Goal: Task Accomplishment & Management: Use online tool/utility

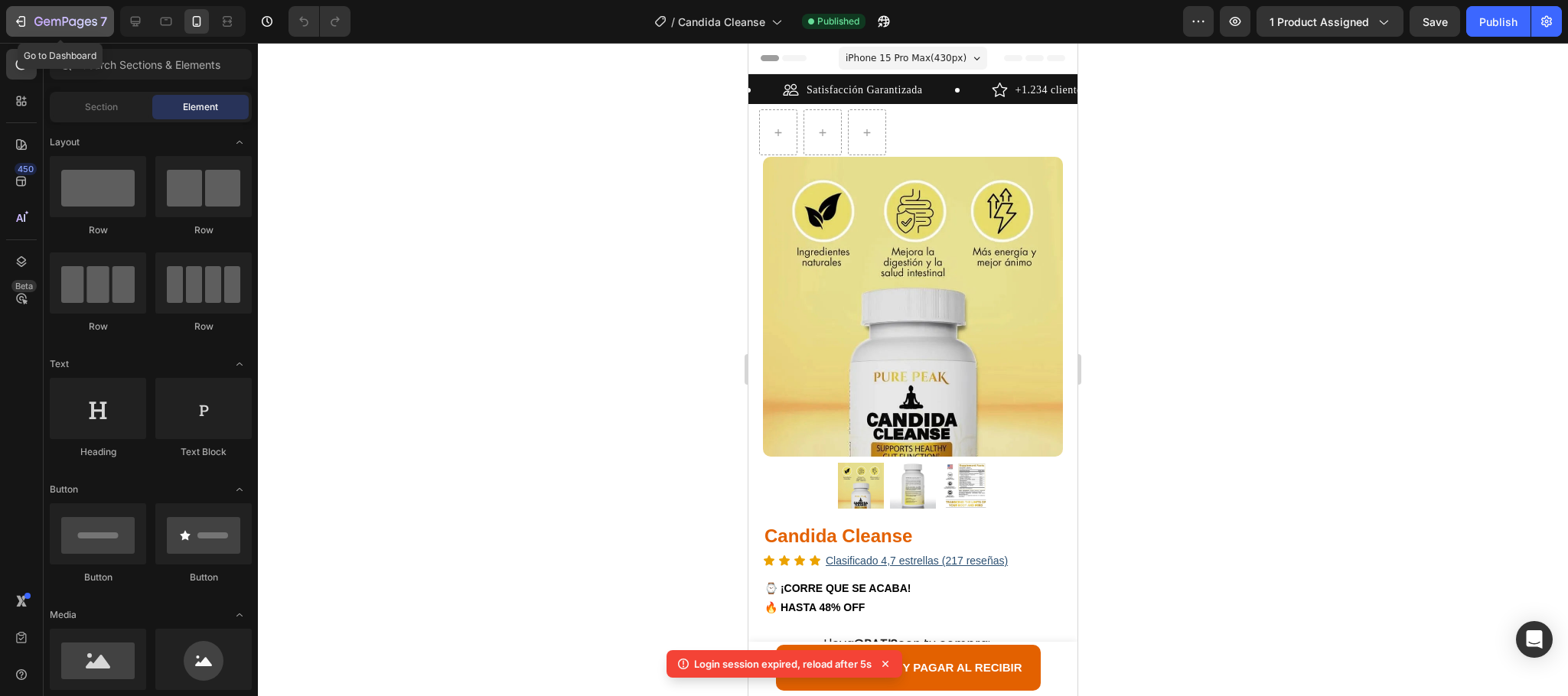
click at [33, 21] on div "7" at bounding box center [60, 21] width 94 height 19
click at [32, 16] on div "7" at bounding box center [60, 21] width 94 height 19
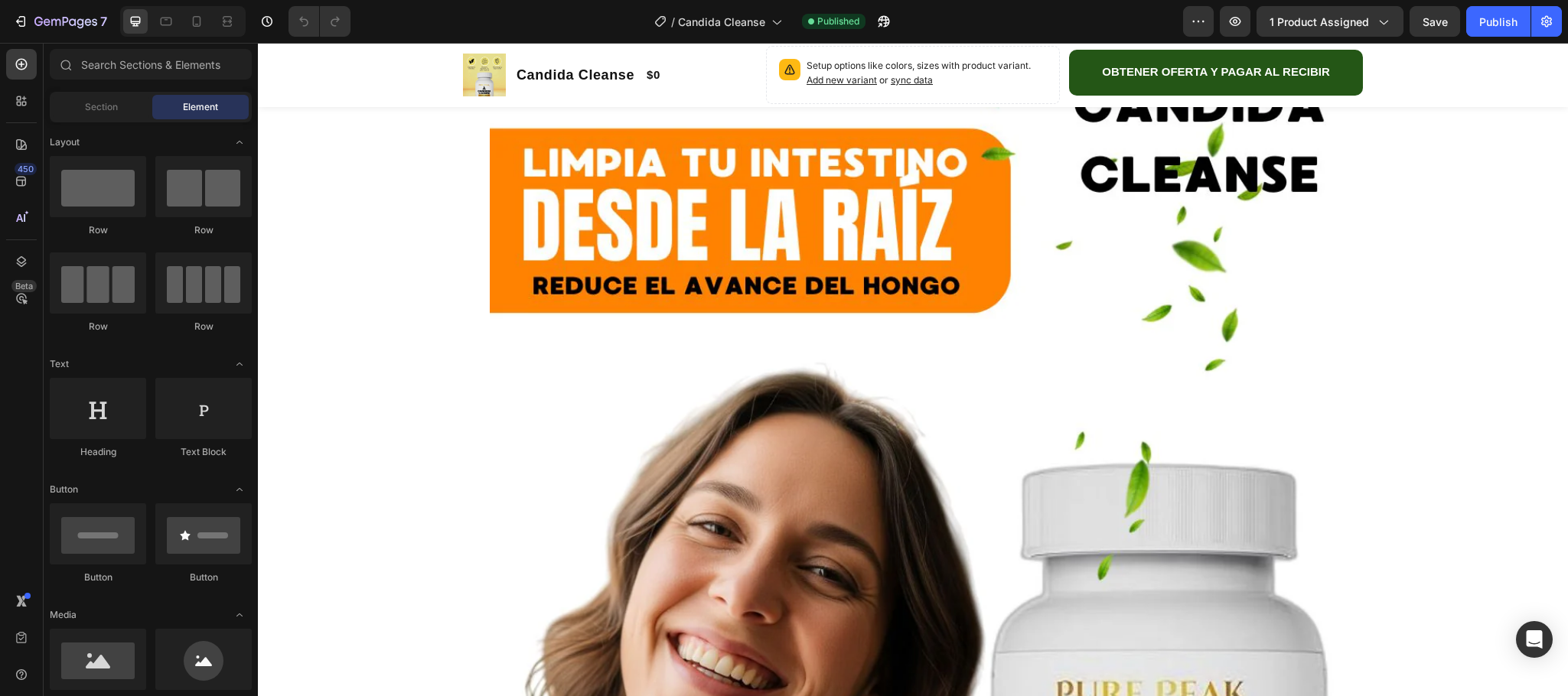
scroll to position [1847, 0]
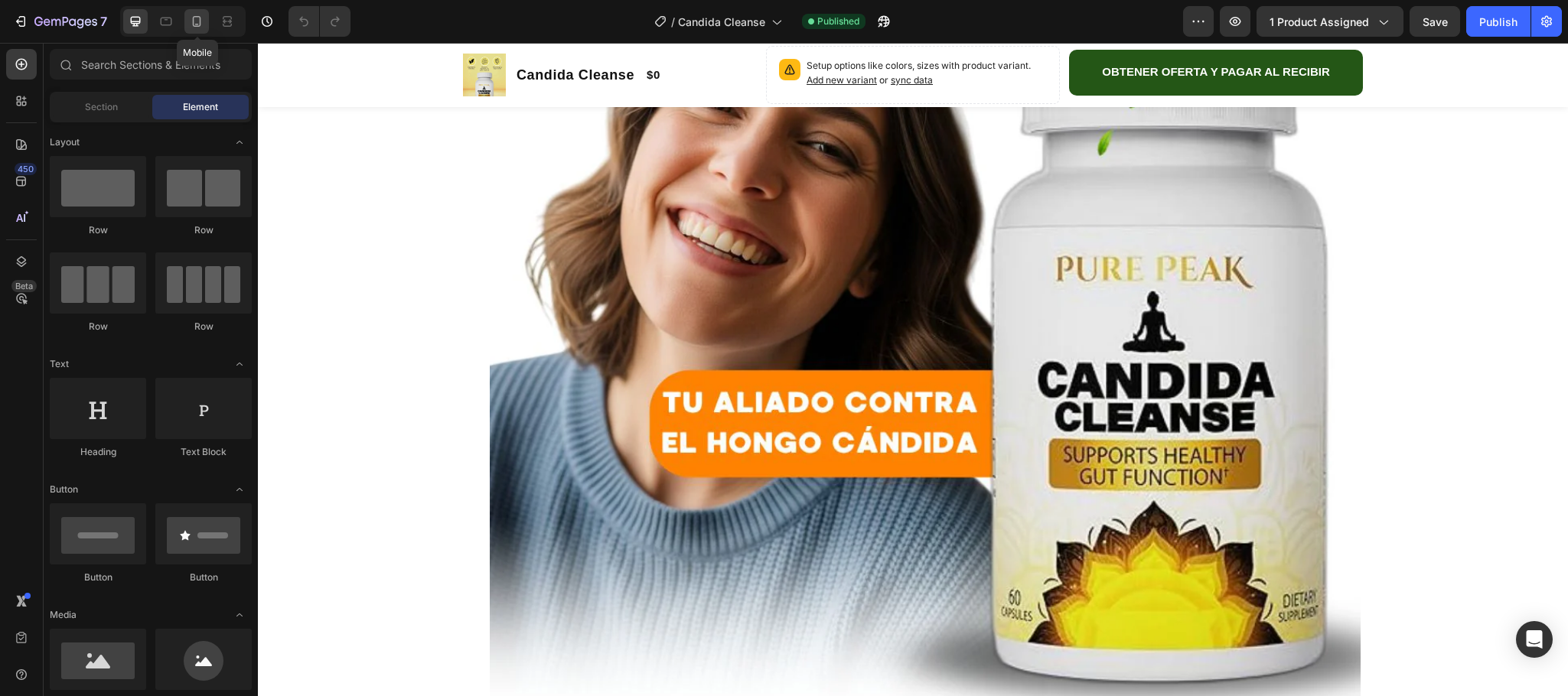
drag, startPoint x: 198, startPoint y: 19, endPoint x: 298, endPoint y: 178, distance: 187.8
click at [198, 19] on icon at bounding box center [196, 21] width 15 height 15
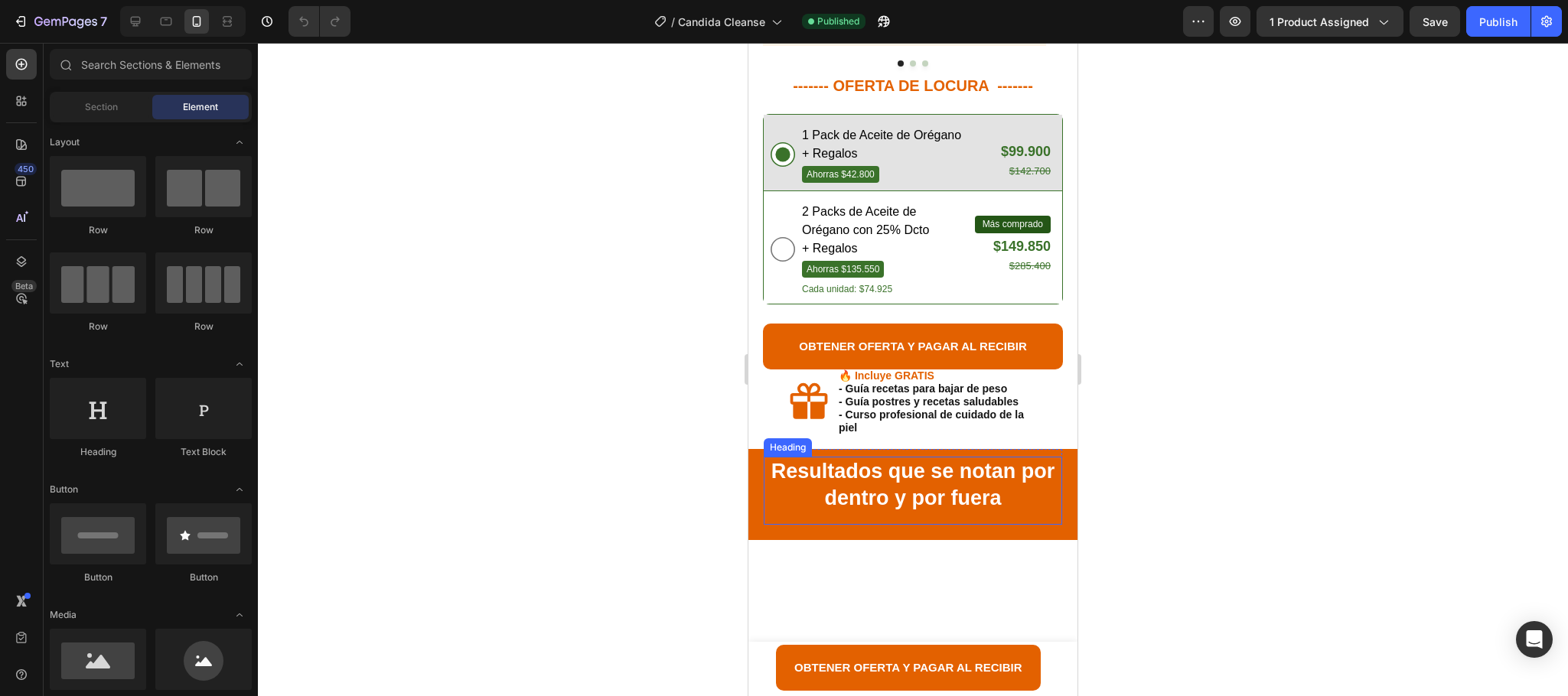
scroll to position [1296, 0]
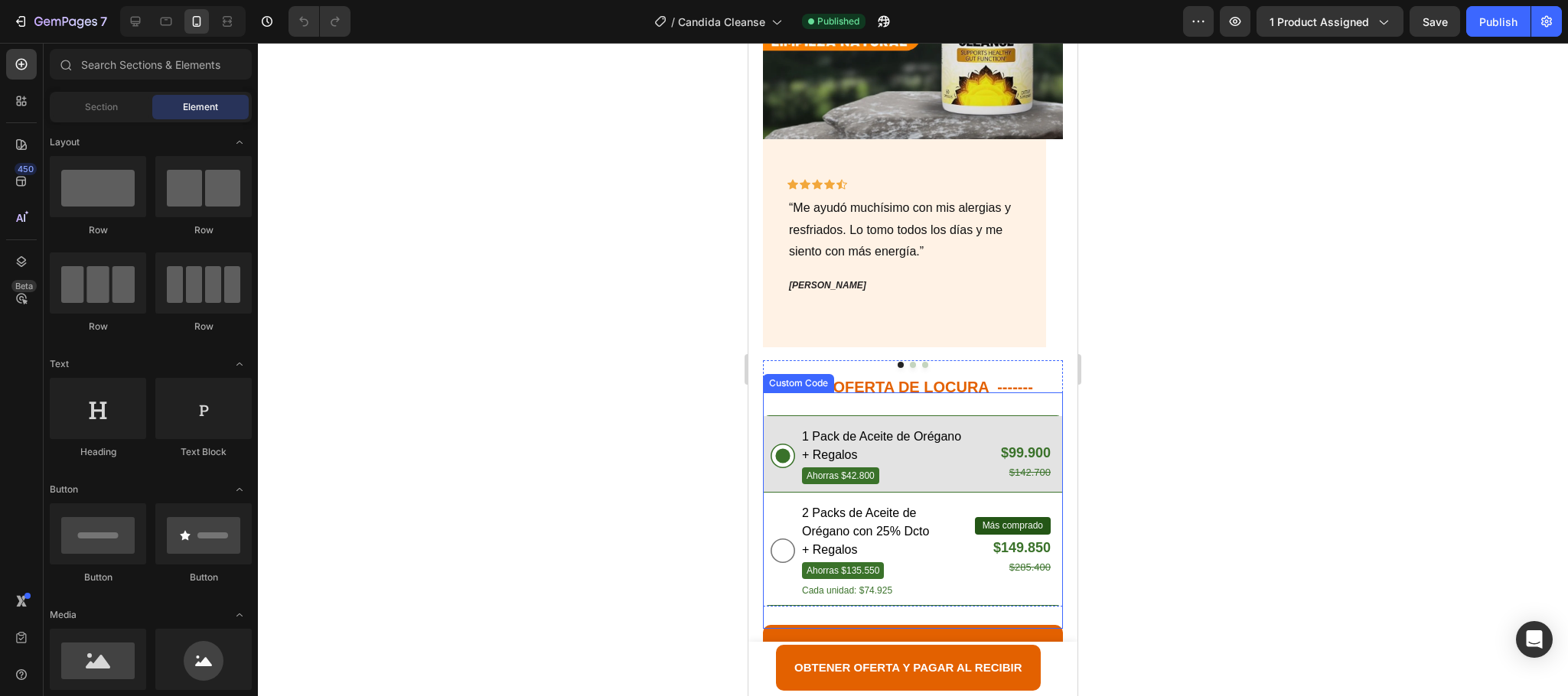
click at [985, 493] on label "2 Packs de Aceite de Orégano con 25% Dcto + Regalos Ahorras $135.550 Cada unida…" at bounding box center [913, 549] width 298 height 113
click at [795, 539] on input "2 Packs de Aceite de Orégano con 25% Dcto + Regalos Ahorras $135.550 Cada unida…" at bounding box center [784, 551] width 25 height 25
radio input "true"
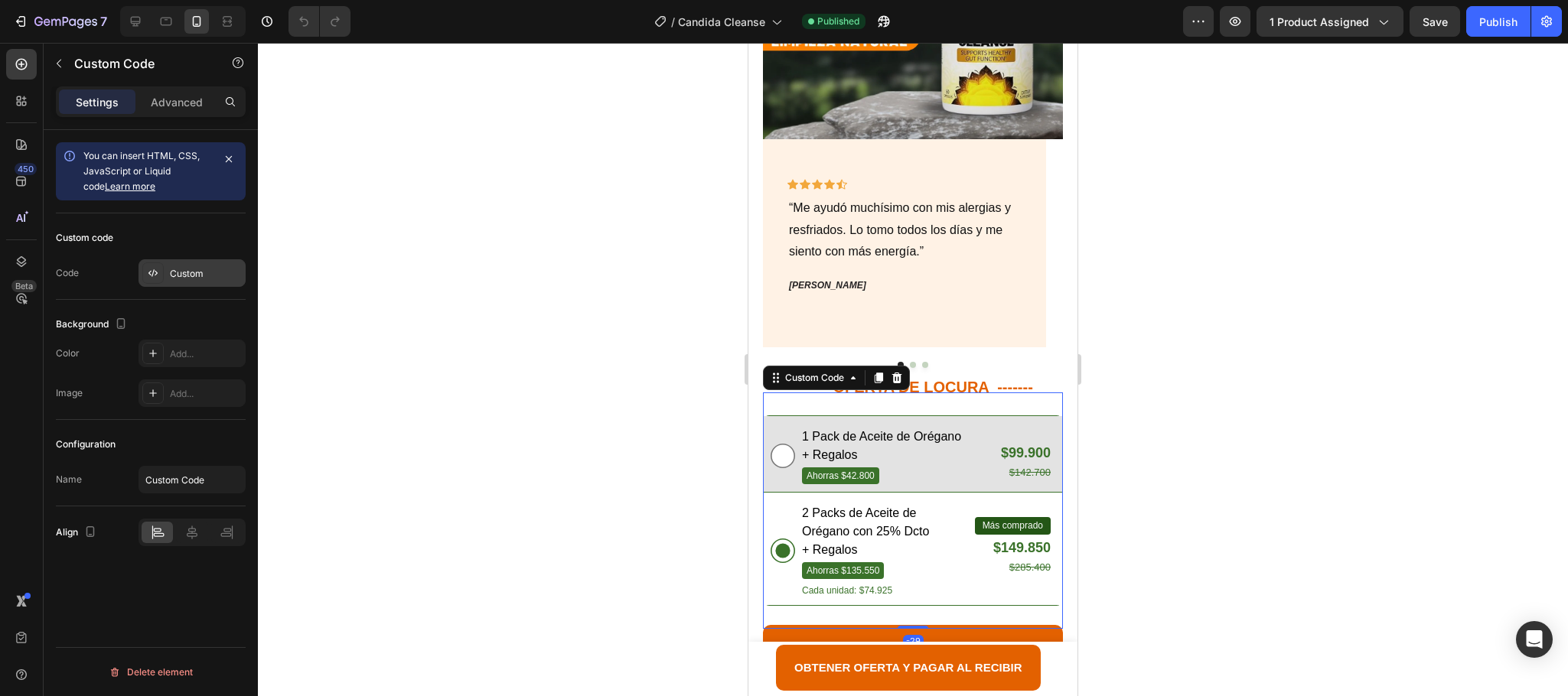
click at [174, 266] on div "Custom" at bounding box center [192, 273] width 107 height 28
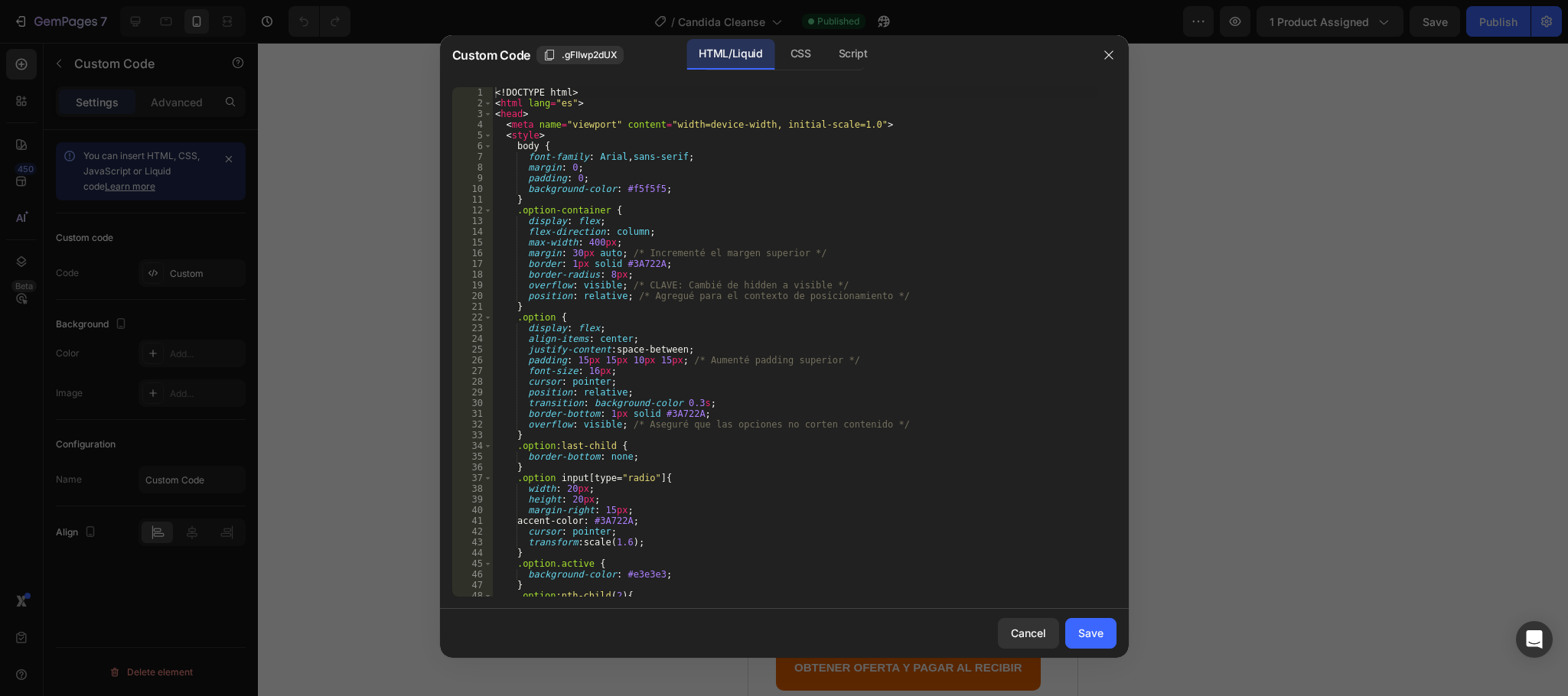
type textarea "<!DOCTYPE html>"
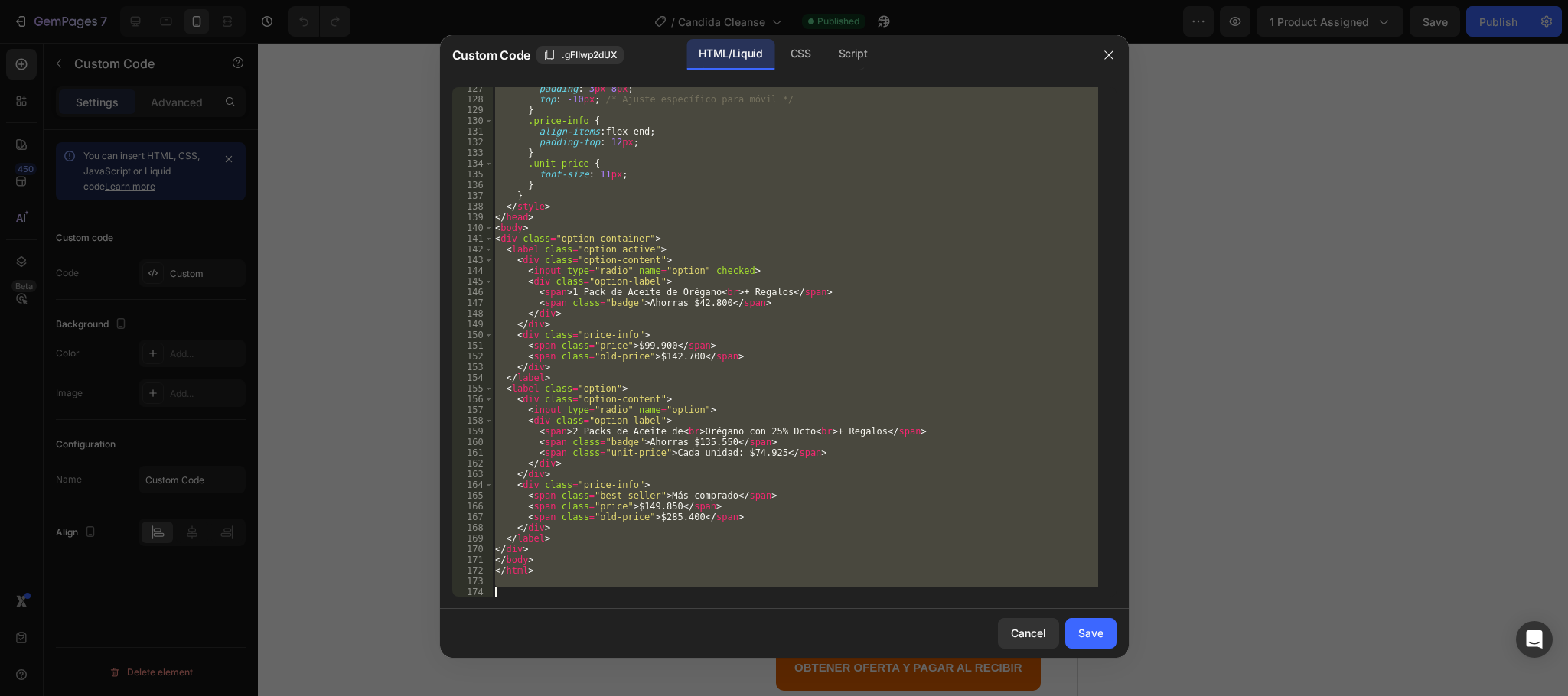
scroll to position [1352, 0]
drag, startPoint x: 495, startPoint y: 90, endPoint x: 747, endPoint y: 633, distance: 598.6
click at [747, 633] on div "Custom Code .gFIIwp2dUX HTML/Liquid CSS Script <!DOCTYPE html> 127 128 129 130 …" at bounding box center [784, 346] width 688 height 622
click at [1277, 507] on div at bounding box center [784, 348] width 1568 height 696
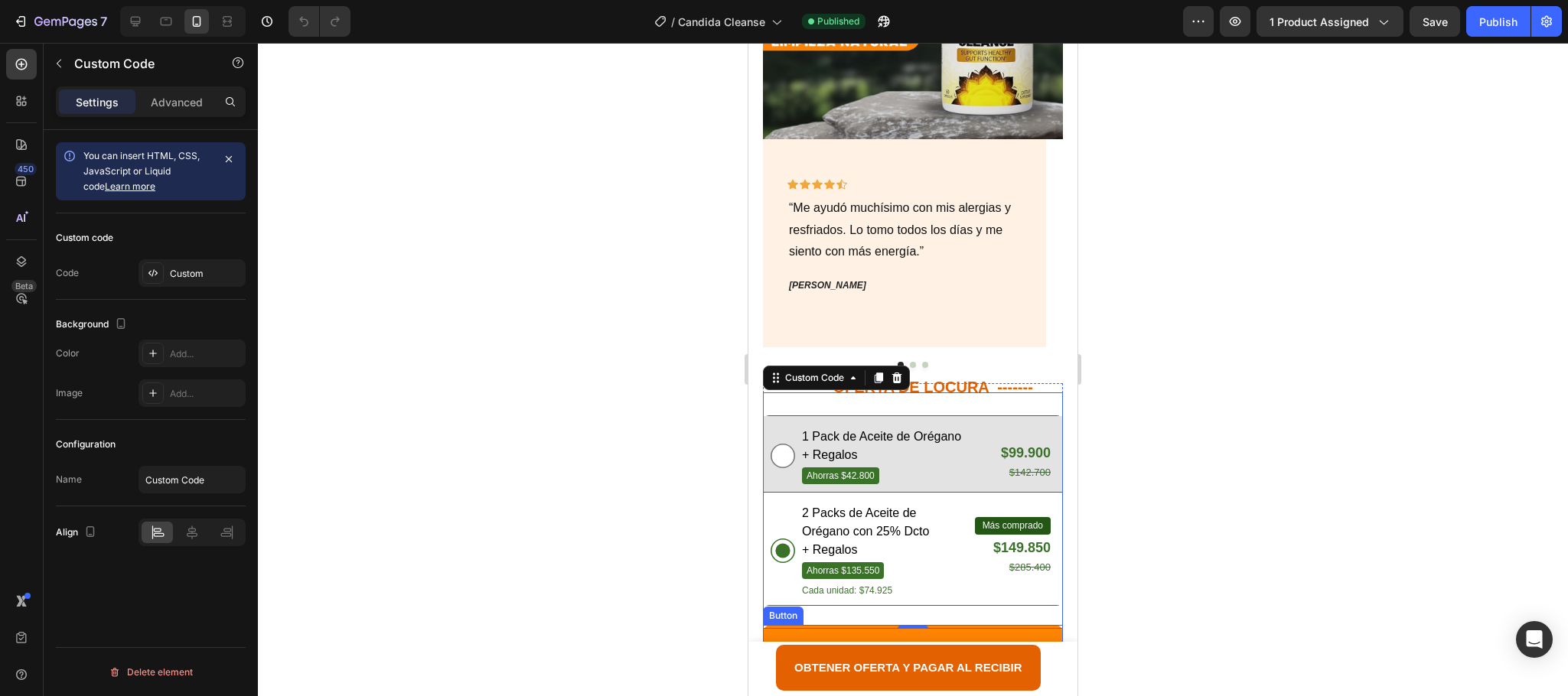
click at [1034, 625] on button "OBTENER OFERTA Y PAGAR AL RECIBIR" at bounding box center [913, 648] width 300 height 46
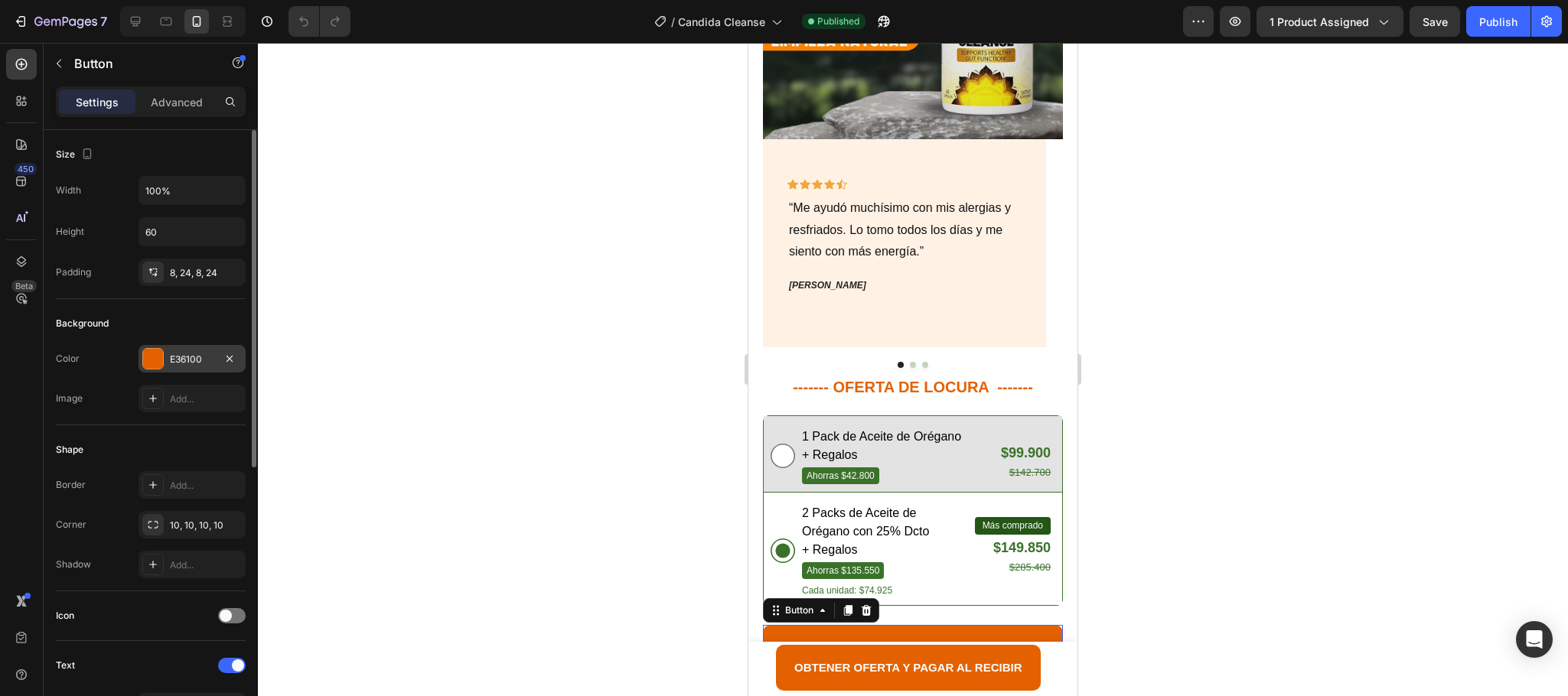
click at [147, 361] on div at bounding box center [153, 359] width 20 height 20
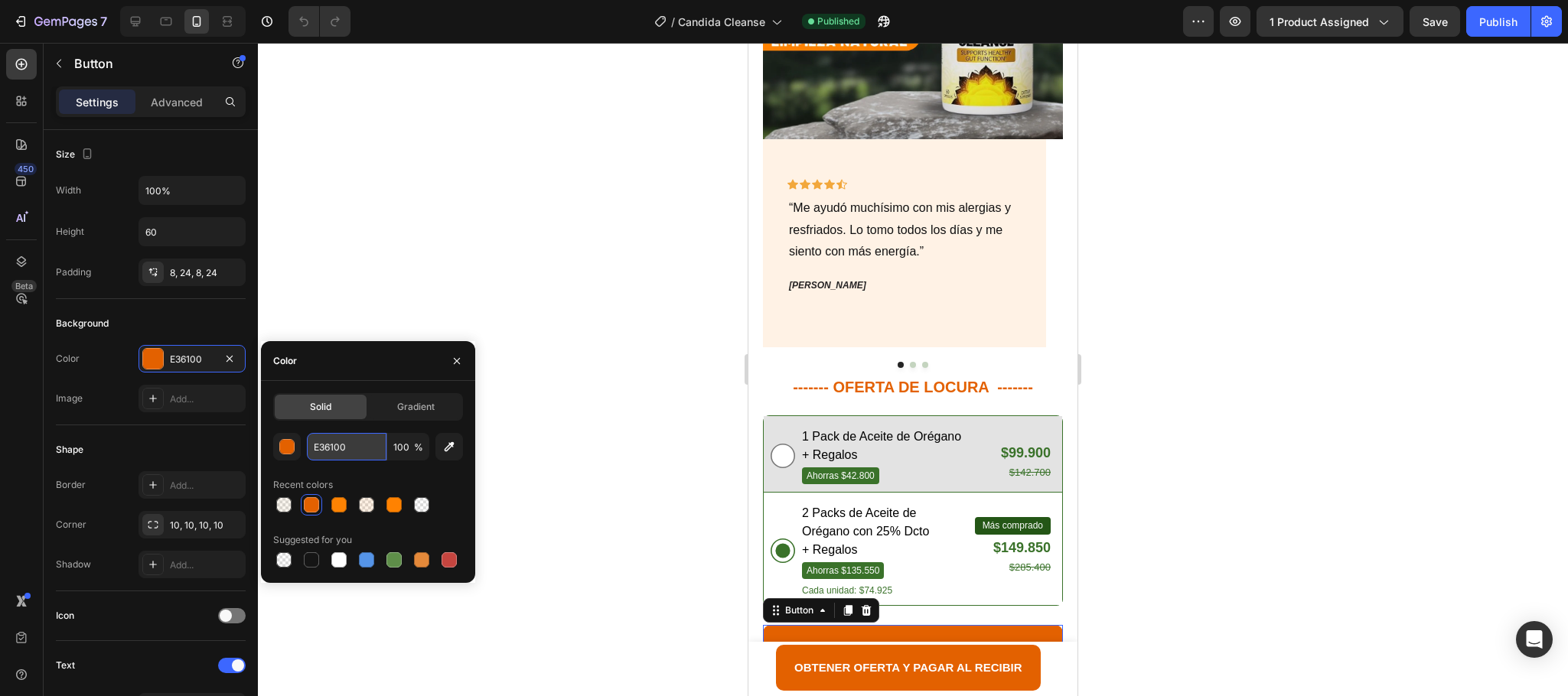
click at [342, 444] on input "E36100" at bounding box center [346, 447] width 80 height 28
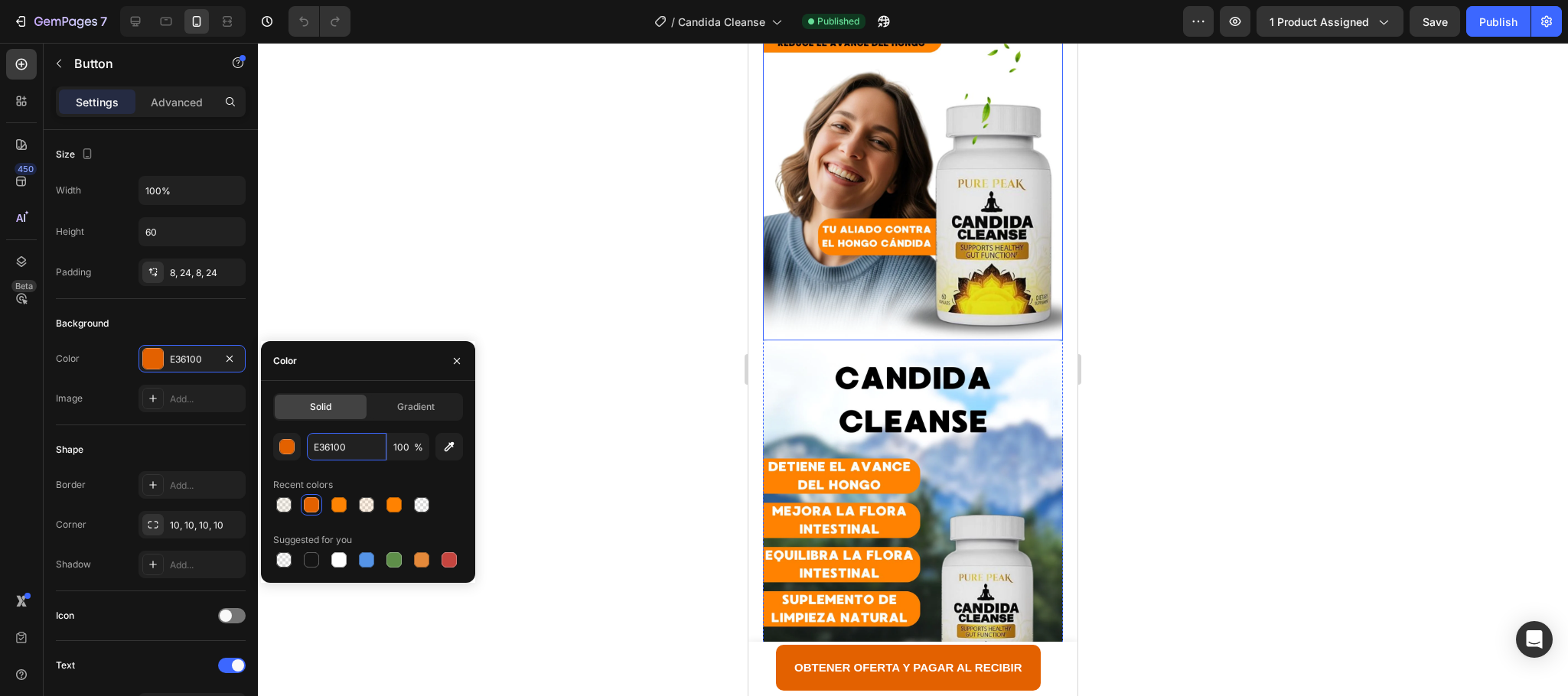
scroll to position [608, 0]
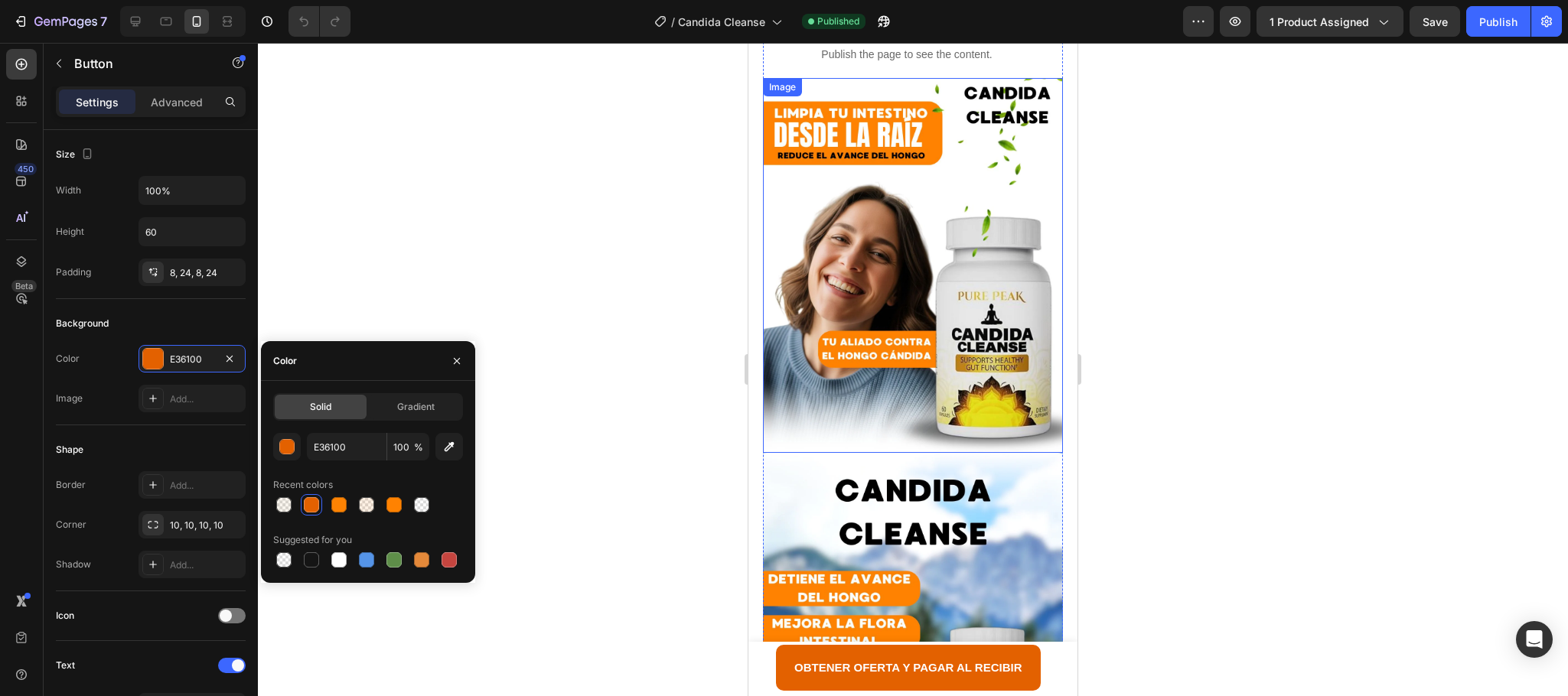
click at [953, 299] on img at bounding box center [913, 265] width 300 height 375
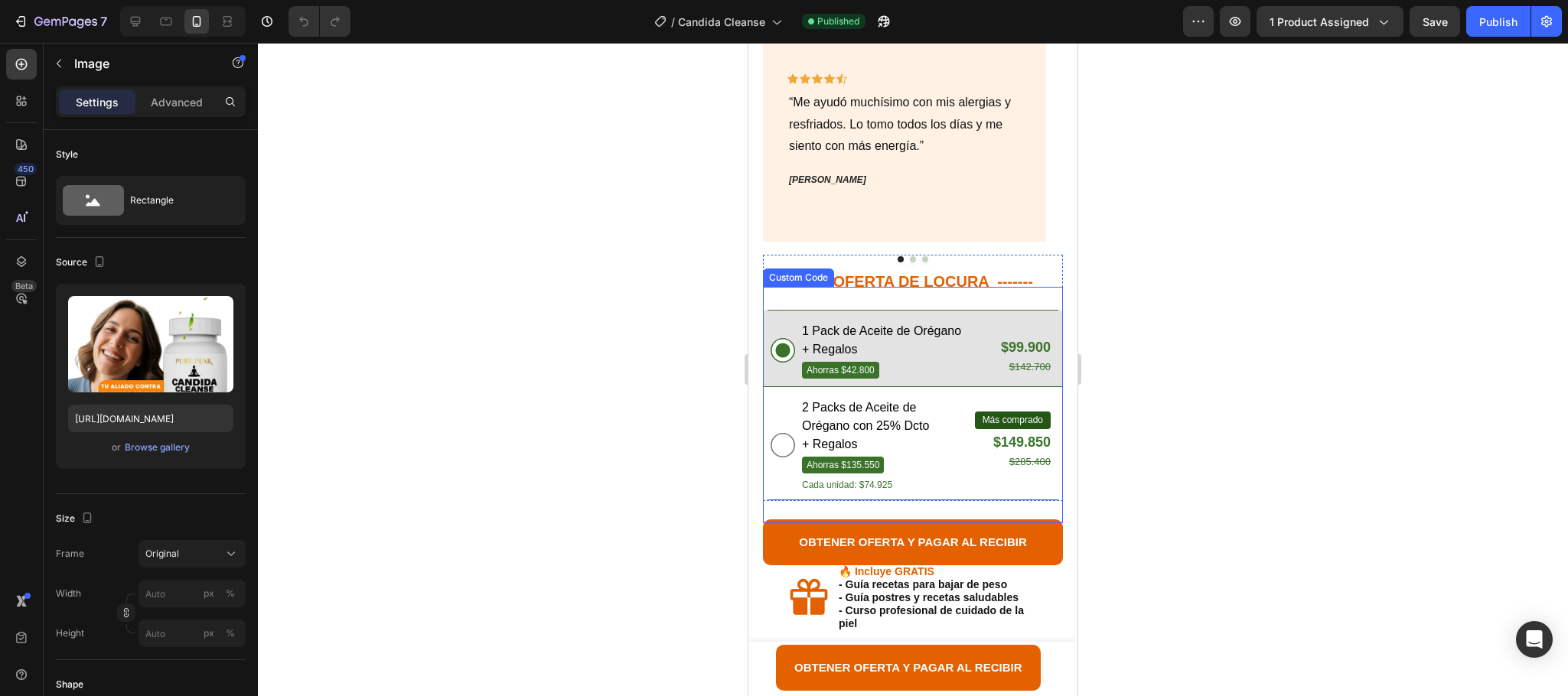
scroll to position [1182, 0]
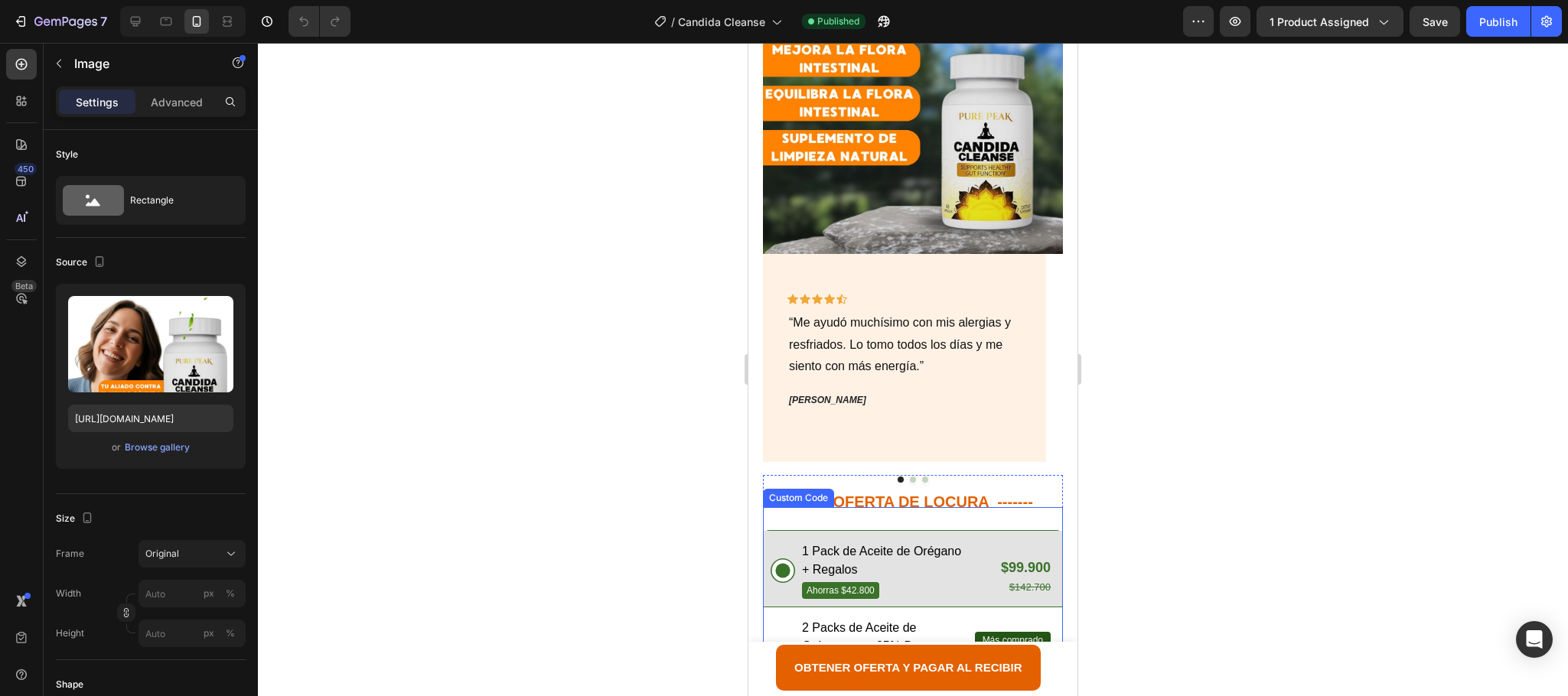
click at [944, 542] on span "1 Pack de Aceite de Orégano + Regalos" at bounding box center [881, 560] width 159 height 36
click at [795, 558] on input "1 Pack de Aceite de Orégano + Regalos Ahorras $42.800 $99.900 $142.700" at bounding box center [784, 571] width 25 height 25
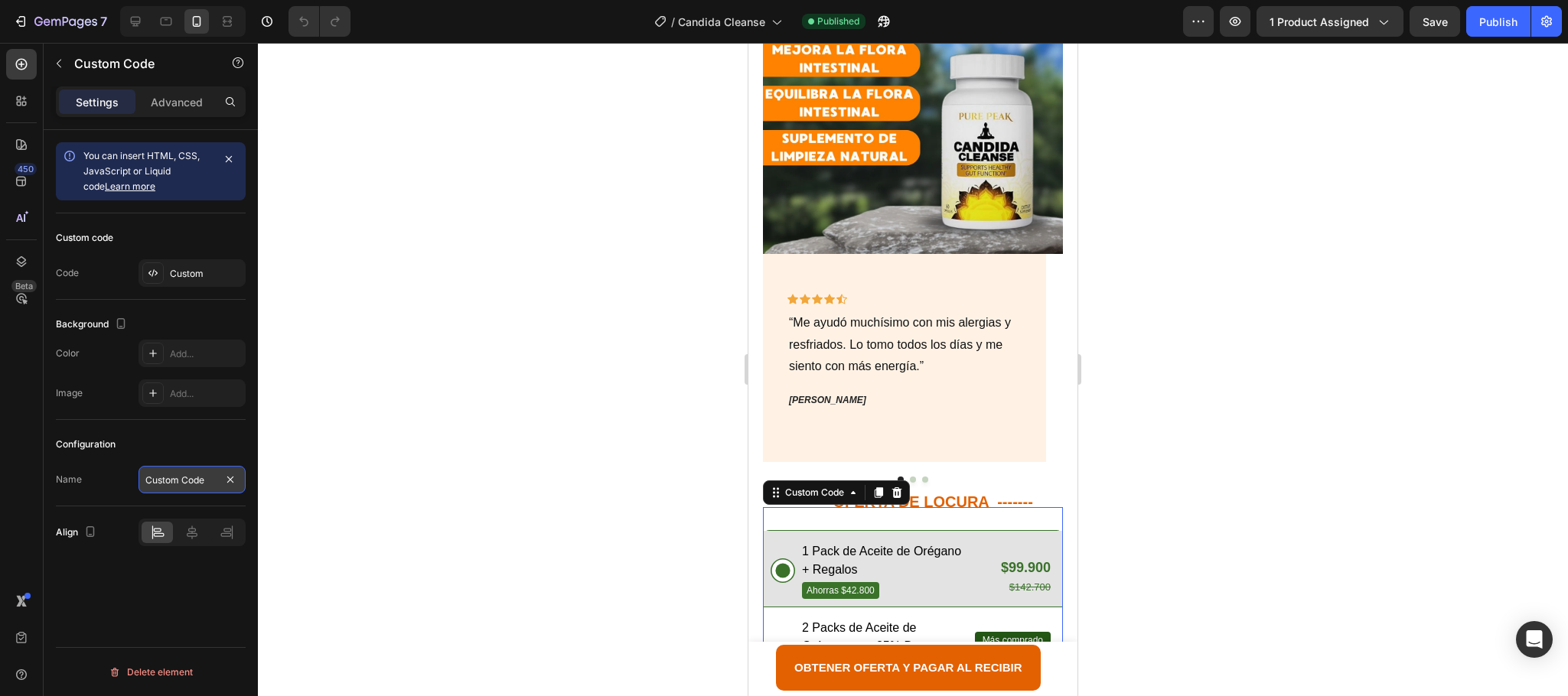
click at [198, 475] on input "Custom Code" at bounding box center [192, 479] width 107 height 28
click at [195, 264] on div "Custom" at bounding box center [192, 273] width 107 height 28
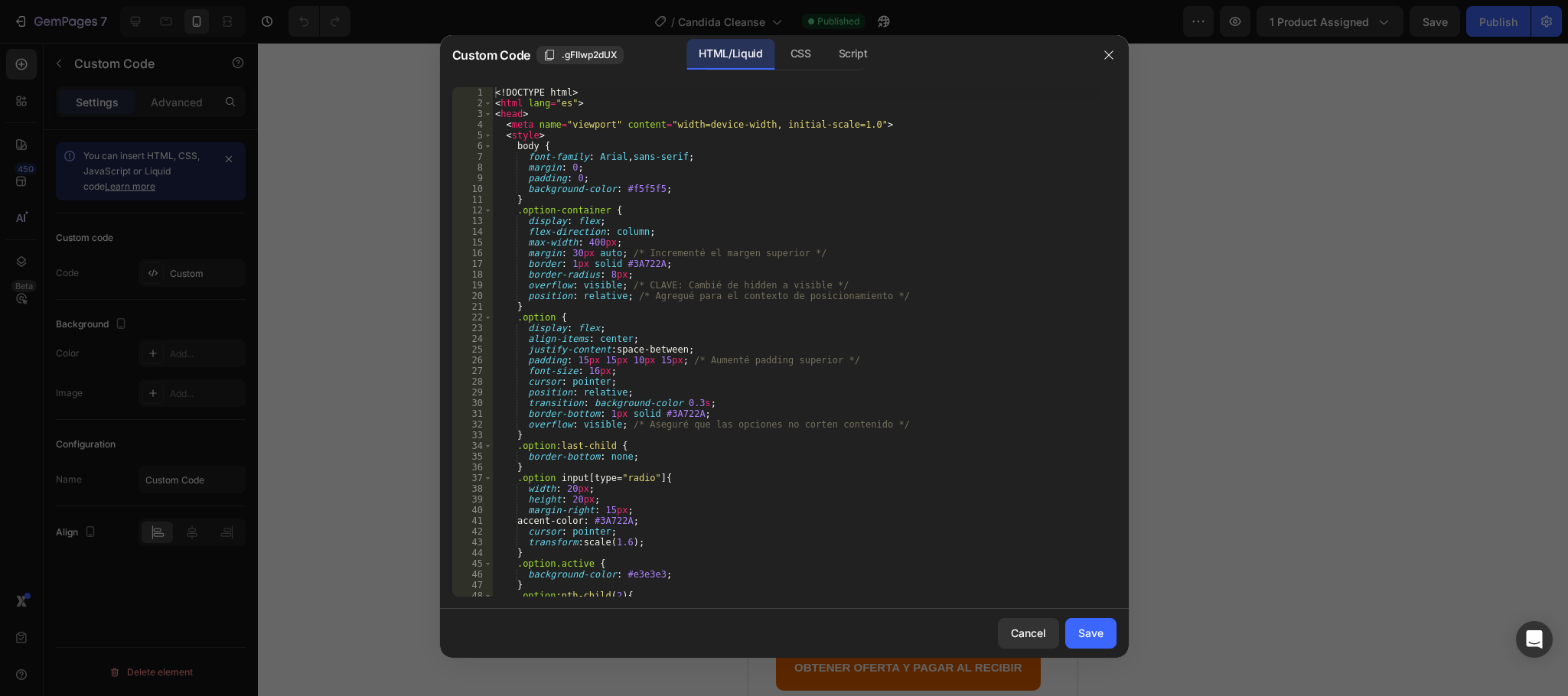
type textarea "<!DOCTYPE html>"
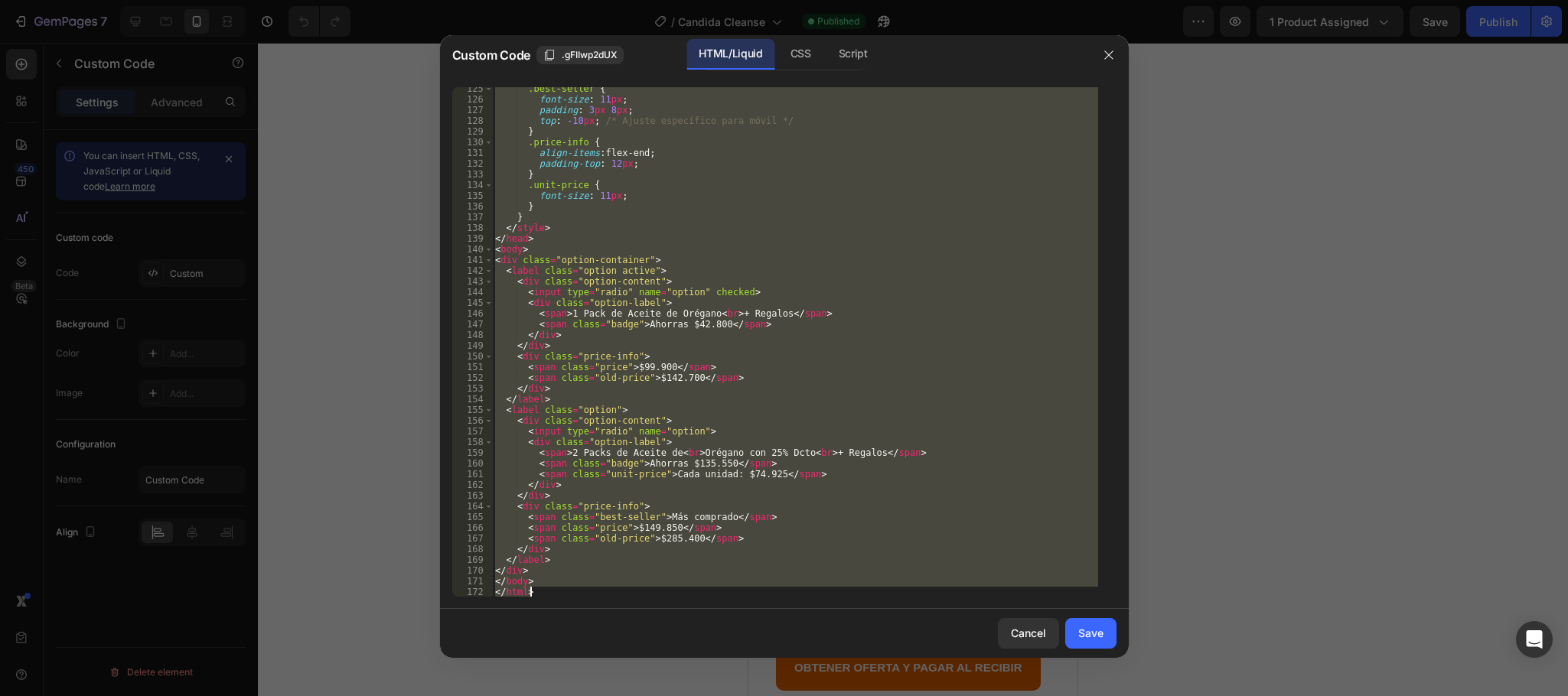
scroll to position [1352, 0]
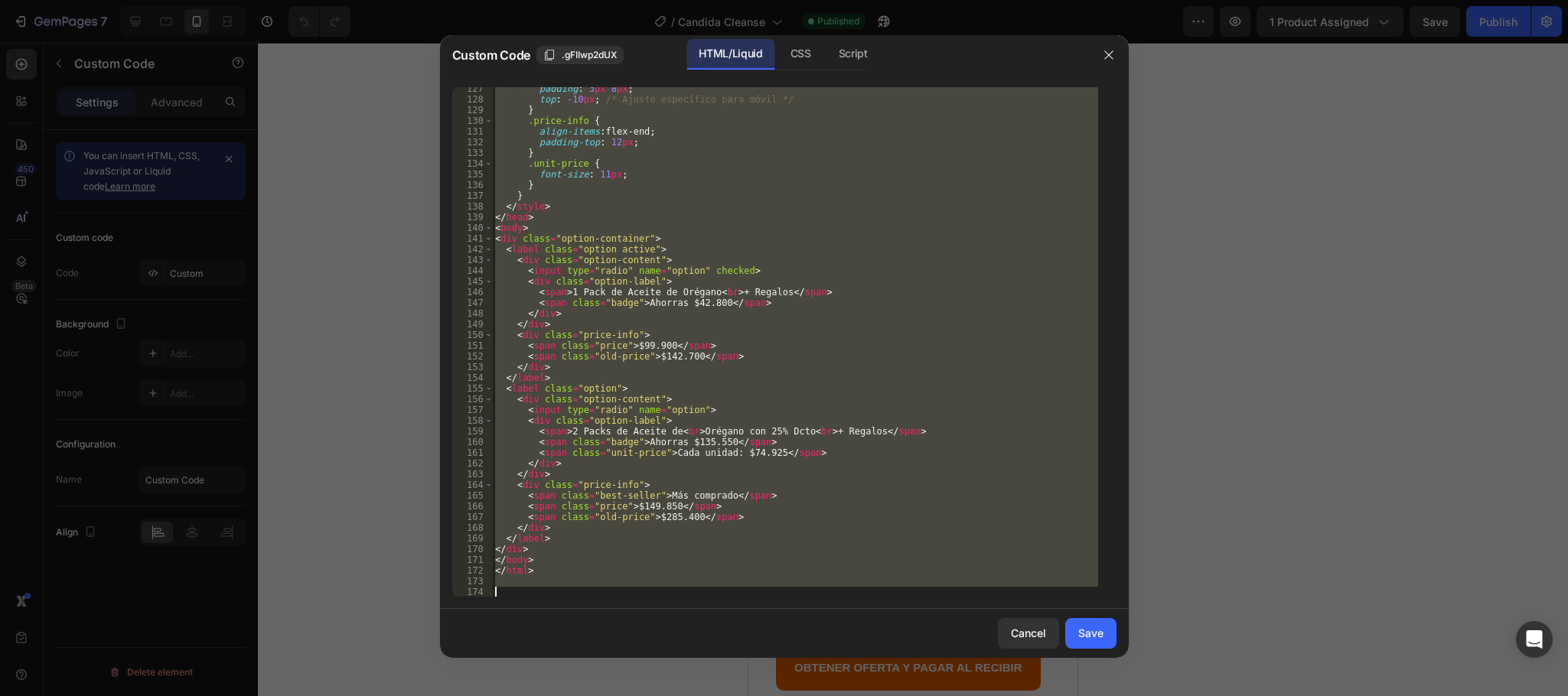
drag, startPoint x: 496, startPoint y: 91, endPoint x: 887, endPoint y: 661, distance: 691.2
click at [903, 692] on div "Custom Code .gFIIwp2dUX HTML/Liquid CSS Script <!DOCTYPE html> 127 128 129 130 …" at bounding box center [784, 348] width 1568 height 696
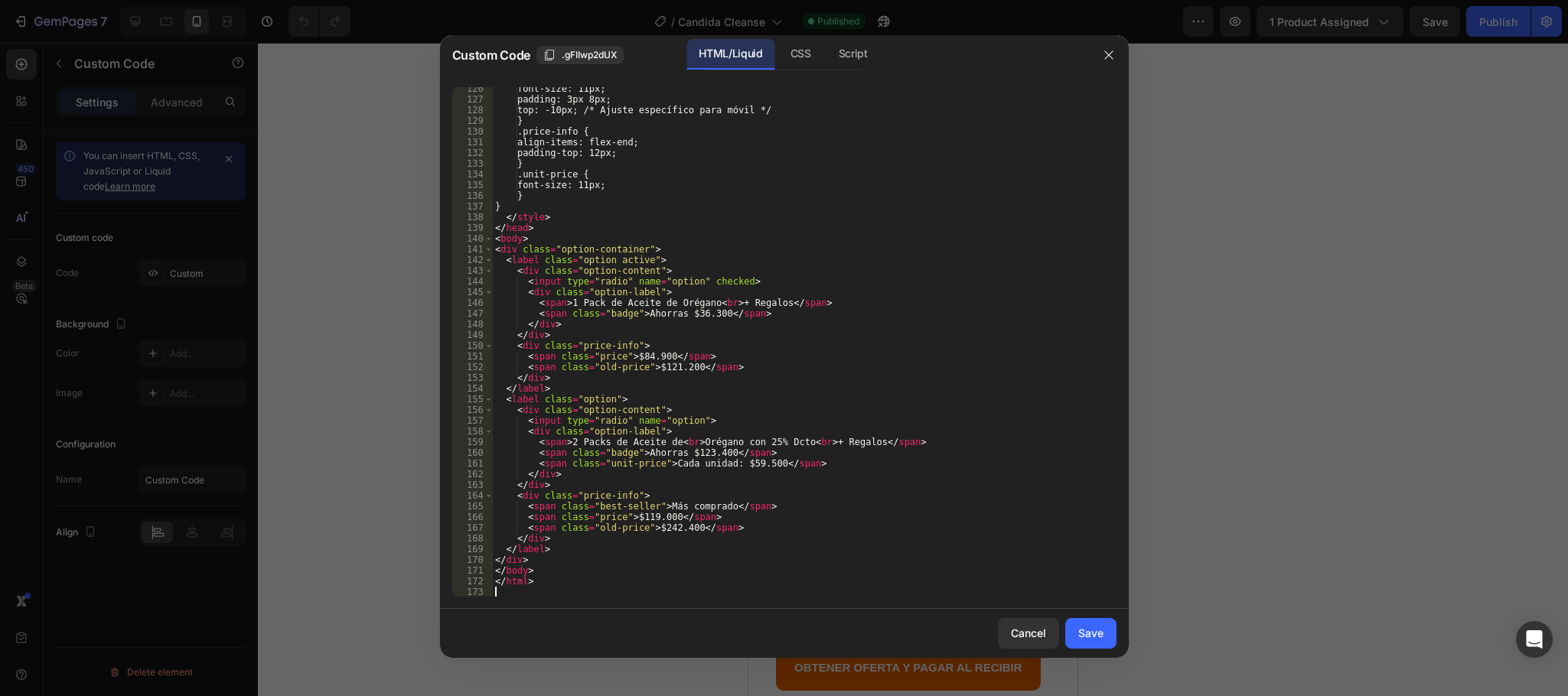
scroll to position [1342, 0]
click at [1092, 633] on div "Save" at bounding box center [1091, 633] width 25 height 16
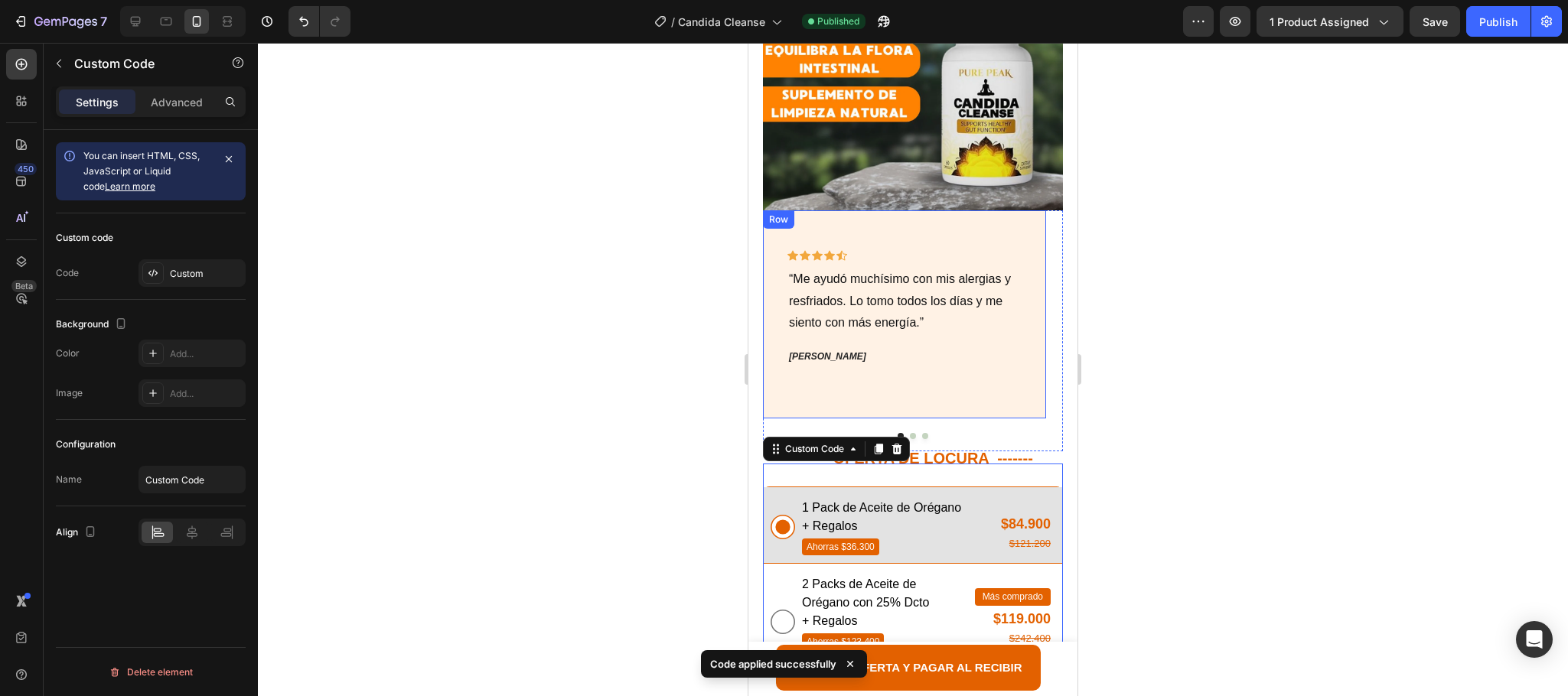
scroll to position [1296, 0]
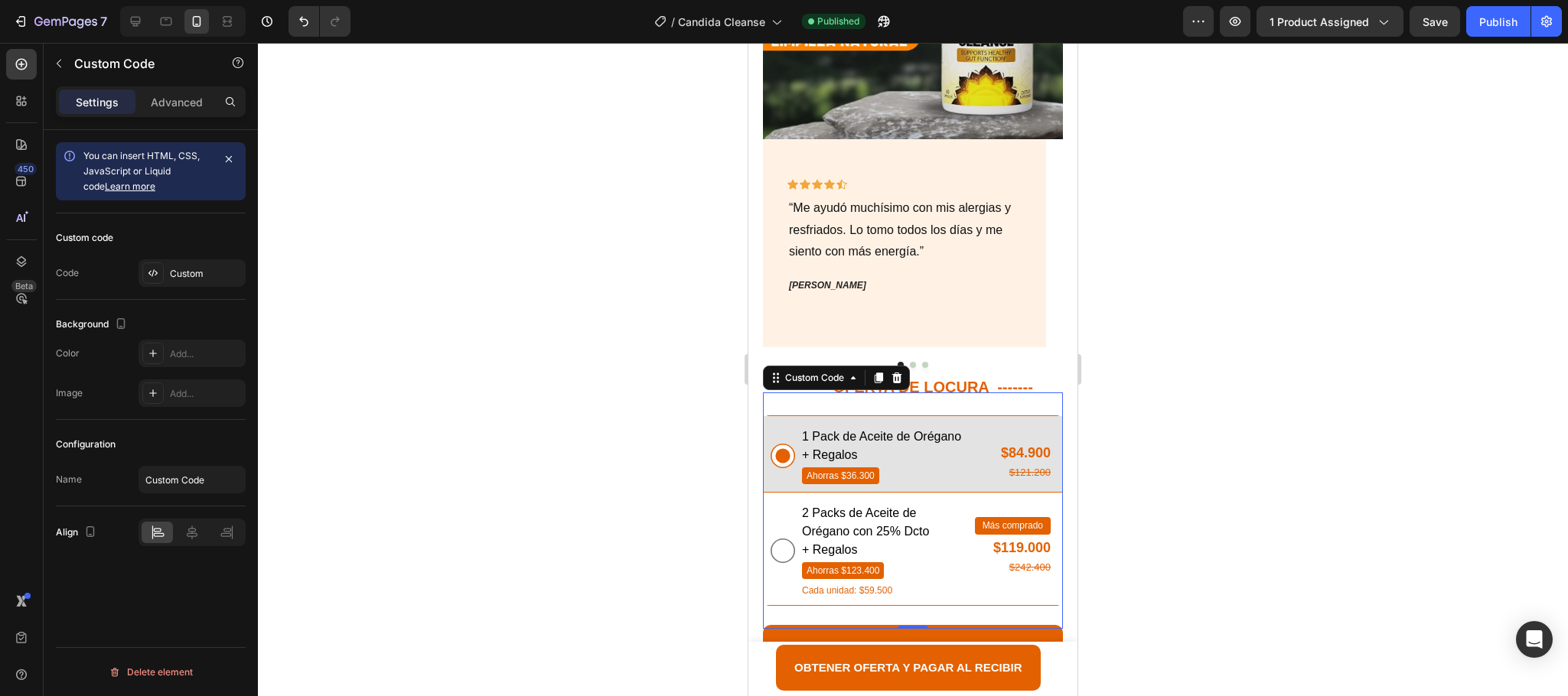
click at [1219, 455] on div at bounding box center [912, 369] width 1310 height 653
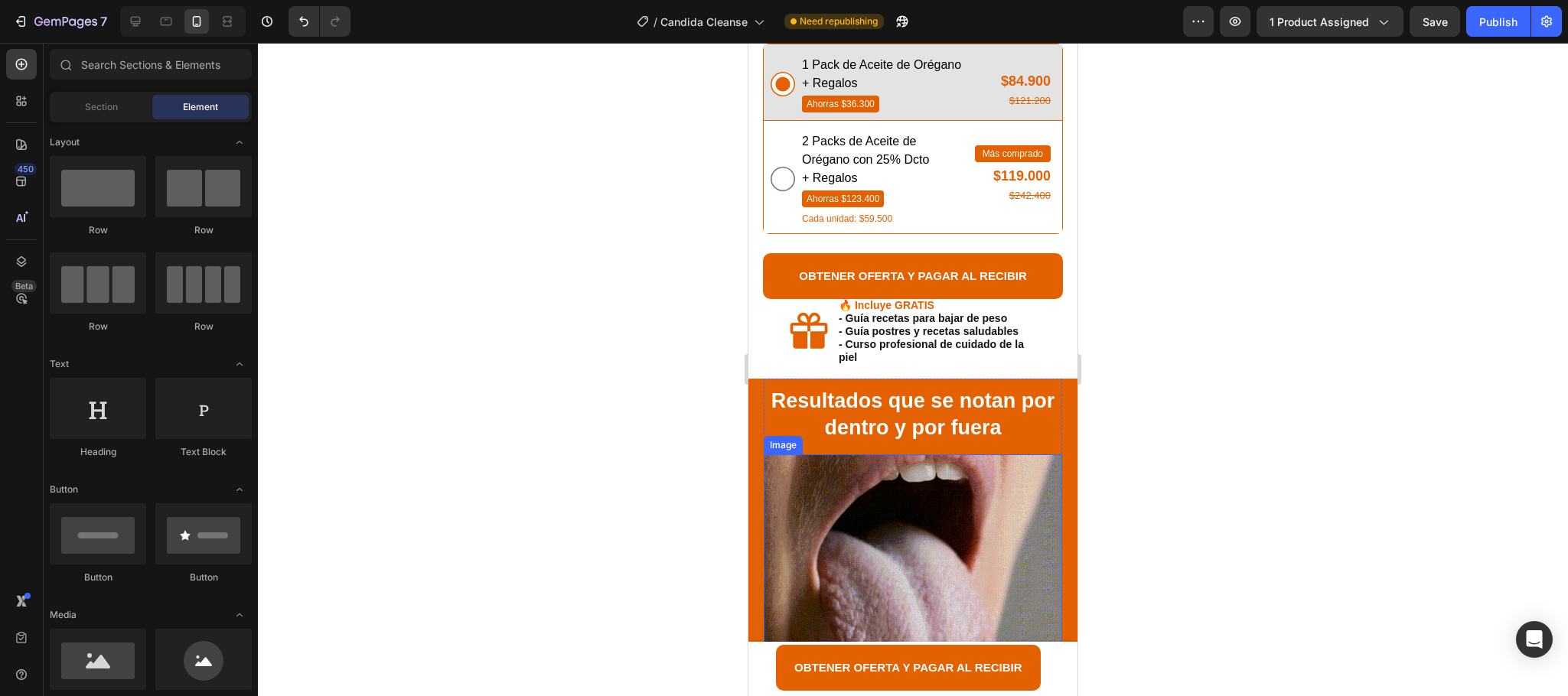
scroll to position [1755, 0]
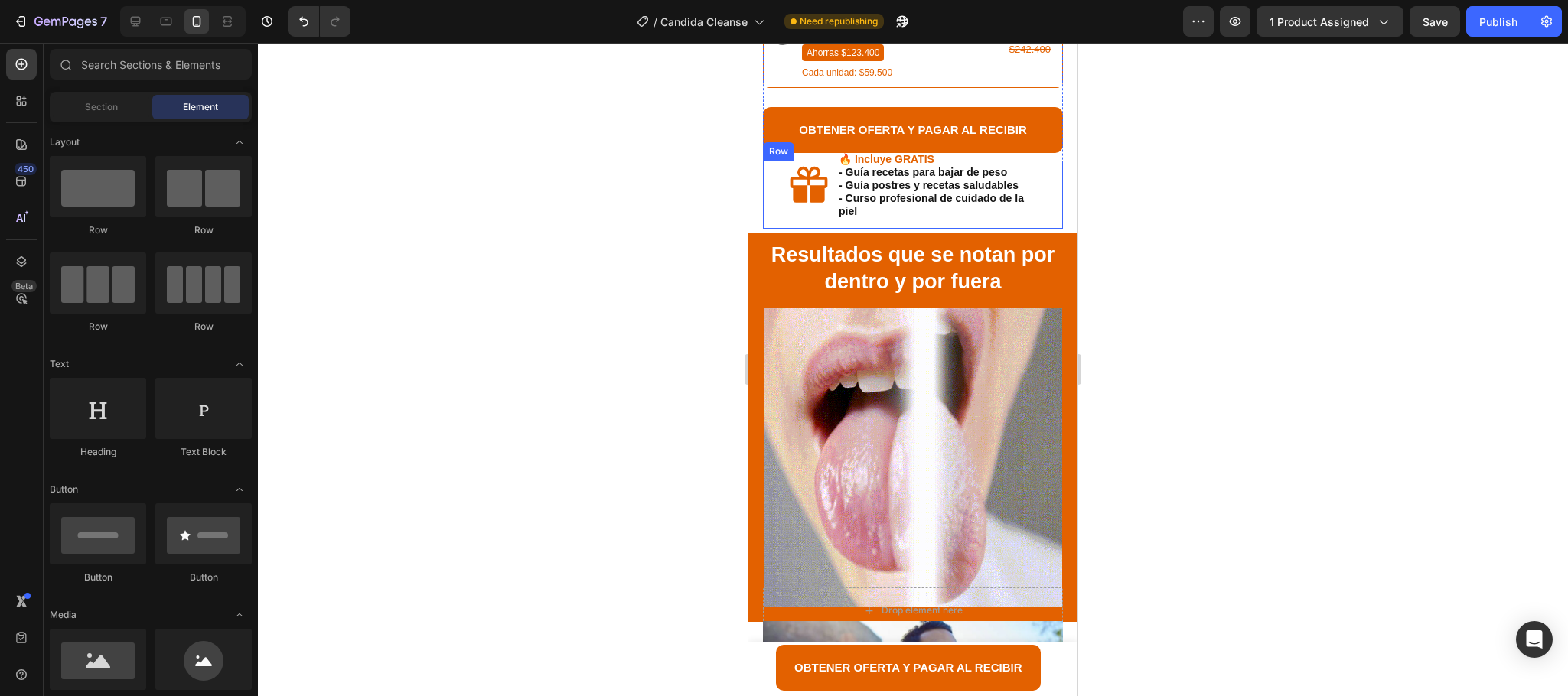
click at [1027, 210] on div "Icon 🔥 Incluye GRATIS - Guía recetas para bajar de peso - Guía postres y receta…" at bounding box center [913, 194] width 300 height 68
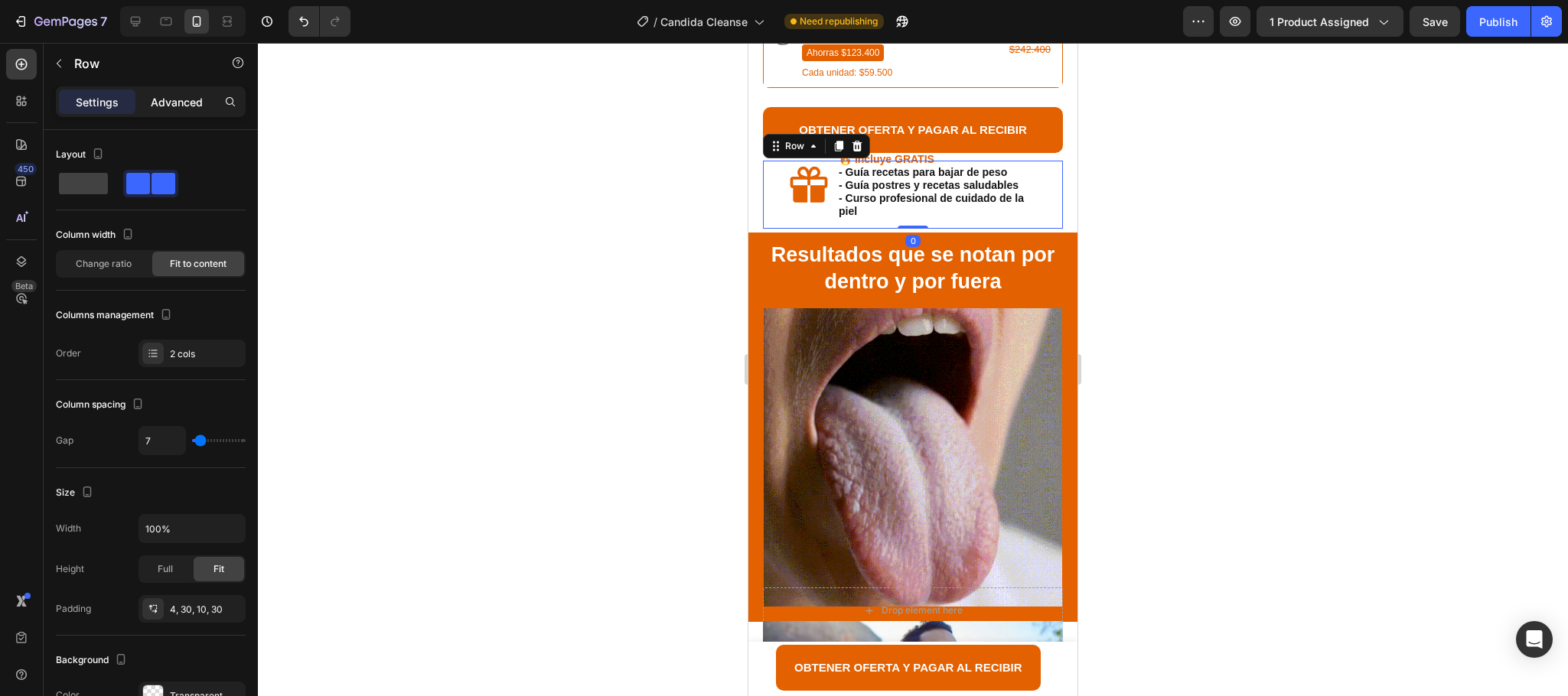
click at [181, 97] on p "Advanced" at bounding box center [177, 102] width 52 height 16
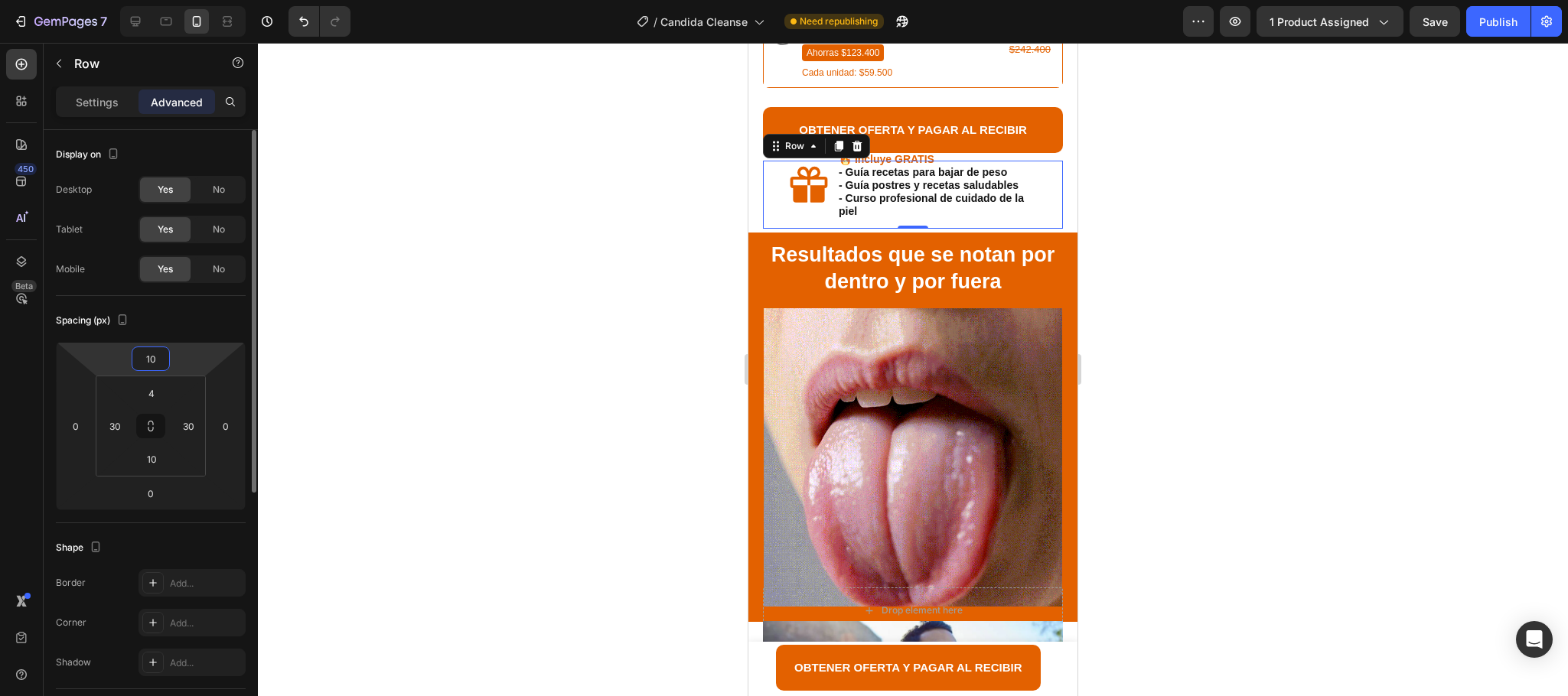
click at [156, 359] on input "10" at bounding box center [150, 359] width 30 height 23
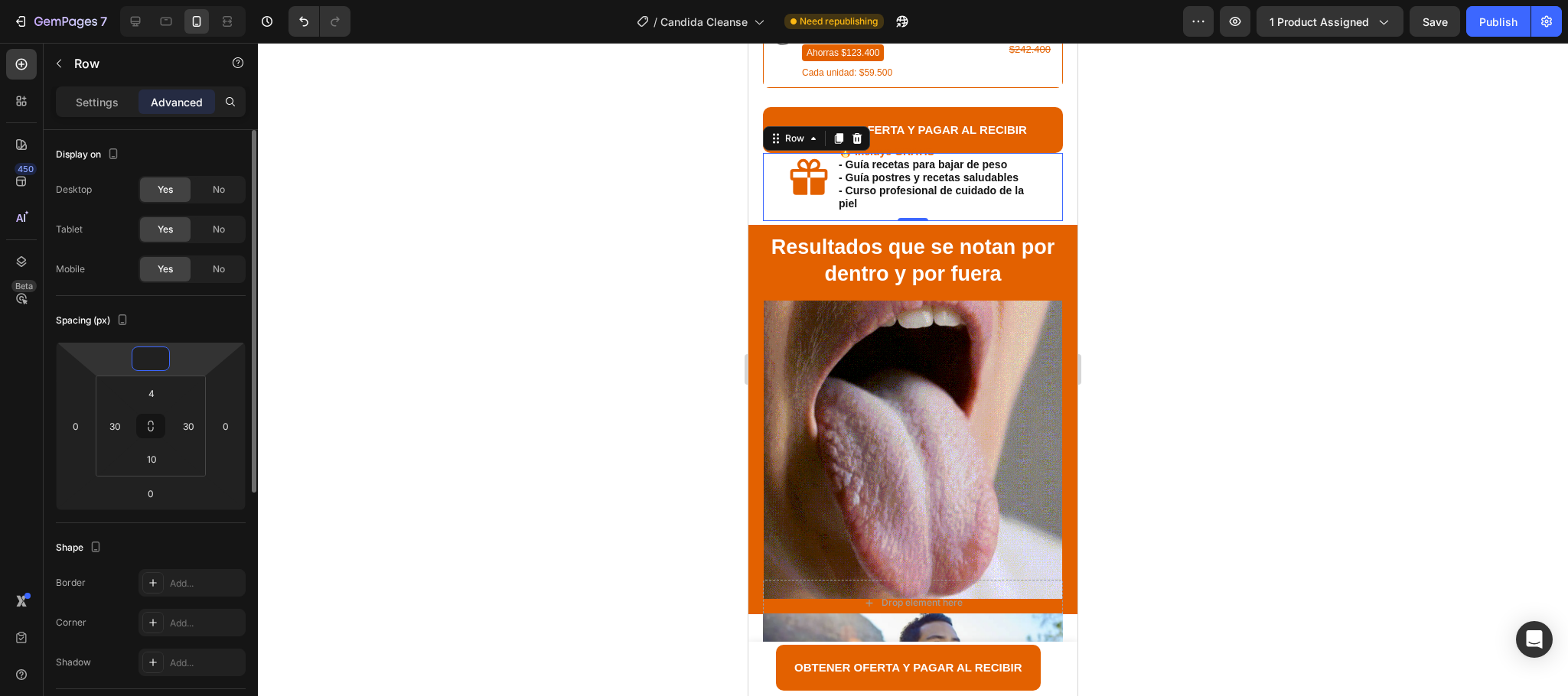
type input "5"
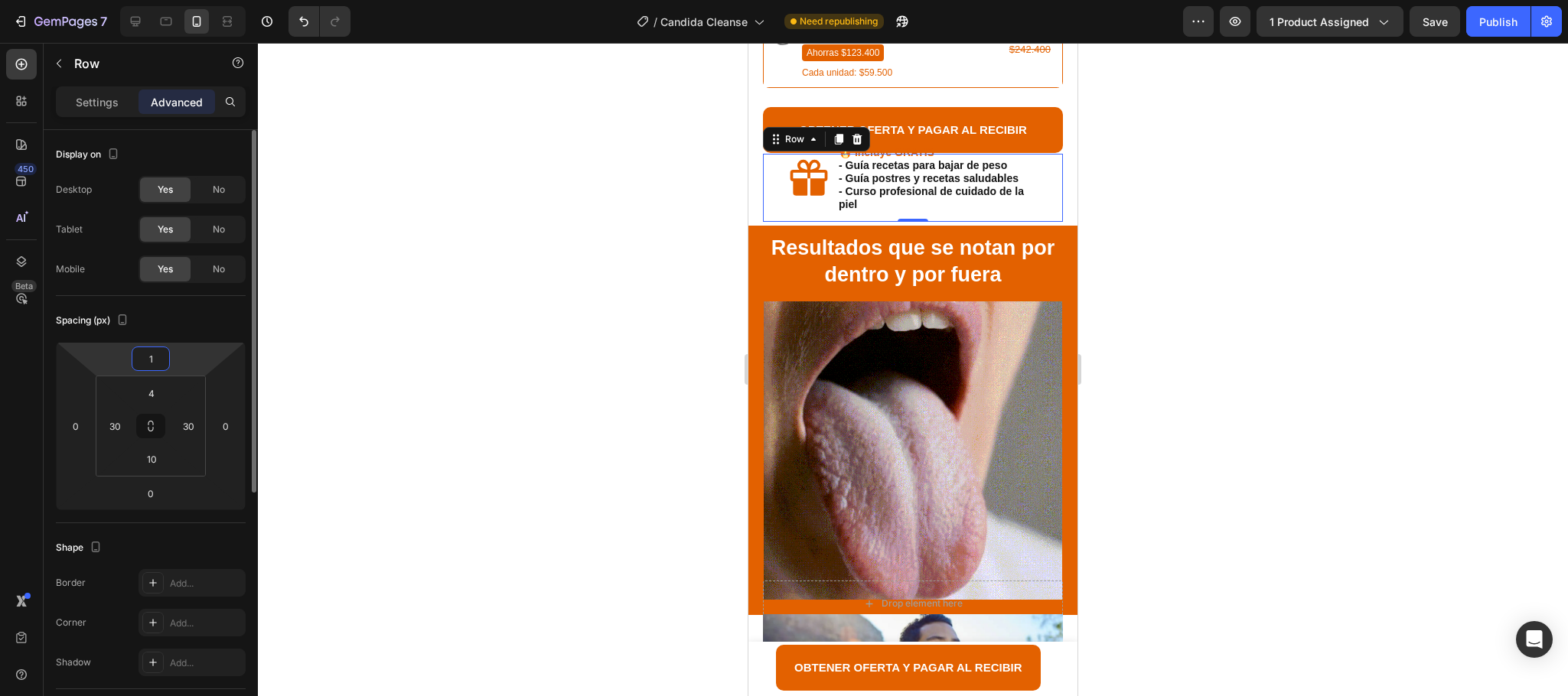
type input "18"
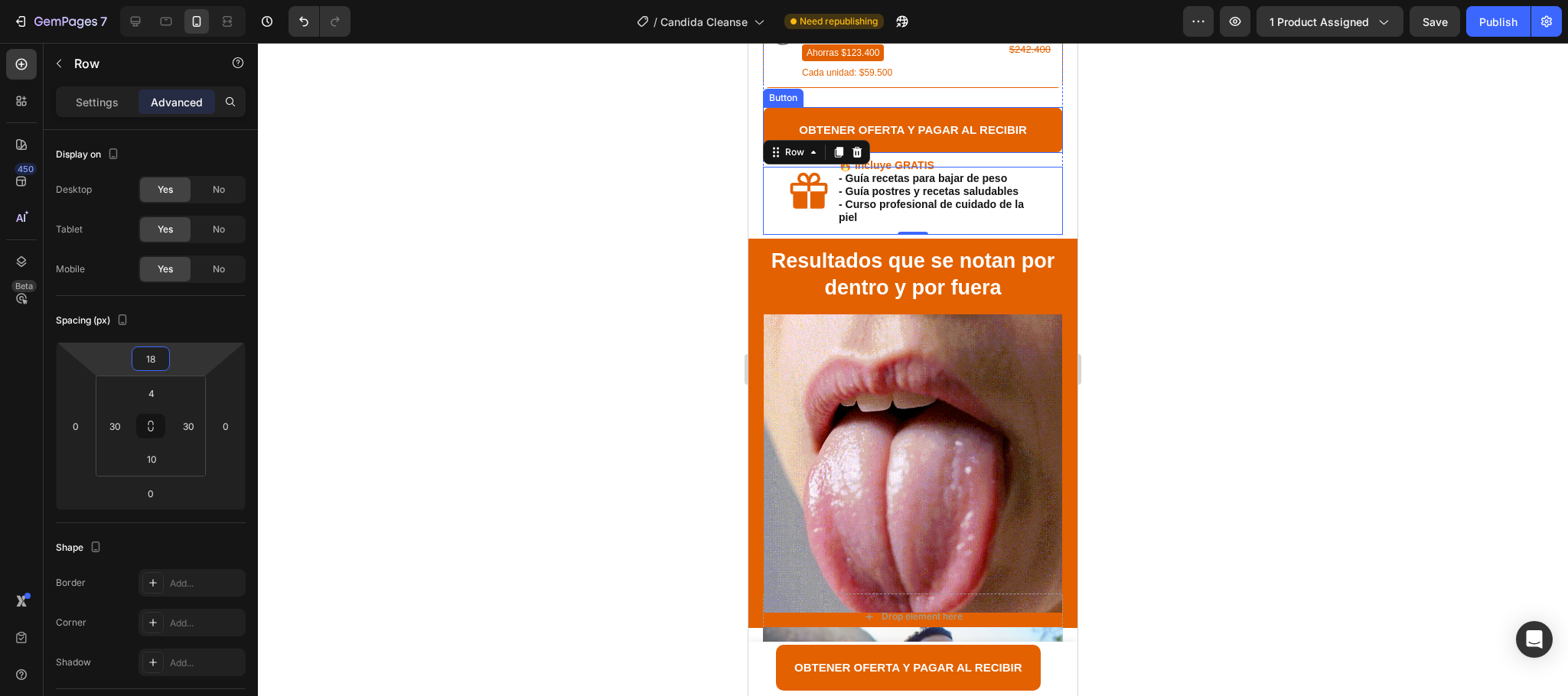
click at [1164, 157] on div at bounding box center [912, 369] width 1310 height 653
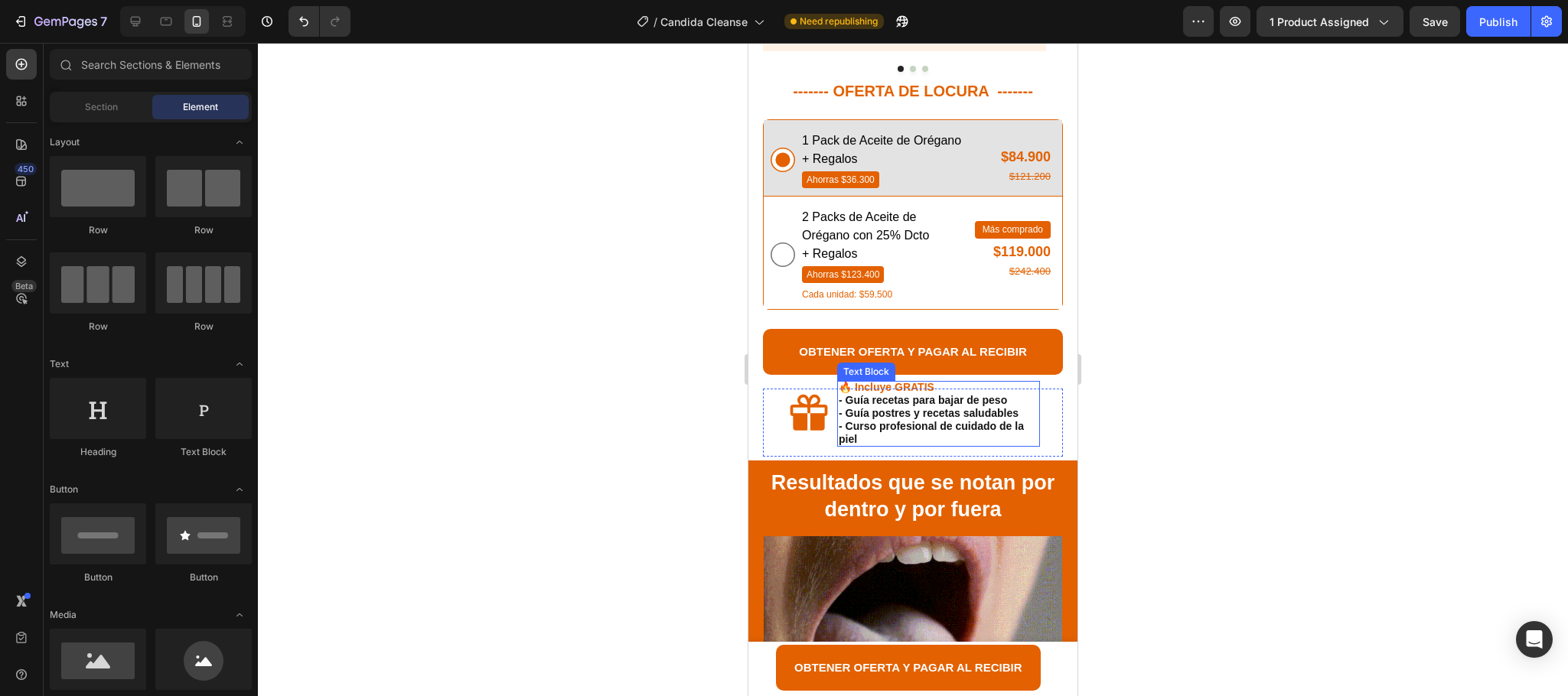
scroll to position [1411, 0]
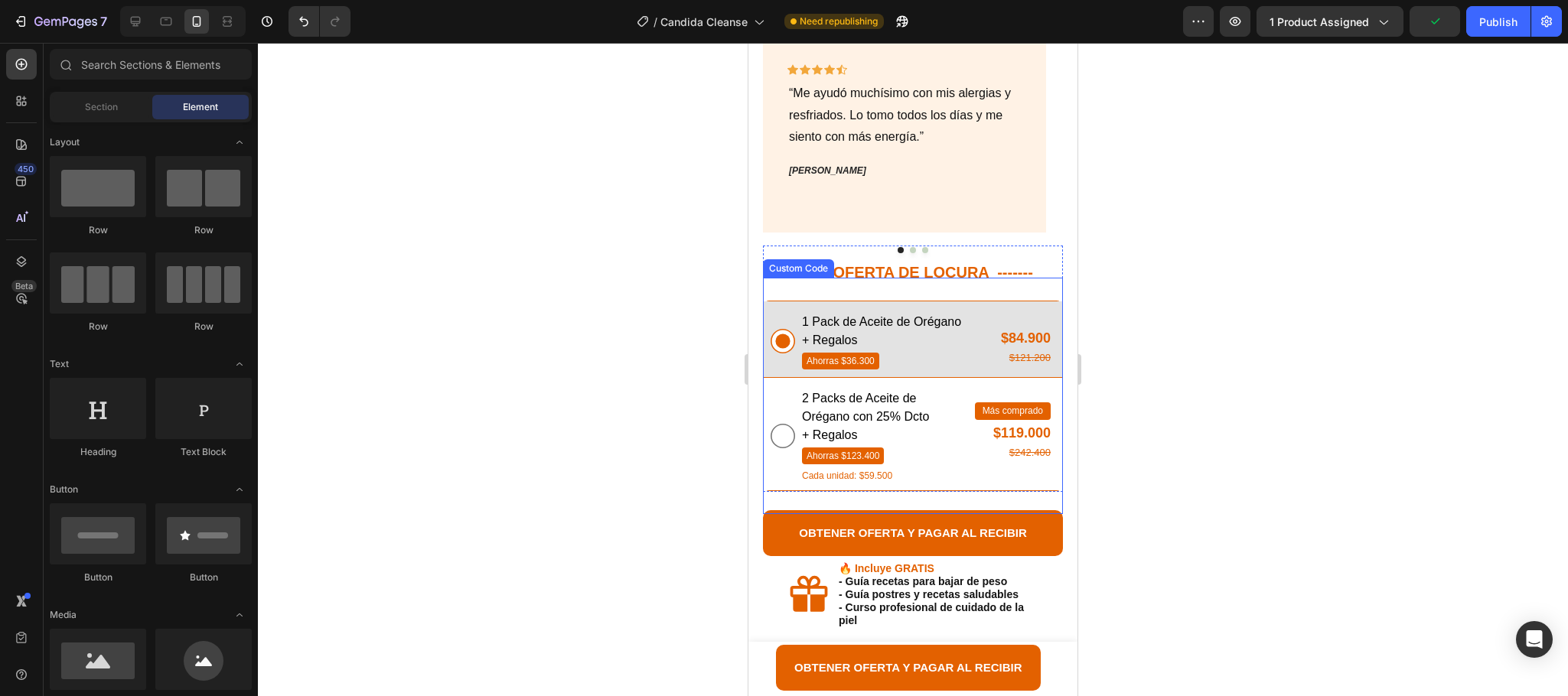
click at [848, 390] on span "2 Packs de Aceite de Orégano con 25% Dcto + Regalos" at bounding box center [865, 417] width 127 height 55
click at [795, 423] on input "2 Packs de Aceite de Orégano con 25% Dcto + Regalos Ahorras $123.400 Cada unida…" at bounding box center [784, 436] width 25 height 25
radio input "true"
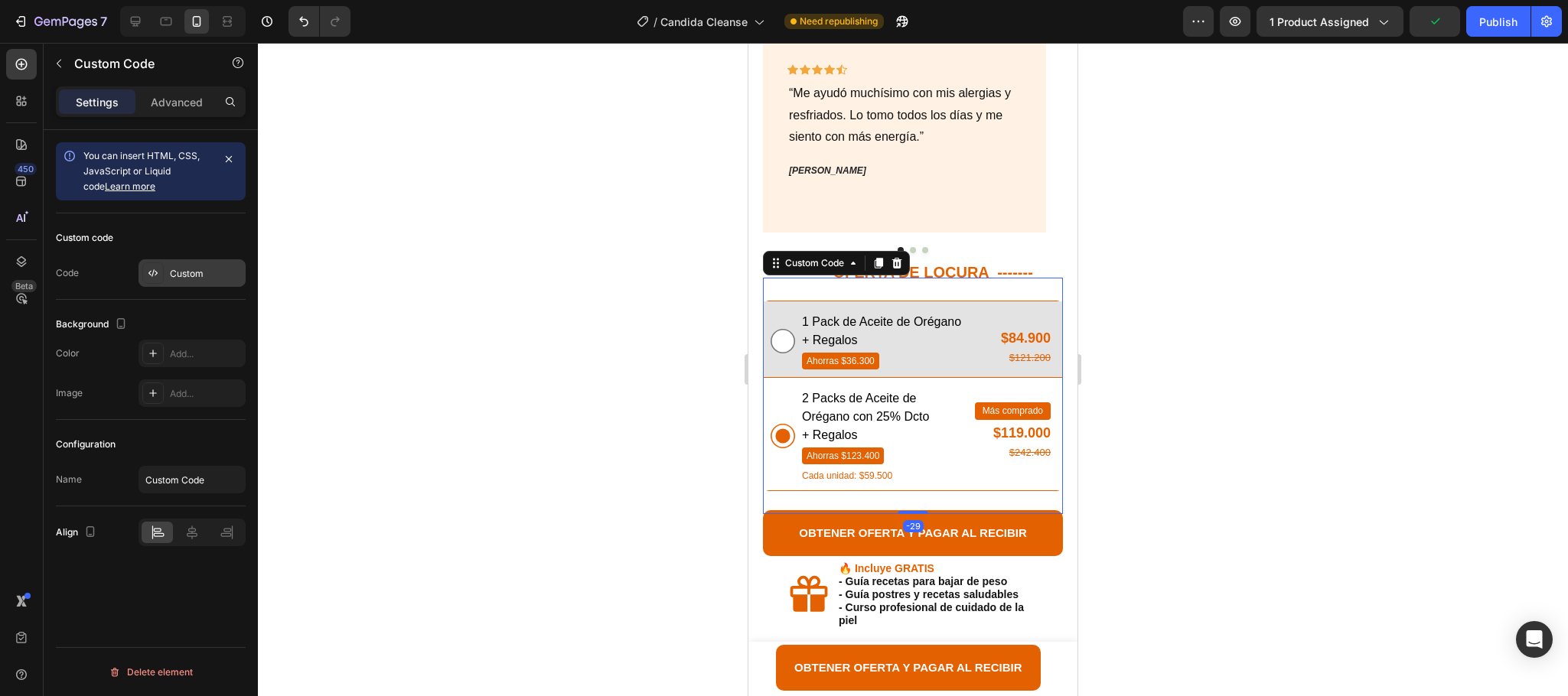
click at [185, 280] on div "Custom" at bounding box center [205, 274] width 72 height 14
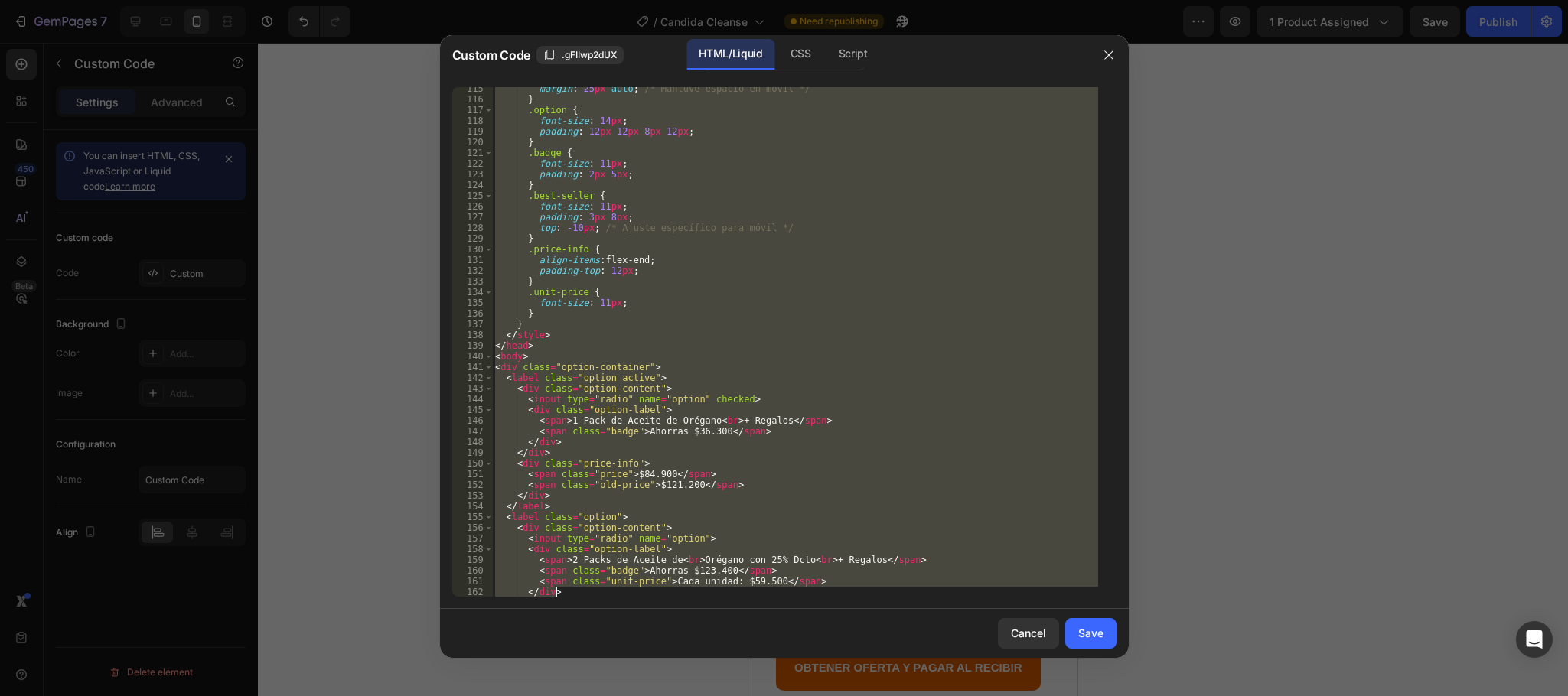
scroll to position [1342, 0]
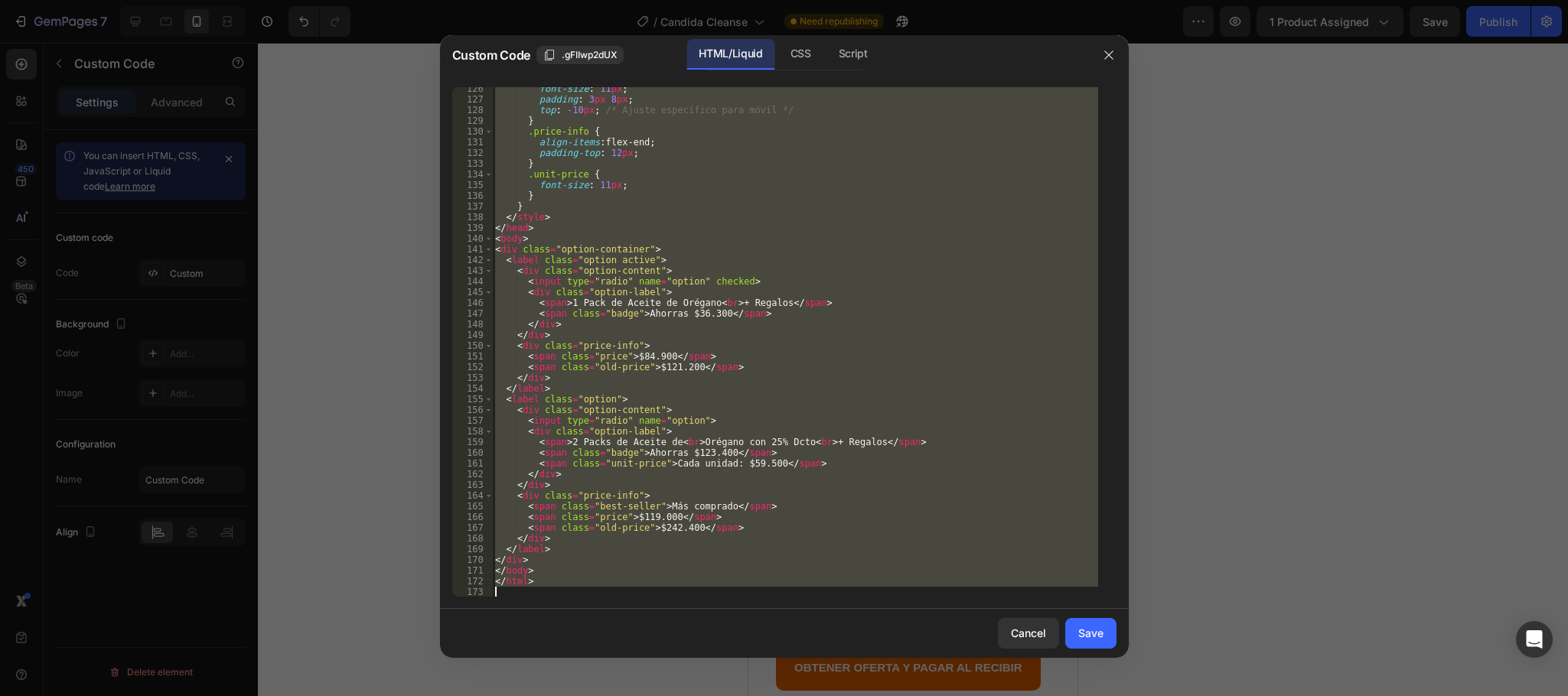
drag, startPoint x: 496, startPoint y: 90, endPoint x: 901, endPoint y: 741, distance: 766.7
click at [901, 0] on html "7 Version history / Candida Cleanse Need republishing Preview 1 product assigne…" at bounding box center [784, 0] width 1568 height 0
type textarea "</html>"
paste textarea
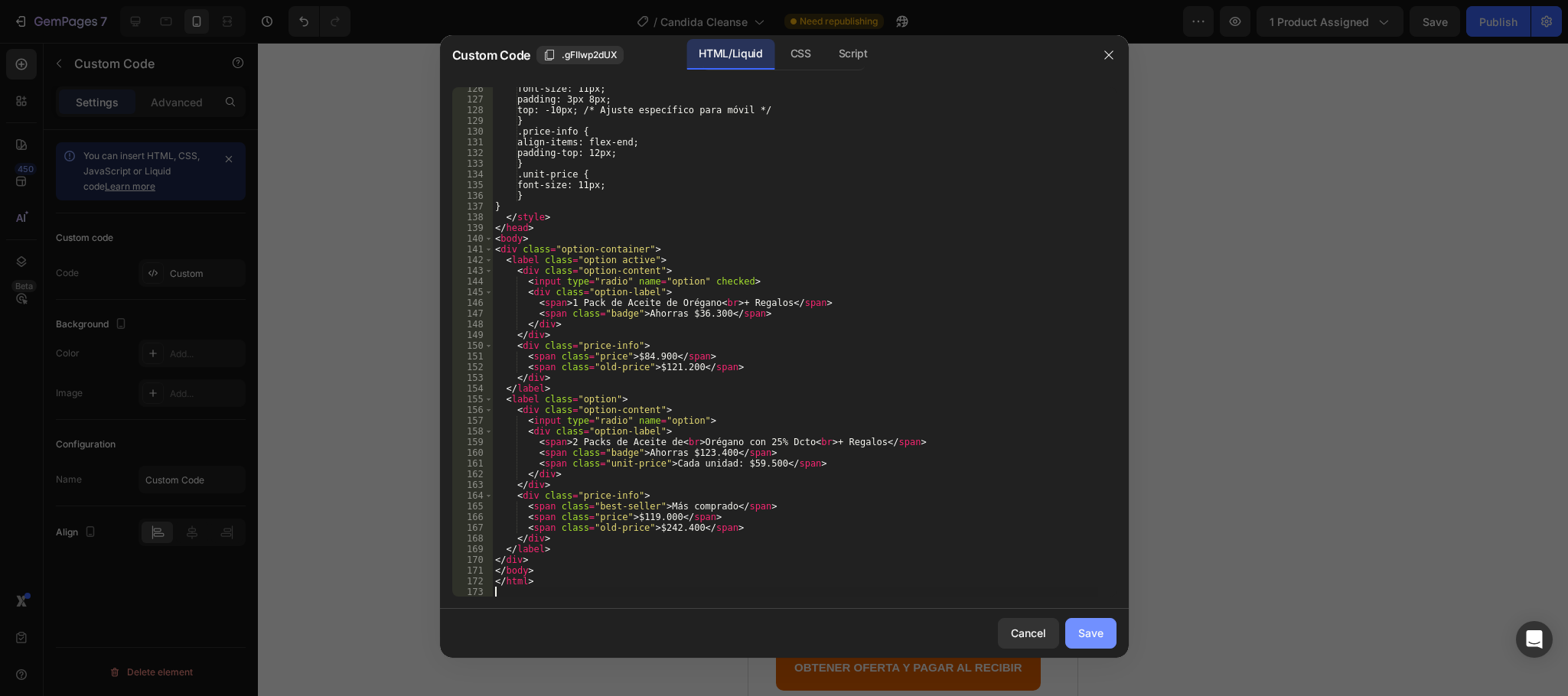
click at [1105, 622] on button "Save" at bounding box center [1091, 633] width 52 height 30
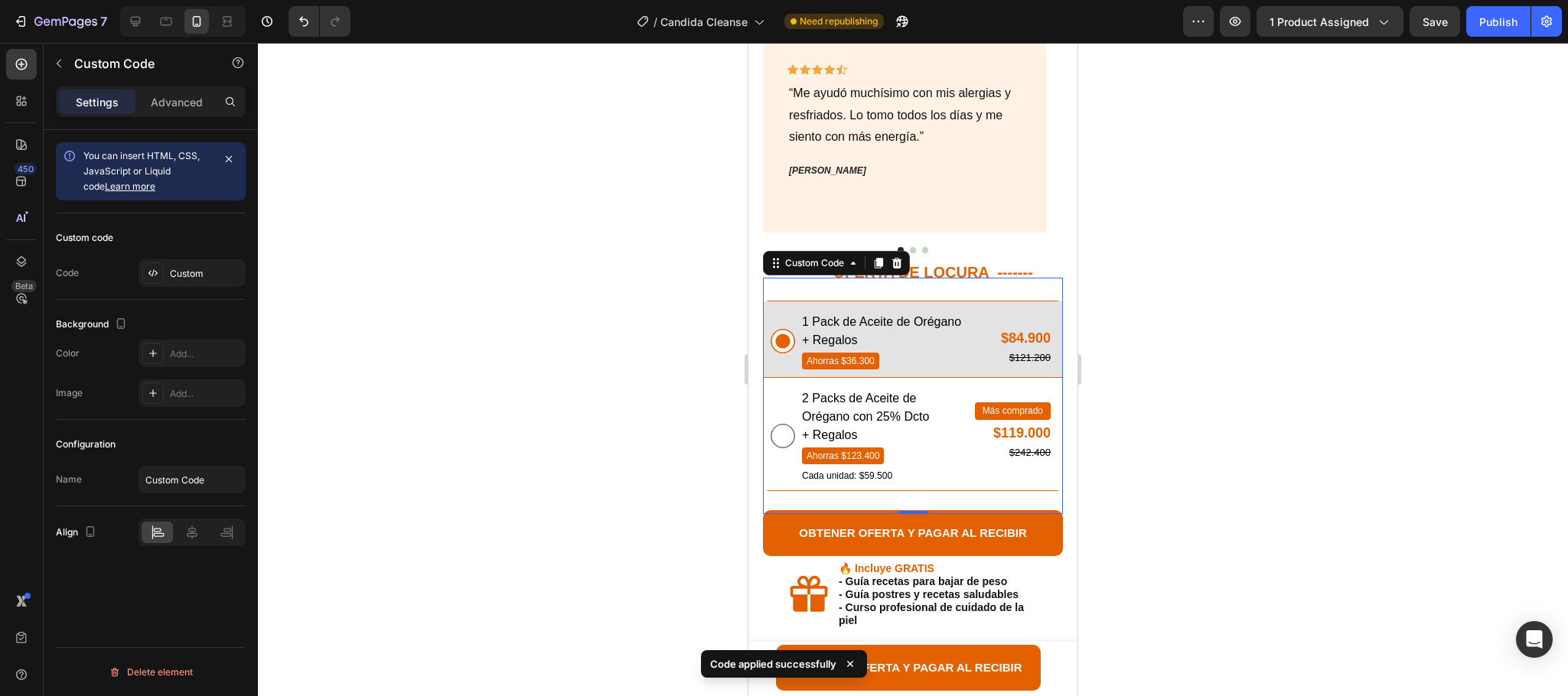
click at [1235, 450] on div at bounding box center [912, 369] width 1310 height 653
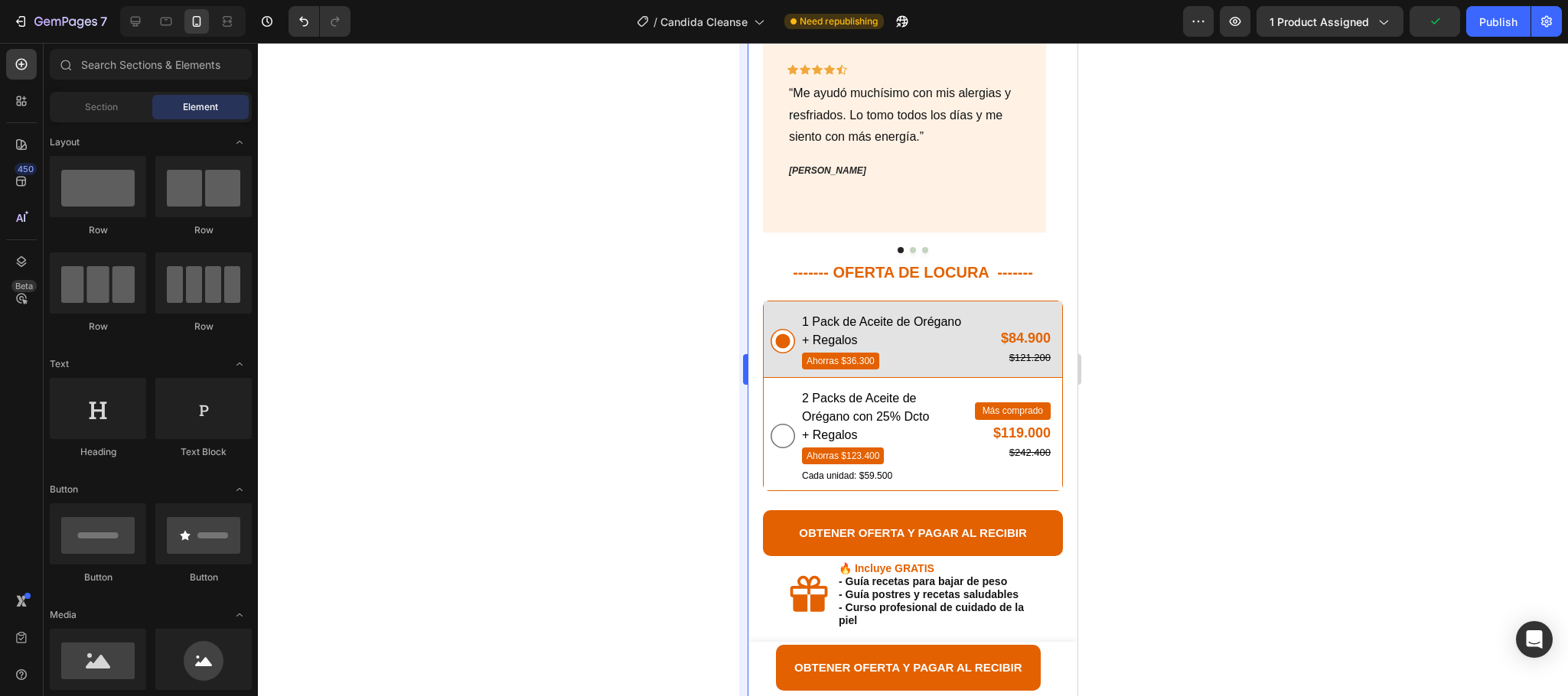
drag, startPoint x: 1497, startPoint y: 28, endPoint x: 747, endPoint y: 402, distance: 838.1
click at [1491, 35] on button "Publish" at bounding box center [1499, 21] width 64 height 30
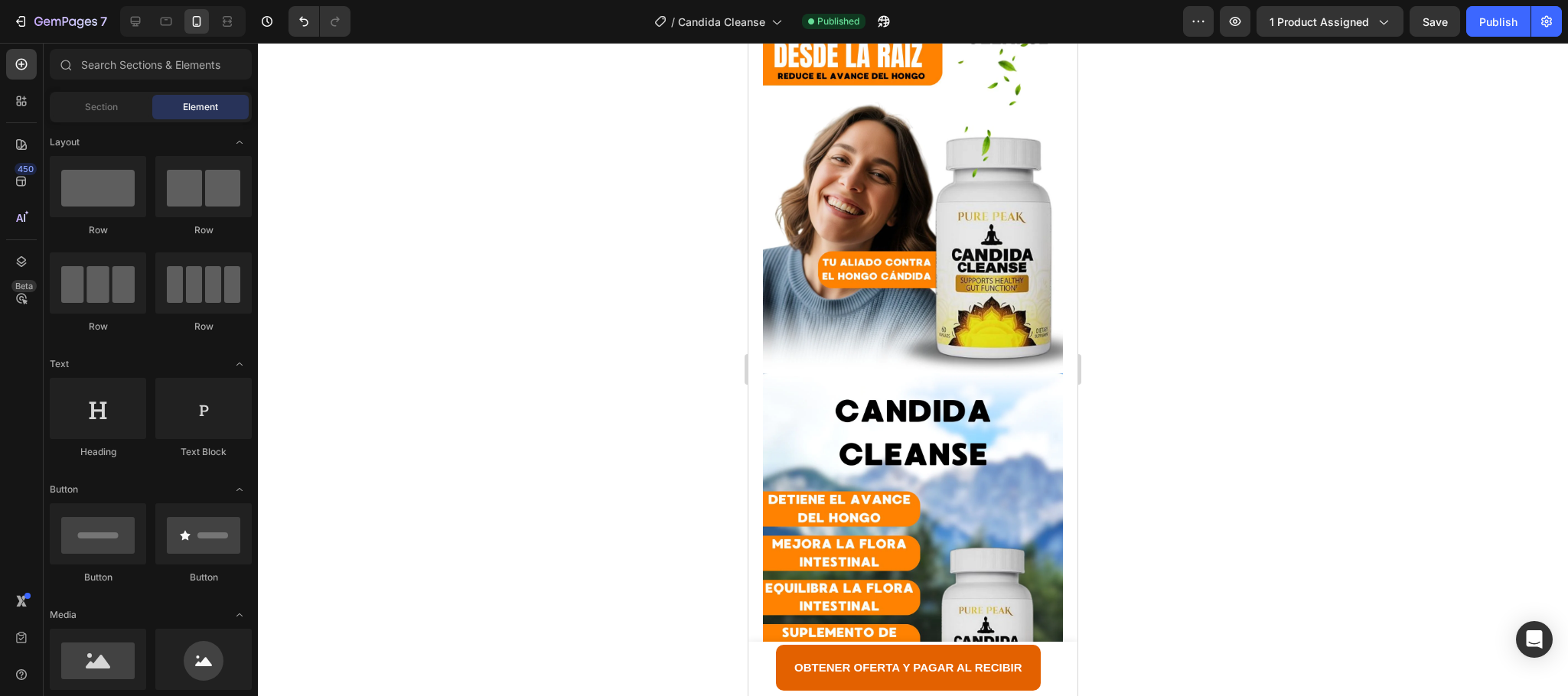
scroll to position [344, 0]
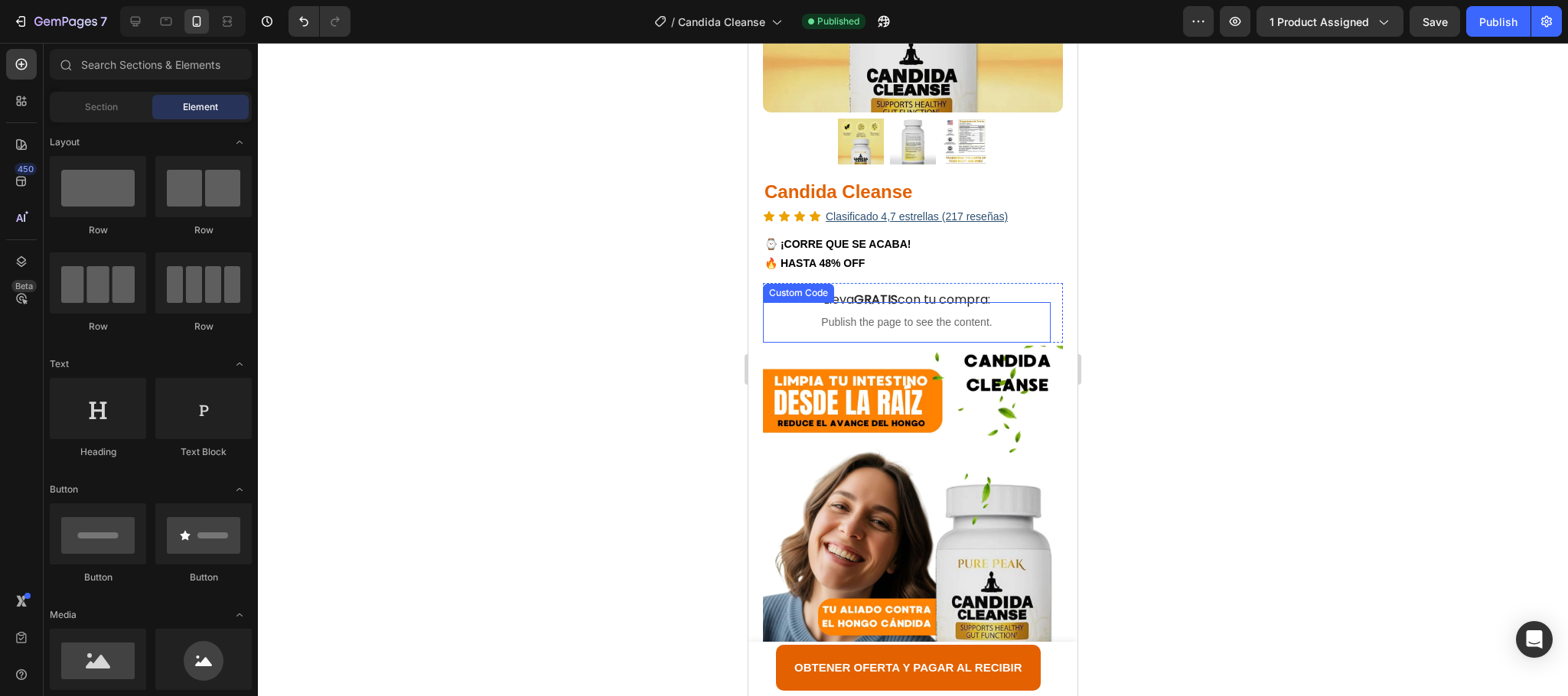
click at [978, 314] on p "Publish the page to see the content." at bounding box center [907, 322] width 288 height 16
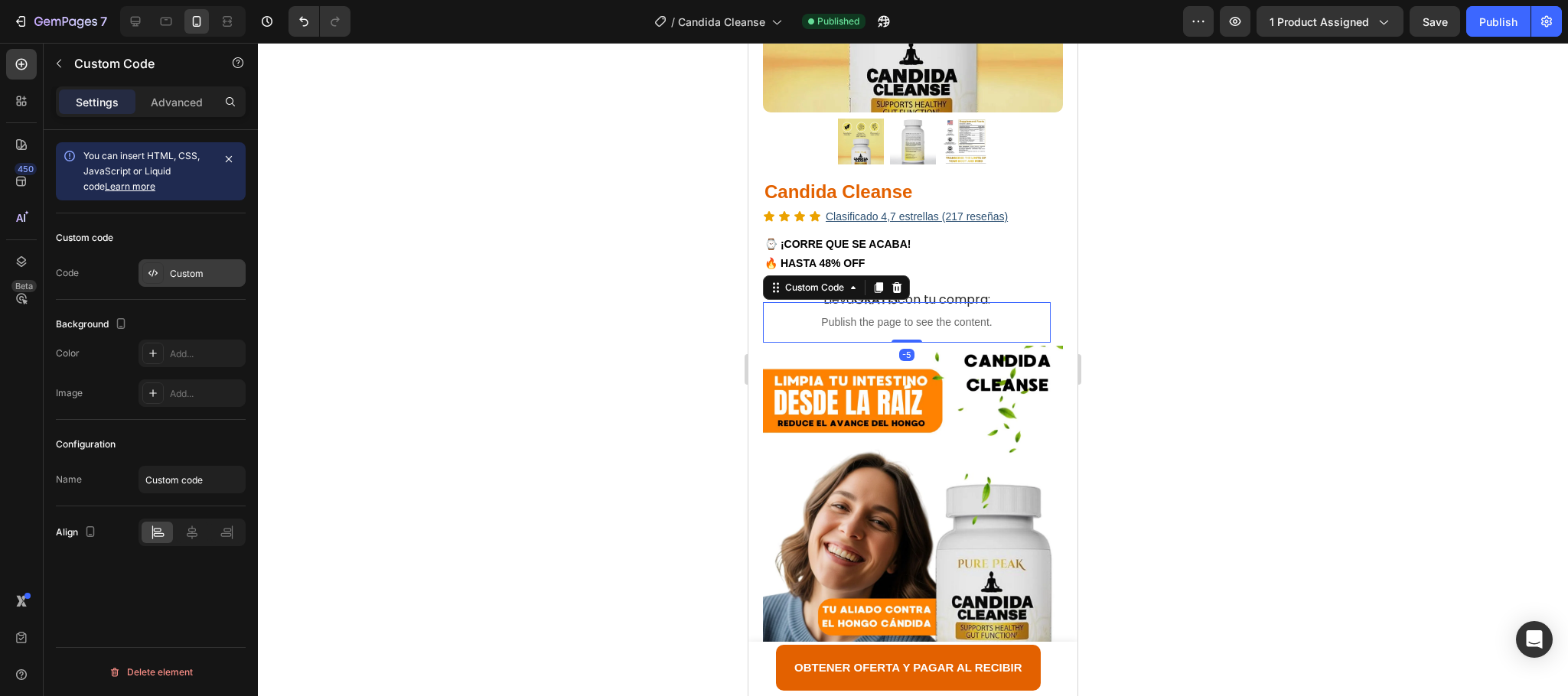
click at [186, 271] on div "Custom" at bounding box center [205, 274] width 72 height 14
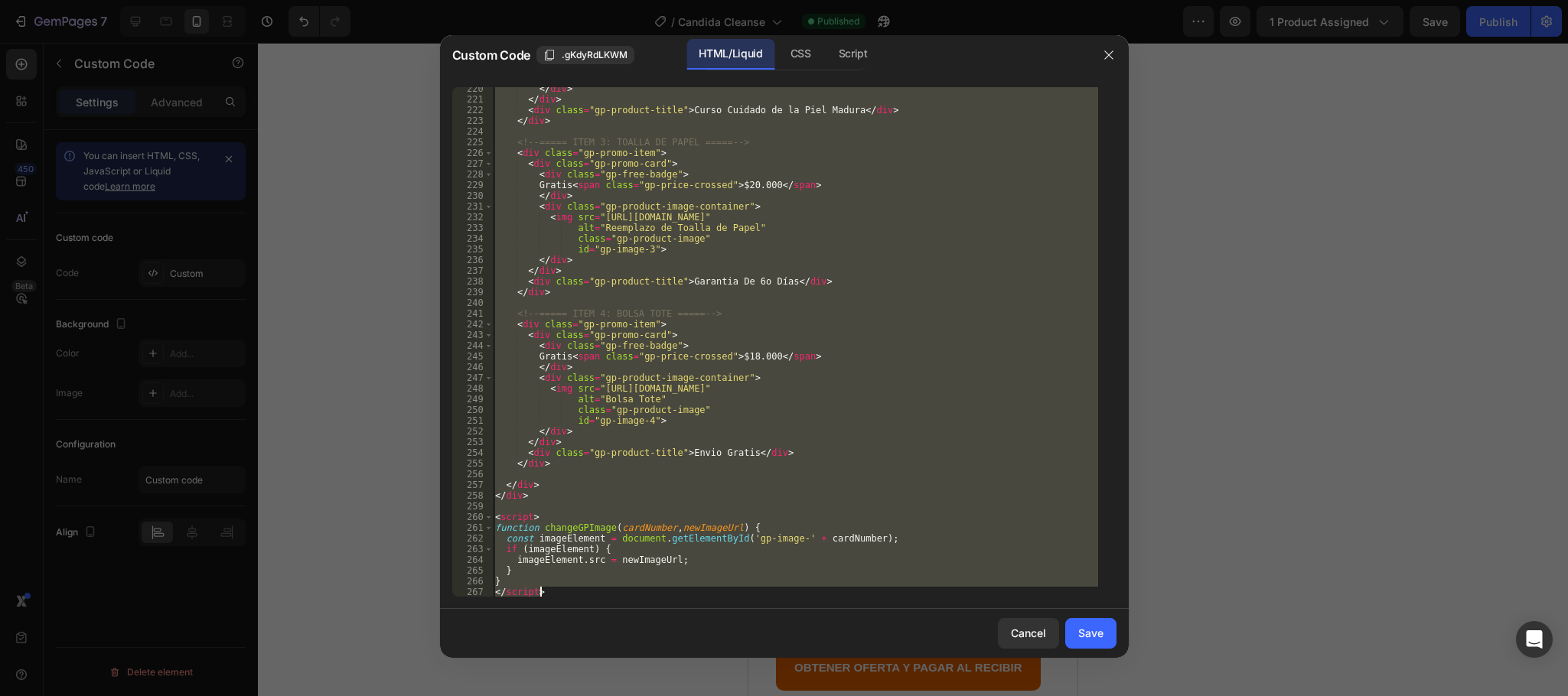
scroll to position [2348, 0]
drag, startPoint x: 496, startPoint y: 91, endPoint x: 731, endPoint y: 700, distance: 652.8
click at [731, 0] on html "7 Version history / Candida Cleanse Published Preview 1 product assigned Save P…" at bounding box center [784, 0] width 1568 height 0
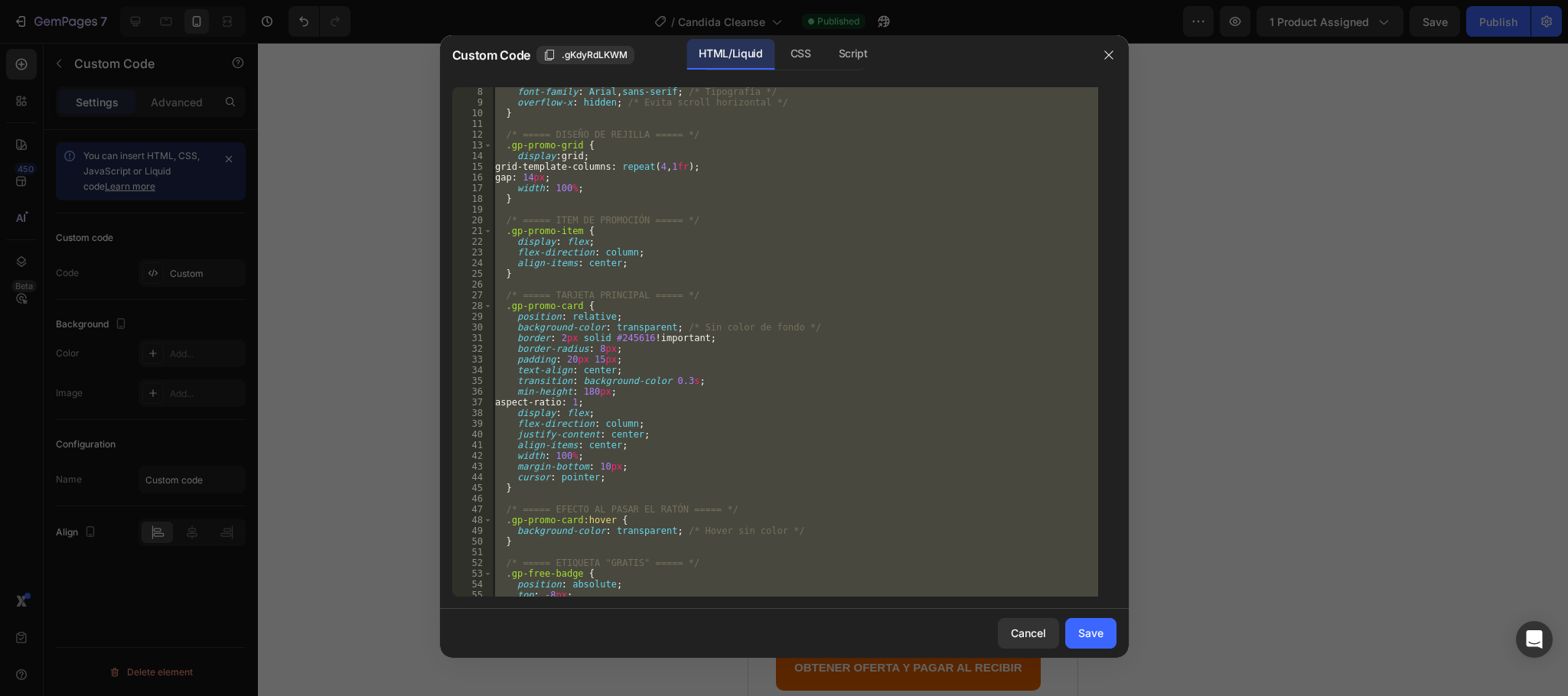
scroll to position [0, 0]
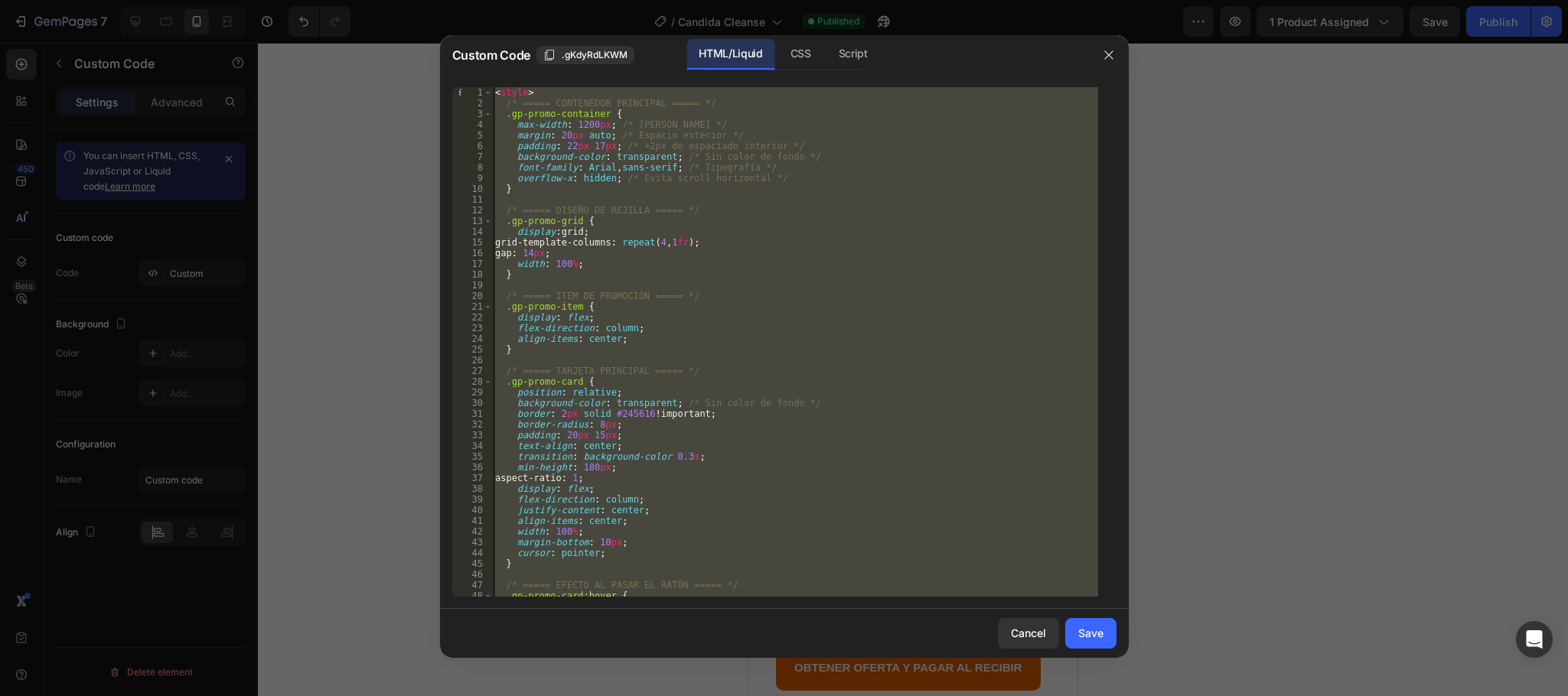
click at [661, 420] on div "< style > /* ===== CONTENEDOR PRINCIPAL ===== */ .gp-promo-container { max-widt…" at bounding box center [795, 342] width 606 height 510
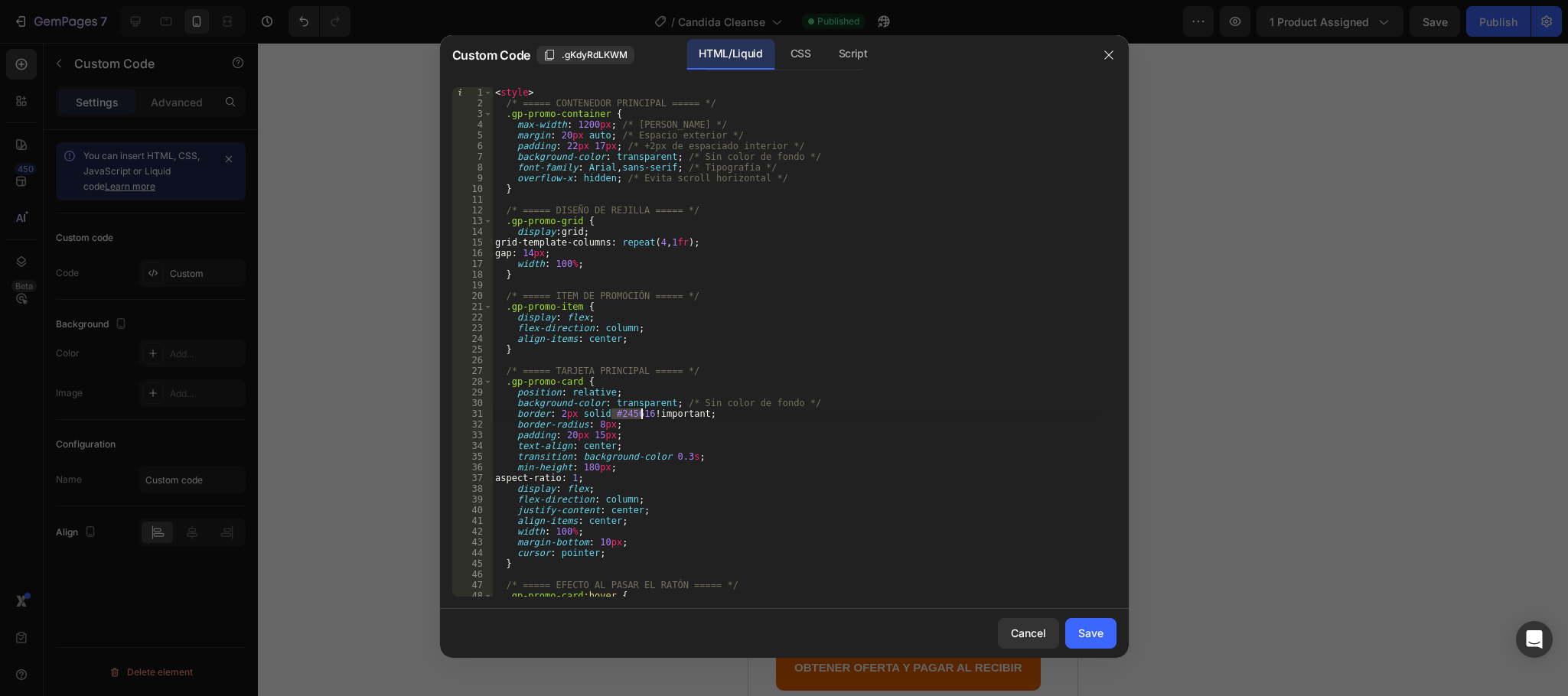
drag, startPoint x: 611, startPoint y: 413, endPoint x: 641, endPoint y: 415, distance: 30.1
click at [641, 414] on div "< style > /* ===== CONTENEDOR PRINCIPAL ===== */ .gp-promo-container { max-widt…" at bounding box center [795, 352] width 606 height 532
paste textarea "E36100"
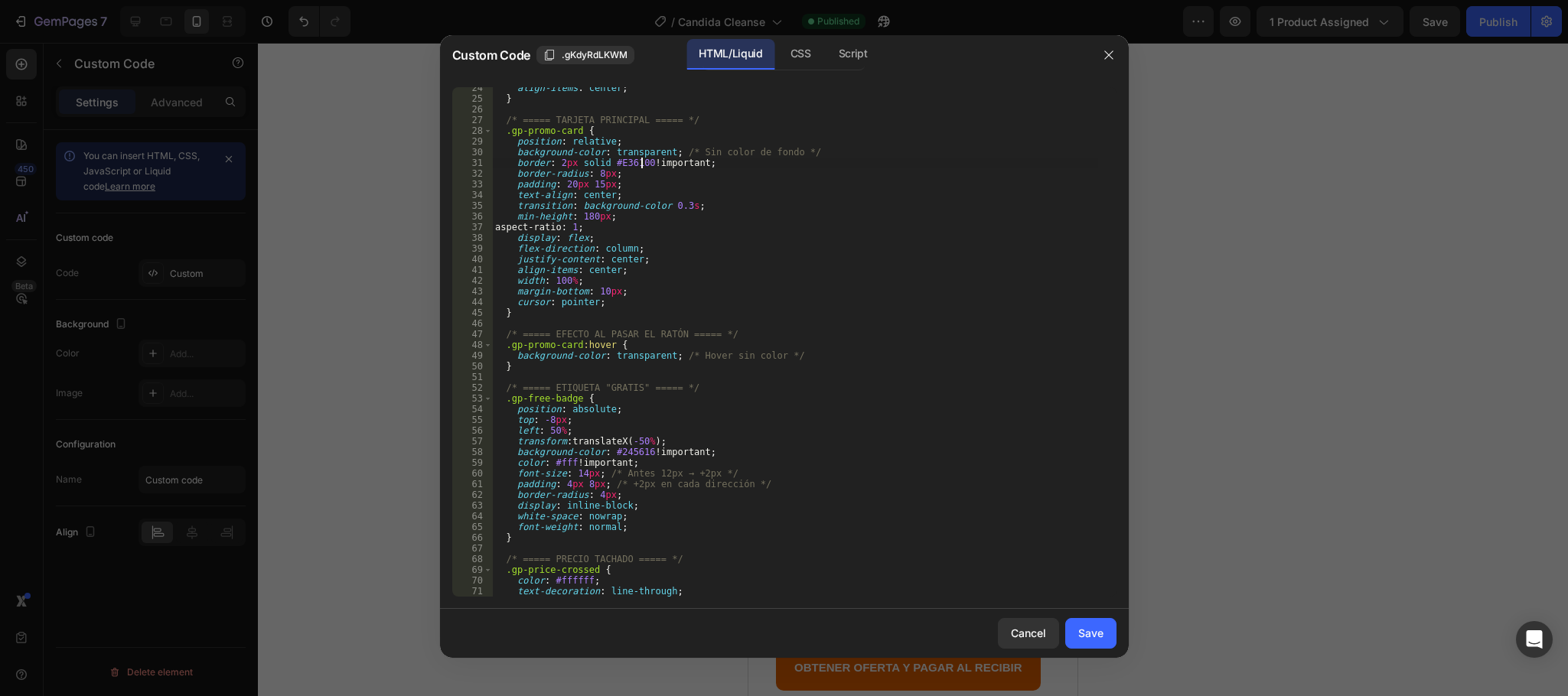
scroll to position [257, 0]
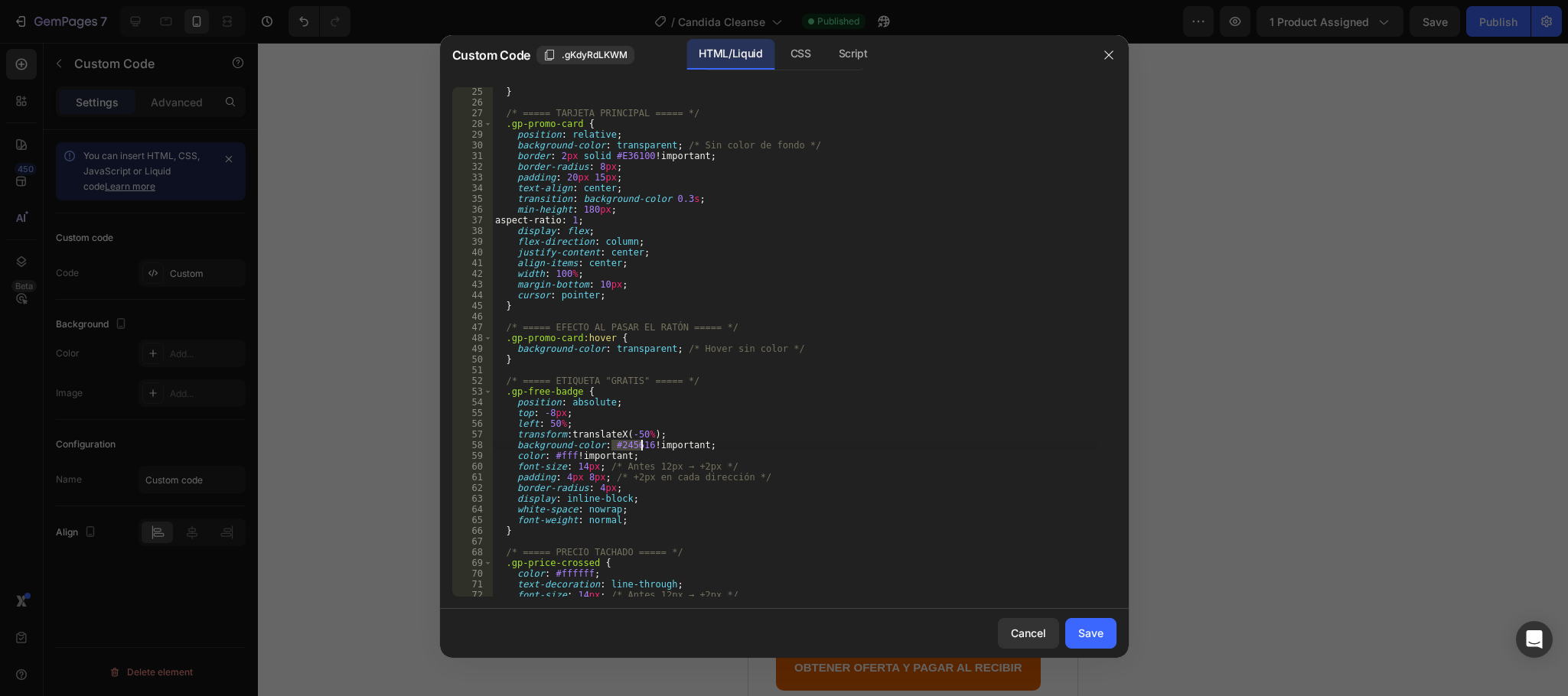
drag, startPoint x: 610, startPoint y: 444, endPoint x: 643, endPoint y: 443, distance: 33.0
click at [643, 443] on div "} /* ===== TARJETA PRINCIPAL ===== */ .gp-promo-card { position : relative ; ba…" at bounding box center [795, 352] width 606 height 532
paste textarea "E36100"
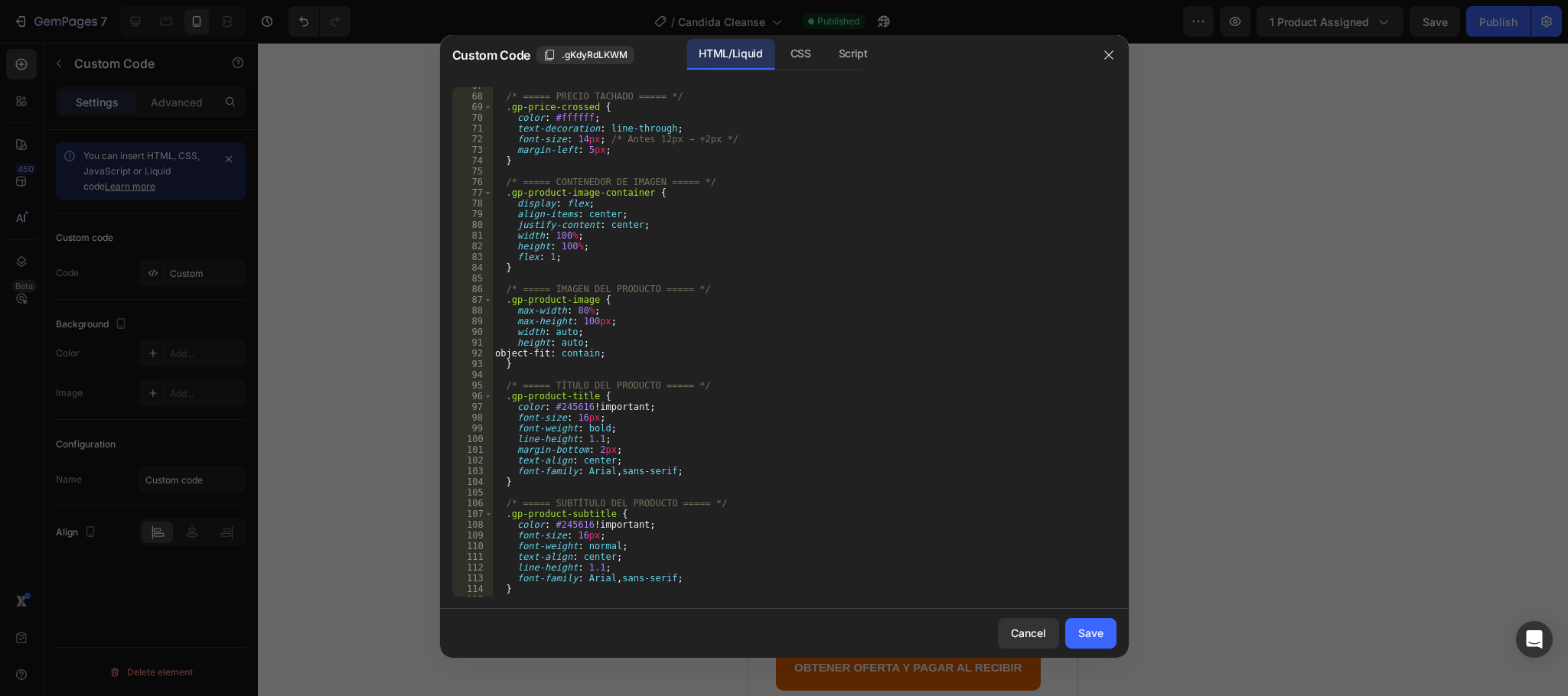
scroll to position [714, 0]
drag, startPoint x: 555, startPoint y: 408, endPoint x: 589, endPoint y: 408, distance: 34.0
click at [589, 408] on div "/* ===== PRECIO TACHADO ===== */ .gp-price-crossed { color : #ffffff ; text-dec…" at bounding box center [795, 345] width 606 height 532
paste textarea "E36100"
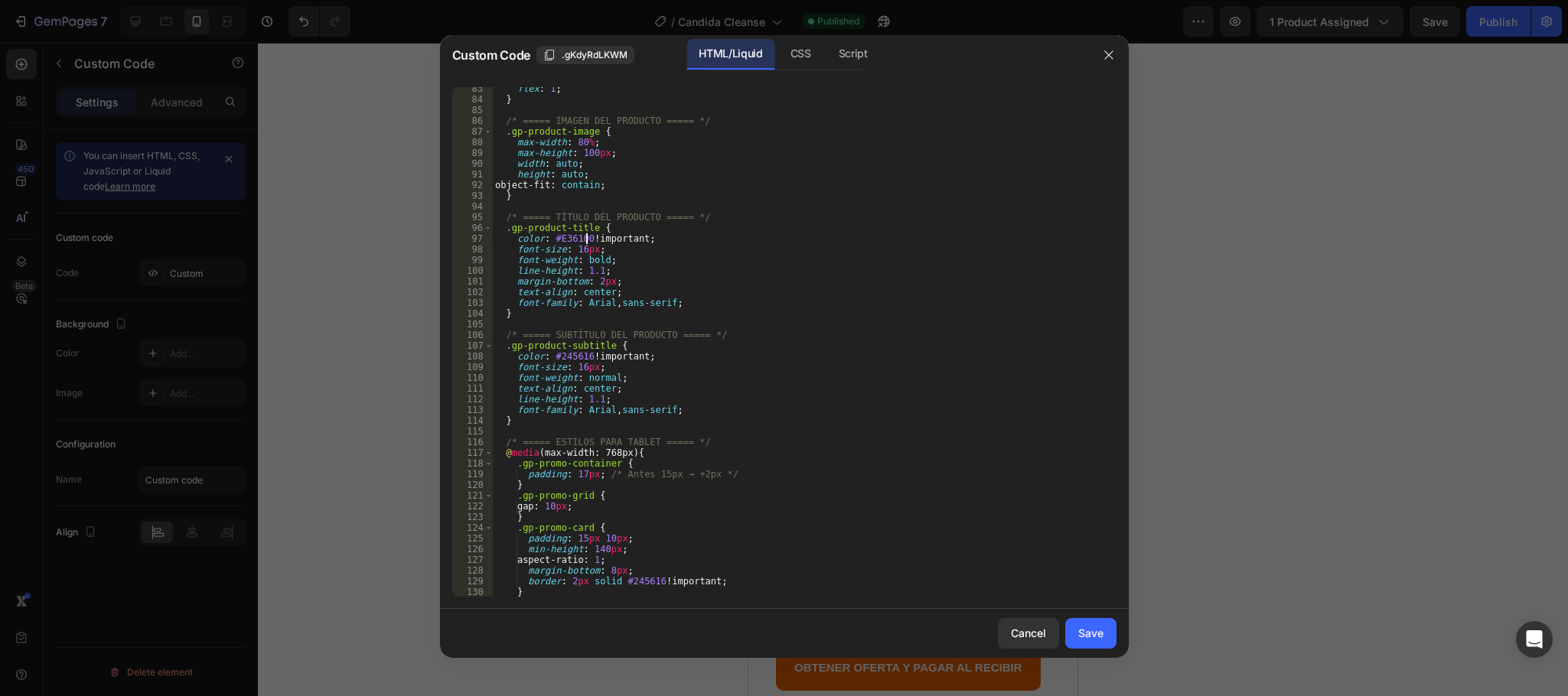
scroll to position [896, 0]
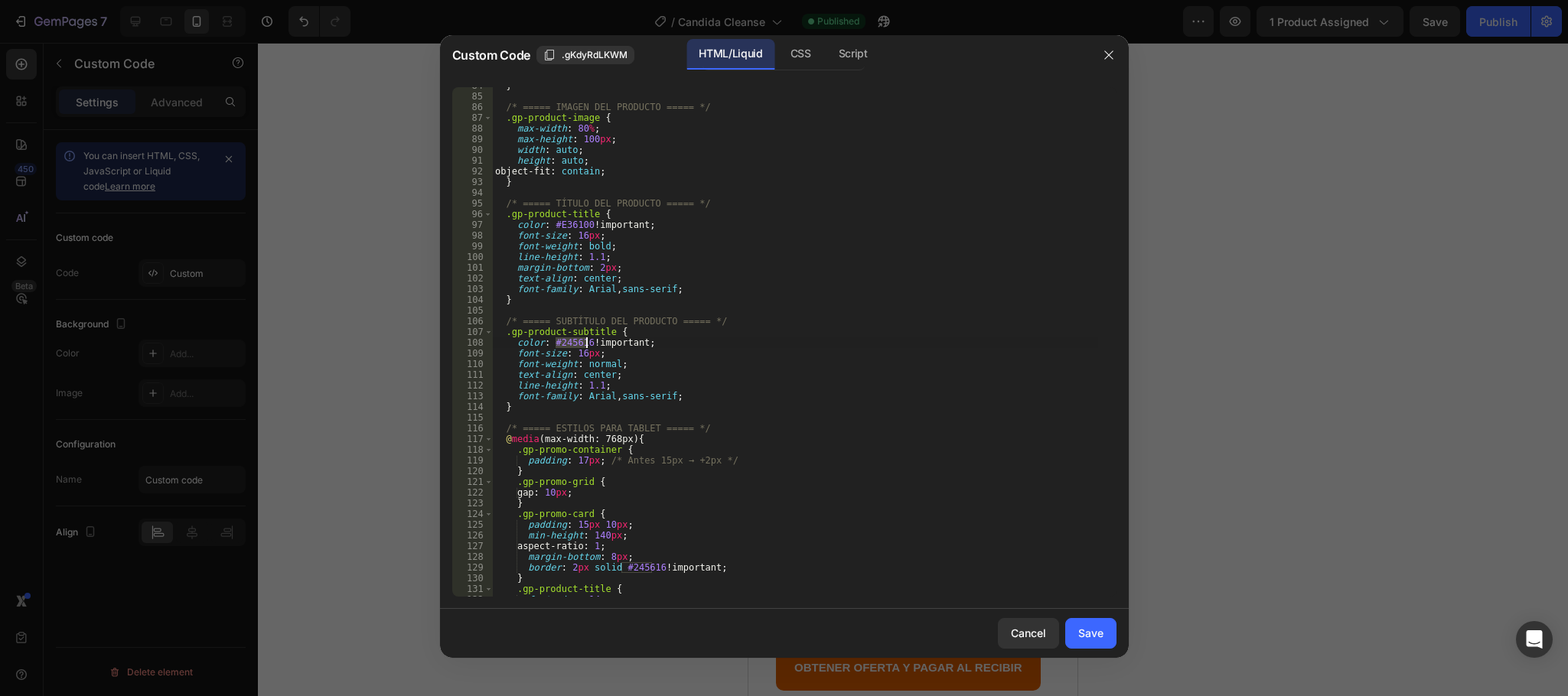
drag, startPoint x: 554, startPoint y: 343, endPoint x: 585, endPoint y: 343, distance: 31.0
click at [585, 343] on div "} /* ===== IMAGEN DEL PRODUCTO ===== */ .gp-product-image { max-width : 80 % ; …" at bounding box center [795, 345] width 606 height 532
paste textarea "E36100"
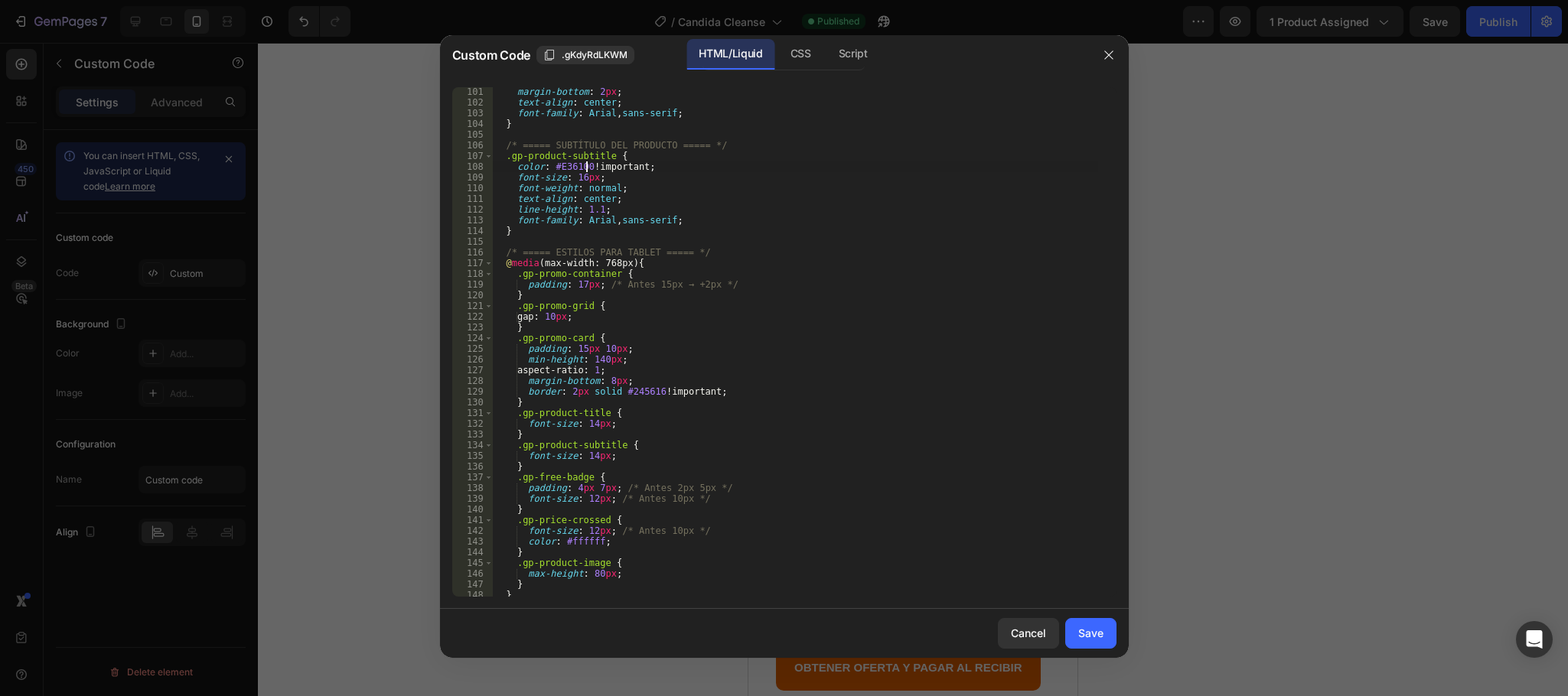
scroll to position [1072, 0]
drag, startPoint x: 621, startPoint y: 389, endPoint x: 652, endPoint y: 391, distance: 31.1
click at [652, 391] on div "margin-bottom : 2 px ; text-align : center ; font-family : Arial , sans-serif ;…" at bounding box center [795, 352] width 606 height 532
paste textarea "E36100"
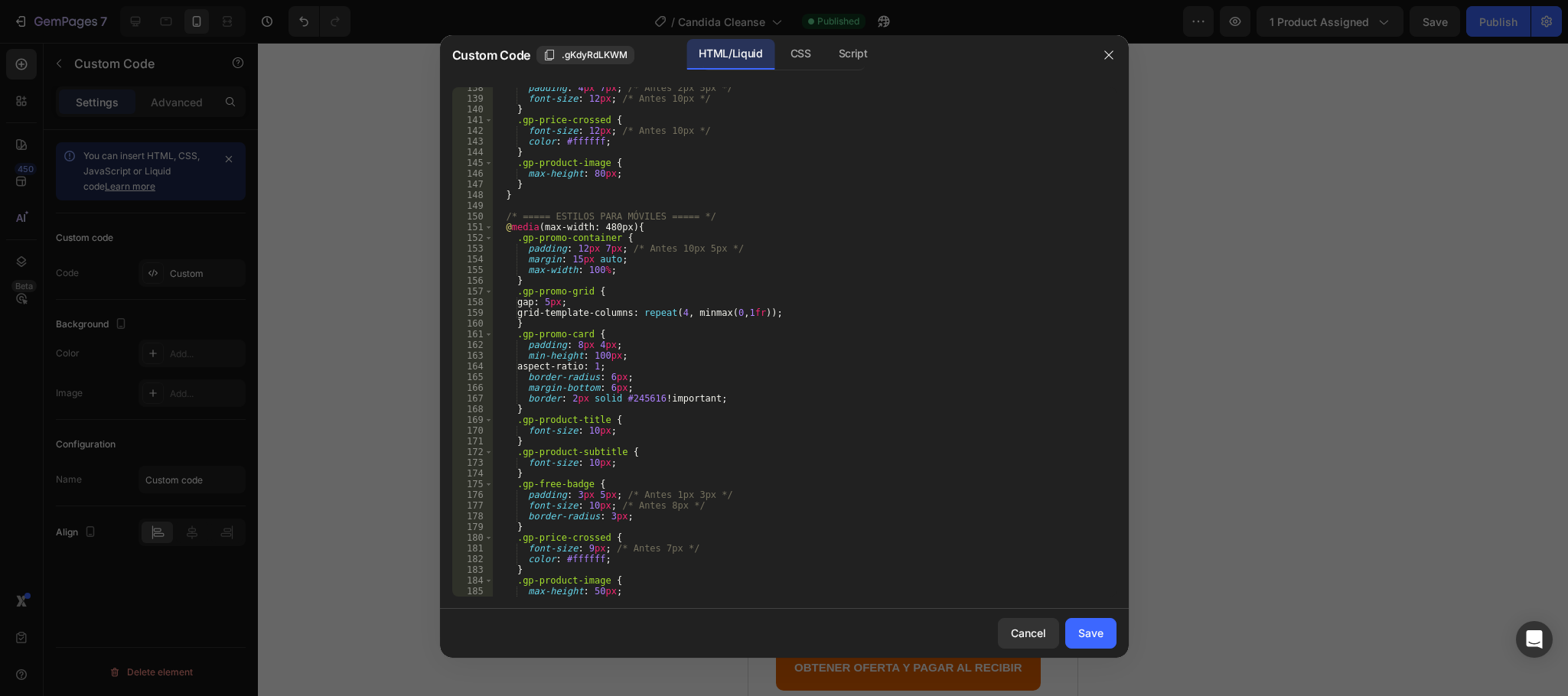
scroll to position [1472, 0]
drag, startPoint x: 620, startPoint y: 399, endPoint x: 653, endPoint y: 399, distance: 33.0
click at [653, 399] on div "padding : 4 px 7 px ; /* Antes 2px 5px */ font-size : 12 px ; /* Antes 10px */ …" at bounding box center [795, 348] width 606 height 532
paste textarea "E36100"
type textarea "border: 2px solid #E36100 !important;"
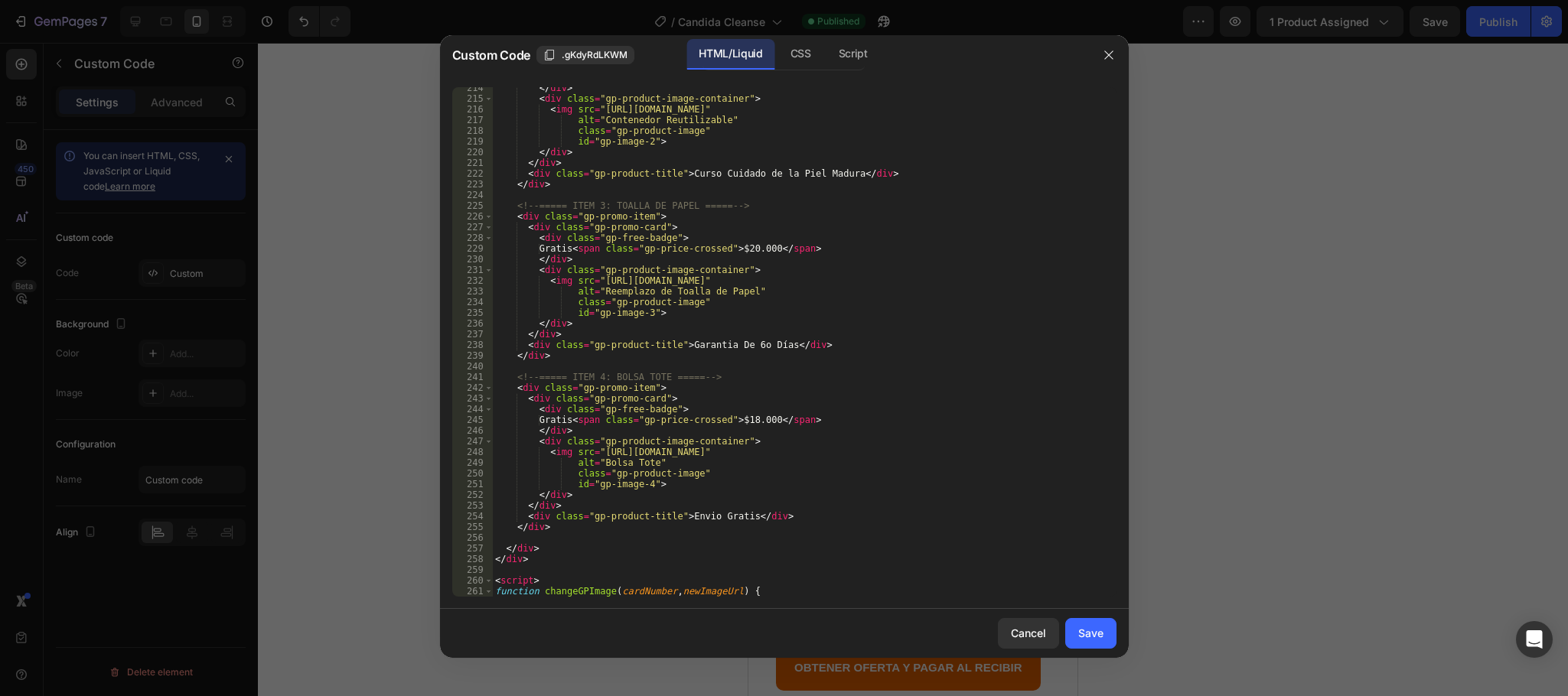
scroll to position [2350, 0]
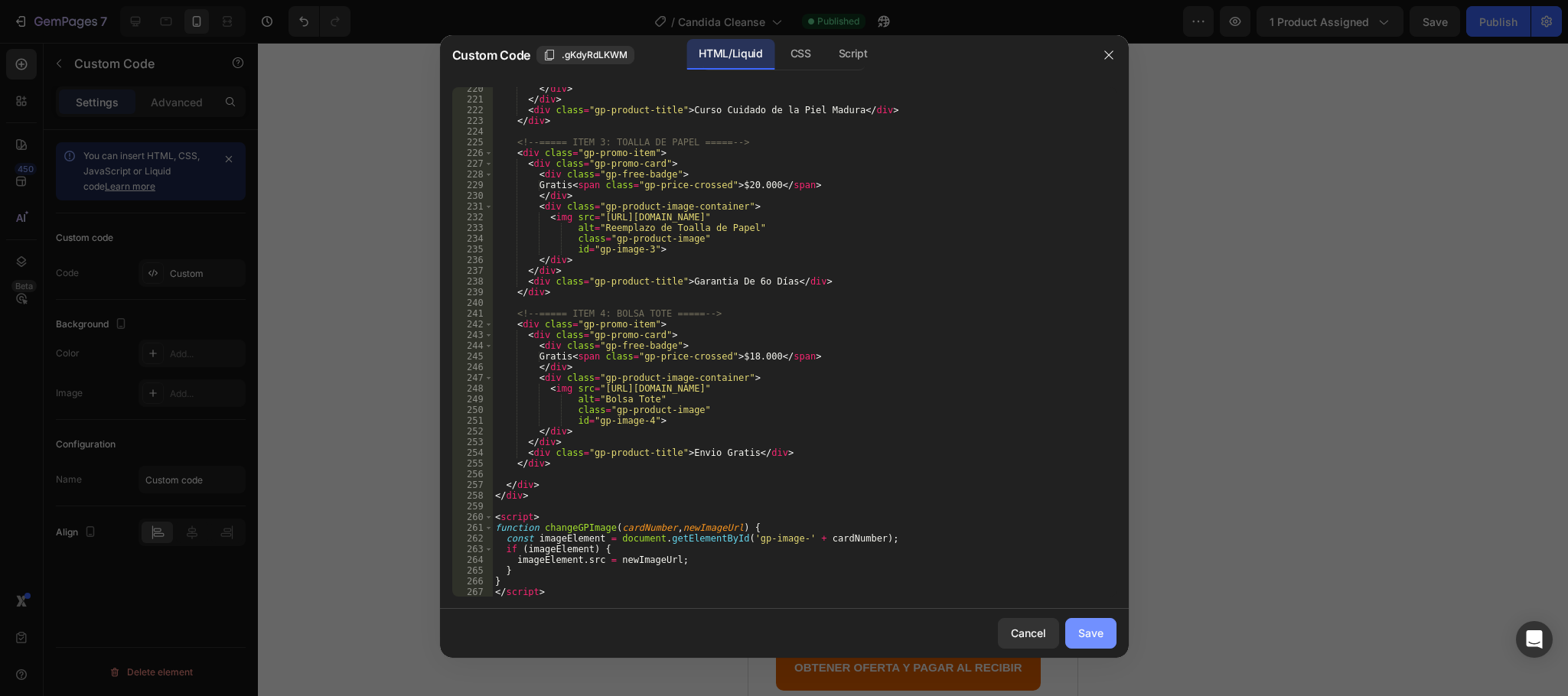
click at [1086, 636] on div "Save" at bounding box center [1091, 633] width 25 height 16
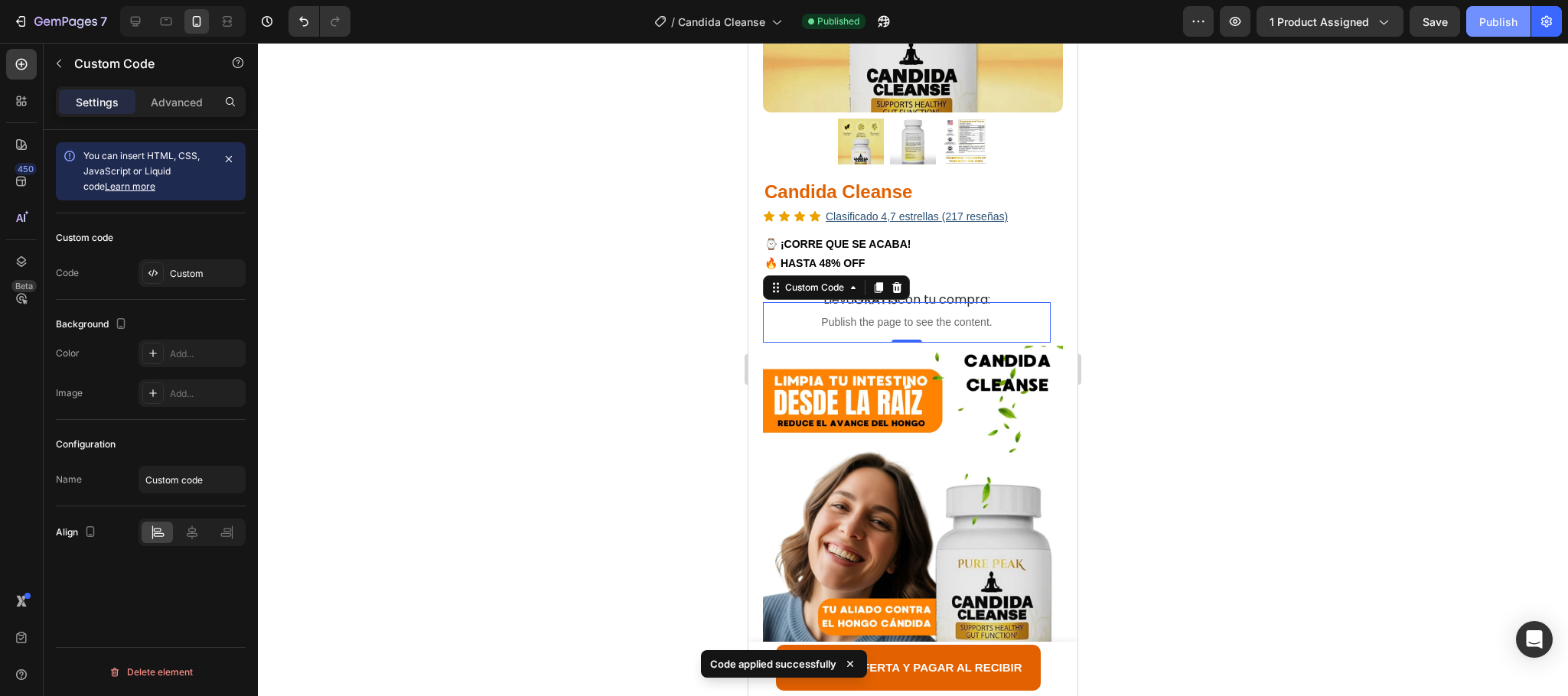
click at [1500, 16] on div "Publish" at bounding box center [1498, 22] width 38 height 16
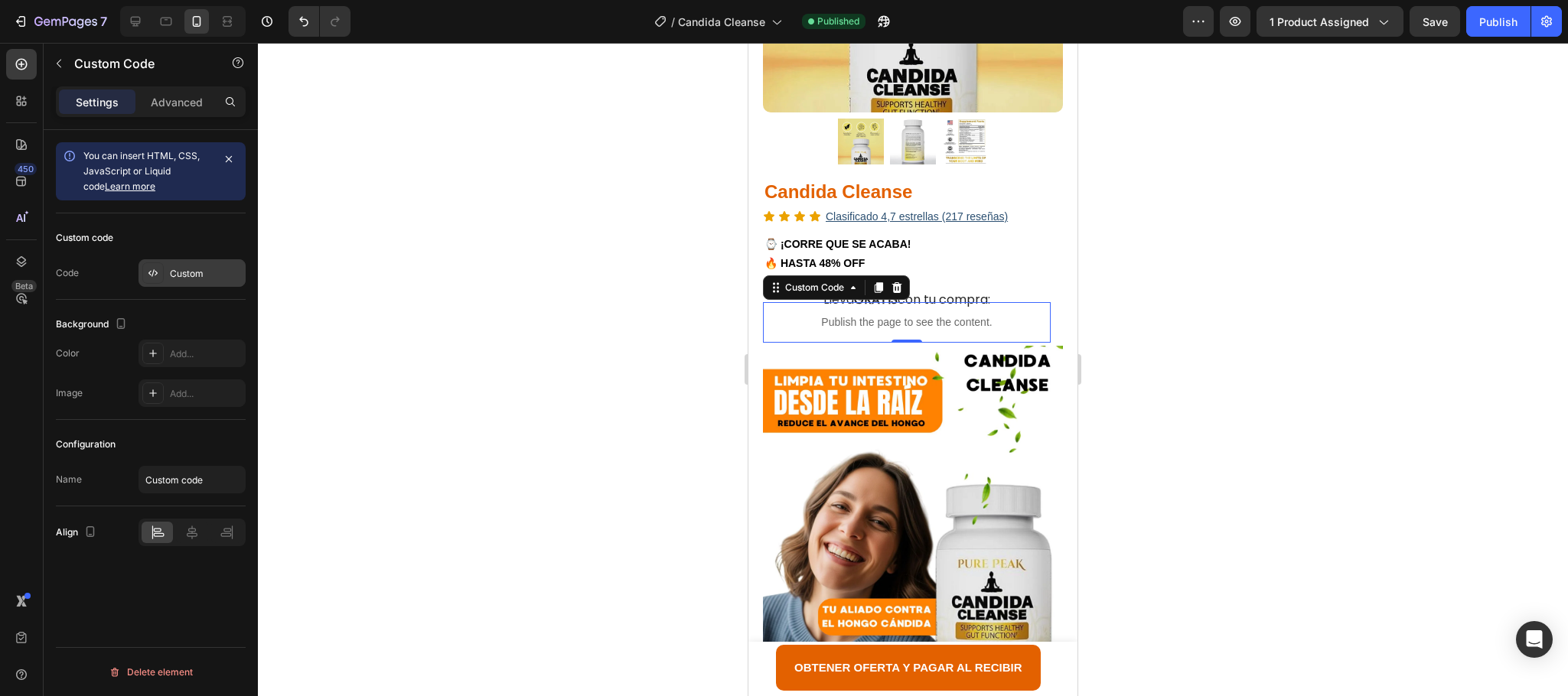
click at [159, 263] on div at bounding box center [153, 273] width 21 height 21
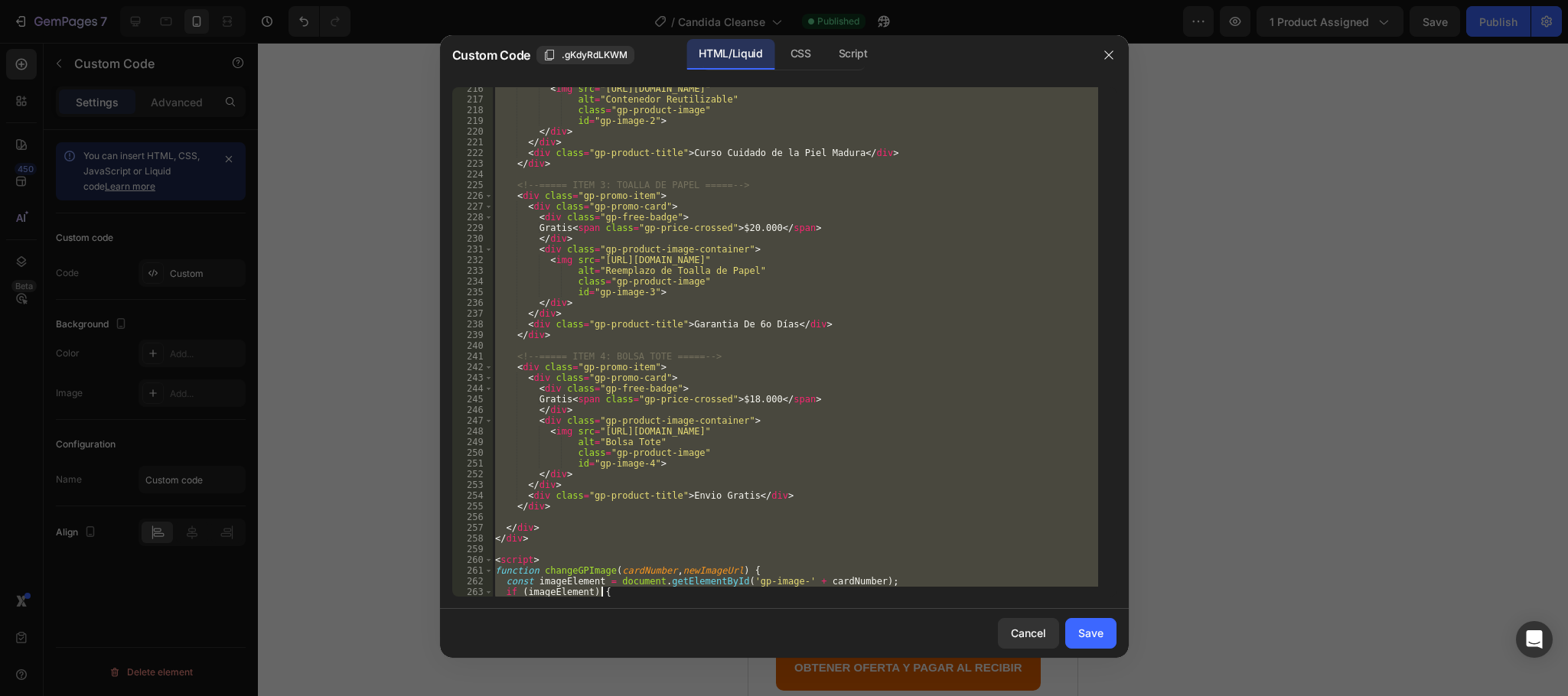
scroll to position [2348, 0]
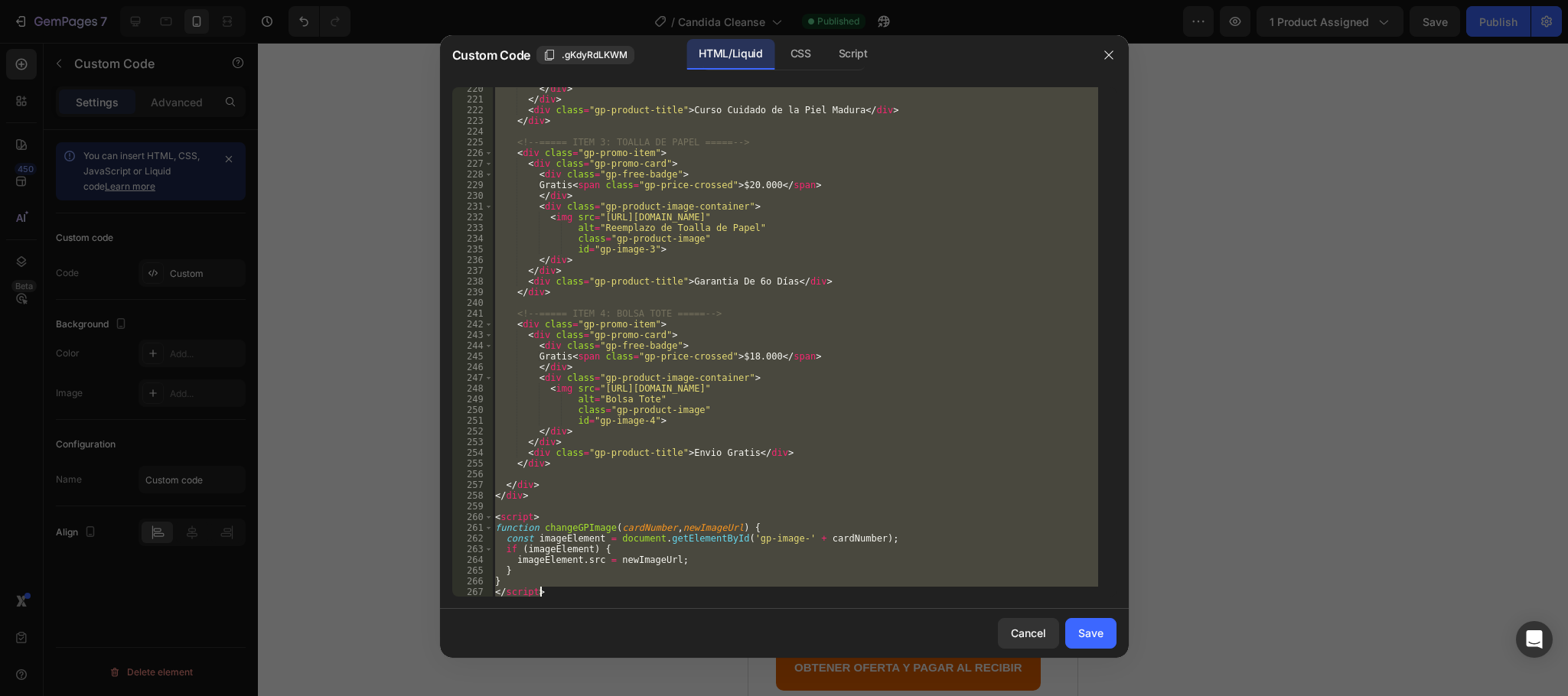
drag, startPoint x: 495, startPoint y: 90, endPoint x: 816, endPoint y: 741, distance: 725.8
click at [816, 0] on html "7 Version history / Candida Cleanse Published Preview 1 product assigned Save P…" at bounding box center [784, 0] width 1568 height 0
paste textarea "E36100"
paste textarea
type textarea "</script>"
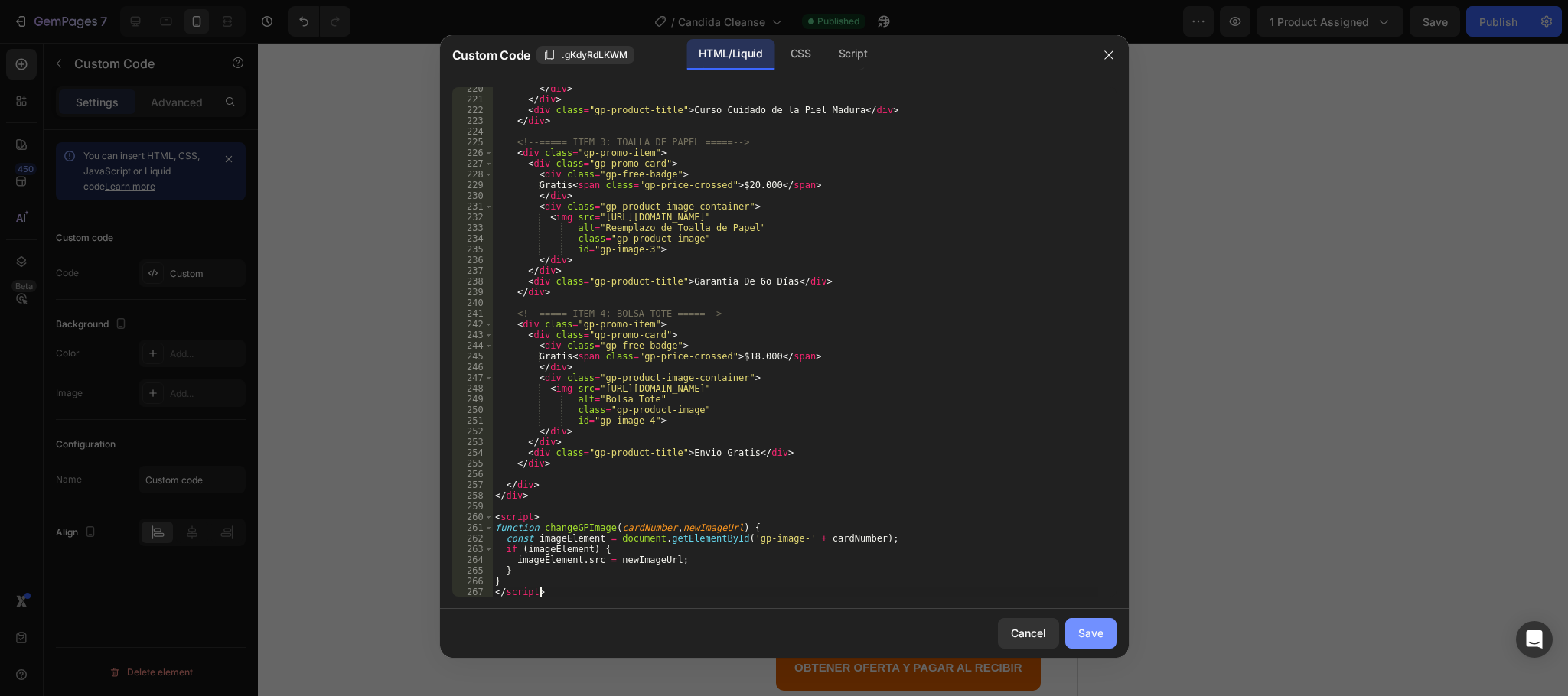
click at [1088, 622] on button "Save" at bounding box center [1091, 633] width 52 height 30
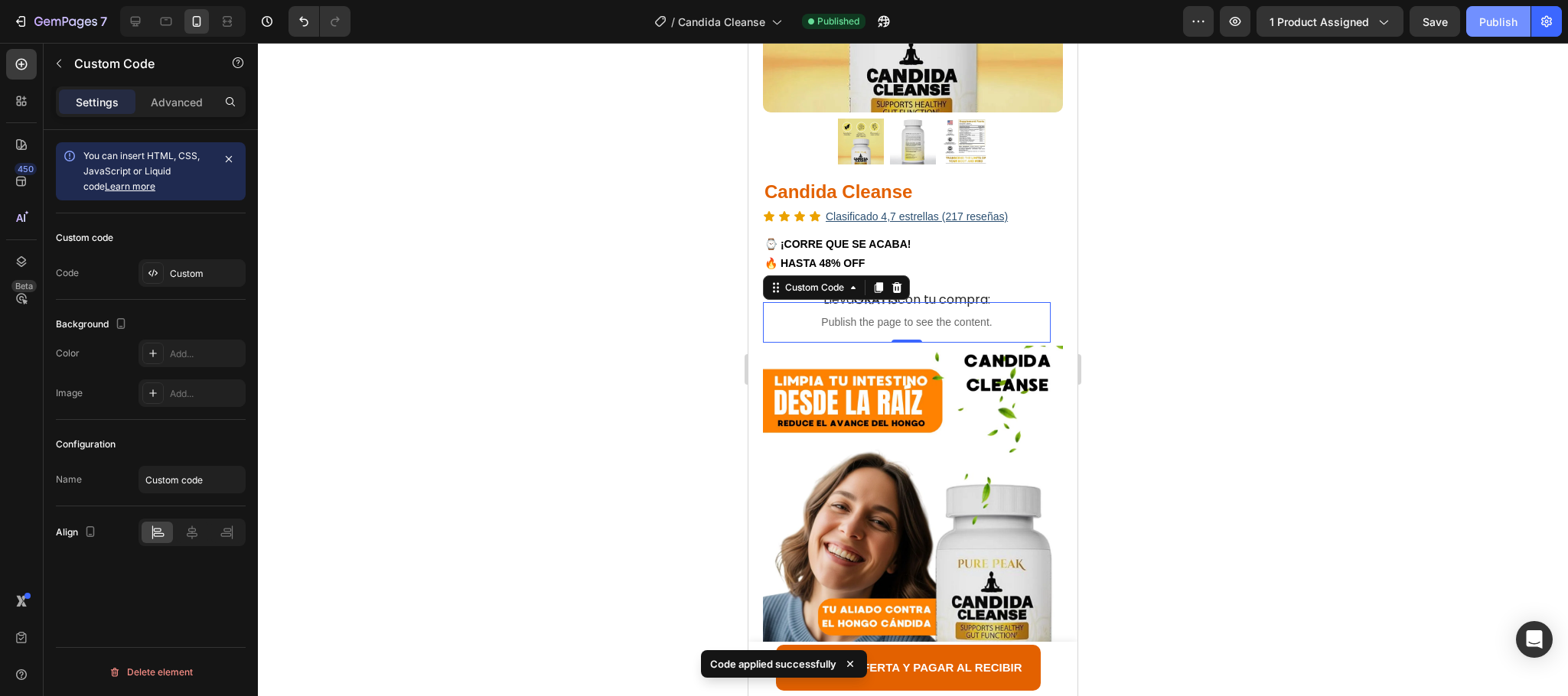
click at [1484, 28] on div "Publish" at bounding box center [1498, 22] width 38 height 16
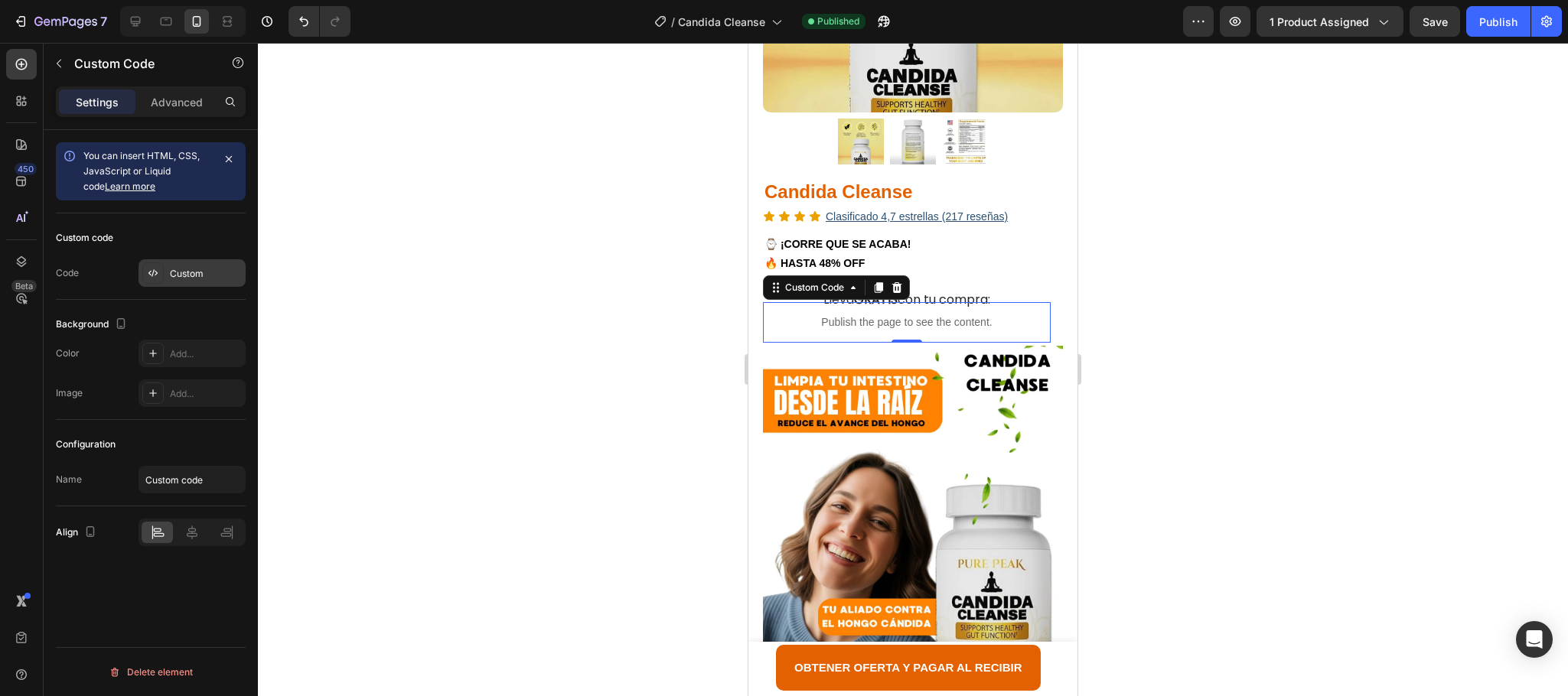
click at [181, 267] on div "Custom" at bounding box center [205, 274] width 72 height 14
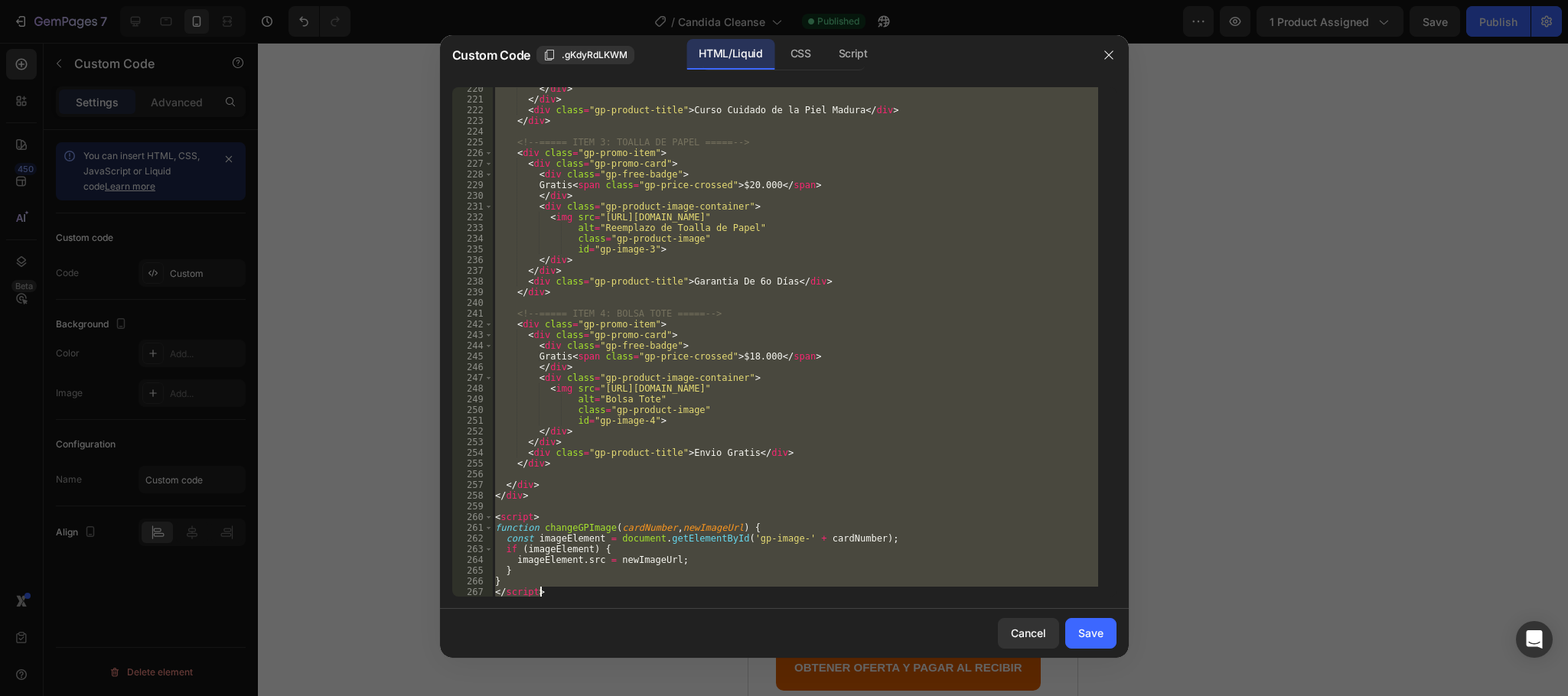
drag, startPoint x: 495, startPoint y: 94, endPoint x: 834, endPoint y: 741, distance: 730.4
click at [834, 0] on html "7 Version history / Candida Cleanse Published Preview 1 product assigned Save P…" at bounding box center [784, 0] width 1568 height 0
paste textarea
type textarea "</script>"
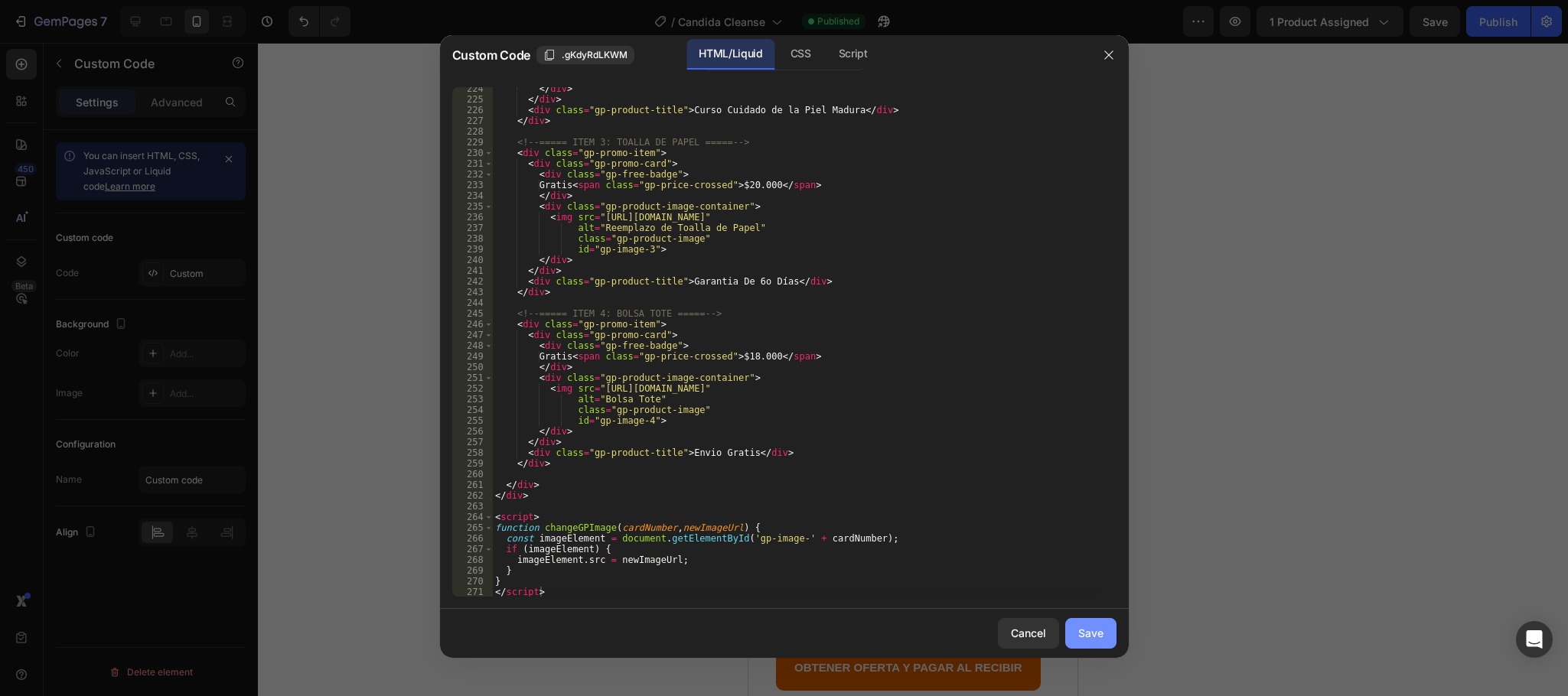
click at [1102, 632] on div "Save" at bounding box center [1091, 633] width 25 height 16
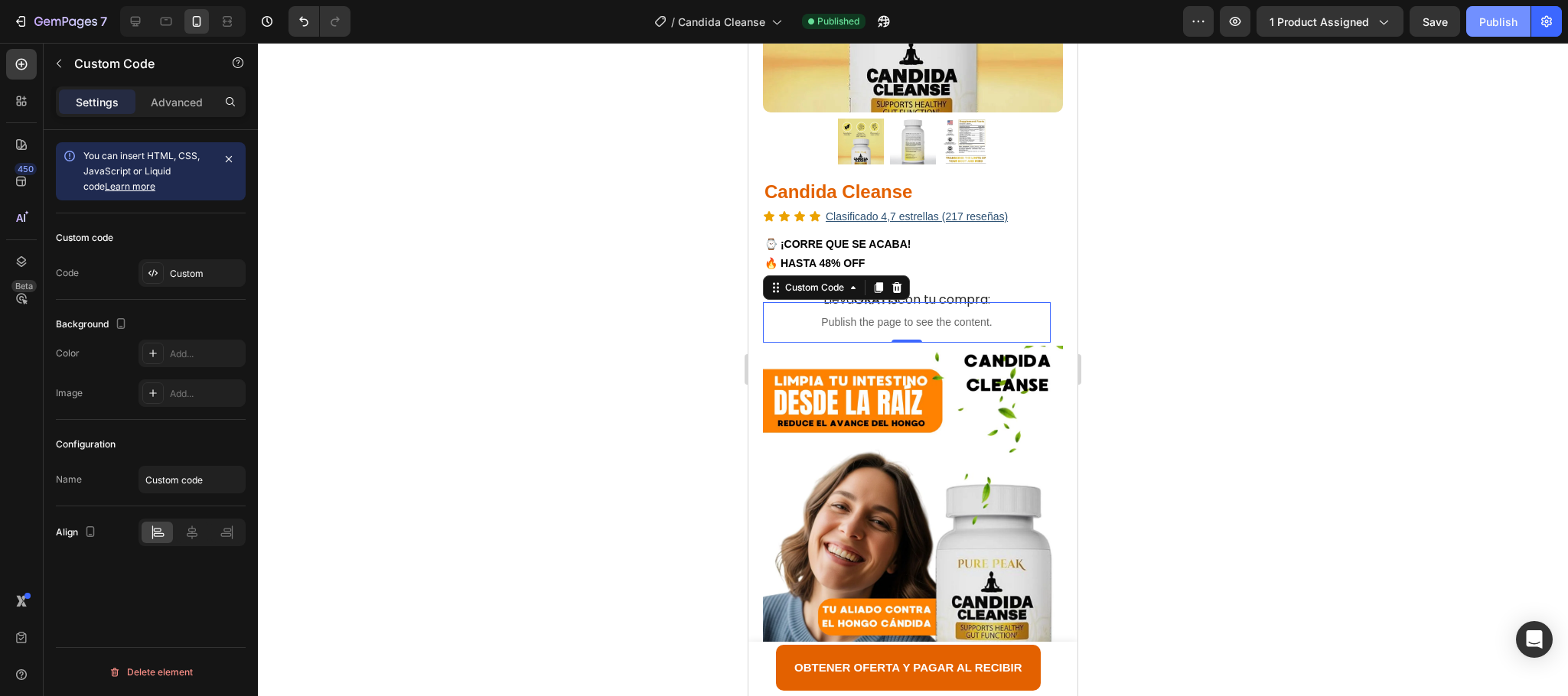
click at [1495, 25] on div "Publish" at bounding box center [1498, 22] width 38 height 16
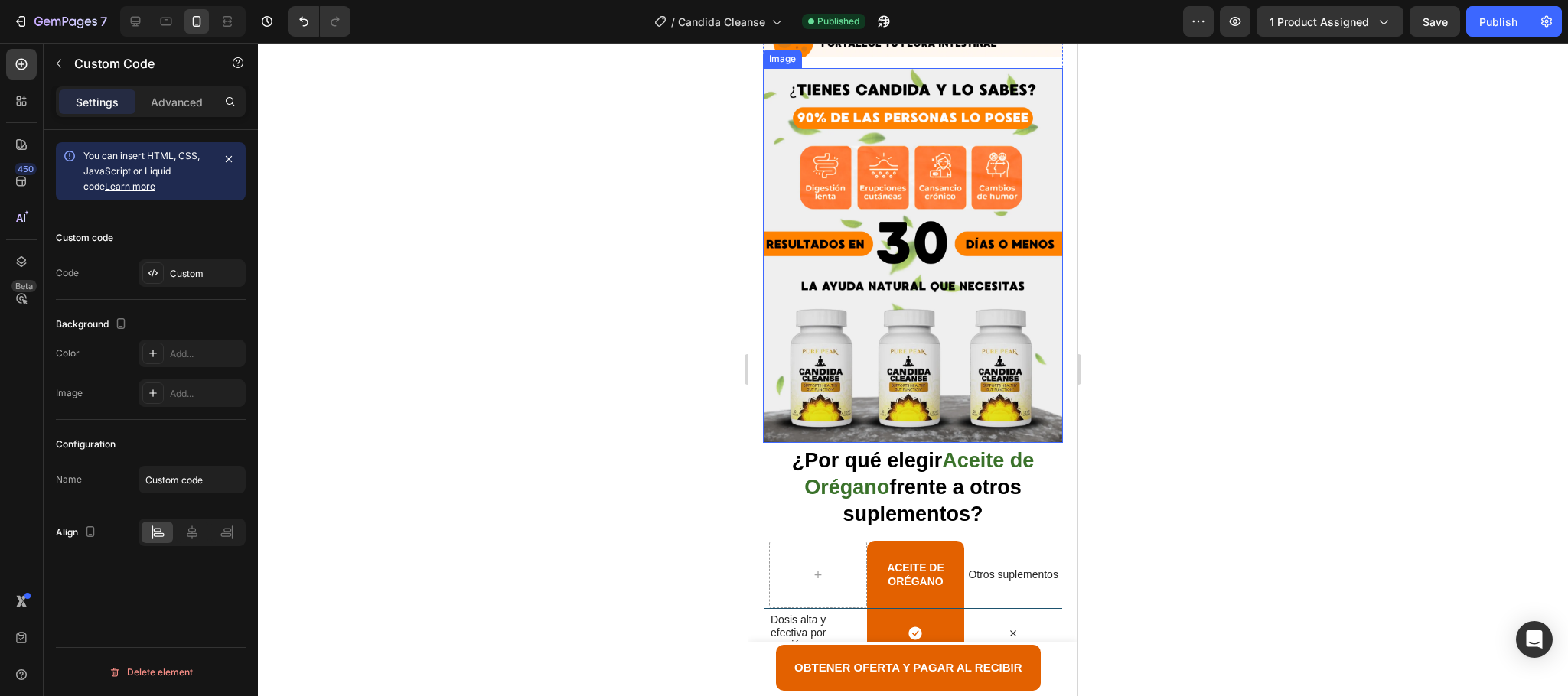
scroll to position [3097, 0]
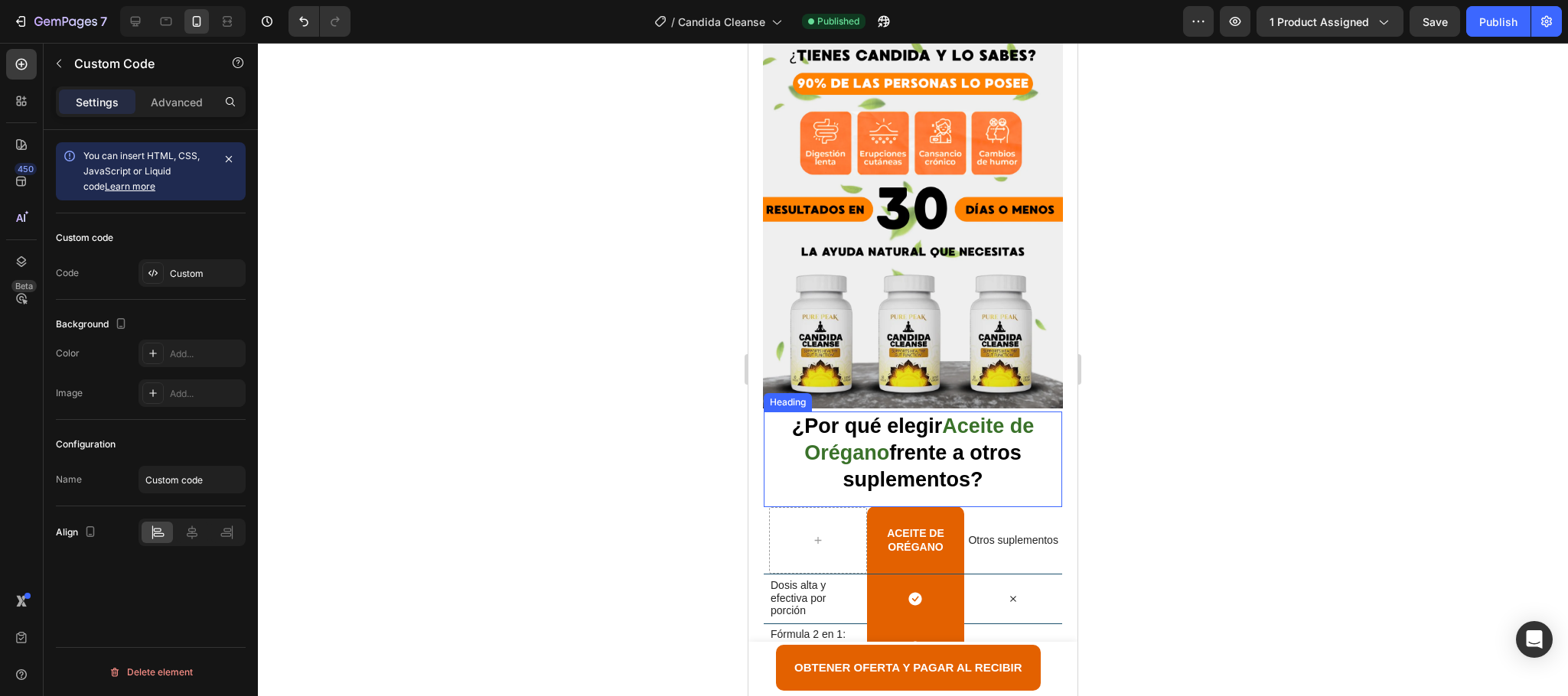
click at [901, 441] on strong "frente a otros suplementos?" at bounding box center [932, 466] width 179 height 50
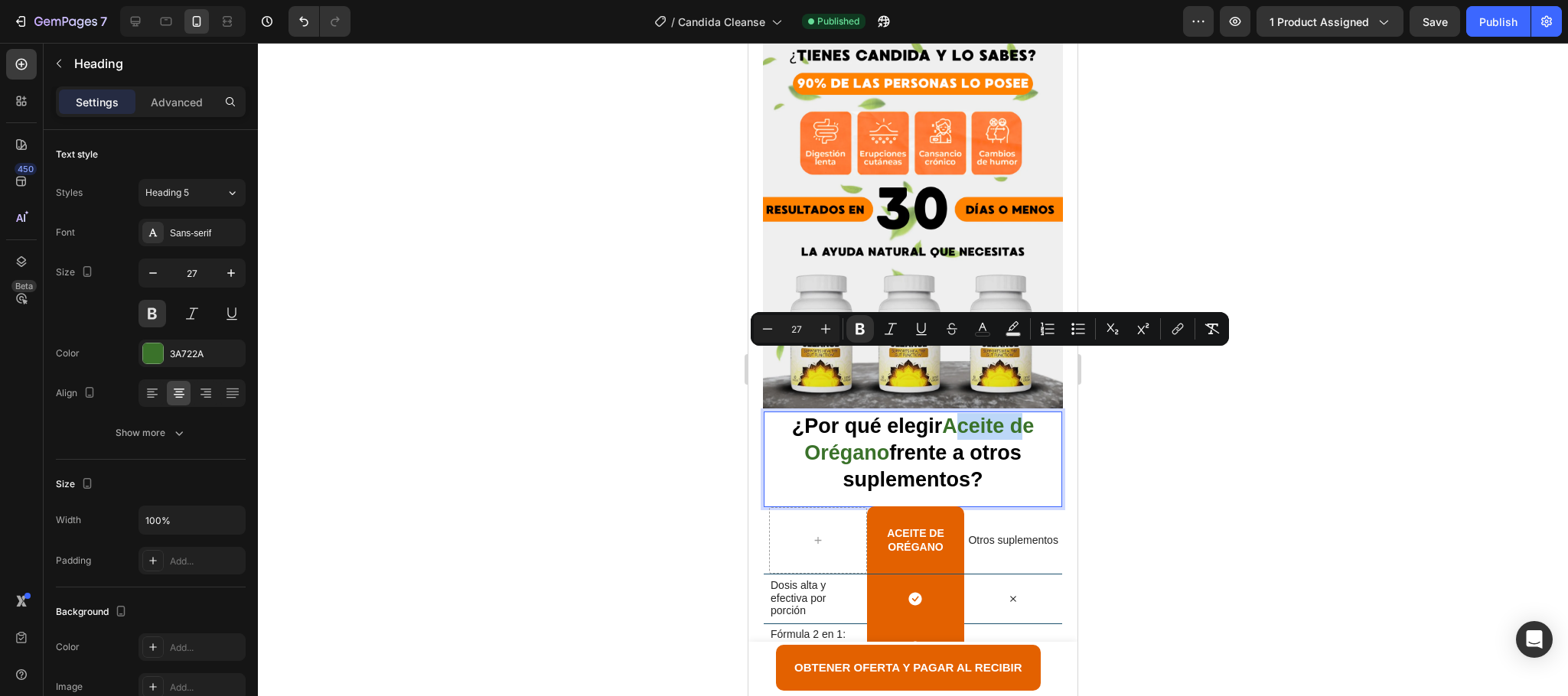
click at [944, 415] on strong "Aceite de Orégano" at bounding box center [919, 439] width 229 height 50
drag, startPoint x: 937, startPoint y: 360, endPoint x: 877, endPoint y: 395, distance: 69.5
click at [877, 415] on strong "Aceite de Orégano" at bounding box center [919, 439] width 229 height 50
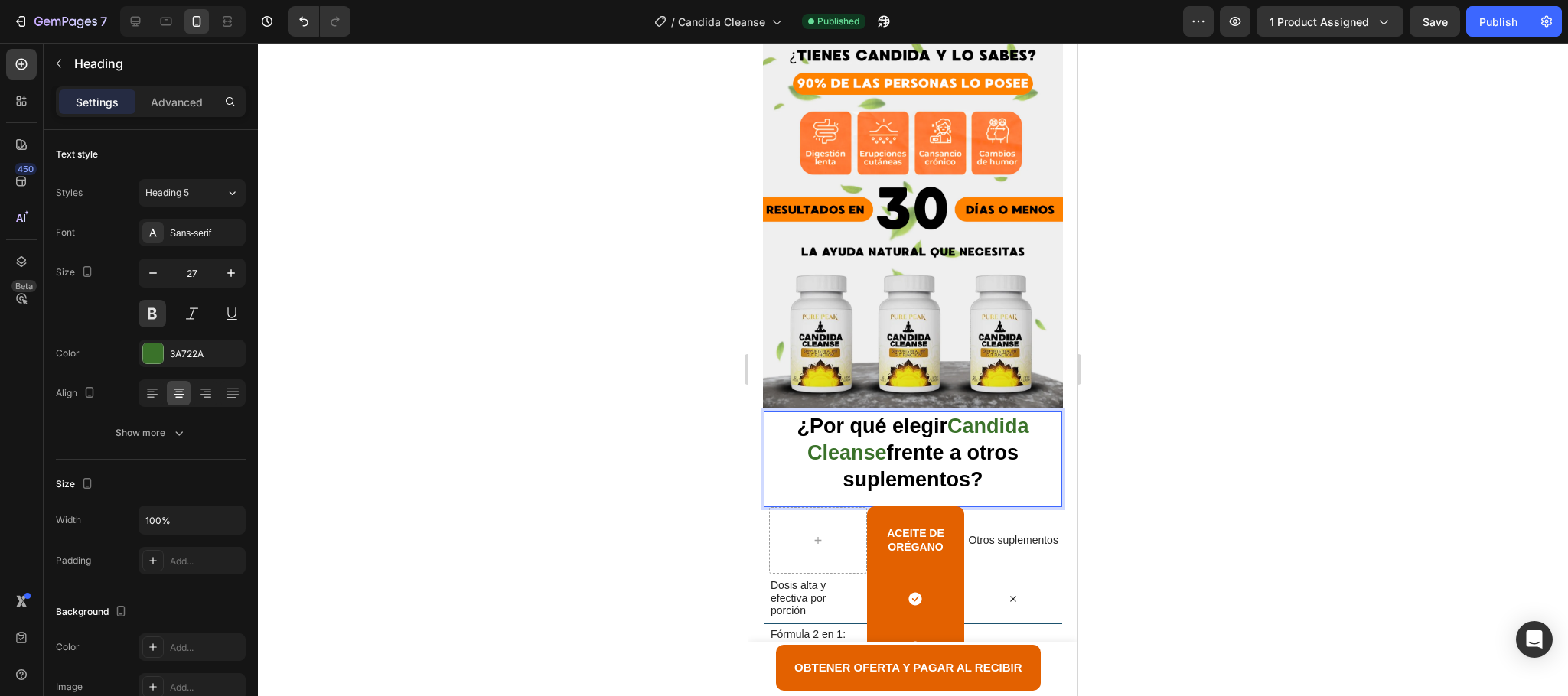
drag, startPoint x: 1219, startPoint y: 385, endPoint x: 1124, endPoint y: 395, distance: 95.5
click at [1217, 385] on div at bounding box center [912, 369] width 1310 height 653
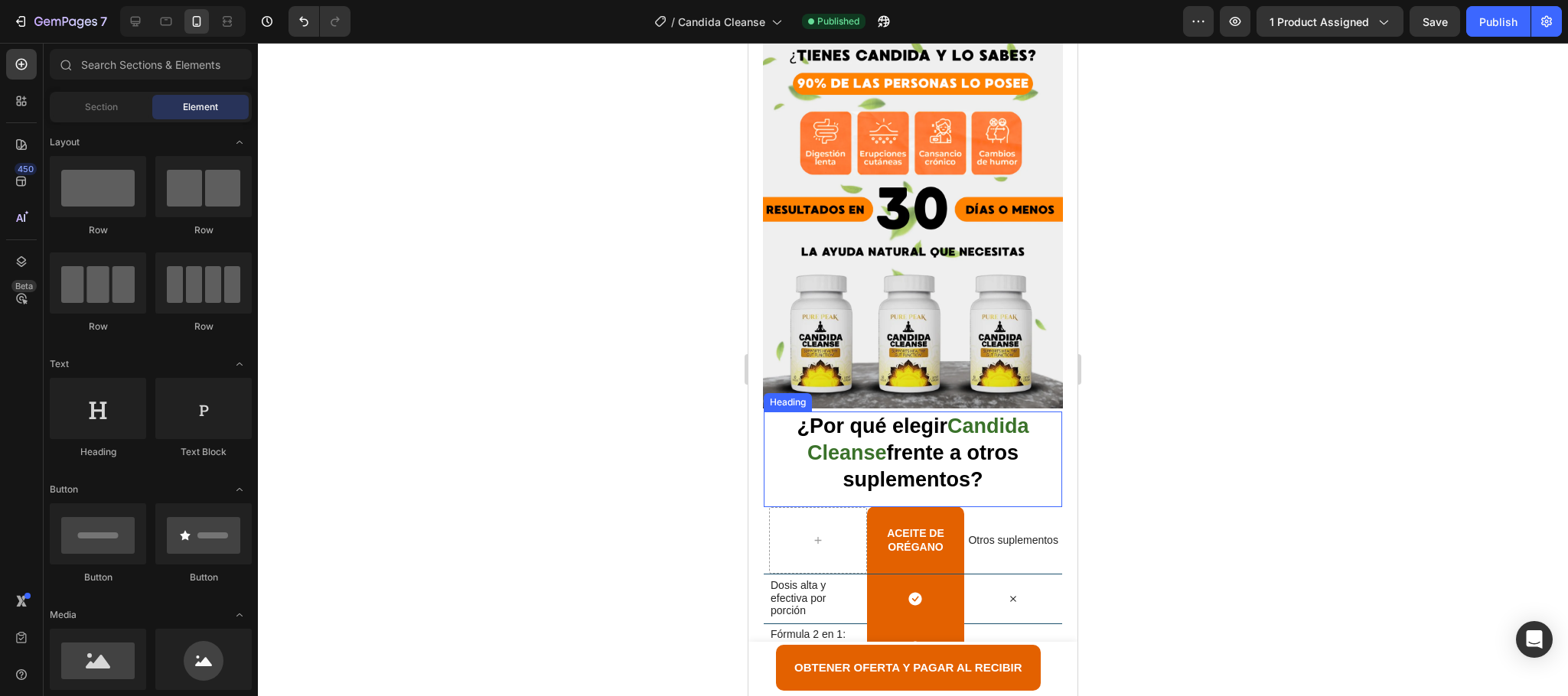
click at [975, 441] on strong "frente a otros suplementos?" at bounding box center [931, 466] width 176 height 50
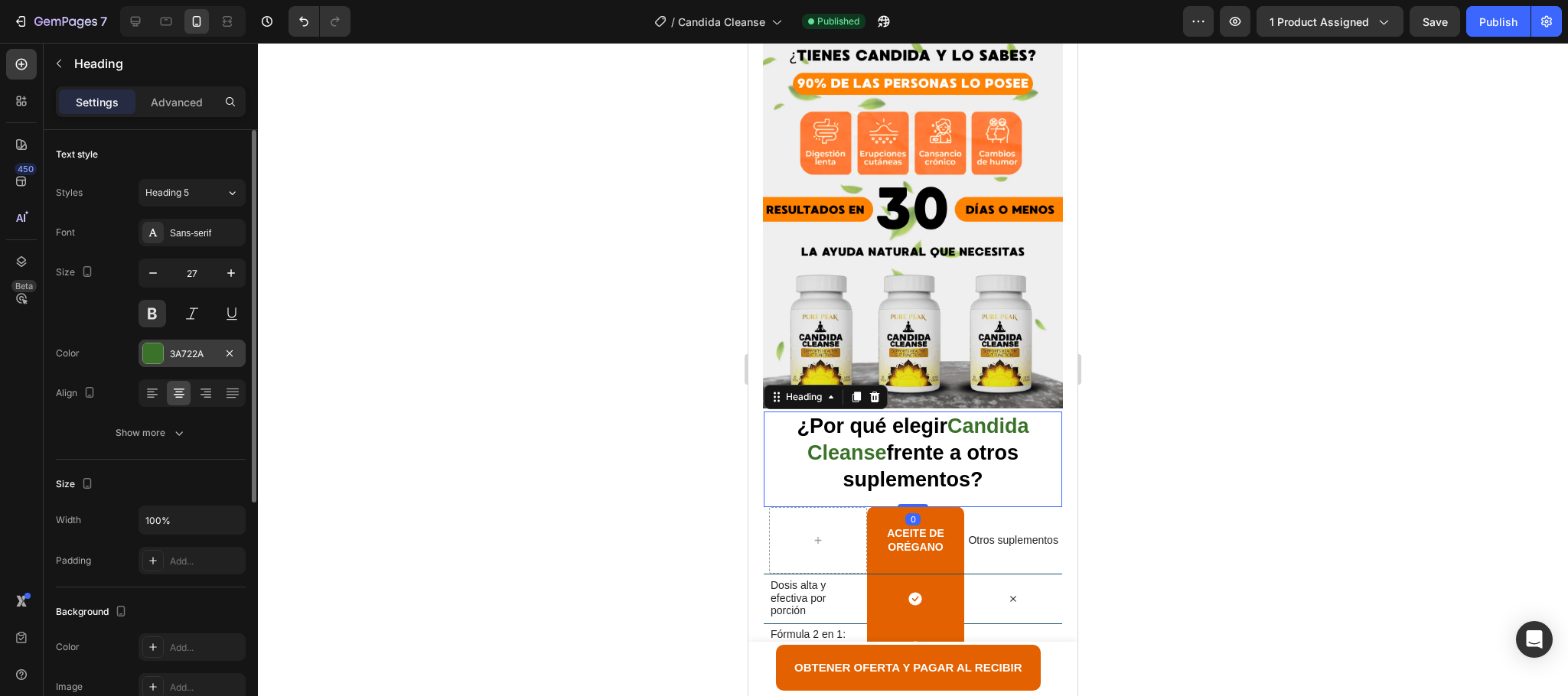
click at [177, 352] on div "3A722A" at bounding box center [192, 354] width 44 height 14
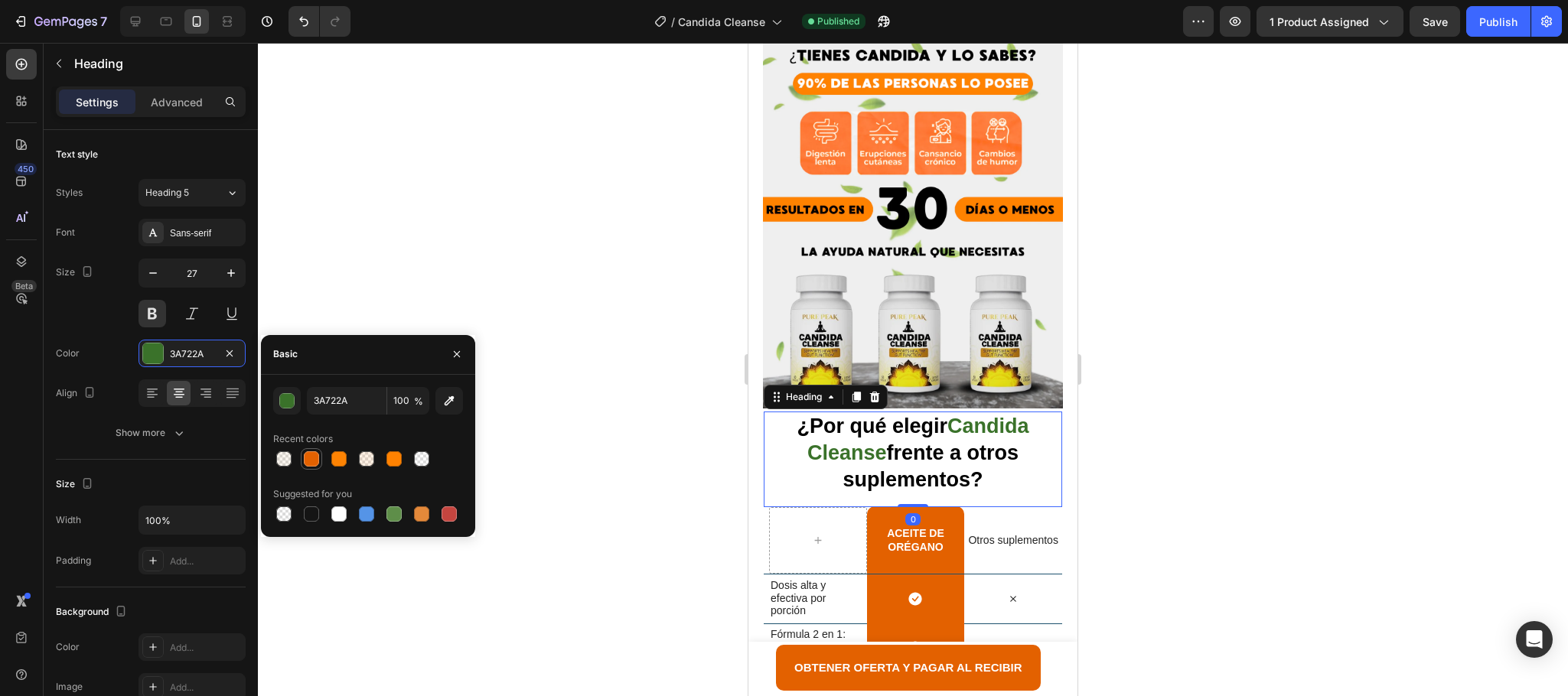
click at [315, 461] on div at bounding box center [311, 458] width 15 height 15
type input "E36100"
click at [1176, 392] on div at bounding box center [912, 369] width 1310 height 653
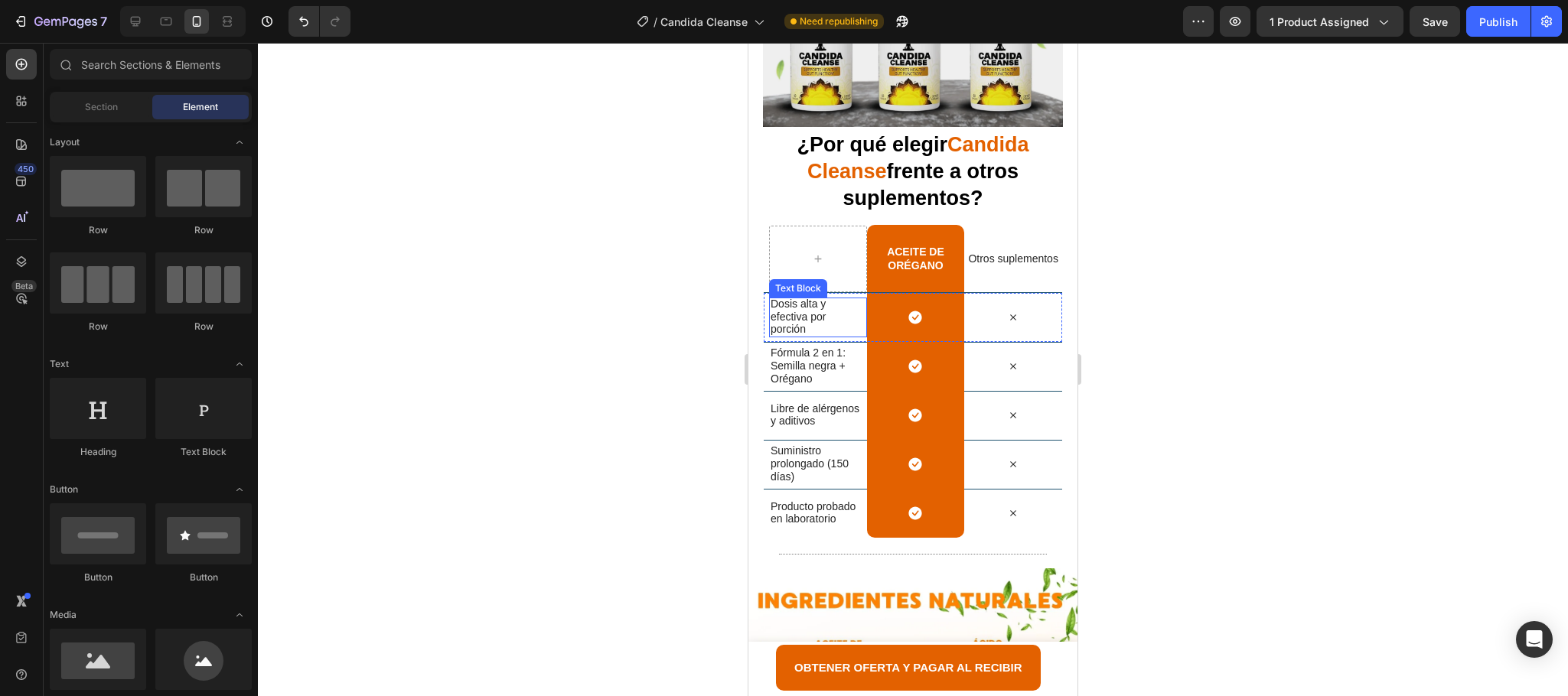
click at [802, 297] on span "Dosis alta y efectiva por porción" at bounding box center [799, 316] width 55 height 38
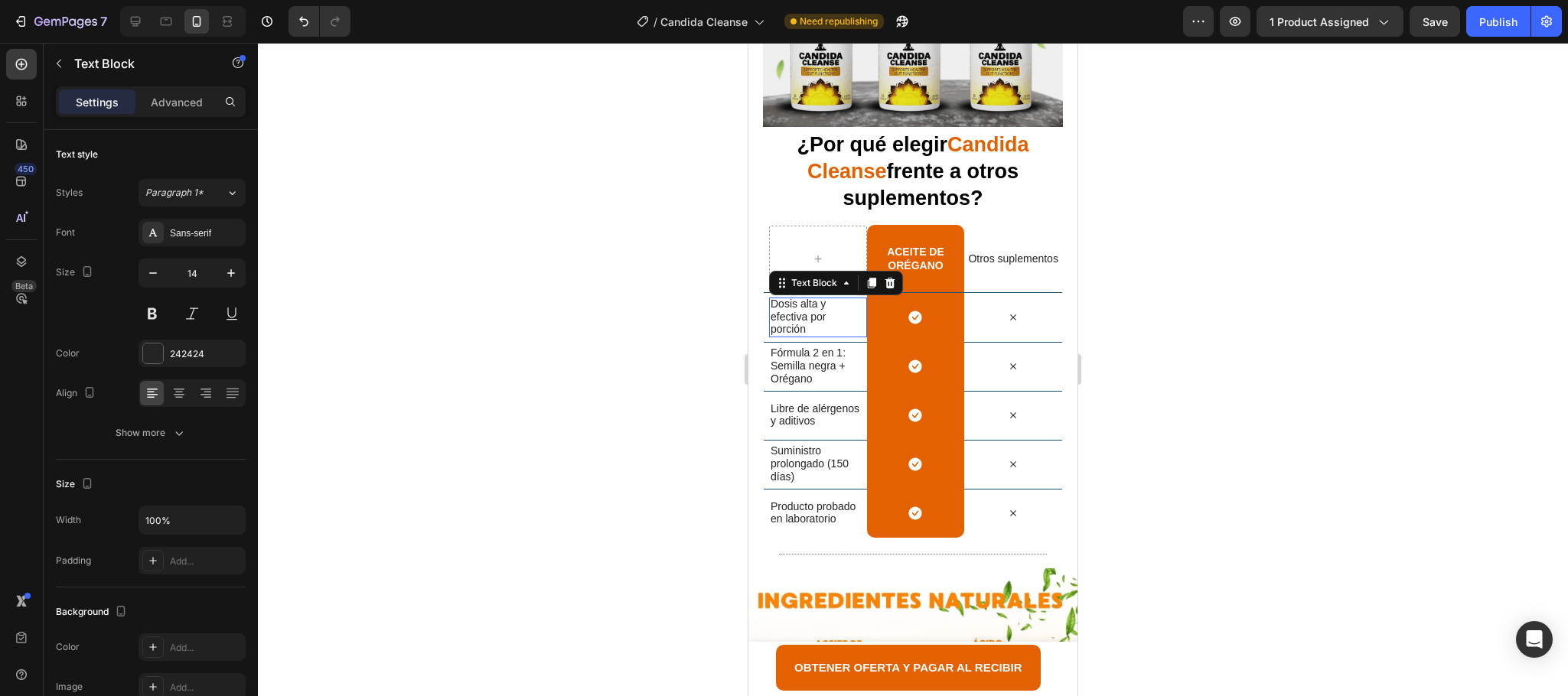
click at [802, 297] on span "Dosis alta y efectiva por porción" at bounding box center [799, 316] width 55 height 38
click at [816, 346] on span "Fórmula 2 en 1: Semilla negra + Orégano" at bounding box center [808, 365] width 75 height 38
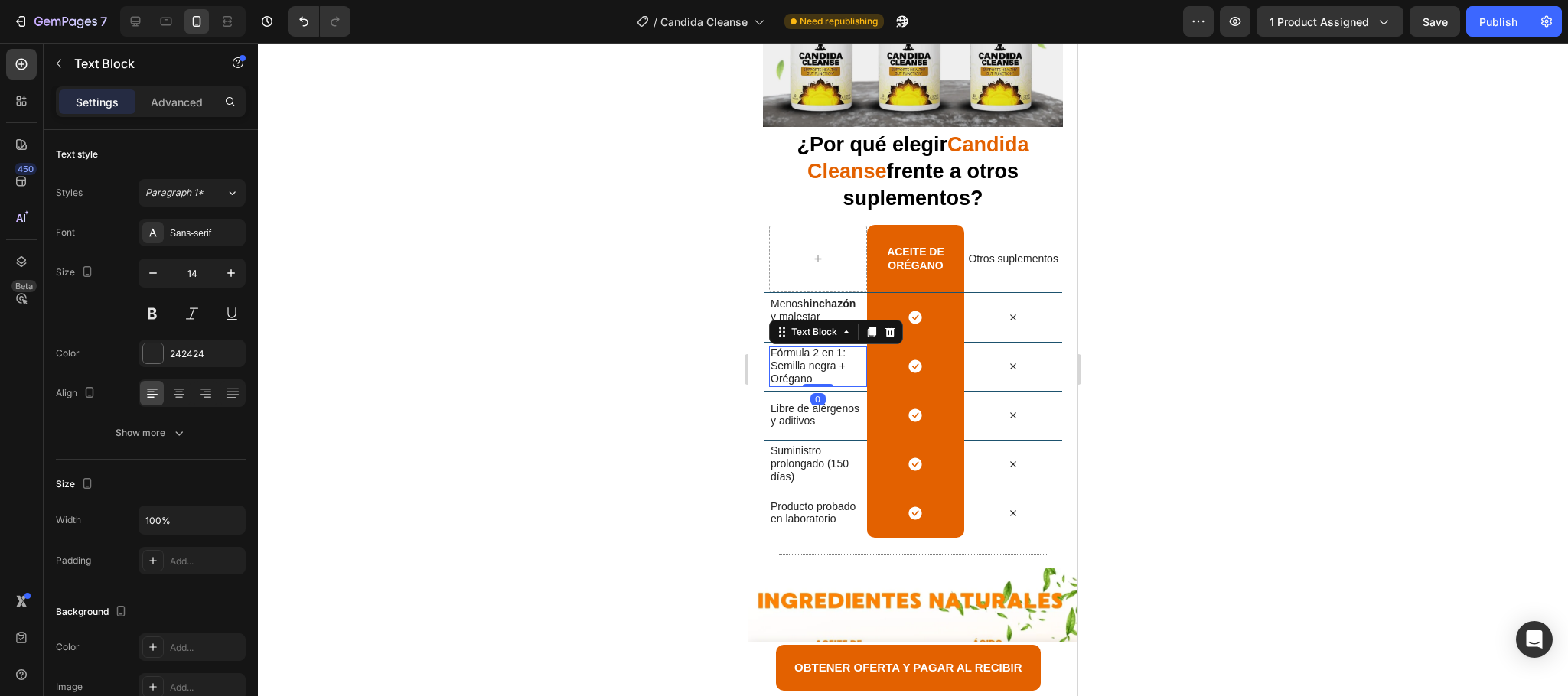
click at [816, 346] on span "Fórmula 2 en 1: Semilla negra + Orégano" at bounding box center [808, 365] width 75 height 38
click at [802, 445] on span "Suministro prolongado (150 días)" at bounding box center [810, 463] width 78 height 38
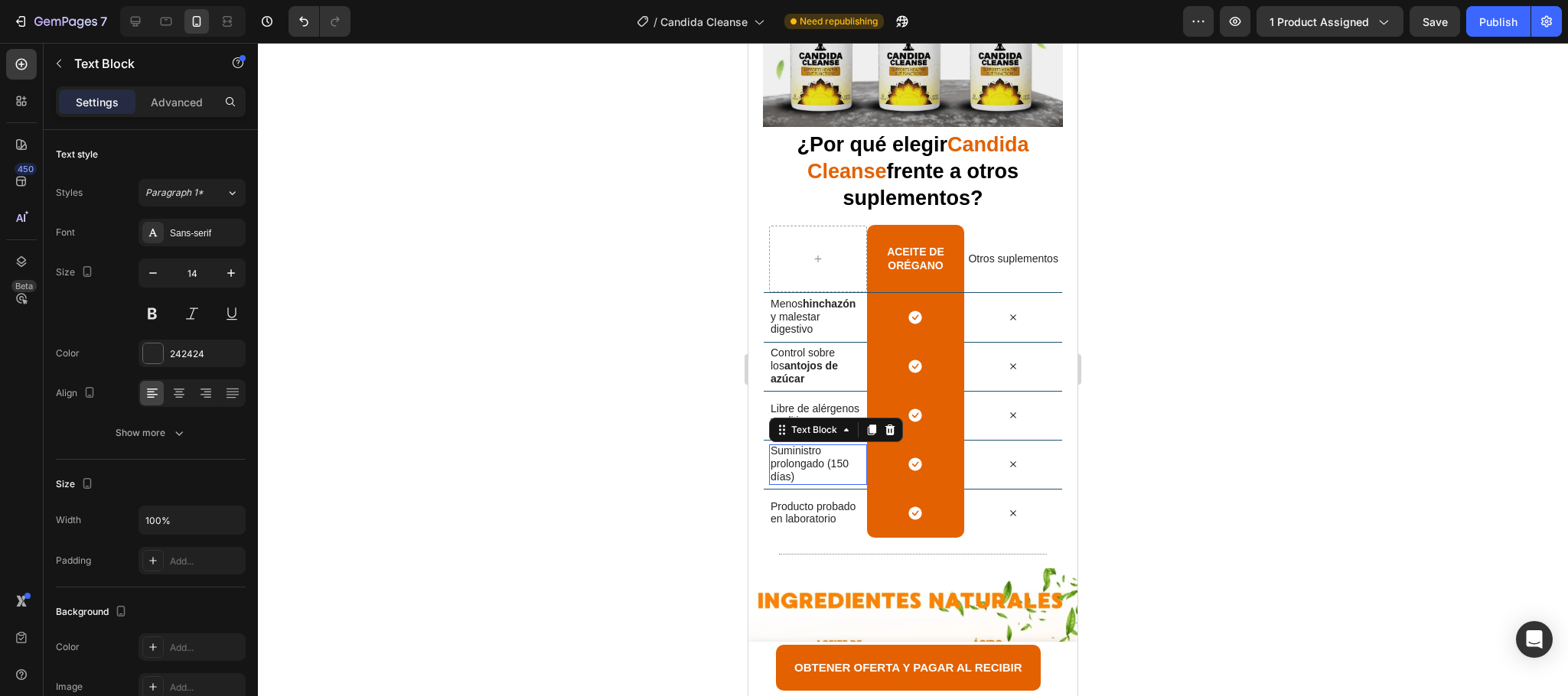
click at [802, 445] on span "Suministro prolongado (150 días)" at bounding box center [810, 463] width 78 height 38
click at [791, 402] on span "Libre de alérgenos y aditivos" at bounding box center [816, 415] width 89 height 25
click at [790, 402] on span "Libre de alérgenos y aditivos" at bounding box center [816, 415] width 89 height 25
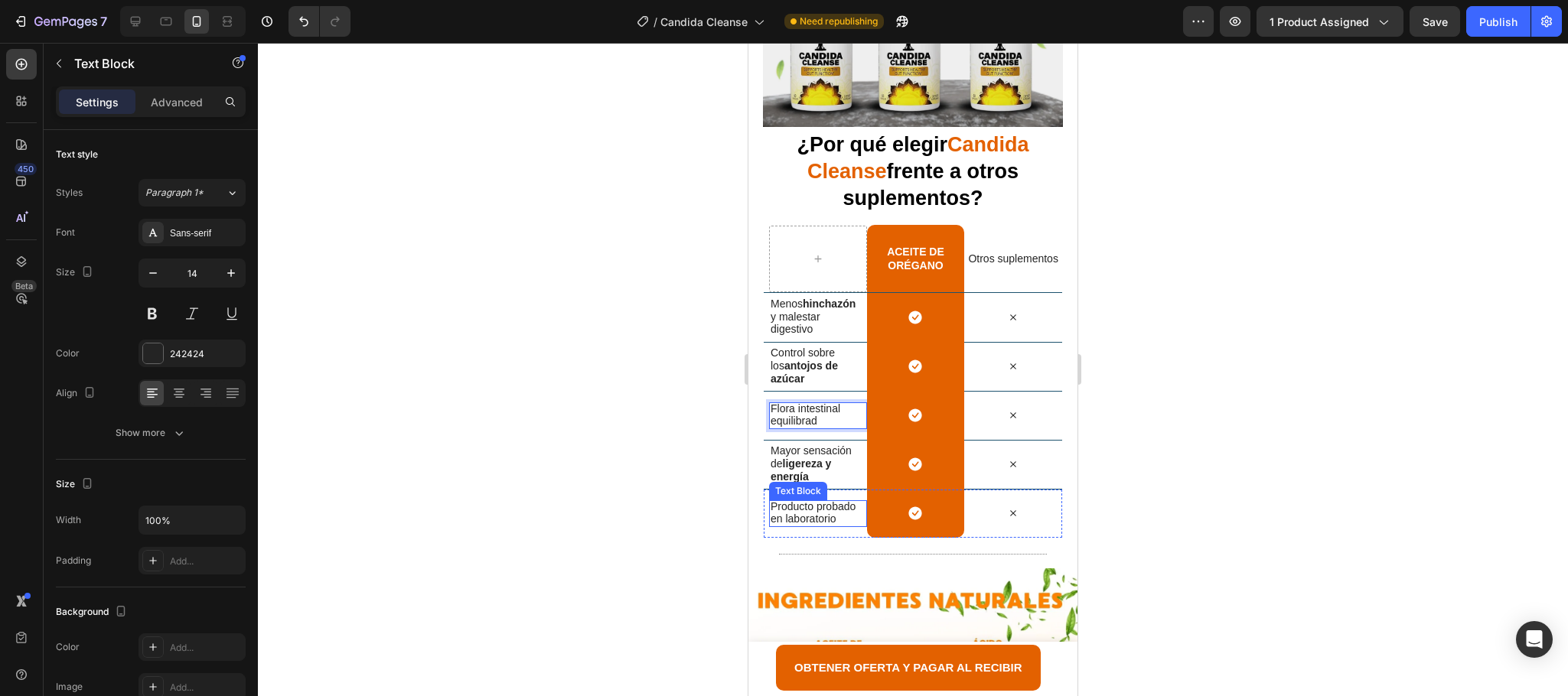
click at [800, 500] on span "Producto probado en laboratorio" at bounding box center [814, 512] width 85 height 25
click at [1246, 330] on div at bounding box center [912, 369] width 1310 height 653
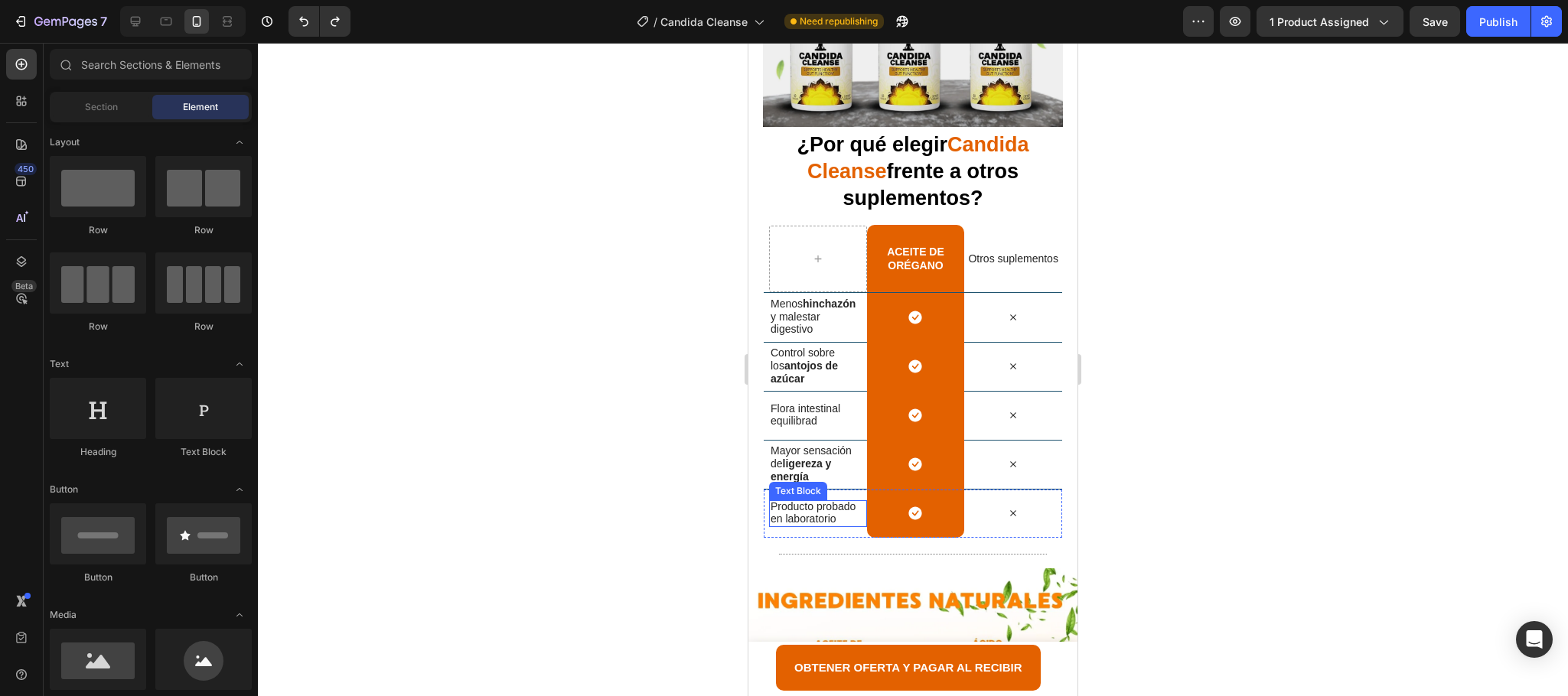
click at [804, 500] on span "Producto probado en laboratorio" at bounding box center [814, 512] width 85 height 25
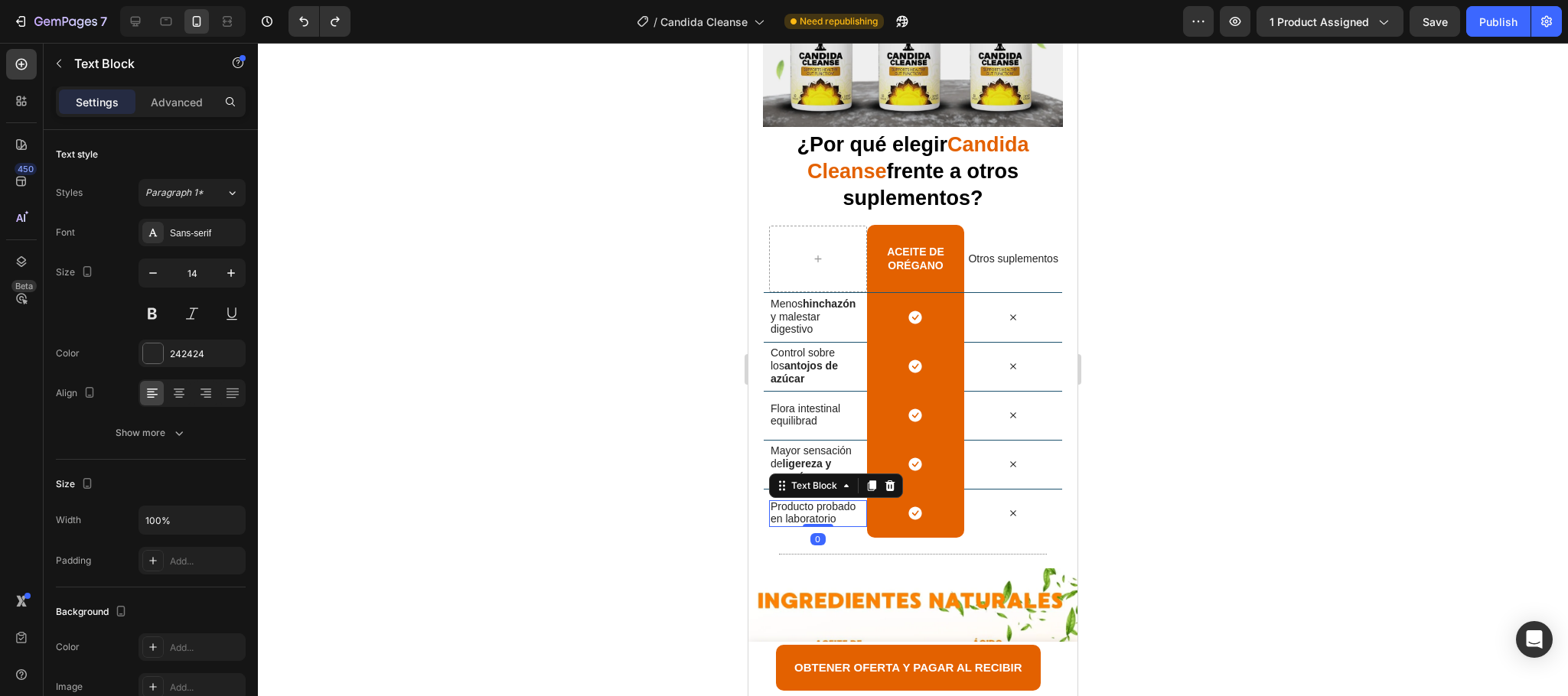
click at [804, 500] on span "Producto probado en laboratorio" at bounding box center [814, 512] width 85 height 25
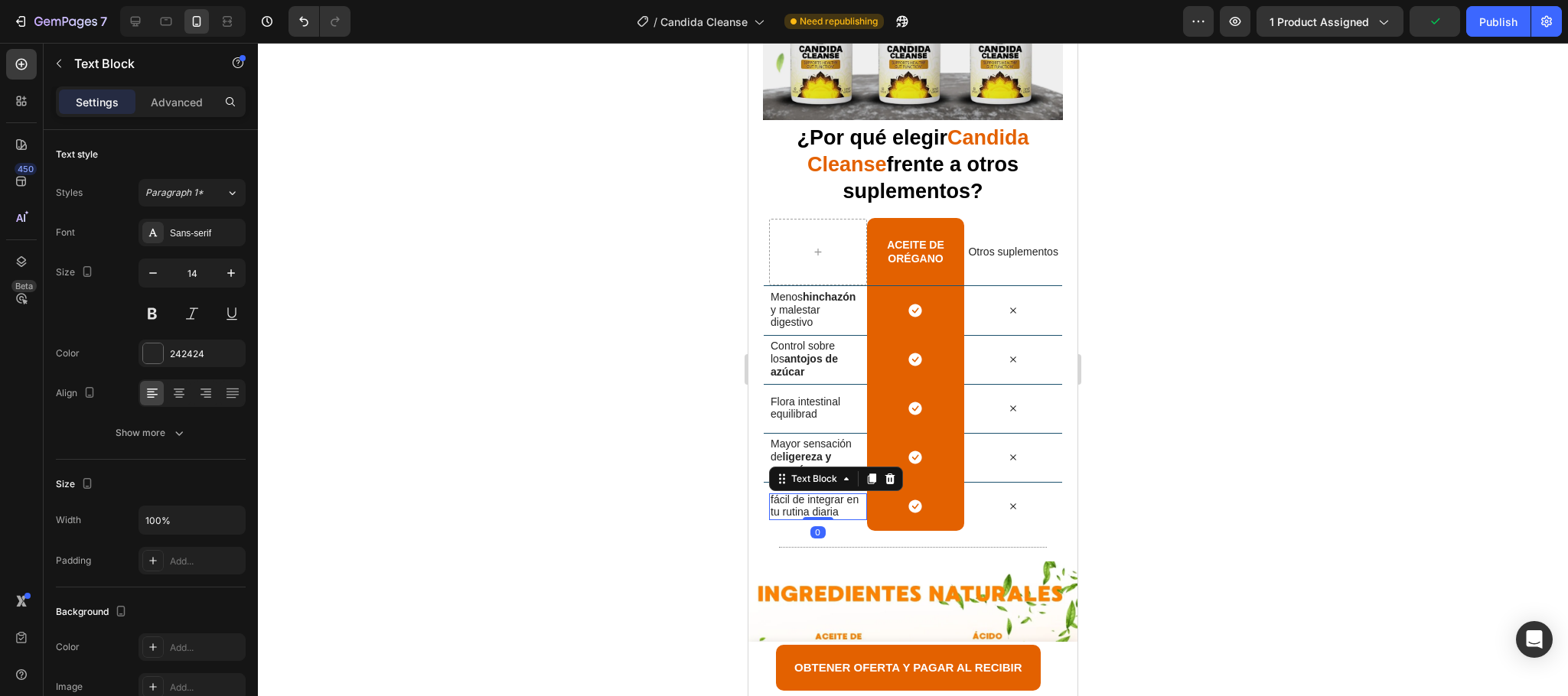
click at [1242, 384] on div at bounding box center [912, 369] width 1310 height 653
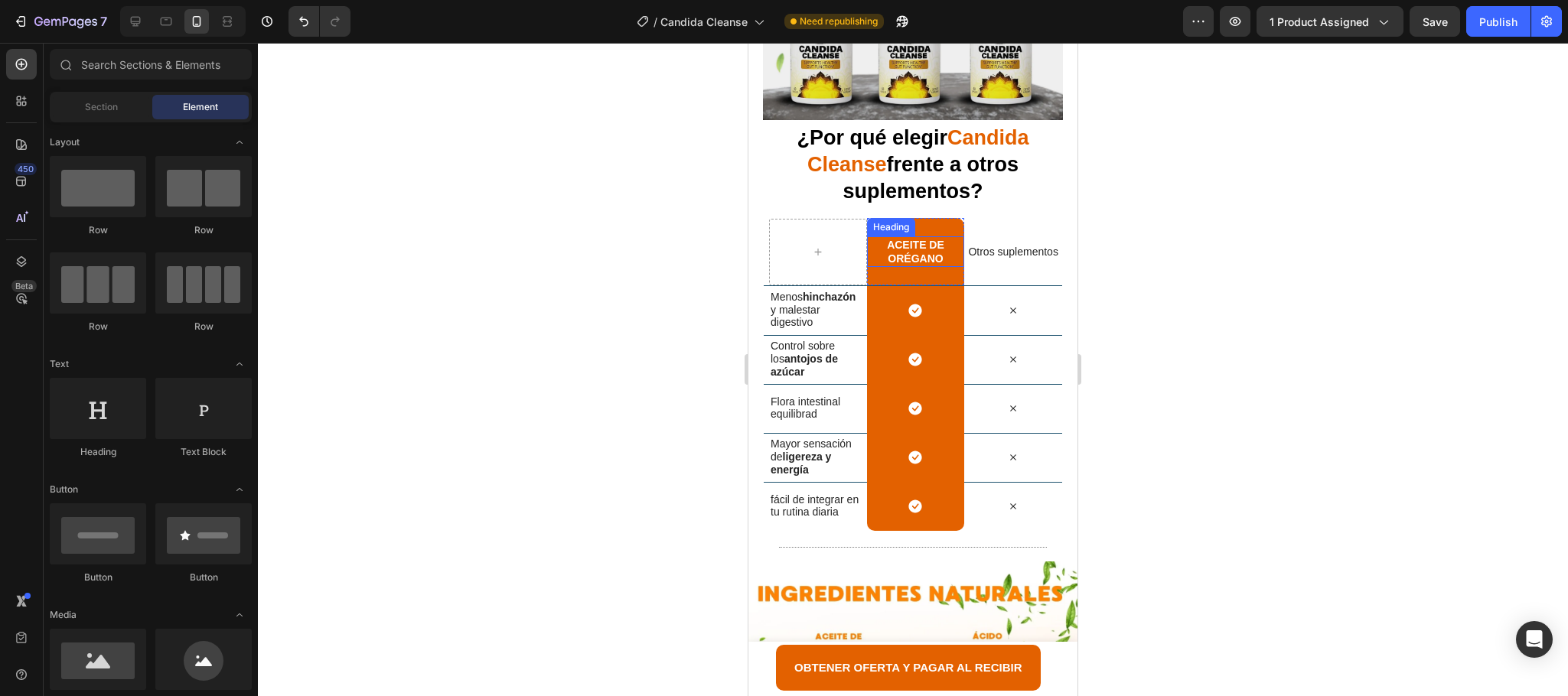
click at [910, 236] on h2 "Aceite de Orégano" at bounding box center [916, 251] width 98 height 30
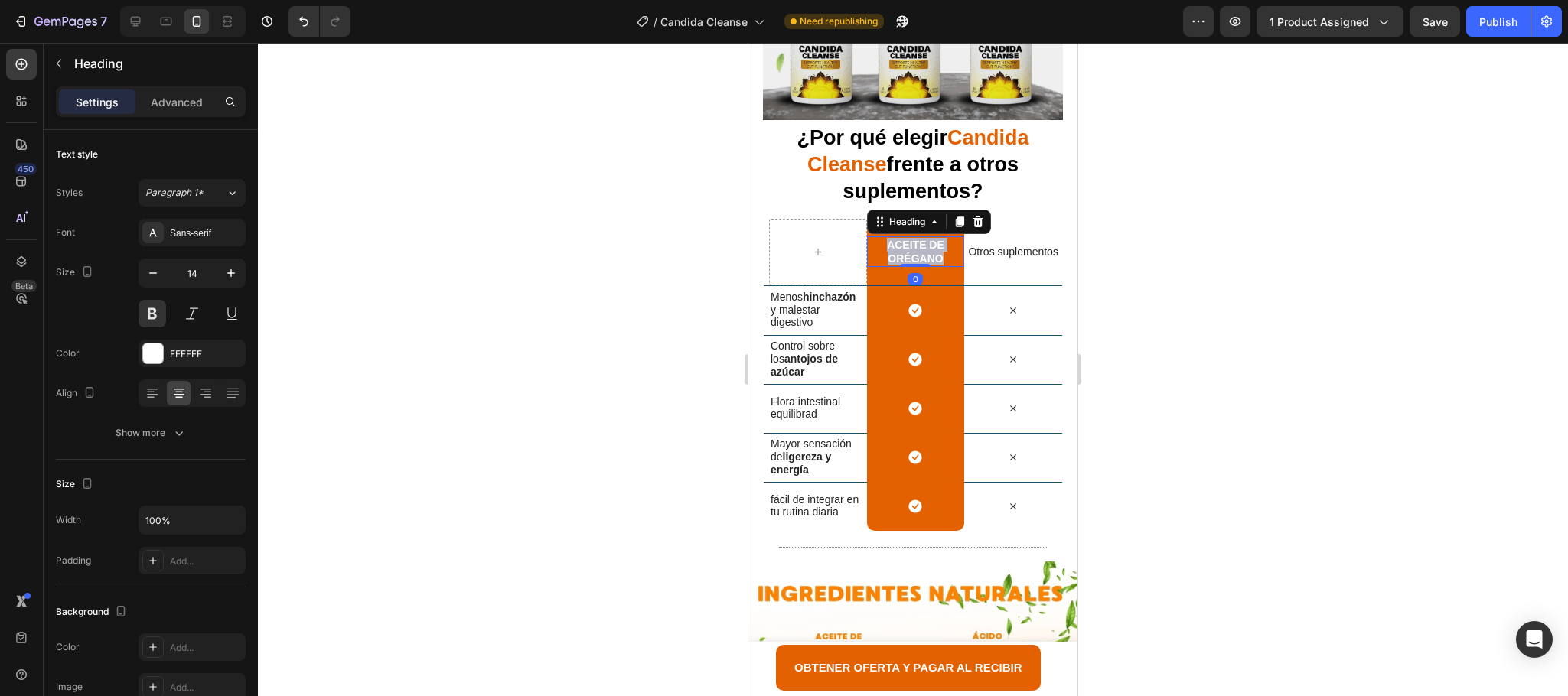
click at [910, 238] on p "Aceite de Orégano" at bounding box center [916, 251] width 95 height 28
click at [1198, 257] on div at bounding box center [912, 369] width 1310 height 653
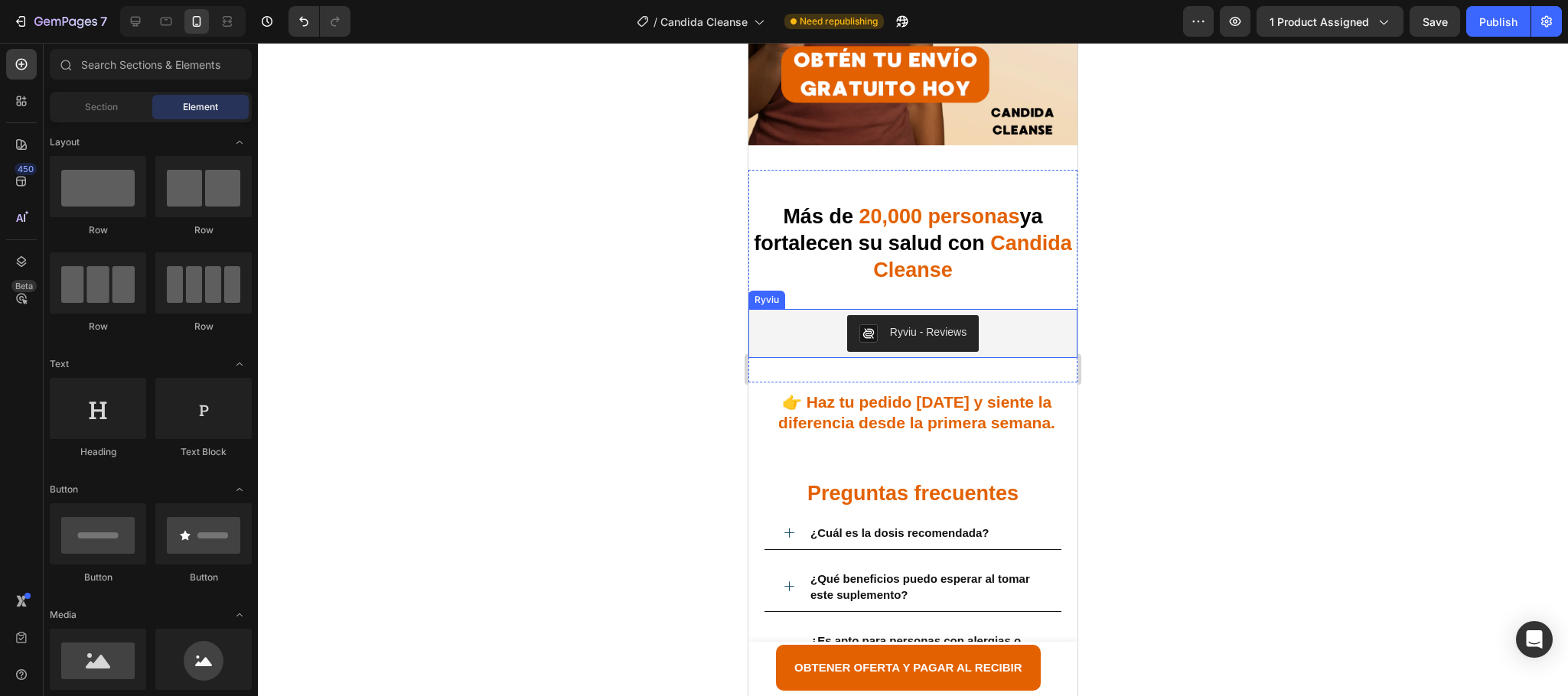
scroll to position [4366, 0]
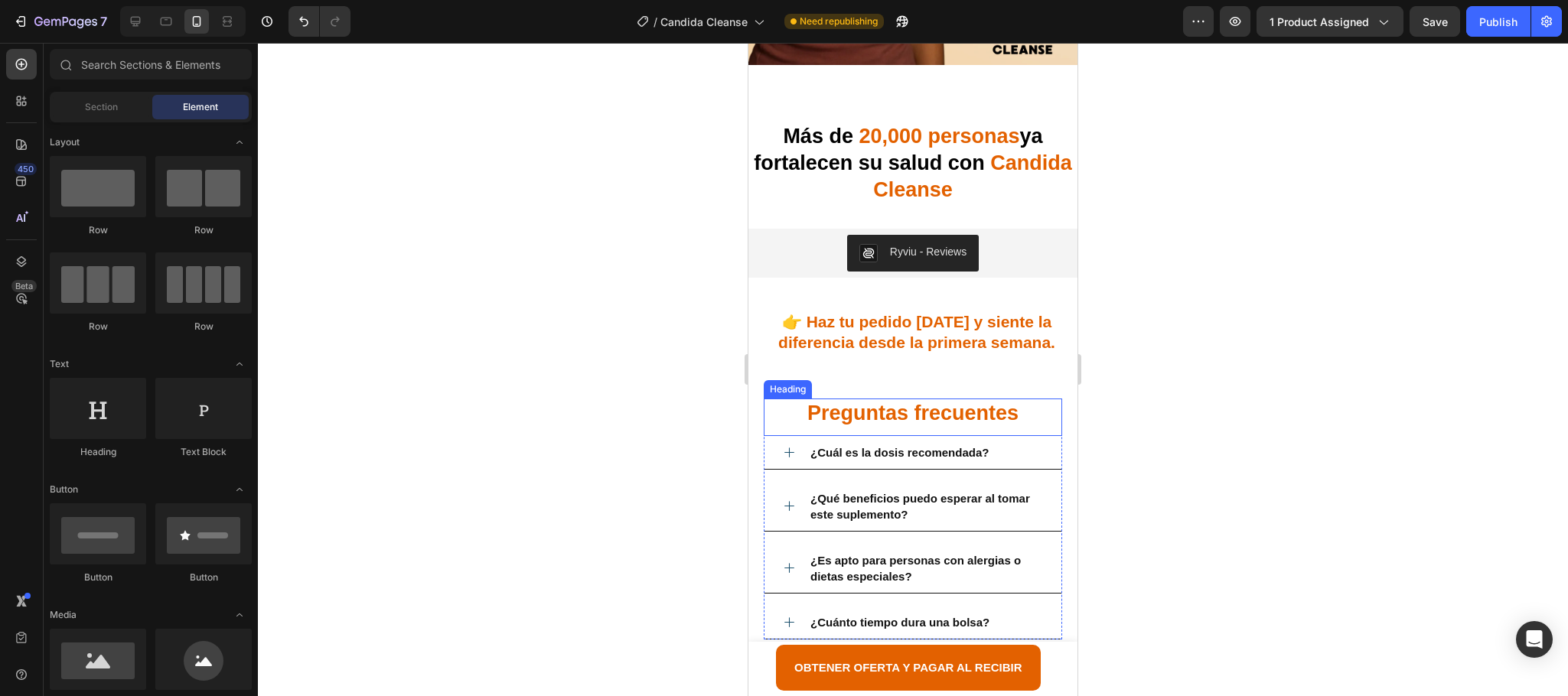
click at [939, 401] on strong "Preguntas frecuentes" at bounding box center [913, 413] width 211 height 23
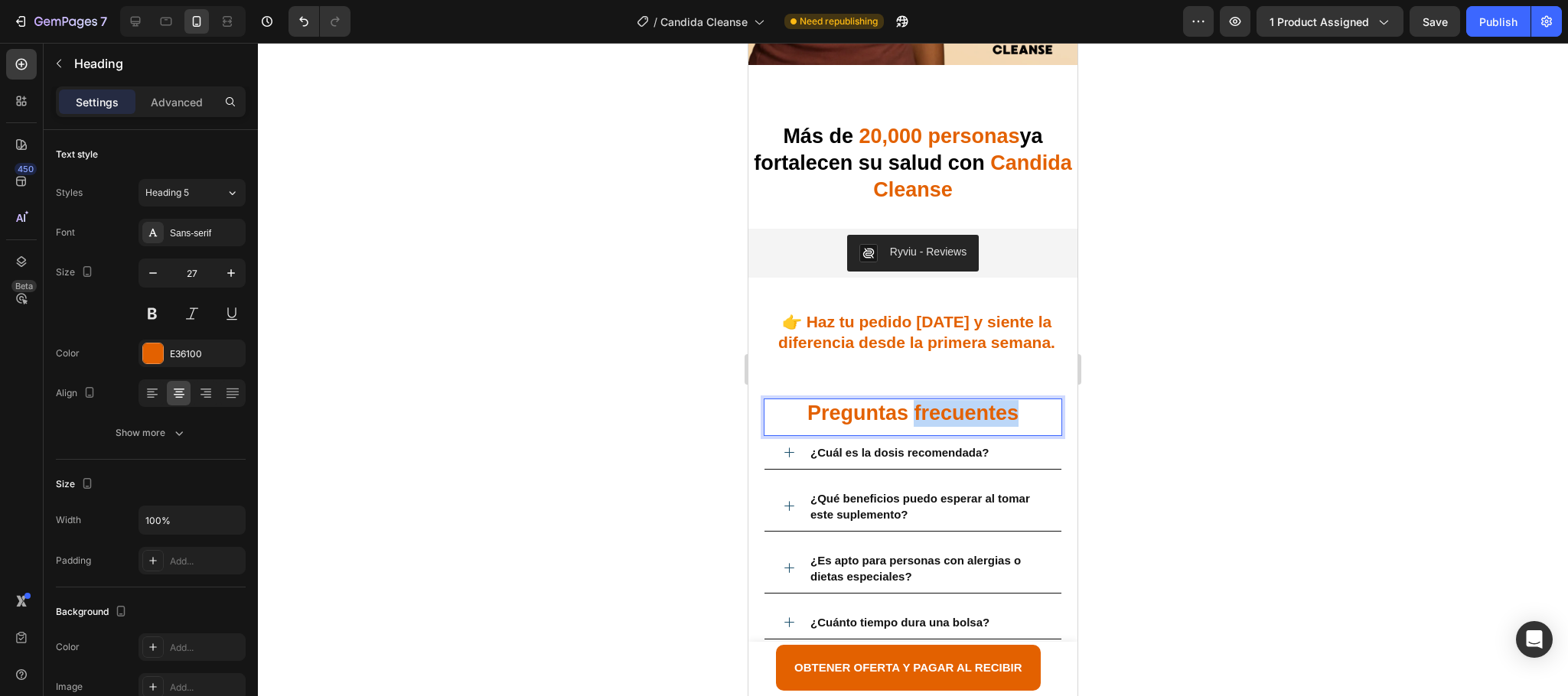
drag, startPoint x: 911, startPoint y: 373, endPoint x: 1023, endPoint y: 370, distance: 112.0
click at [1023, 400] on p "Preguntas frecuentes" at bounding box center [913, 414] width 296 height 27
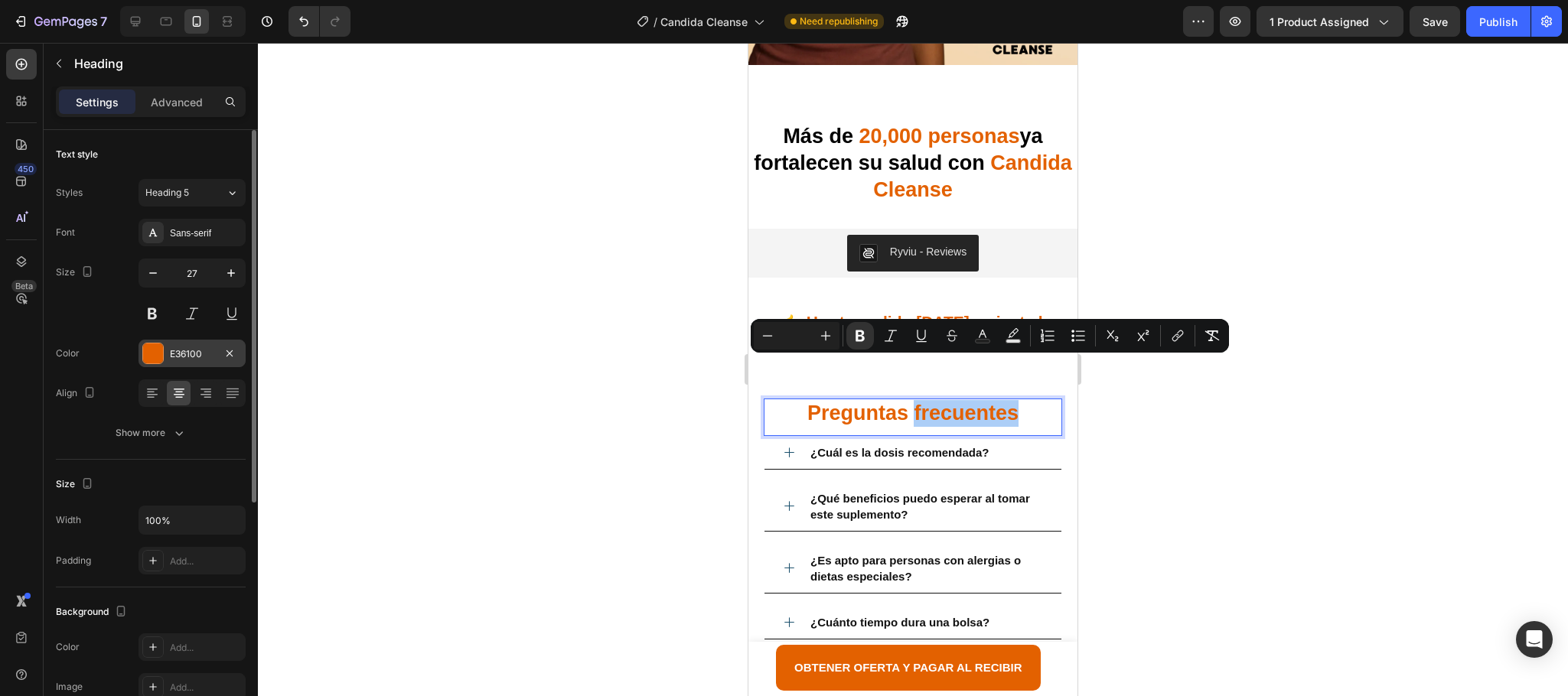
click at [155, 362] on div at bounding box center [153, 353] width 20 height 20
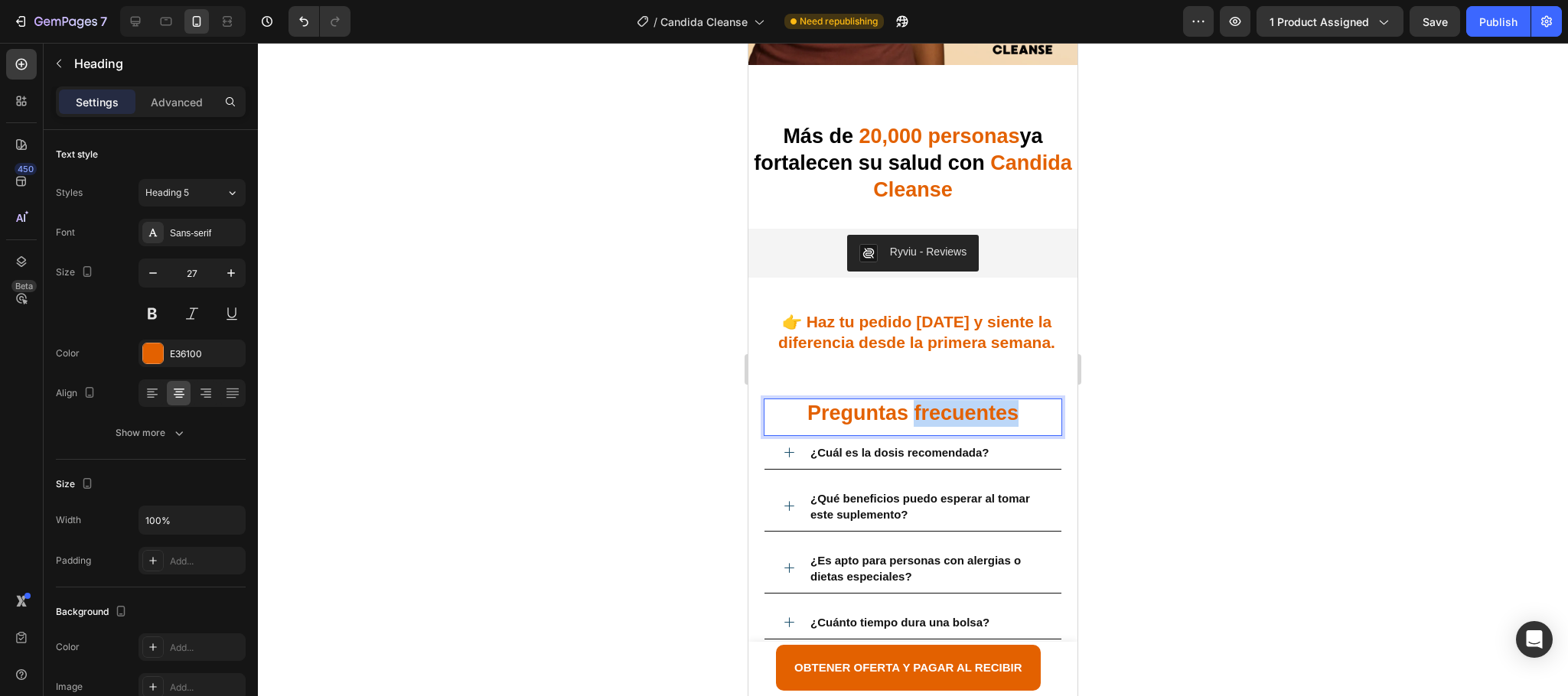
drag, startPoint x: 905, startPoint y: 369, endPoint x: 1070, endPoint y: 376, distance: 165.1
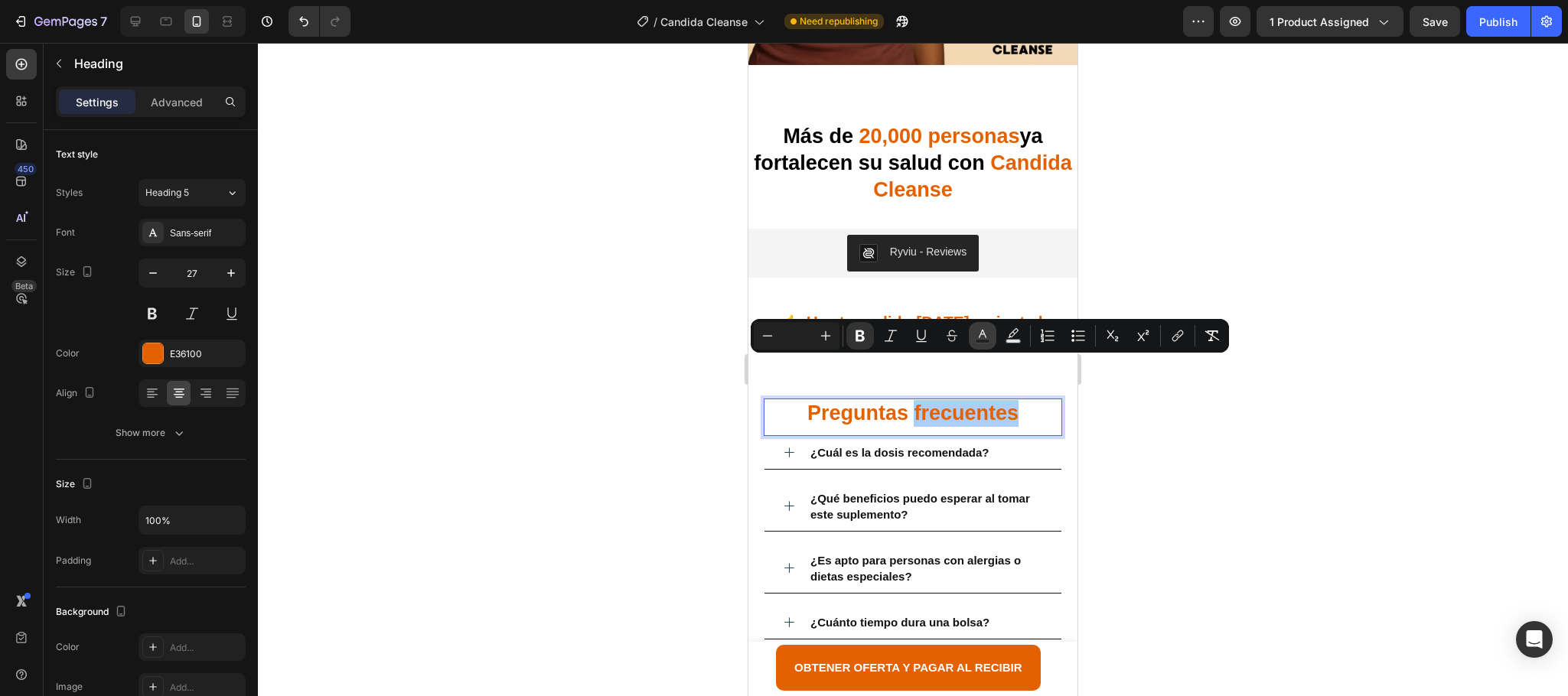
click at [975, 333] on icon "Editor contextual toolbar" at bounding box center [983, 336] width 15 height 15
type input "E36100"
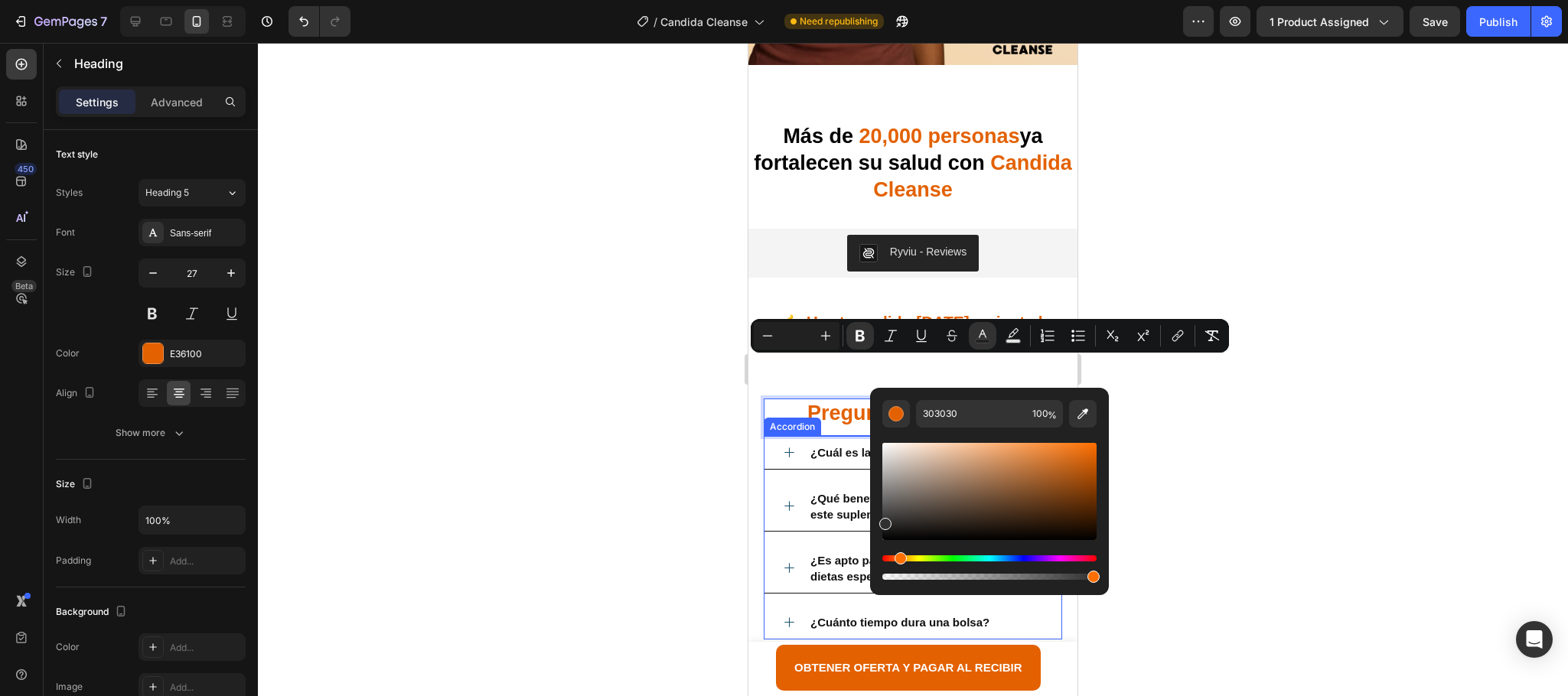
drag, startPoint x: 1672, startPoint y: 542, endPoint x: 791, endPoint y: 566, distance: 881.3
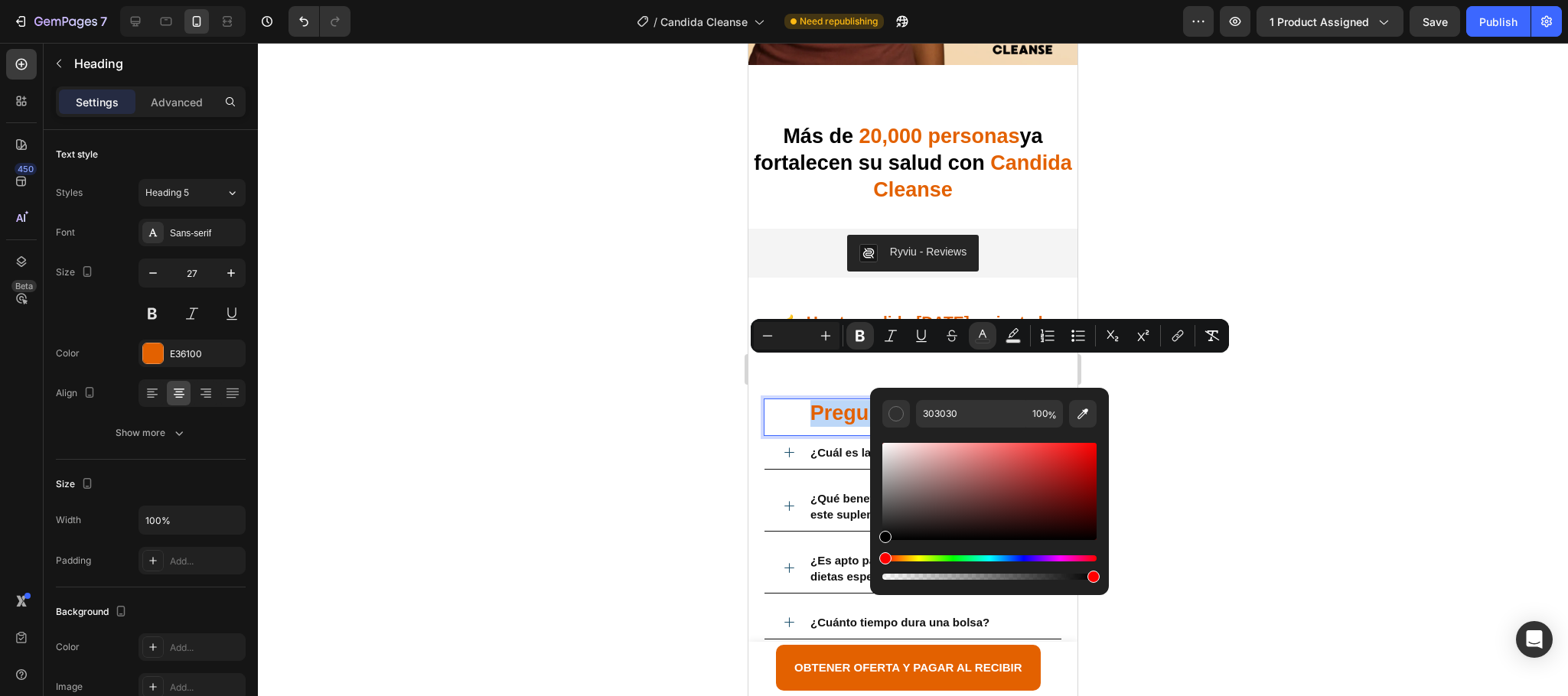
drag, startPoint x: 1633, startPoint y: 561, endPoint x: 862, endPoint y: 563, distance: 771.0
type input "000000"
click at [1277, 414] on div at bounding box center [912, 369] width 1310 height 653
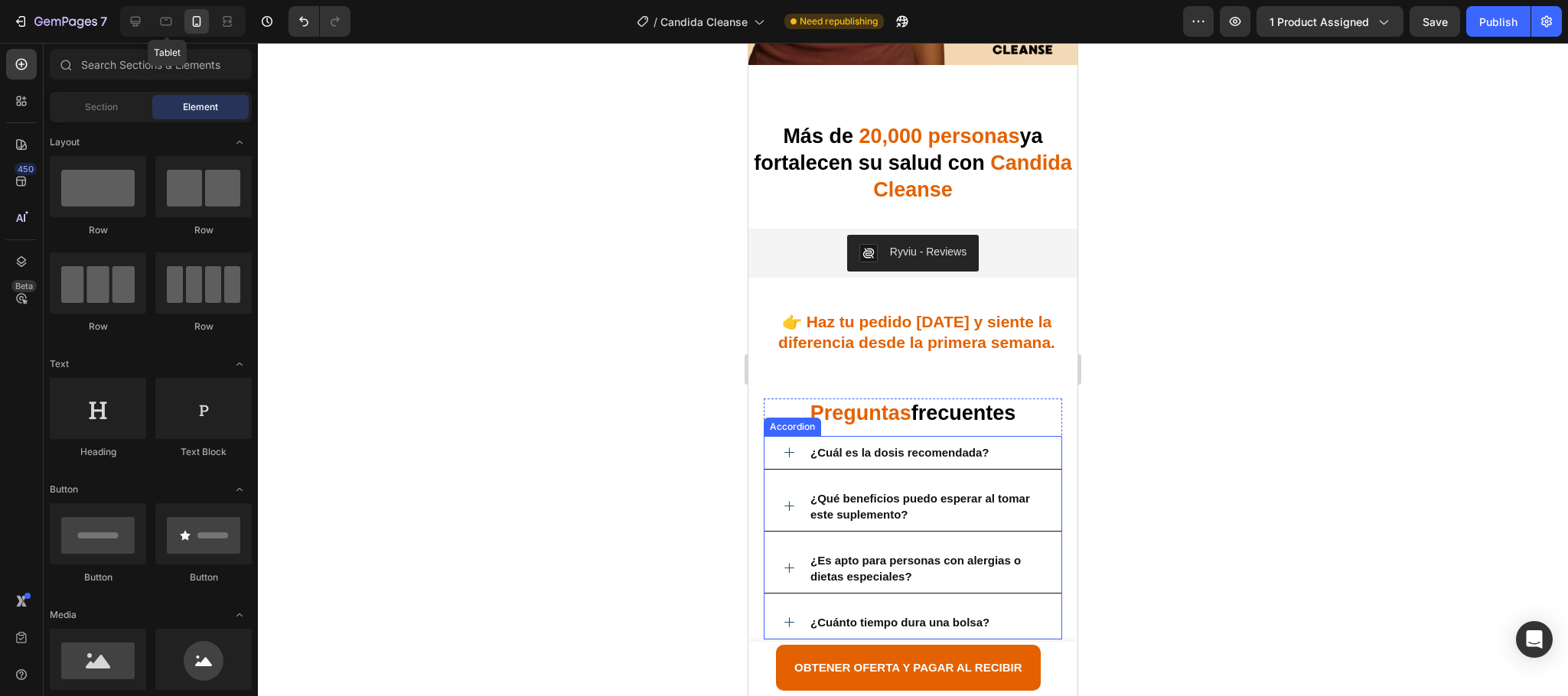
click at [946, 445] on p "¿Cuál es la dosis recomendada?" at bounding box center [899, 453] width 179 height 16
click at [944, 445] on p "¿Cuál es la dosis recomendada?" at bounding box center [899, 453] width 179 height 16
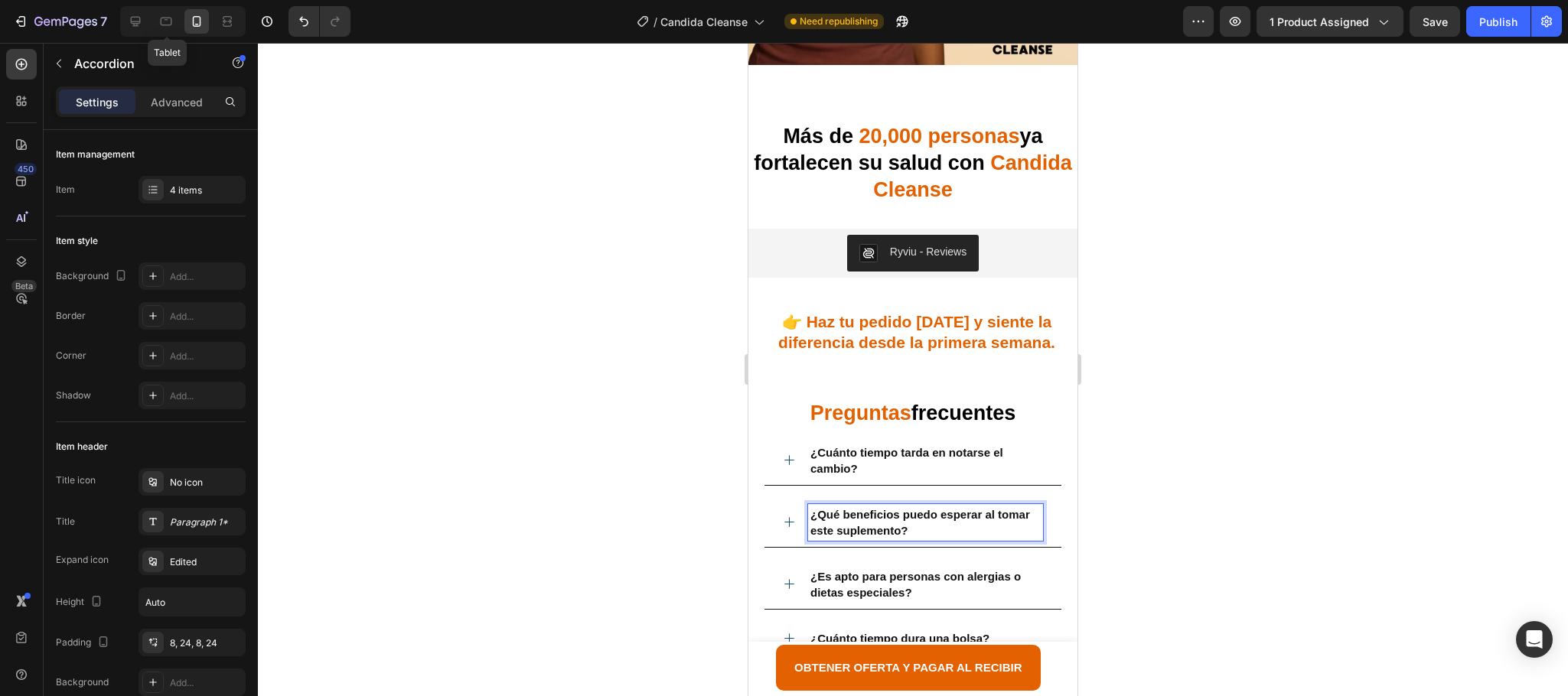
click at [873, 508] on span "¿Qué beneficios puedo esperar al tomar este suplemento?" at bounding box center [919, 522] width 219 height 29
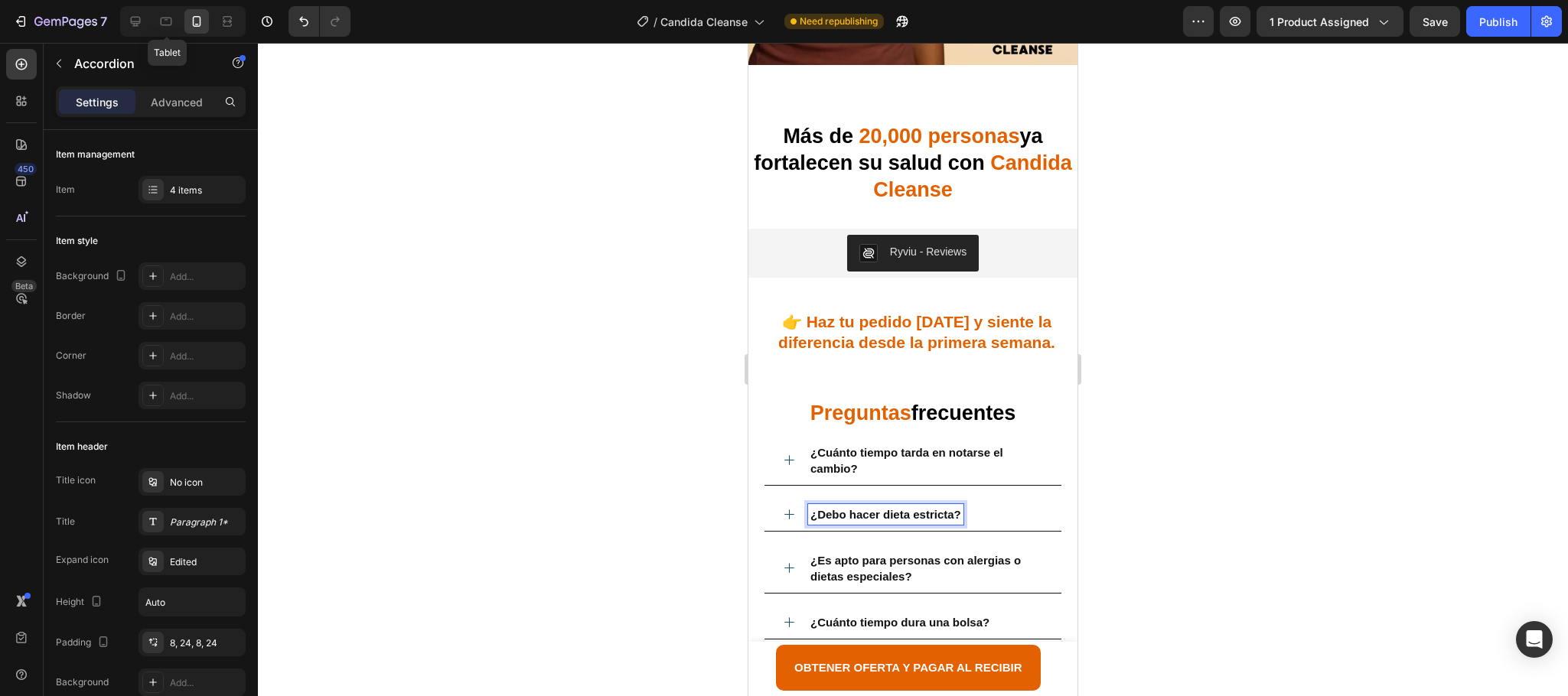
click at [848, 554] on strong "¿Es apto para personas con alergias o dietas especiales?" at bounding box center [915, 568] width 211 height 29
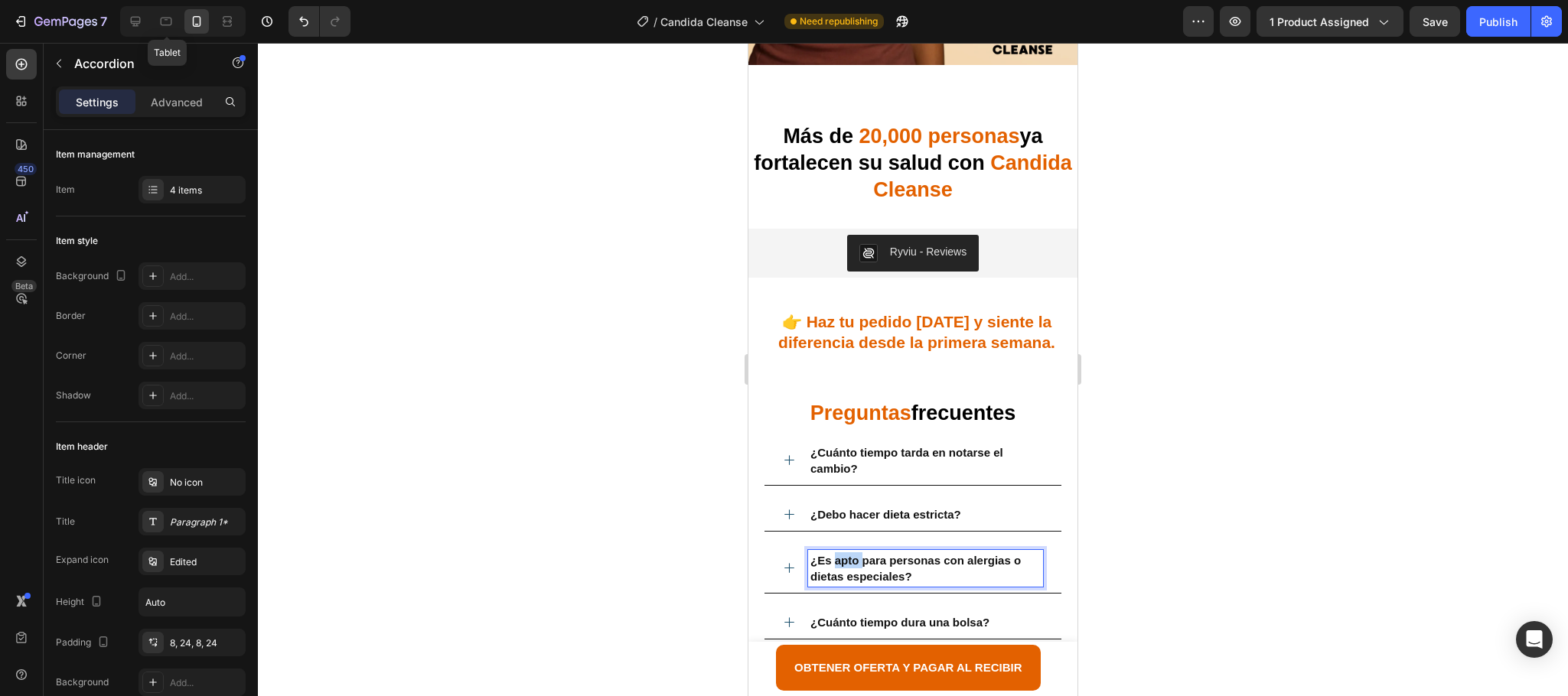
click at [848, 554] on strong "¿Es apto para personas con alergias o dietas especiales?" at bounding box center [915, 568] width 211 height 29
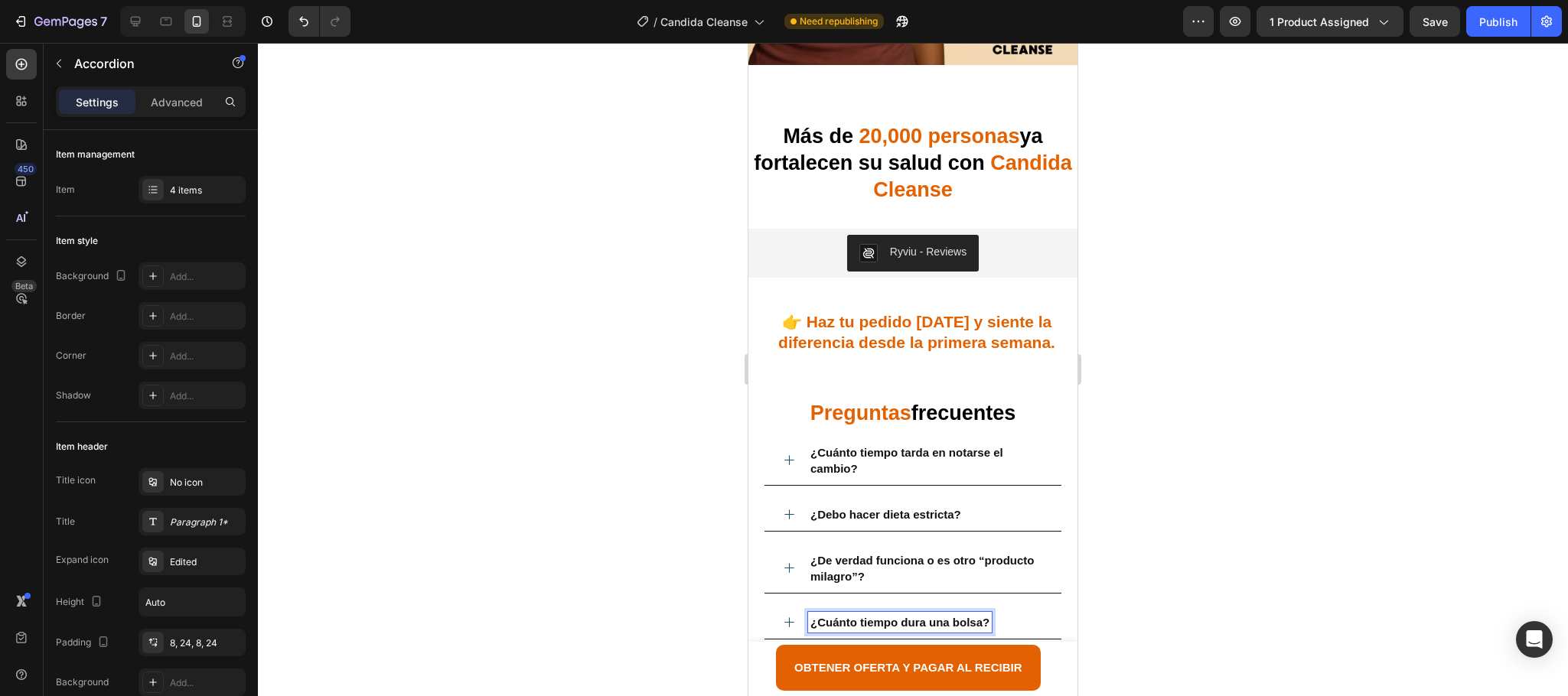
click at [900, 616] on strong "¿Cuánto tiempo dura una bolsa?" at bounding box center [900, 622] width 179 height 13
click at [1149, 517] on div at bounding box center [912, 369] width 1310 height 653
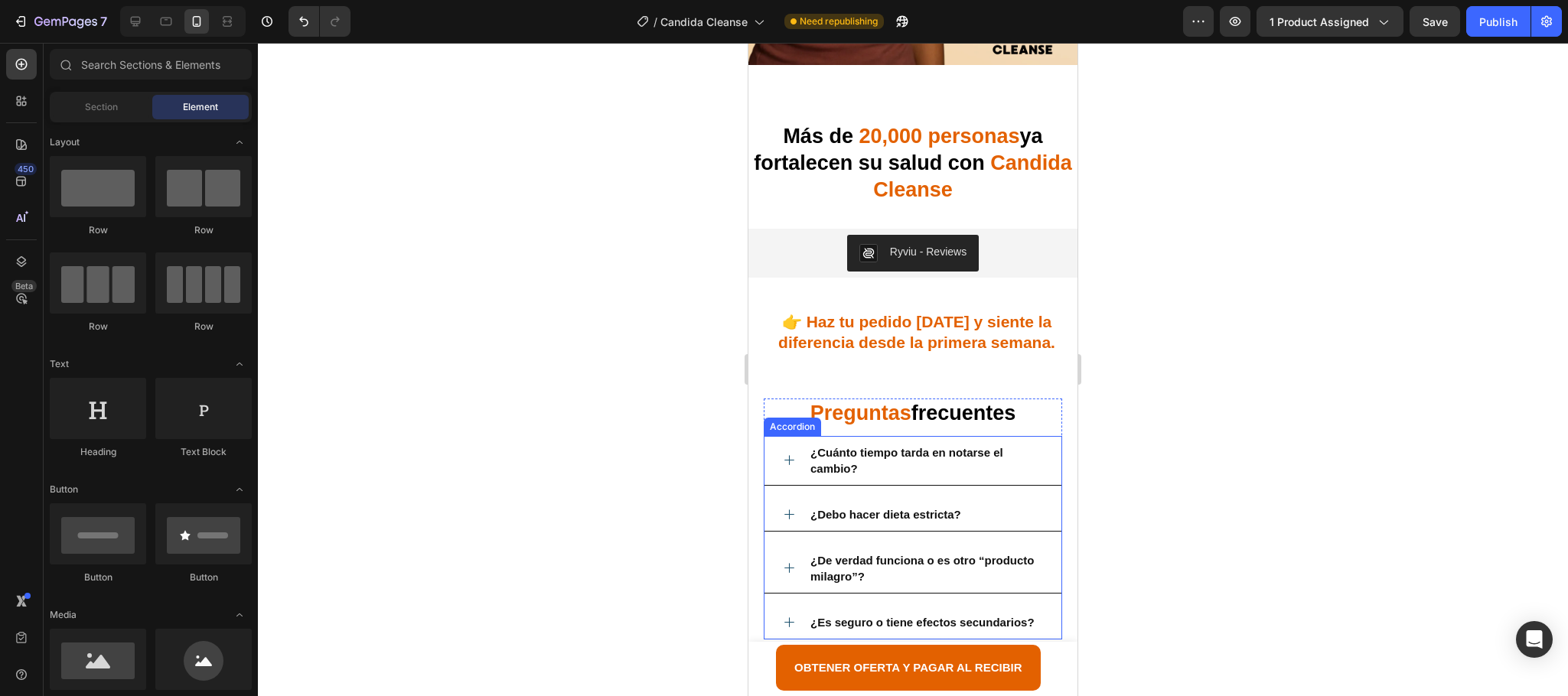
click at [1034, 605] on div "¿Es seguro o tiene efectos secundarios?" at bounding box center [913, 622] width 297 height 34
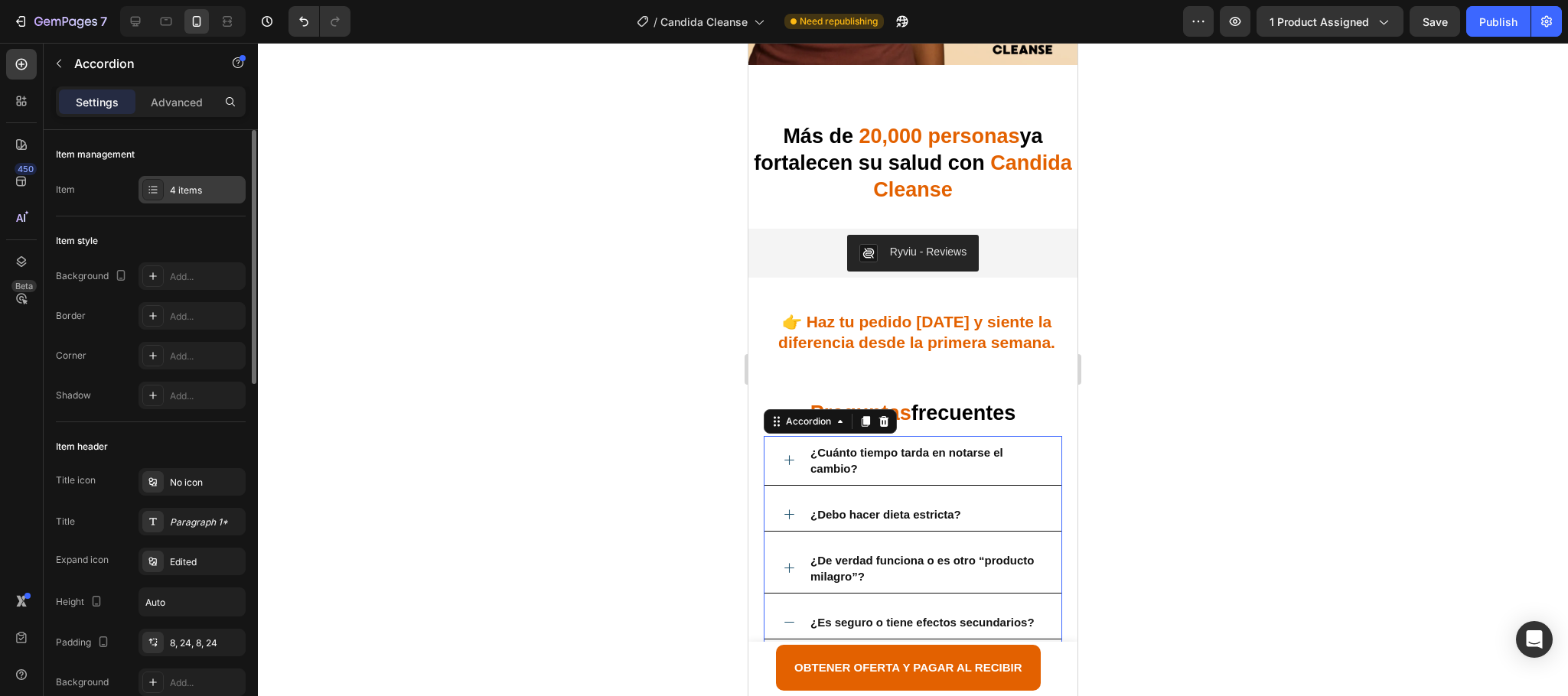
click at [185, 198] on div "4 items" at bounding box center [192, 189] width 107 height 28
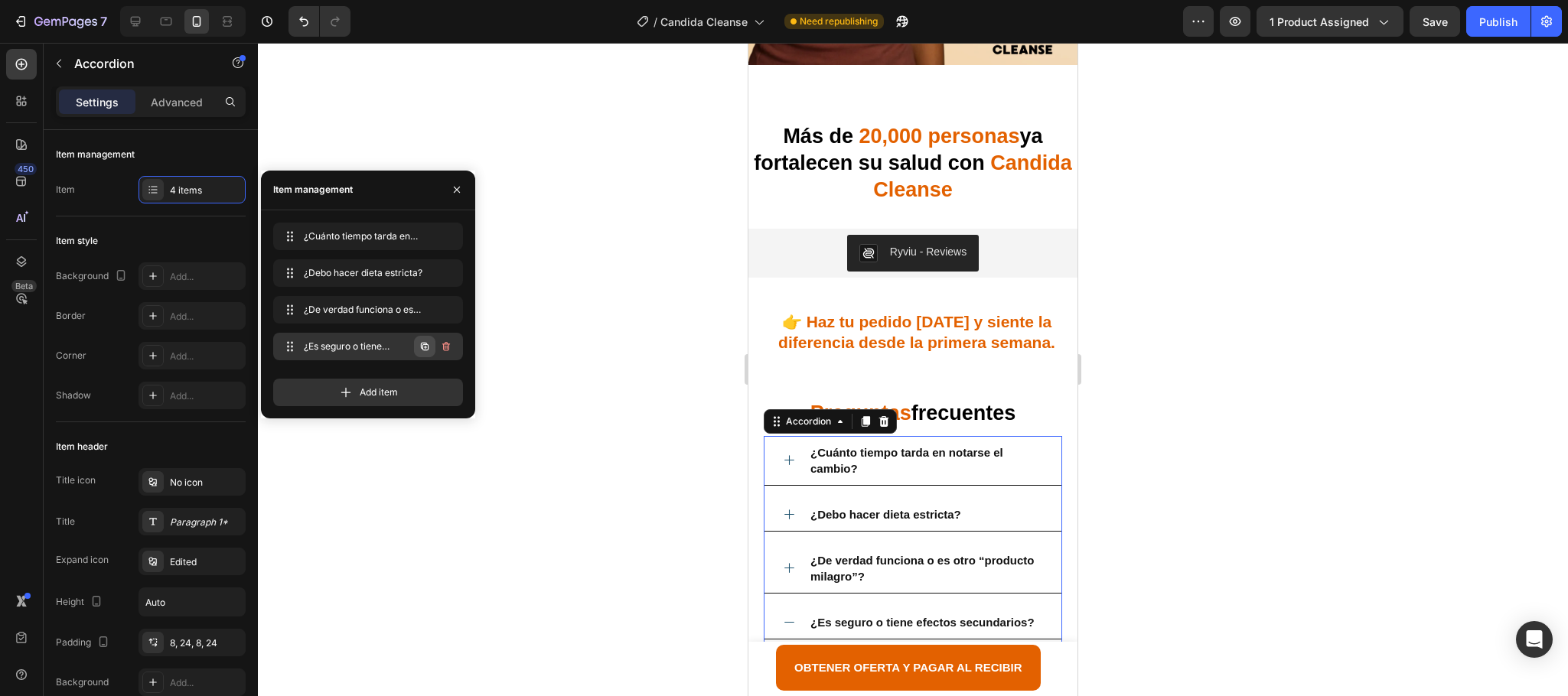
click at [427, 351] on icon "button" at bounding box center [425, 346] width 12 height 12
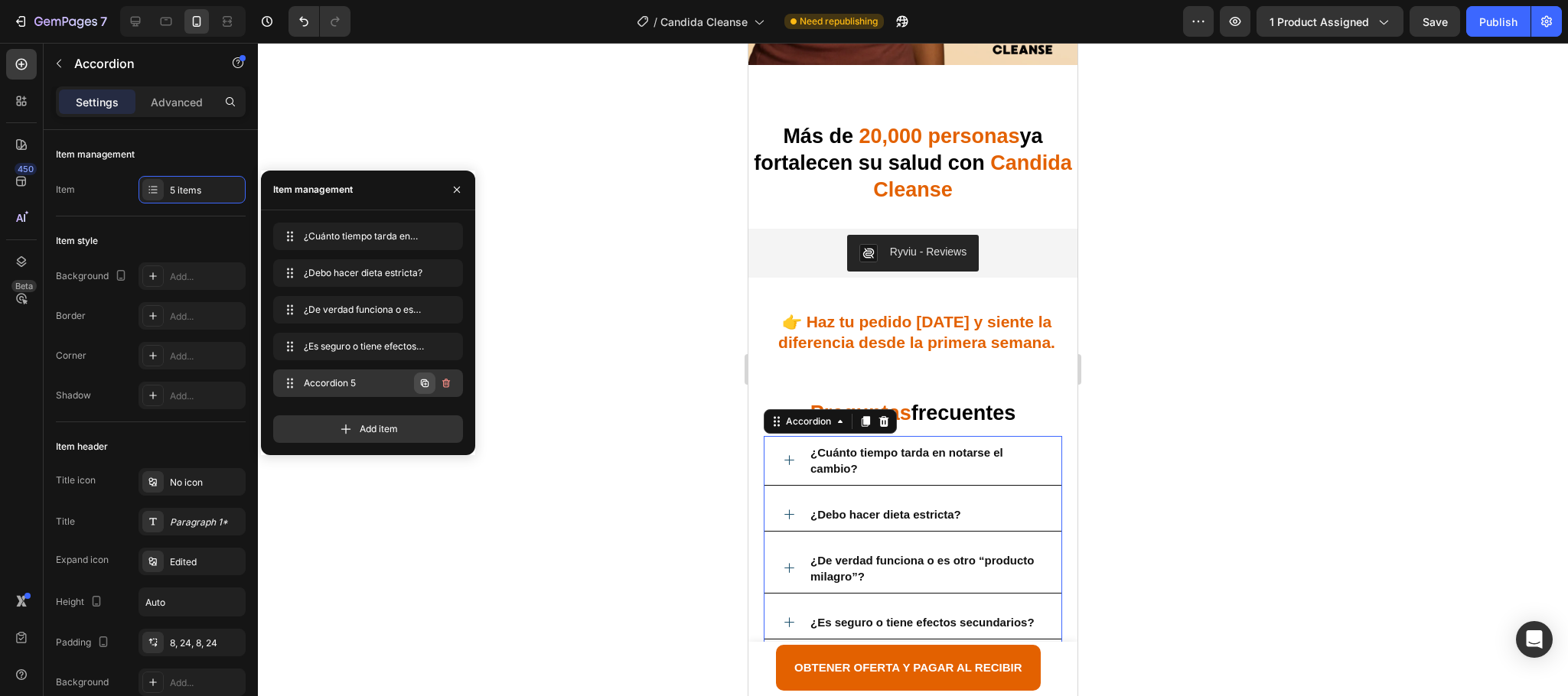
click at [425, 377] on icon "button" at bounding box center [425, 384] width 12 height 12
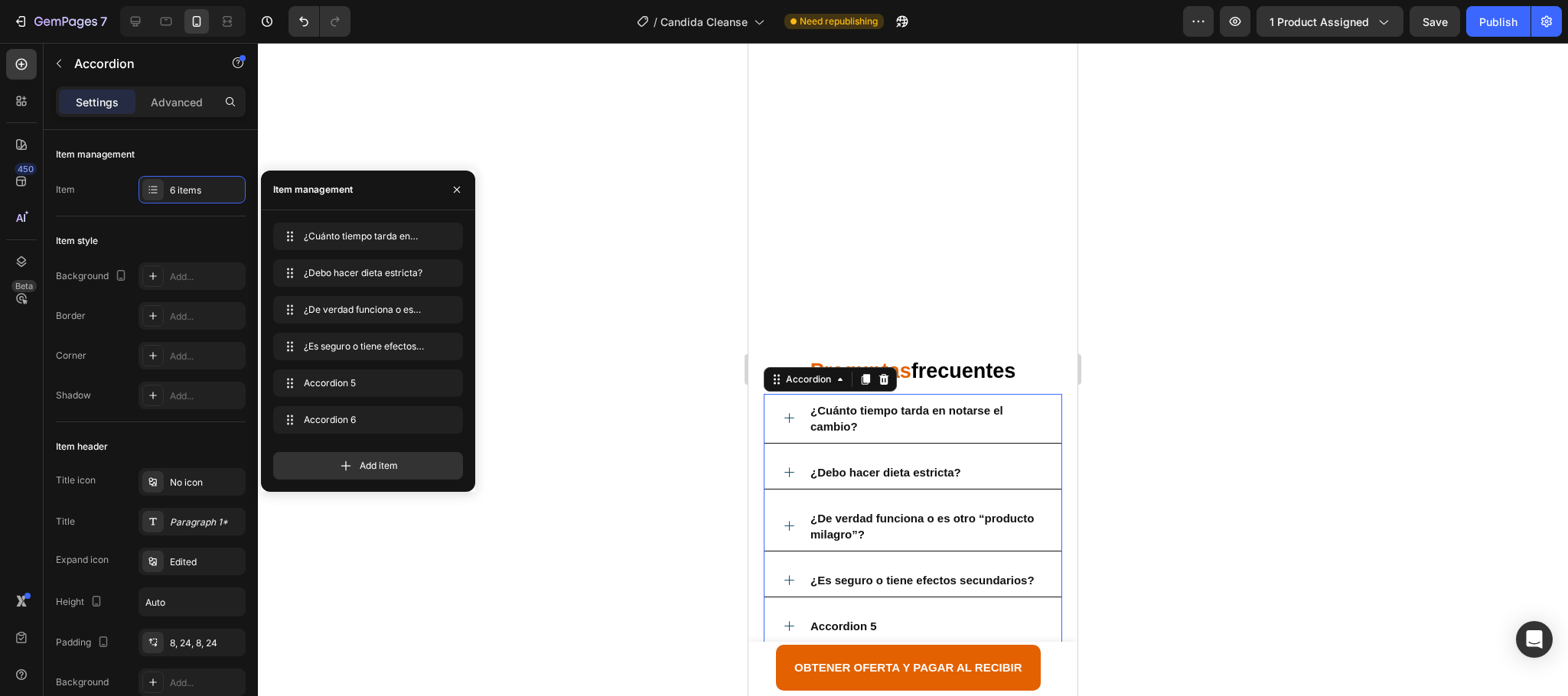
scroll to position [4710, 0]
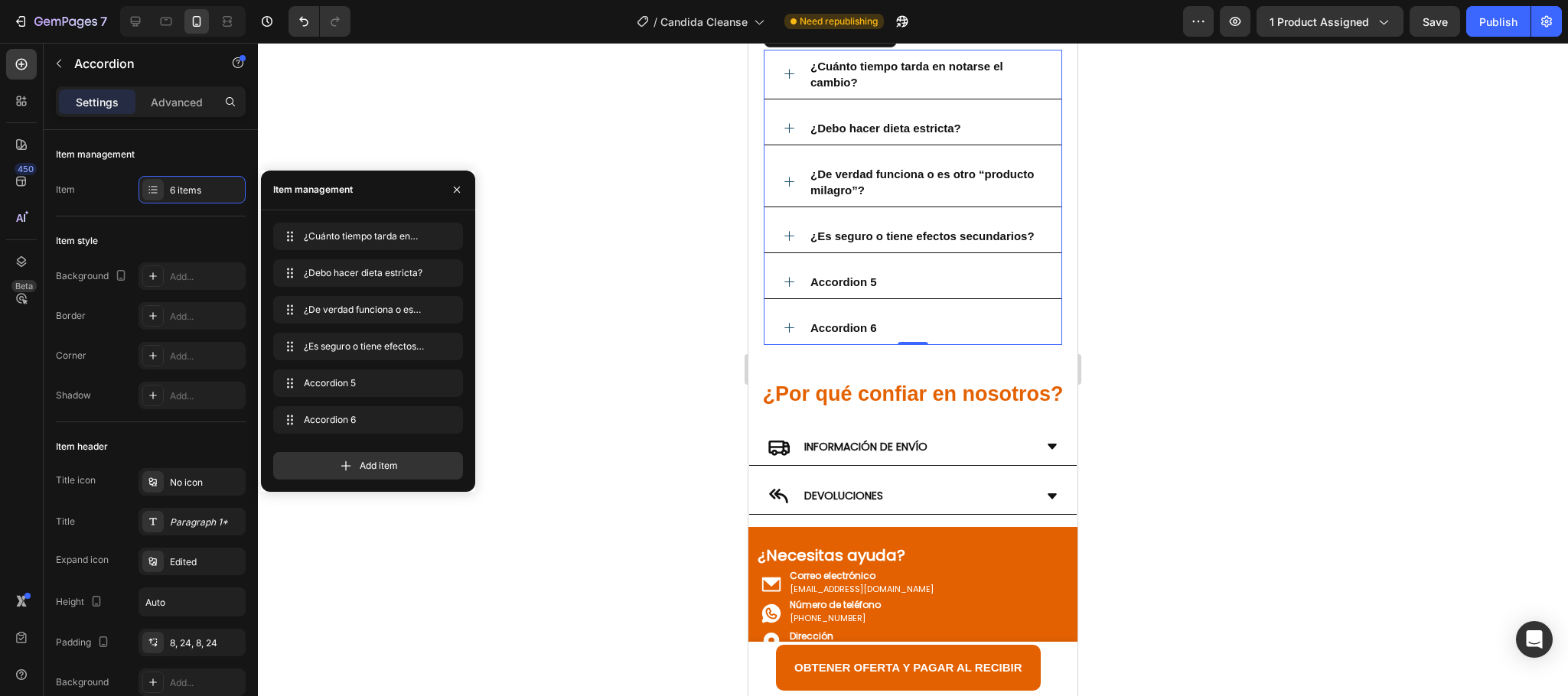
click at [856, 292] on div "Accordion 5" at bounding box center [844, 281] width 71 height 20
click at [856, 290] on p "Accordion 5" at bounding box center [843, 281] width 67 height 16
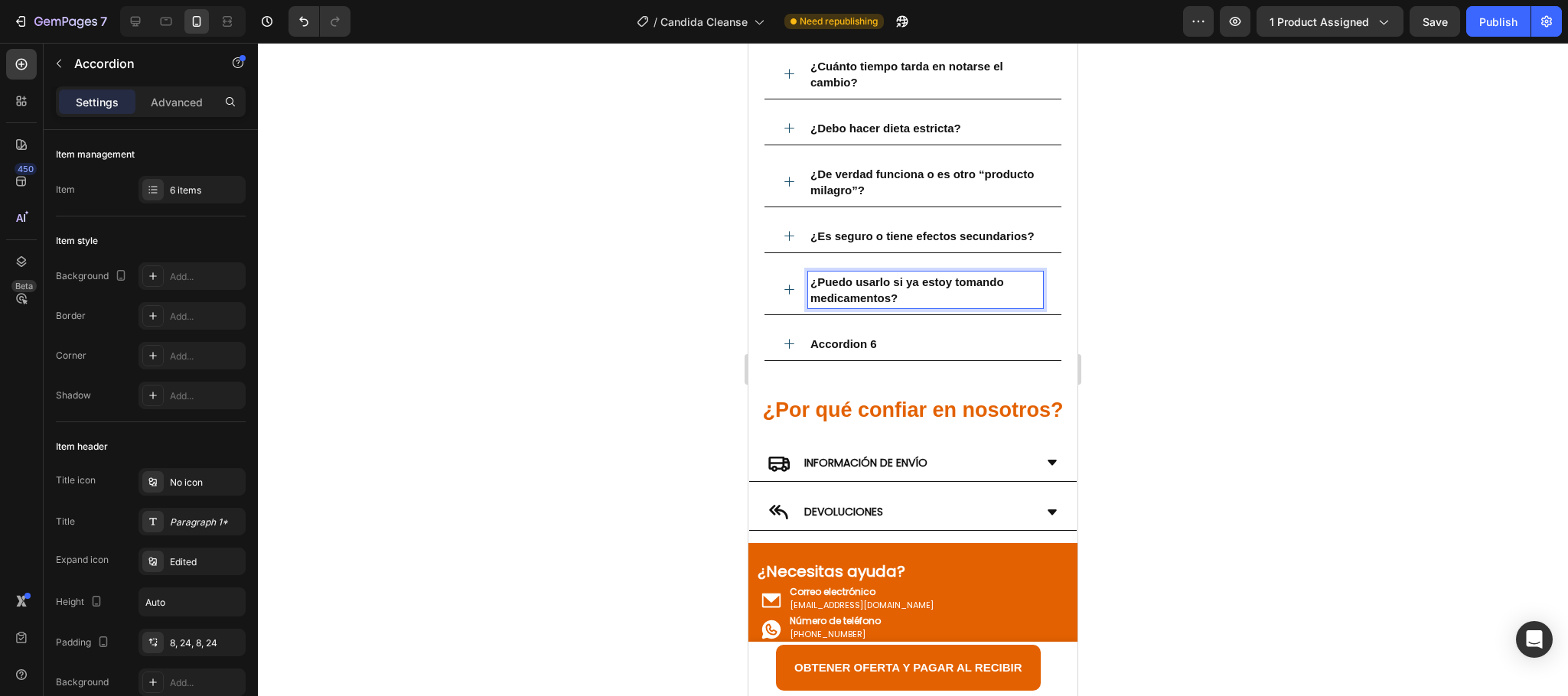
click at [836, 352] on p "Accordion 6" at bounding box center [843, 344] width 67 height 16
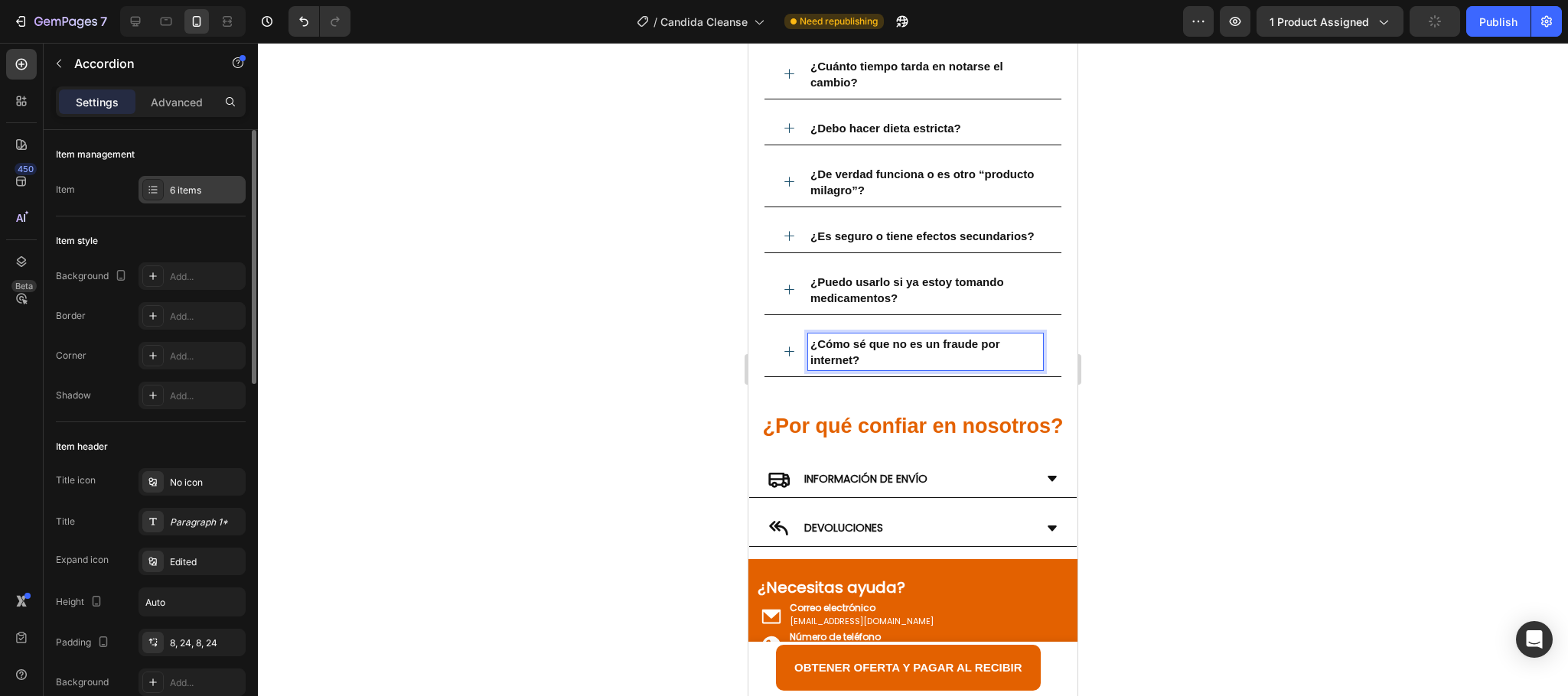
click at [188, 181] on div "6 items" at bounding box center [192, 189] width 107 height 28
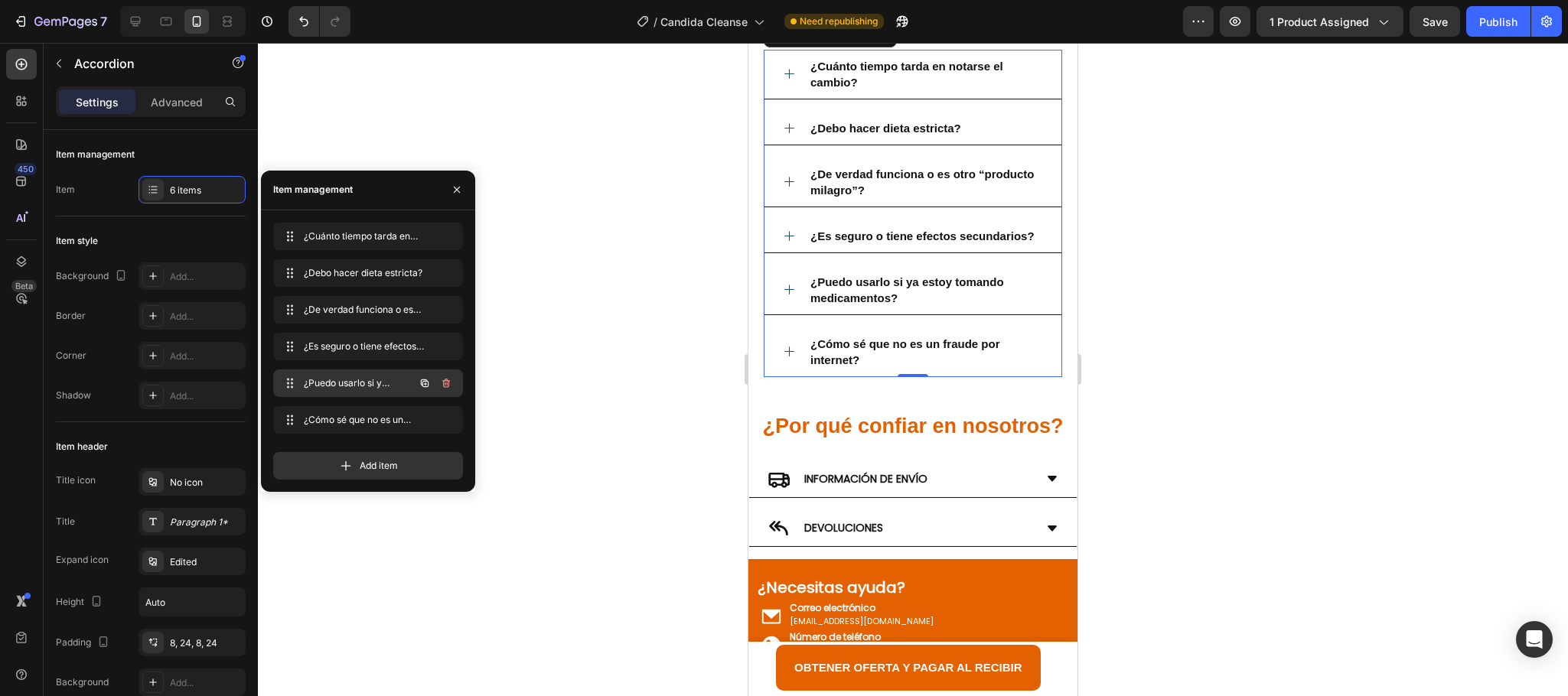
click at [427, 389] on icon "button" at bounding box center [425, 384] width 12 height 12
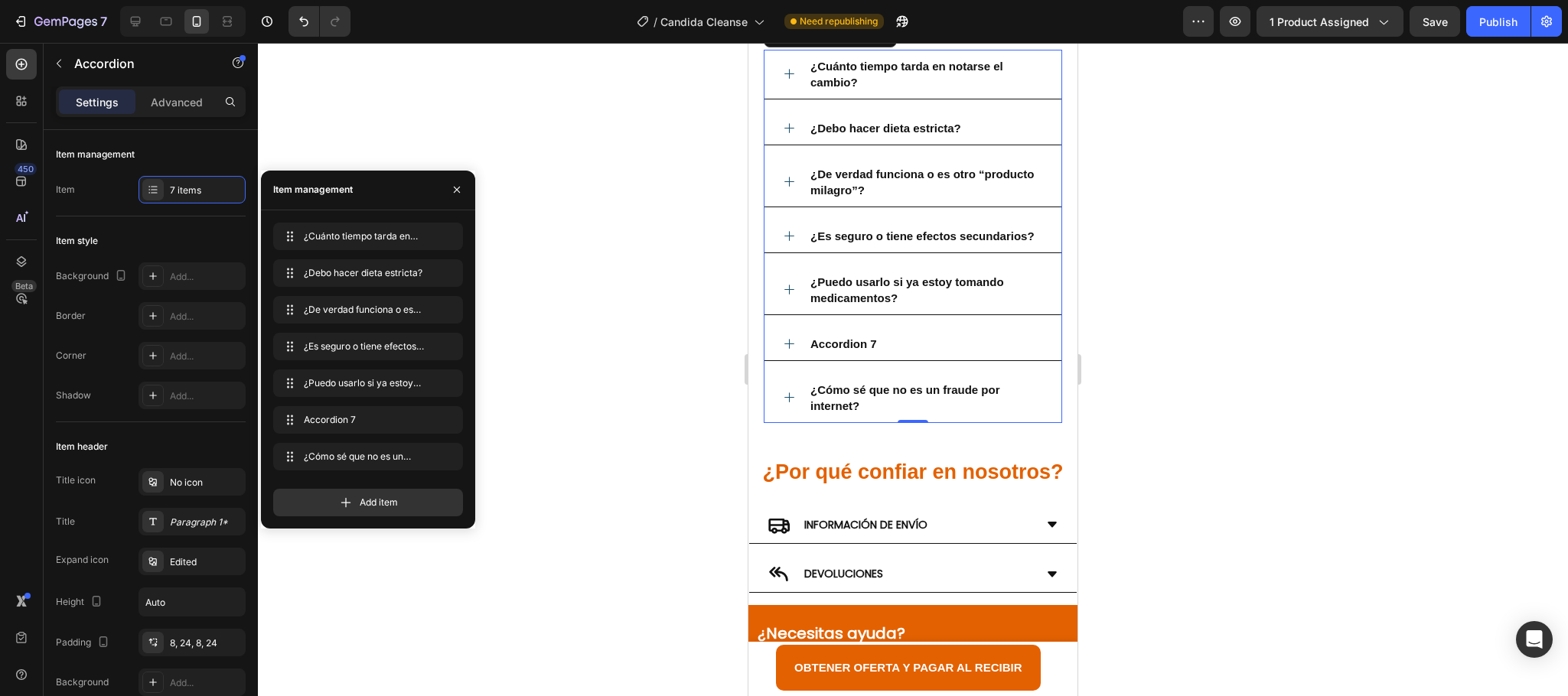
click at [821, 354] on div "Accordion 7" at bounding box center [844, 344] width 71 height 20
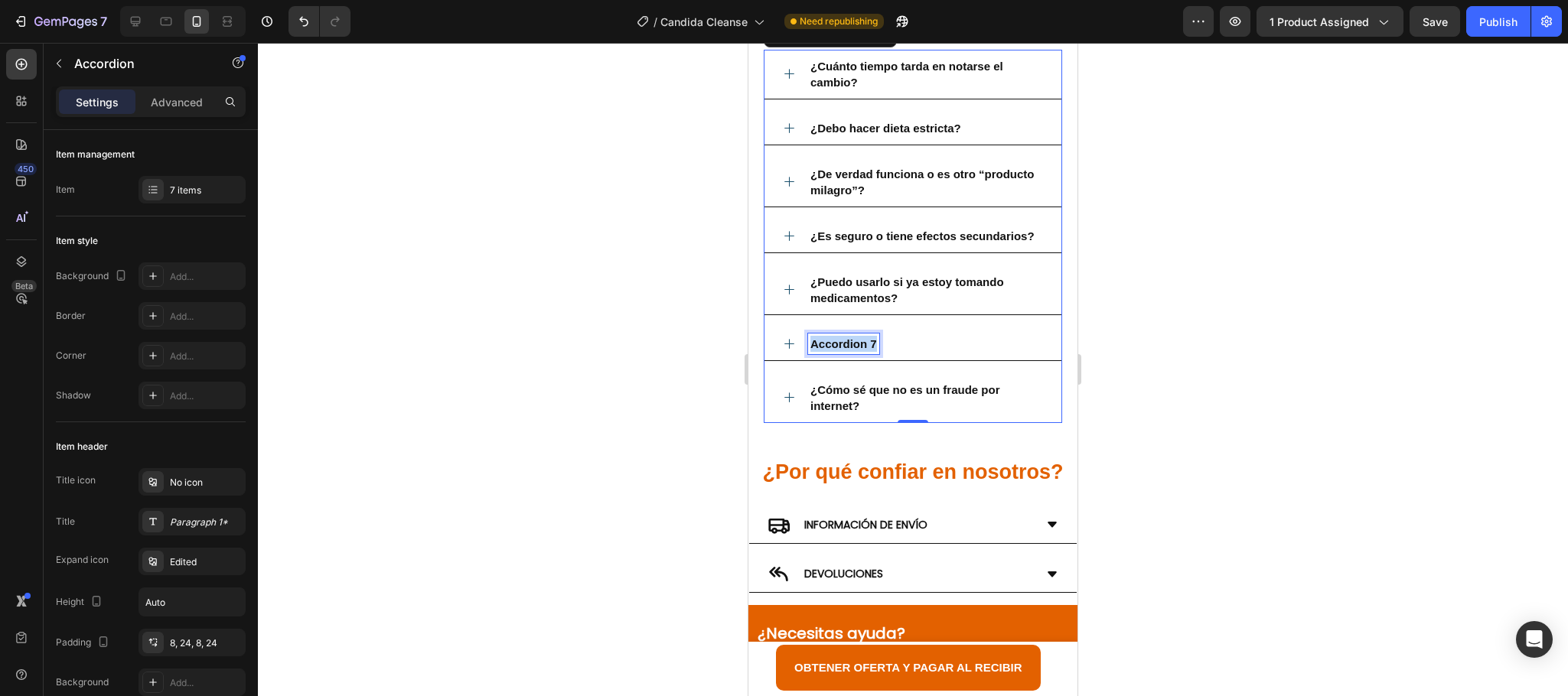
click at [821, 352] on p "Accordion 7" at bounding box center [843, 344] width 67 height 16
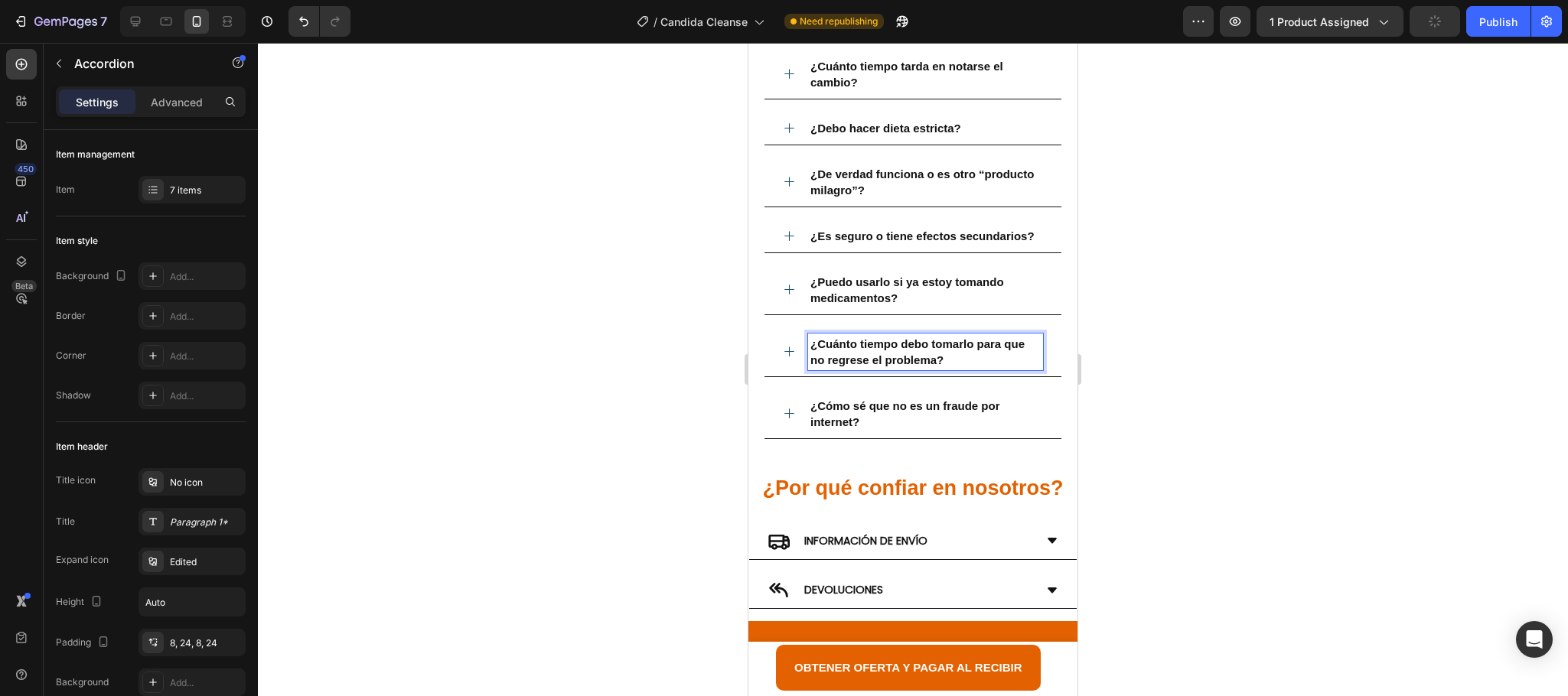
click at [1194, 466] on div at bounding box center [912, 369] width 1310 height 653
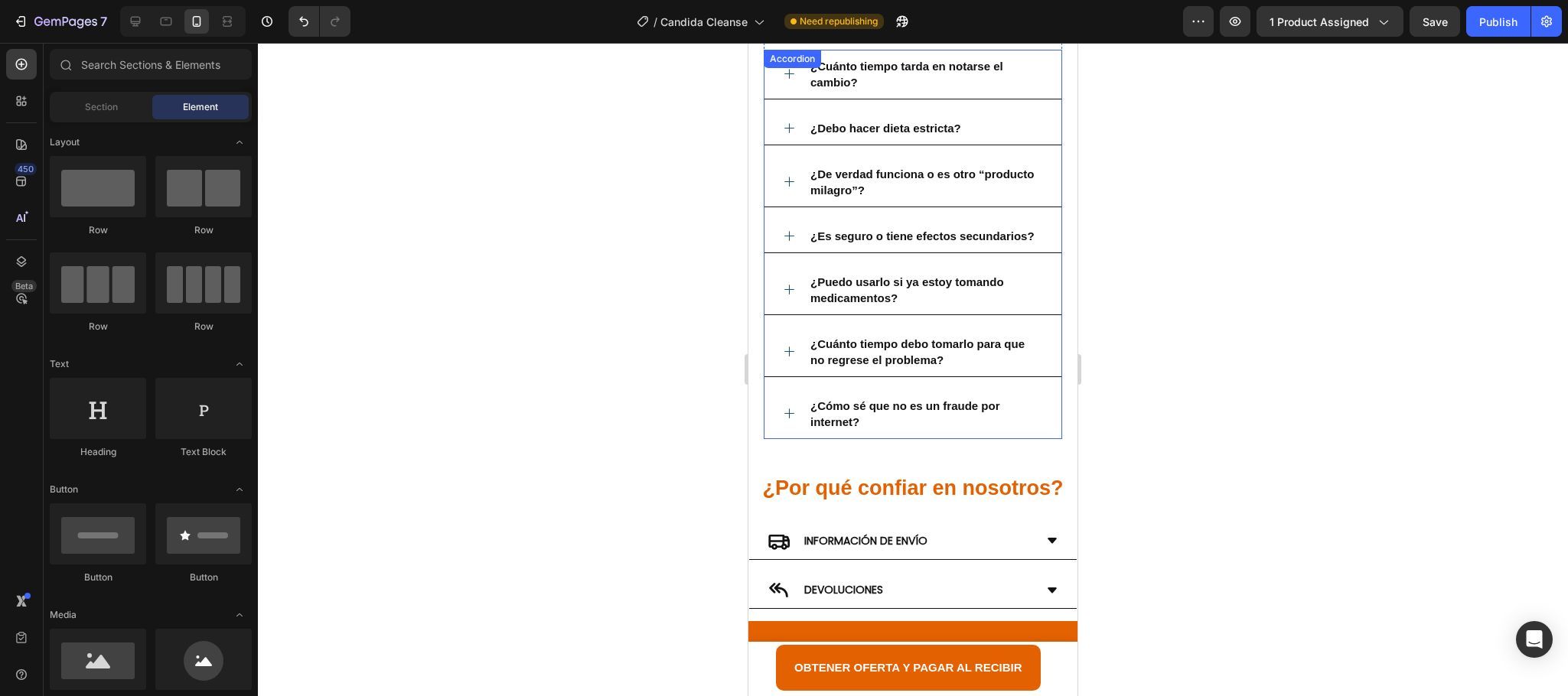
click at [880, 124] on span "¿Debo hacer dieta estricta?" at bounding box center [886, 128] width 151 height 13
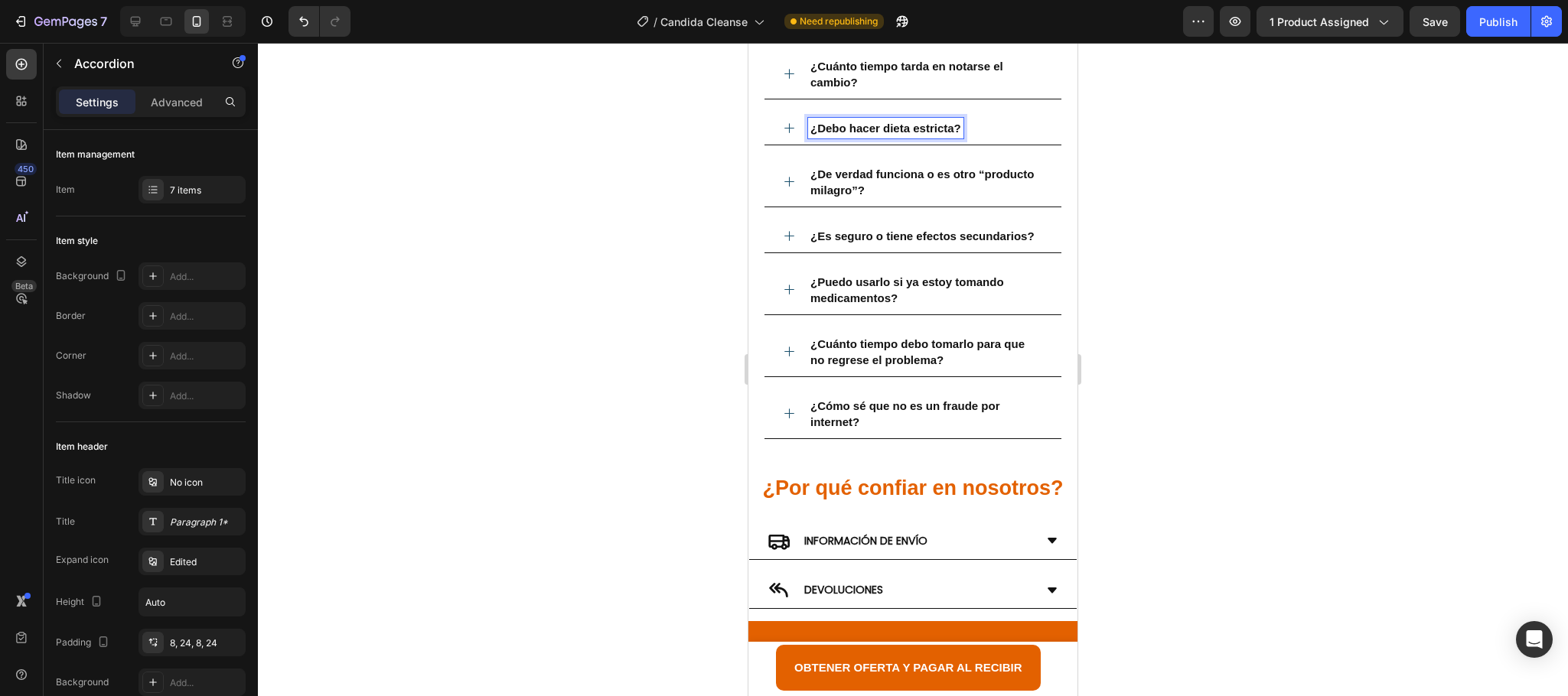
click at [885, 126] on span "¿Debo hacer dieta estricta?" at bounding box center [886, 128] width 151 height 13
click at [1245, 232] on div at bounding box center [912, 369] width 1310 height 653
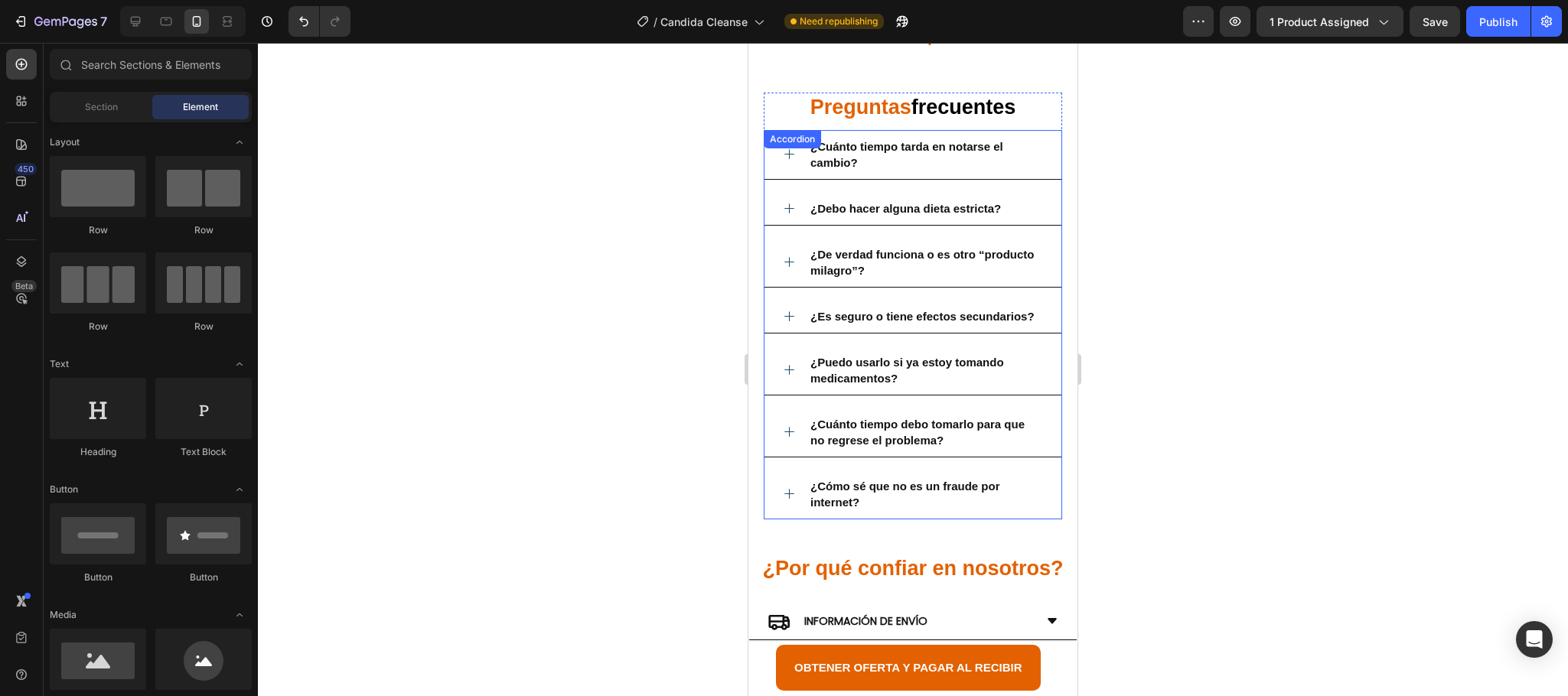
scroll to position [4596, 0]
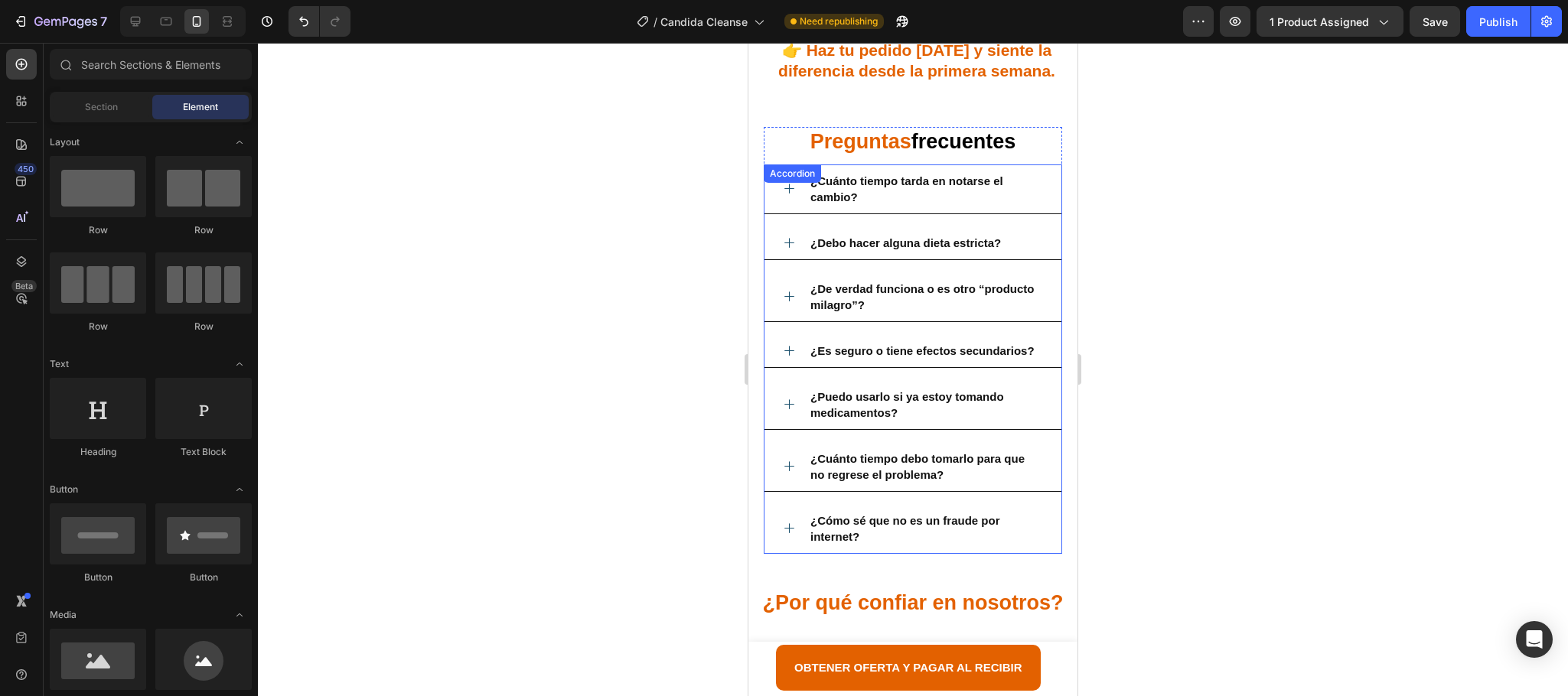
click at [1013, 194] on p "¿Cuánto tiempo tarda en notarse el cambio?" at bounding box center [925, 189] width 230 height 32
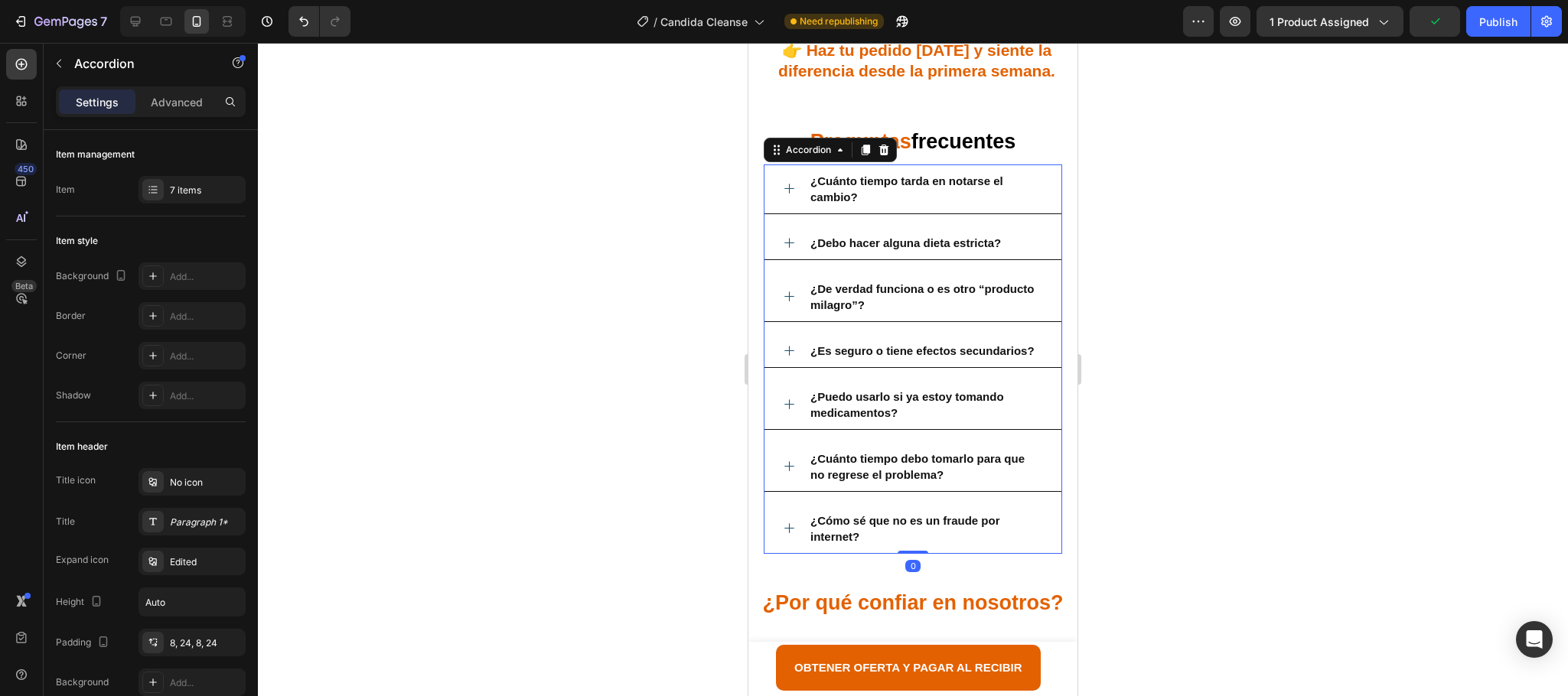
click at [1031, 195] on div "¿Cuánto tiempo tarda en notarse el cambio?" at bounding box center [913, 189] width 297 height 50
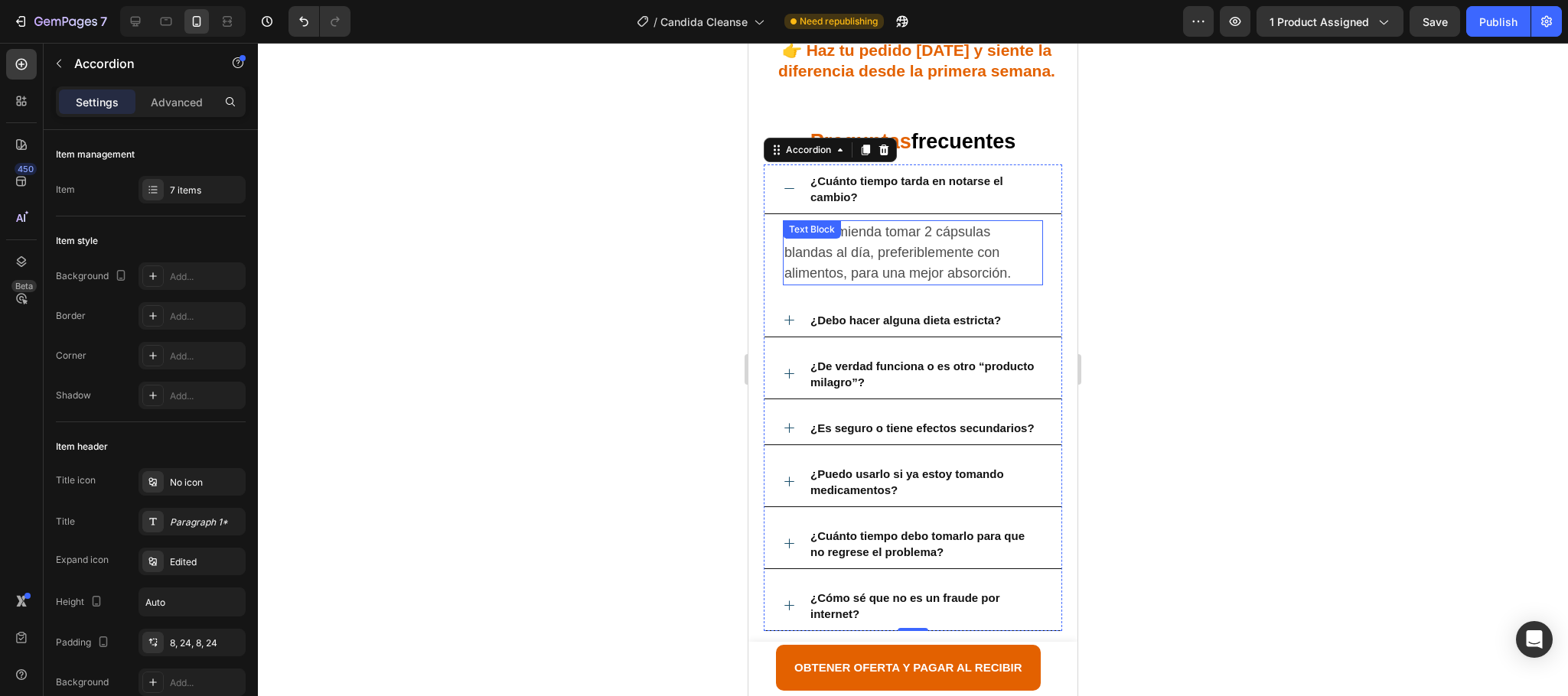
click at [930, 260] on p "¡Se recomienda tomar 2 cápsulas blandas al día, preferiblemente con alimentos, …" at bounding box center [912, 253] width 257 height 62
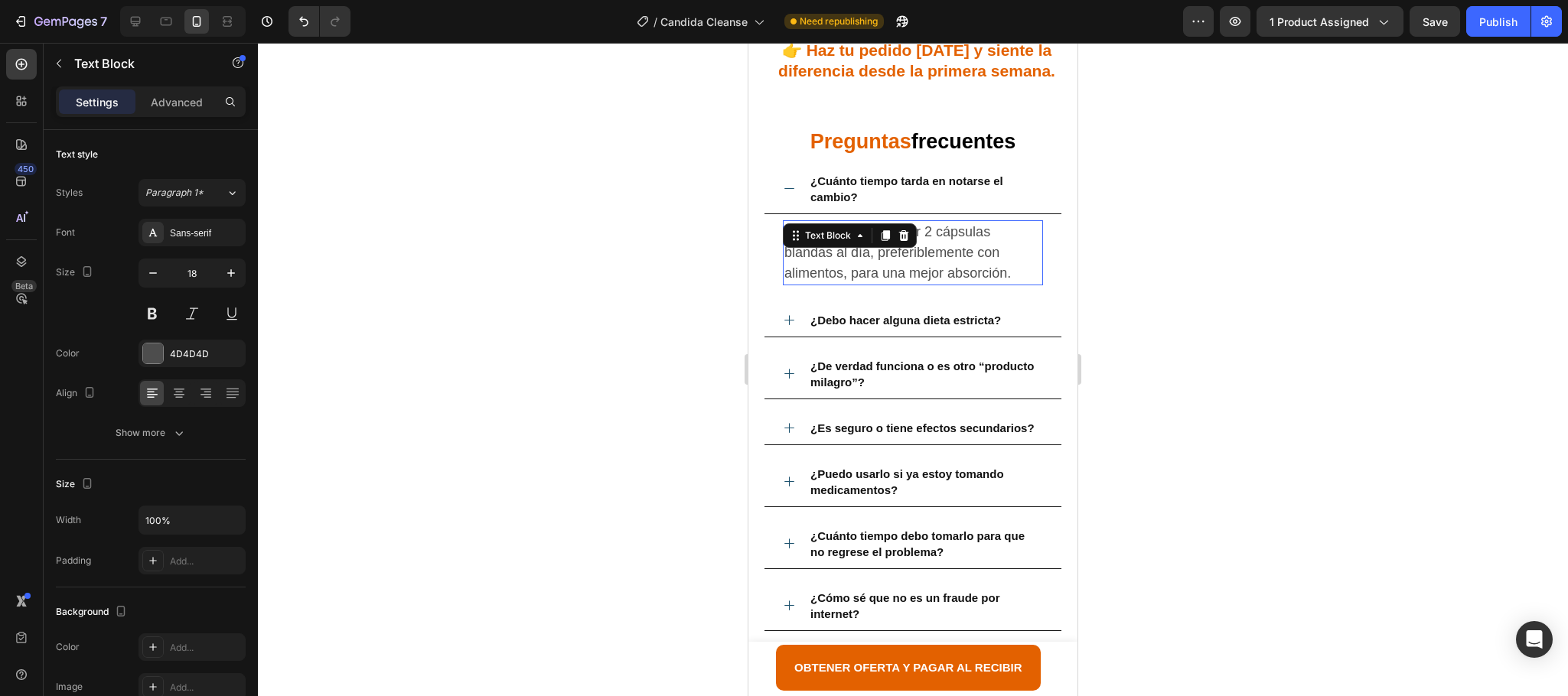
click at [930, 260] on p "¡Se recomienda tomar 2 cápsulas blandas al día, preferiblemente con alimentos, …" at bounding box center [912, 253] width 257 height 62
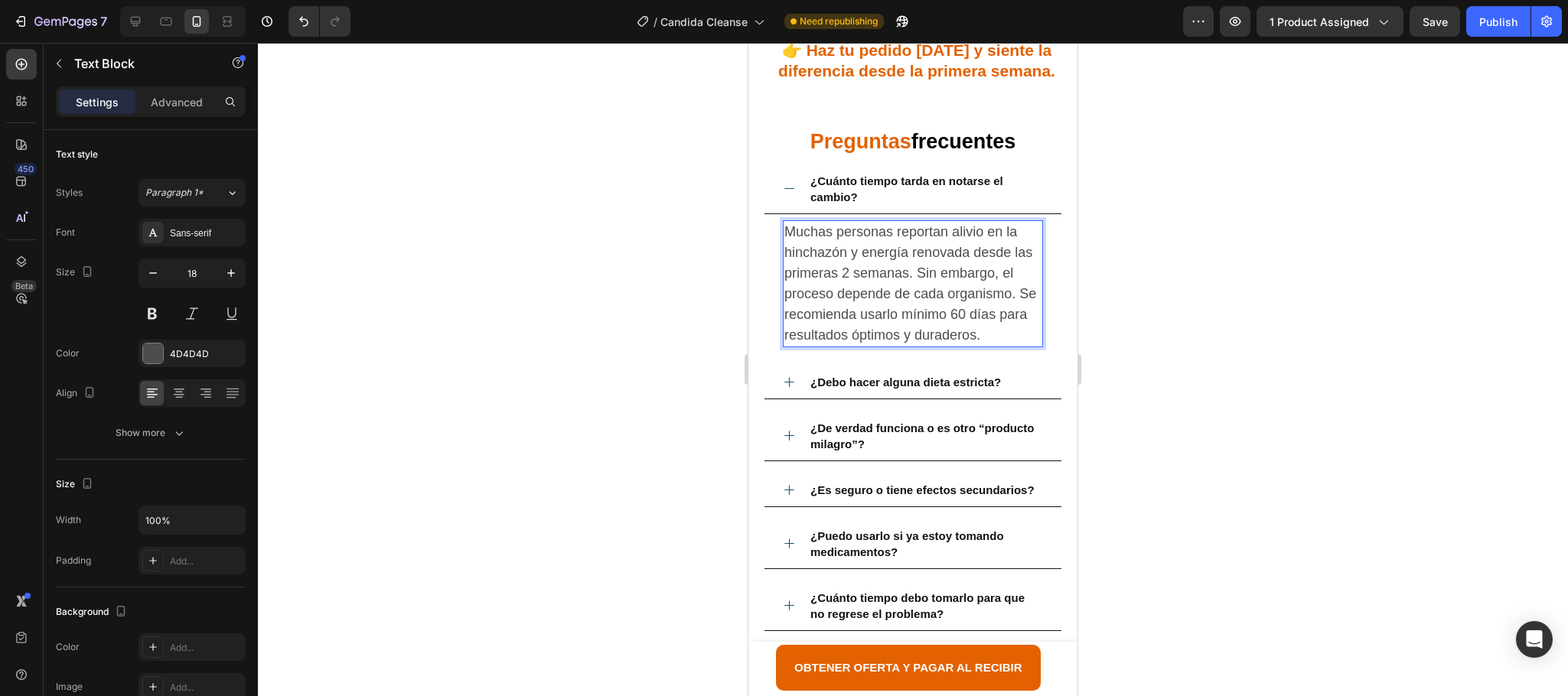
click at [1149, 346] on div at bounding box center [912, 369] width 1310 height 653
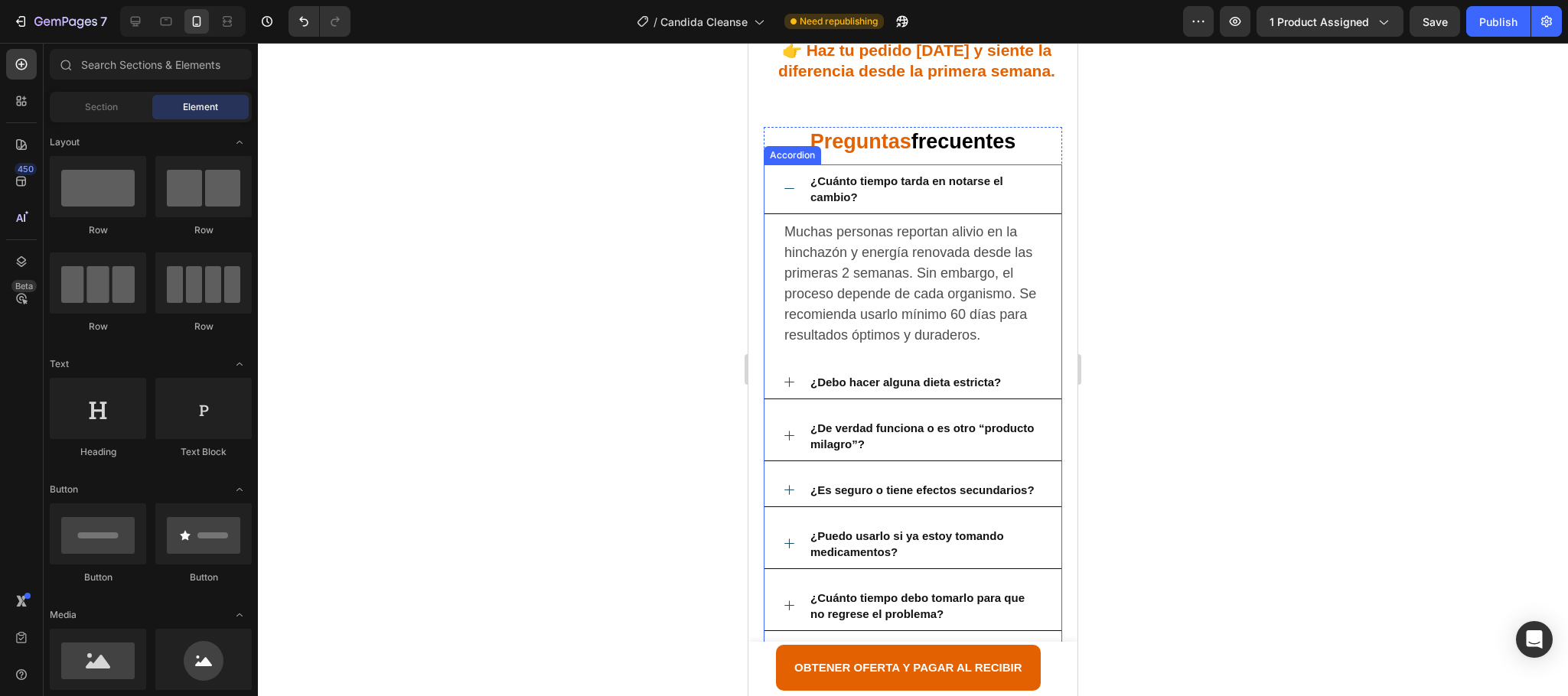
click at [1017, 392] on div "¿Debo hacer alguna dieta estricta?" at bounding box center [926, 382] width 235 height 20
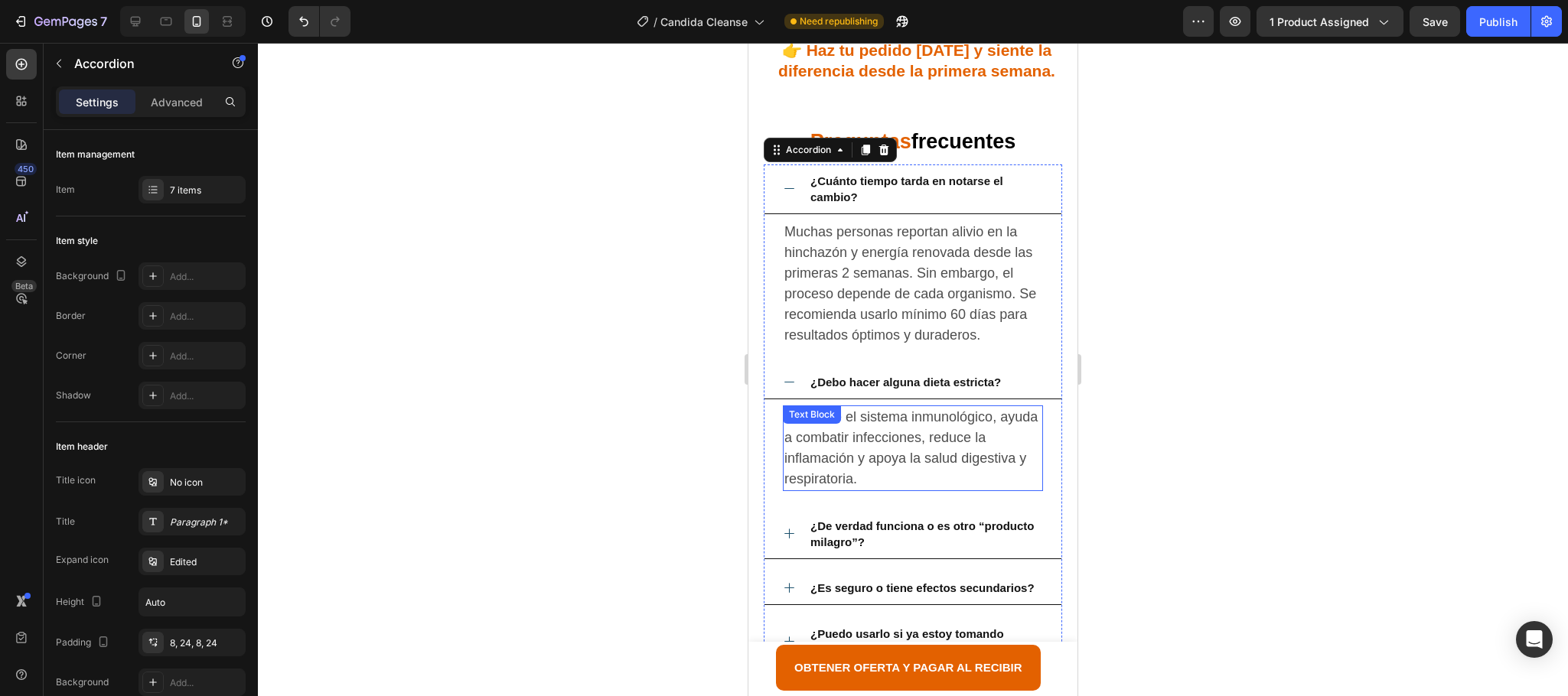
click at [871, 467] on p "Fortalece el sistema inmunológico, ayuda a combatir infecciones, reduce la infl…" at bounding box center [912, 447] width 257 height 83
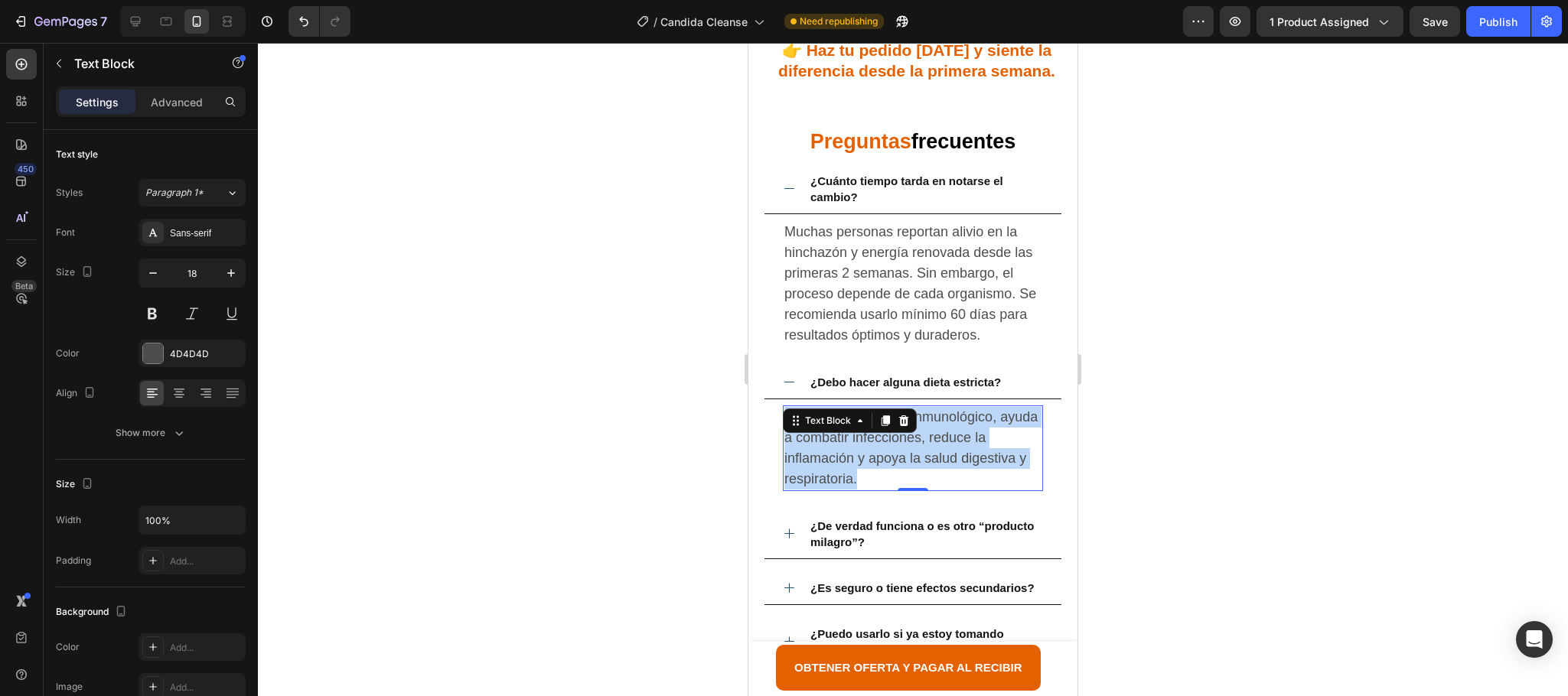
click at [871, 467] on p "Fortalece el sistema inmunológico, ayuda a combatir infecciones, reduce la infl…" at bounding box center [912, 447] width 257 height 83
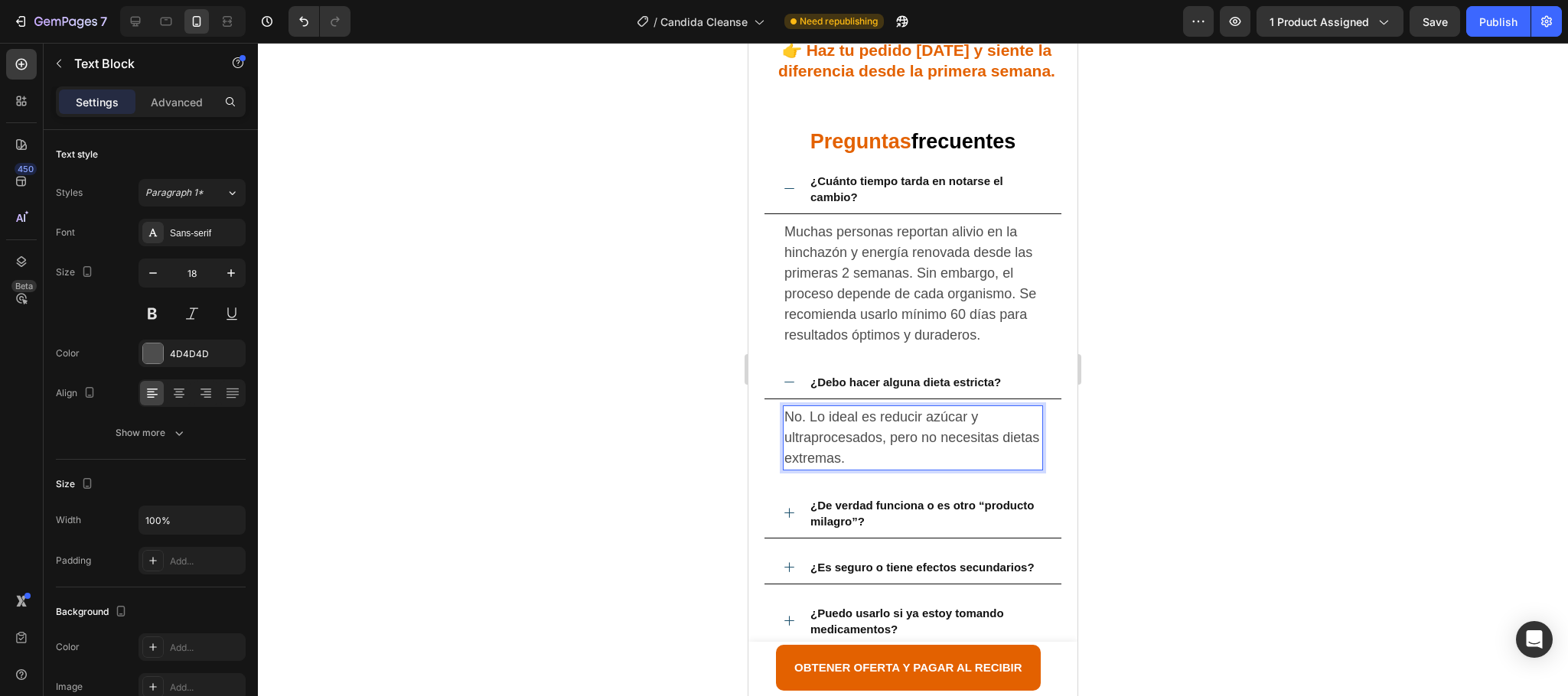
click at [1233, 432] on div at bounding box center [912, 369] width 1310 height 653
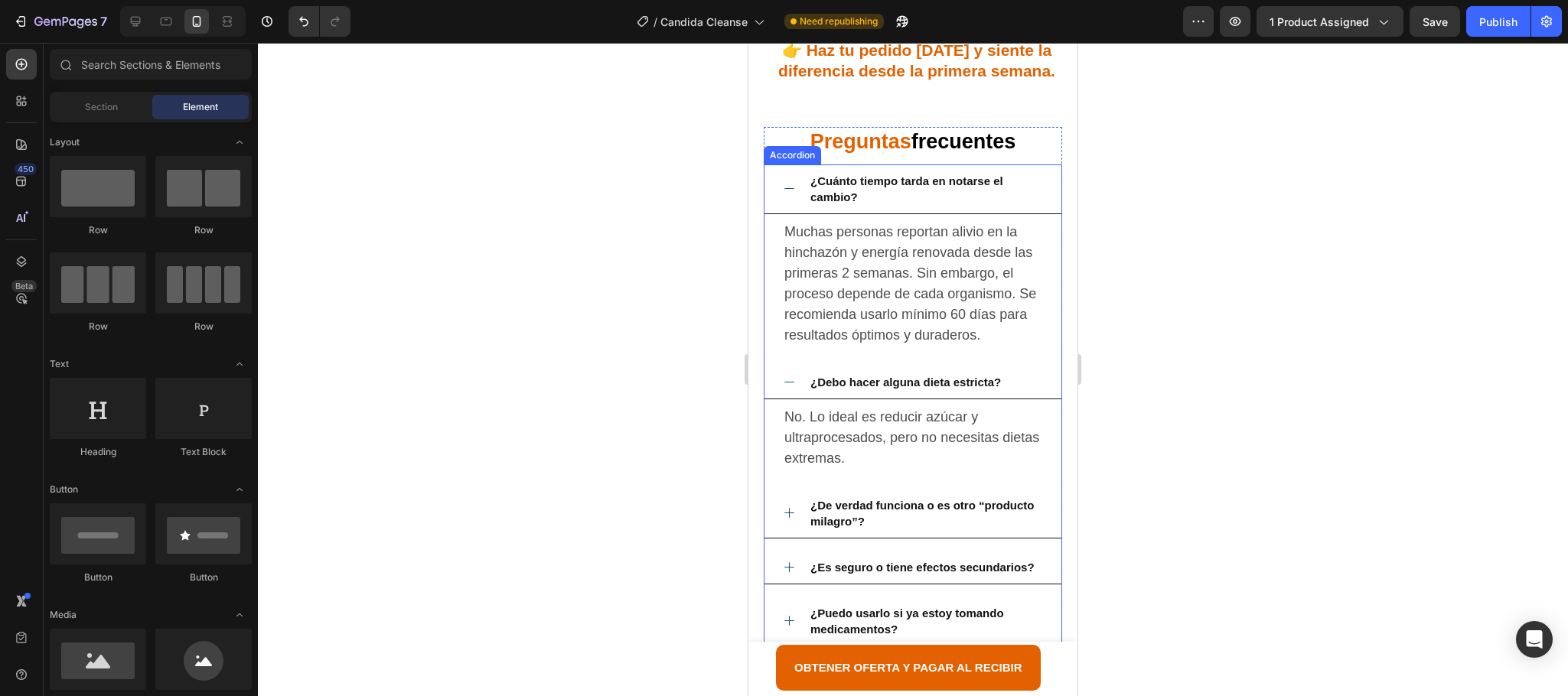
click at [1031, 517] on div "¿De verdad funciona o es otro “producto milagro”?" at bounding box center [913, 514] width 297 height 50
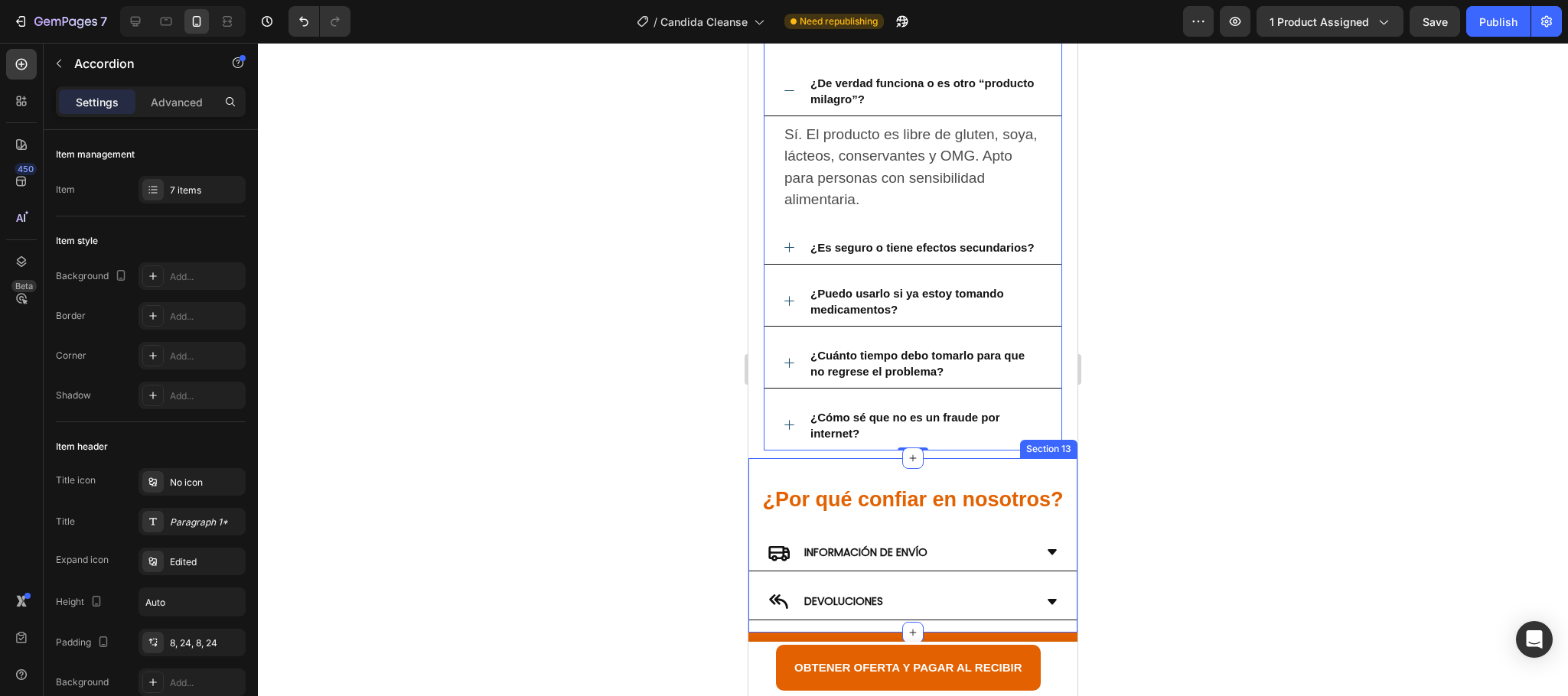
scroll to position [5055, 0]
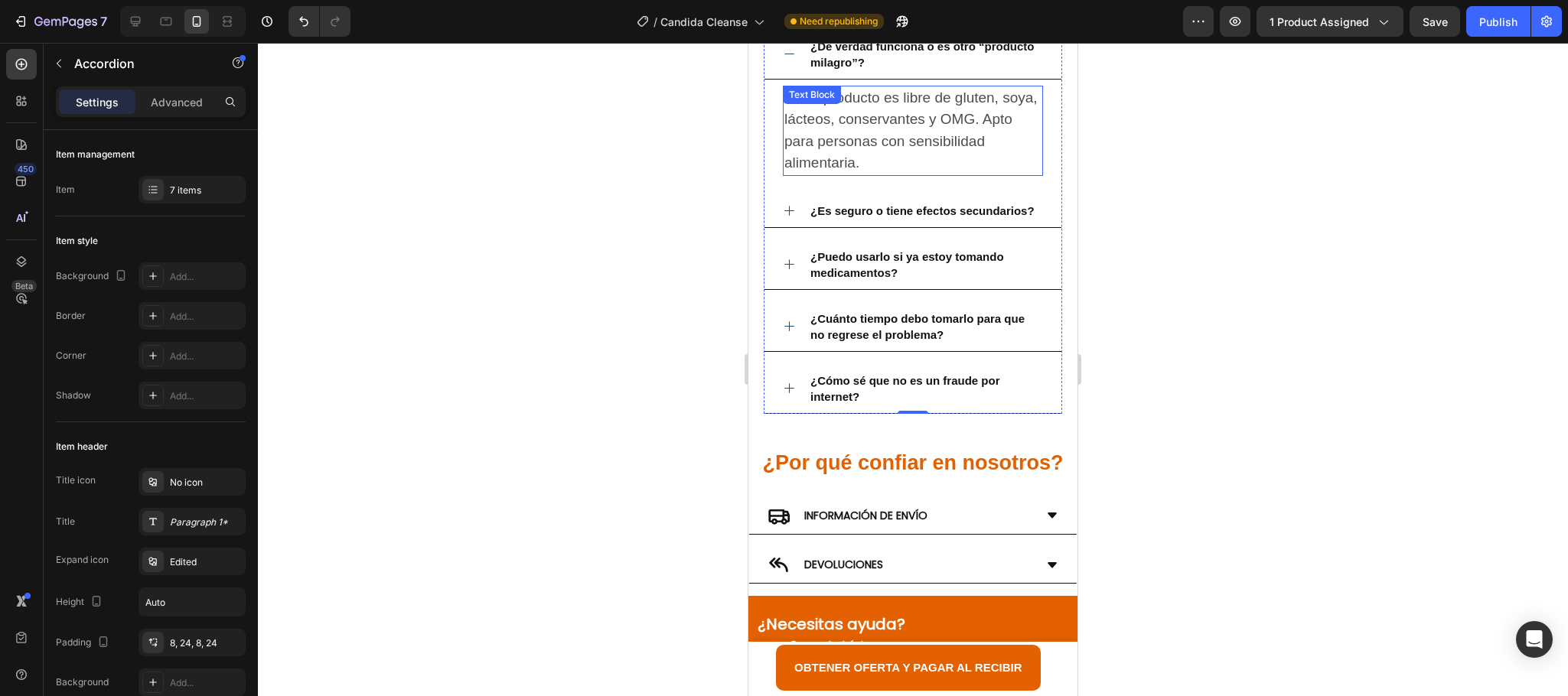
click at [893, 154] on p "Sí. El producto es libre de gluten, soya, lácteos, conservantes y OMG. Apto par…" at bounding box center [912, 130] width 257 height 87
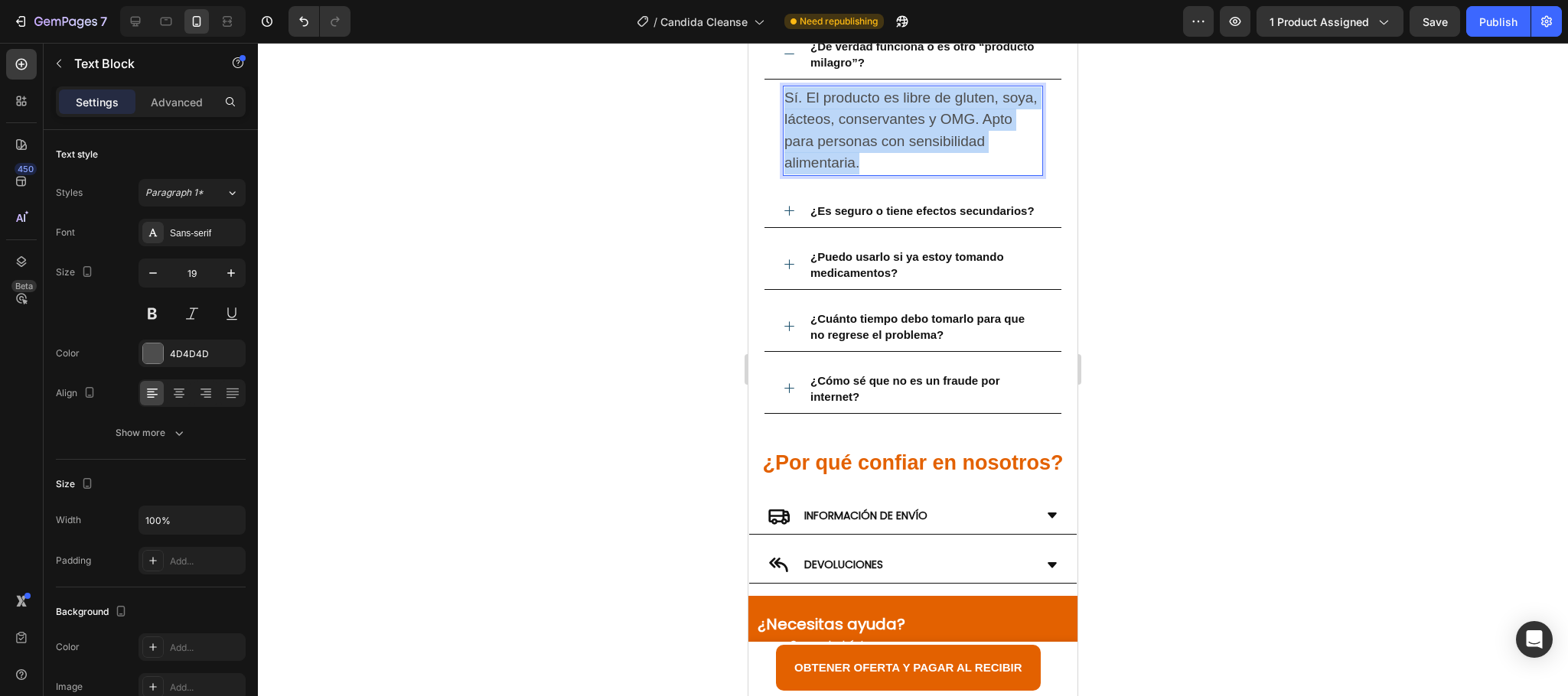
click at [893, 154] on p "Sí. El producto es libre de gluten, soya, lácteos, conservantes y OMG. Apto par…" at bounding box center [912, 130] width 257 height 87
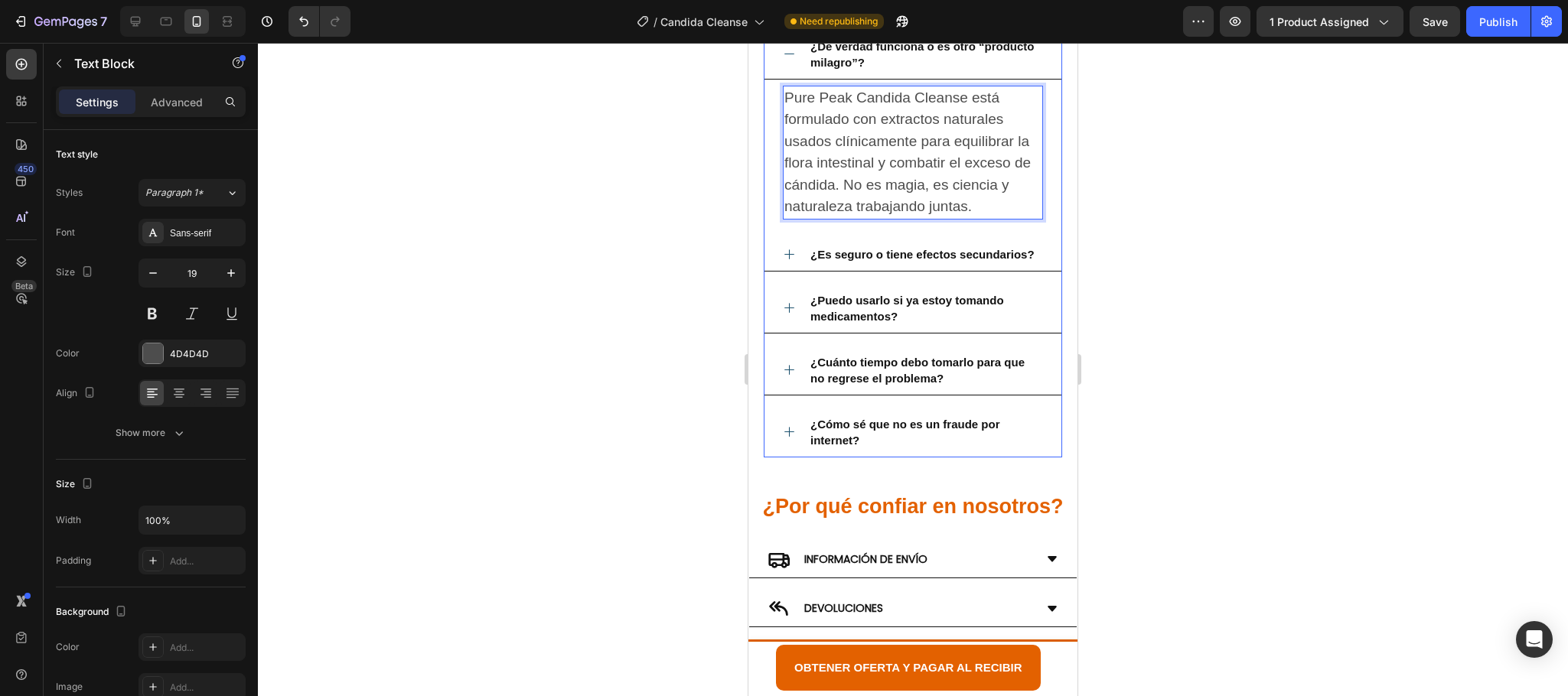
click at [1008, 263] on p "¿Es seguro o tiene efectos secundarios?" at bounding box center [922, 254] width 224 height 16
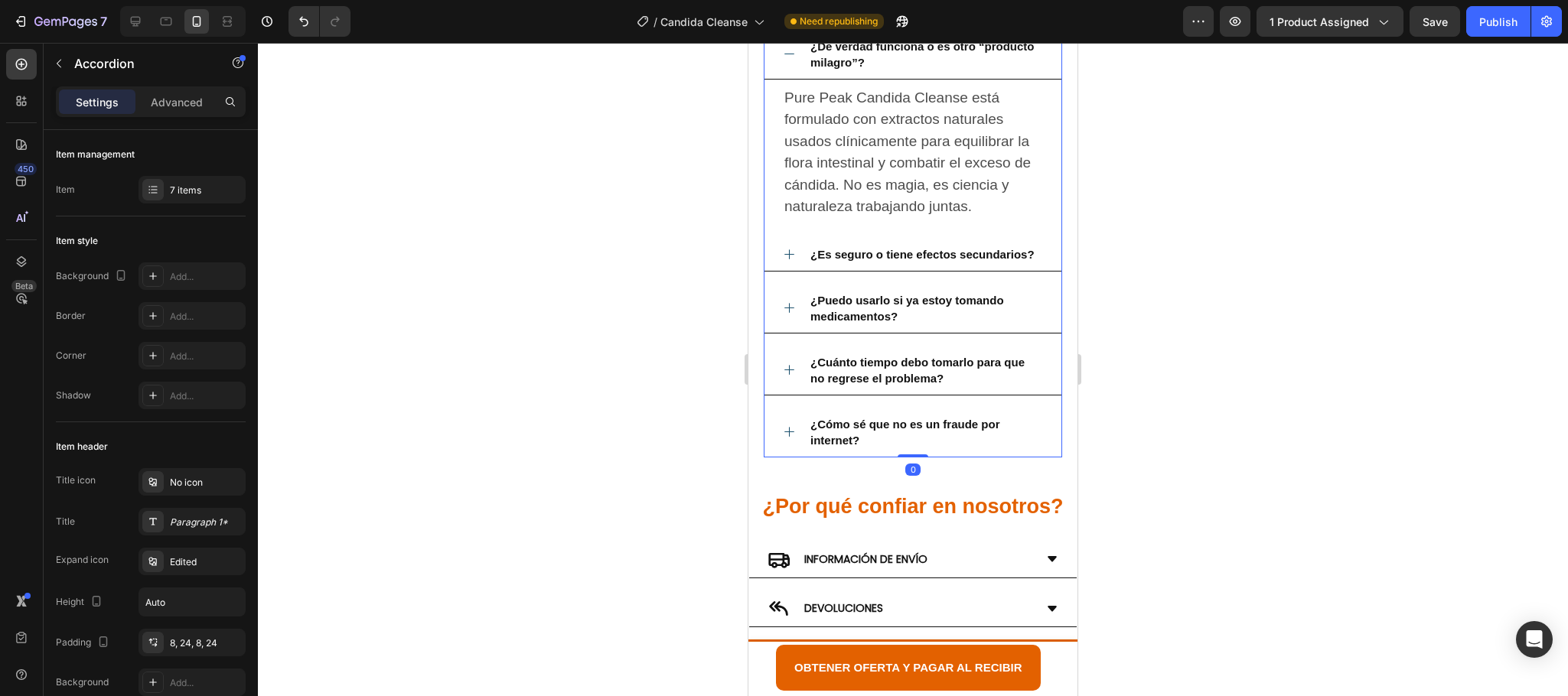
click at [1031, 272] on div "¿Es seguro o tiene efectos secundarios?" at bounding box center [913, 255] width 297 height 34
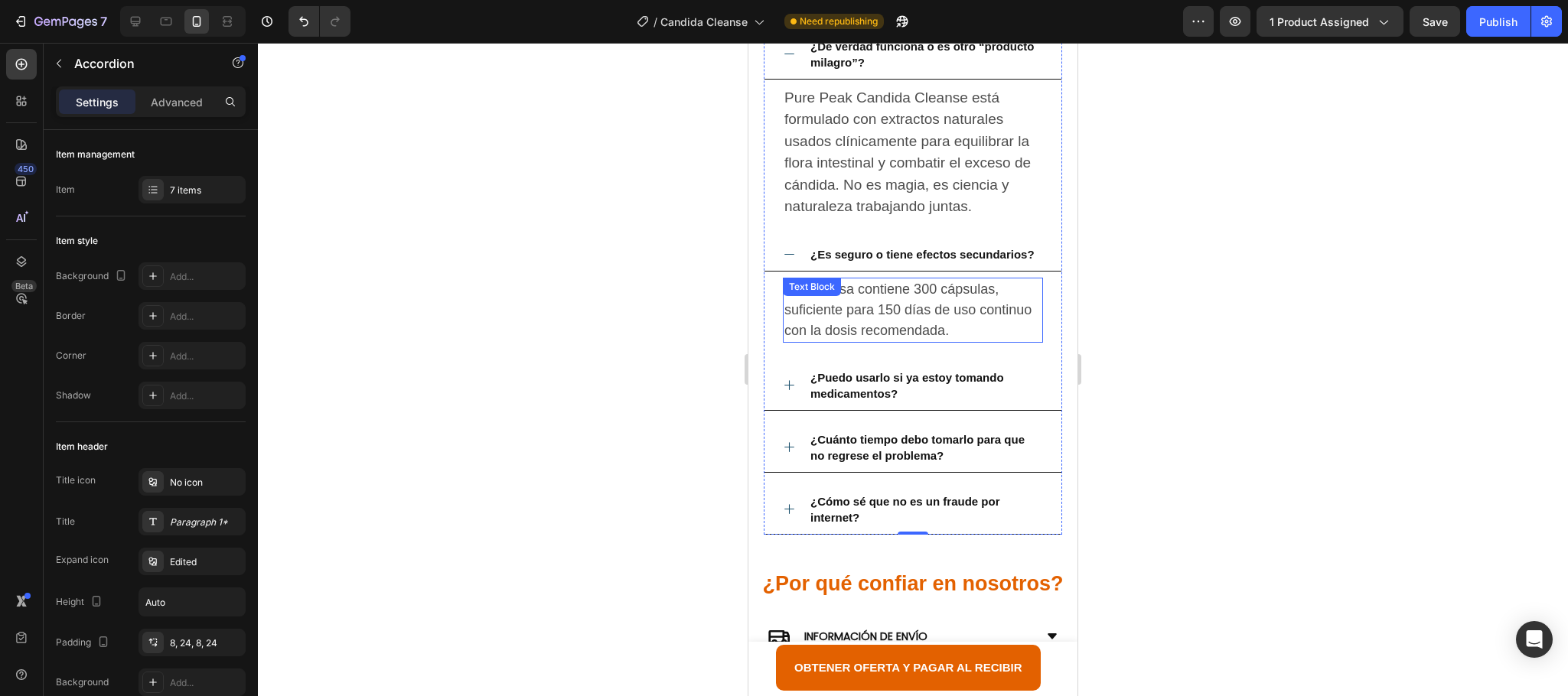
click at [905, 341] on p "Cada bolsa contiene 300 cápsulas, suficiente para 150 días de uso continuo con …" at bounding box center [912, 310] width 257 height 62
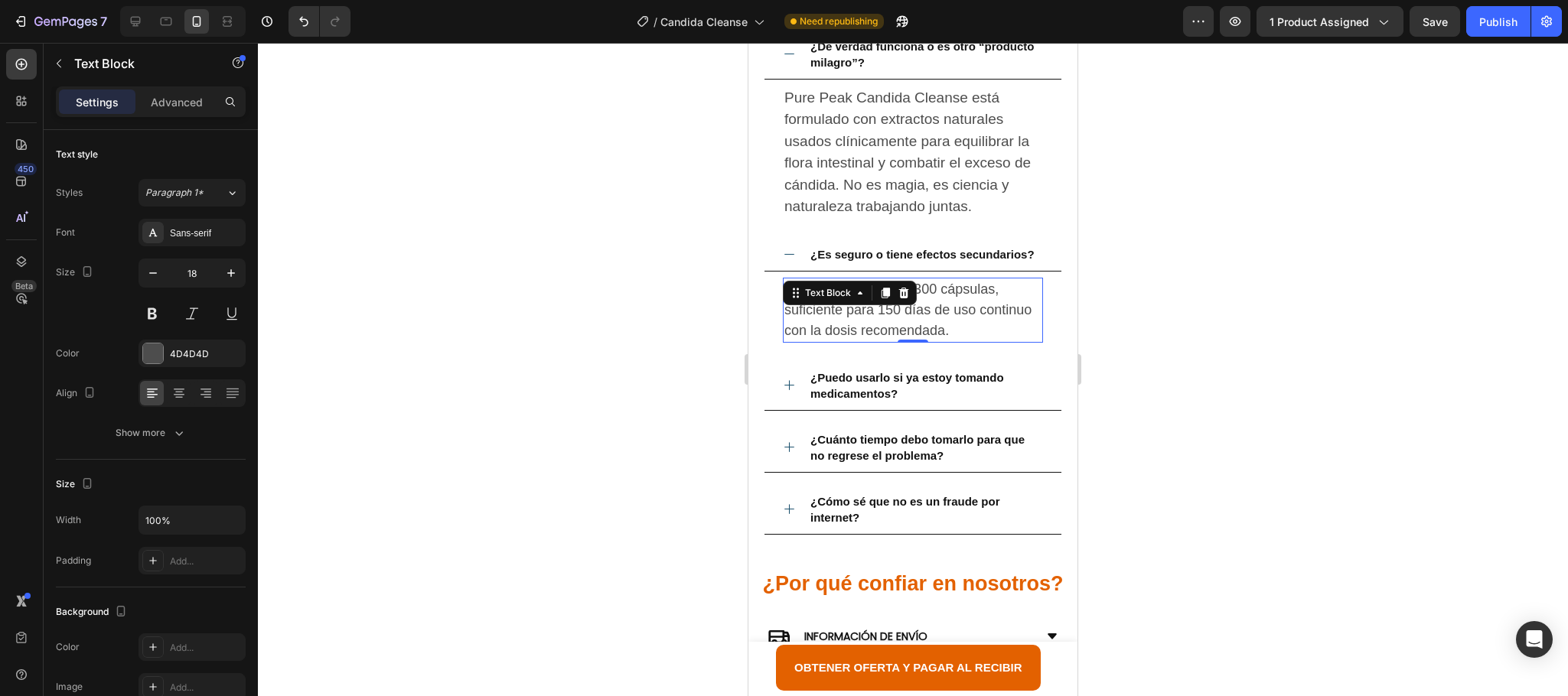
click at [905, 341] on p "Cada bolsa contiene 300 cápsulas, suficiente para 150 días de uso continuo con …" at bounding box center [912, 310] width 257 height 62
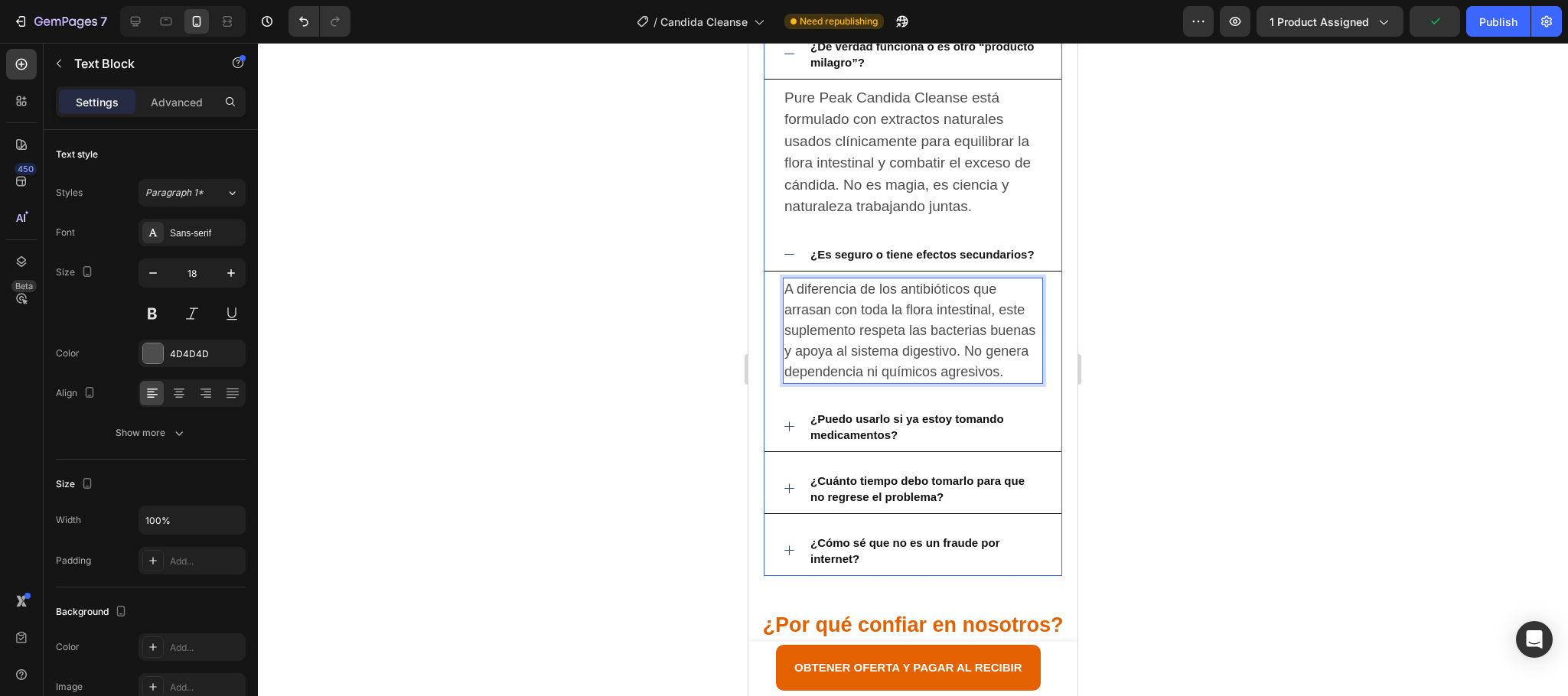
click at [1033, 452] on div "¿Puedo usarlo si ya estoy tomando medicamentos?" at bounding box center [913, 427] width 297 height 50
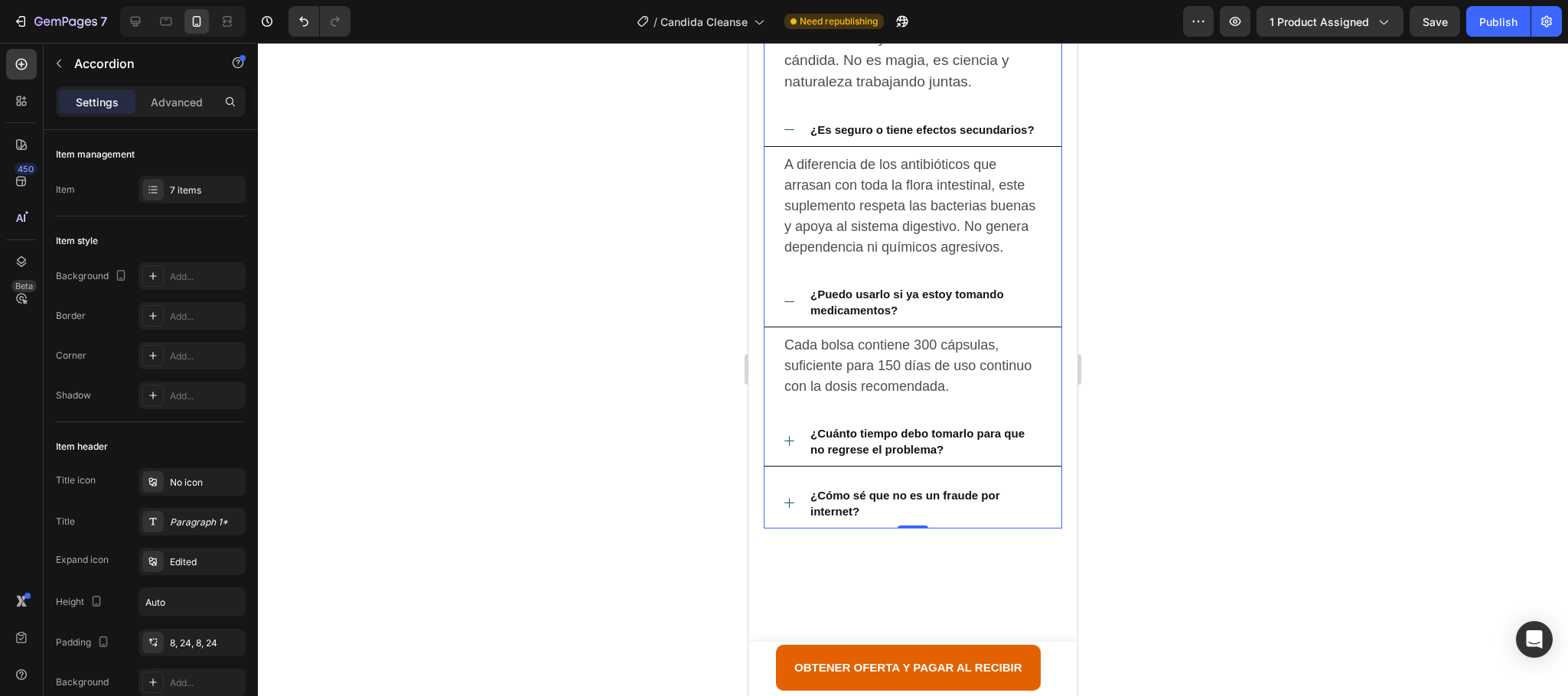
scroll to position [5398, 0]
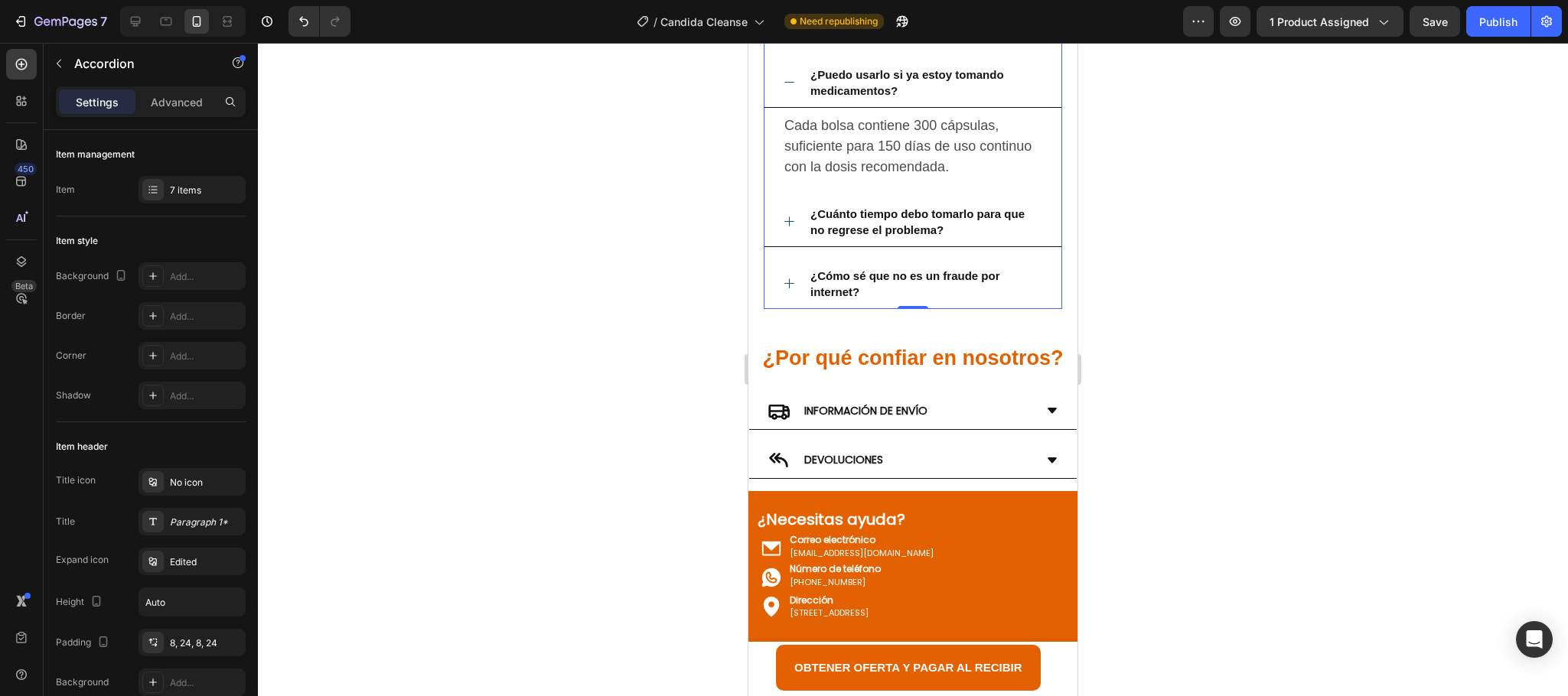
click at [889, 178] on p "Cada bolsa contiene 300 cápsulas, suficiente para 150 días de uso continuo con …" at bounding box center [912, 146] width 257 height 62
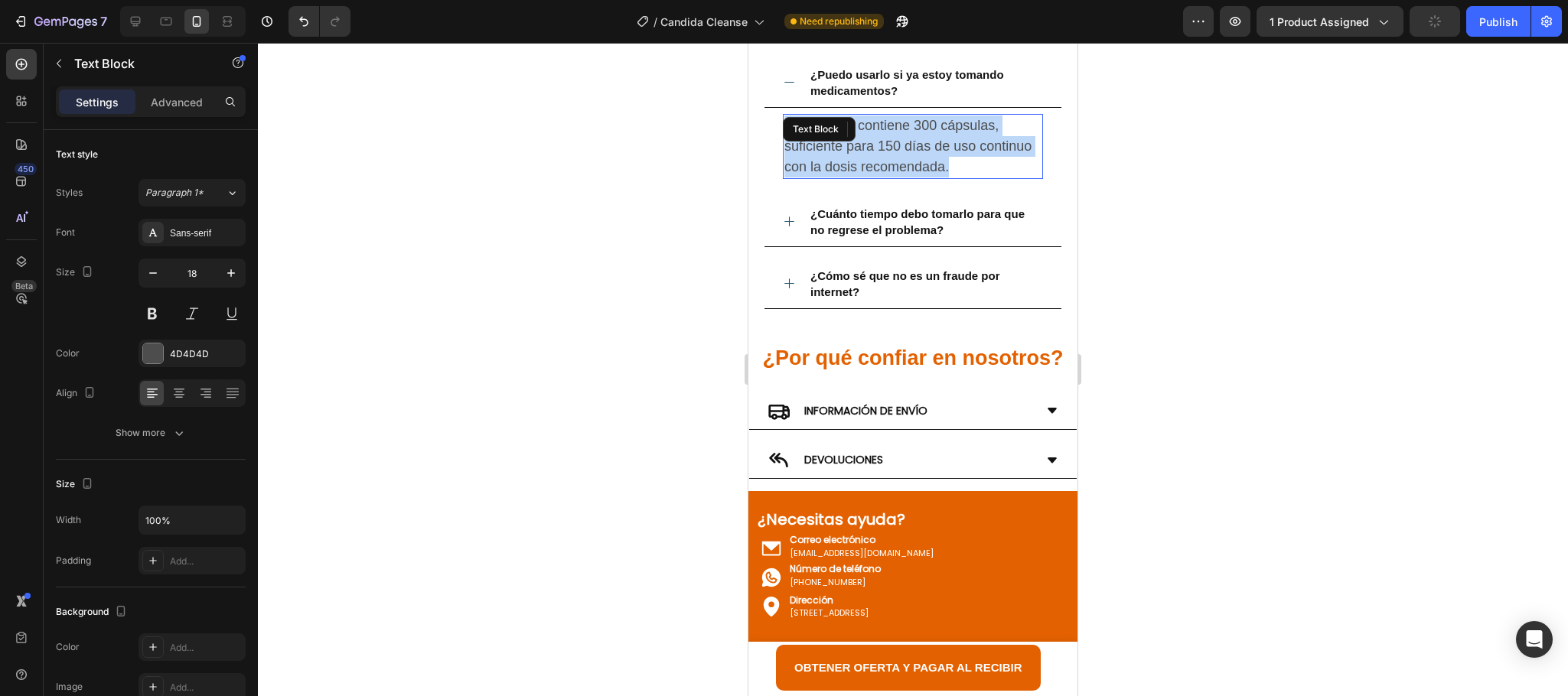
click at [889, 178] on p "Cada bolsa contiene 300 cápsulas, suficiente para 150 días de uso continuo con …" at bounding box center [912, 146] width 257 height 62
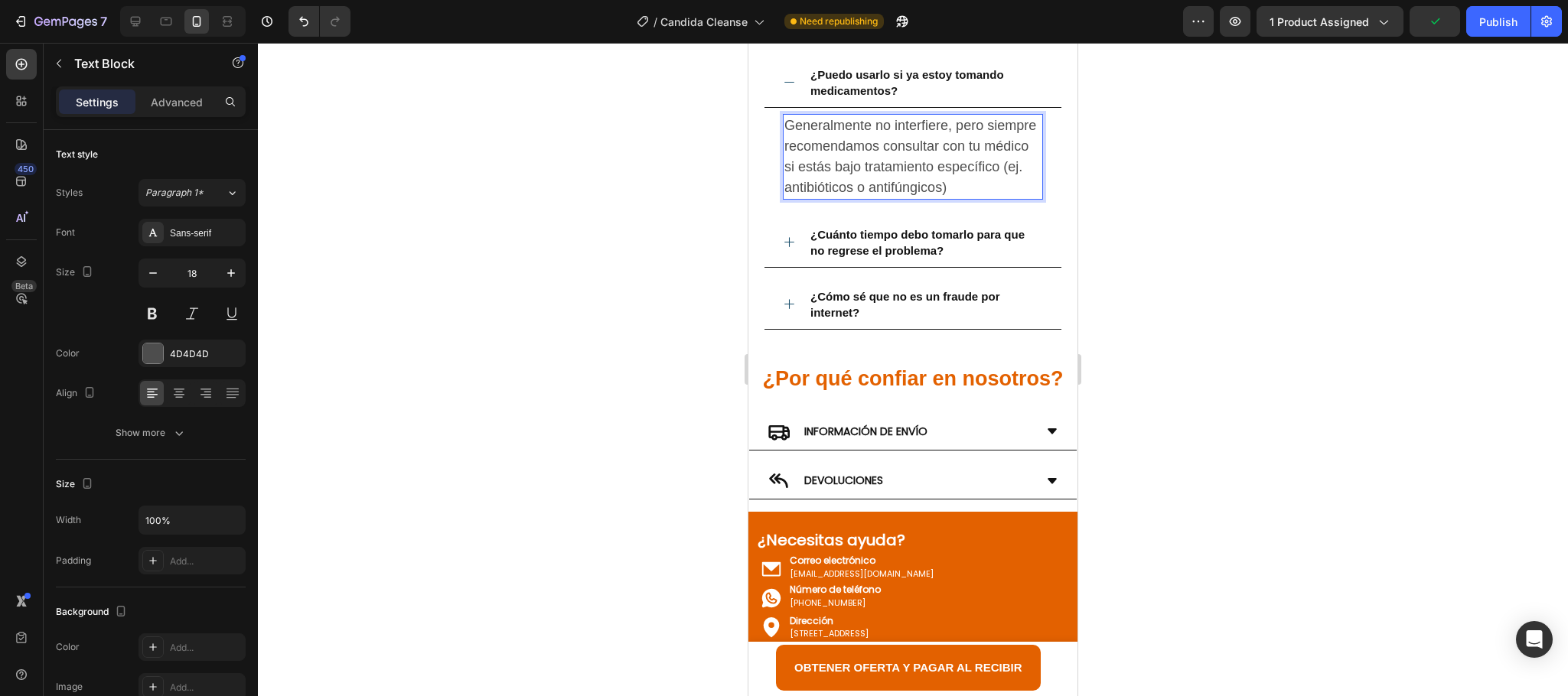
click at [1130, 273] on div at bounding box center [912, 369] width 1310 height 653
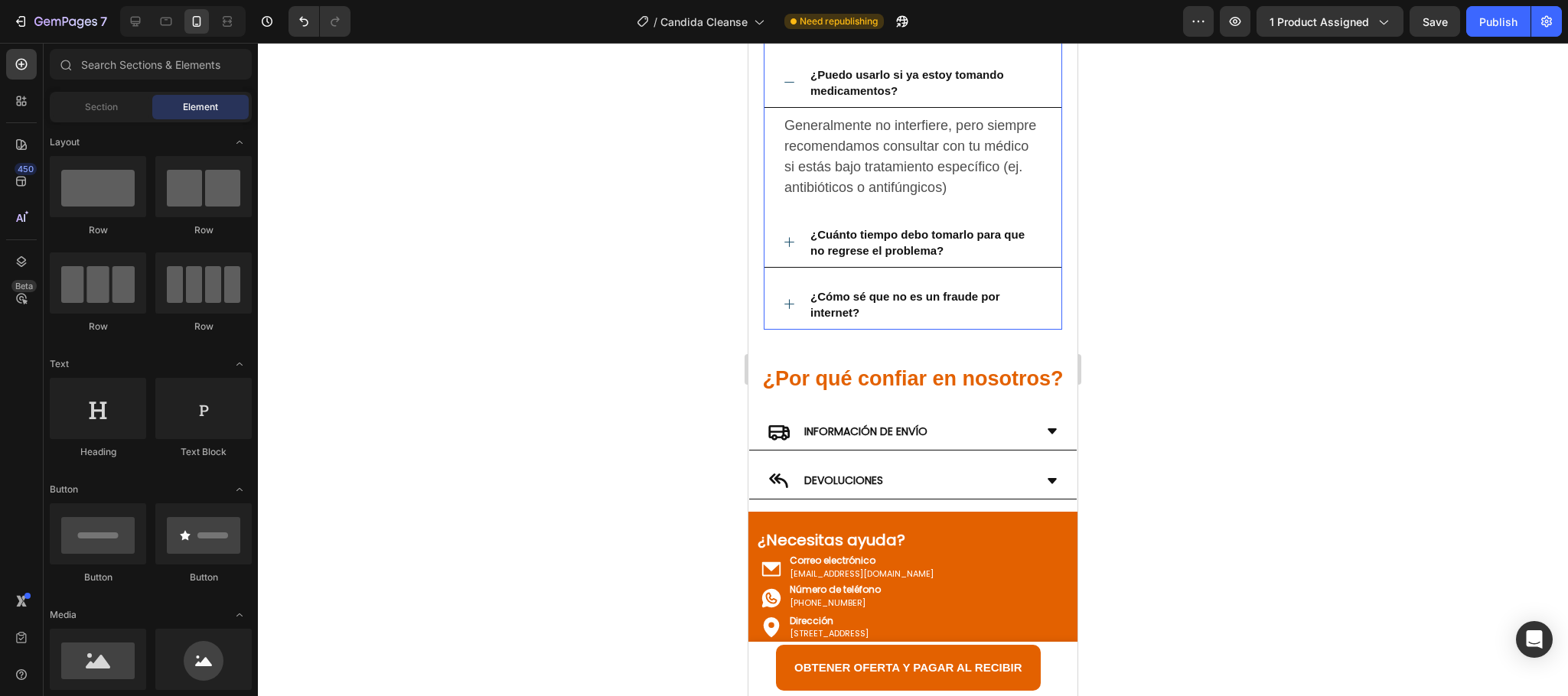
click at [1043, 268] on div "¿Cuánto tiempo debo tomarlo para que no regrese el problema?" at bounding box center [913, 243] width 297 height 50
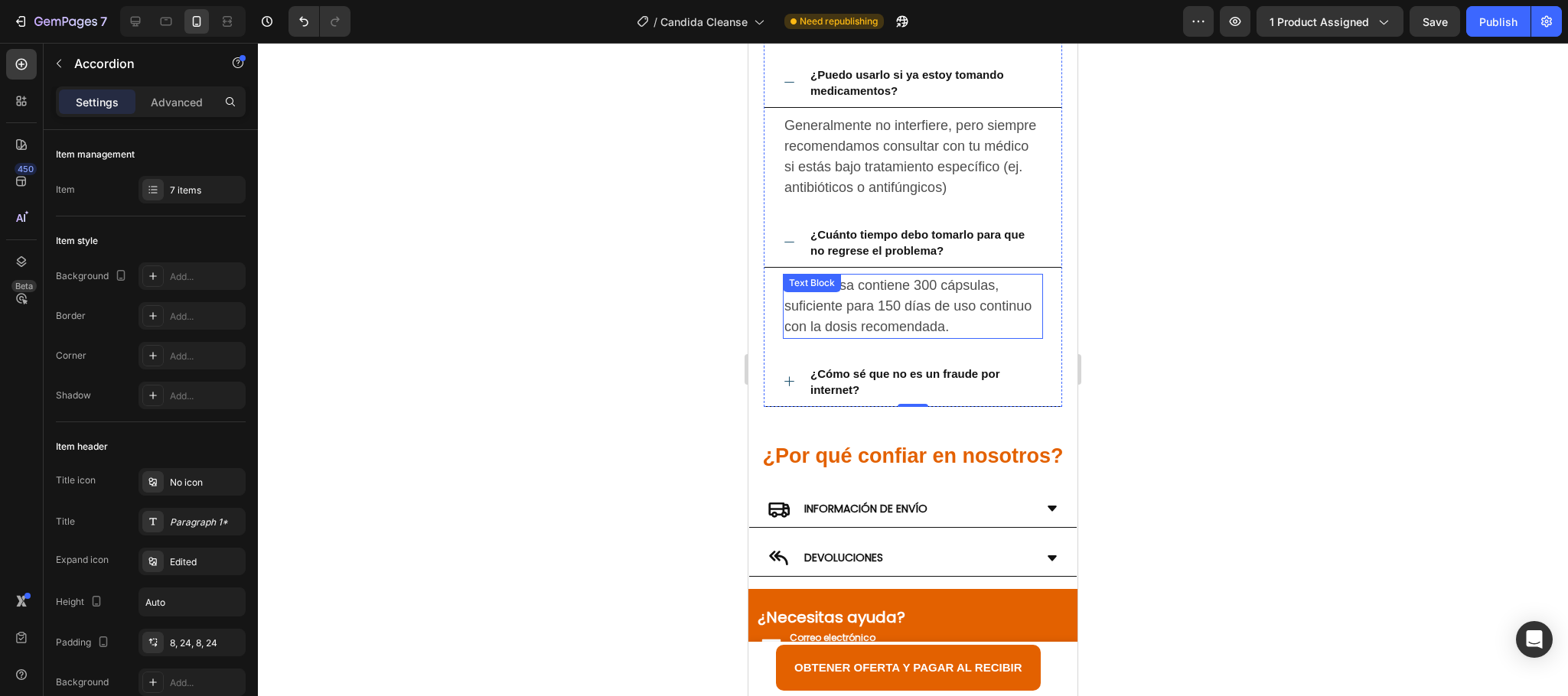
click at [876, 337] on p "Cada bolsa contiene 300 cápsulas, suficiente para 150 días de uso continuo con …" at bounding box center [912, 306] width 257 height 62
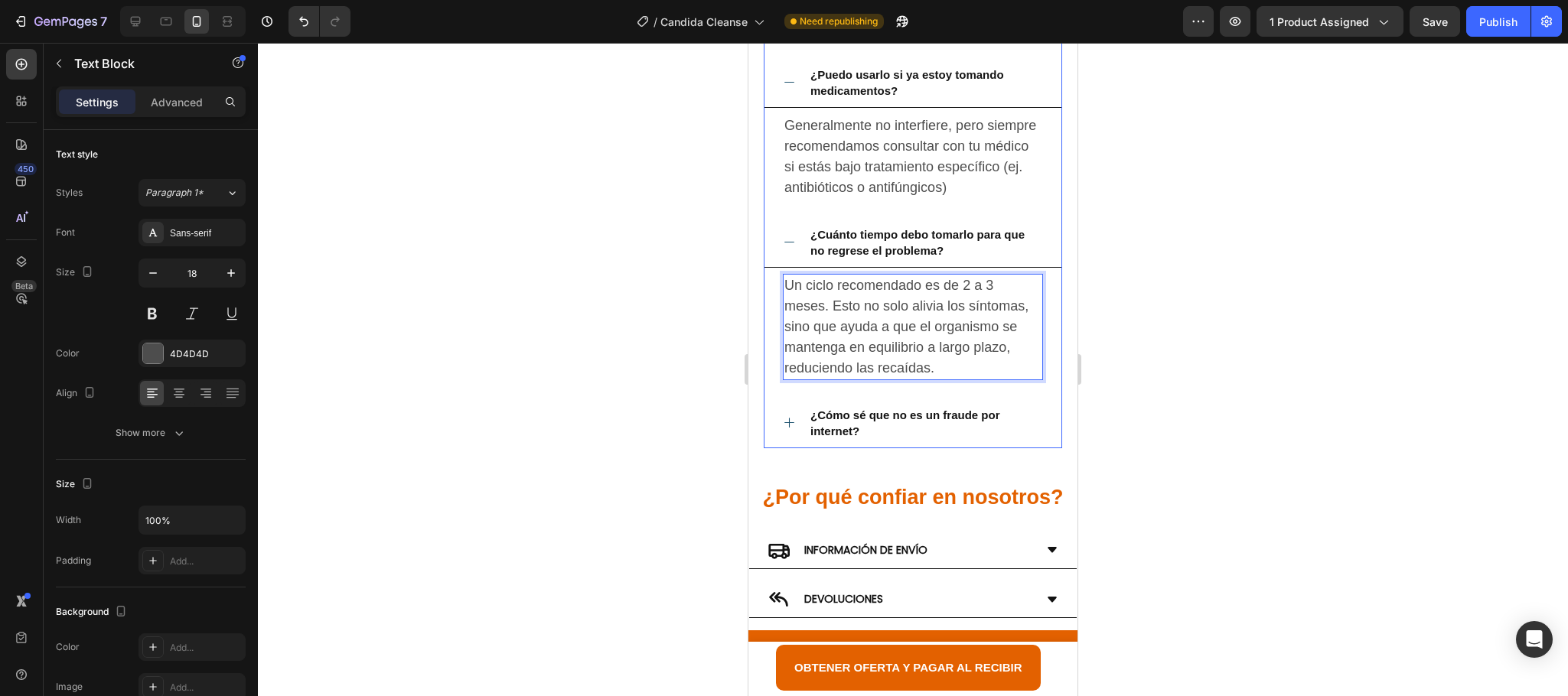
click at [1033, 448] on div "¿Cómo sé que no es un fraude por internet?" at bounding box center [913, 423] width 297 height 50
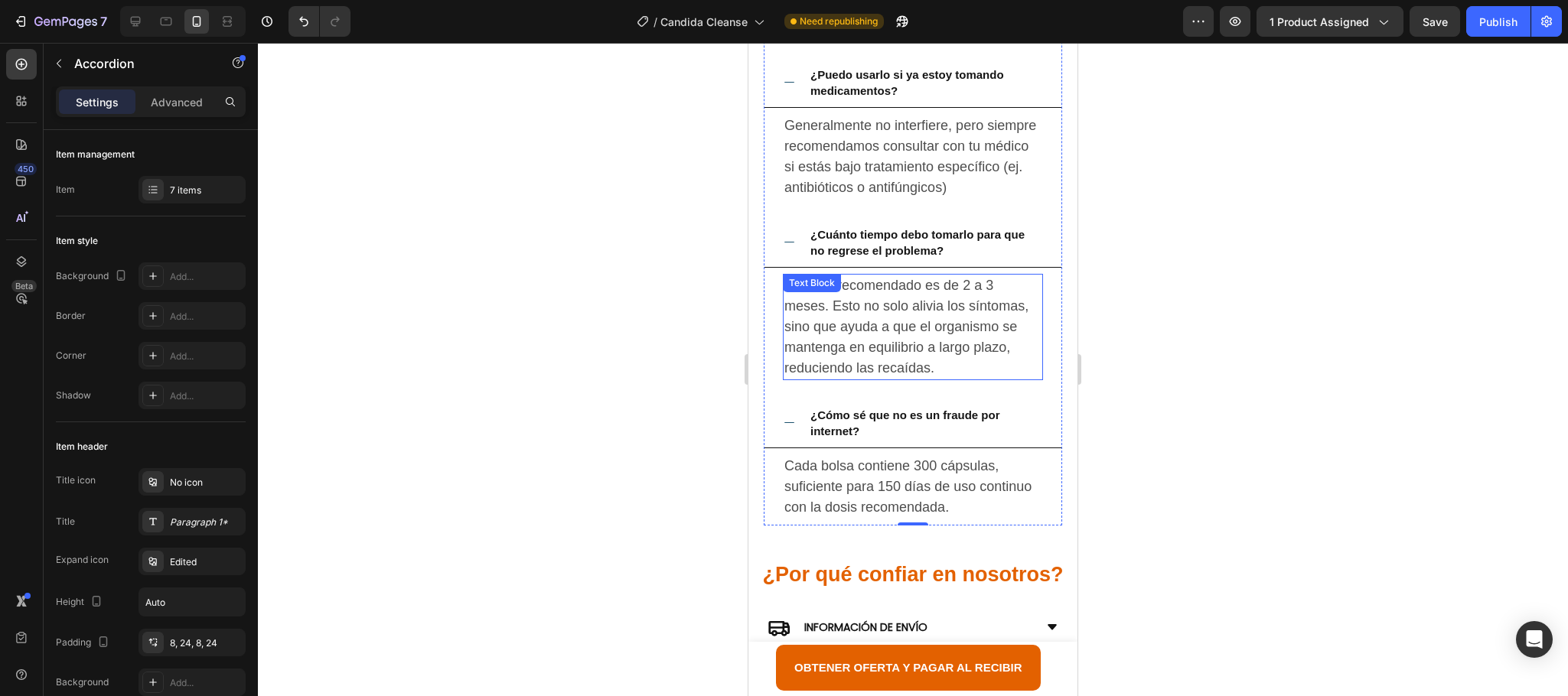
click at [878, 378] on p "Un ciclo recomendado es de 2 a 3 meses. Esto no solo alivia los síntomas, sino …" at bounding box center [912, 327] width 257 height 103
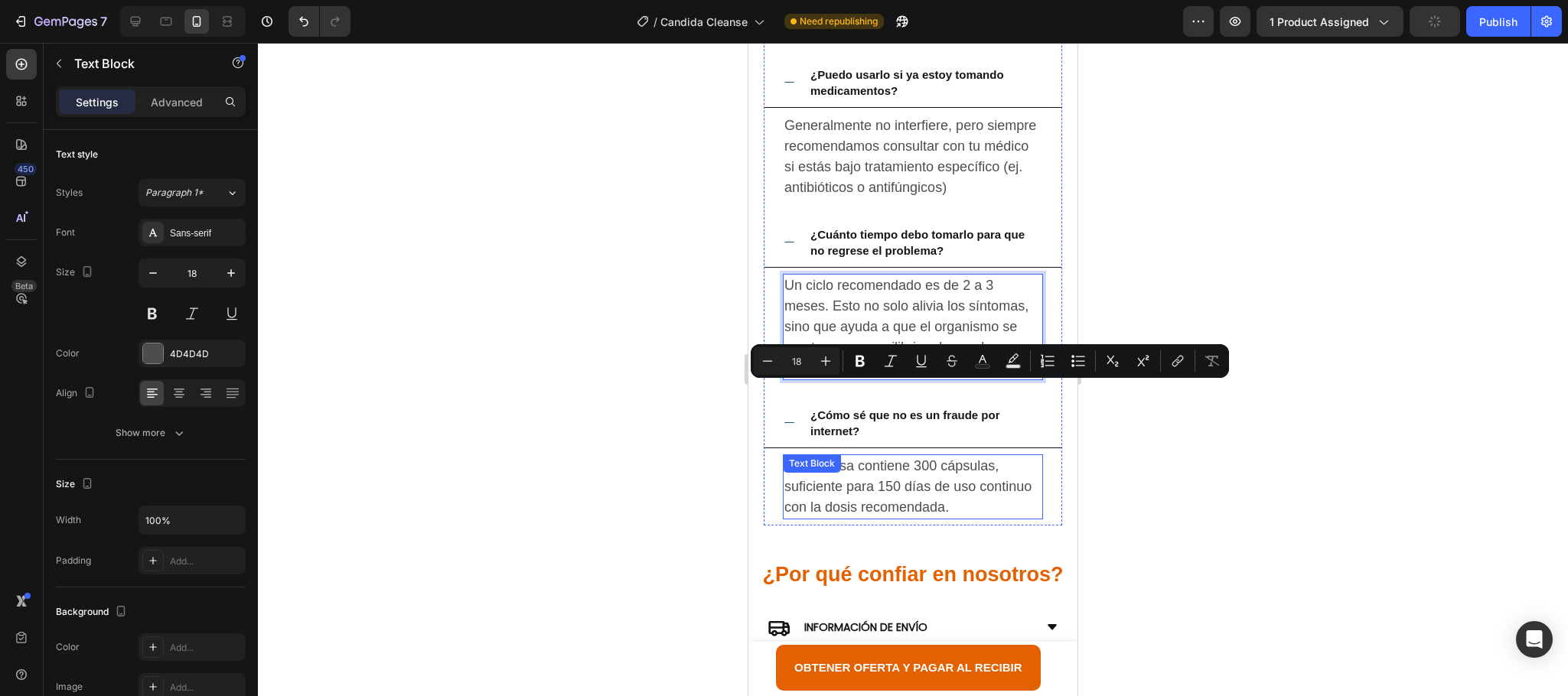
click at [878, 518] on p "Cada bolsa contiene 300 cápsulas, suficiente para 150 días de uso continuo con …" at bounding box center [912, 486] width 257 height 62
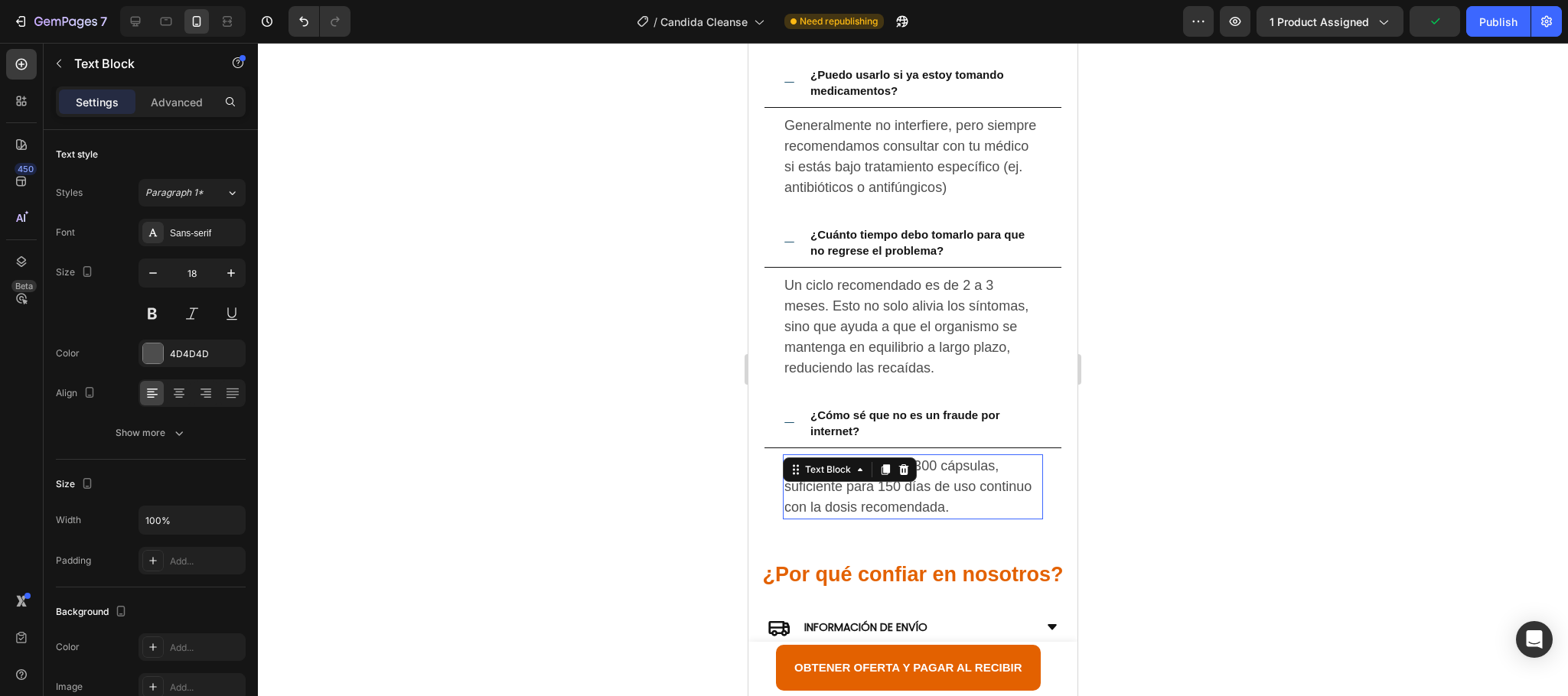
click at [878, 518] on p "Cada bolsa contiene 300 cápsulas, suficiente para 150 días de uso continuo con …" at bounding box center [912, 486] width 257 height 62
click at [880, 518] on p "Cada bolsa contiene 300 cápsulas, suficiente para 150 días de uso continuo con …" at bounding box center [912, 486] width 257 height 62
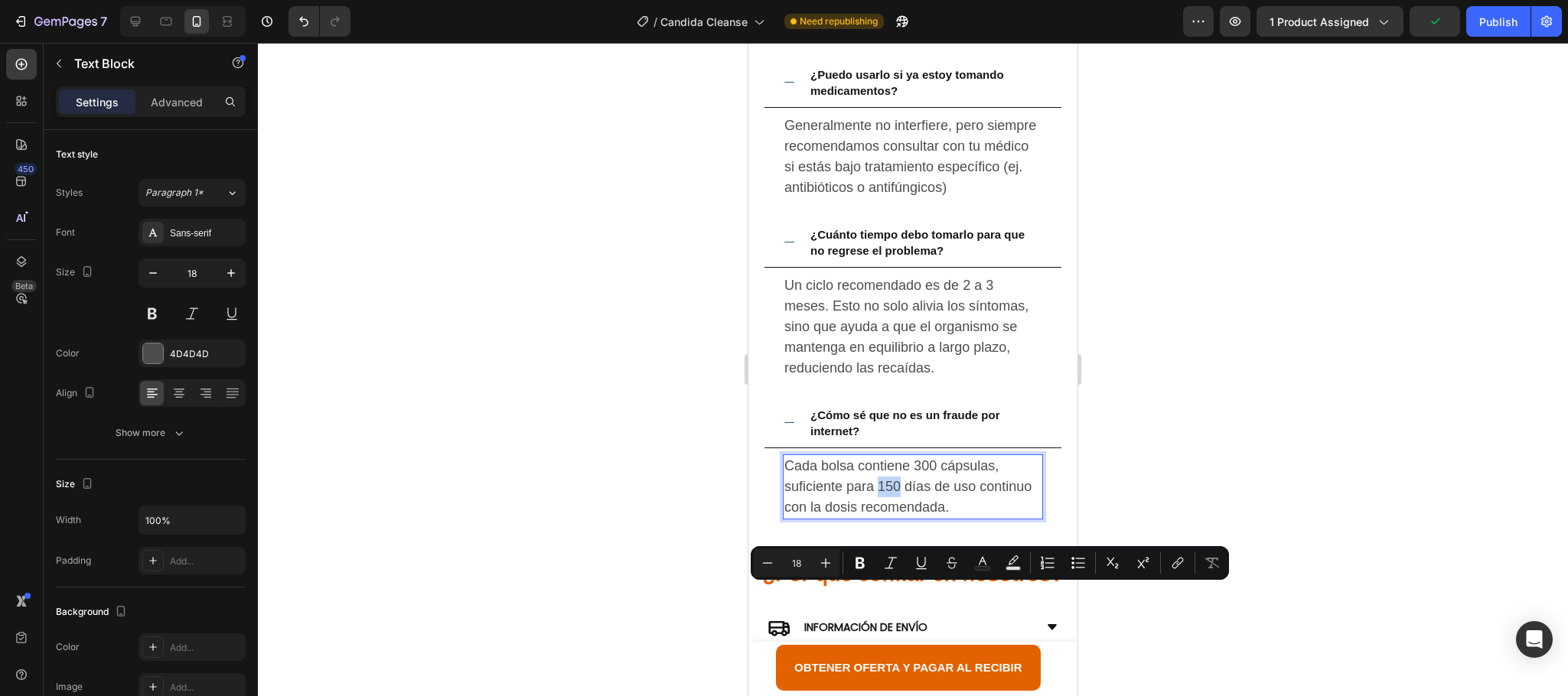
click at [898, 518] on p "Cada bolsa contiene 300 cápsulas, suficiente para 150 días de uso continuo con …" at bounding box center [912, 486] width 257 height 62
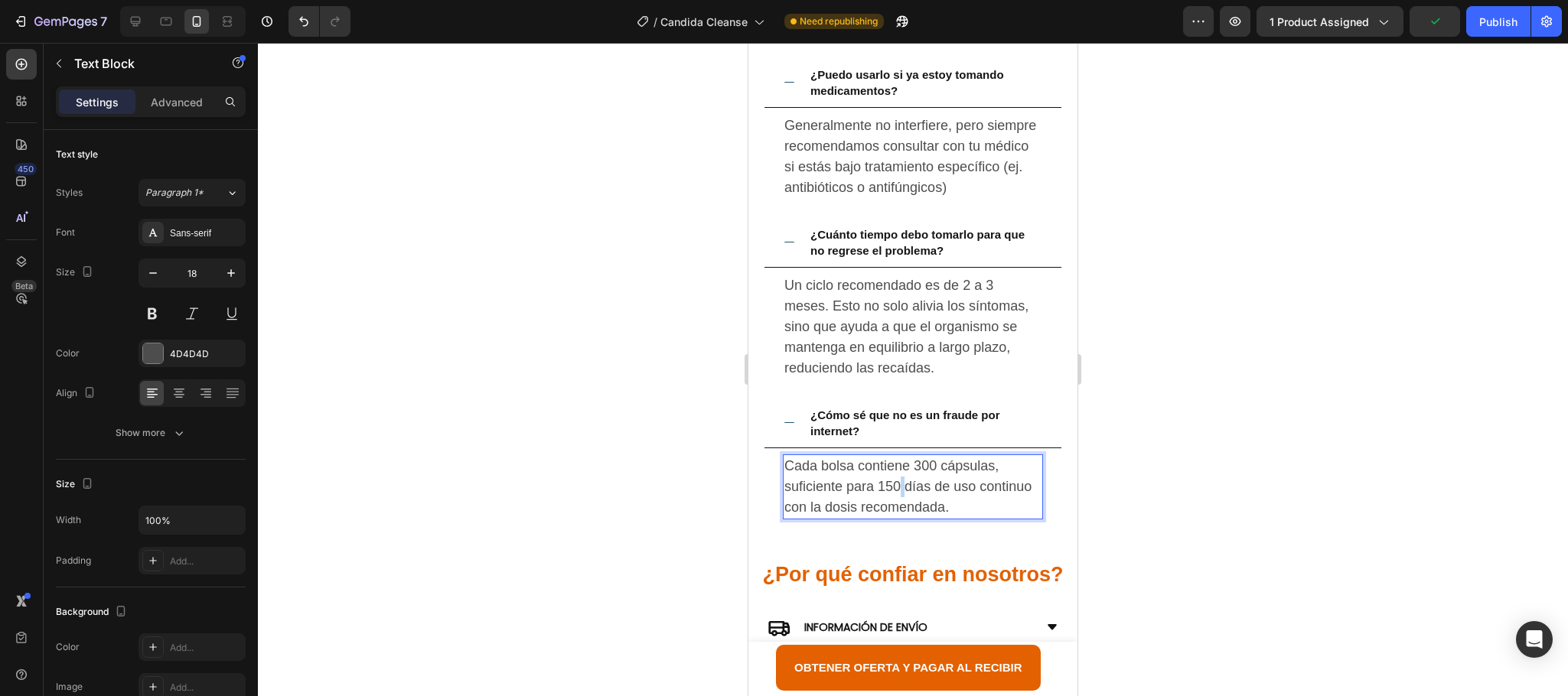
click at [898, 518] on p "Cada bolsa contiene 300 cápsulas, suficiente para 150 días de uso continuo con …" at bounding box center [912, 486] width 257 height 62
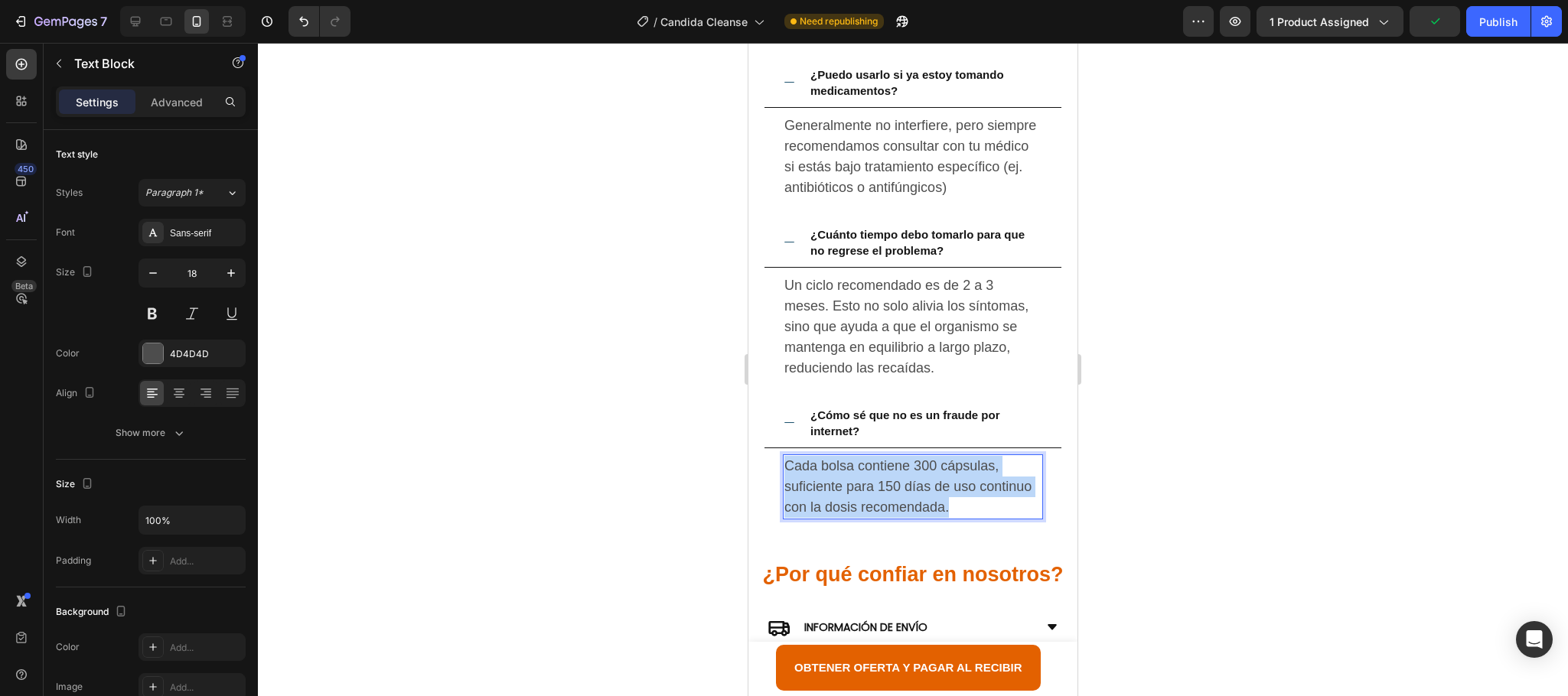
click at [898, 518] on p "Cada bolsa contiene 300 cápsulas, suficiente para 150 días de uso continuo con …" at bounding box center [912, 486] width 257 height 62
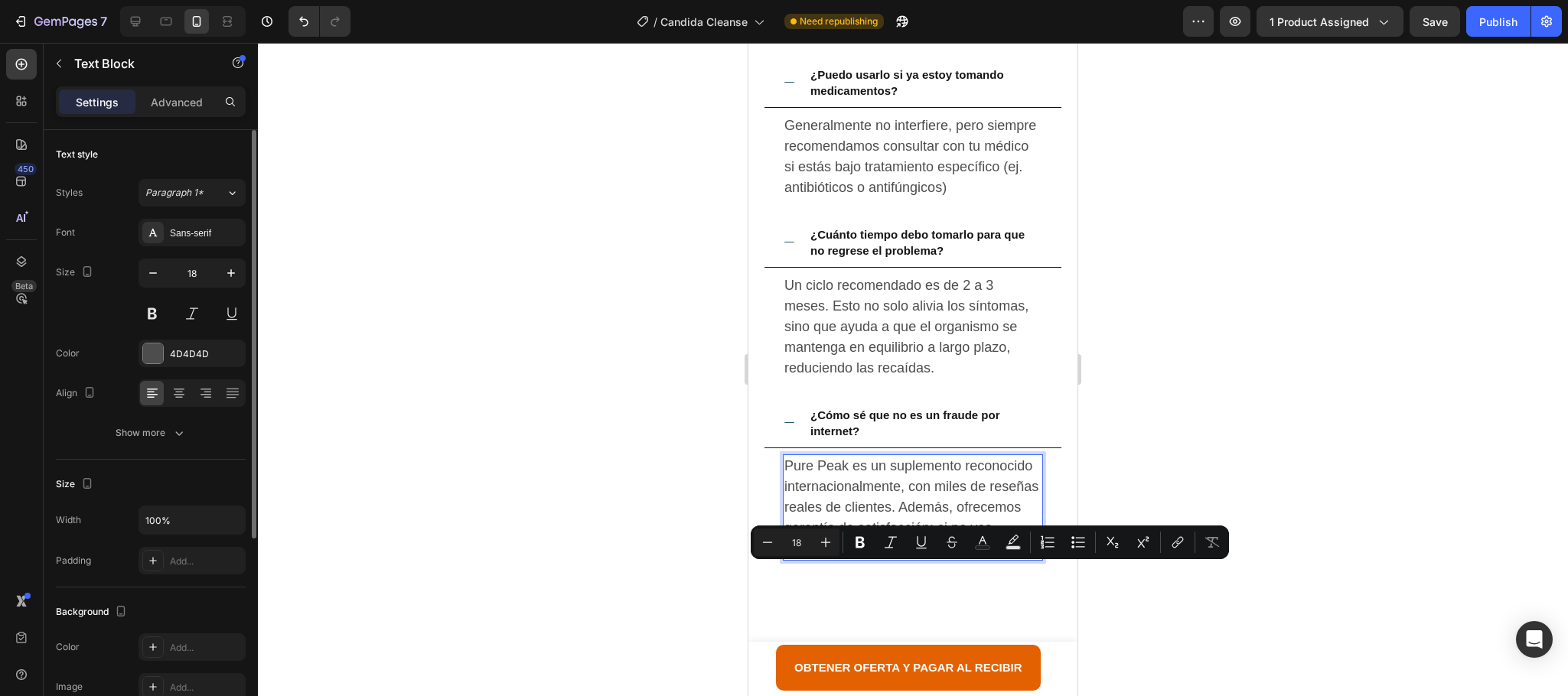
scroll to position [5402, 0]
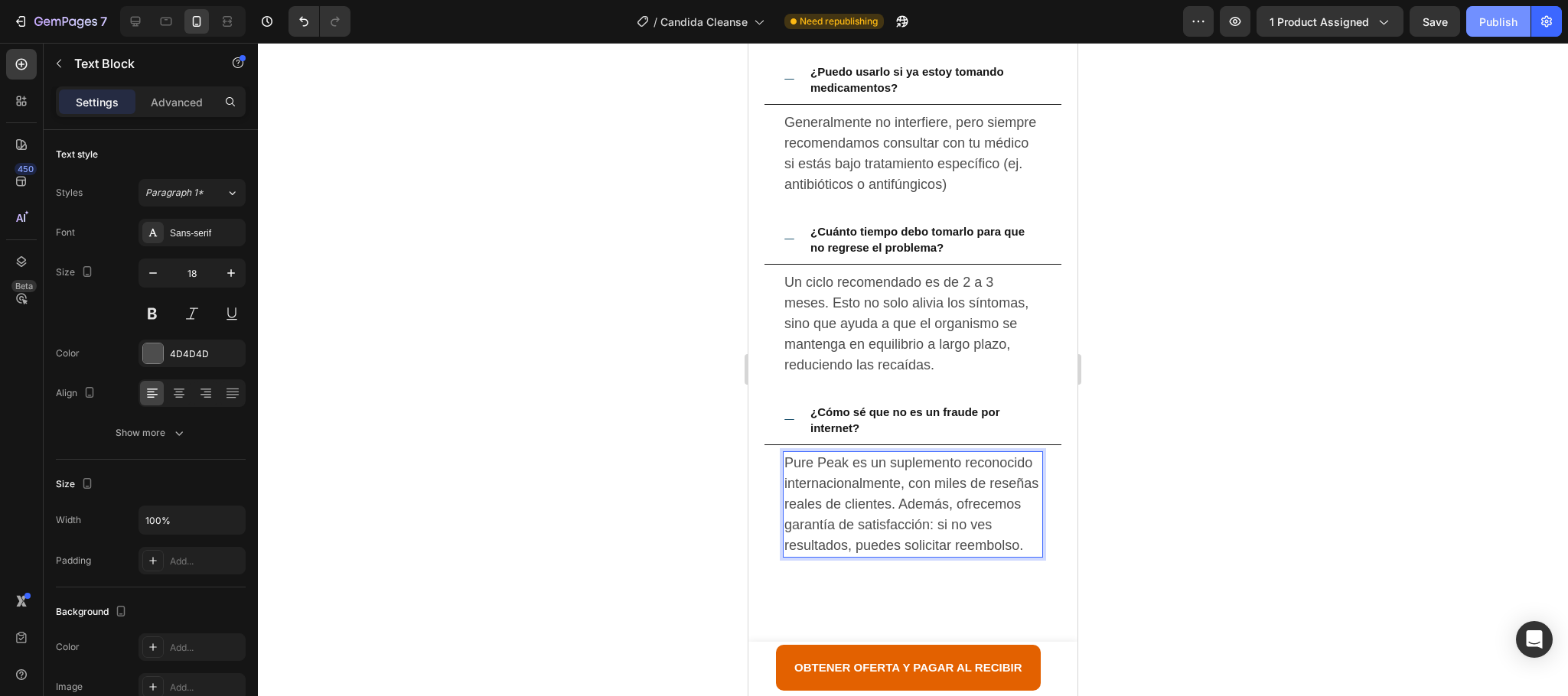
click at [1501, 20] on div "Publish" at bounding box center [1498, 22] width 38 height 16
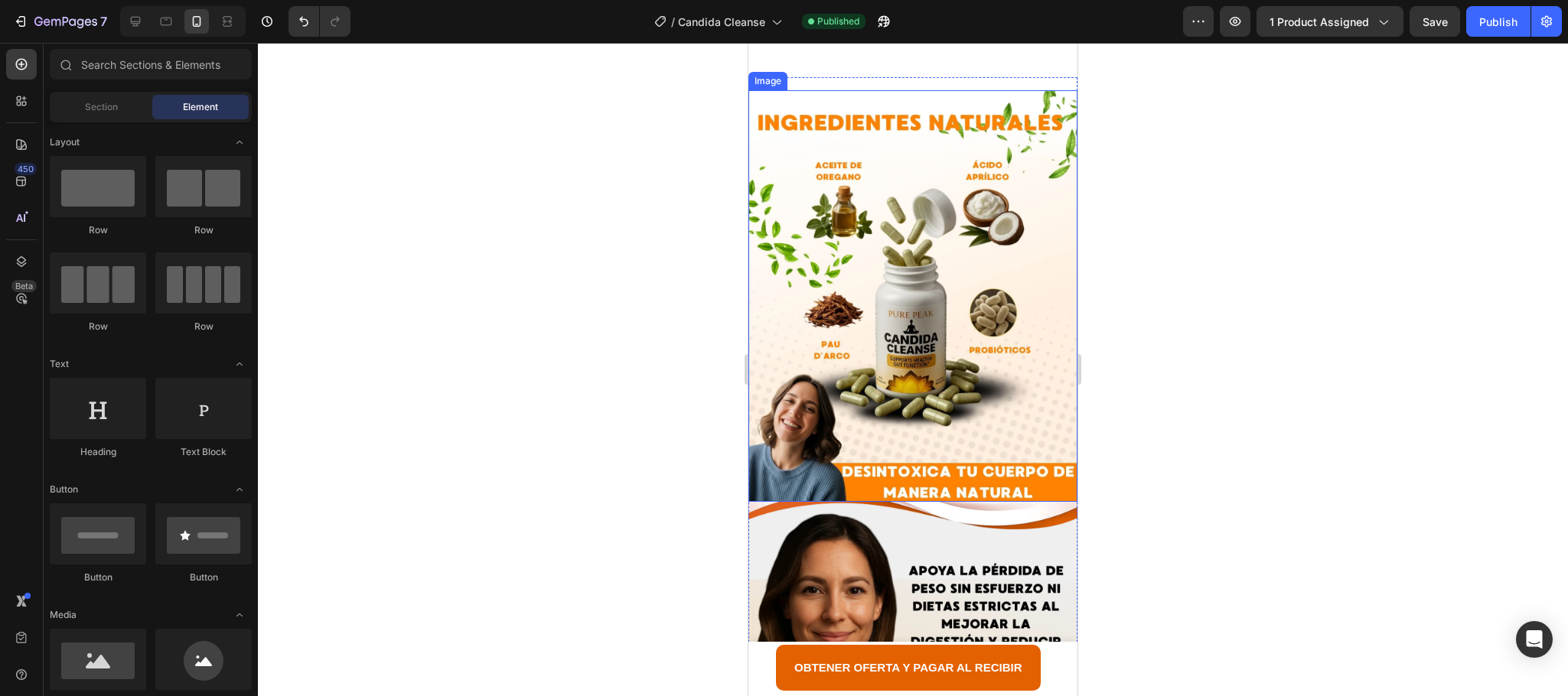
scroll to position [3146, 0]
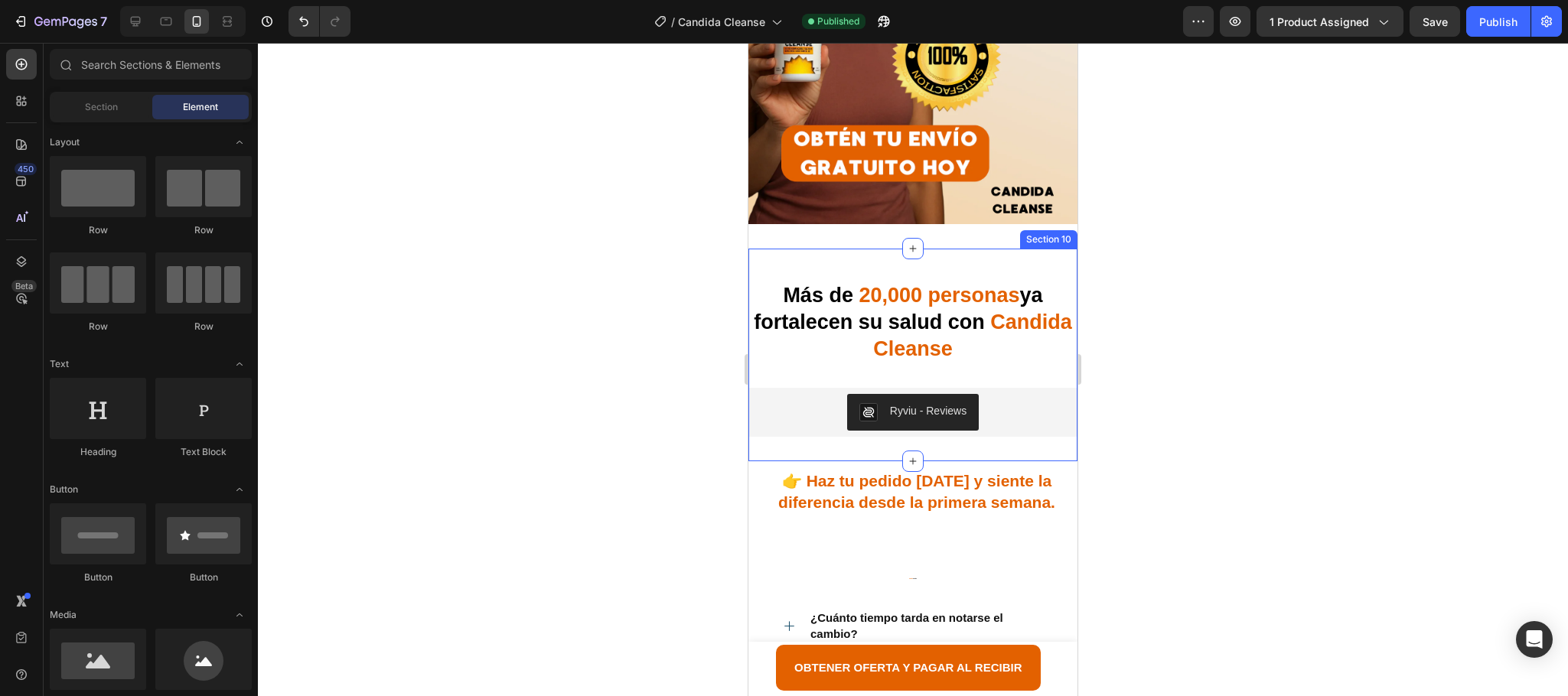
click at [994, 407] on div "Más de 20,000 personas ya fortalecen su salud con Candida Cleanse Heading Ryviu…" at bounding box center [913, 355] width 329 height 213
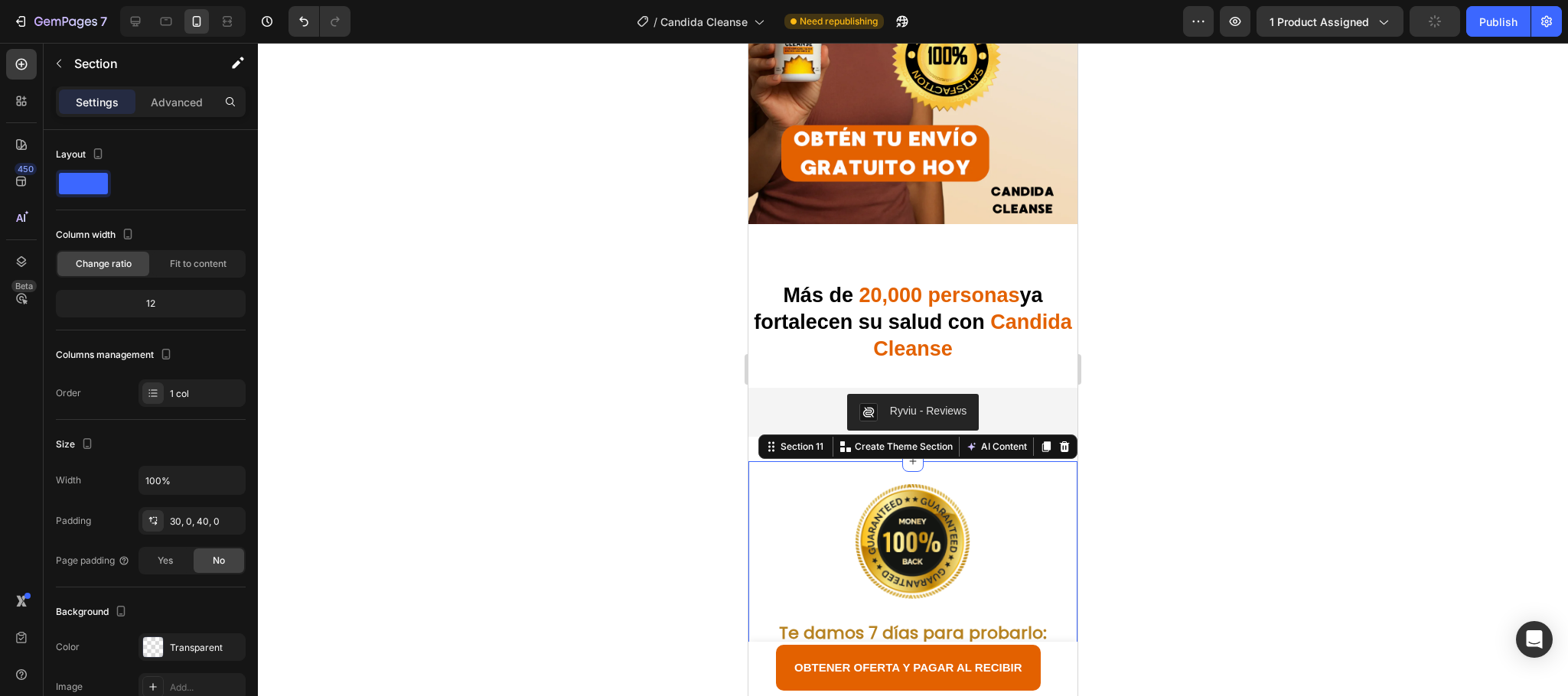
click at [1241, 272] on div at bounding box center [912, 369] width 1310 height 653
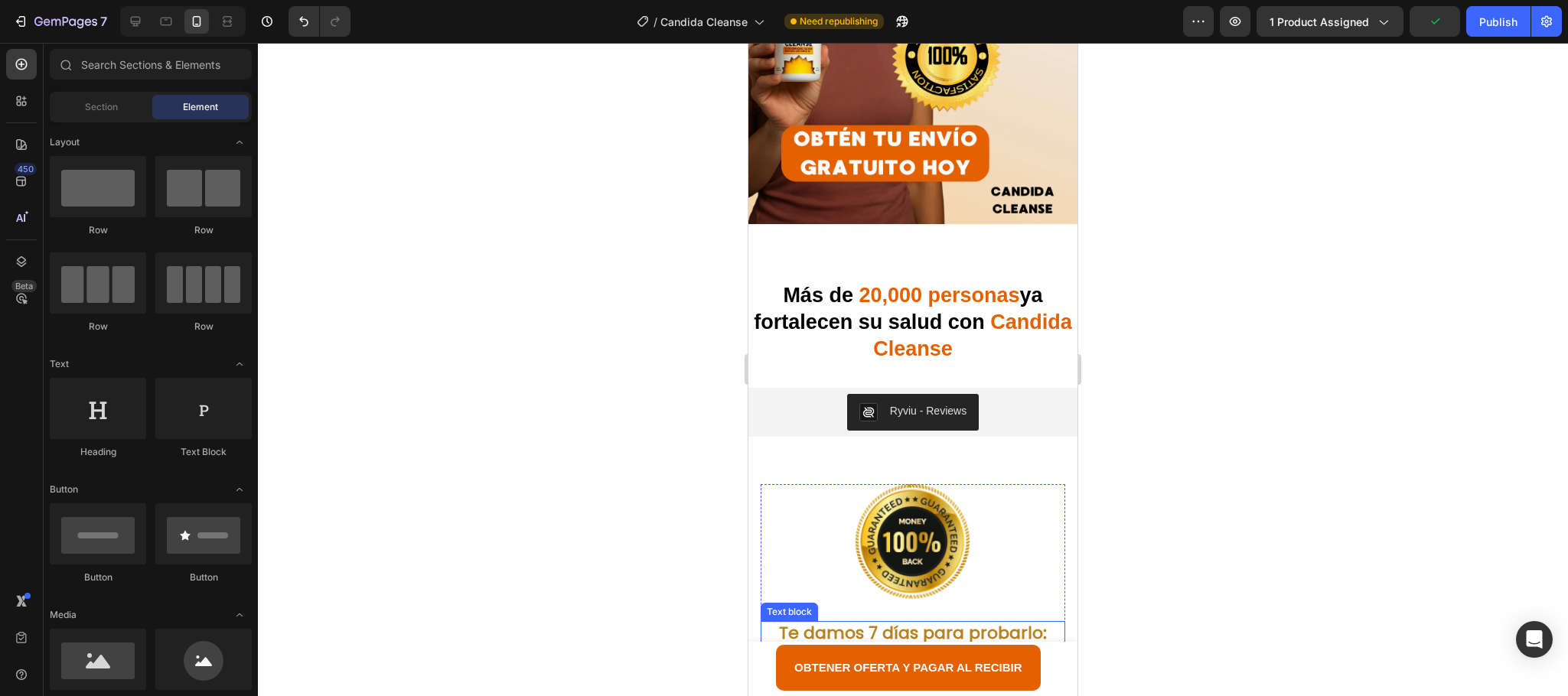
click at [1008, 621] on strong "Te damos 7 días para probarlo:" at bounding box center [913, 633] width 268 height 24
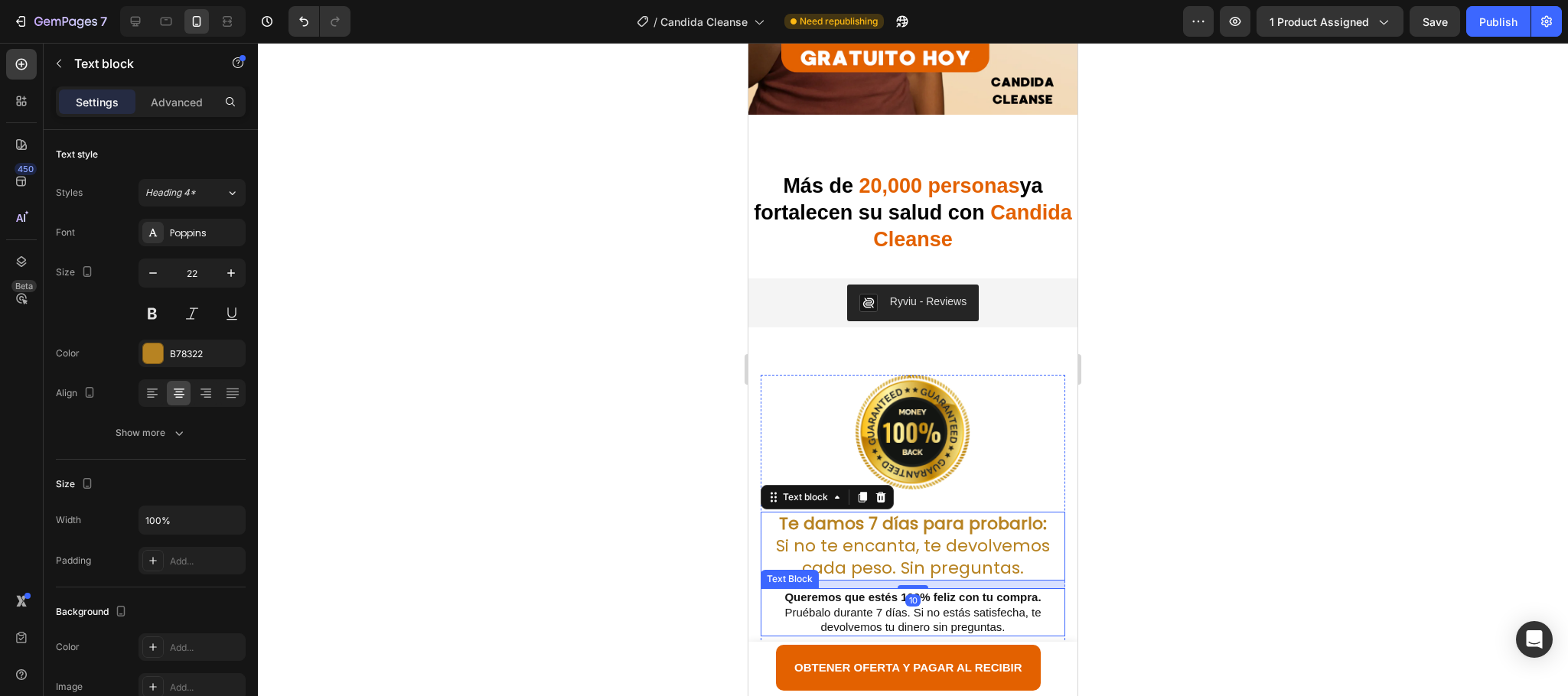
scroll to position [3262, 0]
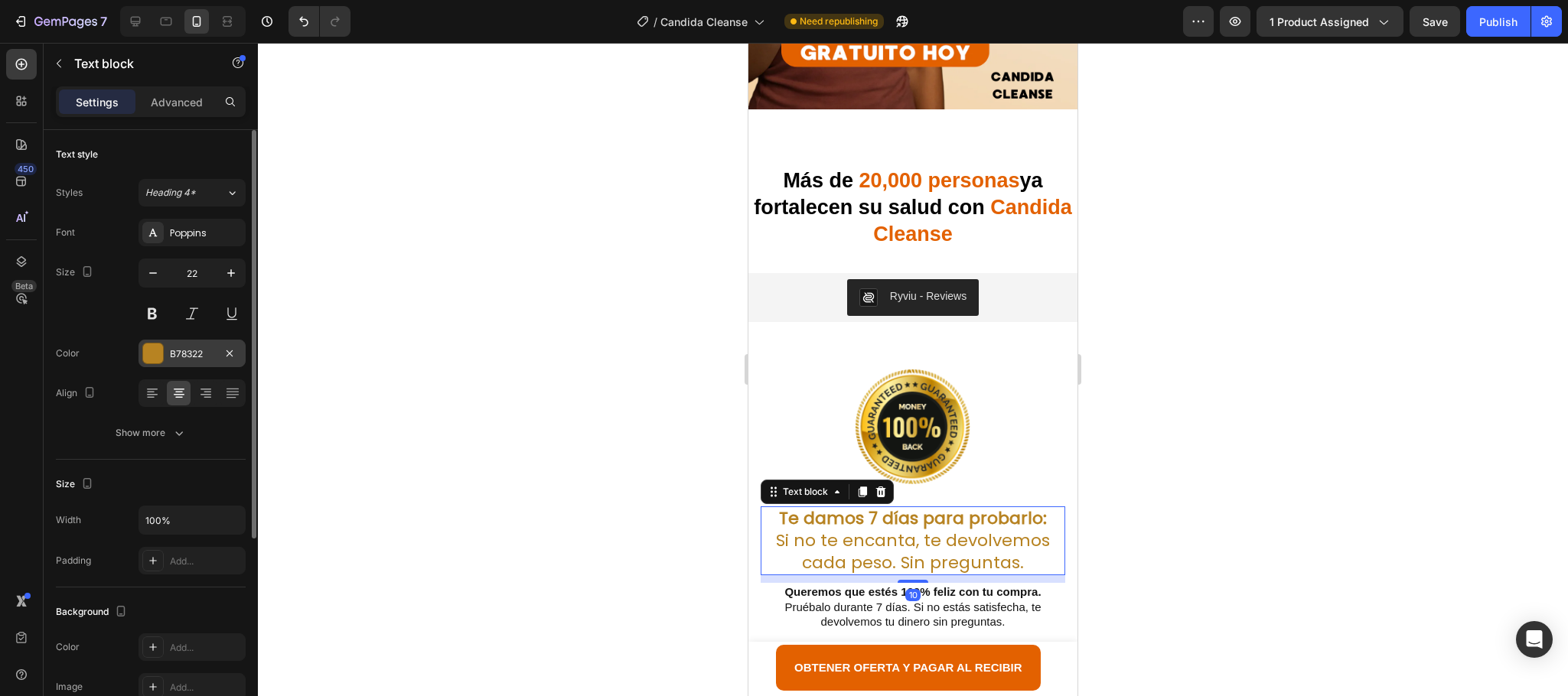
click at [159, 349] on div at bounding box center [153, 353] width 20 height 20
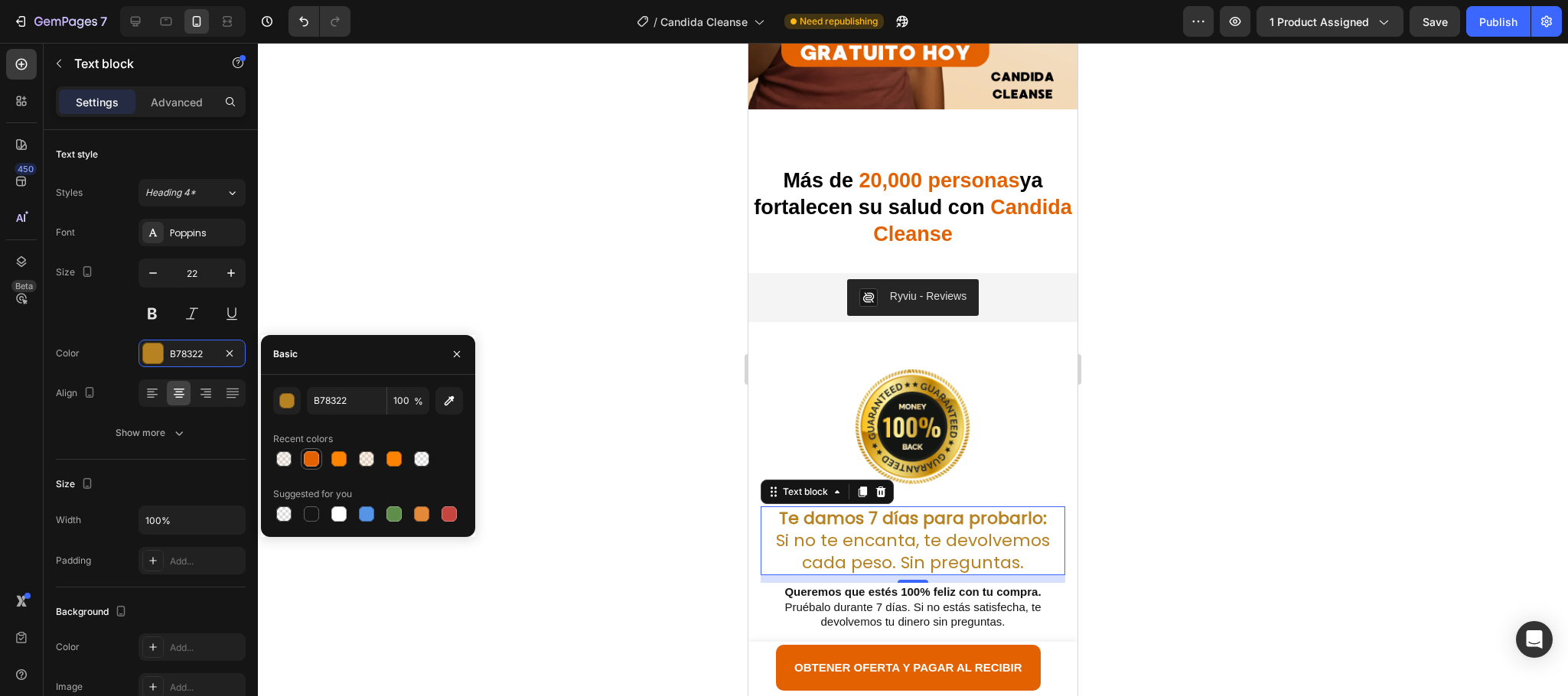
click at [310, 467] on div at bounding box center [311, 459] width 19 height 19
type input "E36100"
click at [1208, 382] on div at bounding box center [912, 369] width 1310 height 653
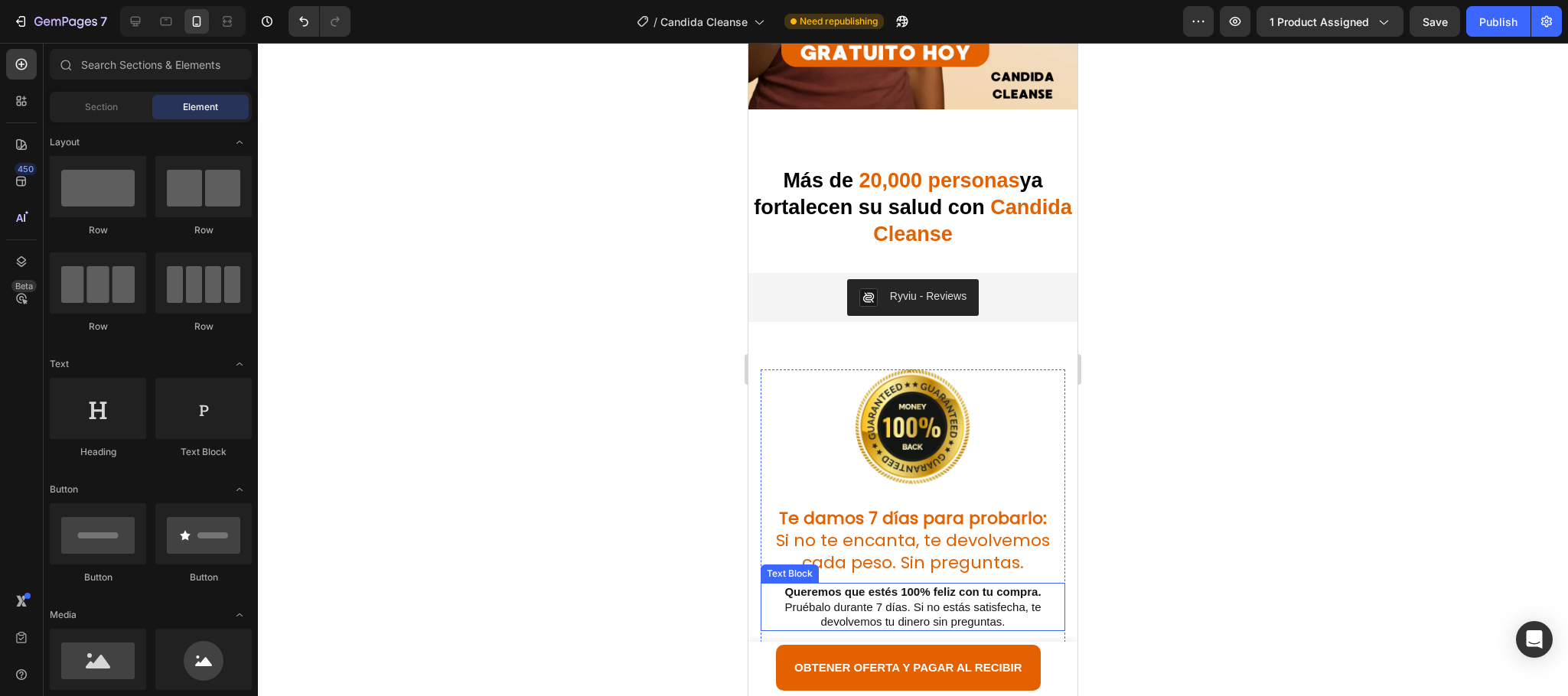
click at [892, 584] on p "Queremos que estés 100% feliz con tu compra. Pruébalo durante 7 días. Si no est…" at bounding box center [912, 606] width 301 height 45
click at [893, 584] on p "Queremos que estés 100% feliz con tu compra. Pruébalo durante 7 días. Si no est…" at bounding box center [912, 606] width 301 height 45
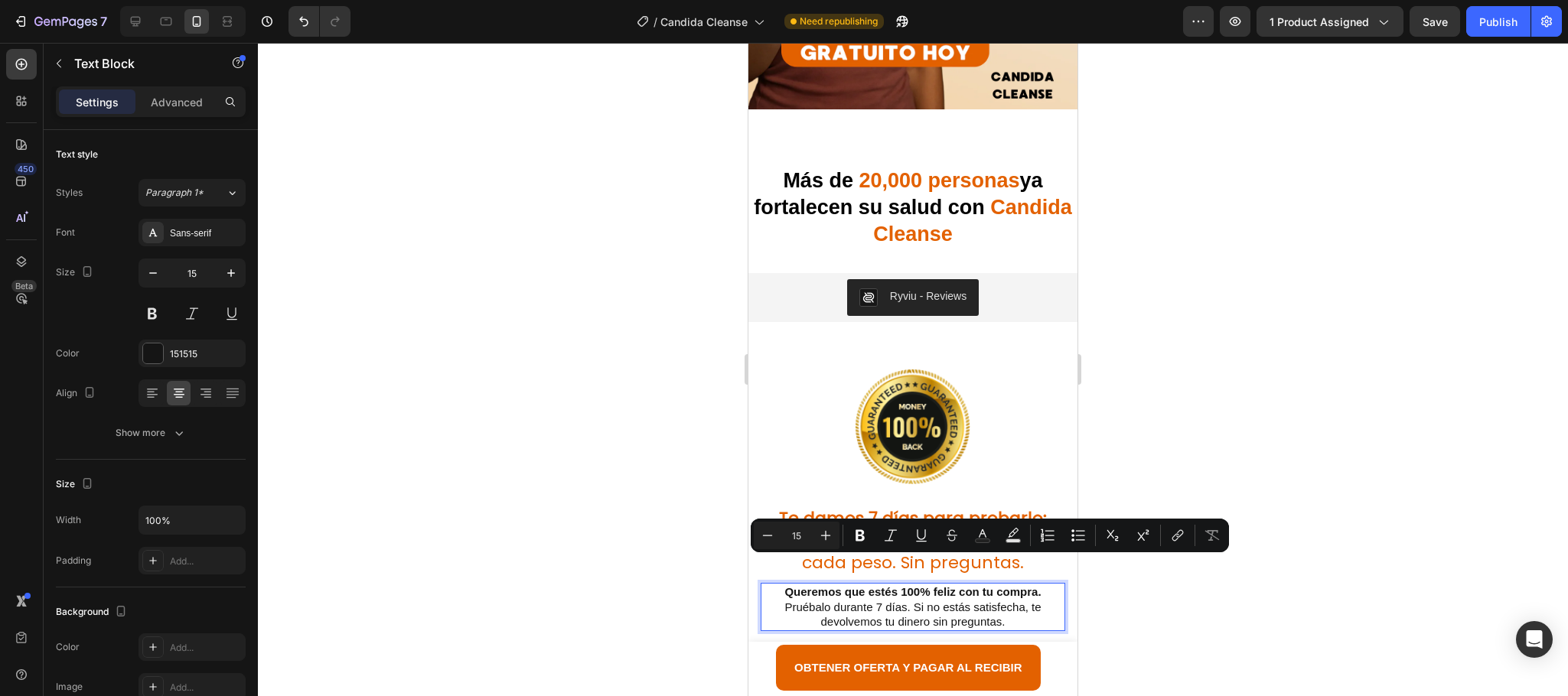
click at [873, 584] on p "Queremos que estés 100% feliz con tu compra. Pruébalo durante 7 días. Si no est…" at bounding box center [912, 606] width 301 height 45
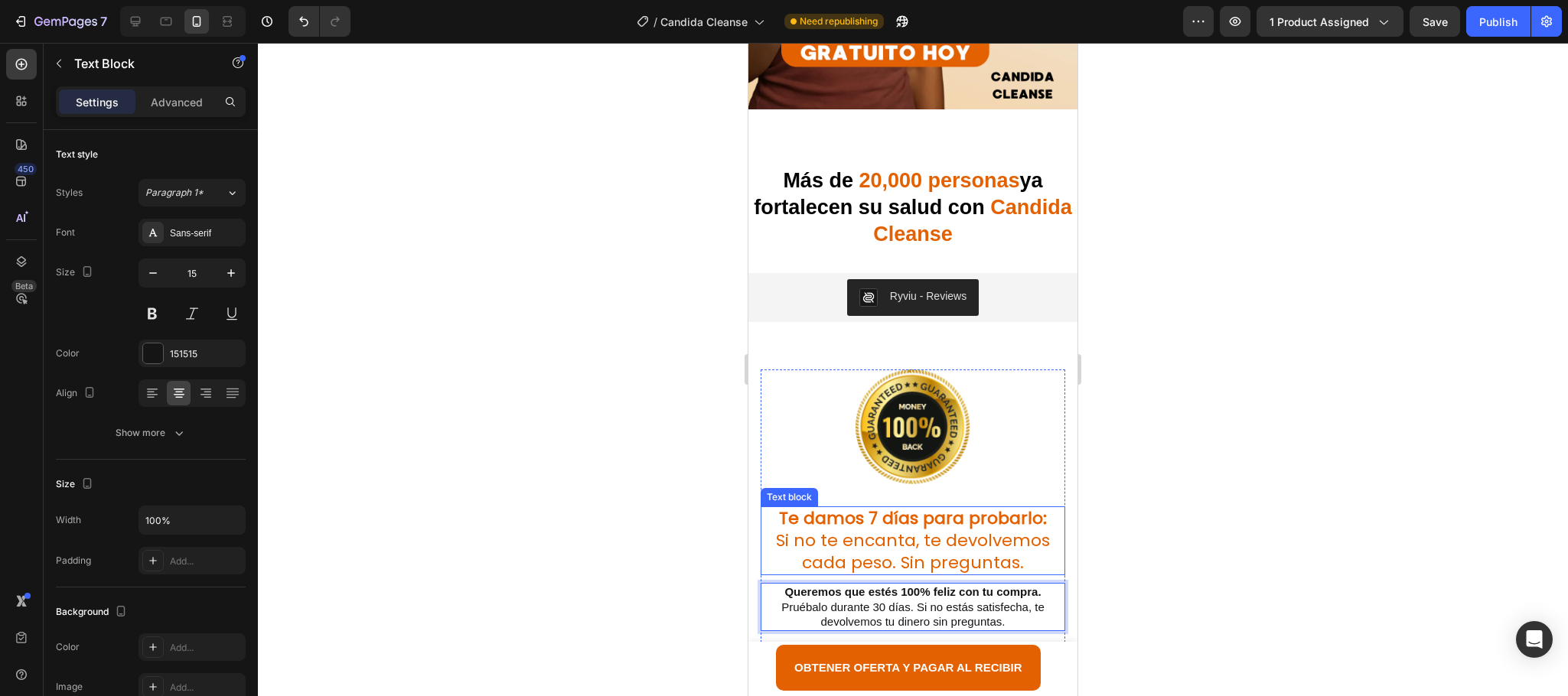
click at [871, 506] on strong "Te damos 7 días para probarlo:" at bounding box center [913, 518] width 268 height 24
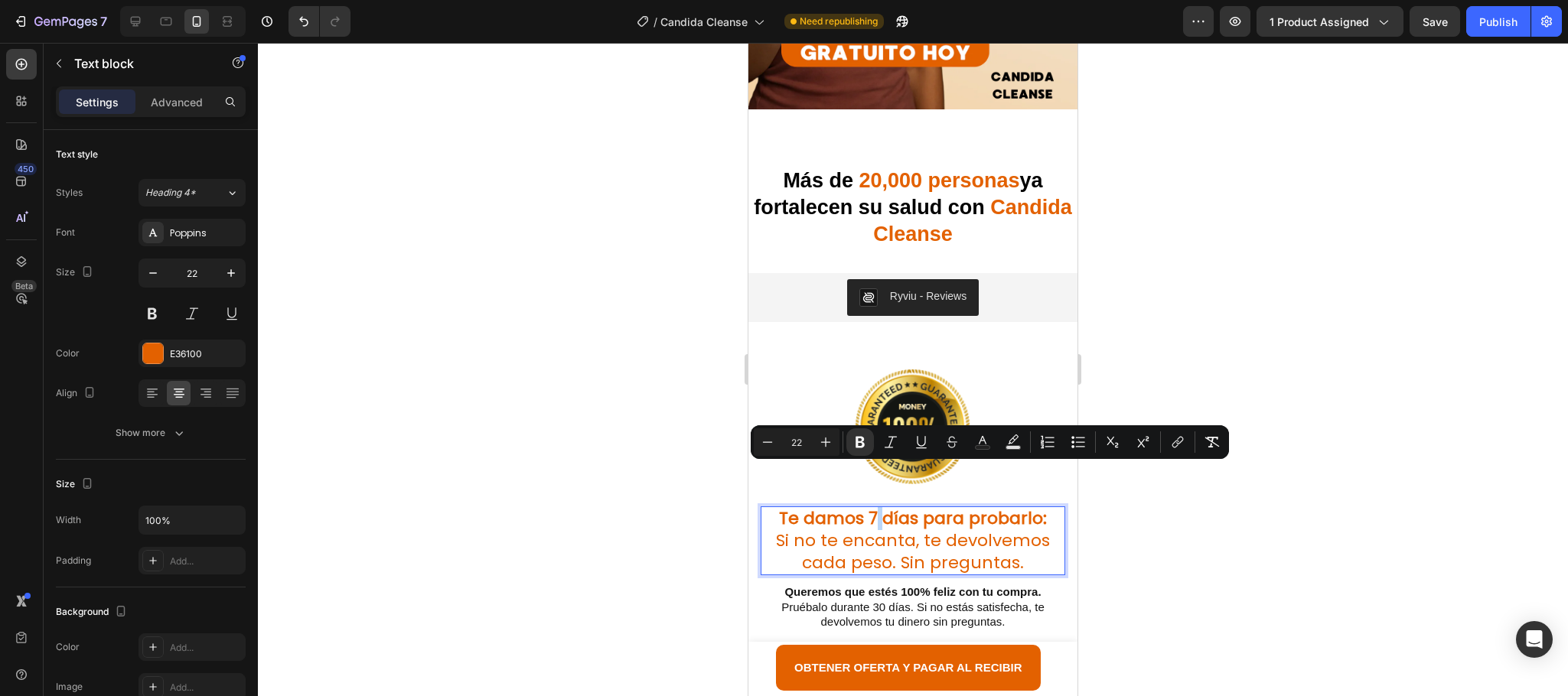
click at [872, 506] on strong "Te damos 7 días para probarlo:" at bounding box center [913, 518] width 268 height 24
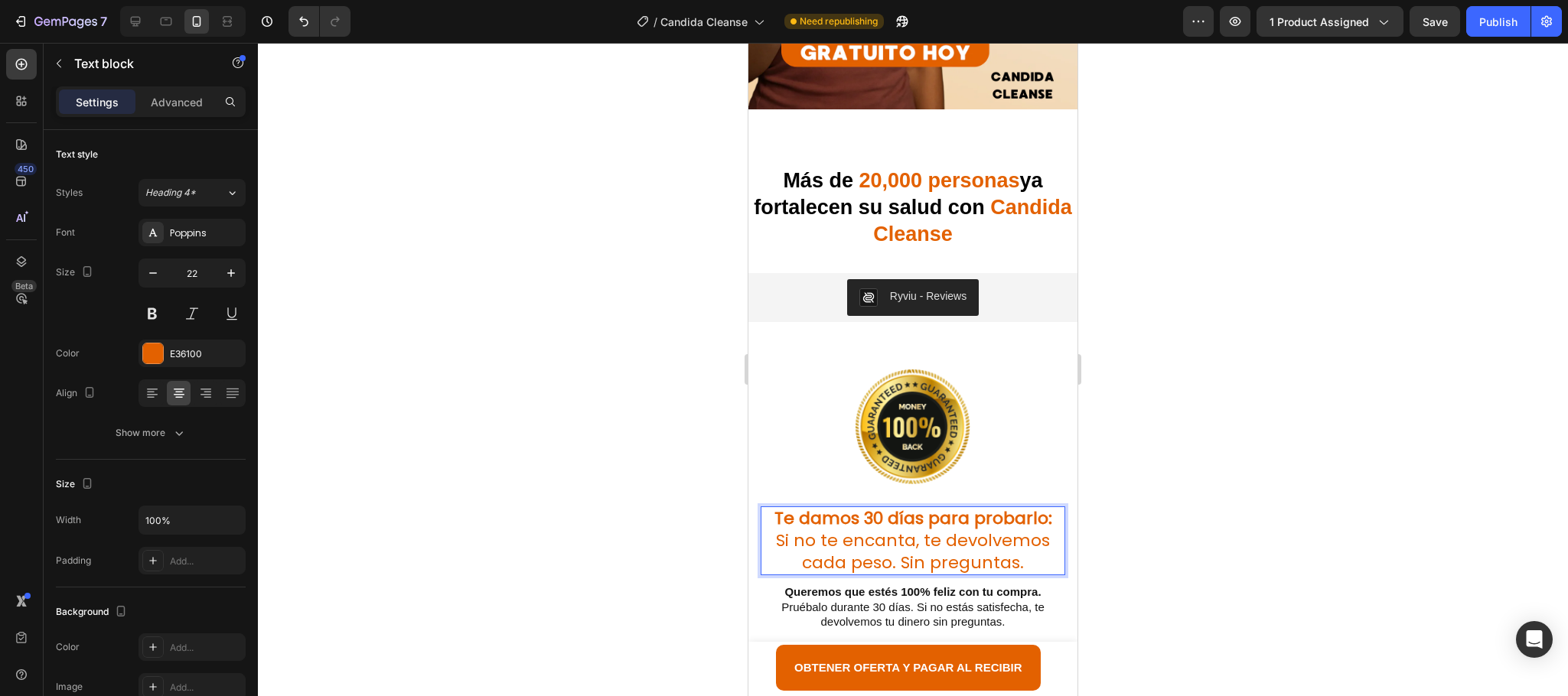
click at [1198, 407] on div at bounding box center [912, 369] width 1310 height 653
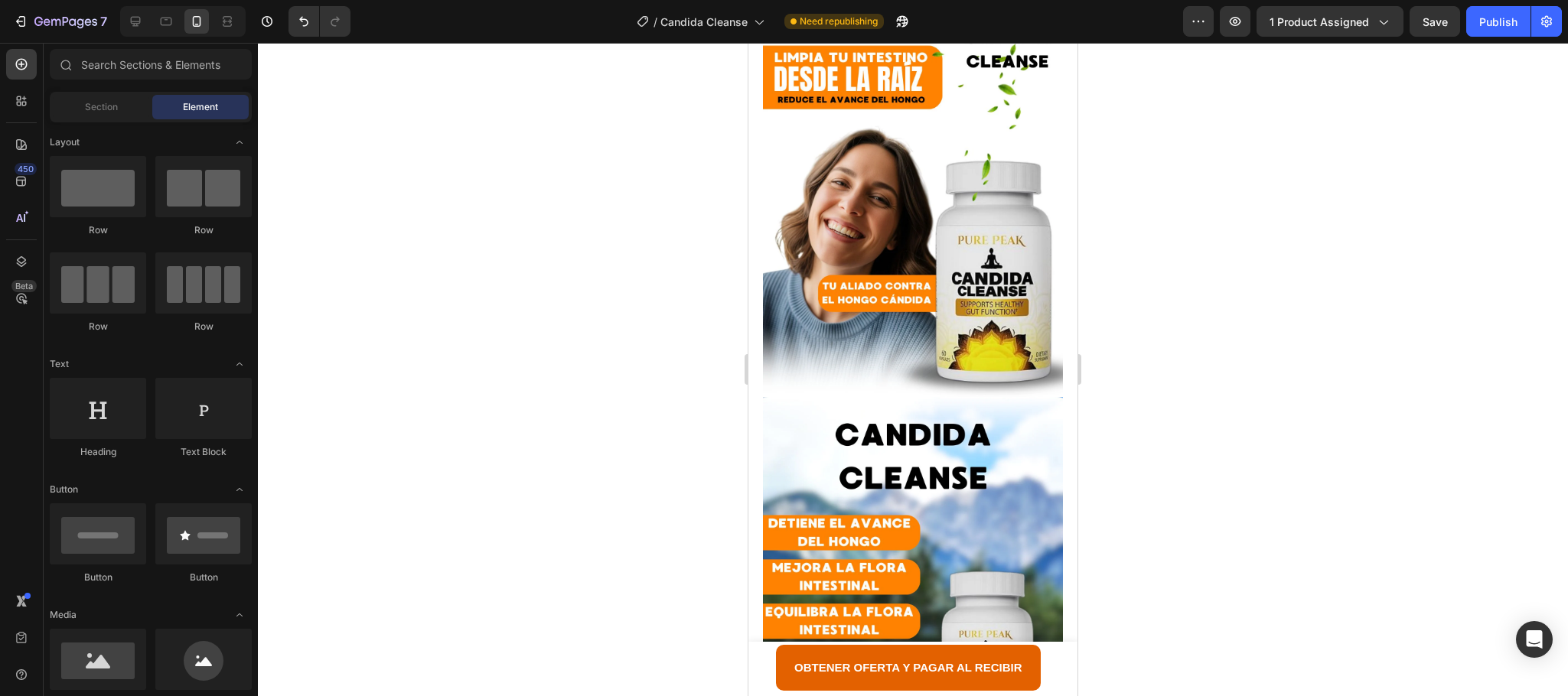
scroll to position [508, 0]
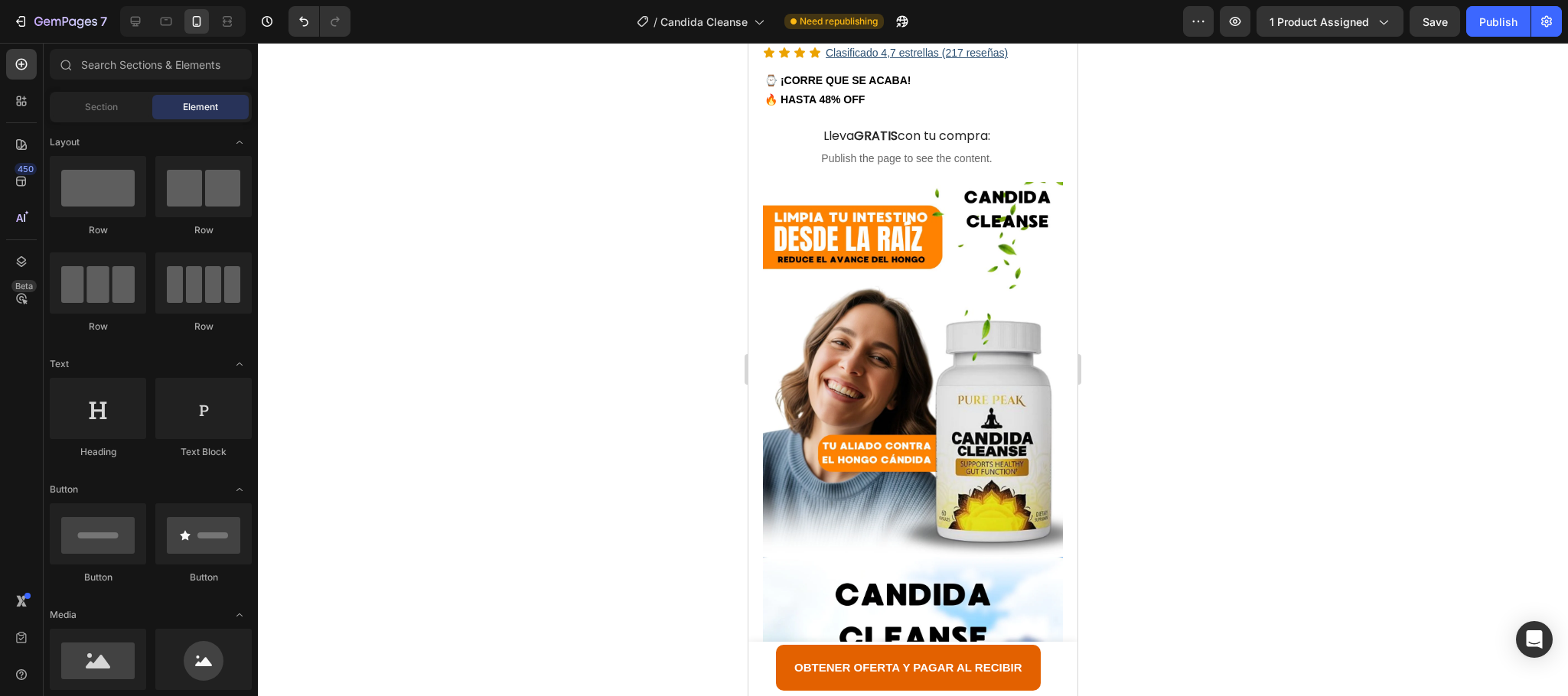
click at [1281, 437] on div at bounding box center [912, 369] width 1310 height 653
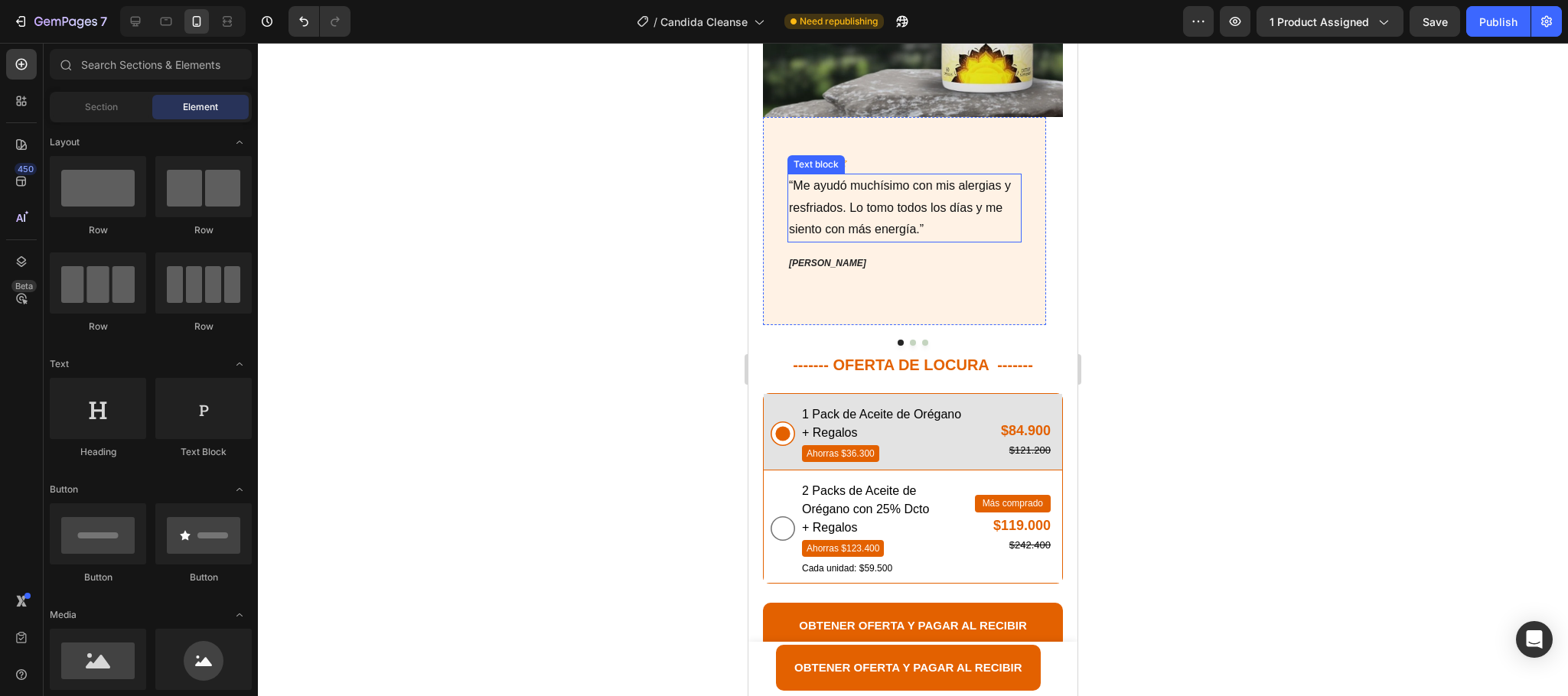
scroll to position [1426, 0]
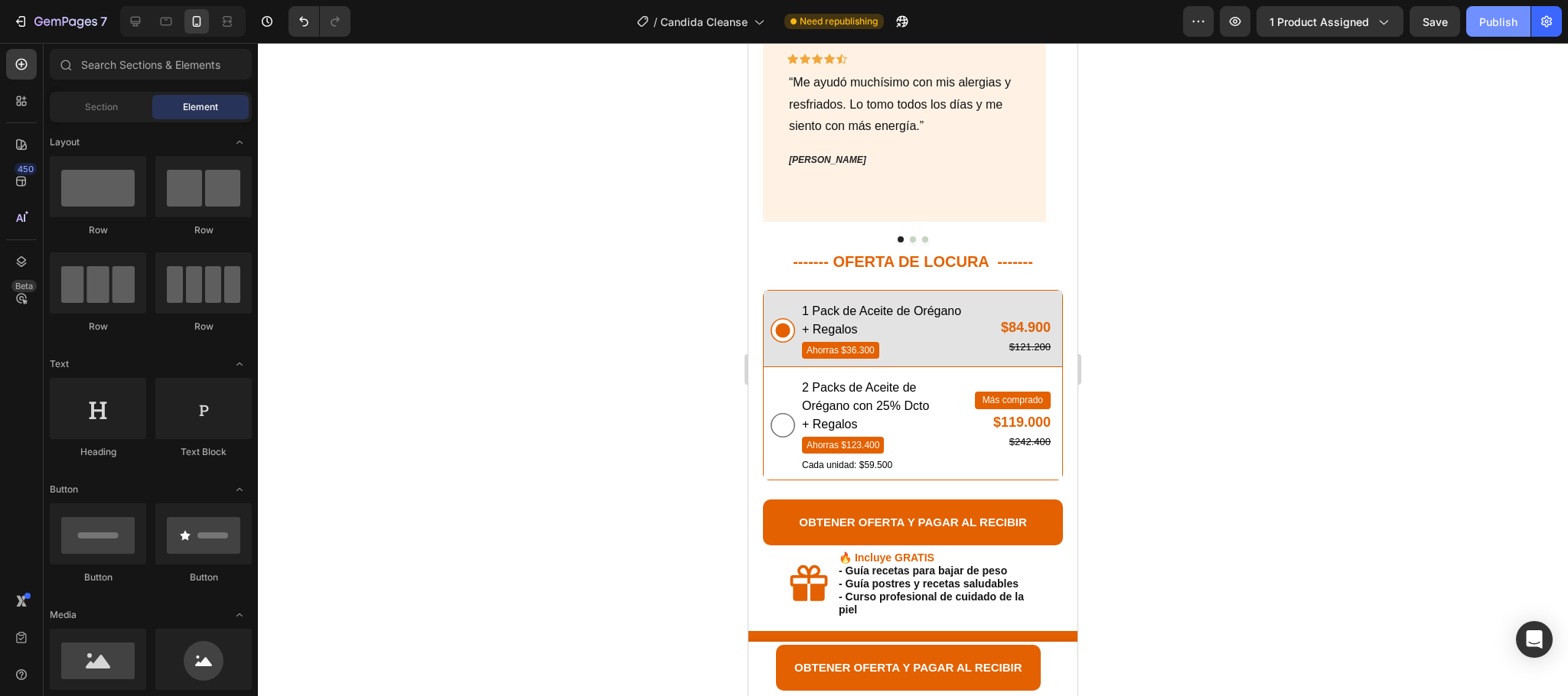
click at [1490, 17] on div "Publish" at bounding box center [1498, 22] width 38 height 16
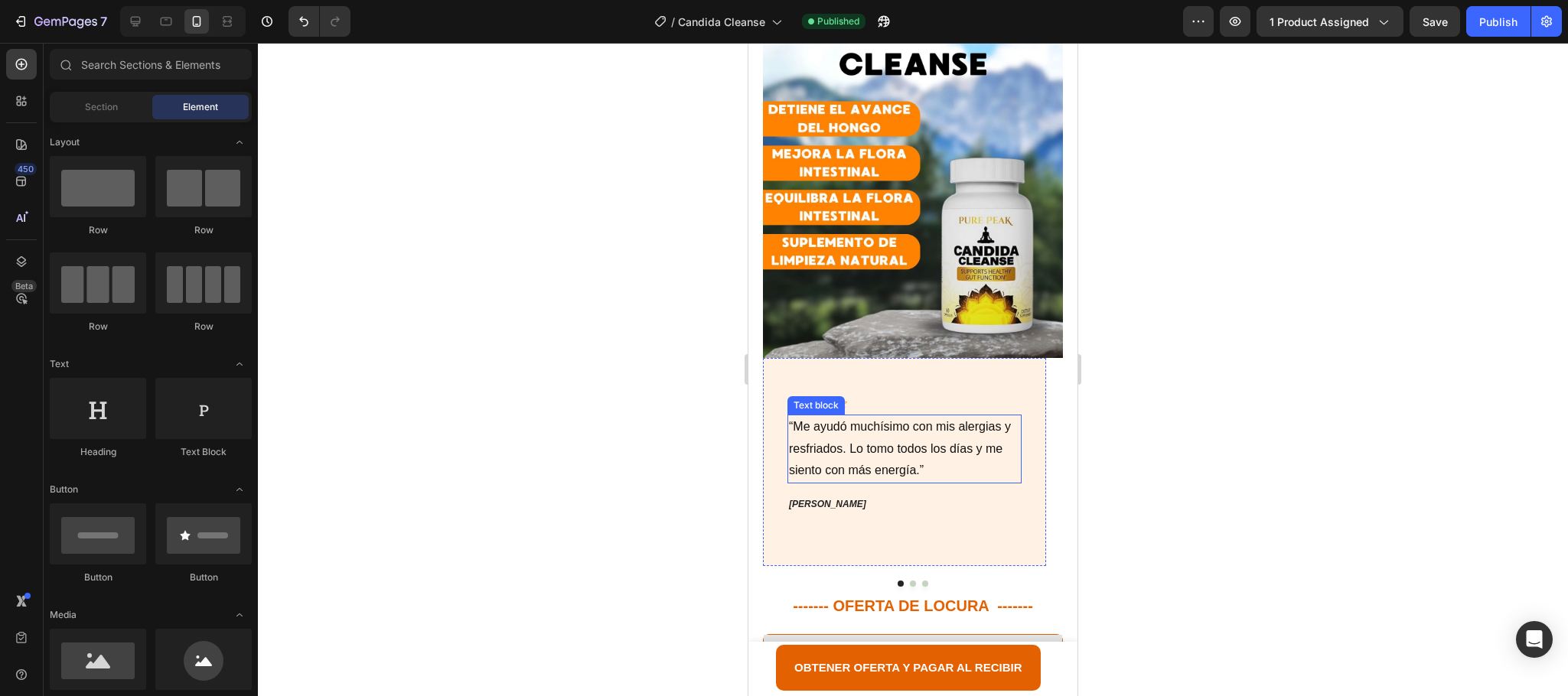
click at [856, 420] on span "“Me ayudó muchísimo con mis alergias y resfriados. Lo tomo todos los días y me …" at bounding box center [900, 448] width 222 height 58
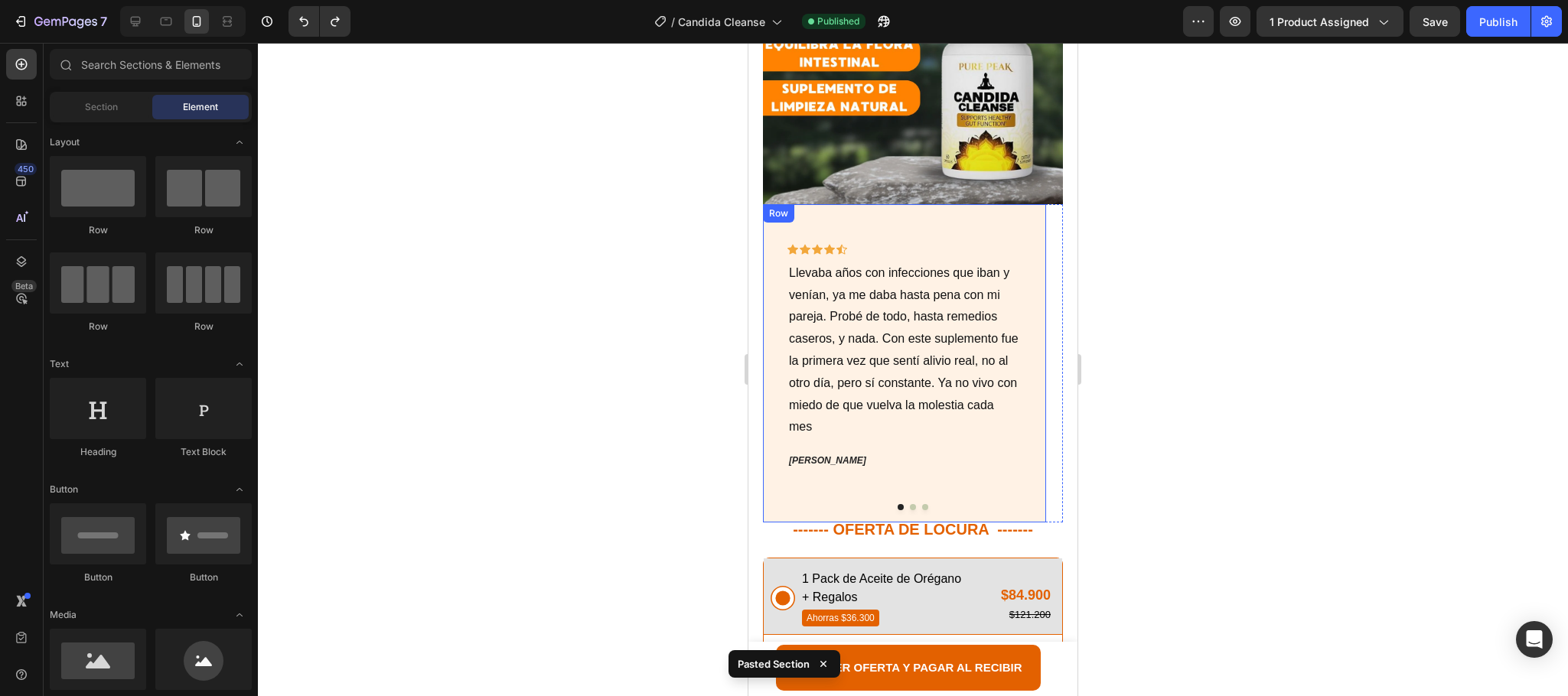
scroll to position [1262, 0]
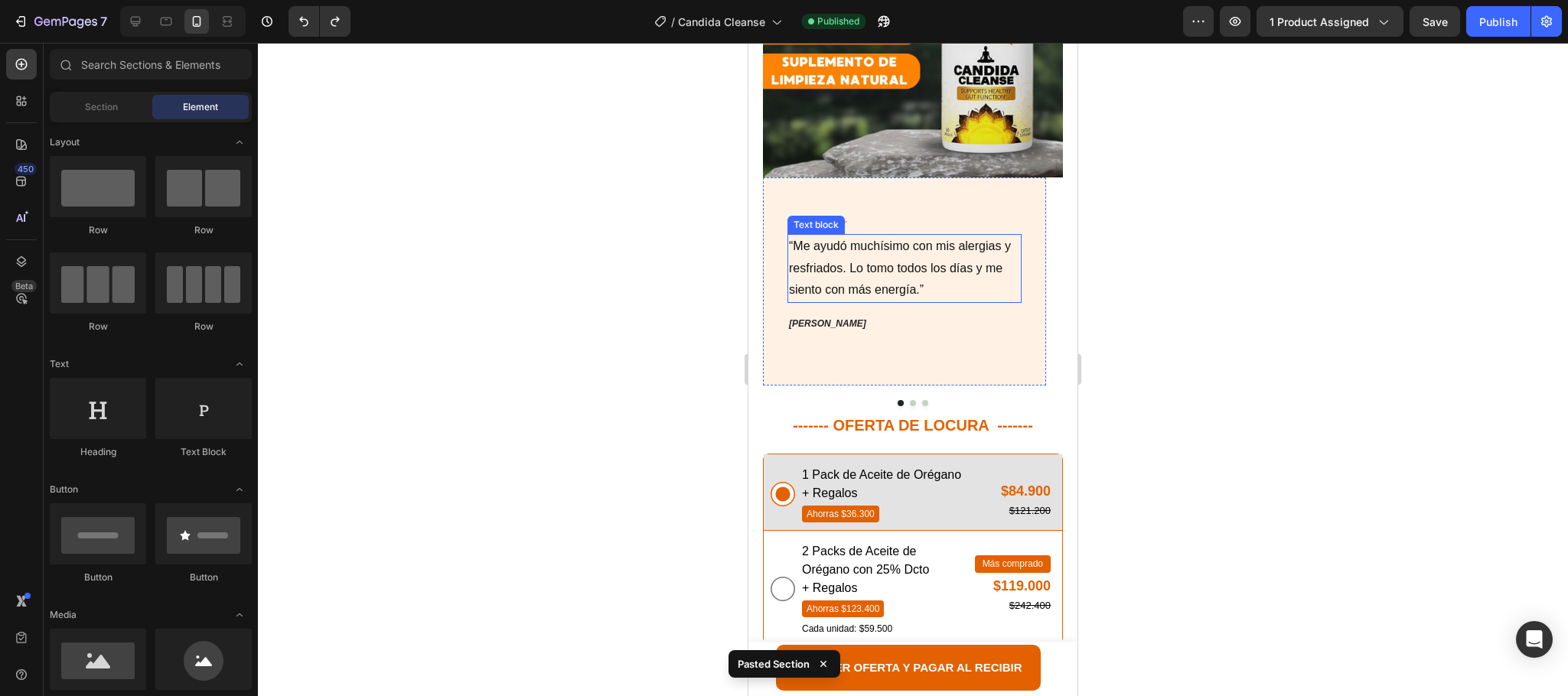
click at [856, 240] on span "“Me ayudó muchísimo con mis alergias y resfriados. Lo tomo todos los días y me …" at bounding box center [900, 268] width 222 height 58
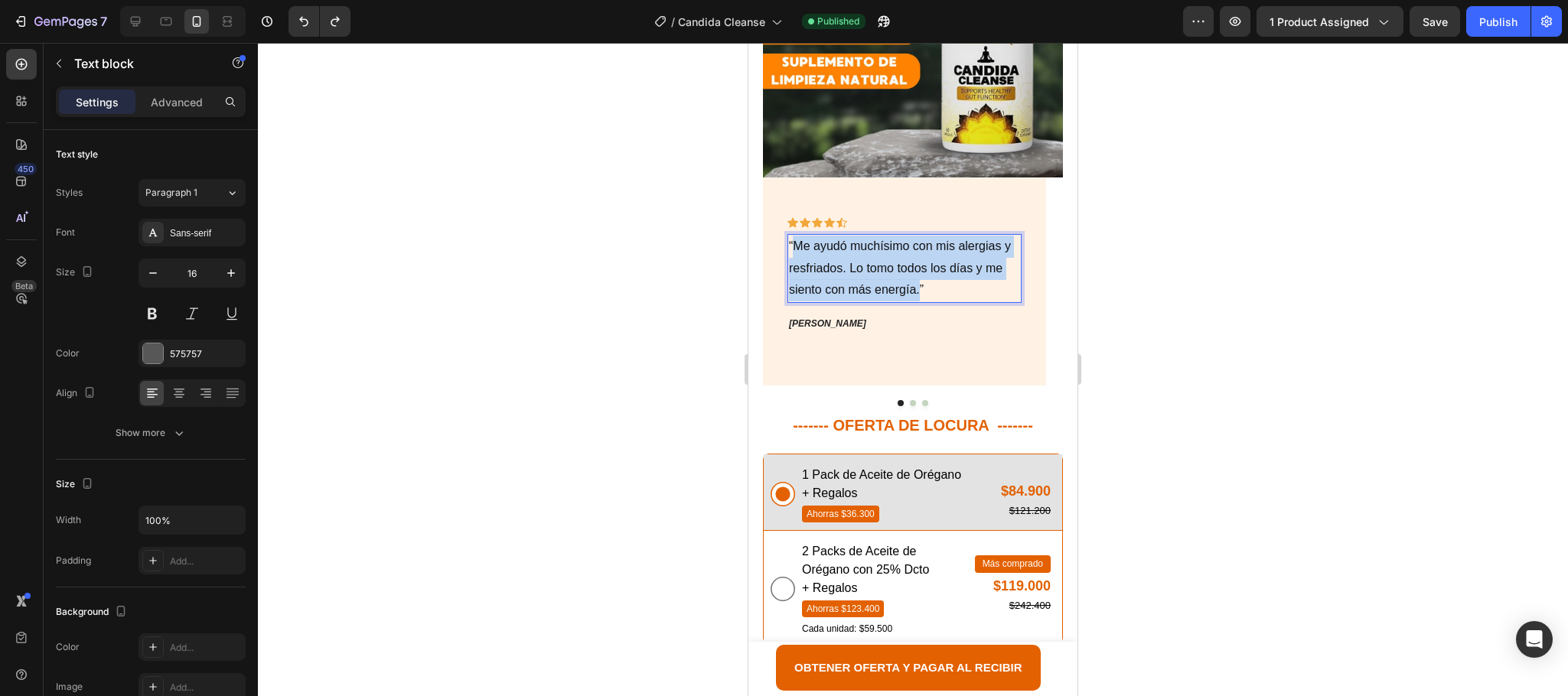
drag, startPoint x: 919, startPoint y: 234, endPoint x: 795, endPoint y: 189, distance: 131.9
click at [795, 240] on span "“Me ayudó muchísimo con mis alergias y resfriados. Lo tomo todos los días y me …" at bounding box center [900, 268] width 222 height 58
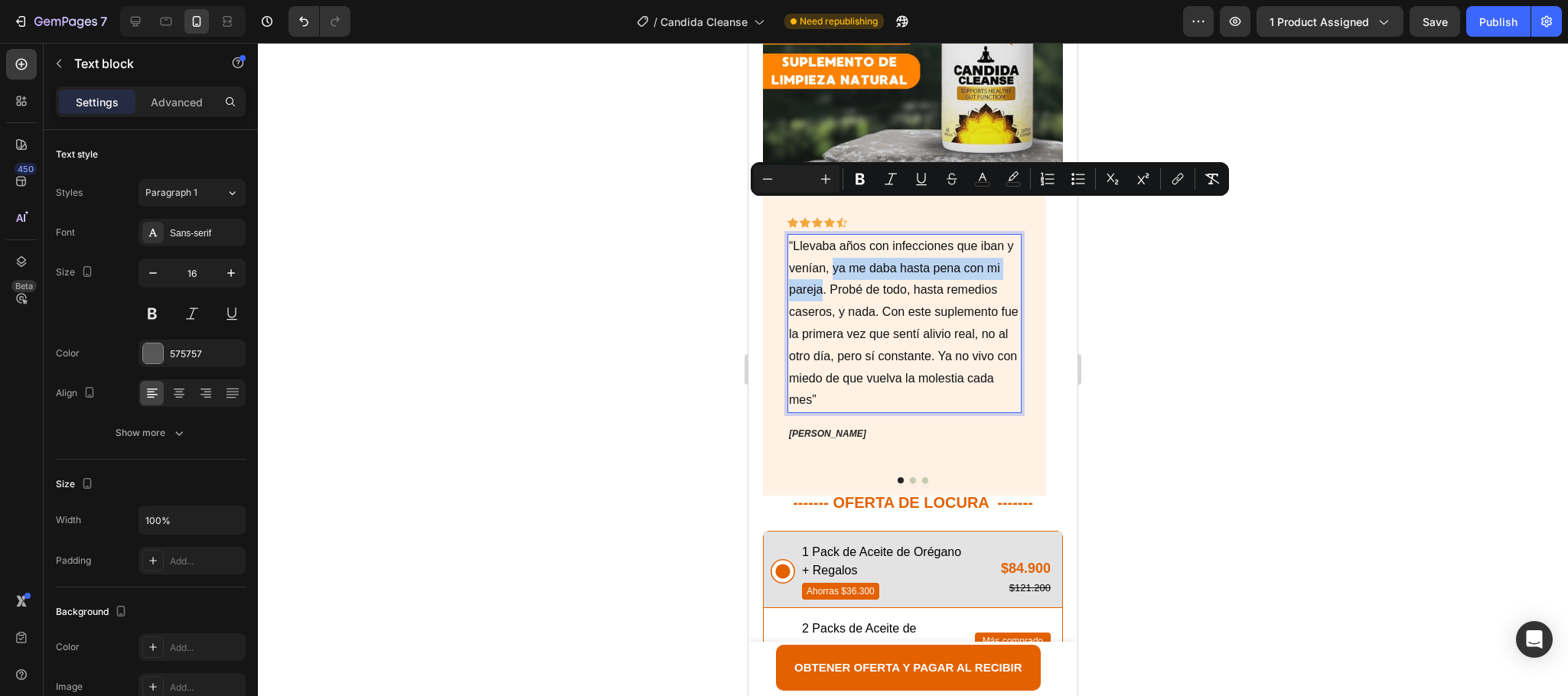
drag, startPoint x: 834, startPoint y: 212, endPoint x: 821, endPoint y: 232, distance: 23.9
click at [821, 240] on span "“Llevaba años con infecciones que iban y venían, ya me daba hasta pena con mi p…" at bounding box center [903, 323] width 229 height 168
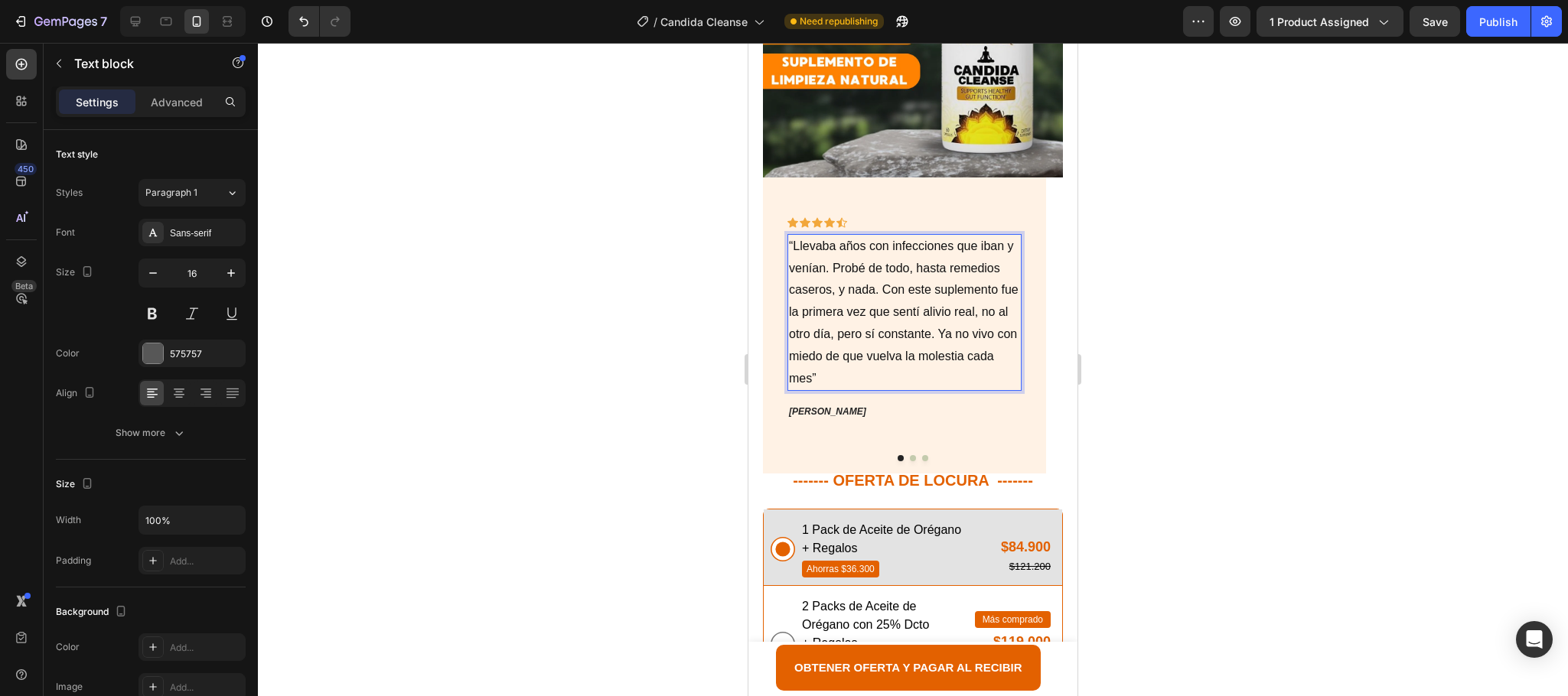
click at [940, 255] on span "“Llevaba años con infecciones que iban y venían. Probé de todo, hasta remedios …" at bounding box center [903, 312] width 229 height 146
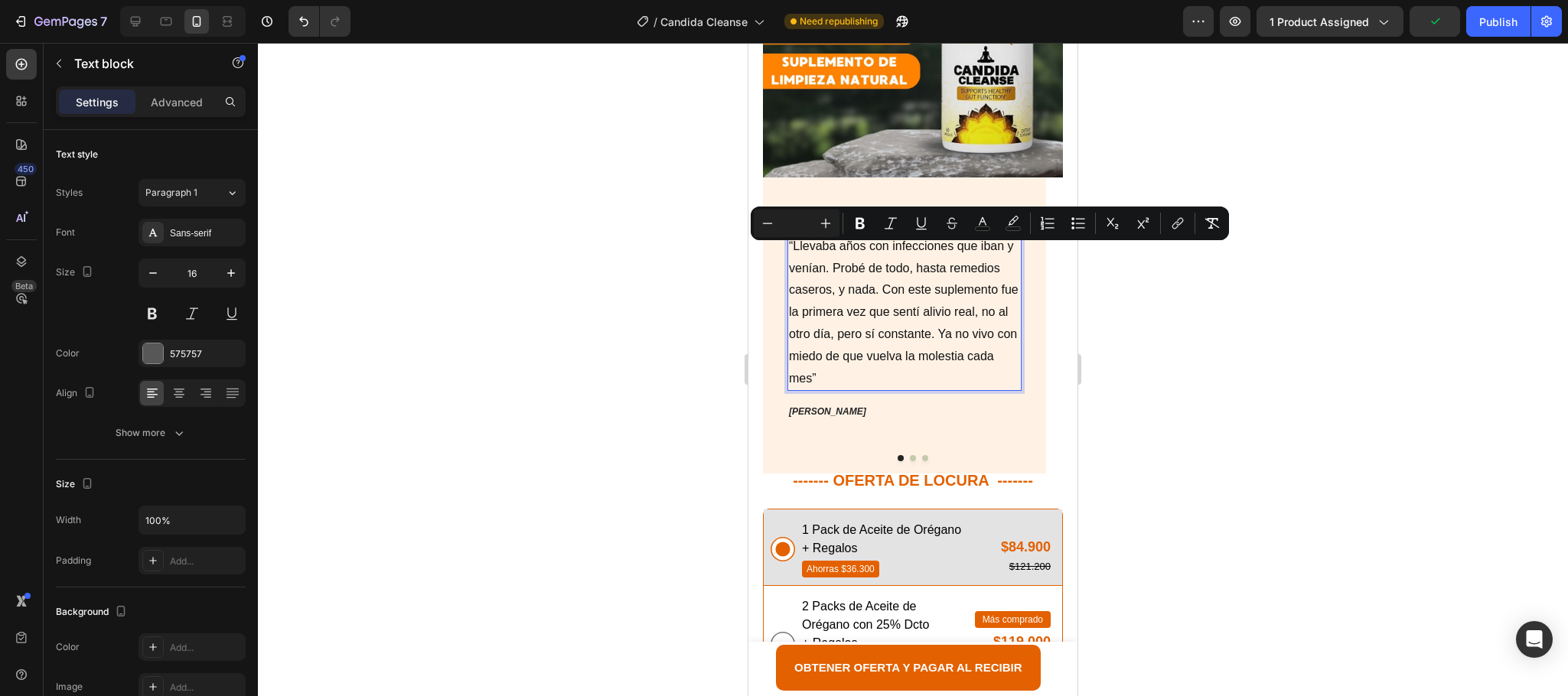
click at [914, 279] on span "“Llevaba años con infecciones que iban y venían. Probé de todo, hasta remedios …" at bounding box center [903, 312] width 229 height 146
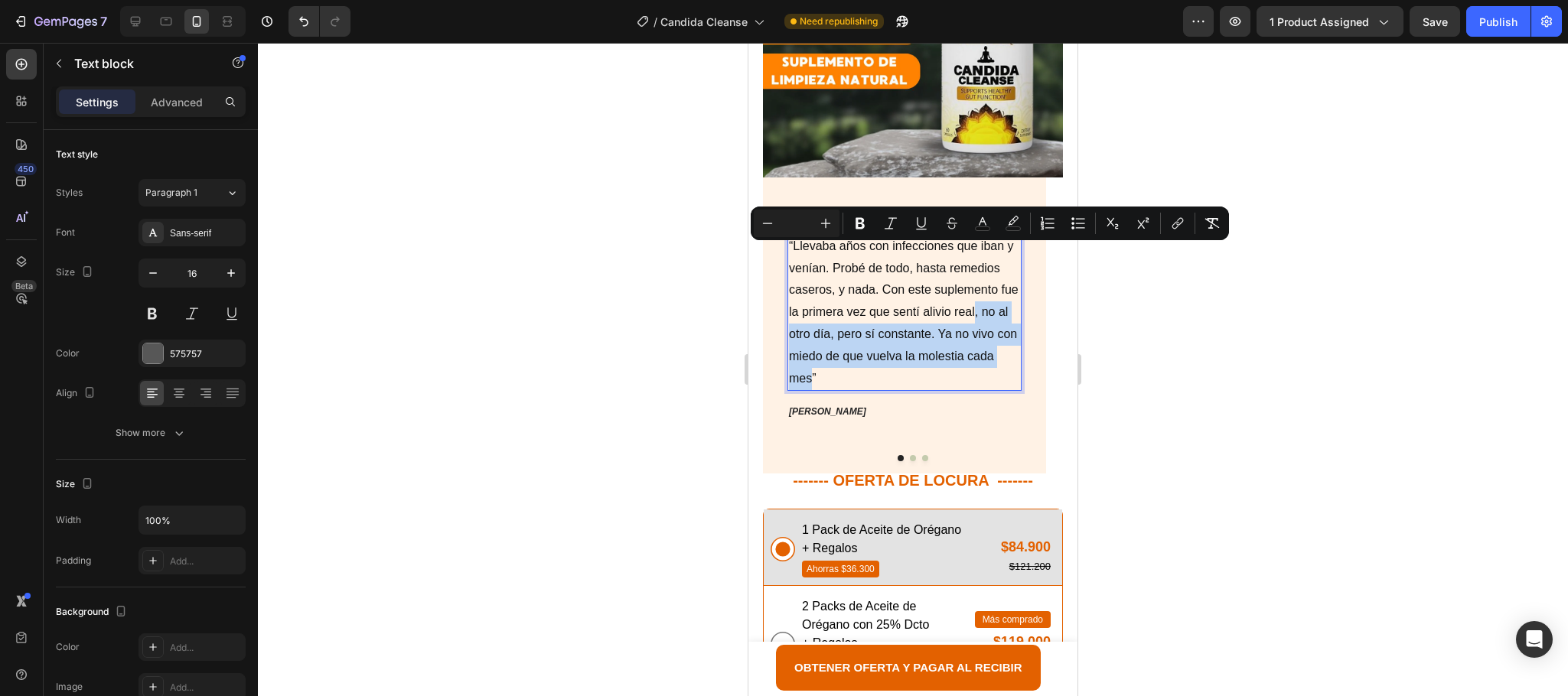
drag, startPoint x: 975, startPoint y: 251, endPoint x: 810, endPoint y: 324, distance: 180.4
click at [810, 324] on span "“Llevaba años con infecciones que iban y venían. Probé de todo, hasta remedios …" at bounding box center [903, 312] width 229 height 146
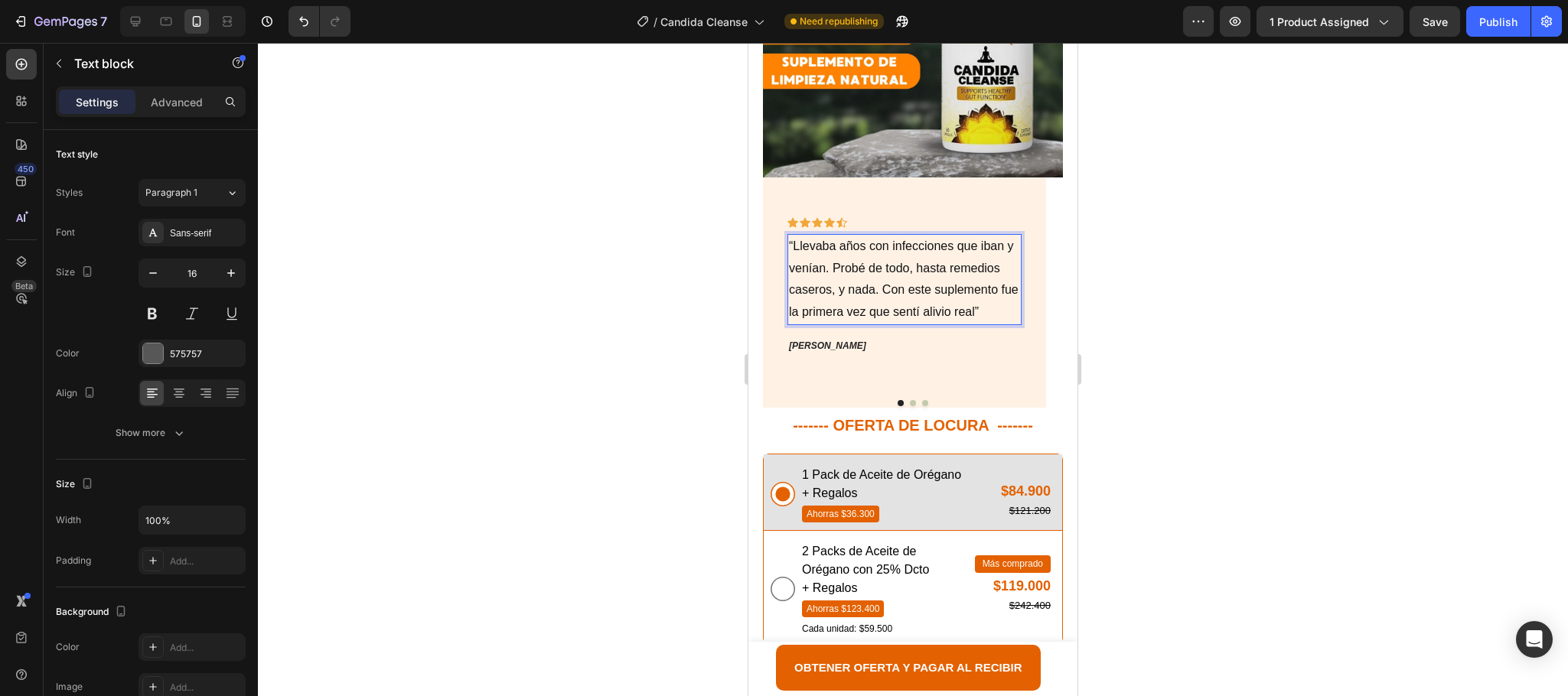
click at [1181, 276] on div at bounding box center [912, 369] width 1310 height 653
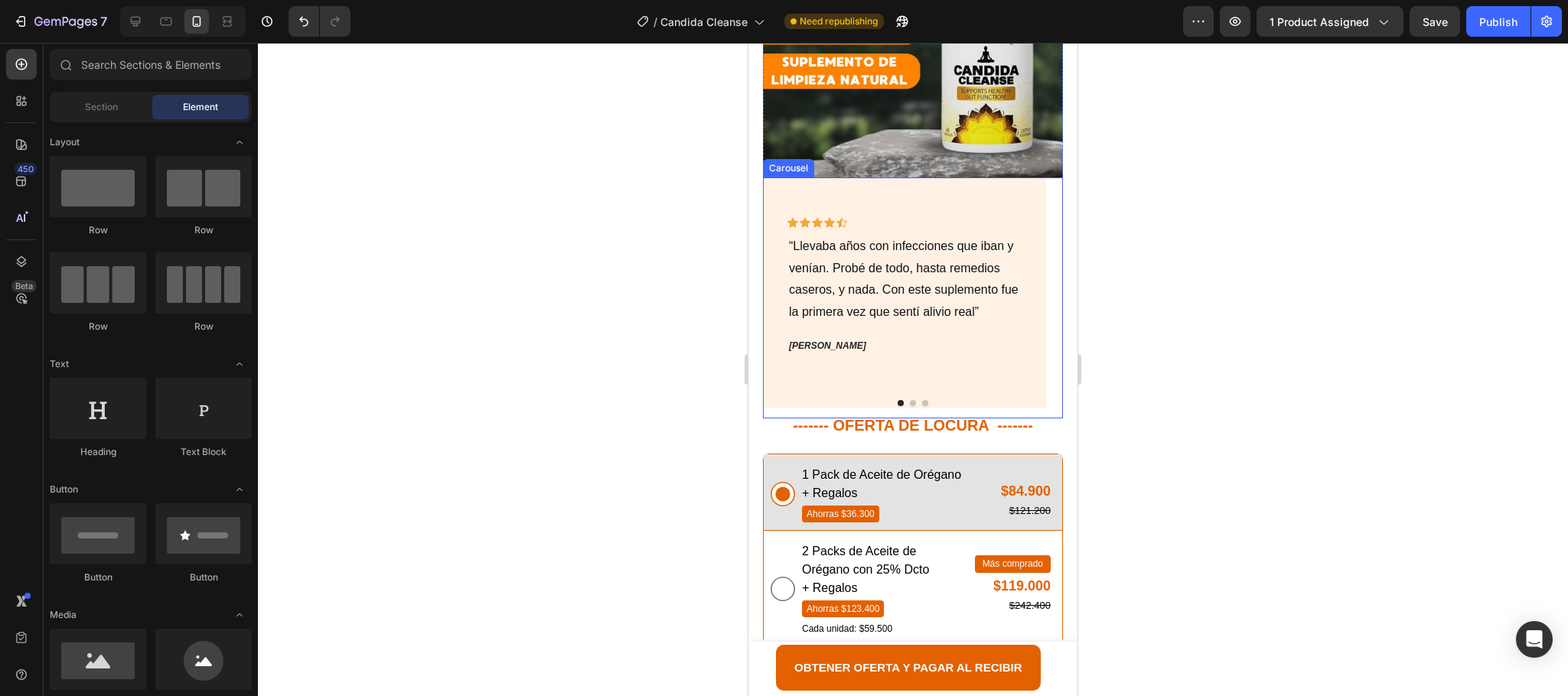
click at [910, 400] on button "Dot" at bounding box center [912, 403] width 6 height 6
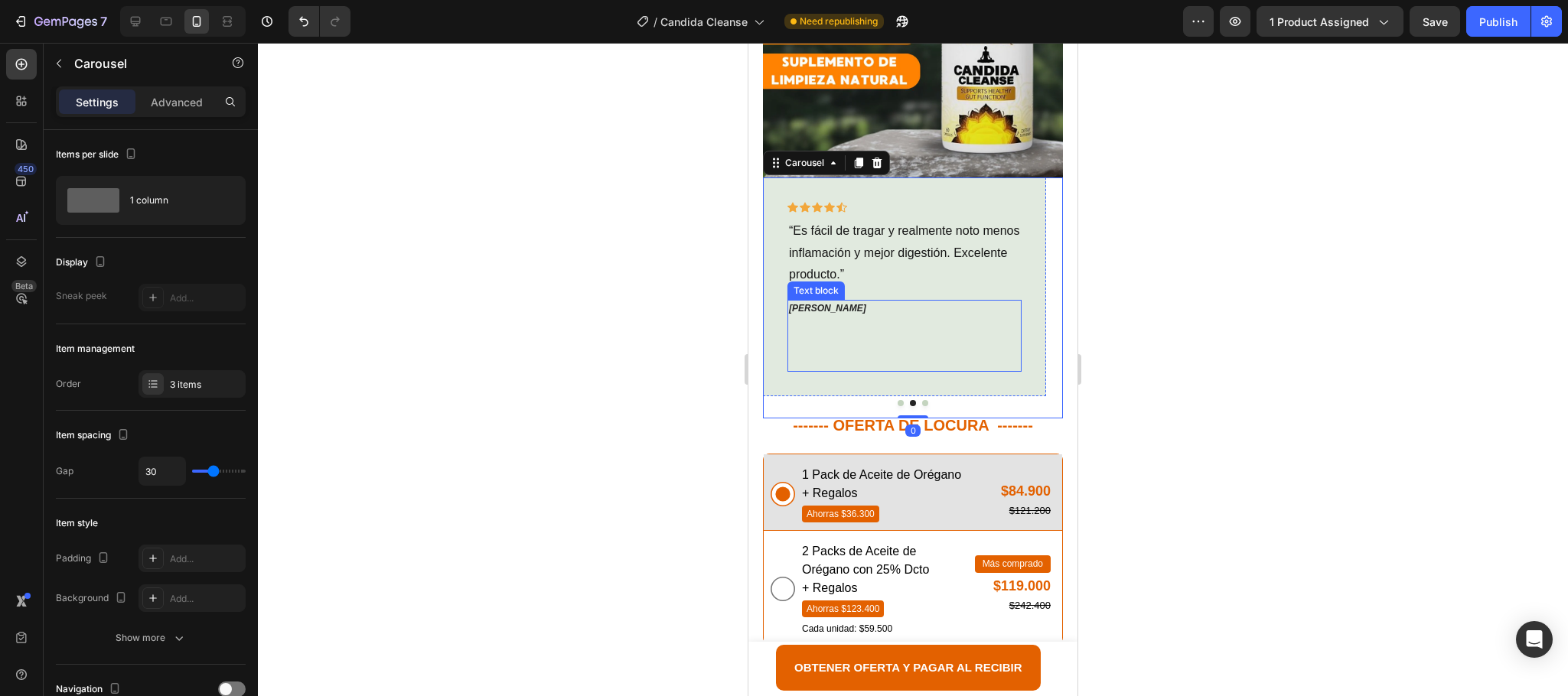
click at [832, 356] on p at bounding box center [904, 363] width 231 height 14
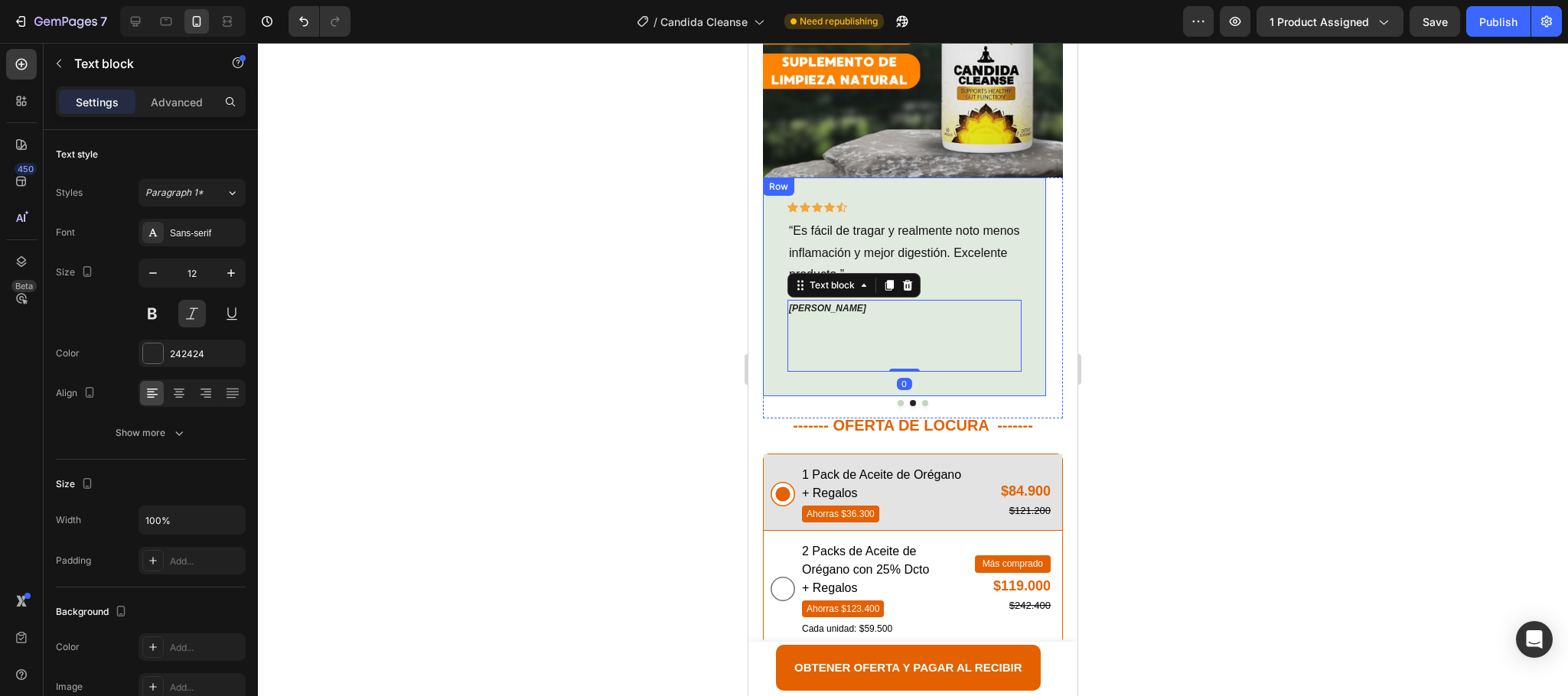
click at [822, 326] on div "Icon Icon Icon Icon Icon Row “Es fácil de tragar y realmente noto menos inflama…" at bounding box center [904, 287] width 283 height 218
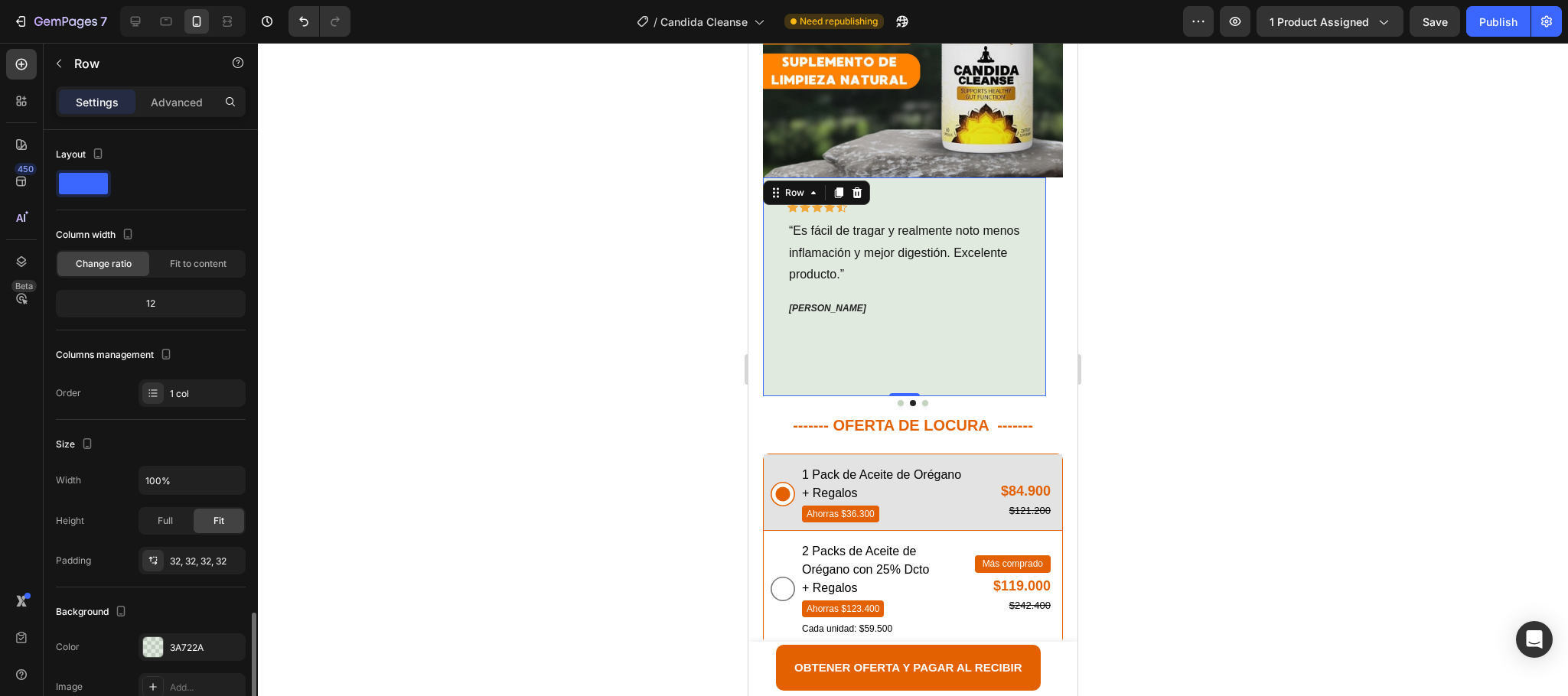
scroll to position [287, 0]
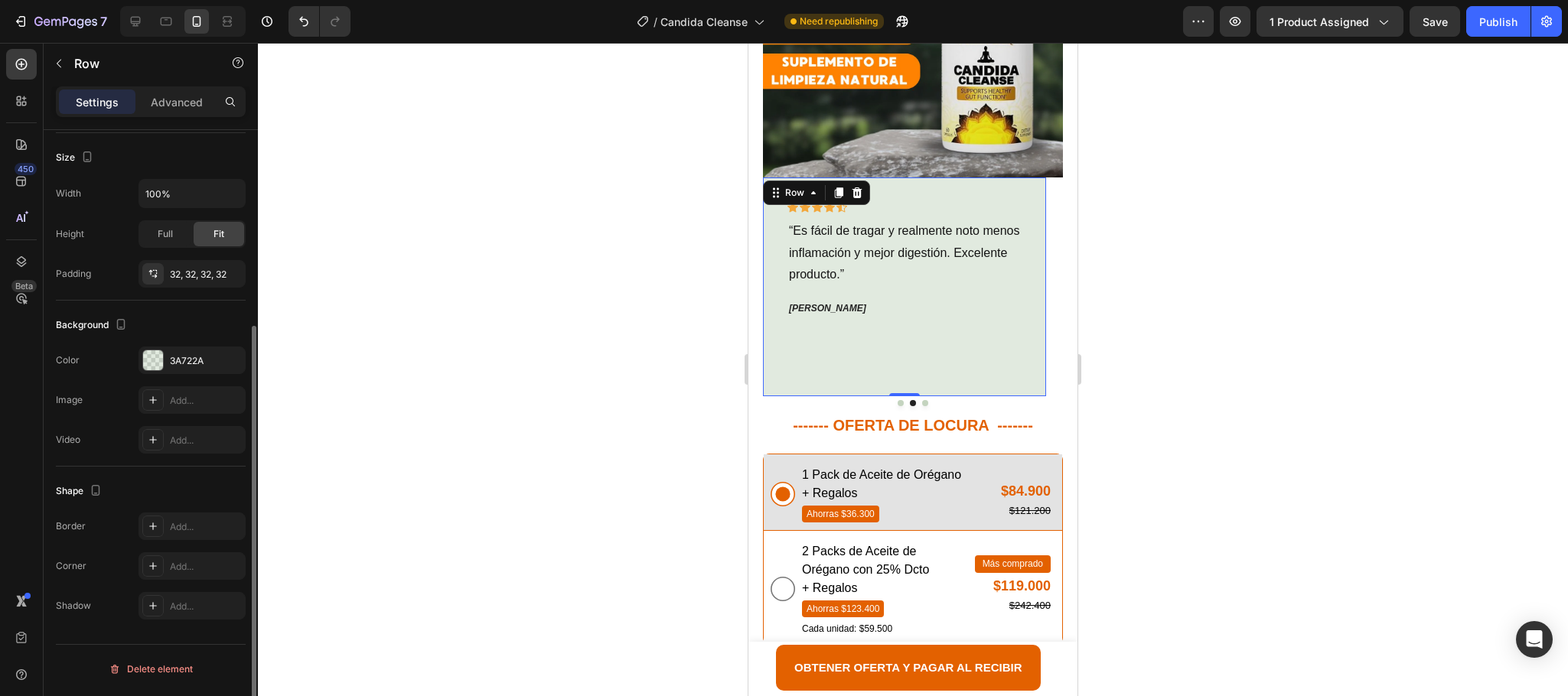
click at [189, 377] on div "The changes might be hidden by the video. Color 3A722A Image Add... Video Add..." at bounding box center [151, 399] width 190 height 107
click at [186, 368] on div "3A722A" at bounding box center [192, 361] width 44 height 14
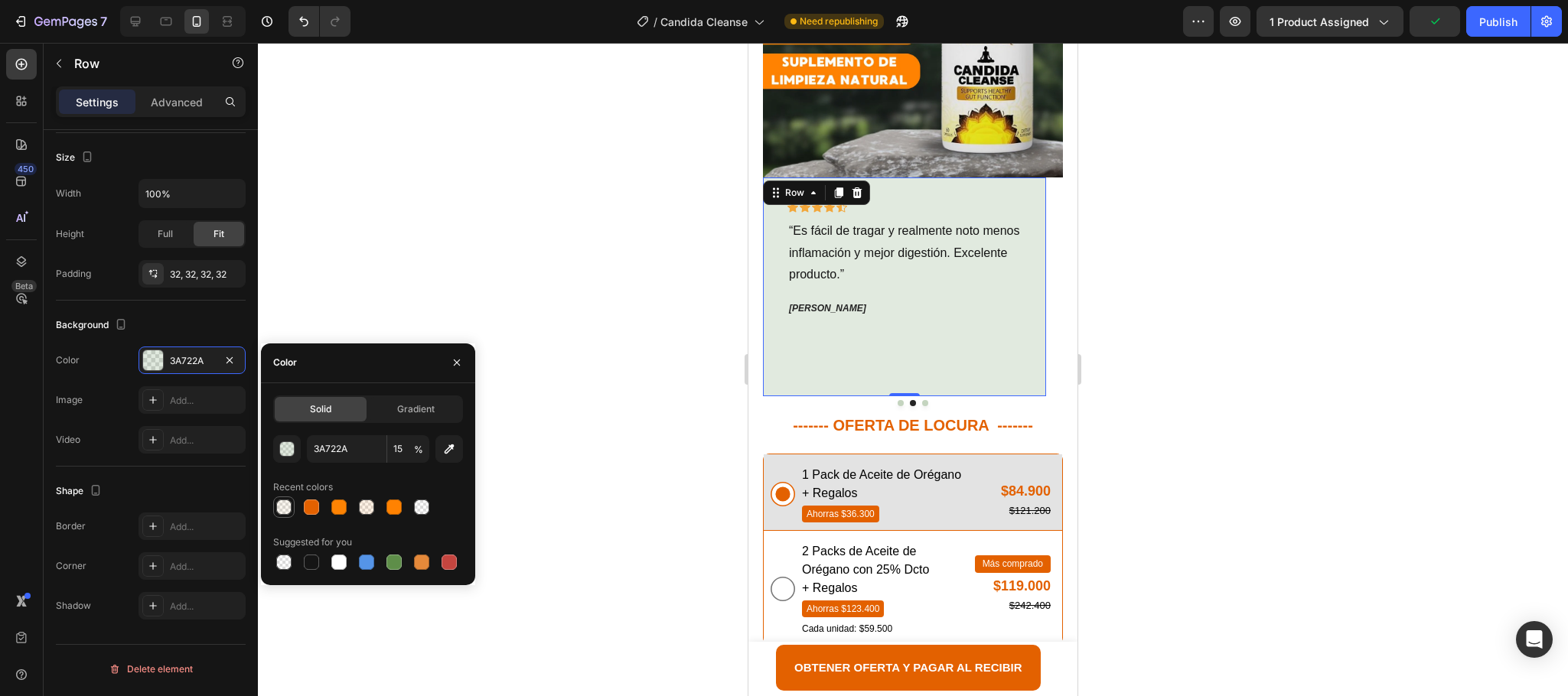
drag, startPoint x: 281, startPoint y: 507, endPoint x: 290, endPoint y: 507, distance: 9.0
click at [279, 507] on div at bounding box center [283, 507] width 15 height 15
type input "B78322"
type input "7"
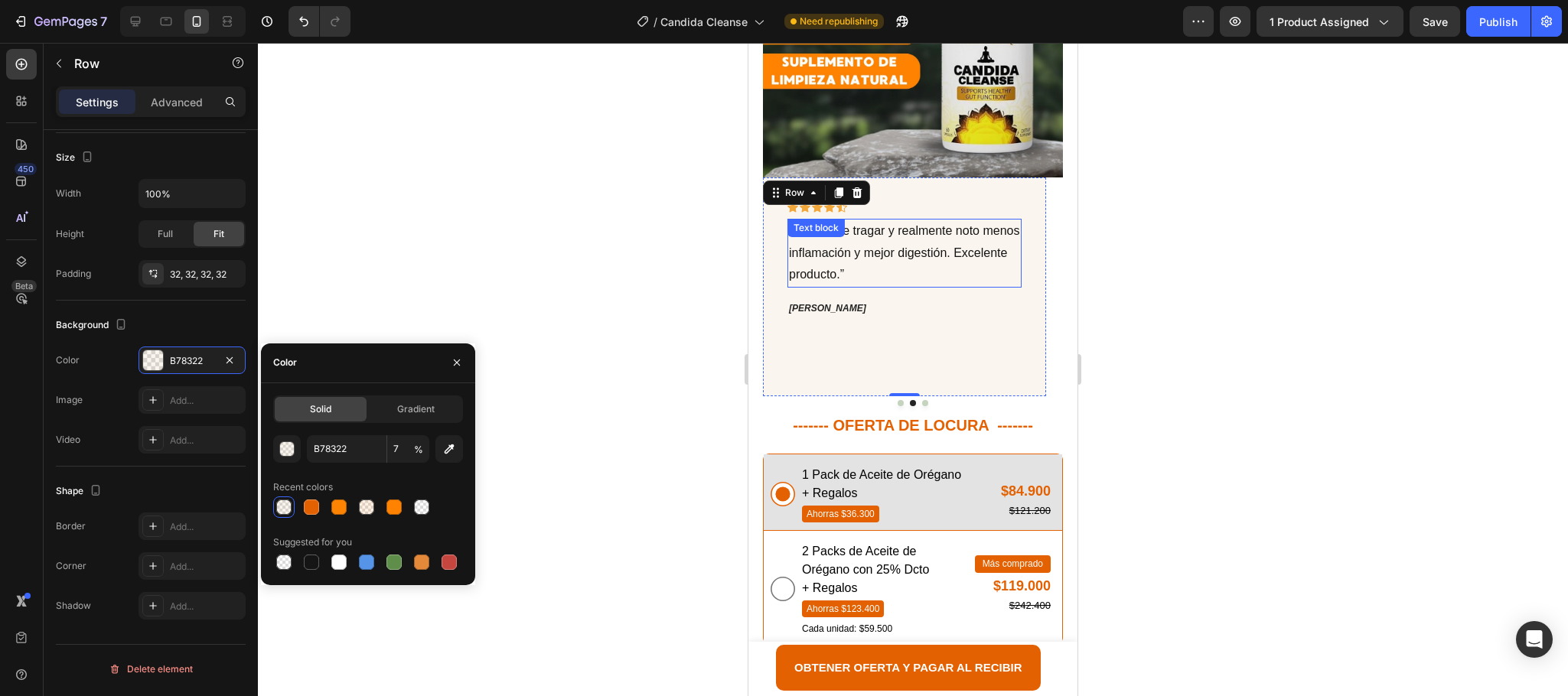
click at [859, 224] on span "“Es fácil de tragar y realmente noto menos inflamación y mejor digestión. Excel…" at bounding box center [903, 252] width 230 height 58
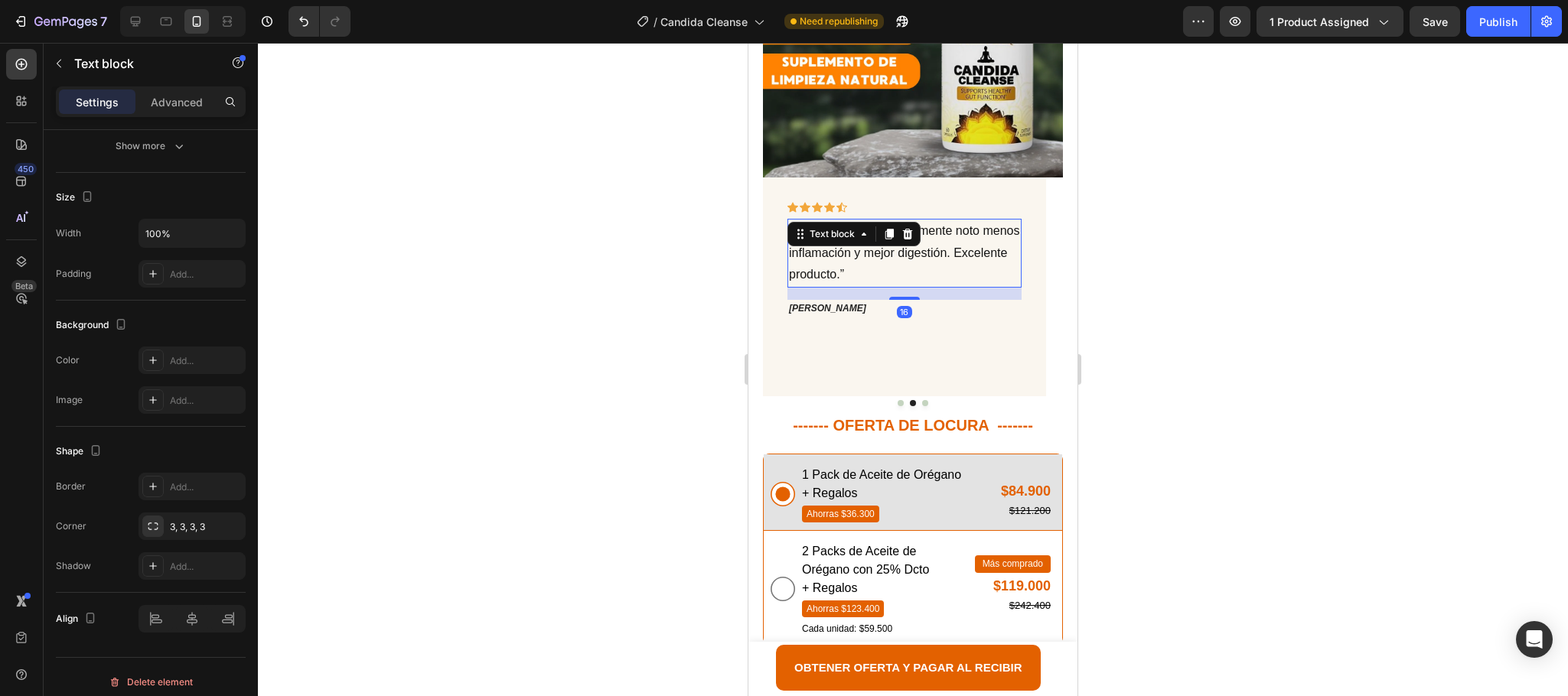
click at [859, 222] on div "Text block" at bounding box center [855, 234] width 133 height 25
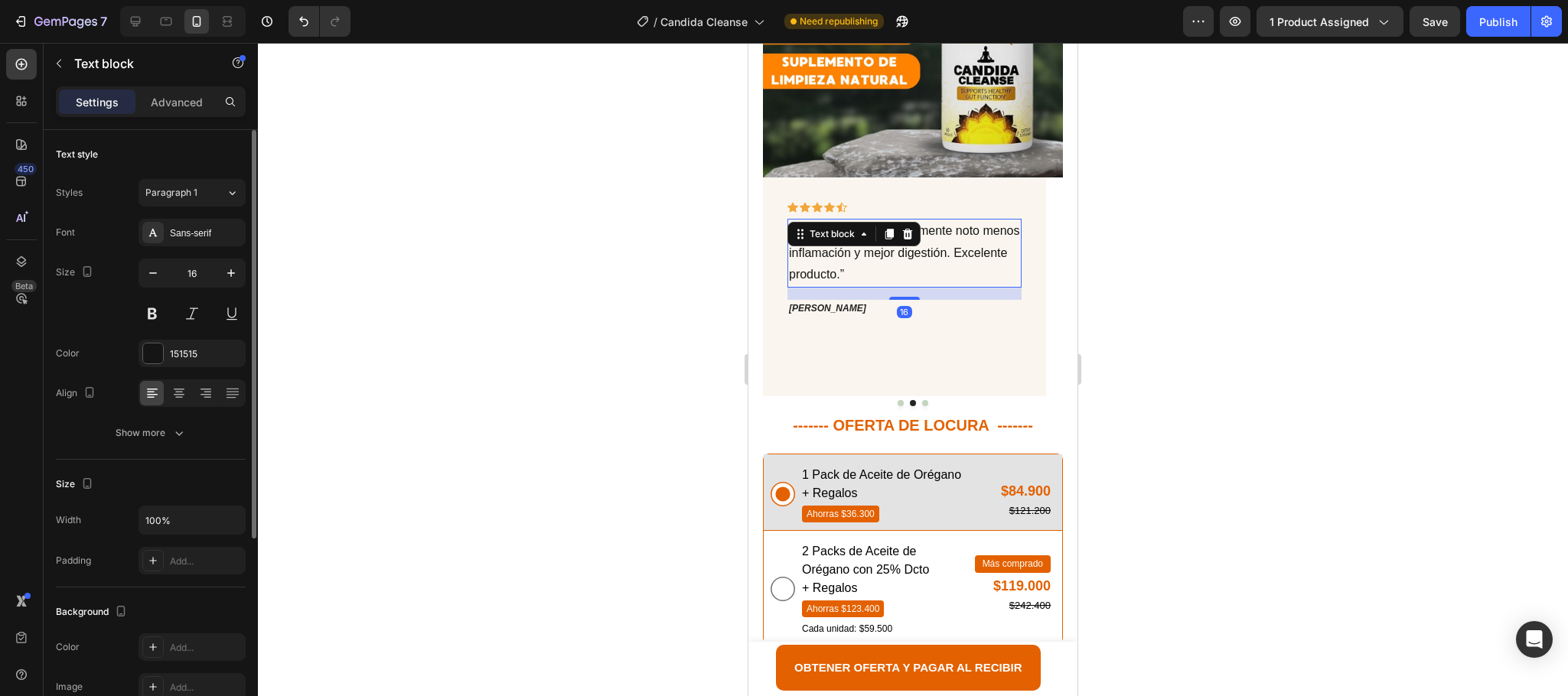
click at [859, 222] on div "Text block" at bounding box center [855, 234] width 133 height 25
click at [834, 224] on span "“Es fácil de tragar y realmente noto menos inflamación y mejor digestión. Excel…" at bounding box center [903, 252] width 230 height 58
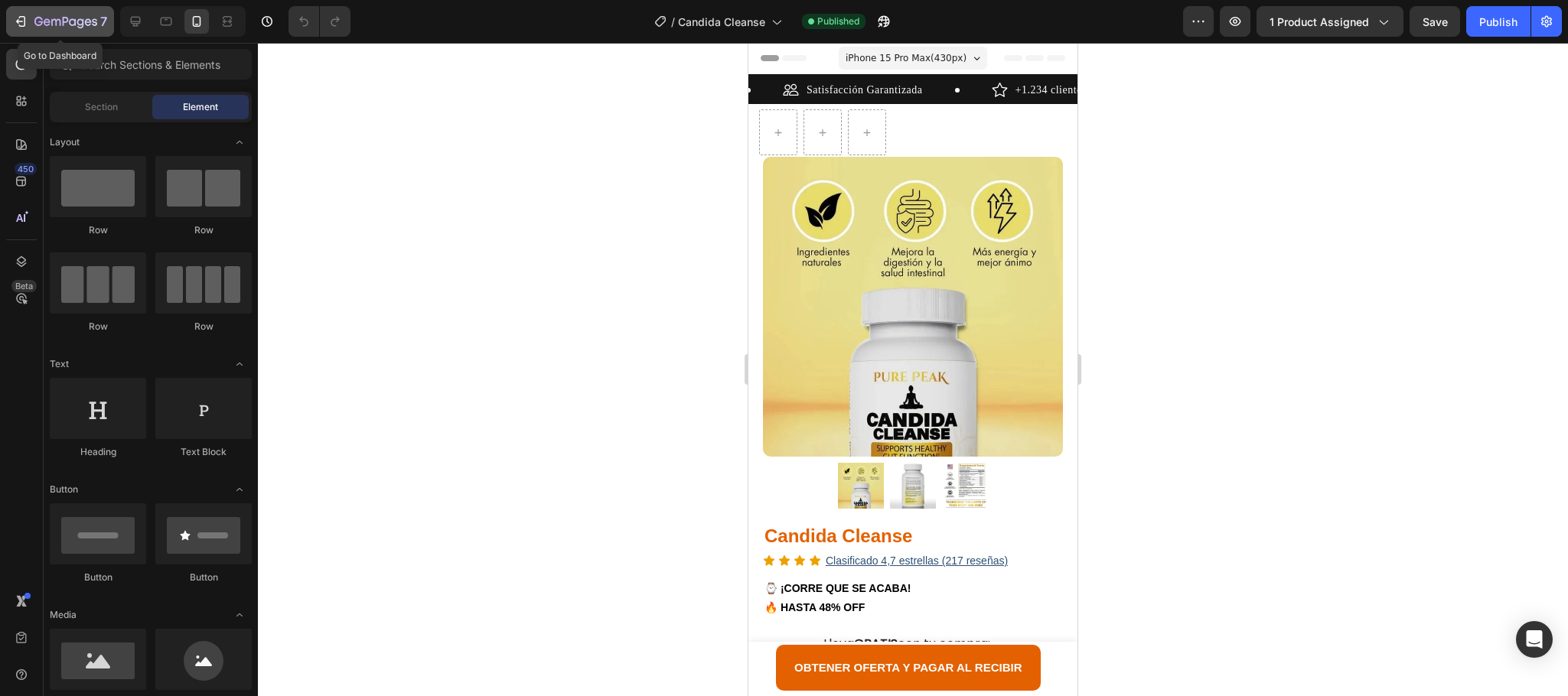
click at [20, 30] on div "7" at bounding box center [60, 21] width 94 height 19
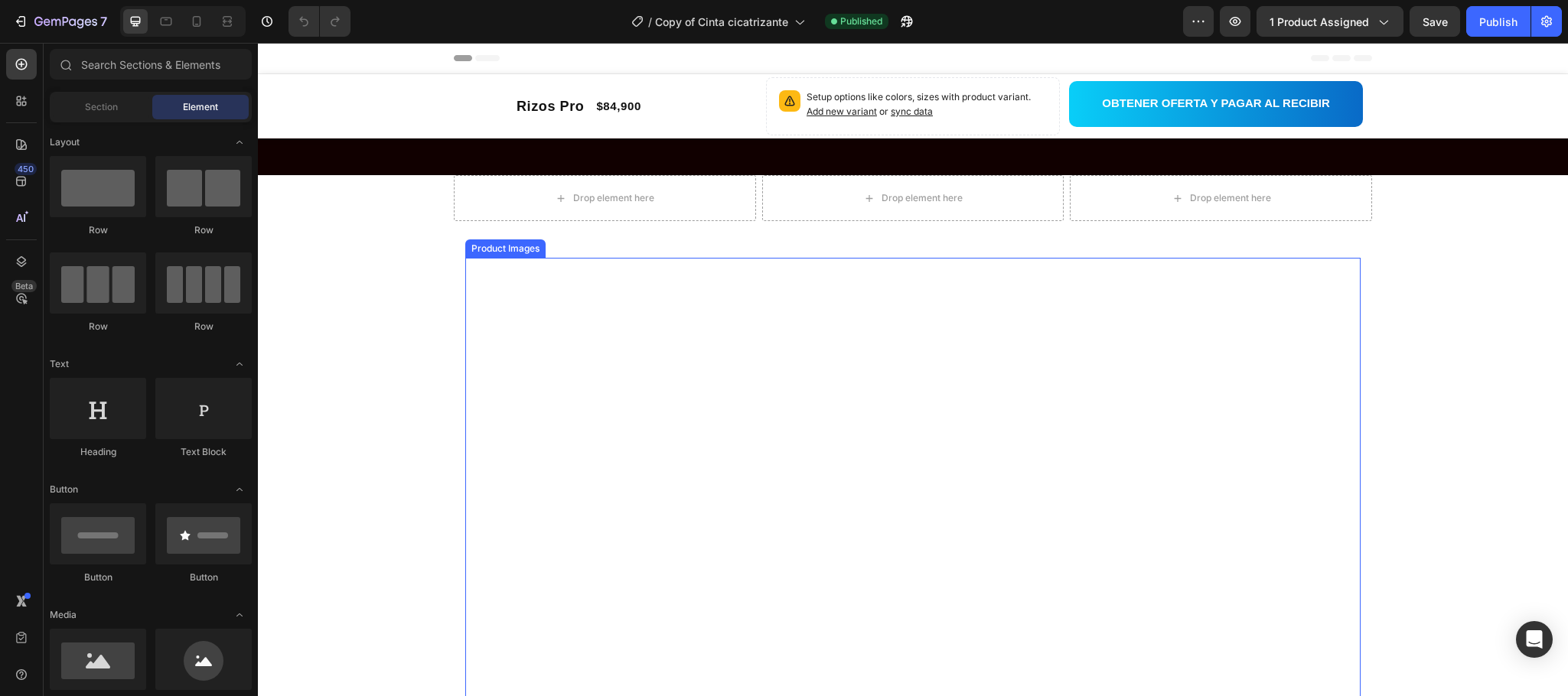
scroll to position [688, 0]
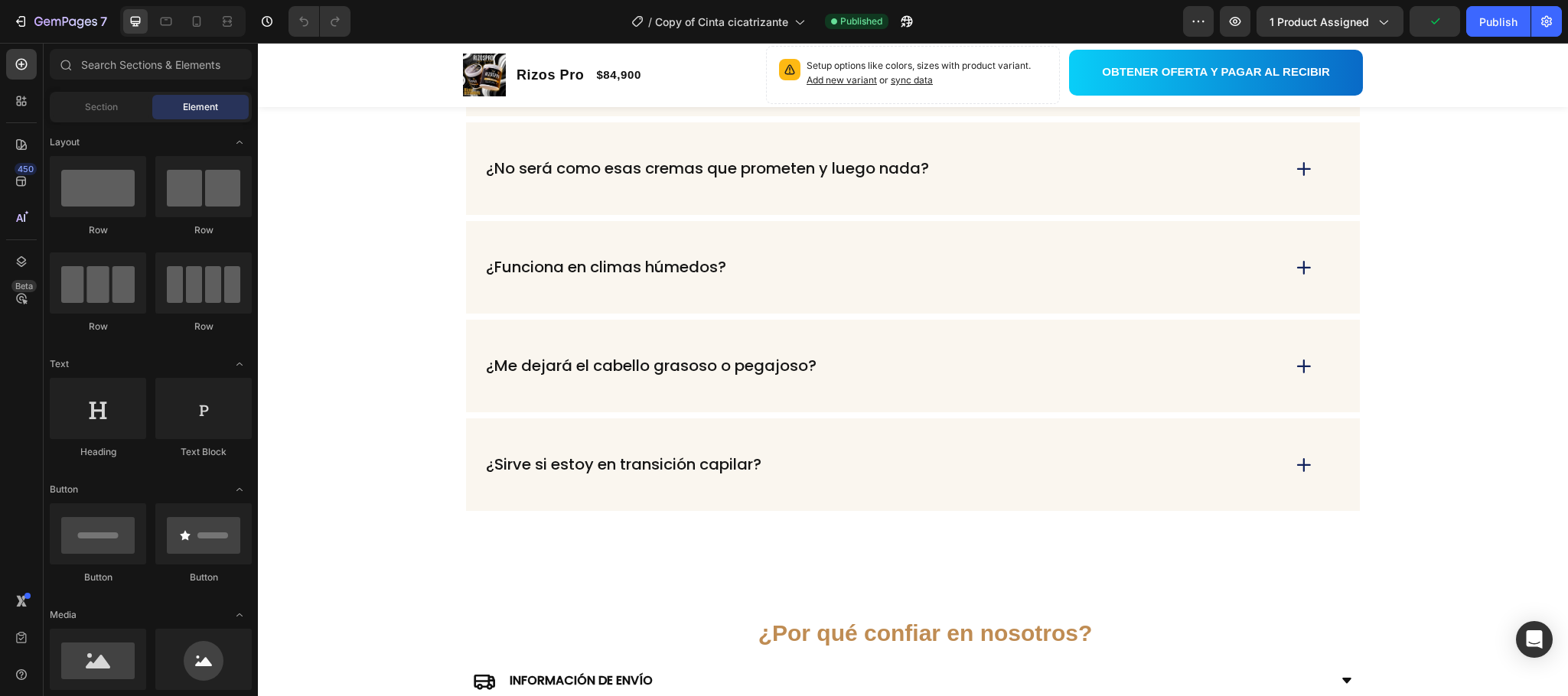
drag, startPoint x: 1561, startPoint y: 179, endPoint x: 1809, endPoint y: 670, distance: 550.1
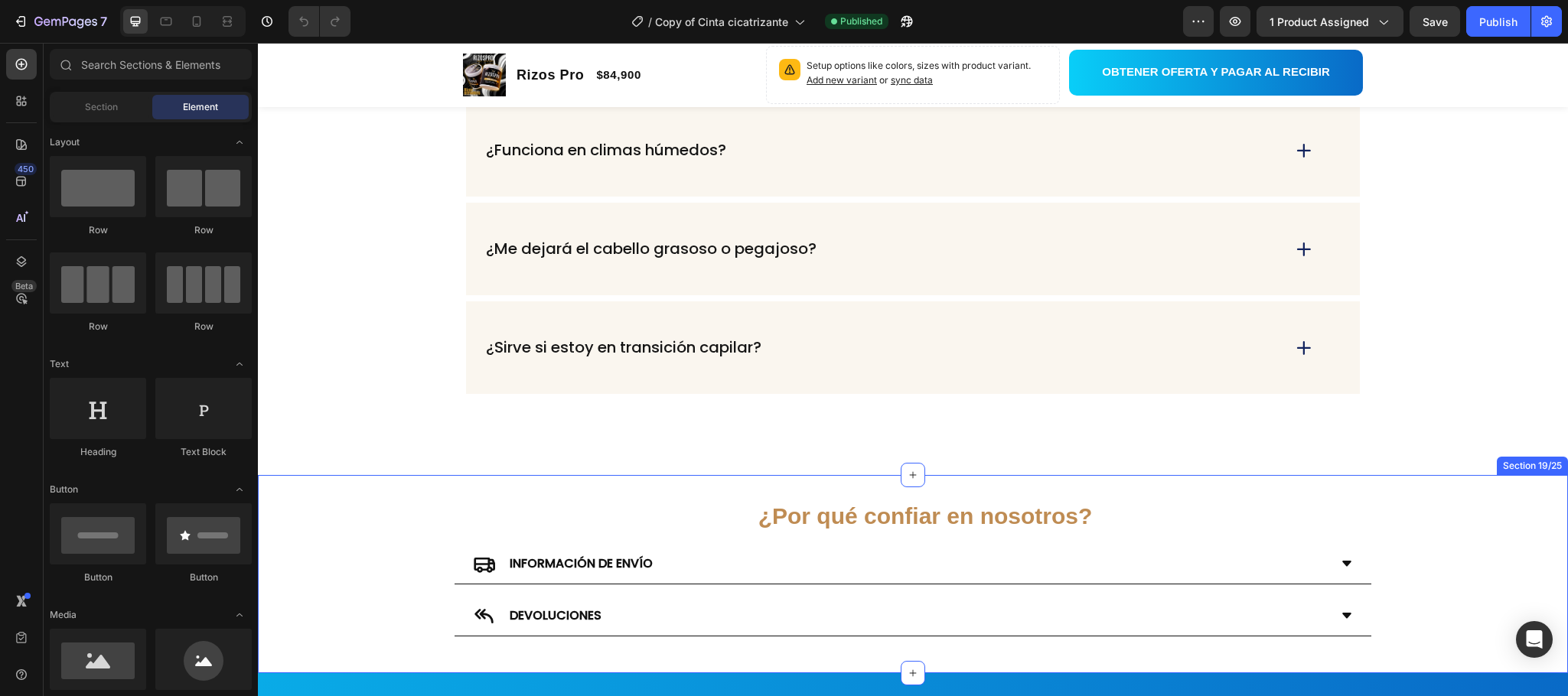
scroll to position [6239, 0]
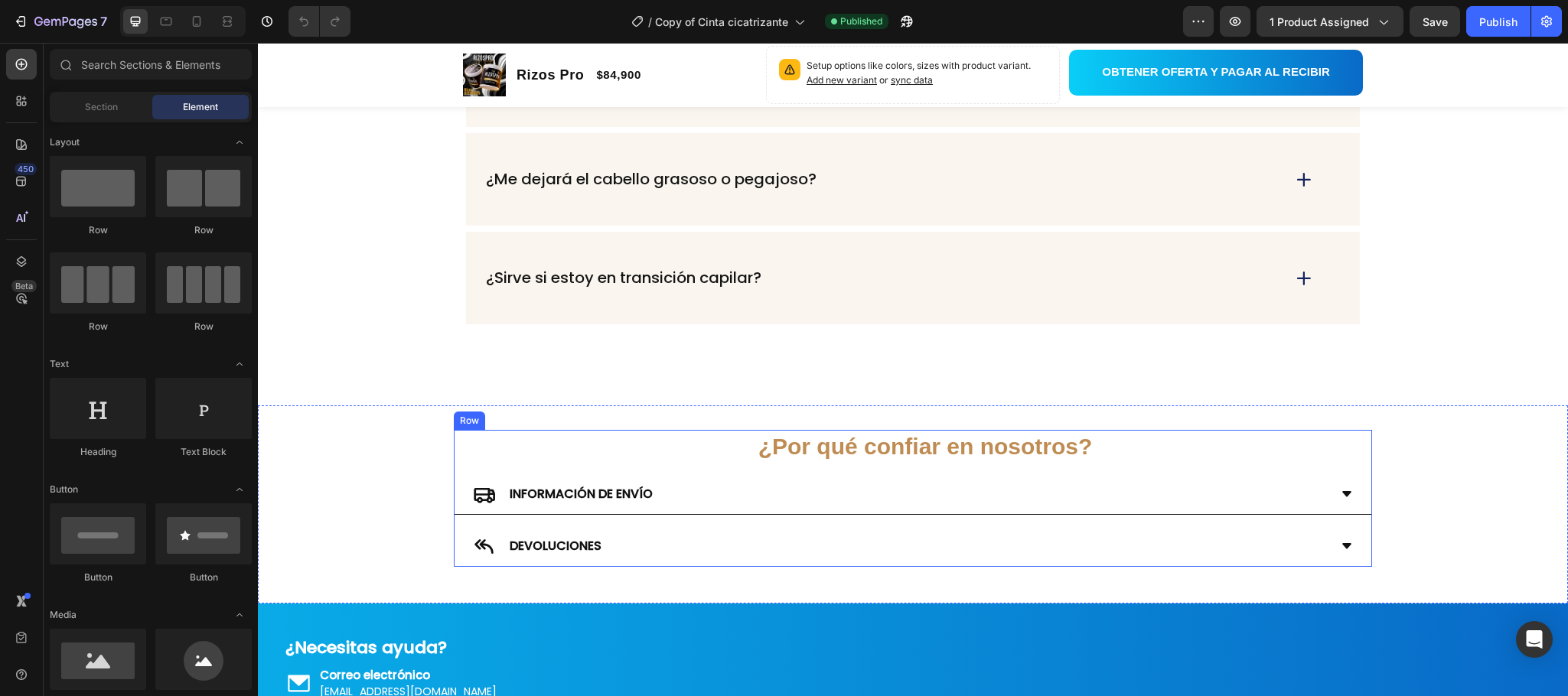
click at [1336, 472] on div "¿Por qué confiar en nosotros? Heading INFORMACIÓN DE [GEOGRAPHIC_DATA] DEVOLUCI…" at bounding box center [913, 498] width 919 height 137
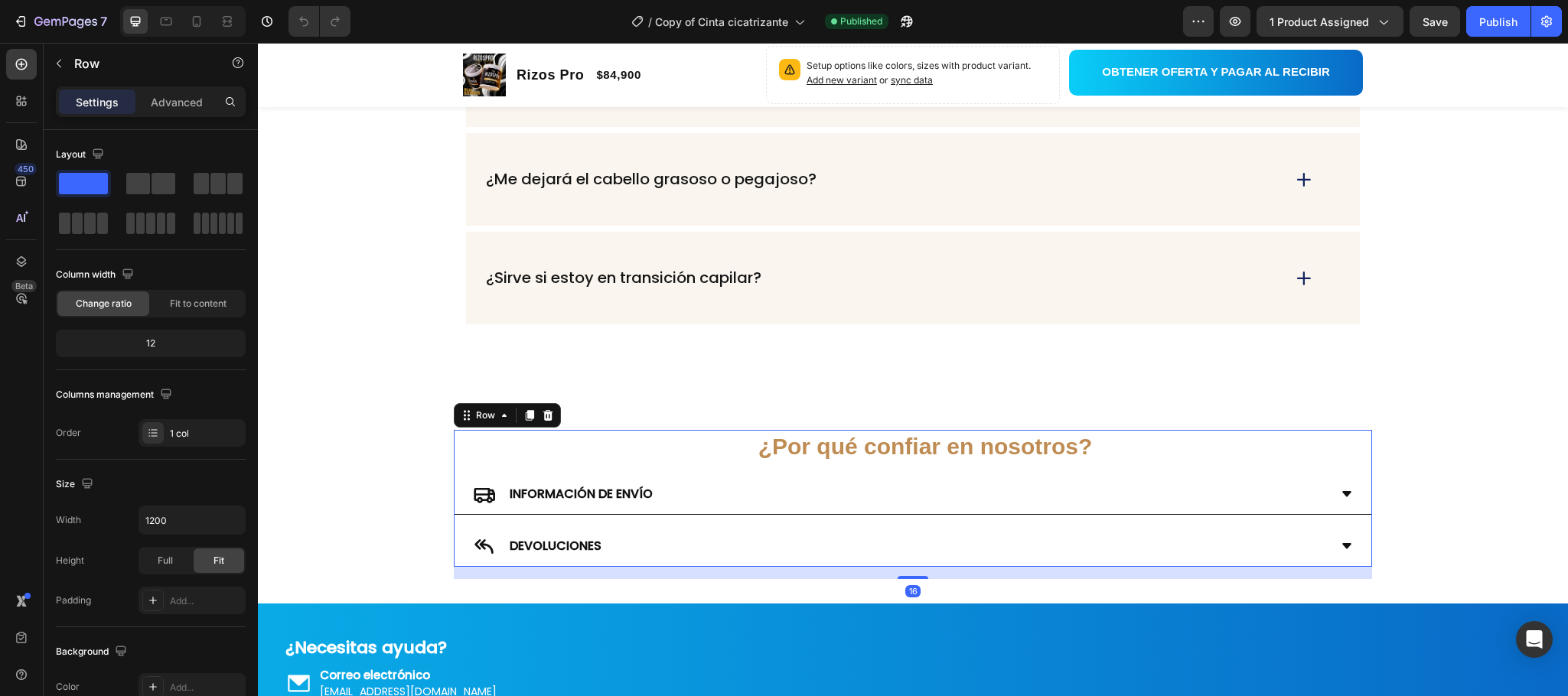
click at [1160, 463] on h2 "¿Por qué confiar en nosotros?" at bounding box center [925, 446] width 894 height 33
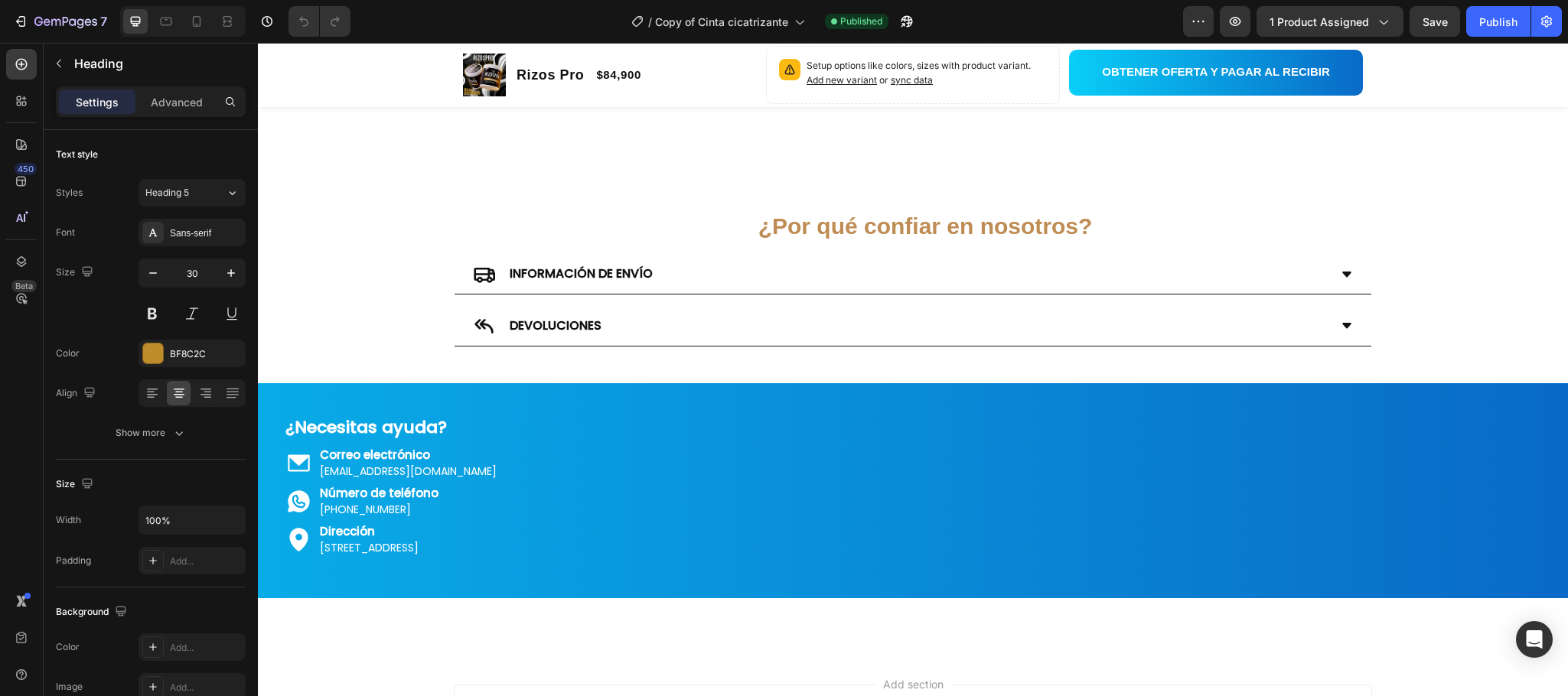
scroll to position [5092, 0]
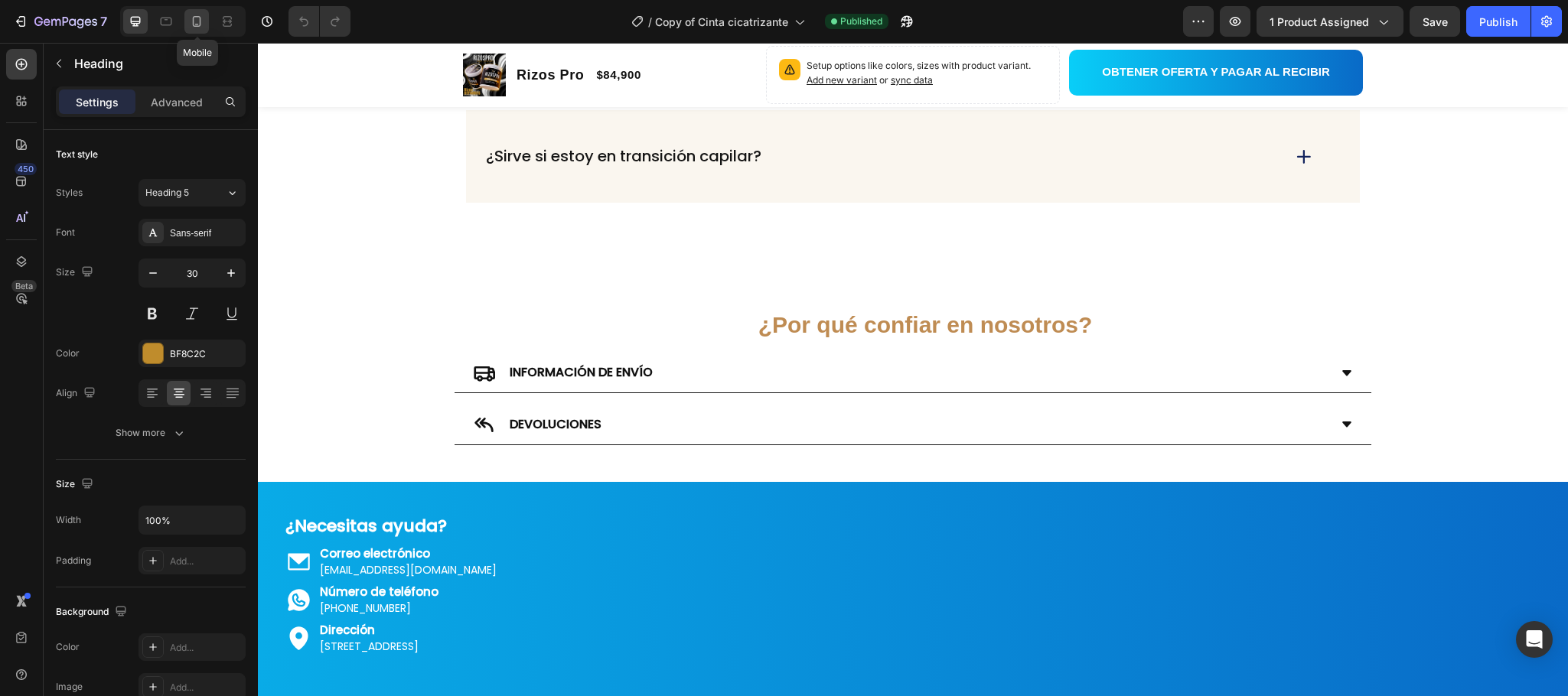
click at [185, 23] on div at bounding box center [197, 21] width 25 height 25
type input "27"
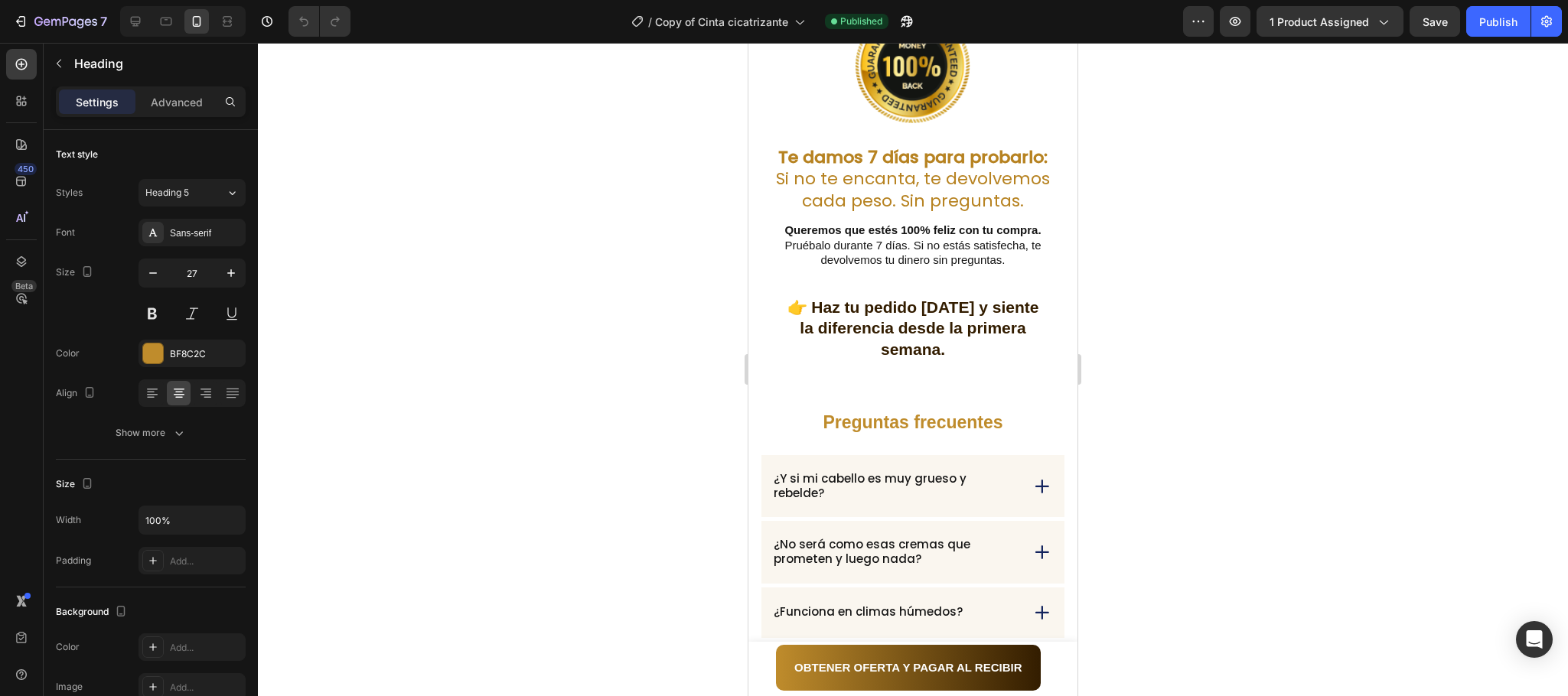
scroll to position [5166, 0]
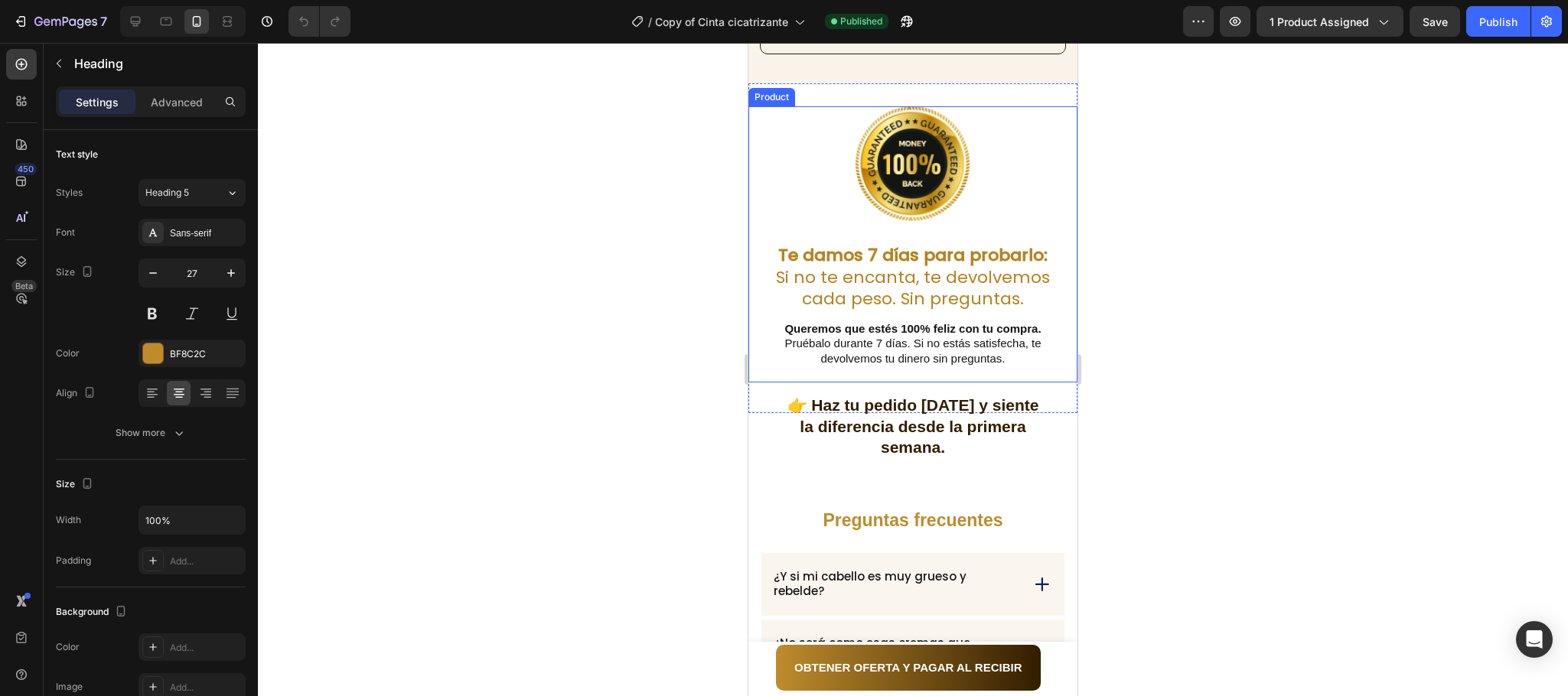
click at [1057, 383] on div "Image Te damos 7 días para probarlo: Si no te encanta, te devolvemos cada peso.…" at bounding box center [913, 244] width 329 height 276
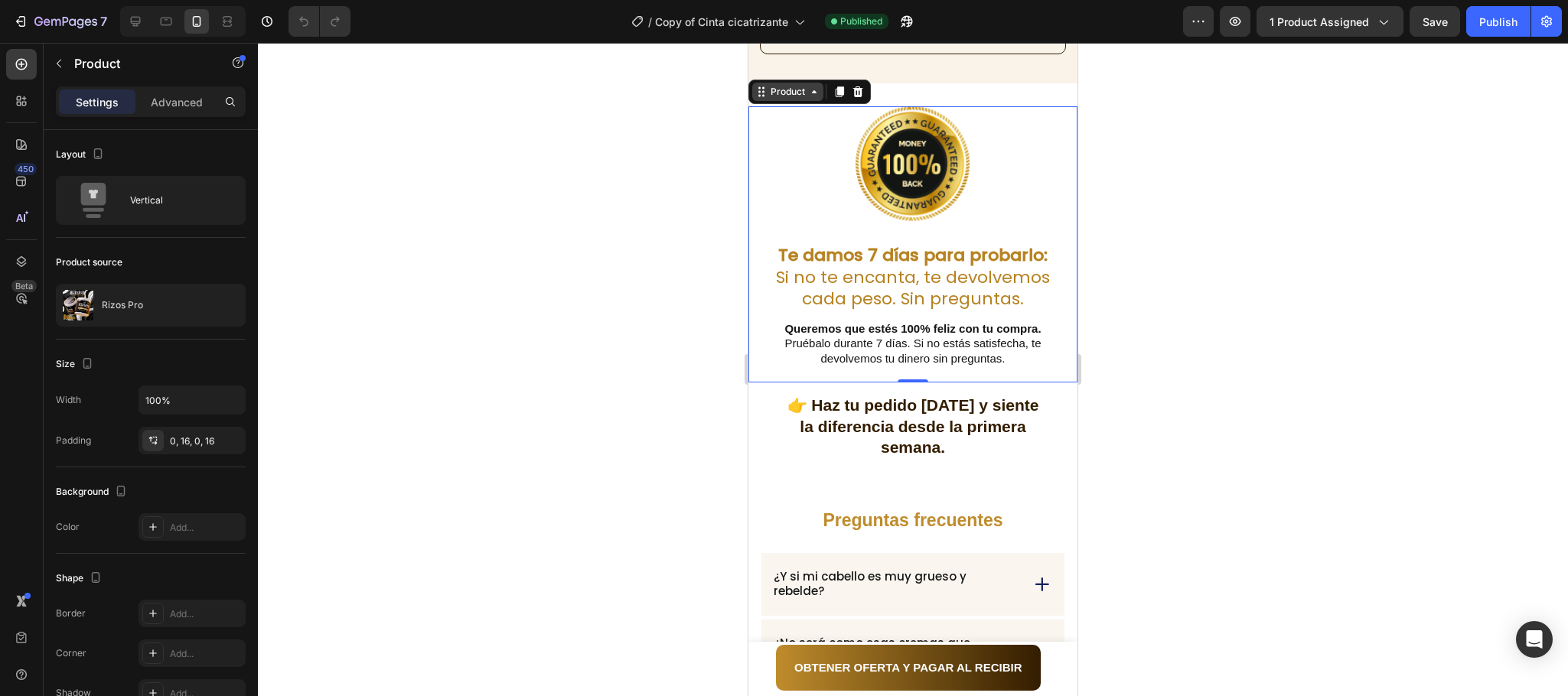
click at [802, 99] on div "Product" at bounding box center [788, 92] width 41 height 14
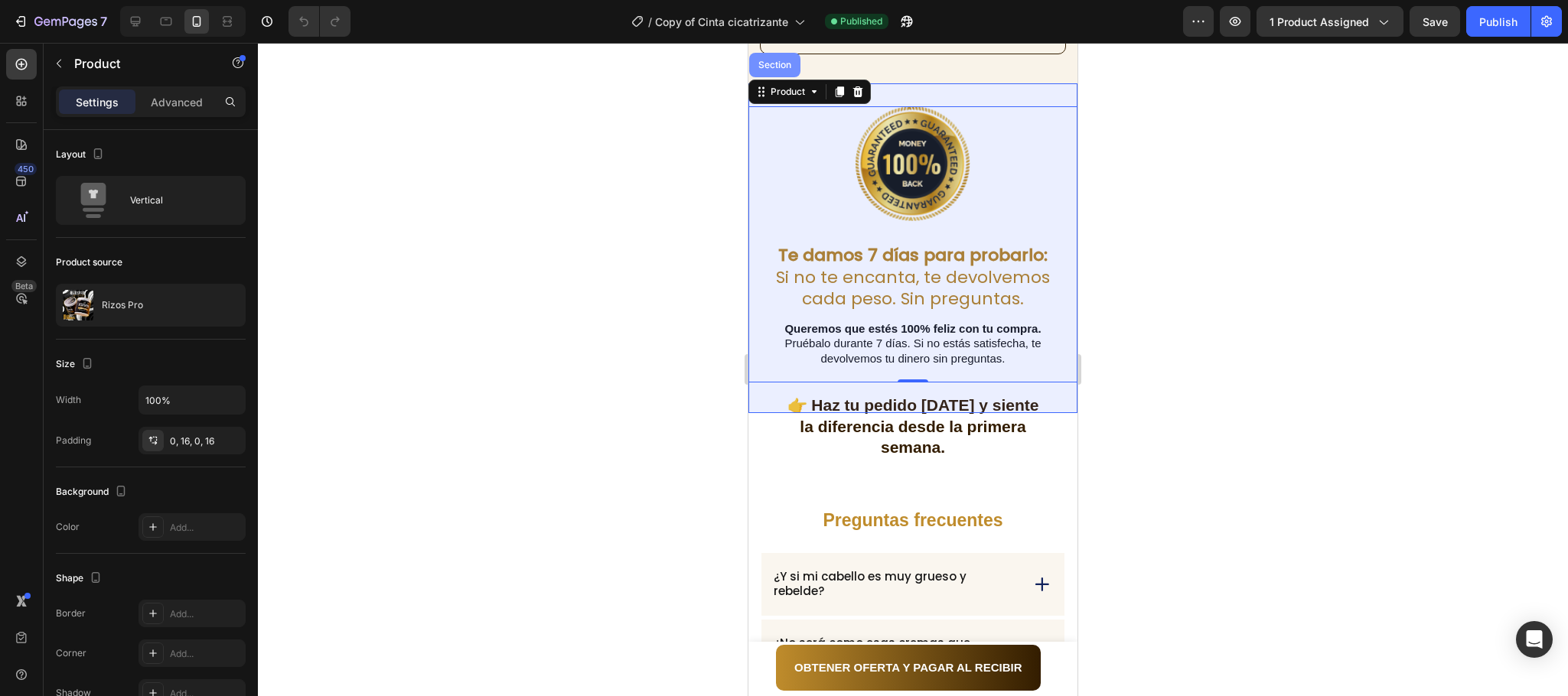
click at [788, 77] on div "Section" at bounding box center [775, 65] width 52 height 25
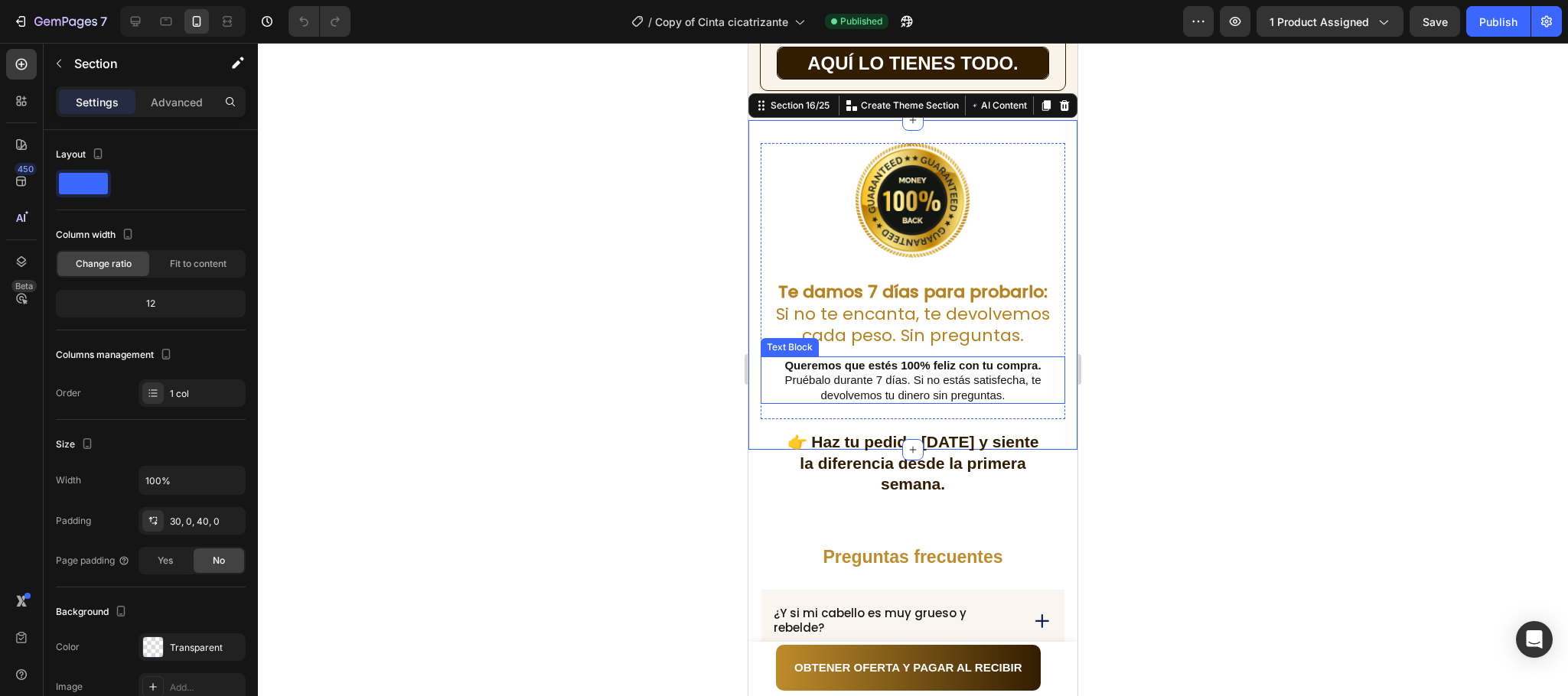
scroll to position [4821, 0]
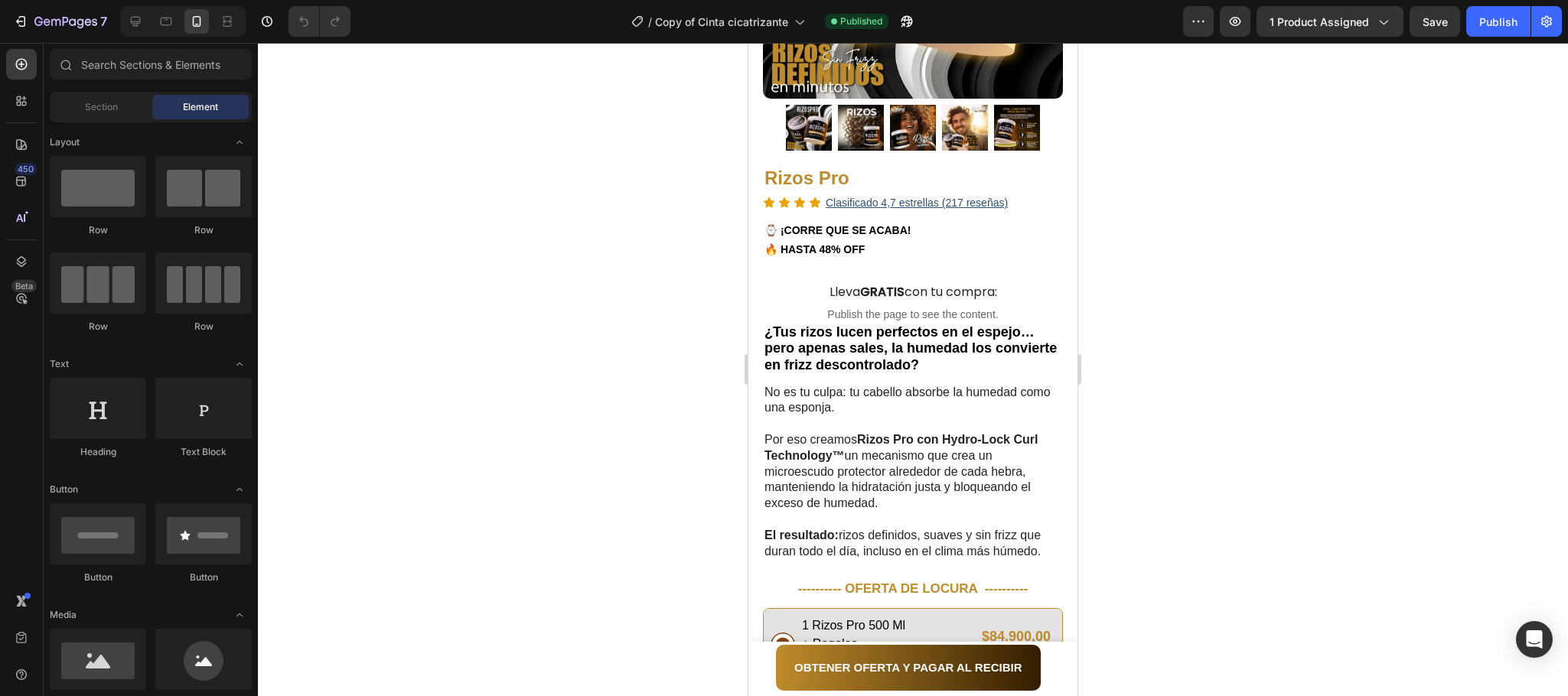
scroll to position [342, 0]
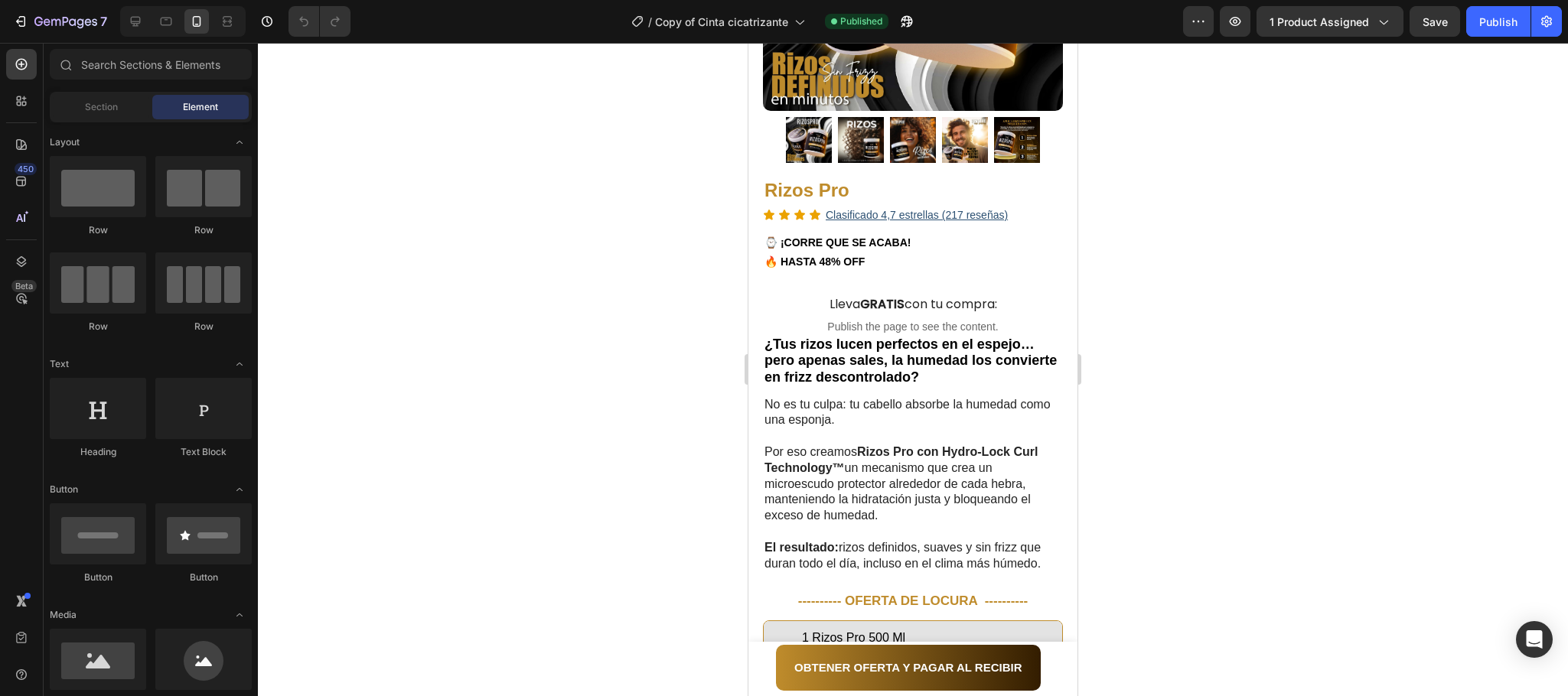
drag, startPoint x: 1069, startPoint y: 479, endPoint x: 1827, endPoint y: 174, distance: 817.1
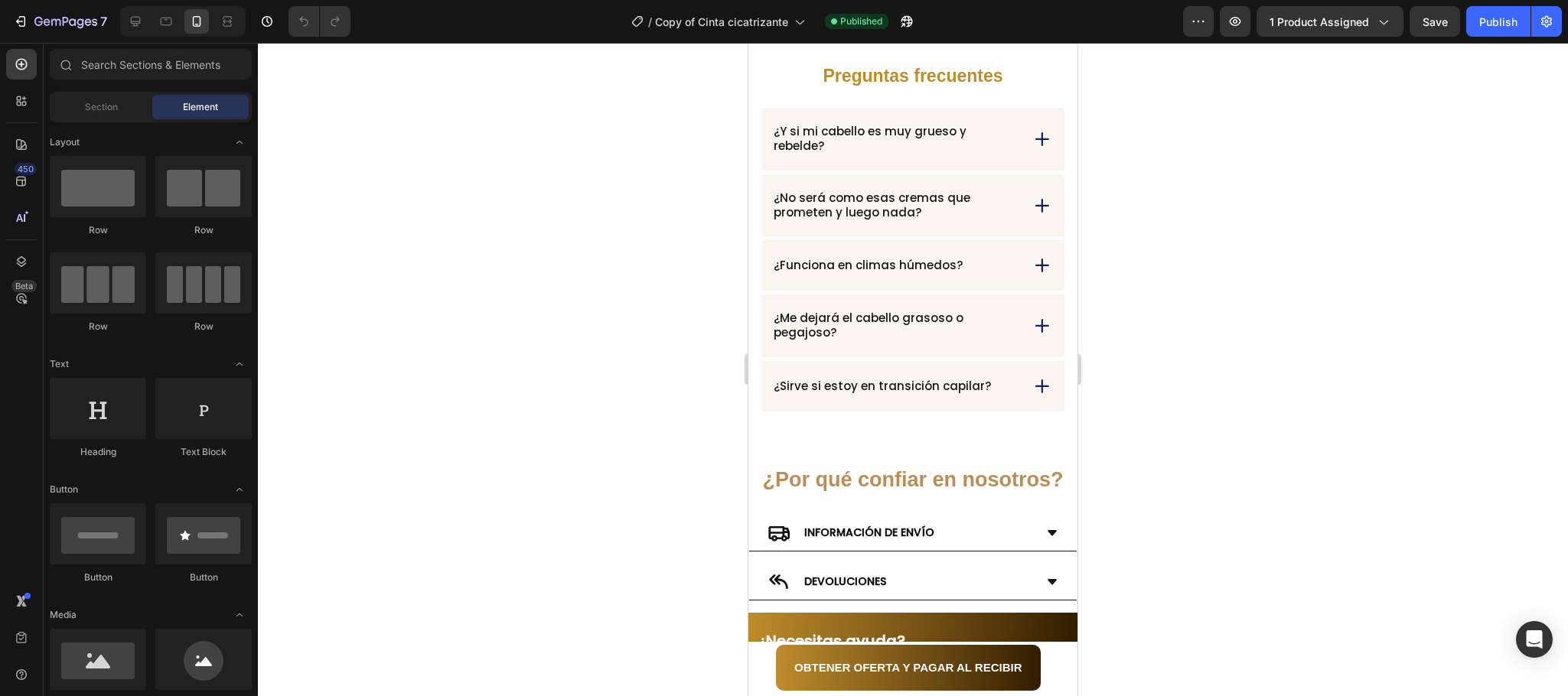
scroll to position [5504, 0]
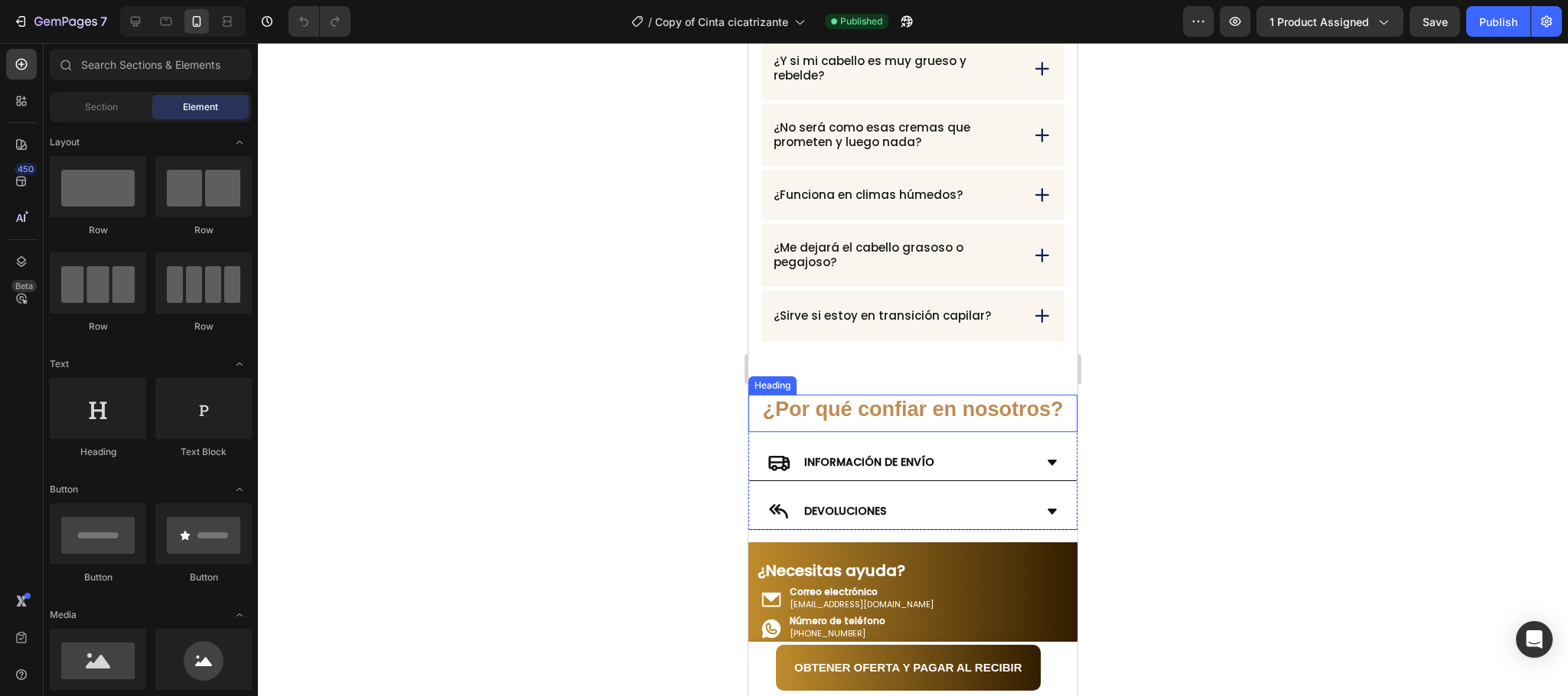
click at [942, 418] on strong "¿Por qué confiar en nosotros?" at bounding box center [912, 409] width 301 height 23
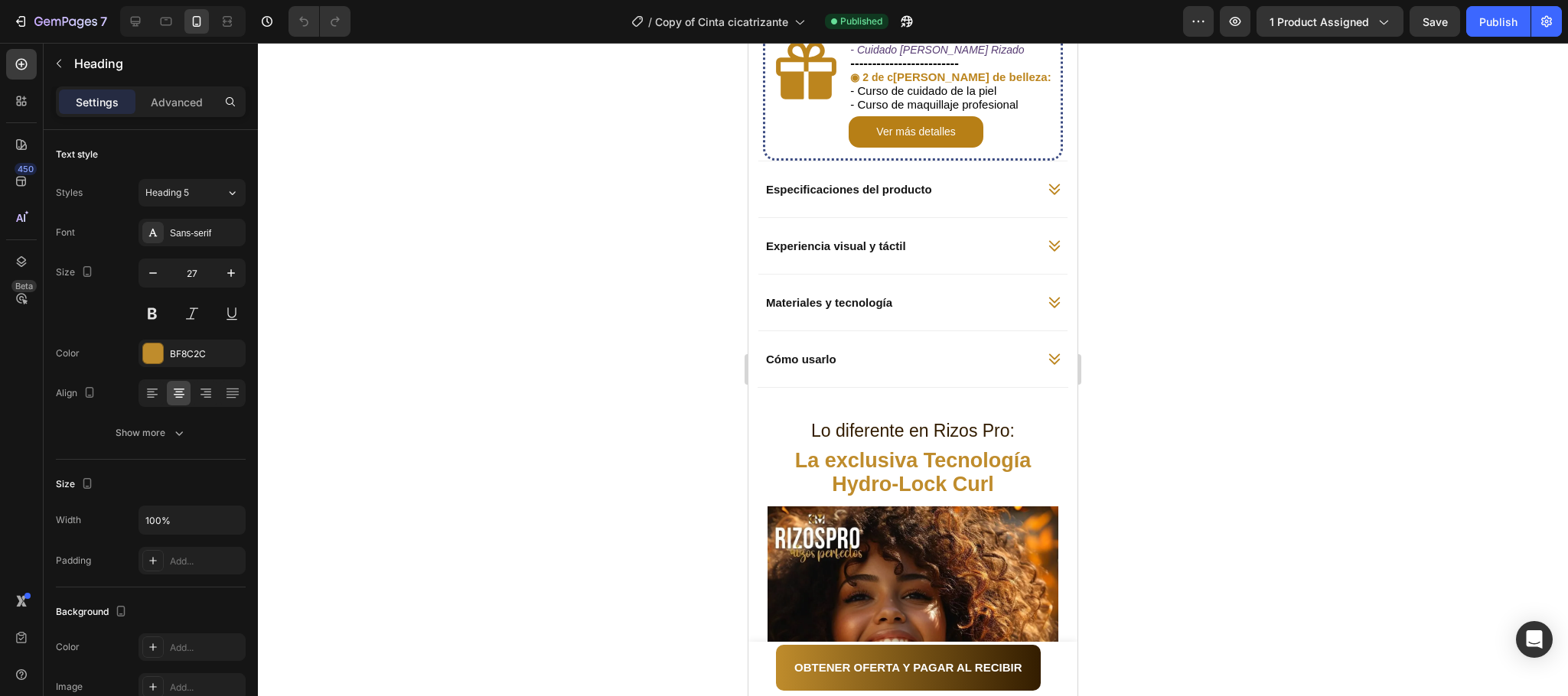
scroll to position [1067, 0]
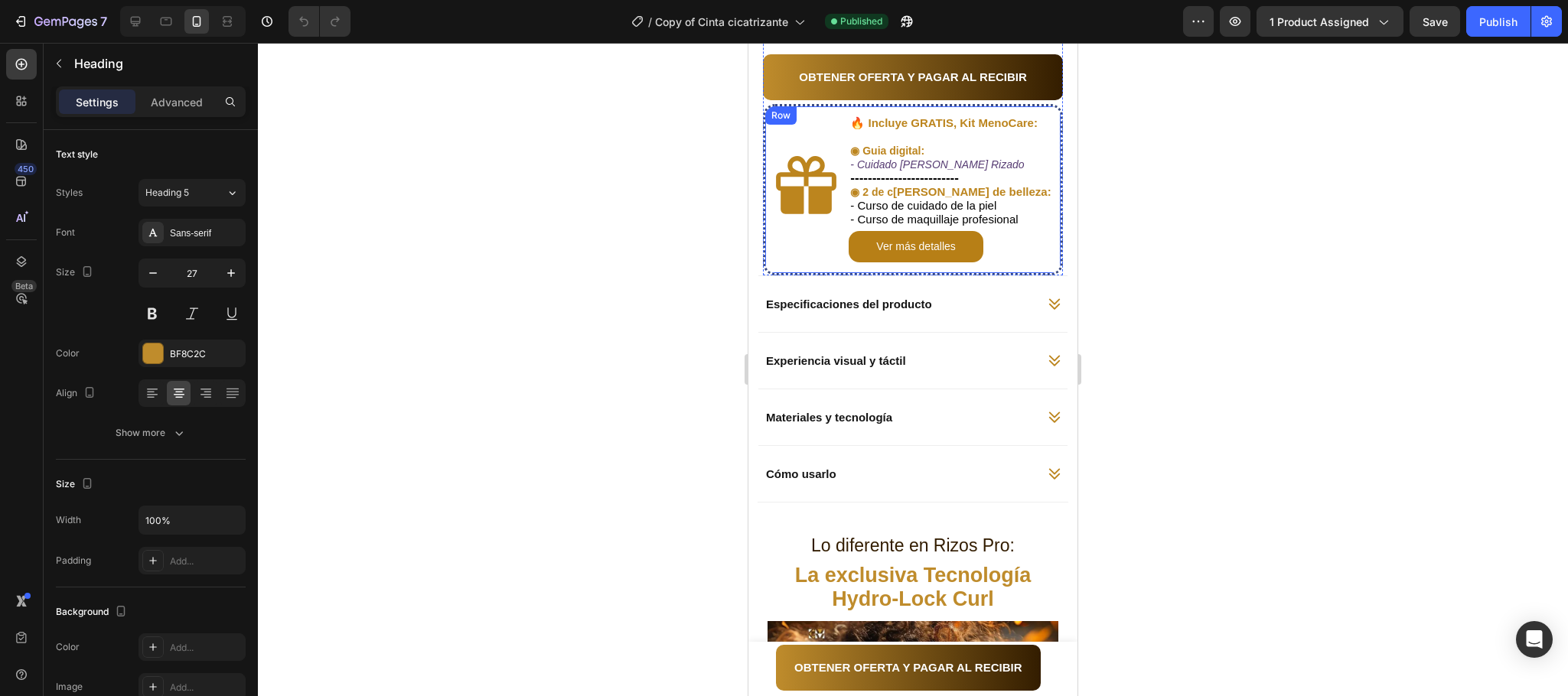
click at [1045, 257] on div "Icon 🔥 Incluye GRATIS, Kit MenoCare: ◉ Guia digital: - Cuidado del cabello Riza…" at bounding box center [913, 189] width 300 height 171
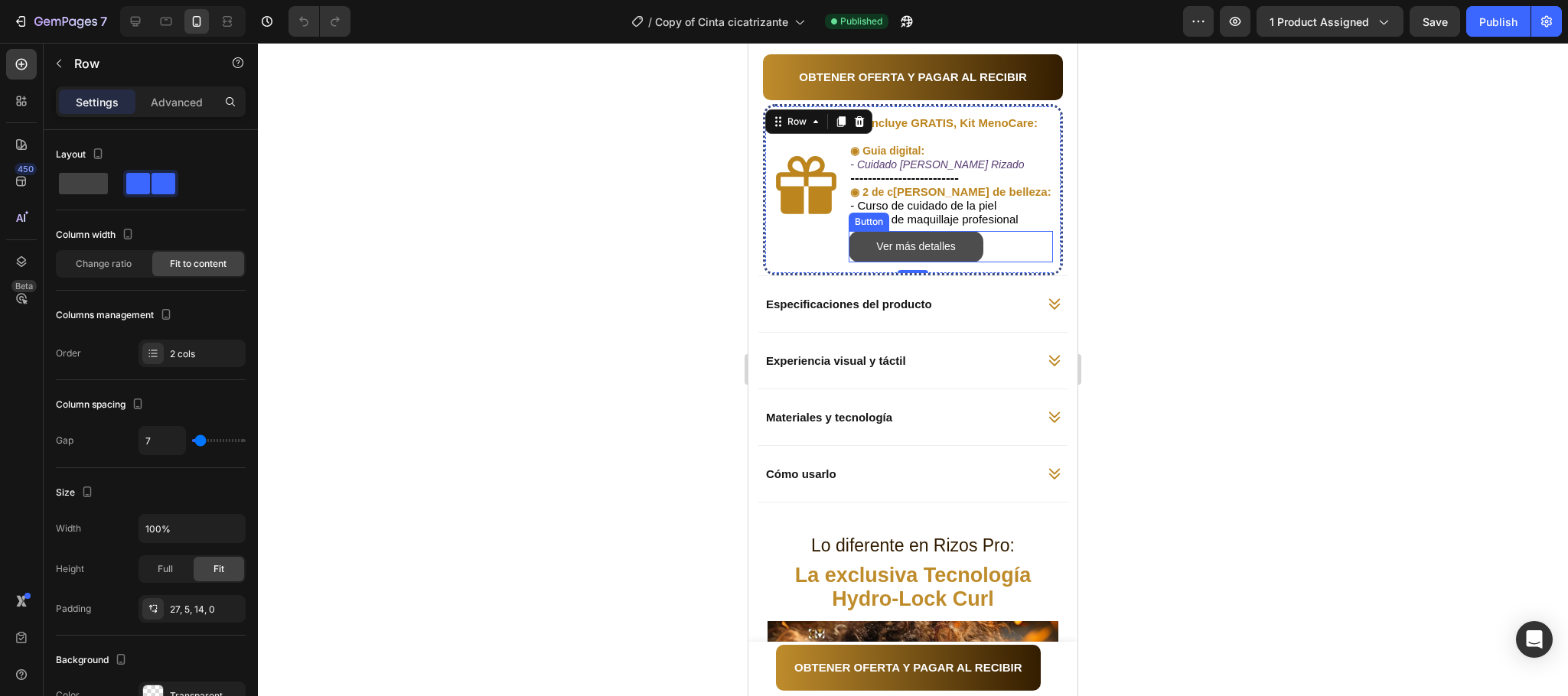
click at [970, 241] on button "Ver más detalles" at bounding box center [916, 246] width 135 height 31
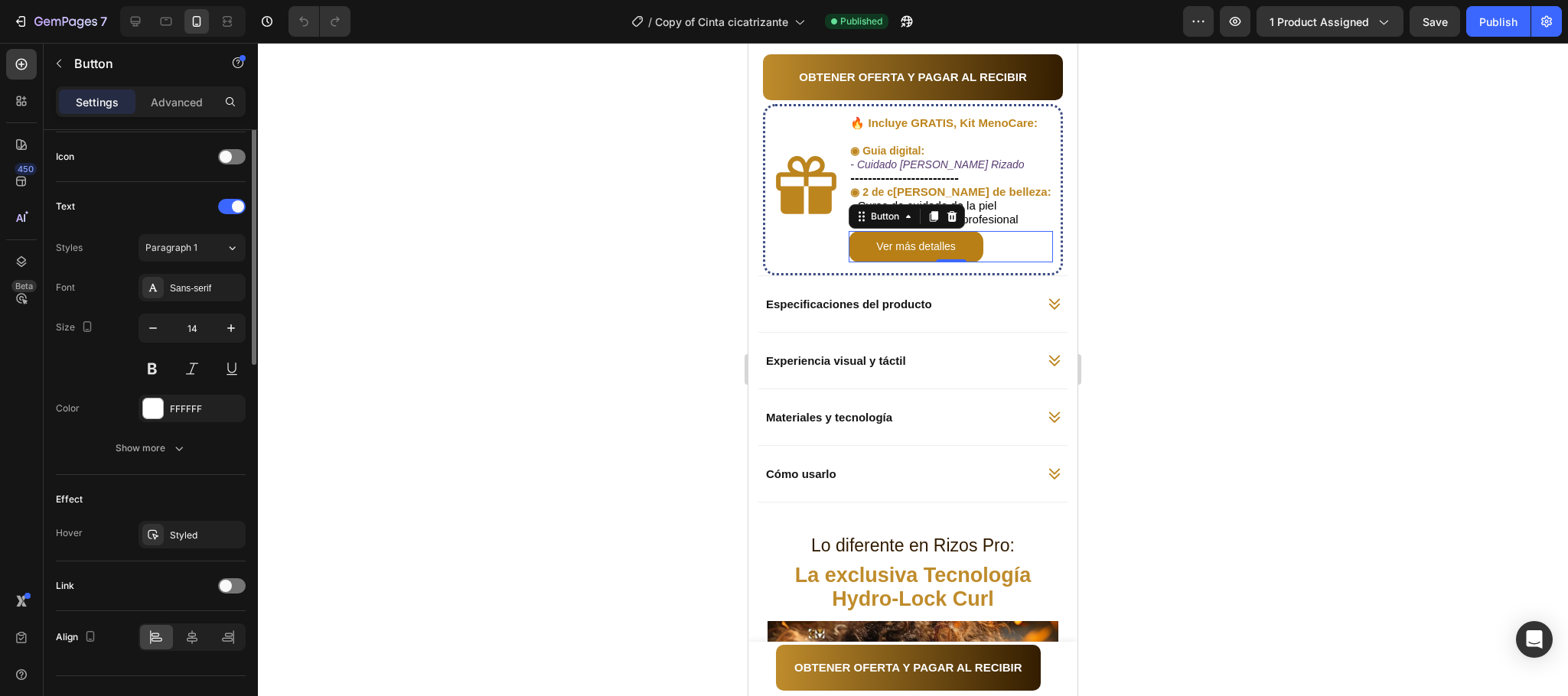
scroll to position [492, 0]
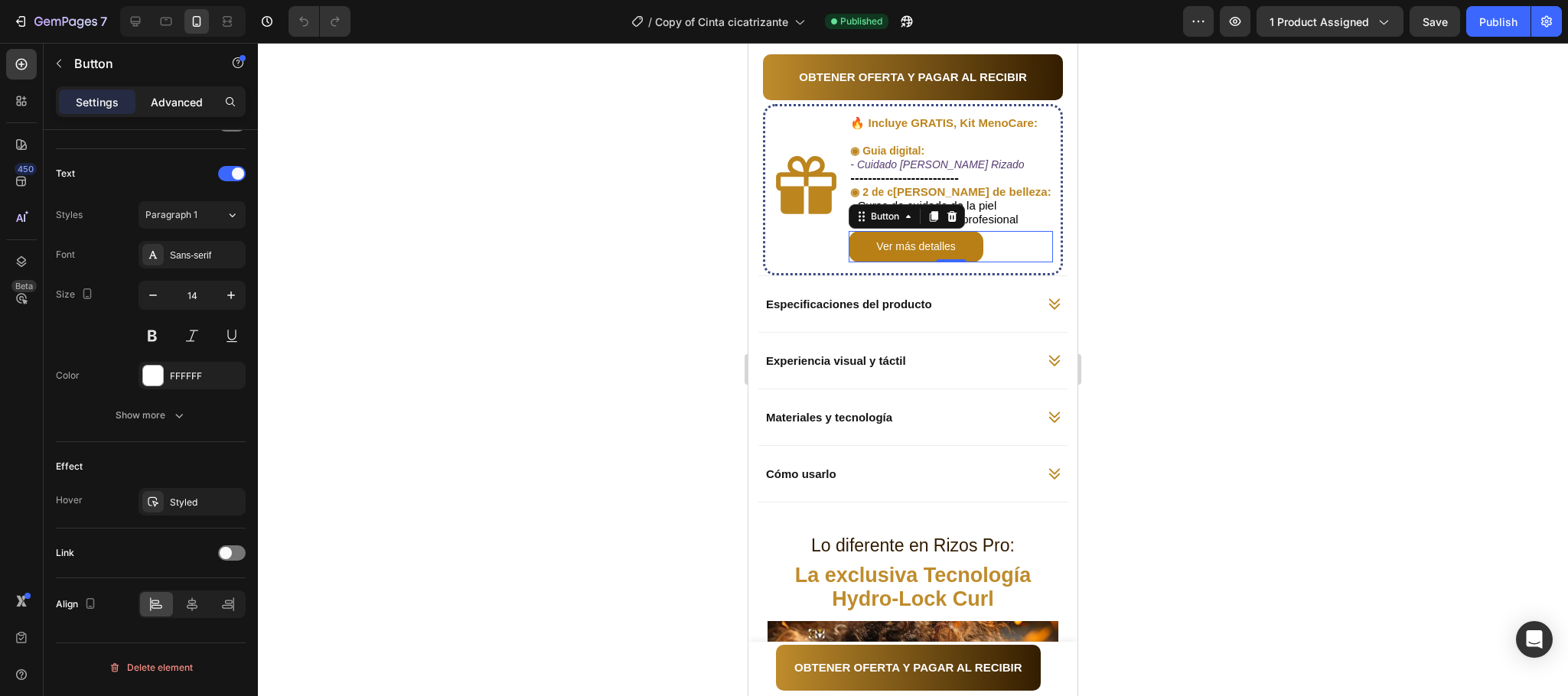
click at [187, 106] on p "Advanced" at bounding box center [177, 102] width 52 height 16
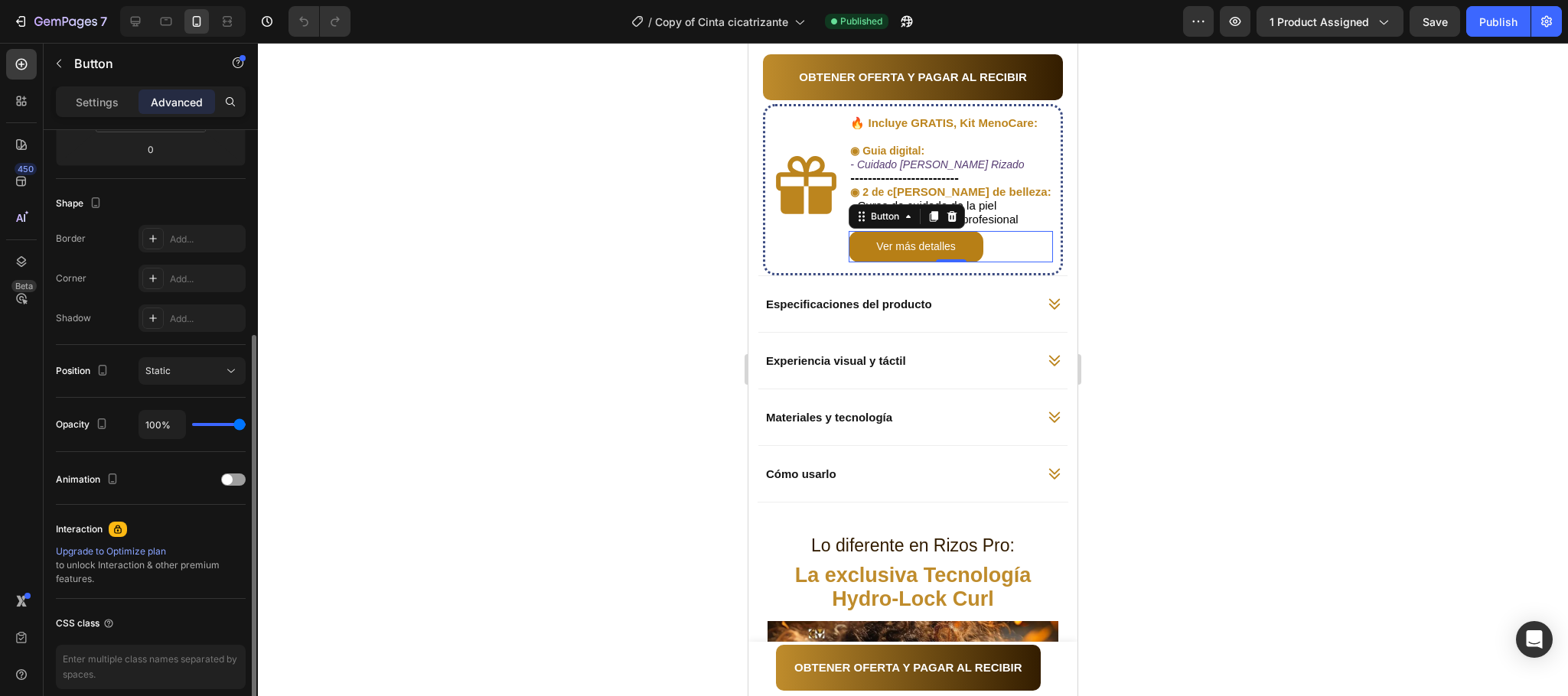
scroll to position [414, 0]
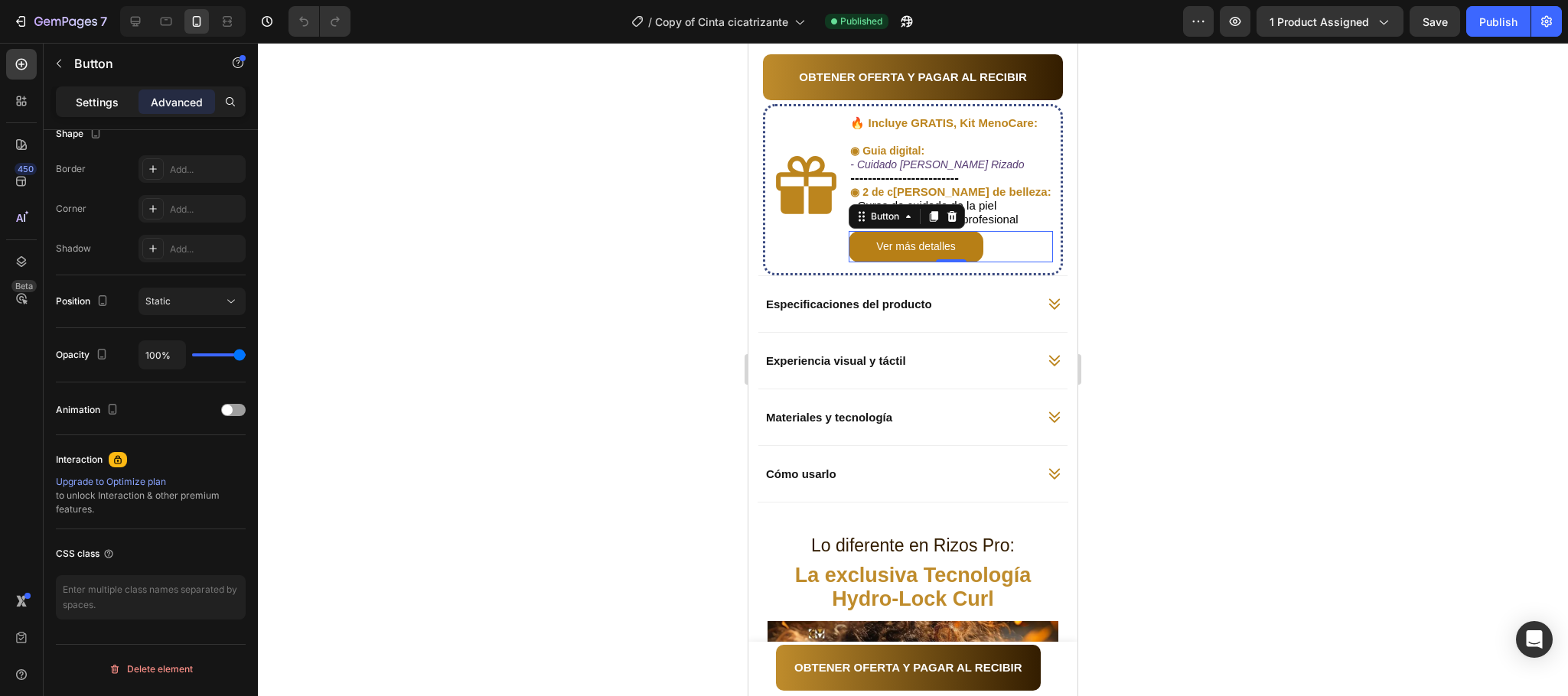
click at [107, 102] on p "Settings" at bounding box center [97, 102] width 43 height 16
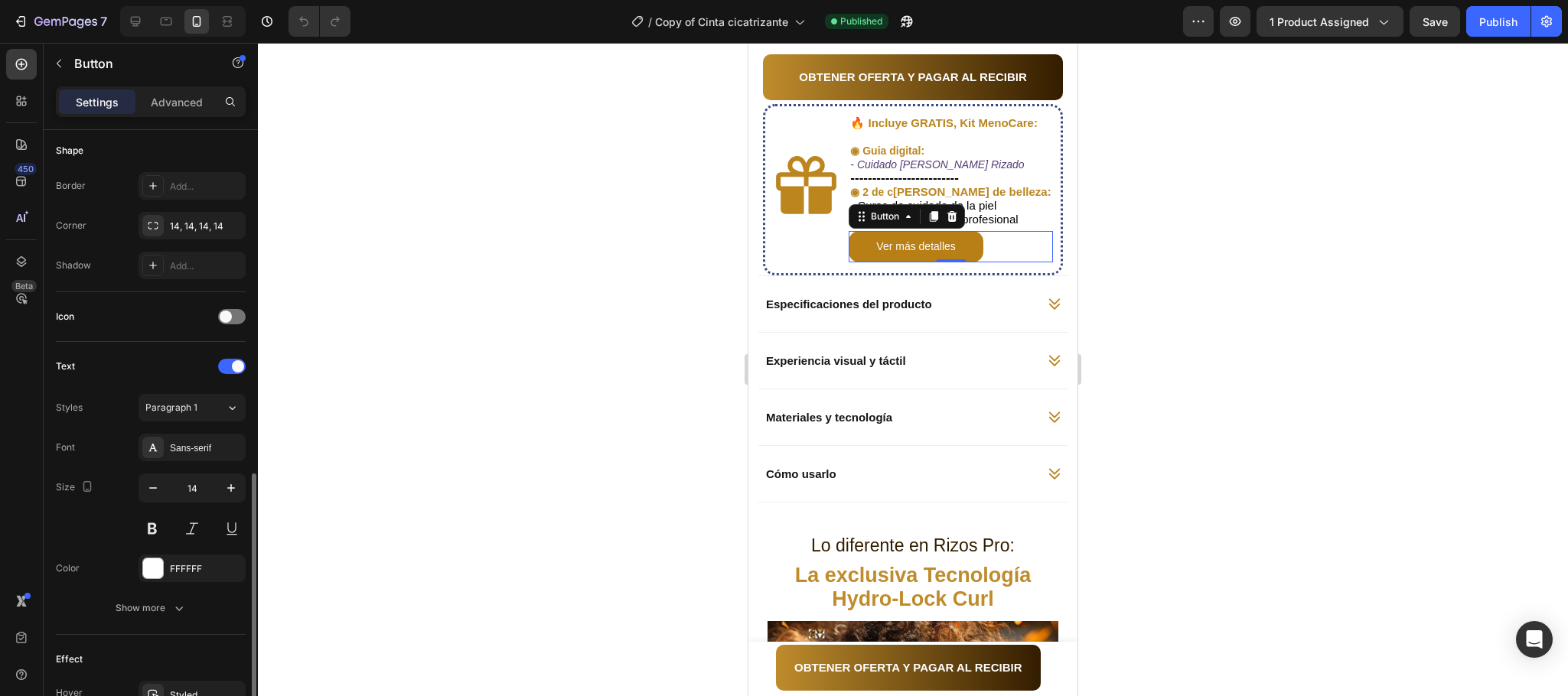
scroll to position [492, 0]
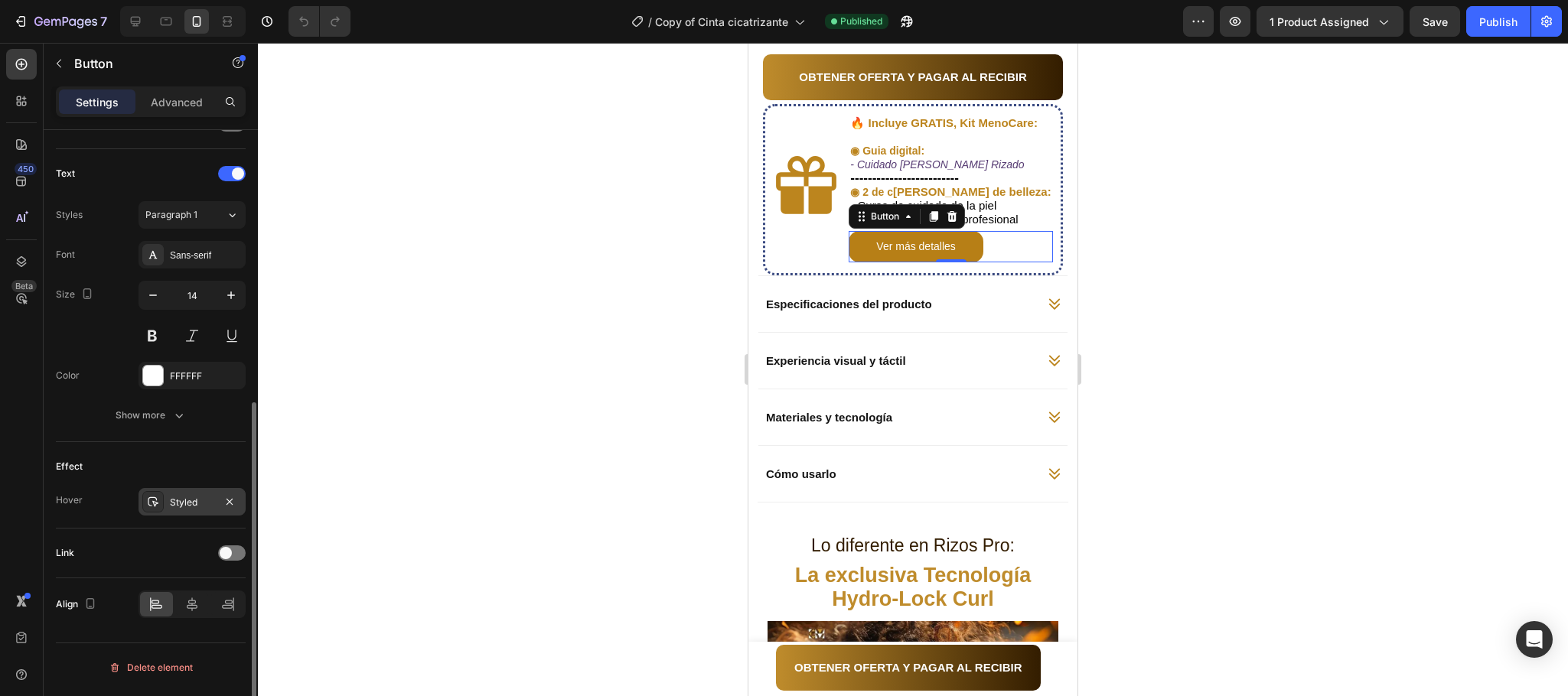
click at [177, 510] on div "Styled" at bounding box center [192, 502] width 44 height 14
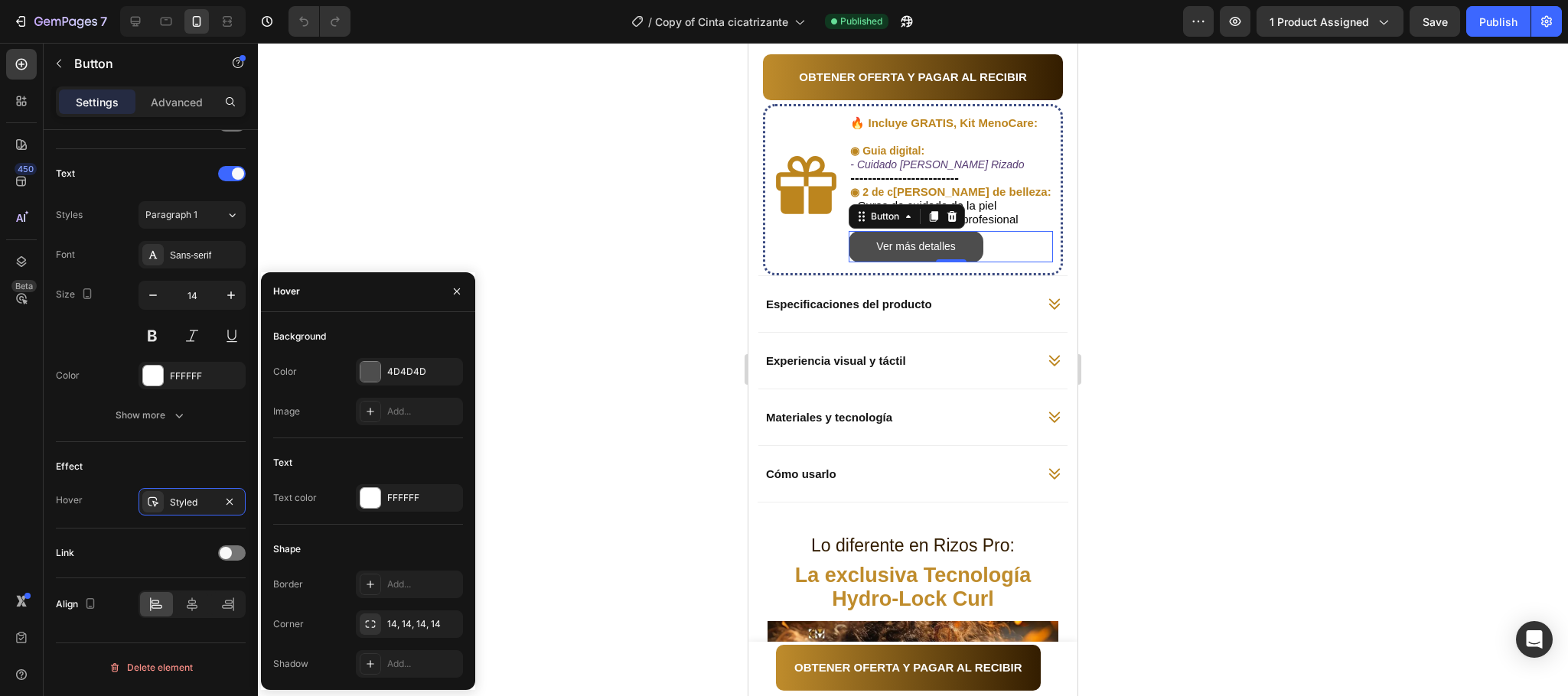
click at [861, 246] on button "Ver más detalles" at bounding box center [916, 246] width 135 height 31
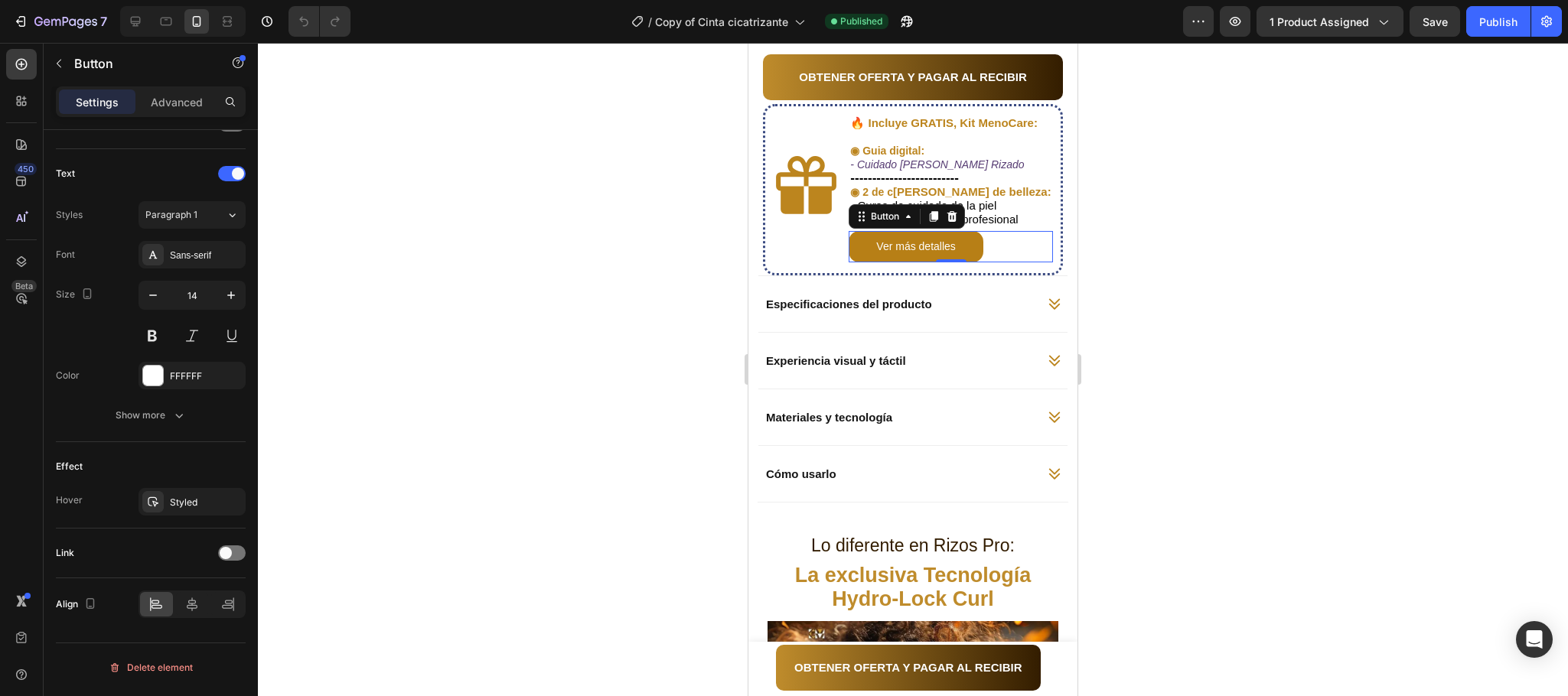
click at [1275, 251] on div at bounding box center [912, 369] width 1310 height 653
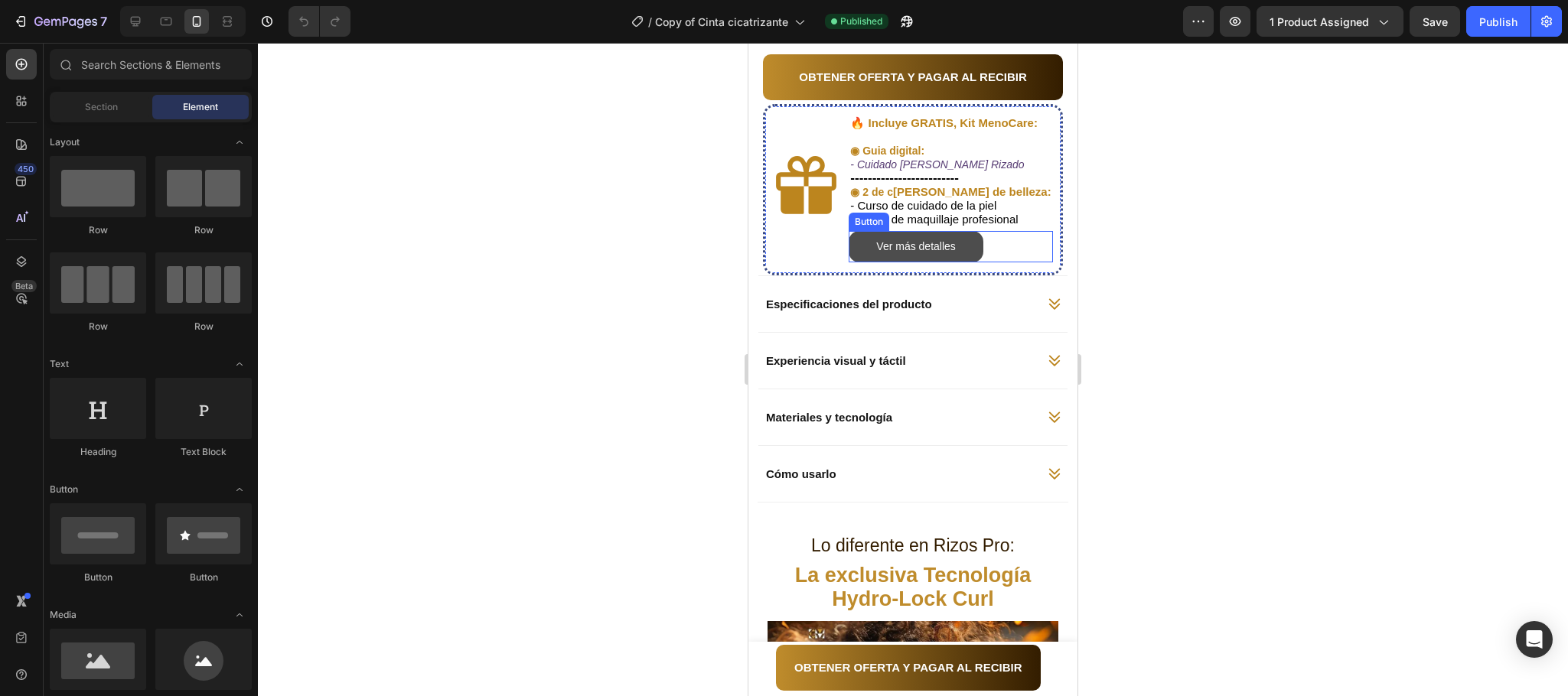
click at [970, 241] on button "Ver más detalles" at bounding box center [916, 246] width 135 height 31
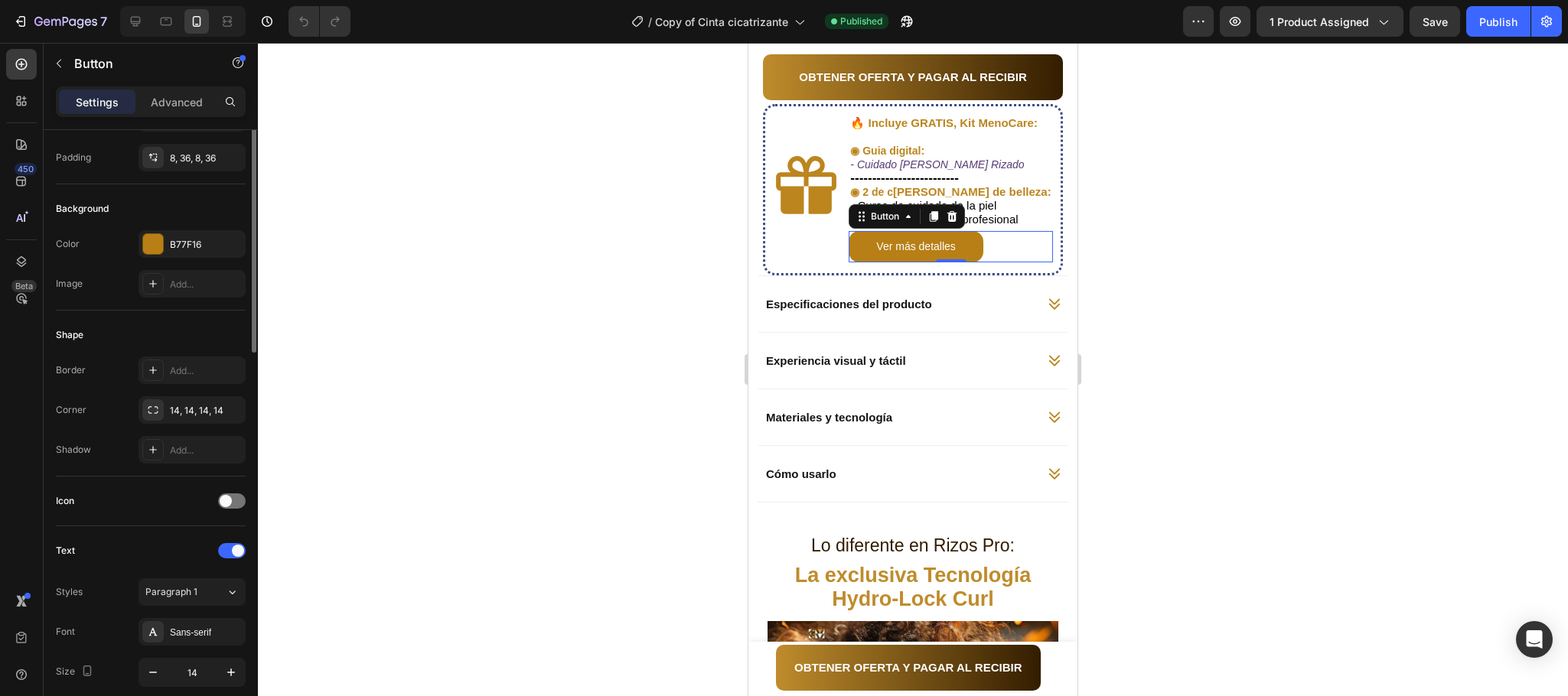
scroll to position [0, 0]
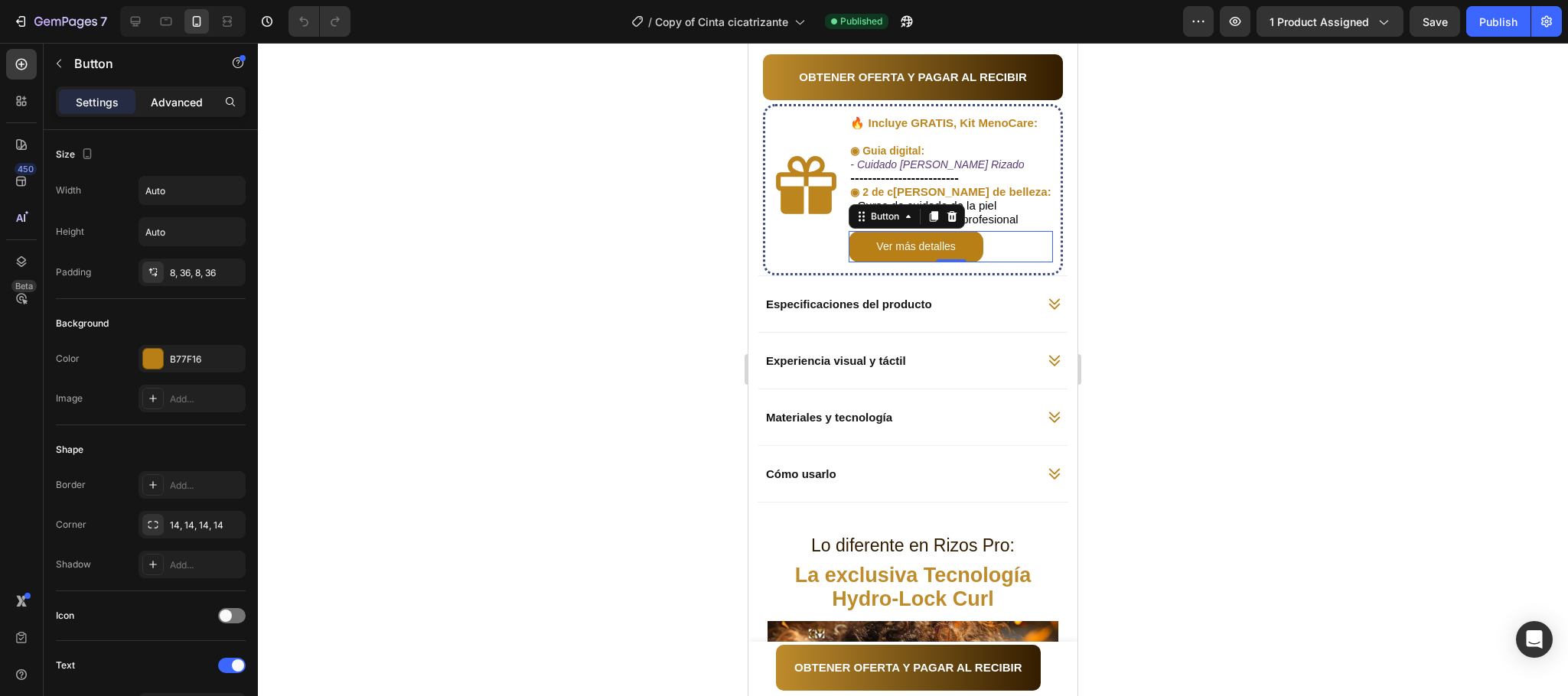
click at [152, 101] on p "Advanced" at bounding box center [177, 102] width 52 height 16
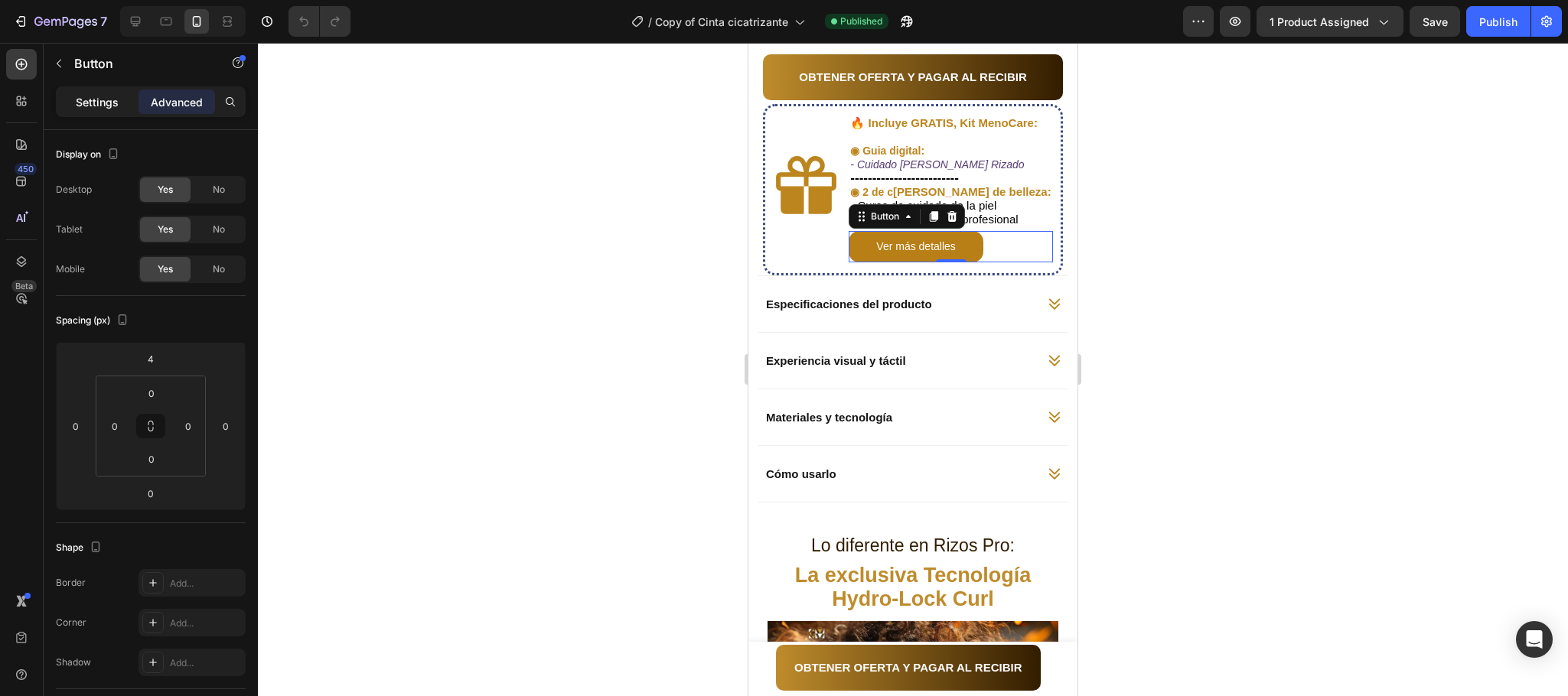
click at [92, 102] on p "Settings" at bounding box center [97, 102] width 43 height 16
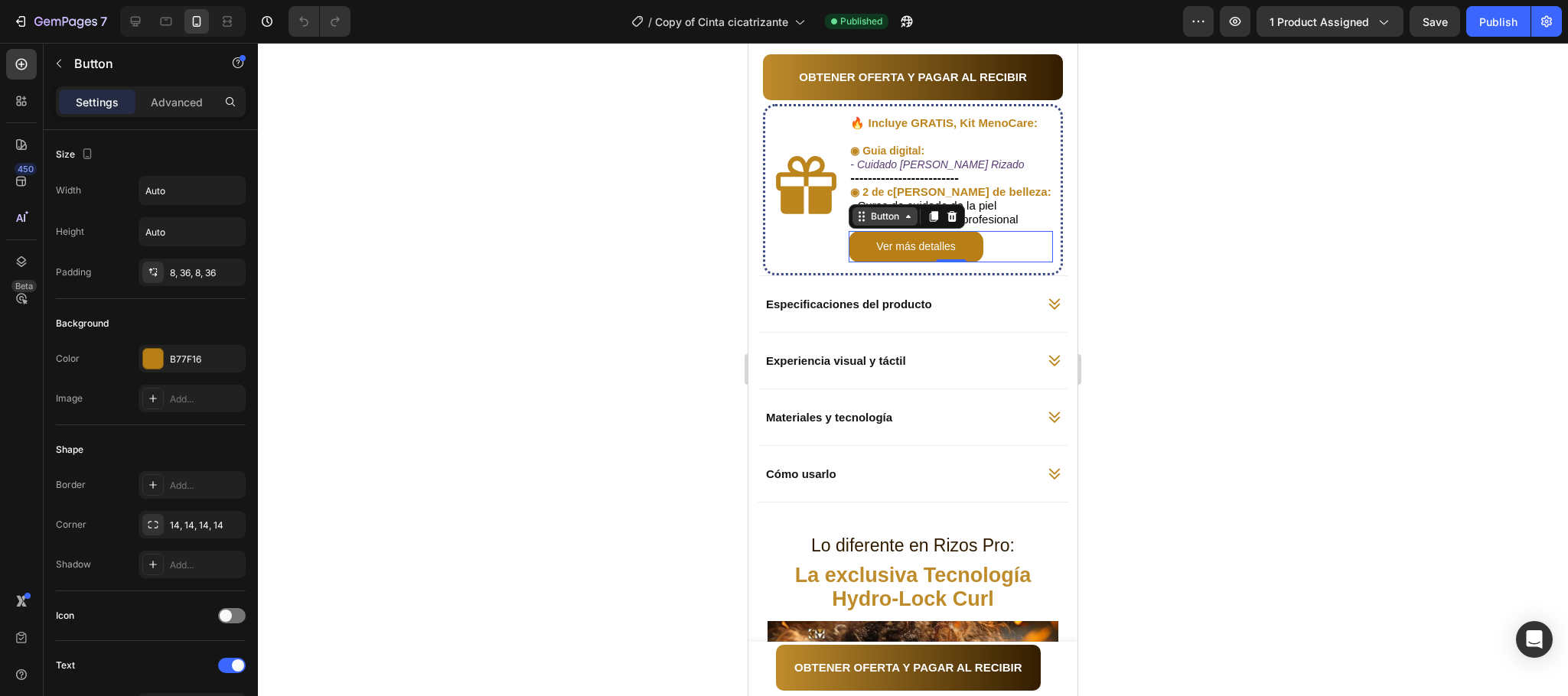
click at [903, 217] on icon at bounding box center [909, 217] width 12 height 12
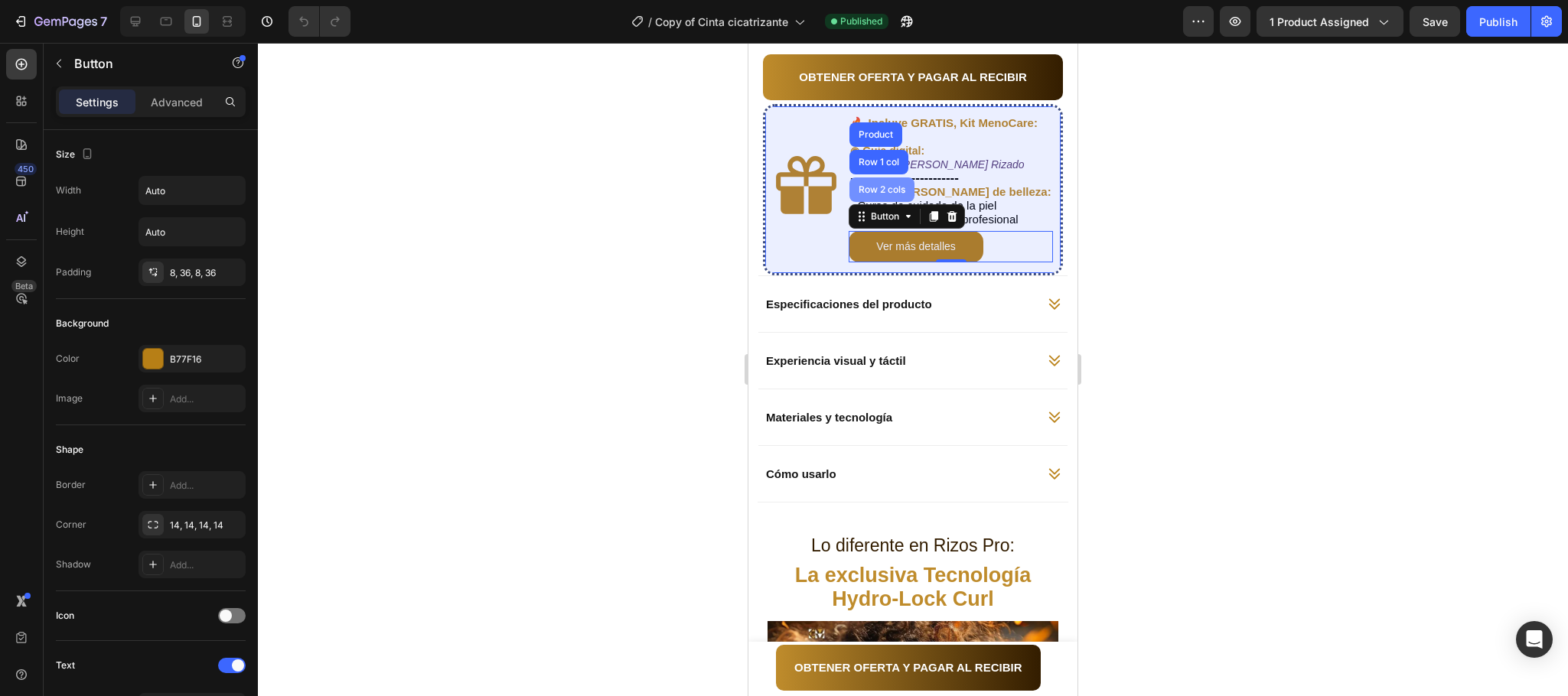
click at [903, 194] on div "Row 2 cols" at bounding box center [881, 189] width 52 height 9
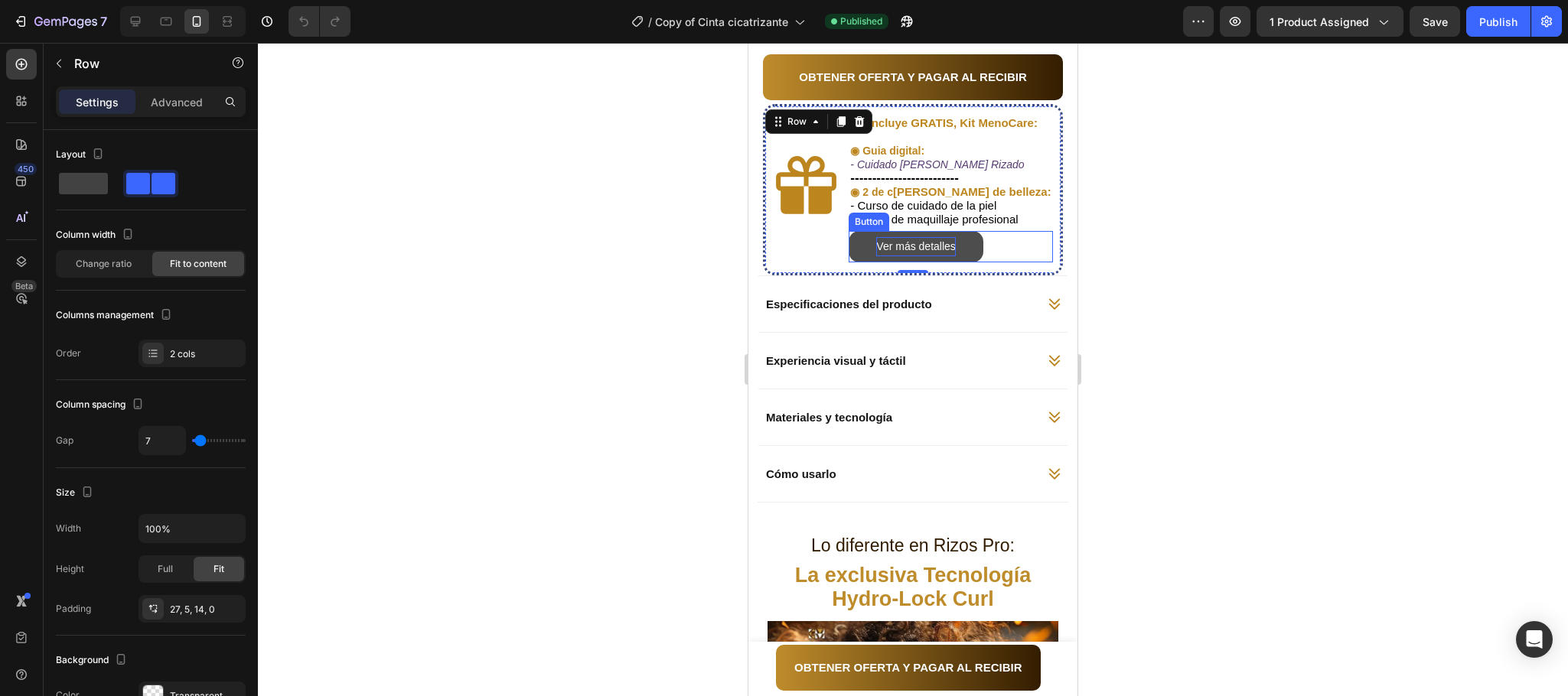
click at [901, 246] on p "Ver más detalles" at bounding box center [916, 247] width 80 height 20
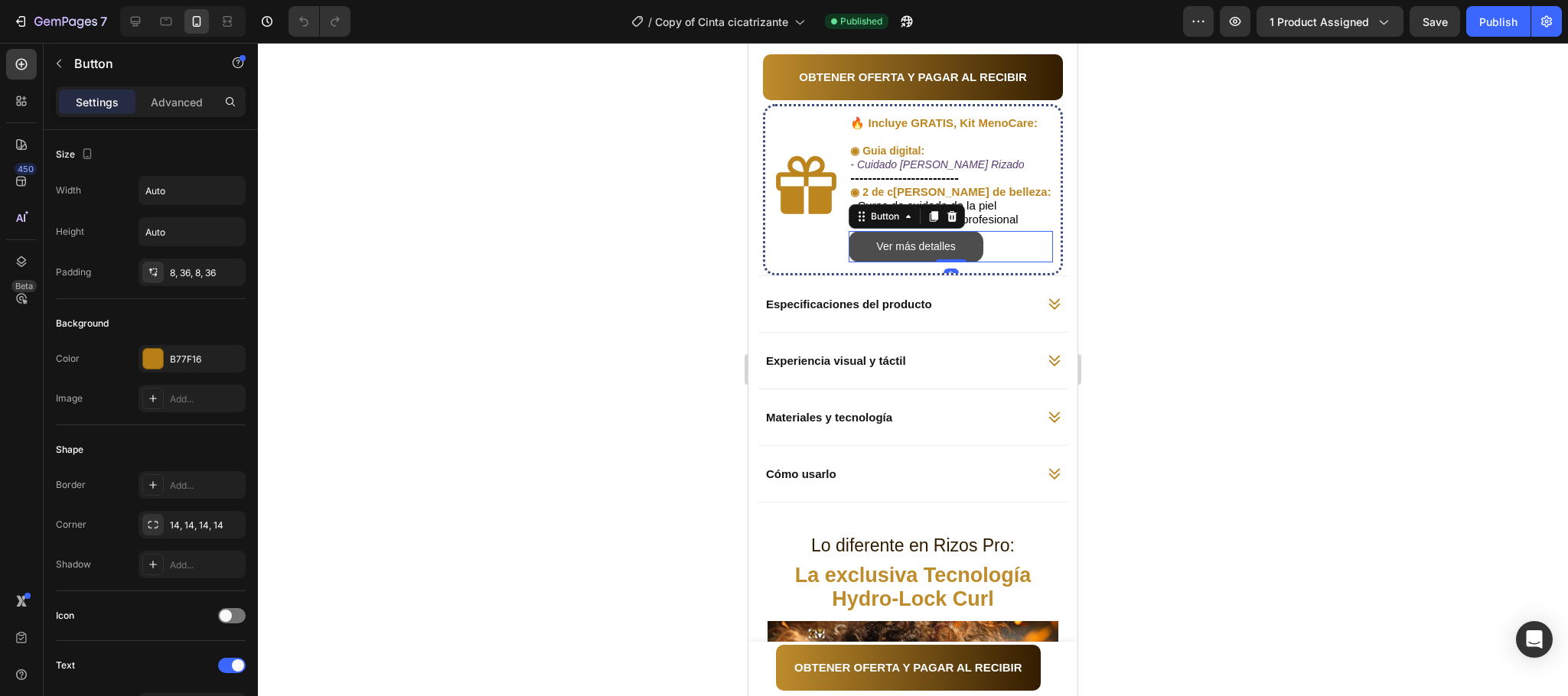
click at [859, 244] on button "Ver más detalles" at bounding box center [916, 246] width 135 height 31
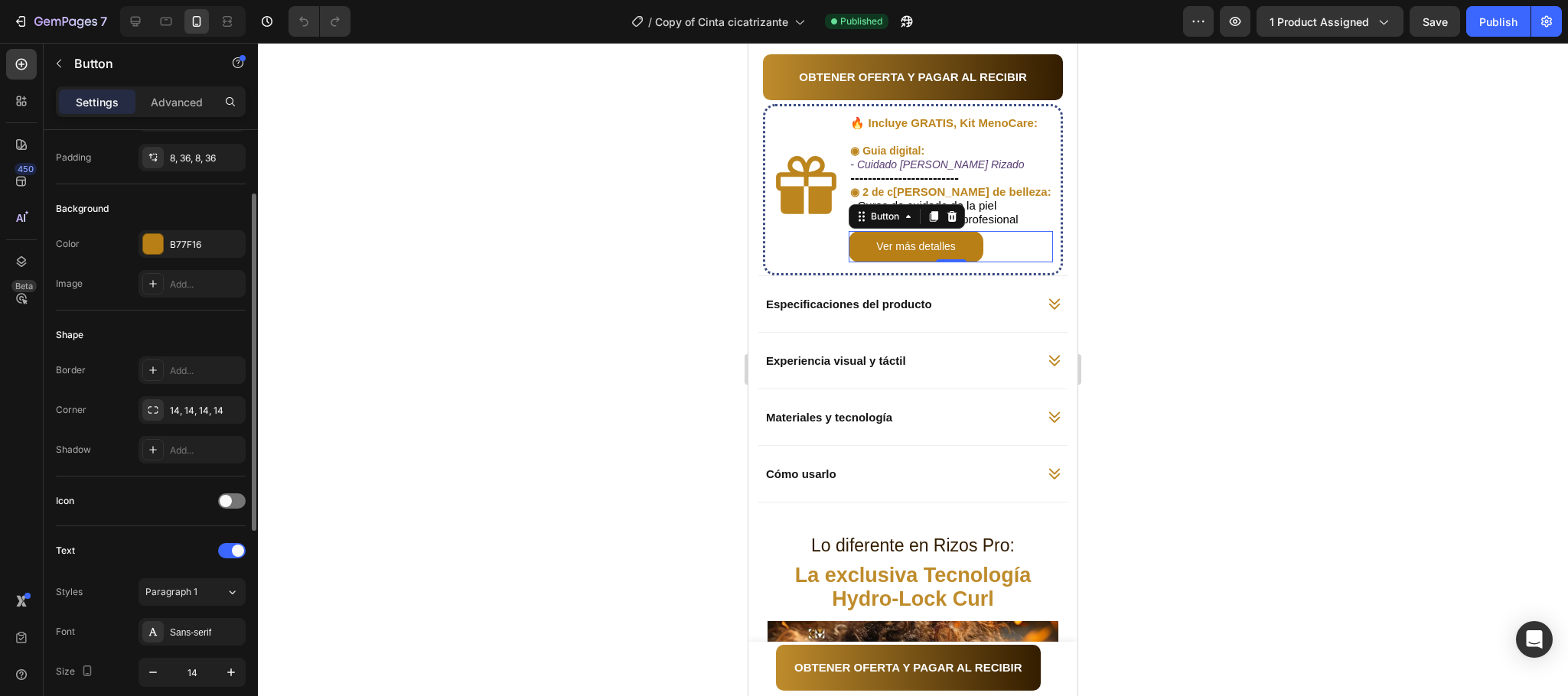
scroll to position [229, 0]
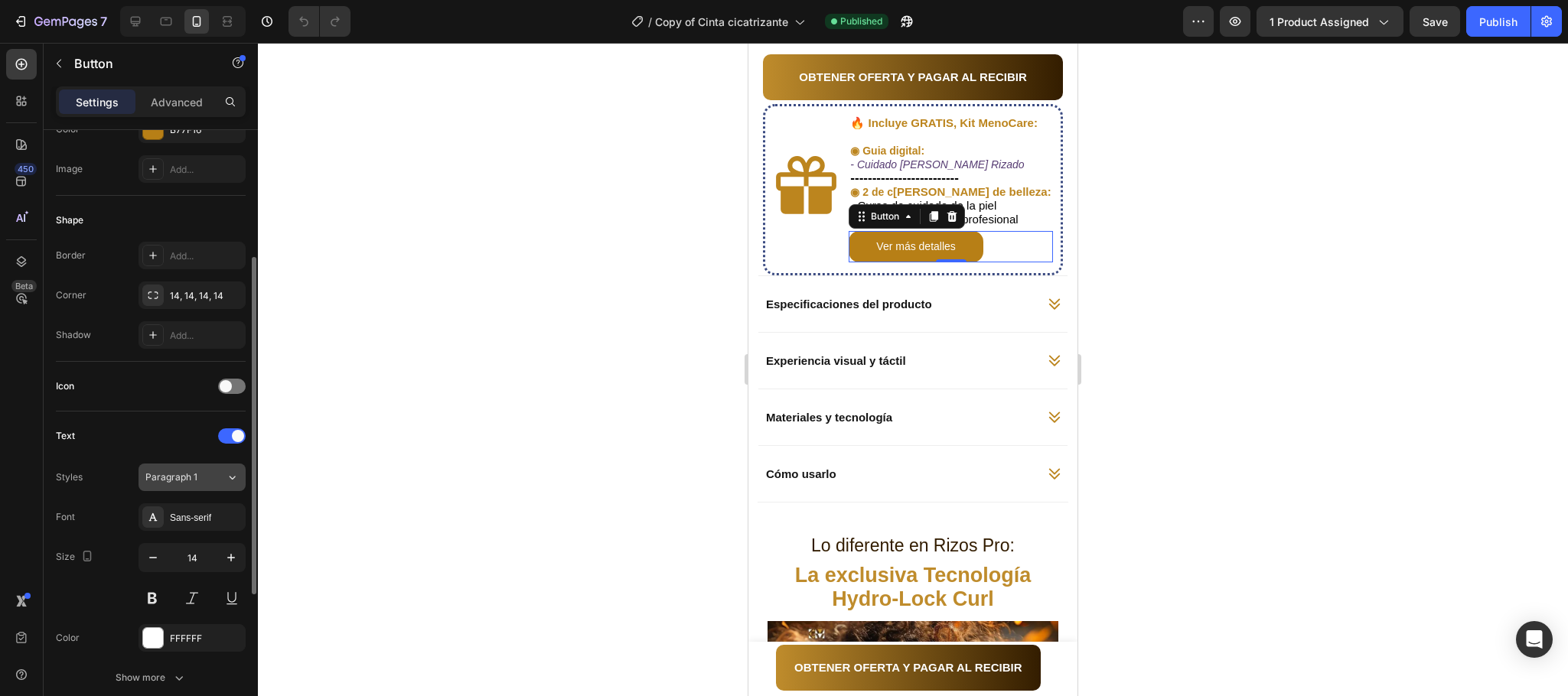
click at [170, 482] on span "Paragraph 1" at bounding box center [171, 478] width 52 height 14
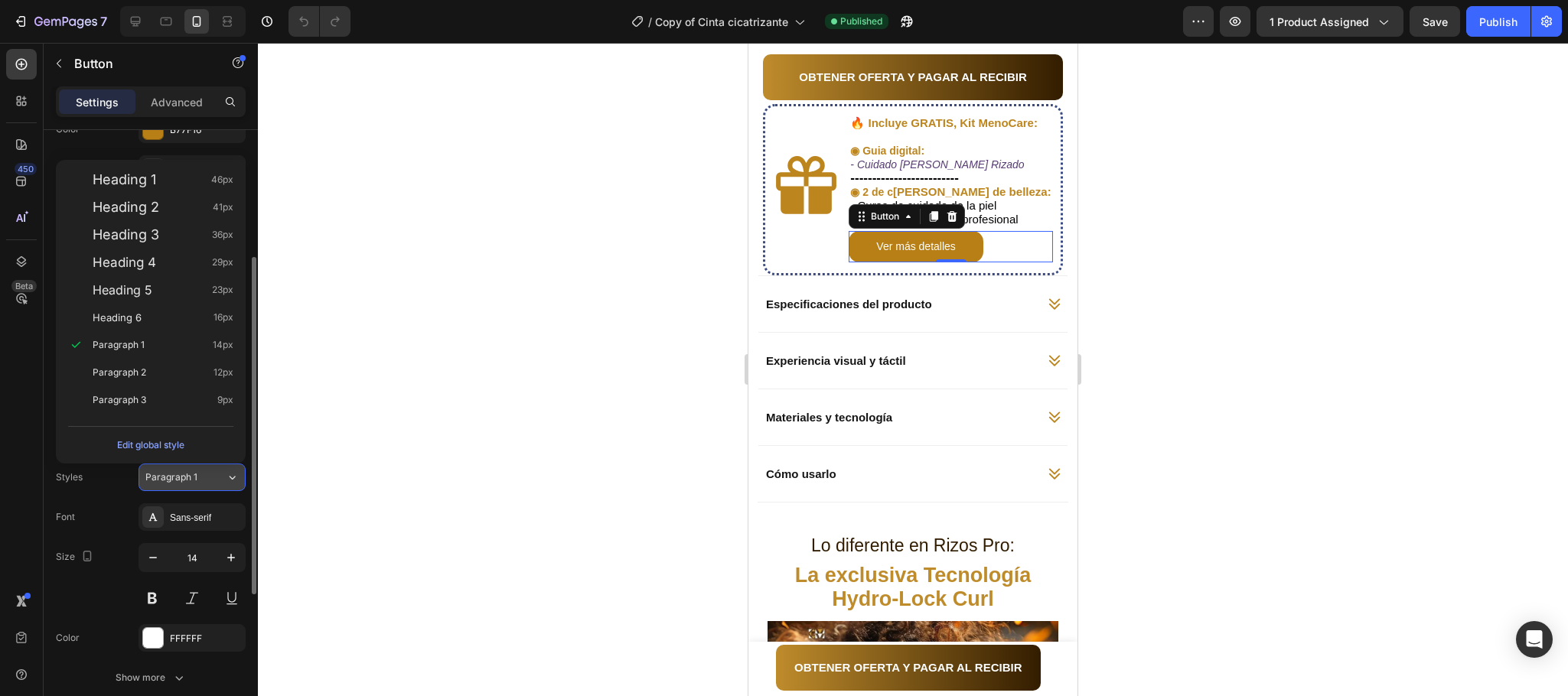
click at [170, 482] on span "Paragraph 1" at bounding box center [171, 478] width 52 height 14
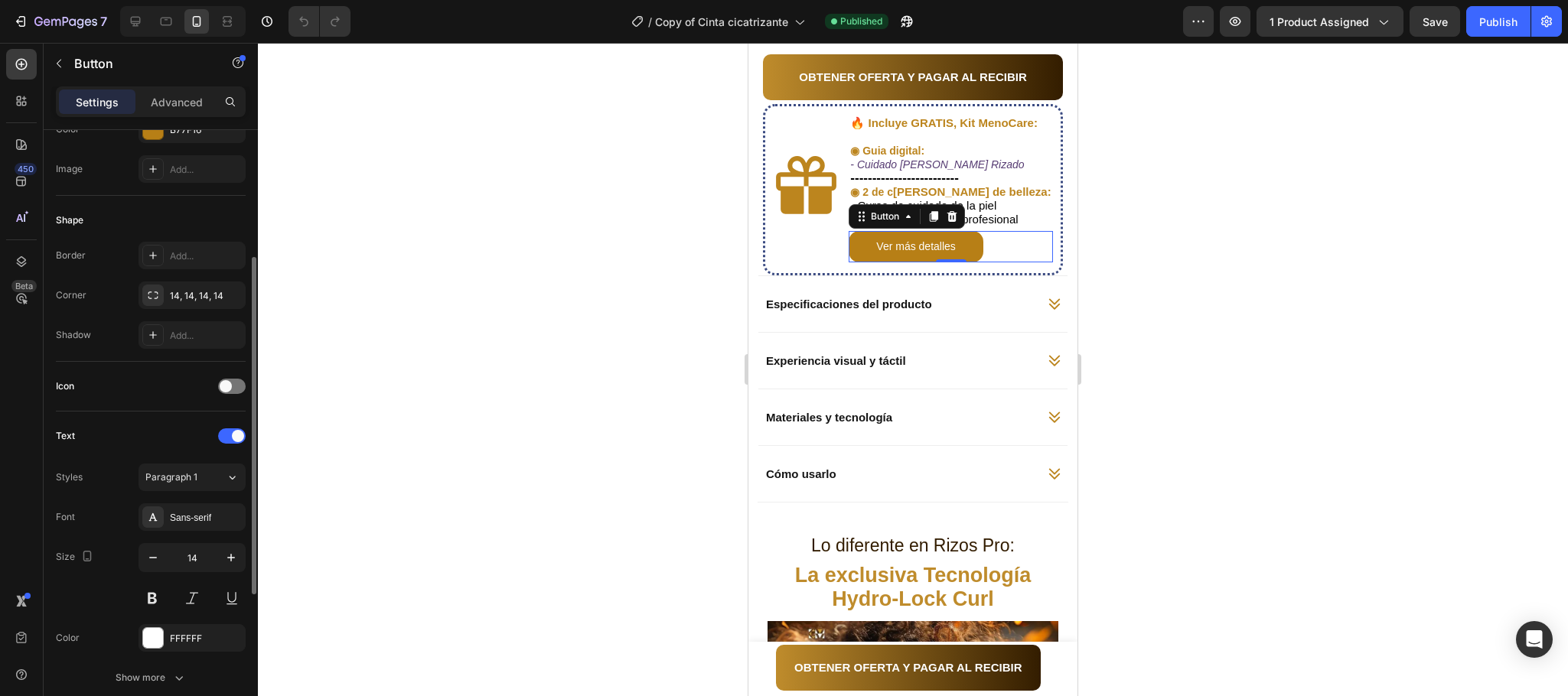
scroll to position [459, 0]
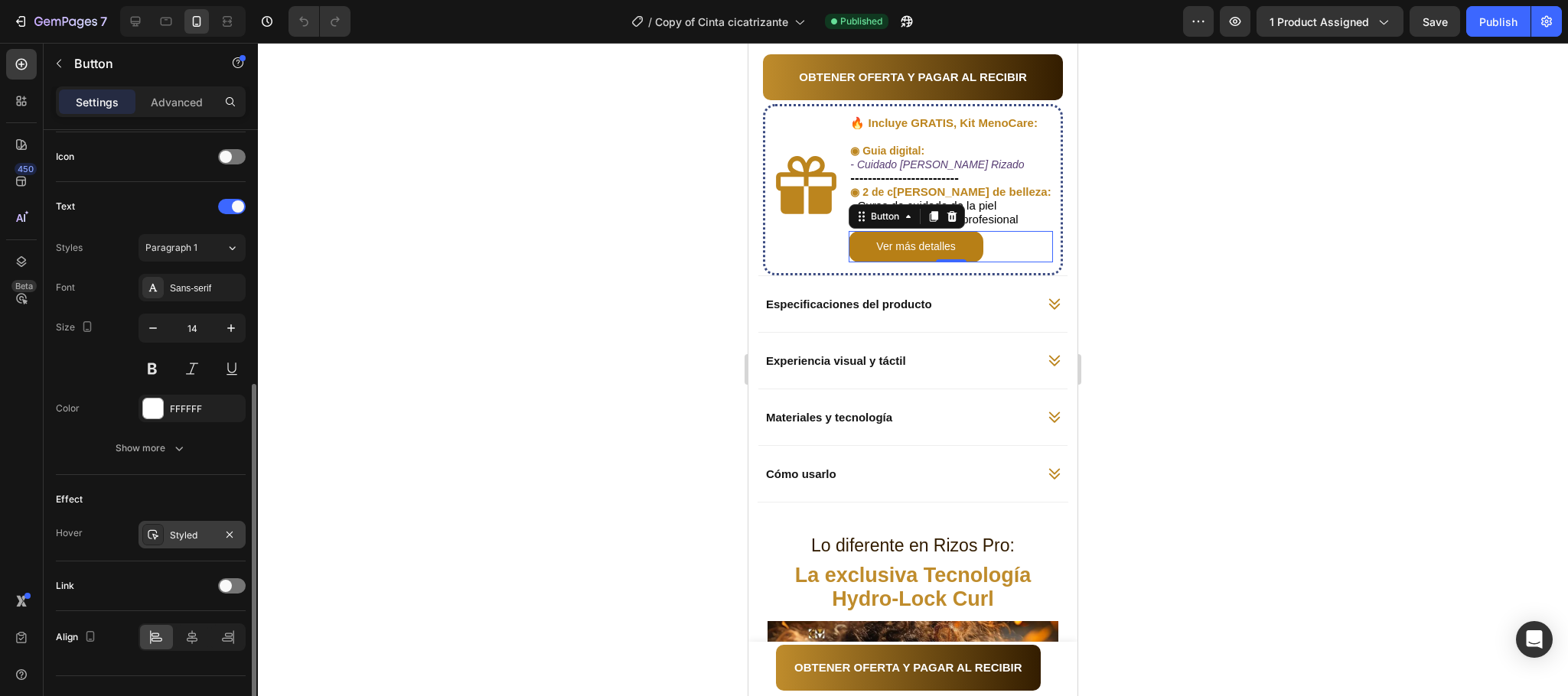
click at [193, 539] on div "Styled" at bounding box center [192, 535] width 44 height 14
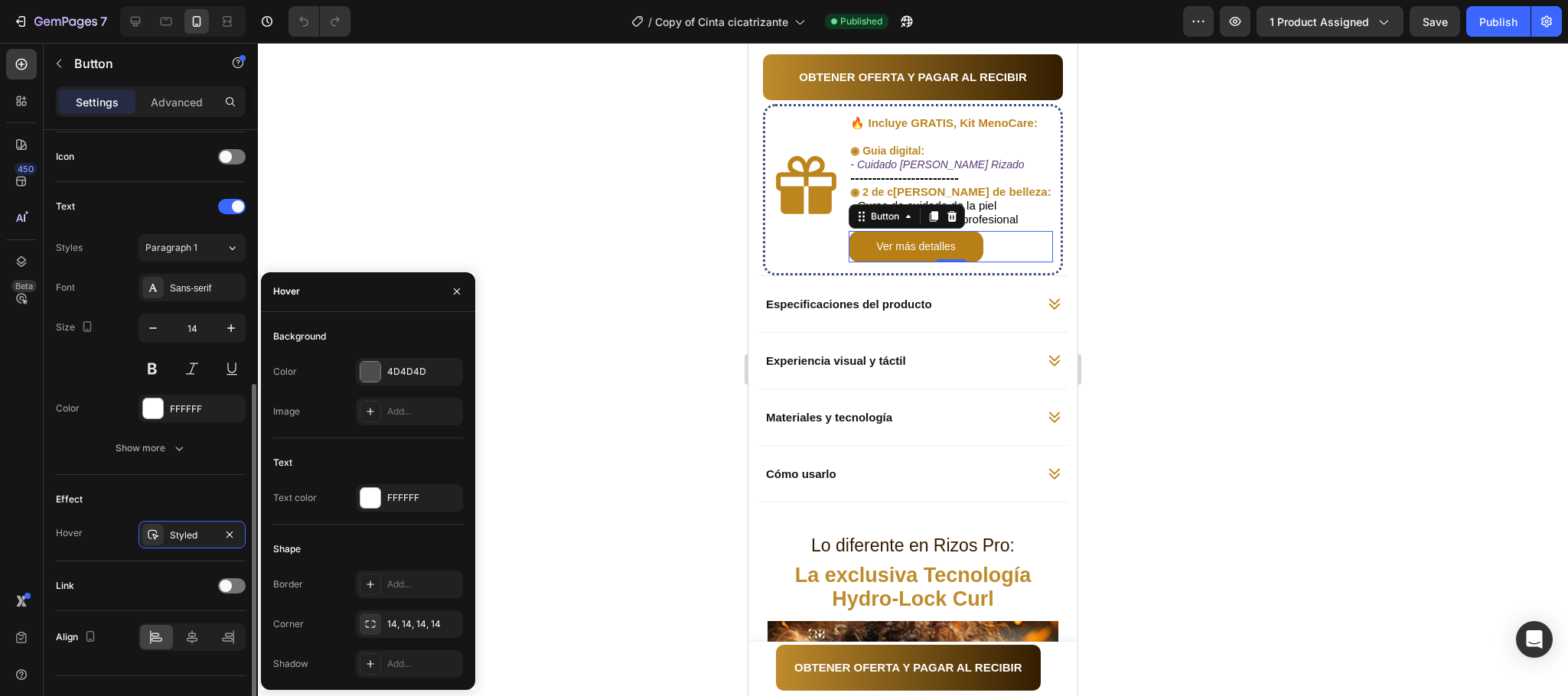
scroll to position [492, 0]
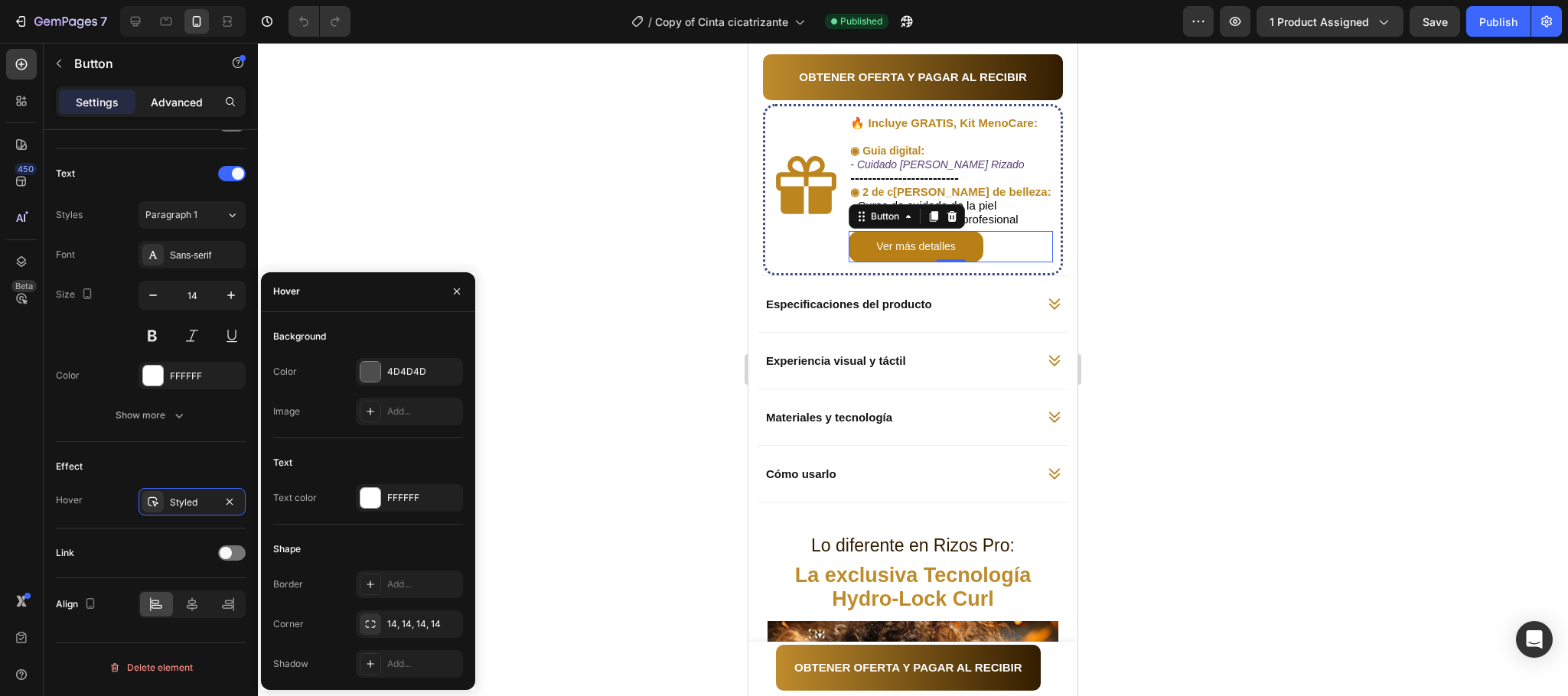
click at [185, 110] on div "Advanced" at bounding box center [177, 102] width 76 height 25
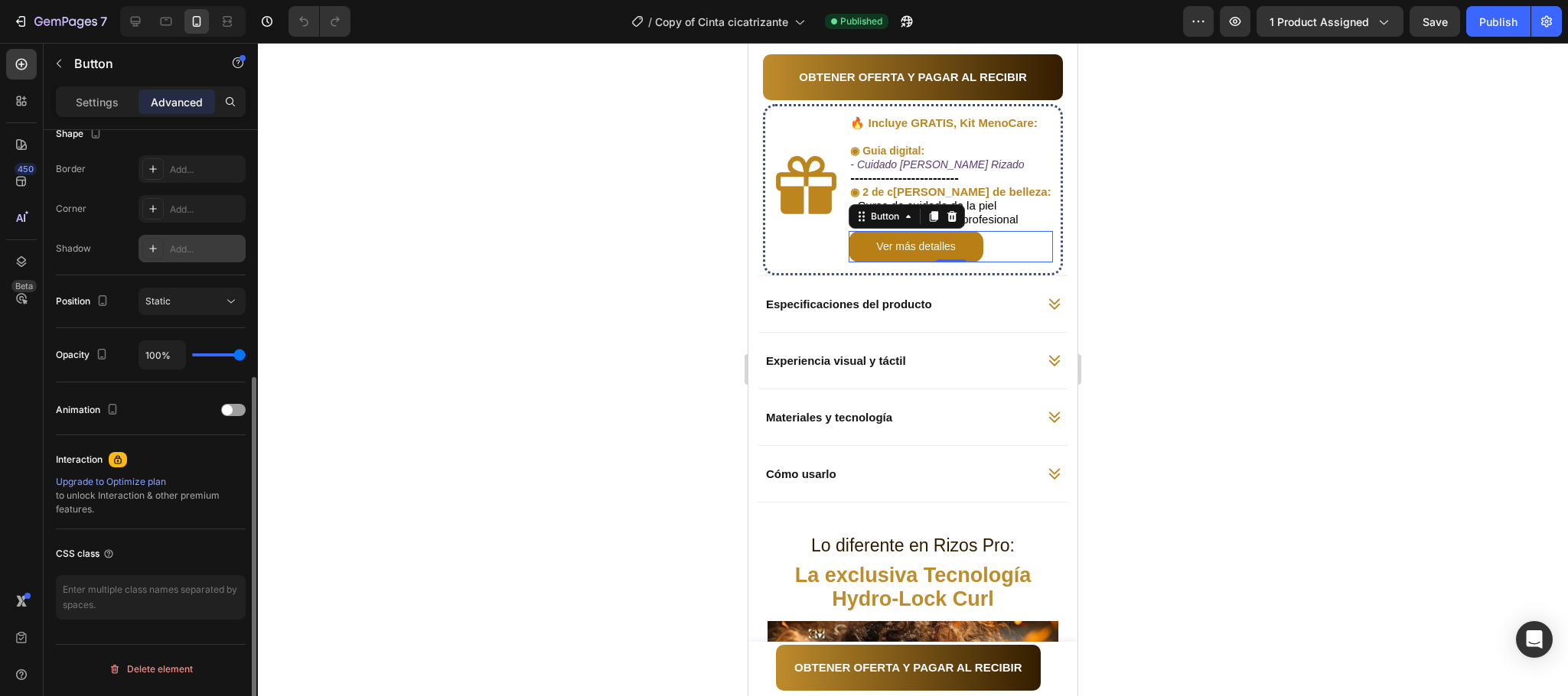
scroll to position [414, 0]
drag, startPoint x: 1289, startPoint y: 263, endPoint x: 1091, endPoint y: 268, distance: 198.1
click at [1288, 263] on div at bounding box center [912, 369] width 1310 height 653
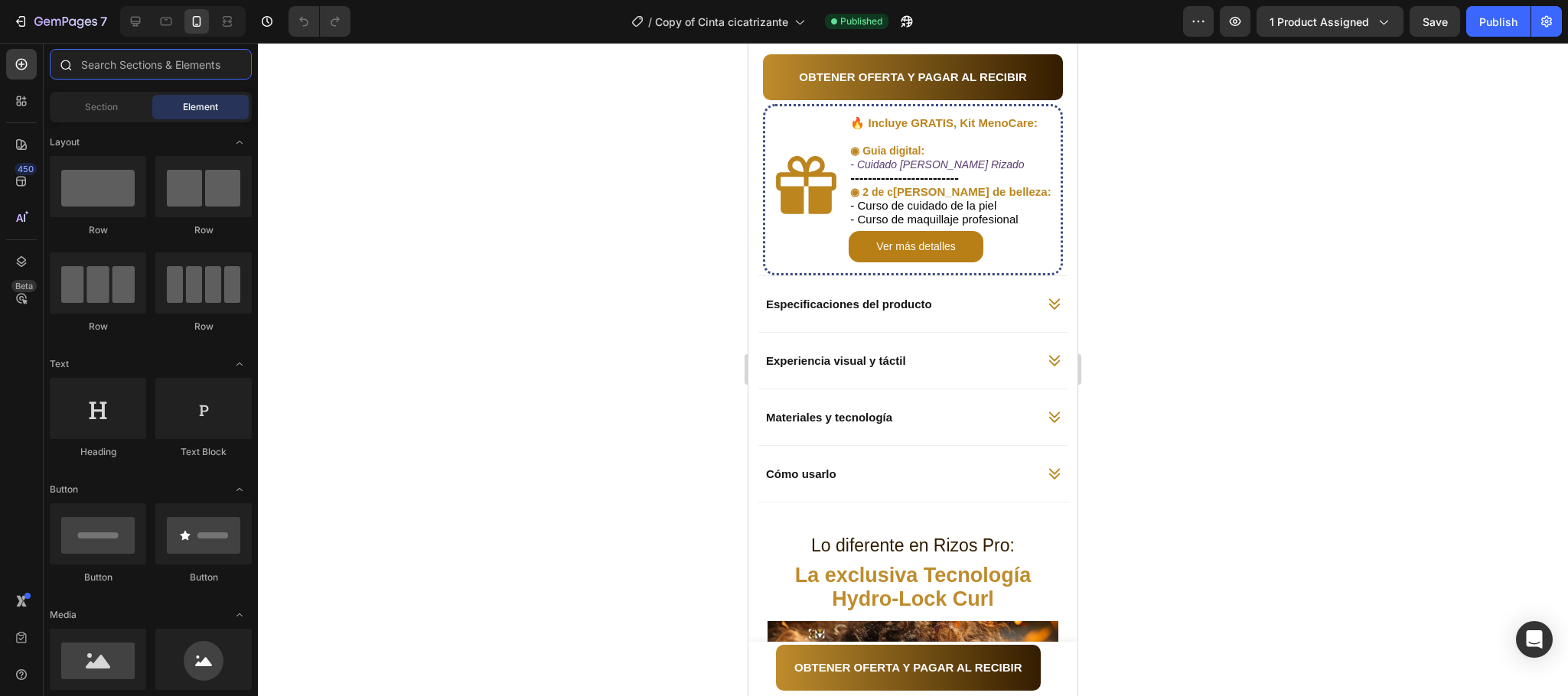
click at [152, 51] on input "text" at bounding box center [150, 64] width 202 height 30
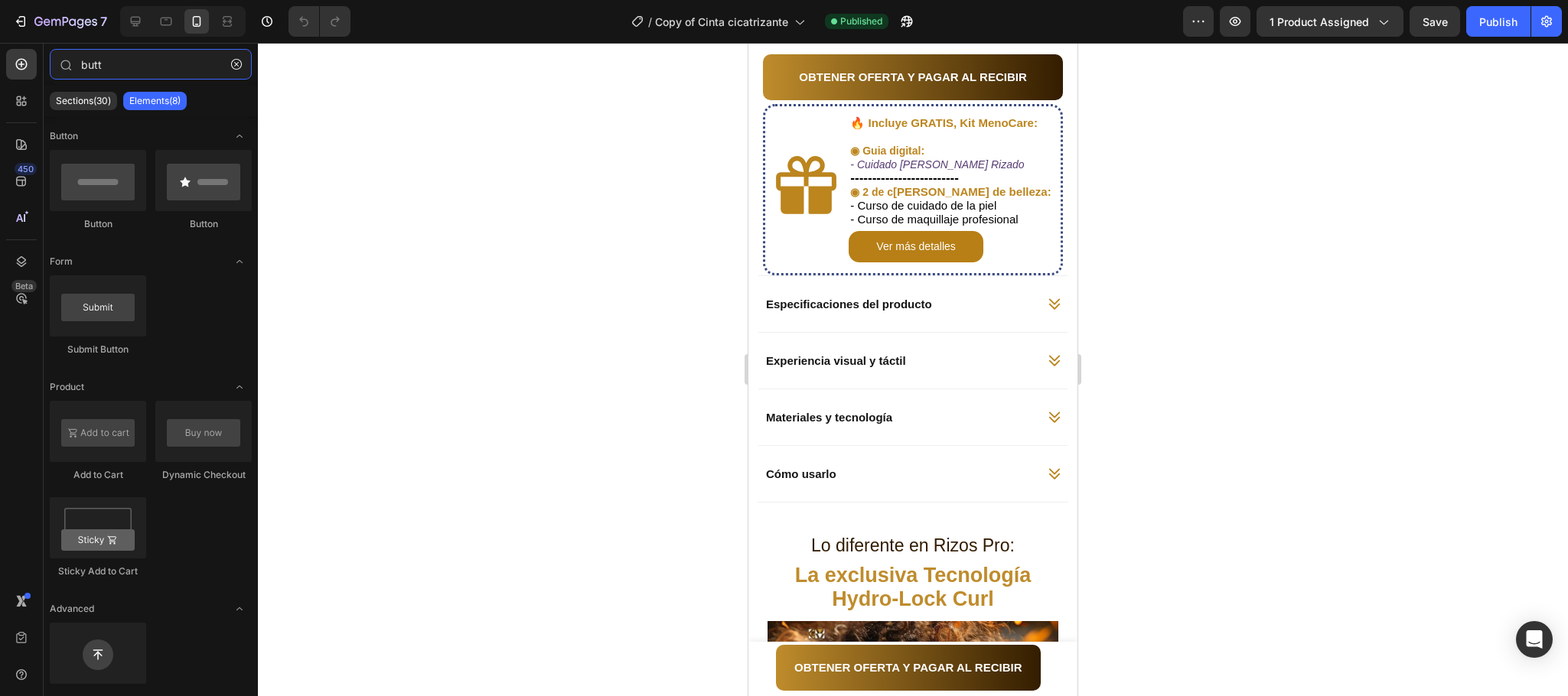
type input "butt"
drag, startPoint x: 1302, startPoint y: 284, endPoint x: 926, endPoint y: 265, distance: 376.5
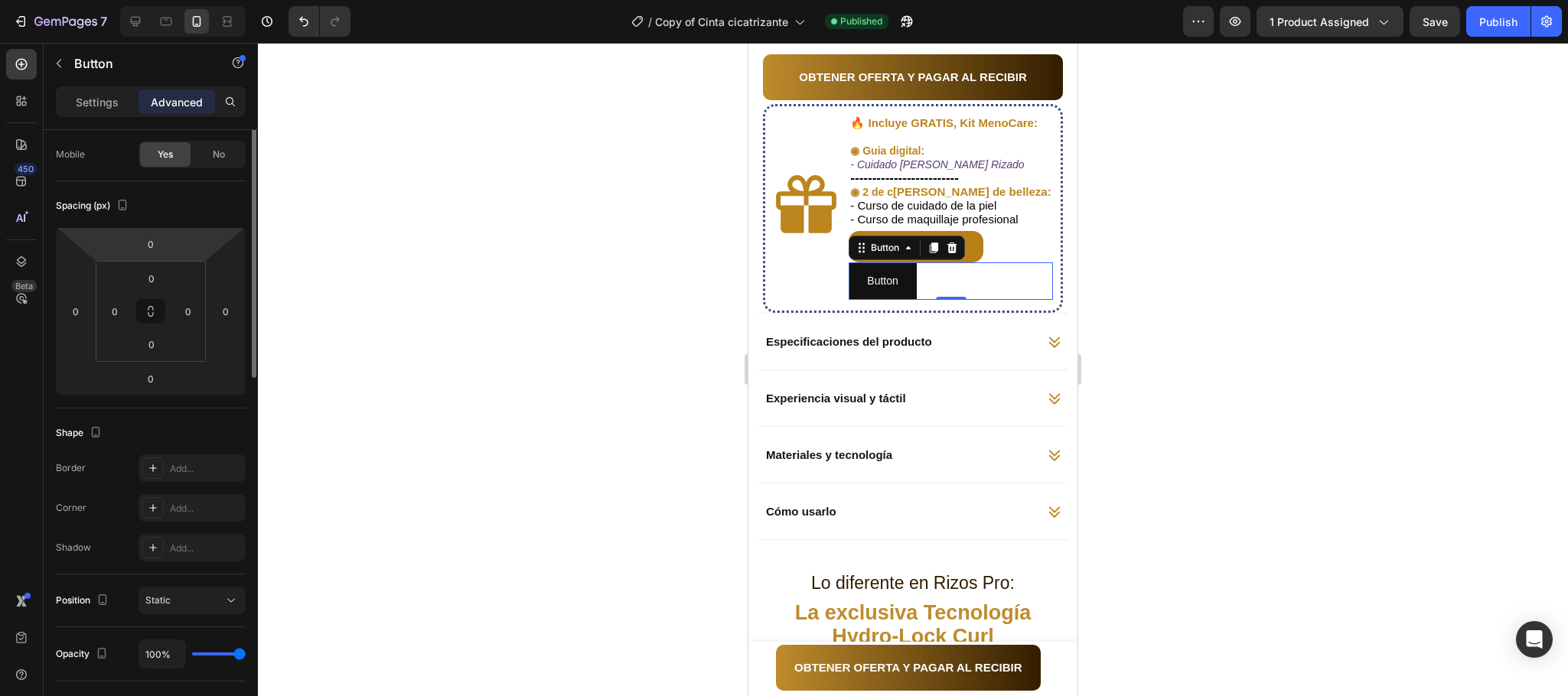
scroll to position [0, 0]
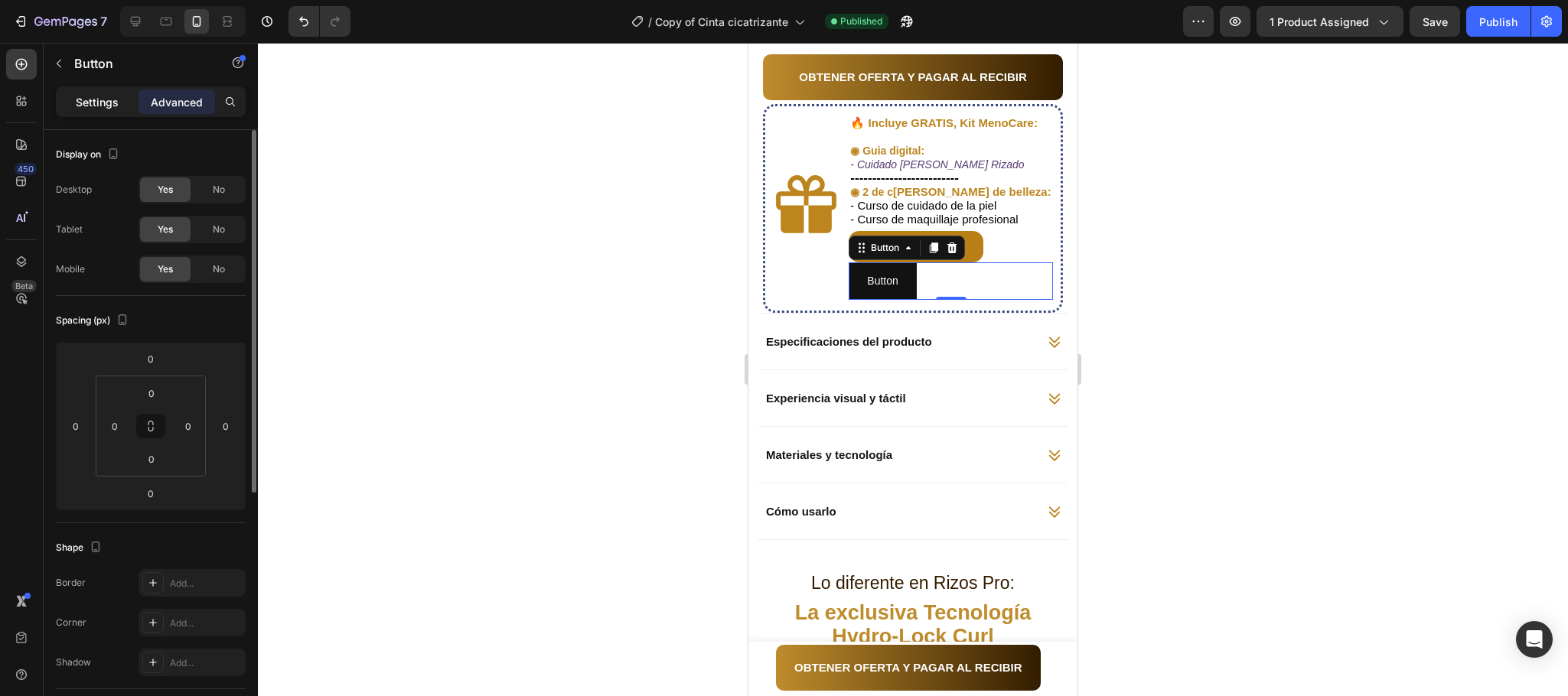
click at [115, 101] on p "Settings" at bounding box center [97, 102] width 43 height 16
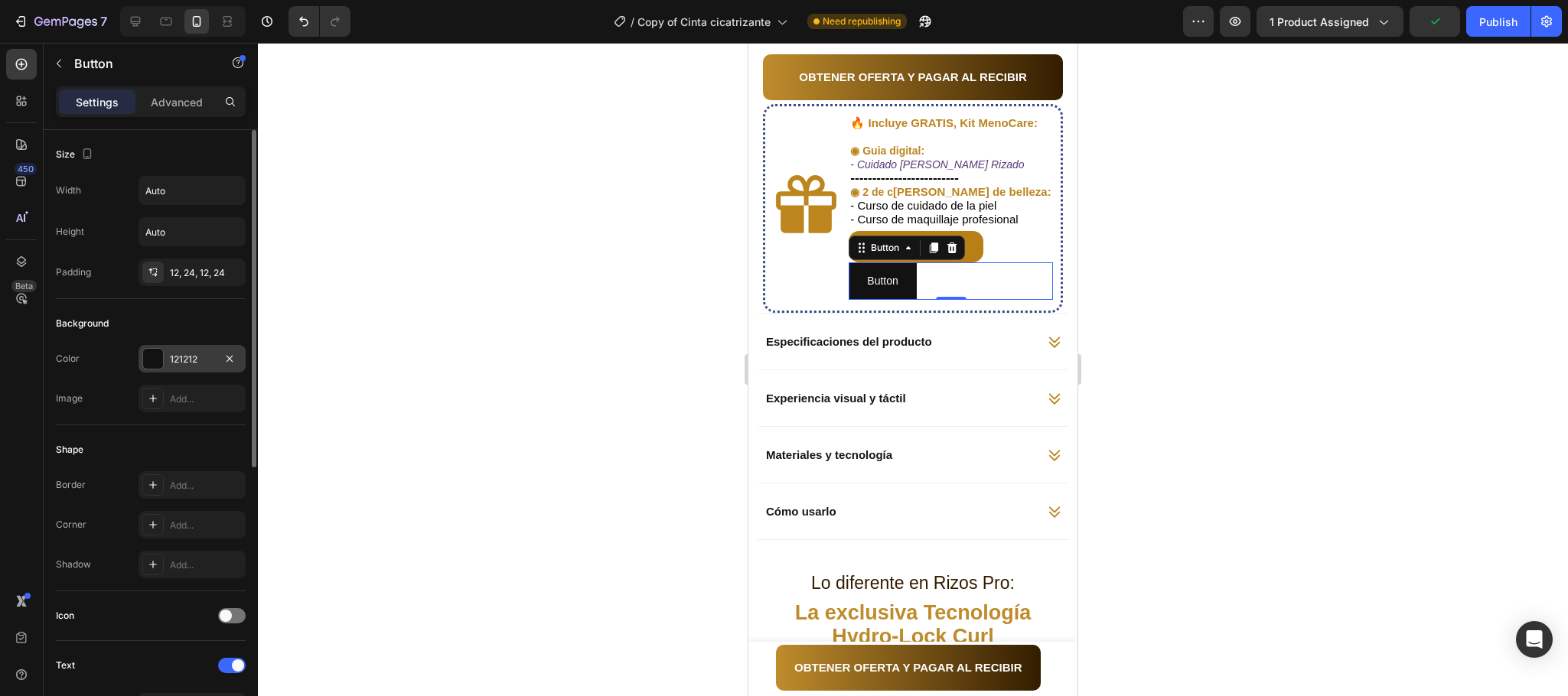
click at [169, 358] on div "121212" at bounding box center [192, 359] width 107 height 28
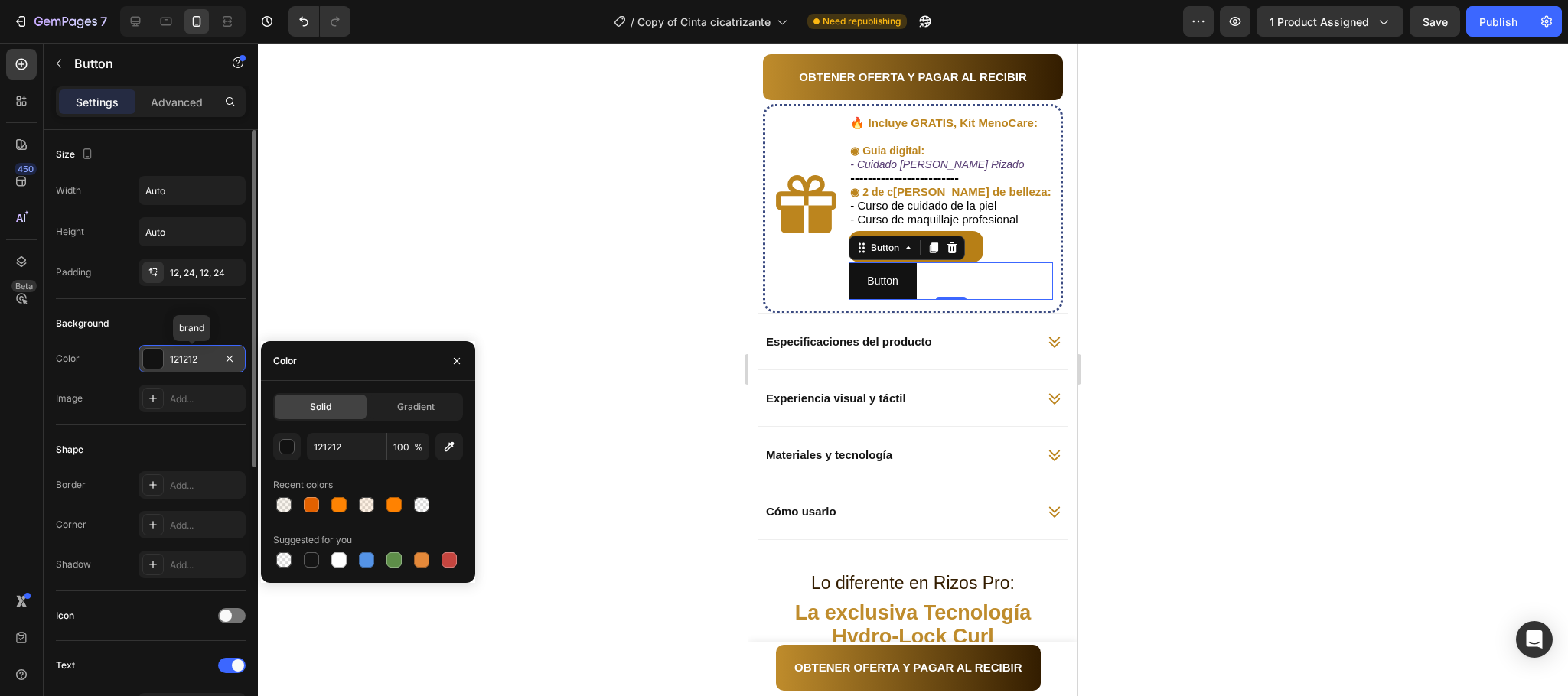
click at [169, 358] on div "121212" at bounding box center [192, 359] width 107 height 28
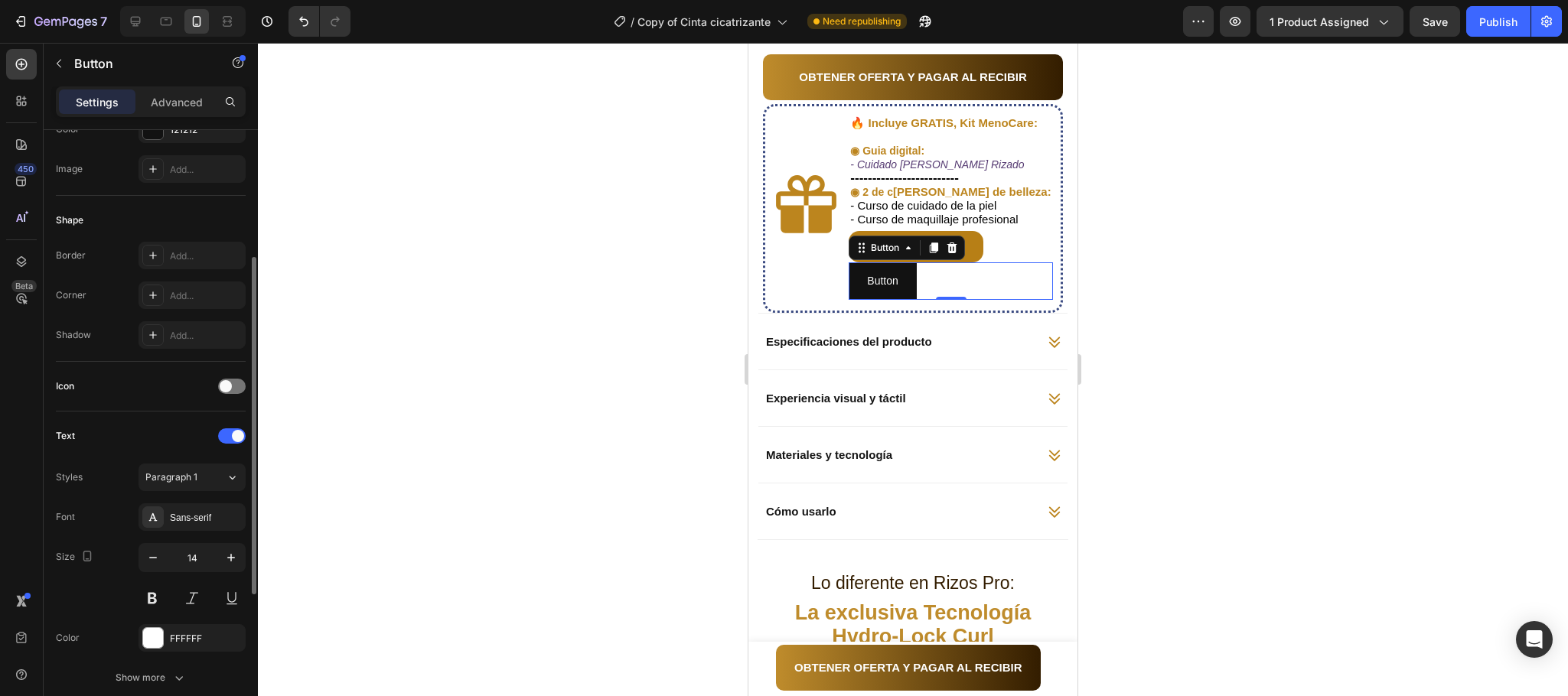
scroll to position [344, 0]
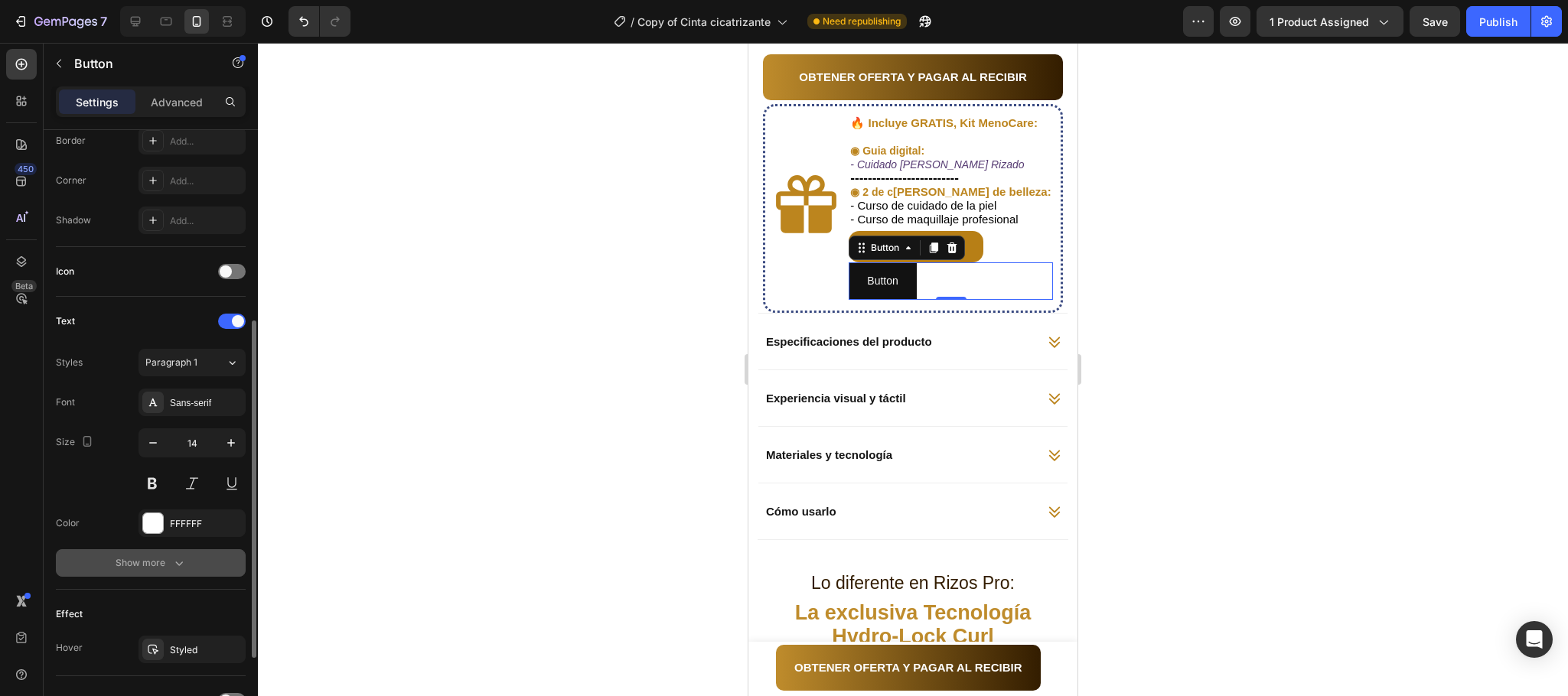
click at [169, 566] on div "Show more" at bounding box center [151, 562] width 71 height 15
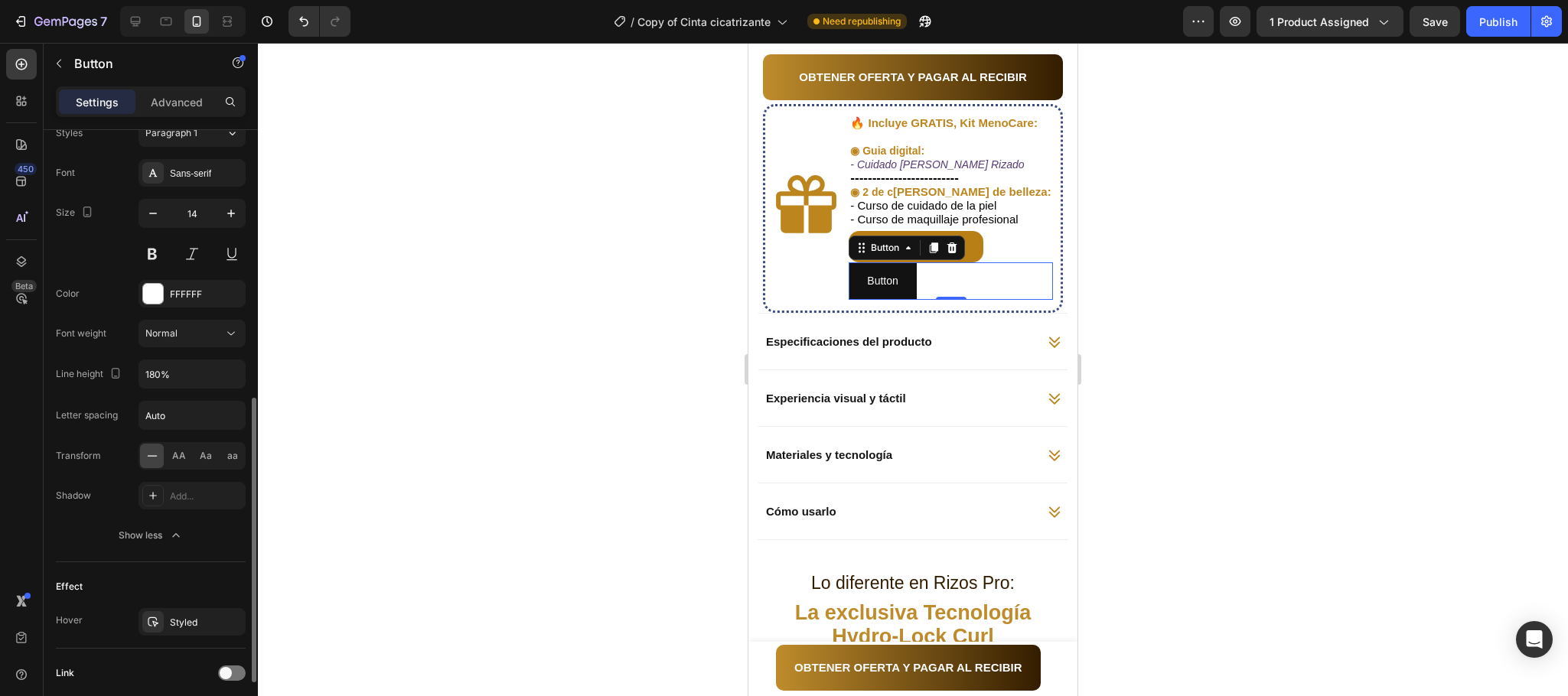
scroll to position [688, 0]
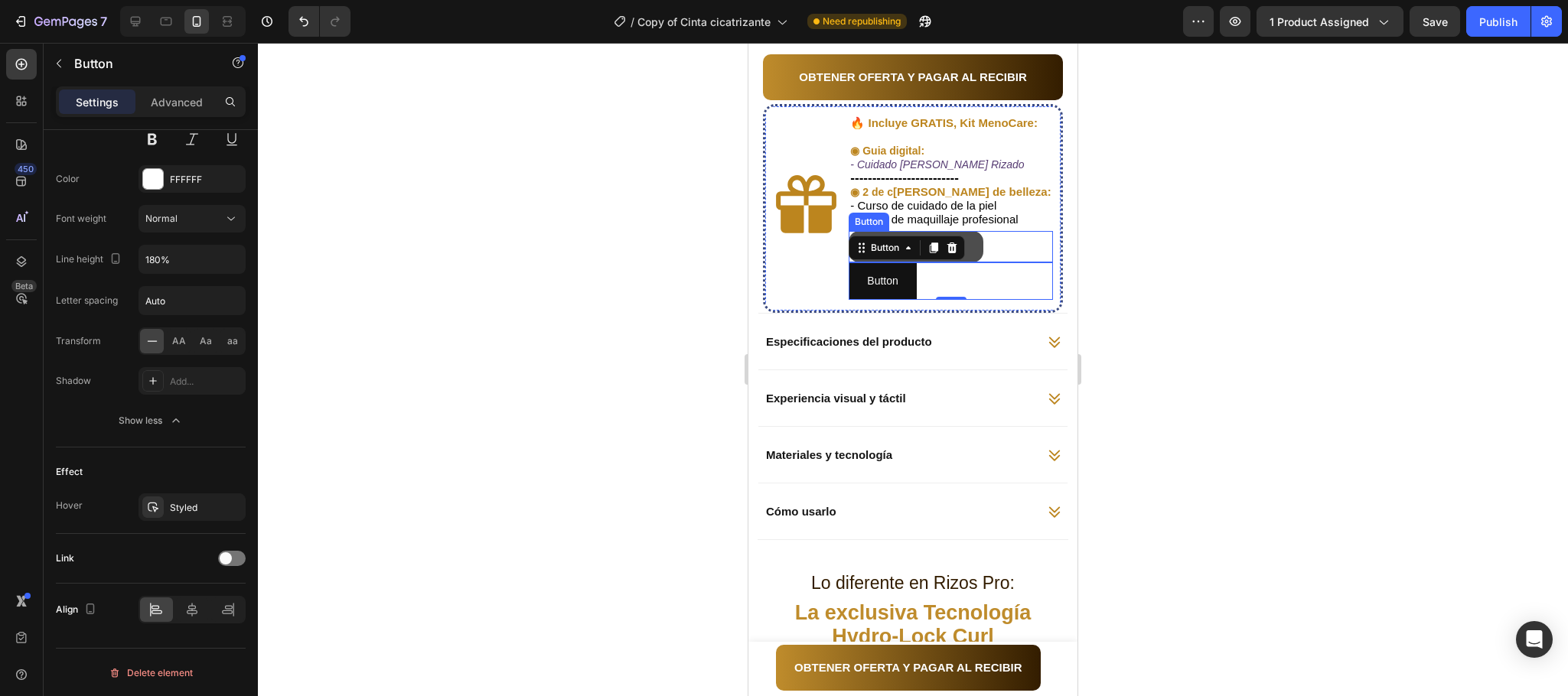
click at [975, 241] on button "Ver más detalles" at bounding box center [916, 246] width 135 height 31
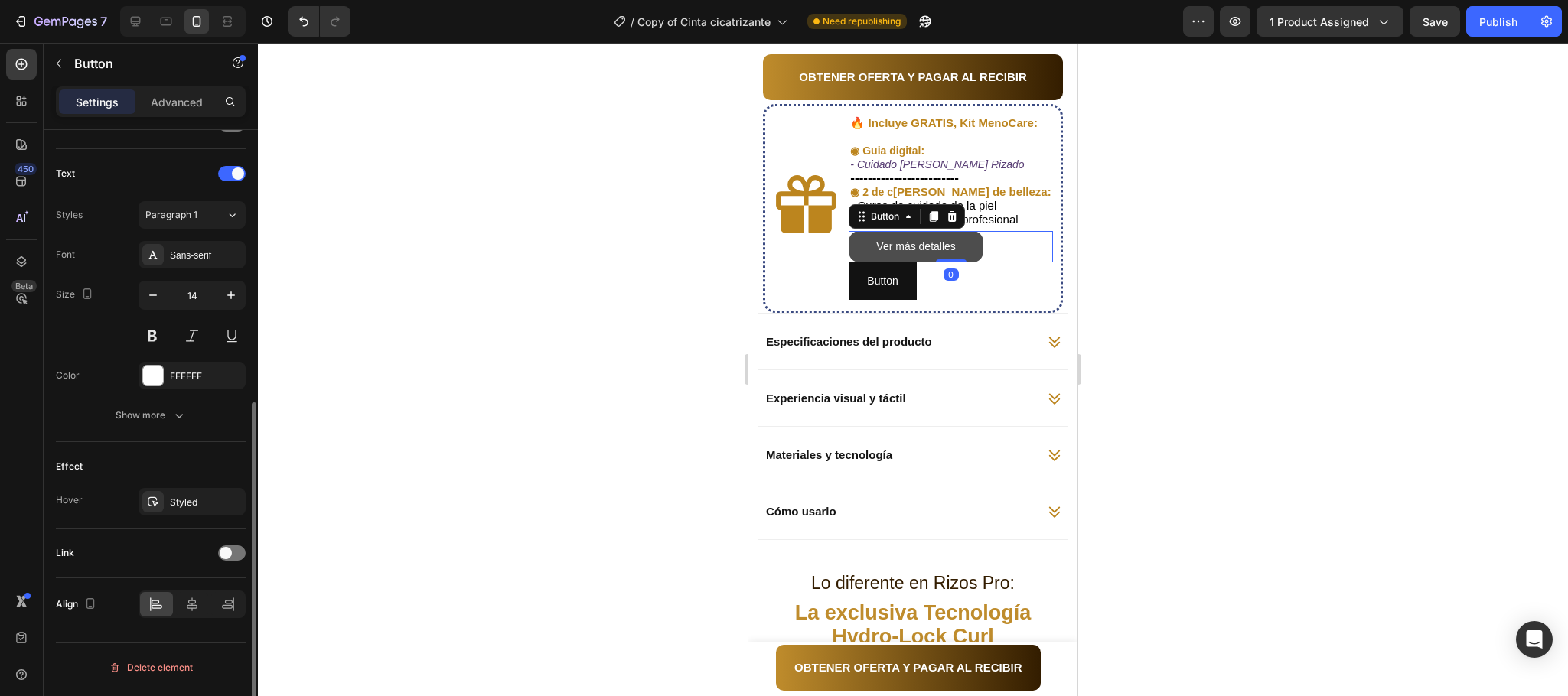
scroll to position [492, 0]
click at [225, 558] on span at bounding box center [226, 553] width 12 height 12
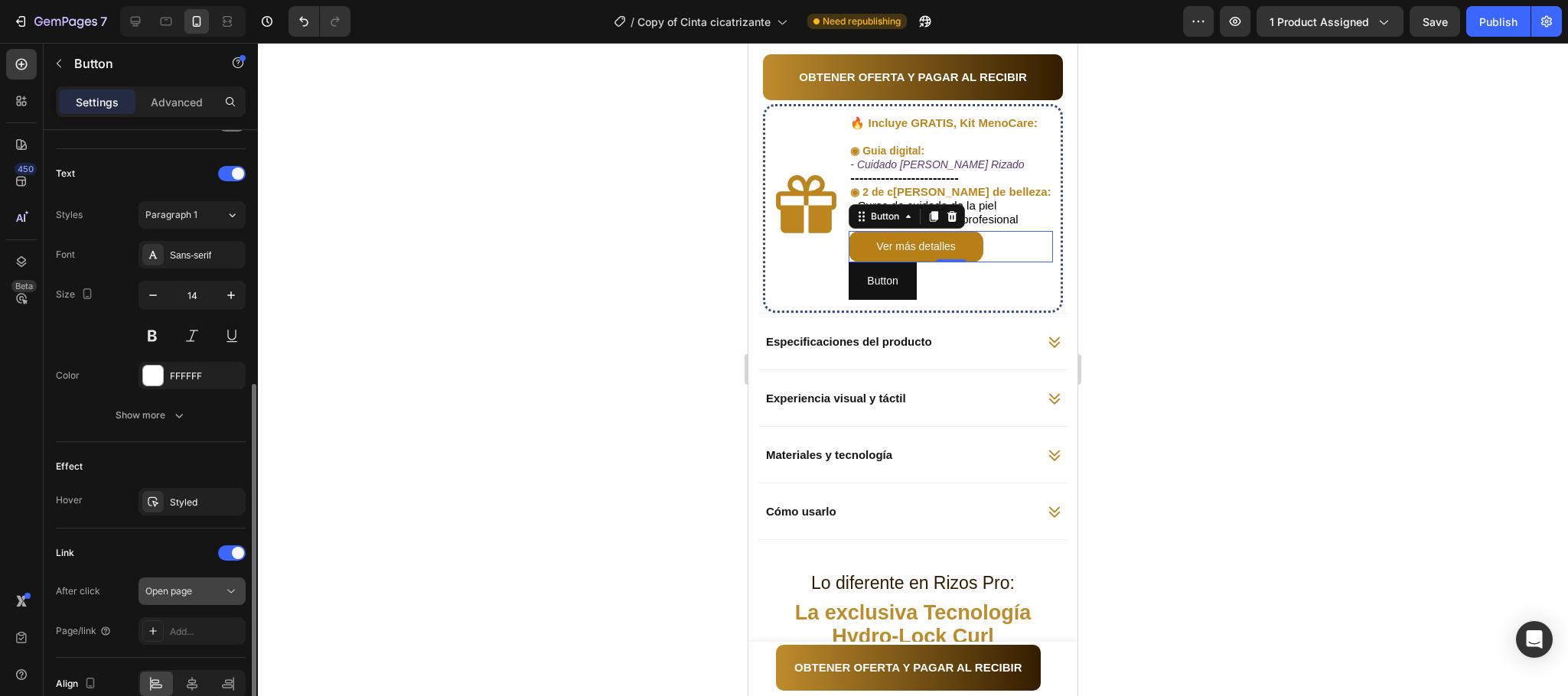
click at [169, 595] on span "Open page" at bounding box center [169, 590] width 47 height 12
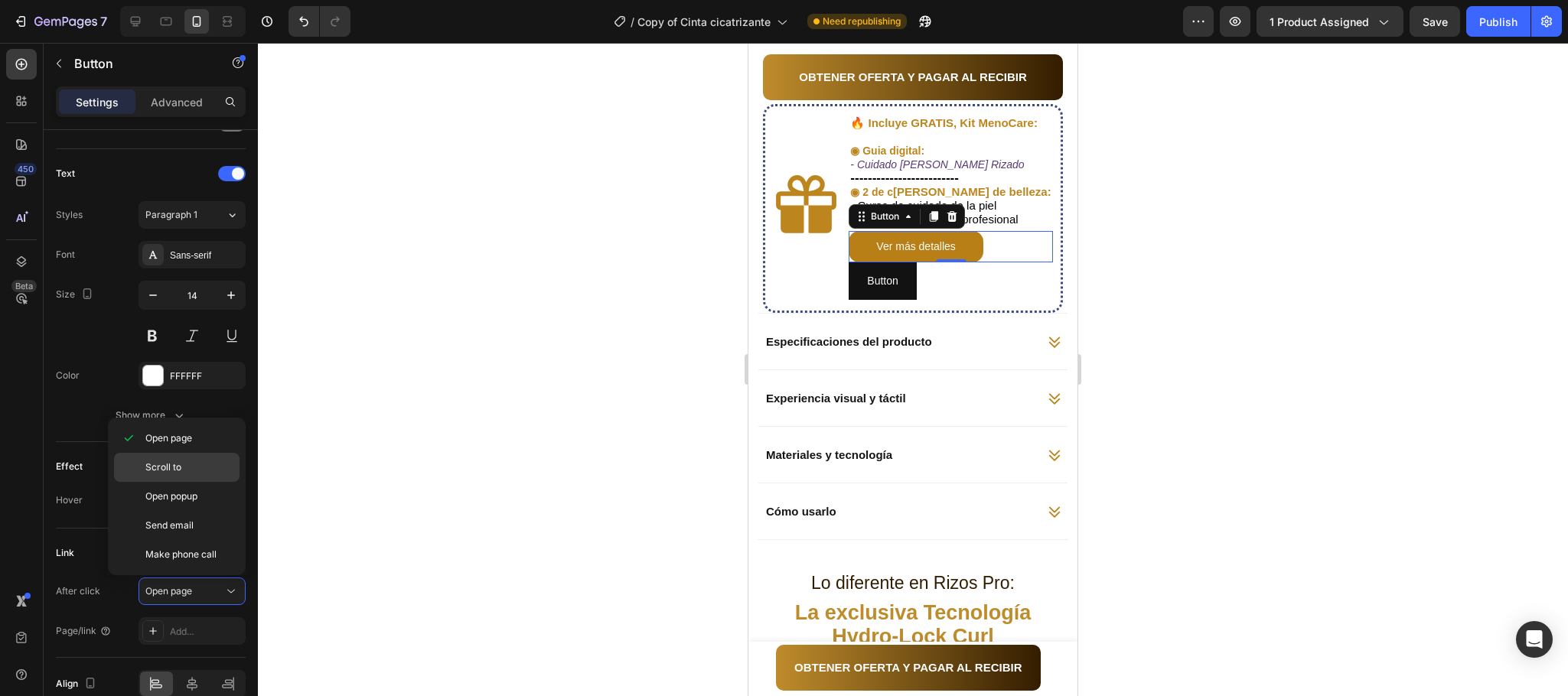
click at [185, 466] on p "Scroll to" at bounding box center [189, 468] width 87 height 14
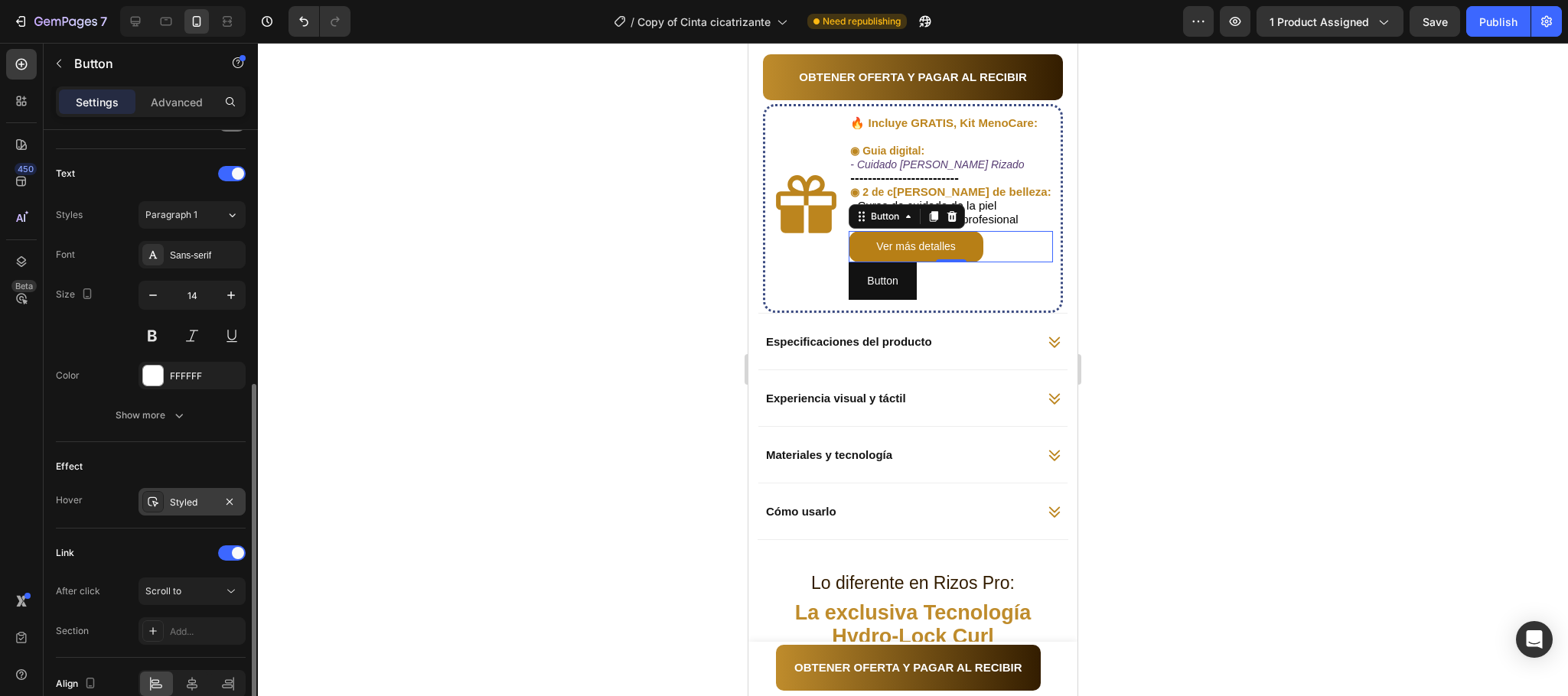
scroll to position [572, 0]
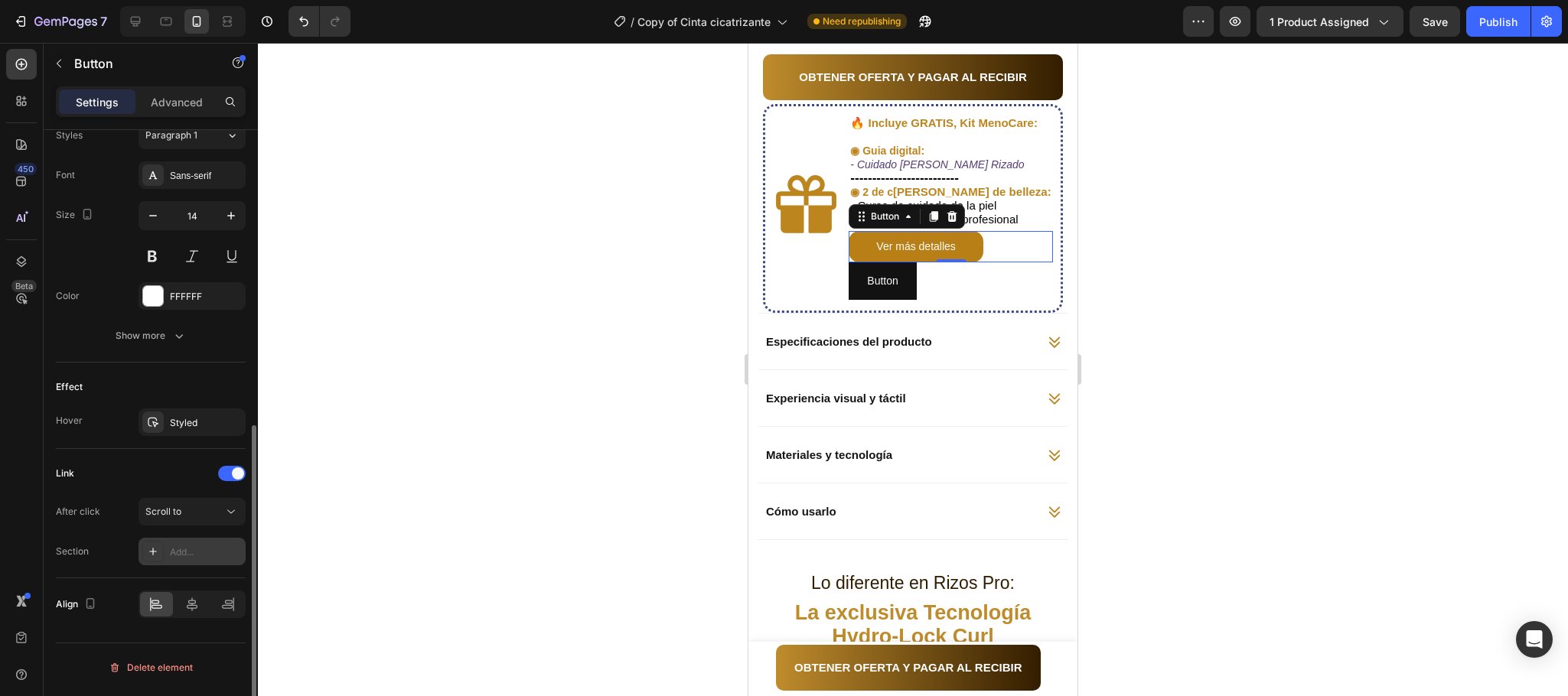
click at [188, 550] on div "Add..." at bounding box center [205, 552] width 72 height 14
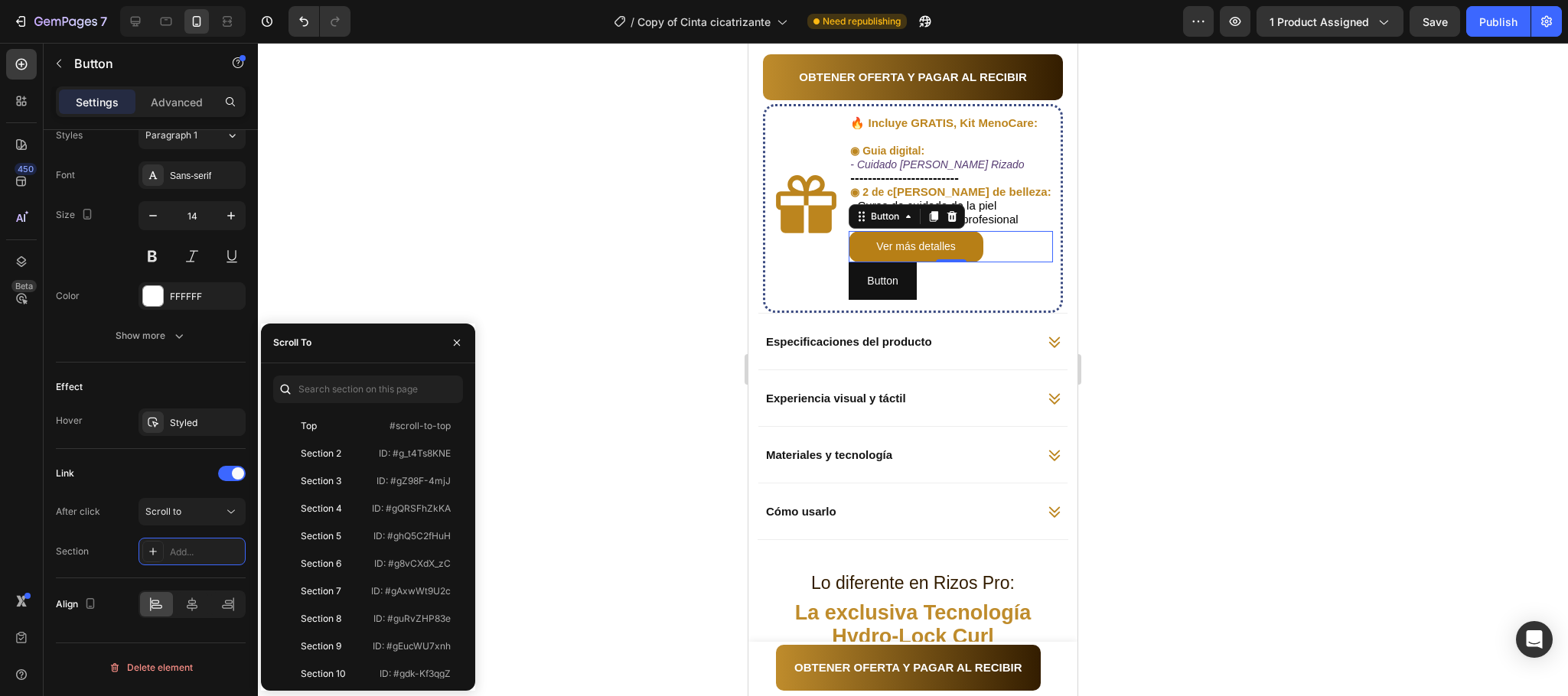
click at [1185, 314] on div at bounding box center [912, 369] width 1310 height 653
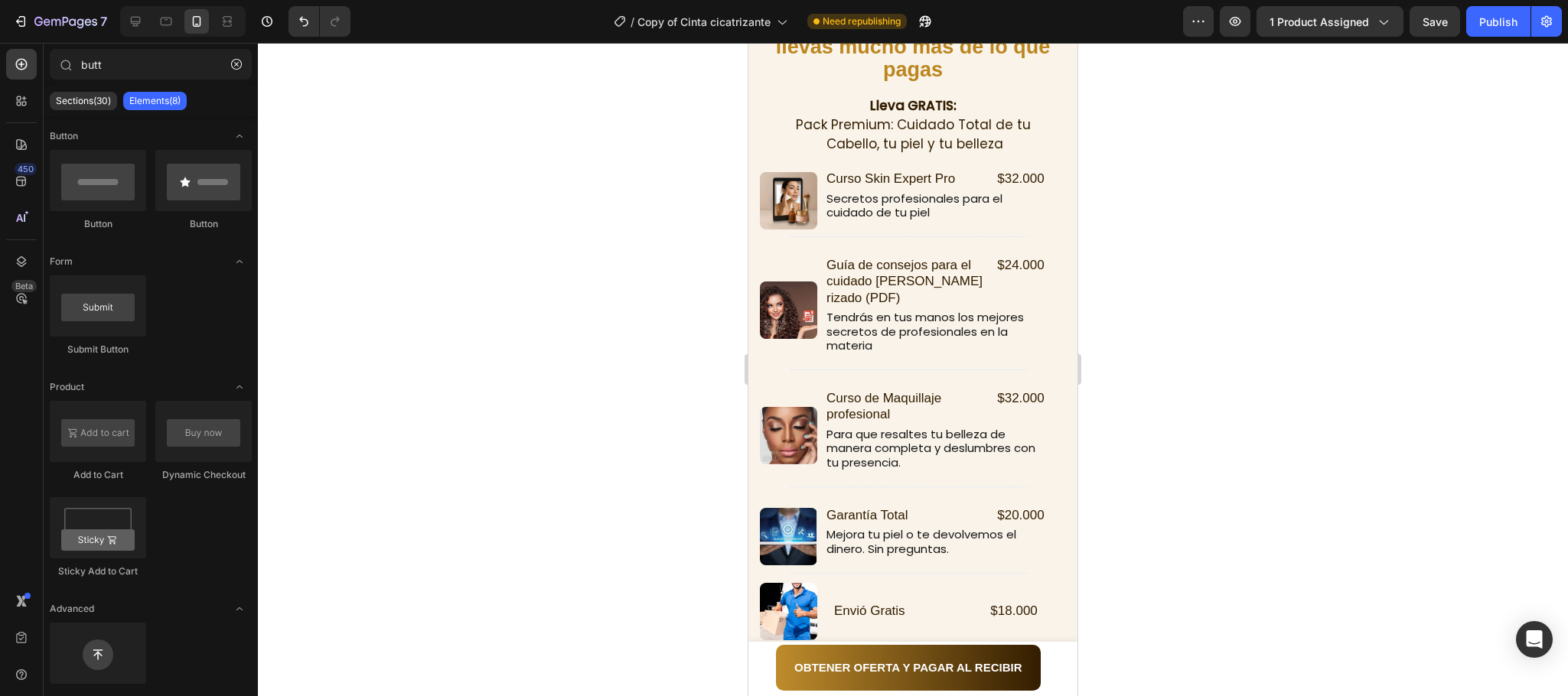
scroll to position [3780, 0]
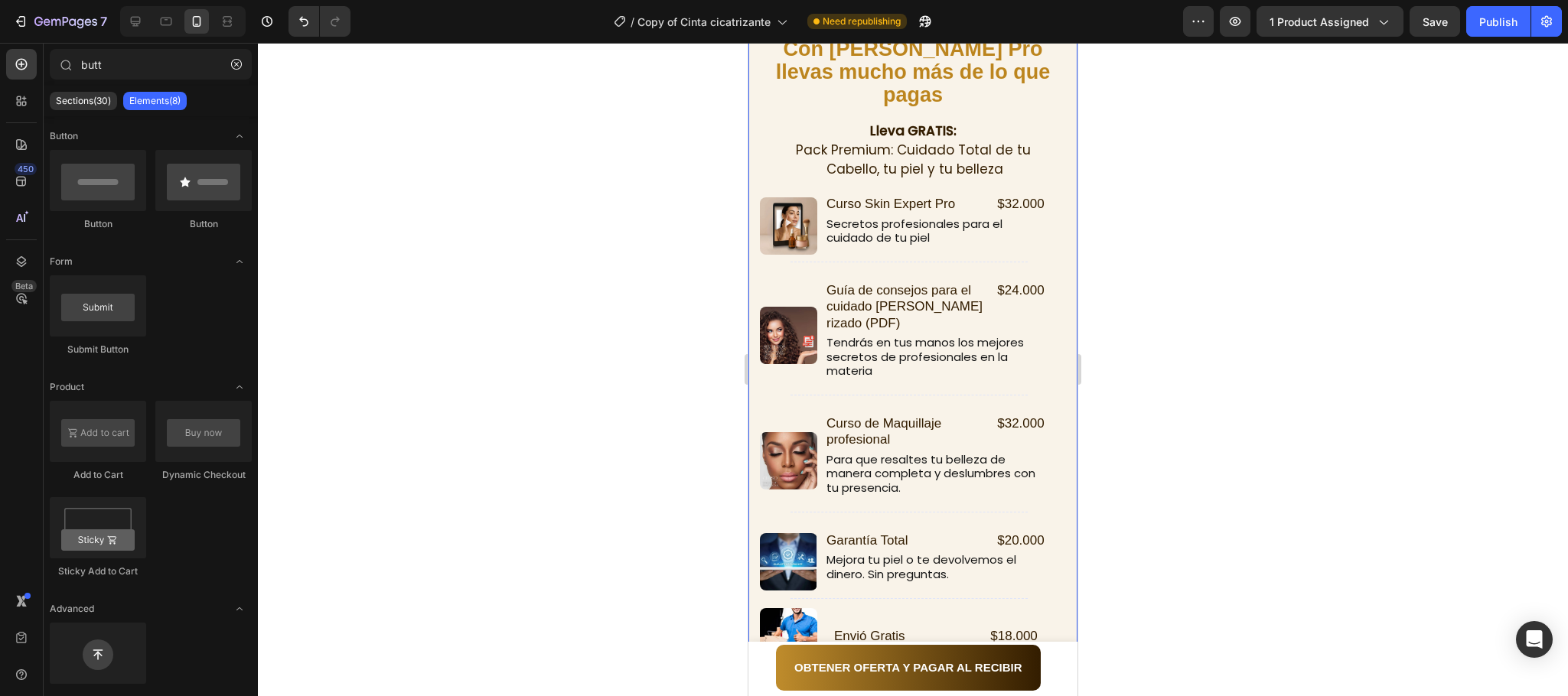
click at [1020, 342] on div "Con Rizos Pro llevas mucho más de lo que pagas Text Block Lleva GRATIS: Pack Pr…" at bounding box center [913, 526] width 329 height 1018
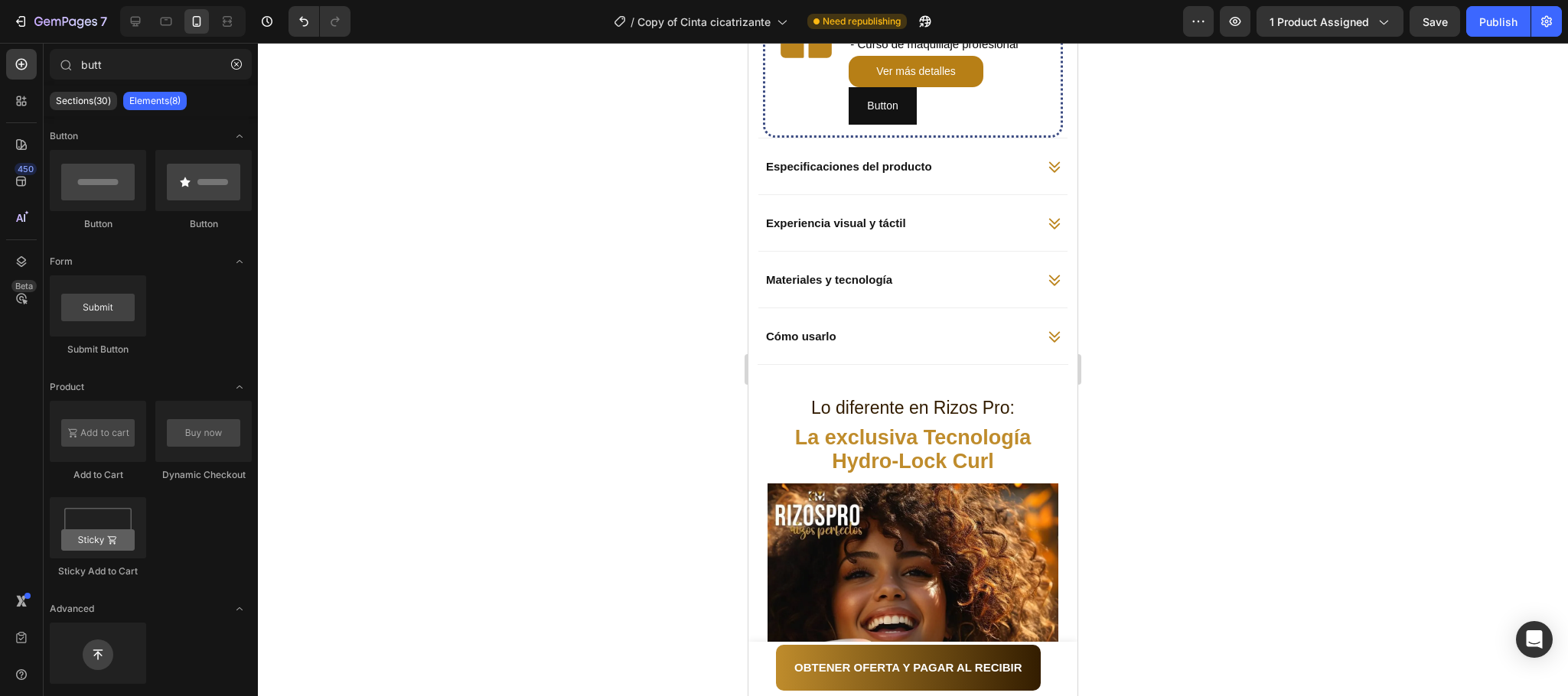
scroll to position [1040, 0]
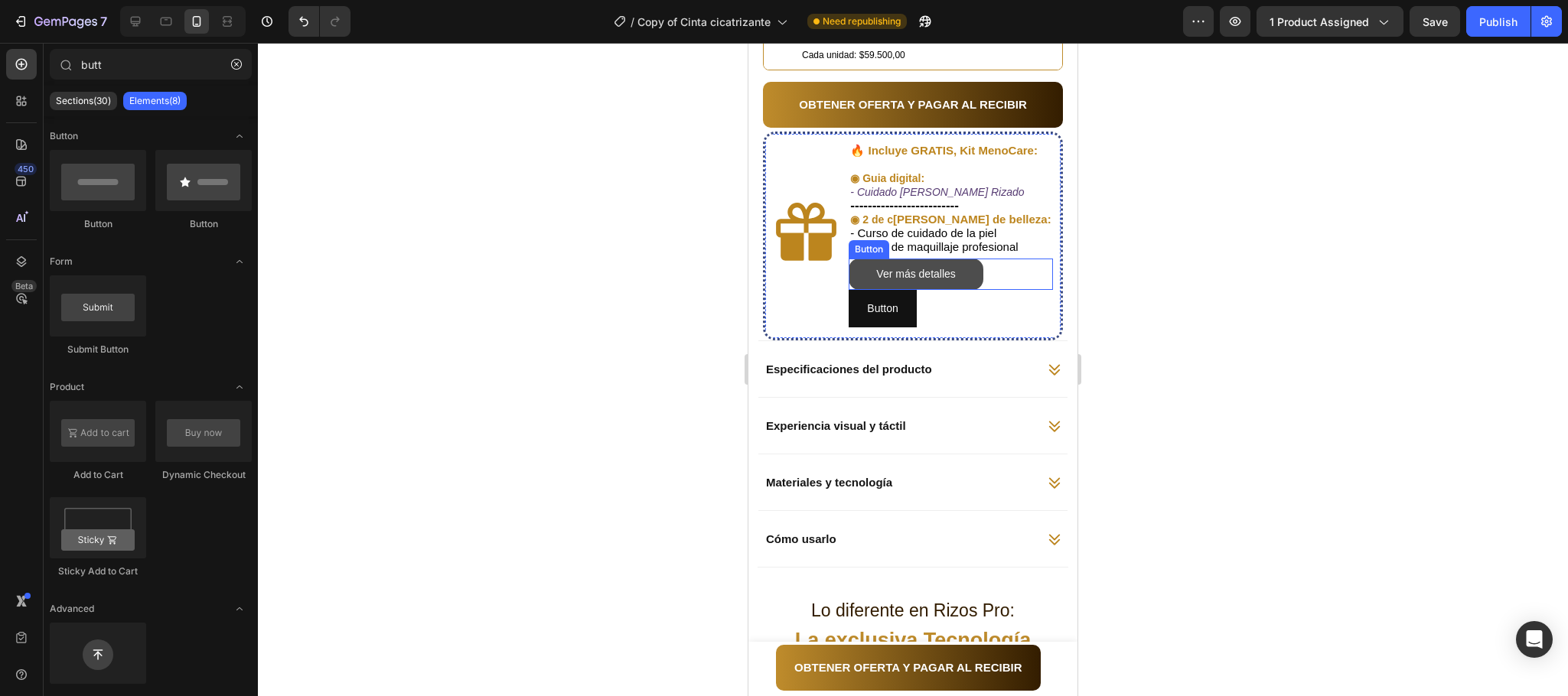
click at [972, 275] on button "Ver más detalles" at bounding box center [916, 273] width 135 height 31
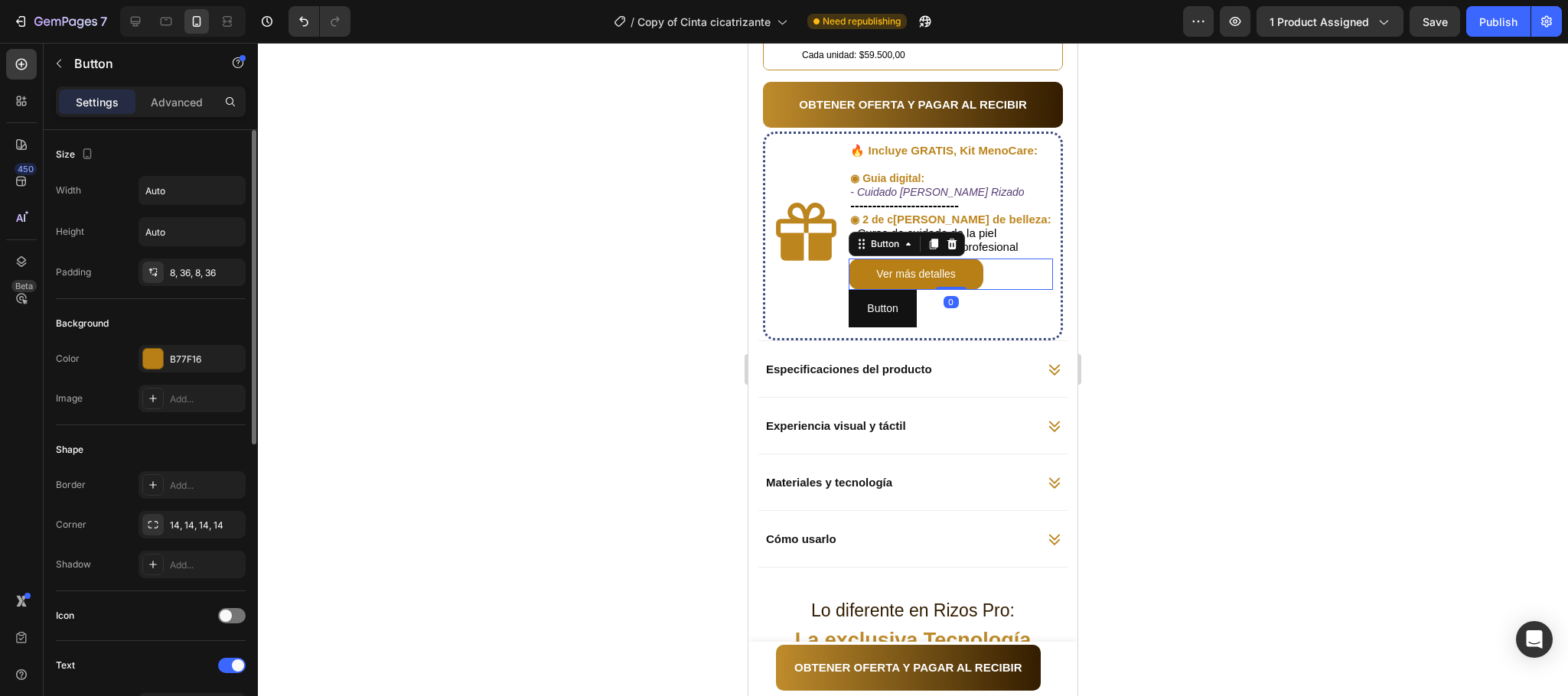
scroll to position [572, 0]
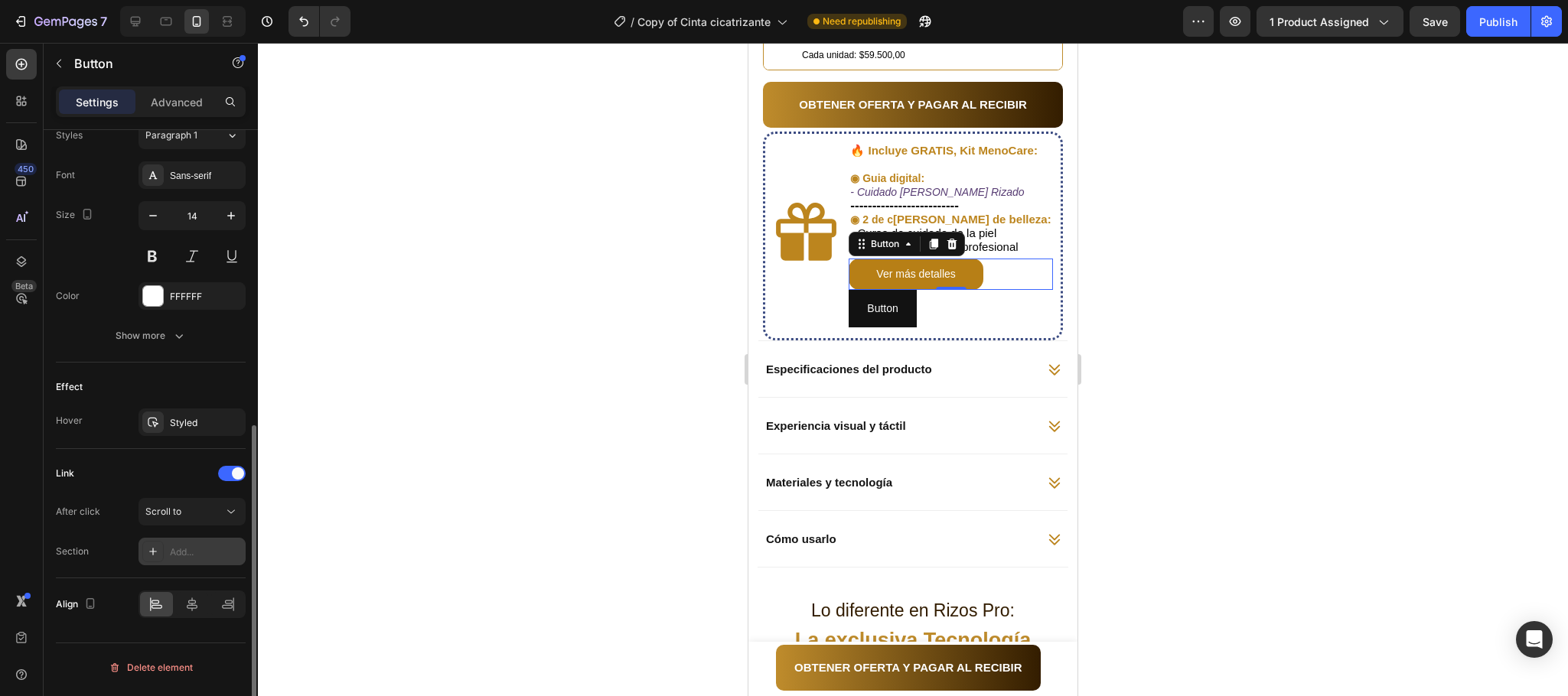
click at [196, 551] on div "Add..." at bounding box center [205, 552] width 72 height 14
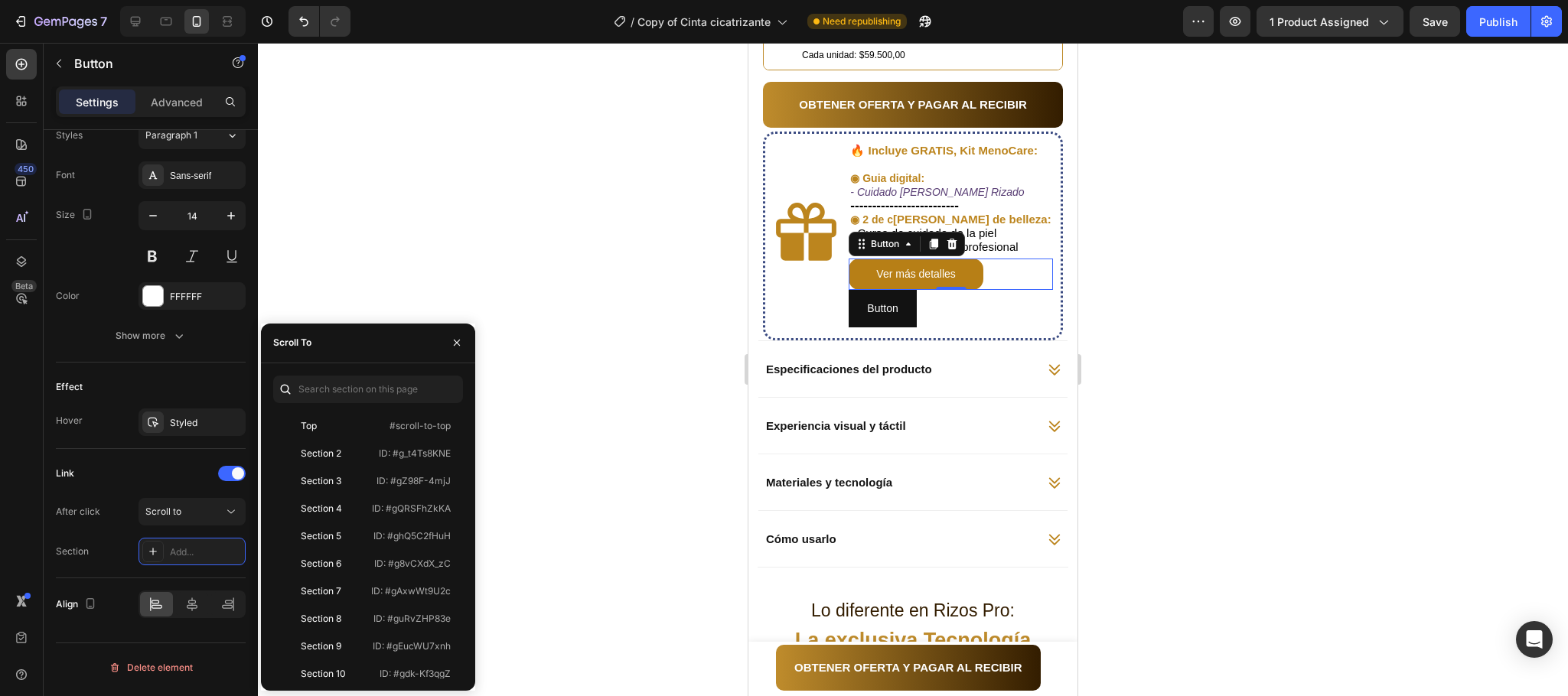
scroll to position [340, 0]
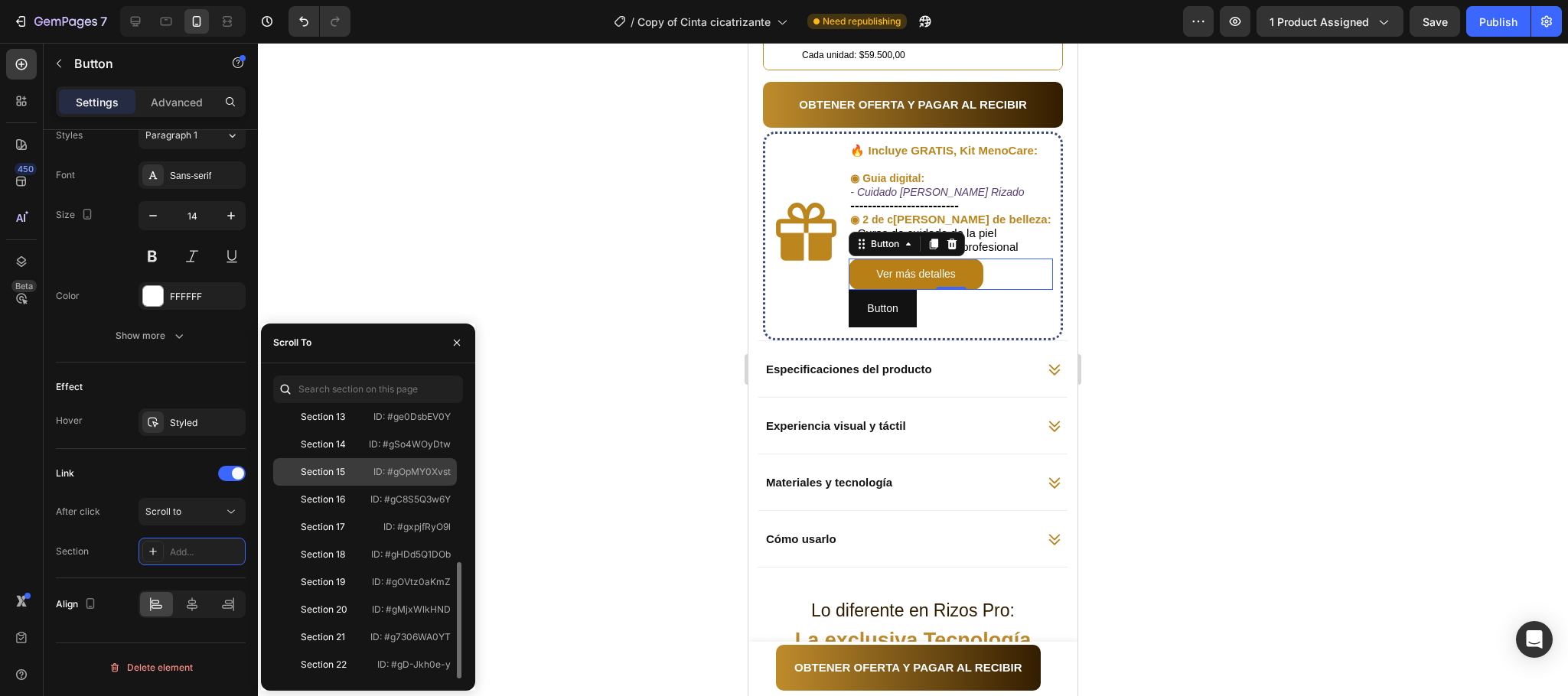
click at [375, 465] on p "ID: #gOpMY0Xvst" at bounding box center [411, 472] width 77 height 14
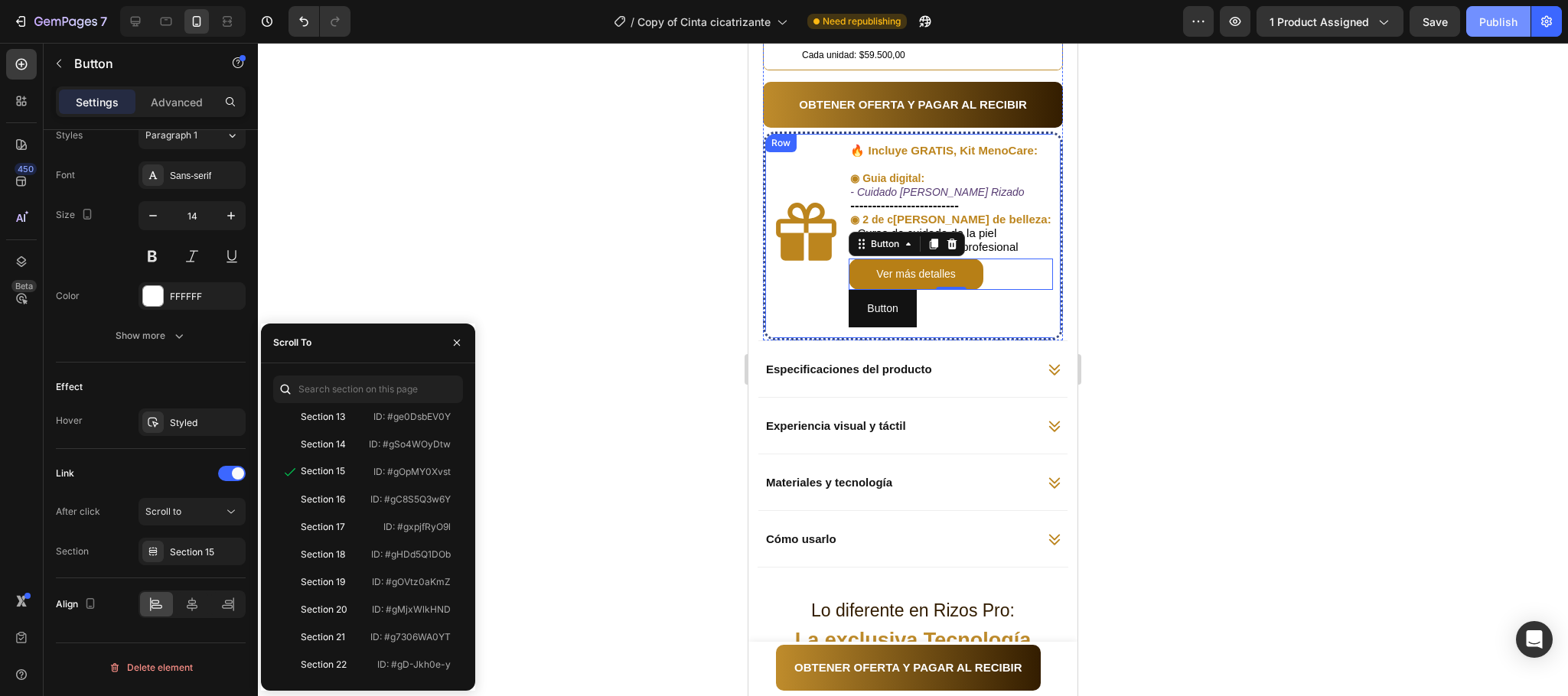
click at [1495, 14] on div "Publish" at bounding box center [1498, 22] width 38 height 16
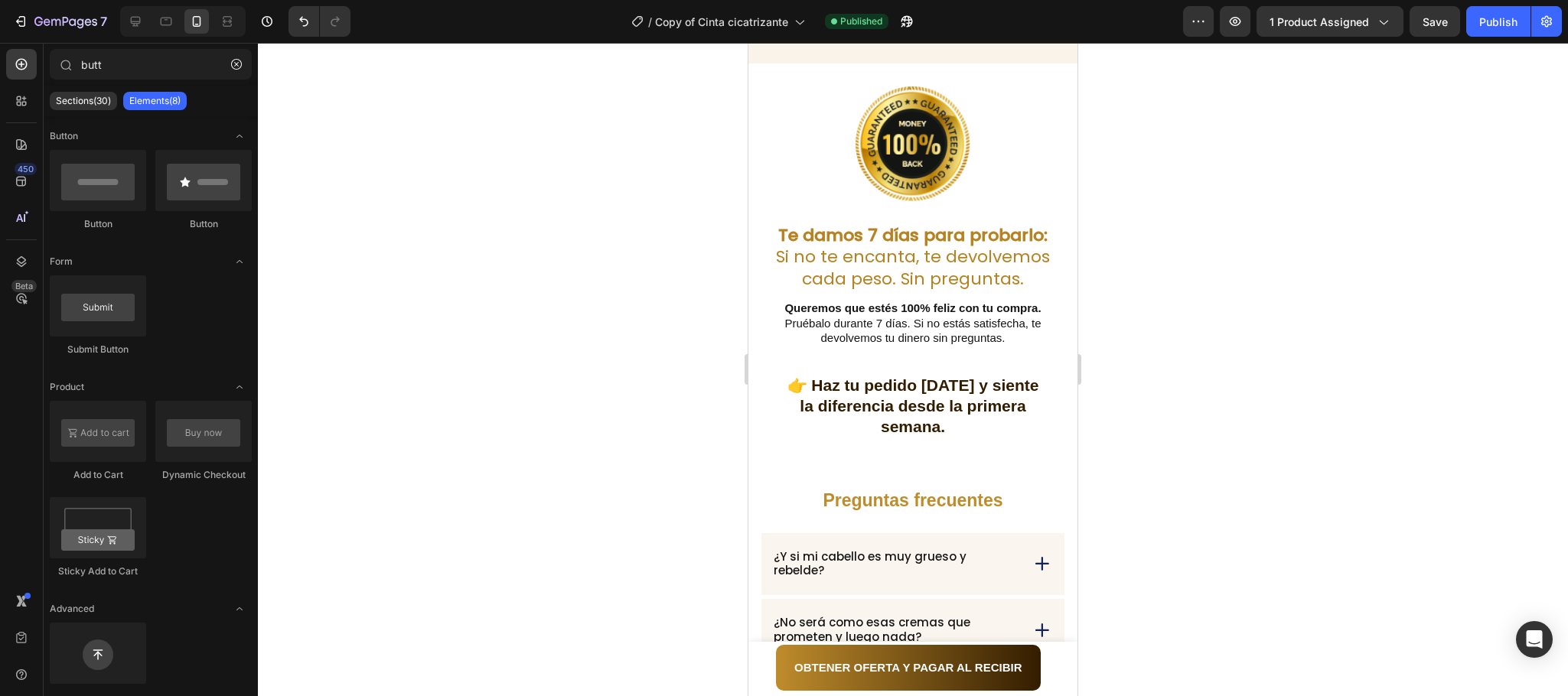
scroll to position [4826, 0]
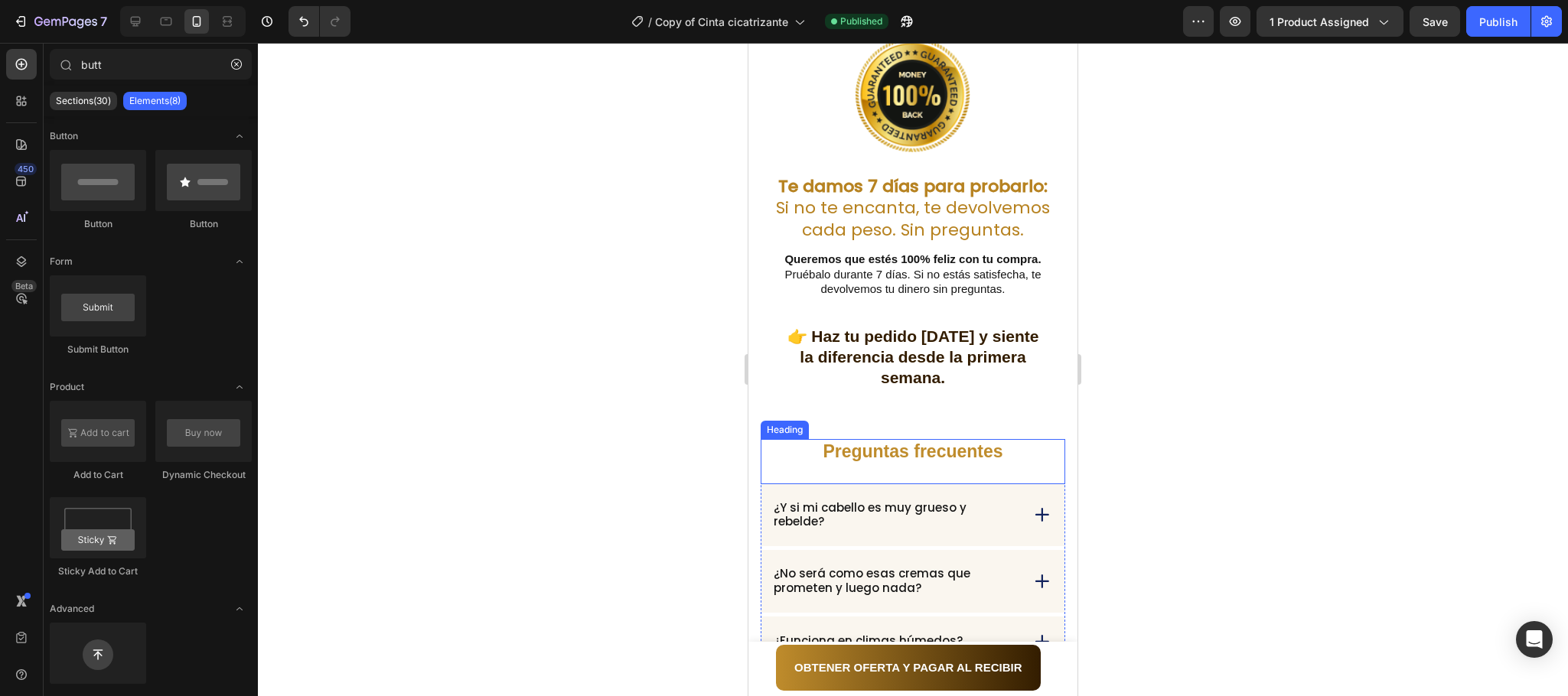
click at [991, 459] on strong "Preguntas frecuentes" at bounding box center [912, 451] width 179 height 20
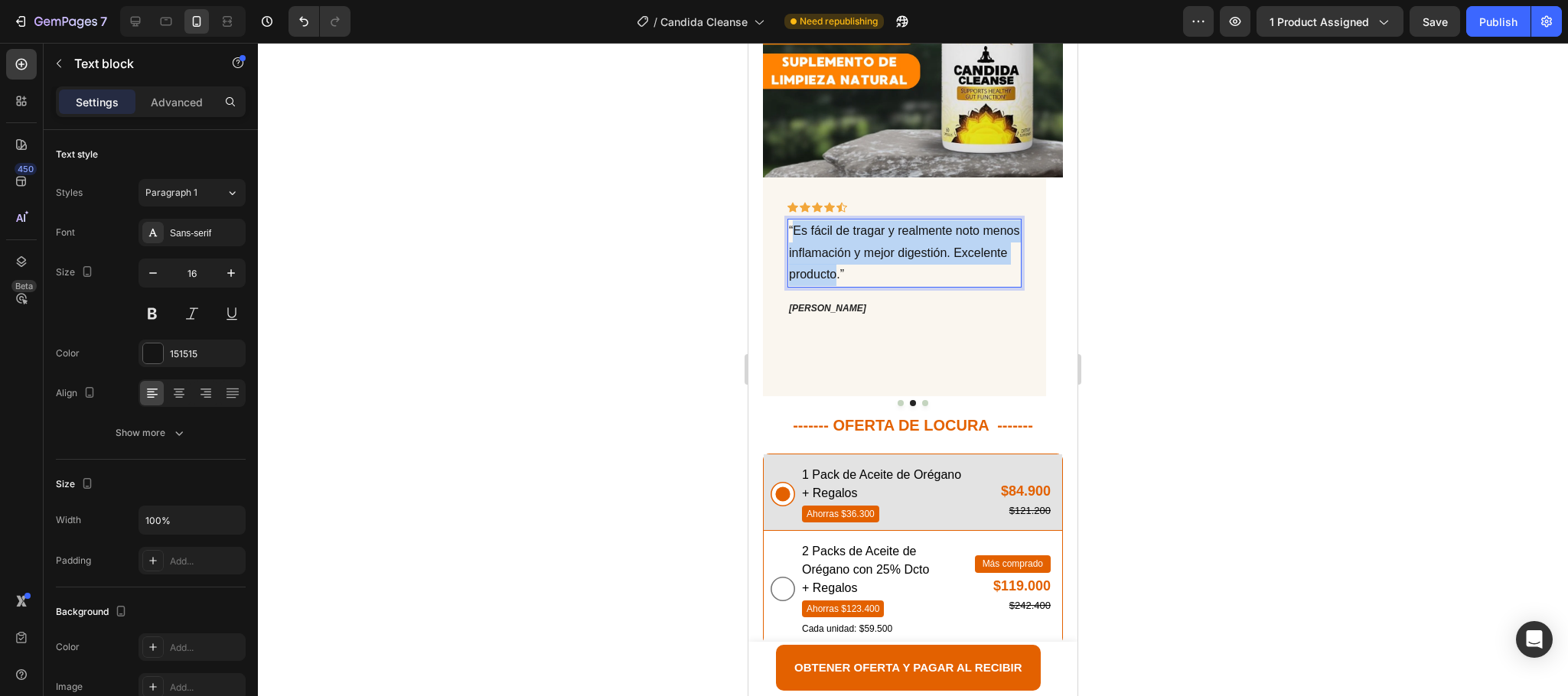
click at [794, 224] on span "“Es fácil de tragar y realmente noto menos inflamación y mejor digestión. Excel…" at bounding box center [903, 252] width 230 height 58
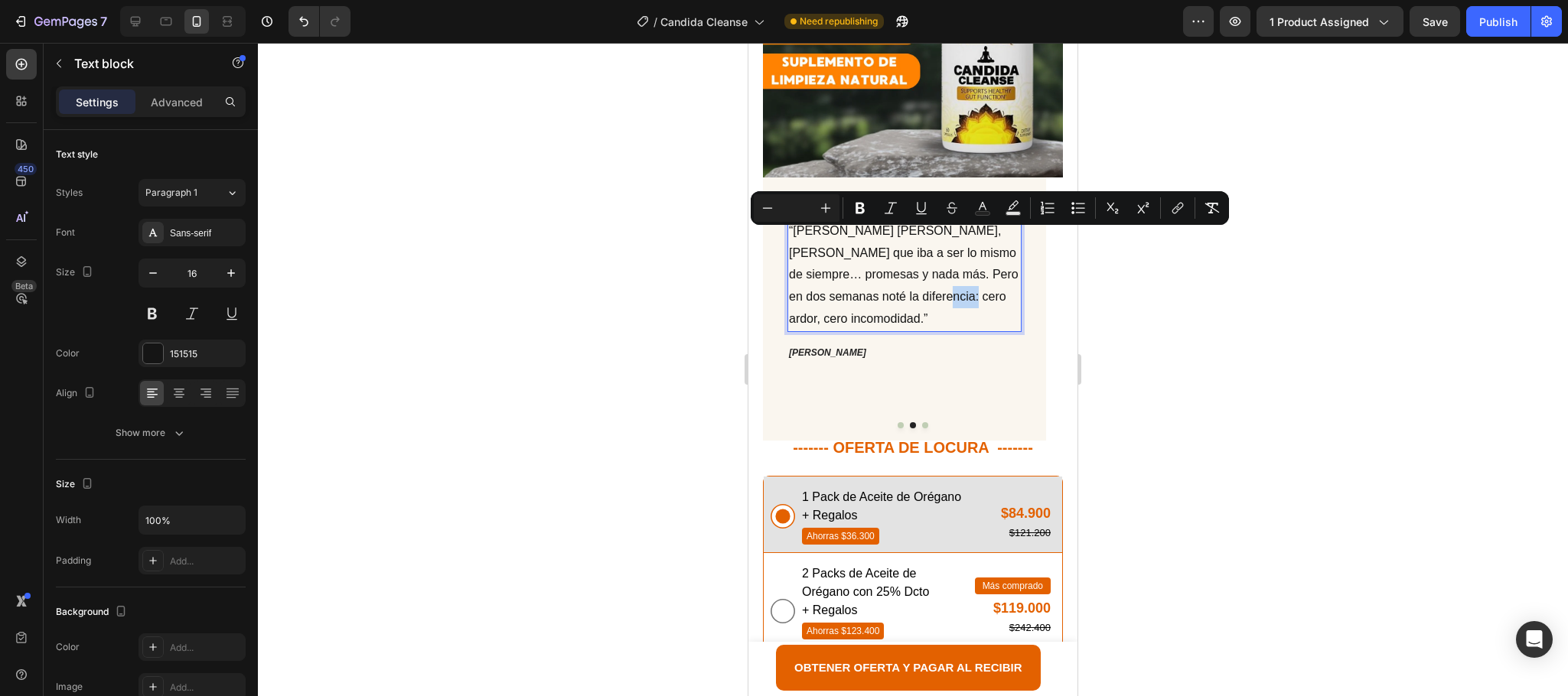
drag, startPoint x: 887, startPoint y: 236, endPoint x: 875, endPoint y: 234, distance: 12.2
click at [875, 234] on span "“[PERSON_NAME] [PERSON_NAME], [PERSON_NAME] que iba a ser lo mismo de siempre… …" at bounding box center [903, 274] width 229 height 101
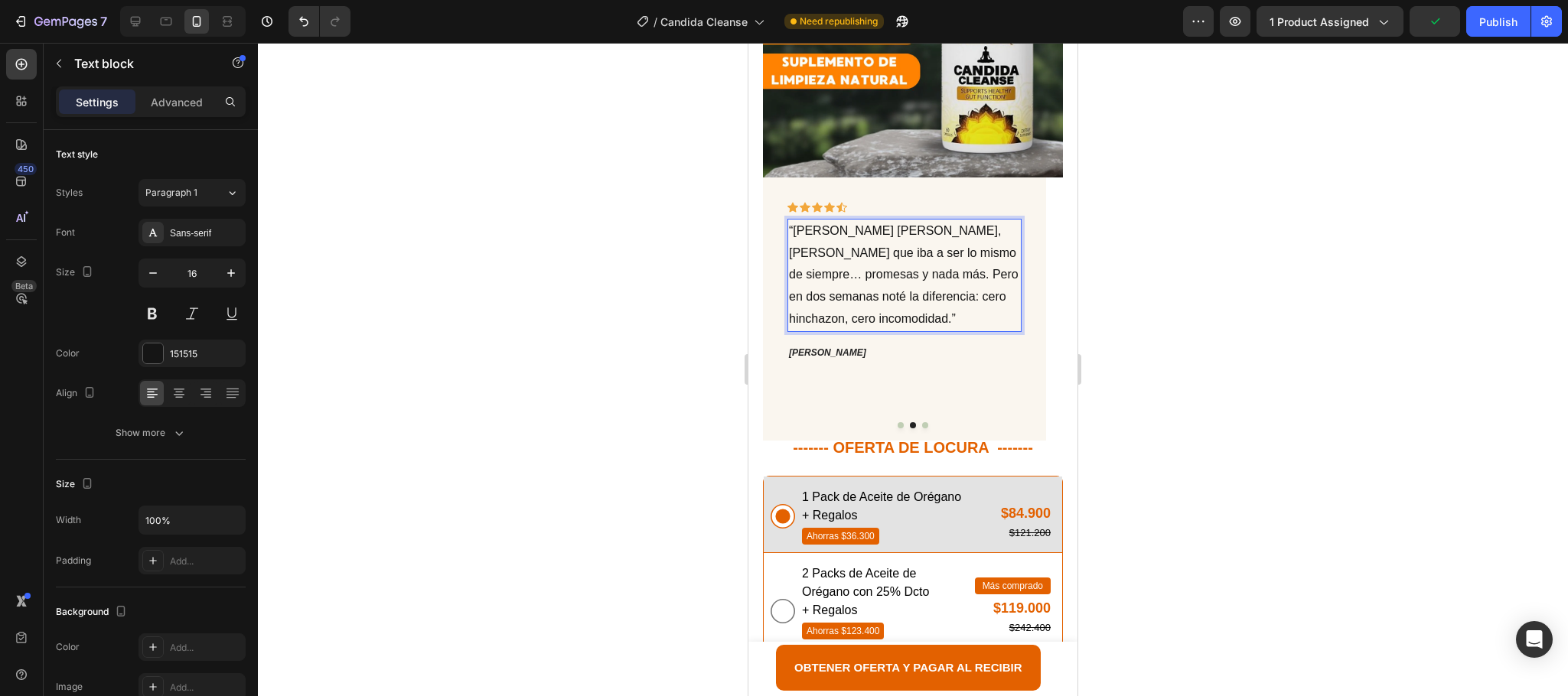
click at [1167, 295] on div at bounding box center [912, 369] width 1310 height 653
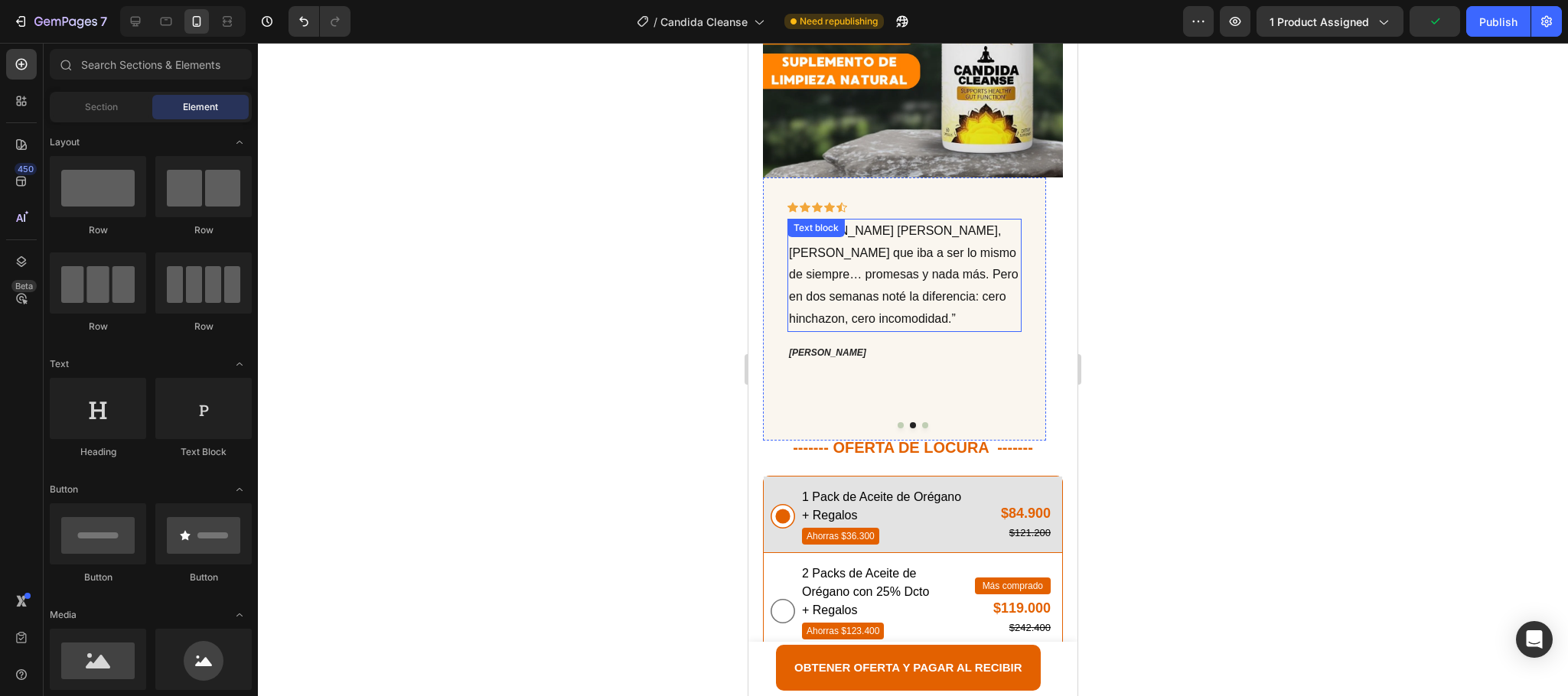
click at [946, 241] on span "“[PERSON_NAME] [PERSON_NAME], [PERSON_NAME] que iba a ser lo mismo de siempre… …" at bounding box center [903, 274] width 229 height 101
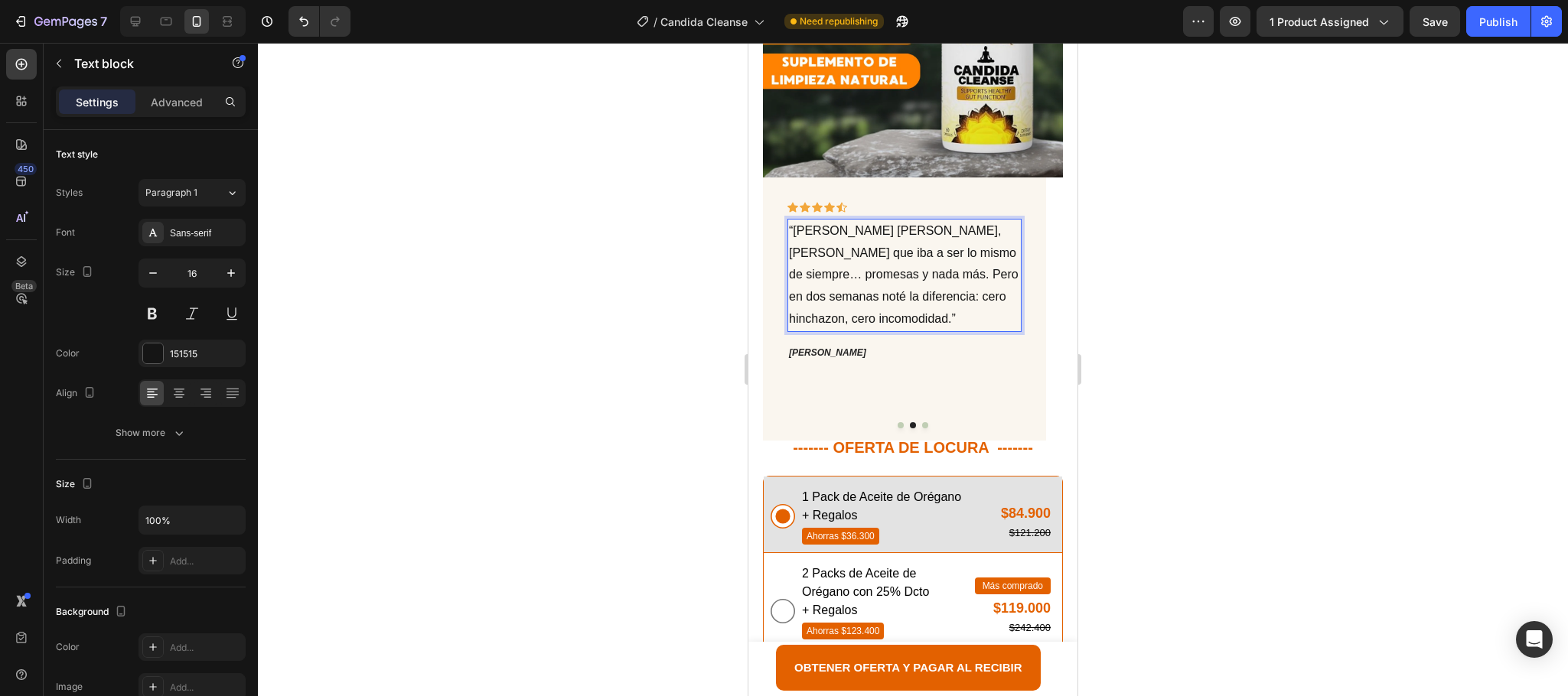
click at [914, 241] on span "“[PERSON_NAME] [PERSON_NAME], [PERSON_NAME] que iba a ser lo mismo de siempre… …" at bounding box center [903, 274] width 229 height 101
click at [749, 43] on lt-strong "ó" at bounding box center [749, 43] width 0 height 0
click at [922, 423] on button "Dot" at bounding box center [925, 425] width 6 height 6
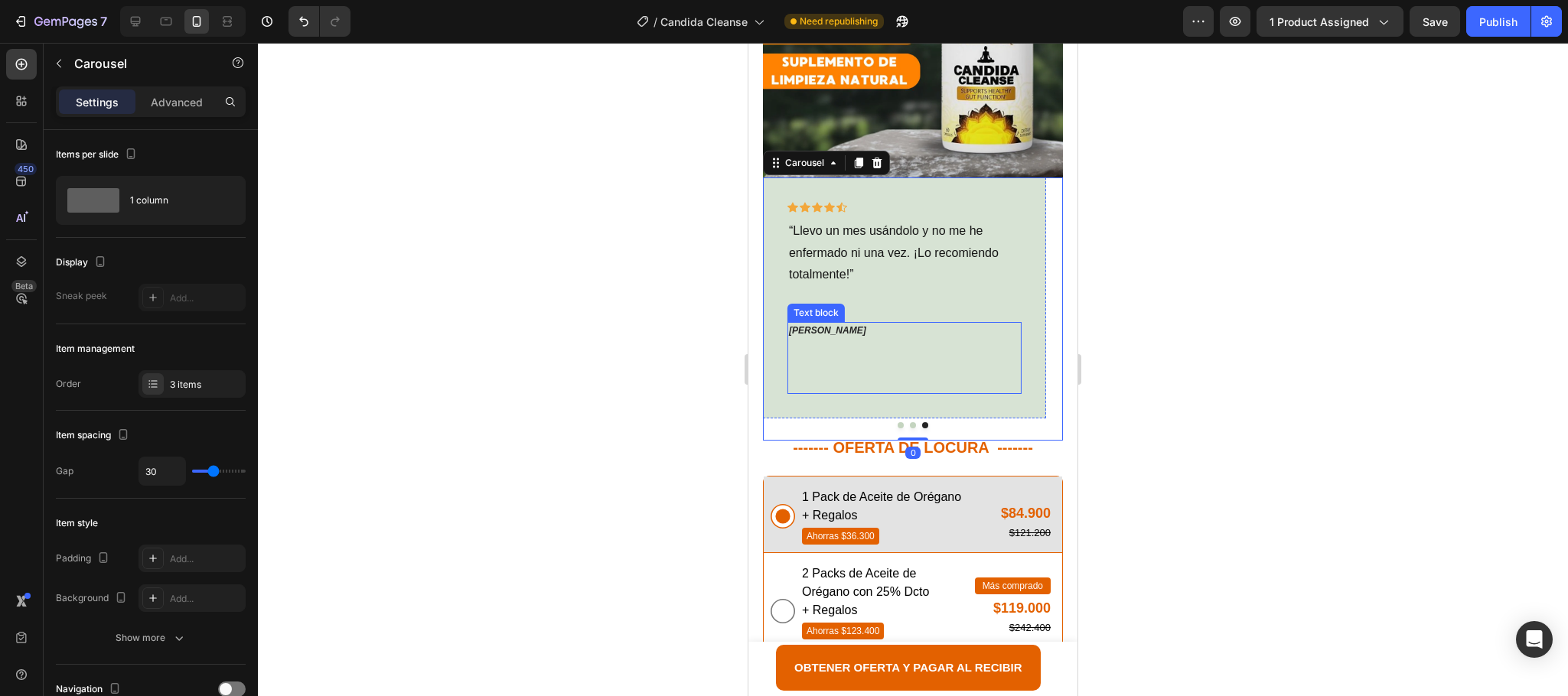
click at [911, 365] on p at bounding box center [904, 372] width 231 height 14
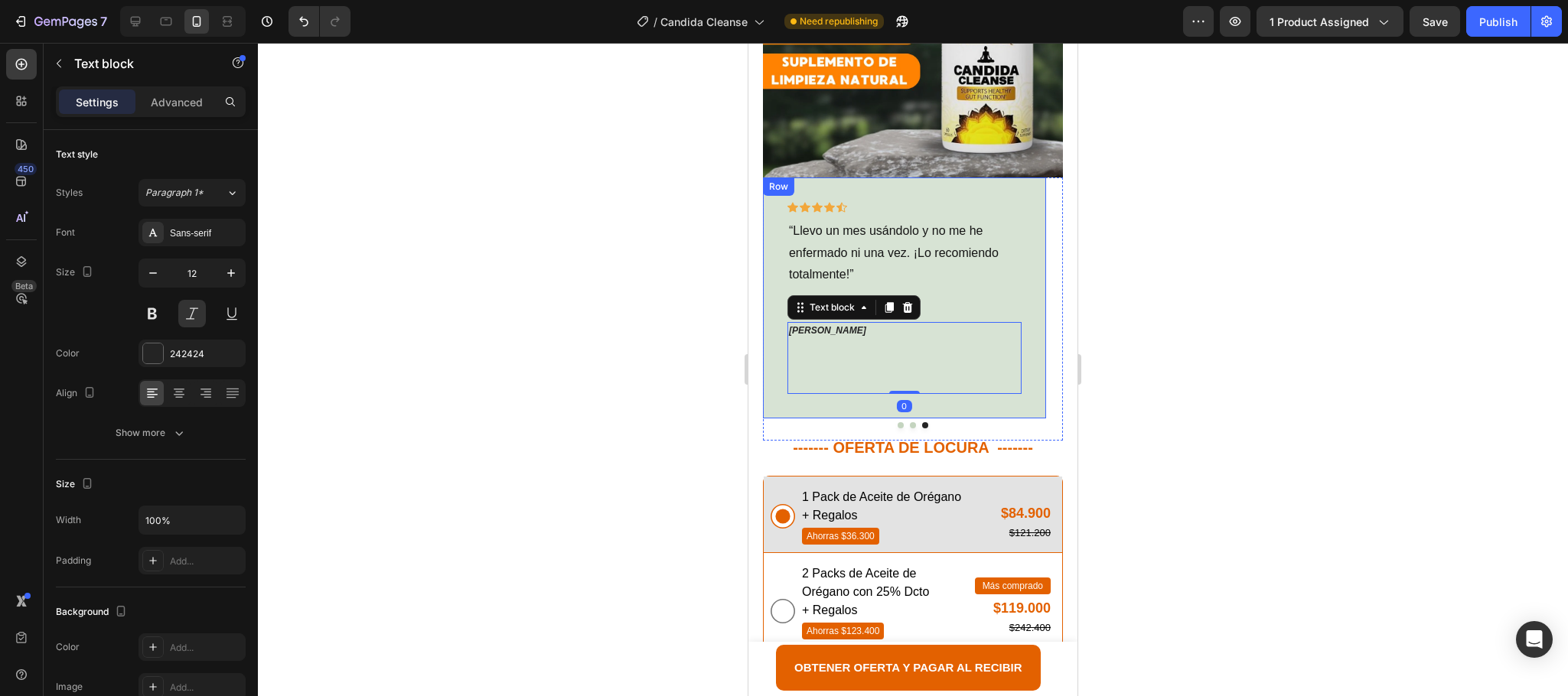
click at [810, 347] on div "Icon Icon Icon Icon Icon Row “Llevo un mes usándolo y no me he enfermado ni una…" at bounding box center [904, 297] width 283 height 241
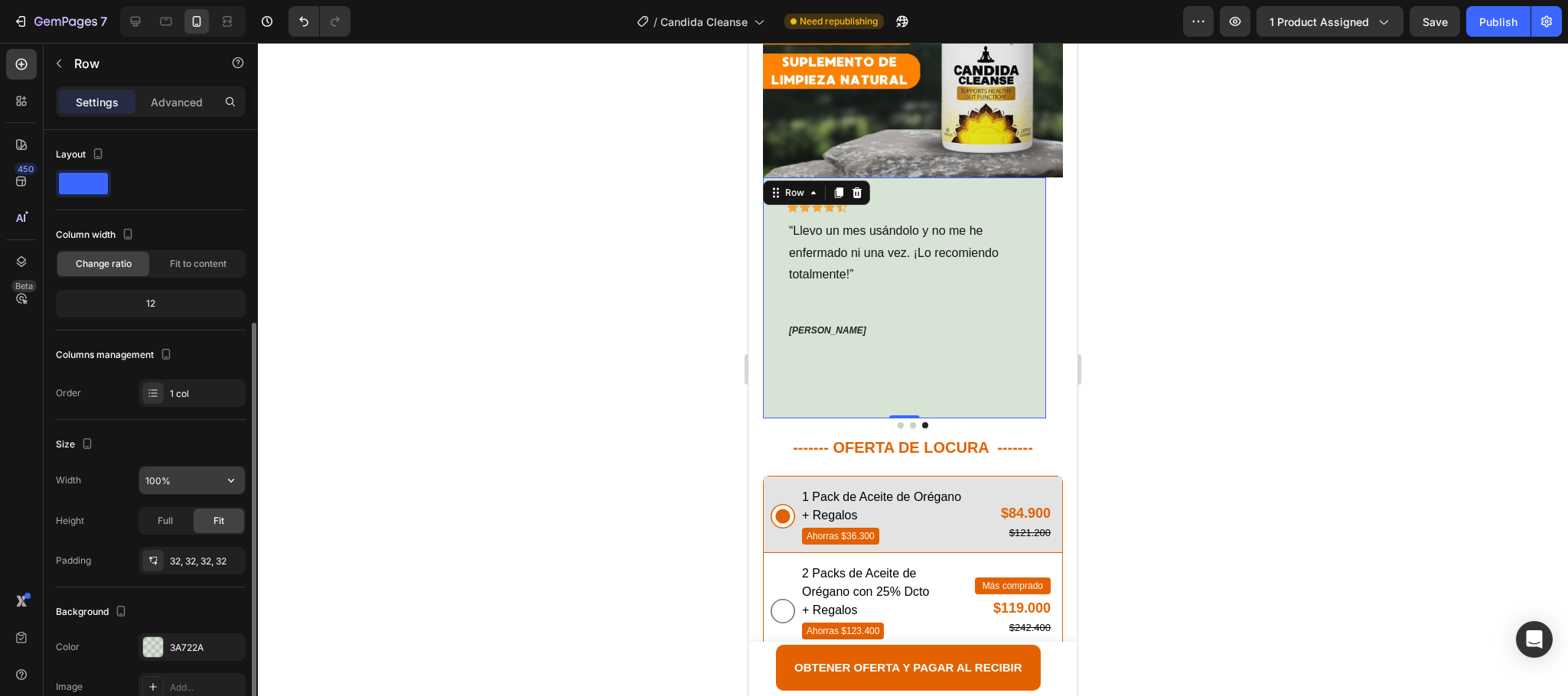
scroll to position [115, 0]
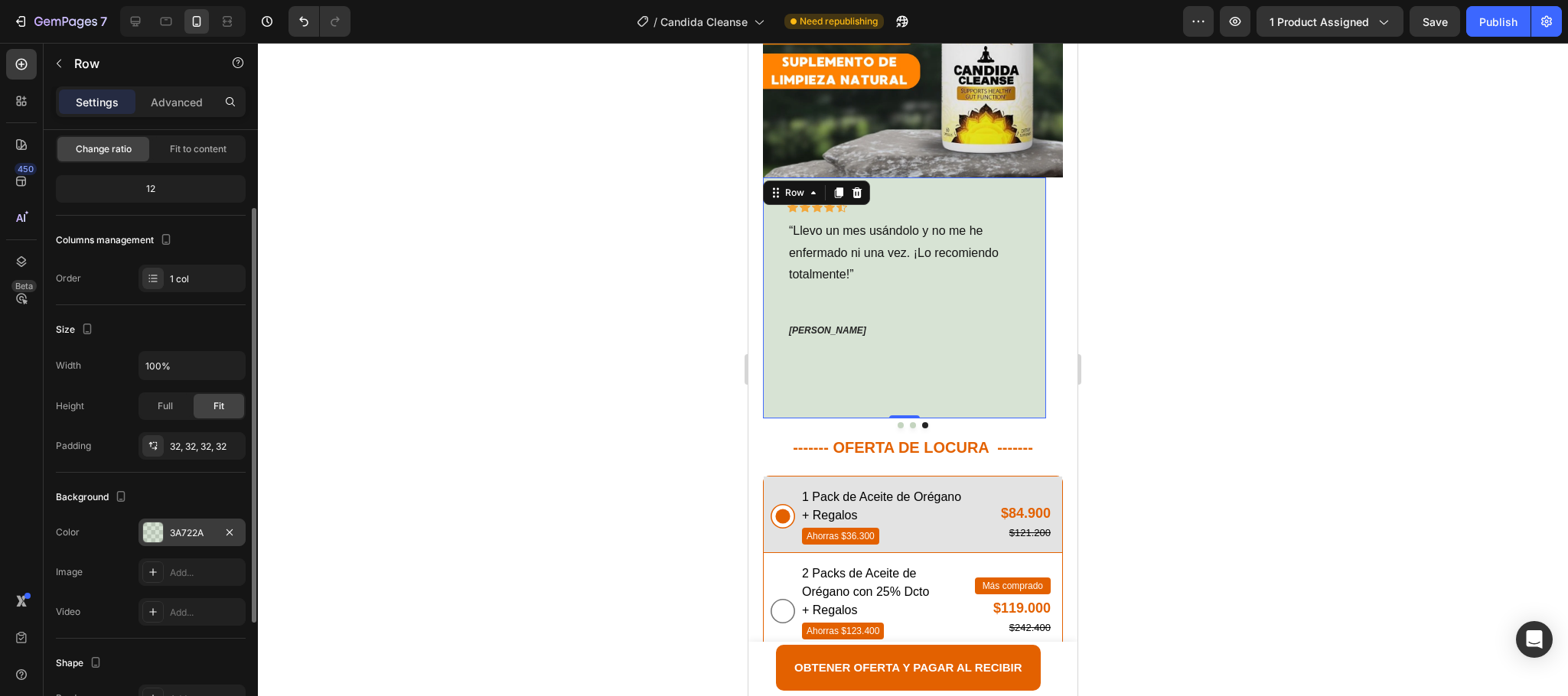
click at [165, 533] on div "3A722A" at bounding box center [192, 532] width 107 height 28
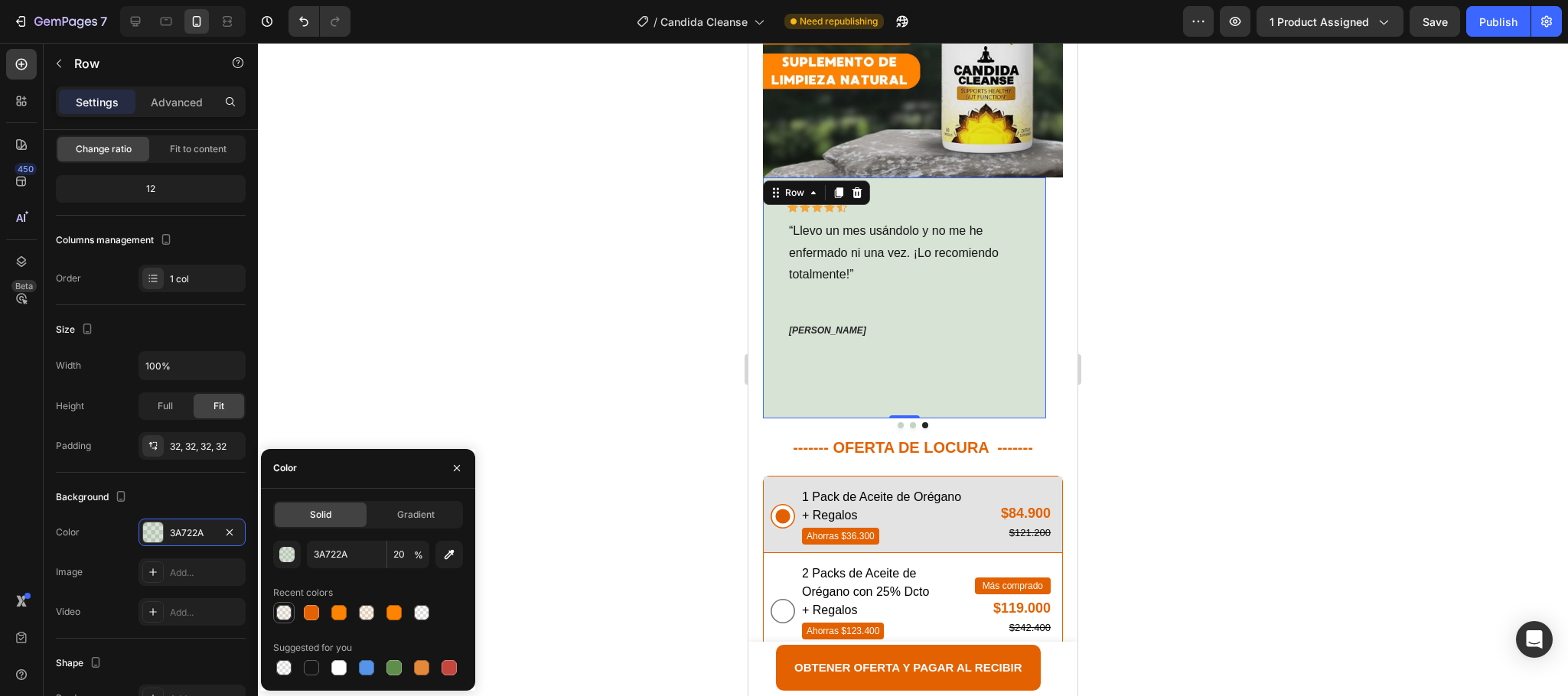
click at [283, 615] on div at bounding box center [283, 612] width 15 height 15
type input "B78322"
type input "7"
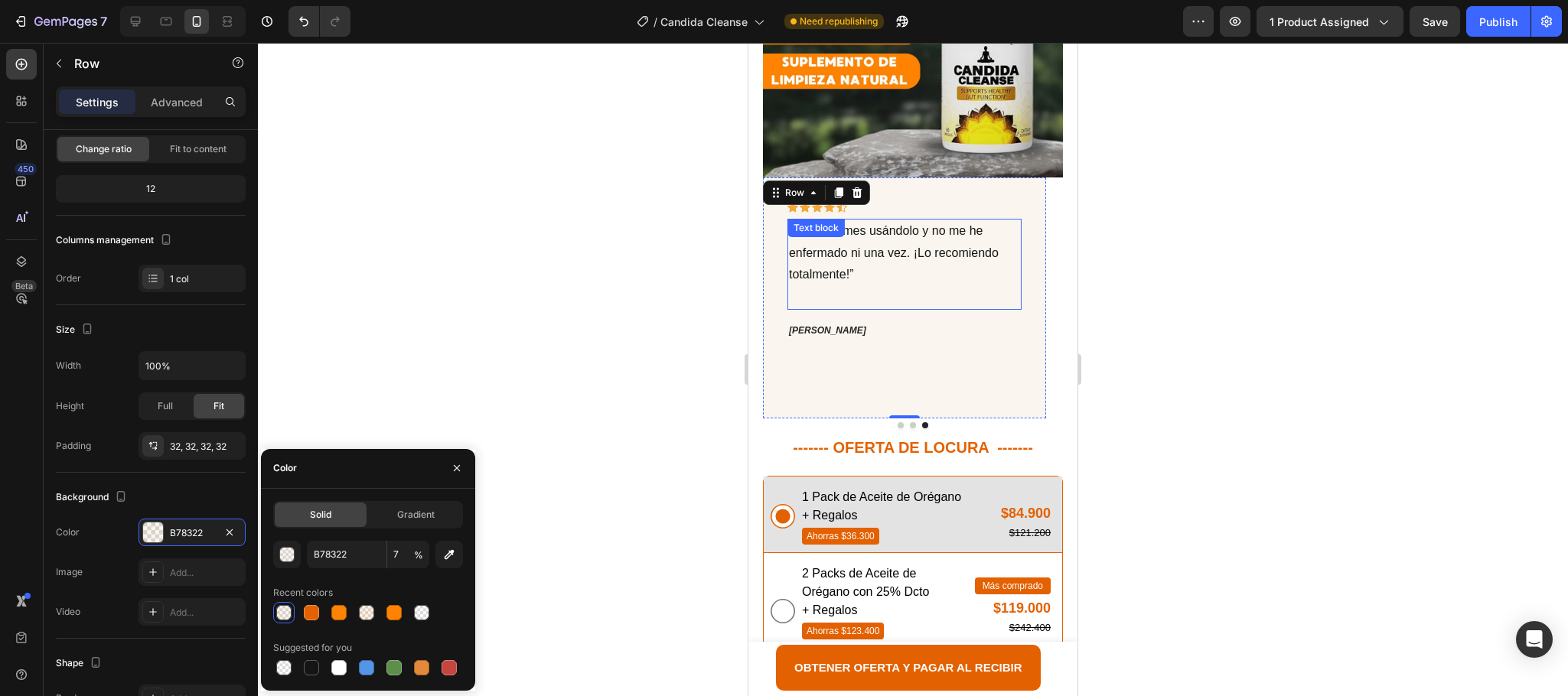
click at [967, 224] on span "“Llevo un mes usándolo y no me he enfermado ni una vez. ¡Lo recomiendo totalmen…" at bounding box center [894, 252] width 210 height 58
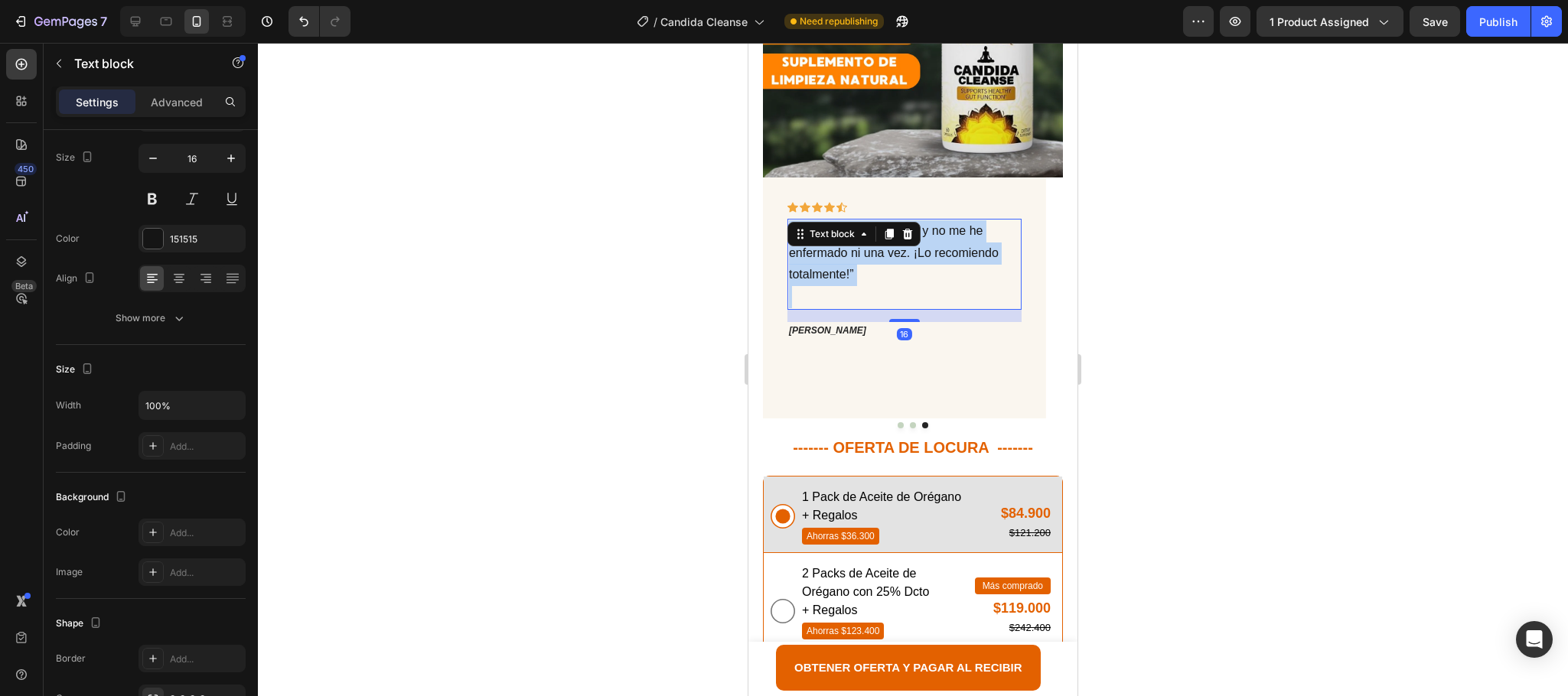
scroll to position [0, 0]
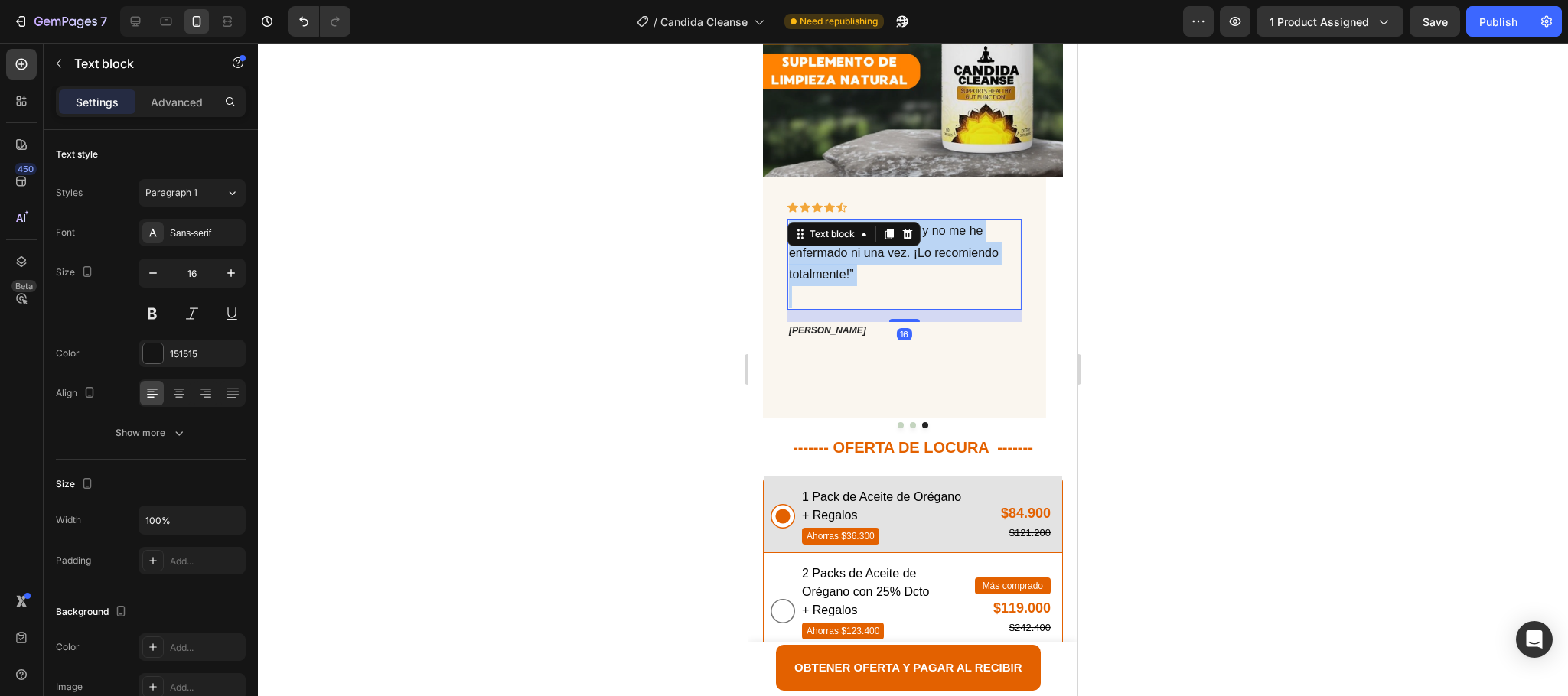
click at [967, 224] on span "“Llevo un mes usándolo y no me he enfermado ni una vez. ¡Lo recomiendo totalmen…" at bounding box center [894, 252] width 210 height 58
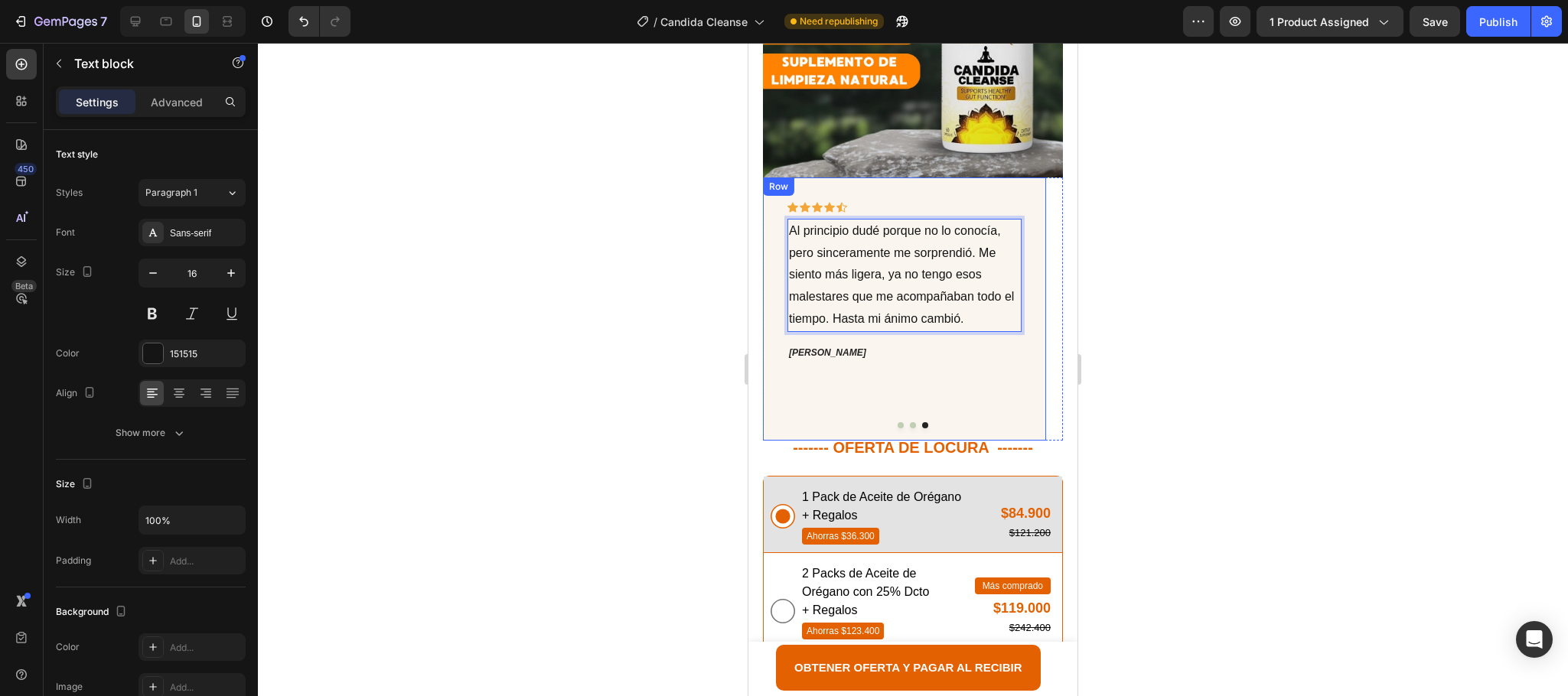
click at [1158, 296] on div at bounding box center [912, 369] width 1310 height 653
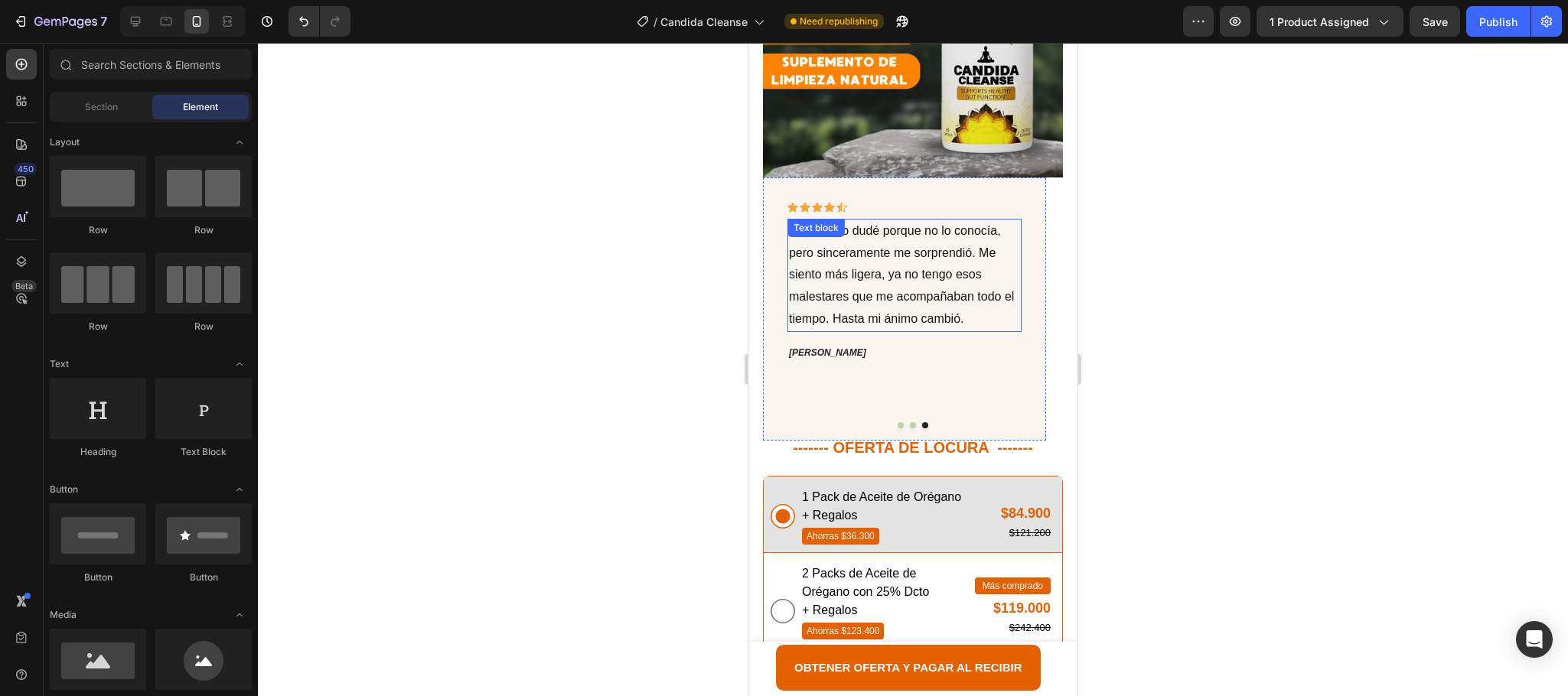
click at [975, 237] on span "Al principio dudé porque no lo conocía, pero sinceramente me sorprendió. Me sie…" at bounding box center [901, 274] width 225 height 101
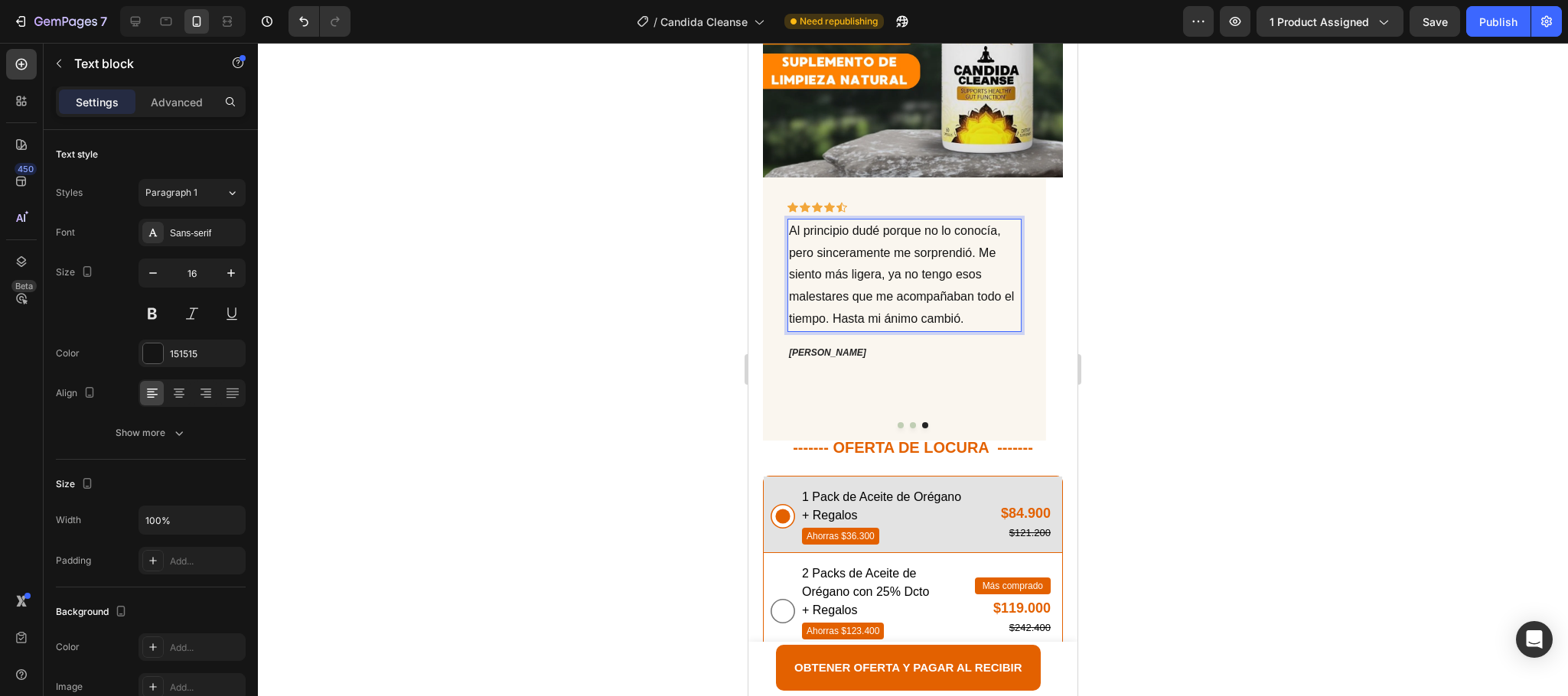
click at [981, 255] on p "Al principio dudé porque no lo conocía, pero sinceramente me sorprendió. Me sie…" at bounding box center [904, 275] width 231 height 110
click at [1231, 260] on div at bounding box center [912, 369] width 1310 height 653
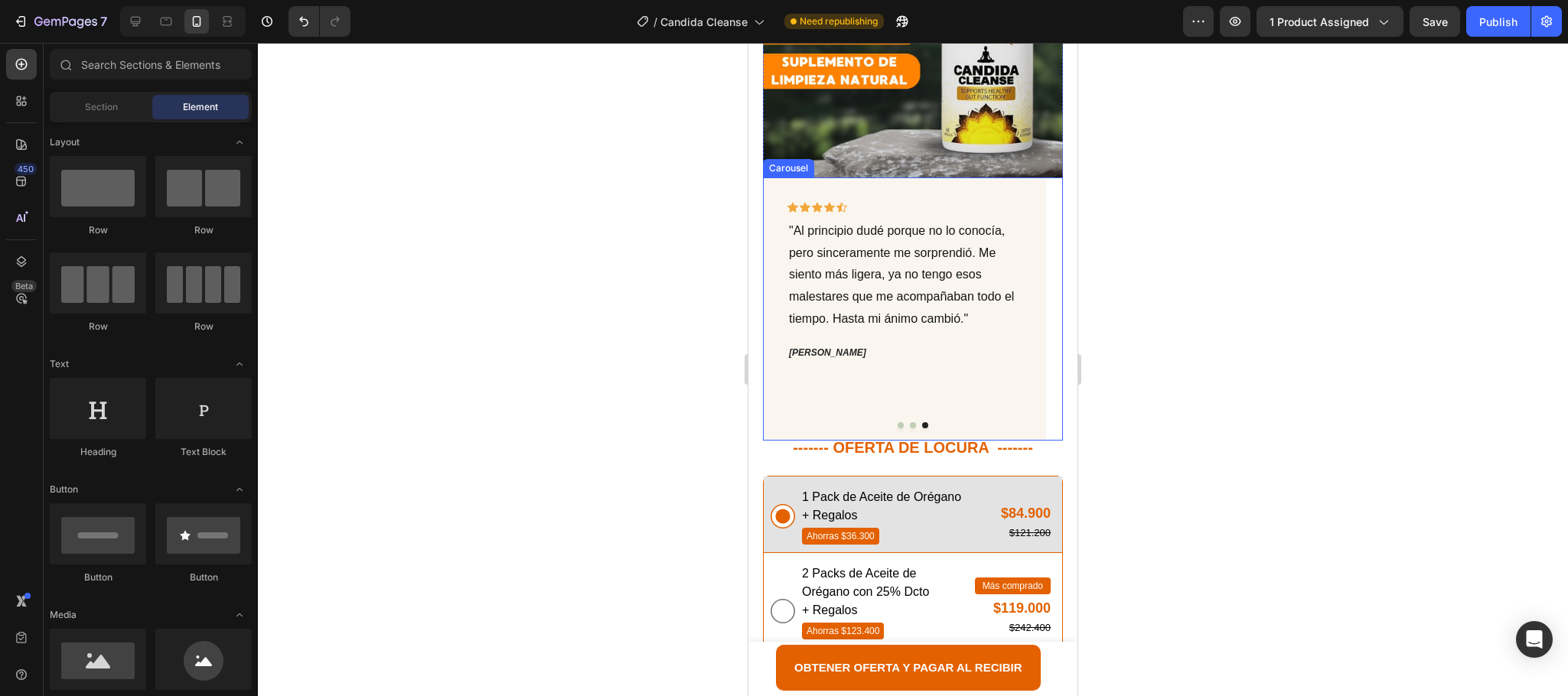
click at [910, 423] on button "Dot" at bounding box center [912, 425] width 6 height 6
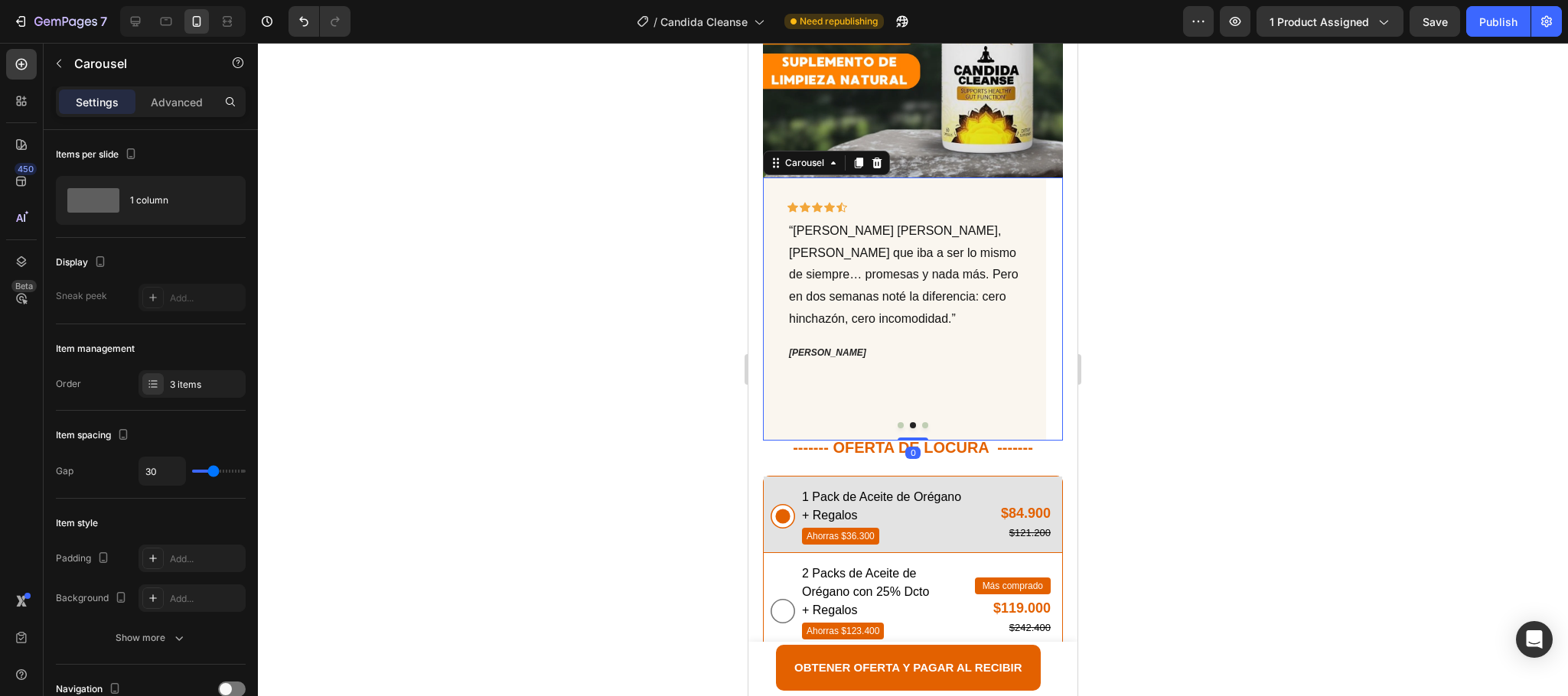
click at [898, 423] on button "Dot" at bounding box center [901, 425] width 6 height 6
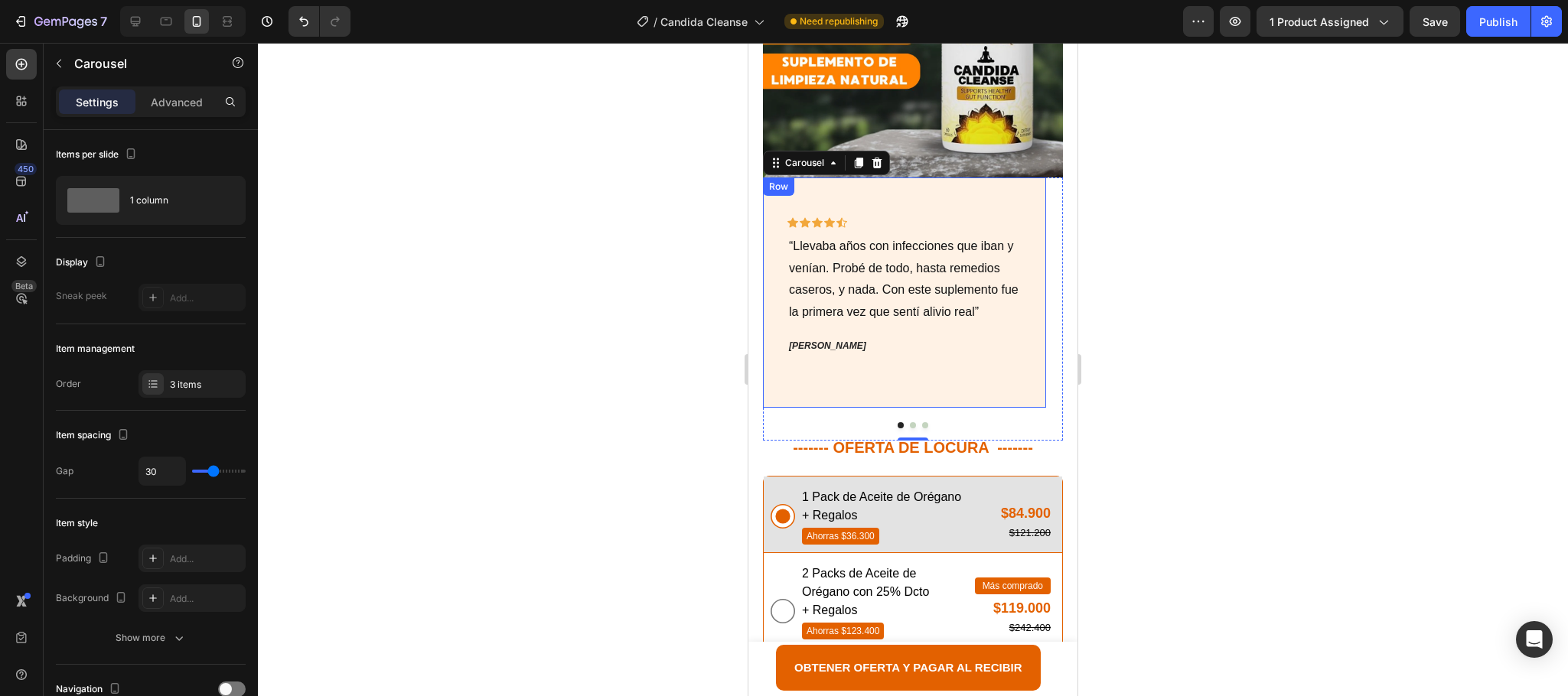
click at [1010, 330] on div "Icon Icon Icon Icon Icon Row “Llevaba años con infecciones que iban y venían. P…" at bounding box center [904, 292] width 283 height 230
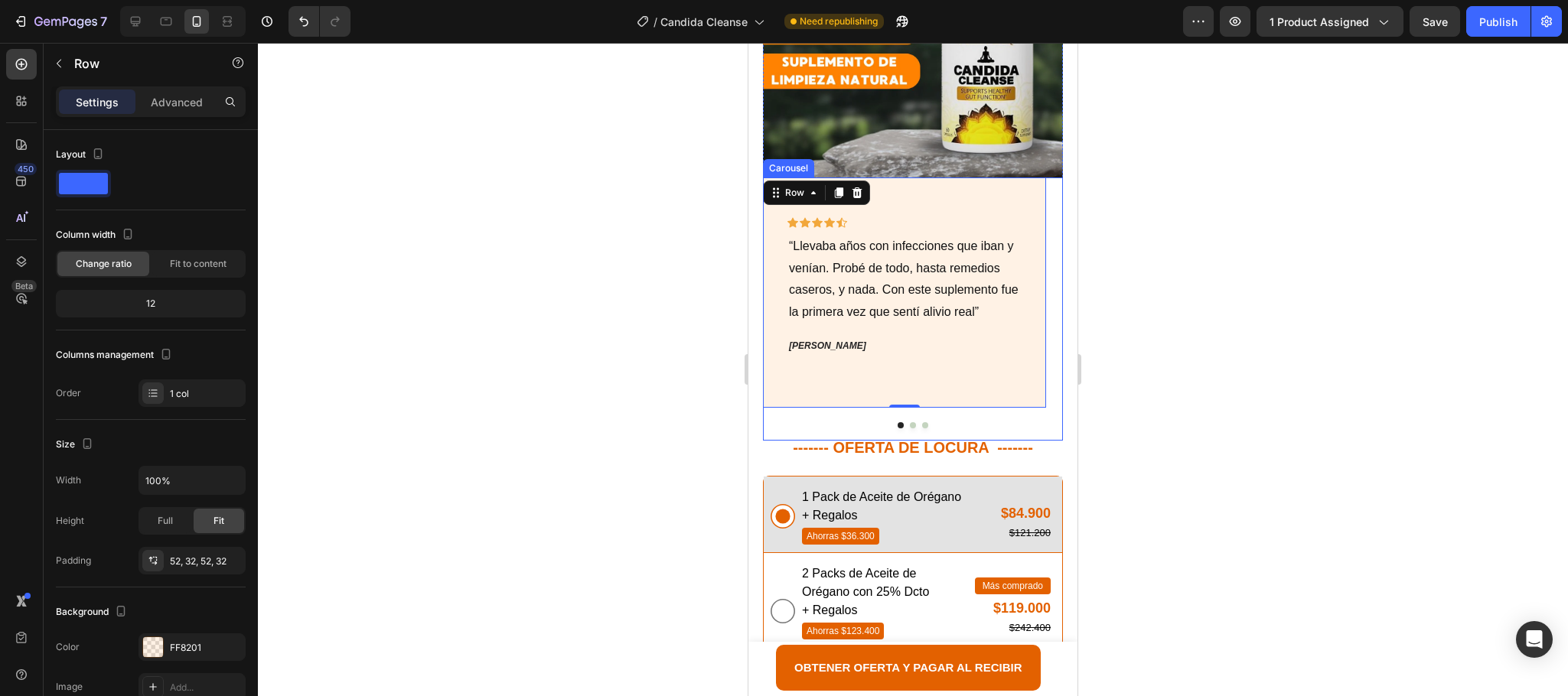
click at [910, 423] on button "Dot" at bounding box center [912, 425] width 6 height 6
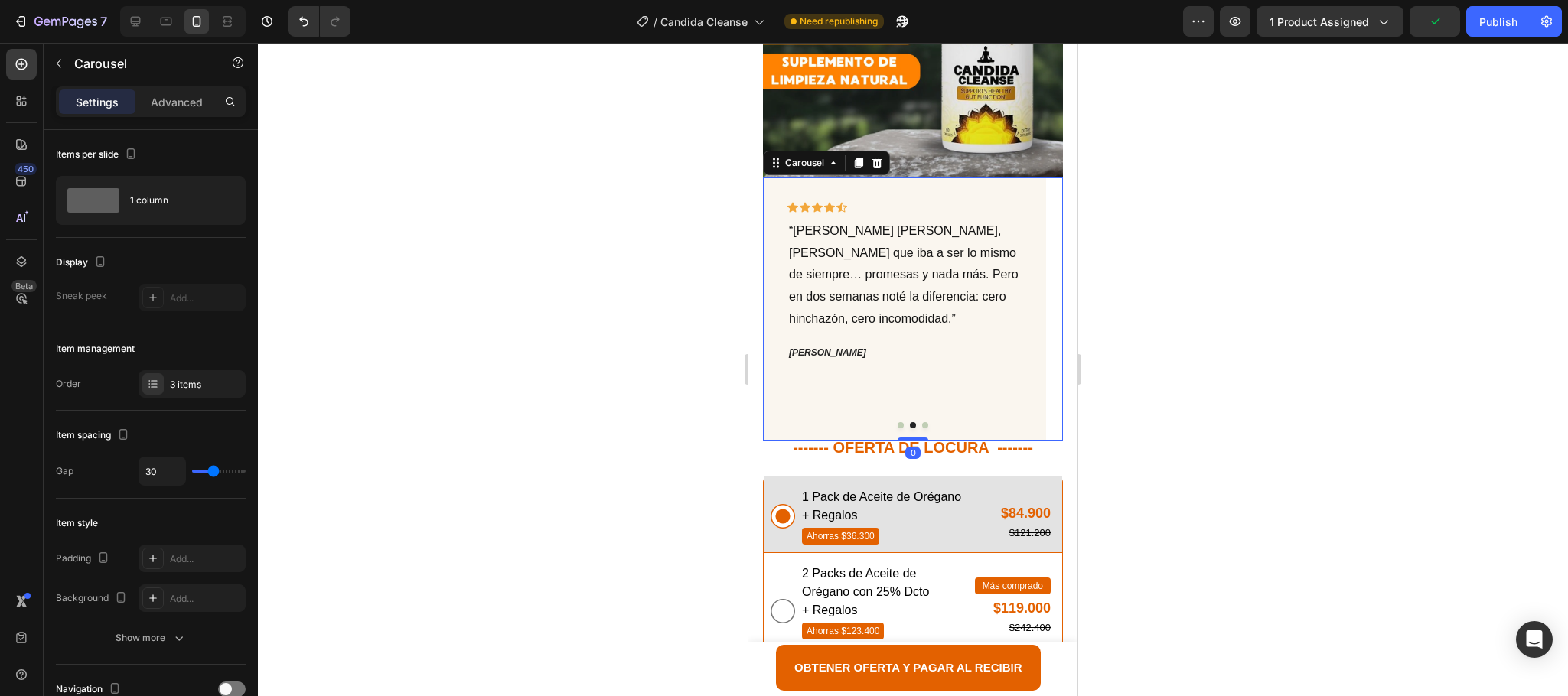
click at [922, 423] on button "Dot" at bounding box center [925, 425] width 6 height 6
click at [1039, 333] on div "Icon Icon Icon Icon Icon Row "Al principio dudé porque no lo conocía, pero sinc…" at bounding box center [904, 309] width 283 height 263
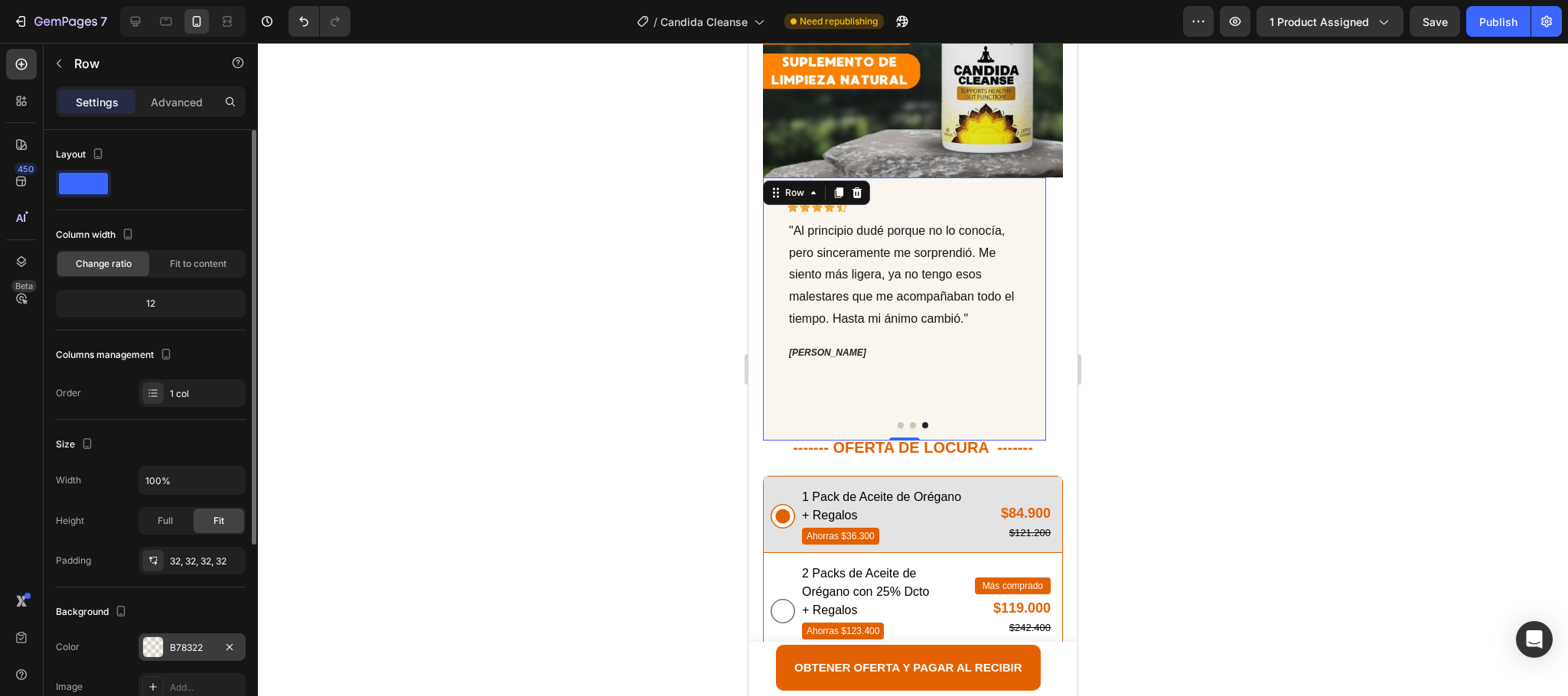
click at [156, 640] on div at bounding box center [153, 647] width 20 height 20
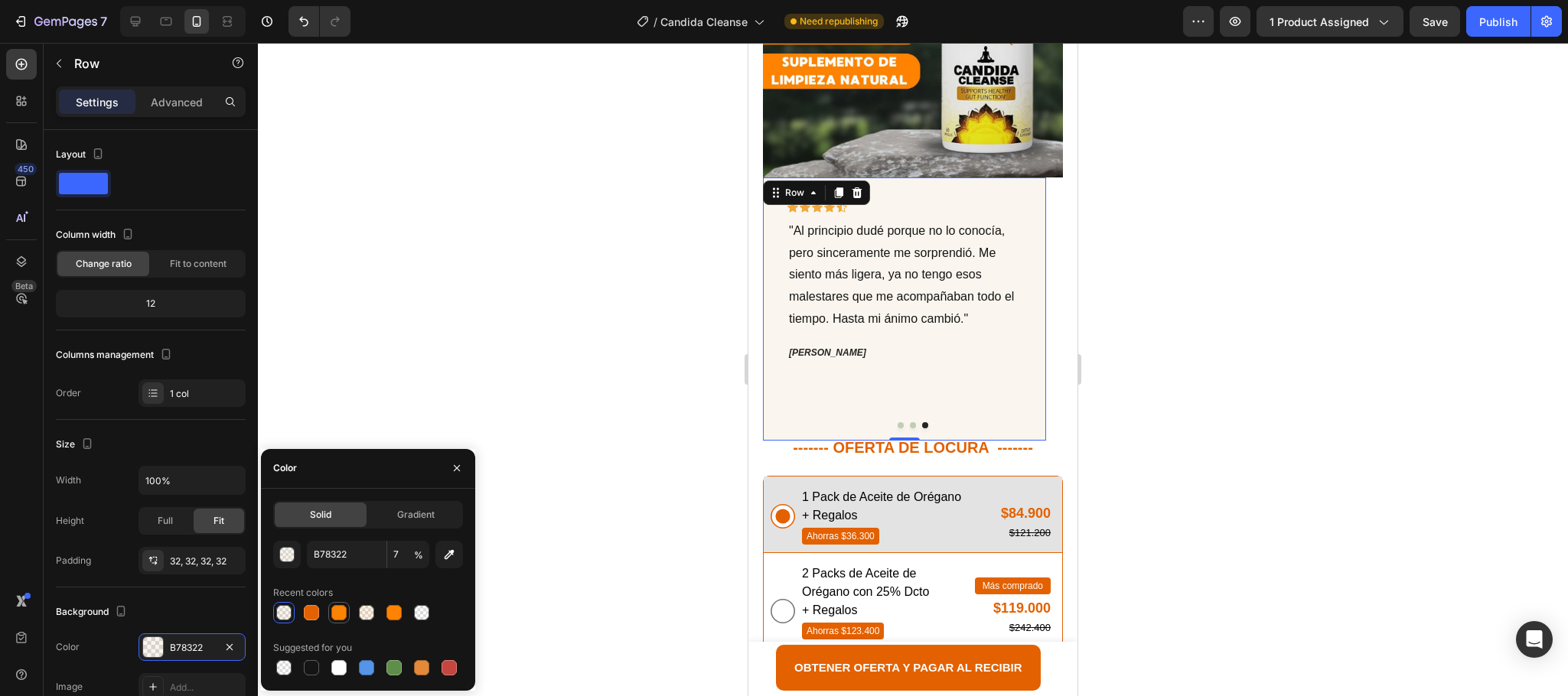
click at [362, 613] on div at bounding box center [366, 612] width 15 height 15
type input "FF8201"
type input "10"
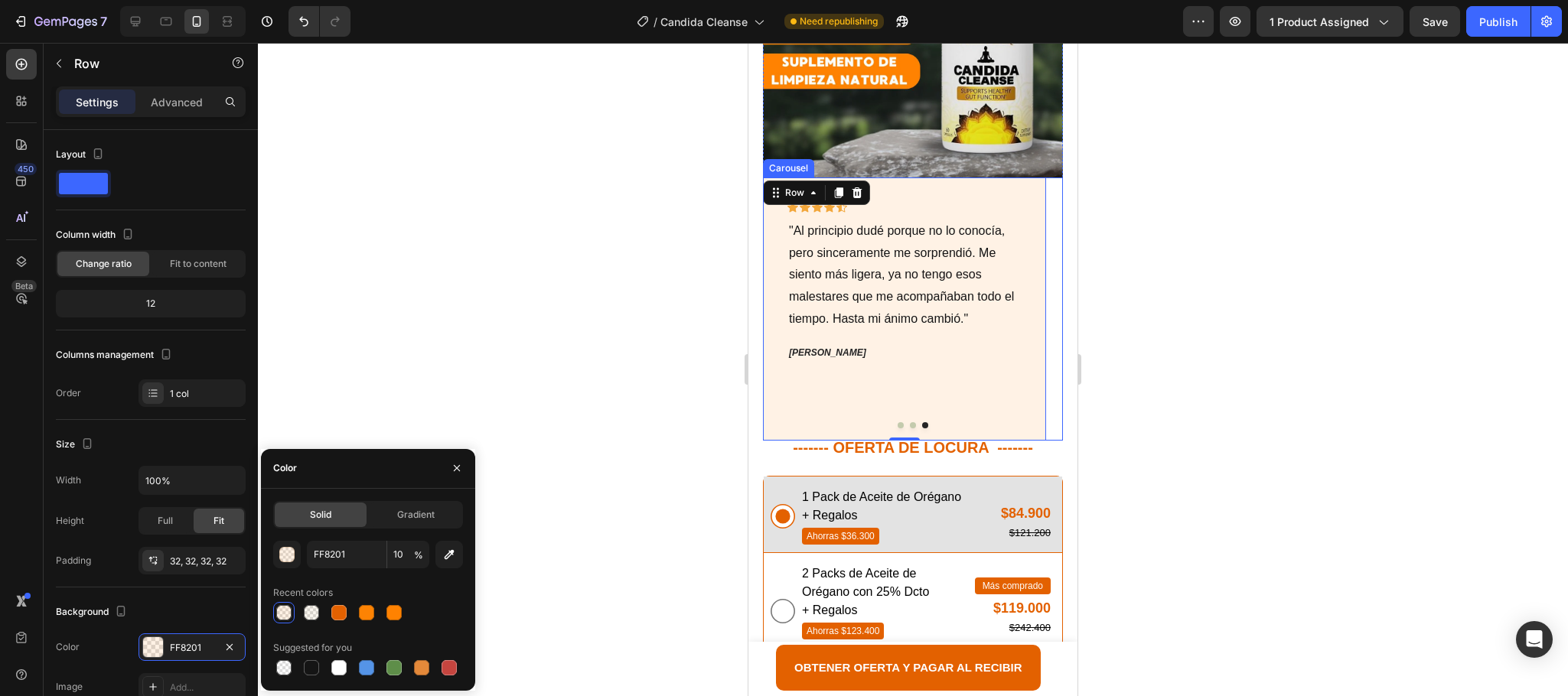
click at [910, 423] on button "Dot" at bounding box center [912, 425] width 6 height 6
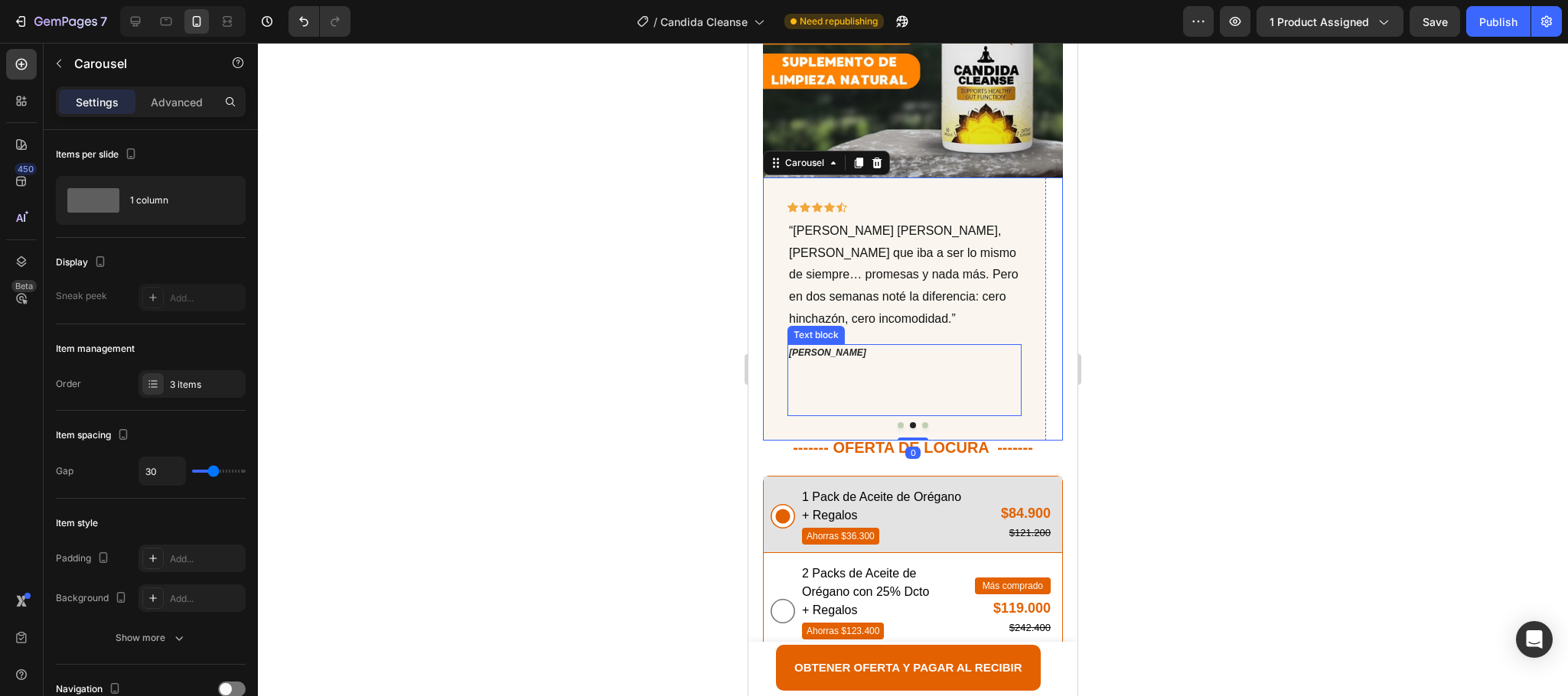
click at [930, 373] on p at bounding box center [904, 380] width 231 height 14
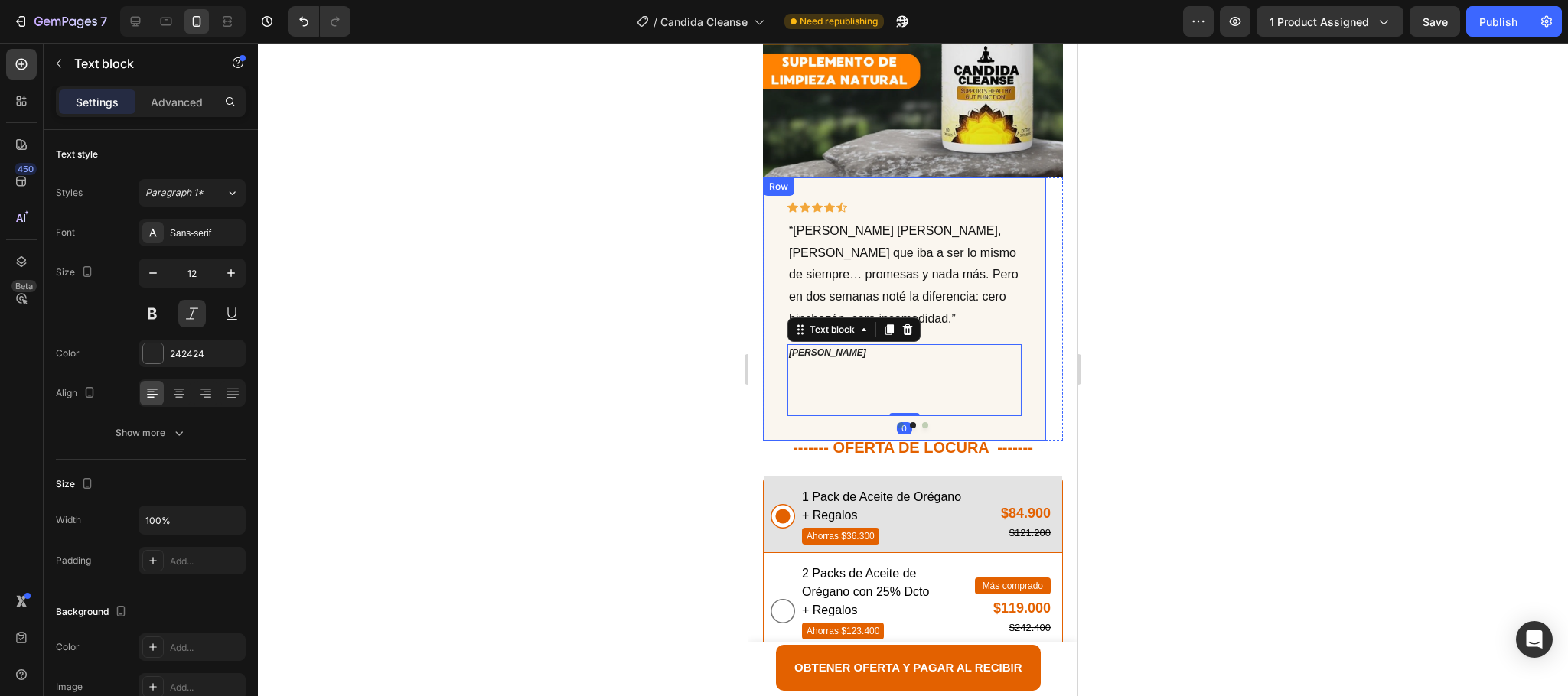
click at [1030, 278] on div "Icon Icon Icon Icon Icon Row “[PERSON_NAME] [PERSON_NAME], [PERSON_NAME] que ib…" at bounding box center [904, 309] width 283 height 263
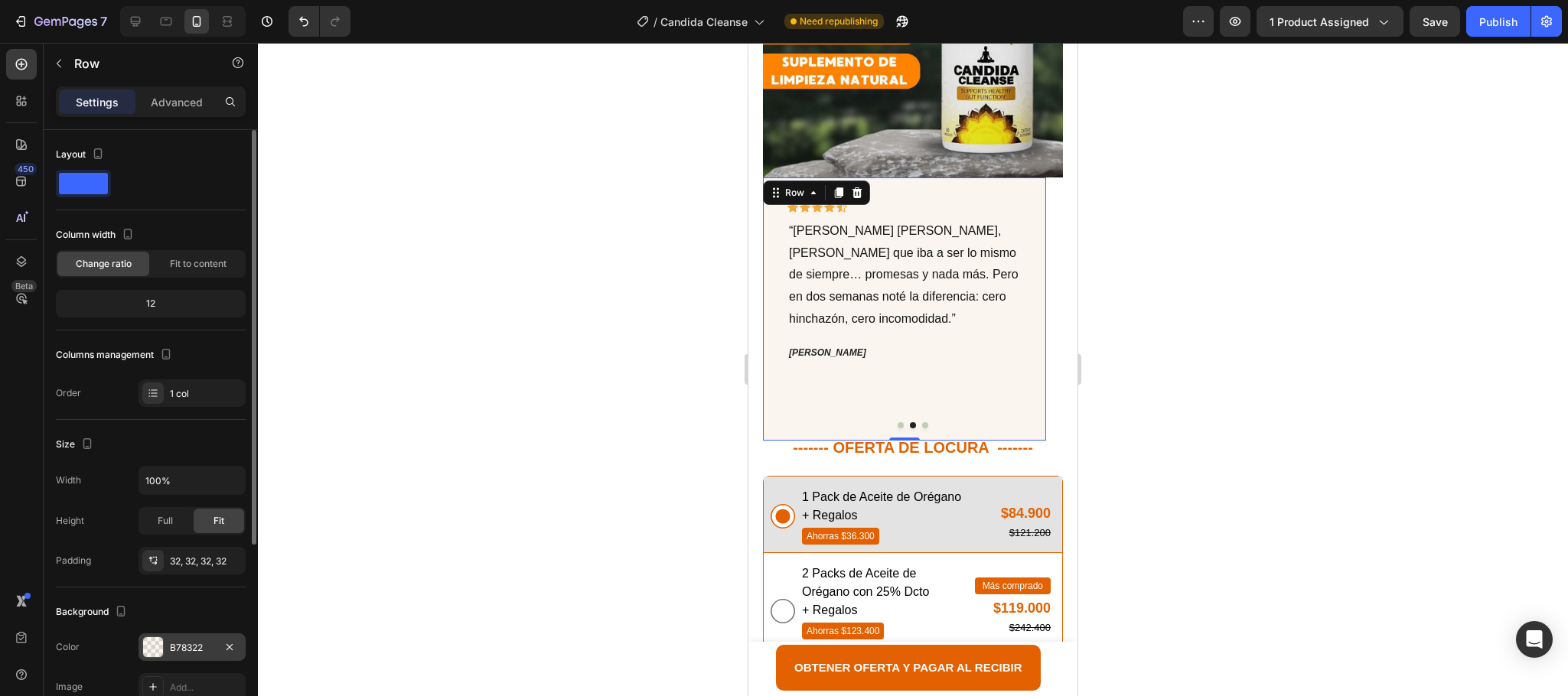
click at [157, 652] on div at bounding box center [153, 647] width 20 height 20
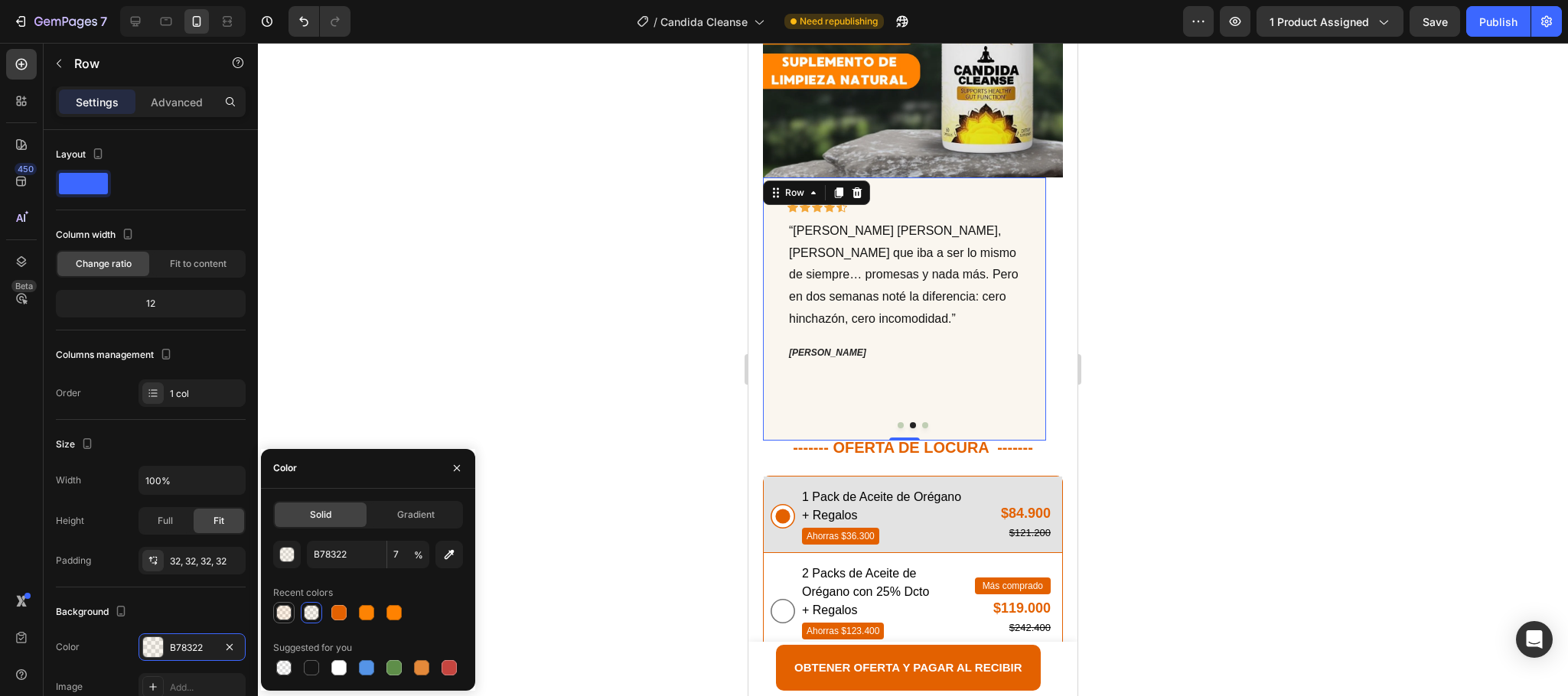
click at [283, 618] on div at bounding box center [283, 612] width 15 height 15
type input "FF8201"
type input "10"
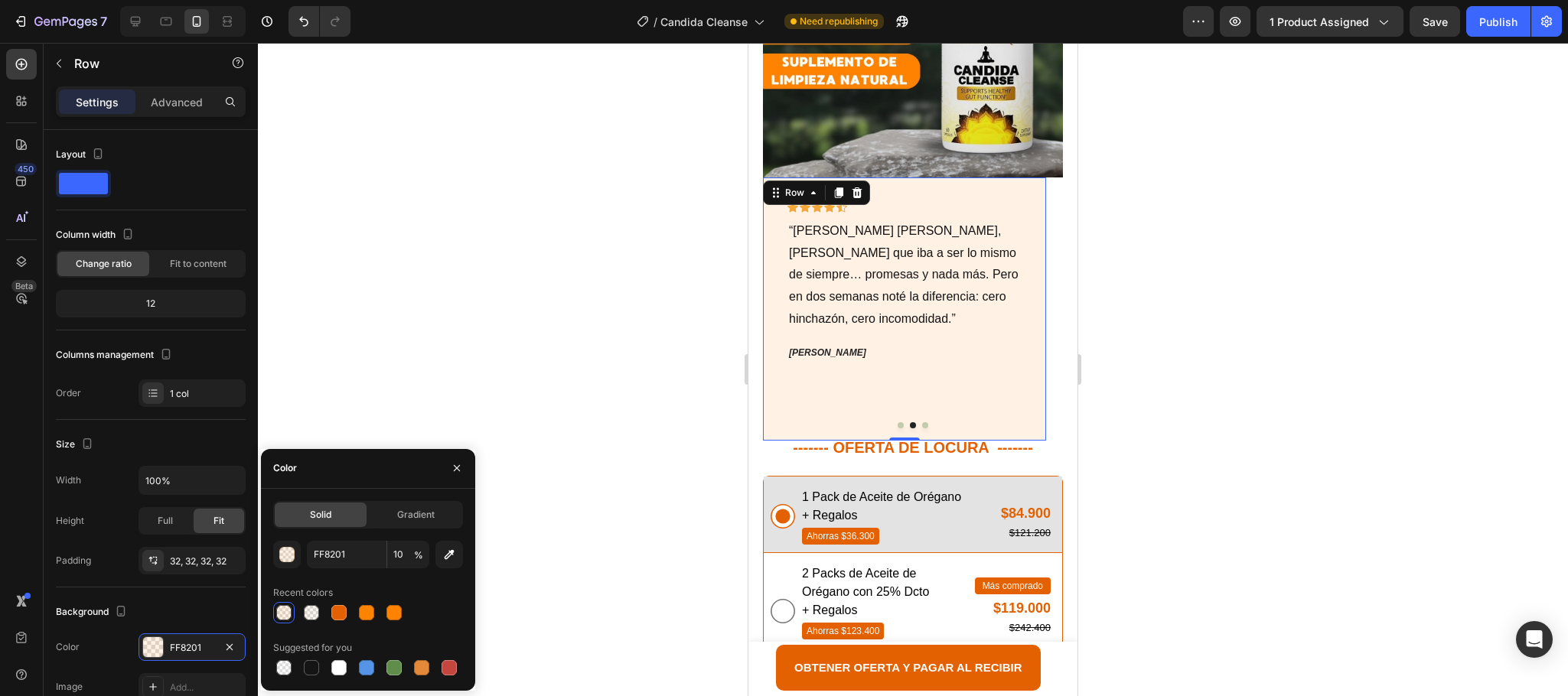
click at [1194, 480] on div at bounding box center [912, 369] width 1310 height 653
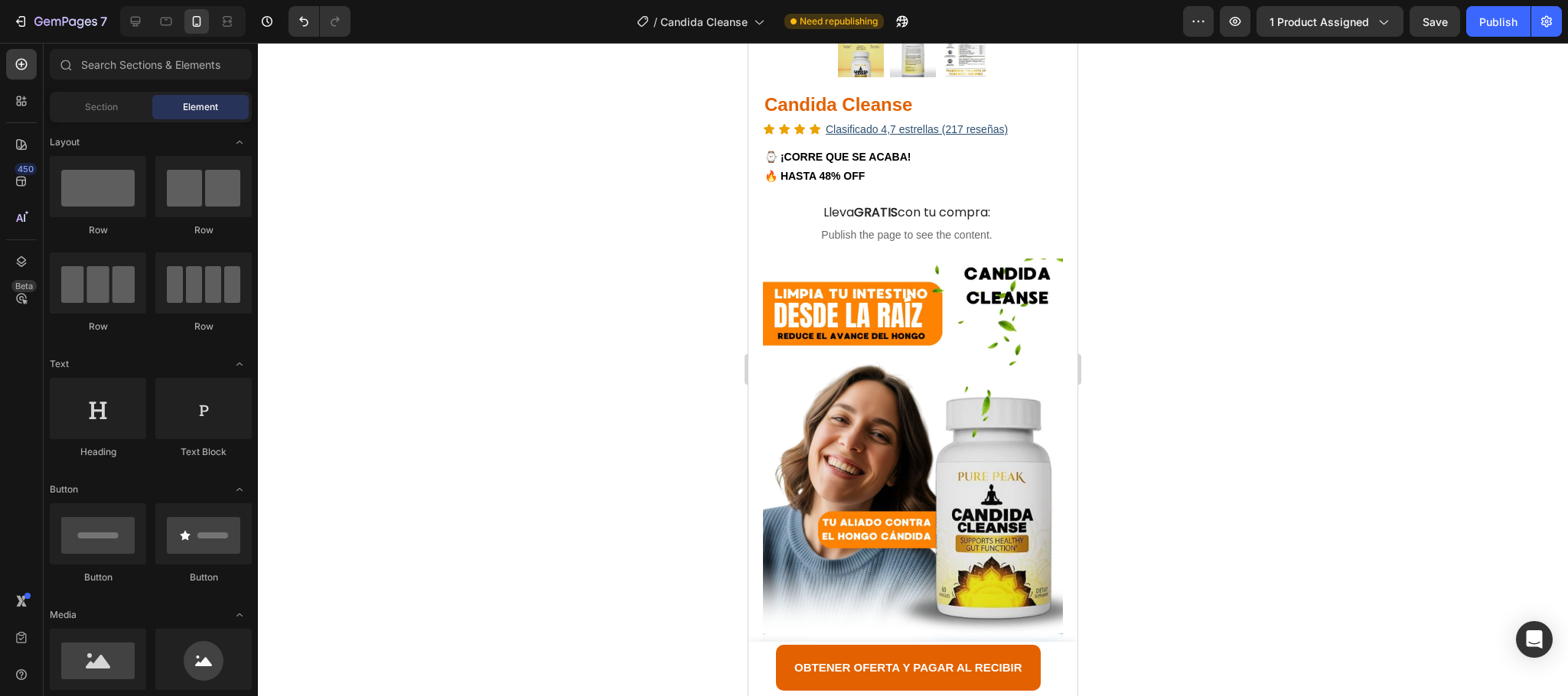
scroll to position [344, 0]
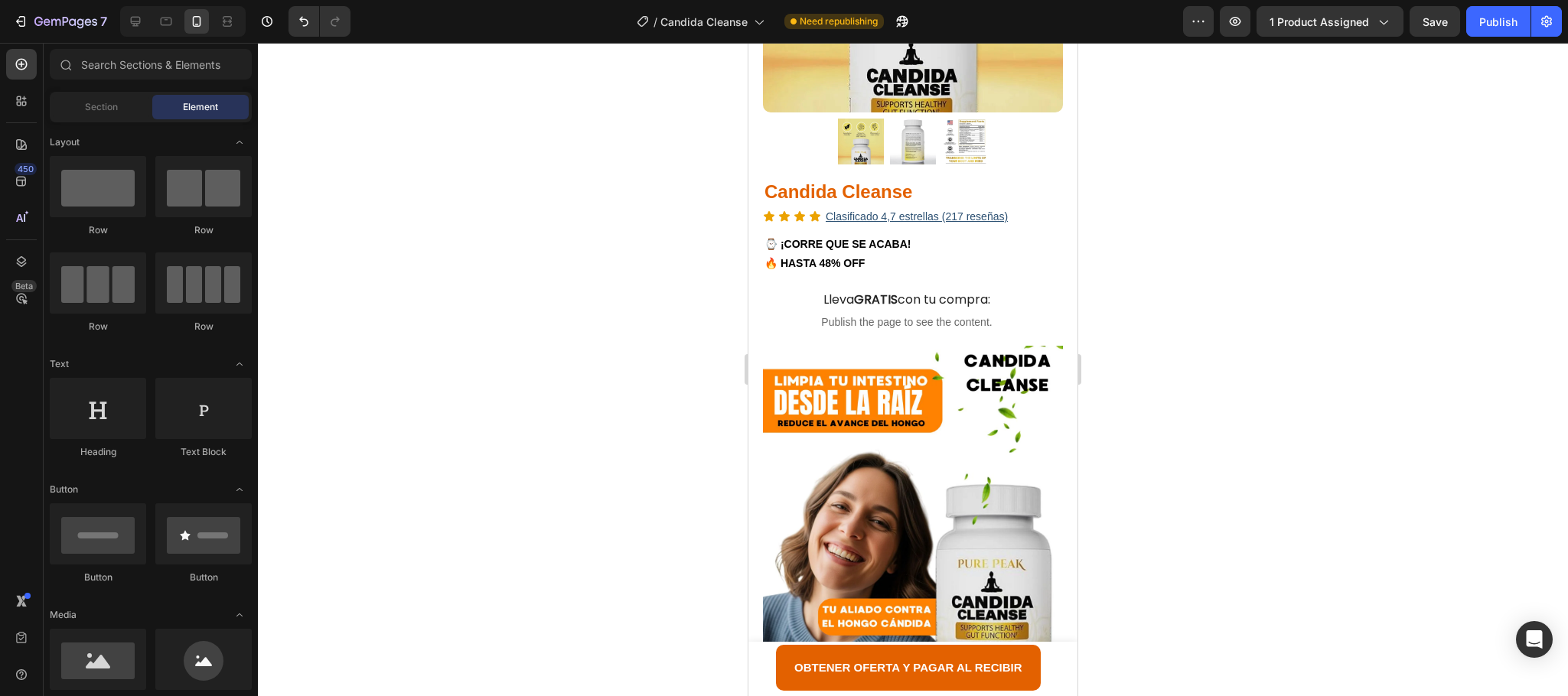
drag, startPoint x: 1495, startPoint y: 20, endPoint x: 1142, endPoint y: 172, distance: 384.3
click at [1492, 25] on div "Publish" at bounding box center [1498, 22] width 38 height 16
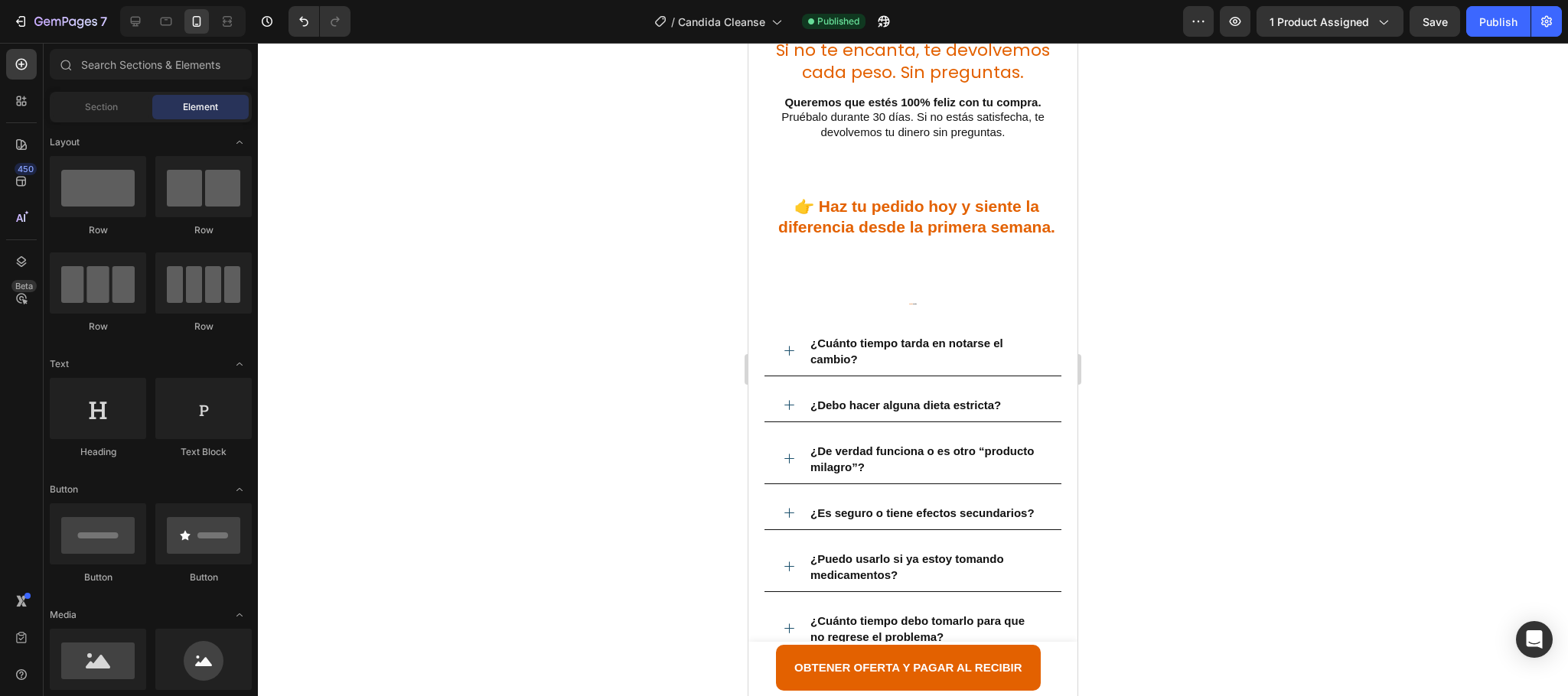
scroll to position [5046, 0]
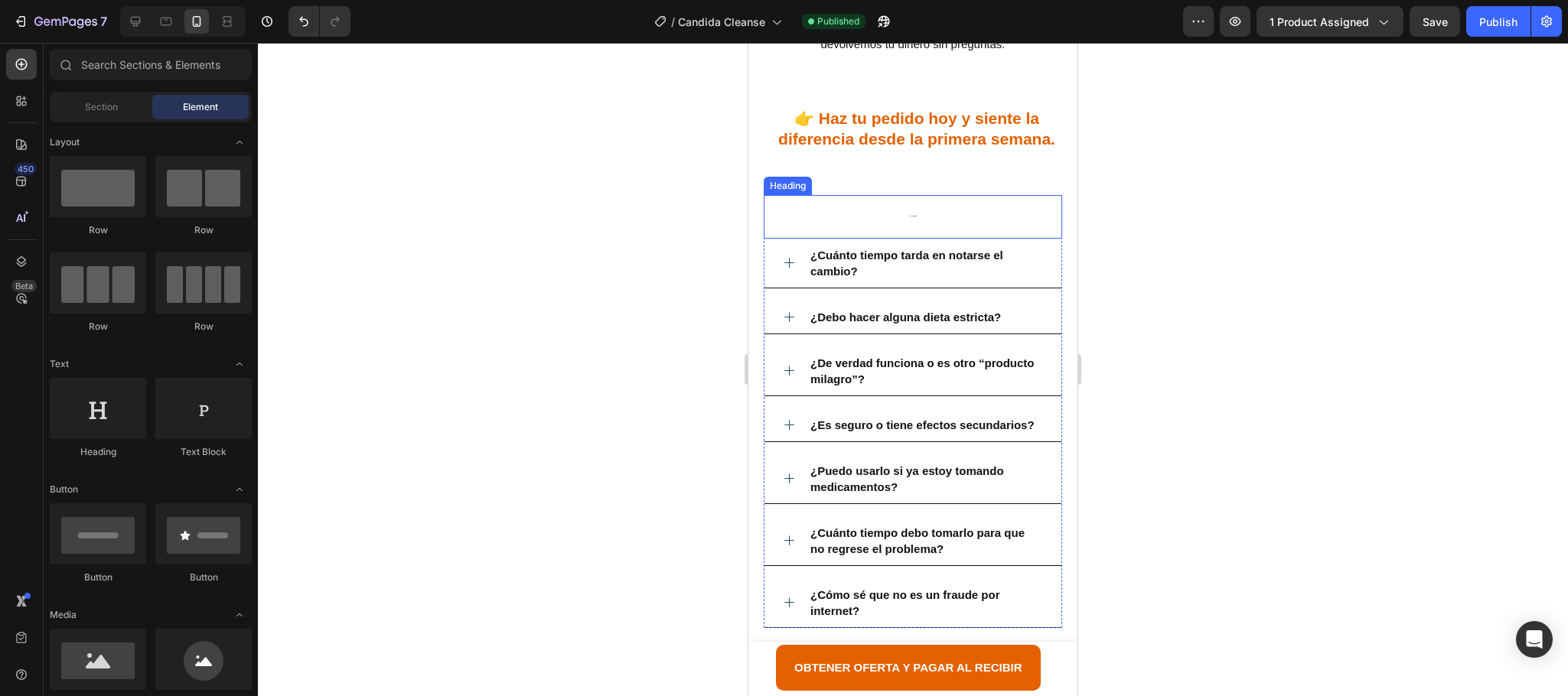
click at [910, 231] on h2 "Preguntas frecuentes" at bounding box center [913, 213] width 298 height 36
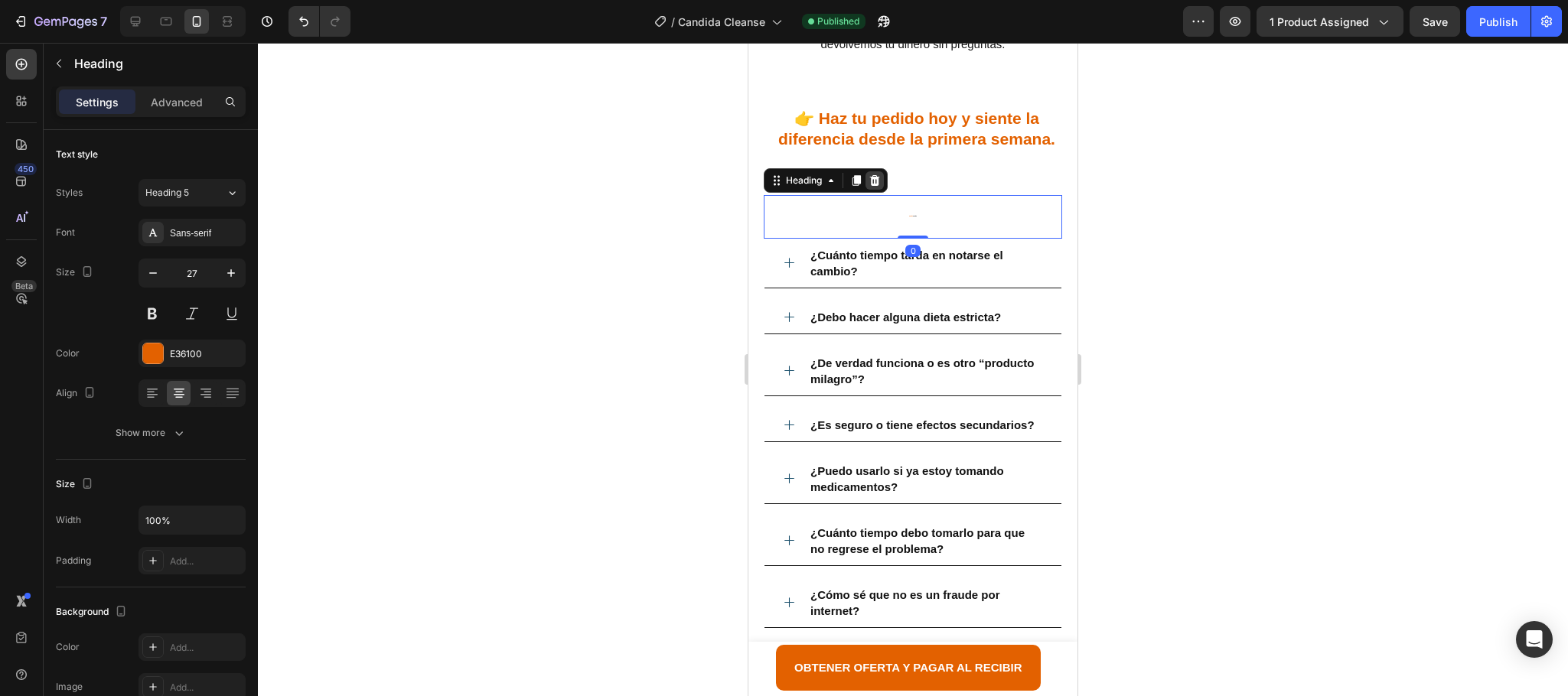
click at [880, 186] on icon at bounding box center [875, 180] width 10 height 11
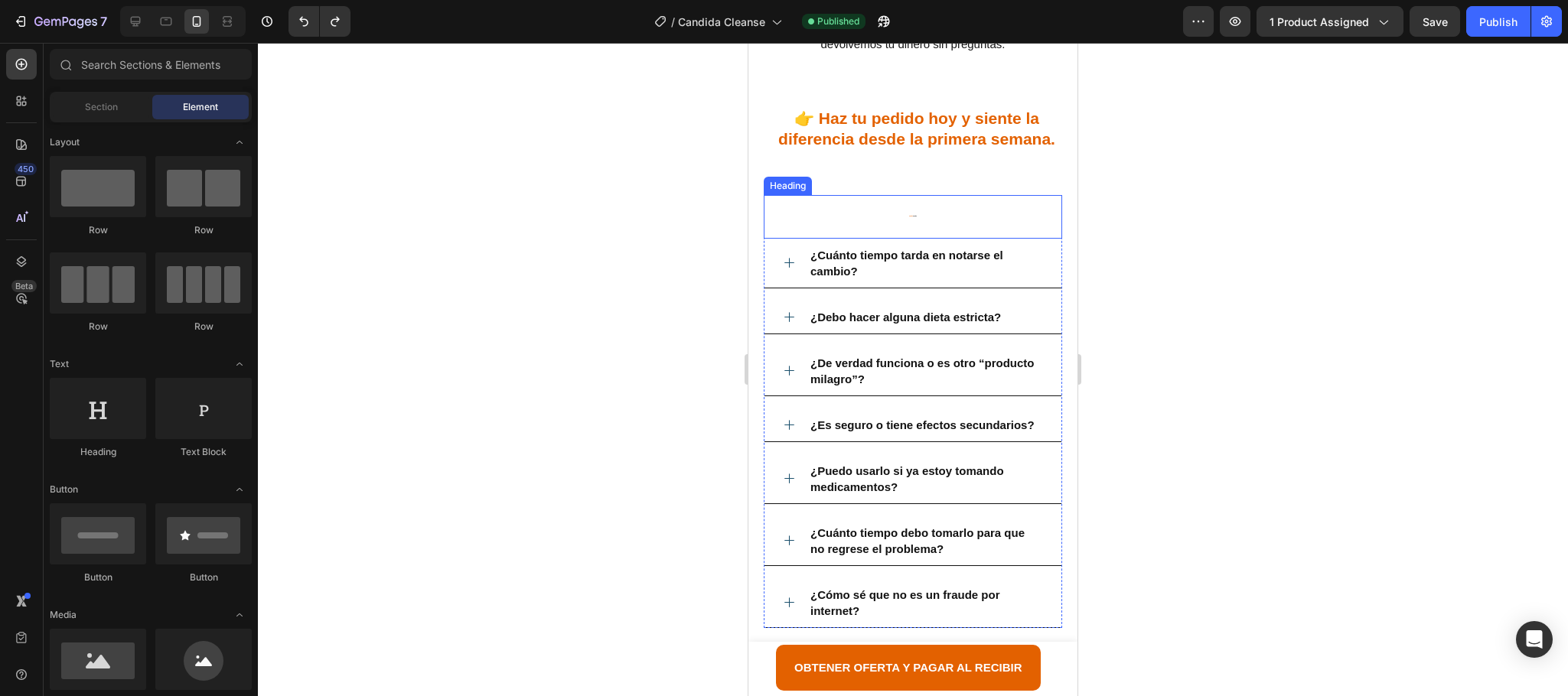
click at [919, 231] on h2 "Preguntas frecuentes" at bounding box center [913, 213] width 298 height 36
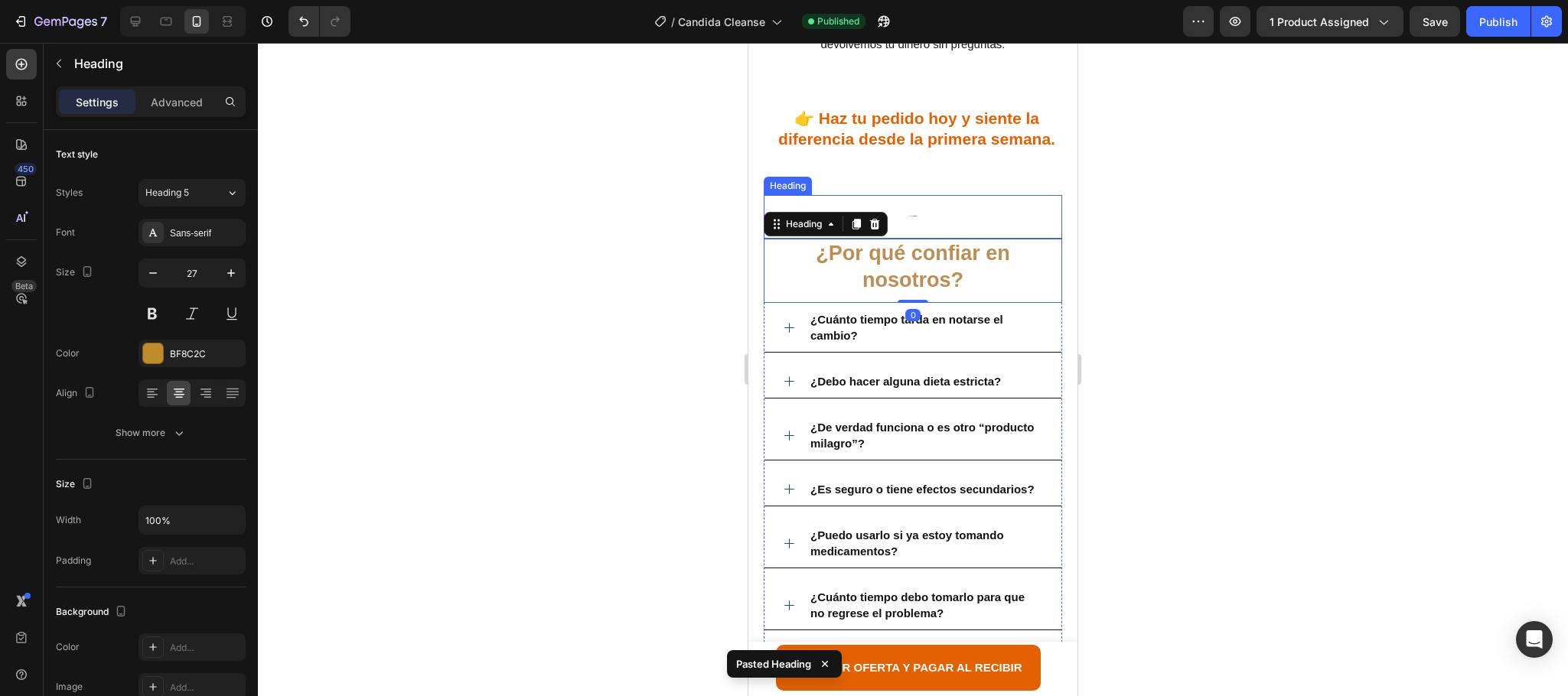
click at [947, 231] on h2 "Preguntas frecuentes" at bounding box center [913, 213] width 298 height 36
click at [878, 186] on icon at bounding box center [875, 180] width 12 height 12
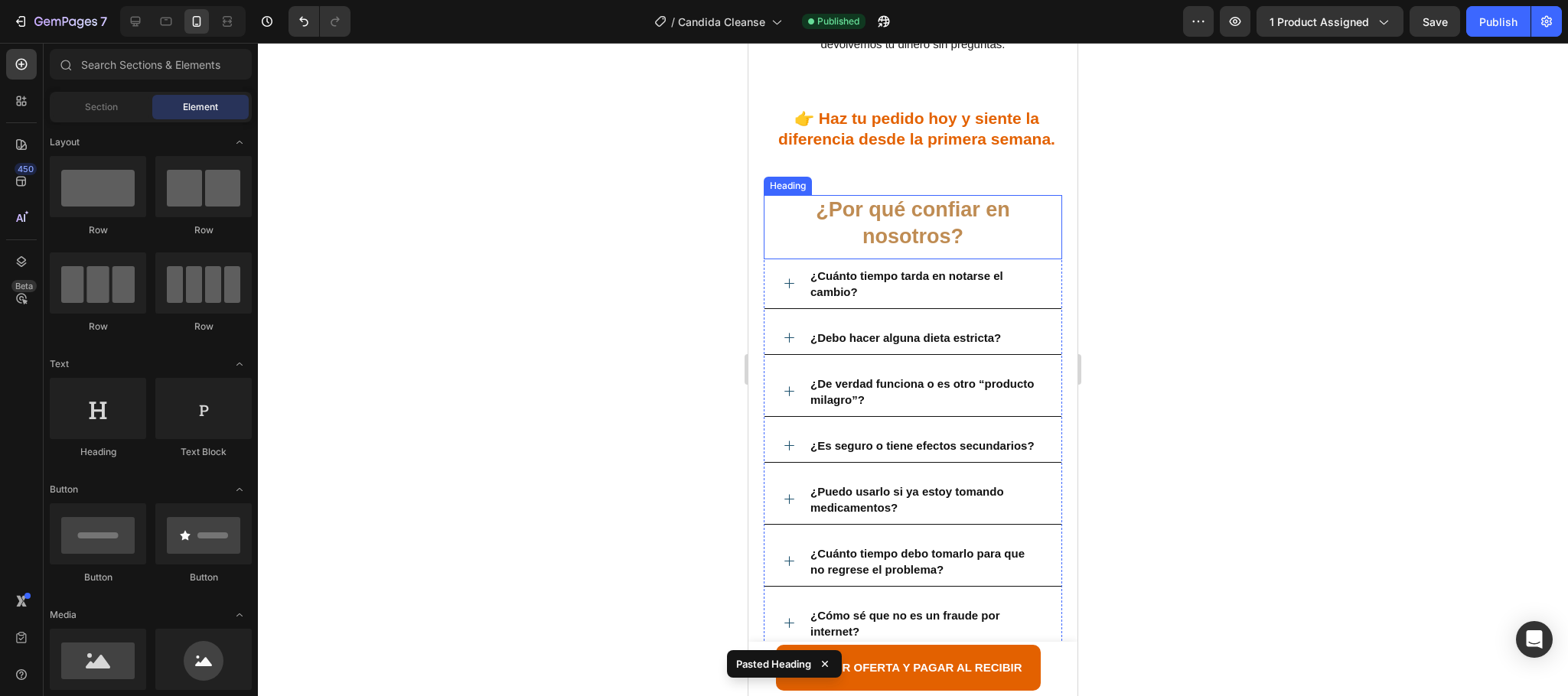
click at [946, 251] on h2 "¿Por qué confiar en nosotros?" at bounding box center [913, 224] width 274 height 57
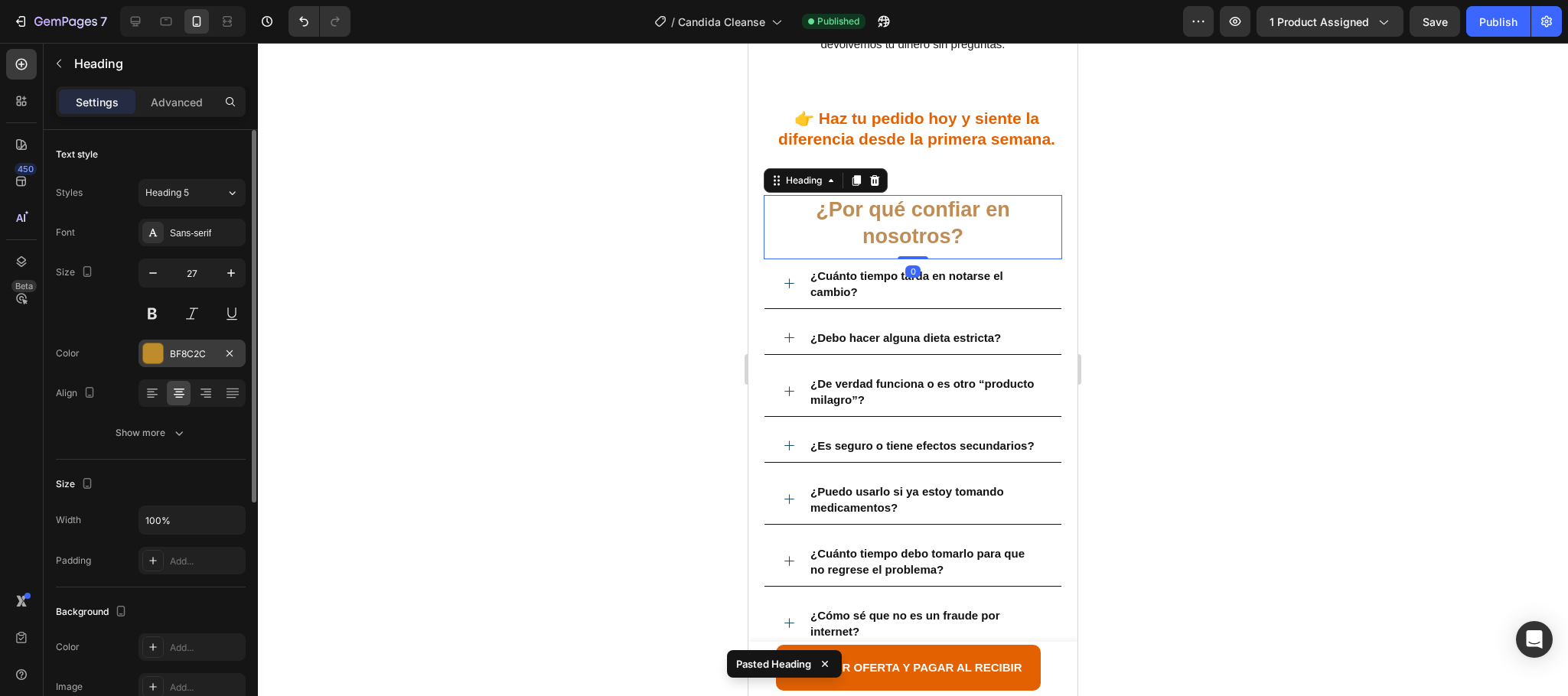
click at [162, 342] on div "BF8C2C" at bounding box center [192, 353] width 107 height 28
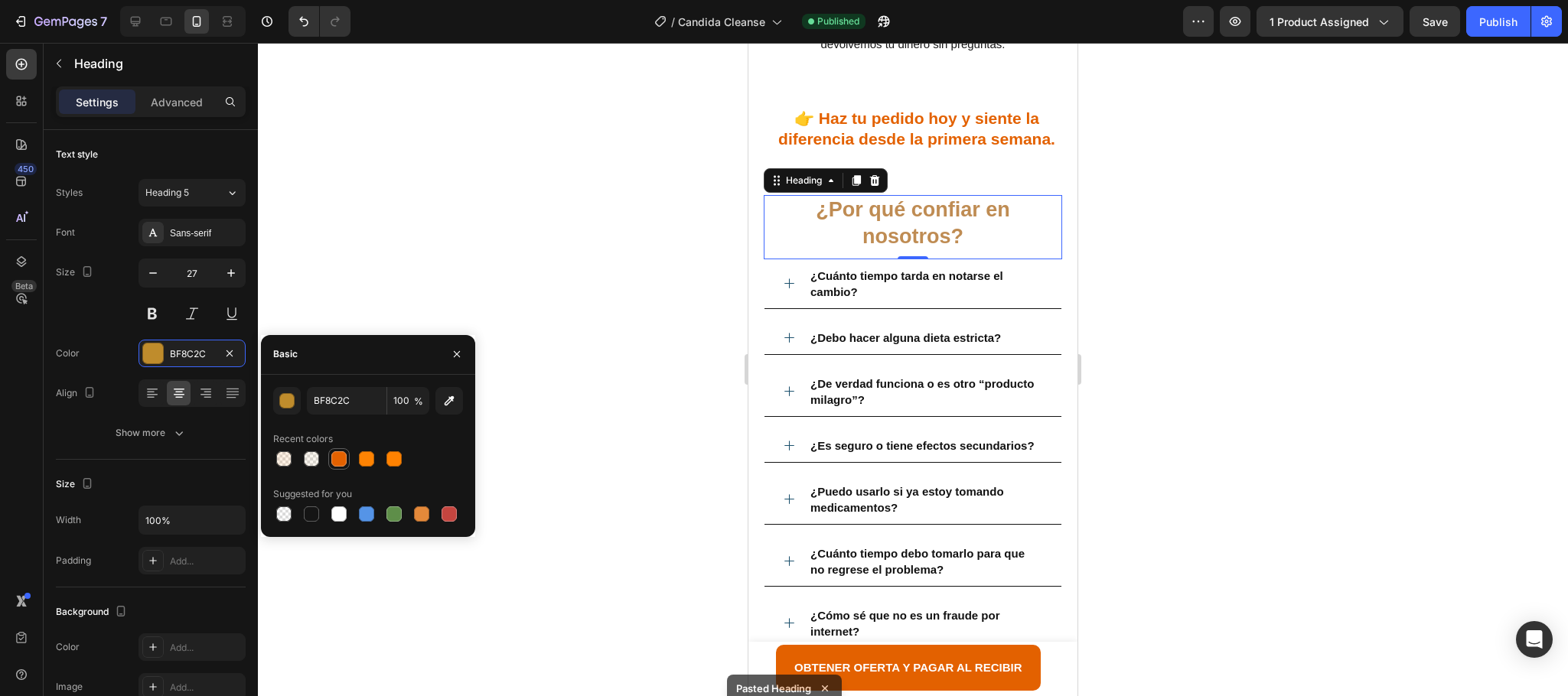
click at [346, 450] on div at bounding box center [338, 459] width 19 height 19
type input "E36100"
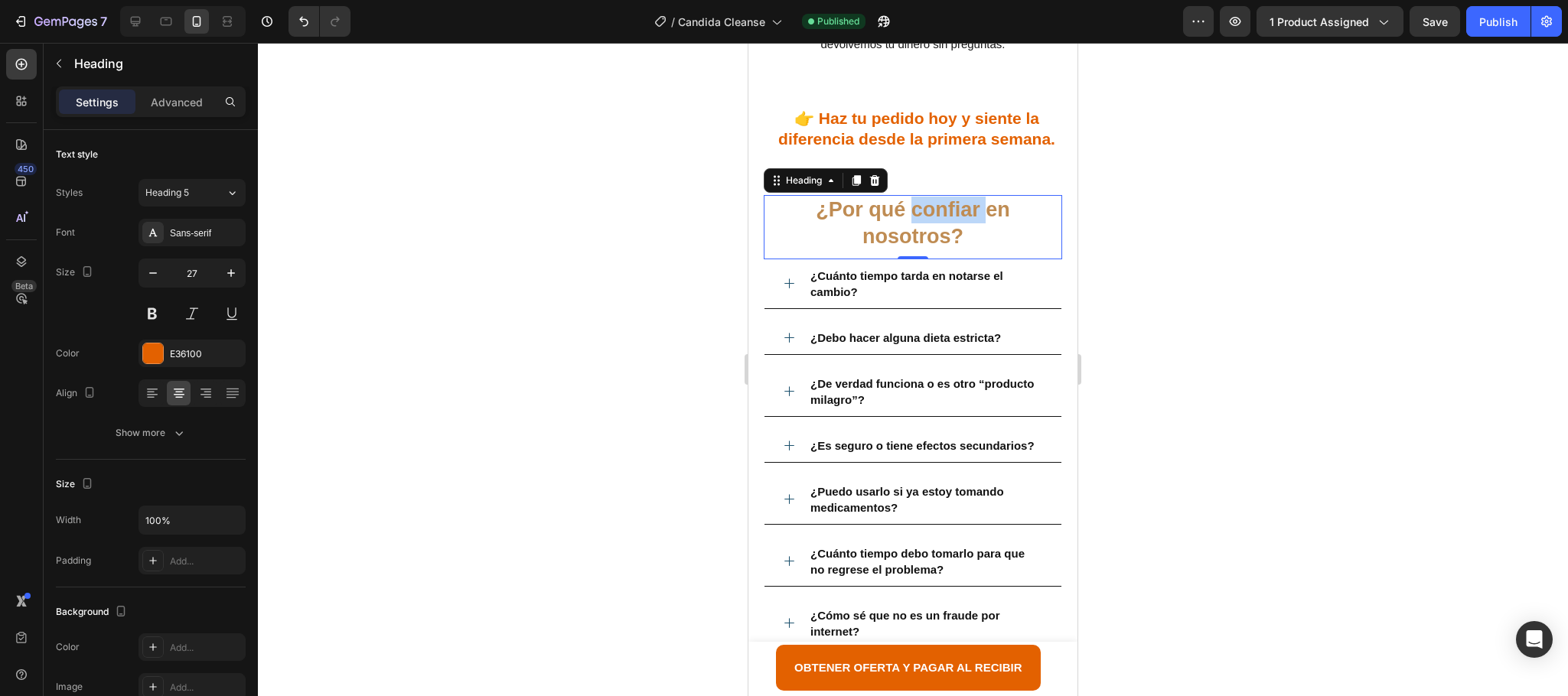
click at [904, 248] on strong "¿Por qué confiar en nosotros?" at bounding box center [912, 223] width 195 height 50
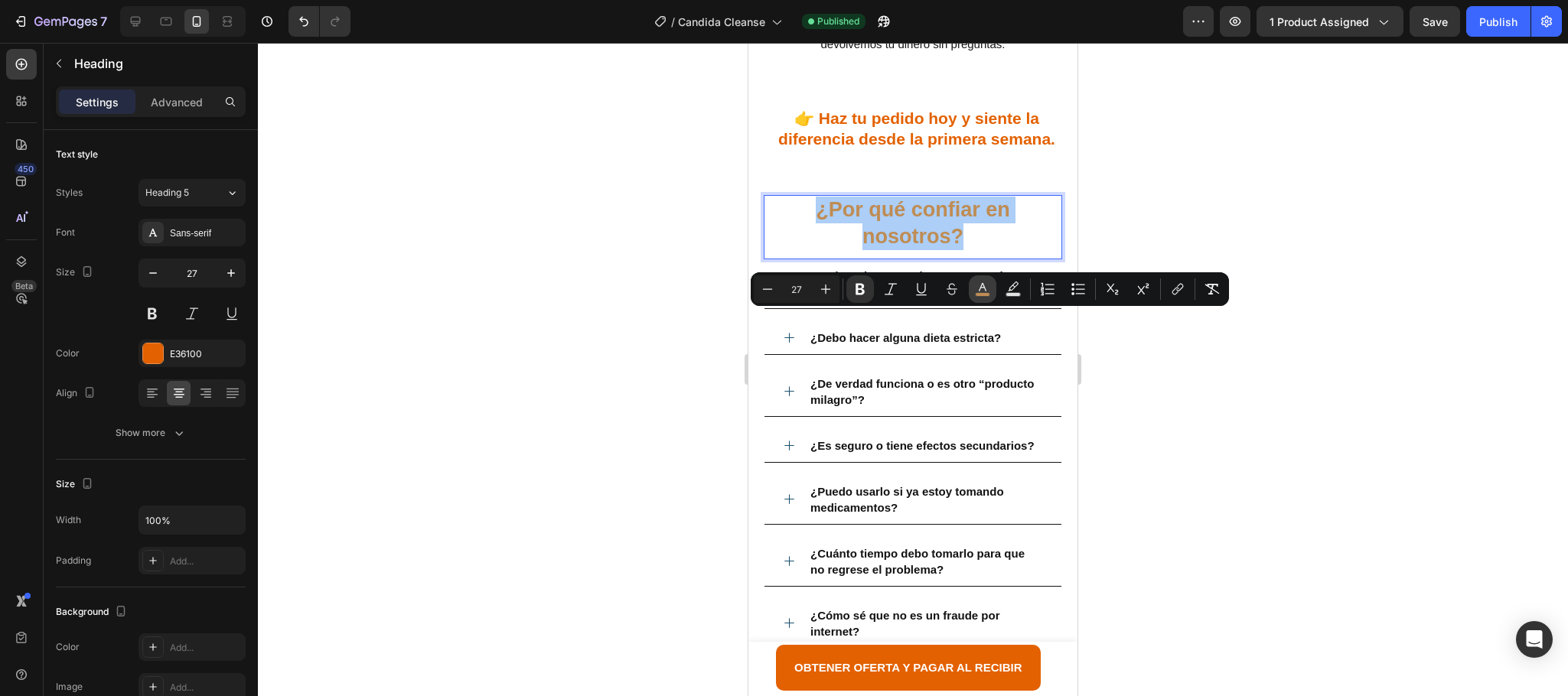
click at [979, 287] on icon "Editor contextual toolbar" at bounding box center [983, 289] width 15 height 15
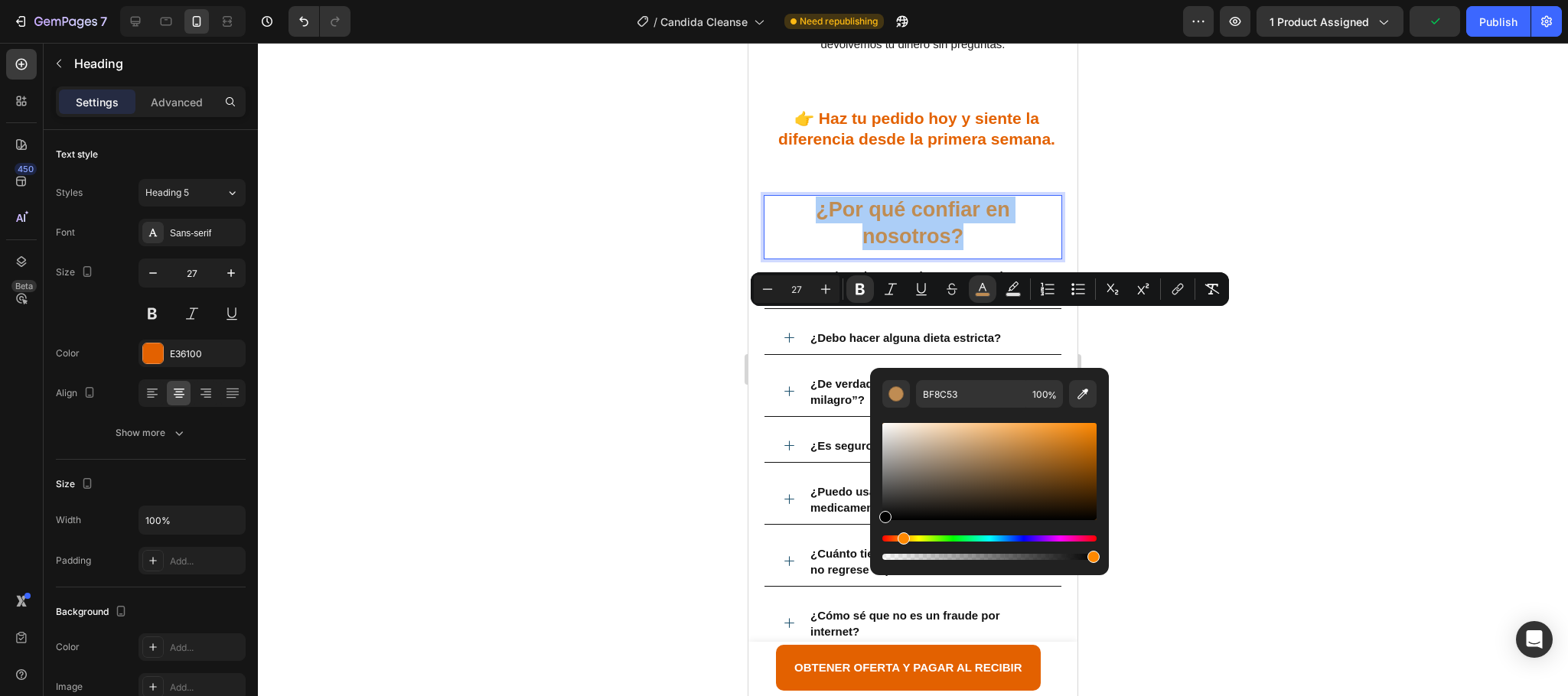
drag, startPoint x: 914, startPoint y: 455, endPoint x: 880, endPoint y: 524, distance: 76.9
click at [880, 524] on div "BF8C53 100 %" at bounding box center [990, 465] width 239 height 195
type input "000000"
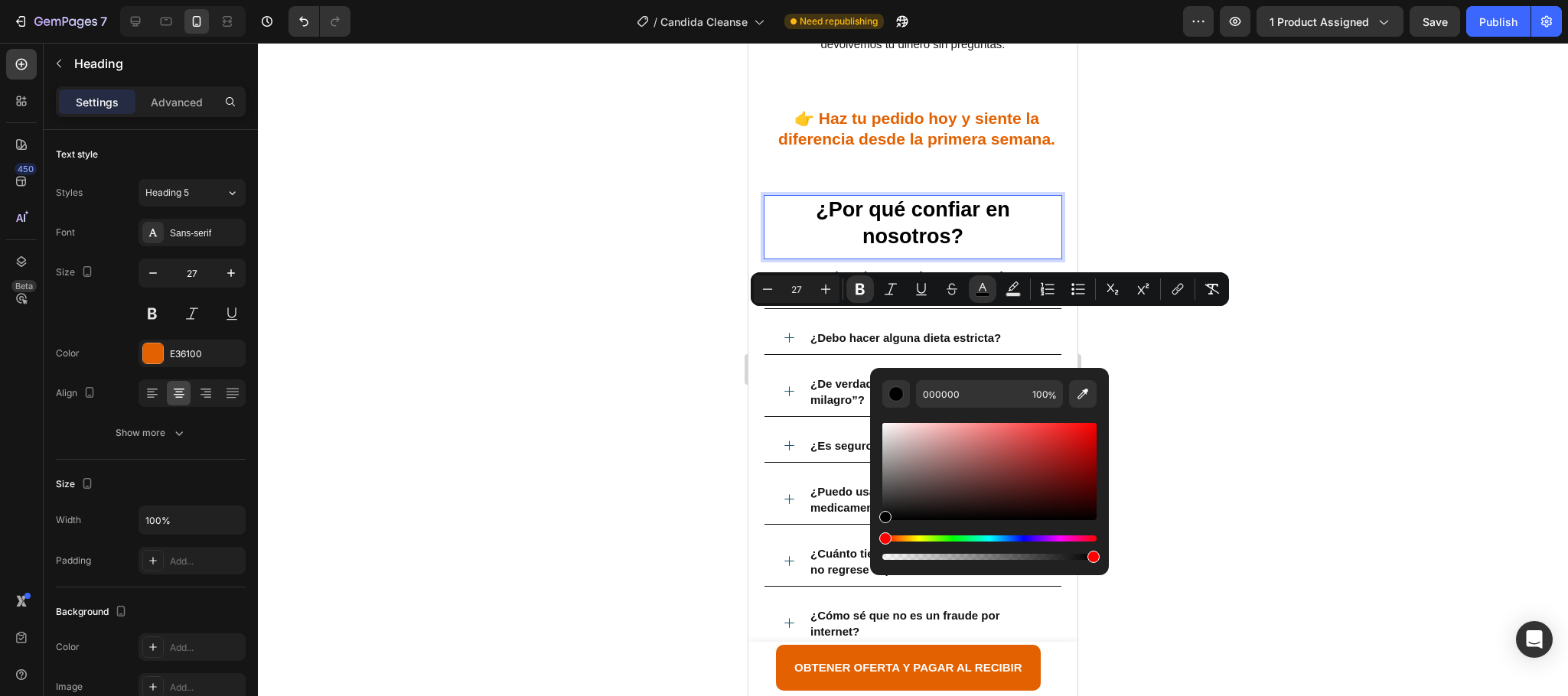
click at [900, 248] on strong "¿Por qué confiar en nosotros?" at bounding box center [912, 223] width 195 height 50
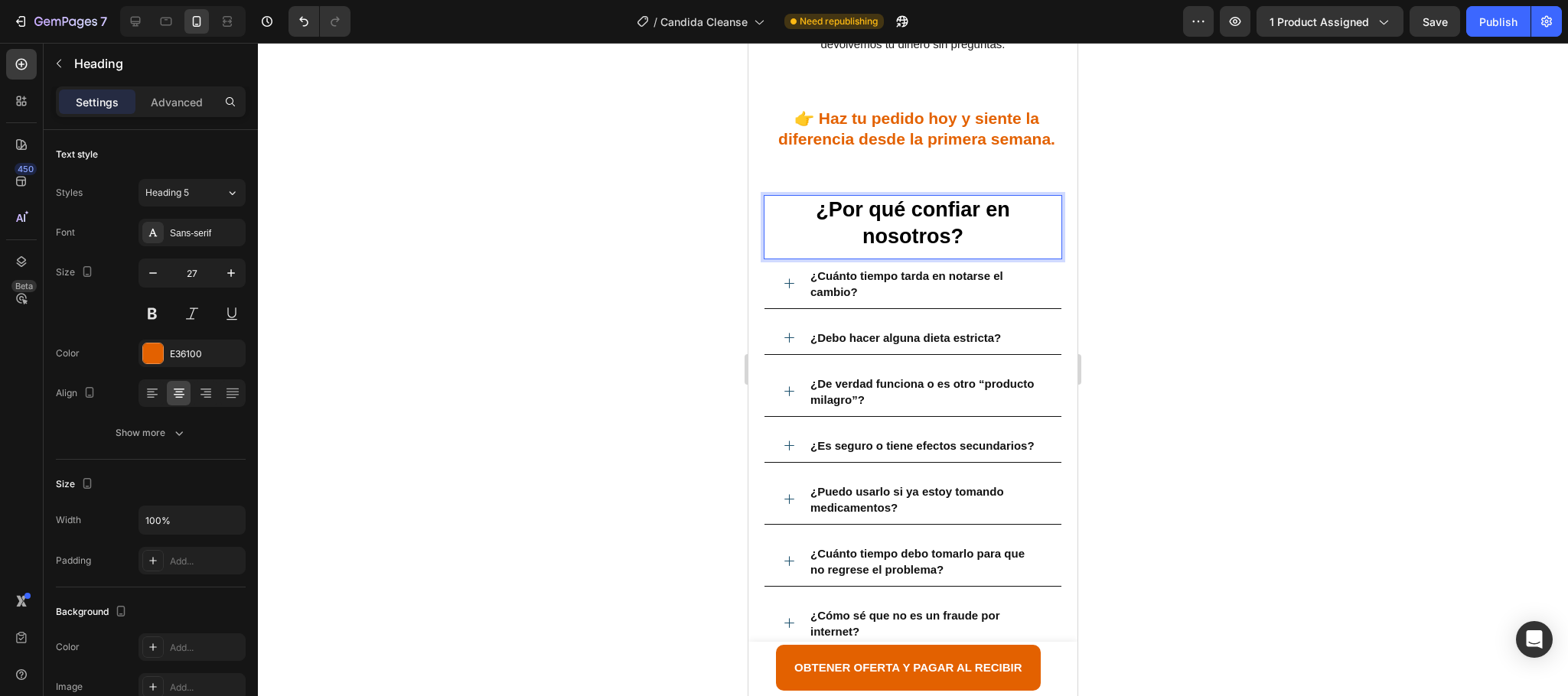
click at [900, 248] on strong "¿Por qué confiar en nosotros?" at bounding box center [912, 223] width 195 height 50
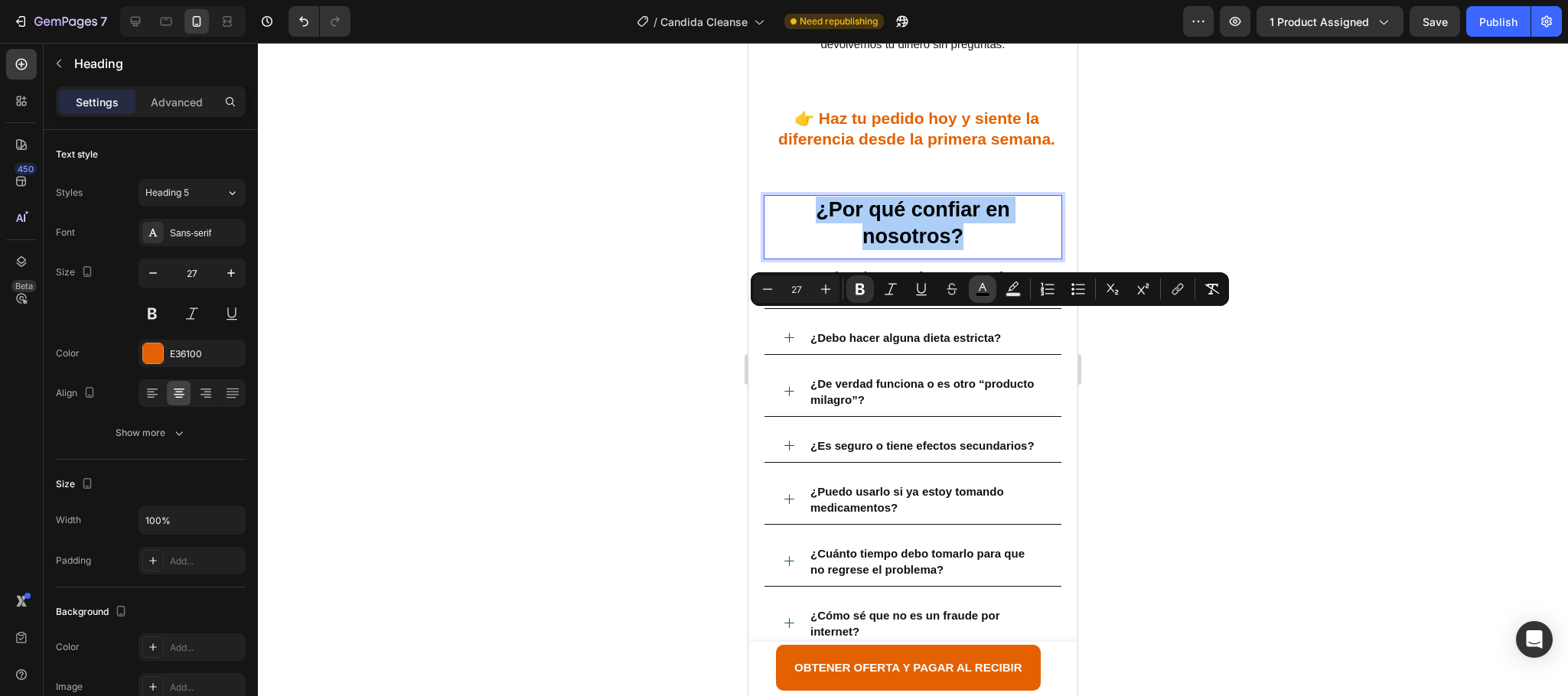
click at [978, 289] on icon "Editor contextual toolbar" at bounding box center [983, 289] width 15 height 15
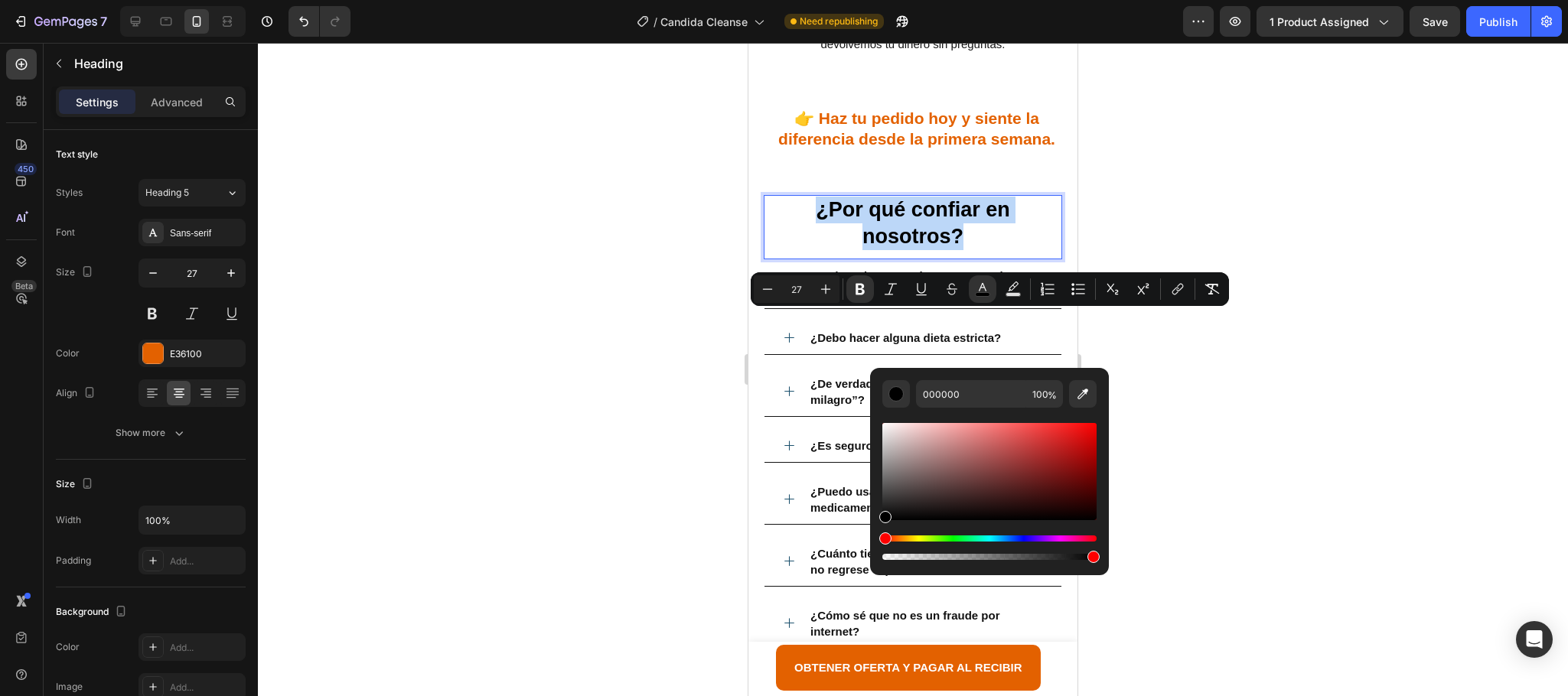
click at [921, 248] on strong "¿Por qué confiar en nosotros?" at bounding box center [912, 223] width 195 height 50
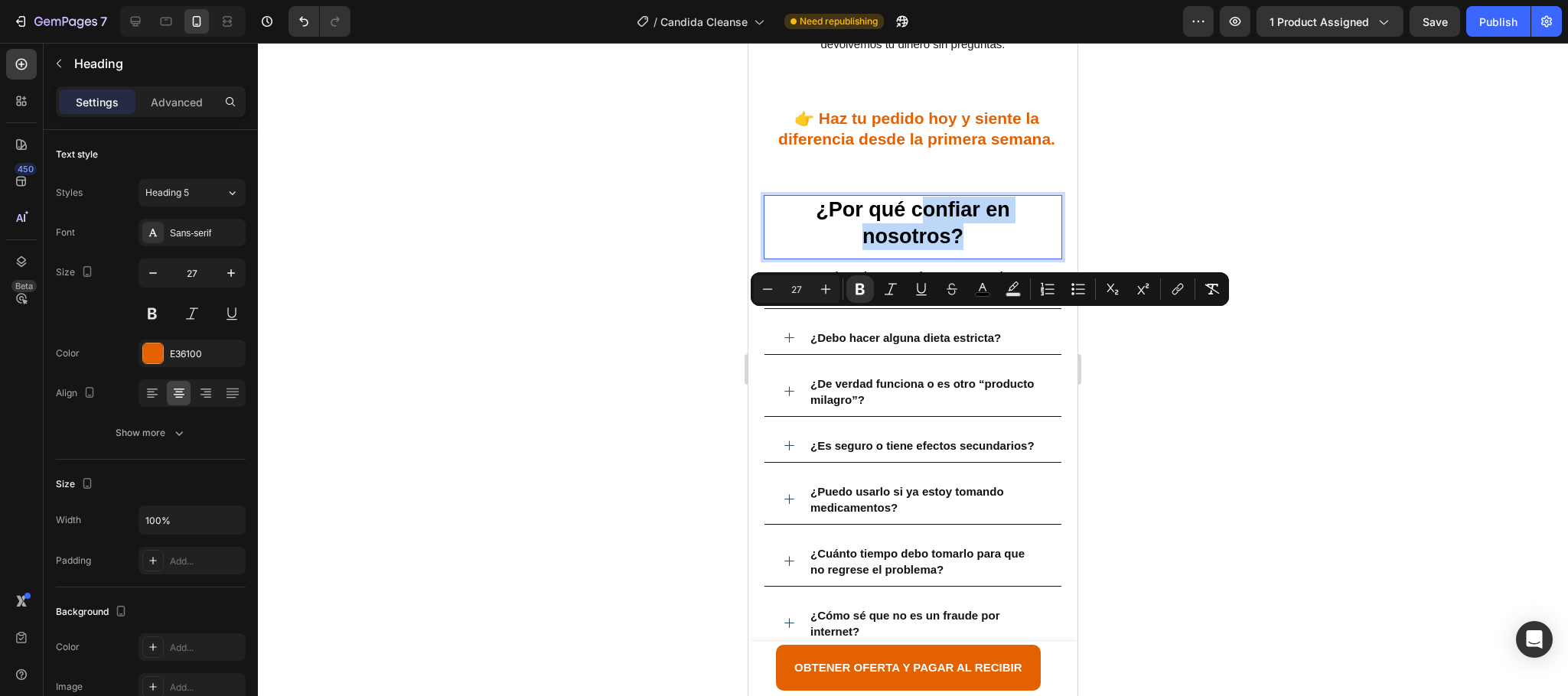
drag, startPoint x: 910, startPoint y: 319, endPoint x: 959, endPoint y: 350, distance: 58.0
click at [959, 250] on p "¿Por qué confiar en nosotros?" at bounding box center [912, 223] width 271 height 53
click at [914, 250] on p "¿Por qué confiar en nosotros?" at bounding box center [912, 223] width 271 height 53
drag, startPoint x: 904, startPoint y: 323, endPoint x: 967, endPoint y: 352, distance: 69.4
click at [967, 250] on p "¿Por qué confiar en nosotros?" at bounding box center [912, 223] width 271 height 53
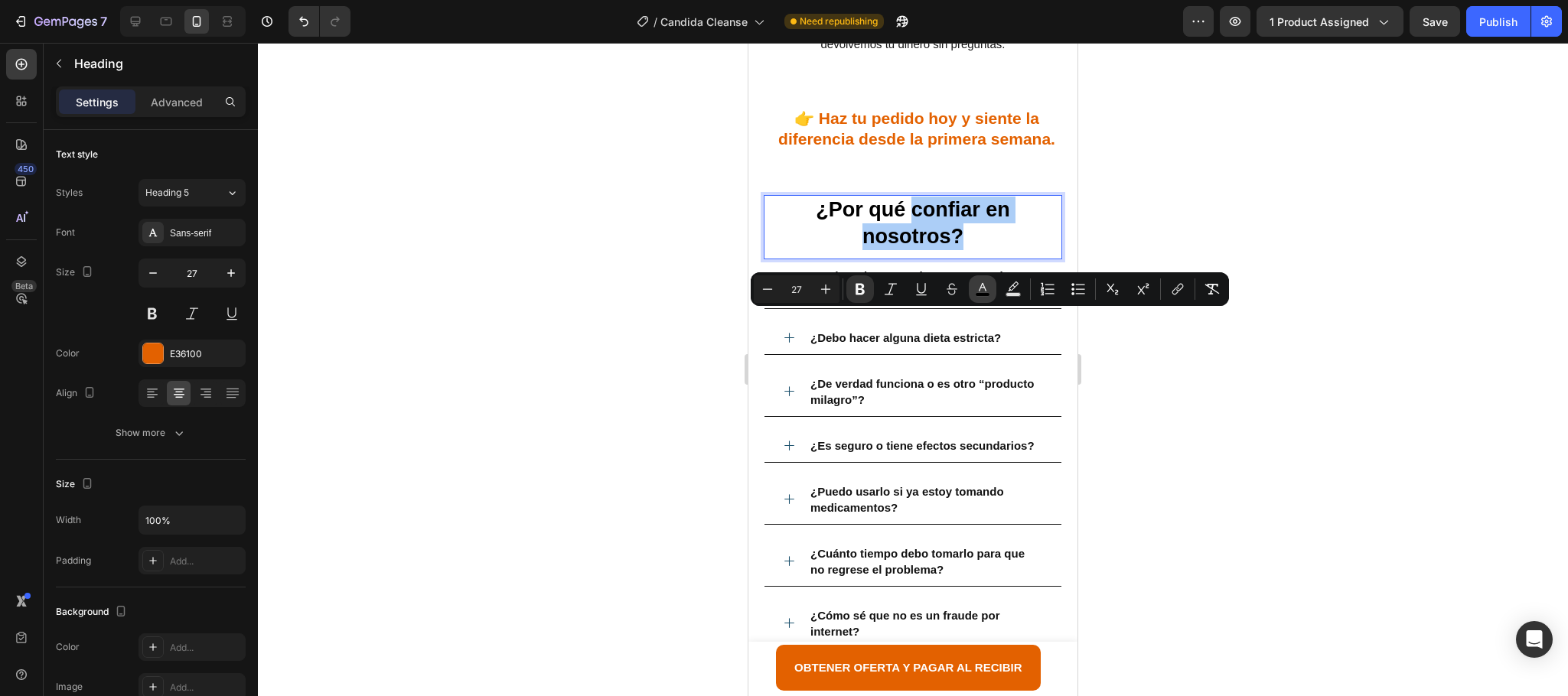
click at [985, 290] on icon "Editor contextual toolbar" at bounding box center [983, 289] width 15 height 15
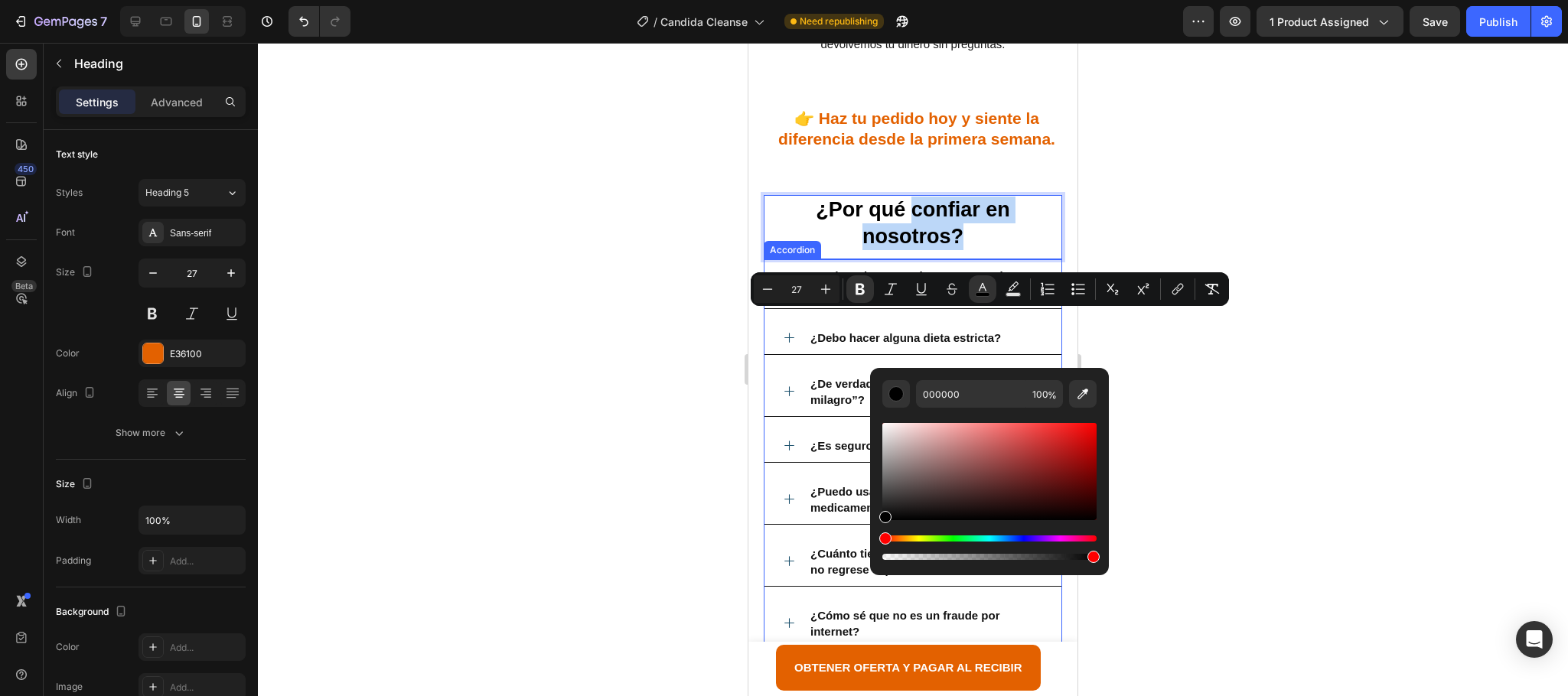
drag, startPoint x: 1633, startPoint y: 550, endPoint x: 864, endPoint y: 478, distance: 772.4
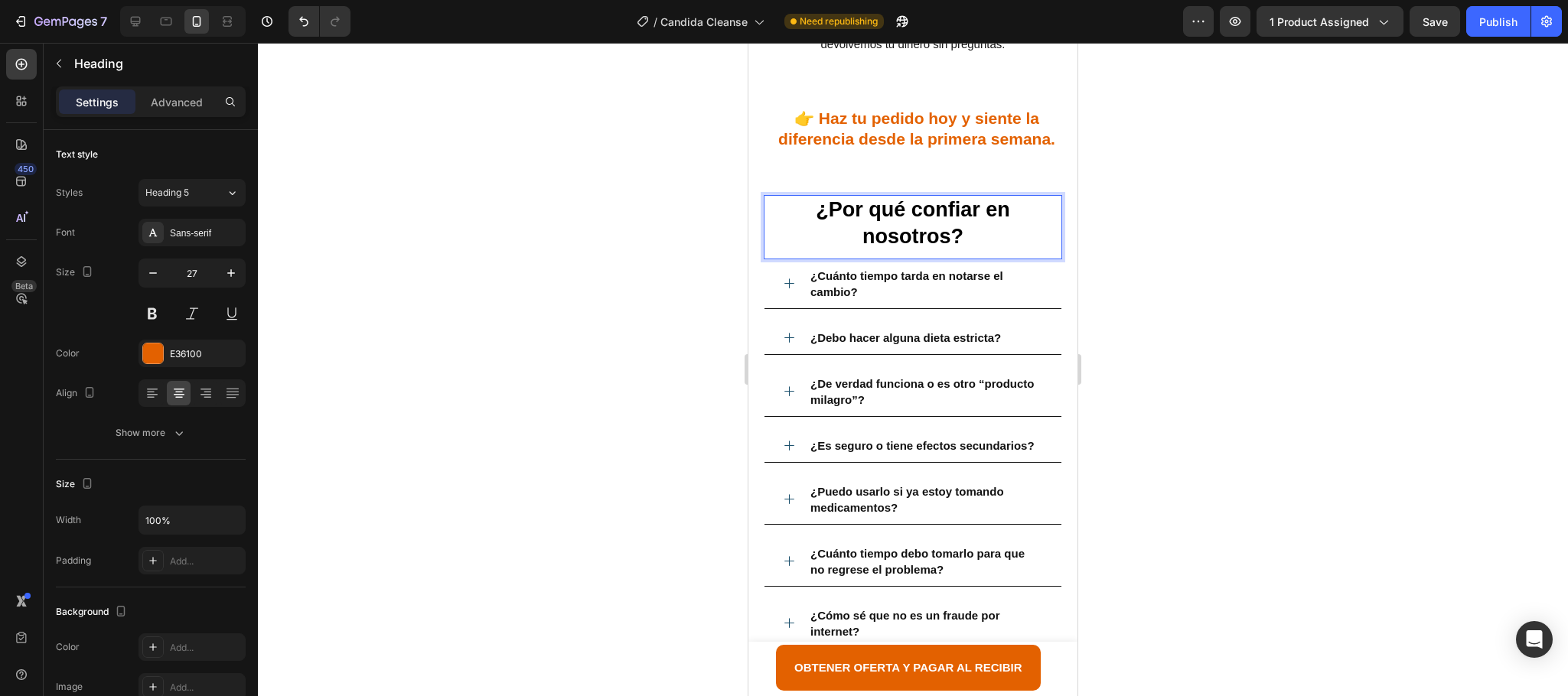
click at [859, 248] on strong "¿Por qué confiar en nosotros?" at bounding box center [912, 223] width 195 height 50
click at [1158, 335] on div at bounding box center [912, 369] width 1310 height 653
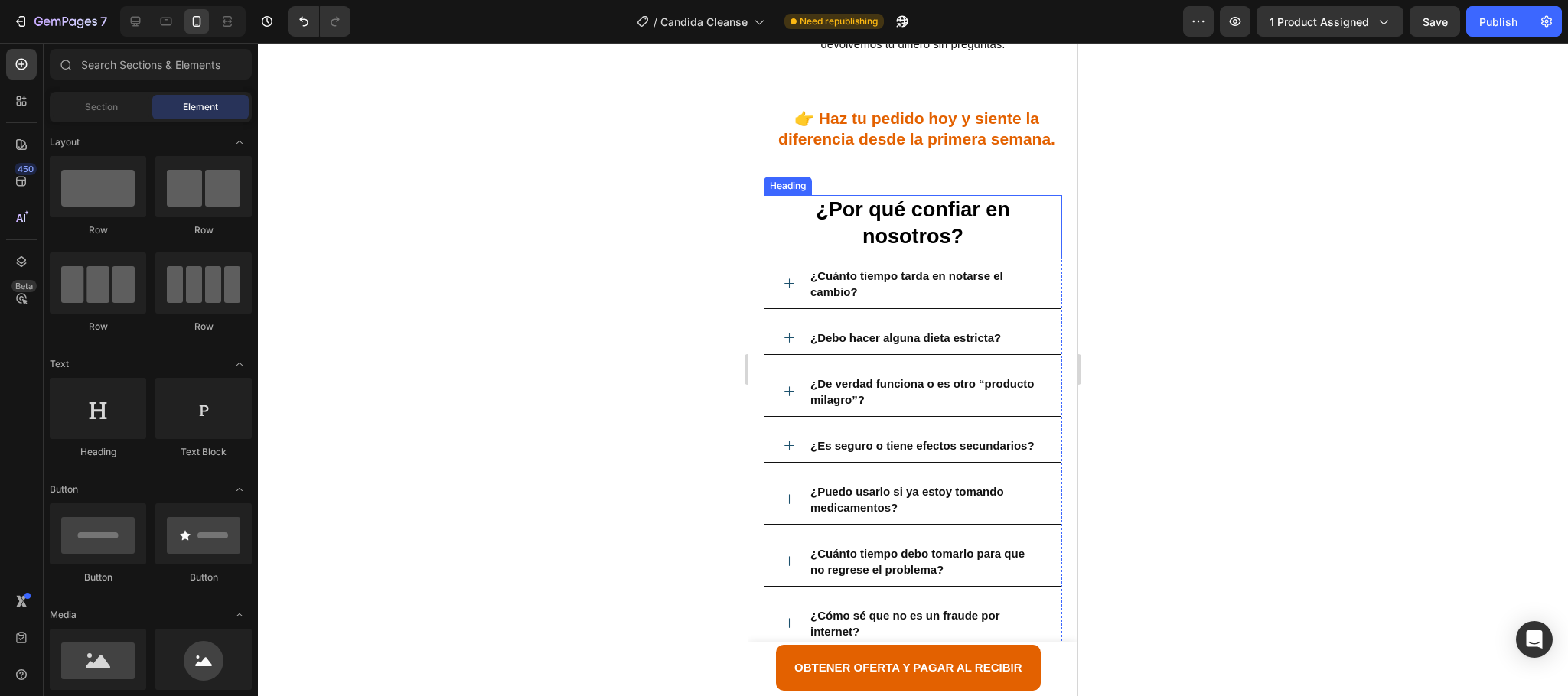
click at [999, 248] on strong "¿Por qué confiar en nosotros?" at bounding box center [912, 223] width 195 height 50
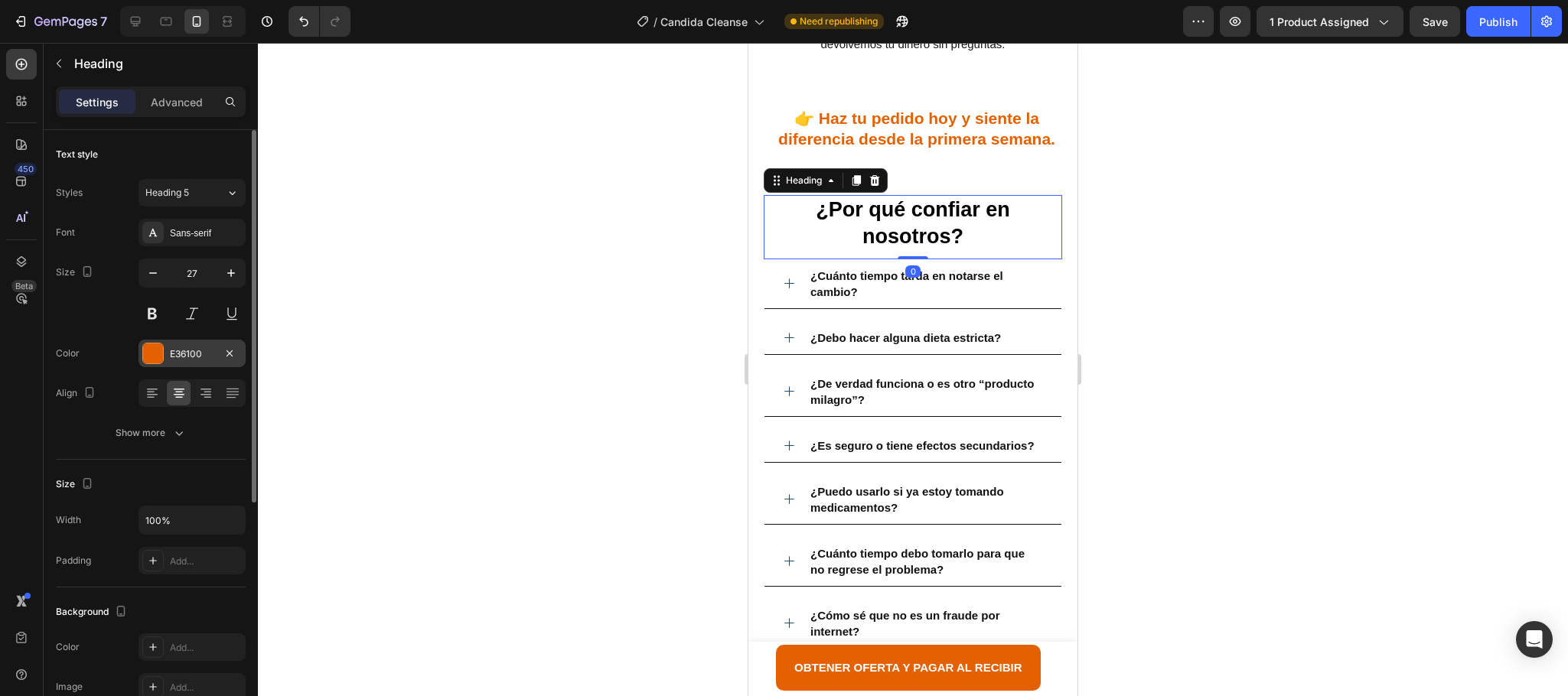
click at [175, 343] on div "E36100" at bounding box center [192, 353] width 107 height 28
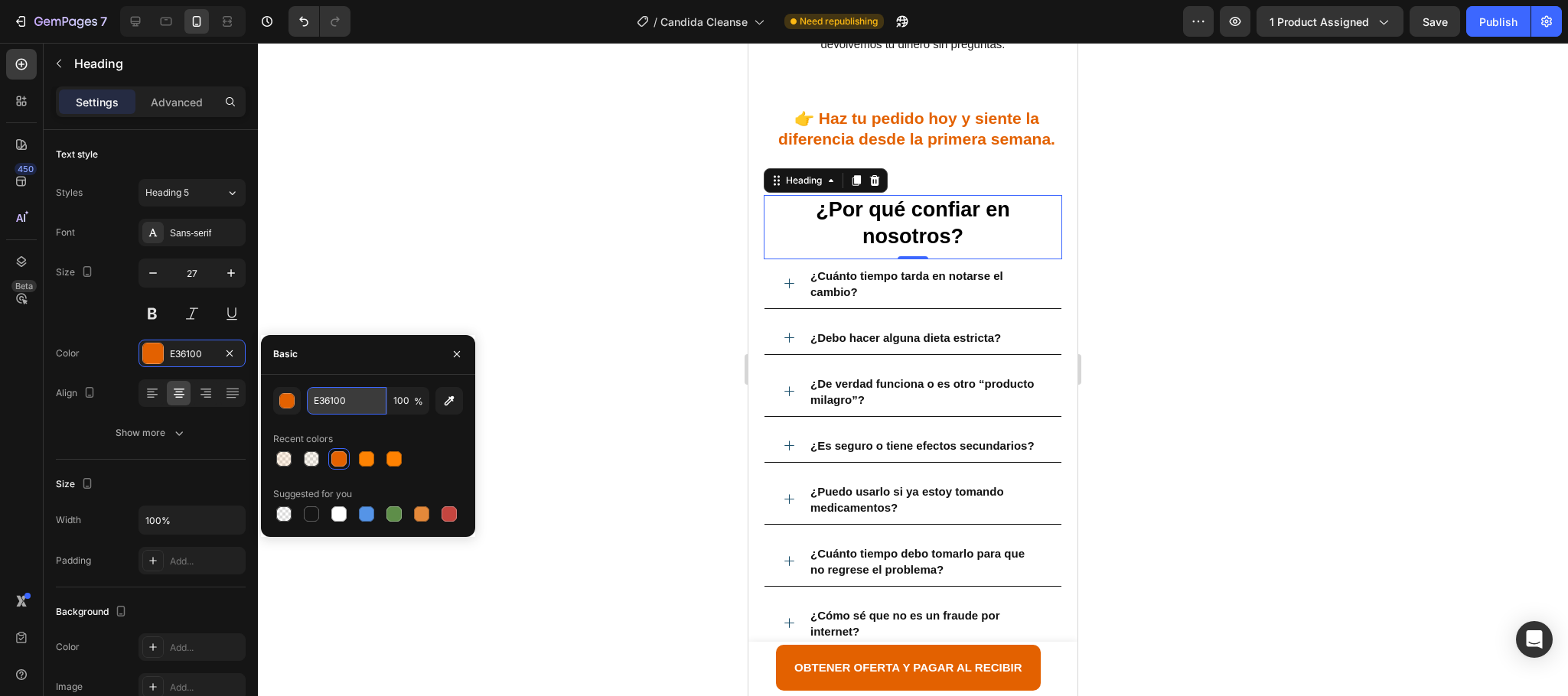
click at [346, 397] on input "E36100" at bounding box center [346, 400] width 80 height 28
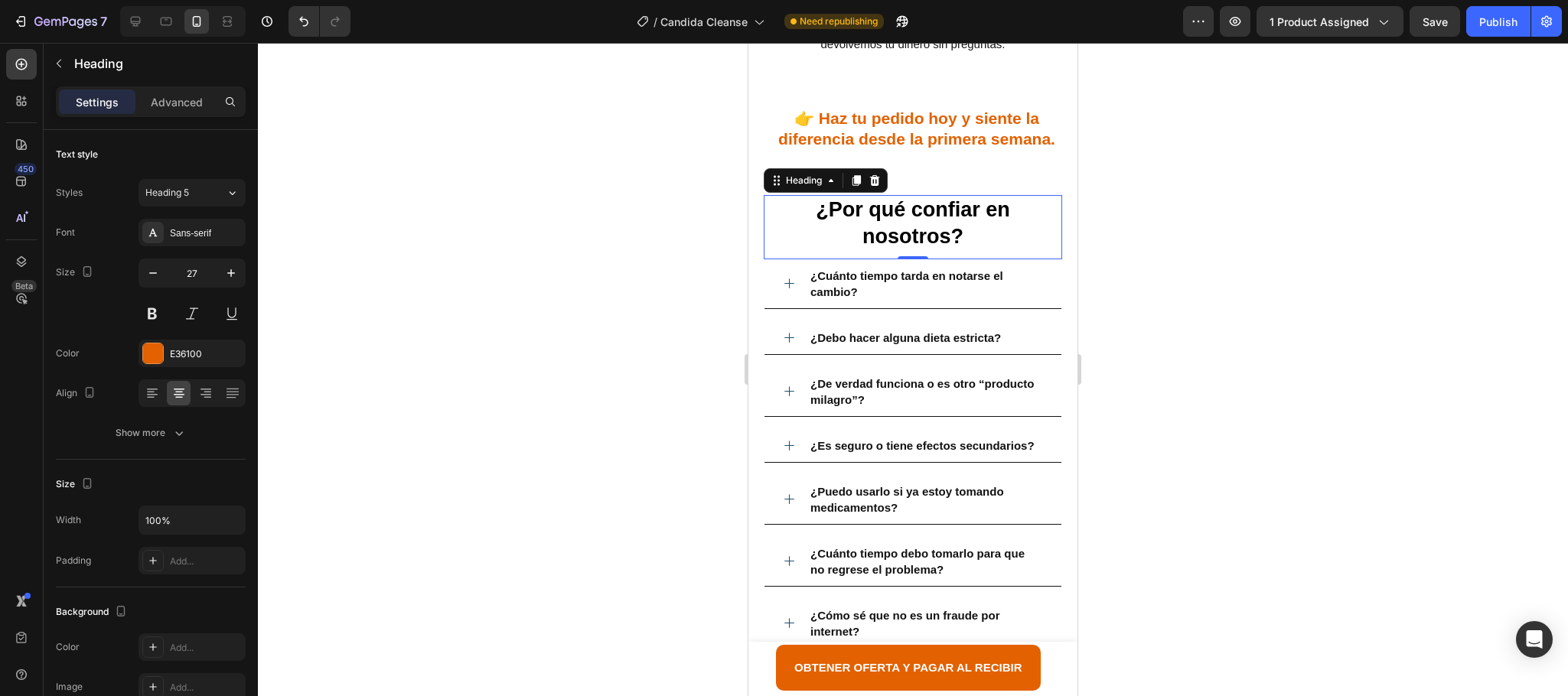
click at [1214, 340] on div at bounding box center [912, 369] width 1310 height 653
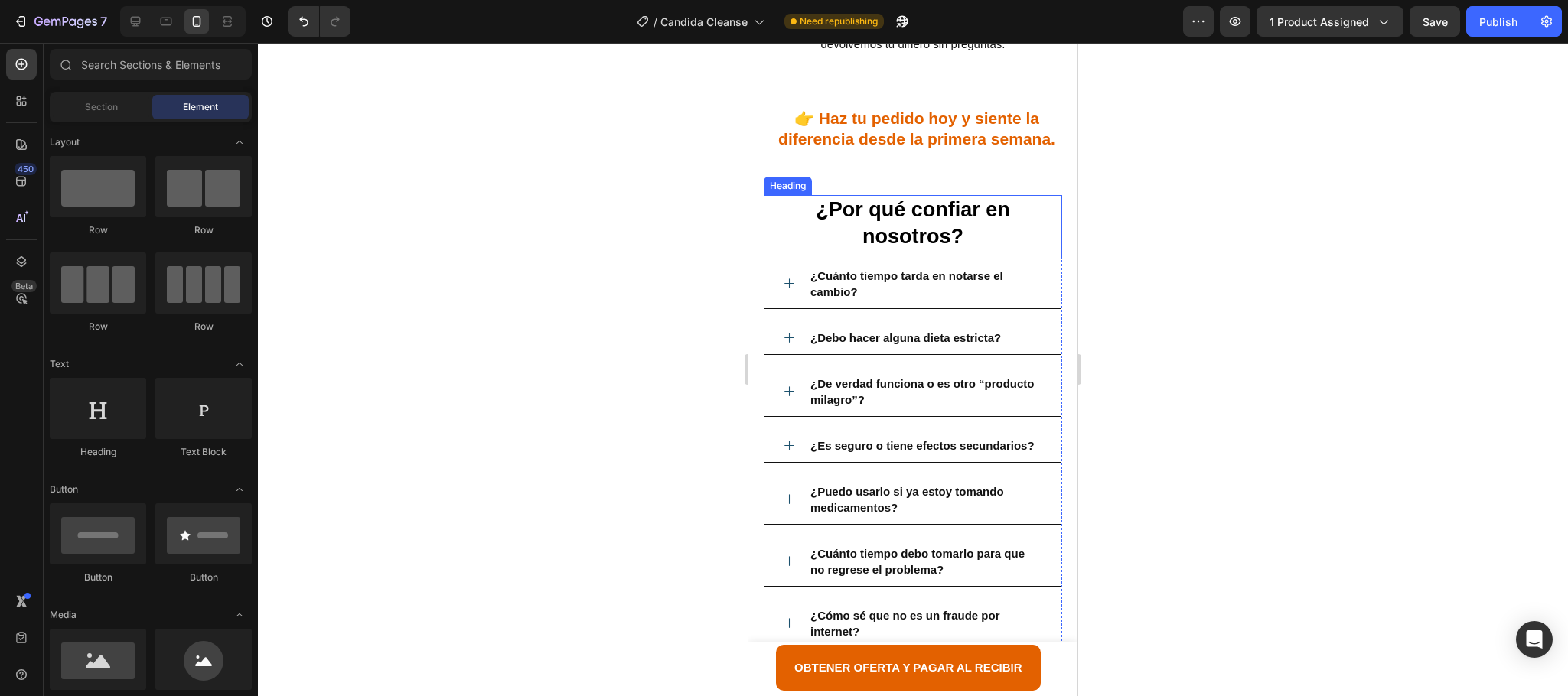
click at [877, 248] on strong "¿Por qué confiar en nosotros?" at bounding box center [912, 223] width 195 height 50
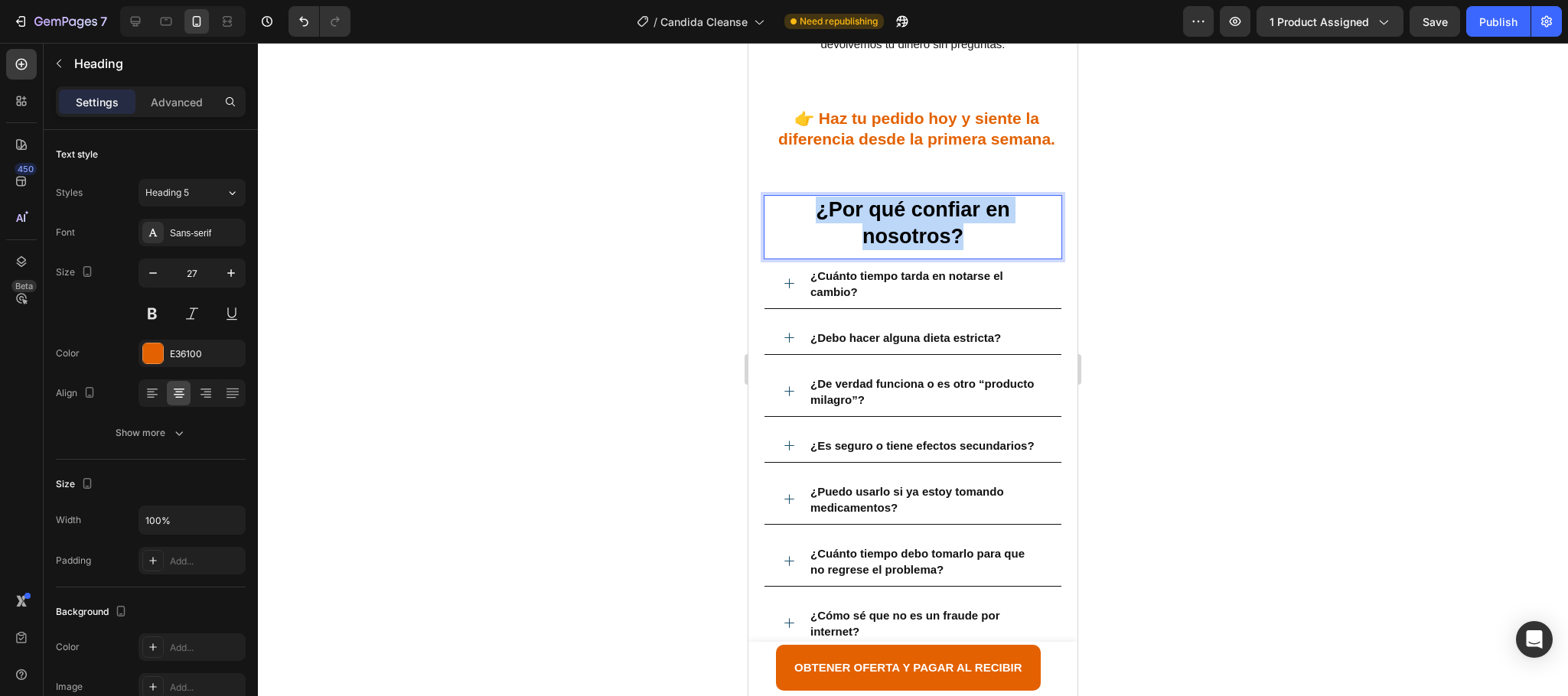
click at [877, 248] on strong "¿Por qué confiar en nosotros?" at bounding box center [912, 223] width 195 height 50
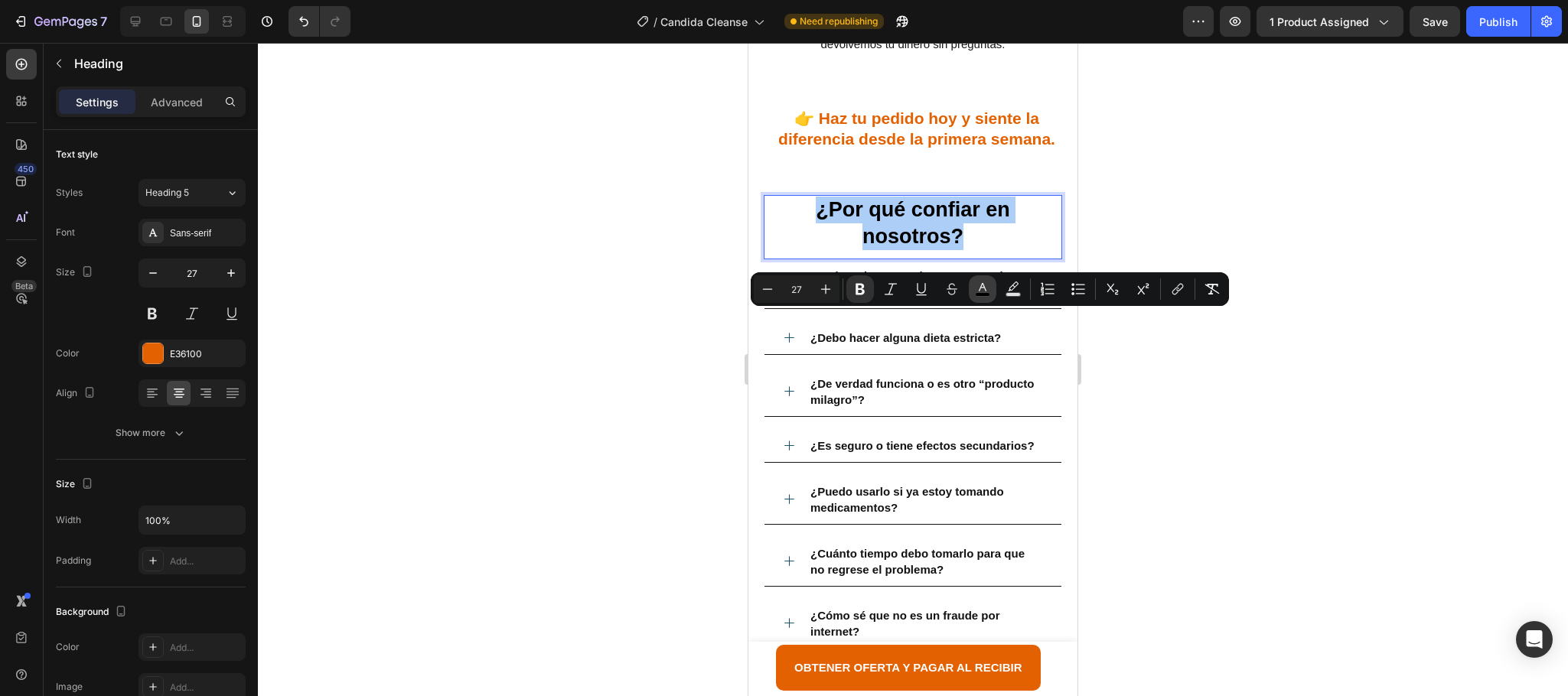
click at [987, 287] on icon "Editor contextual toolbar" at bounding box center [983, 289] width 15 height 15
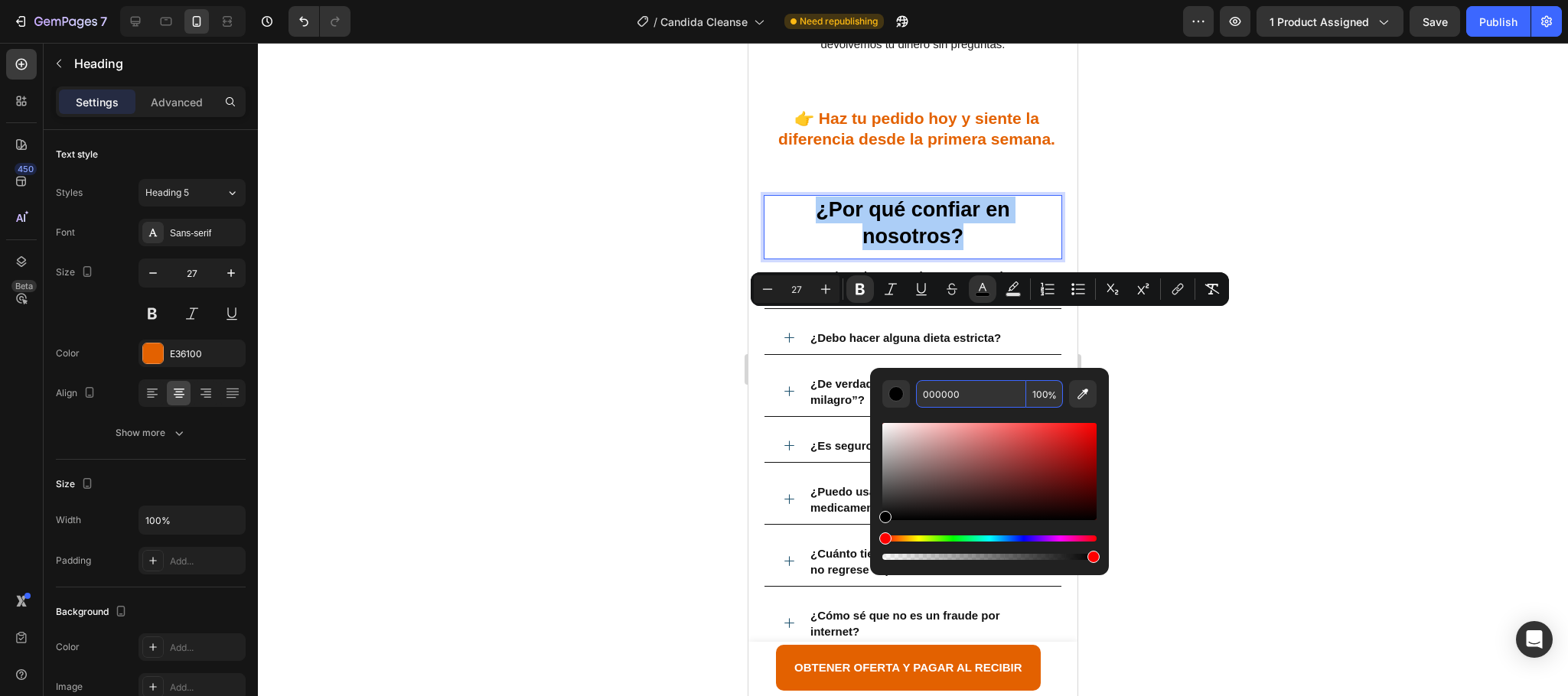
click at [979, 386] on input "000000" at bounding box center [971, 393] width 110 height 28
type input "000000"
click at [1329, 433] on div at bounding box center [912, 369] width 1310 height 653
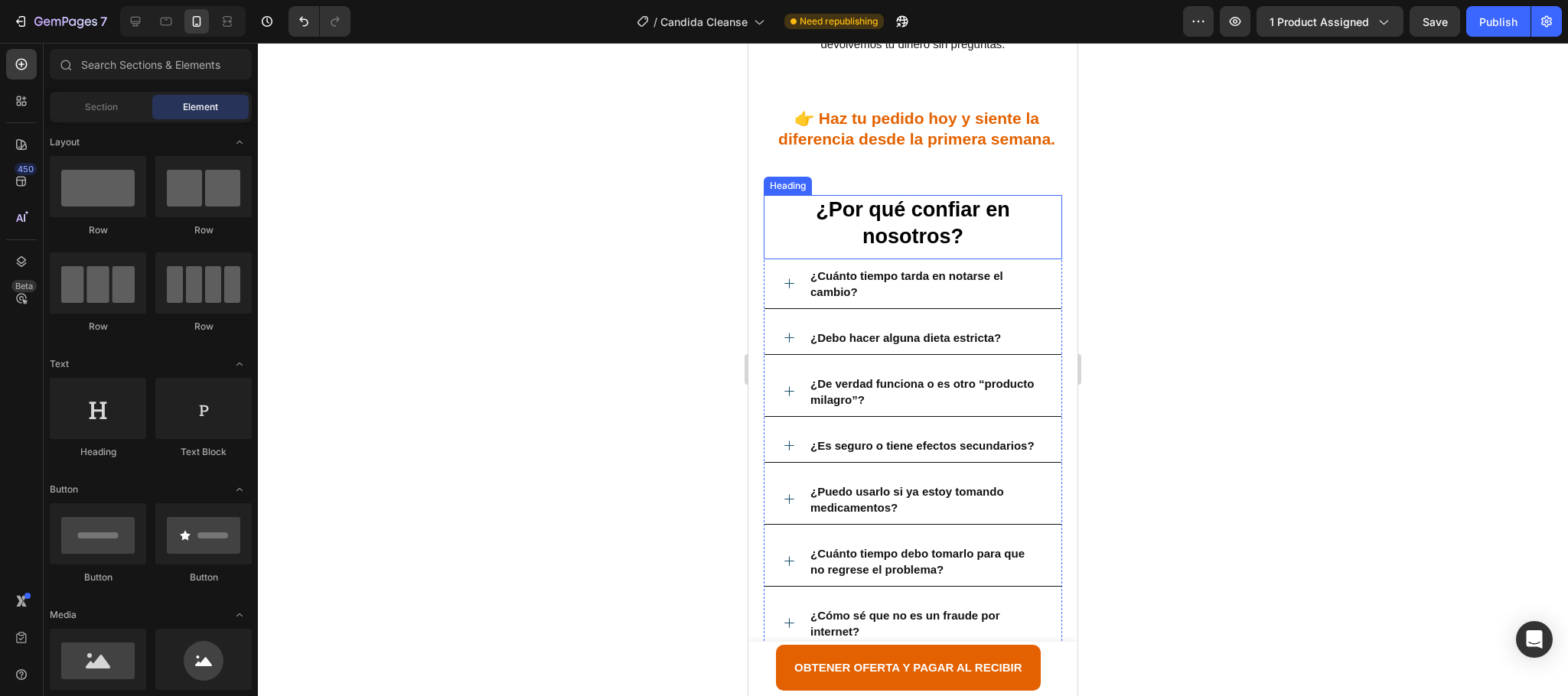
click at [937, 248] on strong "¿Por qué confiar en nosotros?" at bounding box center [912, 223] width 195 height 50
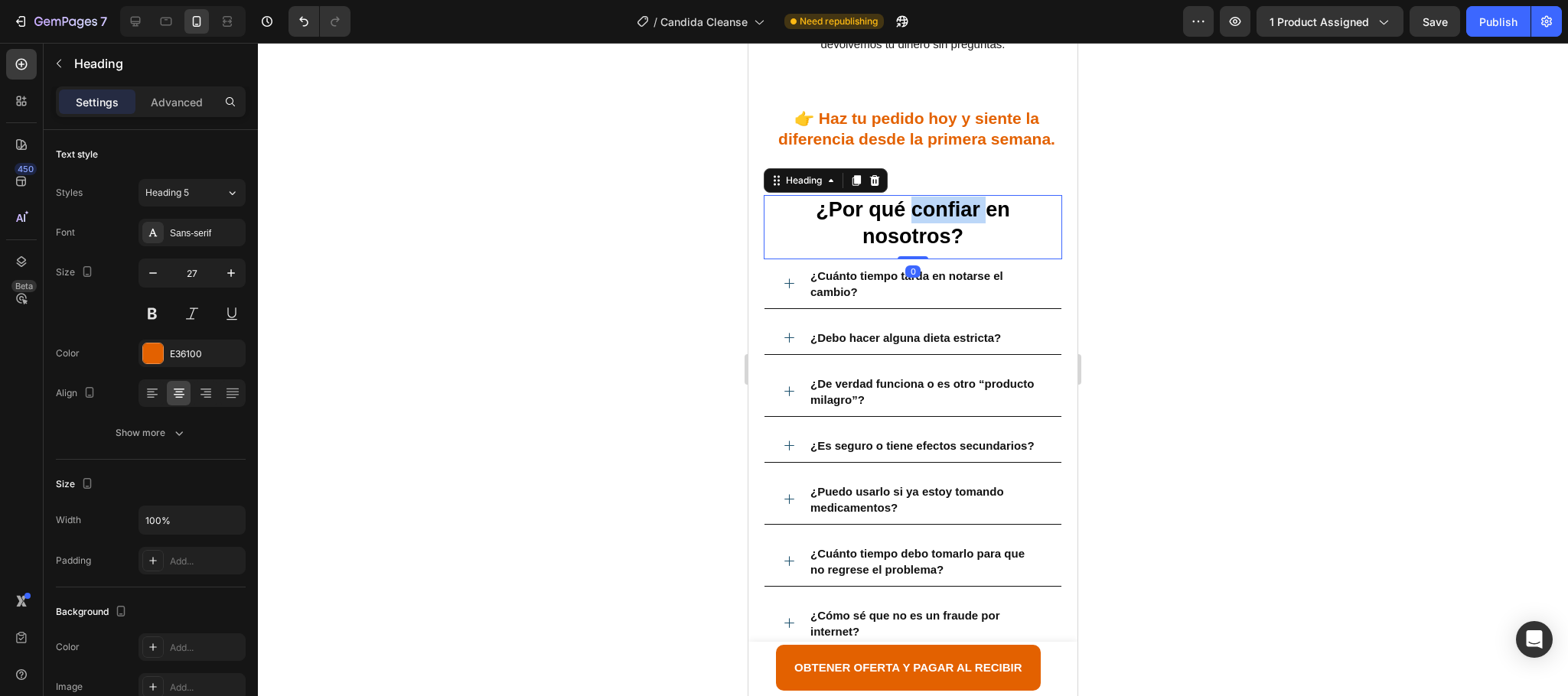
click at [921, 248] on strong "¿Por qué confiar en nosotros?" at bounding box center [912, 223] width 195 height 50
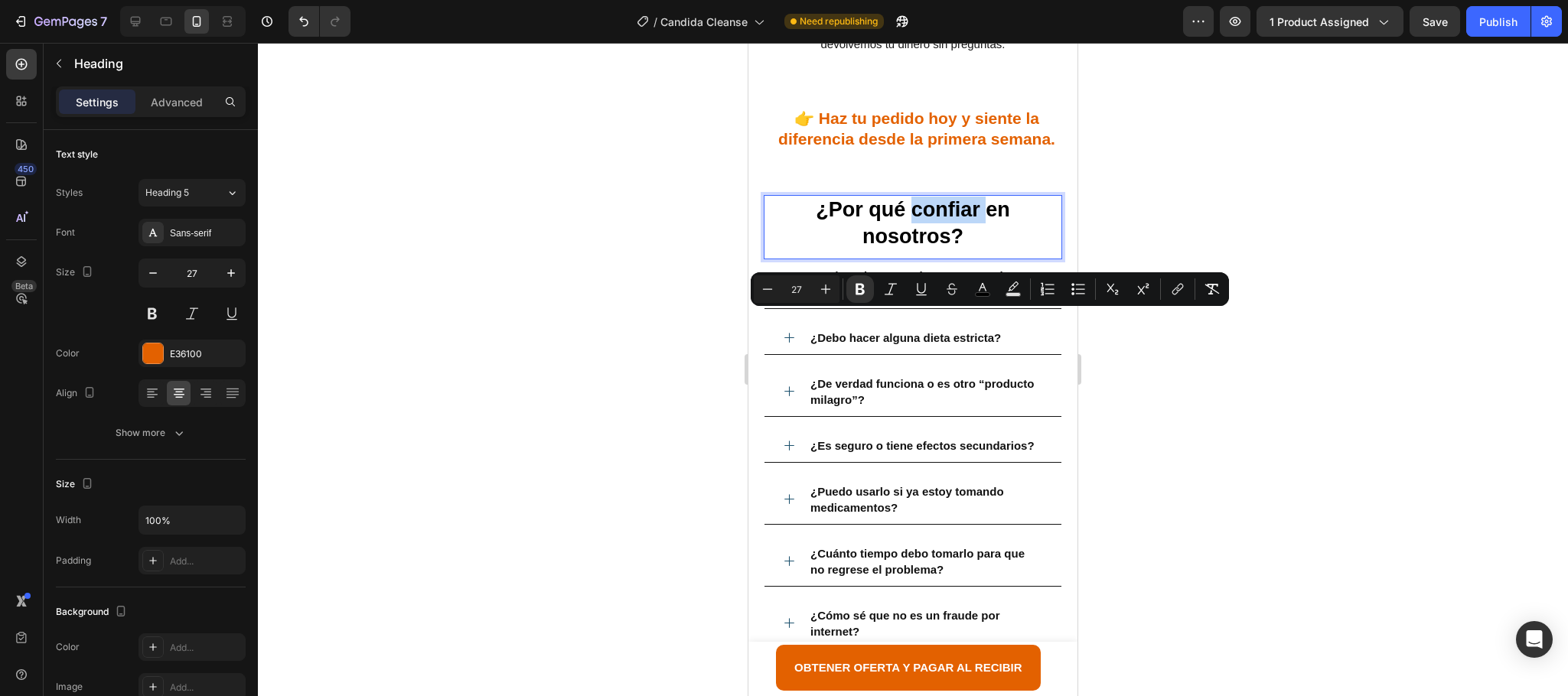
click at [903, 248] on strong "¿Por qué confiar en nosotros?" at bounding box center [912, 223] width 195 height 50
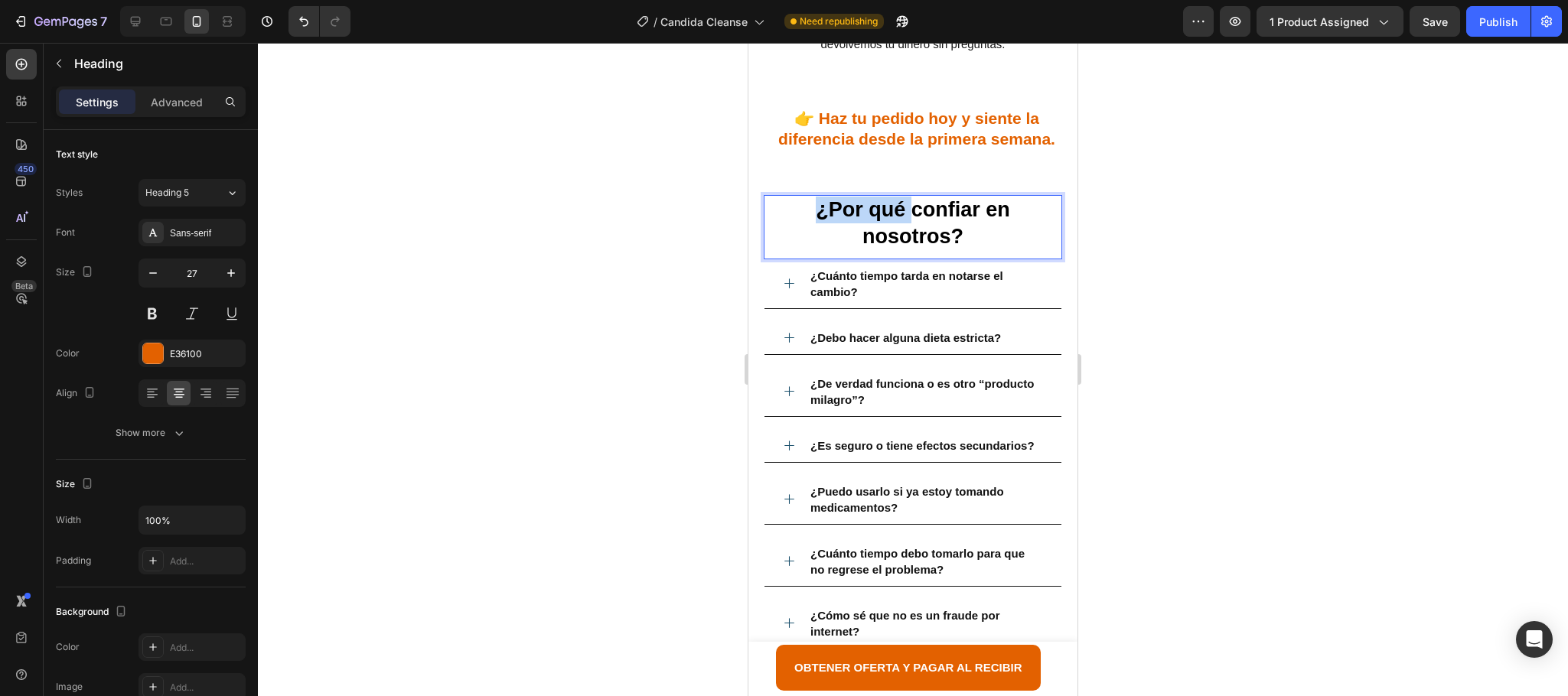
drag, startPoint x: 900, startPoint y: 328, endPoint x: 1599, endPoint y: 348, distance: 699.3
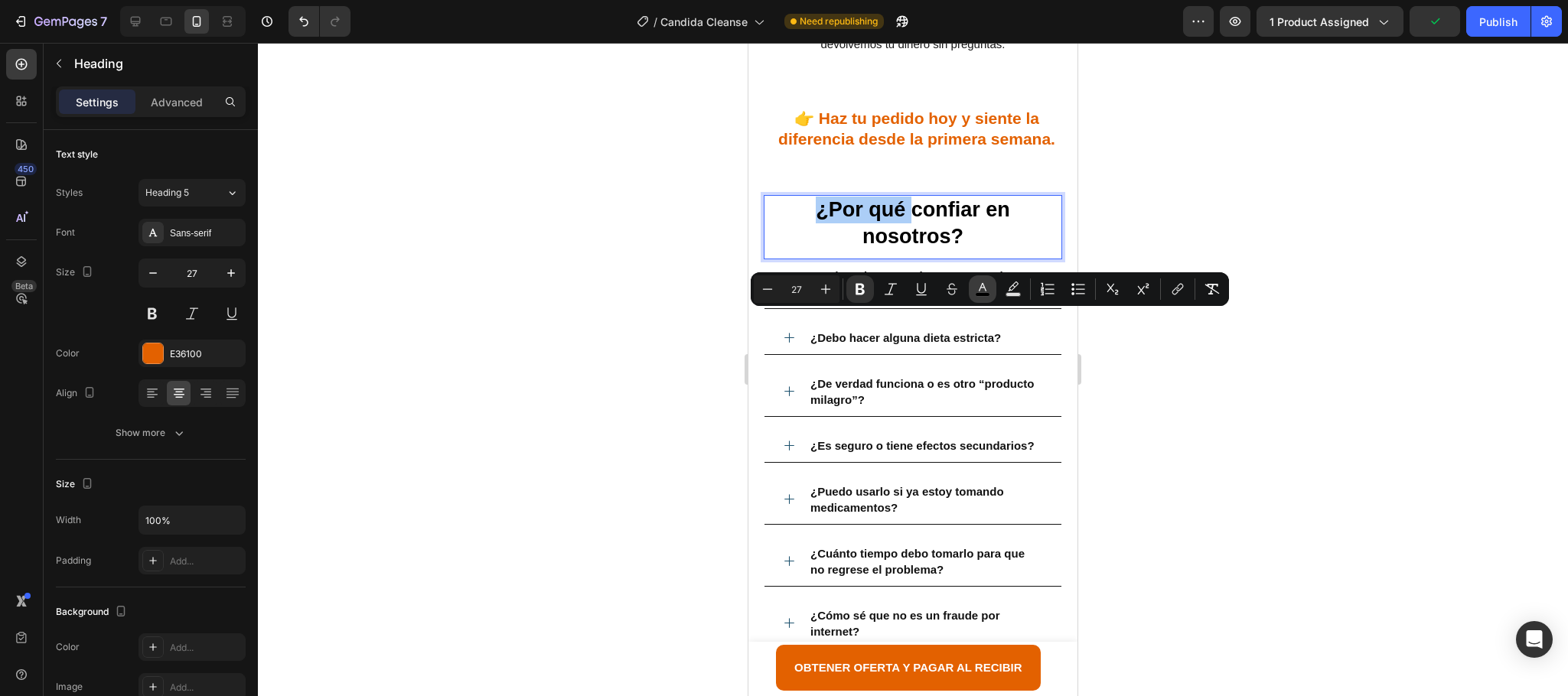
click at [987, 289] on icon "Editor contextual toolbar" at bounding box center [983, 289] width 15 height 15
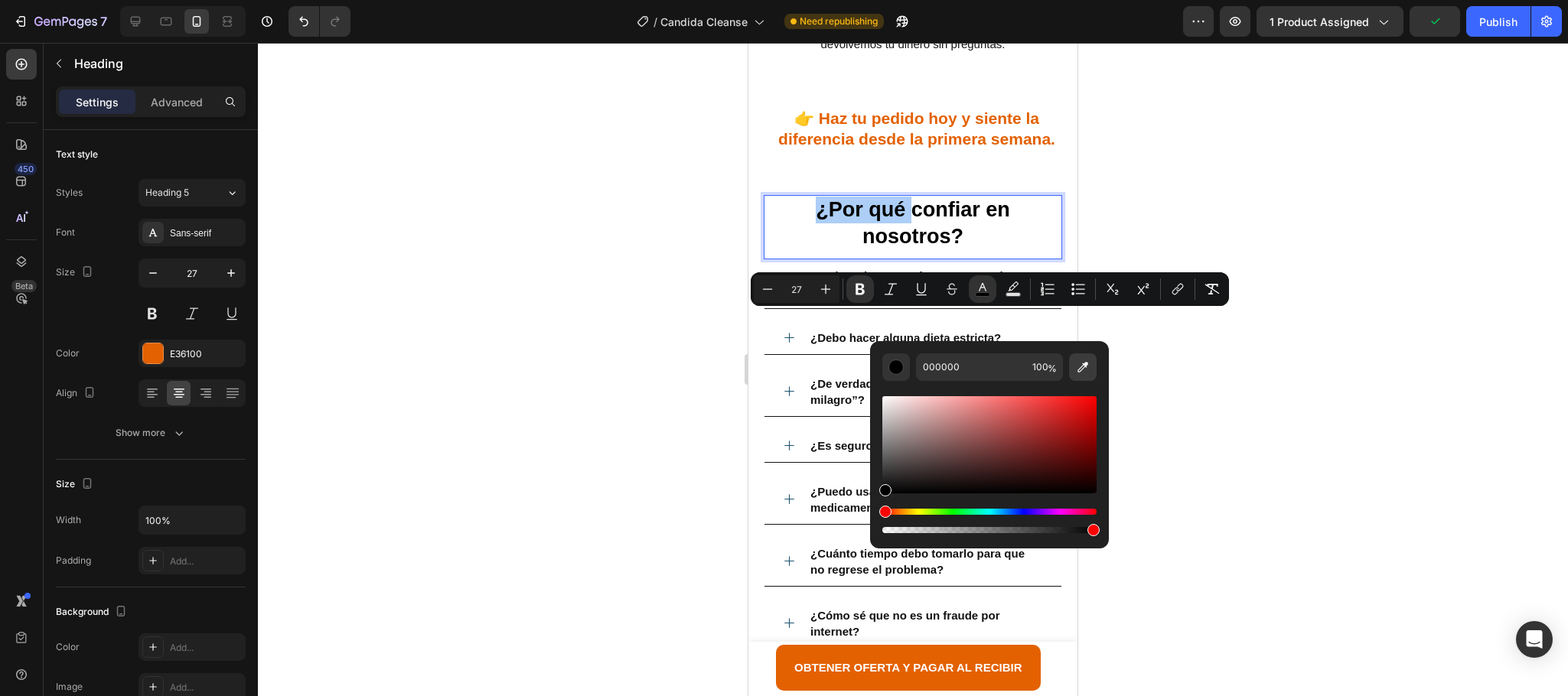
click at [1085, 370] on icon "Editor contextual toolbar" at bounding box center [1082, 367] width 15 height 15
type input "E36100"
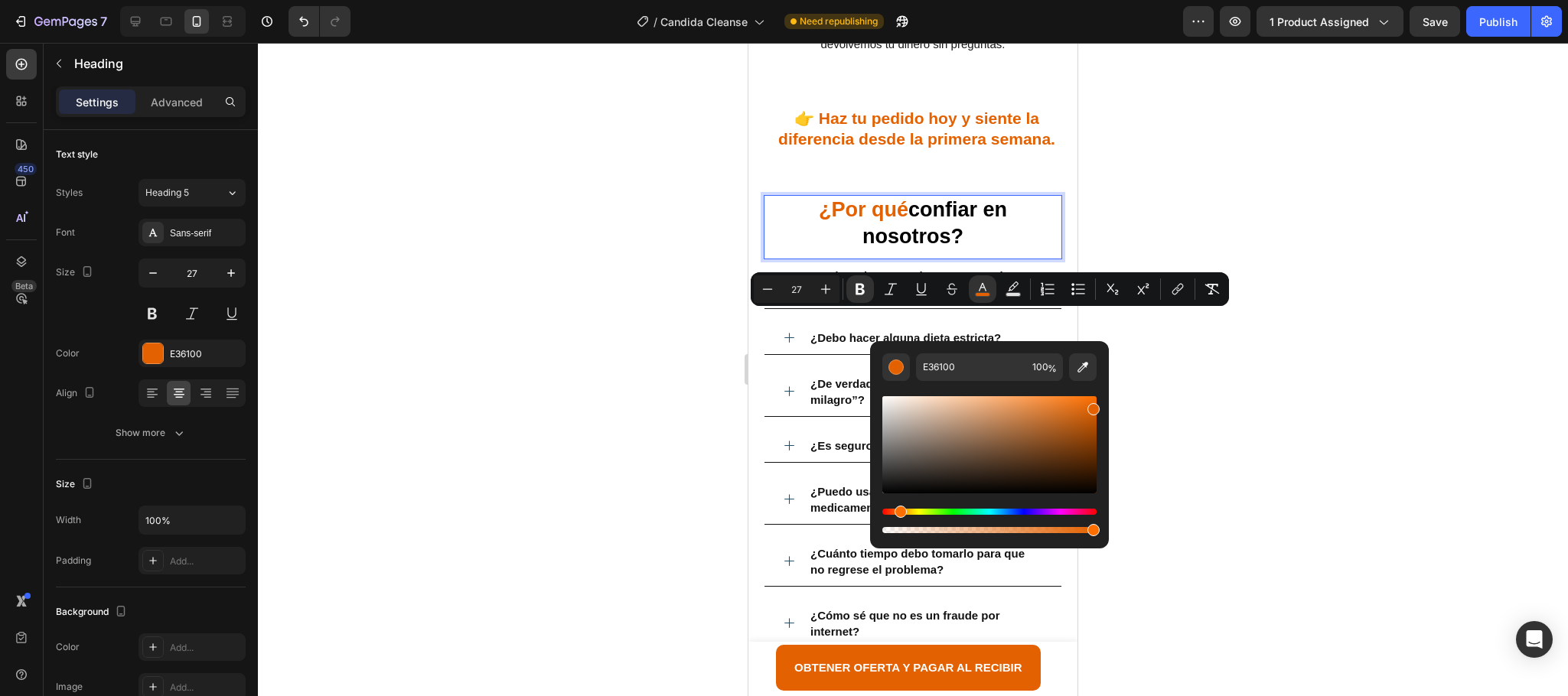
click at [1281, 496] on div at bounding box center [912, 369] width 1310 height 653
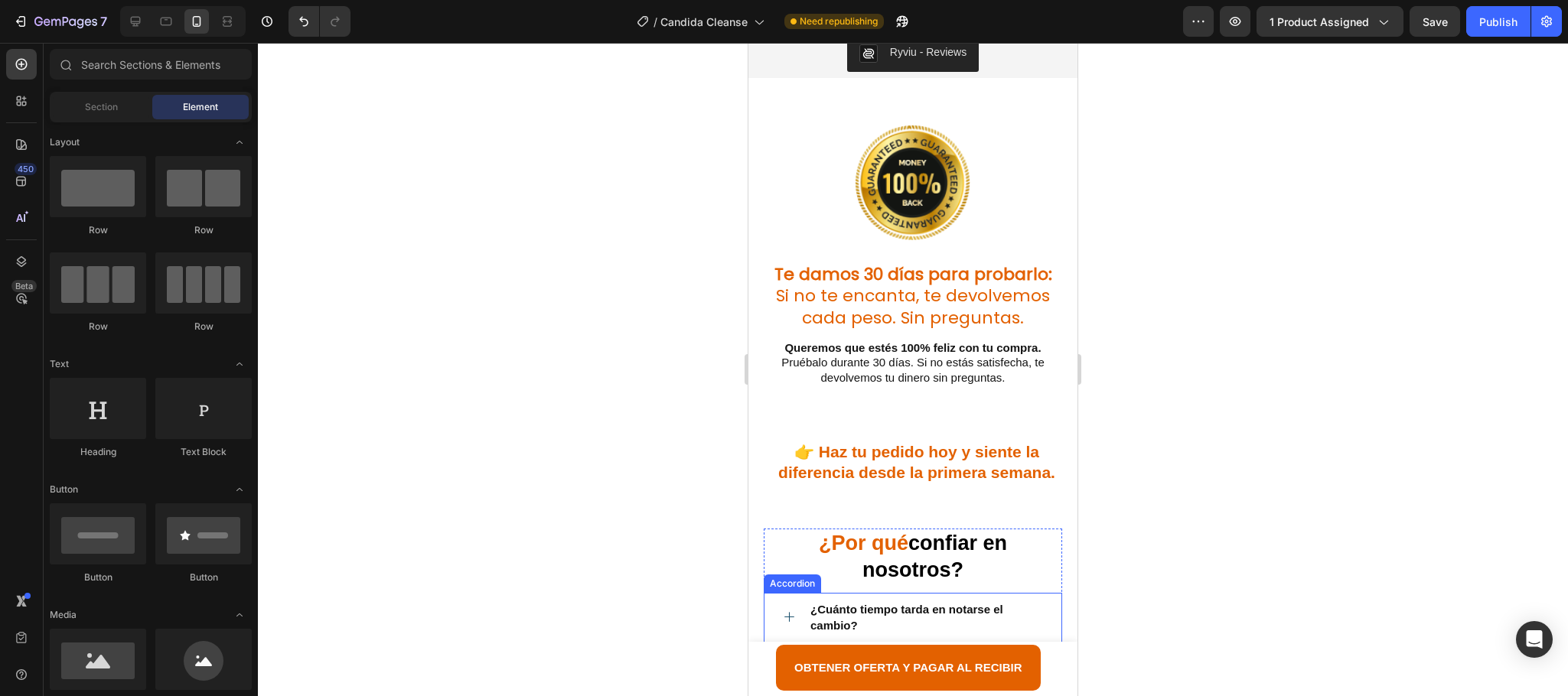
scroll to position [4817, 0]
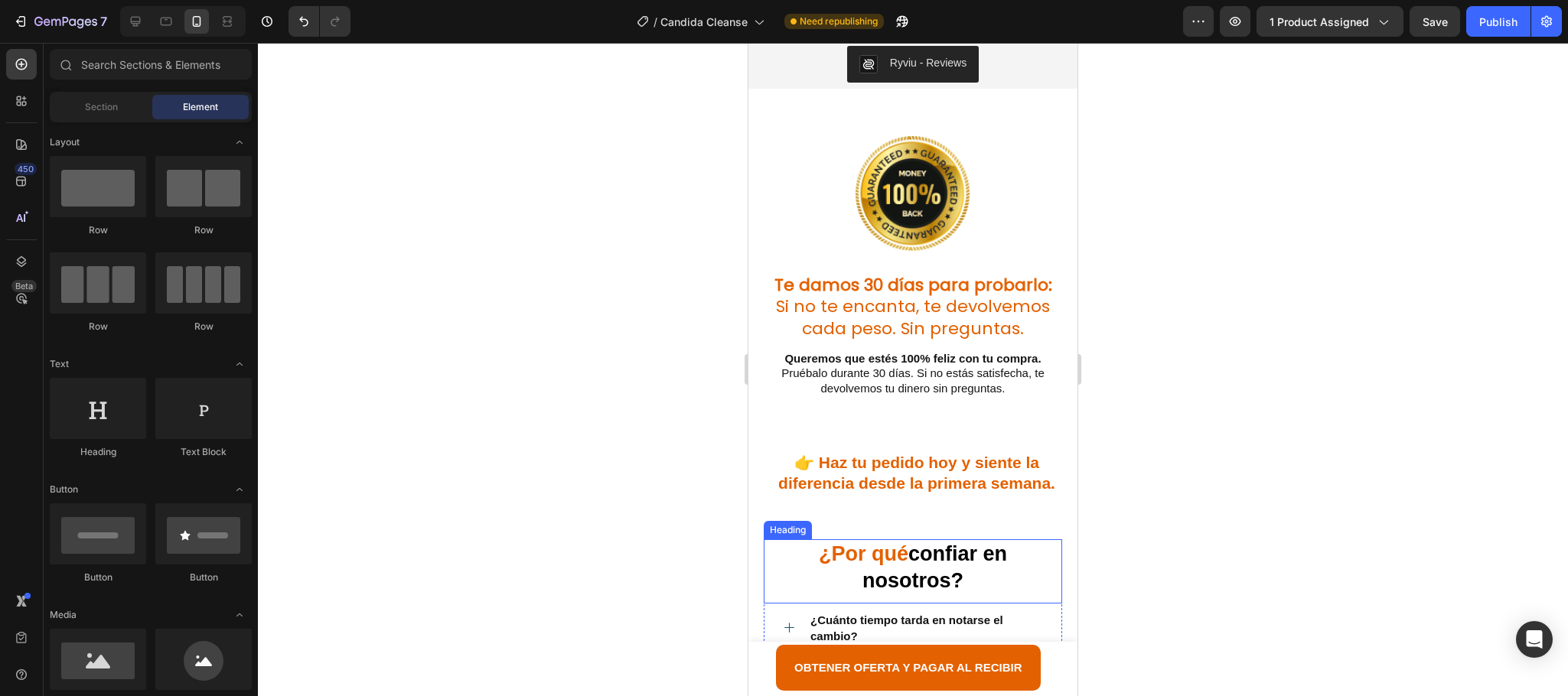
click at [931, 558] on strong "confiar en nosotros?" at bounding box center [935, 567] width 145 height 50
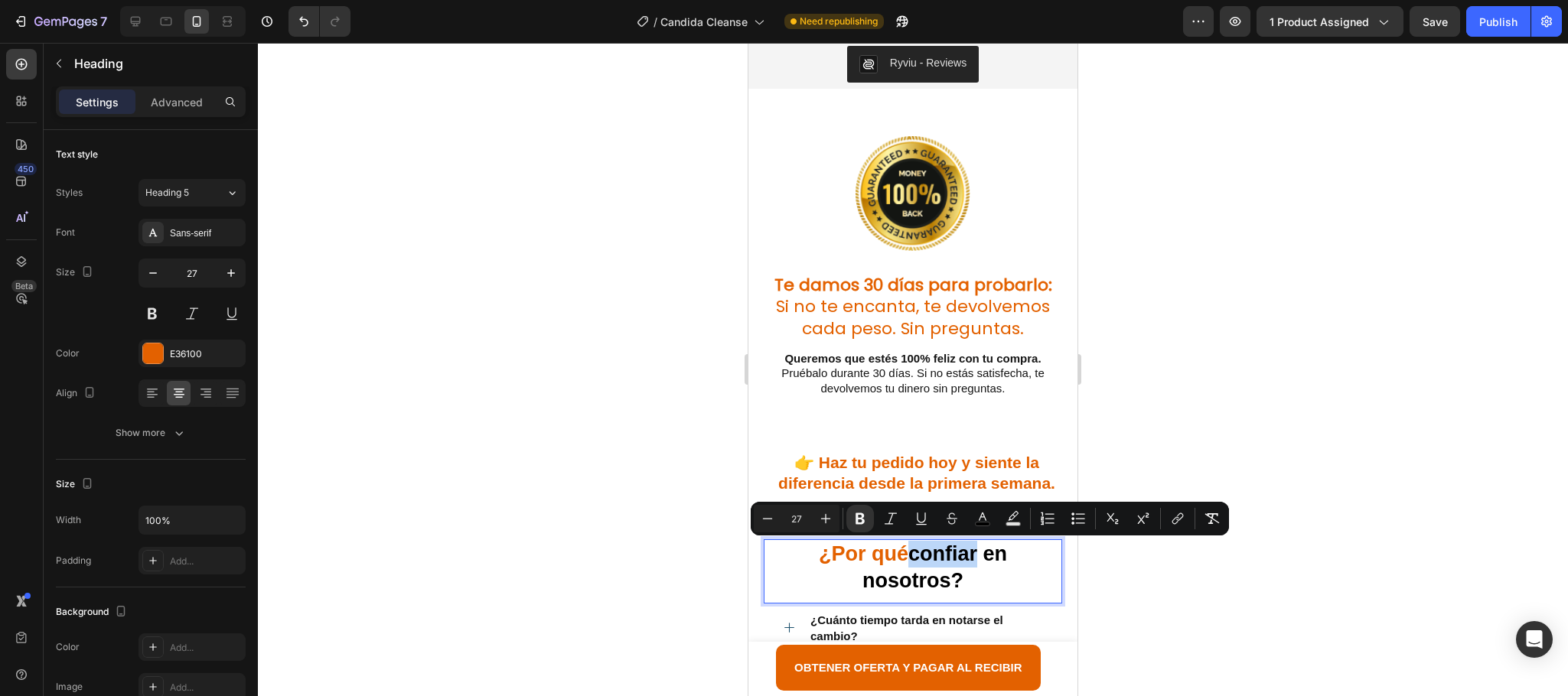
drag, startPoint x: 971, startPoint y: 553, endPoint x: 905, endPoint y: 553, distance: 66.0
click at [905, 553] on strong "confiar en nosotros?" at bounding box center [935, 567] width 145 height 50
click at [981, 521] on icon "Editor contextual toolbar" at bounding box center [983, 518] width 15 height 15
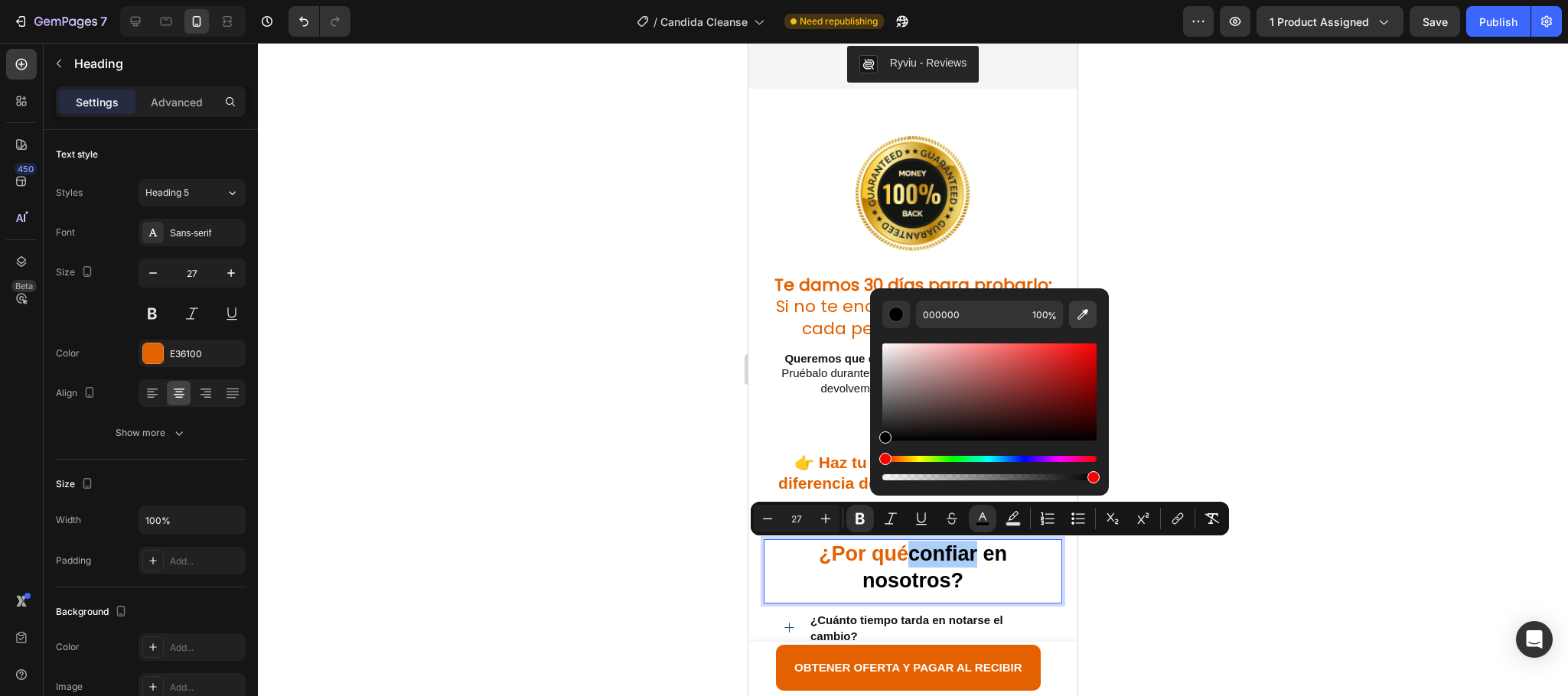
click at [1088, 310] on icon "Editor contextual toolbar" at bounding box center [1082, 313] width 15 height 15
type input "E36100"
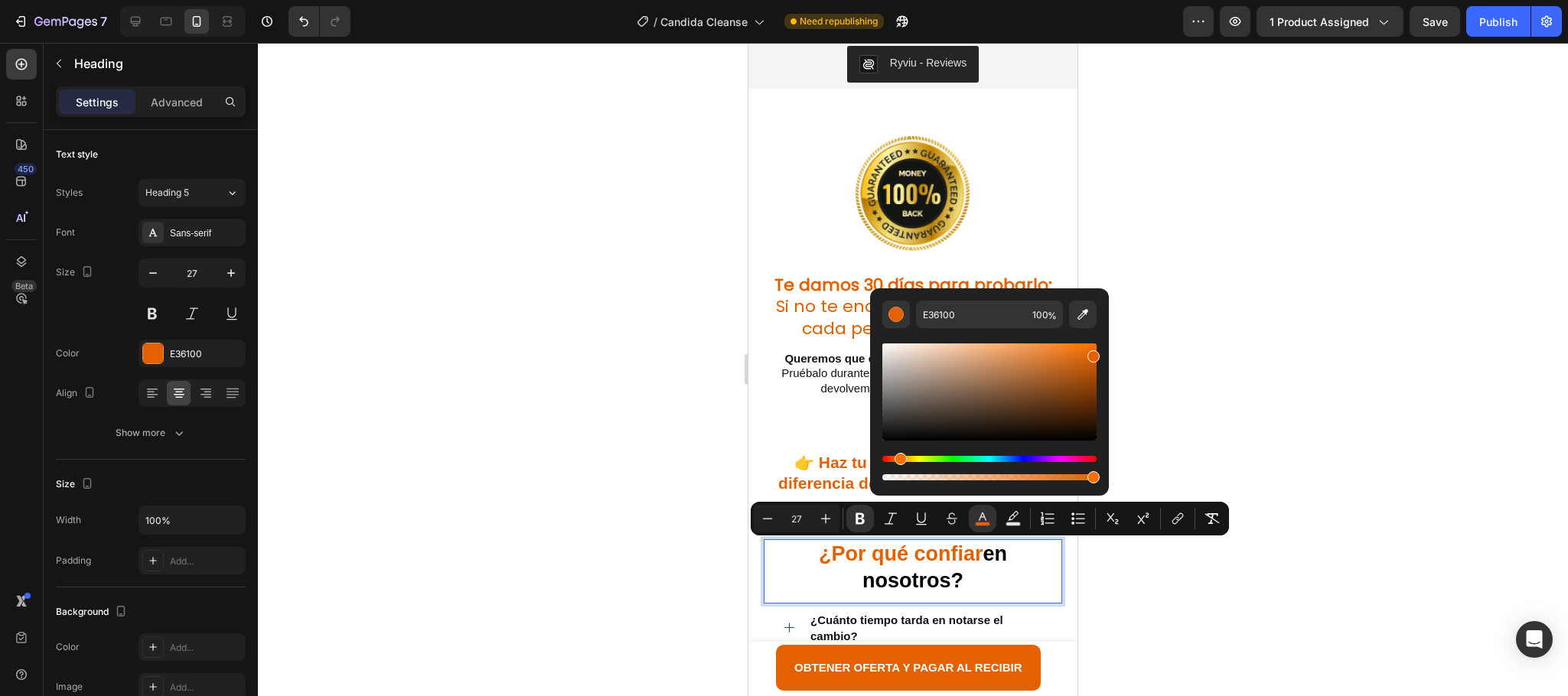
click at [1318, 577] on div at bounding box center [912, 369] width 1310 height 653
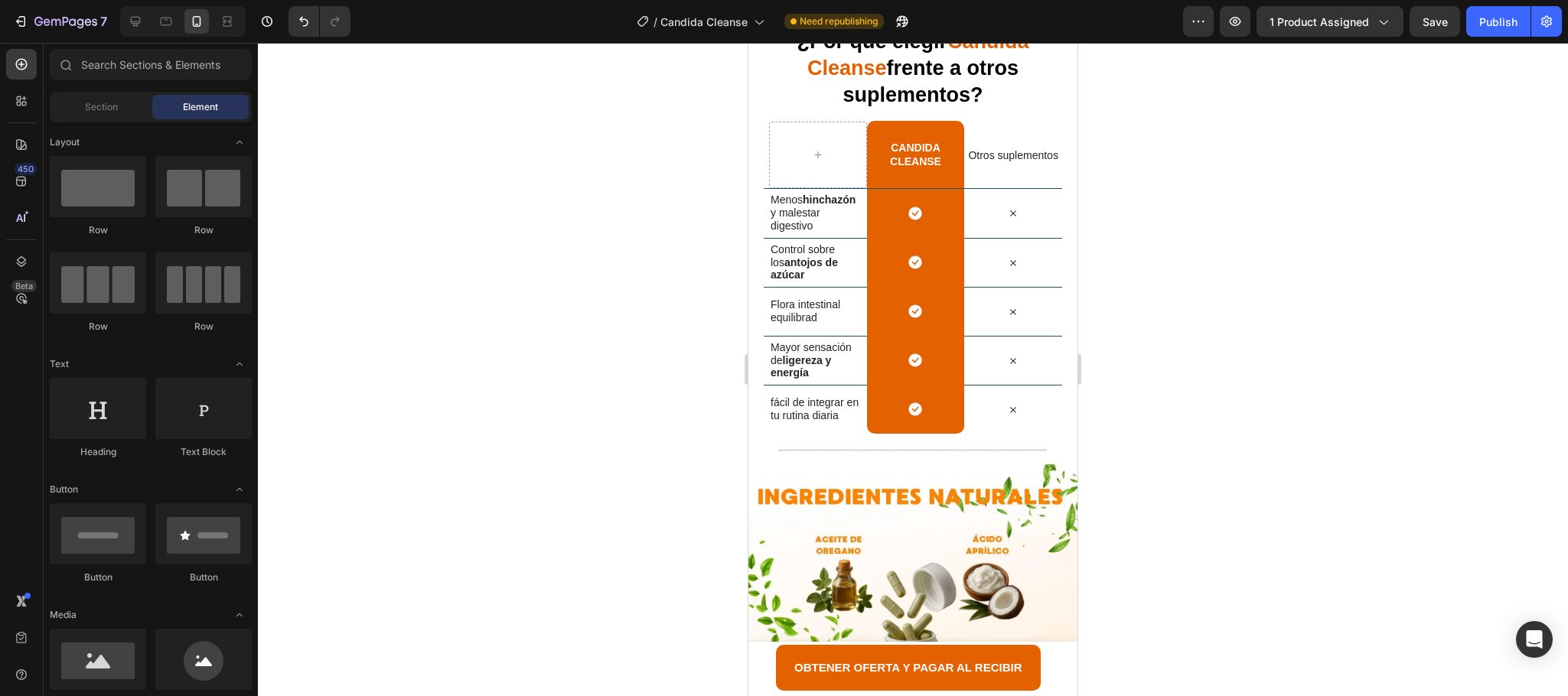
scroll to position [3440, 0]
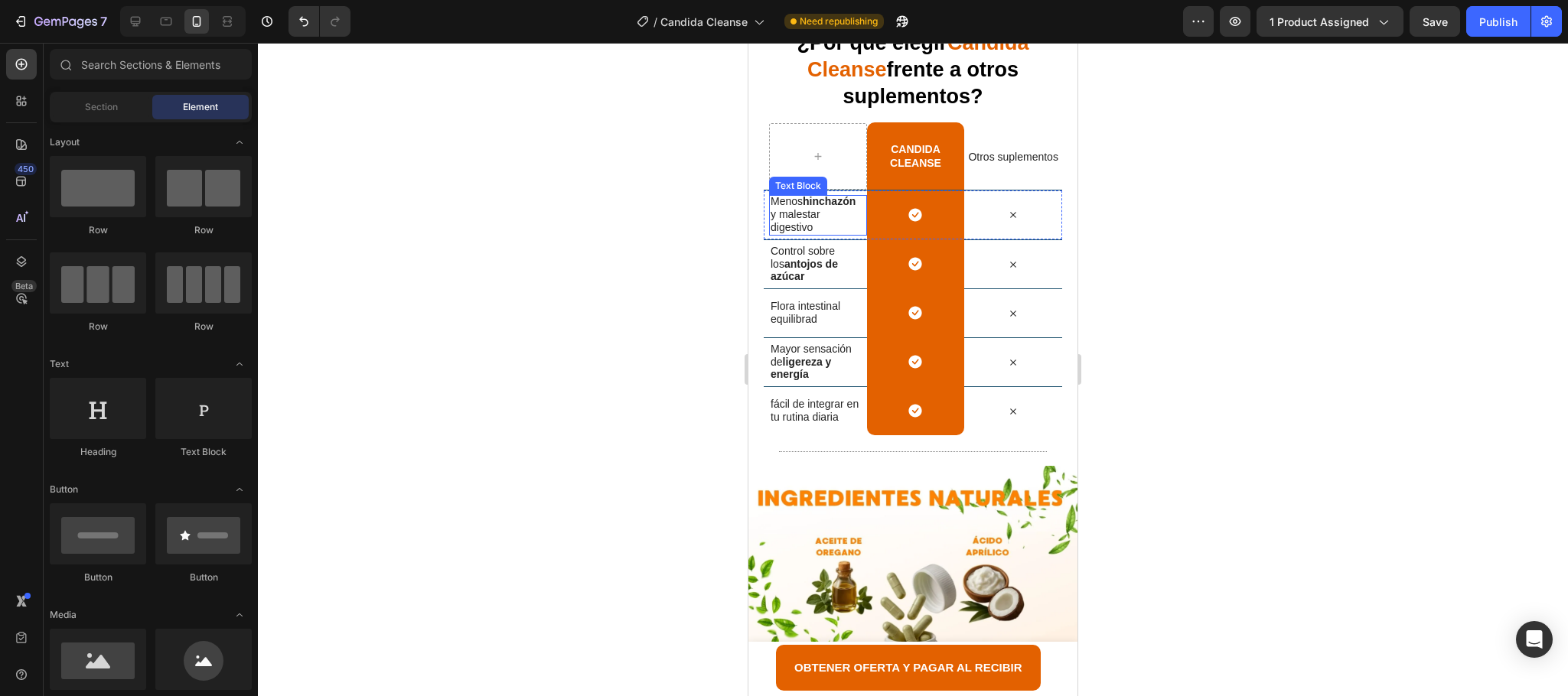
click at [807, 218] on p "Menos hinchazón y malestar digestivo" at bounding box center [816, 214] width 90 height 38
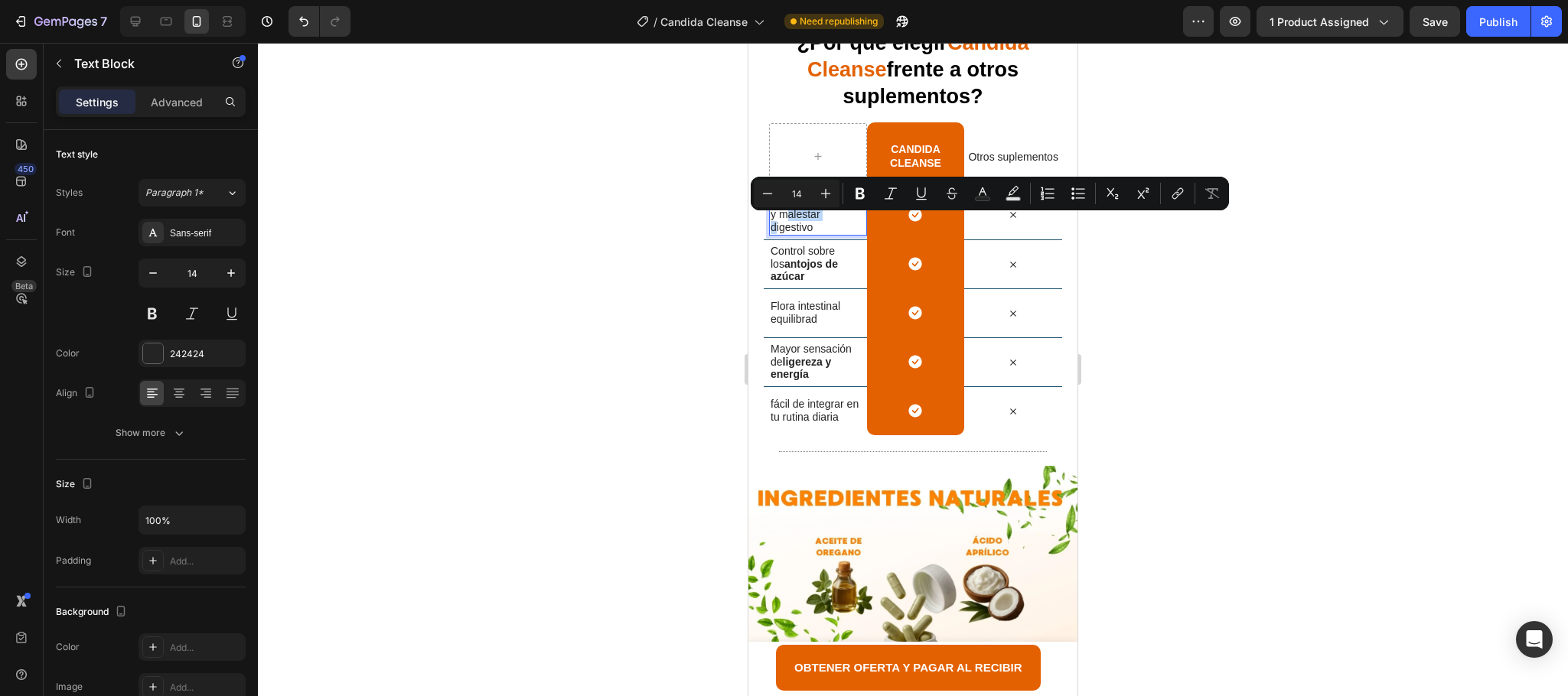
click at [811, 224] on p "Menos hinchazón y malestar digestivo" at bounding box center [816, 214] width 90 height 38
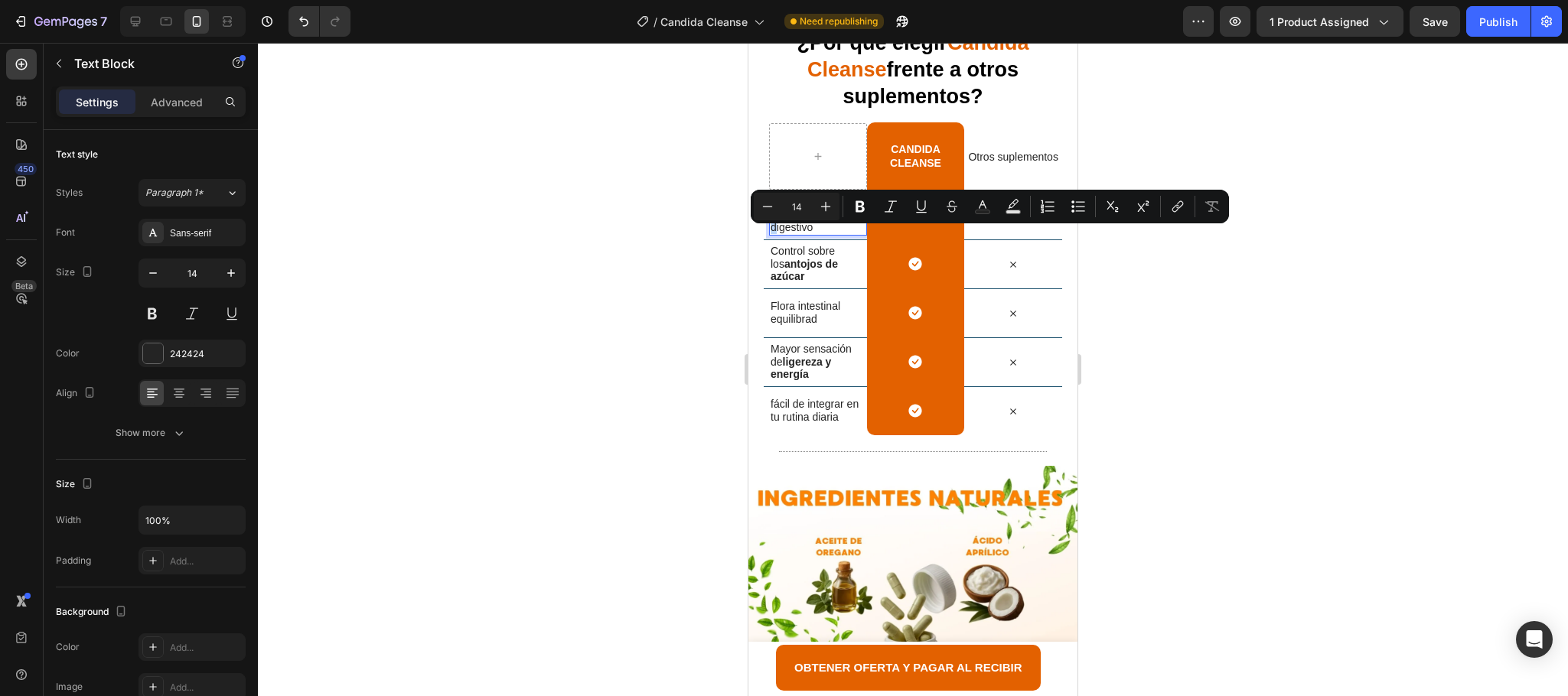
drag, startPoint x: 793, startPoint y: 239, endPoint x: 774, endPoint y: 240, distance: 19.0
click at [774, 233] on p "Menos hinchazón y malestar digestivo" at bounding box center [816, 214] width 90 height 38
click at [795, 233] on p "Menos hinchazón y malestar digestivo" at bounding box center [816, 214] width 90 height 38
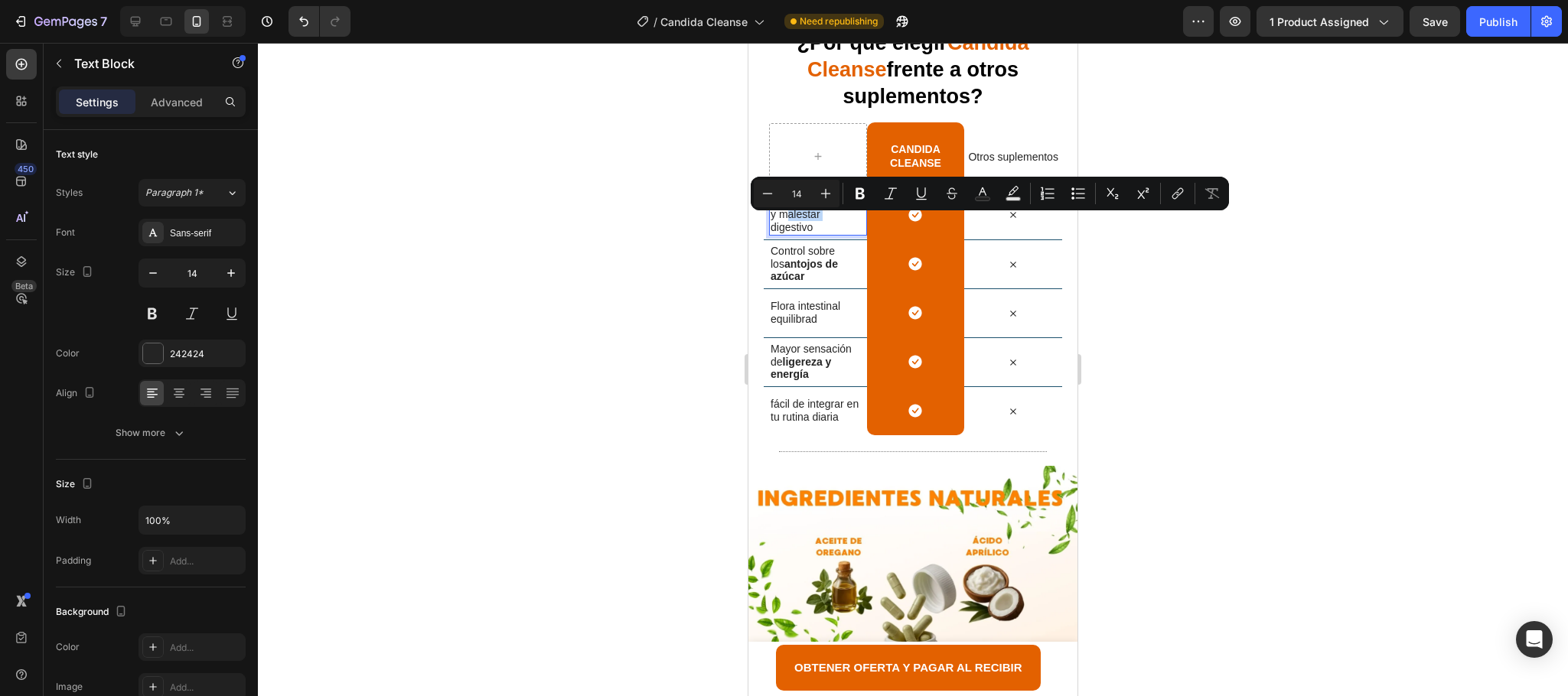
drag, startPoint x: 816, startPoint y: 224, endPoint x: 772, endPoint y: 225, distance: 44.0
click at [772, 225] on p "Menos hinchazón y malestar digestivo" at bounding box center [816, 214] width 90 height 38
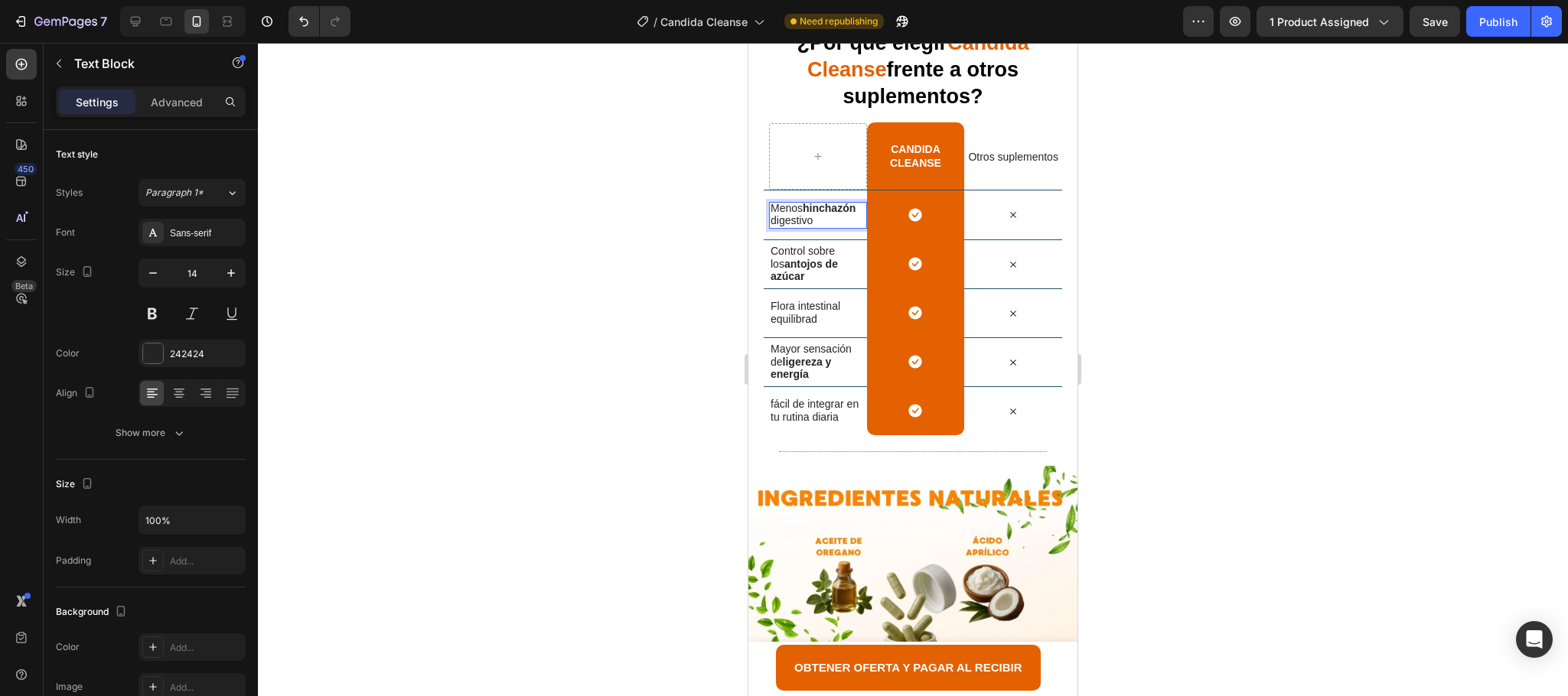
click at [1314, 334] on div at bounding box center [912, 369] width 1310 height 653
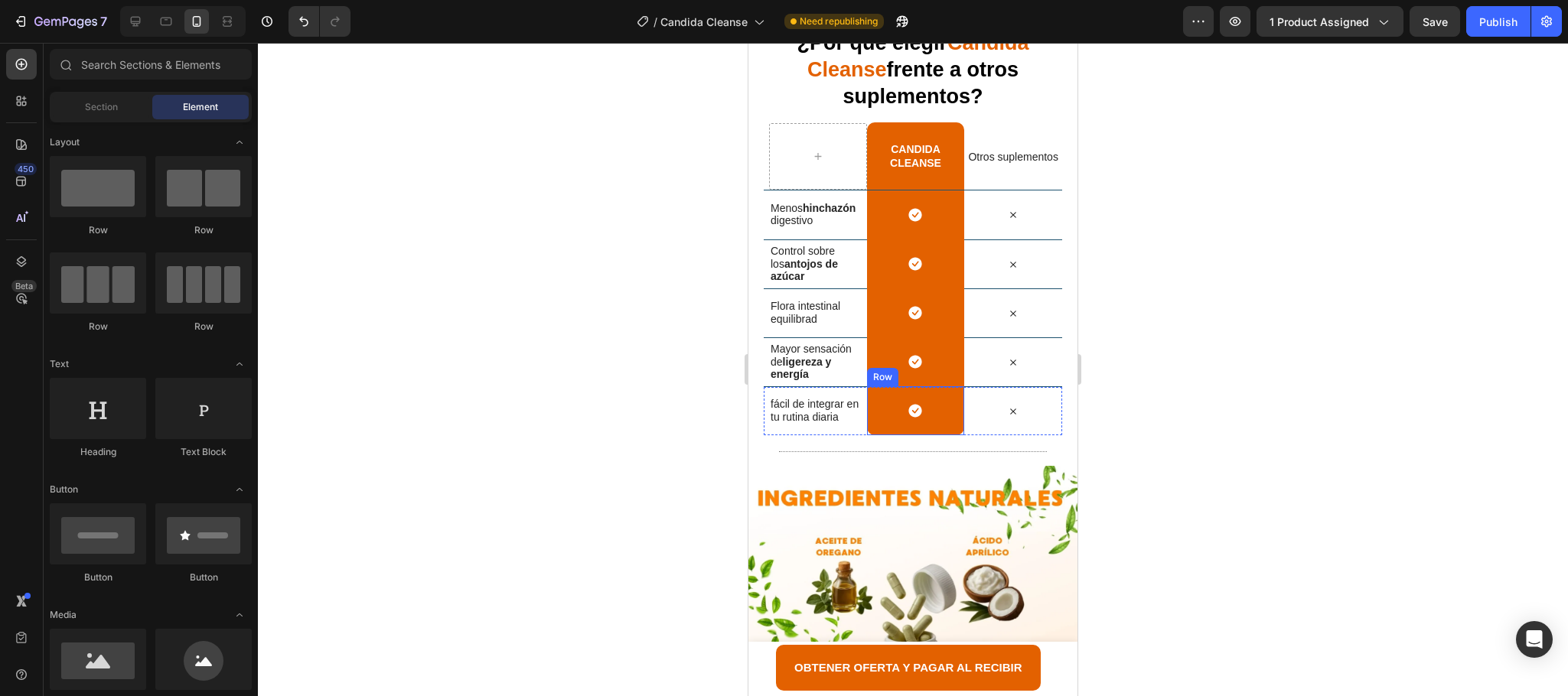
click at [933, 424] on div "Icon Row" at bounding box center [916, 410] width 98 height 49
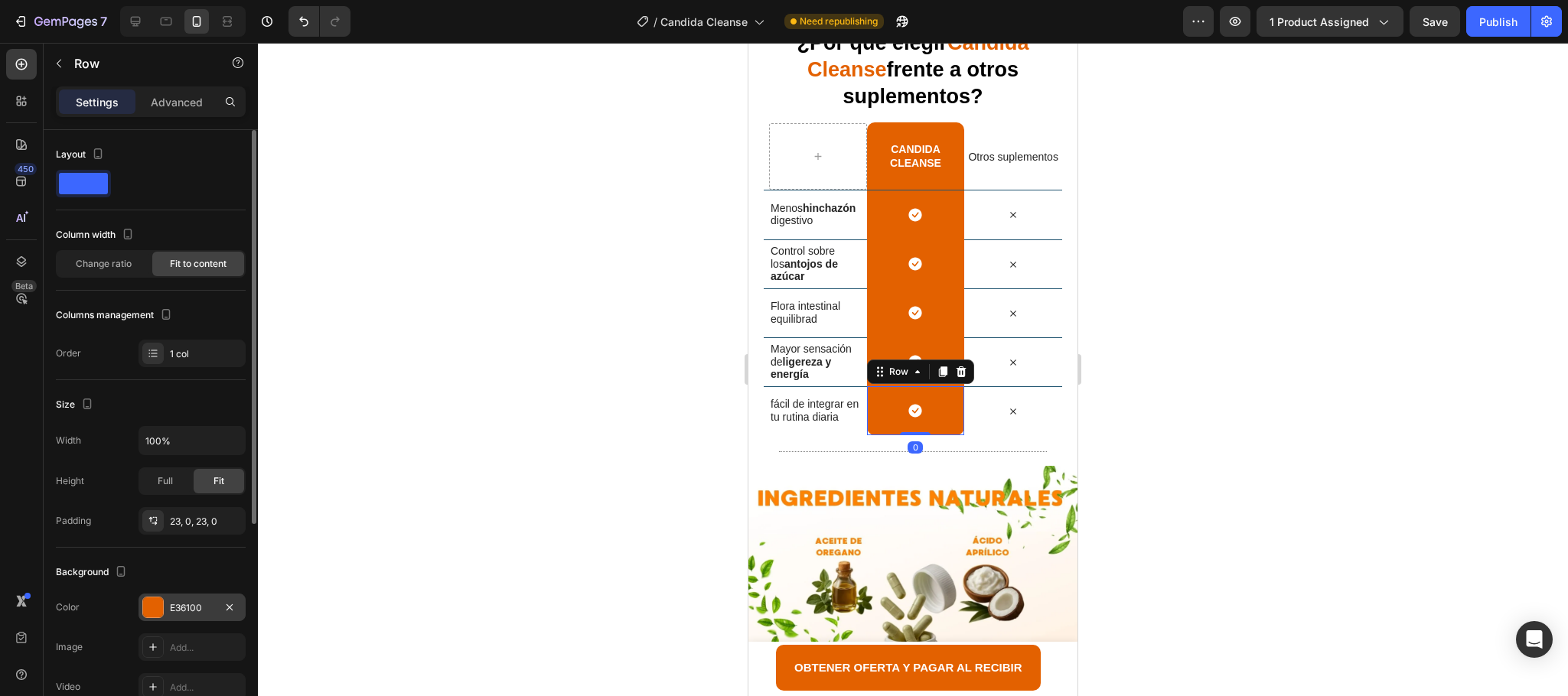
click at [179, 613] on div "E36100" at bounding box center [192, 608] width 44 height 14
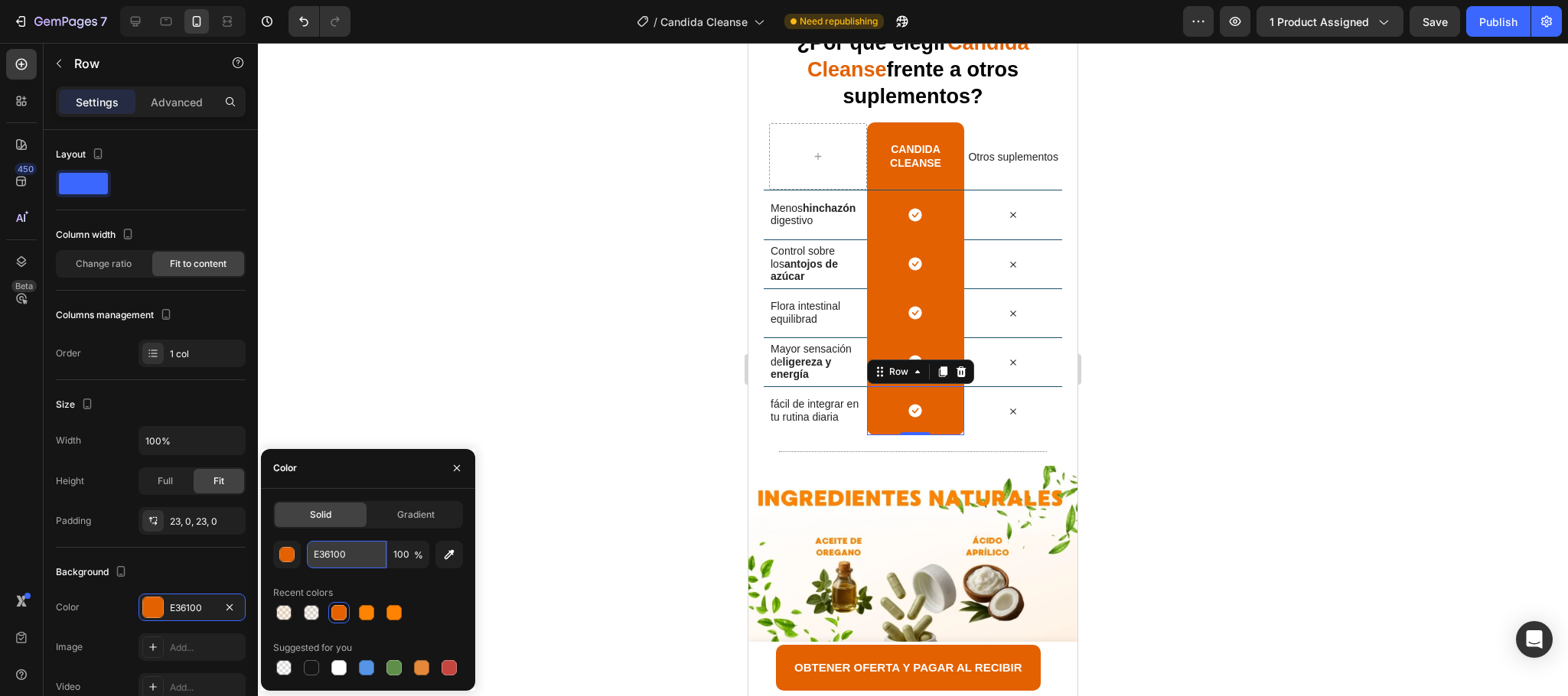
click at [349, 544] on input "E36100" at bounding box center [346, 554] width 80 height 28
click at [852, 645] on div "OBTENER OFERTA Y PAGAR AL RECIBIR Button" at bounding box center [909, 668] width 265 height 46
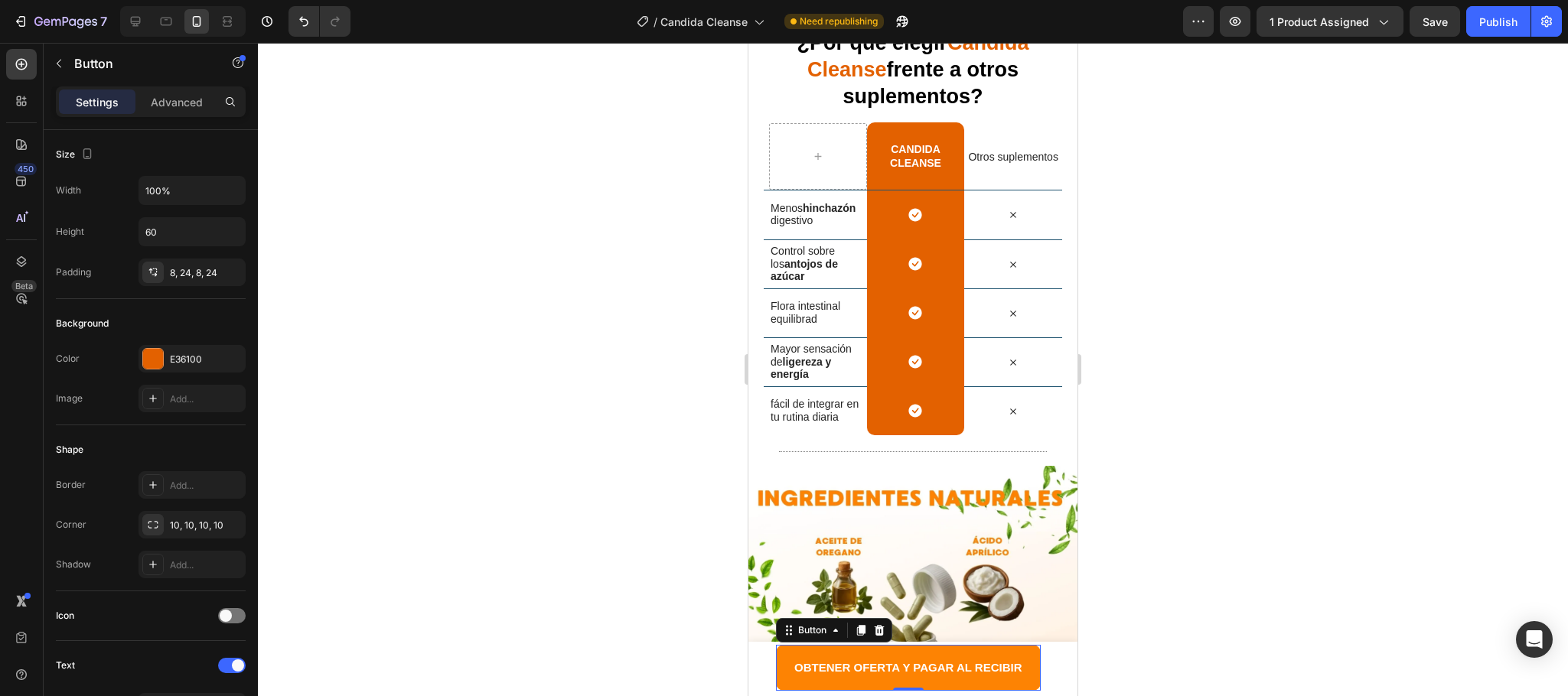
click at [854, 652] on button "OBTENER OFERTA Y PAGAR AL RECIBIR" at bounding box center [909, 668] width 265 height 46
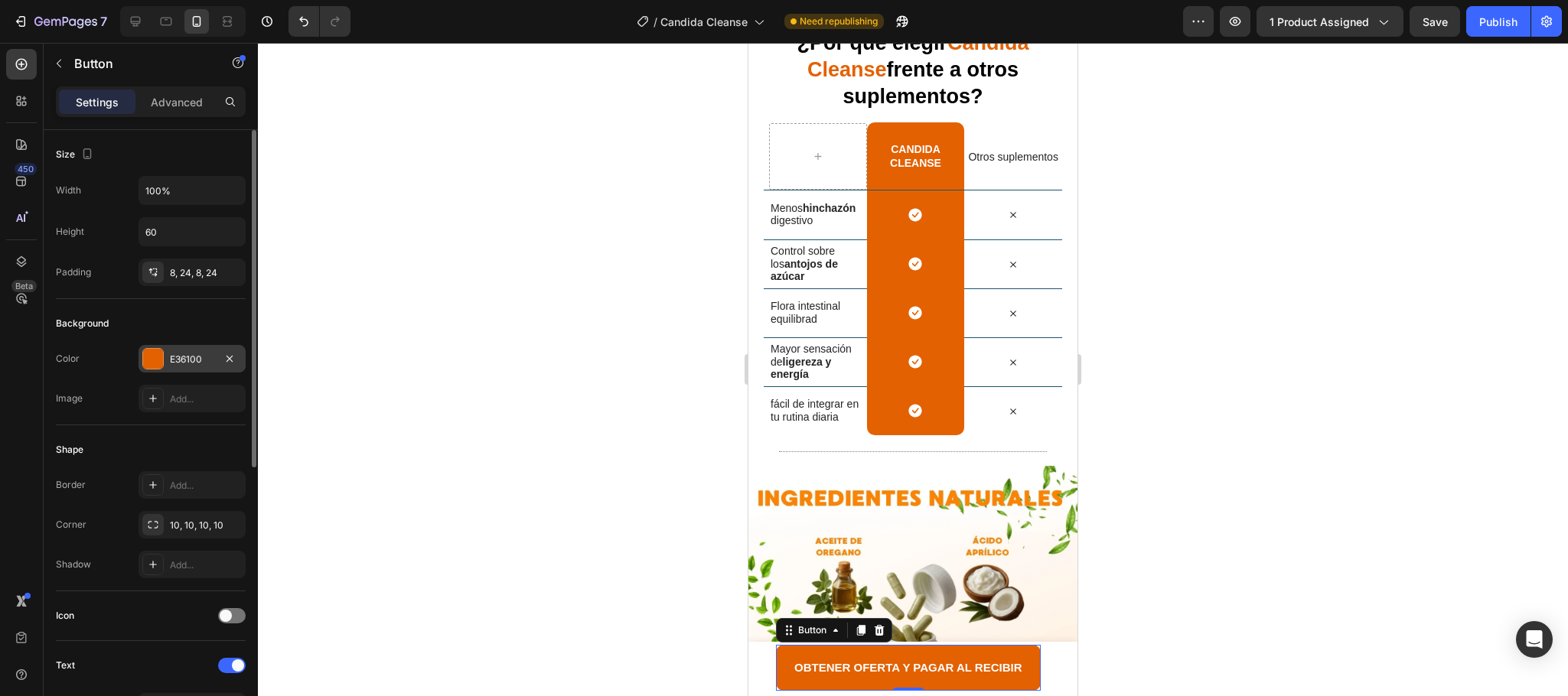
click at [173, 361] on div "E36100" at bounding box center [192, 360] width 44 height 14
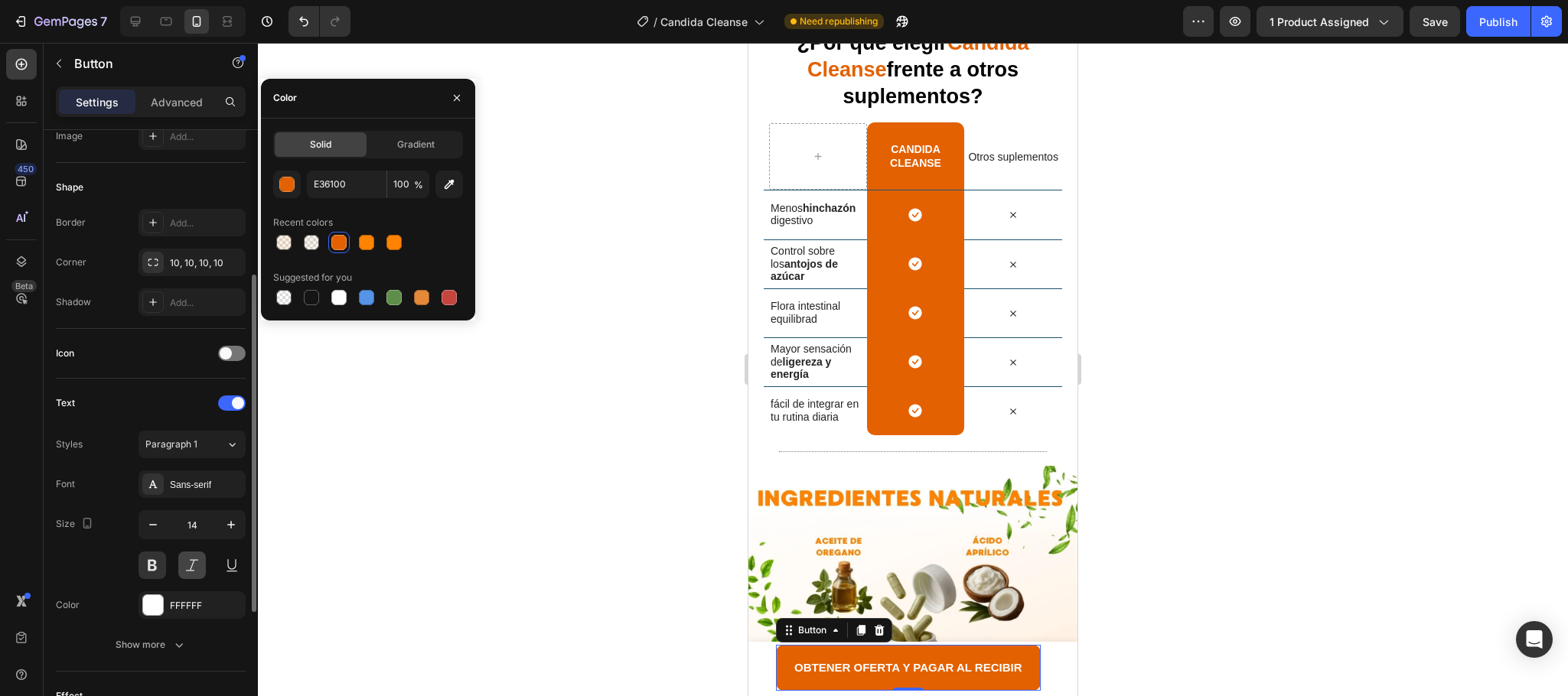
scroll to position [492, 0]
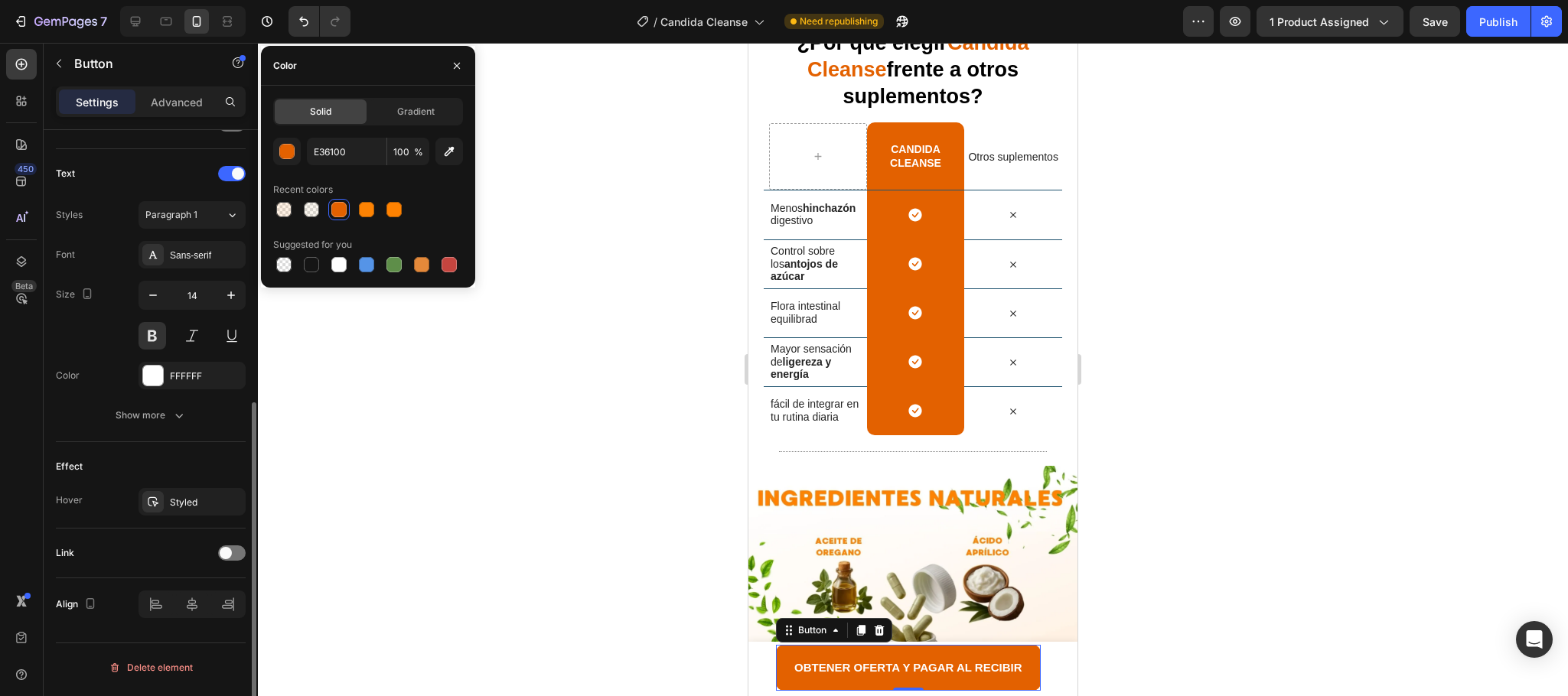
click at [186, 521] on div "Effect Hover Styled" at bounding box center [151, 485] width 190 height 86
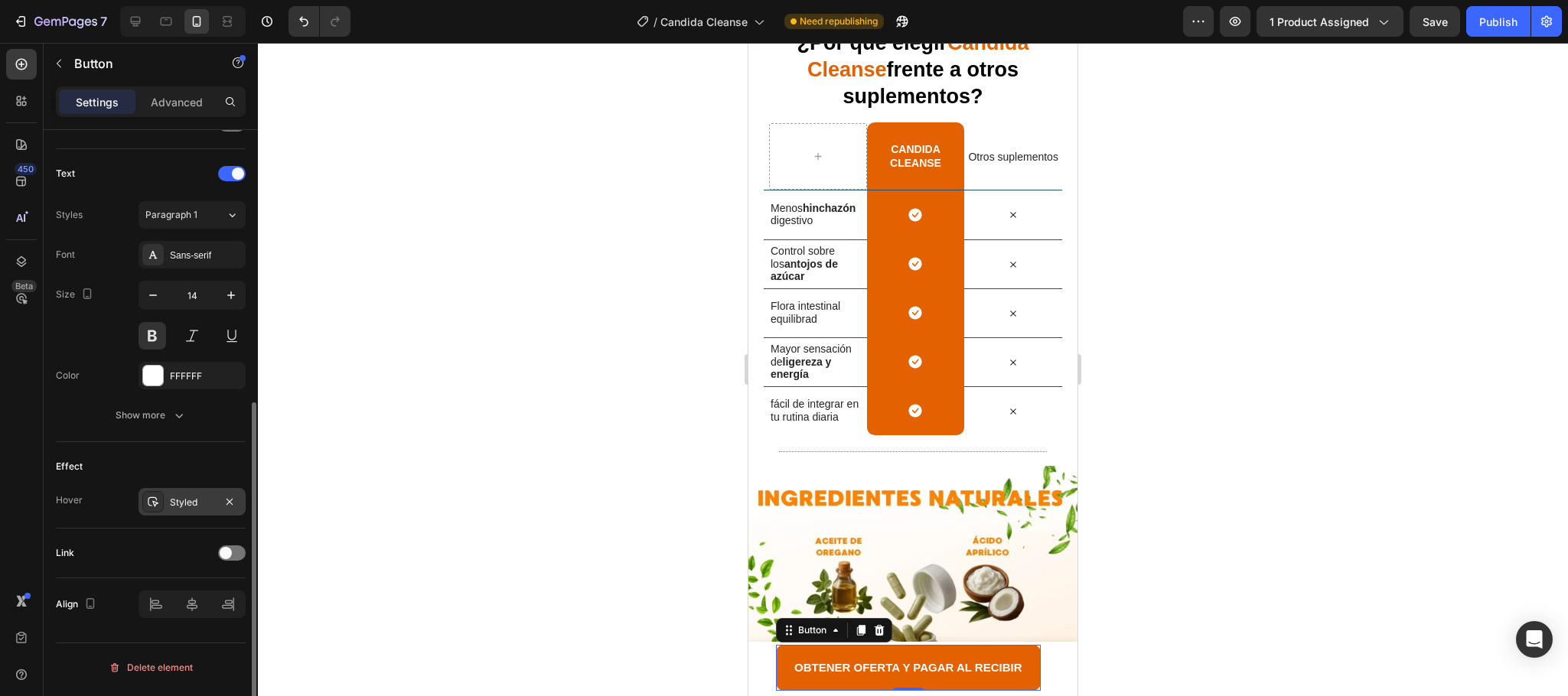
click at [186, 516] on div "Styled" at bounding box center [192, 502] width 107 height 28
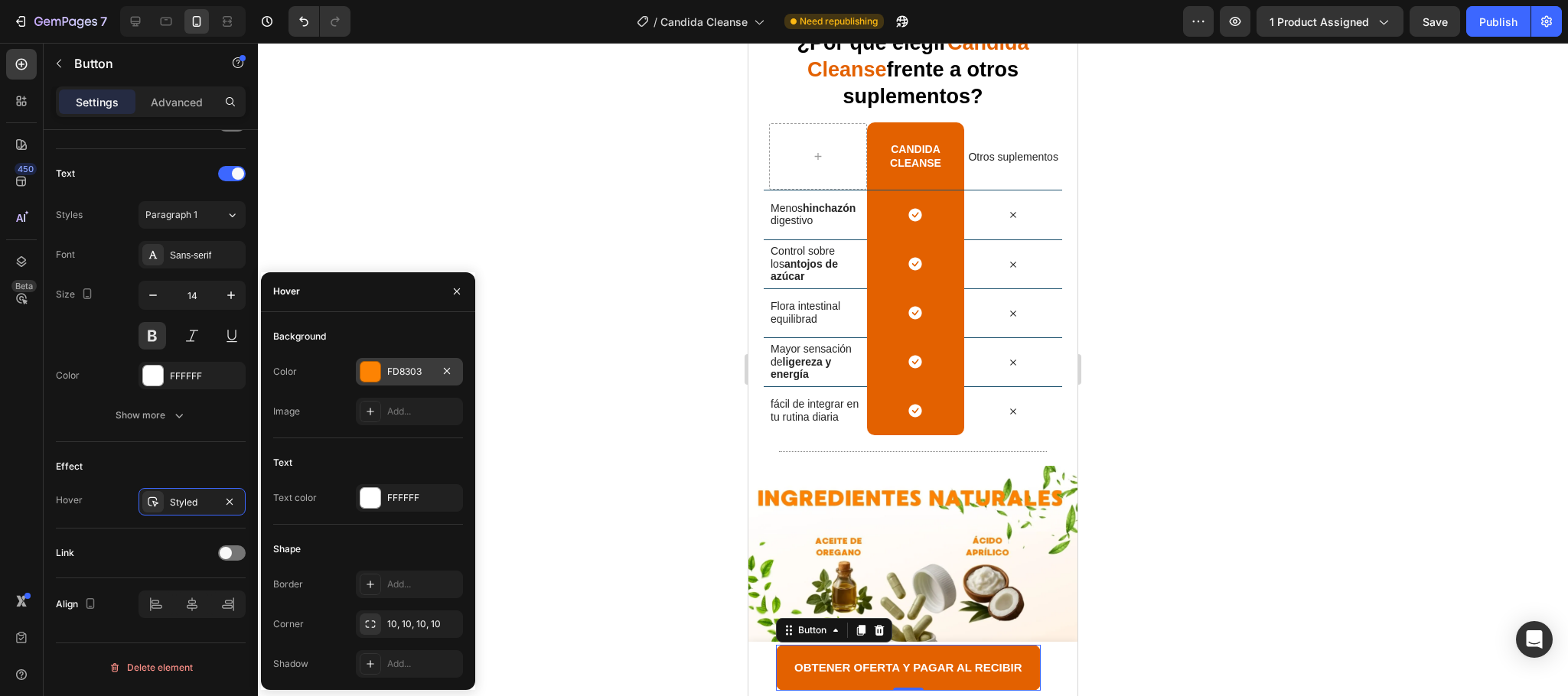
click at [416, 358] on div "FD8303" at bounding box center [410, 371] width 107 height 28
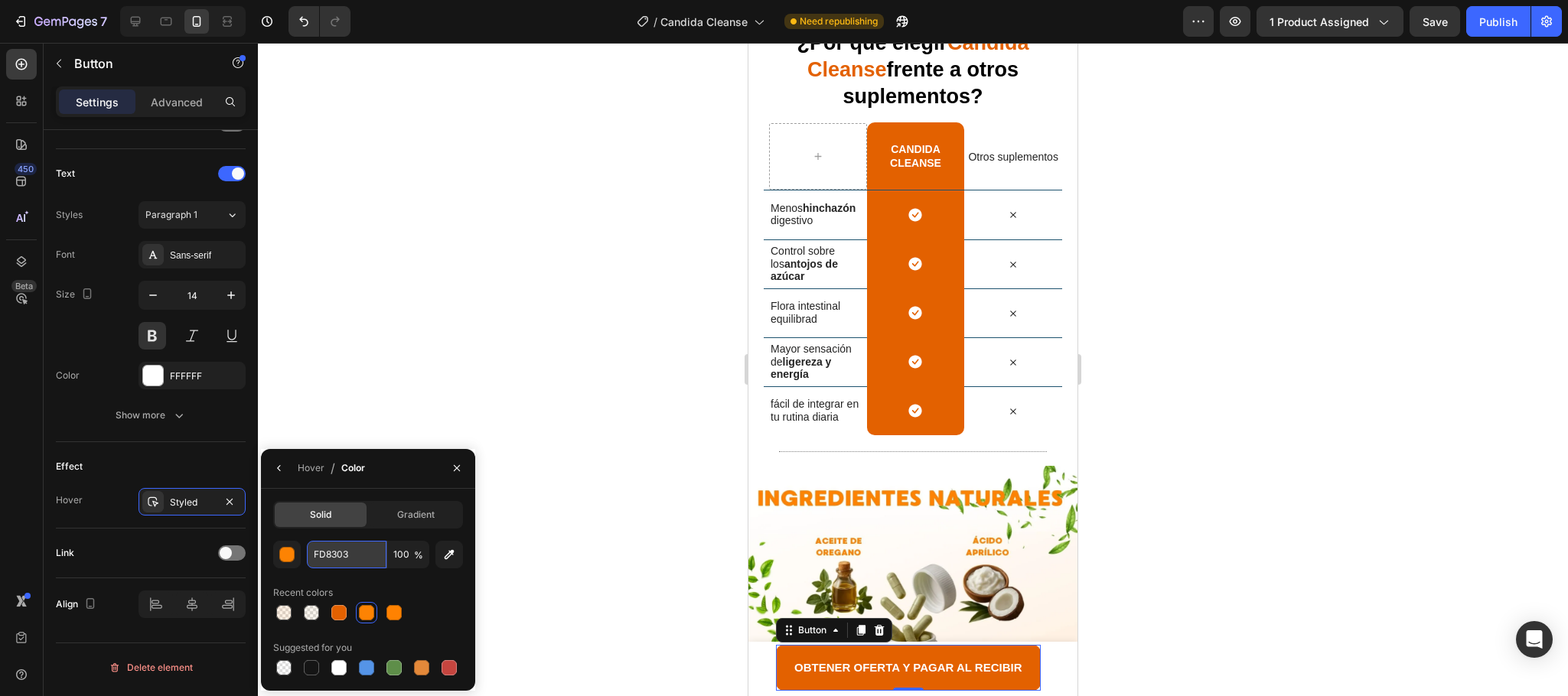
click at [0, 0] on input "FD8303" at bounding box center [0, 0] width 0 height 0
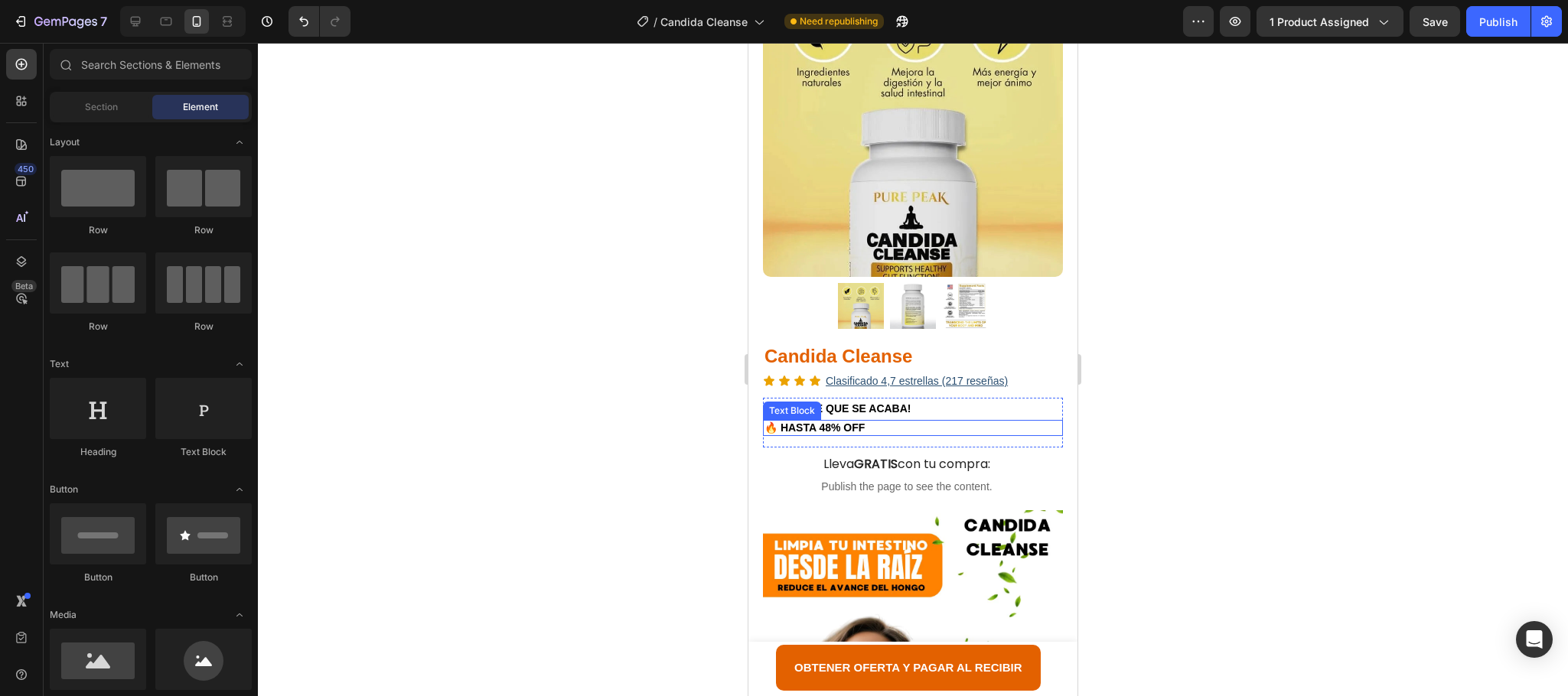
scroll to position [344, 0]
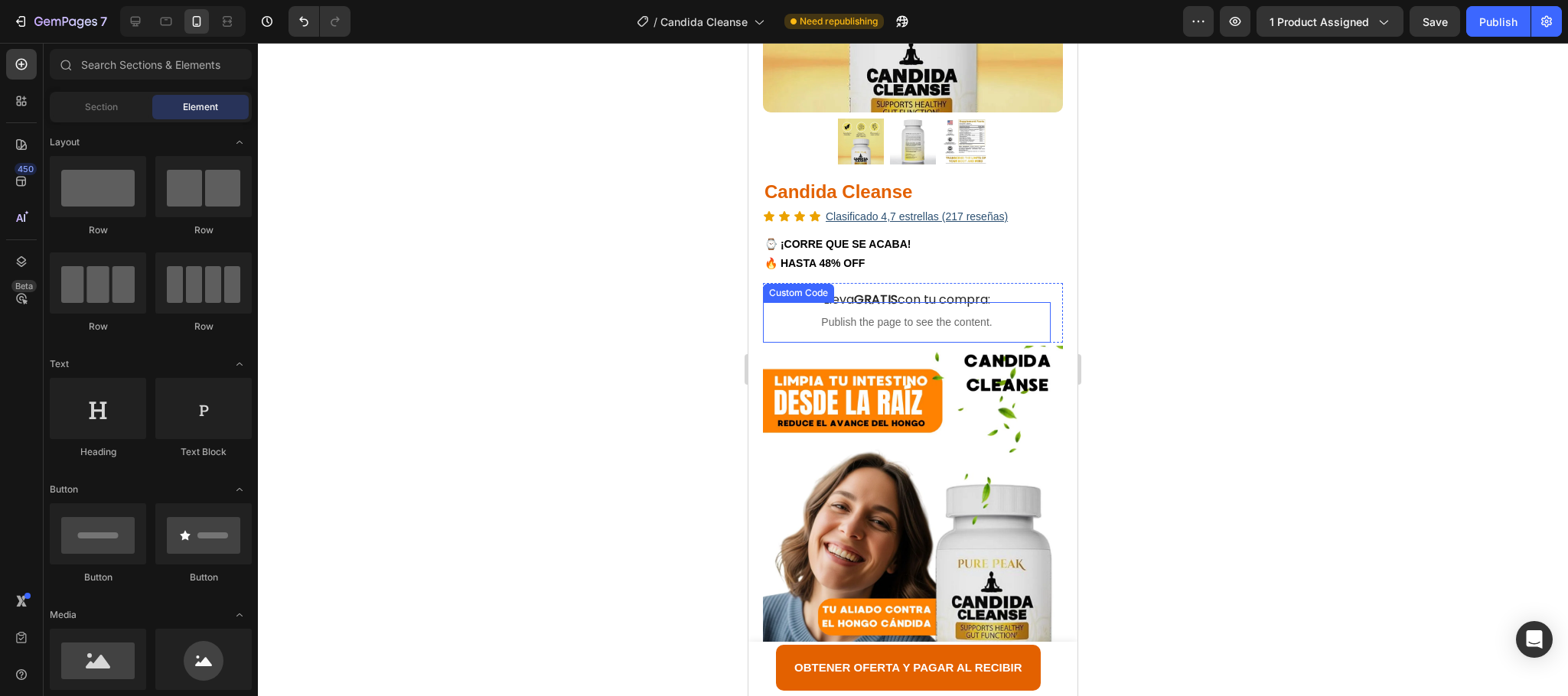
click at [914, 314] on p "Publish the page to see the content." at bounding box center [907, 322] width 288 height 16
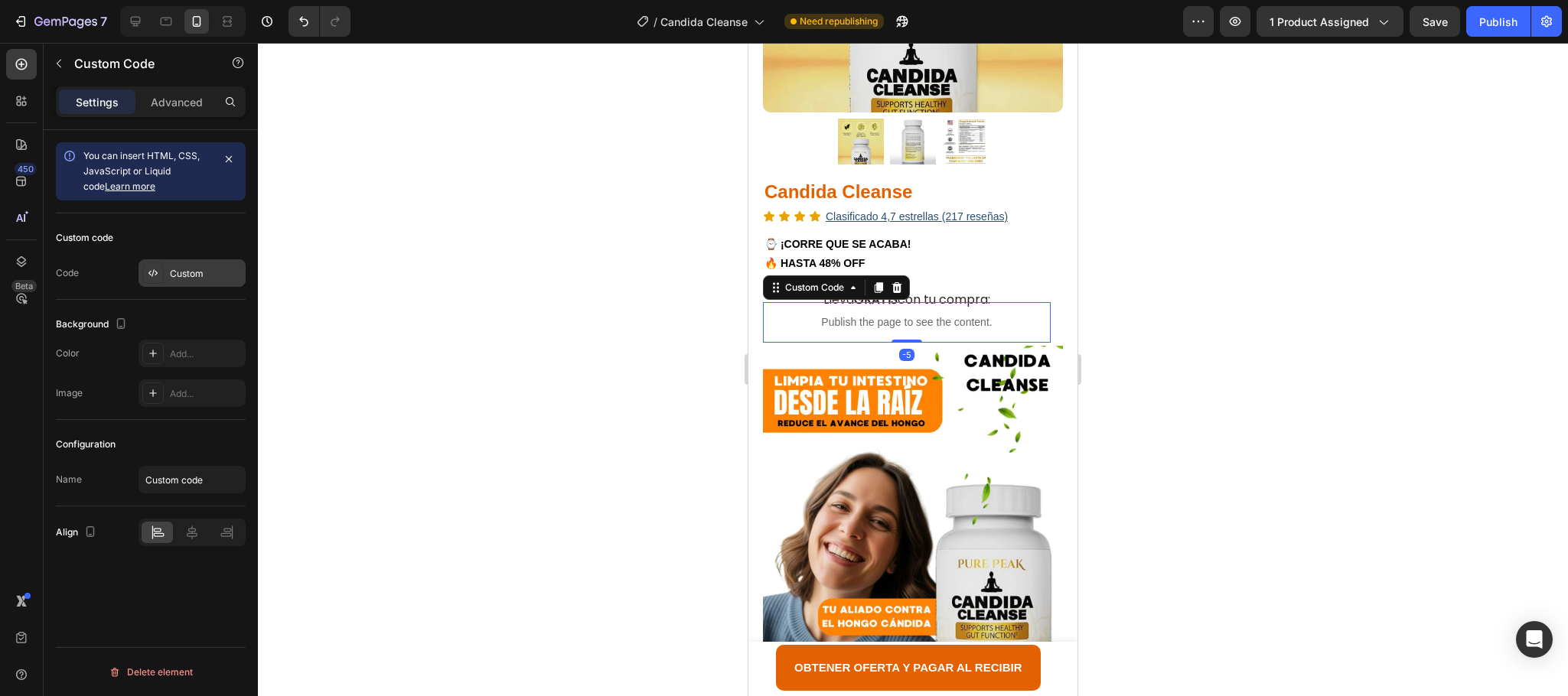
click at [165, 275] on div "Custom" at bounding box center [192, 273] width 107 height 28
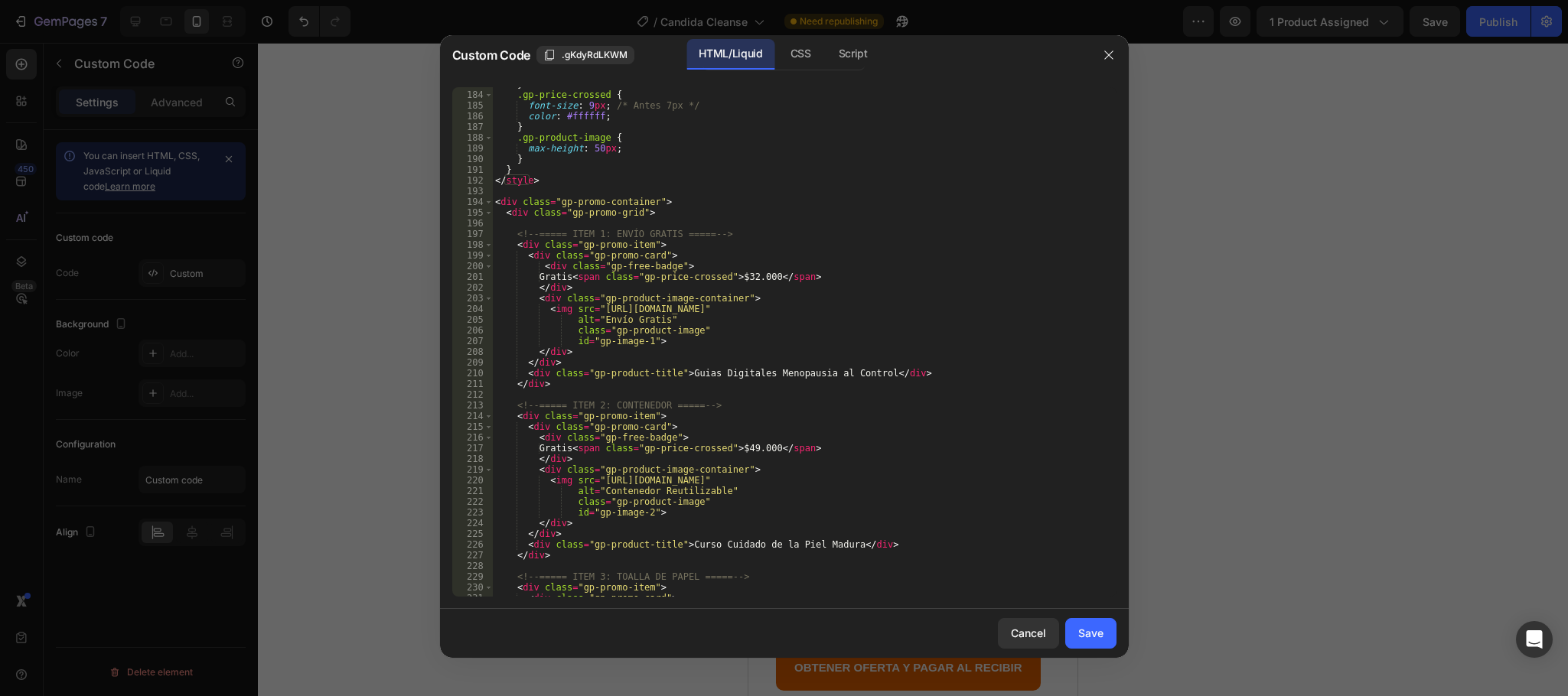
scroll to position [1950, 0]
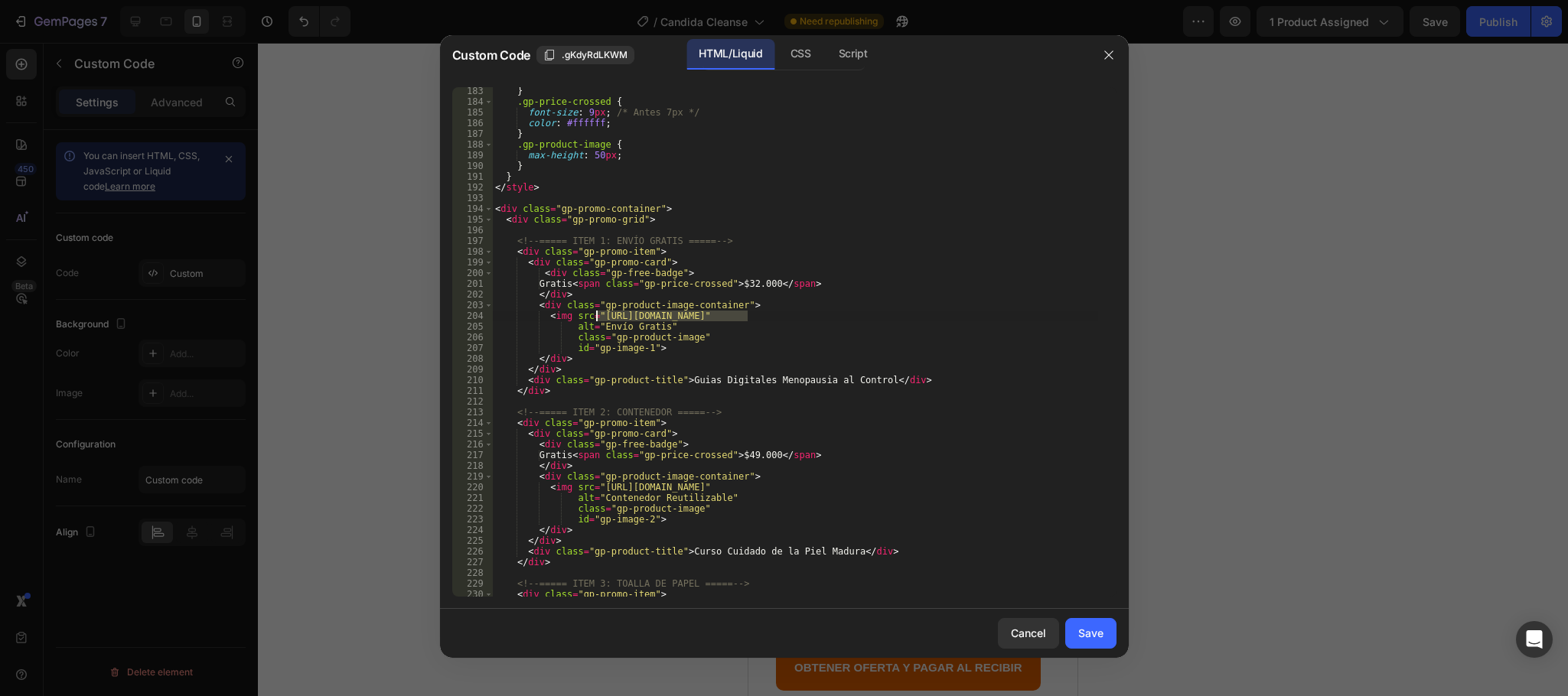
drag, startPoint x: 747, startPoint y: 315, endPoint x: 595, endPoint y: 315, distance: 152.0
click at [595, 315] on div "} .gp-price-crossed { font-size : 9 px ; /* Antes 7px */ color : #ffffff ; } .g…" at bounding box center [795, 351] width 606 height 532
paste textarea "3yXKNhHS/4"
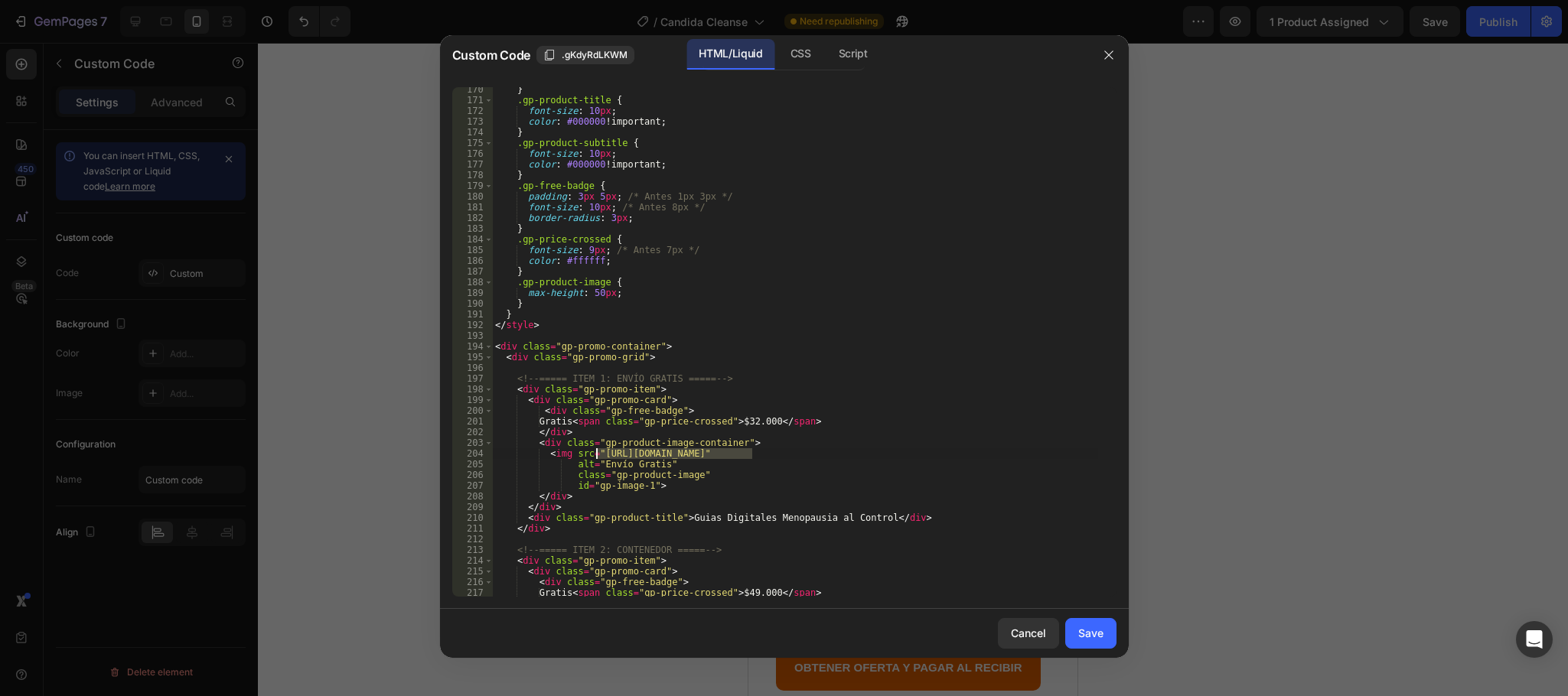
drag, startPoint x: 752, startPoint y: 450, endPoint x: 598, endPoint y: 455, distance: 154.1
click at [598, 455] on div "} .gp-product-title { font-size : 10 px ; color : #000000 !important ; } .gp-pr…" at bounding box center [795, 350] width 606 height 532
paste textarea "p6k26SV8/1"
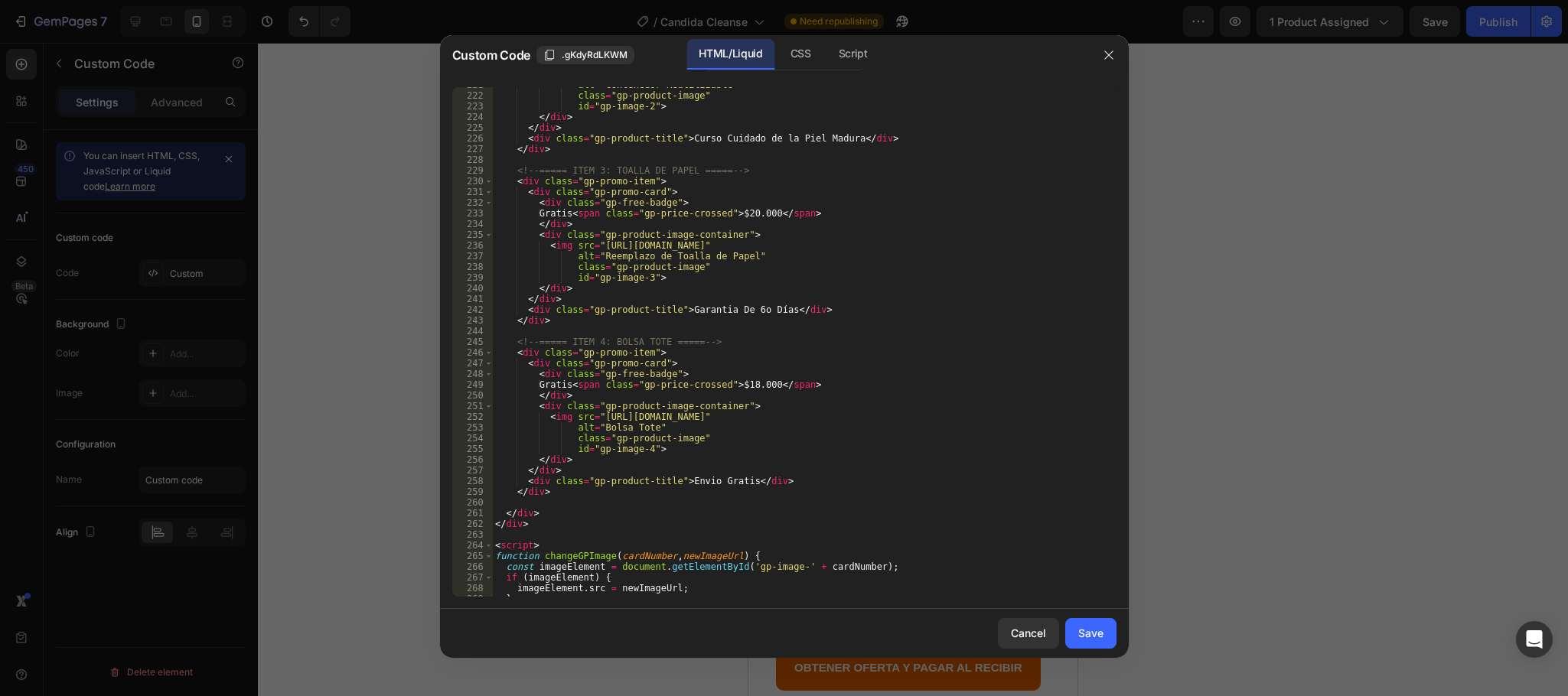
scroll to position [2392, 0]
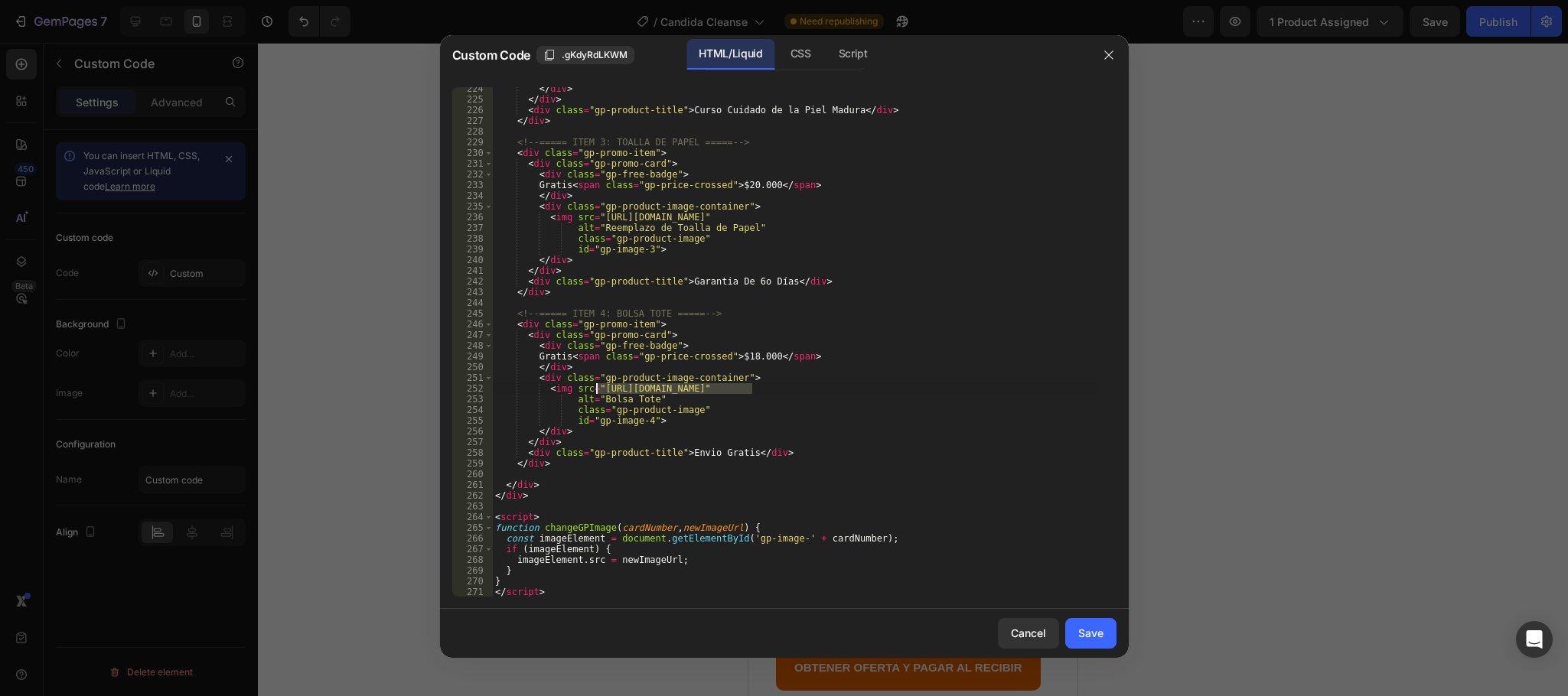
drag, startPoint x: 752, startPoint y: 391, endPoint x: 597, endPoint y: 392, distance: 155.0
click at [597, 392] on div "</ div > </ div > < div class = "gp-product-title" > Curso Cuidado de [PERSON_N…" at bounding box center [795, 349] width 606 height 532
paste textarea "p6k26SV8/1"
paste textarea "3yXKNhHS"
drag, startPoint x: 753, startPoint y: 217, endPoint x: 595, endPoint y: 216, distance: 158.0
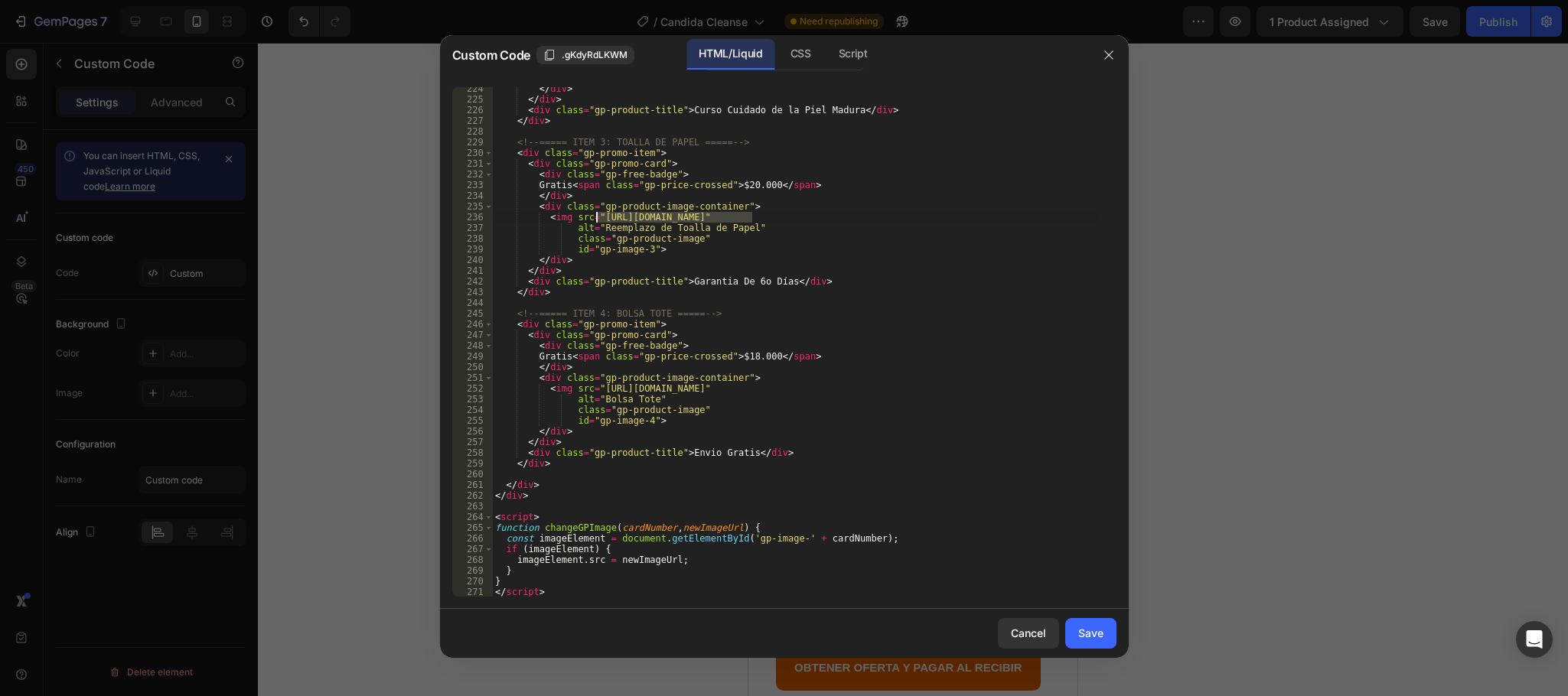
click at [595, 216] on div "</ div > </ div > < div class = "gp-product-title" > Curso Cuidado de [PERSON_N…" at bounding box center [795, 349] width 606 height 532
paste textarea "vvM7hJGZ"
click at [743, 282] on div "</ div > </ div > < div class = "gp-product-title" > Curso Cuidado de [PERSON_N…" at bounding box center [795, 349] width 606 height 532
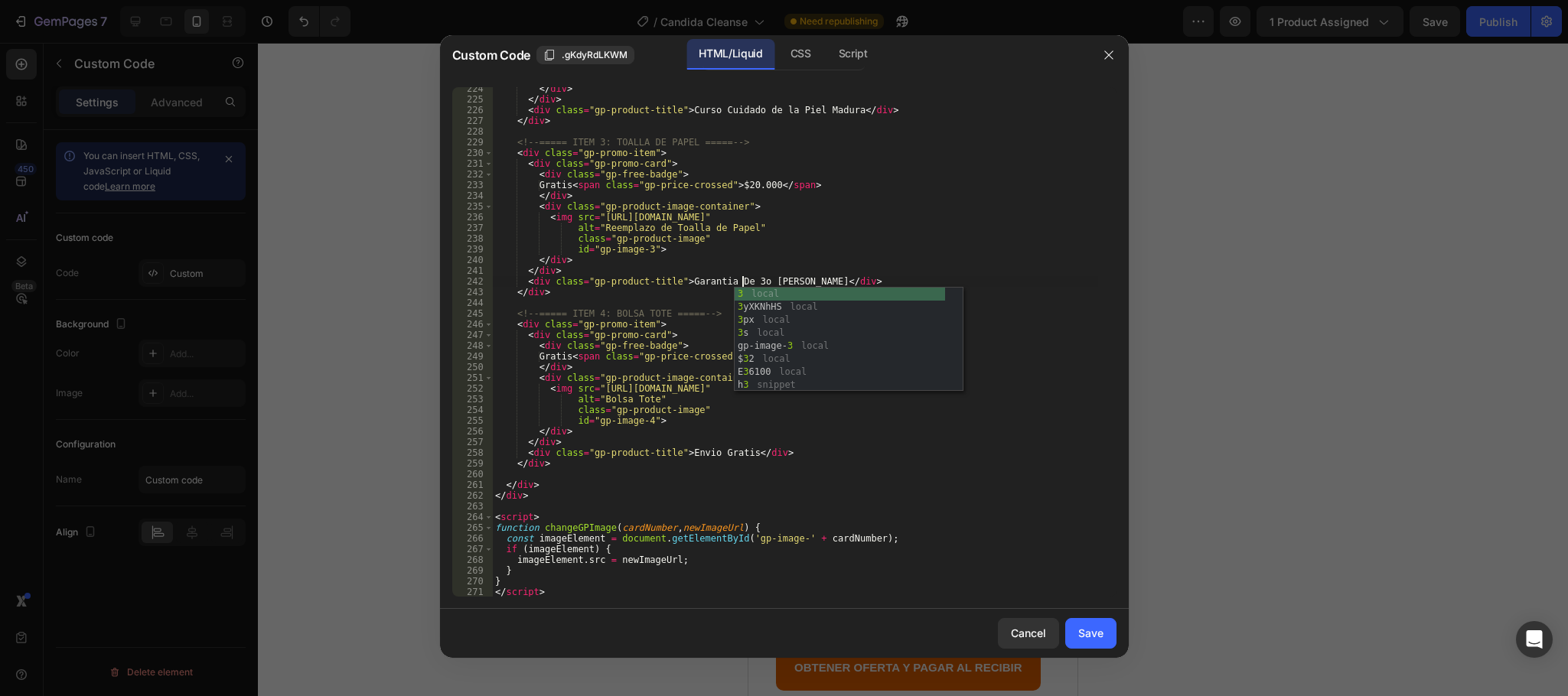
scroll to position [0, 20]
click at [845, 218] on div "</ div > </ div > < div class = "gp-product-title" > Curso Cuidado de [PERSON_N…" at bounding box center [795, 349] width 606 height 532
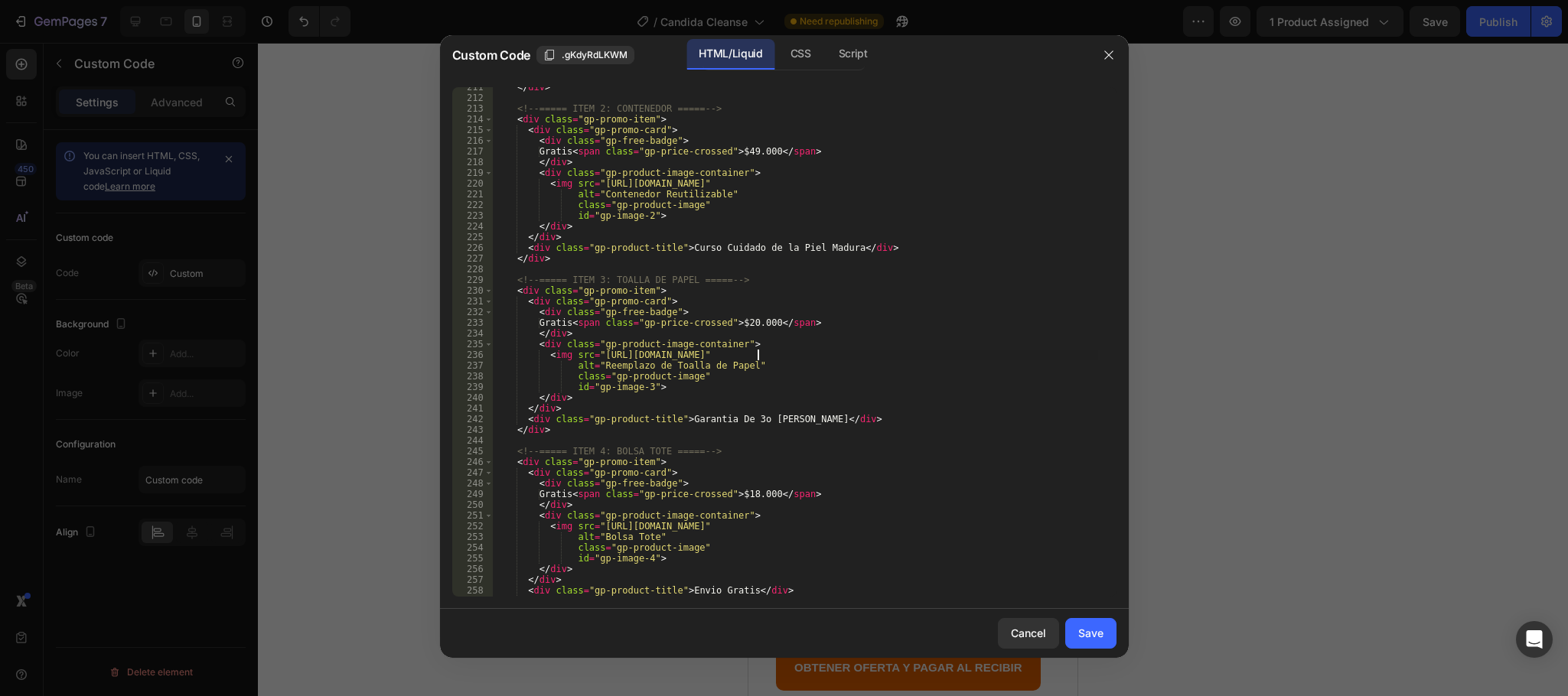
scroll to position [2185, 0]
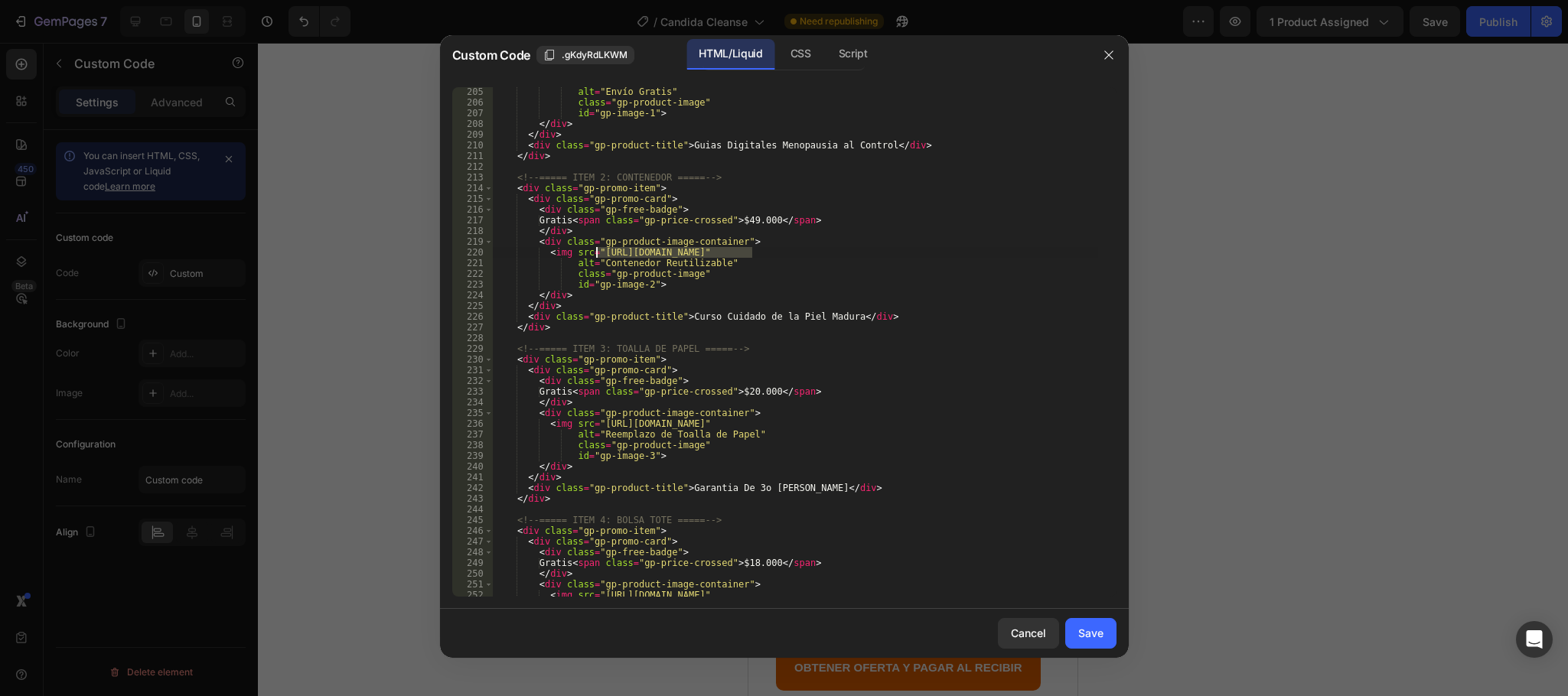
drag, startPoint x: 753, startPoint y: 253, endPoint x: 593, endPoint y: 250, distance: 160.0
click at [593, 250] on div "alt = "Envío Gratis" class = "gp-product-image" id = "gp-image-1" > </ div > </…" at bounding box center [795, 352] width 606 height 532
paste textarea "[URL][DOMAIN_NAME]"
type textarea "<img src=[URL][DOMAIN_NAME]""
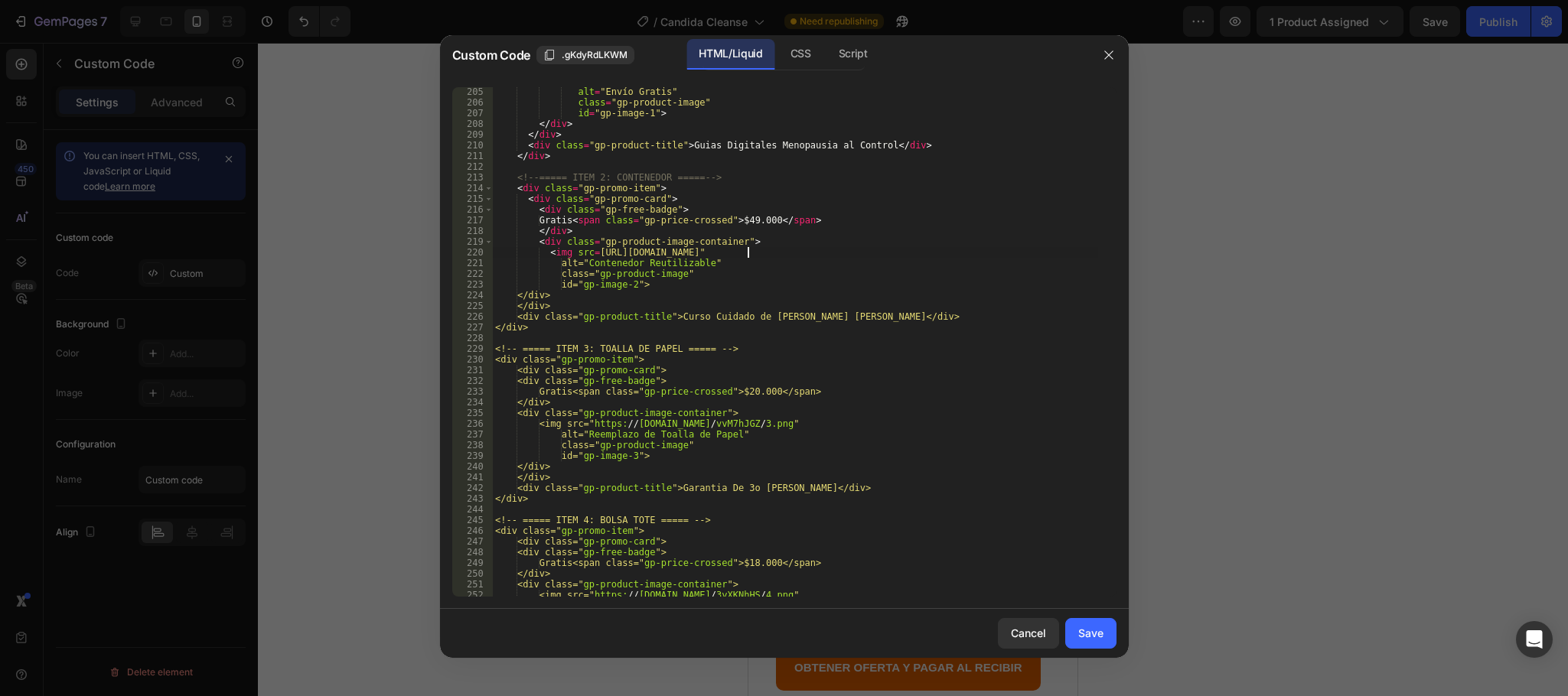
drag, startPoint x: 1079, startPoint y: 632, endPoint x: 1075, endPoint y: 554, distance: 78.1
click at [1079, 627] on div "Save" at bounding box center [1091, 633] width 25 height 16
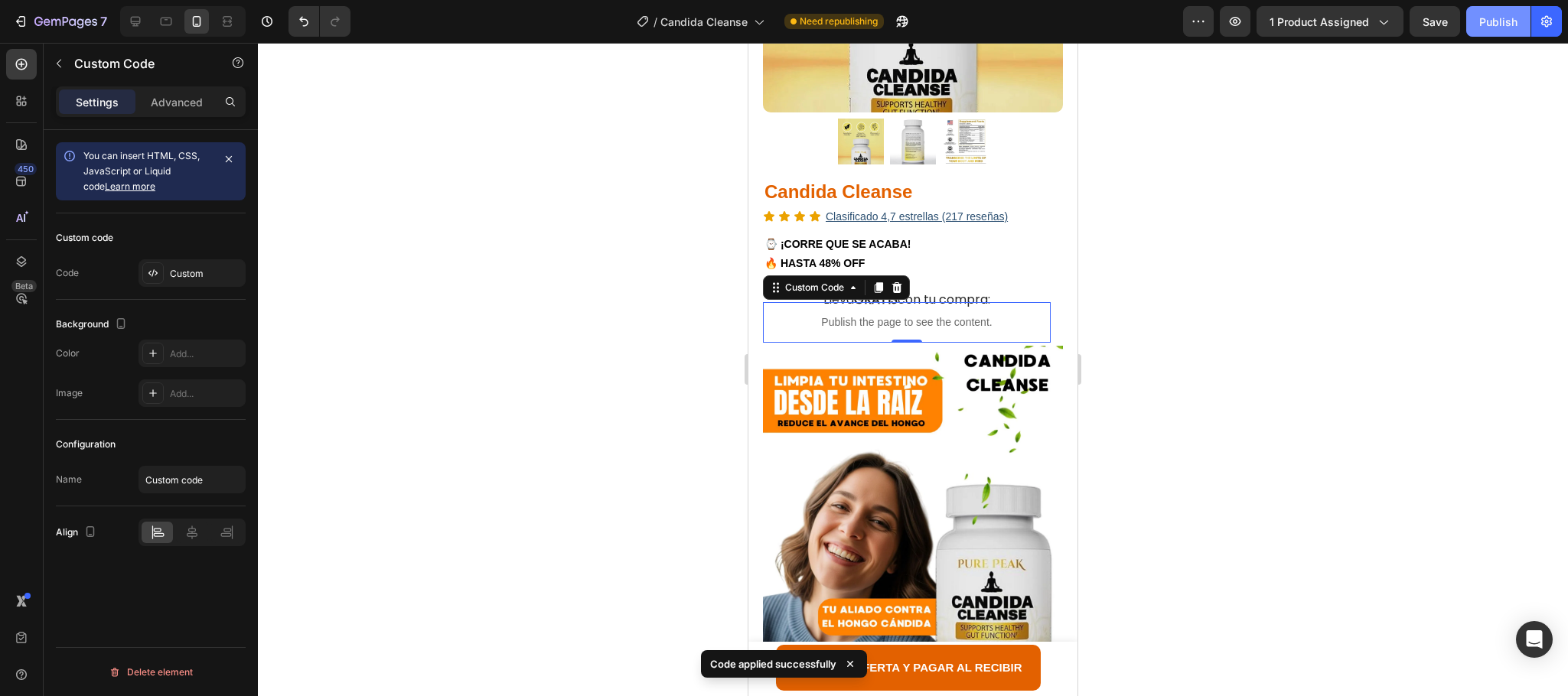
click at [1495, 21] on div "Publish" at bounding box center [1498, 22] width 38 height 16
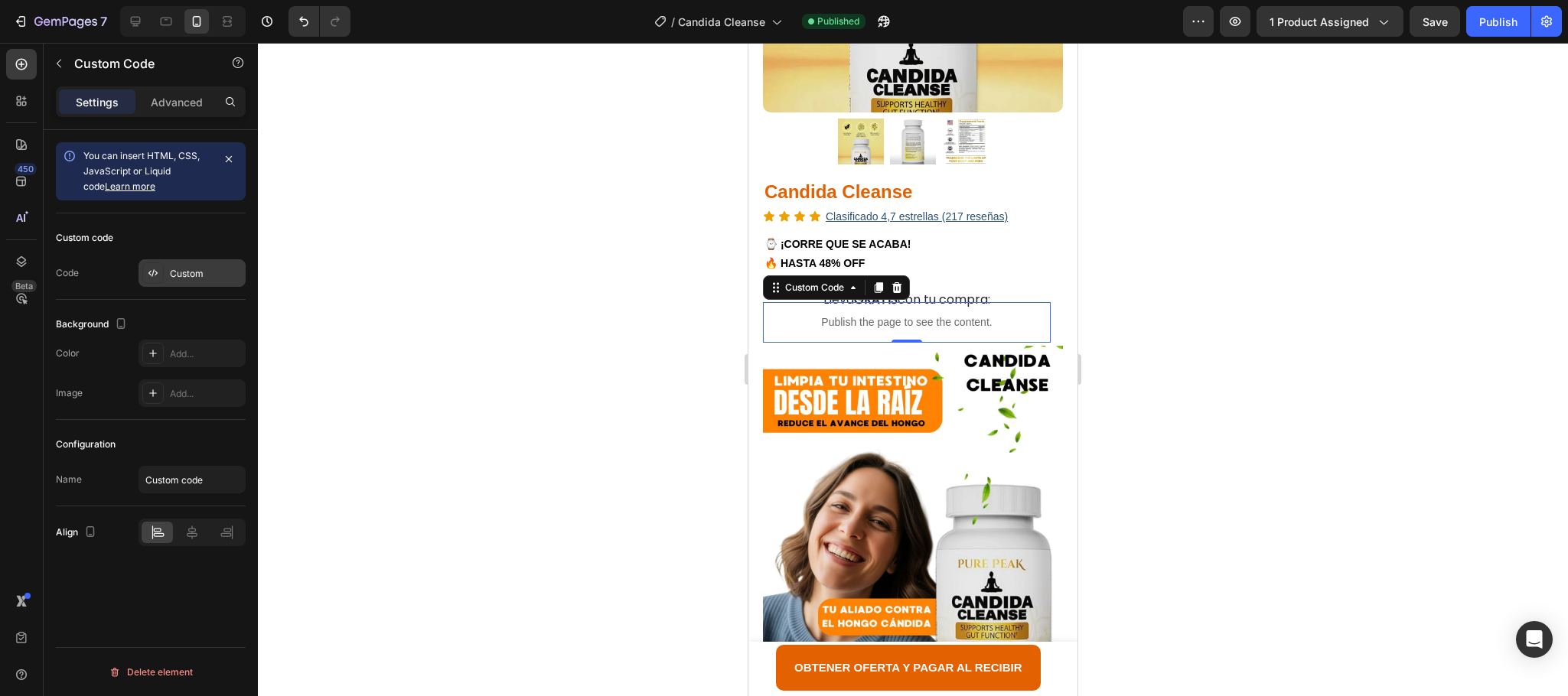
click at [193, 282] on div "Custom" at bounding box center [192, 273] width 107 height 28
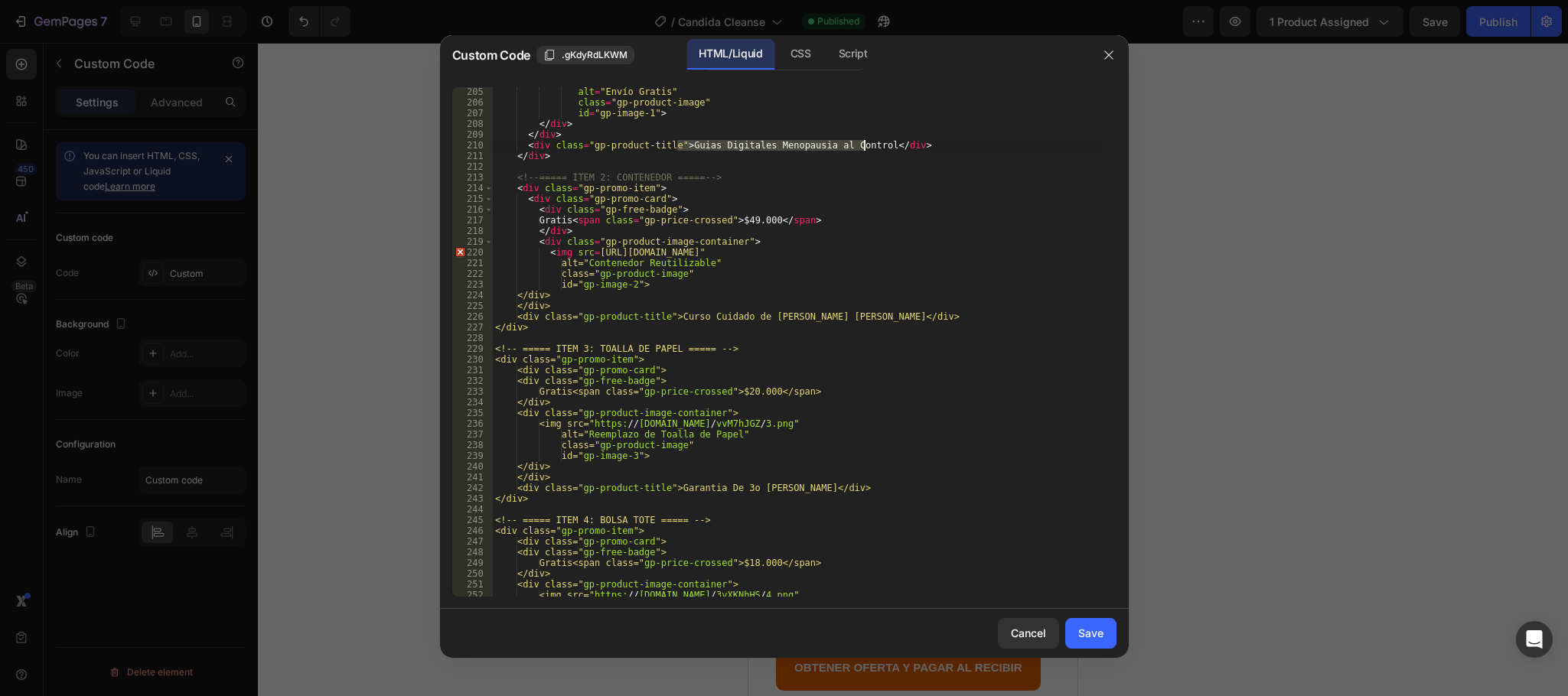
drag, startPoint x: 677, startPoint y: 147, endPoint x: 865, endPoint y: 142, distance: 188.1
click at [865, 142] on div "alt = "Envío Gratis" class = "gp-product-image" id = "gp-image-1" > </ div > </…" at bounding box center [795, 352] width 606 height 532
paste textarea "Recetario Vital PRO: 50+ Comidas y Bebidas que Sanan"
drag, startPoint x: 888, startPoint y: 146, endPoint x: 804, endPoint y: 146, distance: 84.0
click at [804, 146] on div "alt = "Envío Gratis" class = "gp-product-image" id = "gp-image-1" > </ div > </…" at bounding box center [795, 352] width 606 height 532
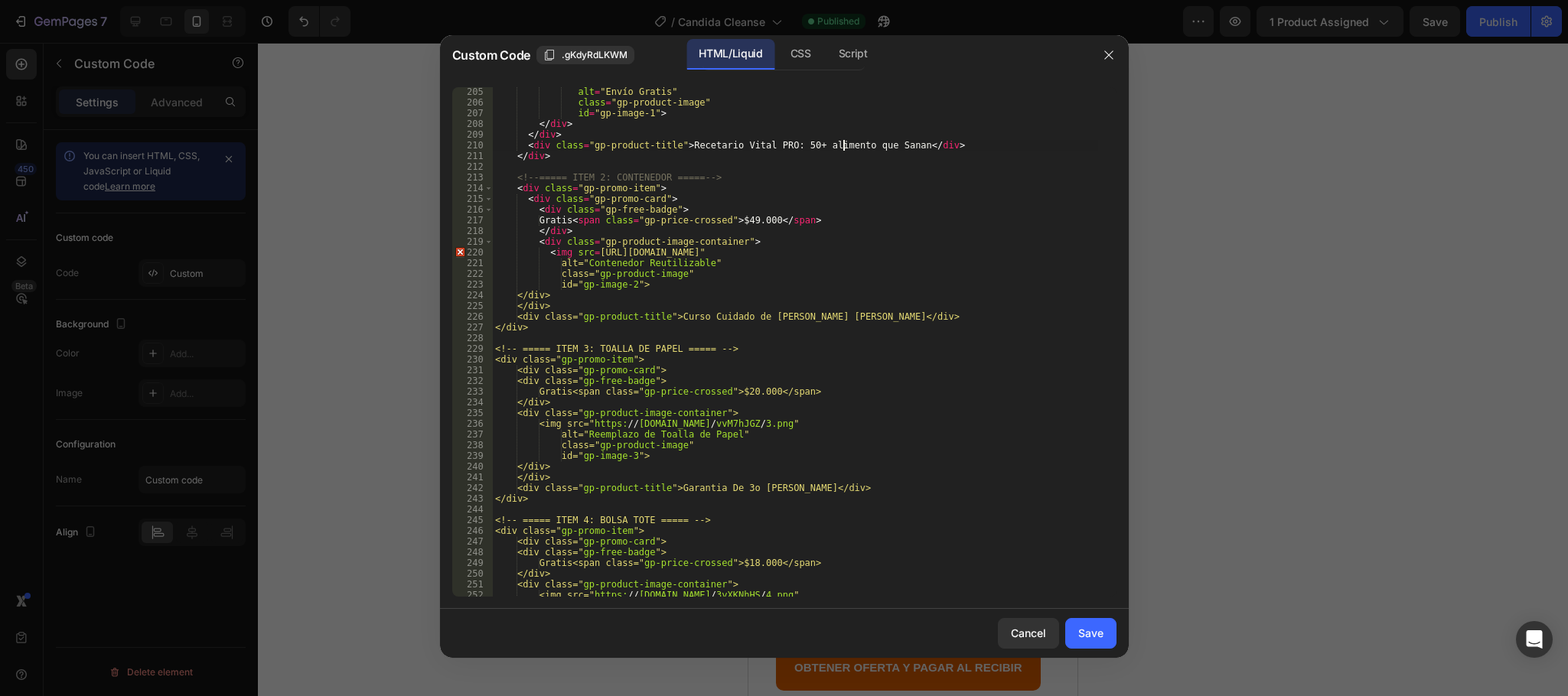
scroll to position [0, 28]
click at [802, 146] on div "alt = "Envío Gratis" class = "gp-product-image" id = "gp-image-1" > </ div > </…" at bounding box center [795, 352] width 606 height 532
click at [680, 146] on div "alt = "Envío Gratis" class = "gp-product-image" id = "gp-image-1" > </ div > </…" at bounding box center [795, 352] width 606 height 532
click at [756, 141] on div "alt = "Envío Gratis" class = "gp-product-image" id = "gp-image-1" > </ div > </…" at bounding box center [795, 352] width 606 height 532
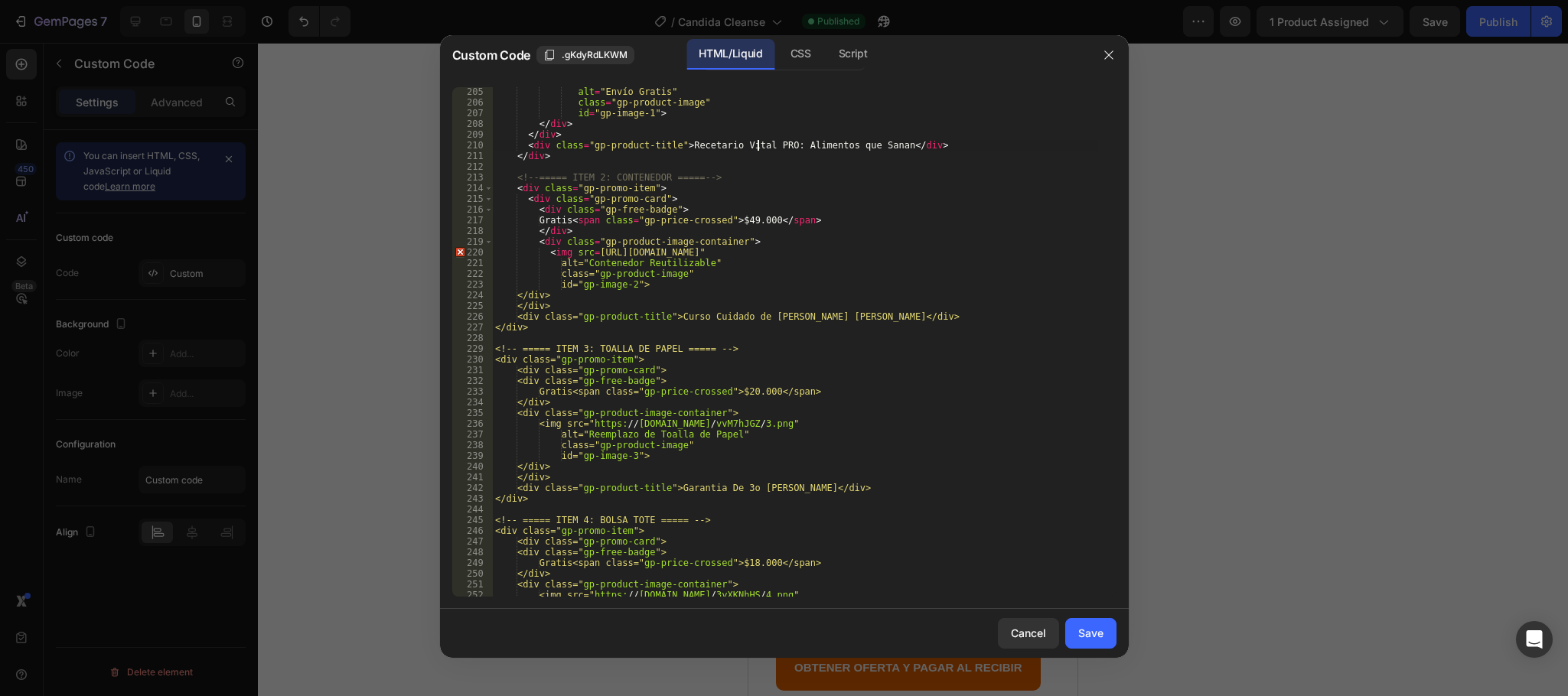
click at [834, 142] on div "alt = "Envío Gratis" class = "gp-product-image" id = "gp-image-1" > </ div > </…" at bounding box center [795, 352] width 606 height 532
drag, startPoint x: 677, startPoint y: 314, endPoint x: 836, endPoint y: 318, distance: 159.1
click at [836, 318] on div "alt = "Envío Gratis" class = "gp-product-image" id = "gp-image-1" > </ div > </…" at bounding box center [795, 352] width 606 height 532
paste textarea "PRO SkinCare: Transforma tu Piel en 21 [PERSON_NAME]"
type textarea "<div class="gp-product-title">Curso PRO SkinCare: Transforma tu Piel en 21 [PER…"
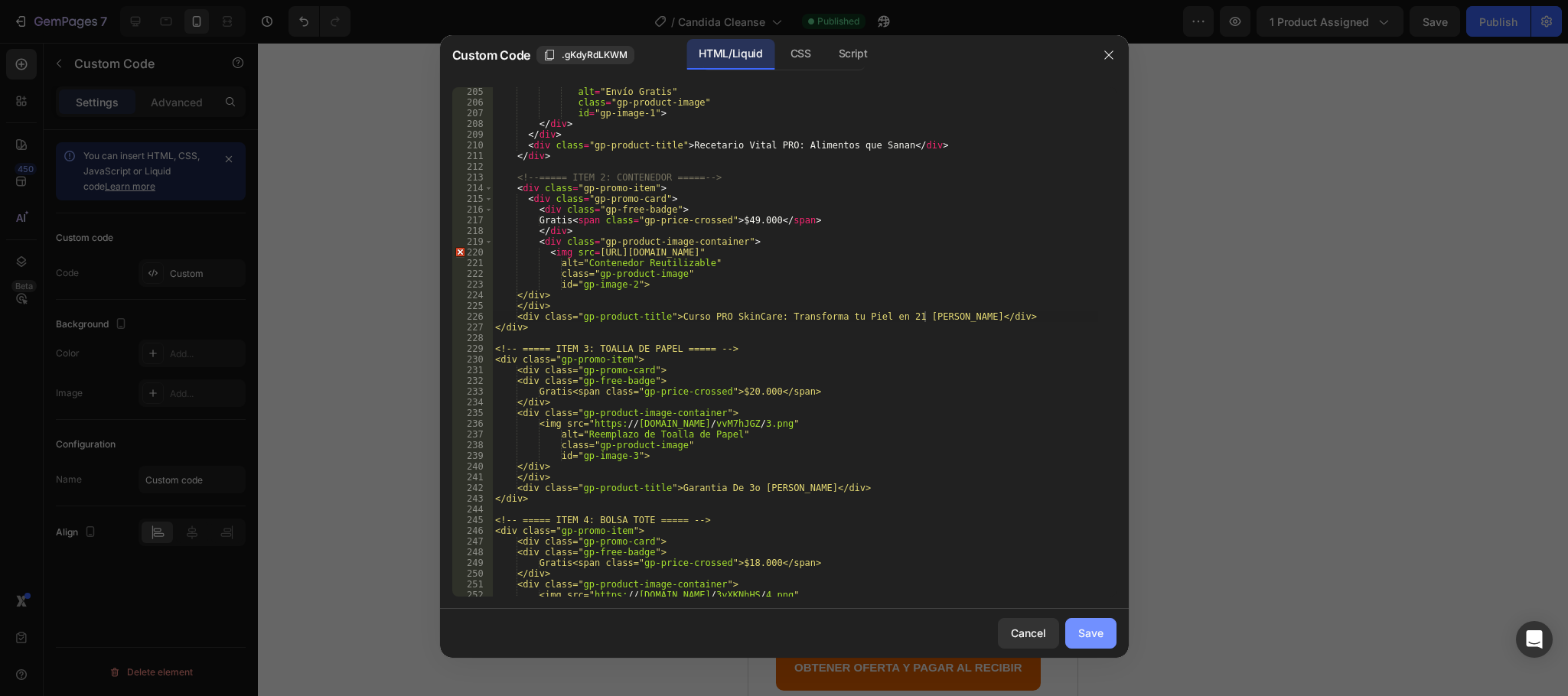
click at [1101, 632] on div "Save" at bounding box center [1091, 633] width 25 height 16
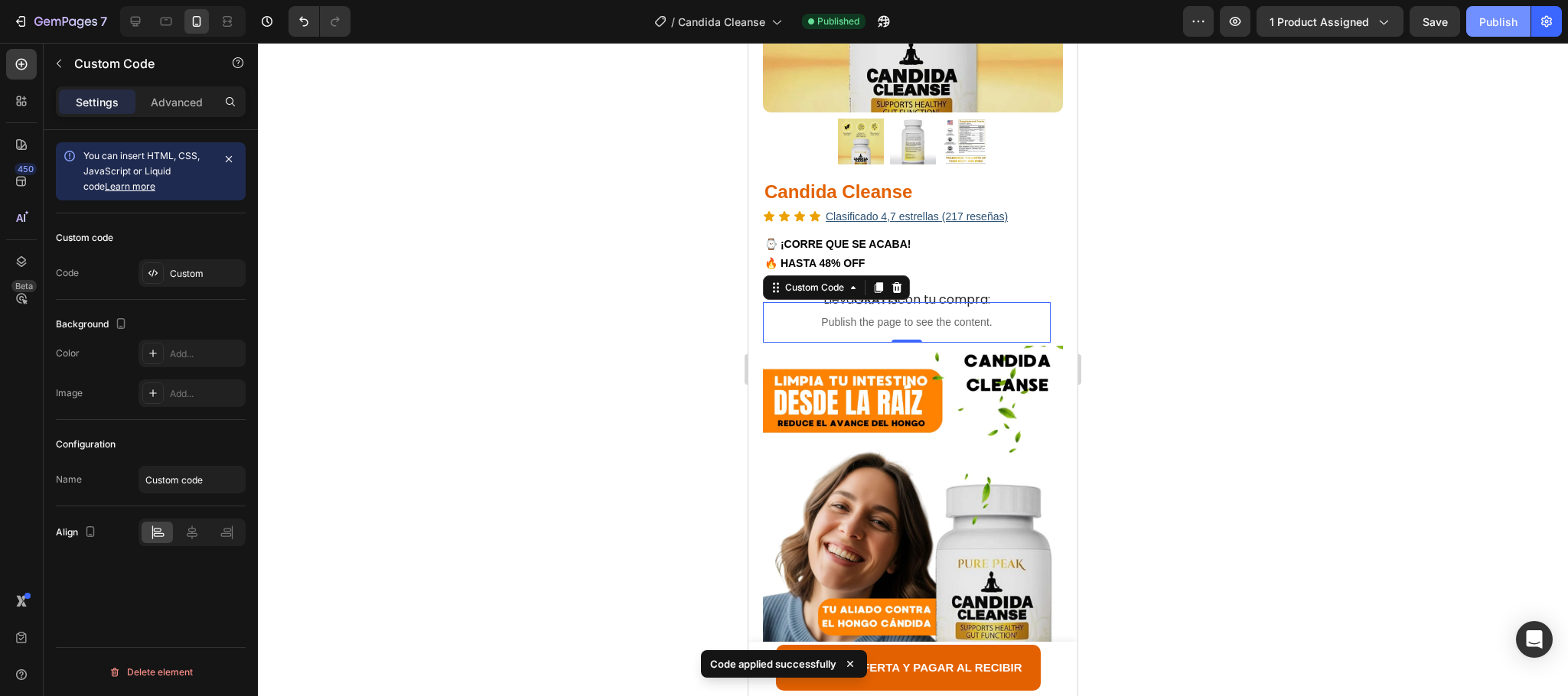
click at [1497, 23] on div "Publish" at bounding box center [1498, 22] width 38 height 16
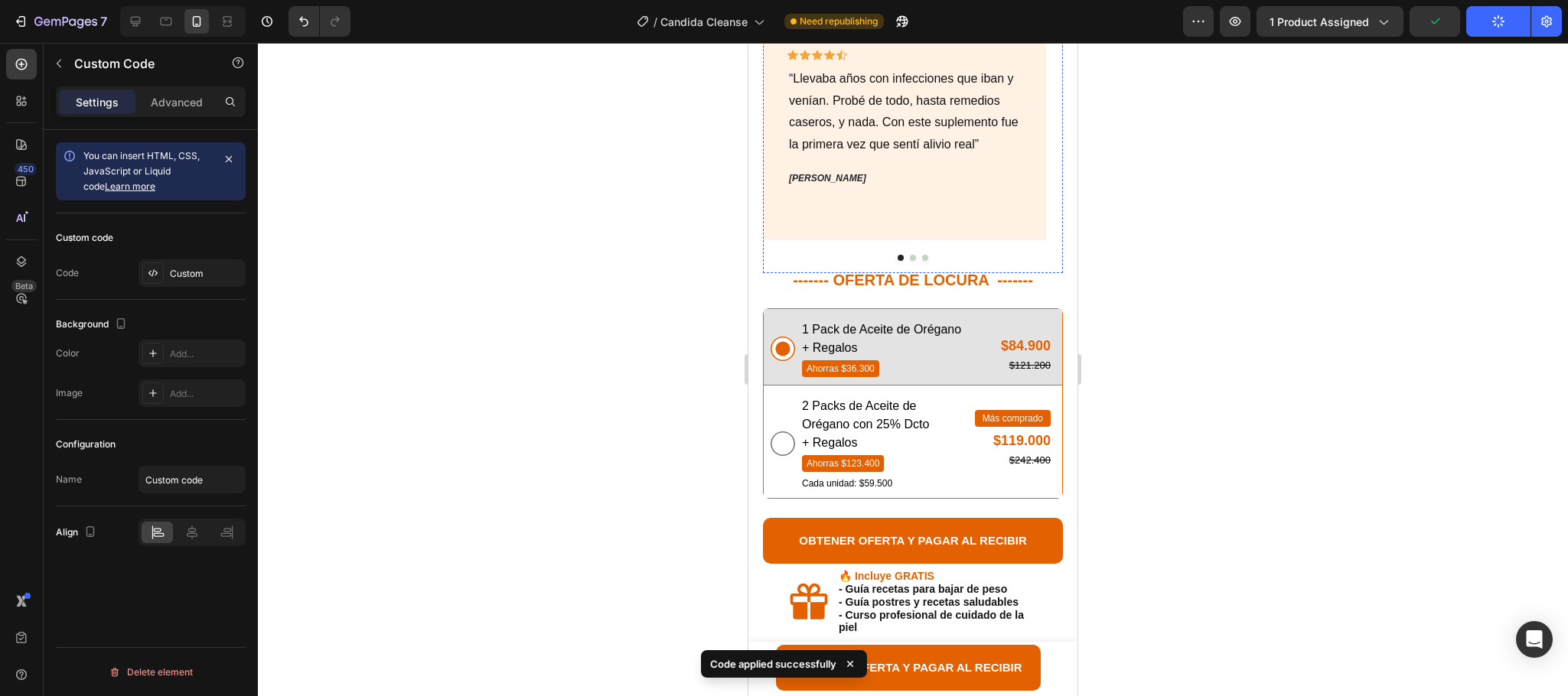
scroll to position [1606, 0]
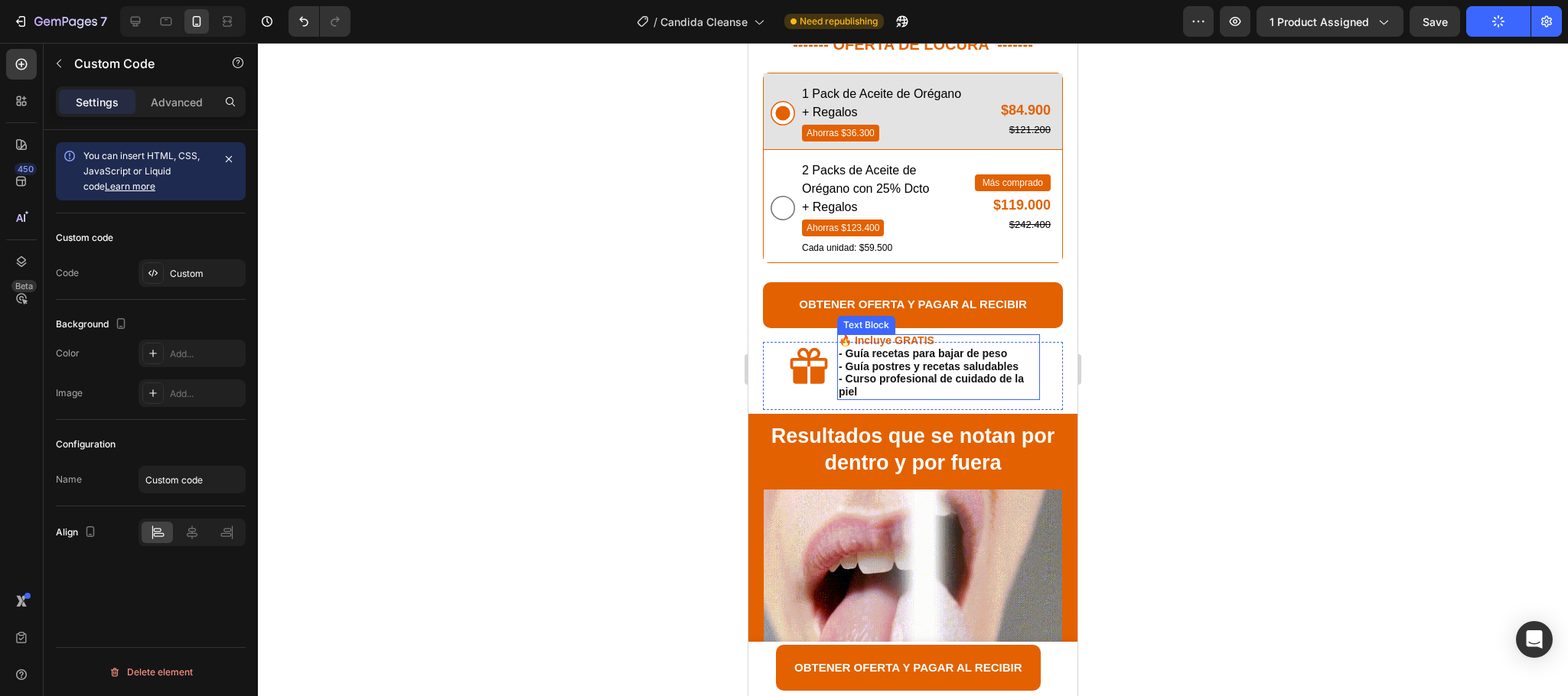
click at [873, 377] on strong "- Curso profesional de cuidado de la piel" at bounding box center [931, 385] width 185 height 25
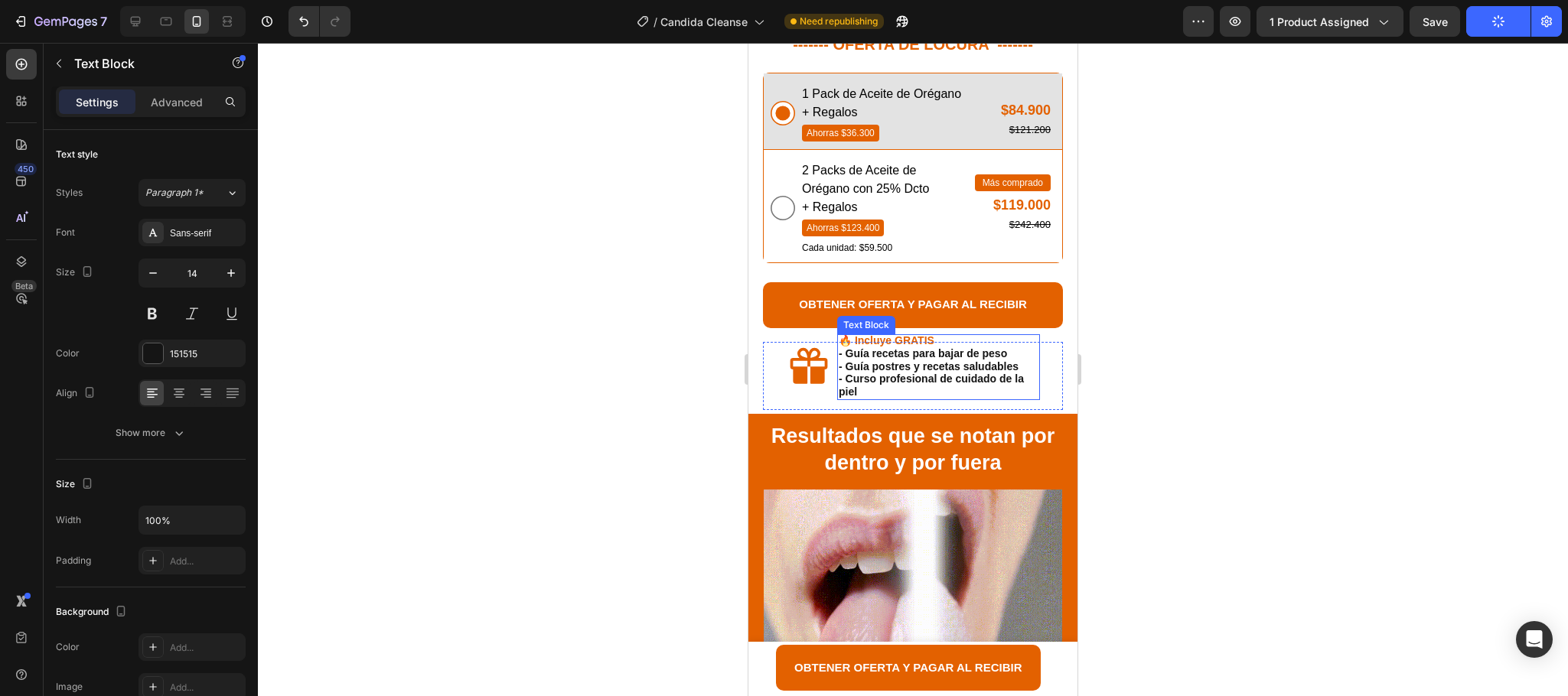
click at [873, 377] on strong "- Curso profesional de cuidado de la piel" at bounding box center [931, 385] width 185 height 25
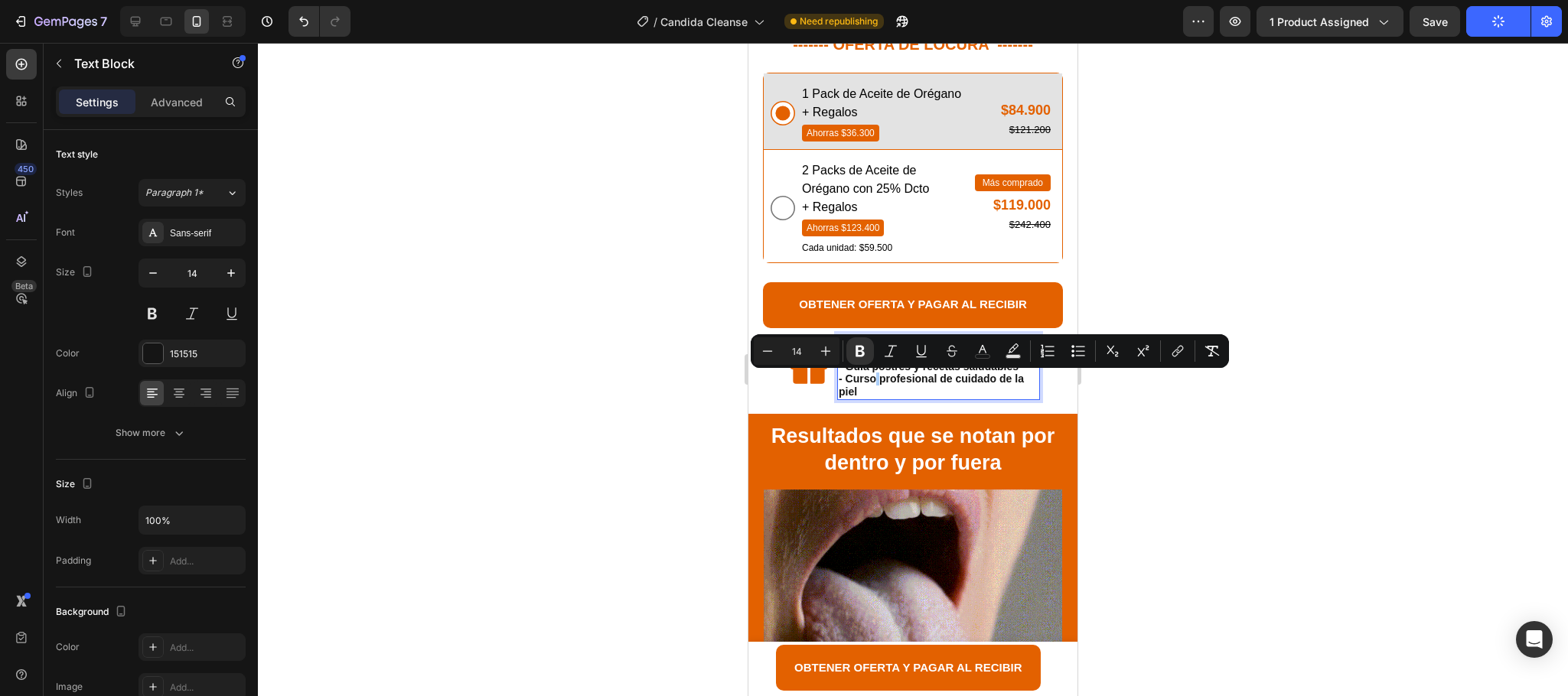
click at [1258, 405] on div at bounding box center [912, 369] width 1310 height 653
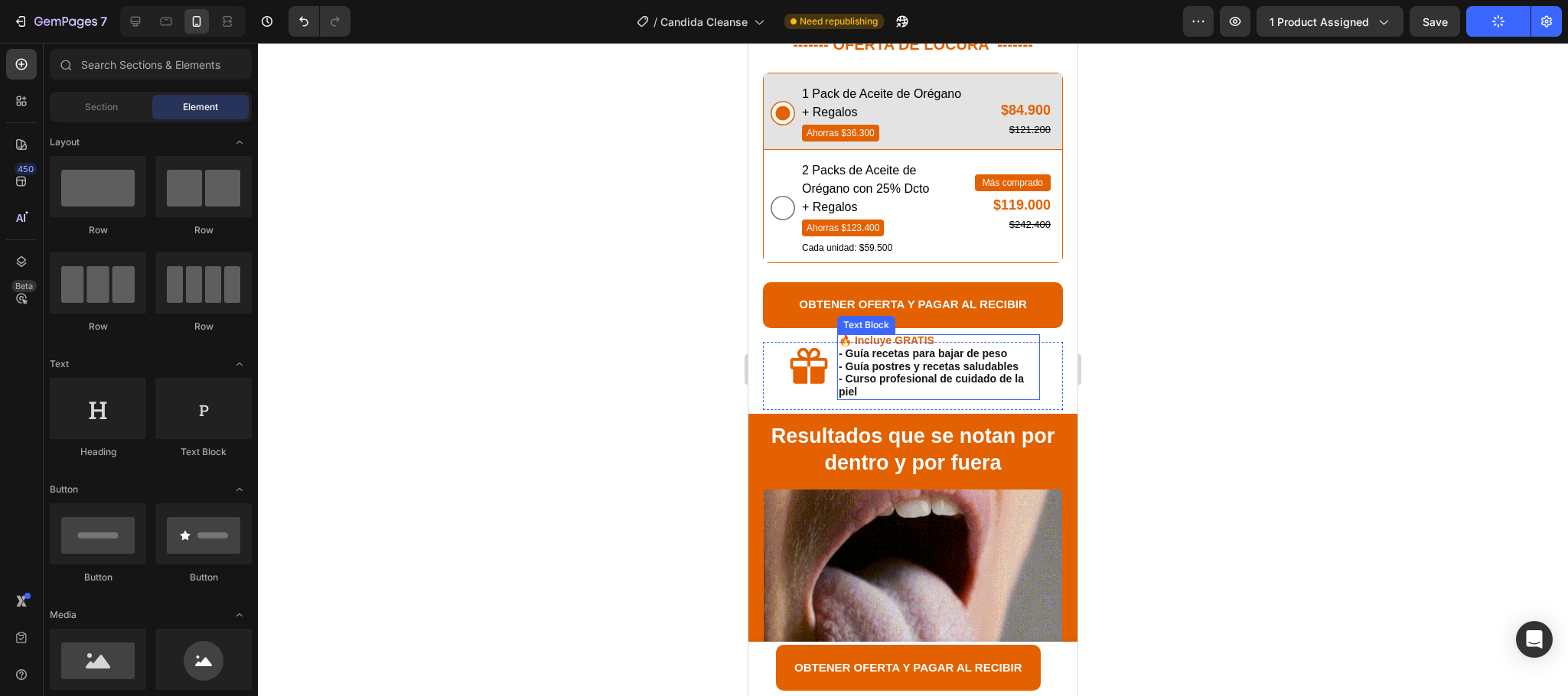
click at [877, 353] on strong "- Guía recetas para bajar de peso" at bounding box center [923, 353] width 169 height 12
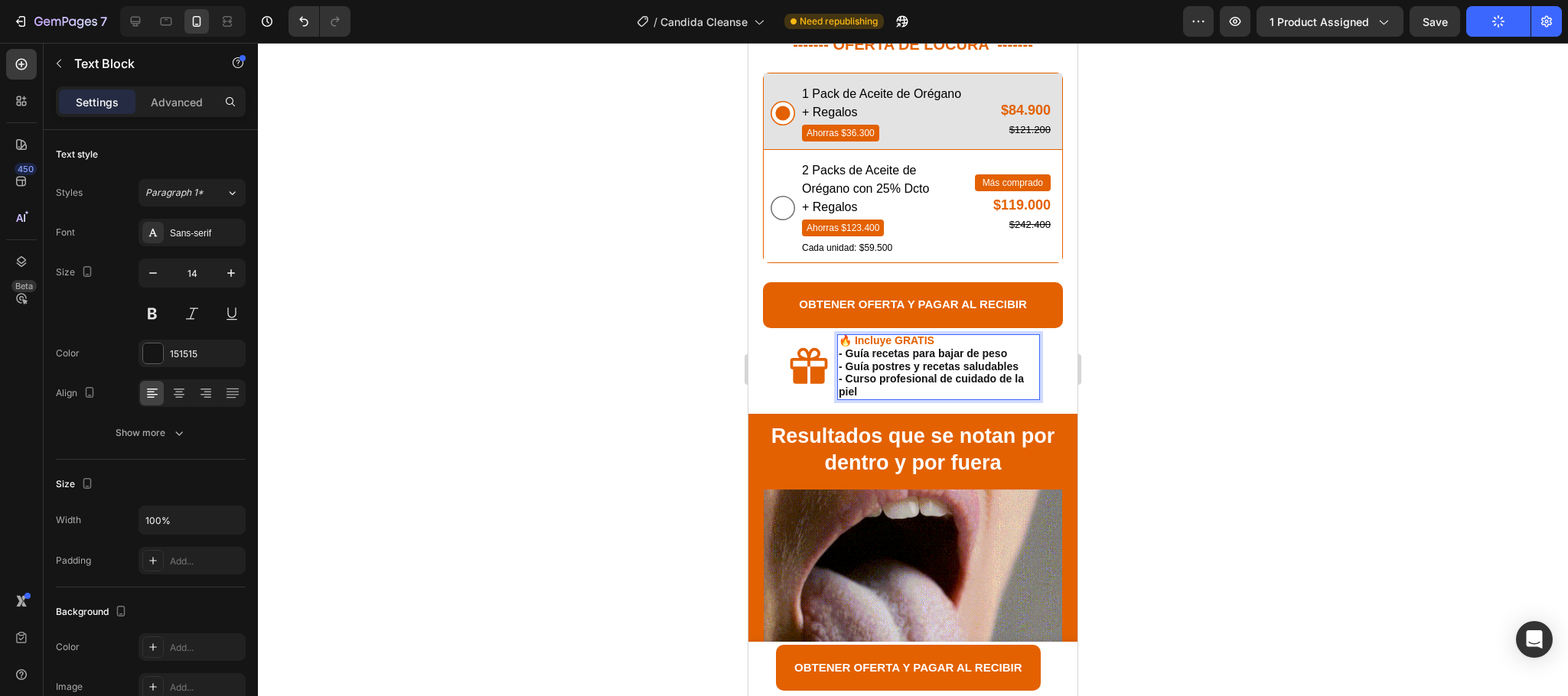
click at [869, 353] on strong "- Guía recetas para bajar de peso" at bounding box center [923, 353] width 169 height 12
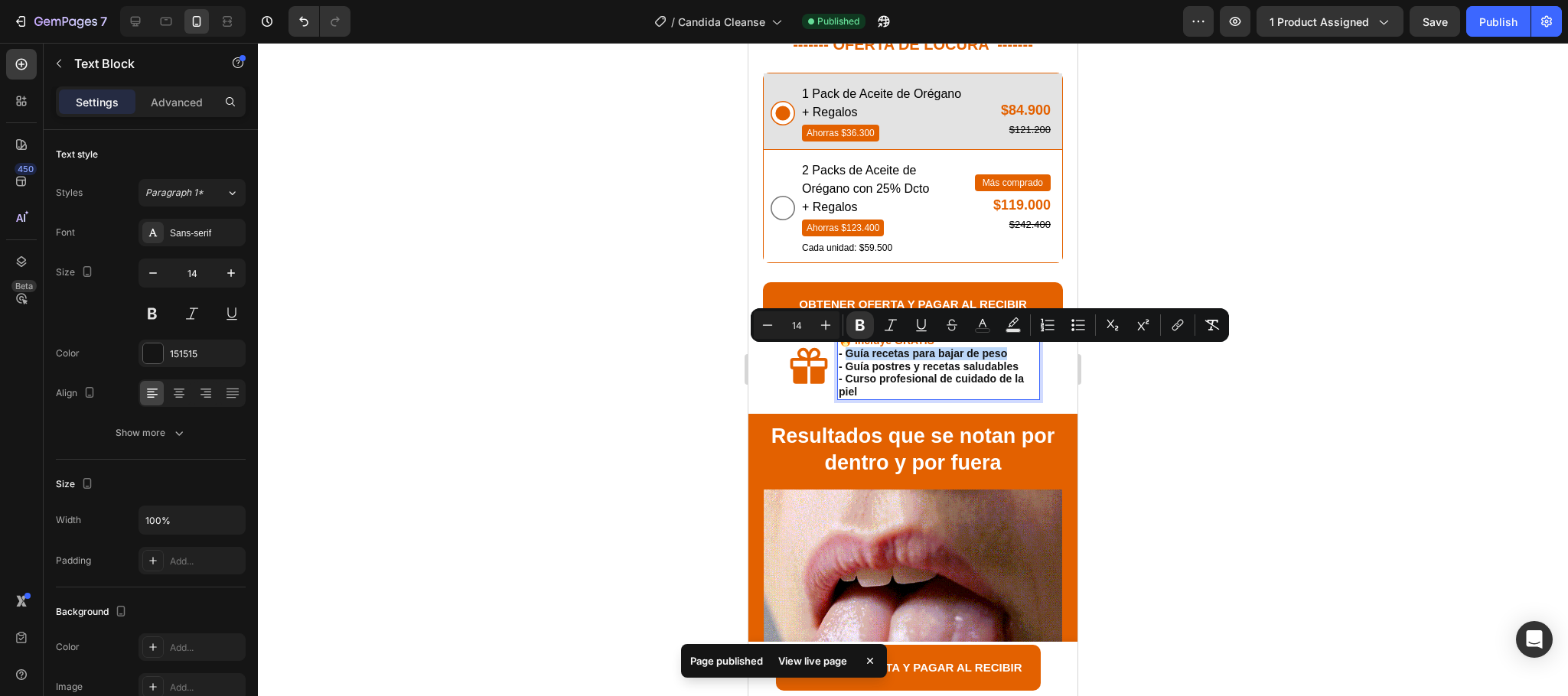
drag, startPoint x: 848, startPoint y: 351, endPoint x: 1006, endPoint y: 349, distance: 158.0
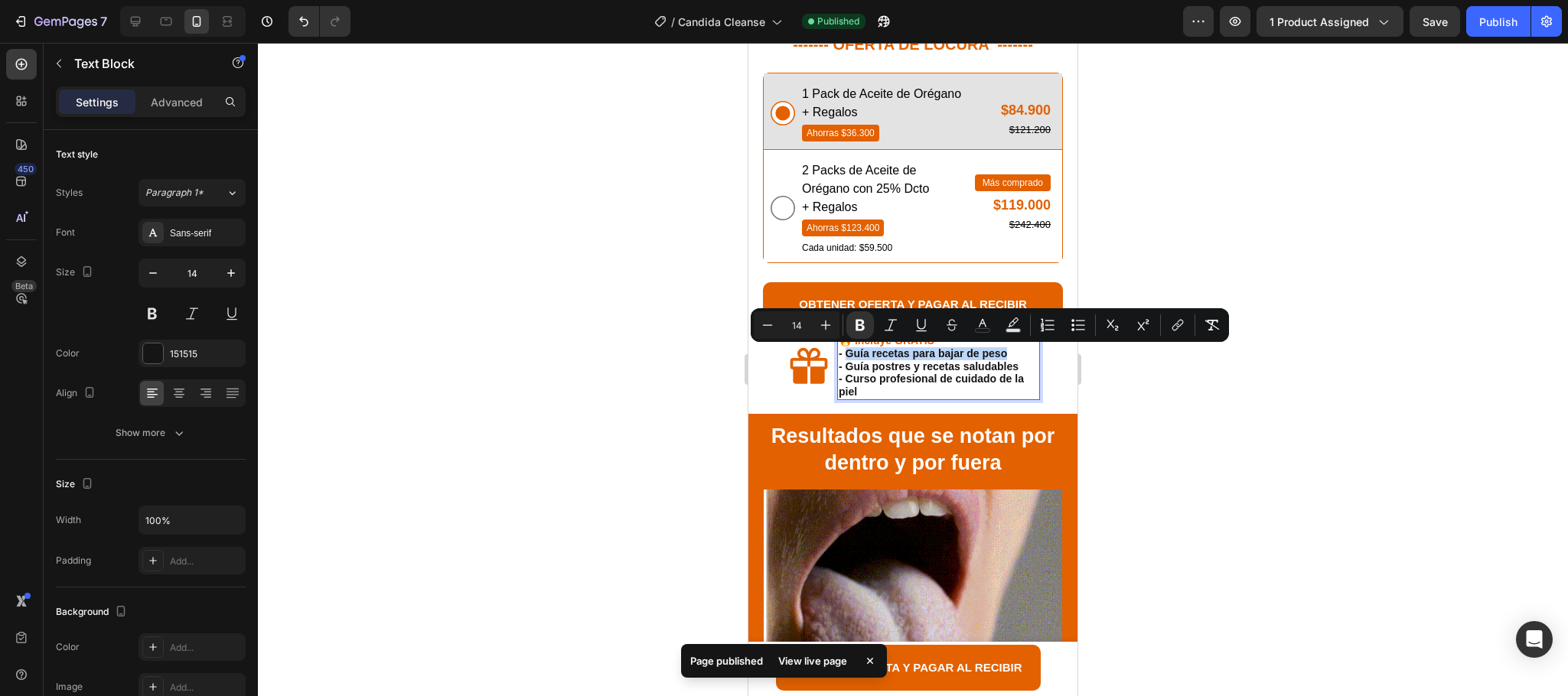
click at [1006, 349] on strong "- Guía recetas para bajar de peso" at bounding box center [923, 353] width 169 height 12
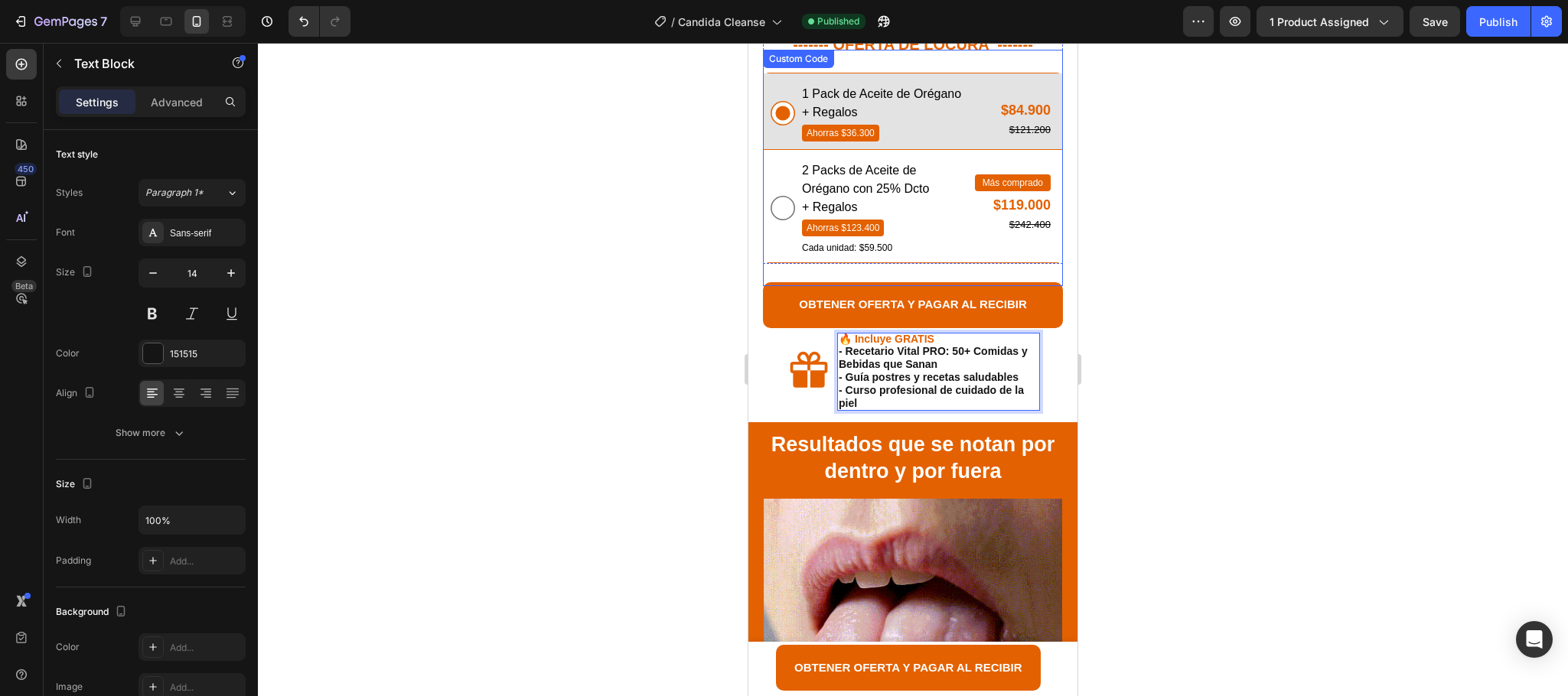
scroll to position [1604, 0]
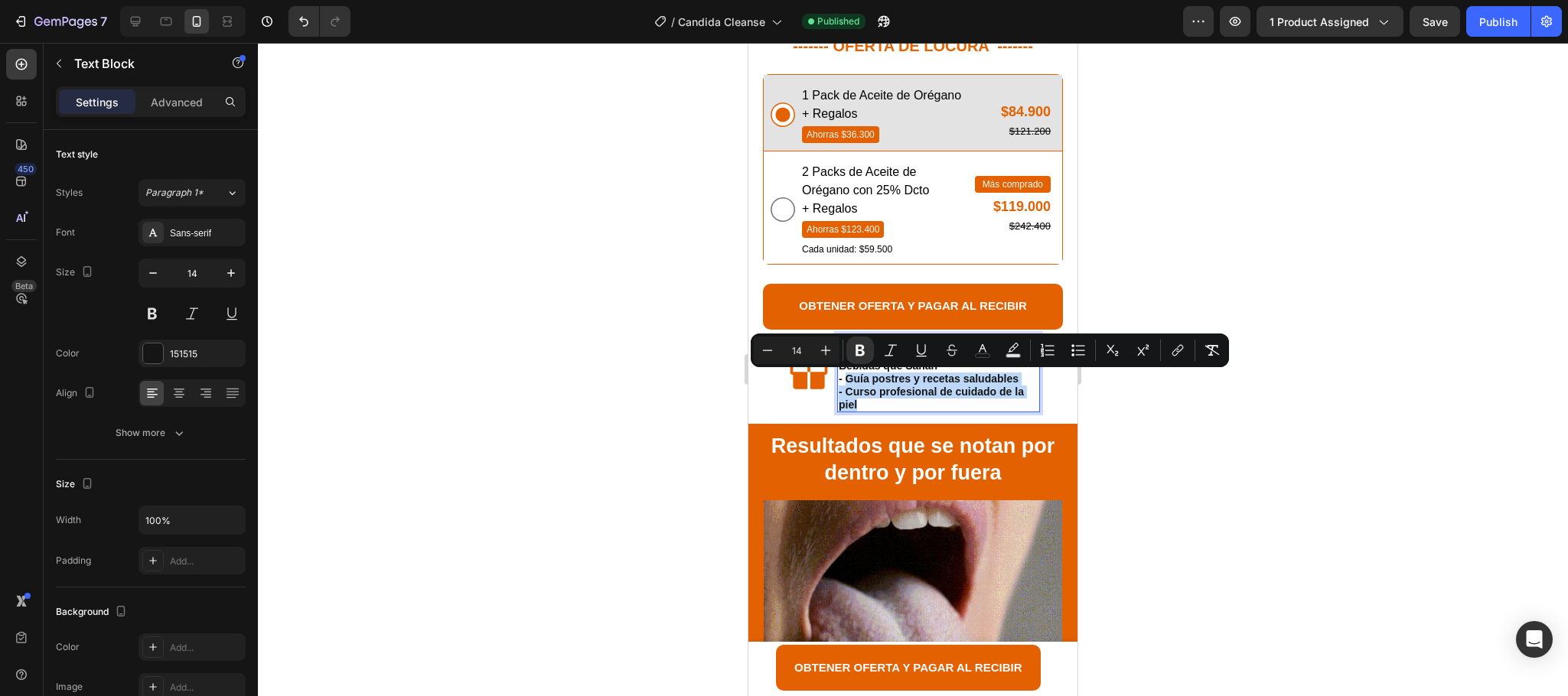
drag, startPoint x: 848, startPoint y: 377, endPoint x: 873, endPoint y: 400, distance: 34.0
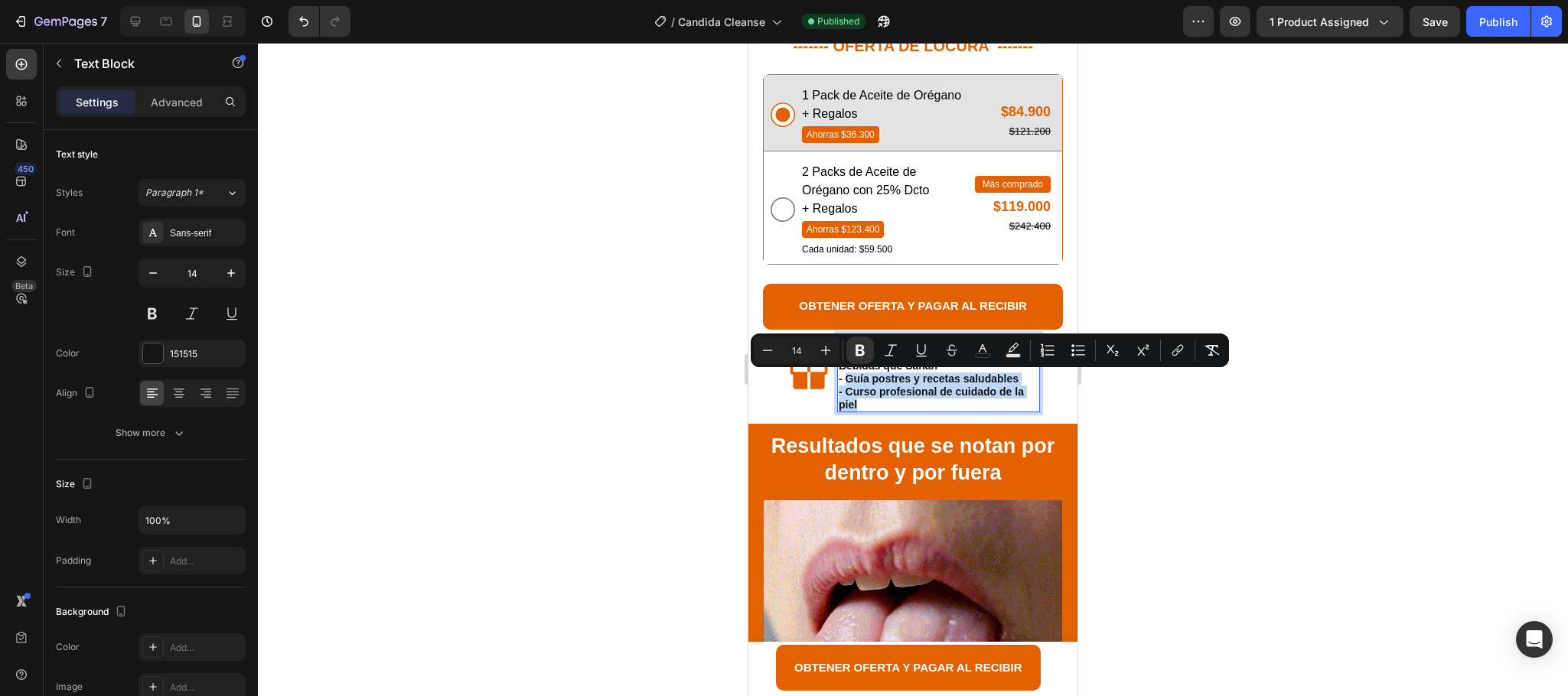
click at [873, 400] on div "🔥 Incluye GRATIS - Recetario Vital PRO: 50+ Comidas y Bebidas que Sanan - Guía …" at bounding box center [938, 373] width 203 height 79
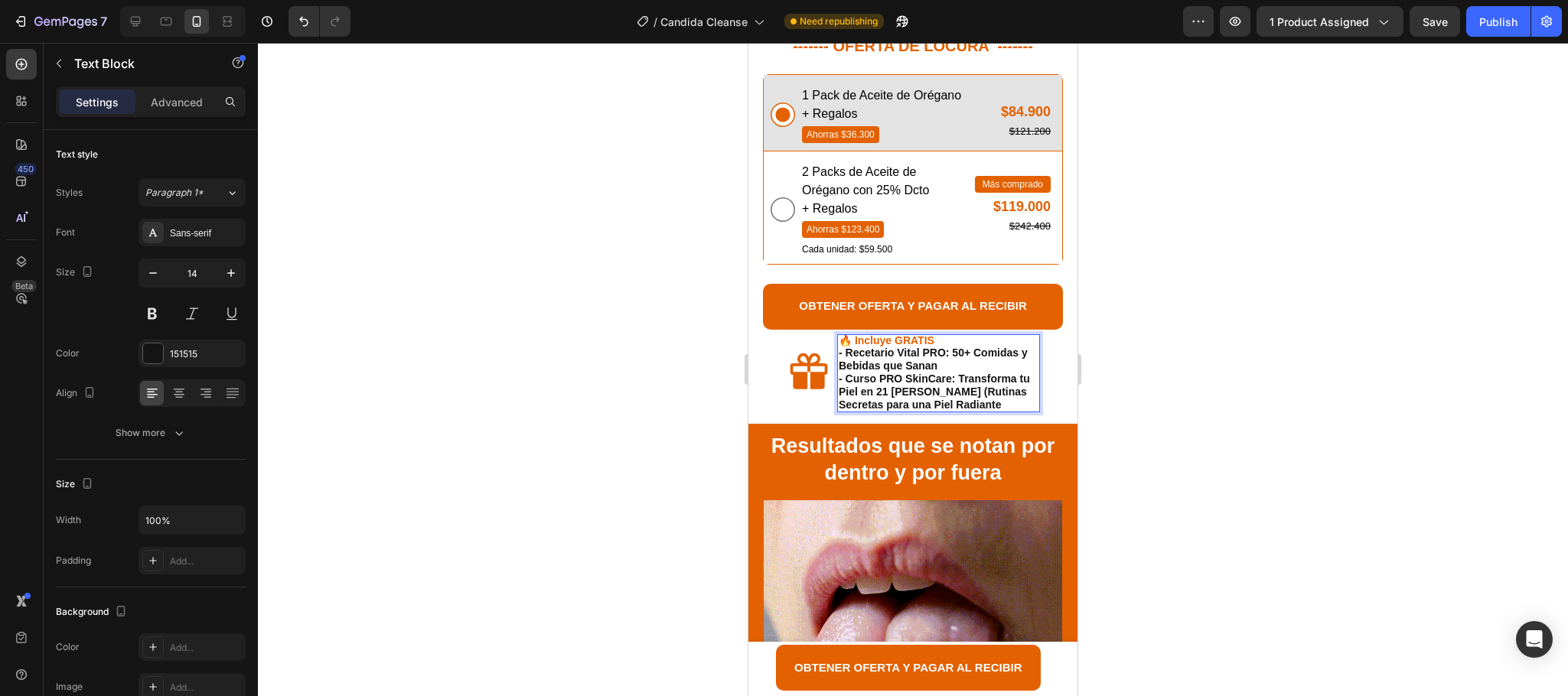
click at [970, 393] on strong "- Curso PRO SkinCare: Transforma tu Piel en 21 [PERSON_NAME] (Rutinas Secretas …" at bounding box center [934, 392] width 191 height 38
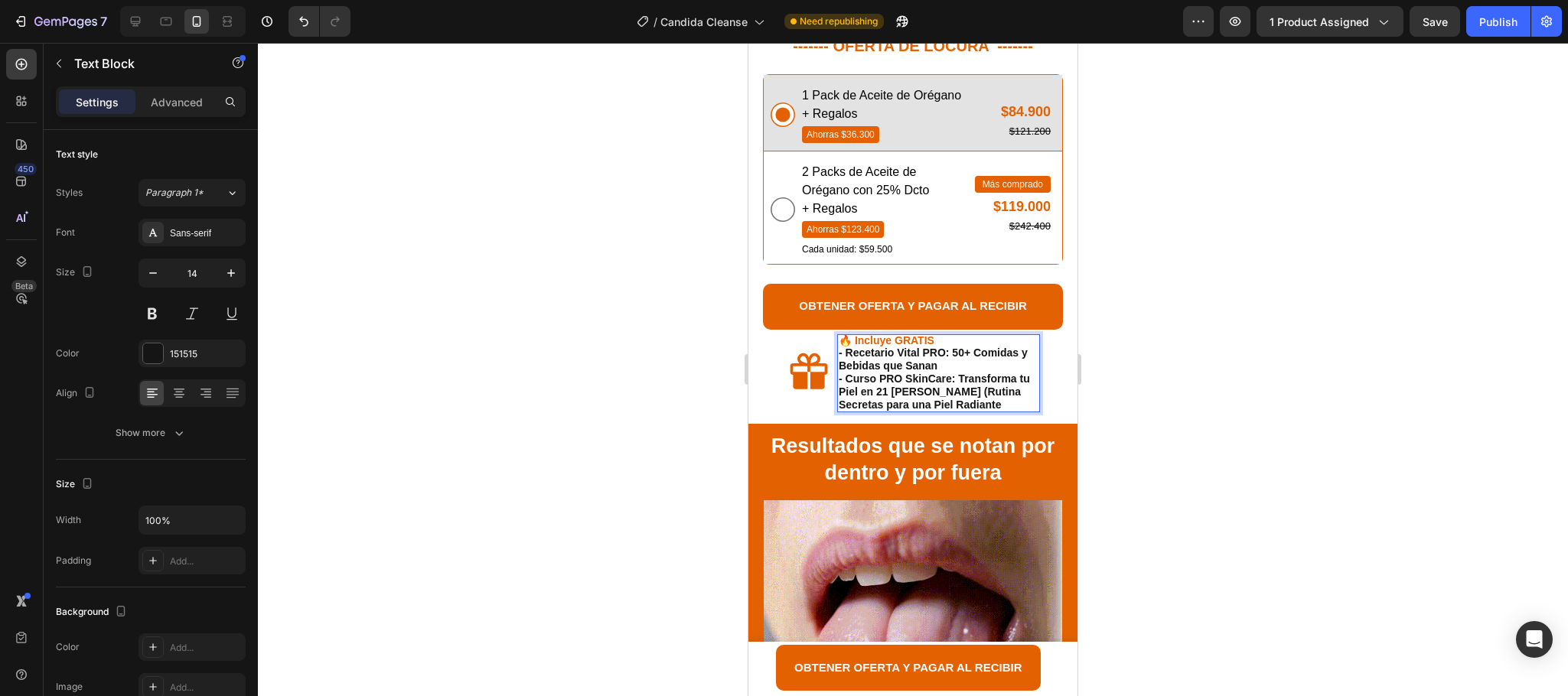
click at [1013, 388] on strong "- Curso PRO SkinCare: Transforma tu Piel en 21 [PERSON_NAME] (Rutina Secretas p…" at bounding box center [934, 392] width 191 height 38
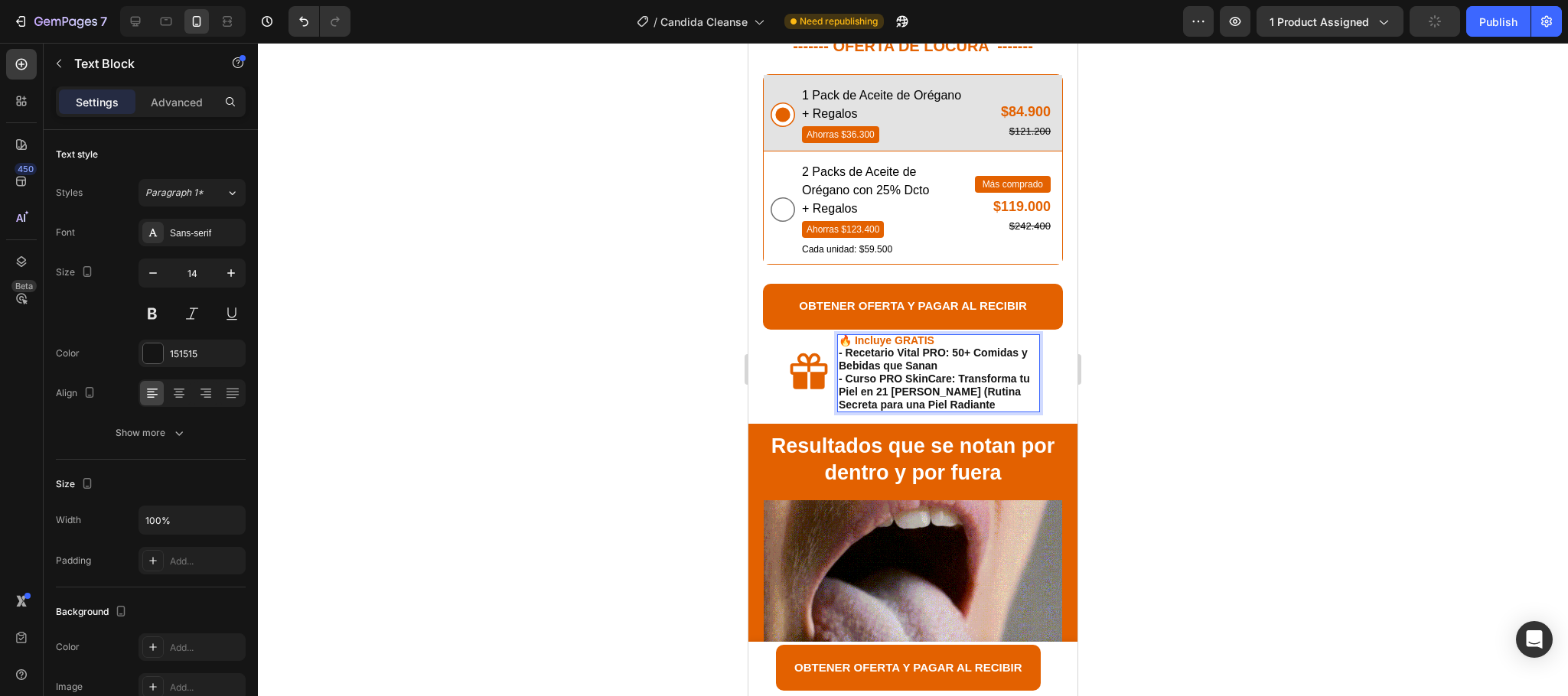
drag, startPoint x: 1190, startPoint y: 395, endPoint x: 1130, endPoint y: 406, distance: 61.0
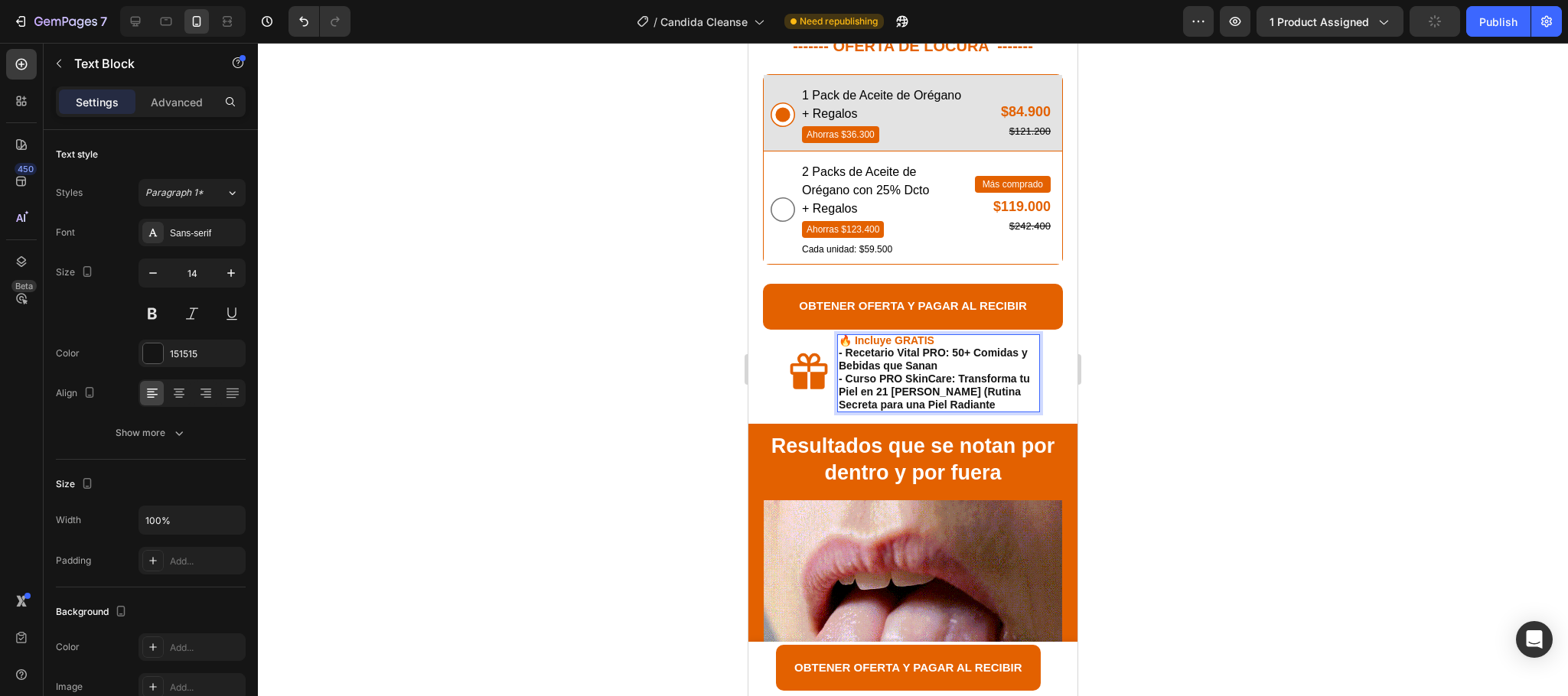
click at [1182, 395] on div at bounding box center [912, 369] width 1310 height 653
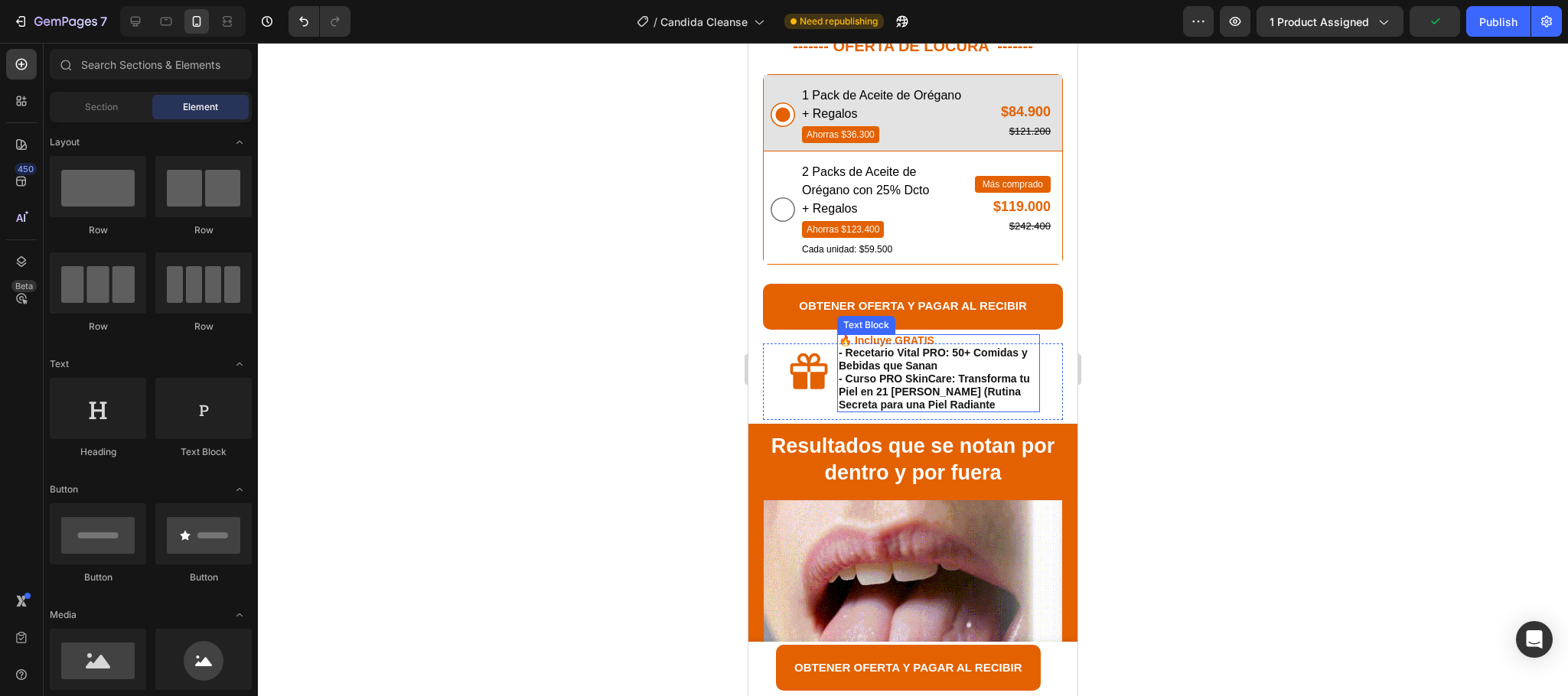
click at [965, 404] on p "- Curso PRO SkinCare: Transforma tu Piel en 21 [PERSON_NAME] (Rutina Secreta pa…" at bounding box center [938, 392] width 200 height 38
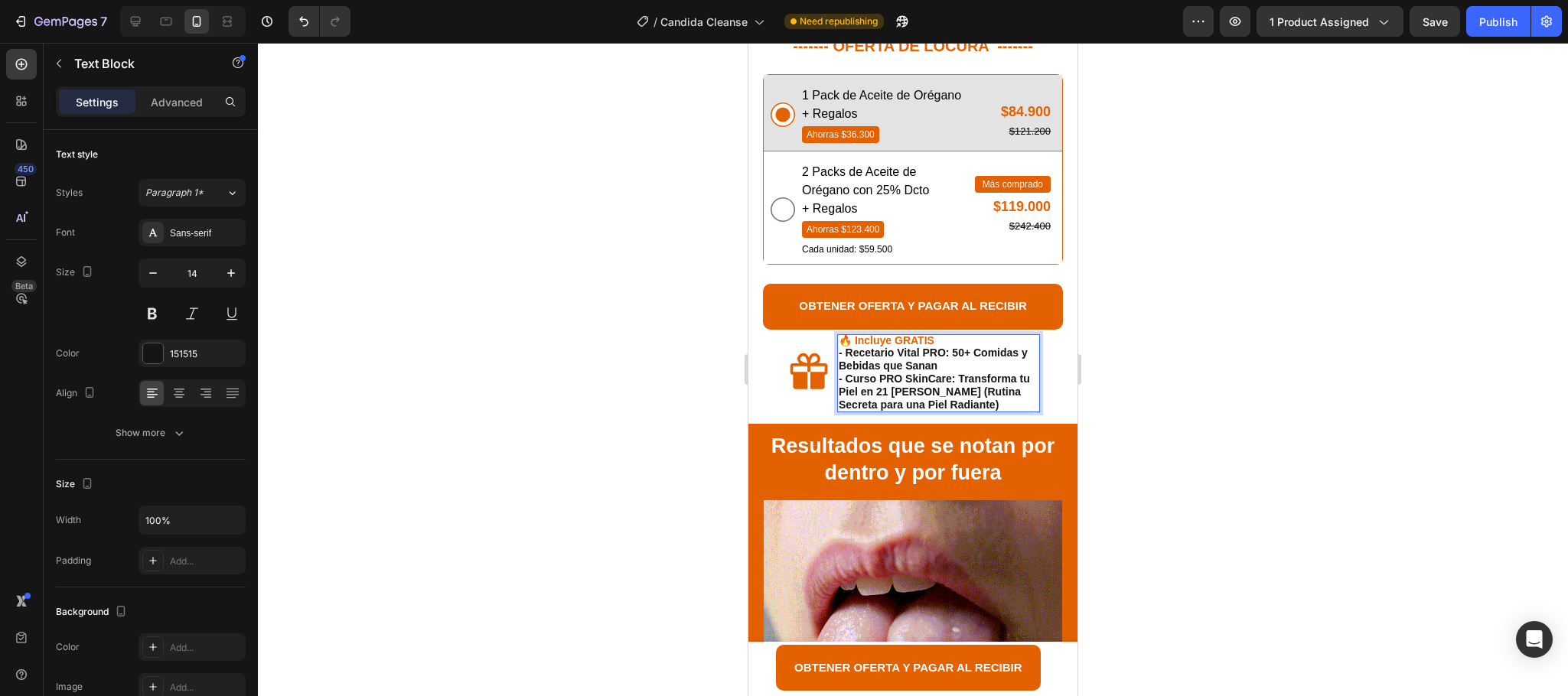
click at [1199, 344] on div at bounding box center [912, 369] width 1310 height 653
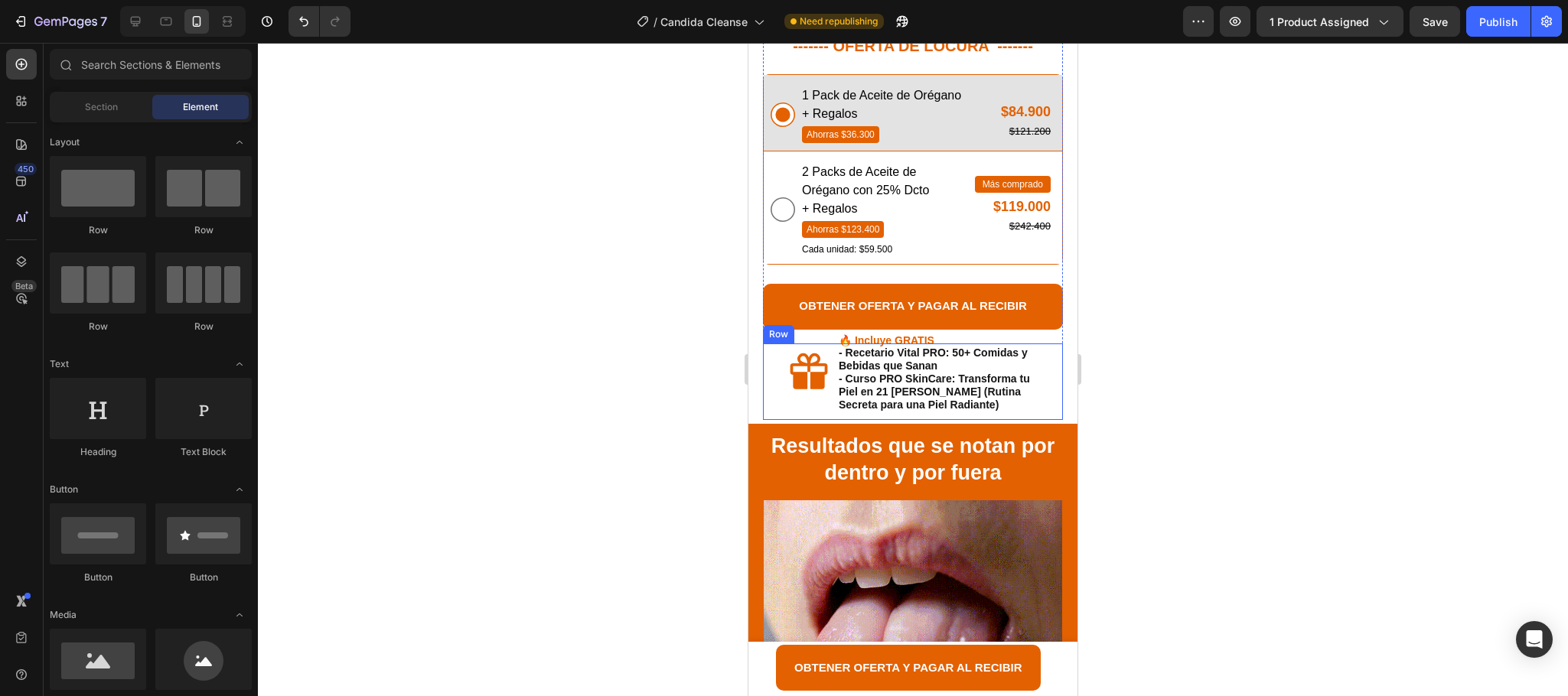
click at [1031, 373] on div "Icon 🔥 Incluye GRATIS - Recetario Vital PRO: 50+ Comidas y Bebidas que Sanan - …" at bounding box center [913, 382] width 300 height 77
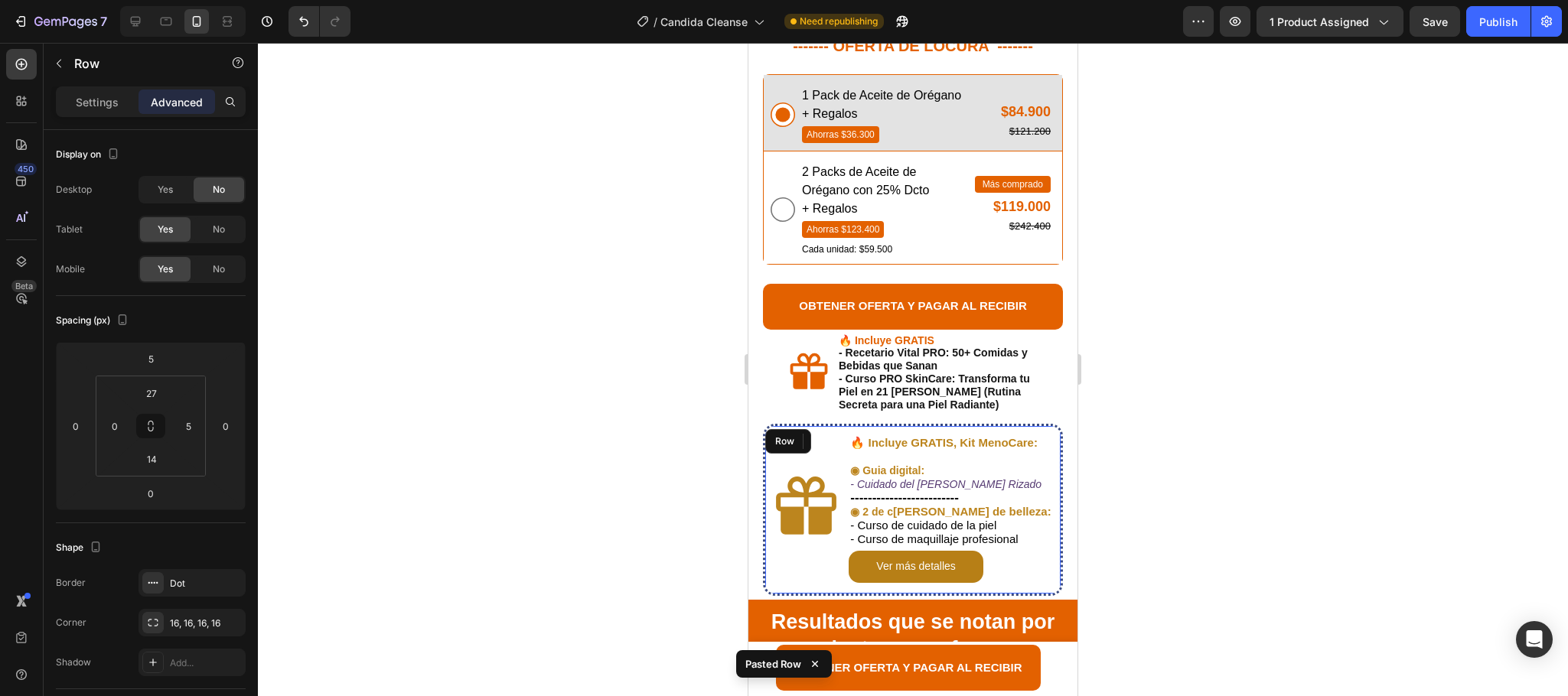
scroll to position [414, 0]
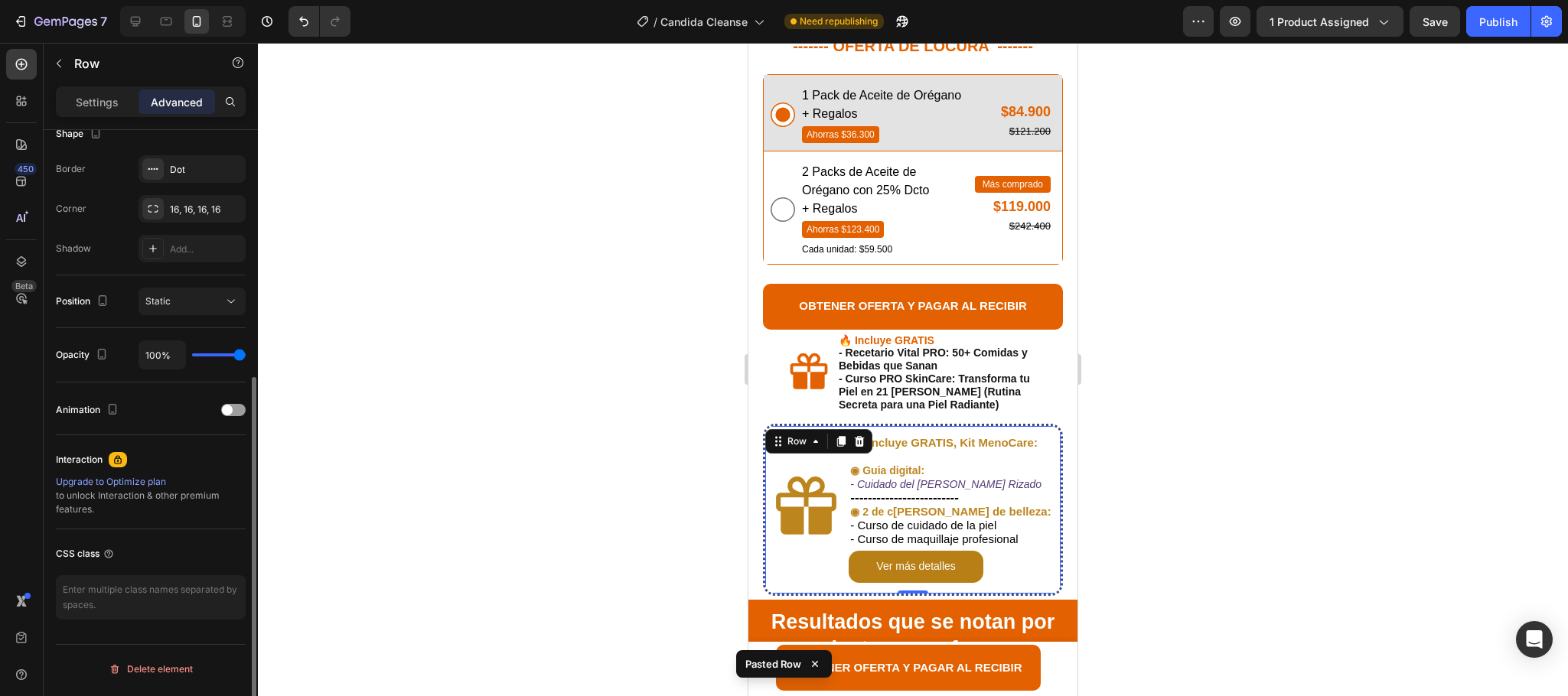
click at [1207, 386] on div at bounding box center [912, 369] width 1310 height 653
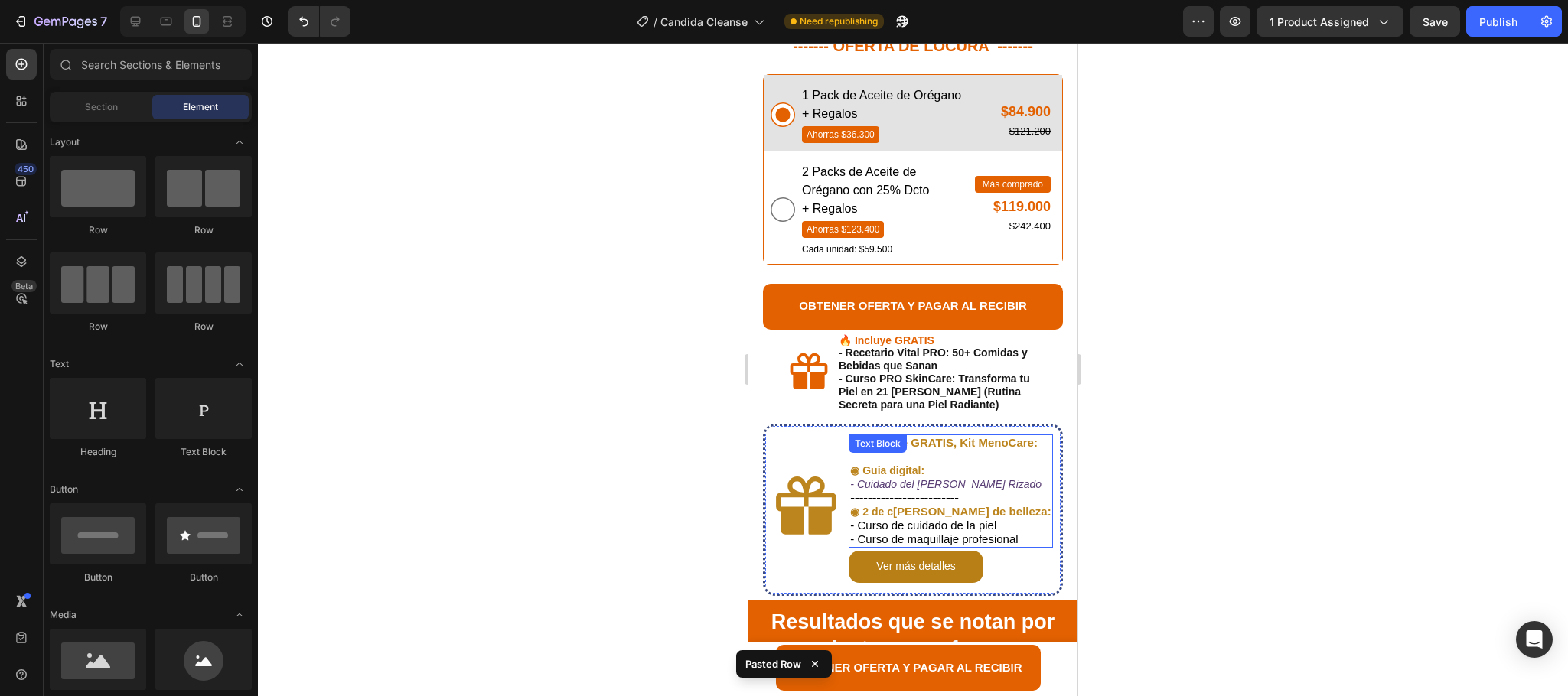
click at [953, 439] on strong "🔥 Incluye GRATIS, Kit MenoCare:" at bounding box center [943, 442] width 187 height 13
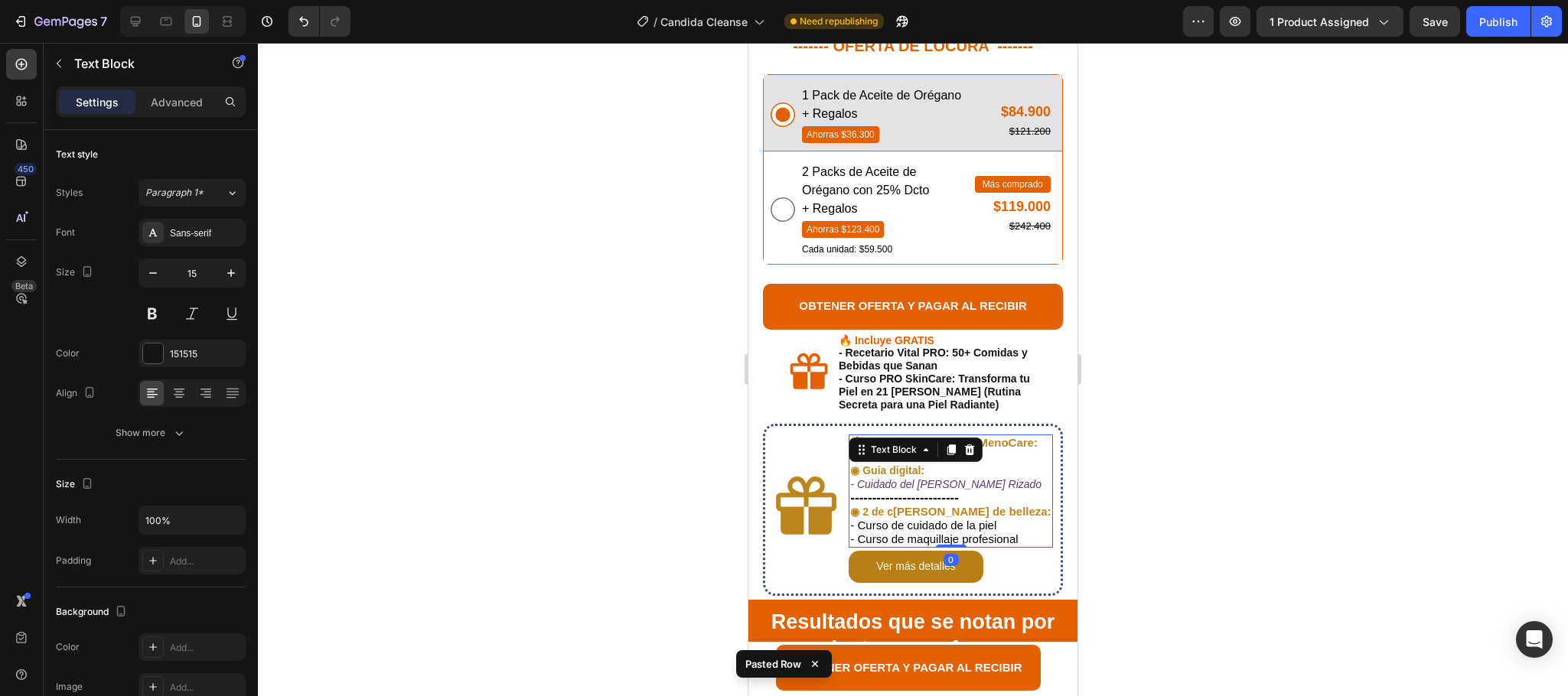
click at [1013, 445] on strong "🔥 Incluye GRATIS, Kit MenoCare:" at bounding box center [943, 442] width 187 height 13
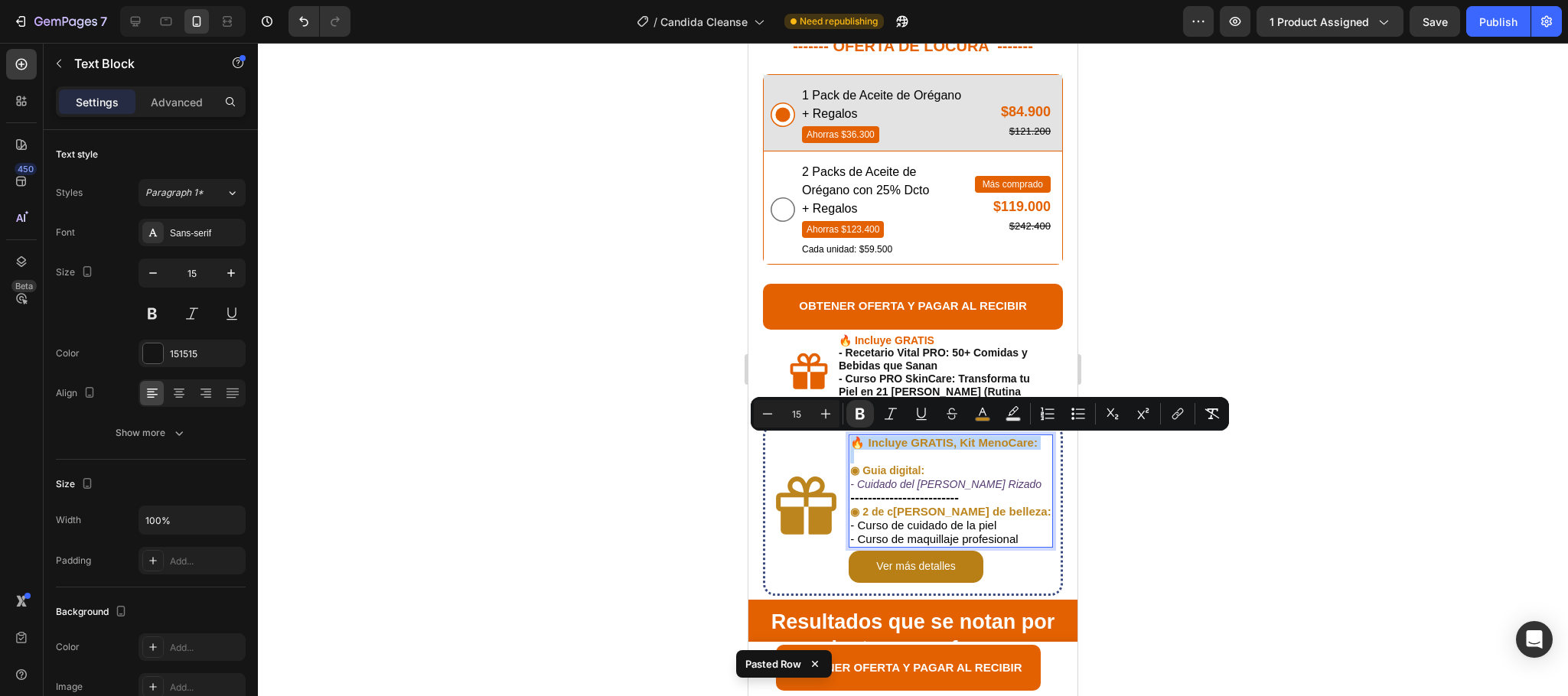
click at [975, 446] on strong "🔥 Incluye GRATIS, Kit MenoCare:" at bounding box center [943, 442] width 187 height 13
drag, startPoint x: 951, startPoint y: 446, endPoint x: 1033, endPoint y: 445, distance: 82.0
click at [1033, 445] on strong "🔥 Incluye GRATIS, Kit MenoCare:" at bounding box center [943, 442] width 187 height 13
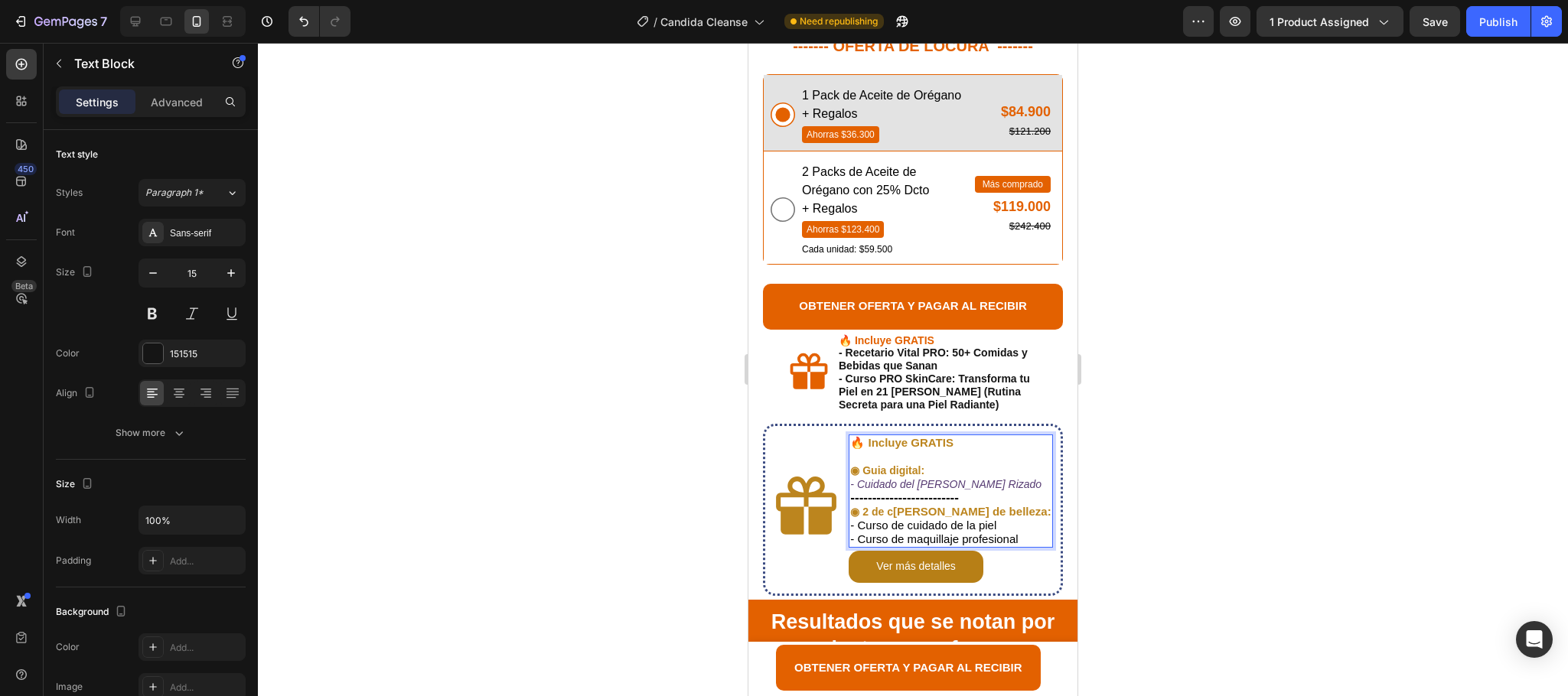
click at [1199, 464] on div at bounding box center [912, 369] width 1310 height 653
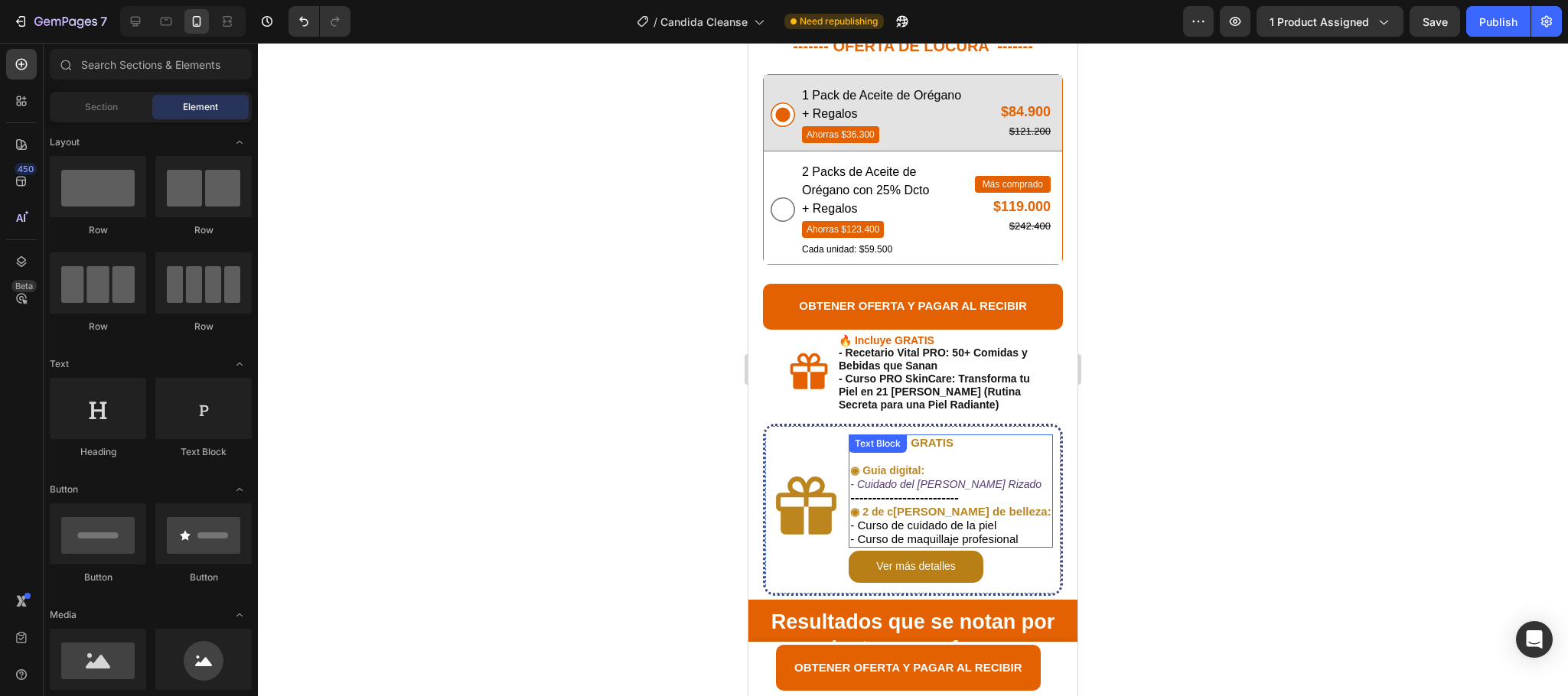
click at [932, 445] on strong "🔥 Incluye GRATIS" at bounding box center [902, 442] width 103 height 13
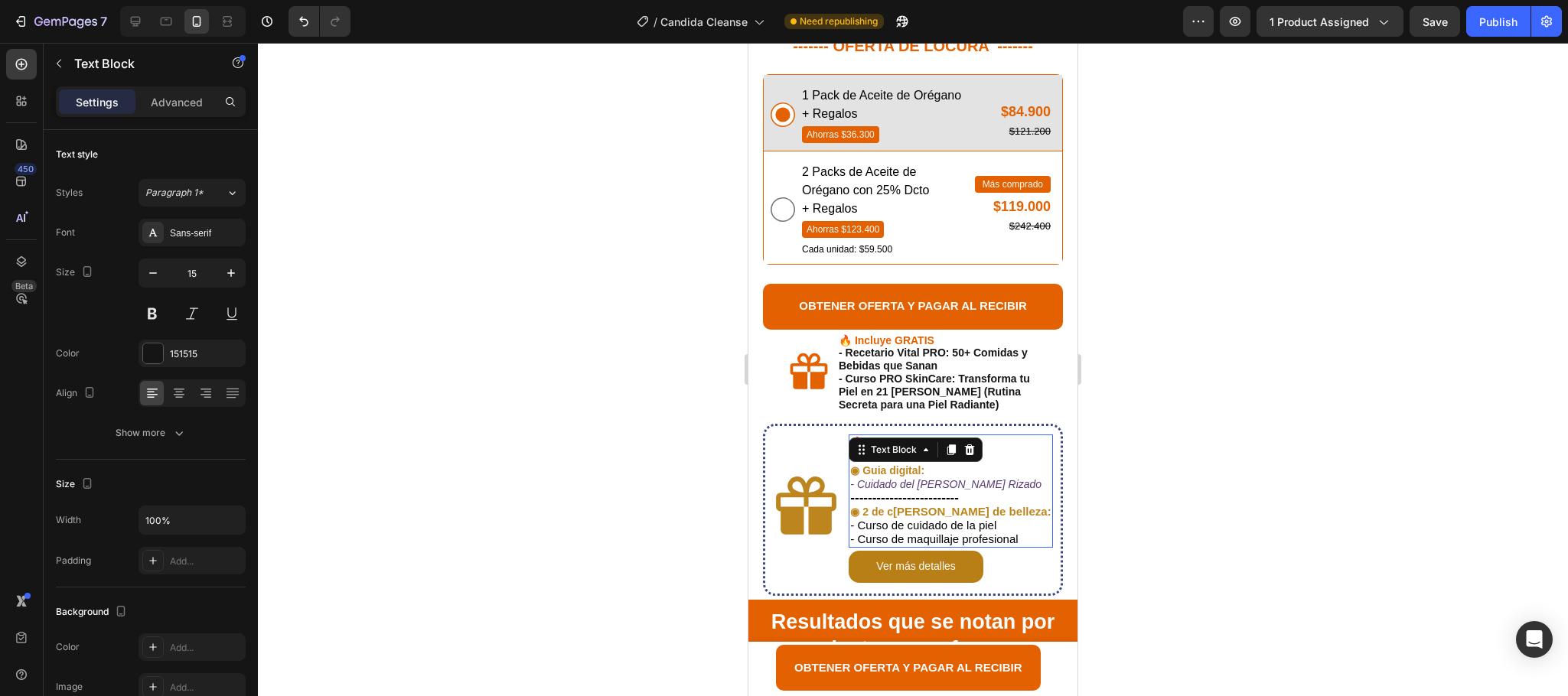
click at [932, 445] on icon at bounding box center [927, 450] width 12 height 12
click at [1234, 433] on div at bounding box center [912, 369] width 1310 height 653
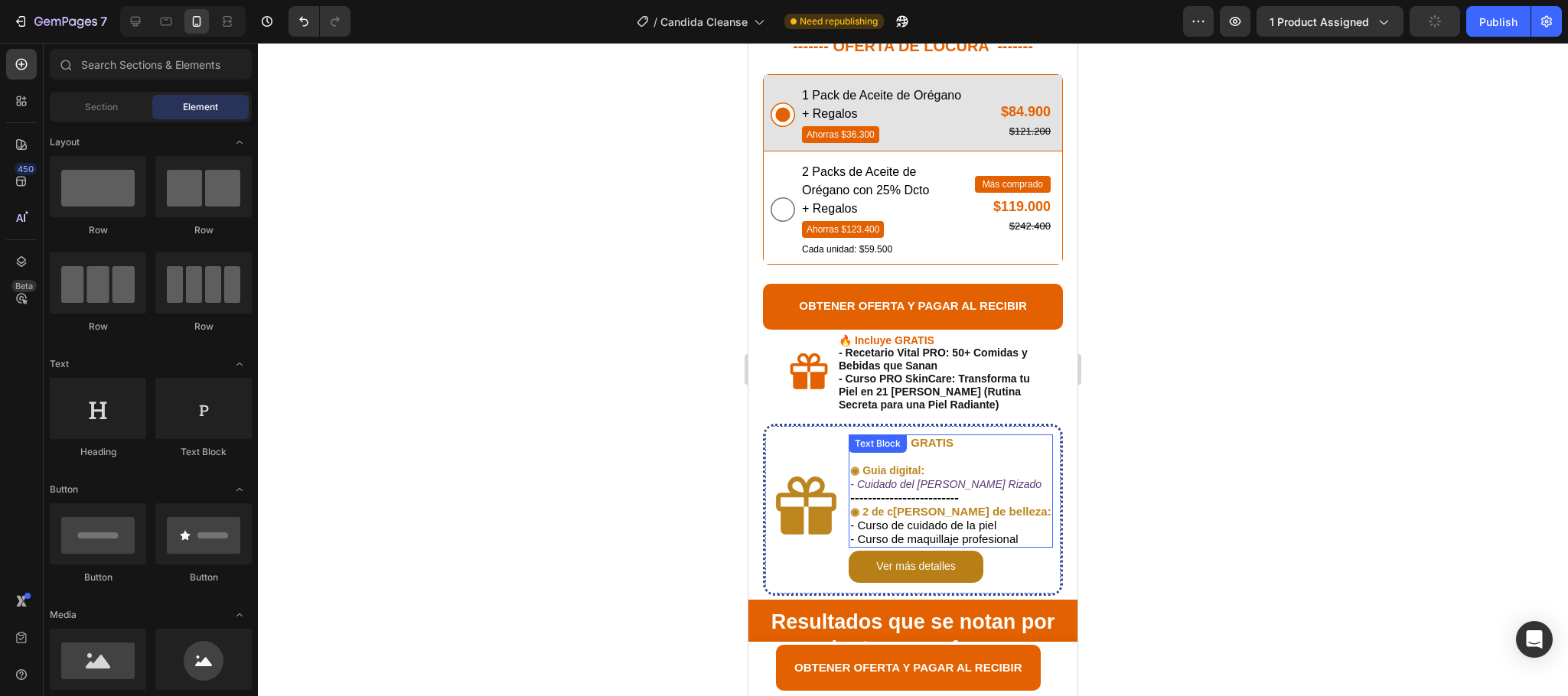
click at [944, 440] on strong "🔥 Incluye GRATIS" at bounding box center [902, 442] width 103 height 13
click at [944, 440] on div "🔥 Incluye GRATIS ◉ Guia digital: - Cuidado del [PERSON_NAME] Rizado -----------…" at bounding box center [950, 491] width 203 height 114
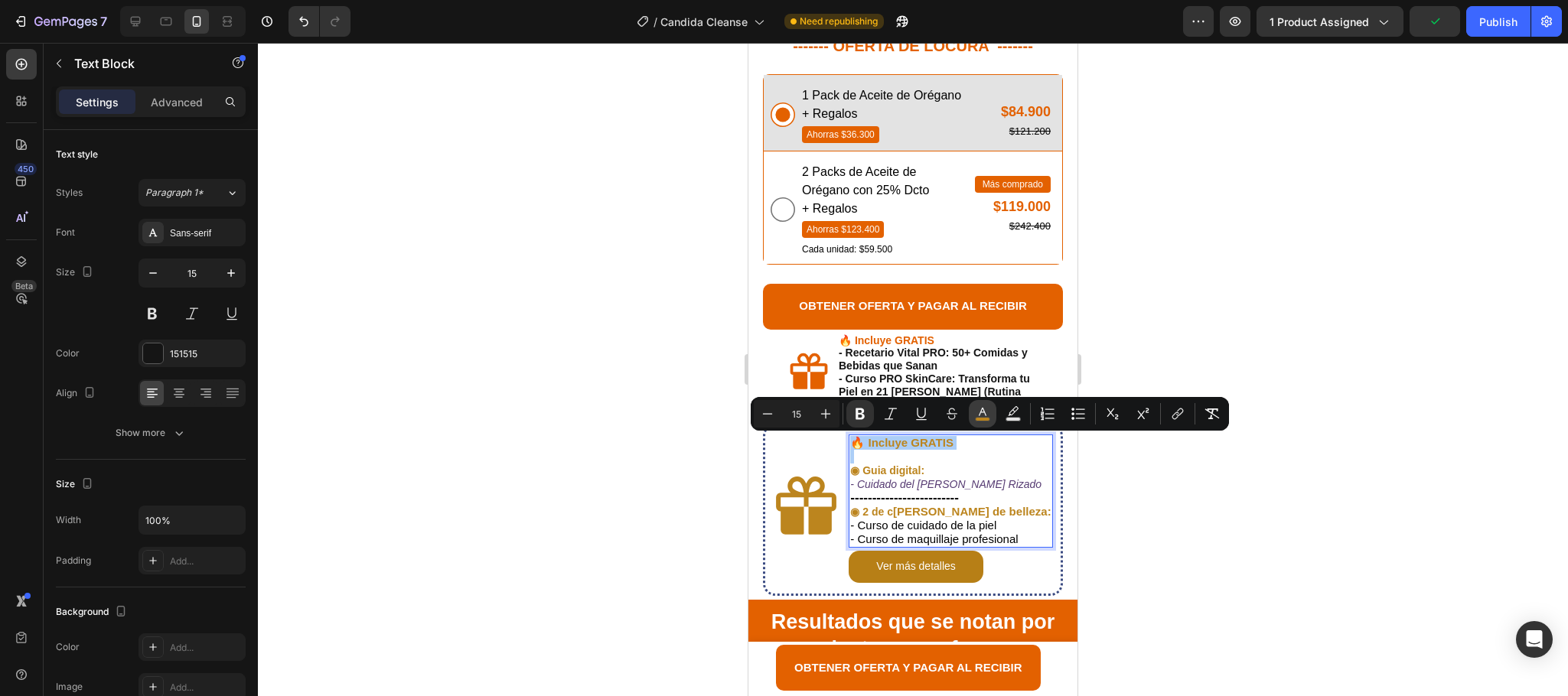
click at [991, 417] on button "color" at bounding box center [983, 414] width 28 height 28
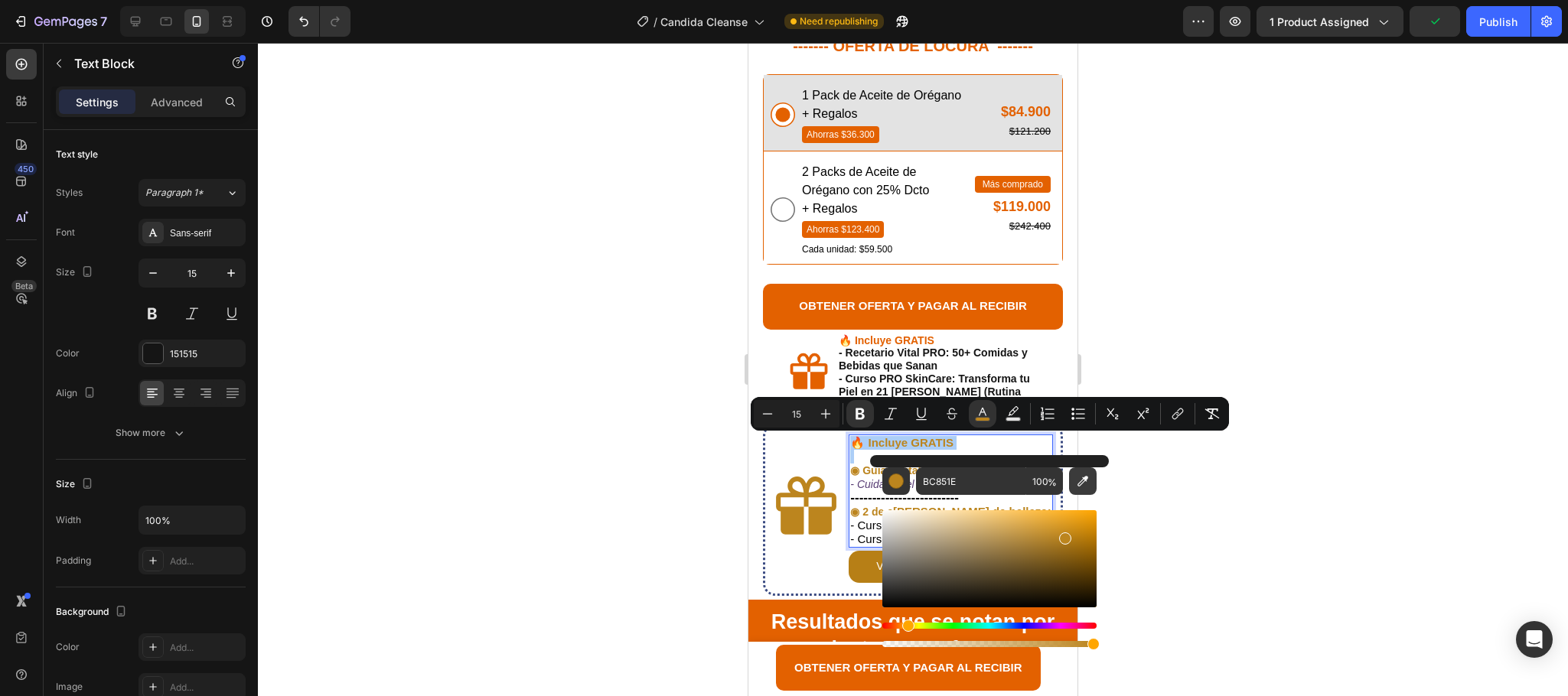
click at [1080, 485] on icon "Editor contextual toolbar" at bounding box center [1083, 482] width 11 height 11
type input "E36100"
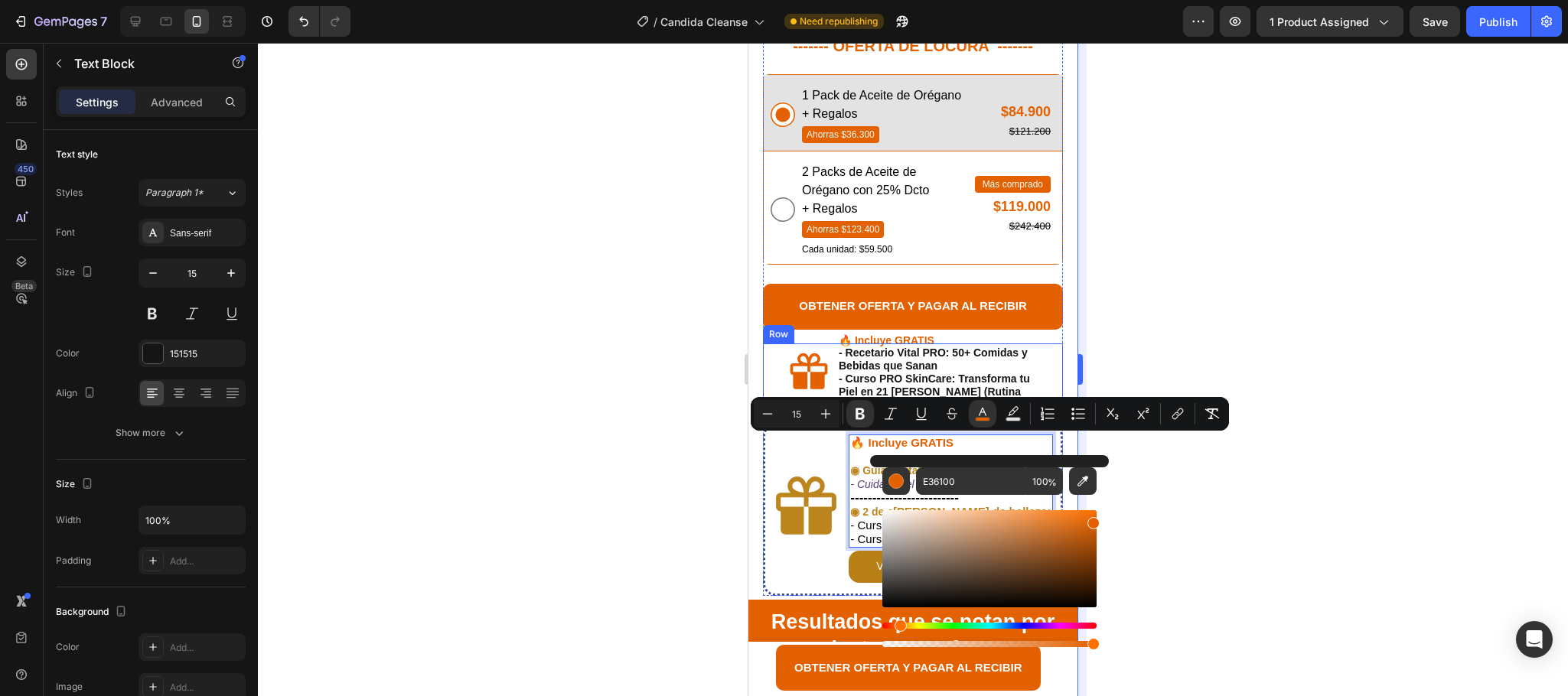
drag, startPoint x: 1211, startPoint y: 317, endPoint x: 1077, endPoint y: 360, distance: 140.7
click at [1210, 317] on div at bounding box center [912, 369] width 1310 height 653
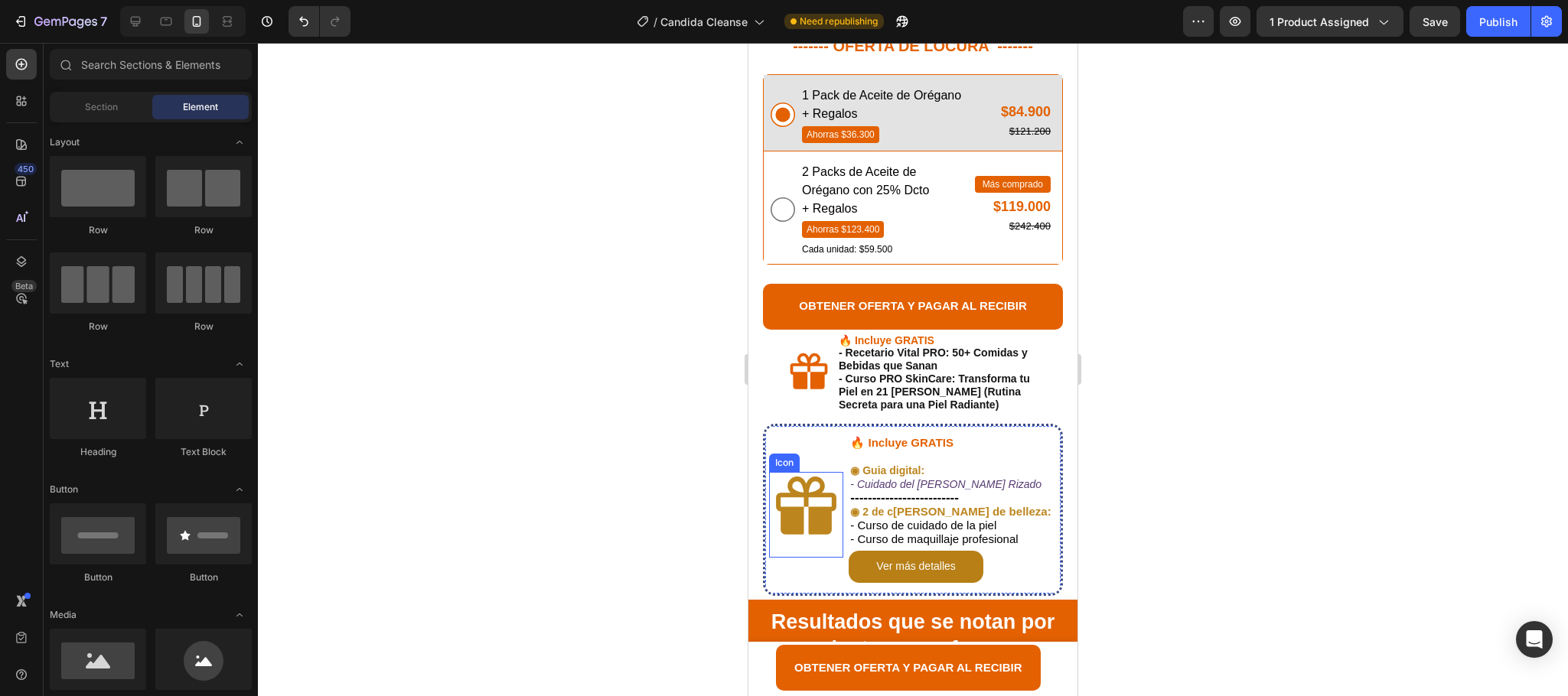
click at [816, 495] on div "Icon" at bounding box center [807, 515] width 75 height 85
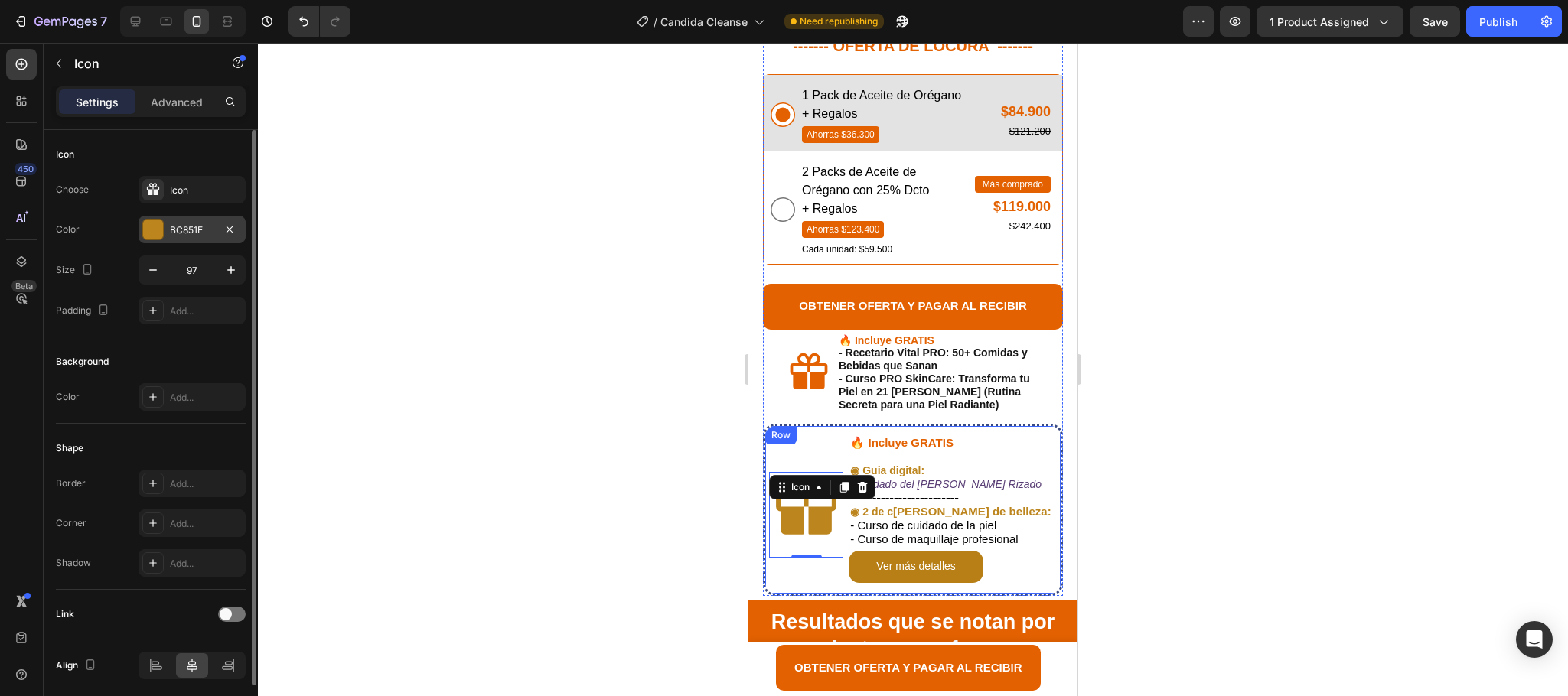
click at [188, 234] on div "BC851E" at bounding box center [192, 231] width 44 height 14
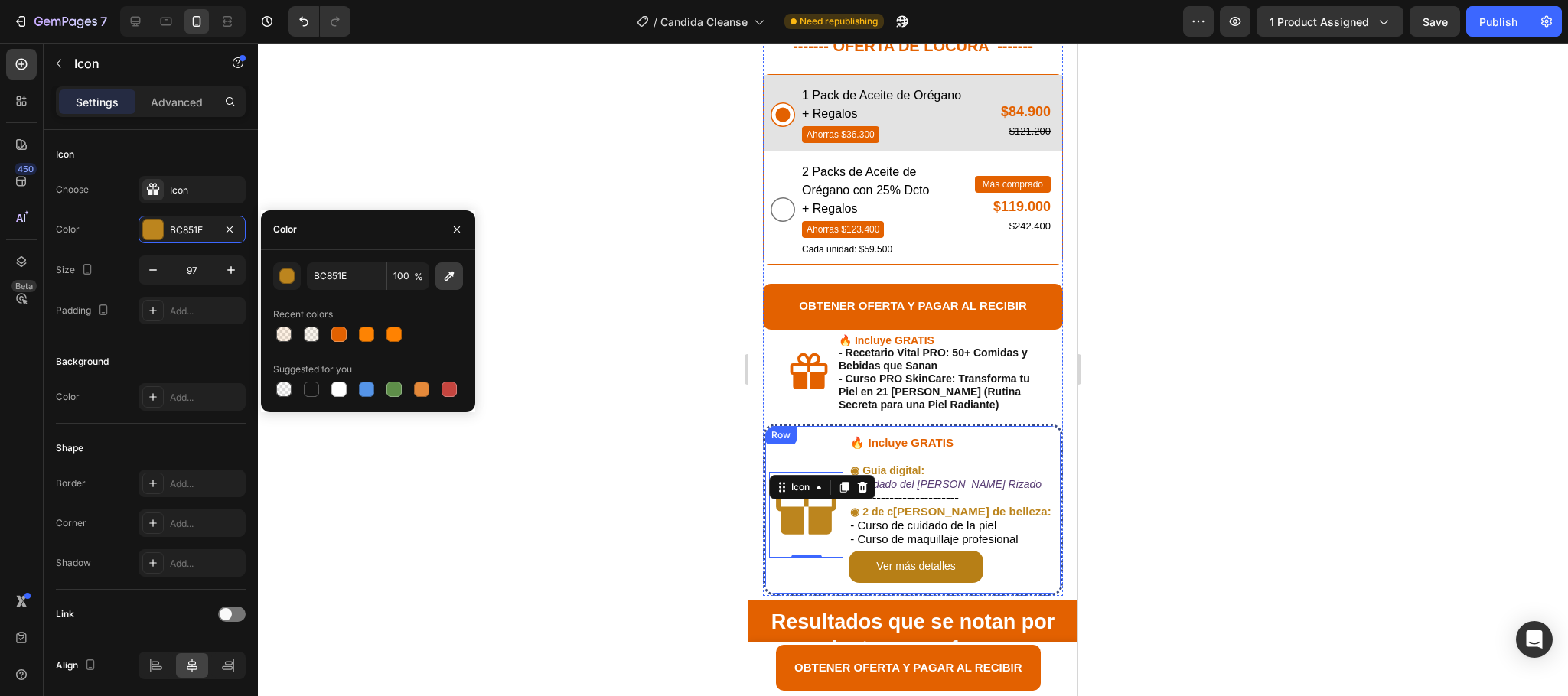
click at [452, 273] on icon "button" at bounding box center [450, 276] width 10 height 10
type input "E36100"
click at [1185, 373] on div at bounding box center [912, 369] width 1310 height 653
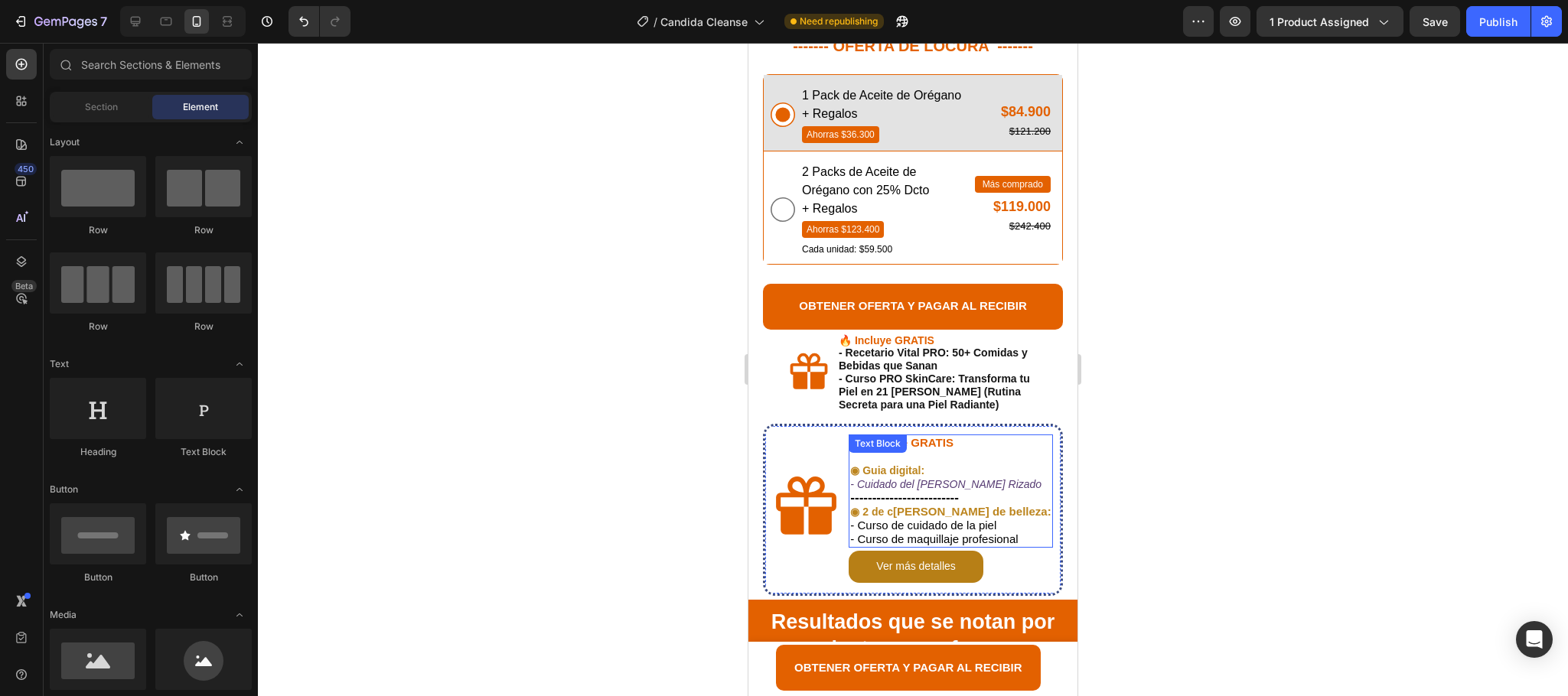
click at [912, 484] on icon "- Cuidado del [PERSON_NAME] Rizado" at bounding box center [945, 484] width 191 height 12
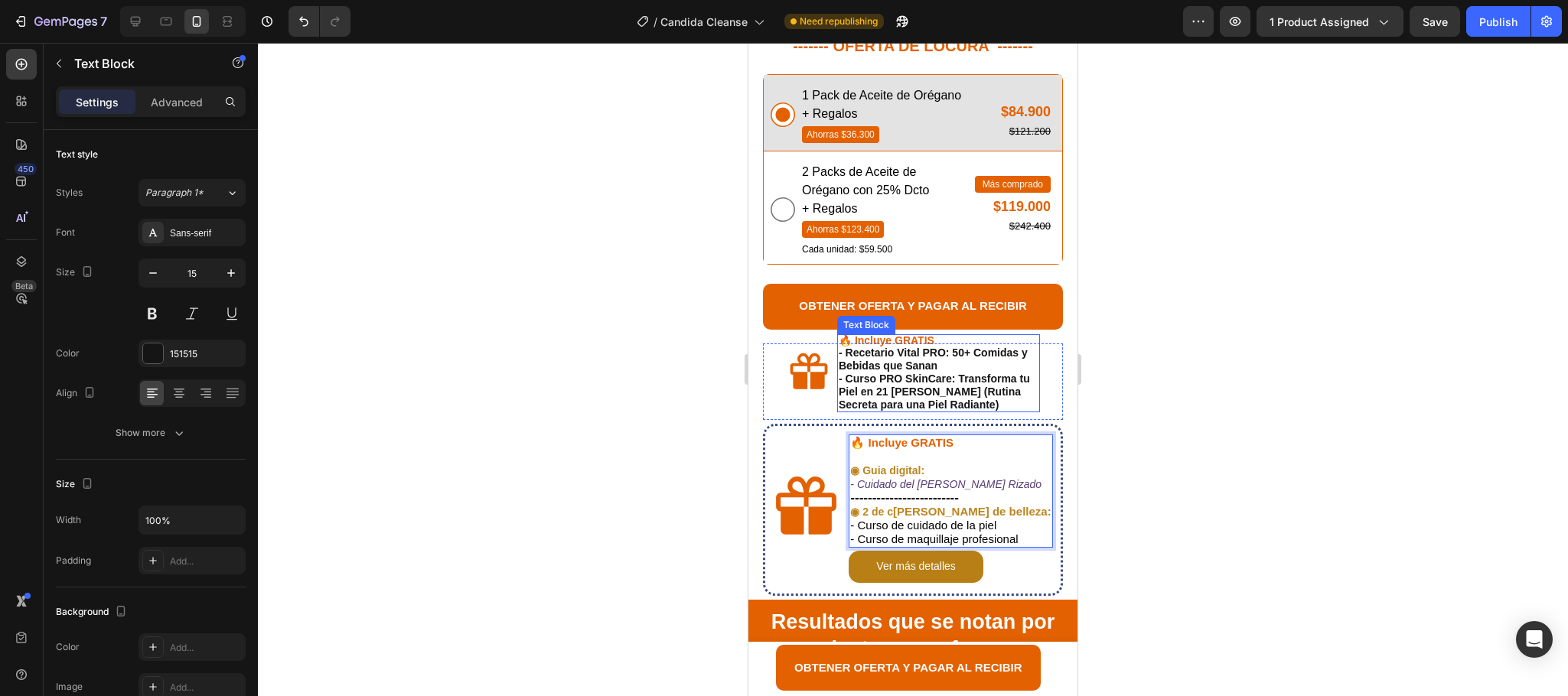
click at [910, 351] on strong "- Recetario Vital PRO: 50+ Comidas y Bebidas que Sanan" at bounding box center [933, 359] width 189 height 25
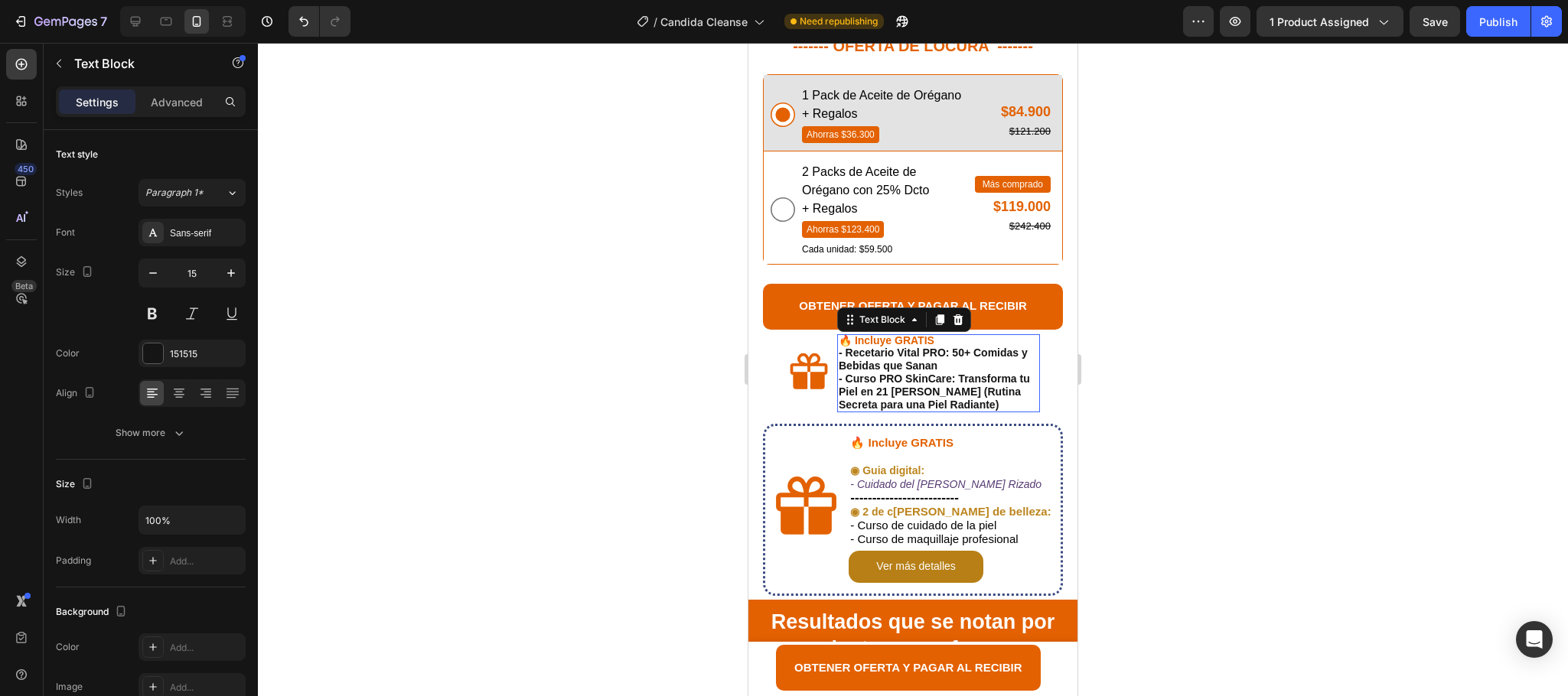
click at [910, 351] on strong "- Recetario Vital PRO: 50+ Comidas y Bebidas que Sanan" at bounding box center [933, 359] width 189 height 25
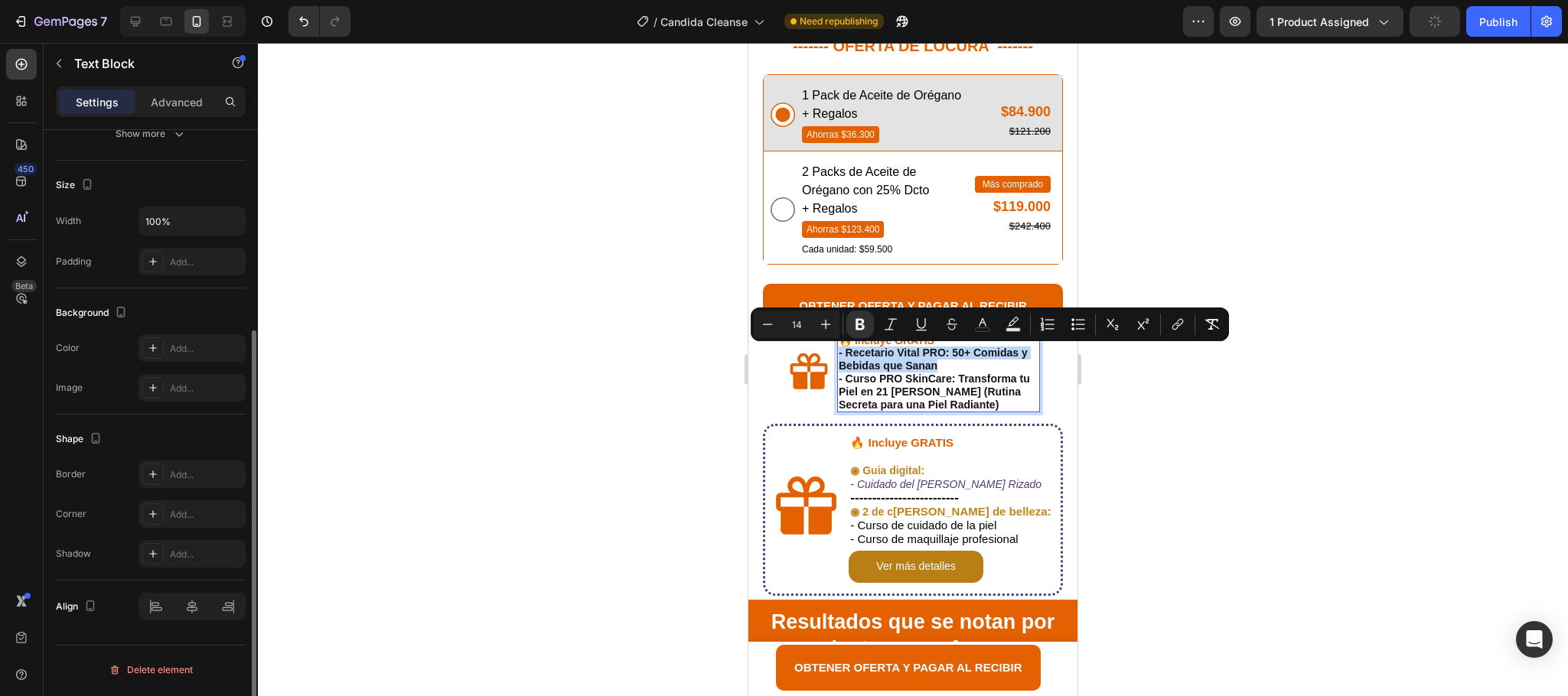
click at [905, 356] on strong "- Recetario Vital PRO: 50+ Comidas y Bebidas que Sanan" at bounding box center [933, 359] width 189 height 25
drag, startPoint x: 848, startPoint y: 356, endPoint x: 946, endPoint y: 365, distance: 98.4
click at [946, 365] on strong "- Recetario Vital PRO: 50+ Comidas y Bebidas que Sanan" at bounding box center [933, 359] width 189 height 25
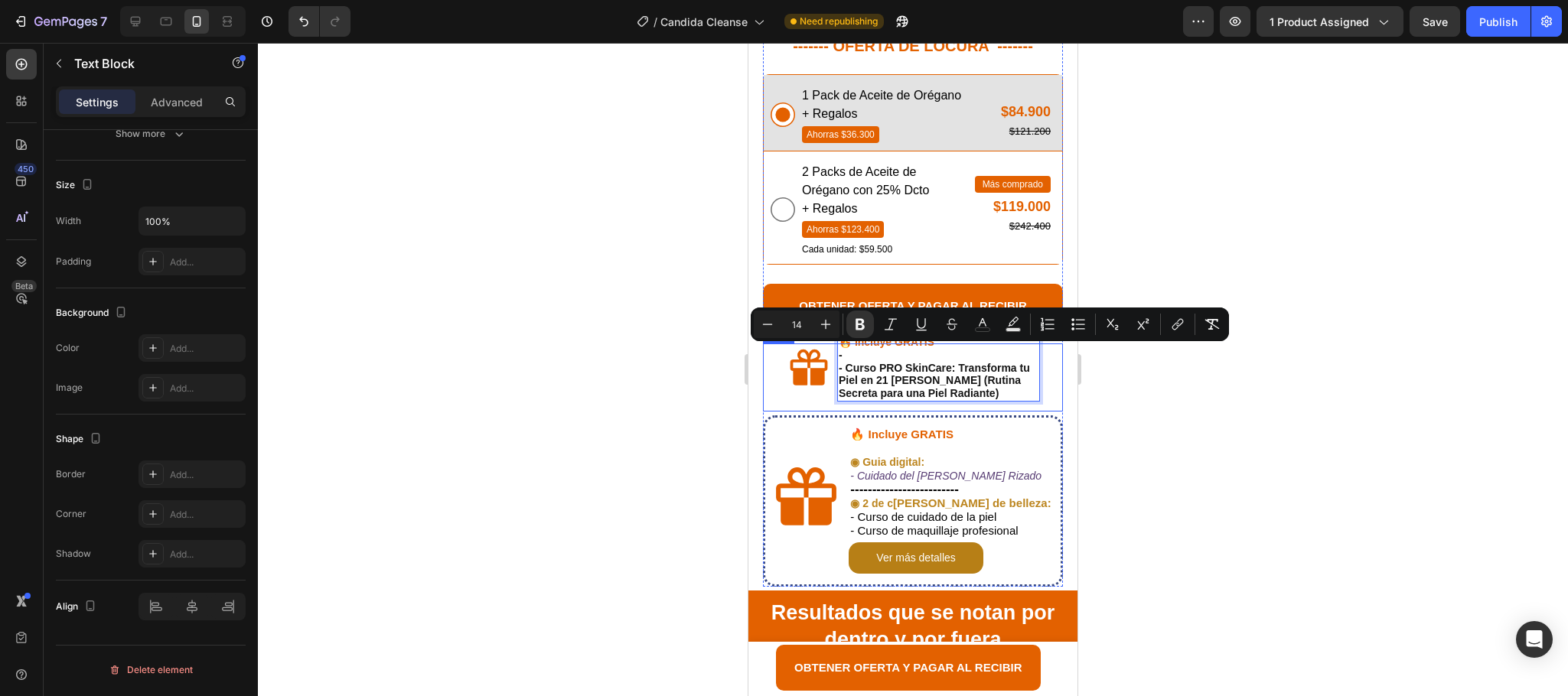
scroll to position [1606, 0]
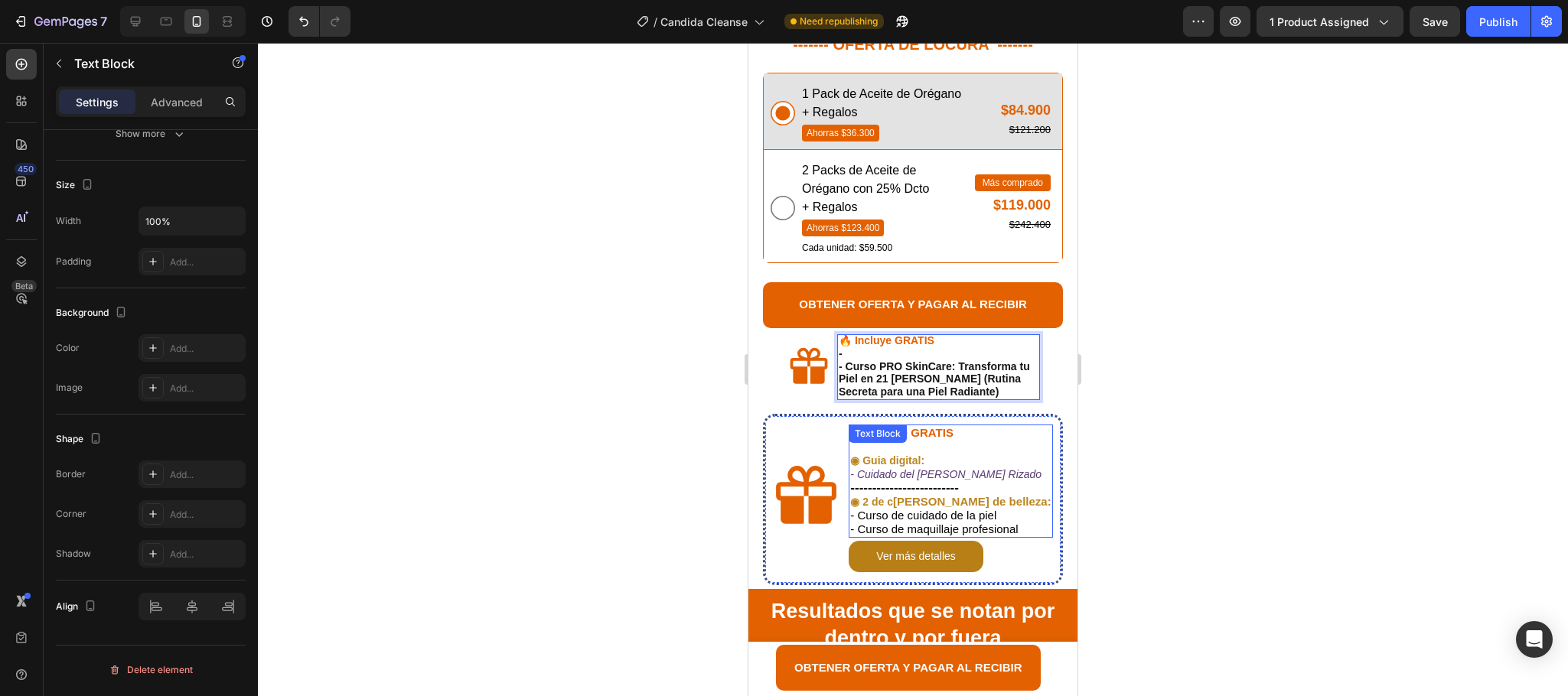
click at [947, 476] on icon "- Cuidado del [PERSON_NAME] Rizado" at bounding box center [945, 474] width 191 height 12
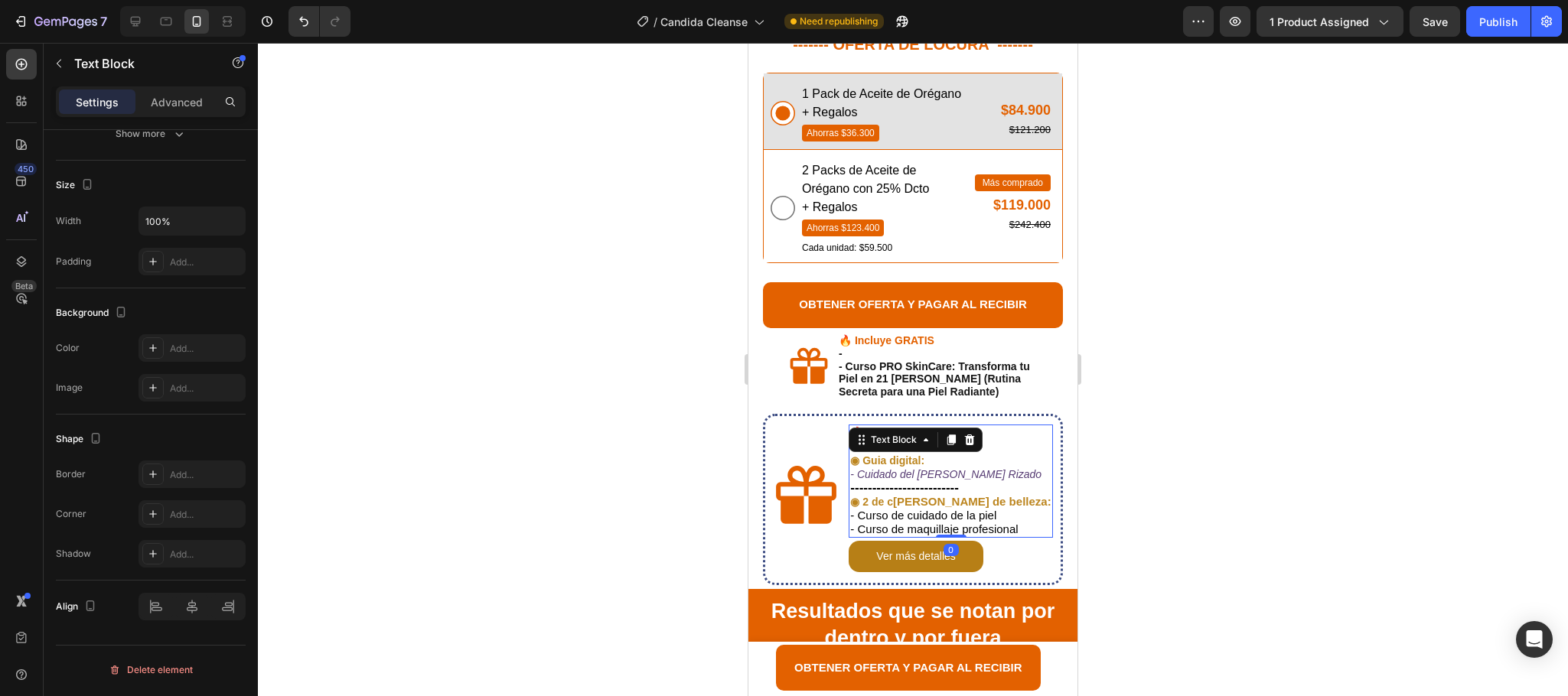
click at [947, 476] on icon "- Cuidado del [PERSON_NAME] Rizado" at bounding box center [945, 474] width 191 height 12
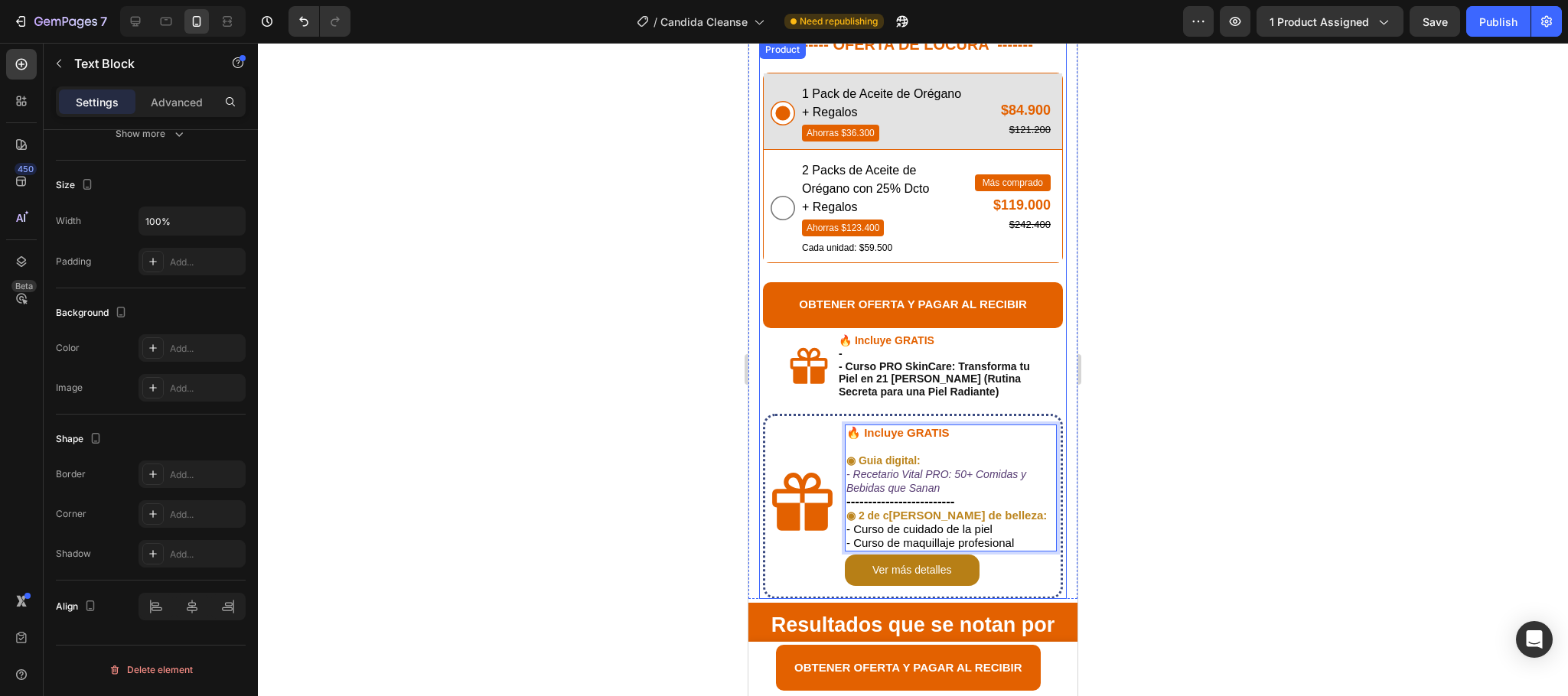
click at [1163, 471] on div at bounding box center [912, 369] width 1310 height 653
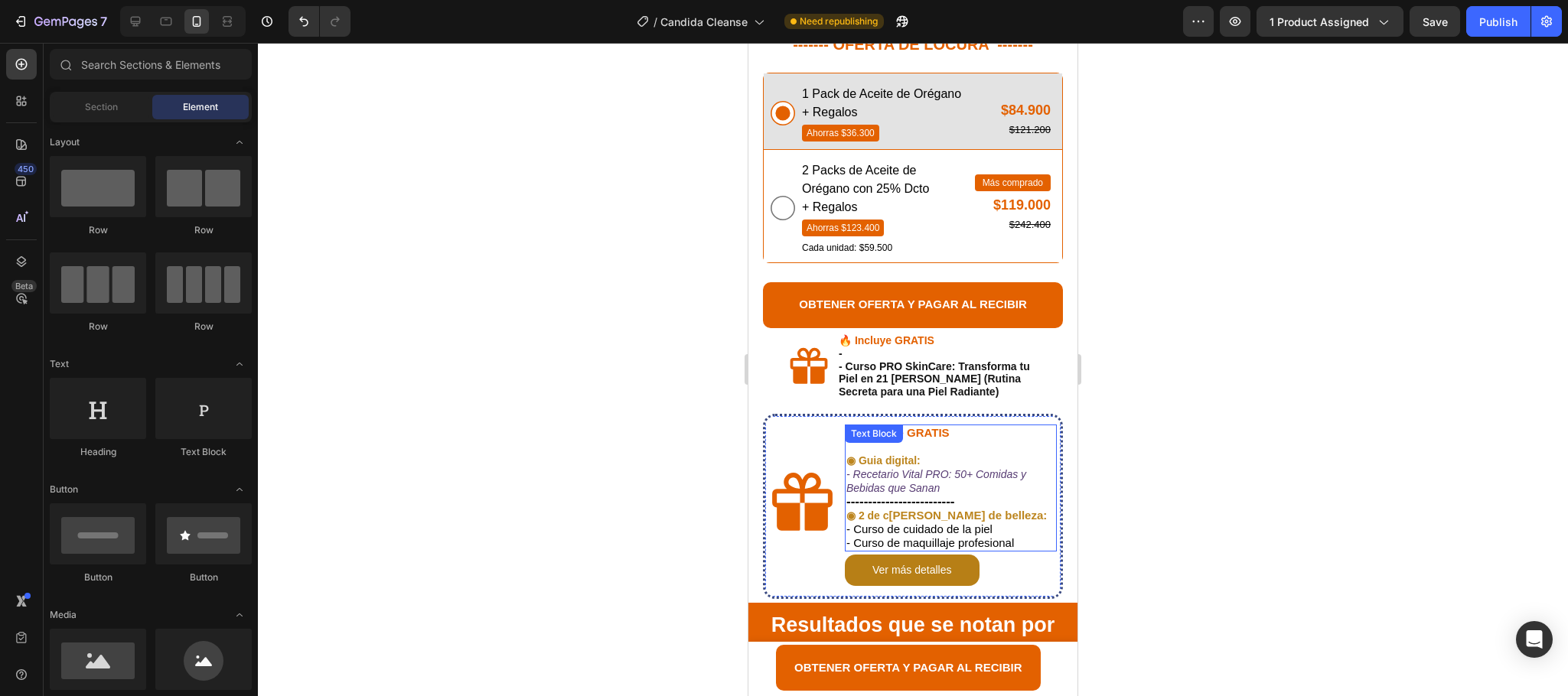
click at [939, 486] on icon "- Recetario Vital PRO: 50+ Comidas y Bebidas que Sanan" at bounding box center [936, 480] width 179 height 26
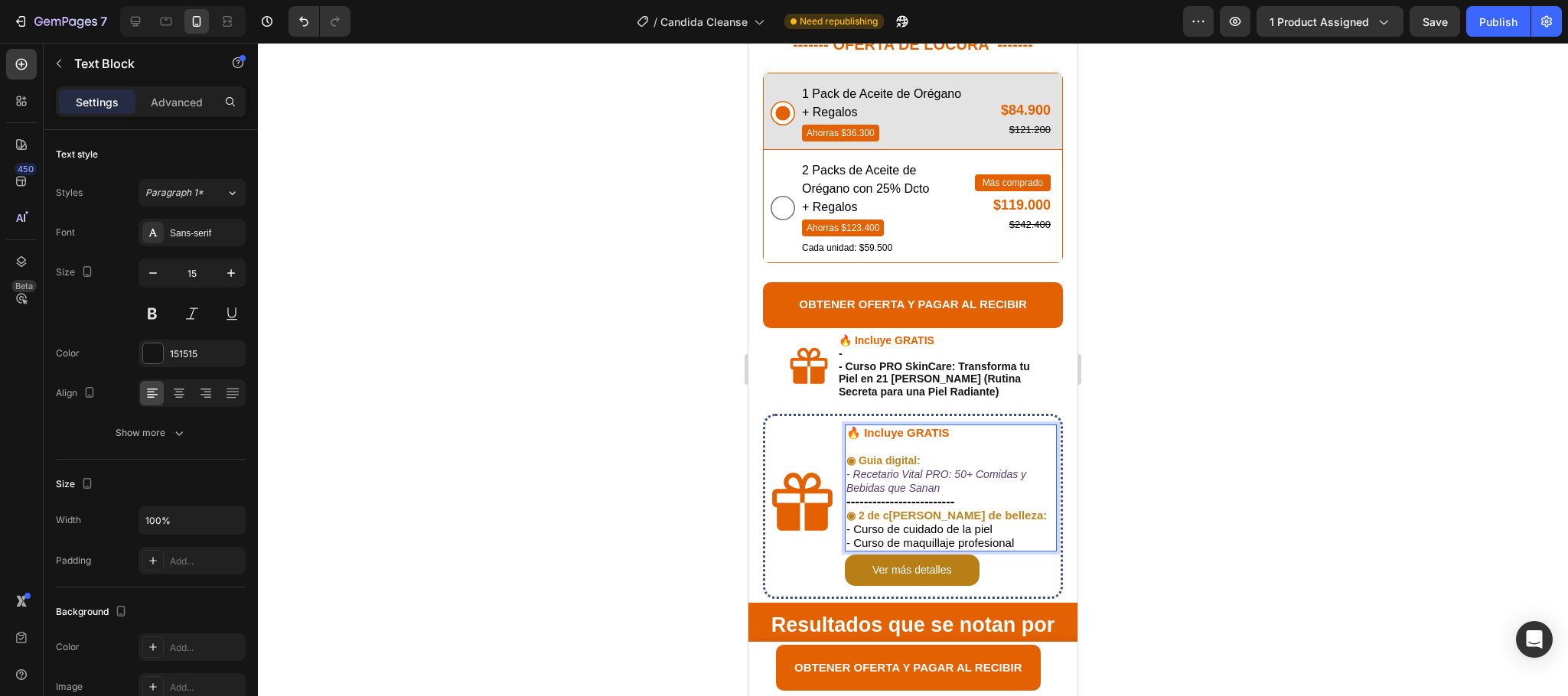
click at [940, 486] on p "- Recetario Vital PRO: 50+ Comidas y Bebidas que Sanan" at bounding box center [951, 480] width 209 height 28
click at [887, 382] on strong "- Curso PRO SkinCare: Transforma tu Piel en 21 [PERSON_NAME] (Rutina Secreta pa…" at bounding box center [934, 379] width 191 height 38
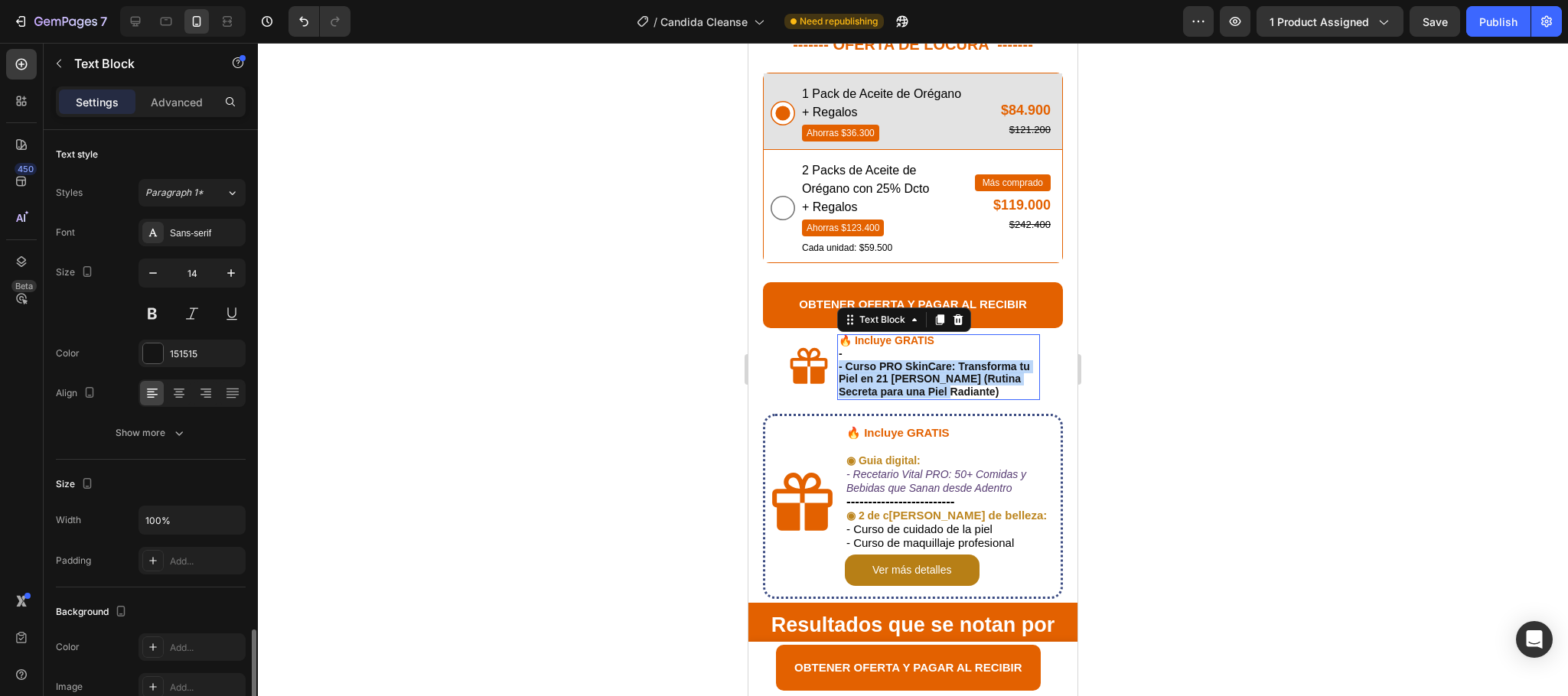
click at [887, 382] on strong "- Curso PRO SkinCare: Transforma tu Piel en 21 [PERSON_NAME] (Rutina Secreta pa…" at bounding box center [934, 379] width 191 height 38
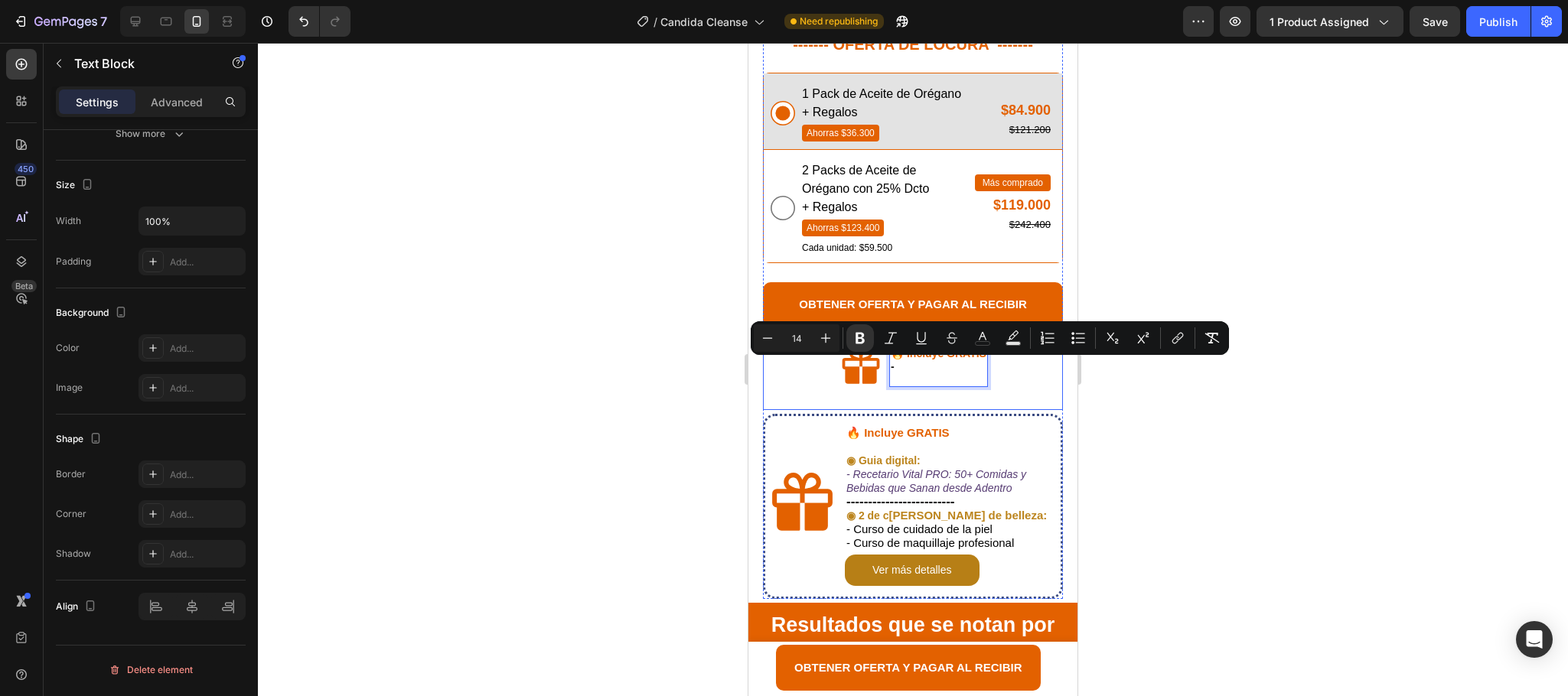
scroll to position [1618, 0]
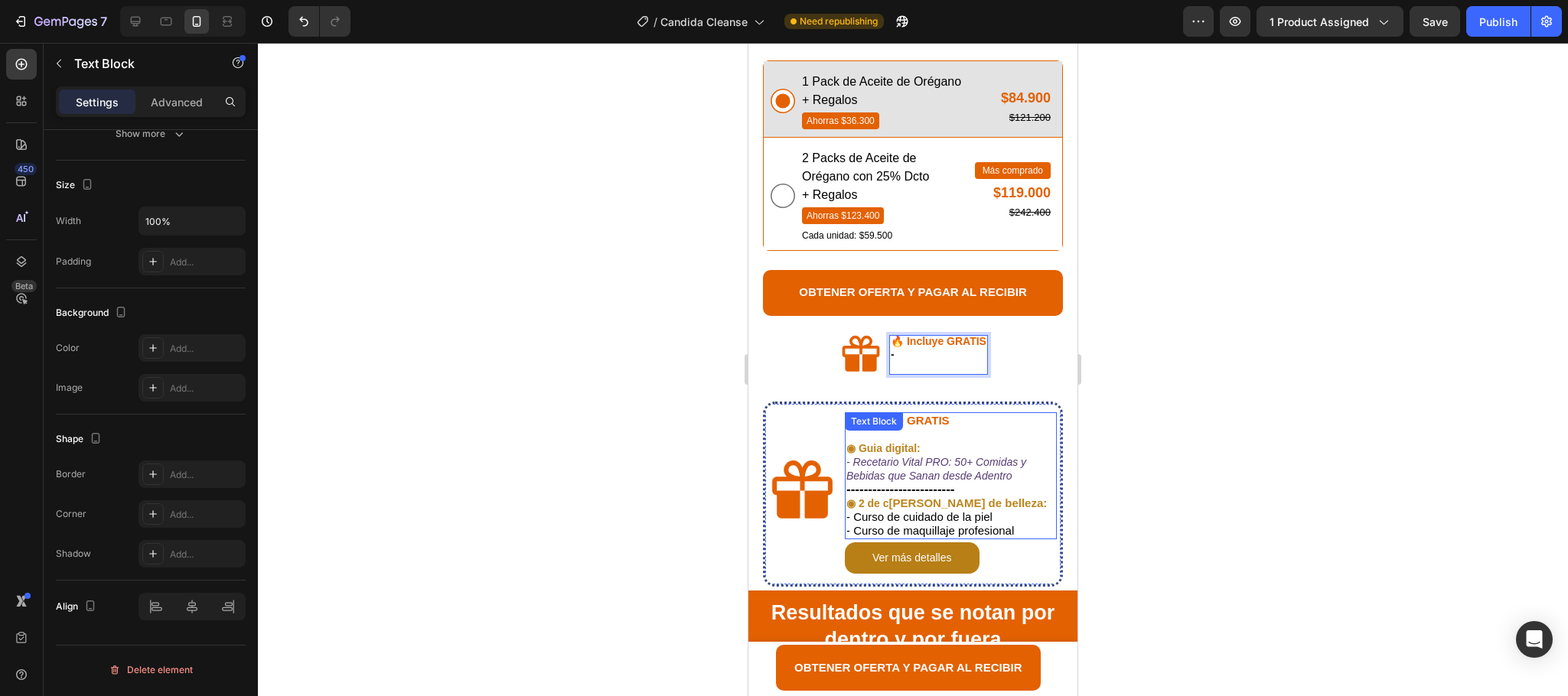
click at [904, 533] on span "- Curso de maquillaje profesional" at bounding box center [930, 530] width 168 height 13
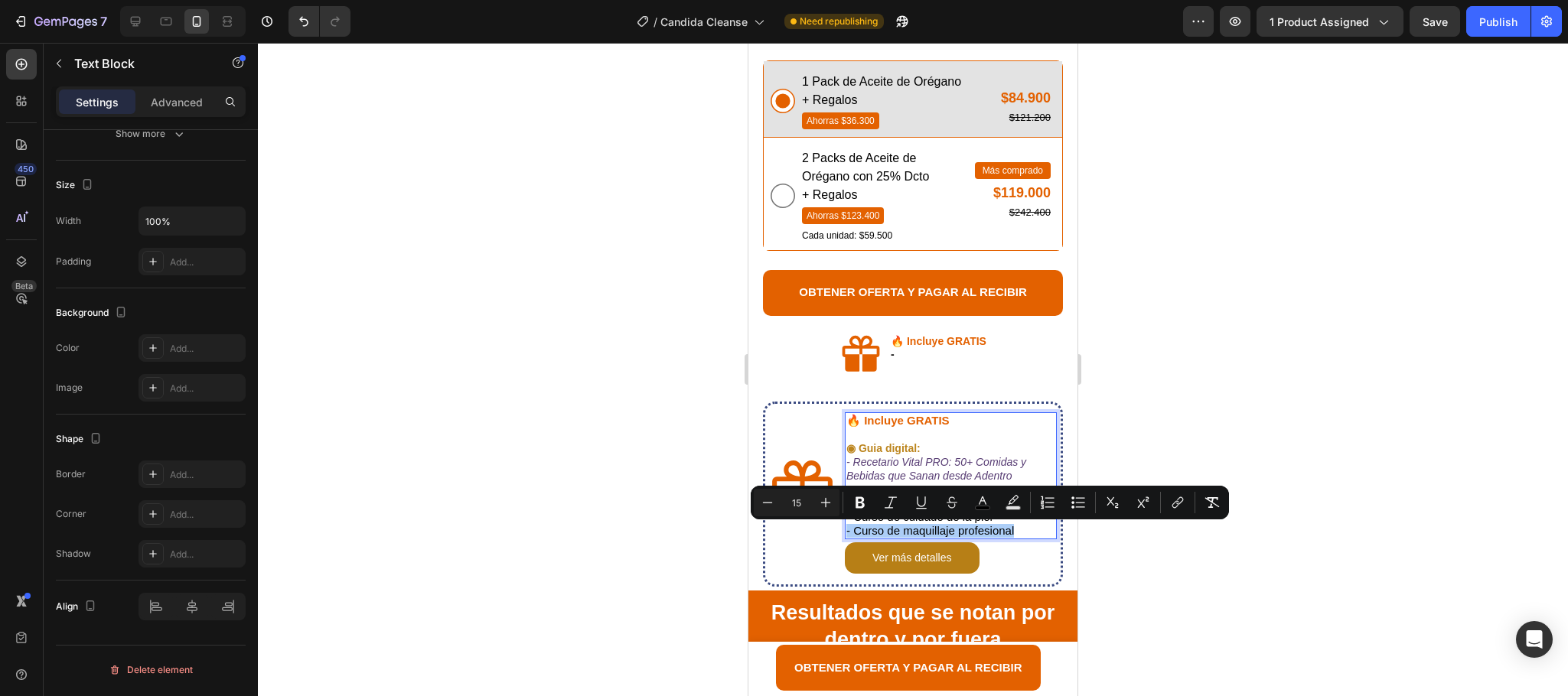
click at [1293, 471] on div at bounding box center [912, 369] width 1310 height 653
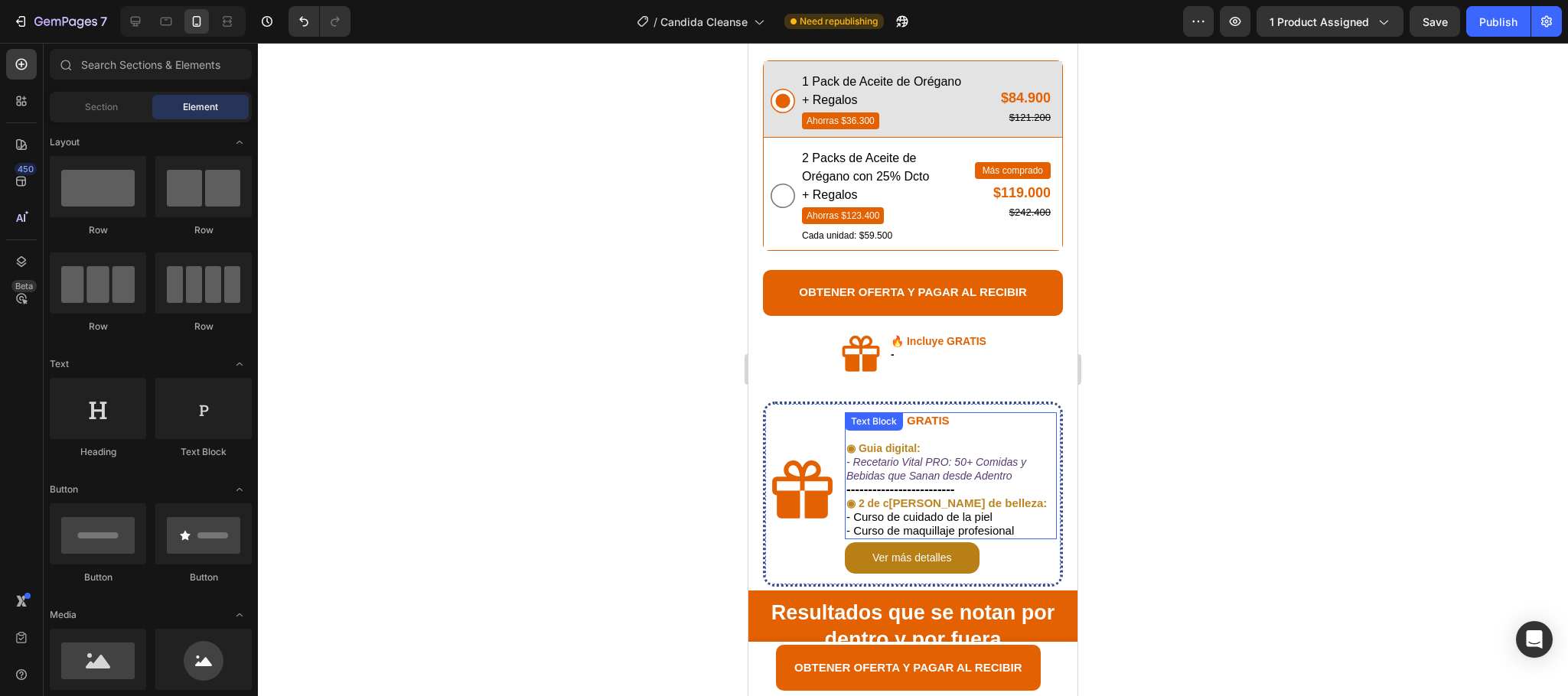
click at [889, 503] on strong "[PERSON_NAME] de belleza:" at bounding box center [968, 502] width 158 height 13
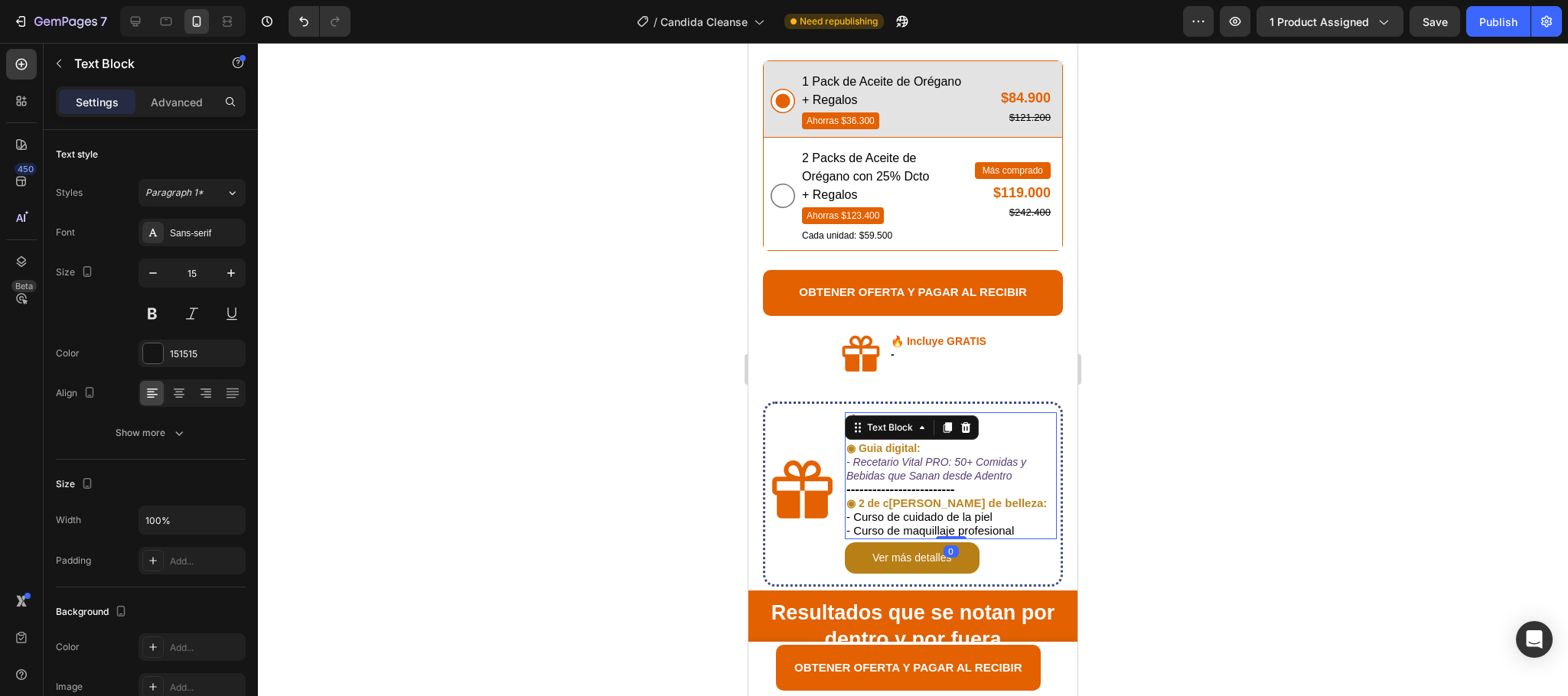
click at [881, 503] on strong "◉ 2 de c" at bounding box center [868, 503] width 43 height 12
click at [898, 505] on strong "[PERSON_NAME] de belleza:" at bounding box center [945, 502] width 158 height 13
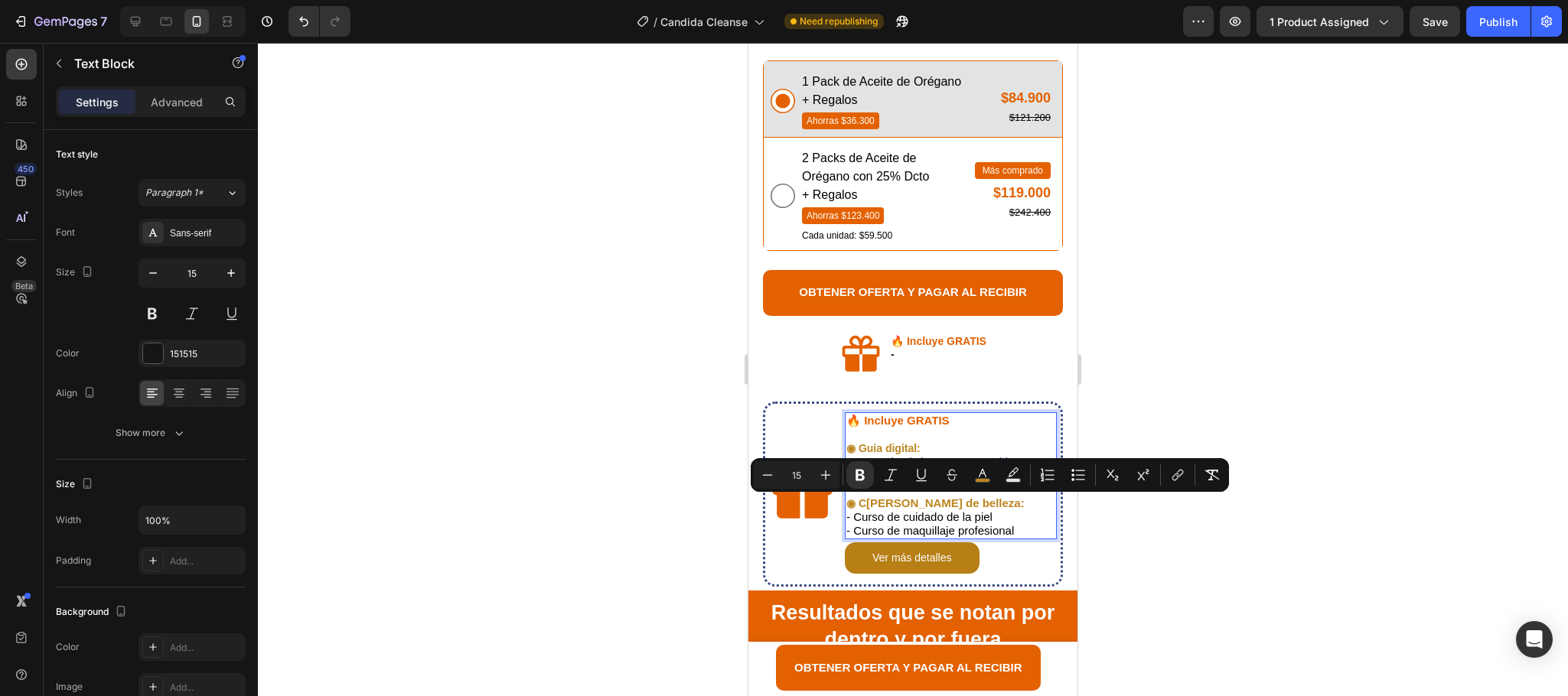
click at [948, 505] on strong "[PERSON_NAME] de belleza:" at bounding box center [945, 502] width 158 height 13
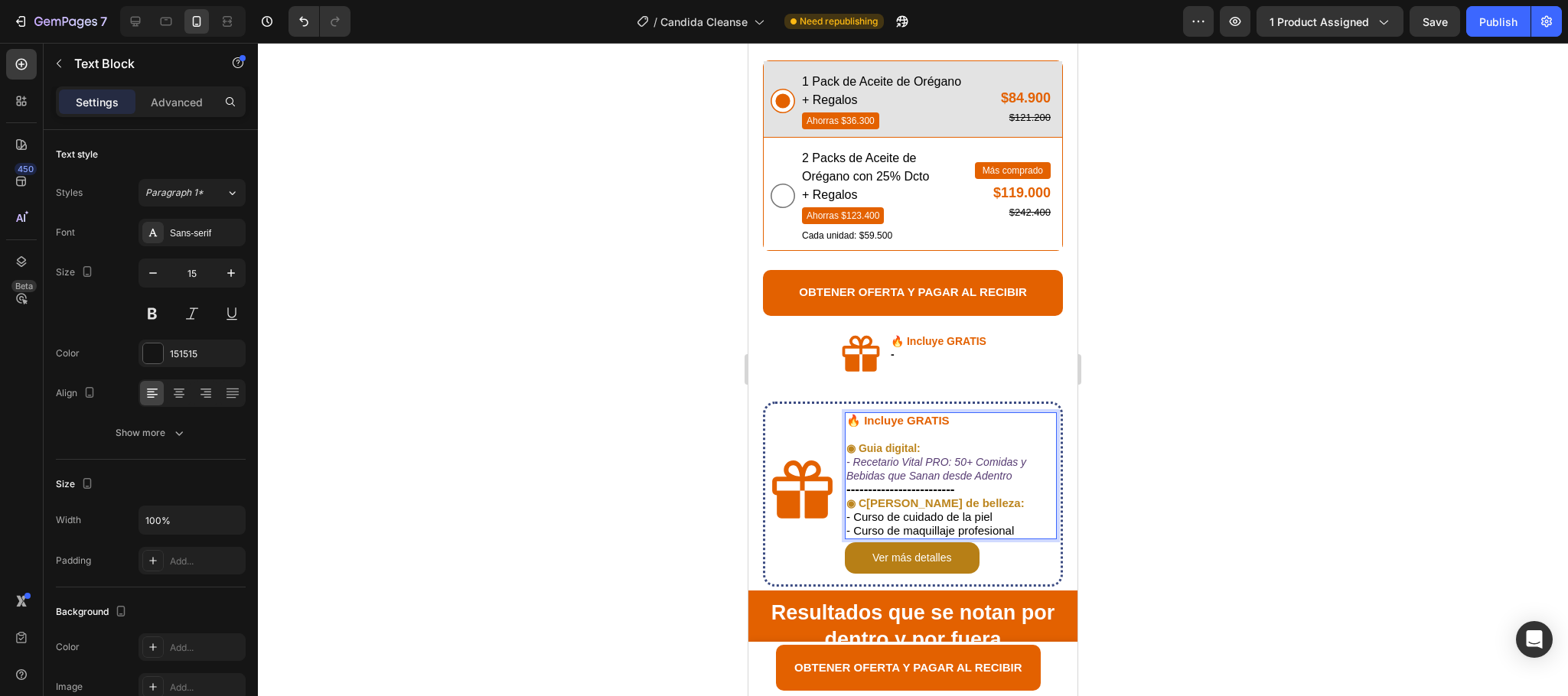
click at [936, 521] on span "- Curso de cuidado de la piel" at bounding box center [919, 517] width 147 height 13
click at [949, 528] on span "- Curso de maquillaje profesional" at bounding box center [930, 530] width 168 height 13
drag, startPoint x: 1015, startPoint y: 533, endPoint x: 855, endPoint y: 519, distance: 160.6
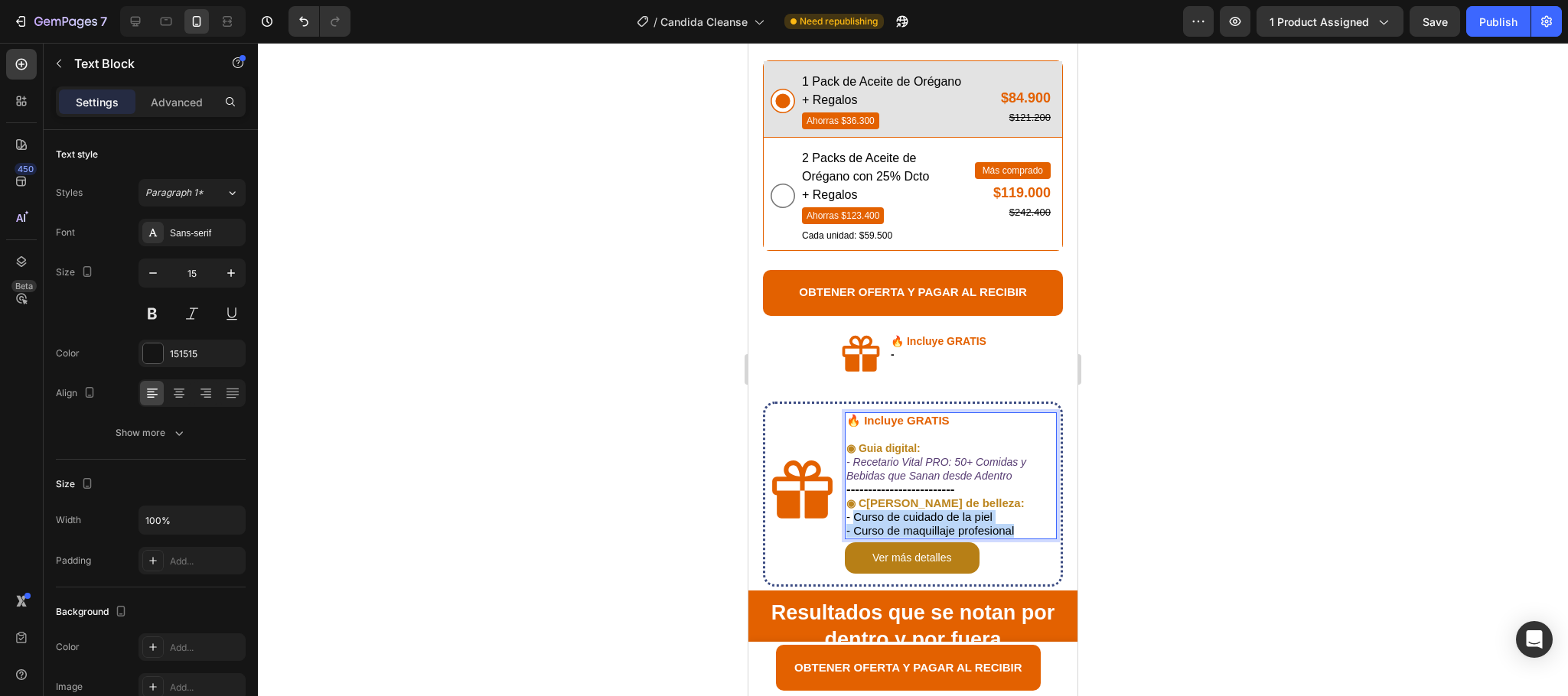
click at [855, 519] on div "🔥 Incluye GRATIS ◉ Guia digital: - Recetario Vital PRO: 50+ Comidas y Bebidas q…" at bounding box center [951, 476] width 212 height 125
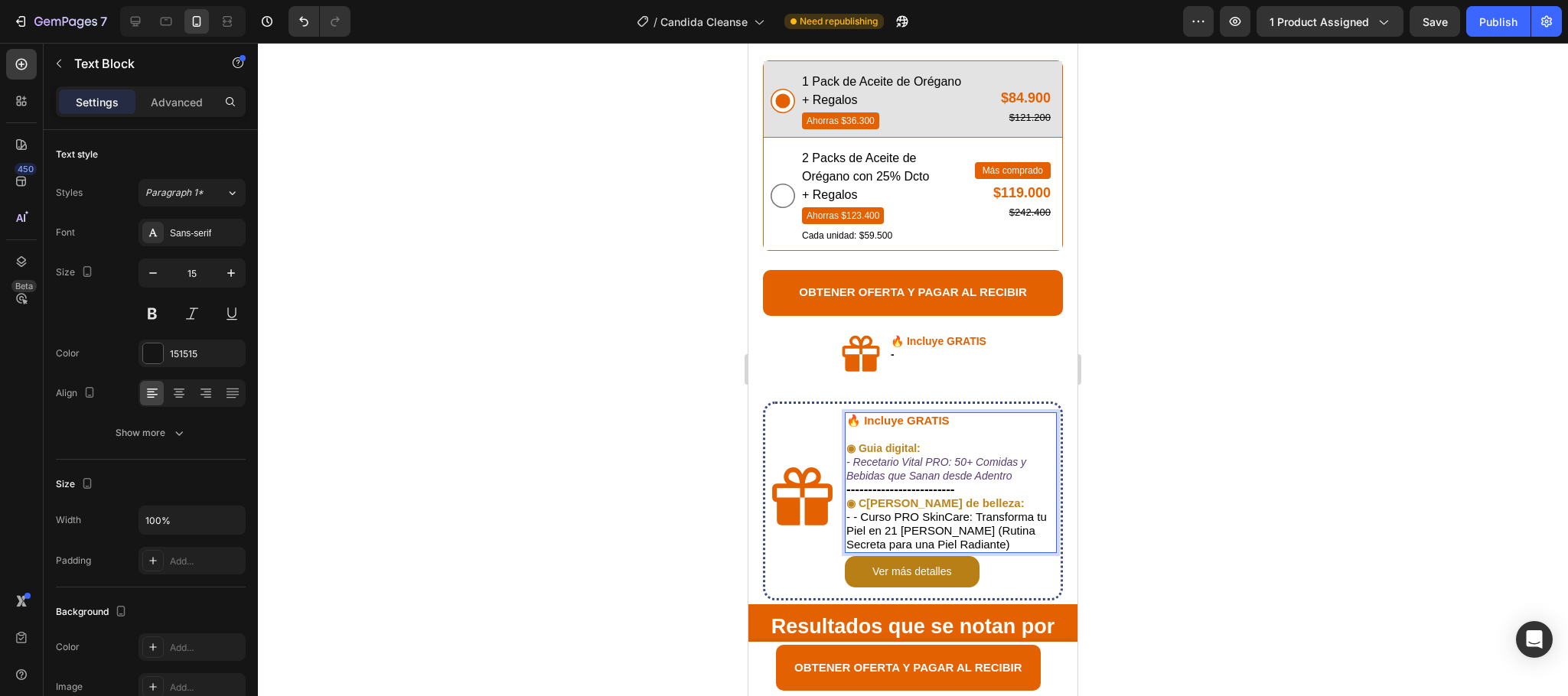
click at [859, 518] on span "- - Curso PRO SkinCare: Transforma tu Piel en 21 [PERSON_NAME] (Rutina Secreta …" at bounding box center [947, 531] width 201 height 41
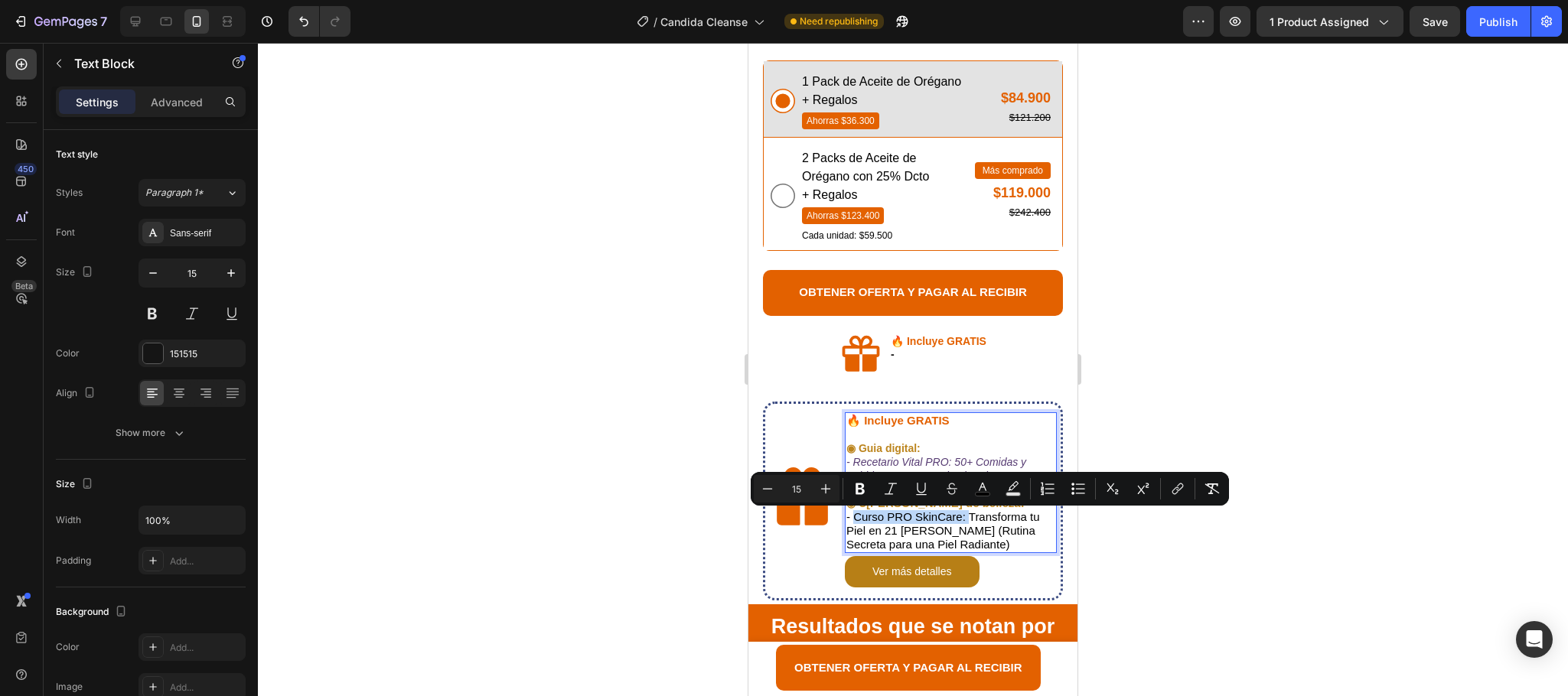
drag, startPoint x: 969, startPoint y: 518, endPoint x: 857, endPoint y: 517, distance: 112.0
click at [857, 517] on span "- Curso PRO SkinCare: Transforma tu Piel en 21 [PERSON_NAME] (Rutina Secreta pa…" at bounding box center [943, 531] width 194 height 41
click at [864, 484] on icon "Editor contextual toolbar" at bounding box center [860, 488] width 15 height 15
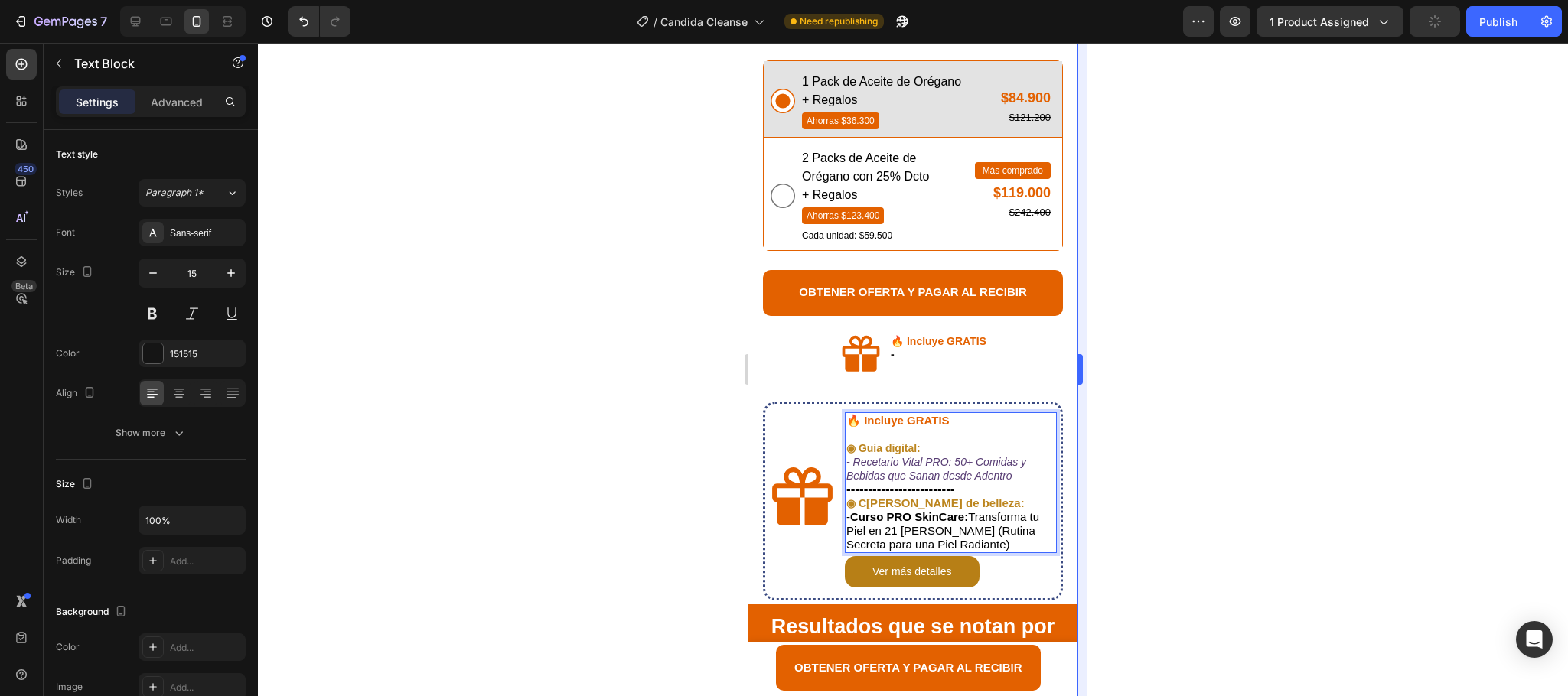
drag, startPoint x: 1272, startPoint y: 411, endPoint x: 1082, endPoint y: 528, distance: 223.1
click at [1263, 416] on div at bounding box center [912, 369] width 1310 height 653
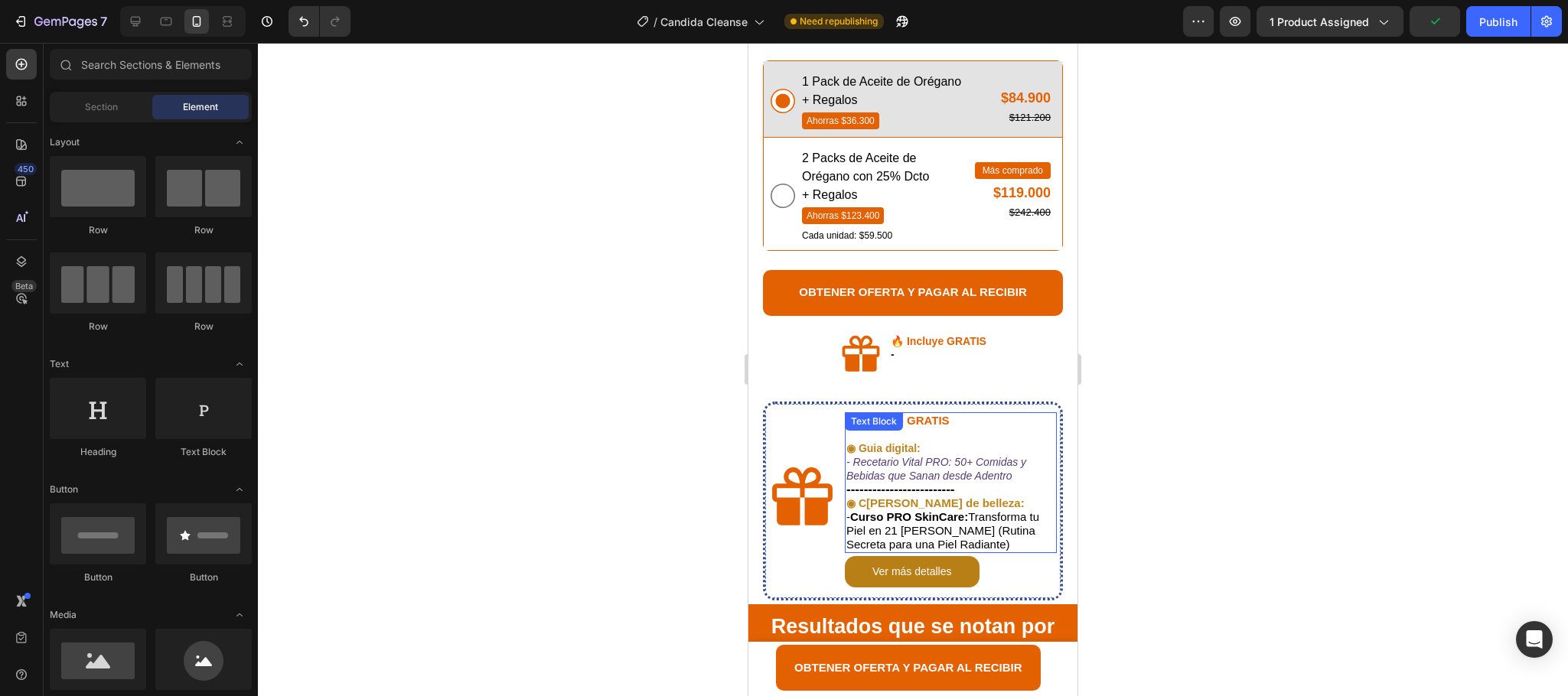
click at [992, 537] on span "- Curso PRO SkinCare: Transforma tu Piel en 21 [PERSON_NAME] (Rutina Secreta pa…" at bounding box center [943, 531] width 193 height 41
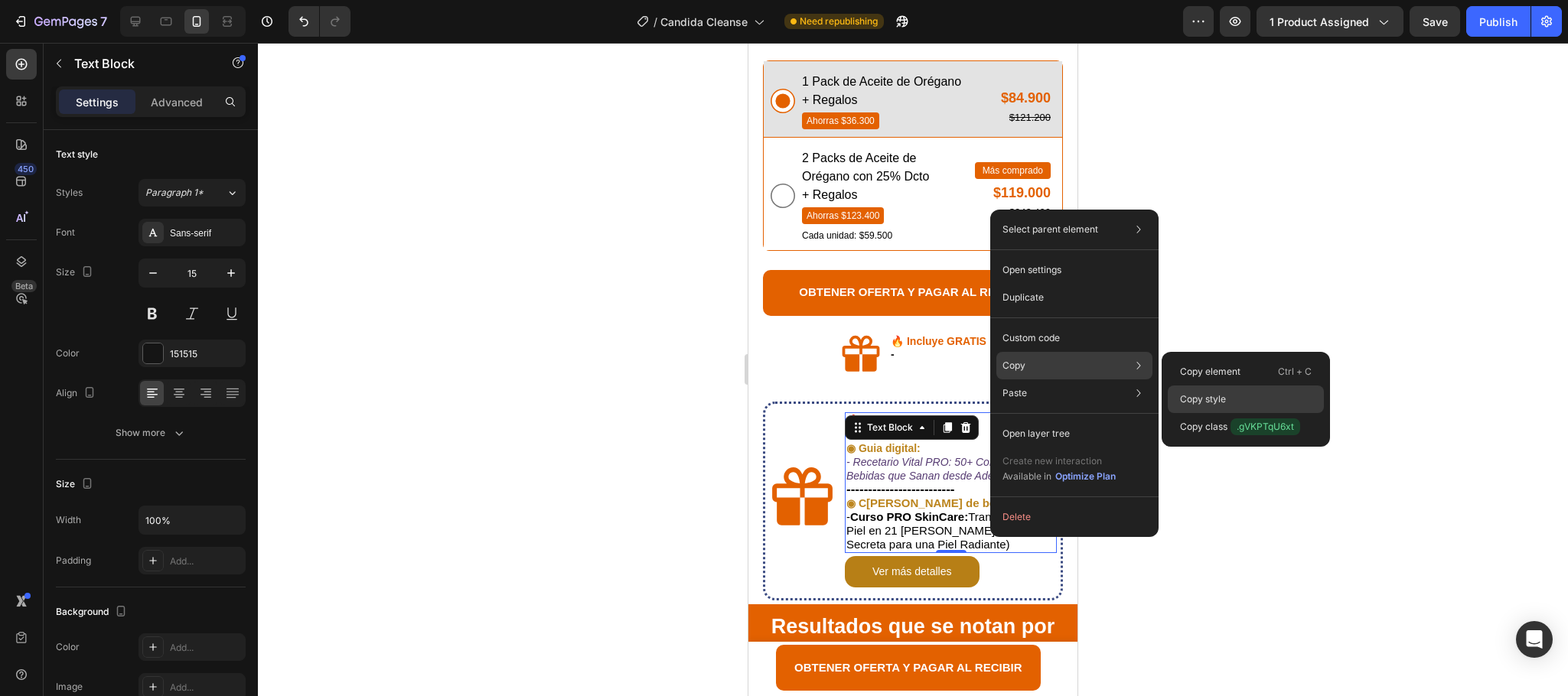
click at [1194, 392] on p "Copy style" at bounding box center [1203, 399] width 46 height 14
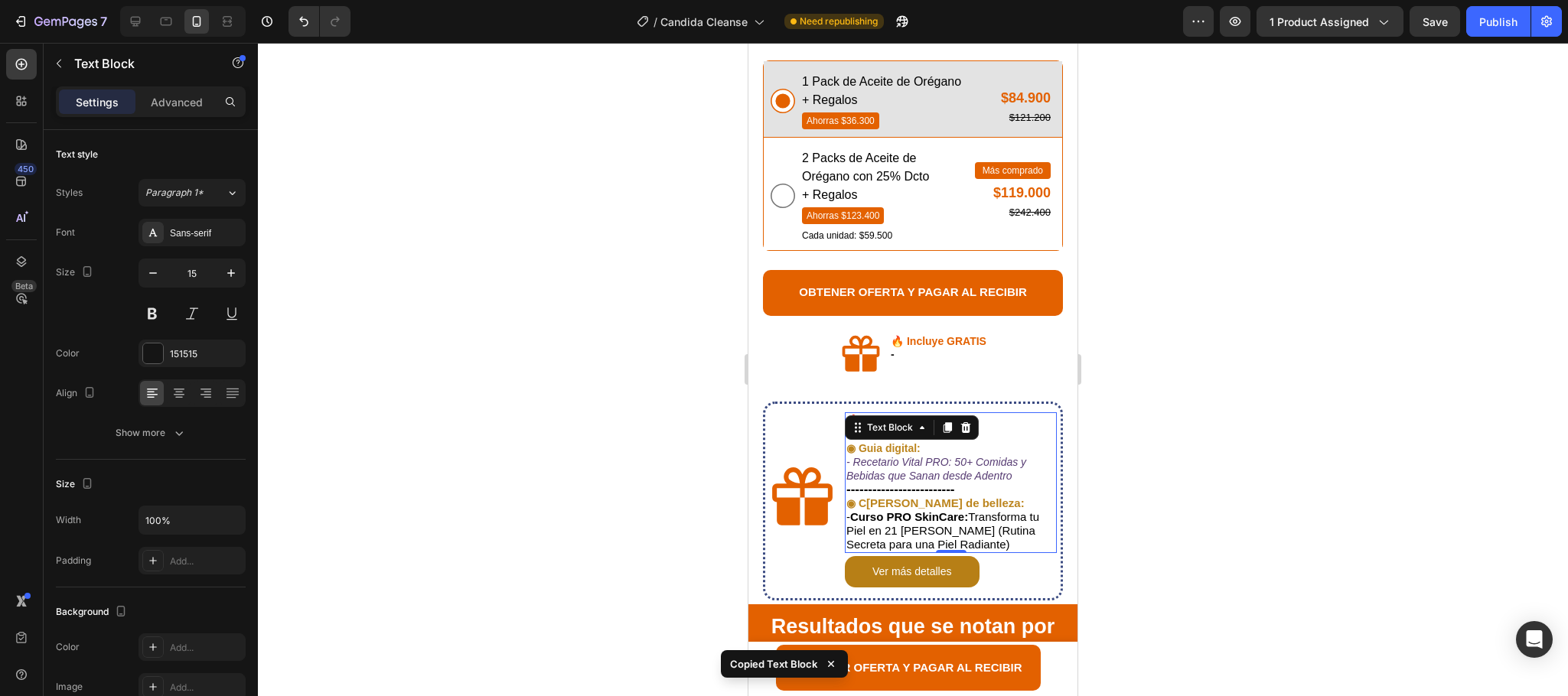
click at [931, 466] on icon "- Recetario Vital PRO: 50+ Comidas y Bebidas que Sanan desde Adentro" at bounding box center [936, 468] width 179 height 26
click at [1197, 420] on div at bounding box center [912, 369] width 1310 height 653
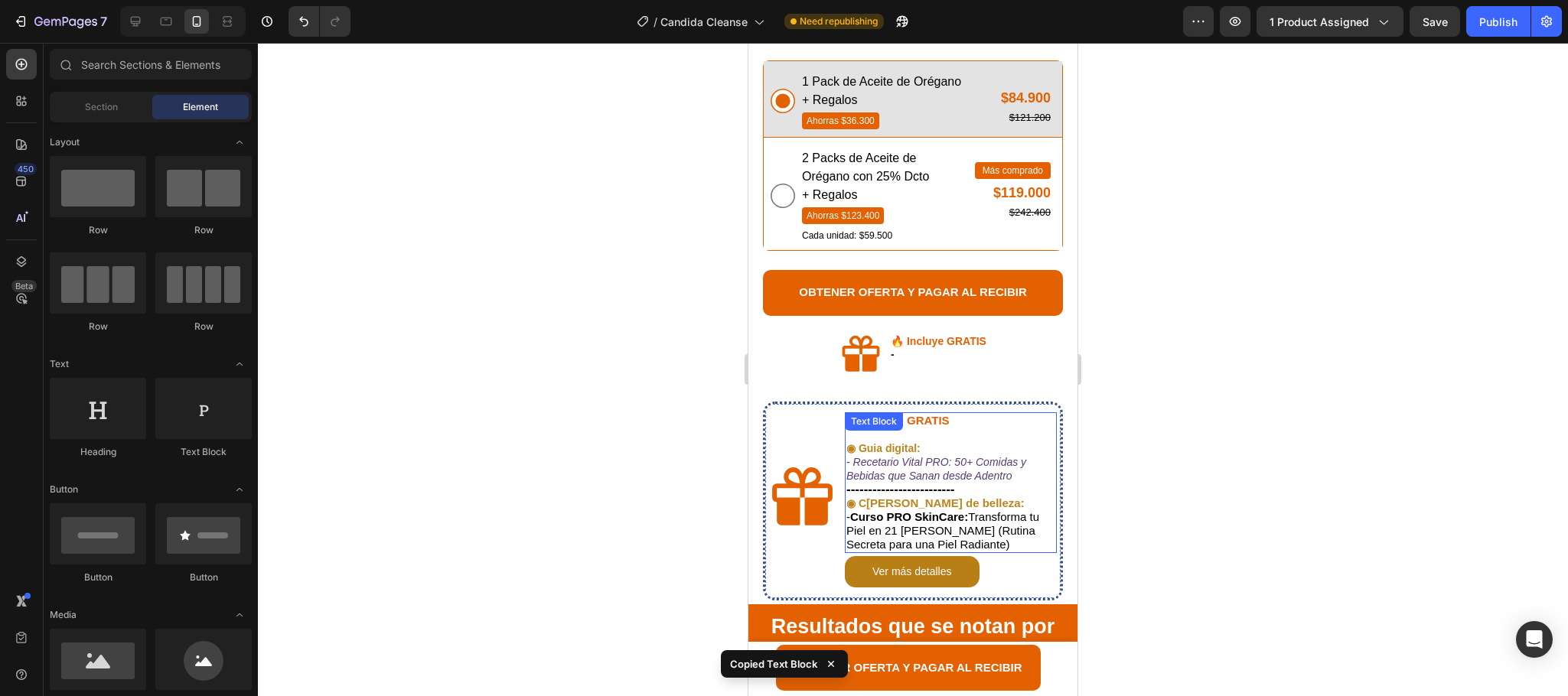
click at [965, 476] on icon "- Recetario Vital PRO: 50+ Comidas y Bebidas que Sanan desde Adentro" at bounding box center [936, 468] width 179 height 26
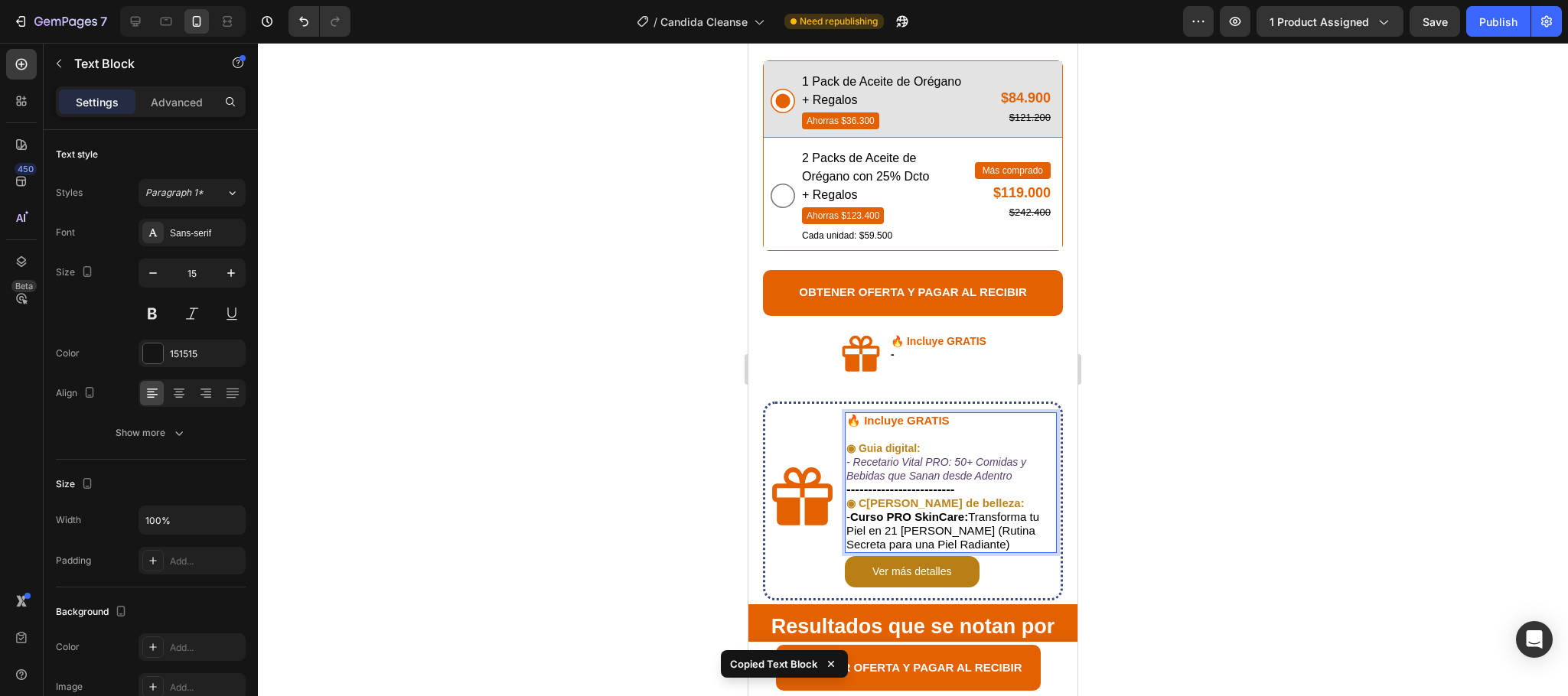
drag, startPoint x: 1159, startPoint y: 376, endPoint x: 1140, endPoint y: 389, distance: 23.0
click at [1140, 389] on div at bounding box center [912, 369] width 1310 height 653
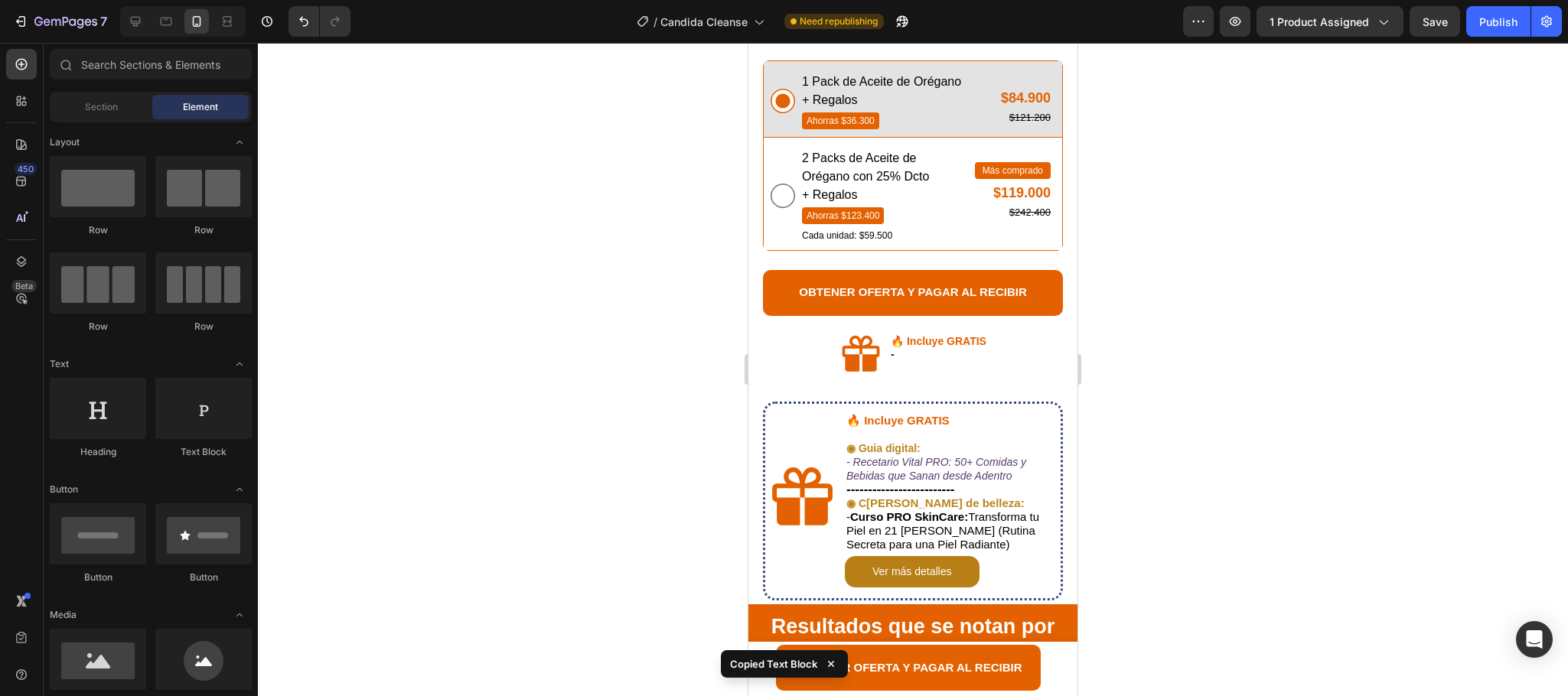
drag, startPoint x: 1211, startPoint y: 346, endPoint x: 1111, endPoint y: 381, distance: 105.9
click at [1210, 346] on div at bounding box center [912, 369] width 1310 height 653
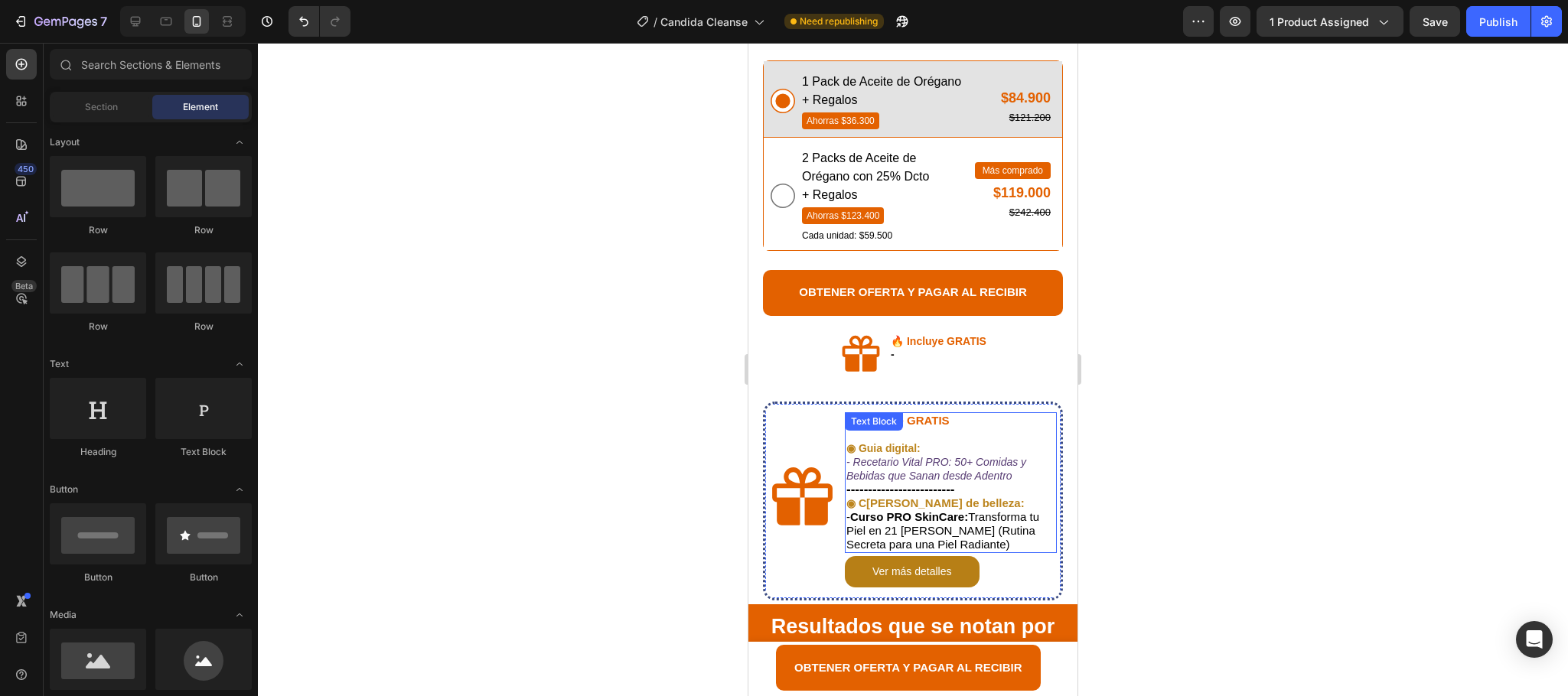
click at [916, 463] on icon "- Recetario Vital PRO: 50+ Comidas y Bebidas que Sanan desde Adentro" at bounding box center [936, 468] width 179 height 26
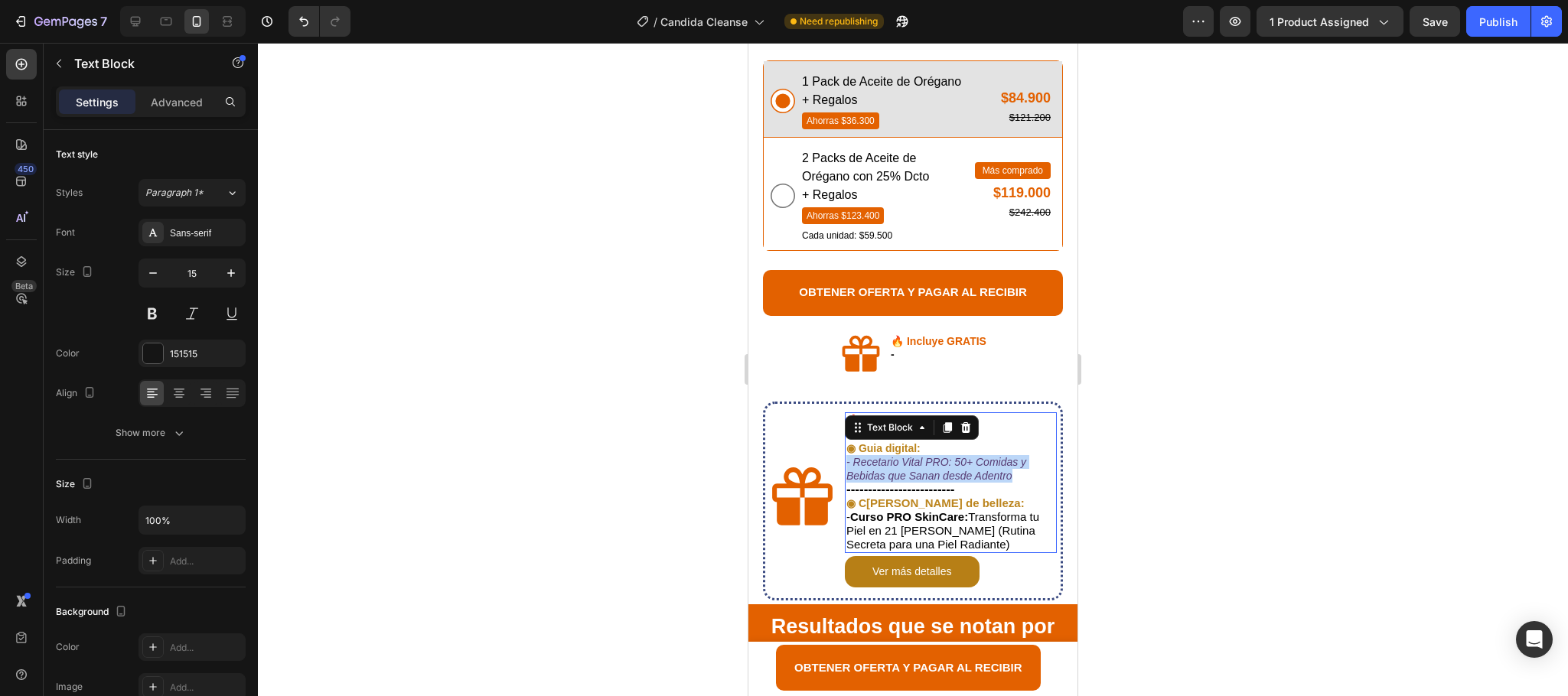
click at [916, 463] on icon "- Recetario Vital PRO: 50+ Comidas y Bebidas que Sanan desde Adentro" at bounding box center [936, 468] width 179 height 26
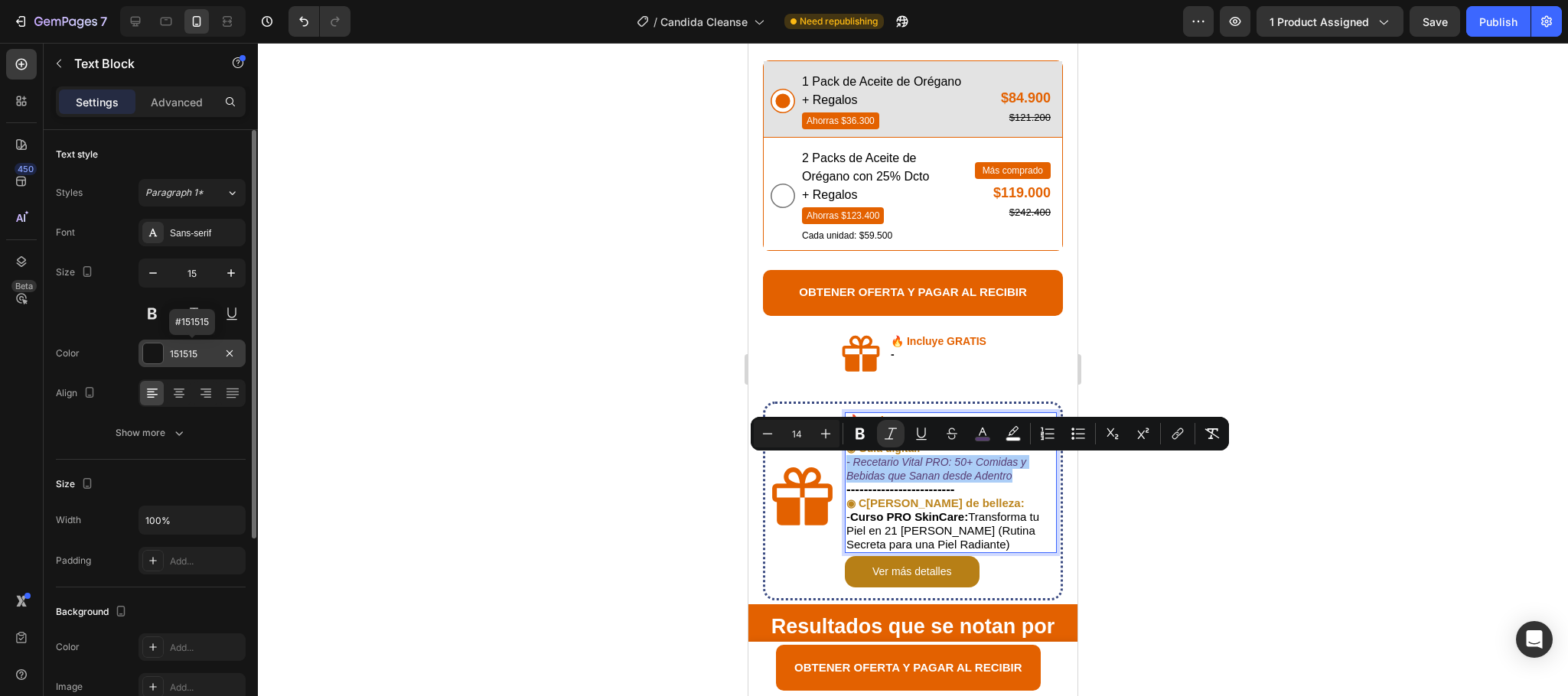
click at [186, 362] on div "151515" at bounding box center [192, 353] width 107 height 28
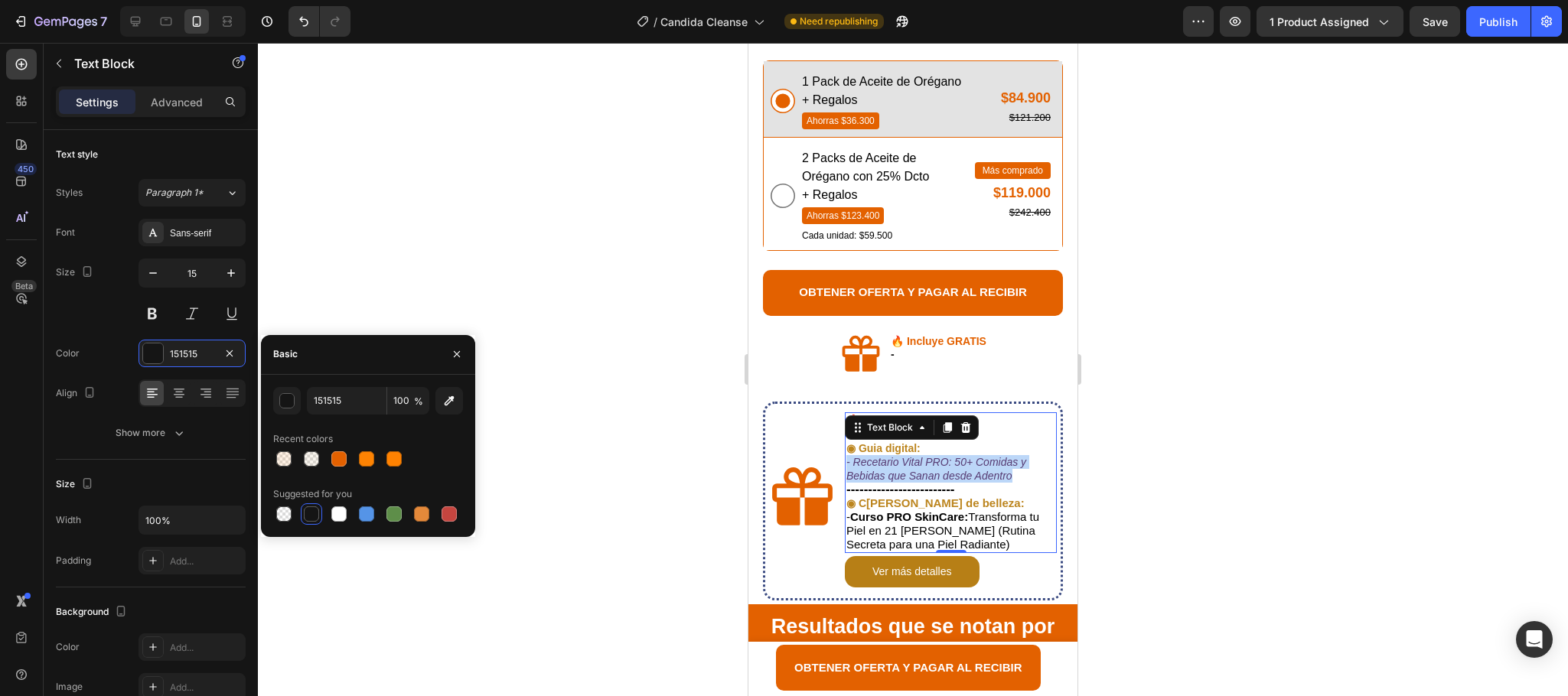
click at [975, 467] on icon "- Recetario Vital PRO: 50+ Comidas y Bebidas que Sanan desde Adentro" at bounding box center [936, 468] width 179 height 26
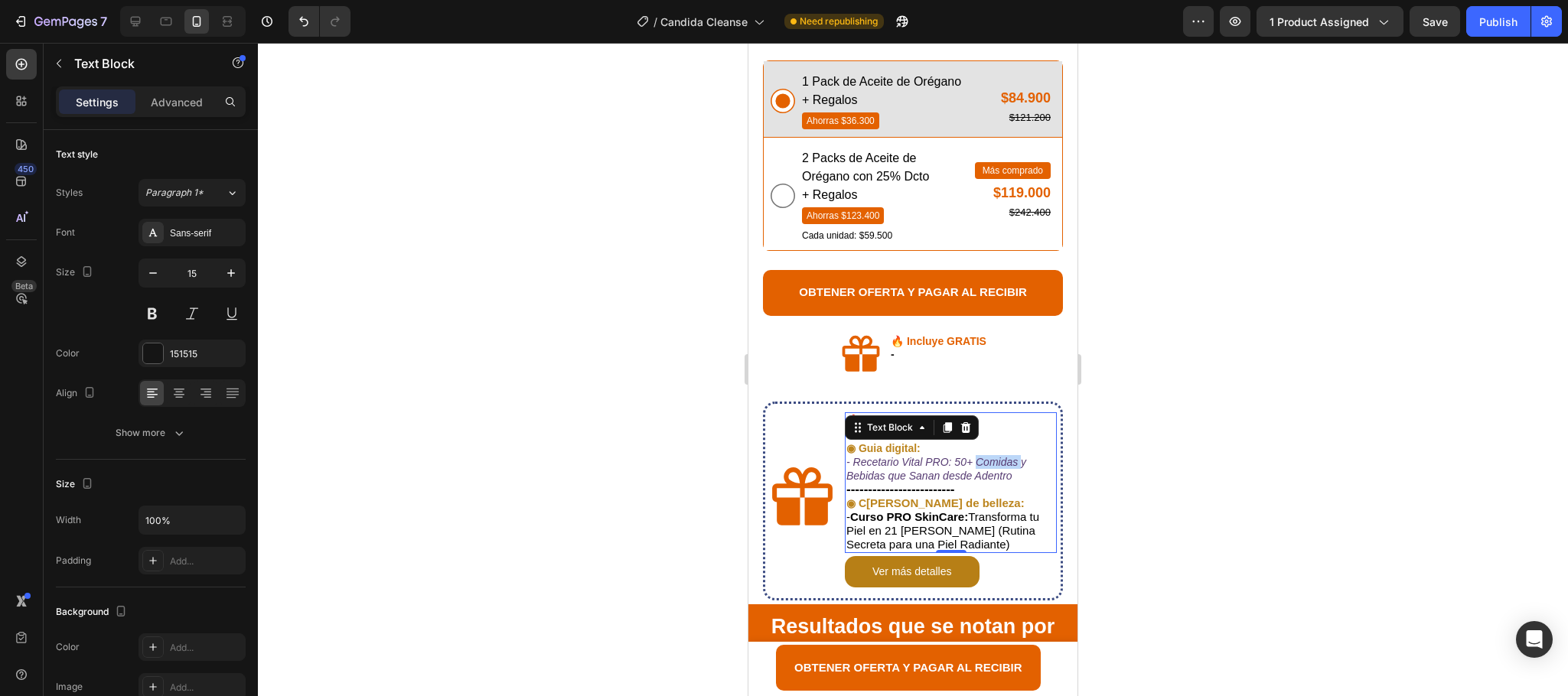
click at [975, 467] on icon "- Recetario Vital PRO: 50+ Comidas y Bebidas que Sanan desde Adentro" at bounding box center [936, 468] width 179 height 26
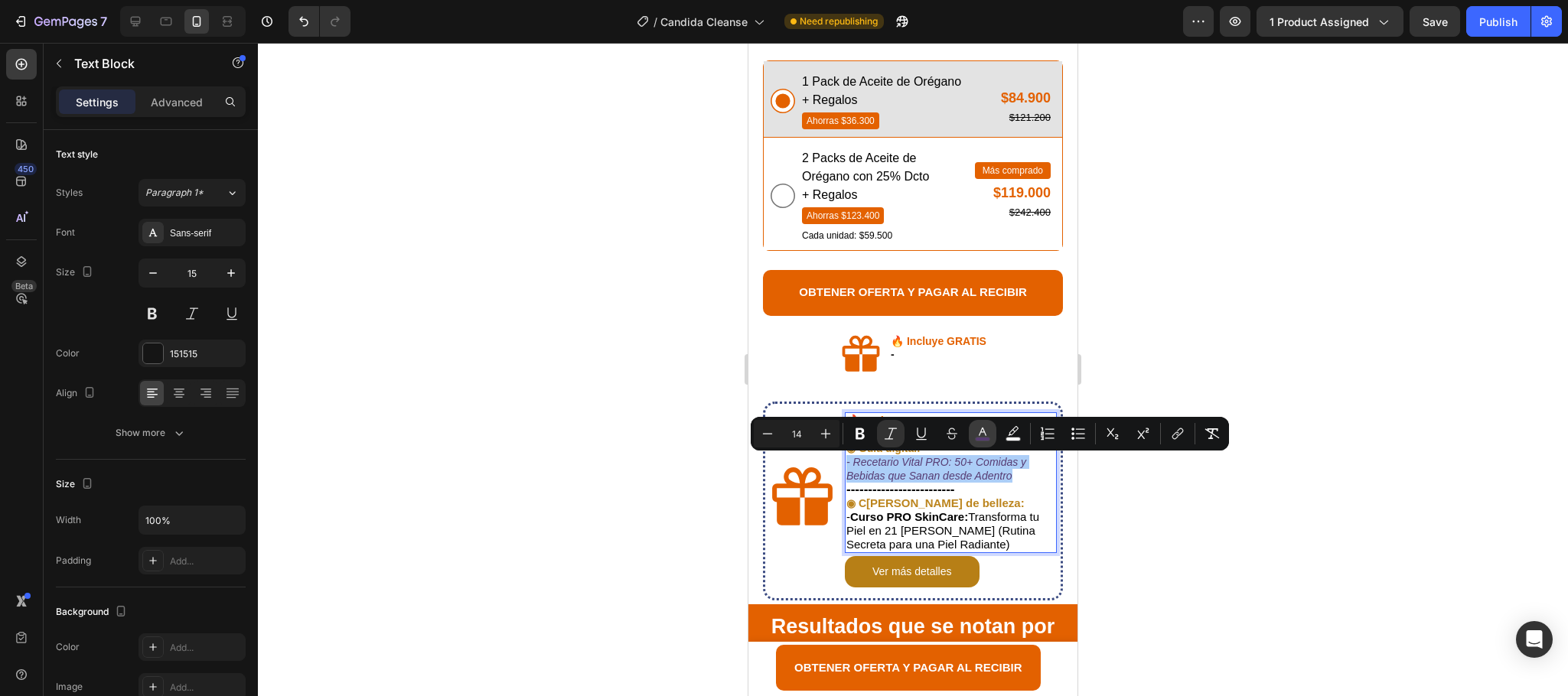
click at [988, 433] on icon "Editor contextual toolbar" at bounding box center [983, 433] width 15 height 15
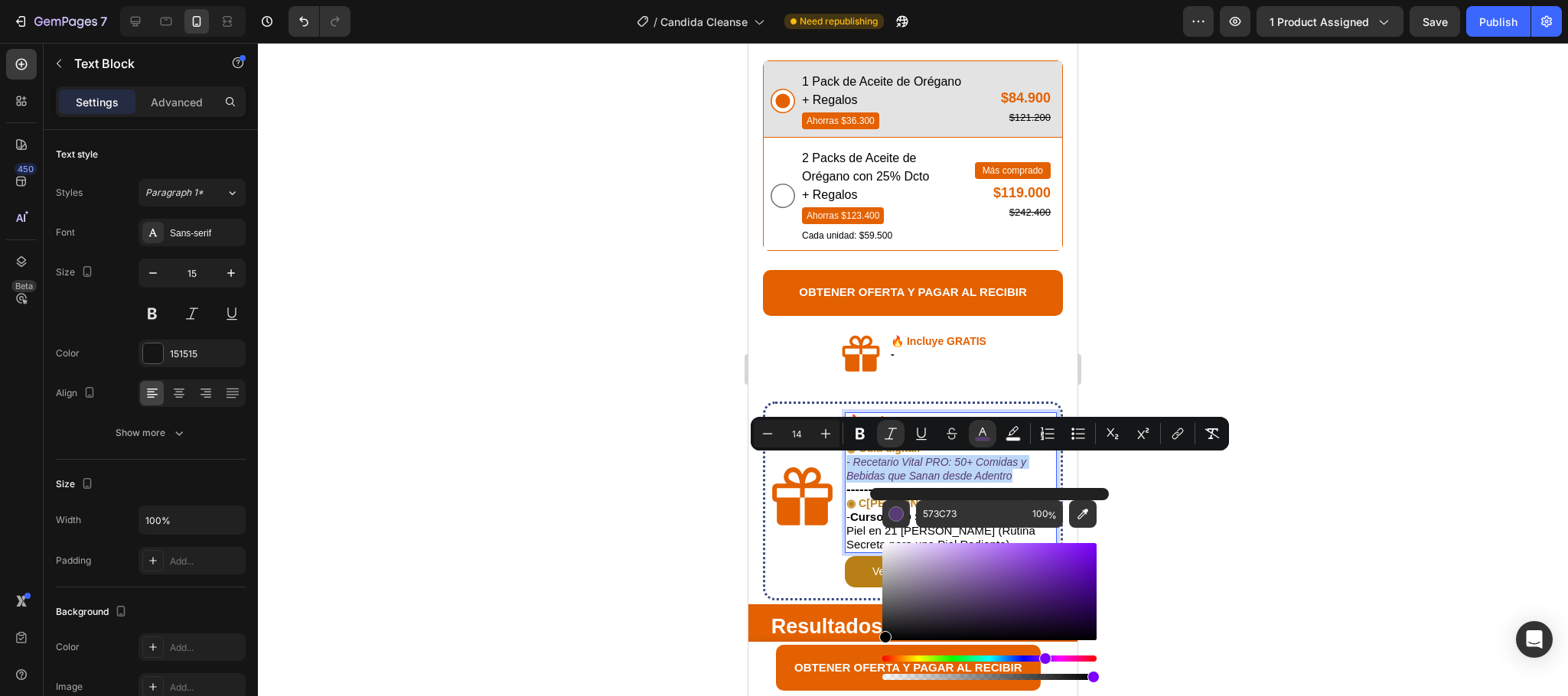
drag, startPoint x: 904, startPoint y: 605, endPoint x: 871, endPoint y: 661, distance: 65.0
click at [871, 661] on div "573C73 100 %" at bounding box center [990, 586] width 239 height 195
type input "000000"
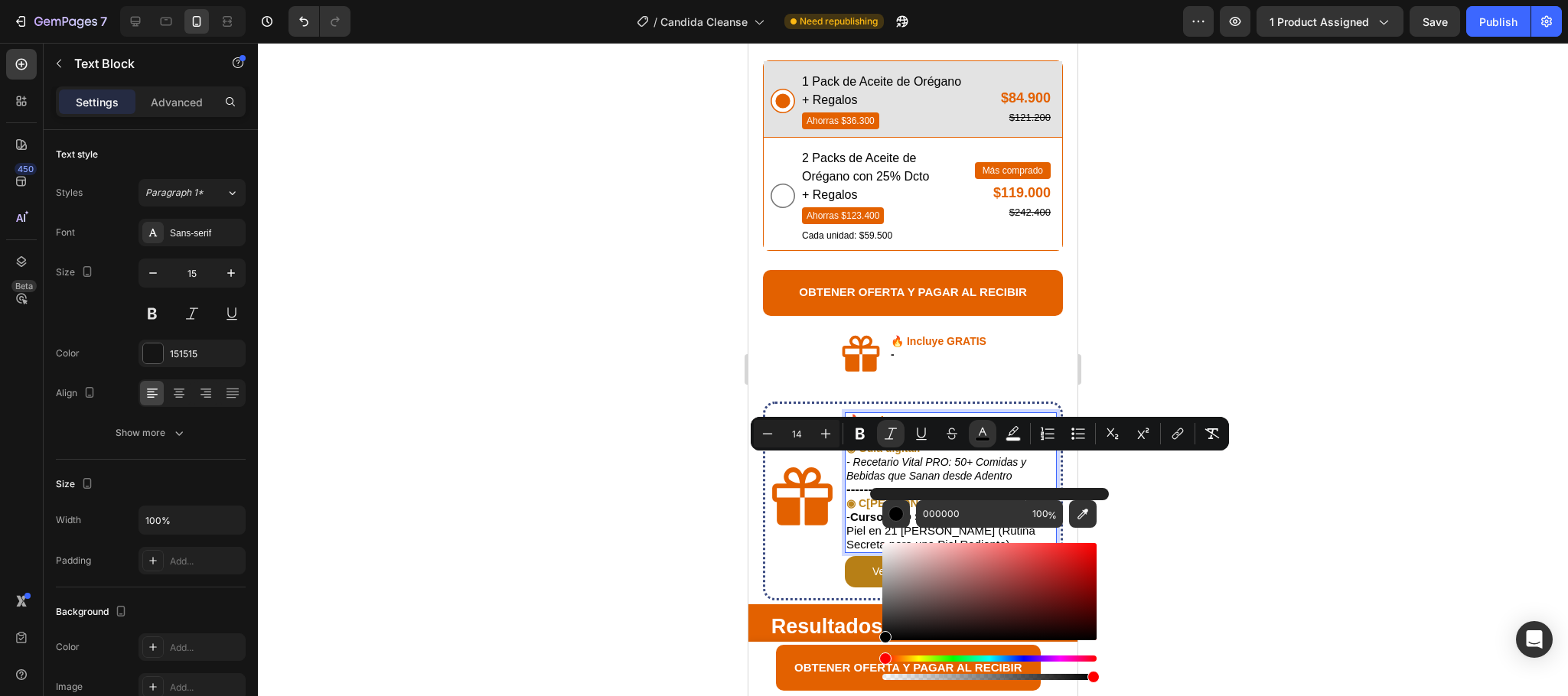
click at [1349, 518] on div at bounding box center [912, 369] width 1310 height 653
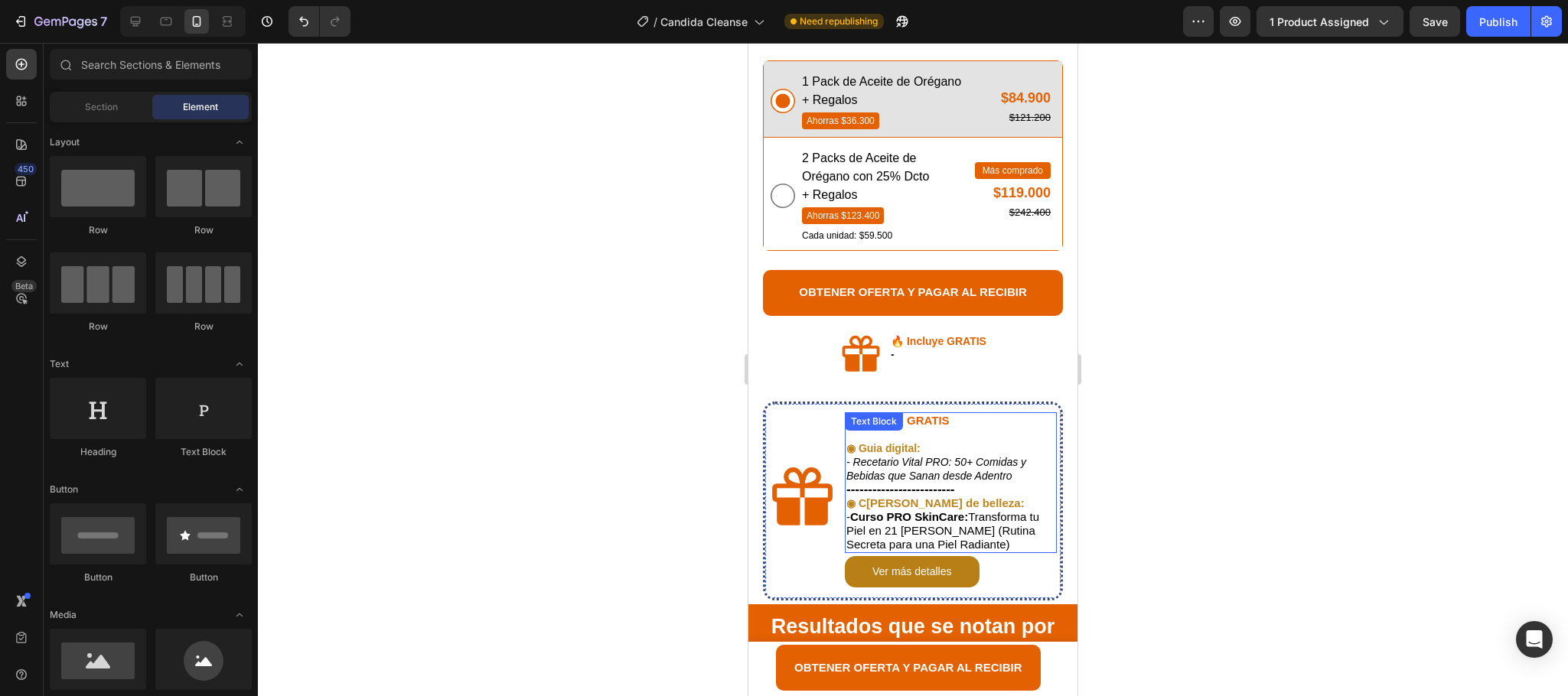
click at [990, 471] on icon "- Recetario Vital PRO: 50+ Comidas y Bebidas que Sanan desde Adentro" at bounding box center [936, 468] width 179 height 26
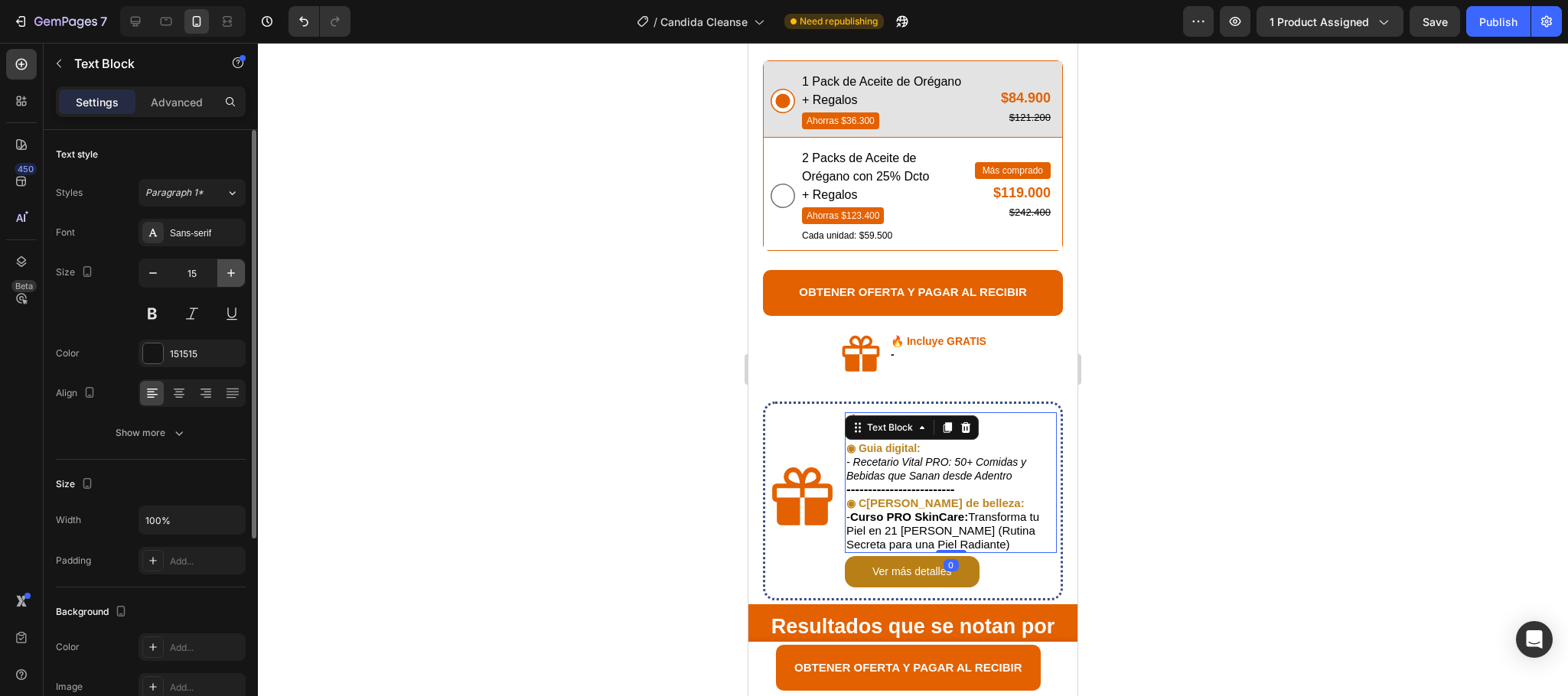
click at [224, 278] on icon "button" at bounding box center [231, 273] width 15 height 15
type input "16"
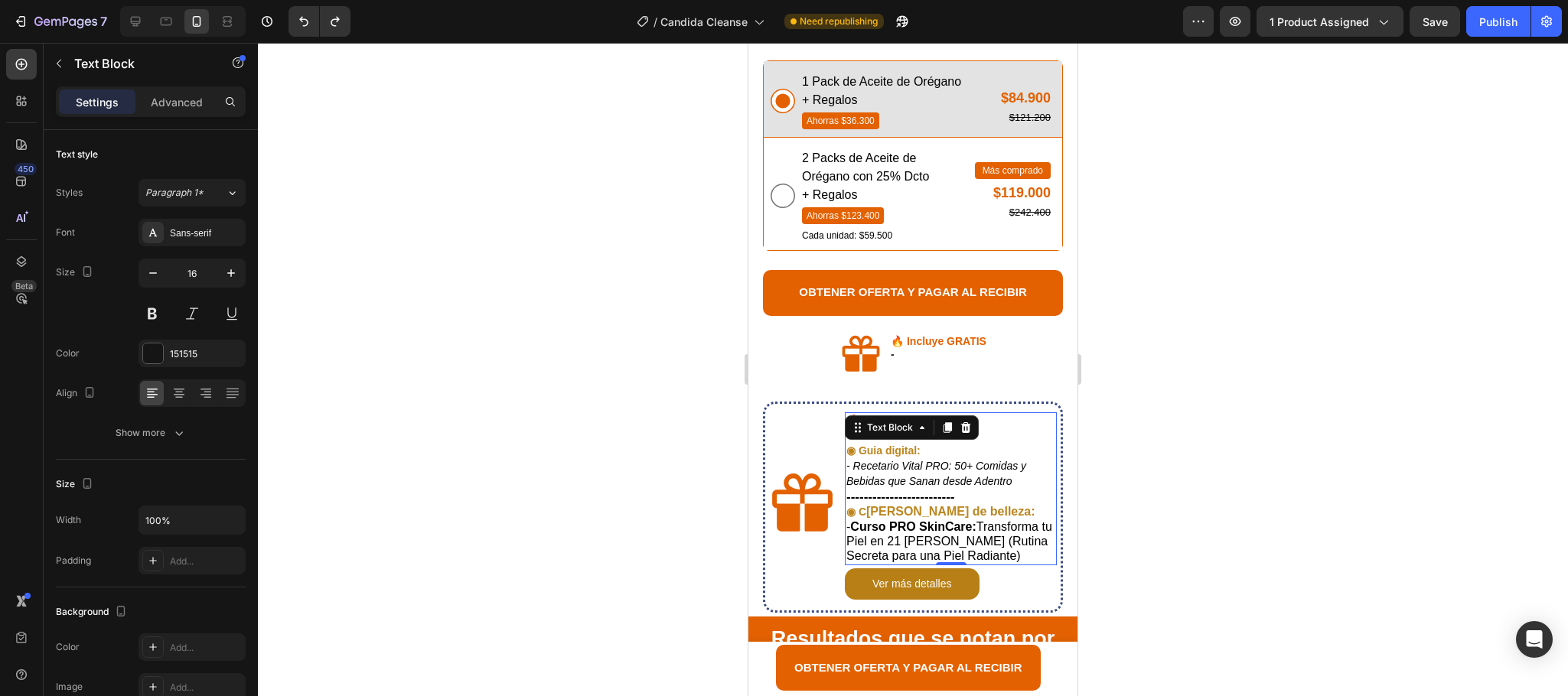
type input "15"
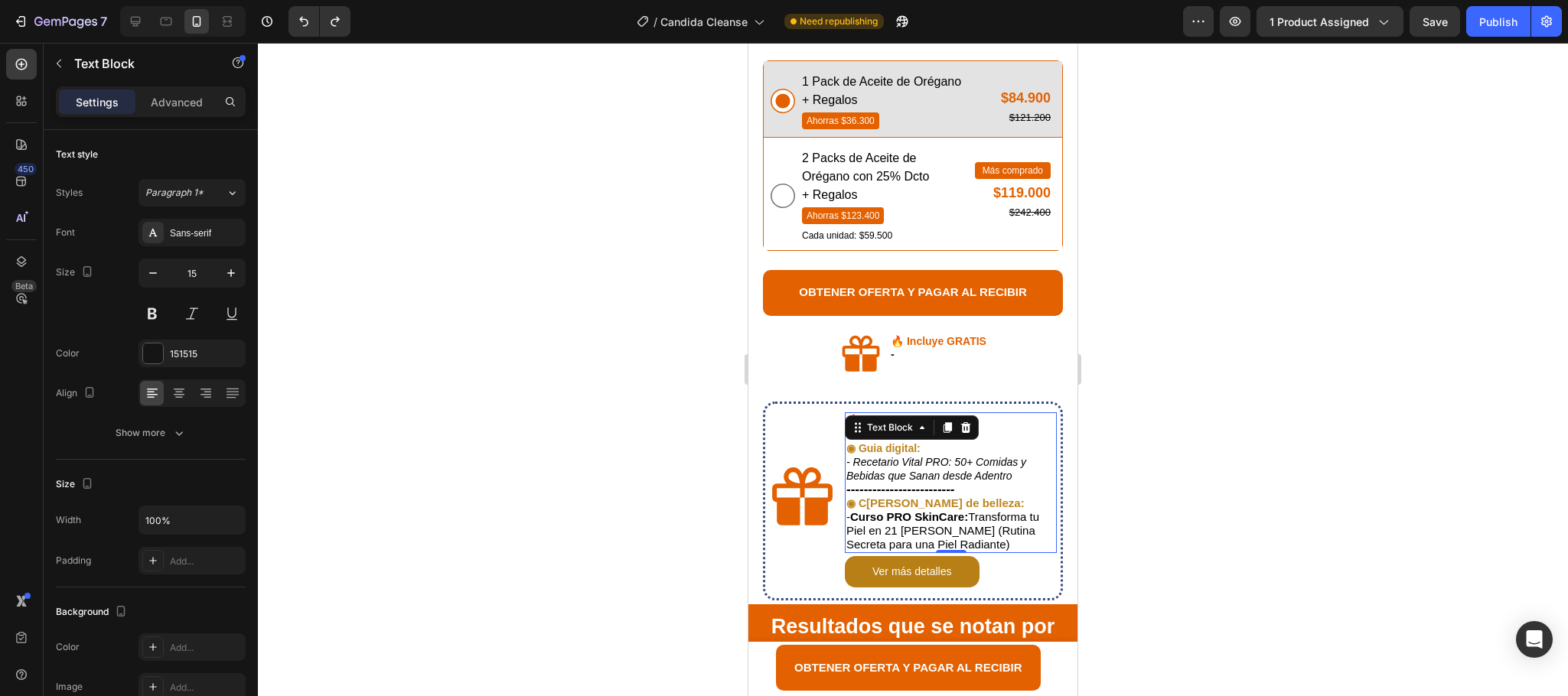
click at [1217, 569] on div at bounding box center [912, 369] width 1310 height 653
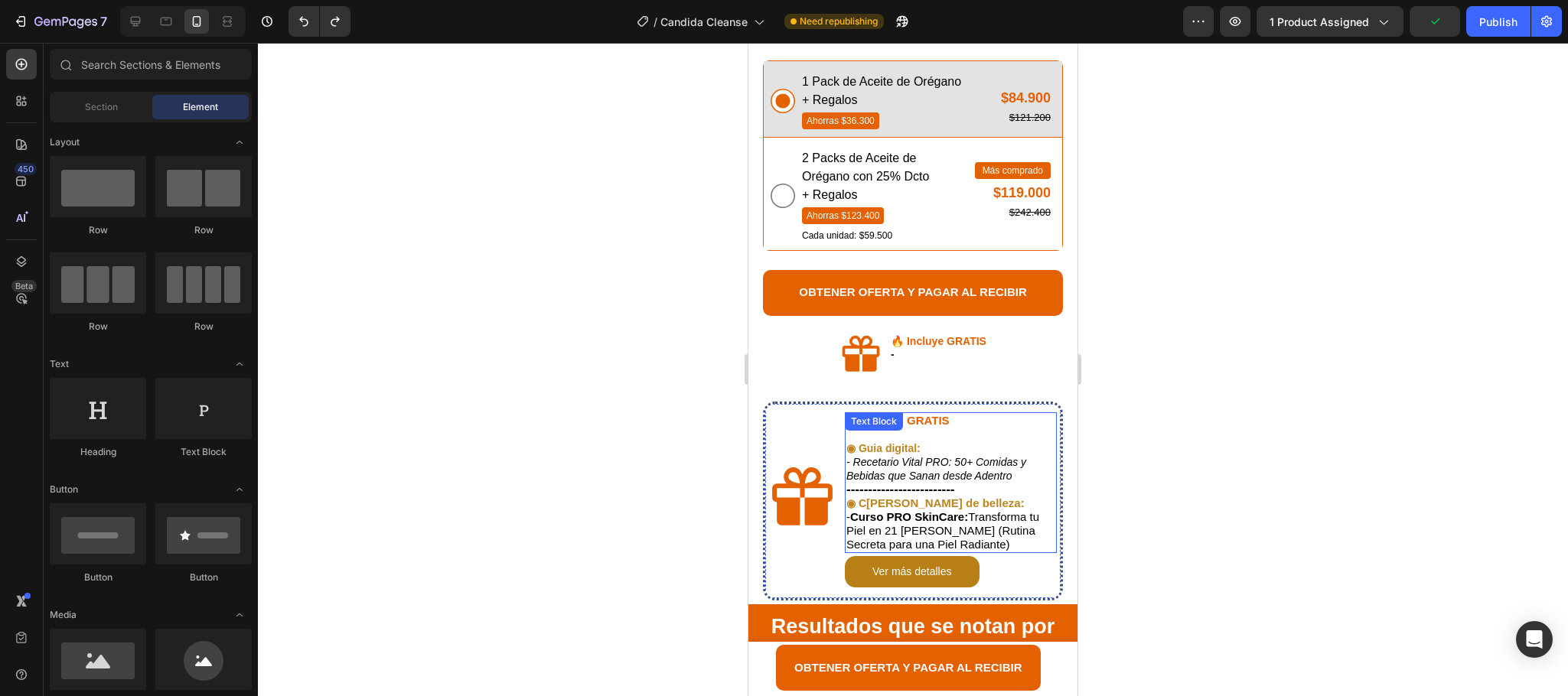
click at [905, 505] on strong "[PERSON_NAME] de belleza:" at bounding box center [945, 502] width 158 height 13
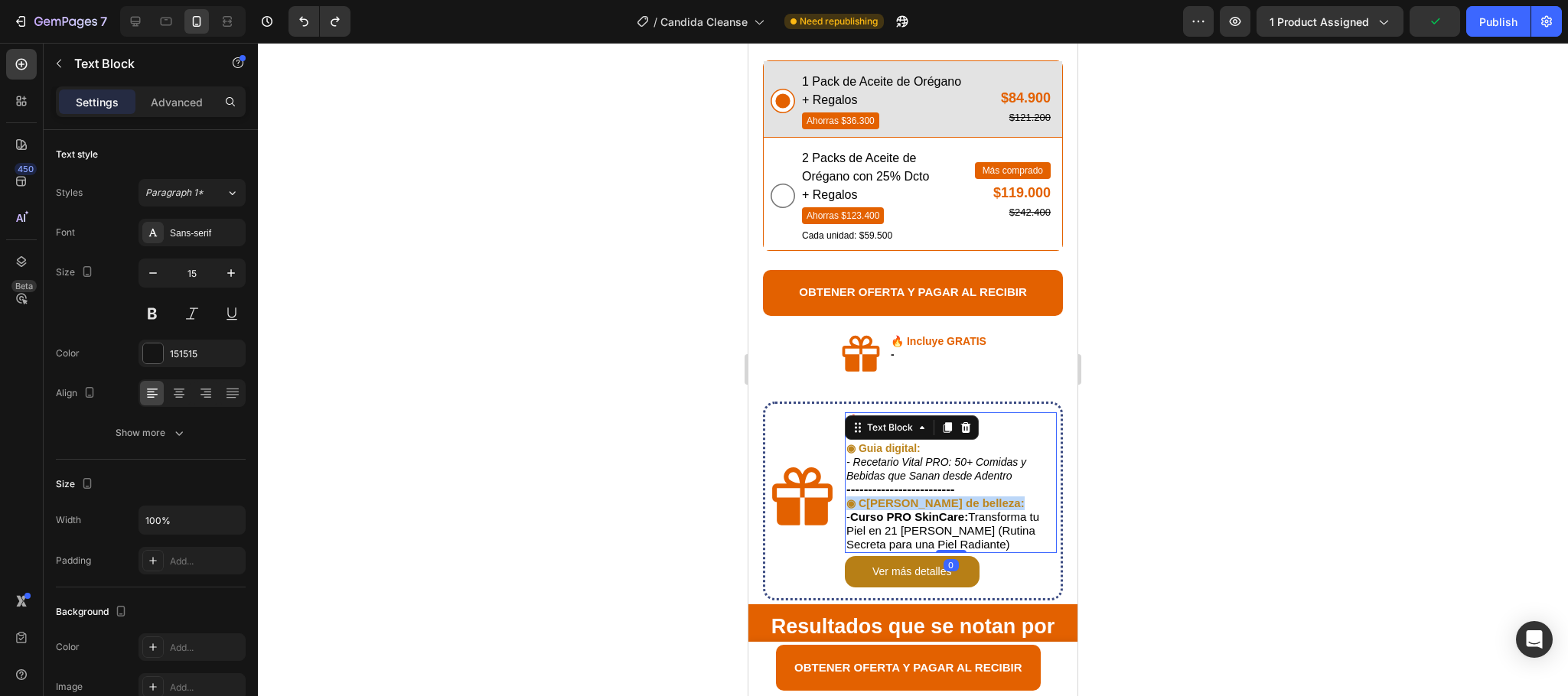
click at [905, 505] on strong "[PERSON_NAME] de belleza:" at bounding box center [945, 502] width 158 height 13
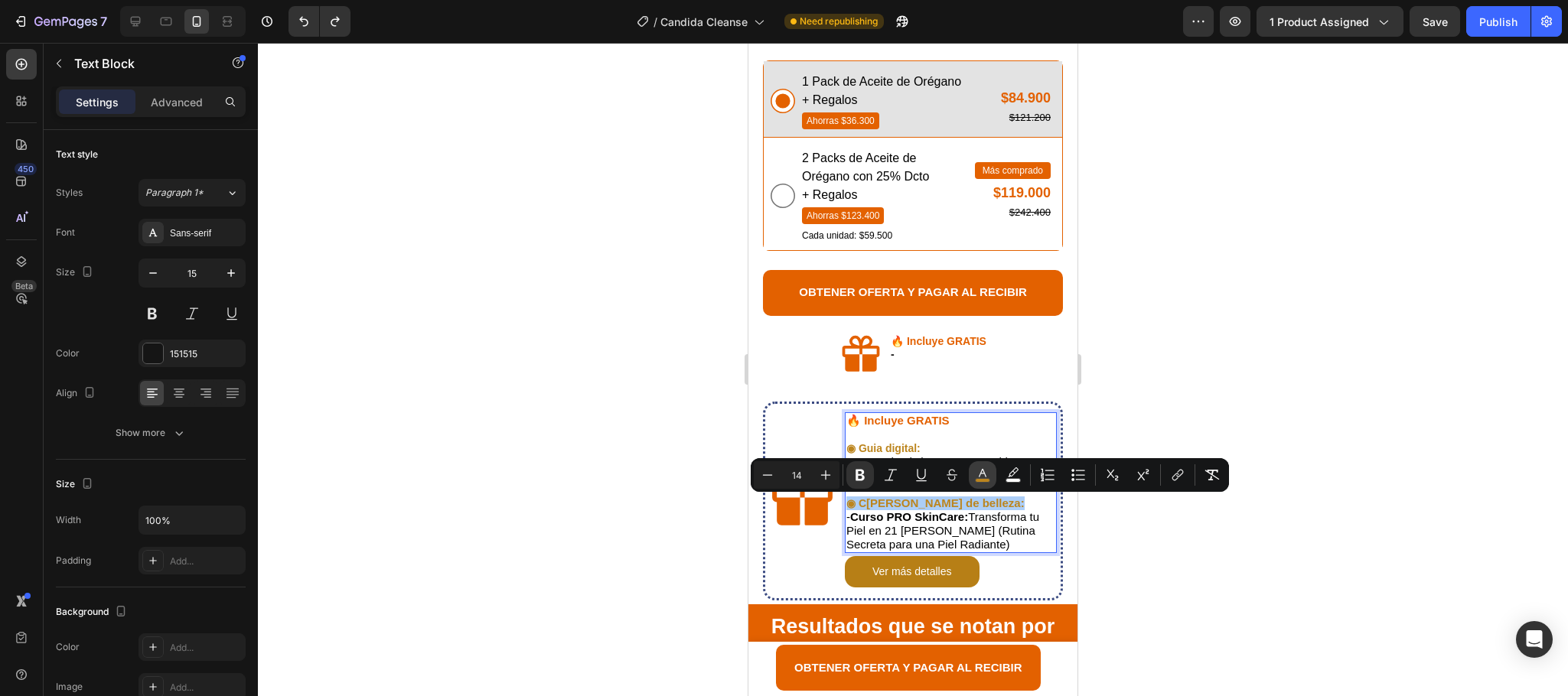
click at [983, 471] on icon "Editor contextual toolbar" at bounding box center [983, 472] width 8 height 8
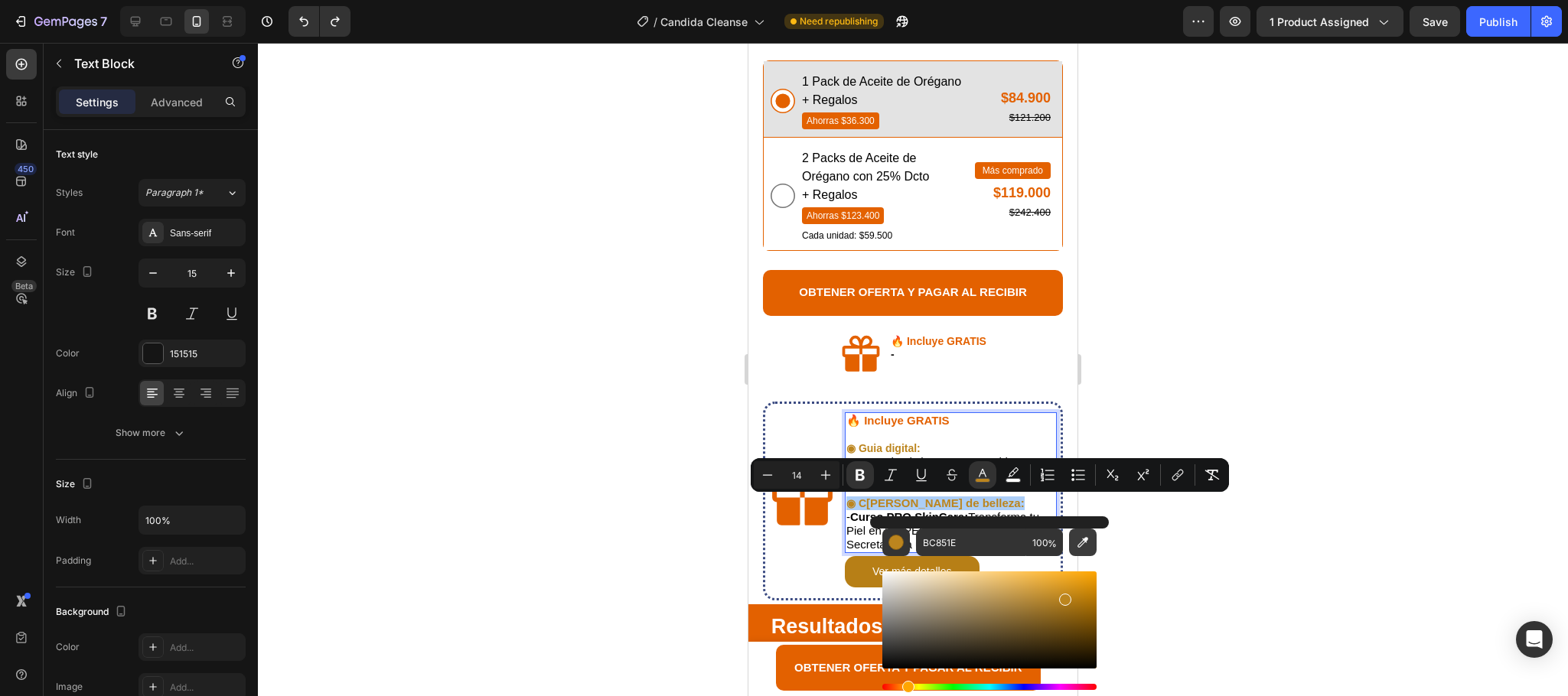
click at [1086, 544] on icon "Editor contextual toolbar" at bounding box center [1082, 542] width 15 height 15
type input "E36100"
click at [1233, 397] on div at bounding box center [912, 369] width 1310 height 653
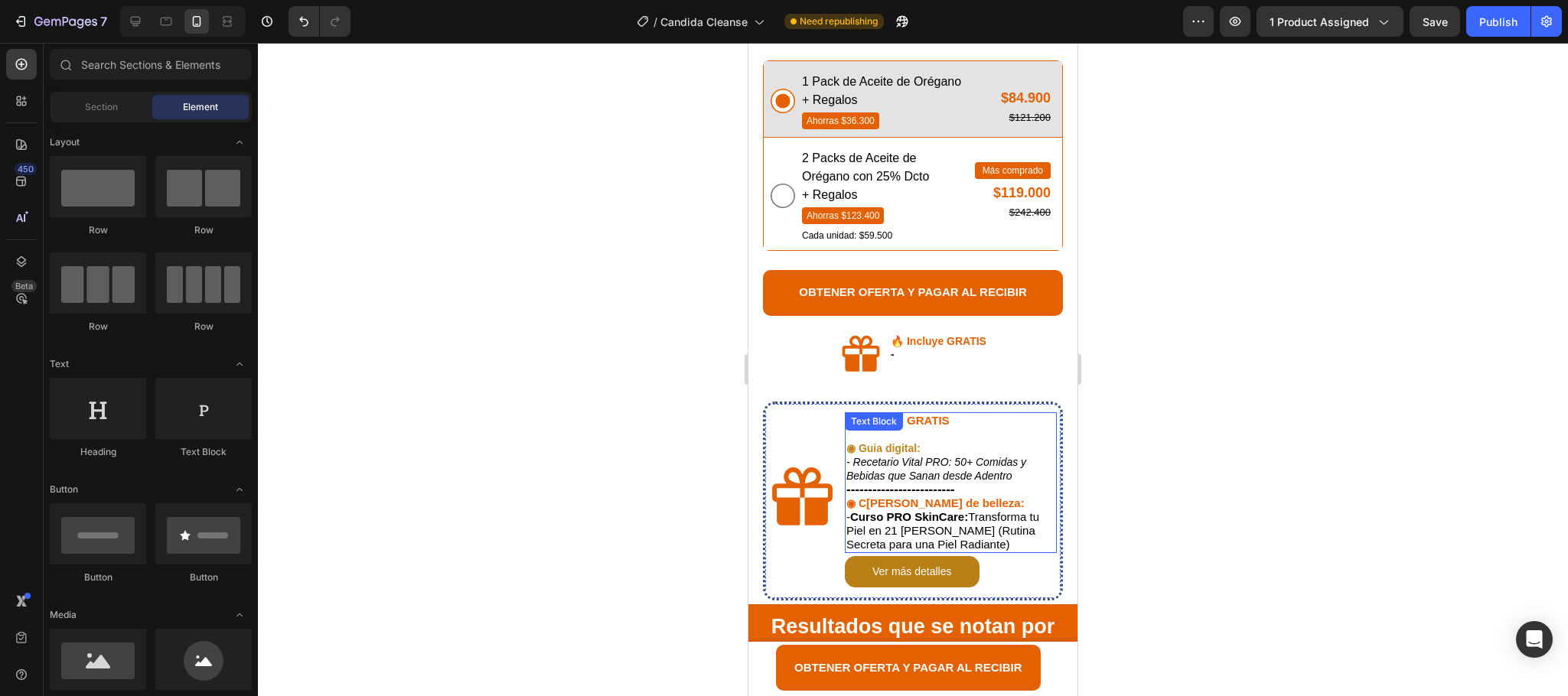
click at [903, 444] on strong "◉ Guia digital:" at bounding box center [884, 448] width 75 height 12
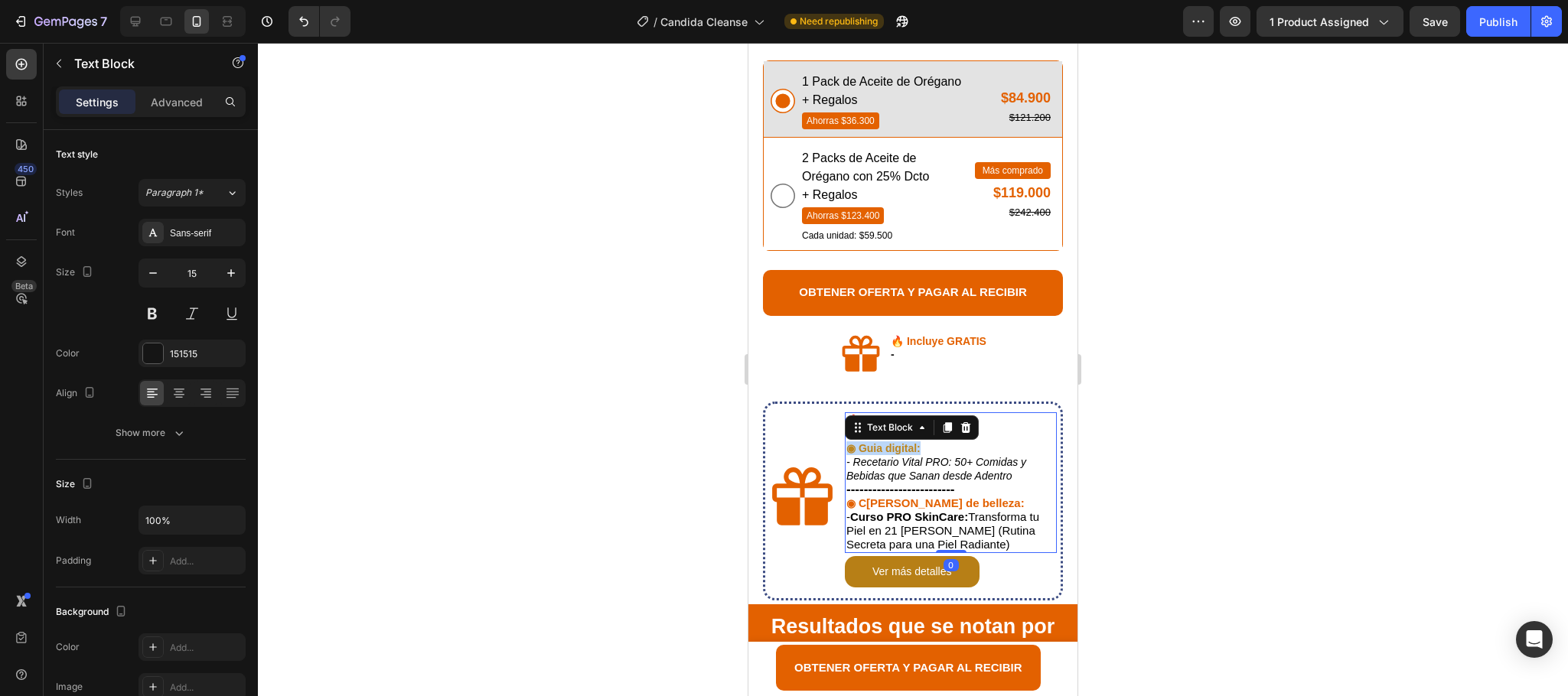
click at [903, 444] on strong "◉ Guia digital:" at bounding box center [884, 448] width 75 height 12
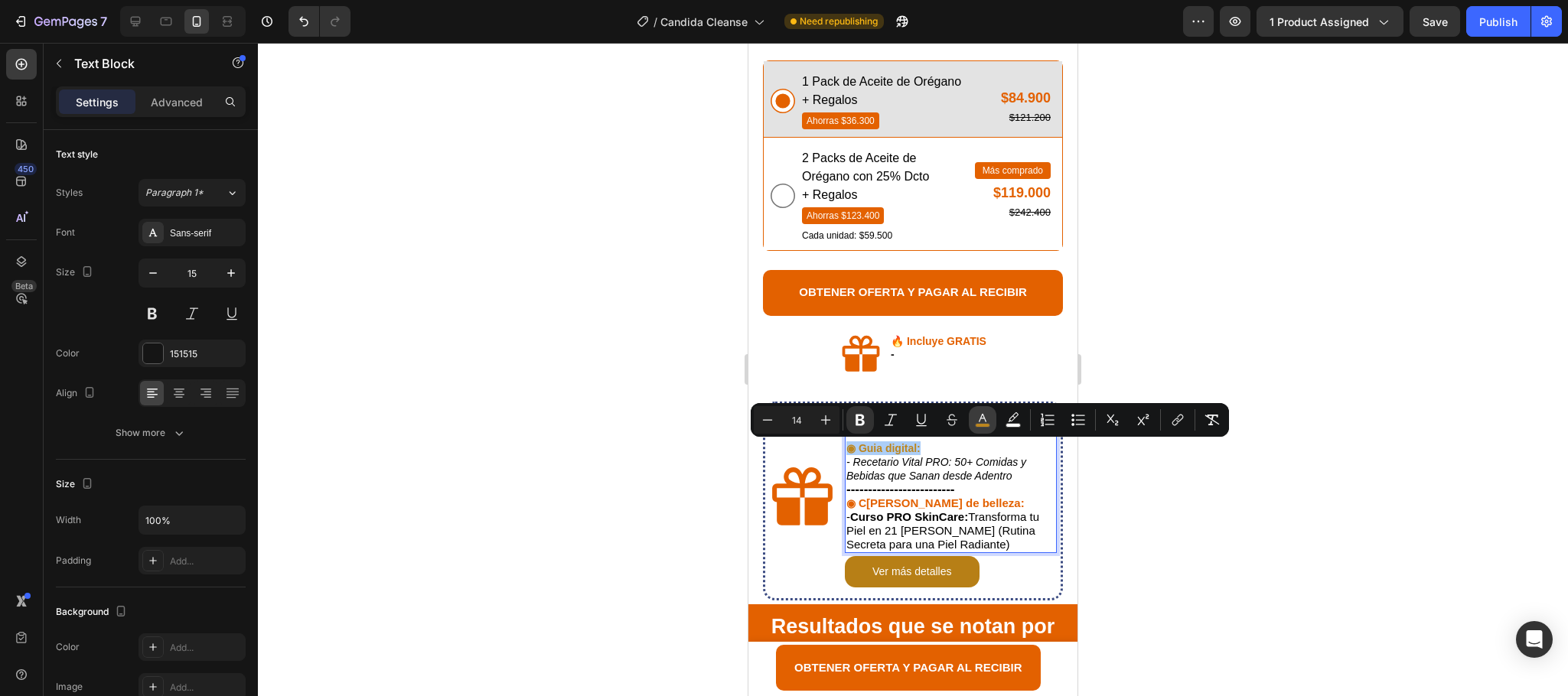
click at [981, 418] on icon "Editor contextual toolbar" at bounding box center [983, 417] width 8 height 8
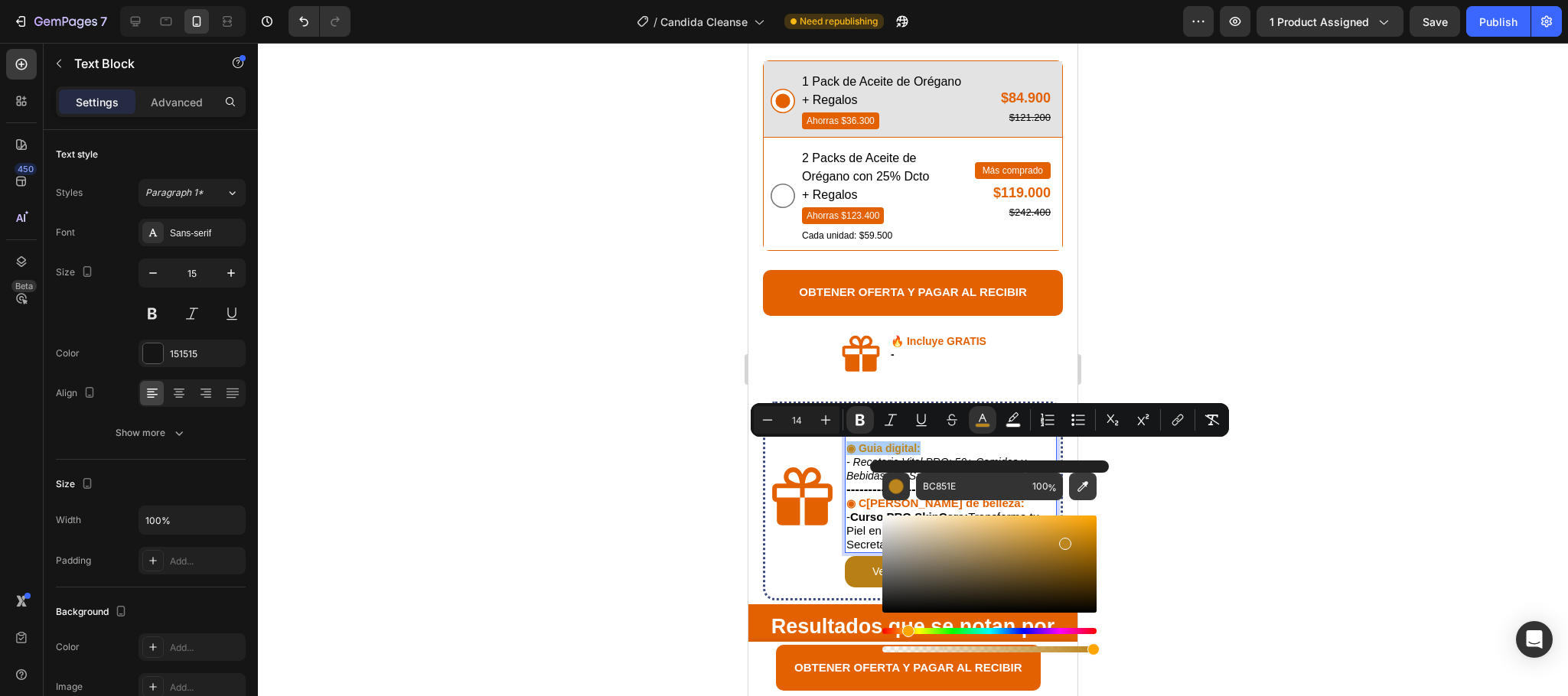
click at [1078, 485] on icon "Editor contextual toolbar" at bounding box center [1082, 486] width 15 height 15
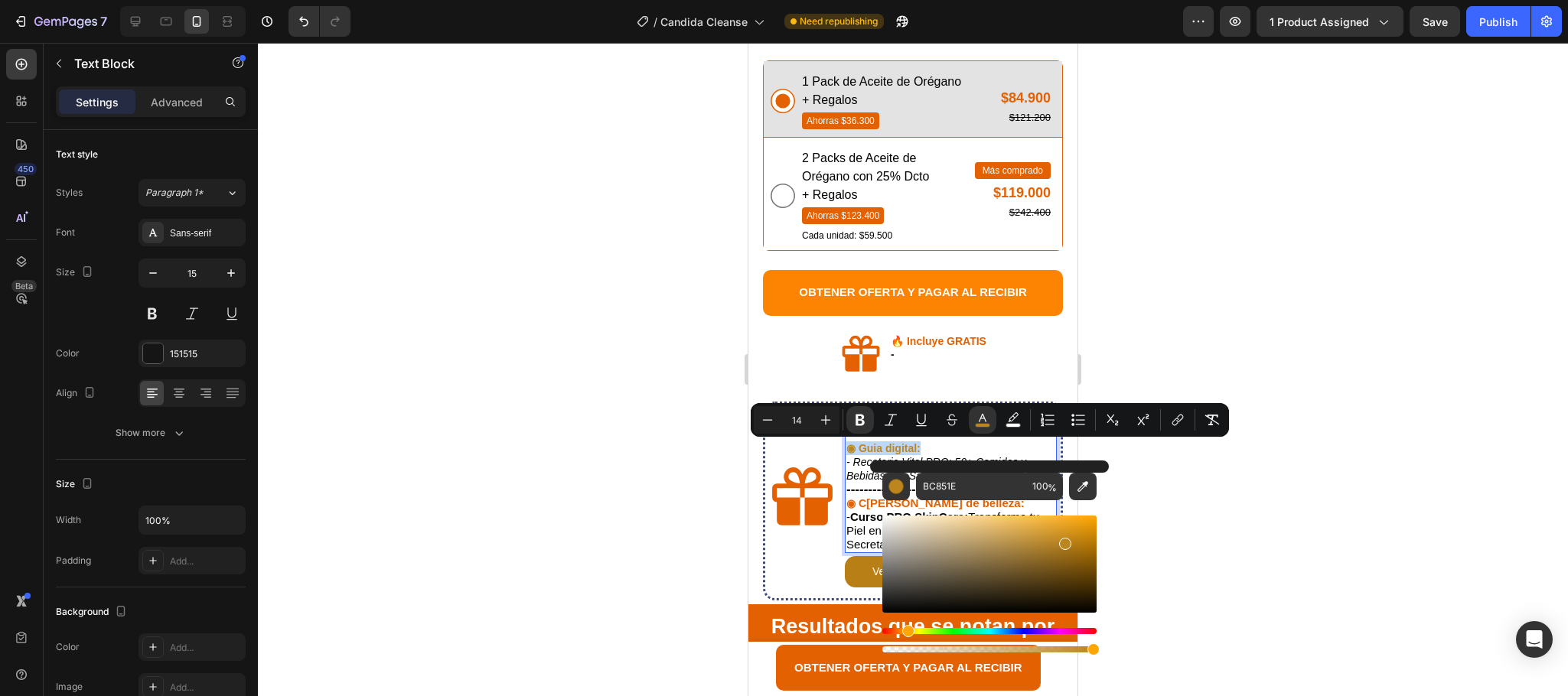
type input "E36100"
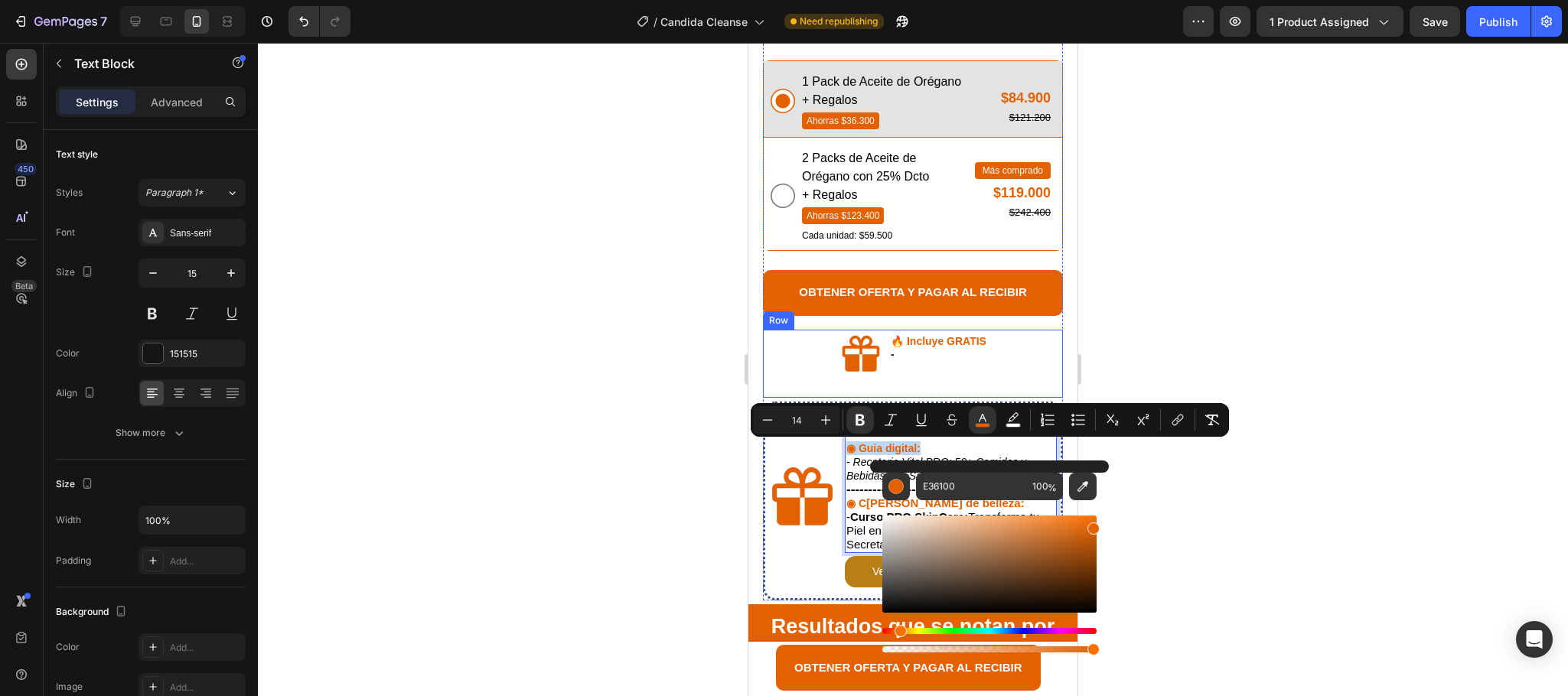
click at [1024, 349] on div "Icon 🔥 Incluye GRATIS - Text Block Row" at bounding box center [913, 363] width 300 height 68
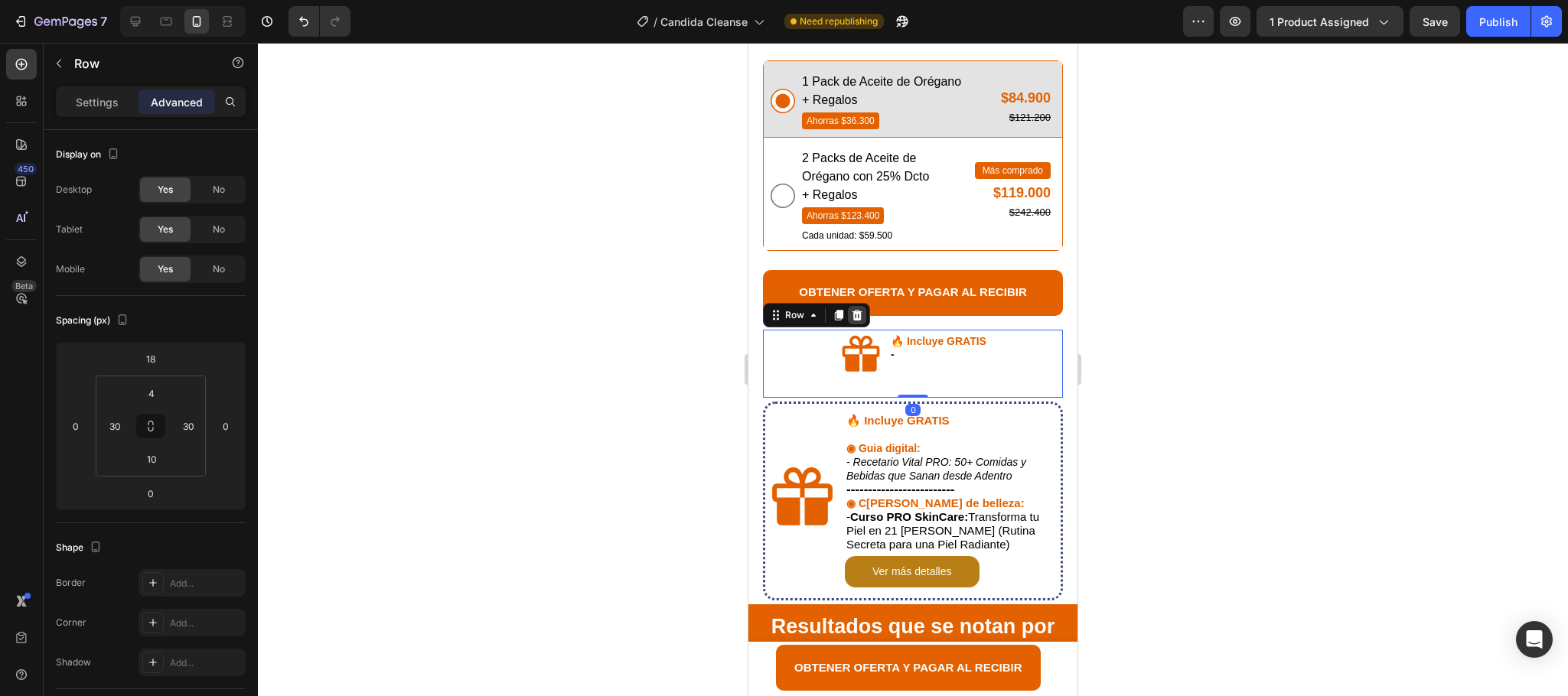
click at [861, 314] on icon at bounding box center [857, 314] width 10 height 11
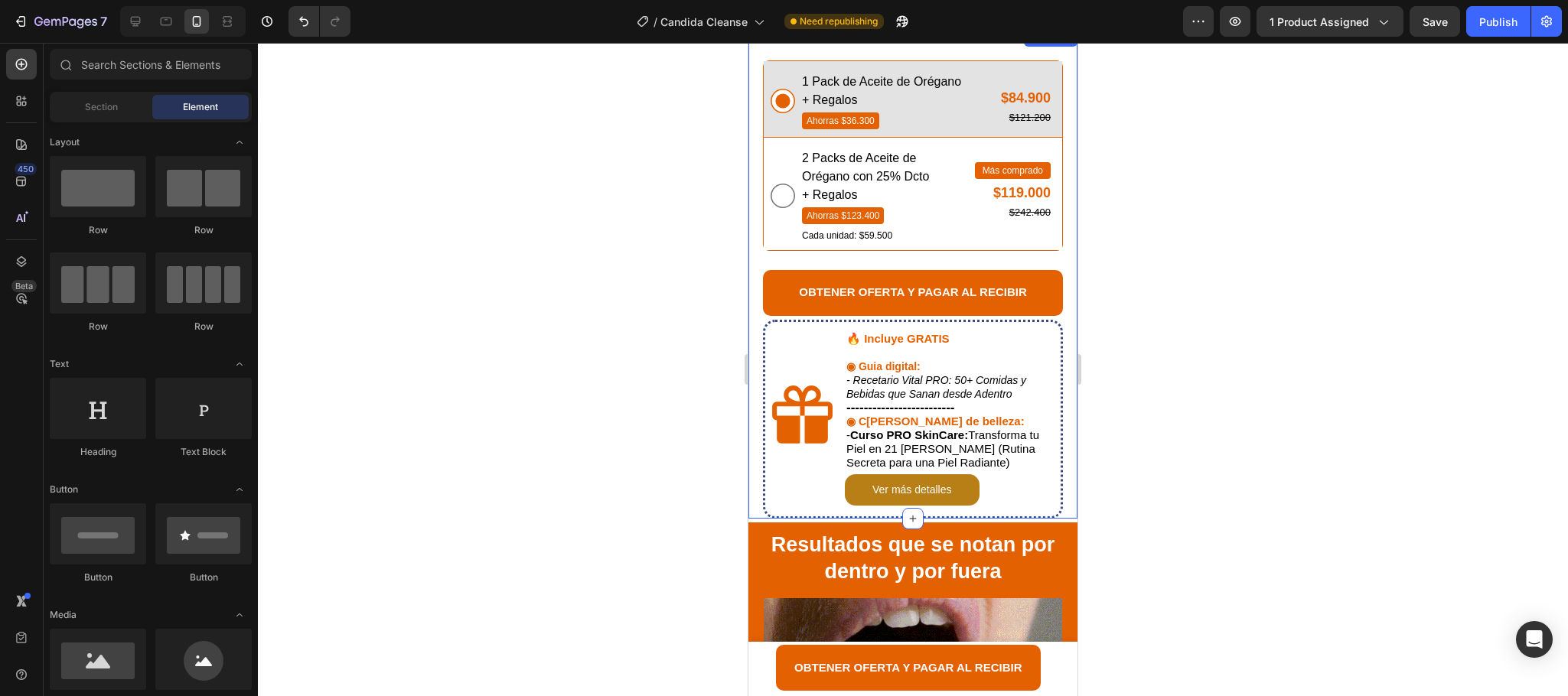
click at [1279, 353] on div at bounding box center [912, 369] width 1310 height 653
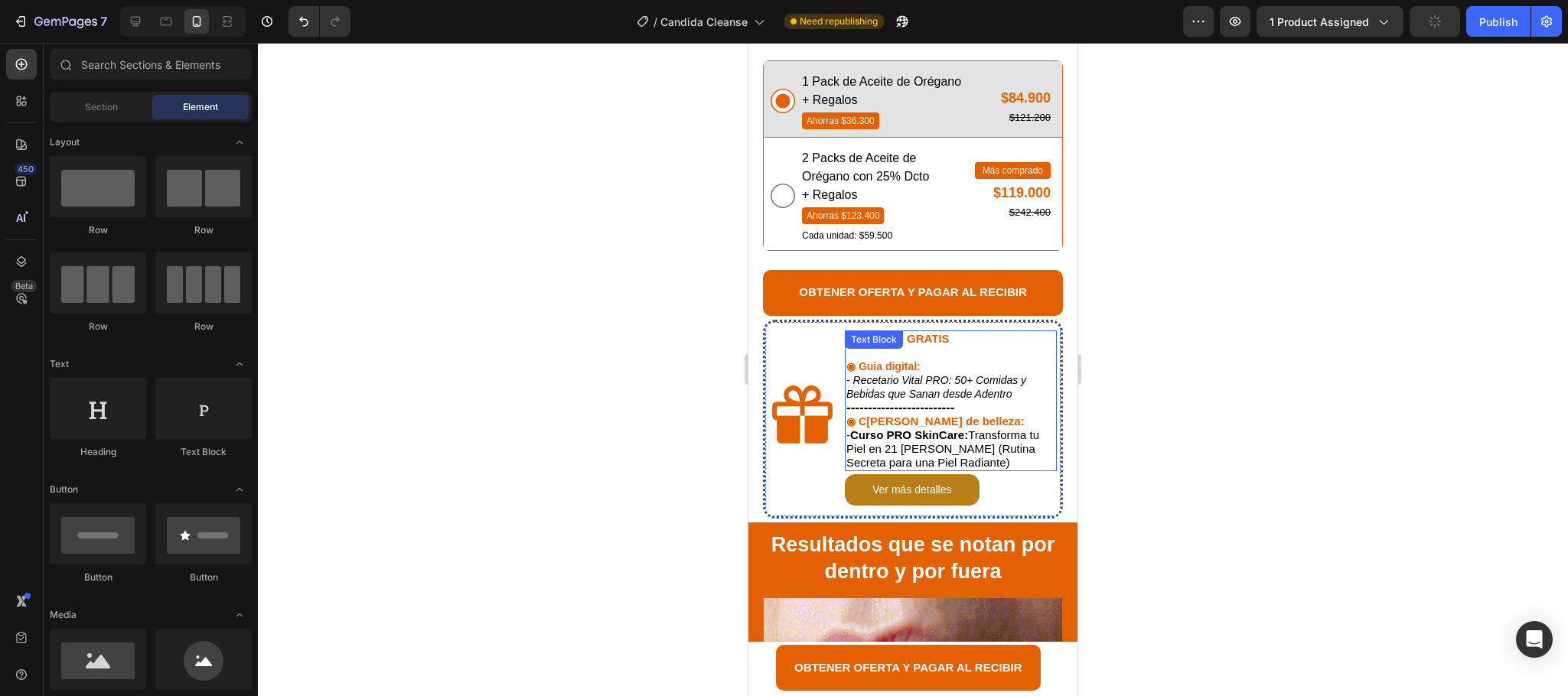
click at [873, 381] on icon "- Recetario Vital PRO: 50+ Comidas y Bebidas que Sanan desde Adentro" at bounding box center [936, 386] width 179 height 26
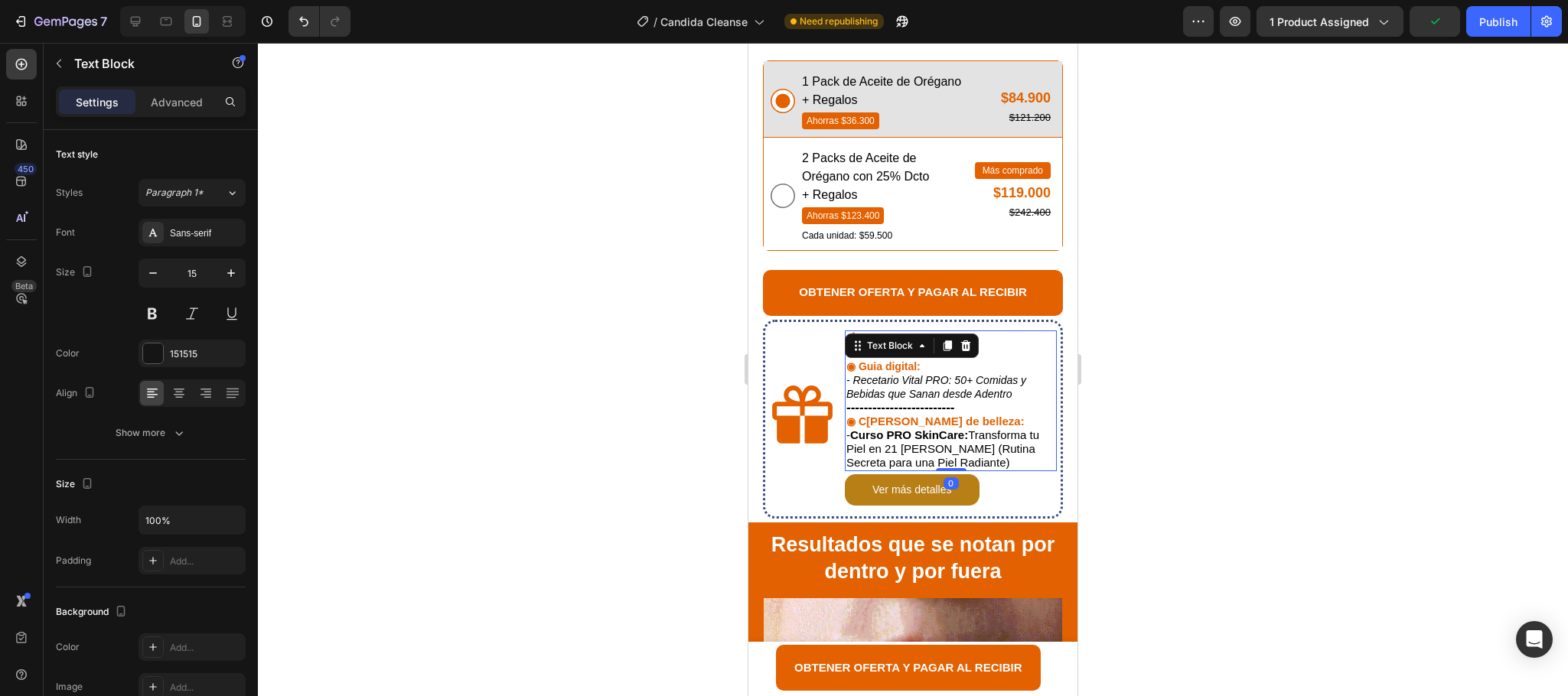
click at [1191, 405] on div at bounding box center [912, 369] width 1310 height 653
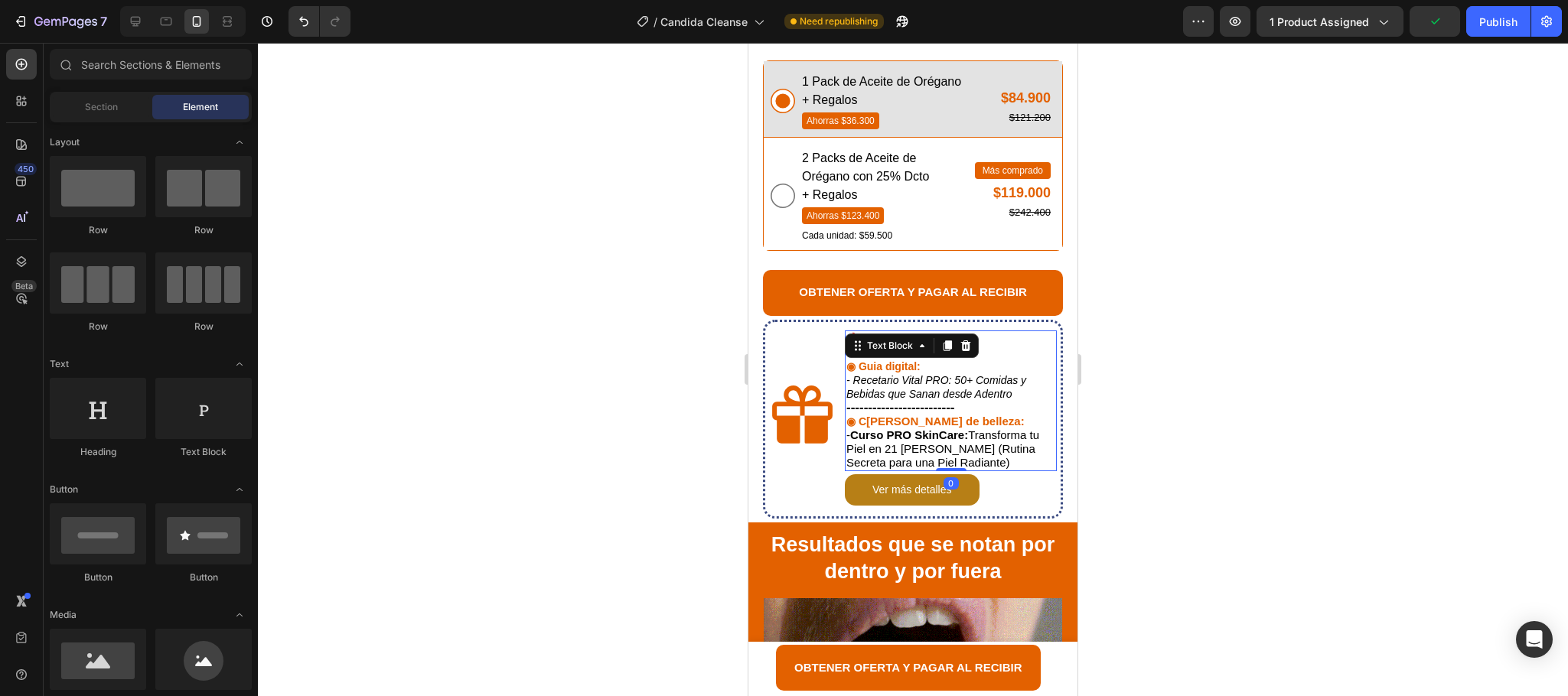
click at [1191, 405] on div at bounding box center [912, 369] width 1310 height 653
click at [940, 386] on icon "- Recetario Vital PRO: 50+ Comidas y Bebidas que Sanan desde Adentro" at bounding box center [936, 386] width 179 height 26
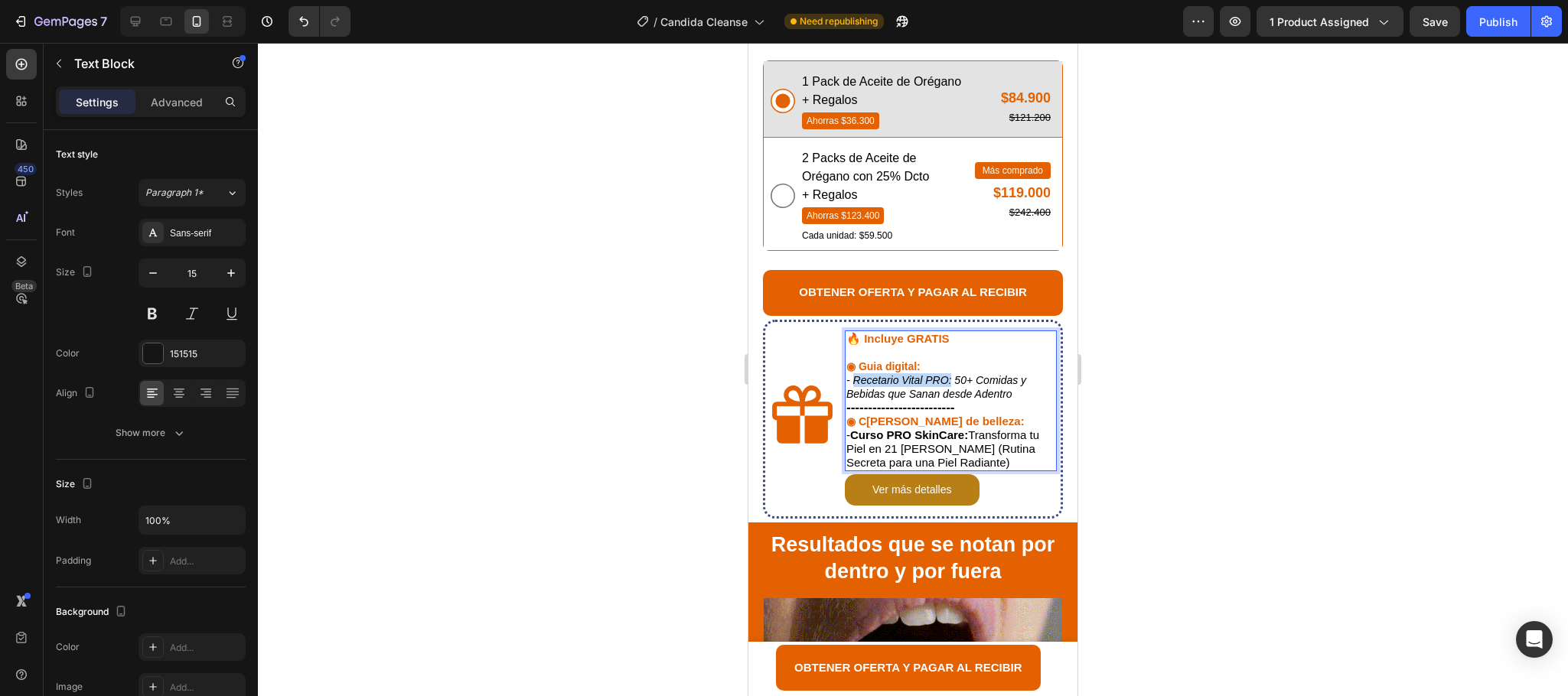
drag, startPoint x: 953, startPoint y: 381, endPoint x: 856, endPoint y: 381, distance: 97.0
click at [856, 381] on icon "- Recetario Vital PRO: 50+ Comidas y Bebidas que Sanan desde Adentro" at bounding box center [936, 386] width 179 height 26
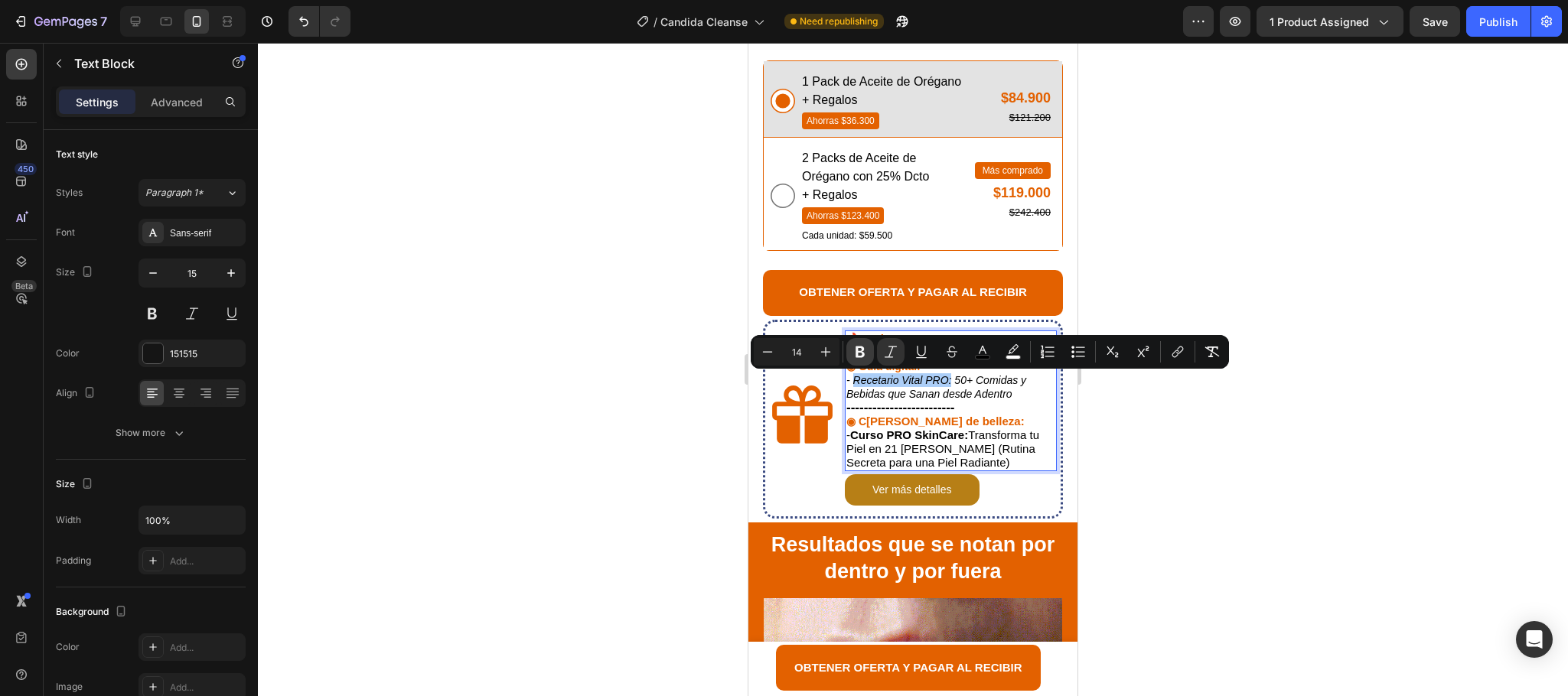
click at [864, 359] on icon "Editor contextual toolbar" at bounding box center [860, 352] width 15 height 15
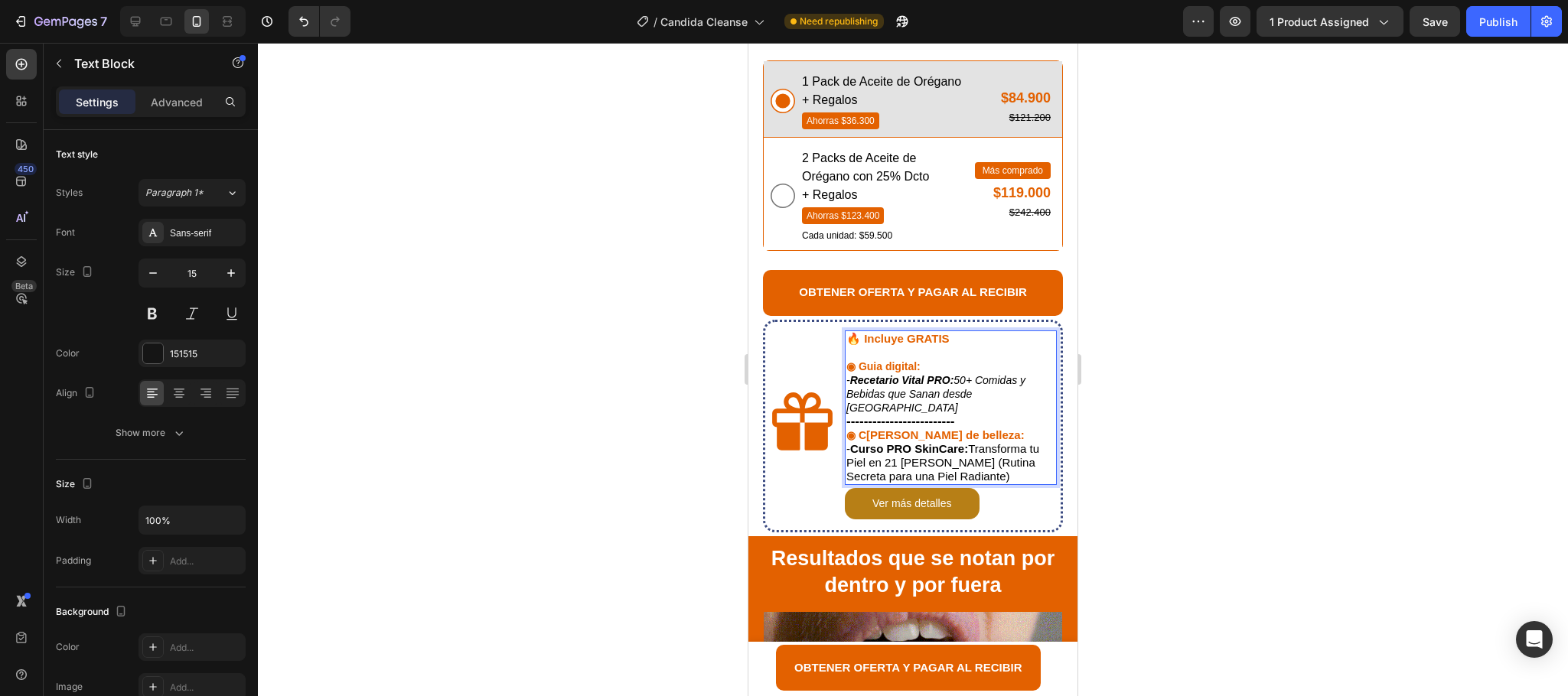
click at [985, 381] on icon "- Recetario Vital PRO: 50+ Comidas y Bebidas que Sanan desde Adentro" at bounding box center [936, 393] width 179 height 40
click at [981, 381] on icon "- Recetario Vital PRO: 50+ Comidas y Bebidas que Sanan desde Adentro" at bounding box center [936, 393] width 179 height 40
click at [974, 379] on icon "- Recetario Vital PRO: 50Comidas y Bebidas que Sanan desde [GEOGRAPHIC_DATA]" at bounding box center [931, 393] width 170 height 40
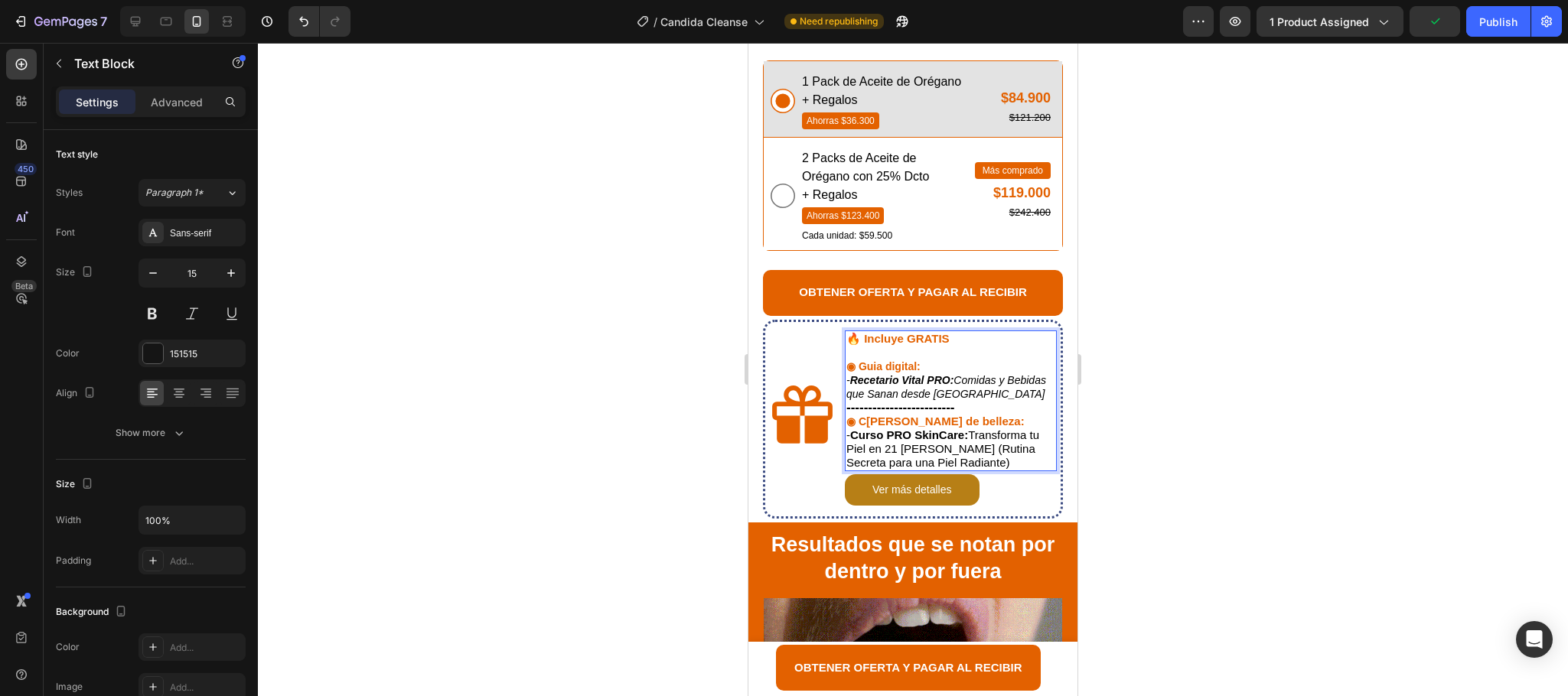
click at [1235, 401] on div at bounding box center [912, 369] width 1310 height 653
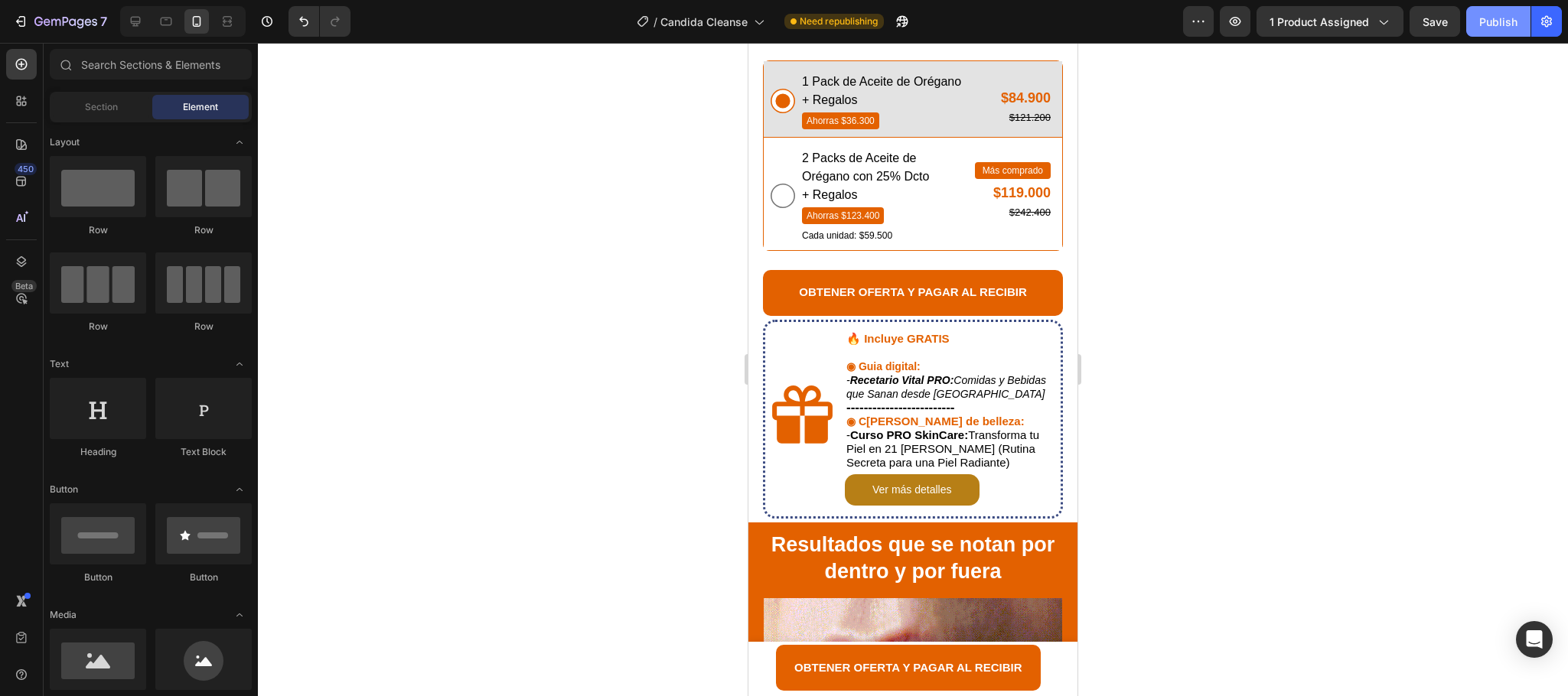
click at [1495, 30] on button "Publish" at bounding box center [1499, 21] width 64 height 30
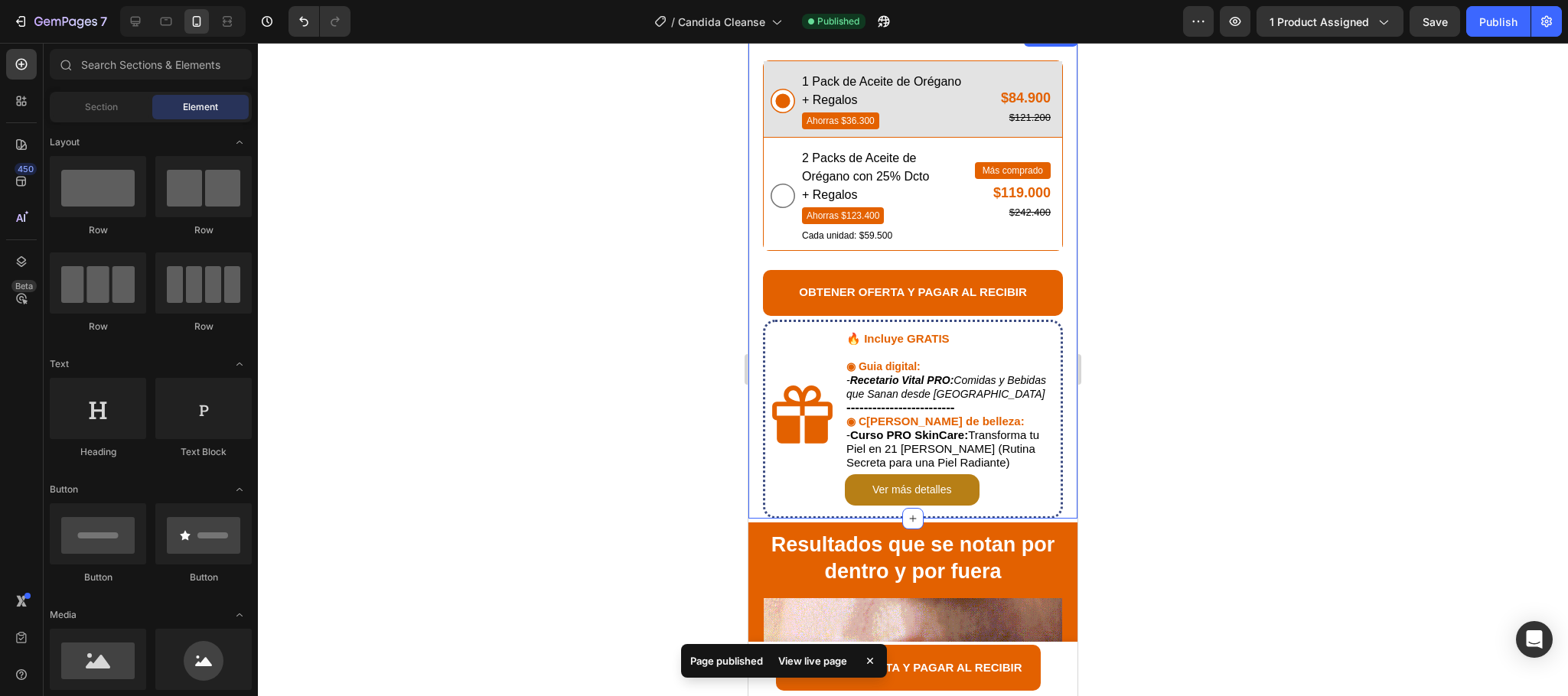
click at [1055, 512] on div "------- OFERTA DE LOCURA ------- Text Block 1 Pack de Aceite de Orégano + Regal…" at bounding box center [913, 273] width 329 height 490
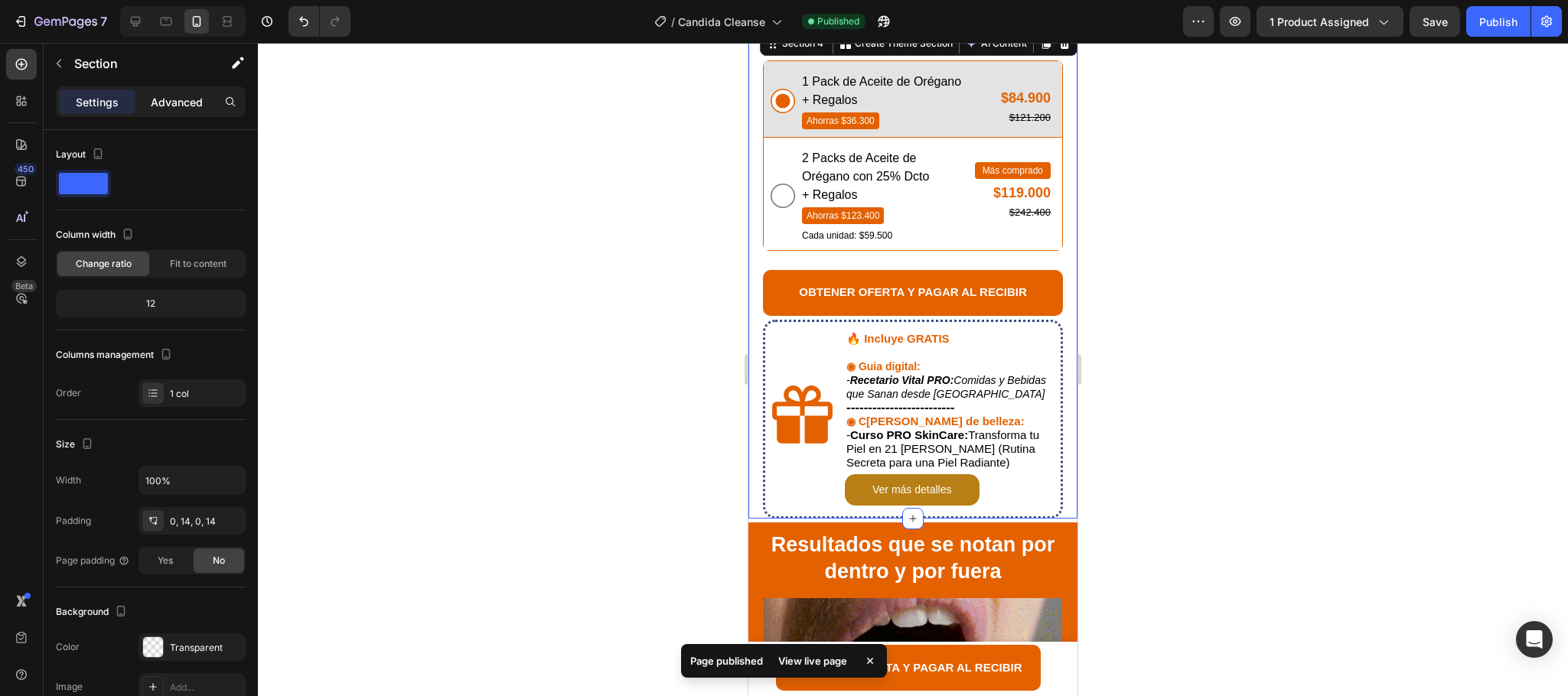
click at [168, 99] on p "Advanced" at bounding box center [177, 102] width 52 height 16
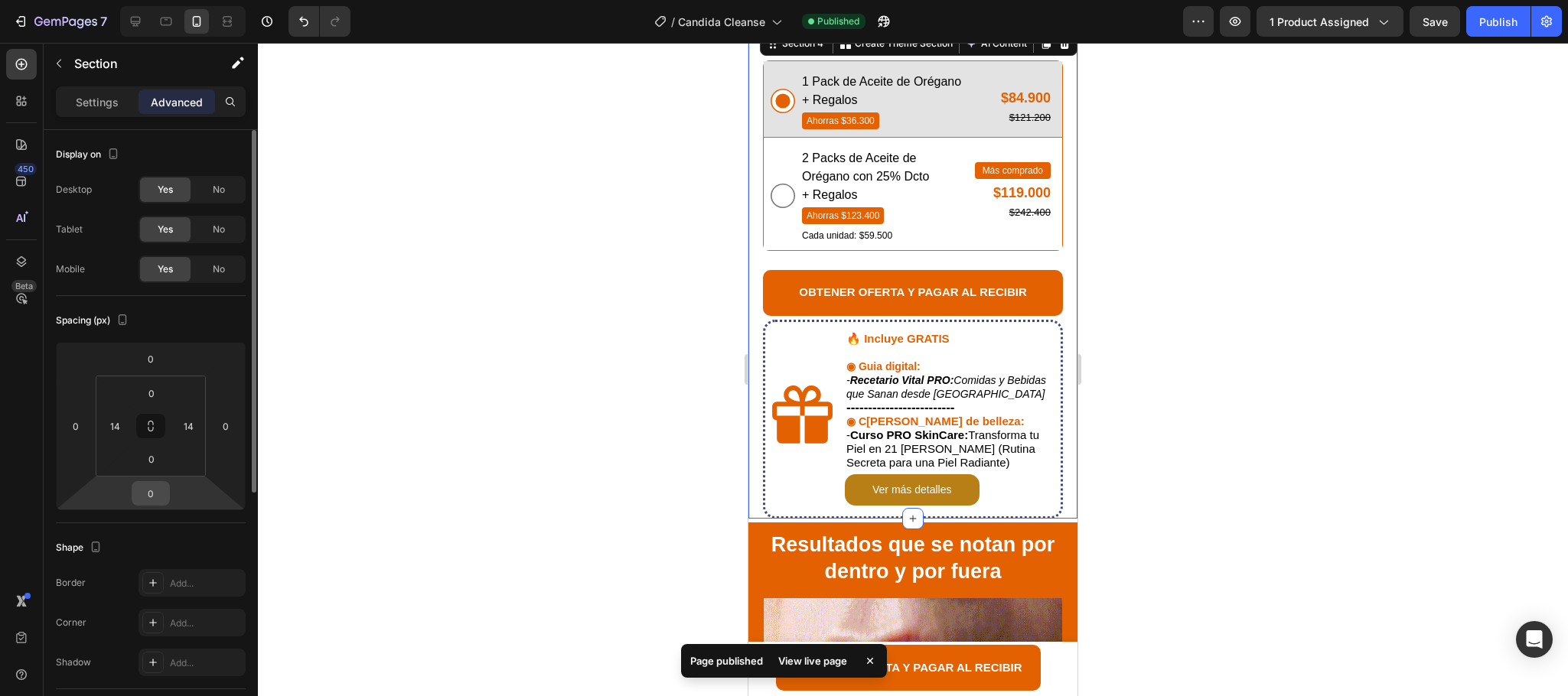
click at [152, 500] on input "0" at bounding box center [150, 494] width 30 height 23
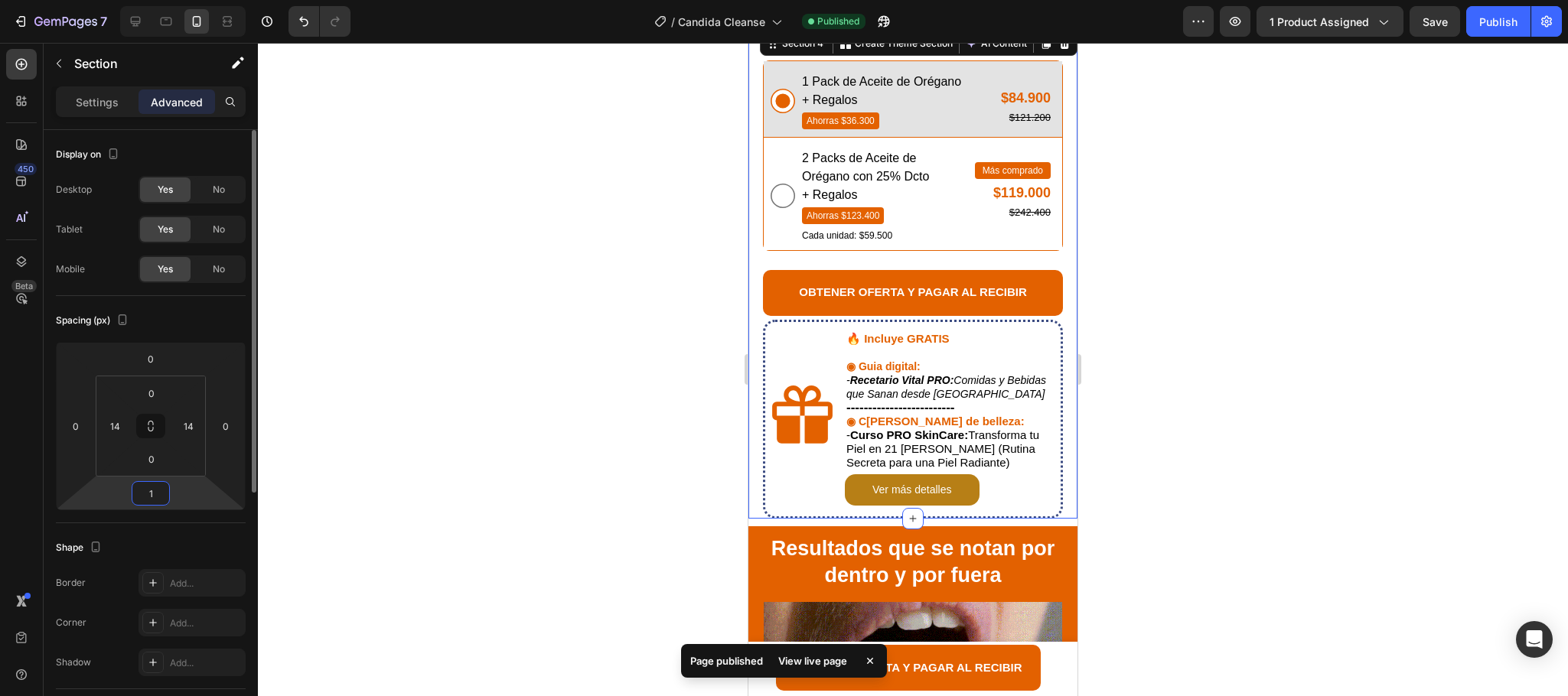
type input "10"
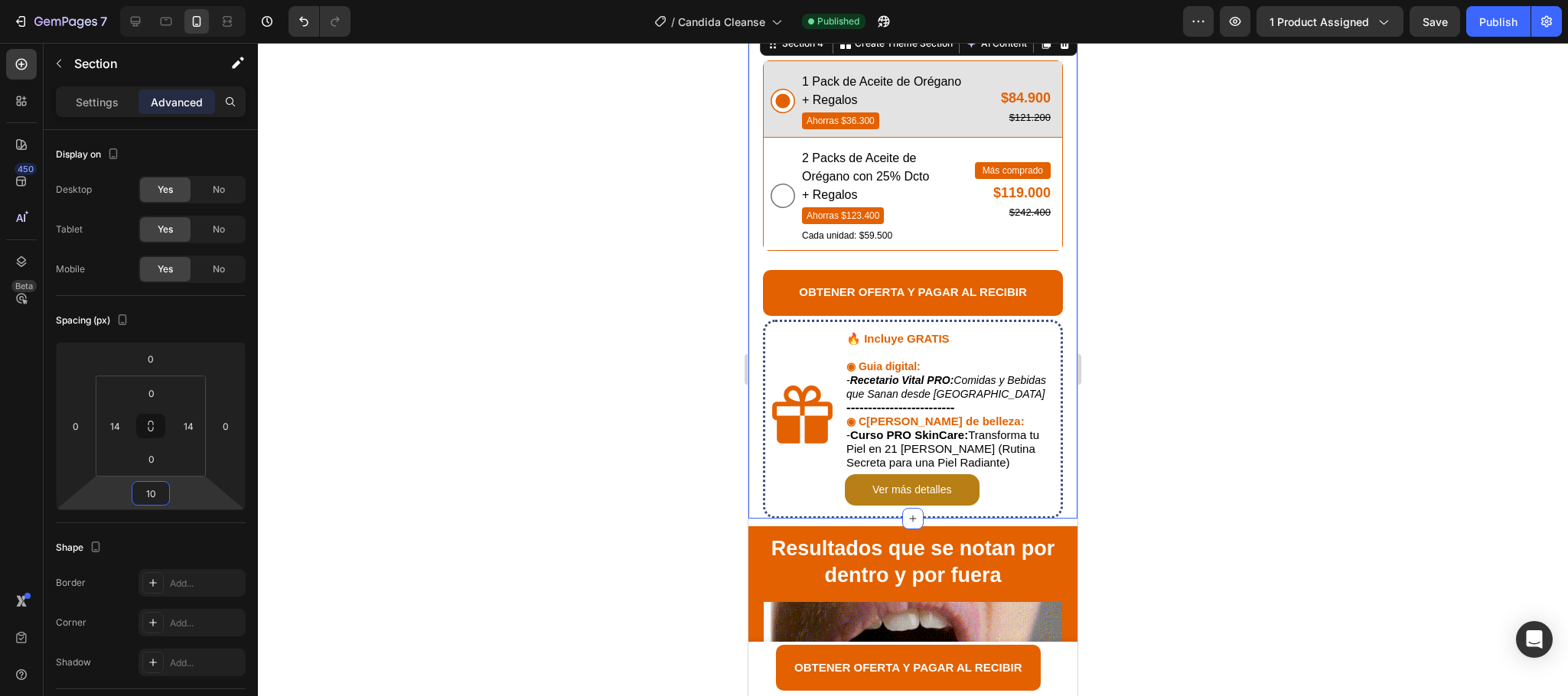
click at [1152, 472] on div at bounding box center [912, 369] width 1310 height 653
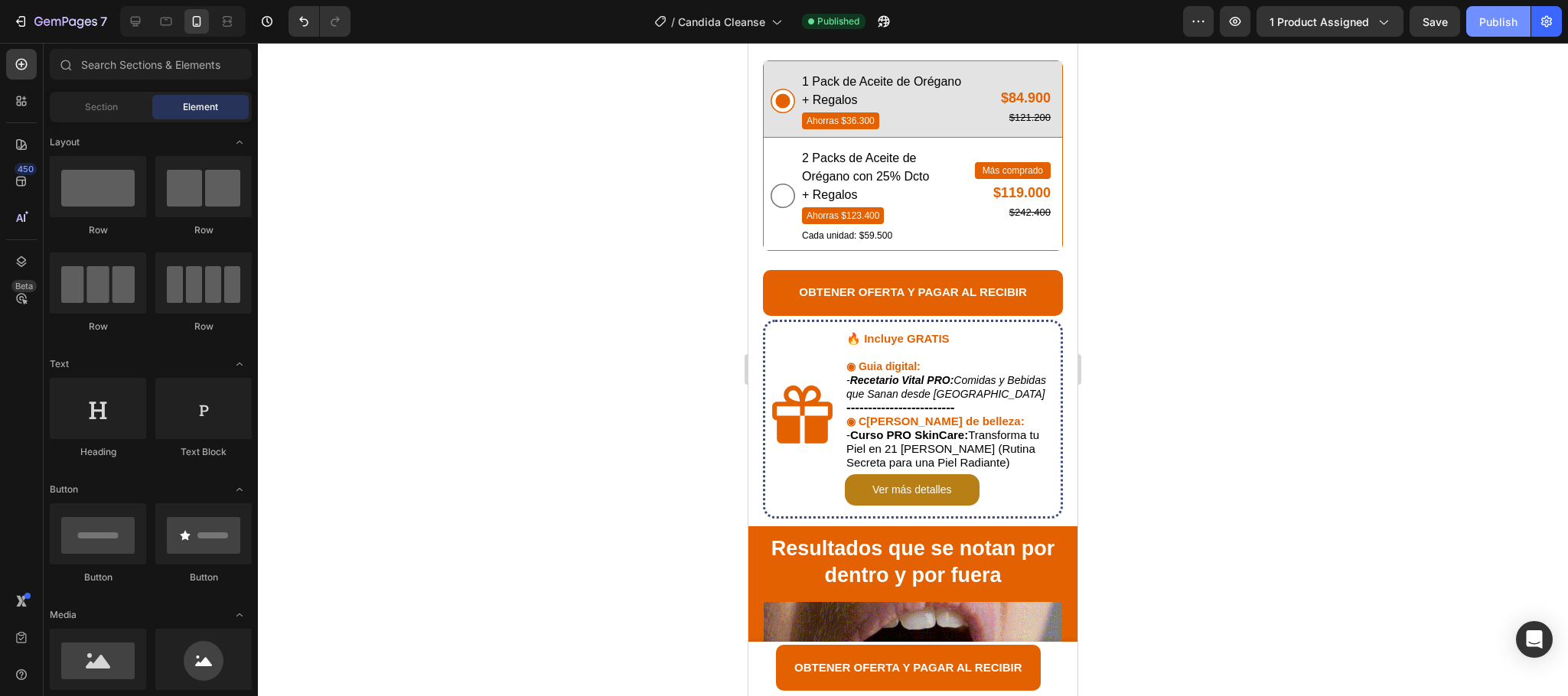
click at [1502, 28] on div "Publish" at bounding box center [1498, 22] width 38 height 16
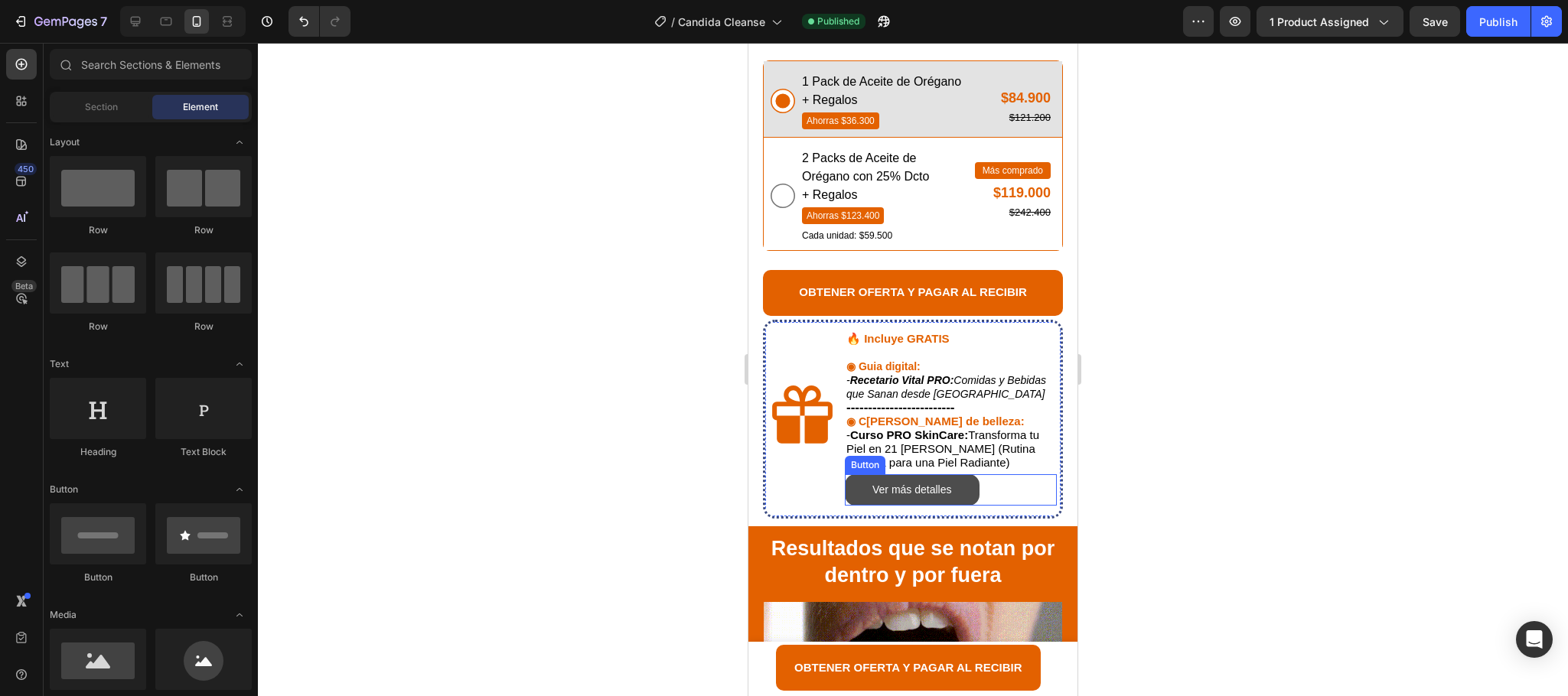
click at [959, 489] on button "Ver más detalles" at bounding box center [912, 489] width 135 height 31
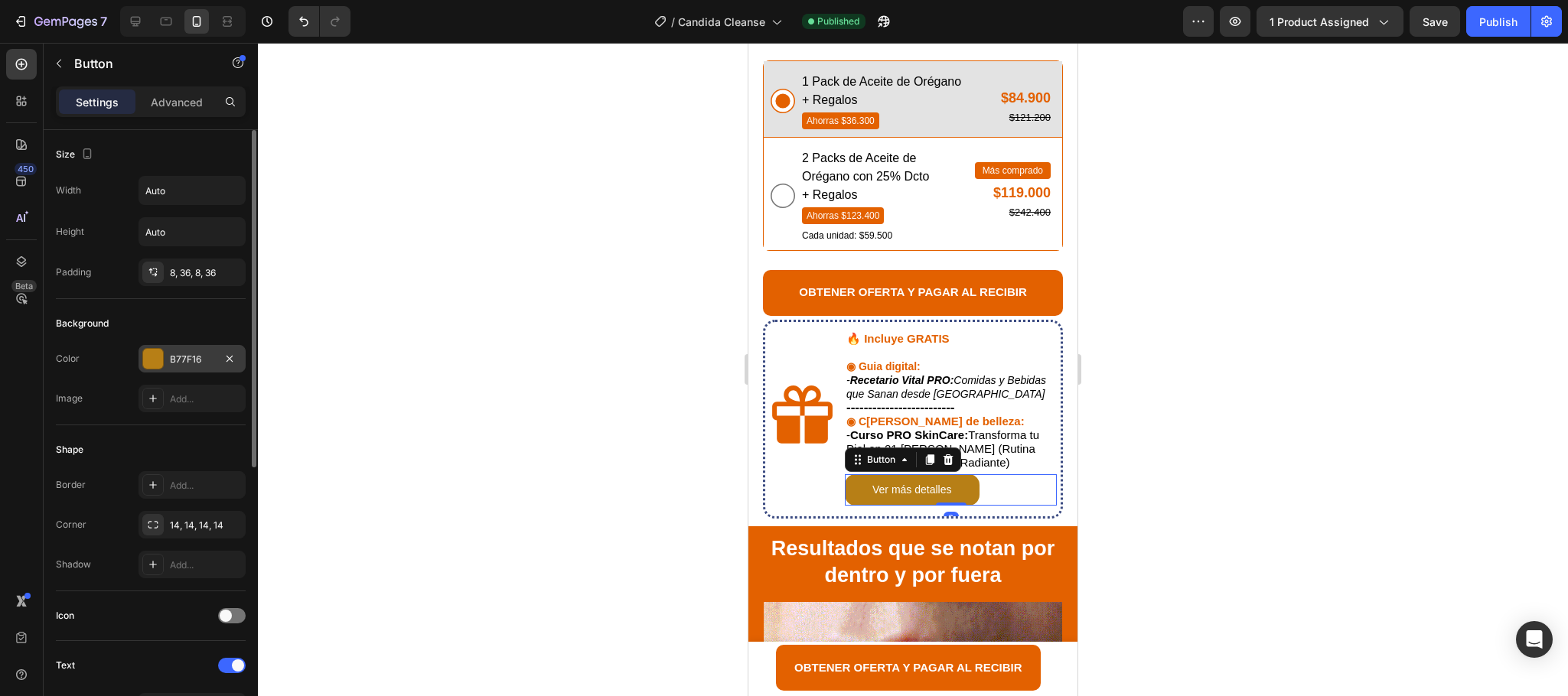
click at [162, 351] on div at bounding box center [153, 359] width 21 height 21
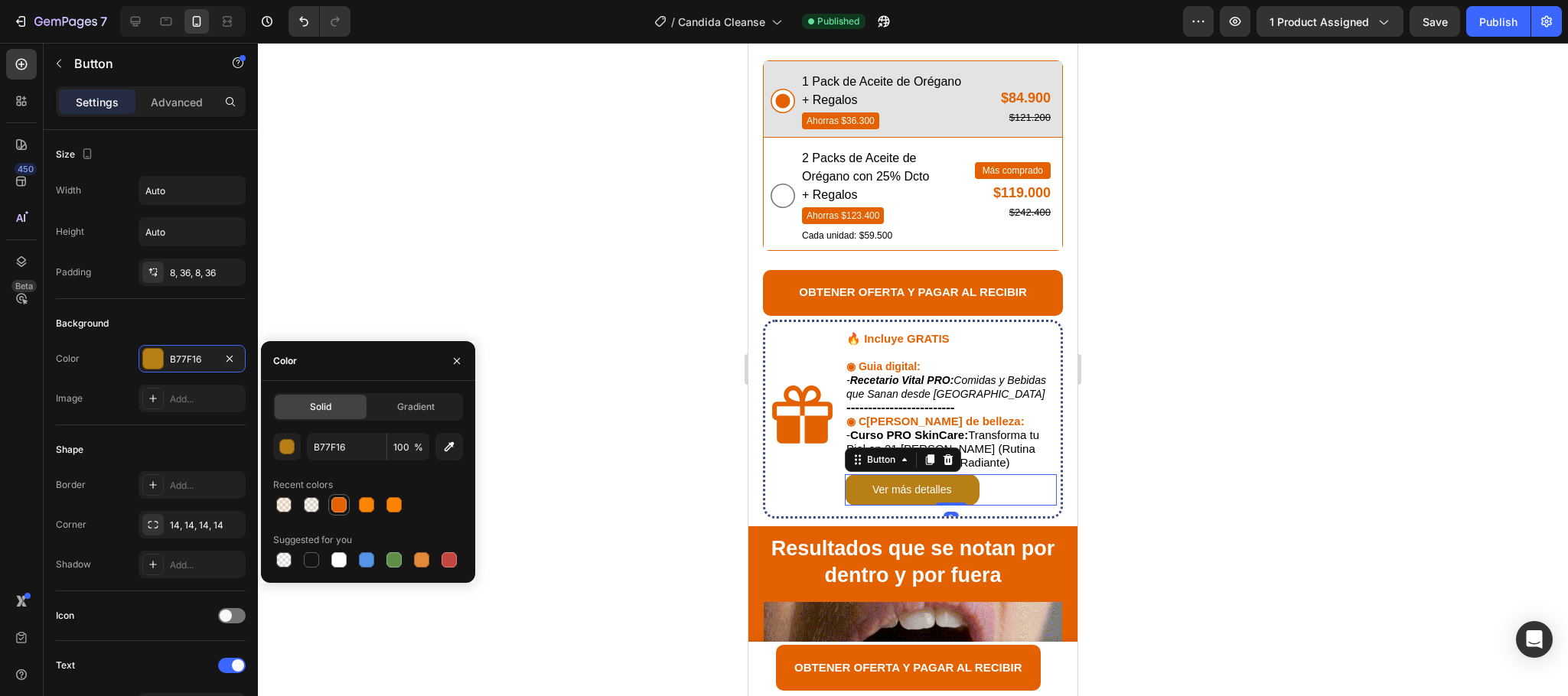
click at [342, 502] on div at bounding box center [338, 504] width 15 height 15
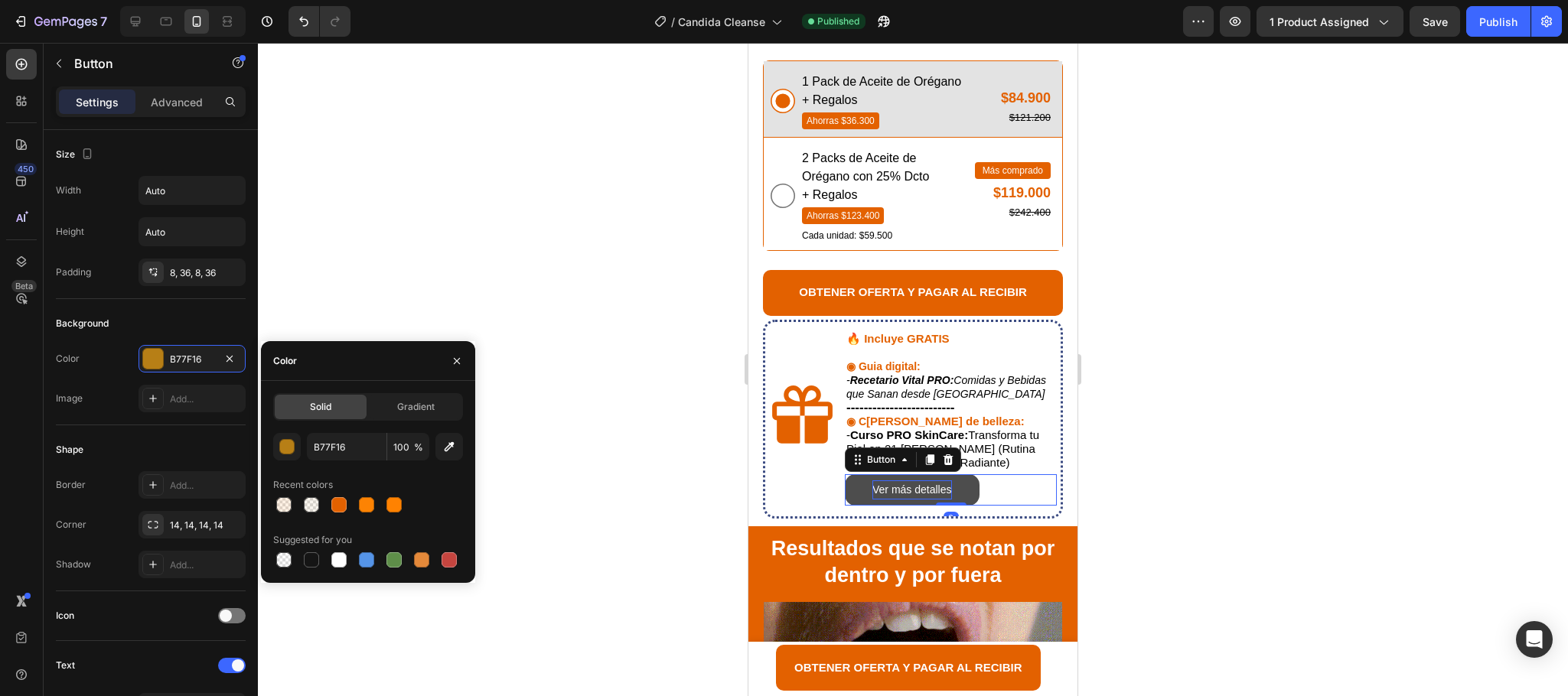
type input "E36100"
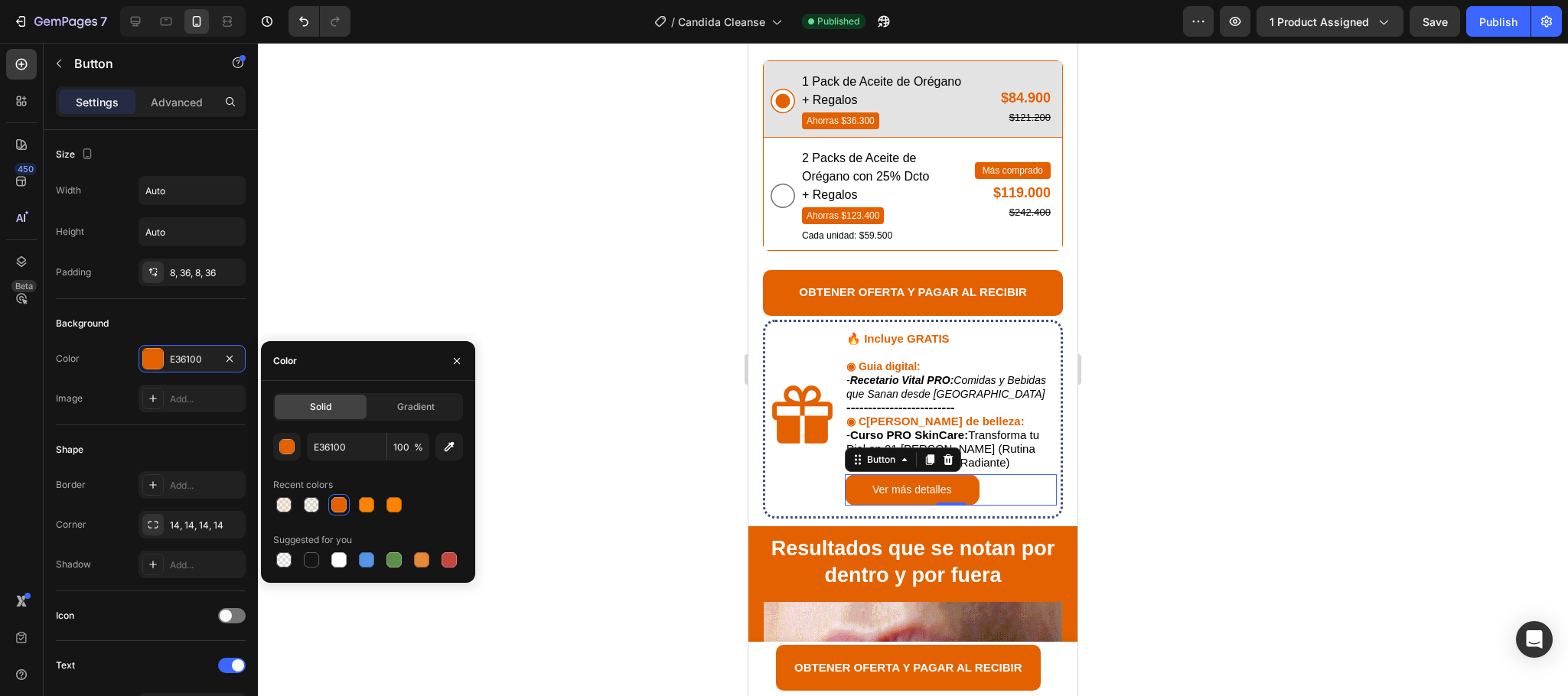
click at [1172, 434] on div at bounding box center [912, 369] width 1310 height 653
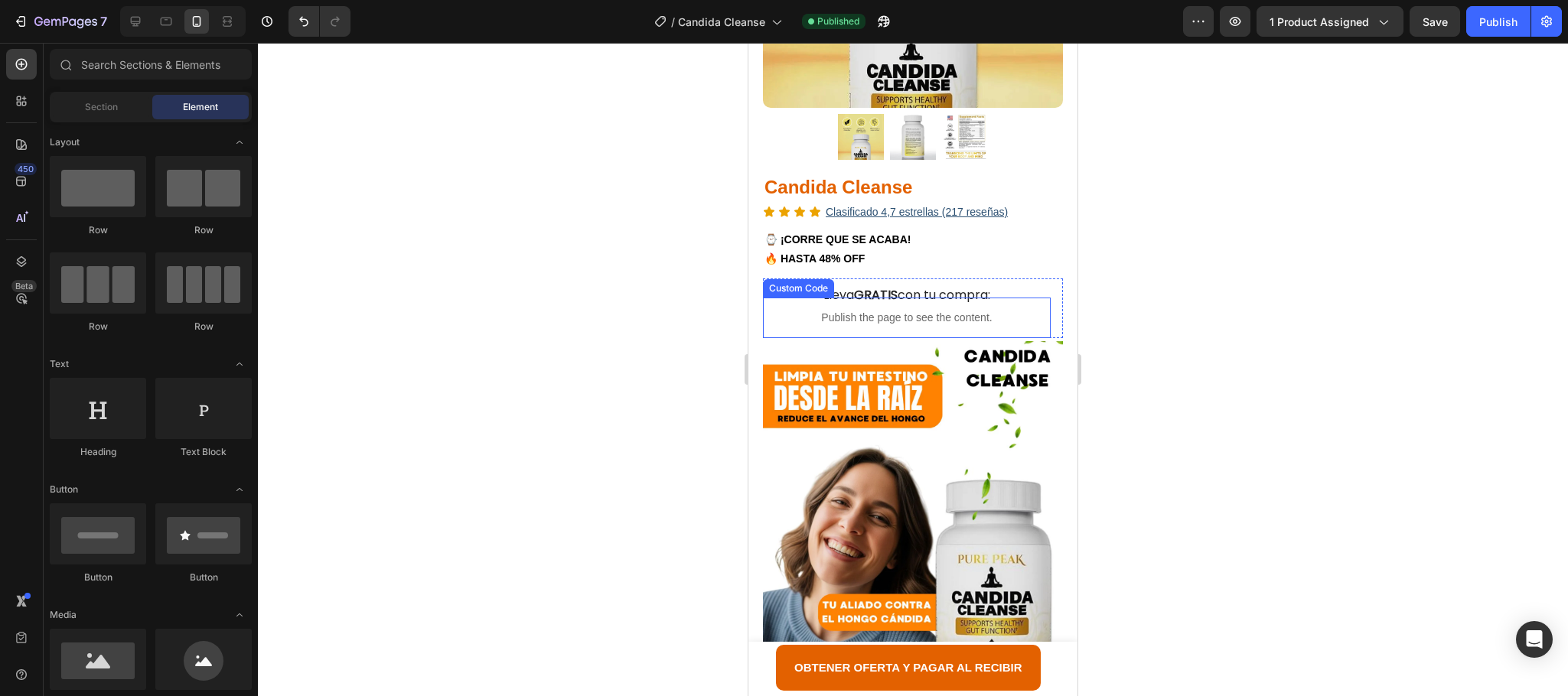
scroll to position [459, 0]
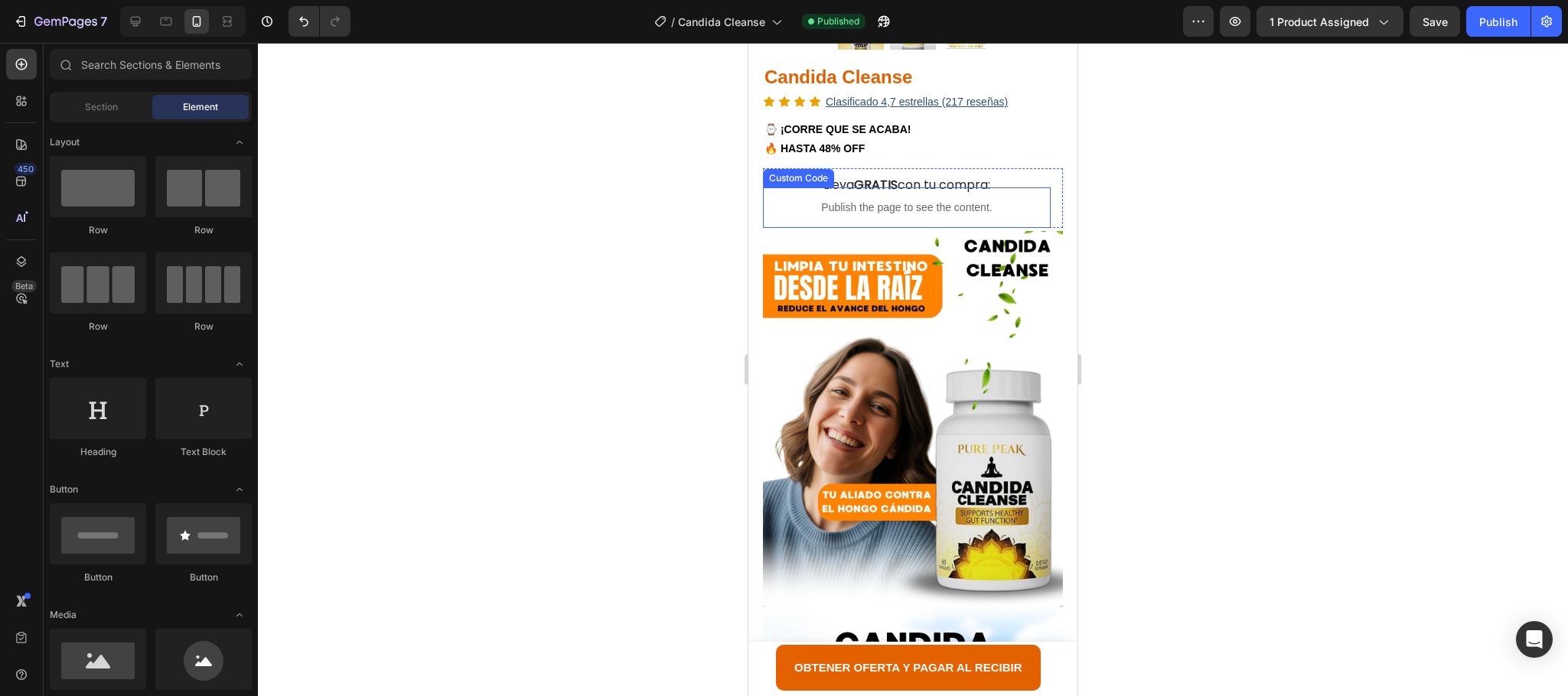
click at [944, 200] on p "Publish the page to see the content." at bounding box center [907, 208] width 288 height 16
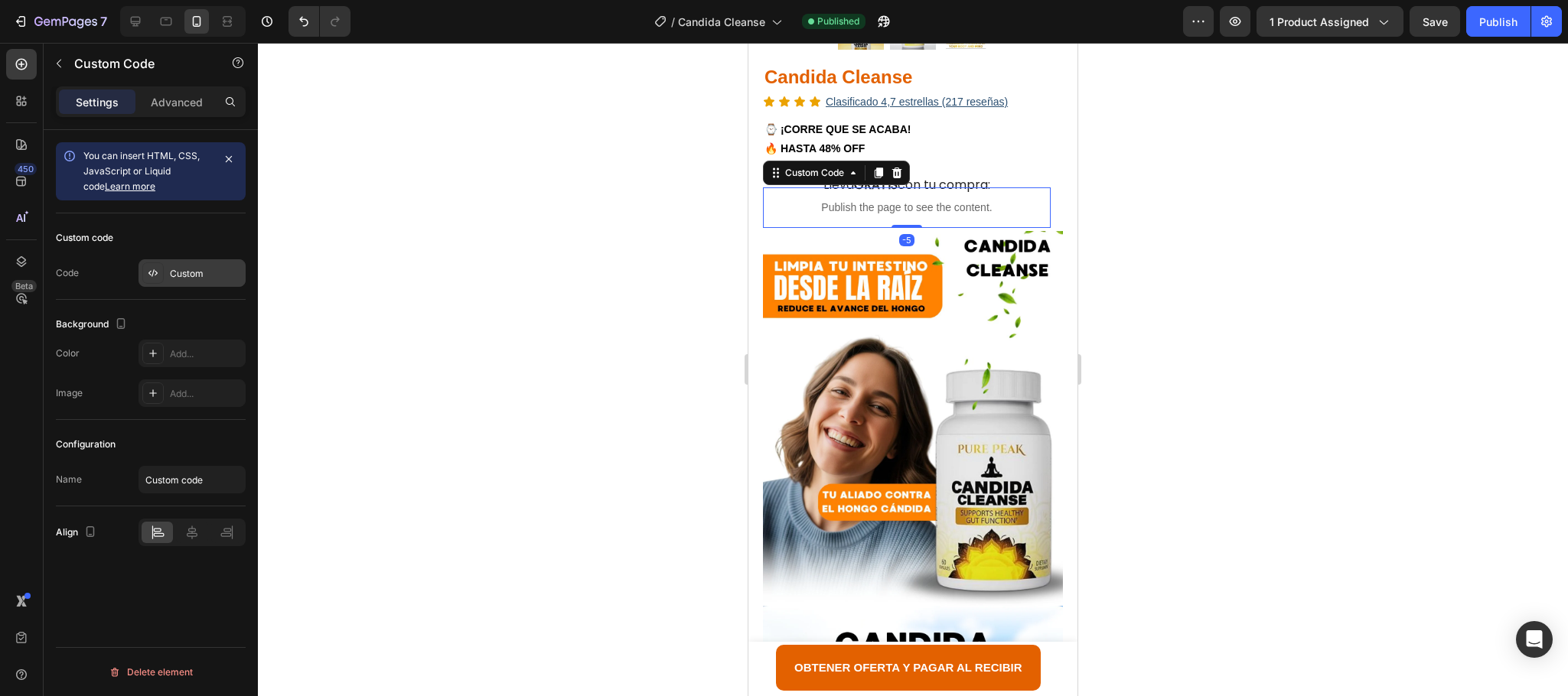
click at [166, 265] on div "Custom" at bounding box center [192, 273] width 107 height 28
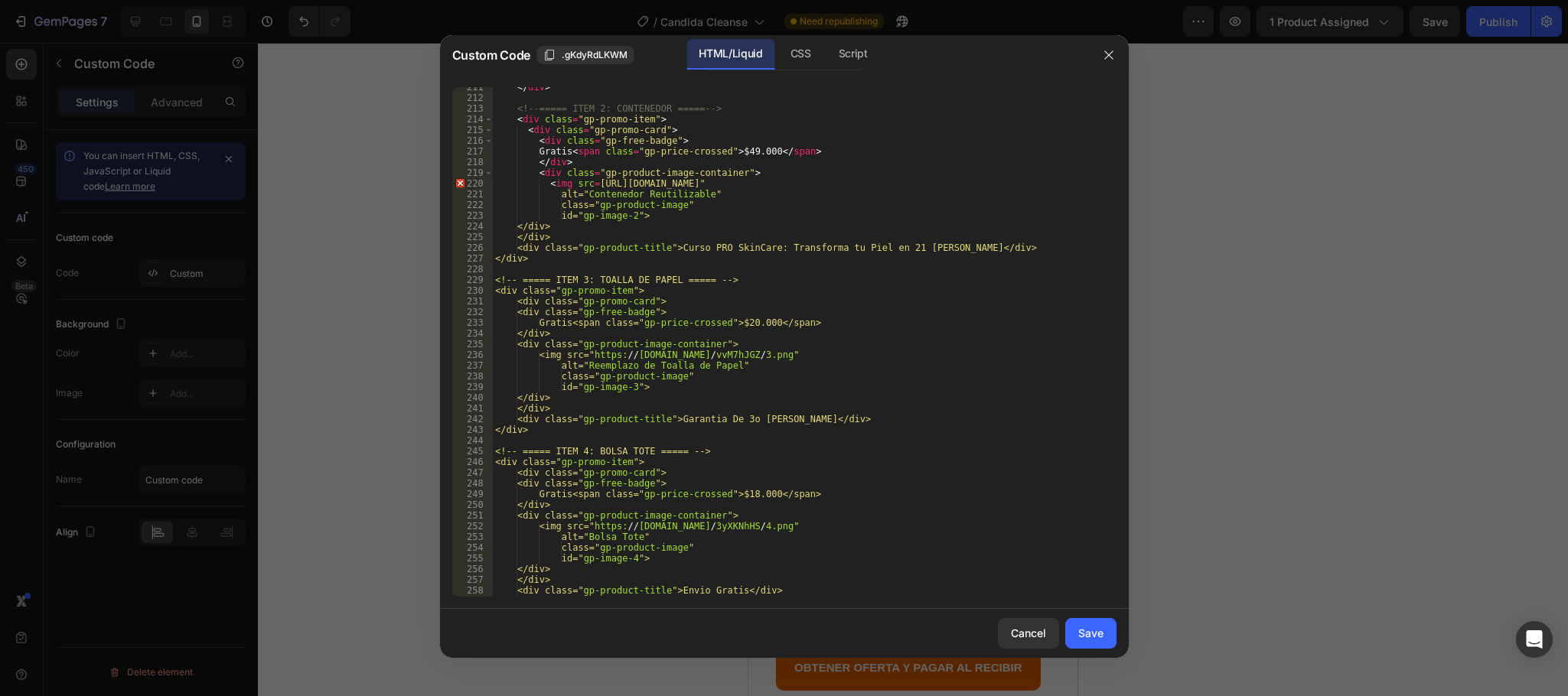
scroll to position [2185, 0]
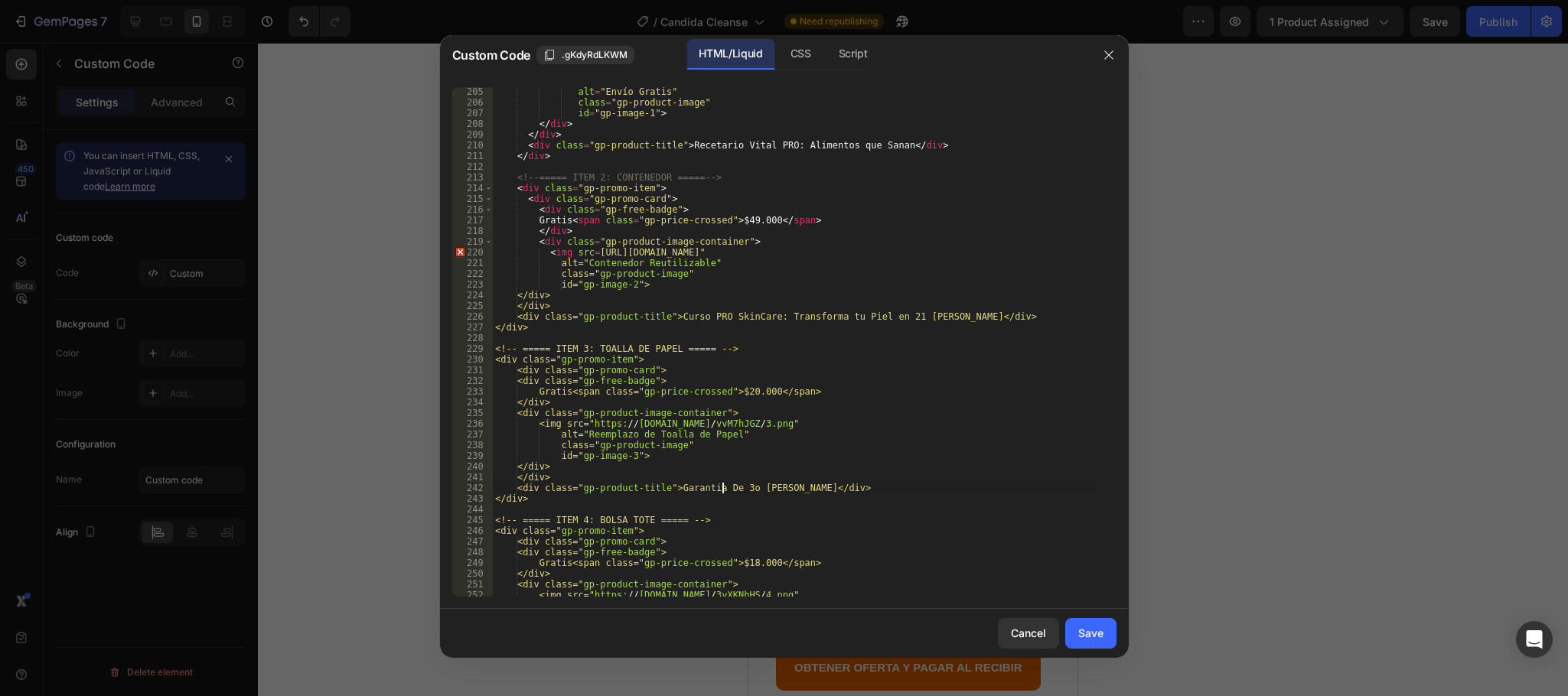
click at [724, 485] on div "alt = "Envío Gratis" class = "gp-product-image" id = "gp-image-1" > </ div > </…" at bounding box center [795, 352] width 606 height 532
click at [802, 485] on div "alt = "Envío Gratis" class = "gp-product-image" id = "gp-image-1" > </ div > </…" at bounding box center [795, 352] width 606 height 532
drag, startPoint x: 752, startPoint y: 489, endPoint x: 724, endPoint y: 489, distance: 28.0
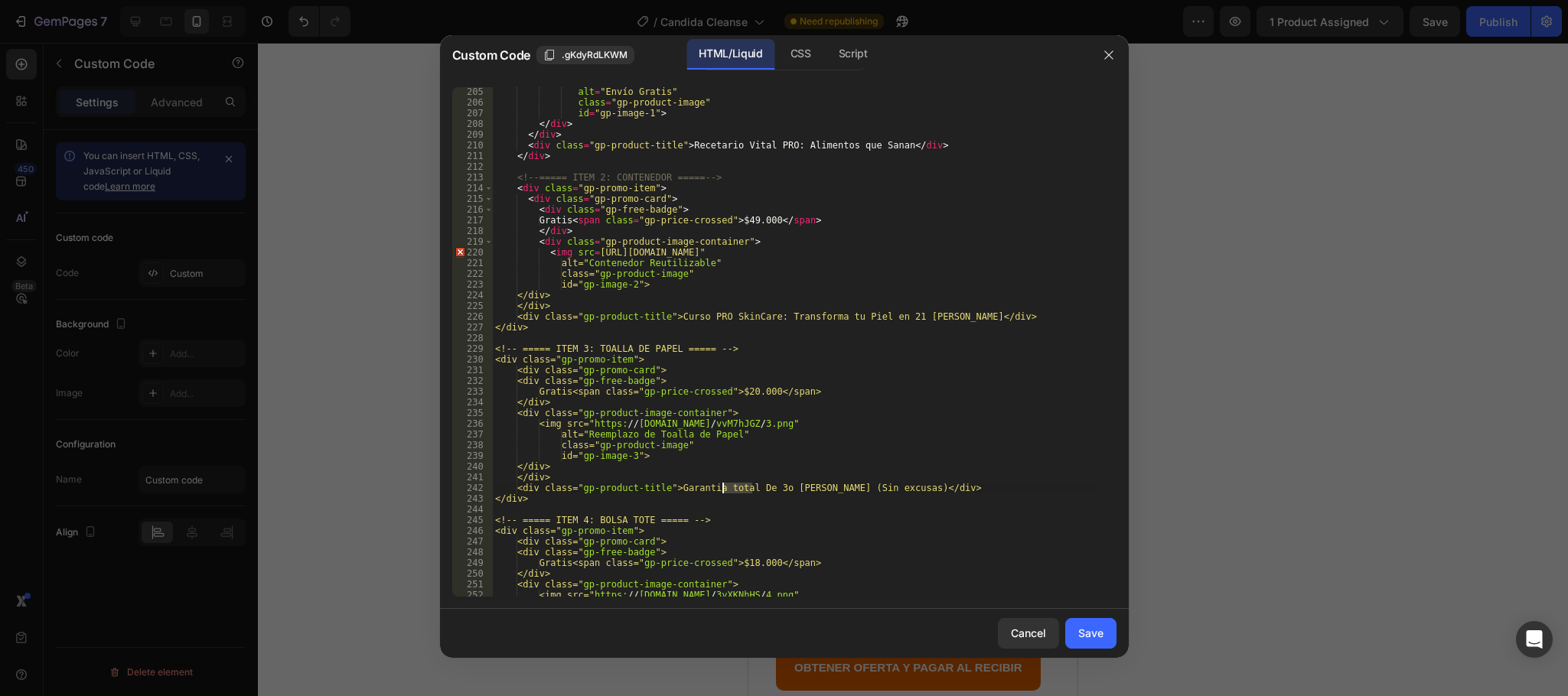
click at [724, 489] on div "alt = "Envío Gratis" class = "gp-product-image" id = "gp-image-1" > </ div > </…" at bounding box center [795, 352] width 606 height 532
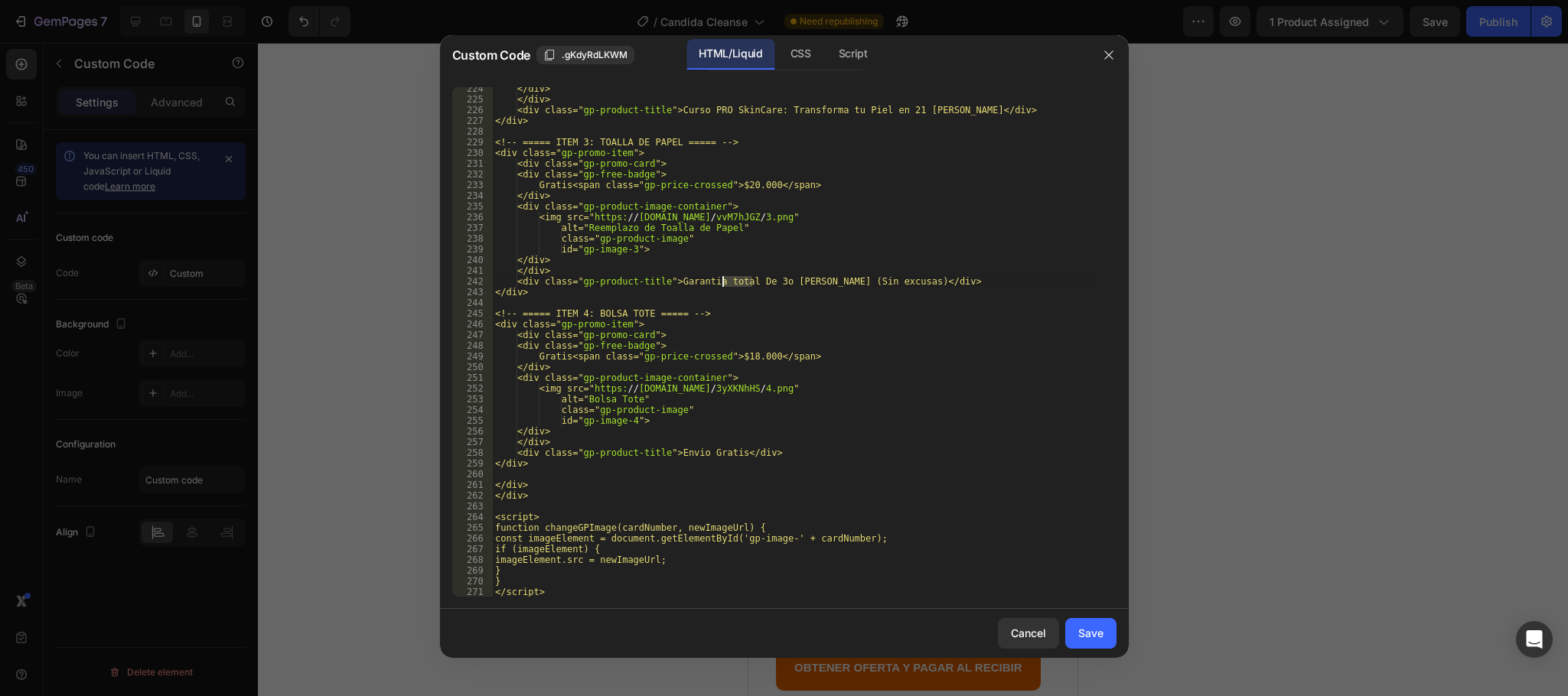
click at [707, 450] on div "</div> </div> <div class=" gp-product-title ">Curso PRO SkinCare: Transforma tu…" at bounding box center [795, 349] width 606 height 532
type textarea "<div class="gp-product-title">Envio totalmente Gratis</div>"
click at [1075, 627] on button "Save" at bounding box center [1091, 633] width 52 height 30
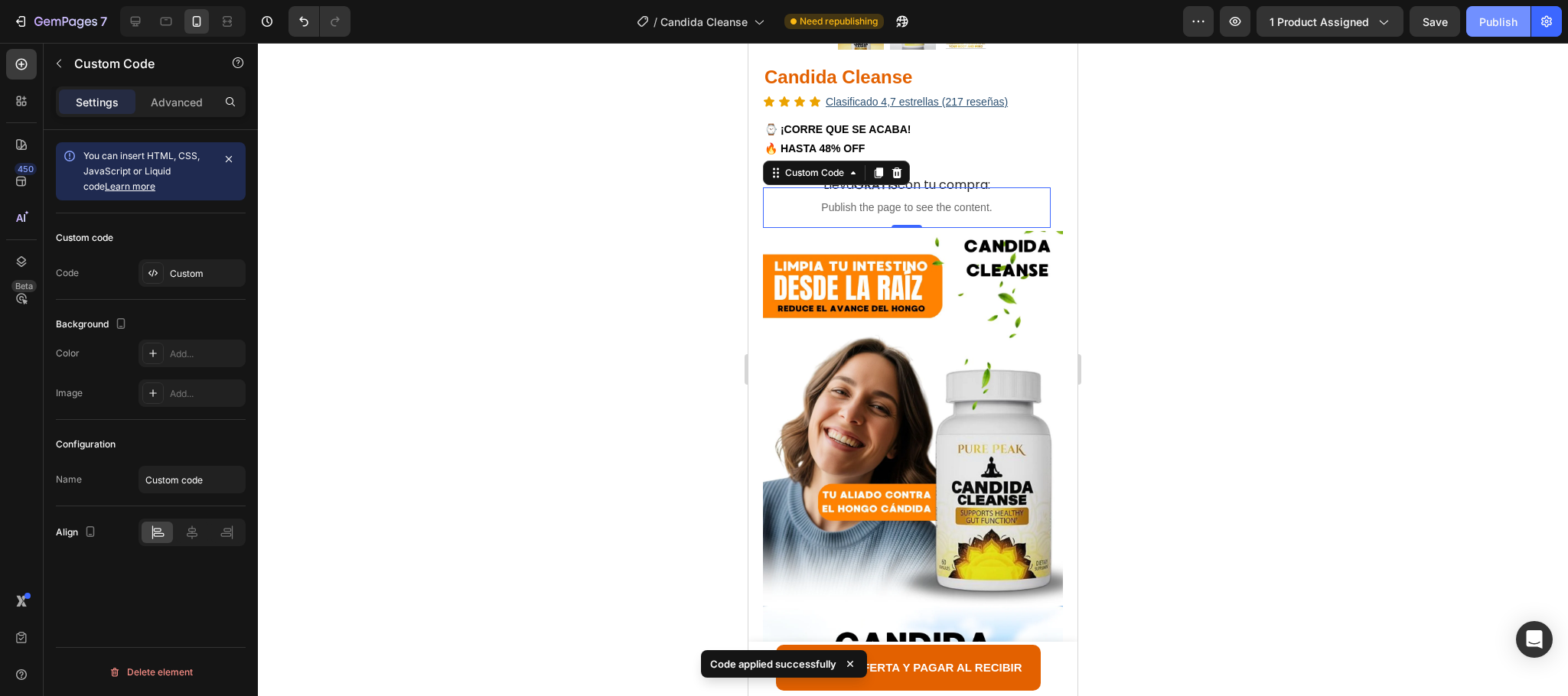
click at [1495, 26] on div "Publish" at bounding box center [1498, 22] width 38 height 16
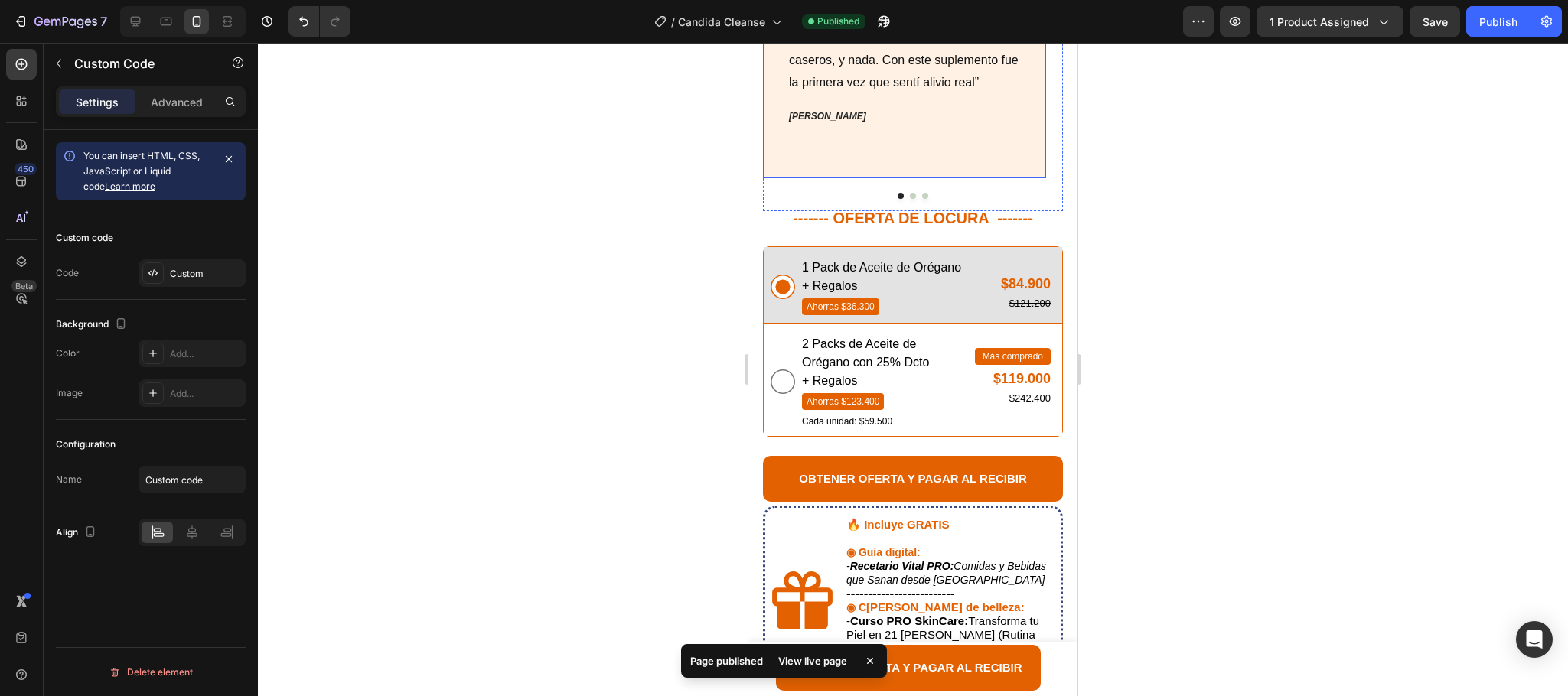
scroll to position [1720, 0]
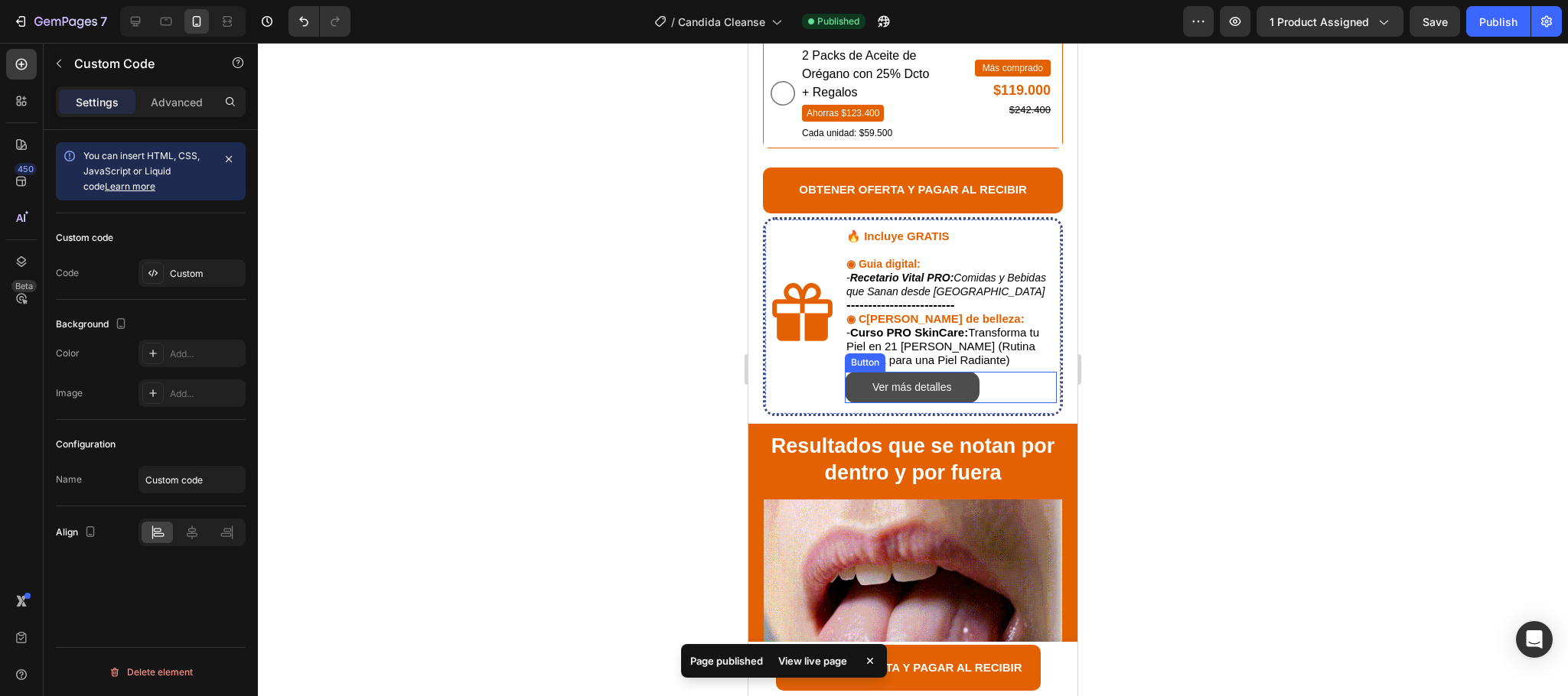
click at [963, 382] on button "Ver más detalles" at bounding box center [912, 387] width 135 height 31
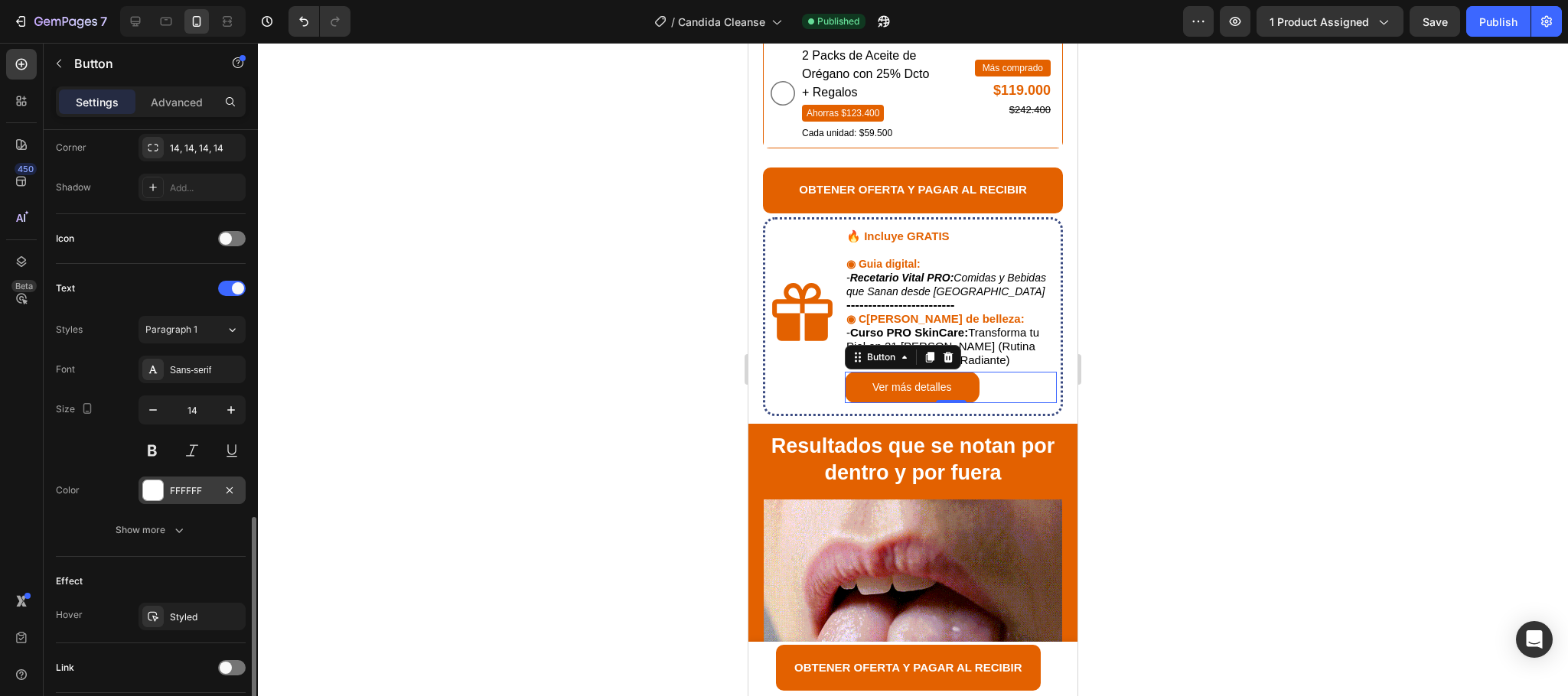
scroll to position [492, 0]
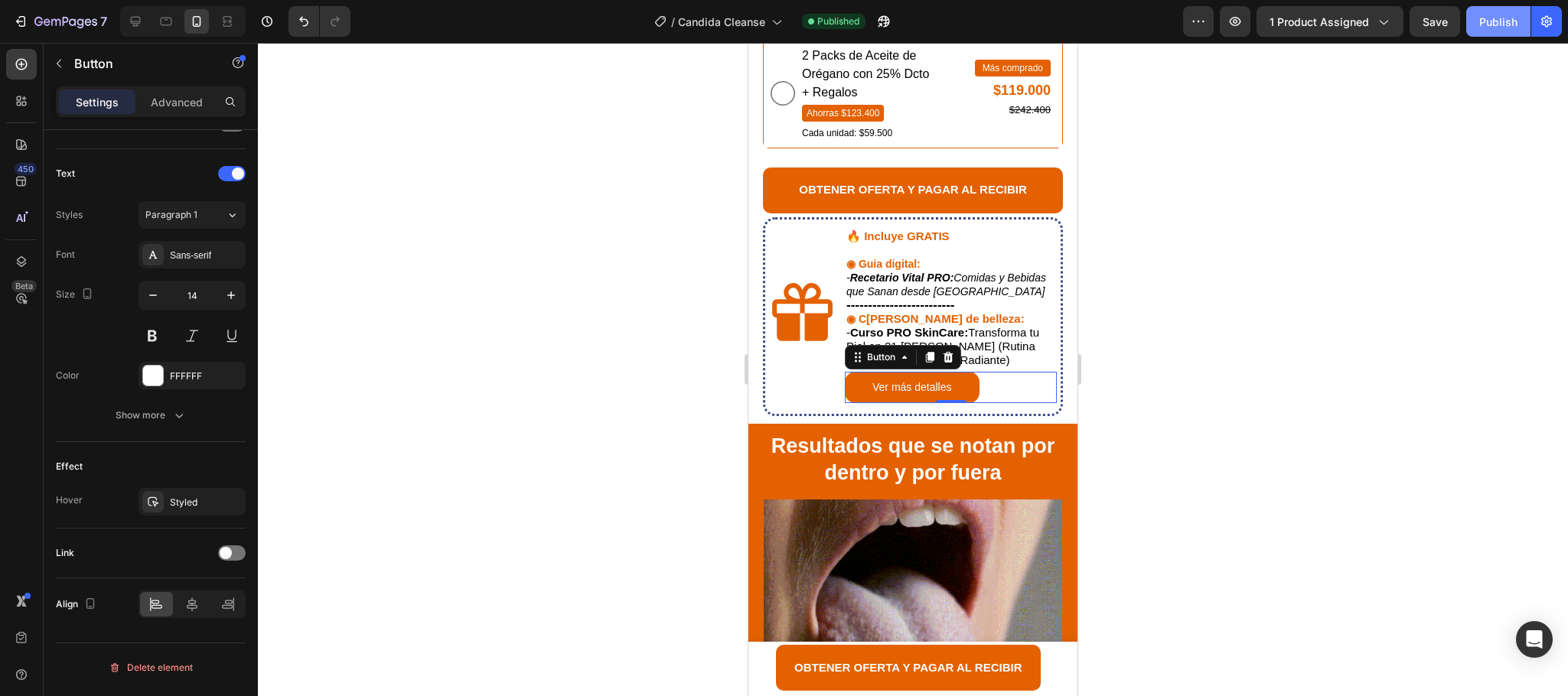
click at [1497, 16] on div "Publish" at bounding box center [1498, 22] width 38 height 16
click at [958, 358] on div at bounding box center [948, 357] width 19 height 19
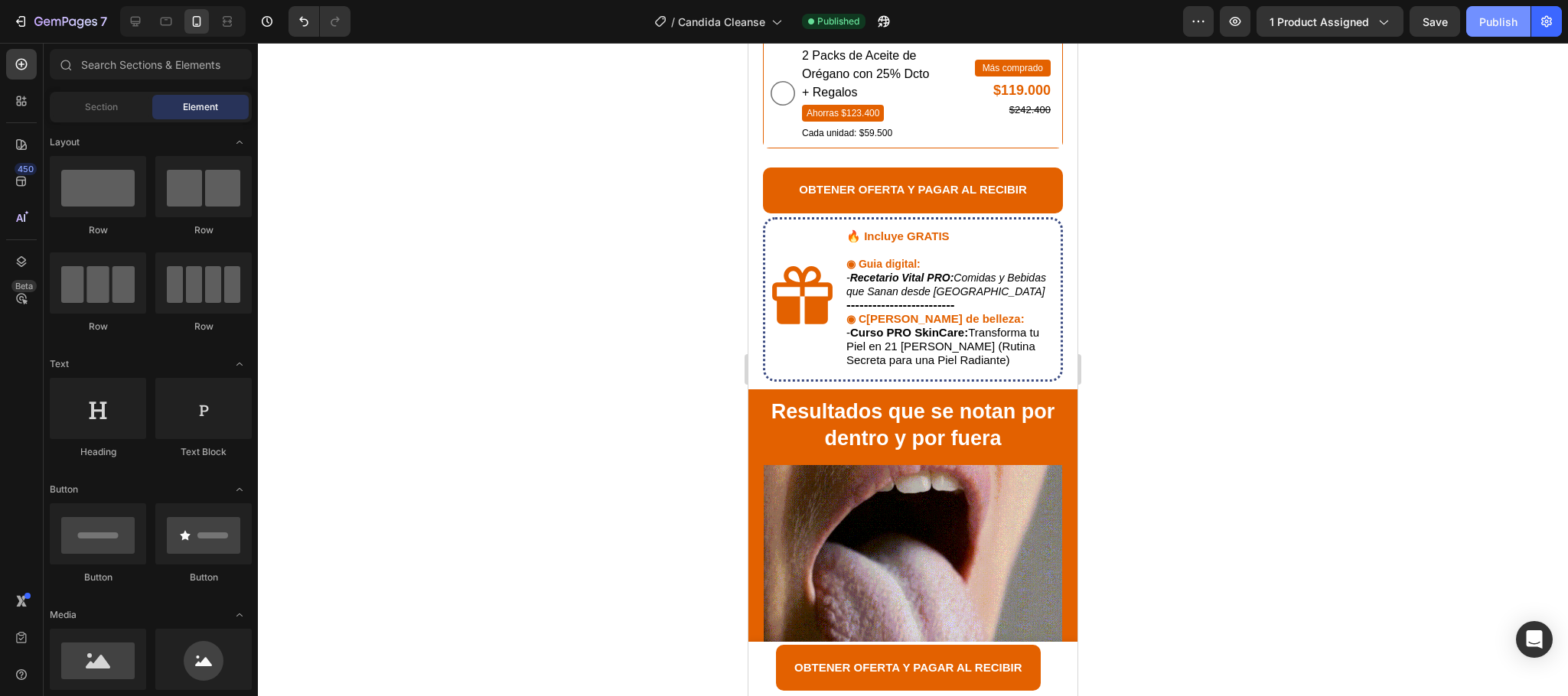
click at [1500, 21] on div "Publish" at bounding box center [1498, 22] width 38 height 16
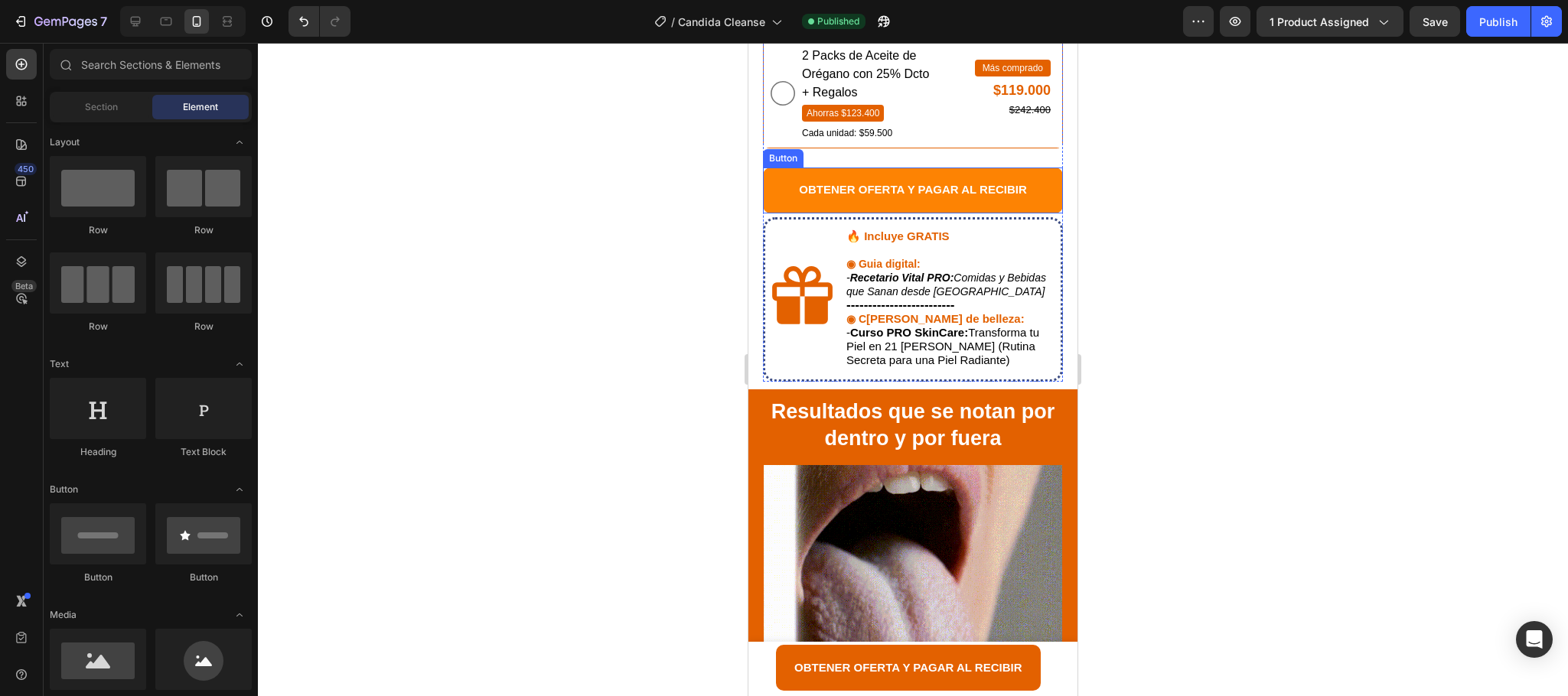
click at [1038, 186] on button "OBTENER OFERTA Y PAGAR AL RECIBIR" at bounding box center [913, 191] width 300 height 46
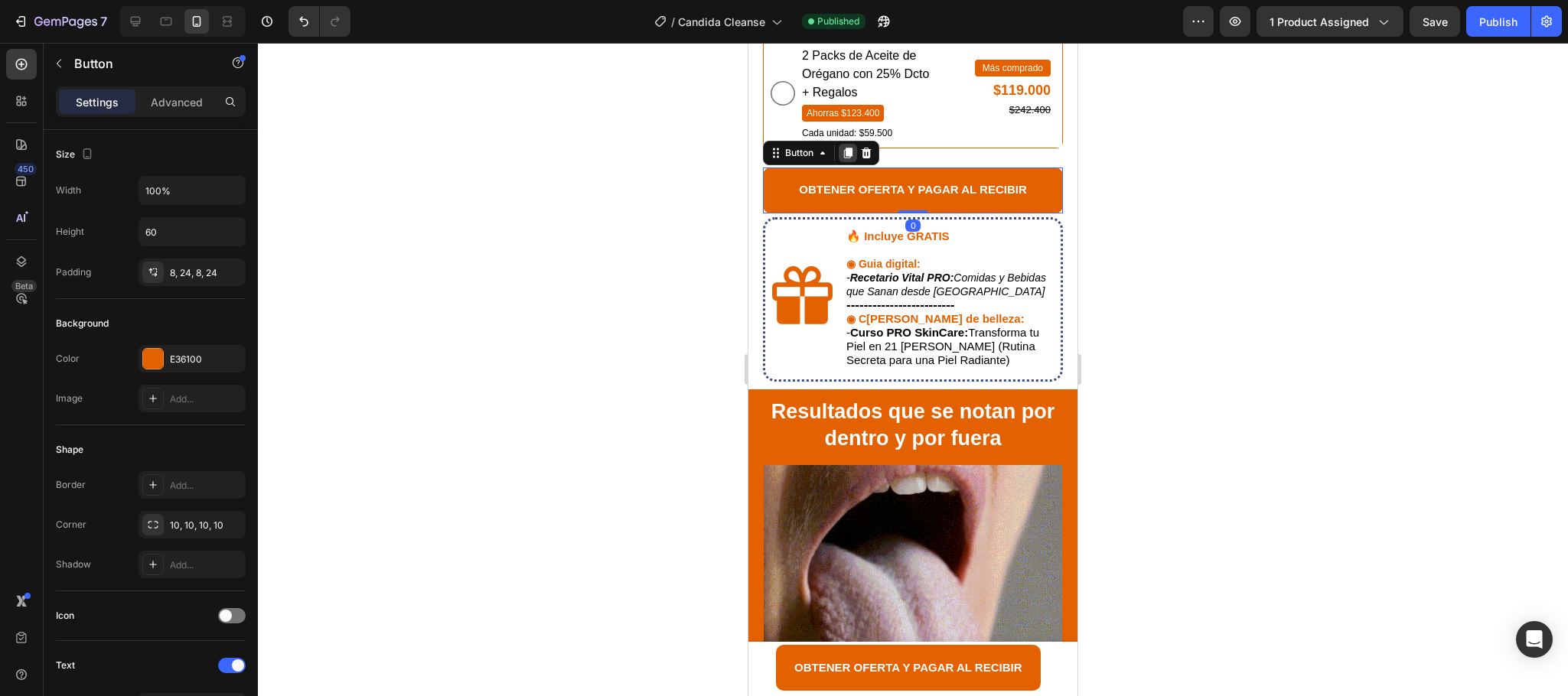
click at [846, 152] on icon at bounding box center [848, 153] width 8 height 11
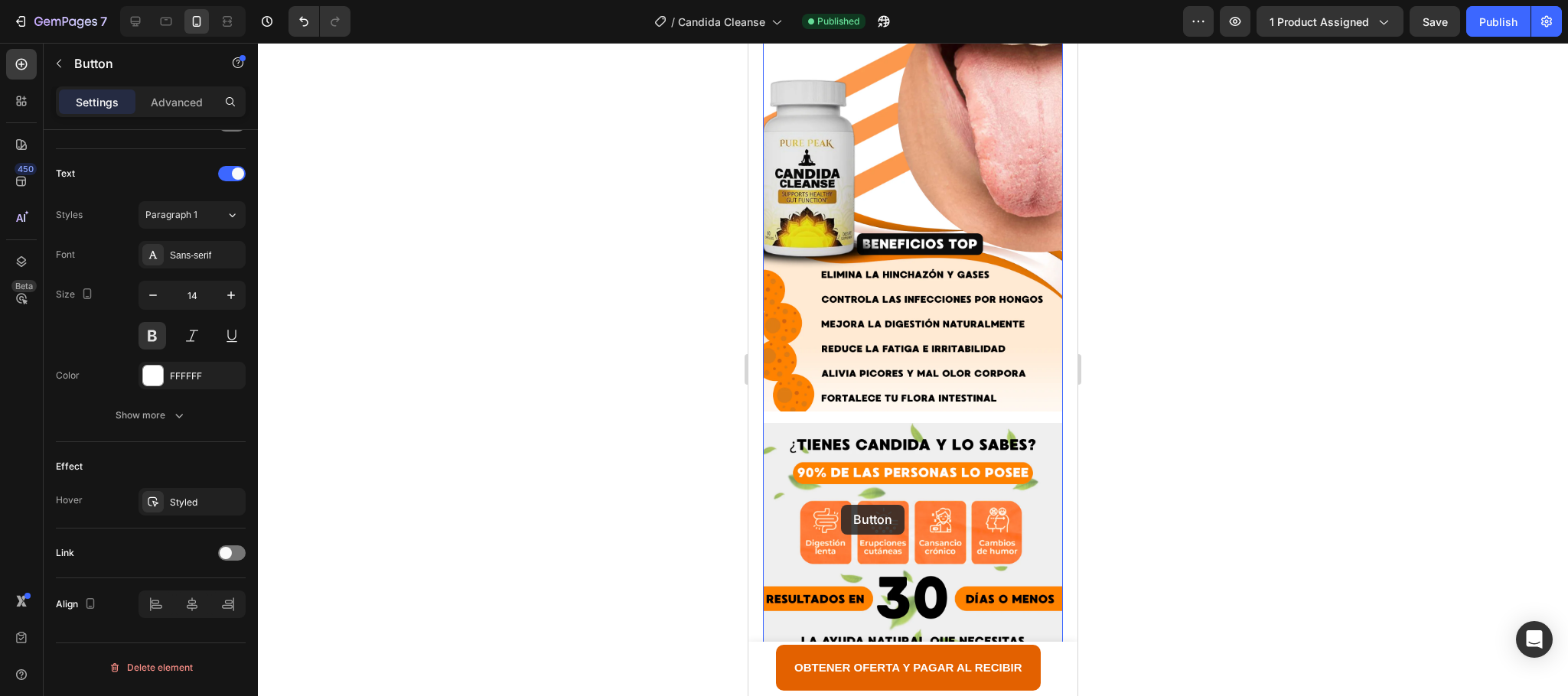
scroll to position [3442, 0]
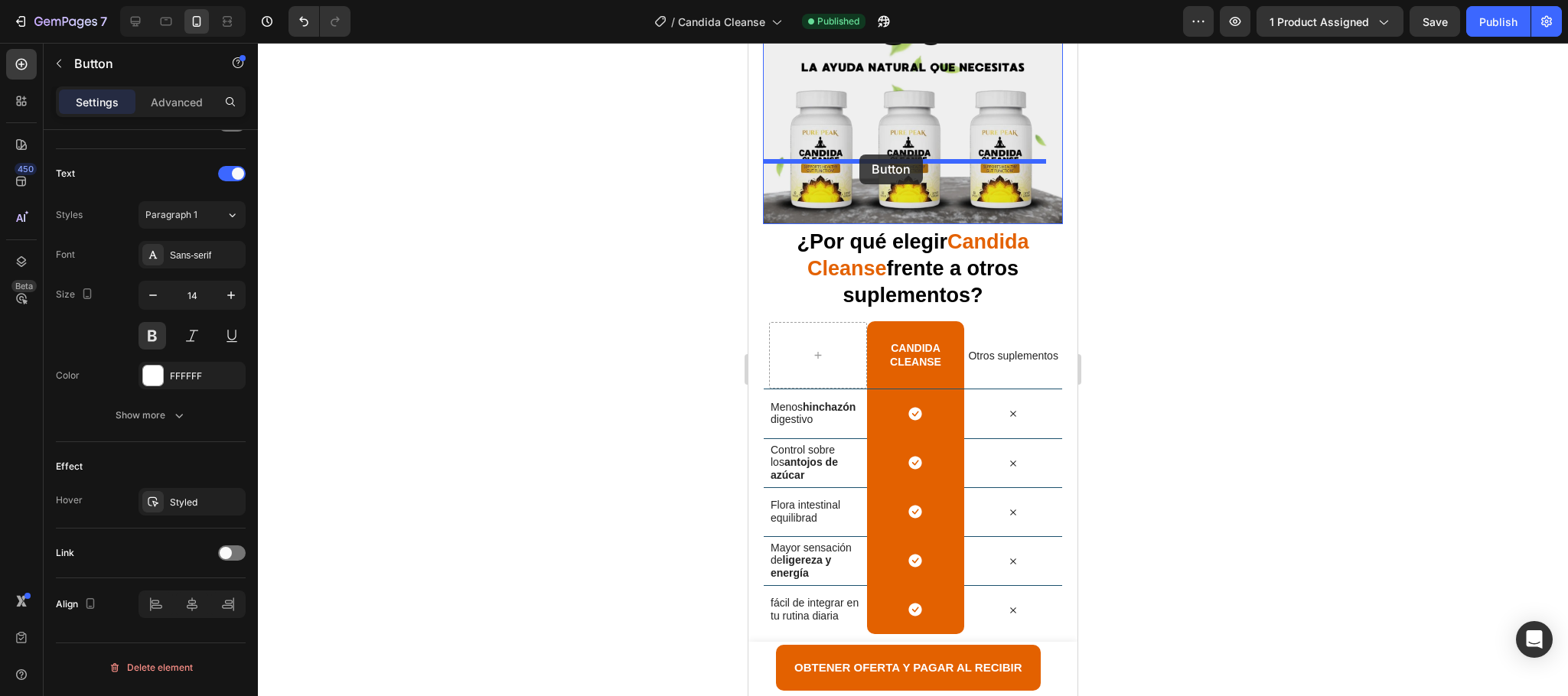
drag, startPoint x: 794, startPoint y: 225, endPoint x: 859, endPoint y: 154, distance: 96.3
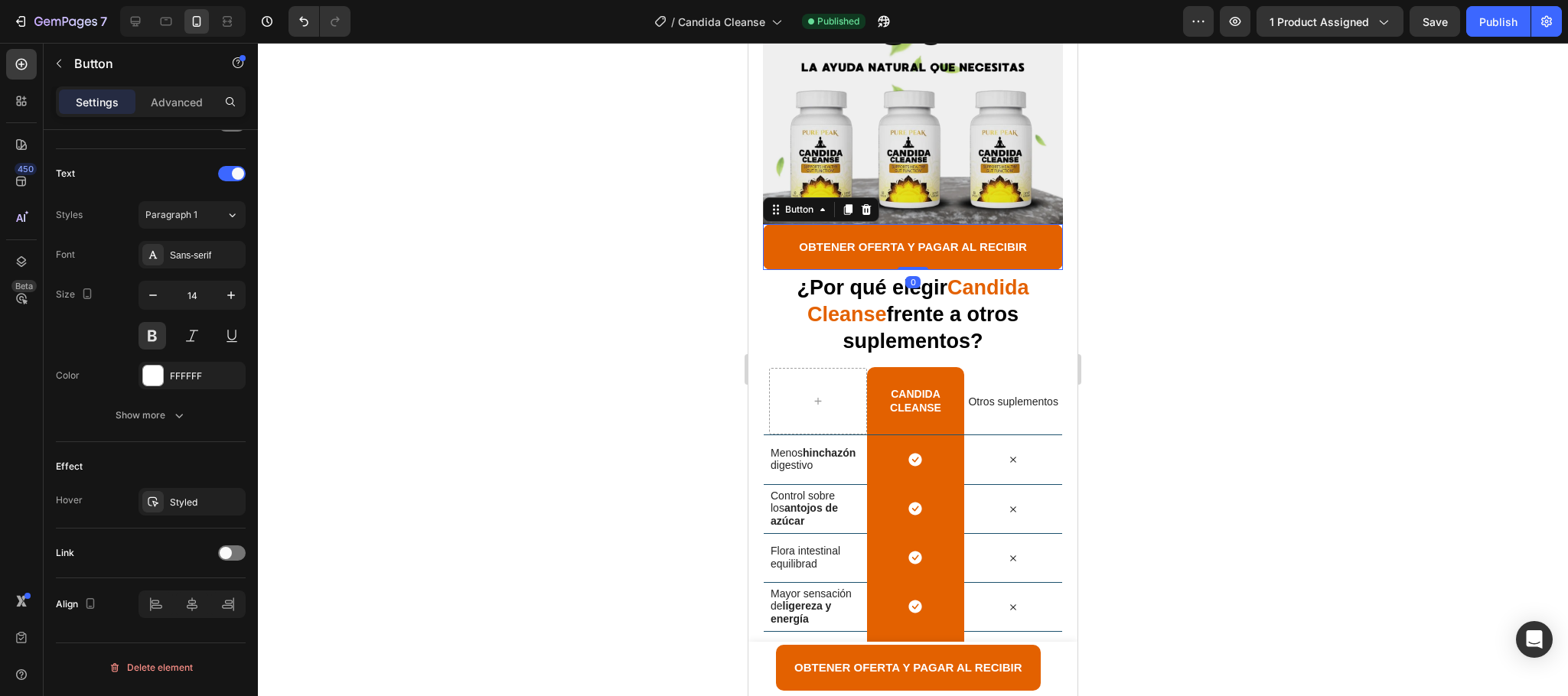
click at [1182, 240] on div at bounding box center [912, 369] width 1310 height 653
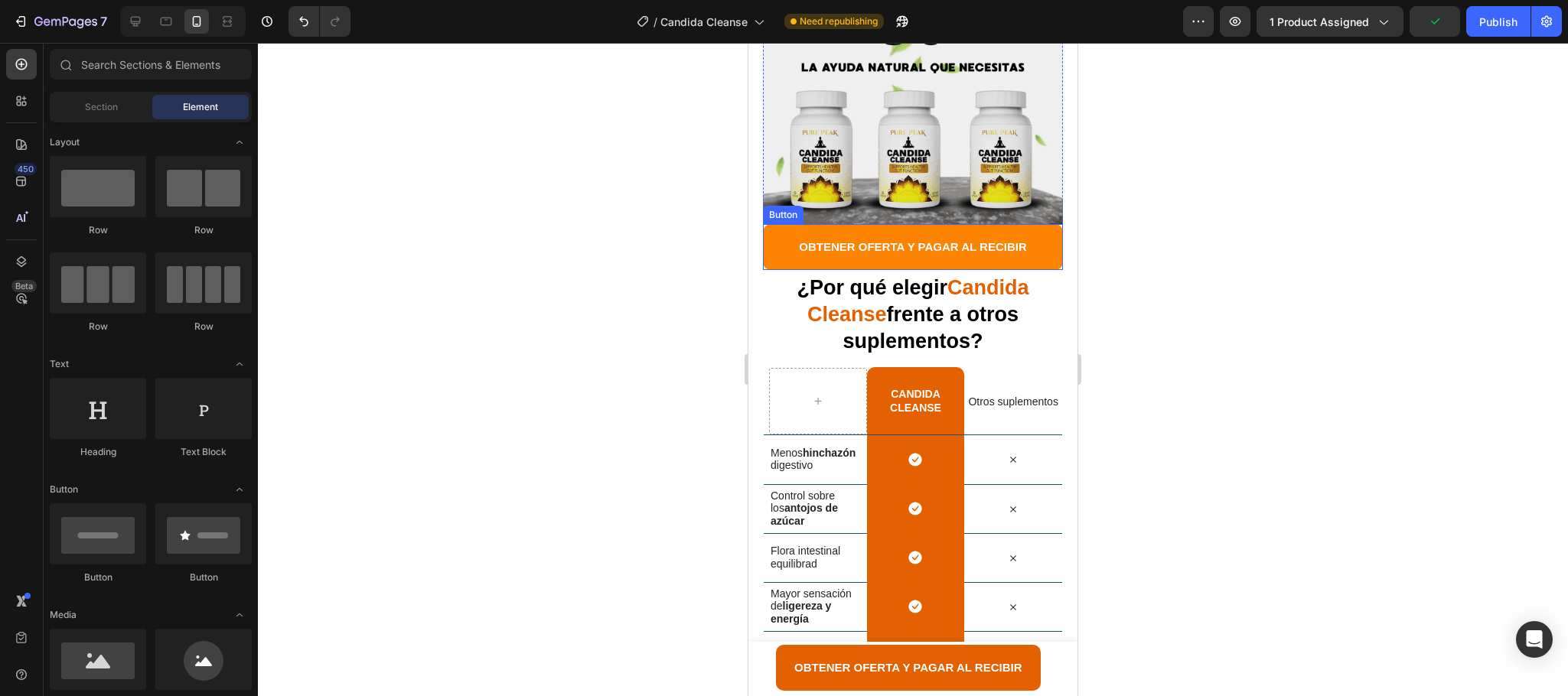
click at [1041, 224] on button "OBTENER OFERTA Y PAGAR AL RECIBIR" at bounding box center [913, 247] width 300 height 46
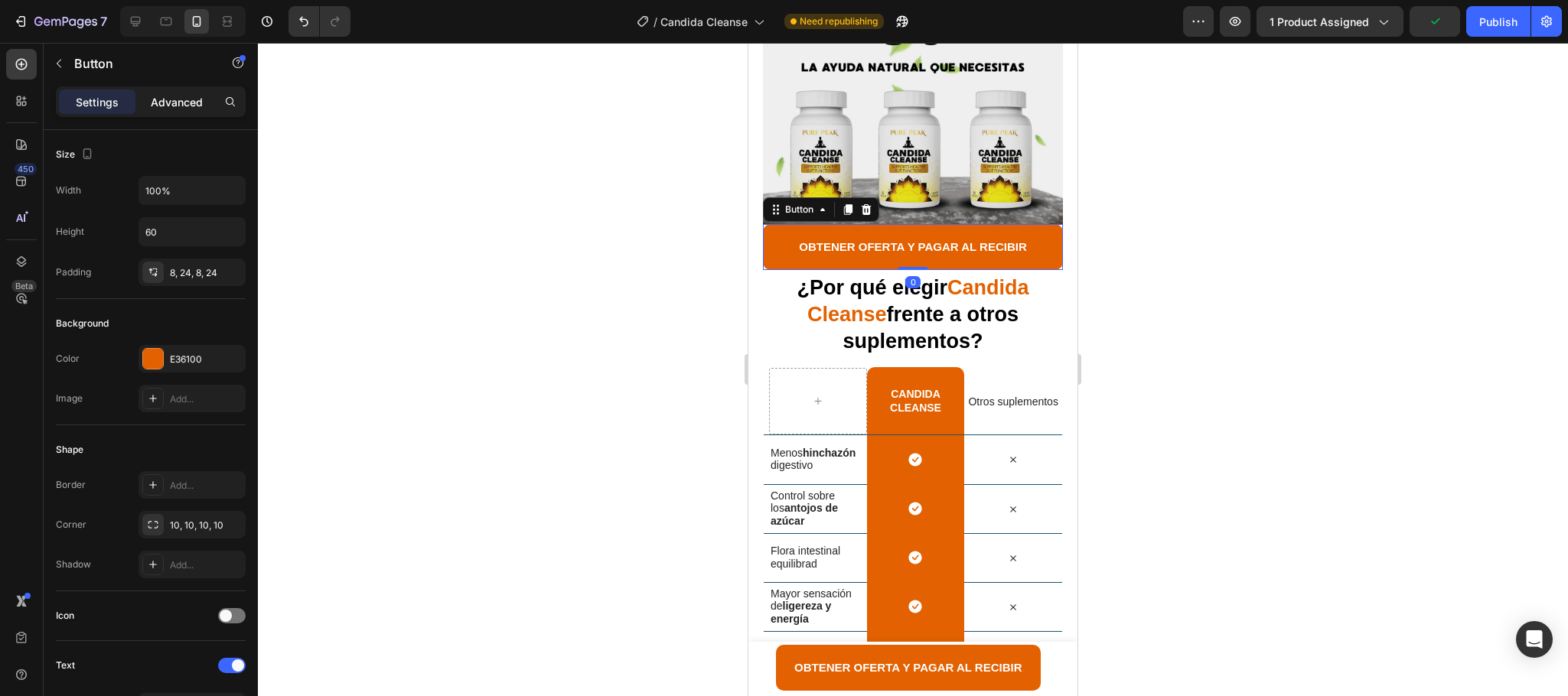
click at [182, 102] on p "Advanced" at bounding box center [177, 102] width 52 height 16
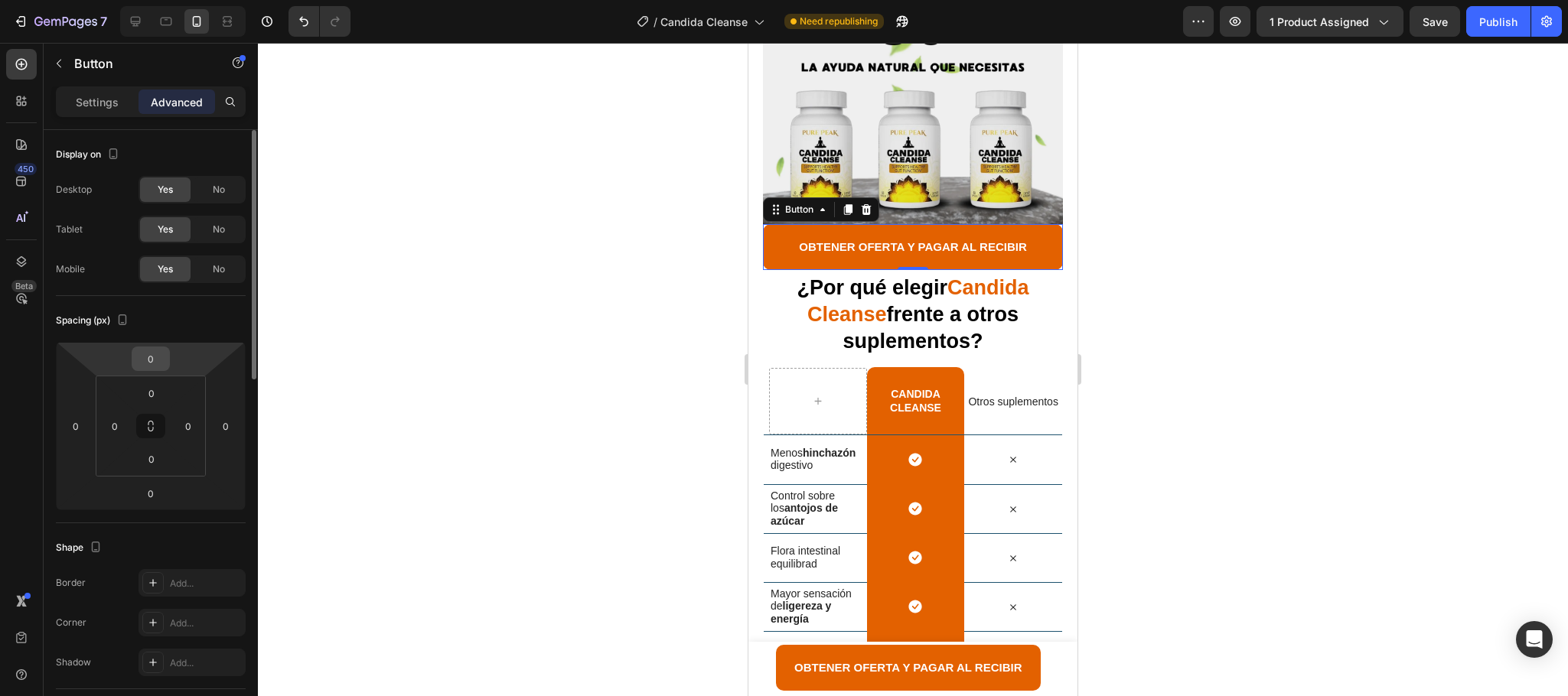
click at [152, 353] on input "0" at bounding box center [150, 359] width 30 height 23
type input "0"
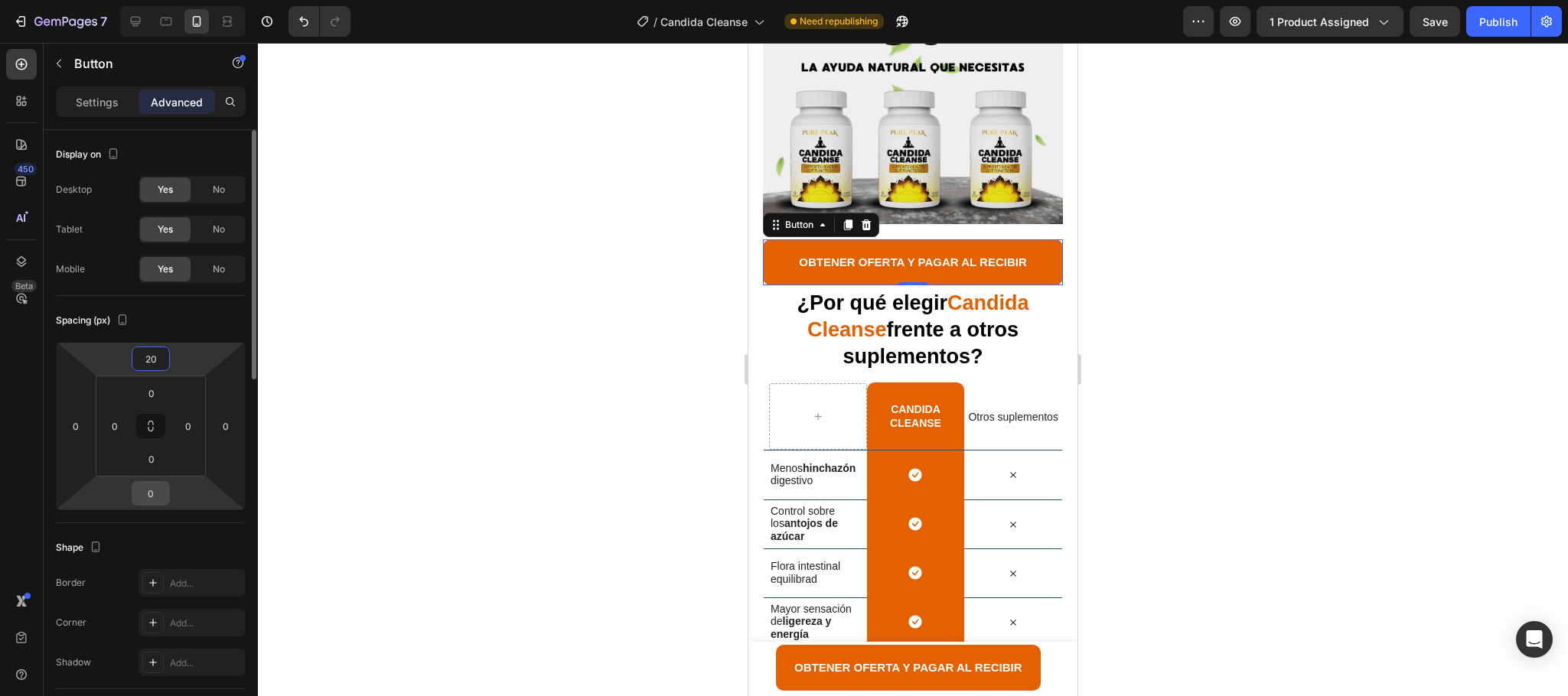
type input "20"
click at [157, 489] on input "0" at bounding box center [150, 494] width 30 height 23
type input "20"
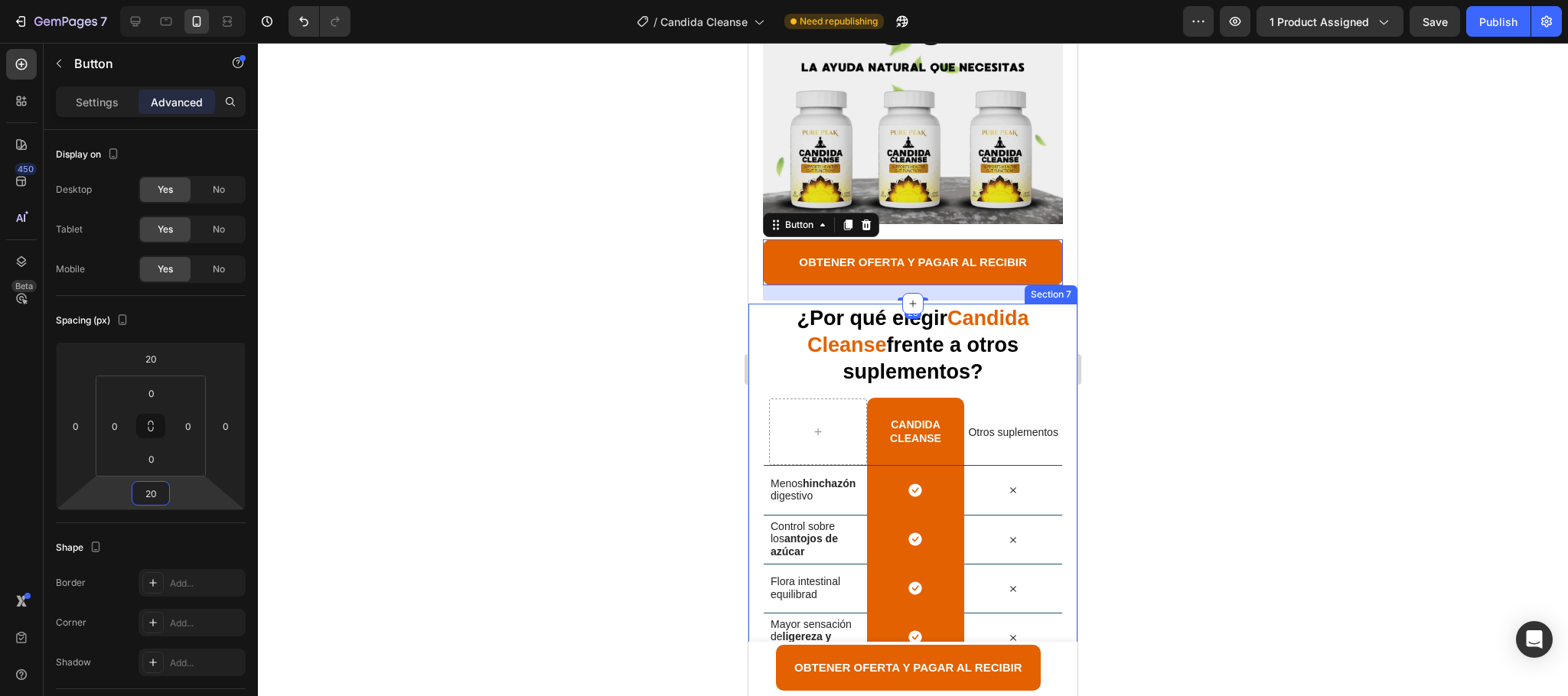
click at [1218, 328] on div at bounding box center [912, 369] width 1310 height 653
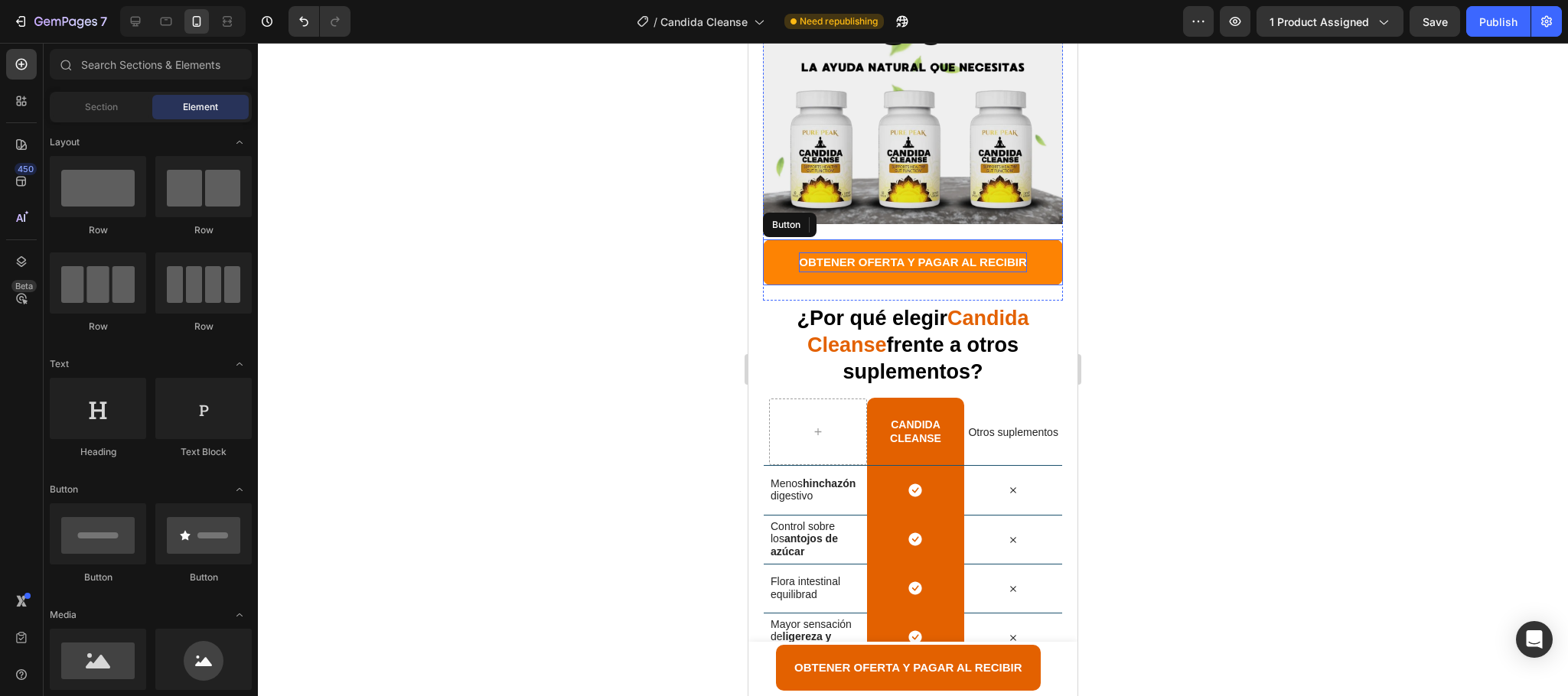
click at [850, 252] on p "OBTENER OFERTA Y PAGAR AL RECIBIR" at bounding box center [912, 262] width 228 height 20
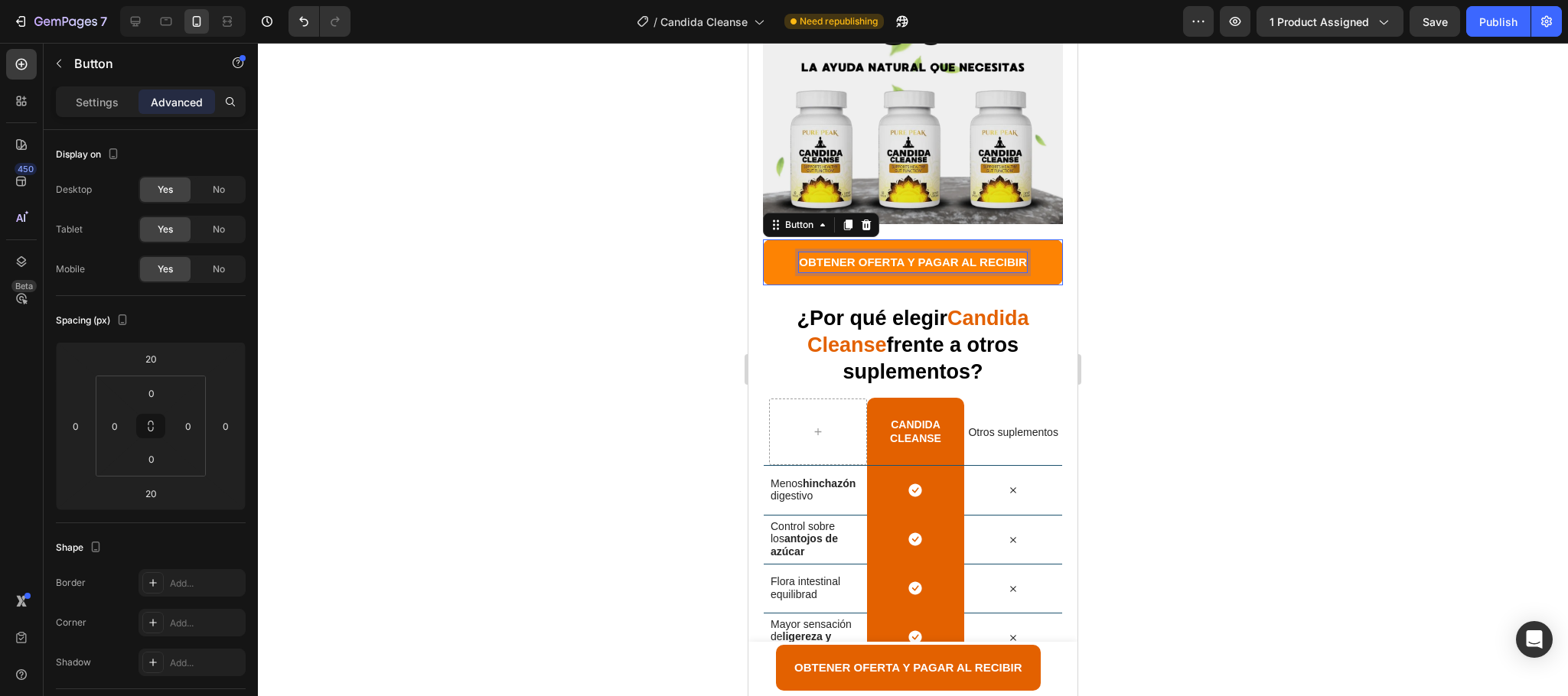
click at [850, 252] on p "OBTENER OFERTA Y PAGAR AL RECIBIR" at bounding box center [912, 262] width 228 height 20
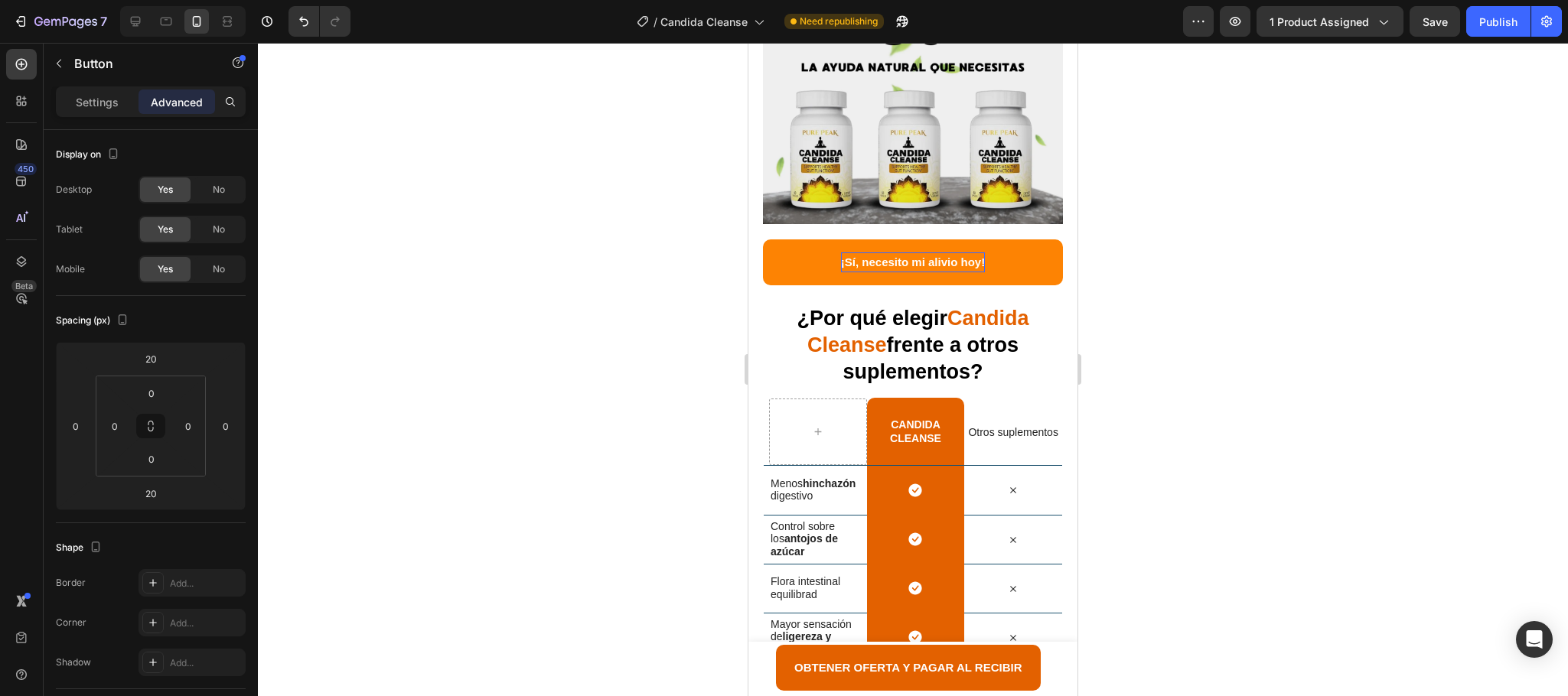
click at [1197, 287] on div at bounding box center [912, 369] width 1310 height 653
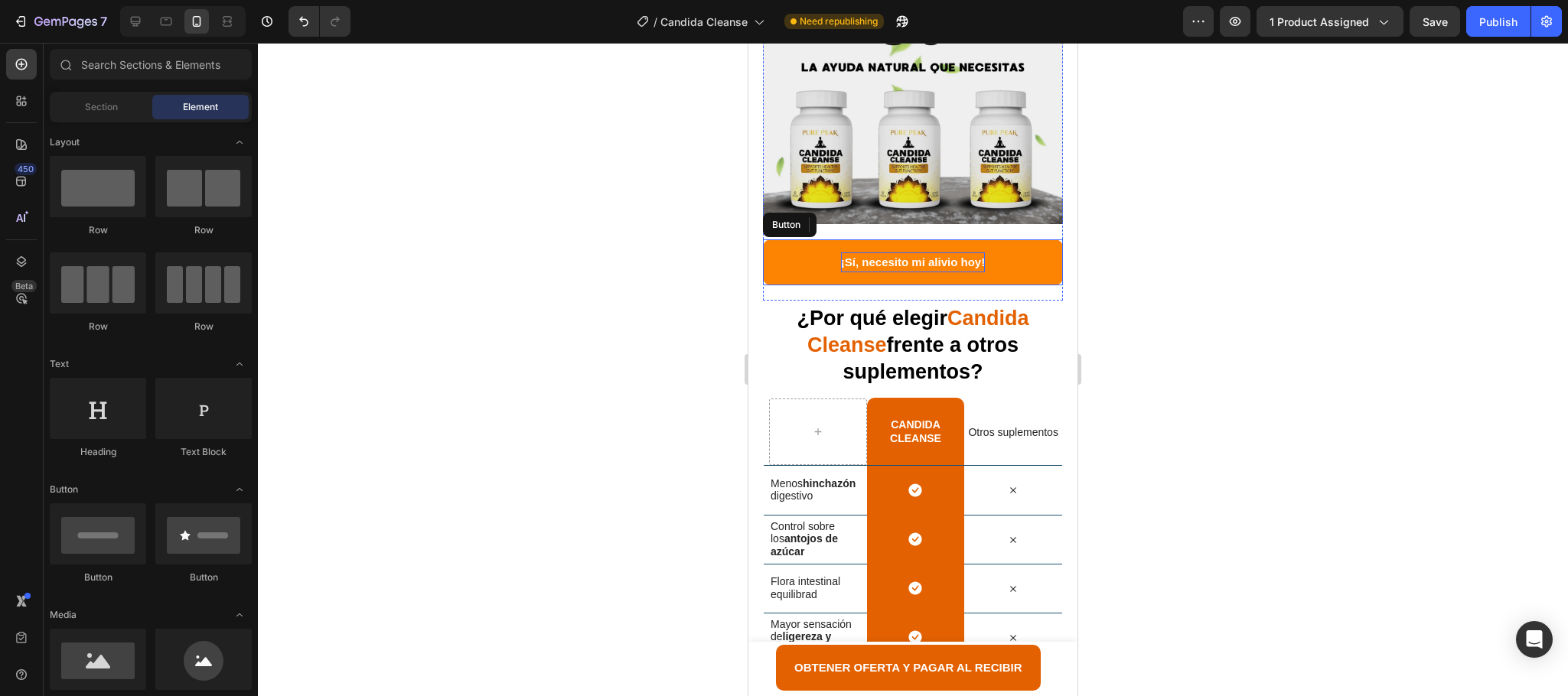
click at [935, 256] on span "¡Sí, necesito mi alivio hoy!" at bounding box center [913, 262] width 144 height 13
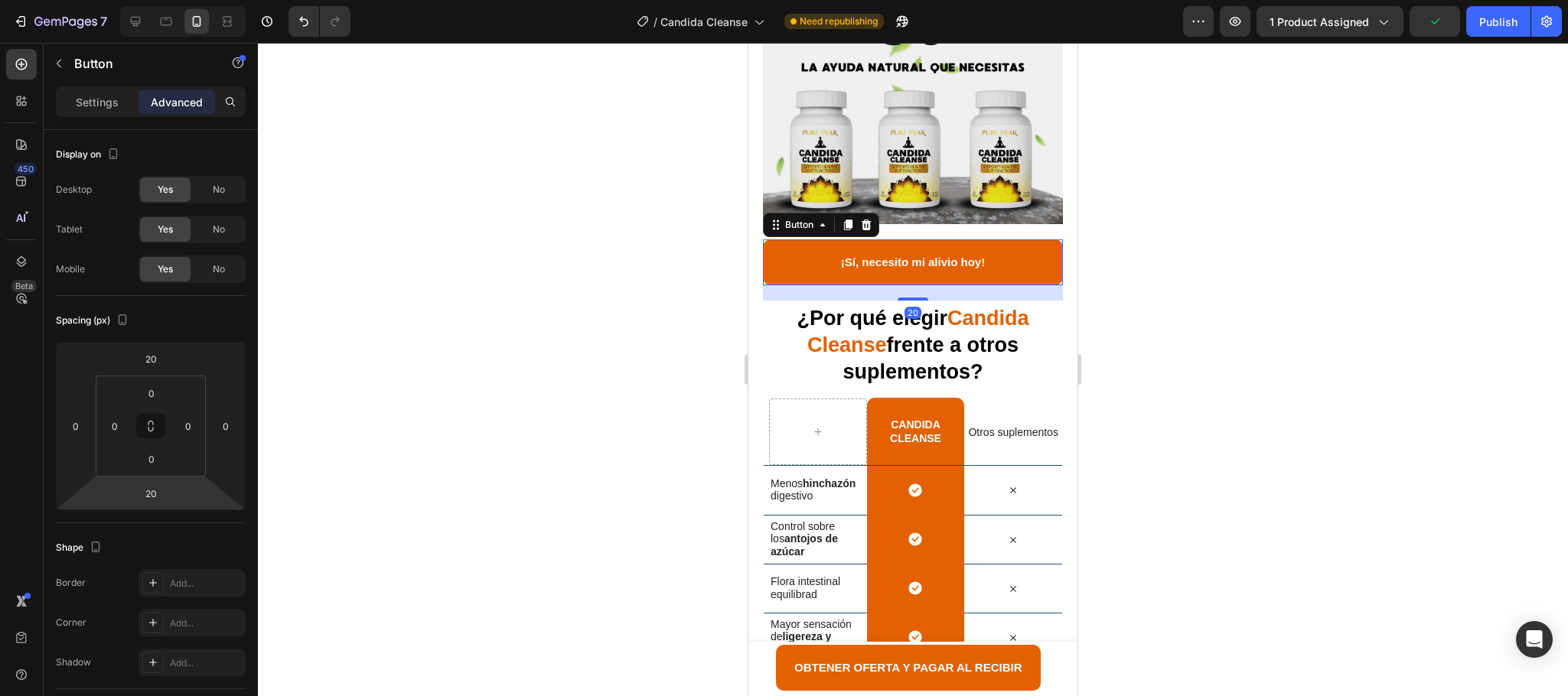
scroll to position [688, 0]
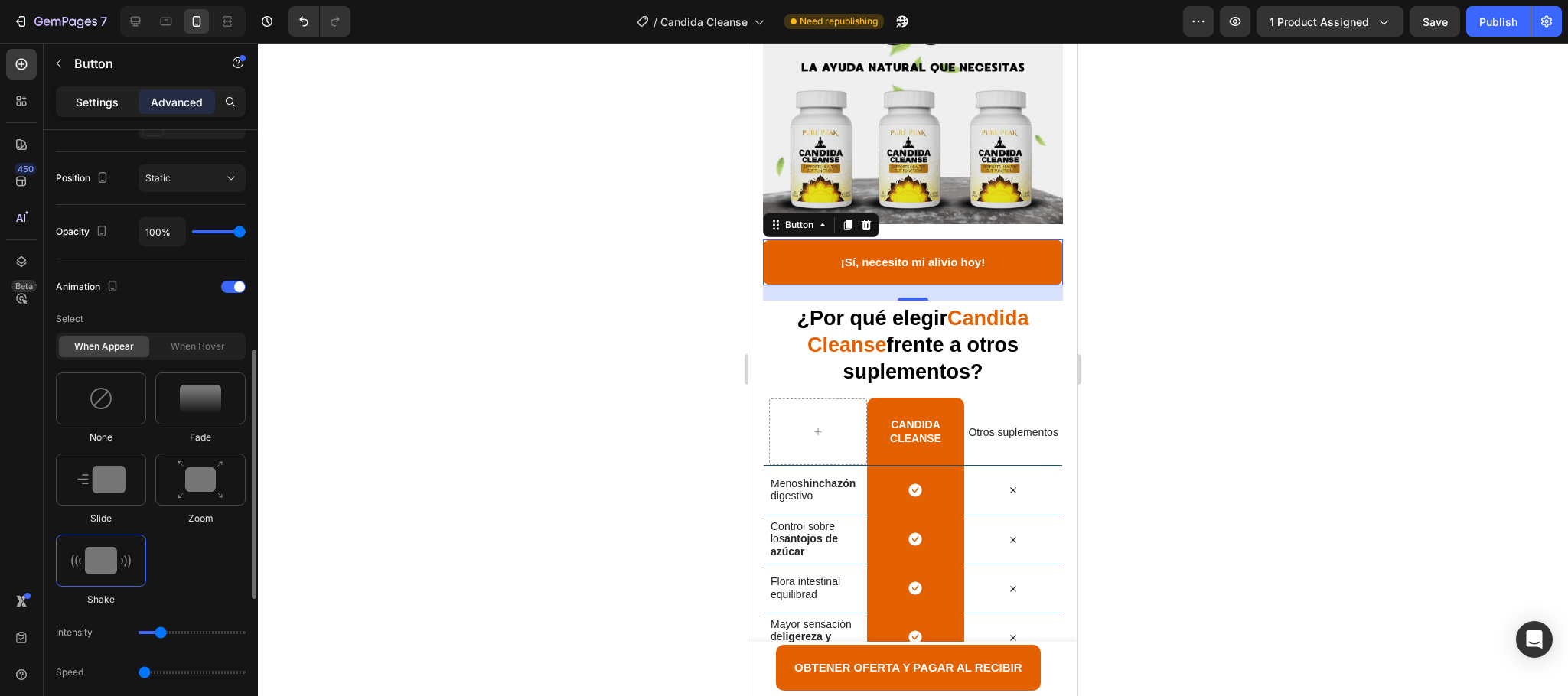
click at [106, 106] on p "Settings" at bounding box center [97, 102] width 43 height 16
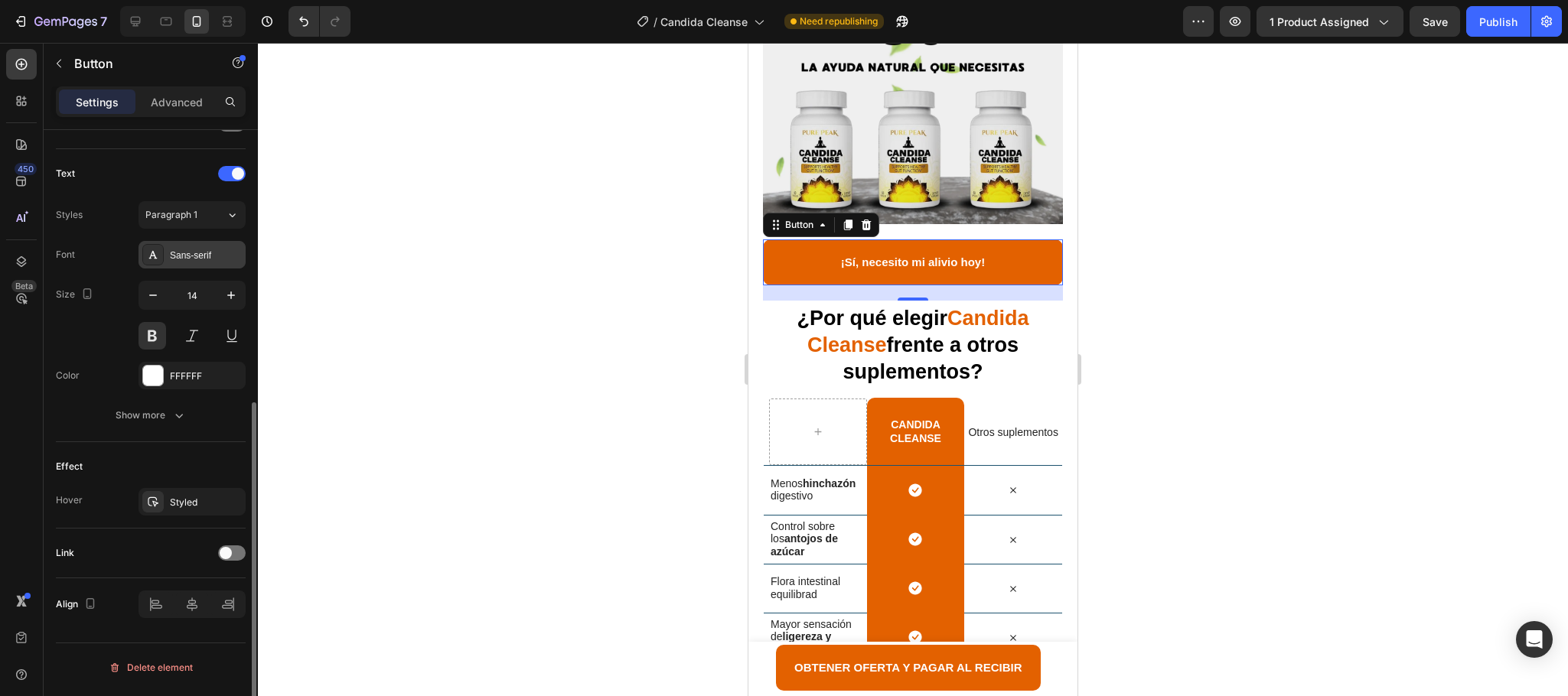
scroll to position [492, 0]
click at [179, 428] on button "Show more" at bounding box center [151, 415] width 190 height 28
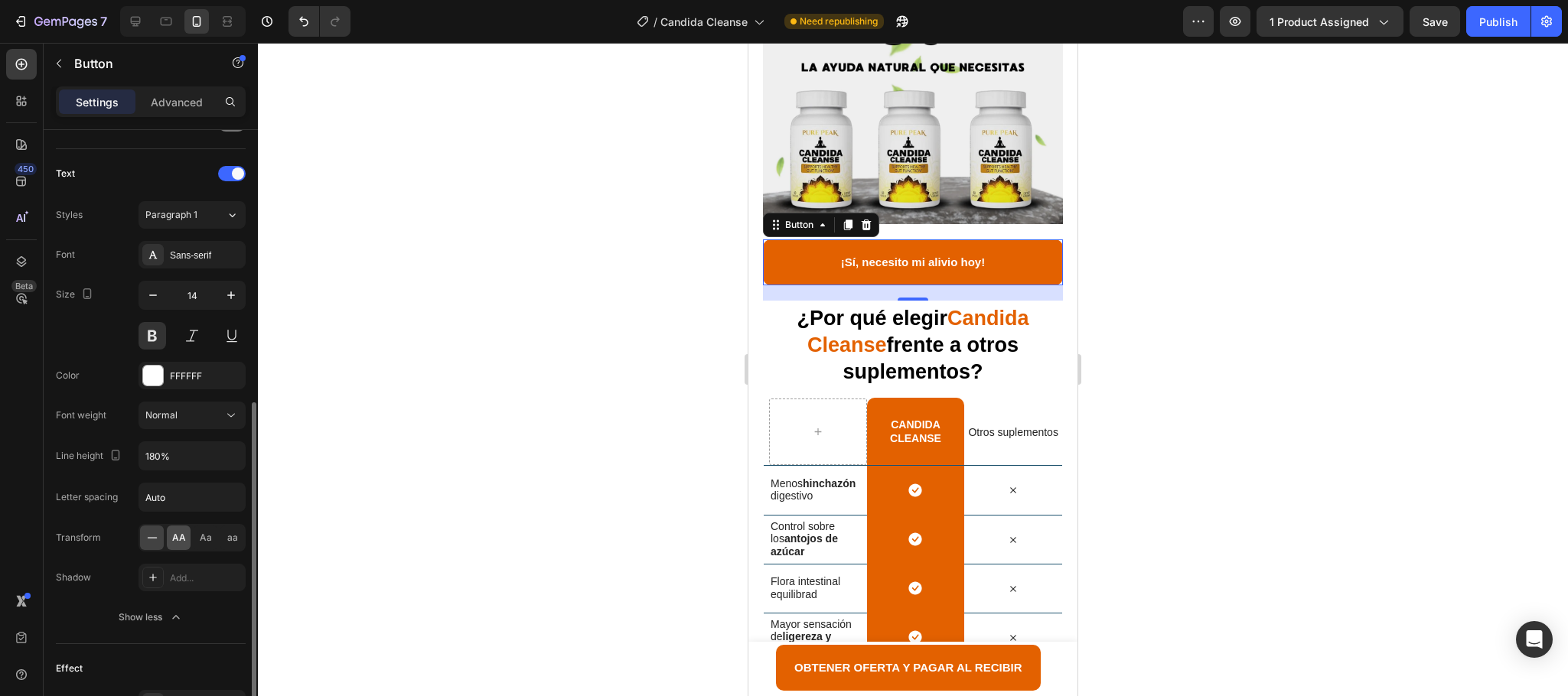
click at [175, 539] on span "AA" at bounding box center [179, 538] width 14 height 14
click at [1477, 6] on button "Publish" at bounding box center [1499, 21] width 64 height 30
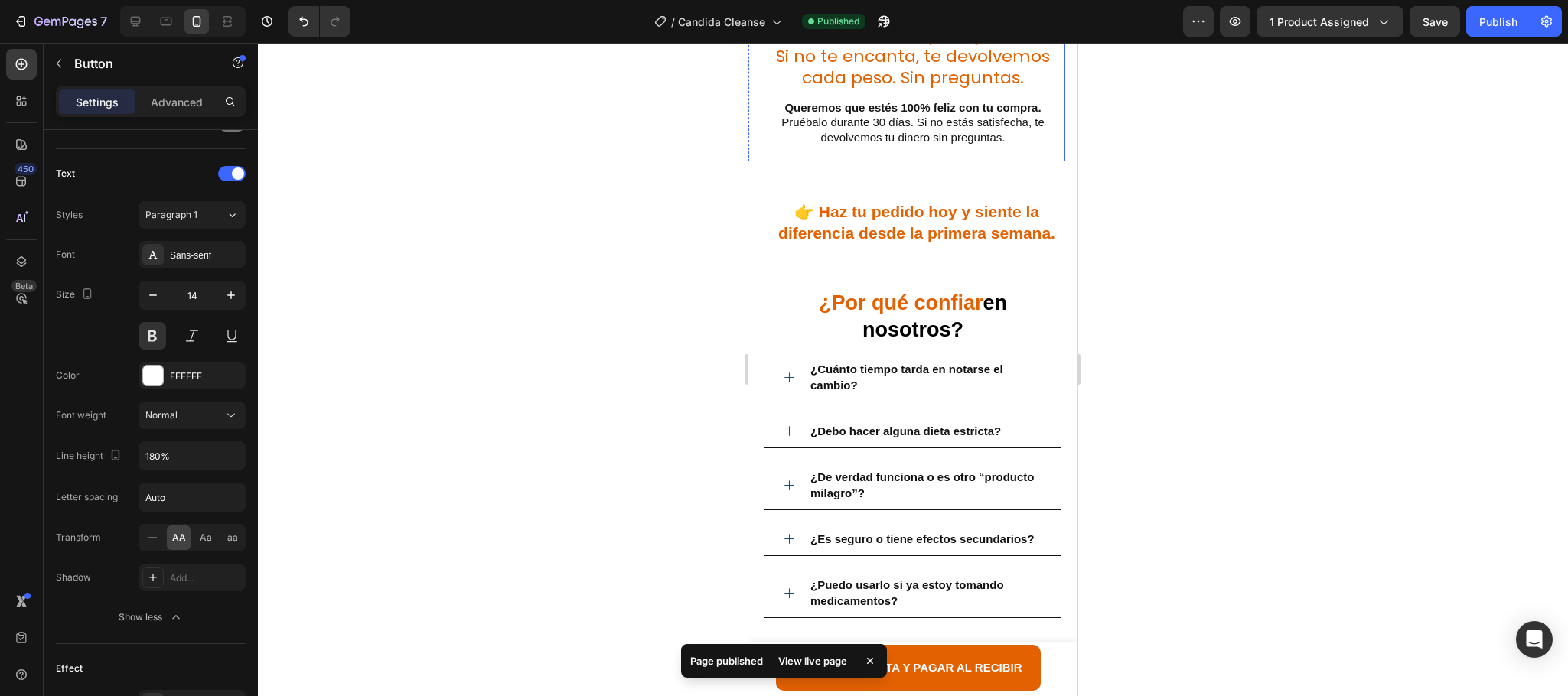
scroll to position [5162, 0]
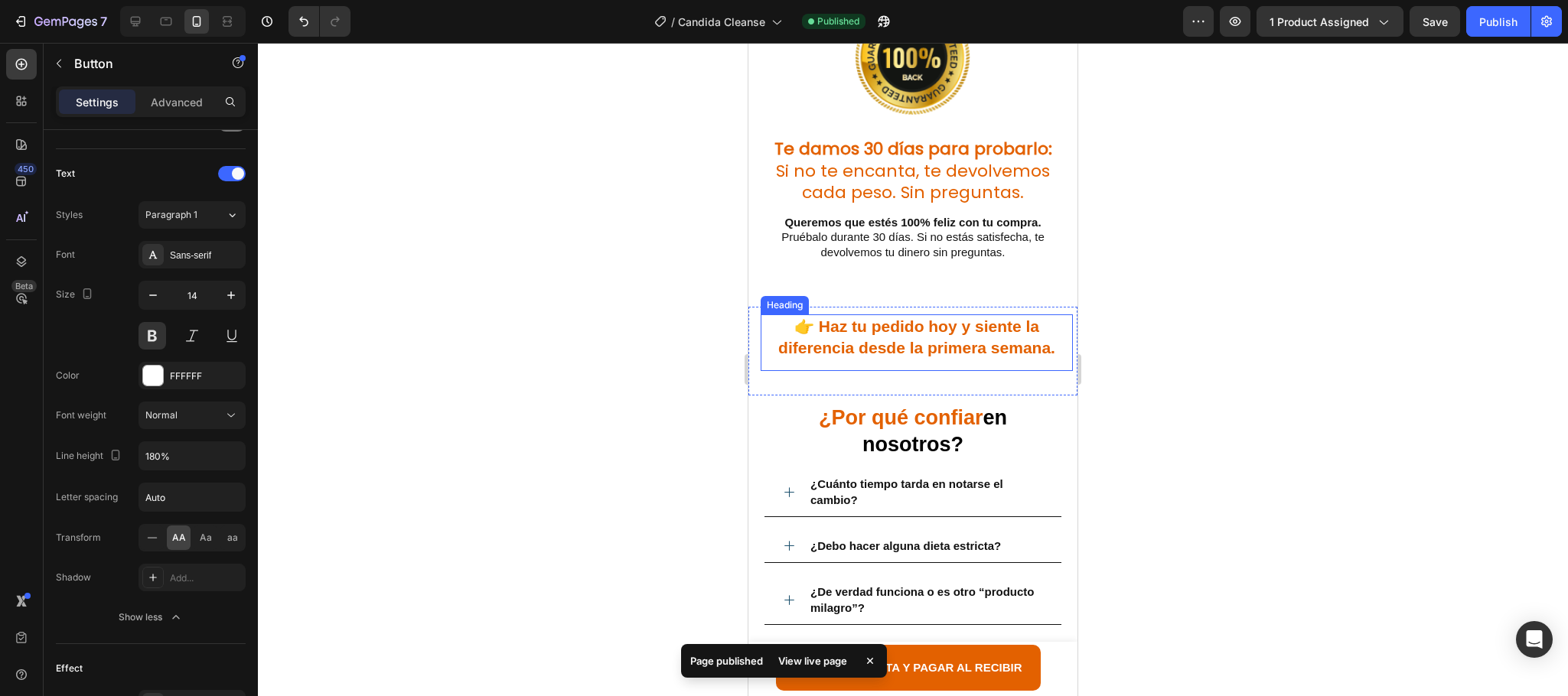
click at [994, 359] on h2 "👉 Haz tu pedido hoy y siente la diferencia desde la primera semana." at bounding box center [916, 336] width 312 height 45
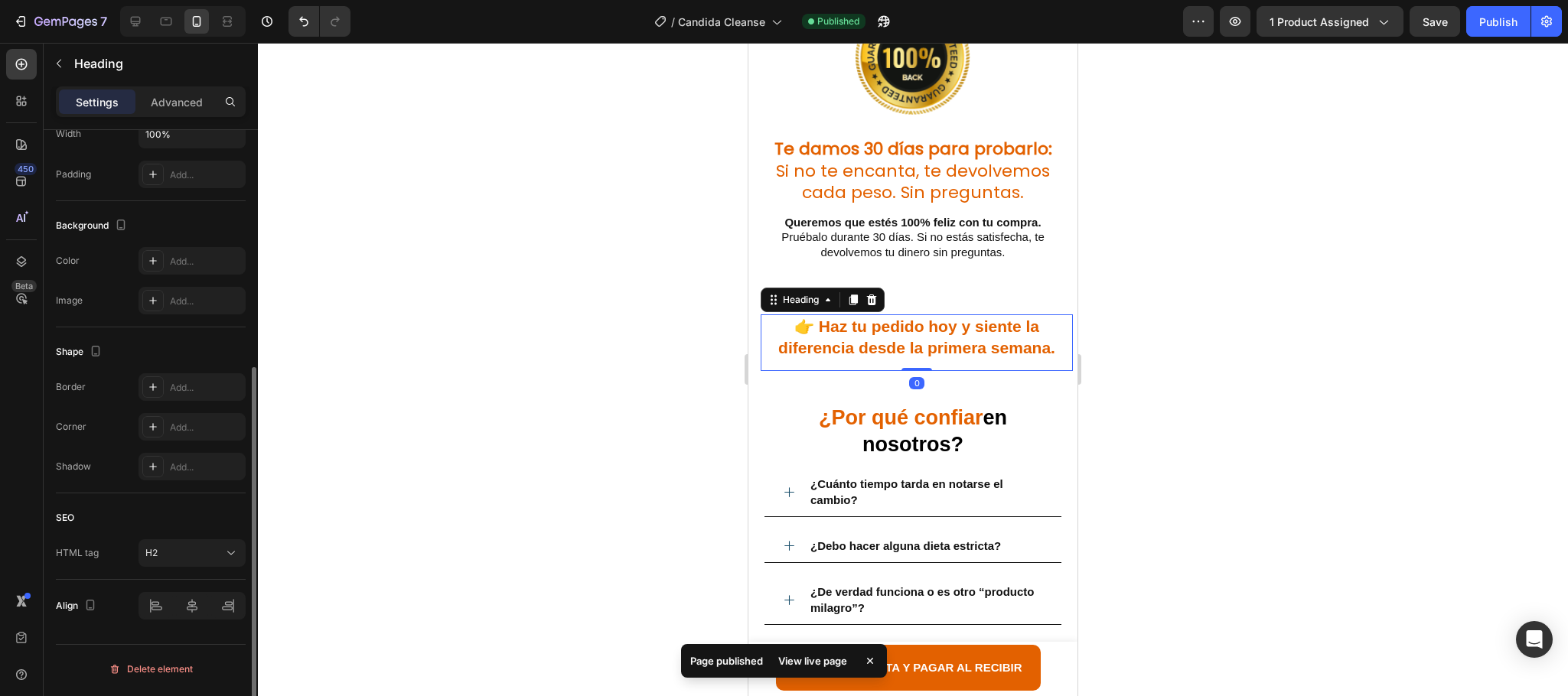
scroll to position [0, 0]
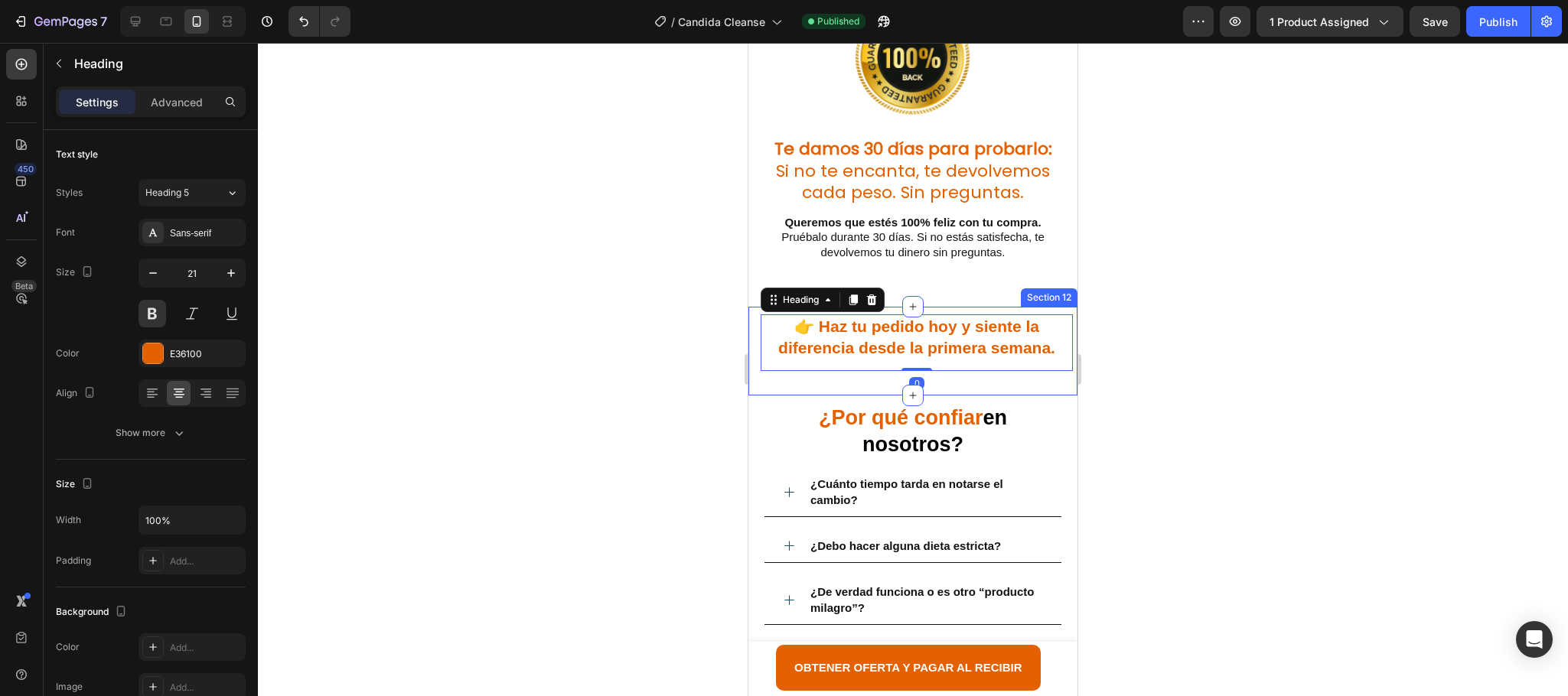
click at [1049, 377] on div "👉 Haz tu pedido hoy y siente la diferencia desde la primera semana. Heading 0 S…" at bounding box center [913, 351] width 329 height 89
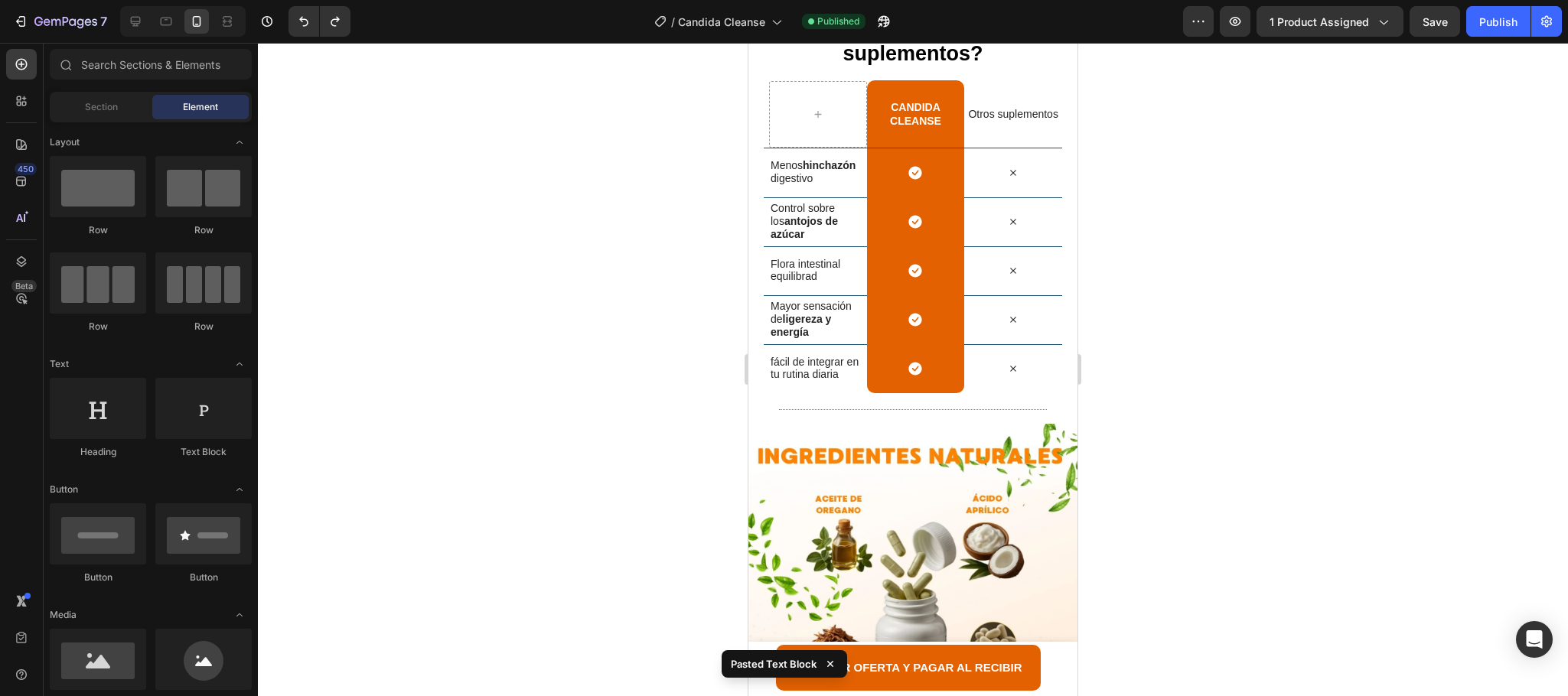
scroll to position [3442, 0]
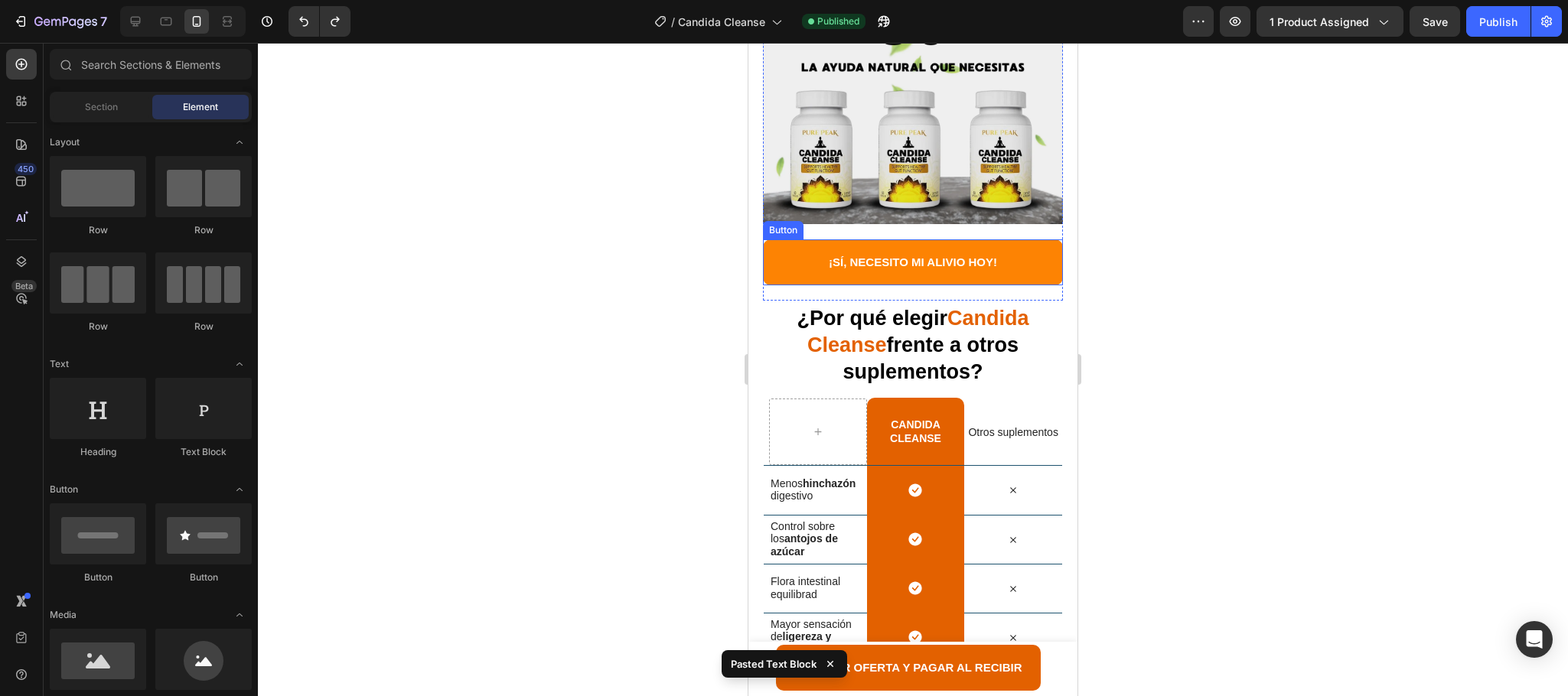
click at [1017, 240] on button "¡Sí, necesito mi alivio hoy!" at bounding box center [913, 263] width 300 height 46
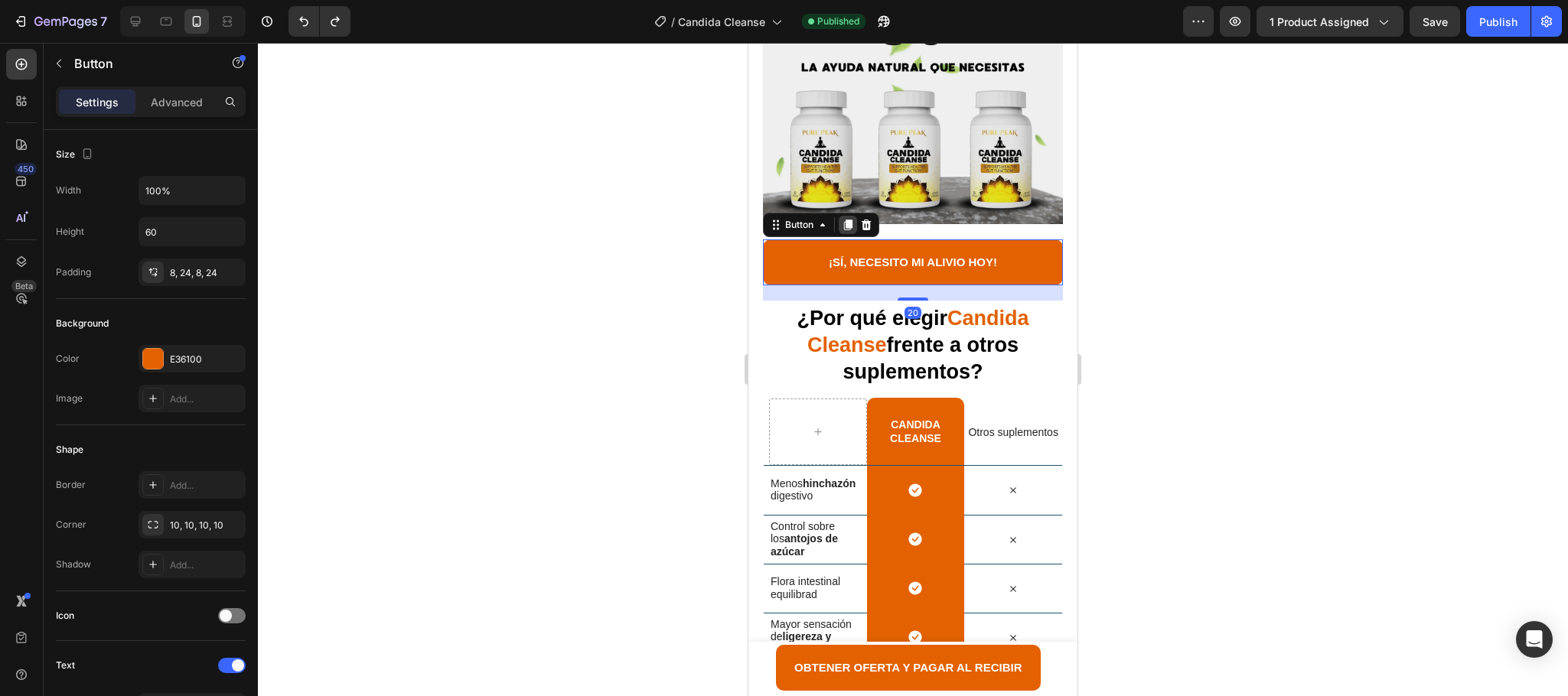
click at [854, 218] on icon at bounding box center [848, 225] width 12 height 12
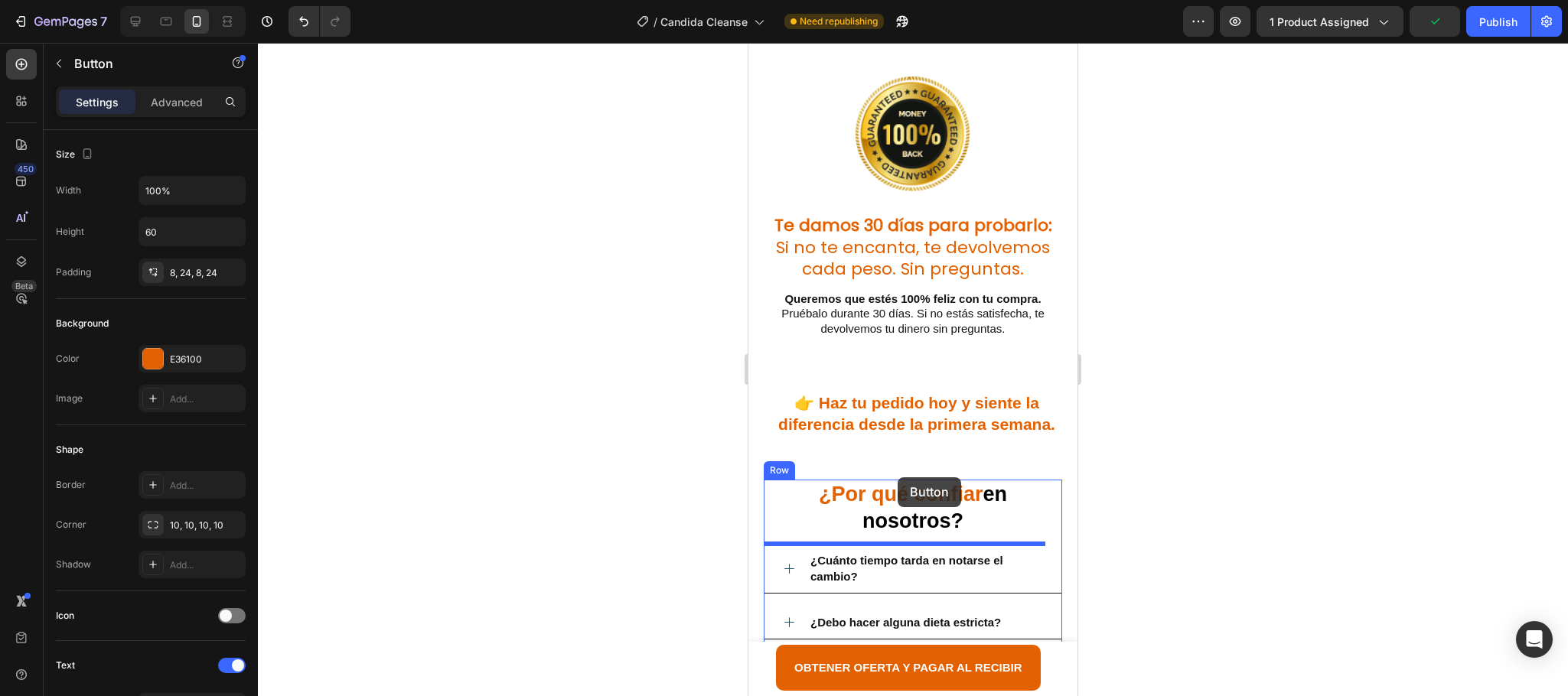
scroll to position [5277, 0]
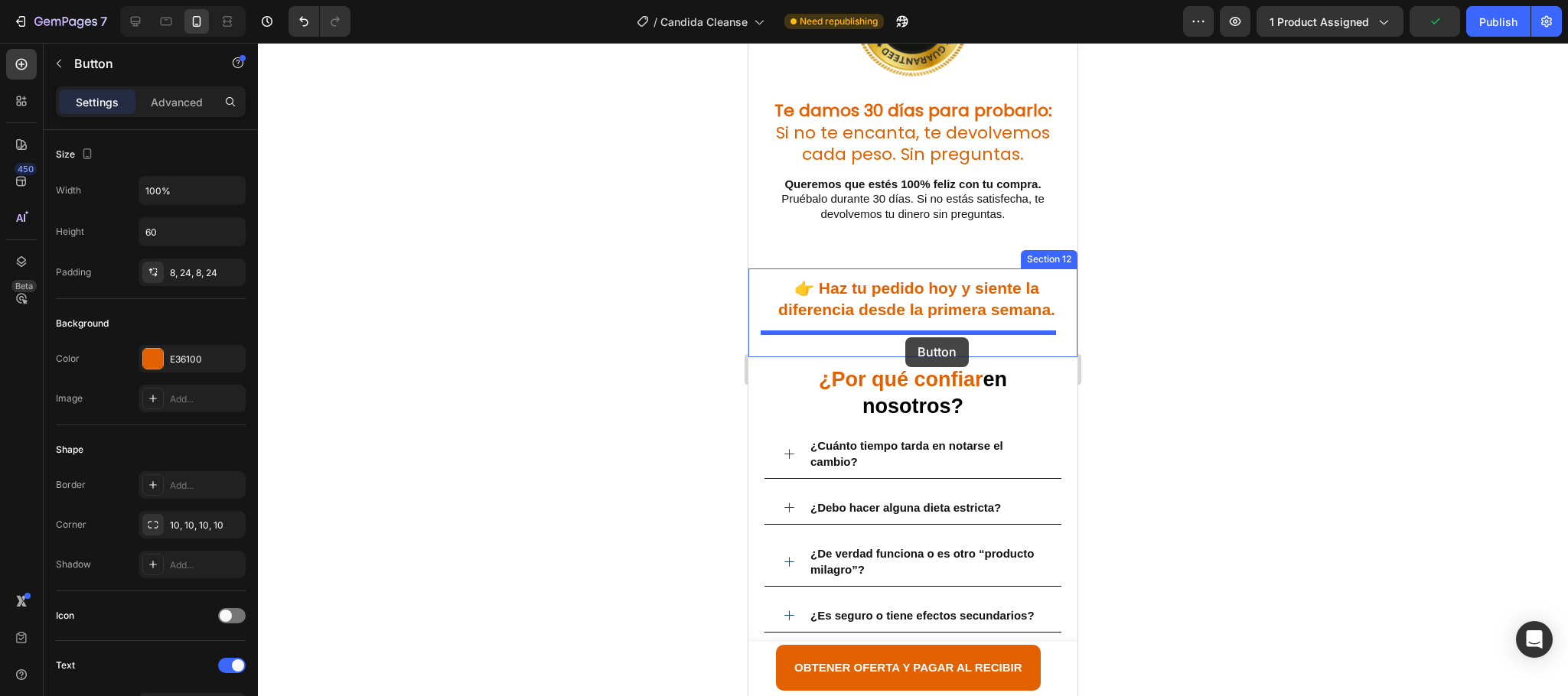
drag, startPoint x: 778, startPoint y: 246, endPoint x: 905, endPoint y: 337, distance: 156.2
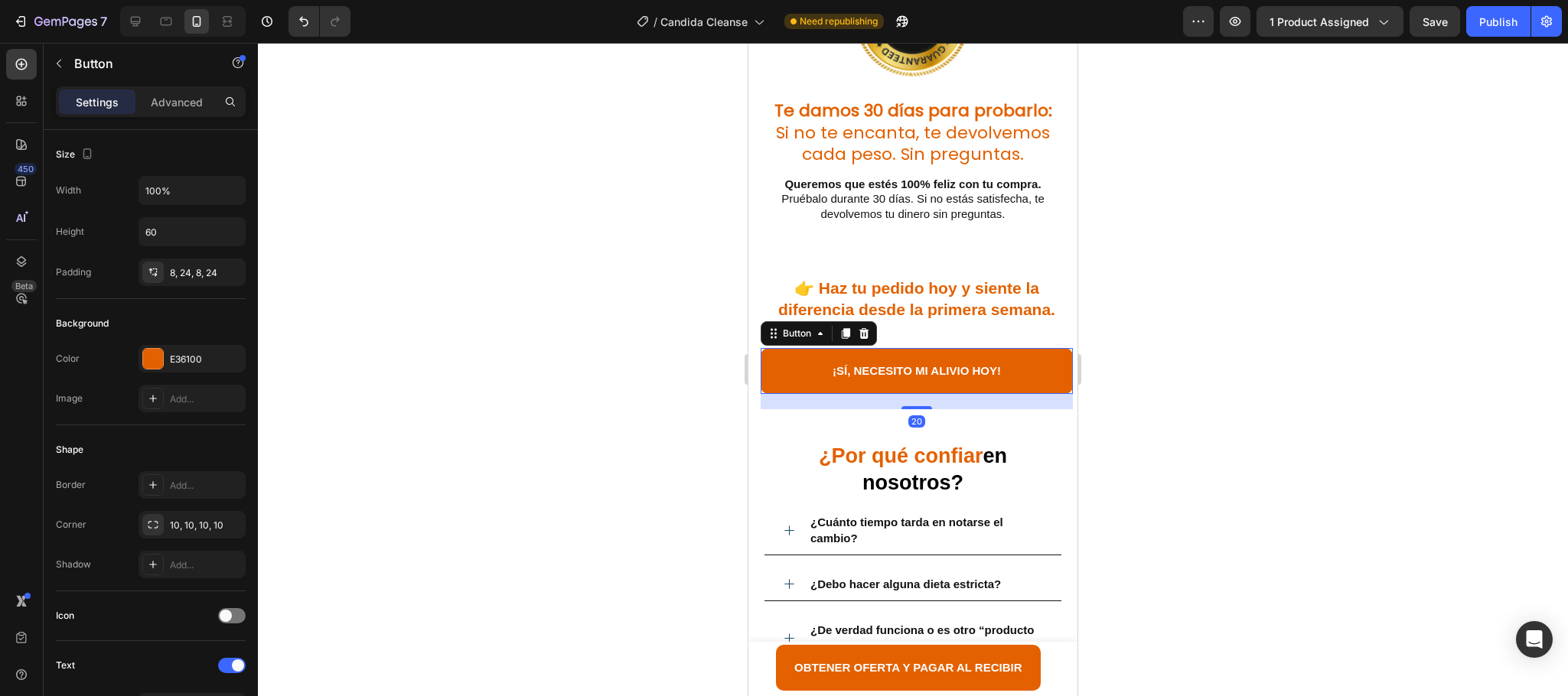
click at [1247, 328] on div at bounding box center [912, 369] width 1310 height 653
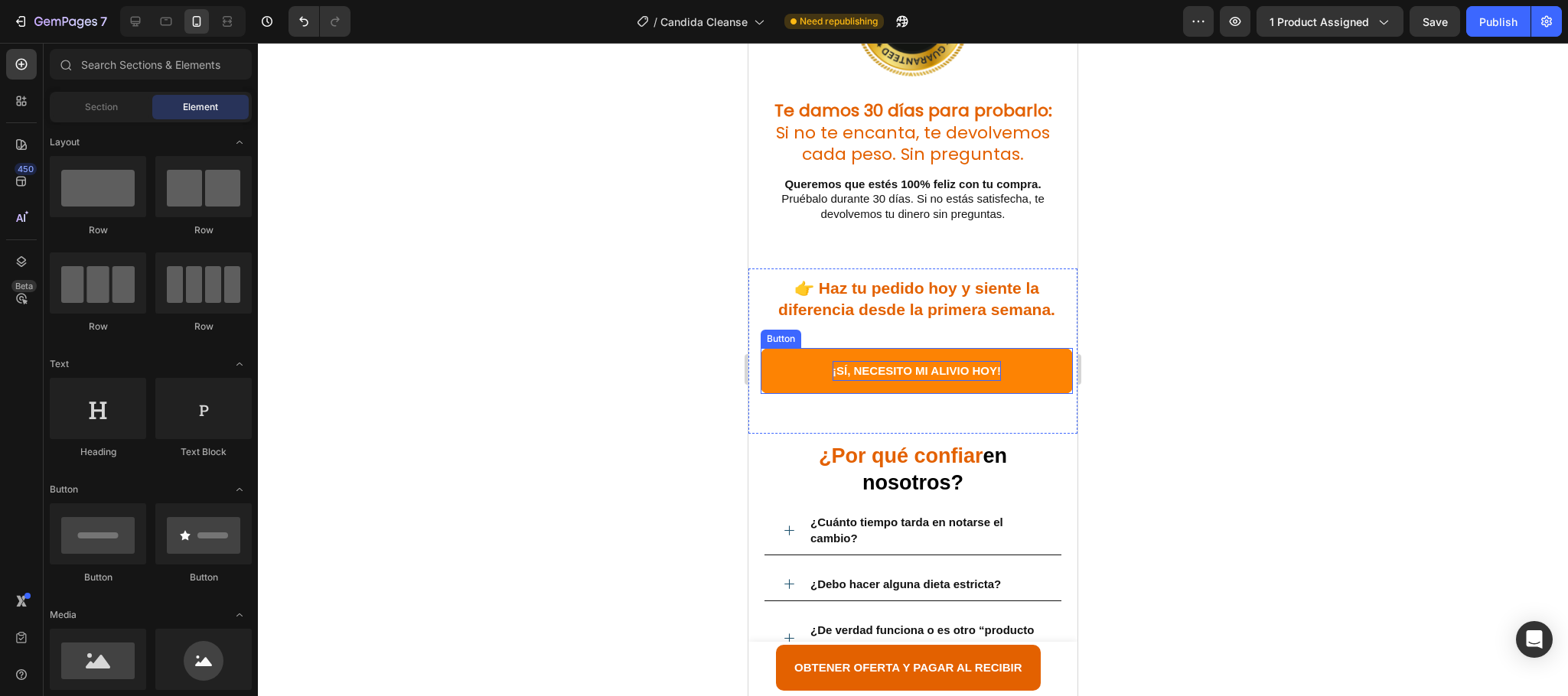
click at [889, 368] on span "¡Sí, necesito mi alivio hoy!" at bounding box center [917, 370] width 169 height 13
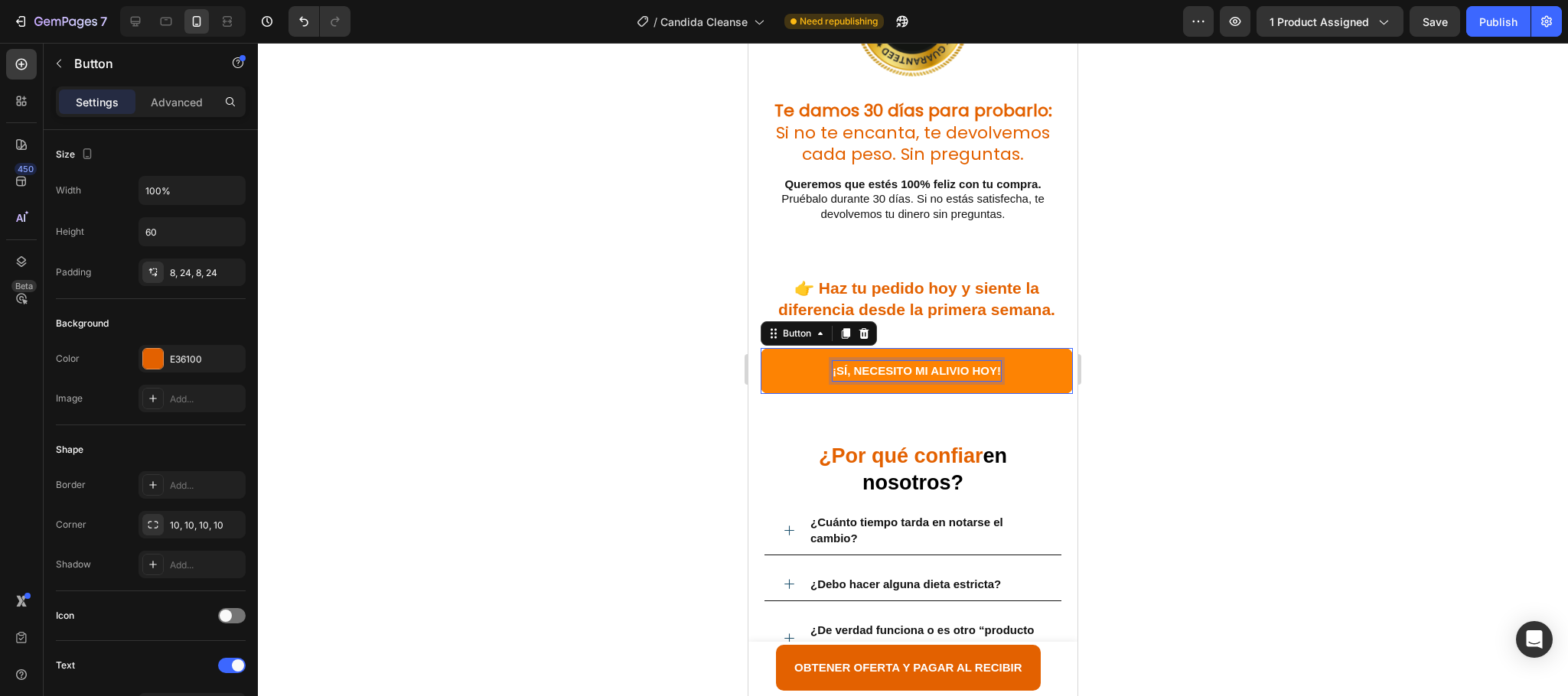
click at [889, 368] on span "¡Sí, necesito mi alivio hoy!" at bounding box center [917, 370] width 169 height 13
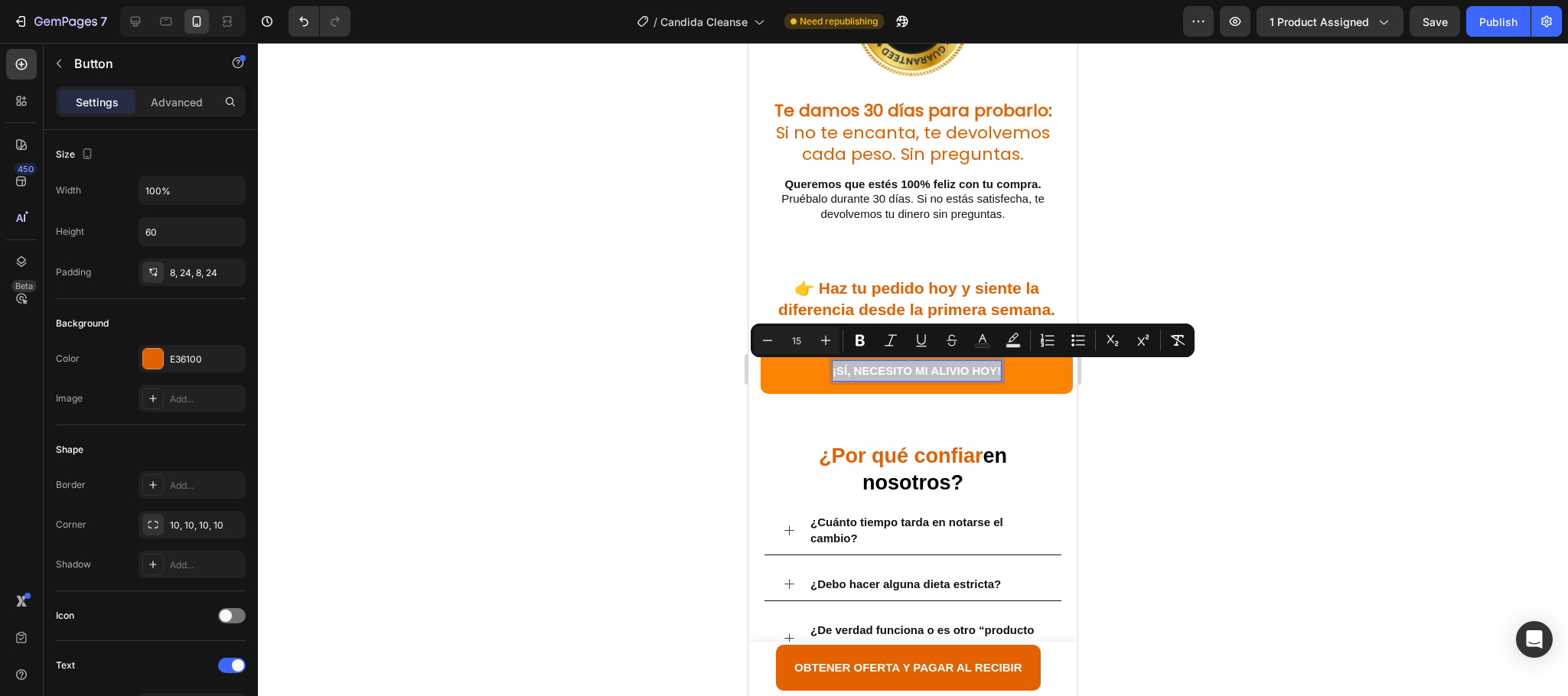
click at [841, 370] on span "¡Sí, necesito mi alivio hoy!" at bounding box center [917, 370] width 169 height 13
drag, startPoint x: 829, startPoint y: 368, endPoint x: 939, endPoint y: 363, distance: 110.1
click at [965, 364] on span "¡Sí, necesito mi alivio hoy!" at bounding box center [917, 370] width 169 height 13
click at [920, 370] on span "¡Sí, necesito mi alivio hoy!" at bounding box center [917, 370] width 169 height 13
click at [836, 366] on span "¡Sí, necesito mi alivio hoy!" at bounding box center [917, 370] width 169 height 13
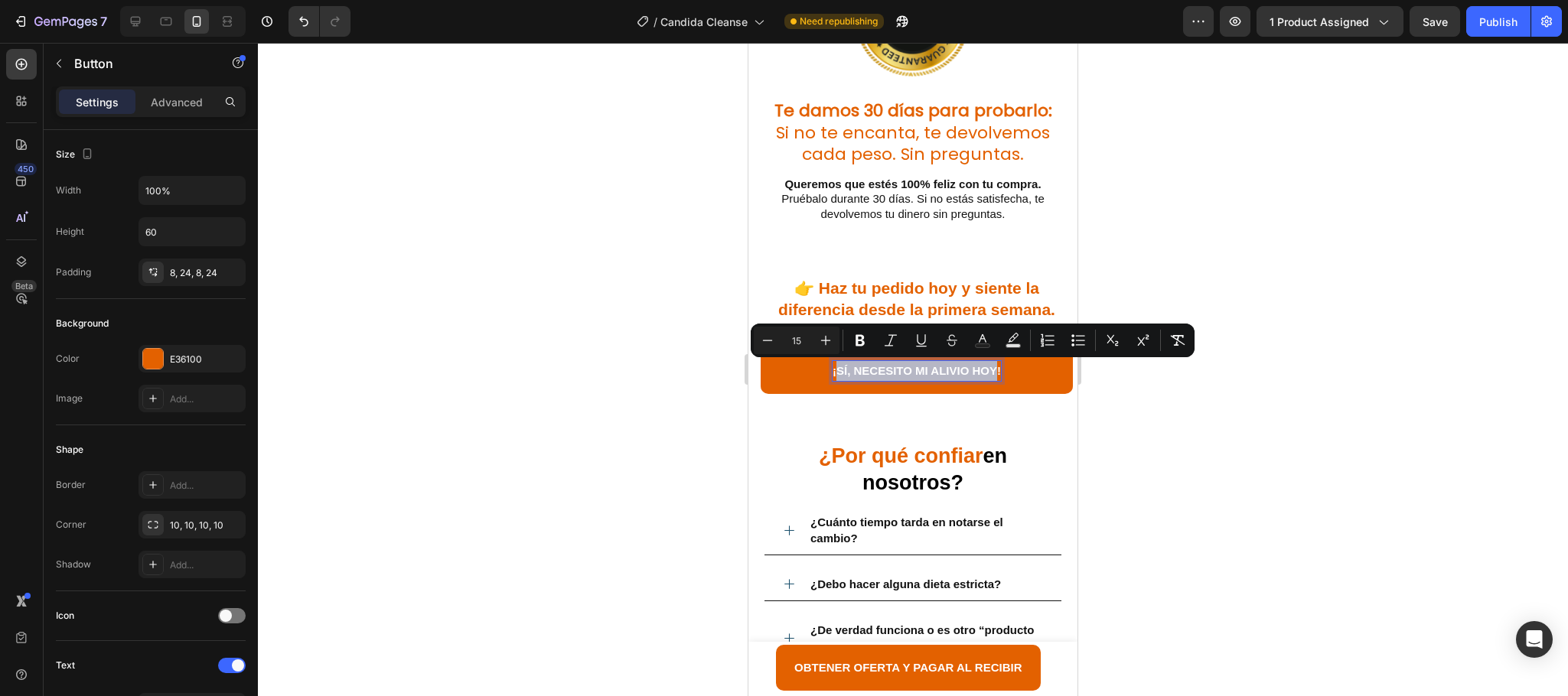
drag, startPoint x: 830, startPoint y: 366, endPoint x: 987, endPoint y: 362, distance: 157.1
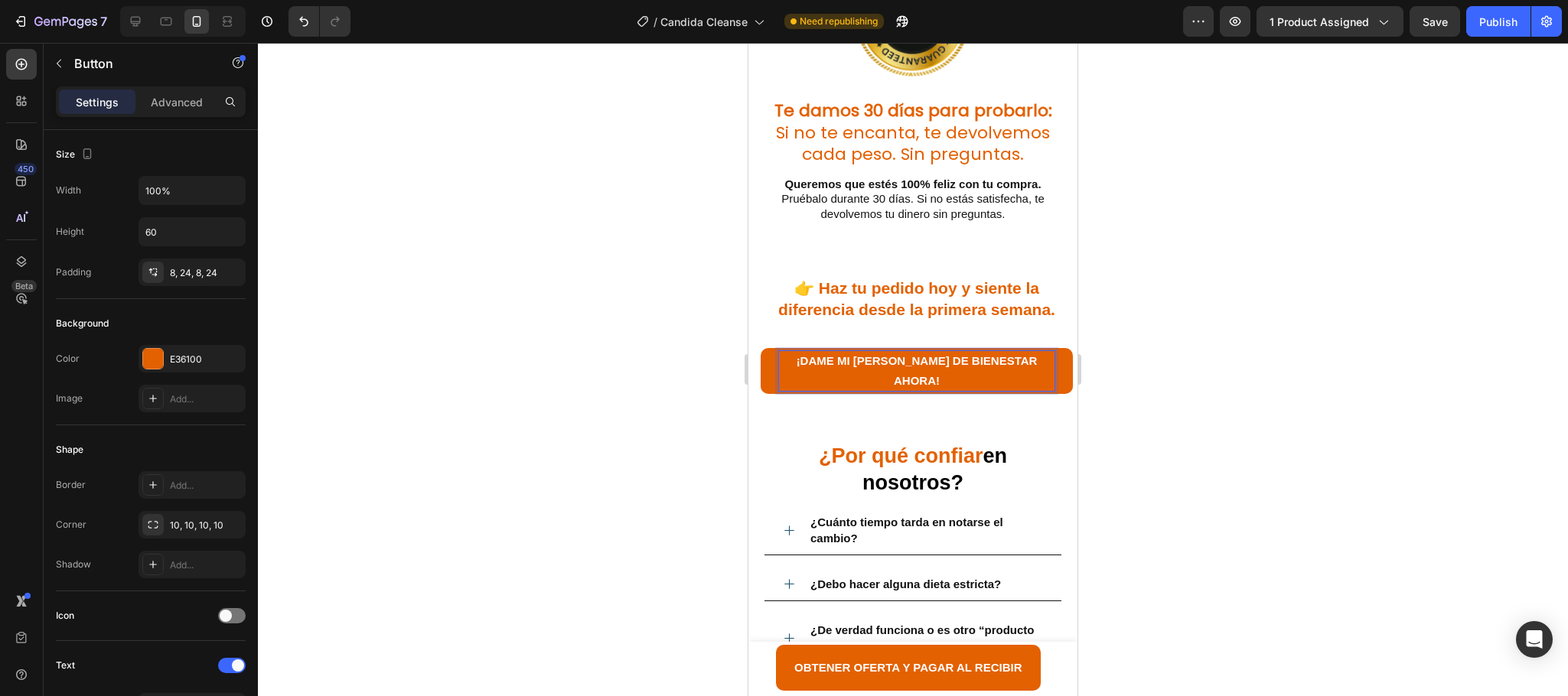
click at [1399, 323] on div at bounding box center [912, 369] width 1310 height 653
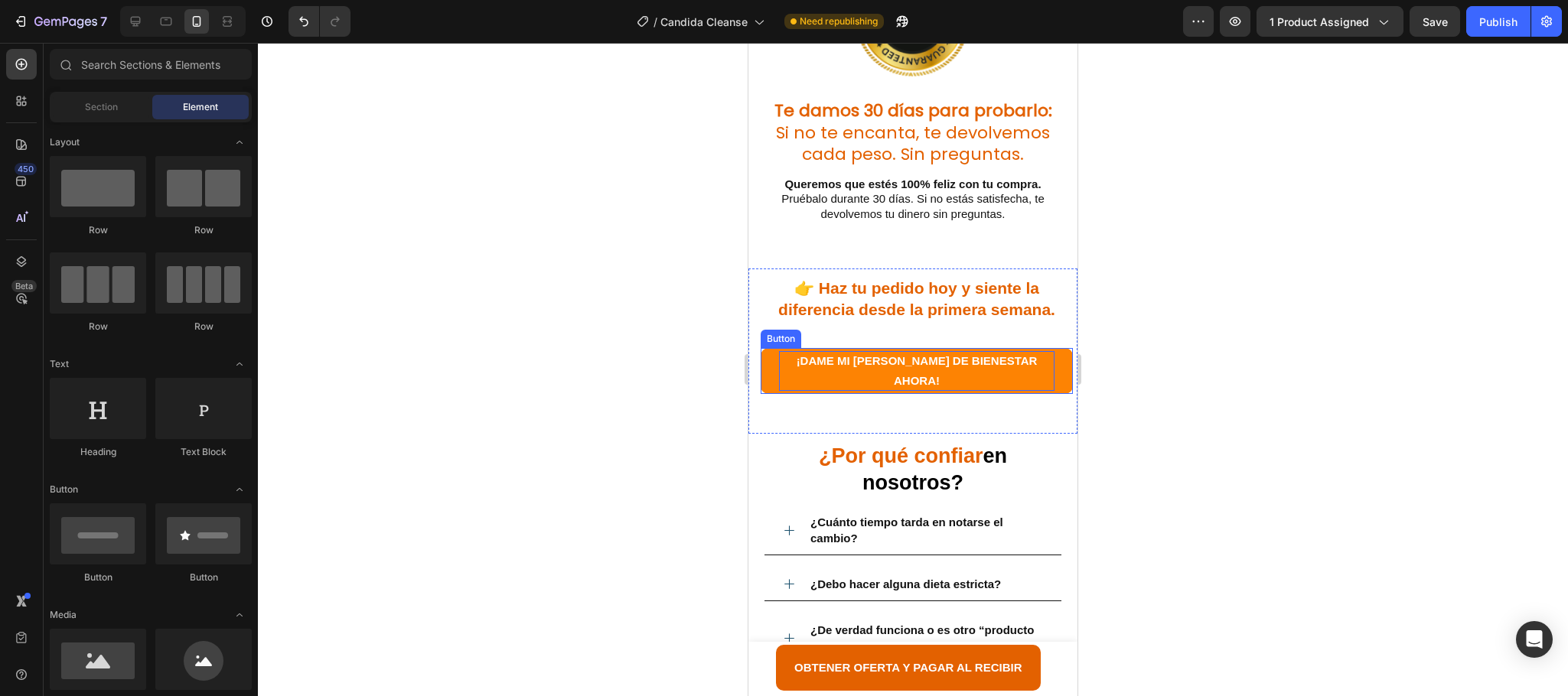
click at [884, 363] on span "¡Dame mi [PERSON_NAME] de bienestar ahora!" at bounding box center [917, 370] width 241 height 33
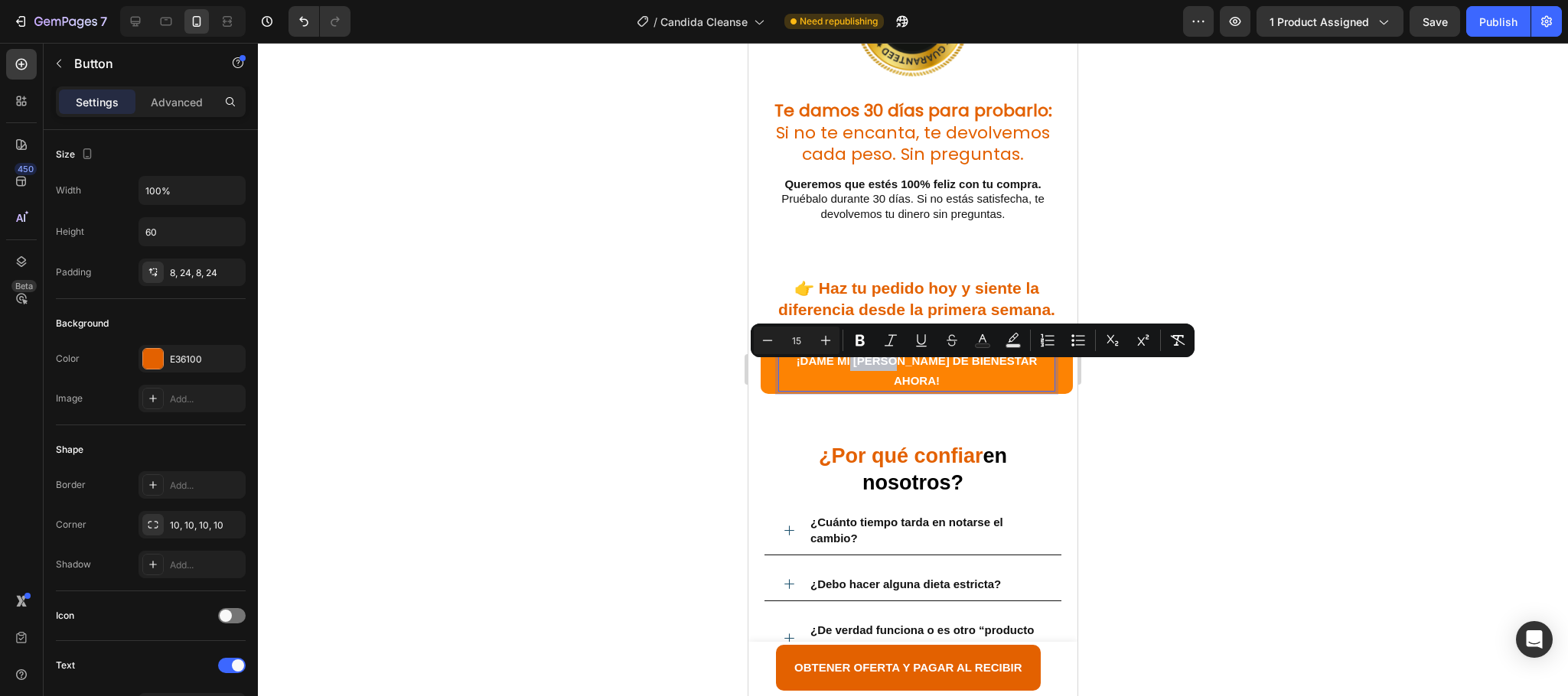
drag, startPoint x: 891, startPoint y: 368, endPoint x: 840, endPoint y: 366, distance: 51.0
click at [840, 366] on span "¡Dame mi [PERSON_NAME] de bienestar ahora!" at bounding box center [917, 370] width 241 height 33
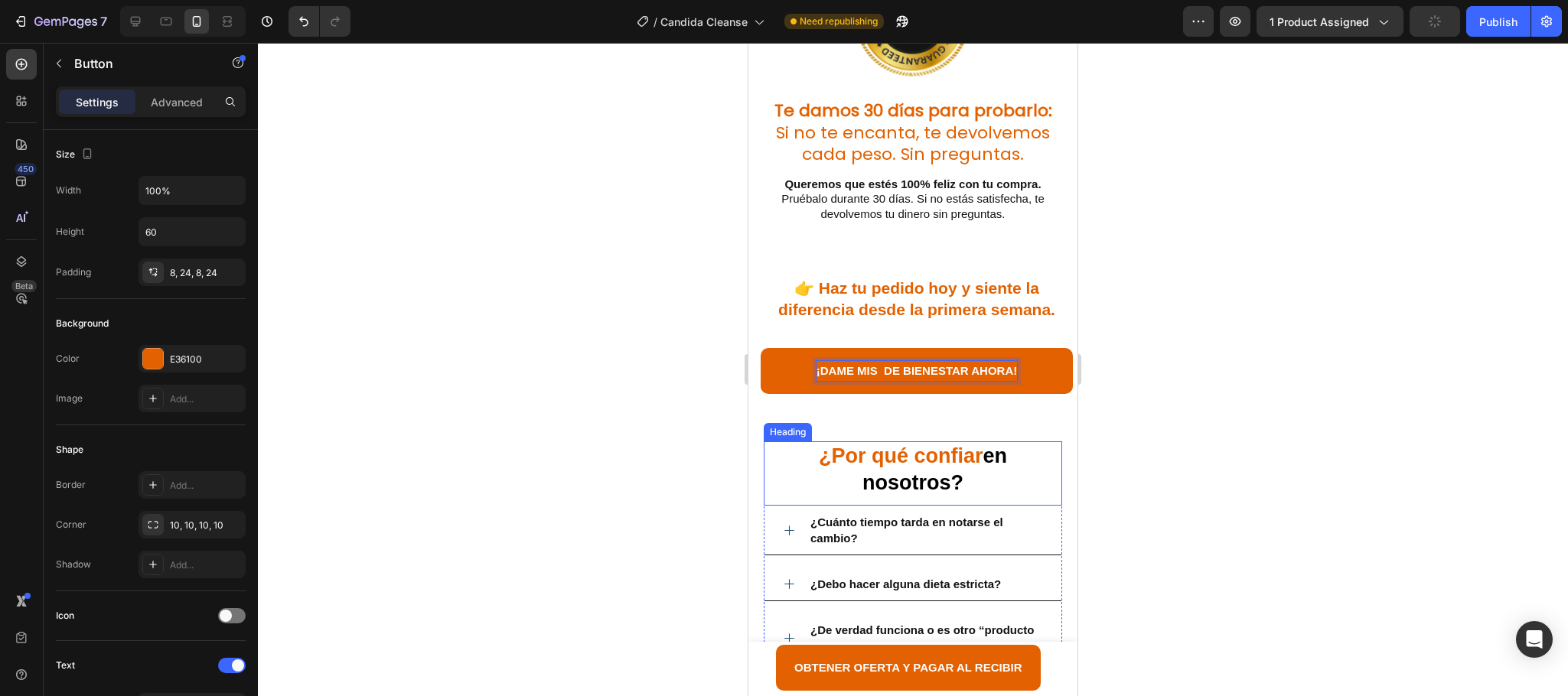
click at [760, 348] on button "¡Dame mis de bienestar ahora!" at bounding box center [916, 371] width 312 height 46
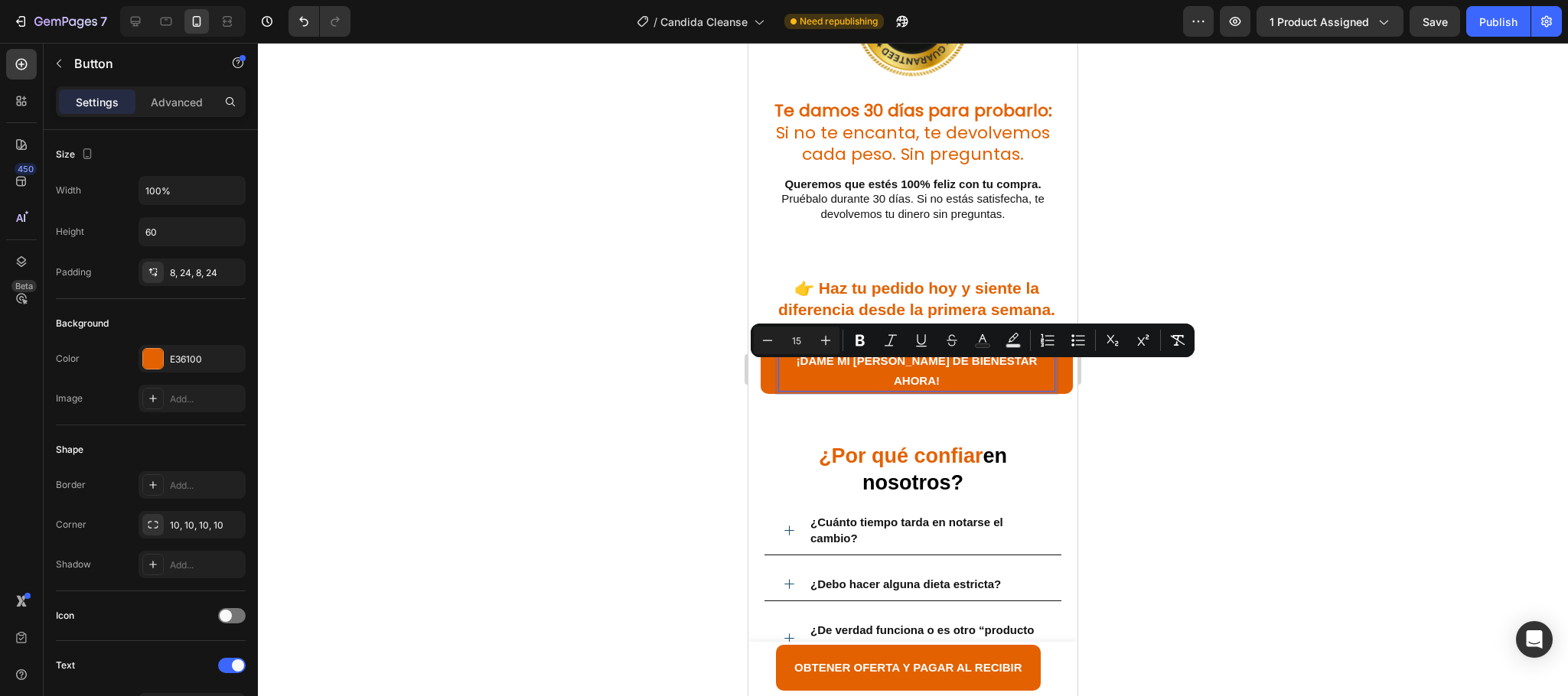
click at [1182, 408] on div at bounding box center [912, 369] width 1310 height 653
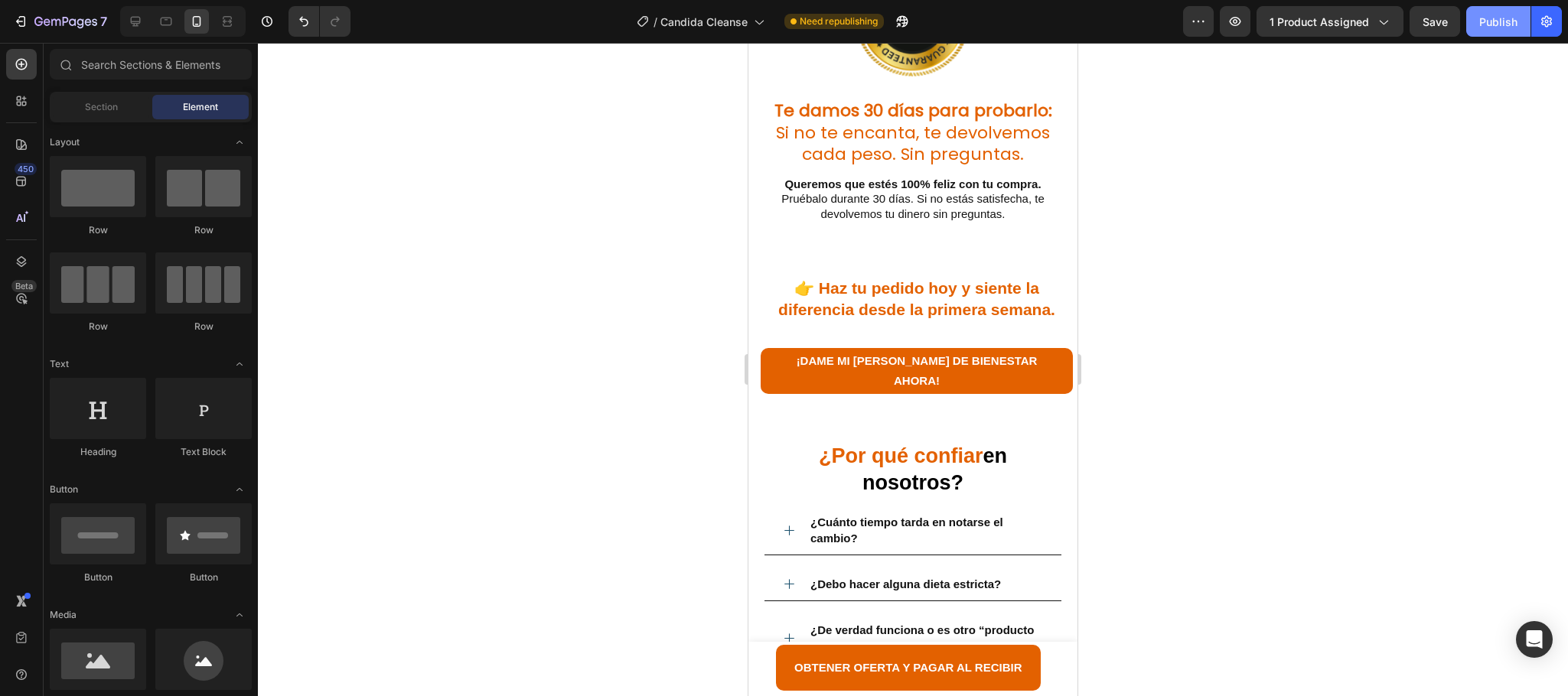
click at [1495, 28] on div "Publish" at bounding box center [1498, 22] width 38 height 16
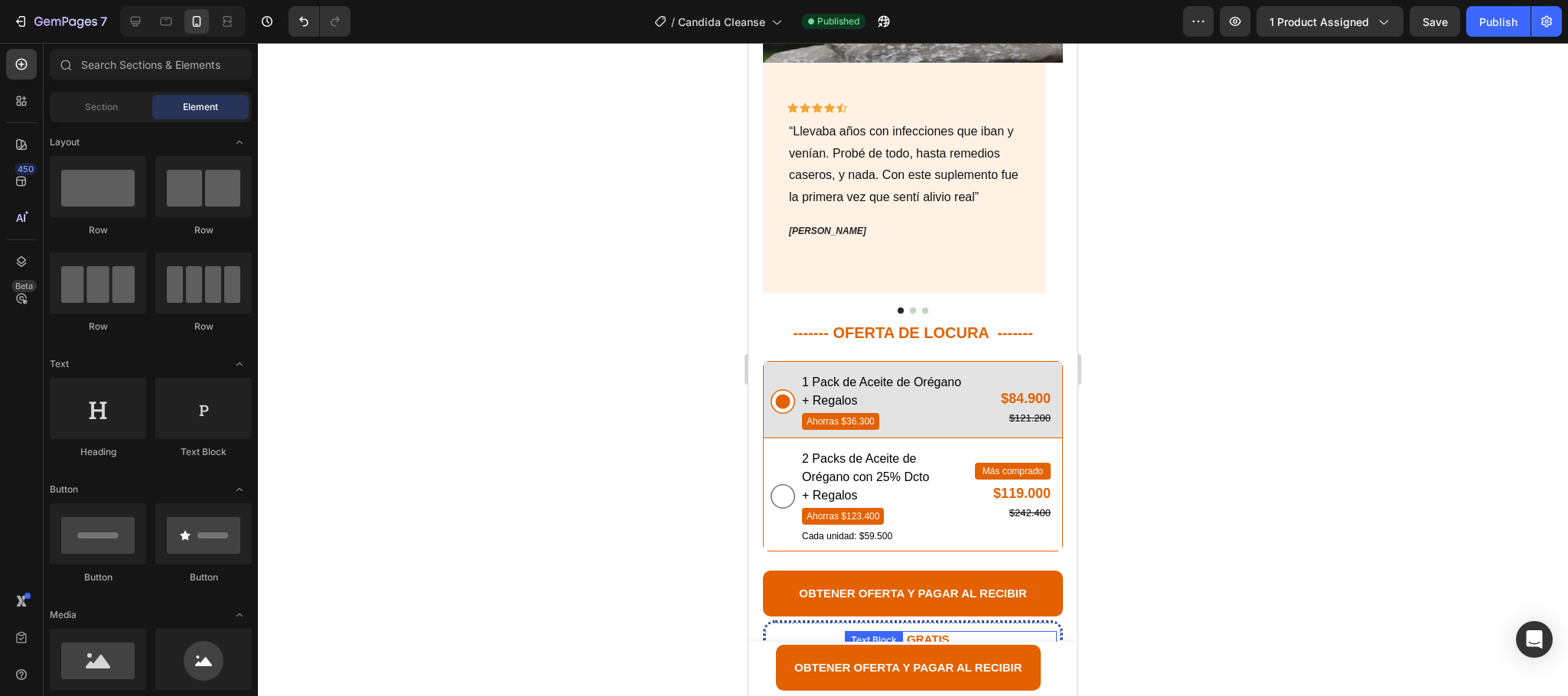
scroll to position [1262, 0]
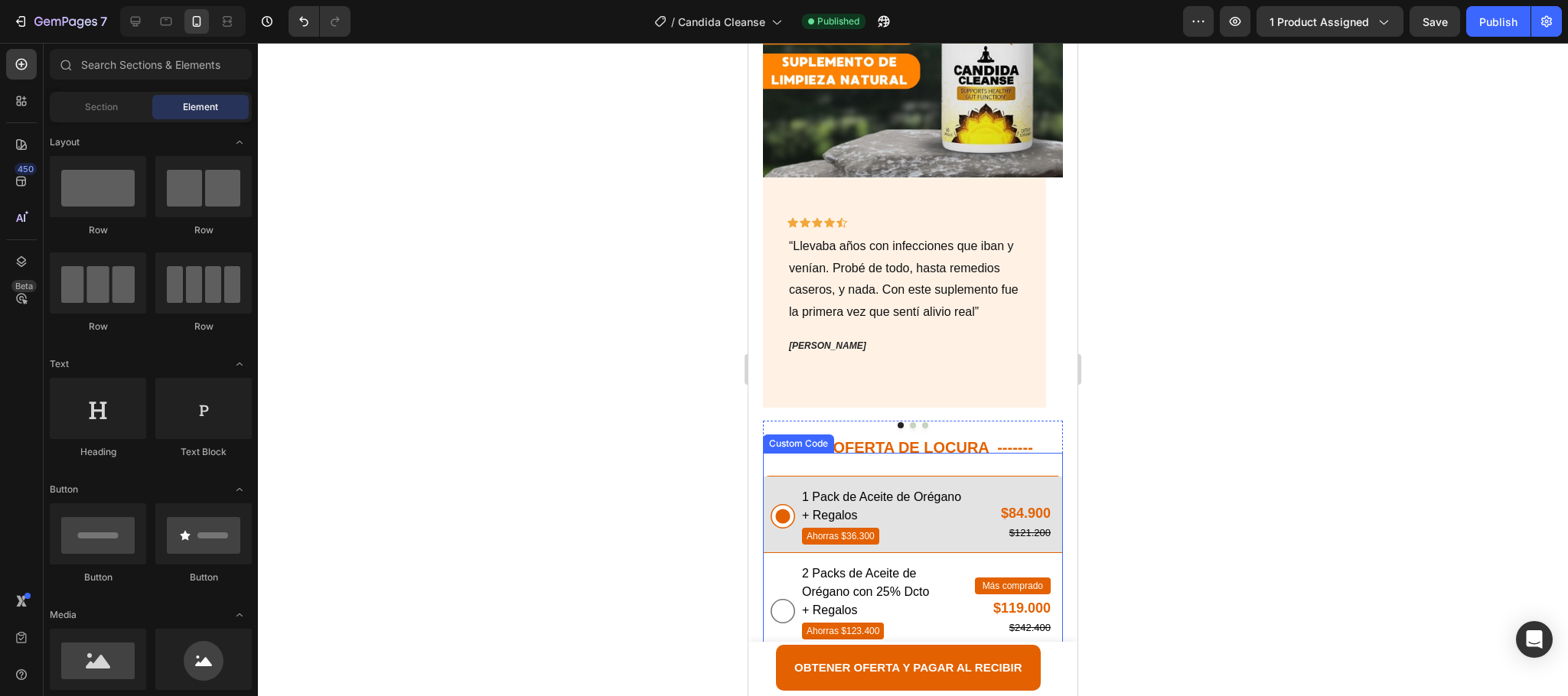
click at [868, 488] on span "1 Pack de Aceite de Orégano + Regalos" at bounding box center [881, 506] width 159 height 36
click at [795, 504] on input "1 Pack de Aceite de Orégano + Regalos Ahorras $36.300 $84.900 $121.200" at bounding box center [784, 517] width 25 height 25
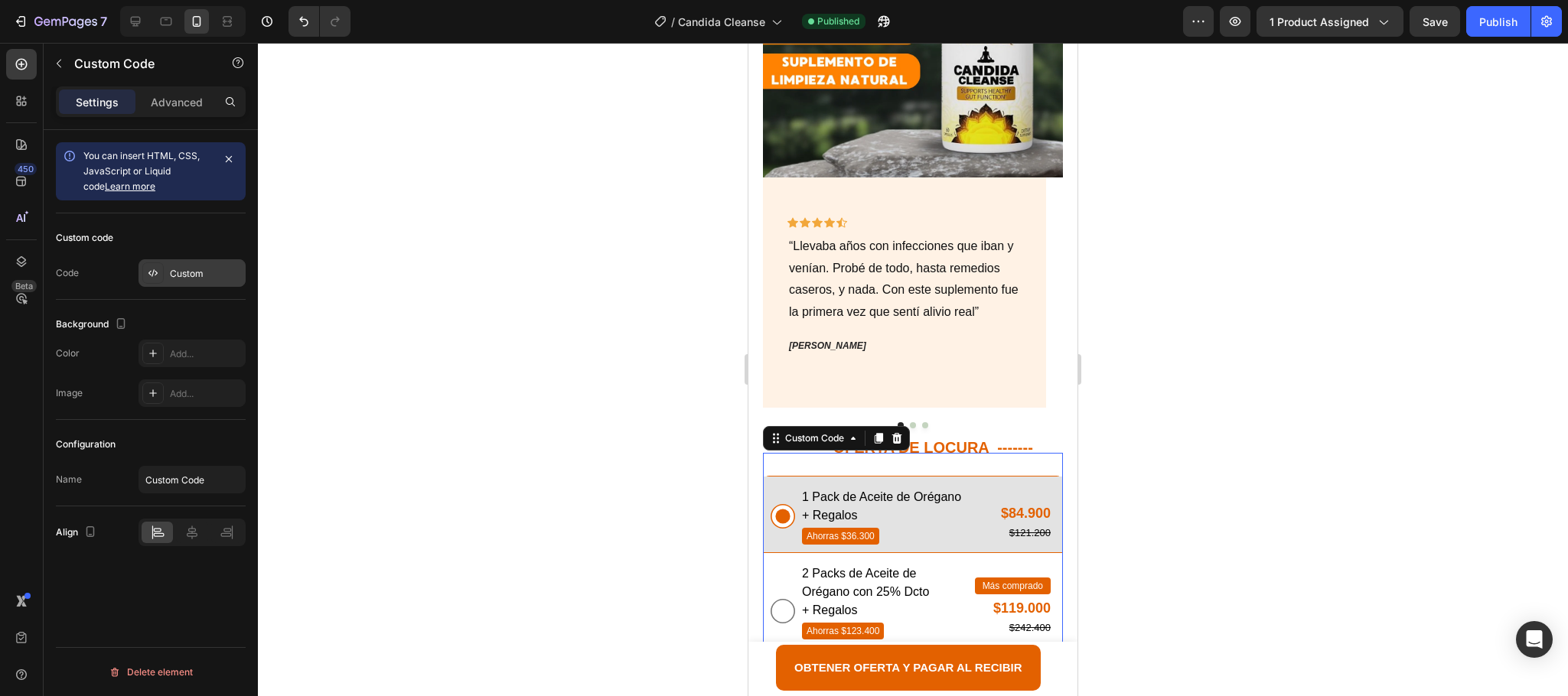
click at [188, 276] on div "Custom" at bounding box center [205, 274] width 72 height 14
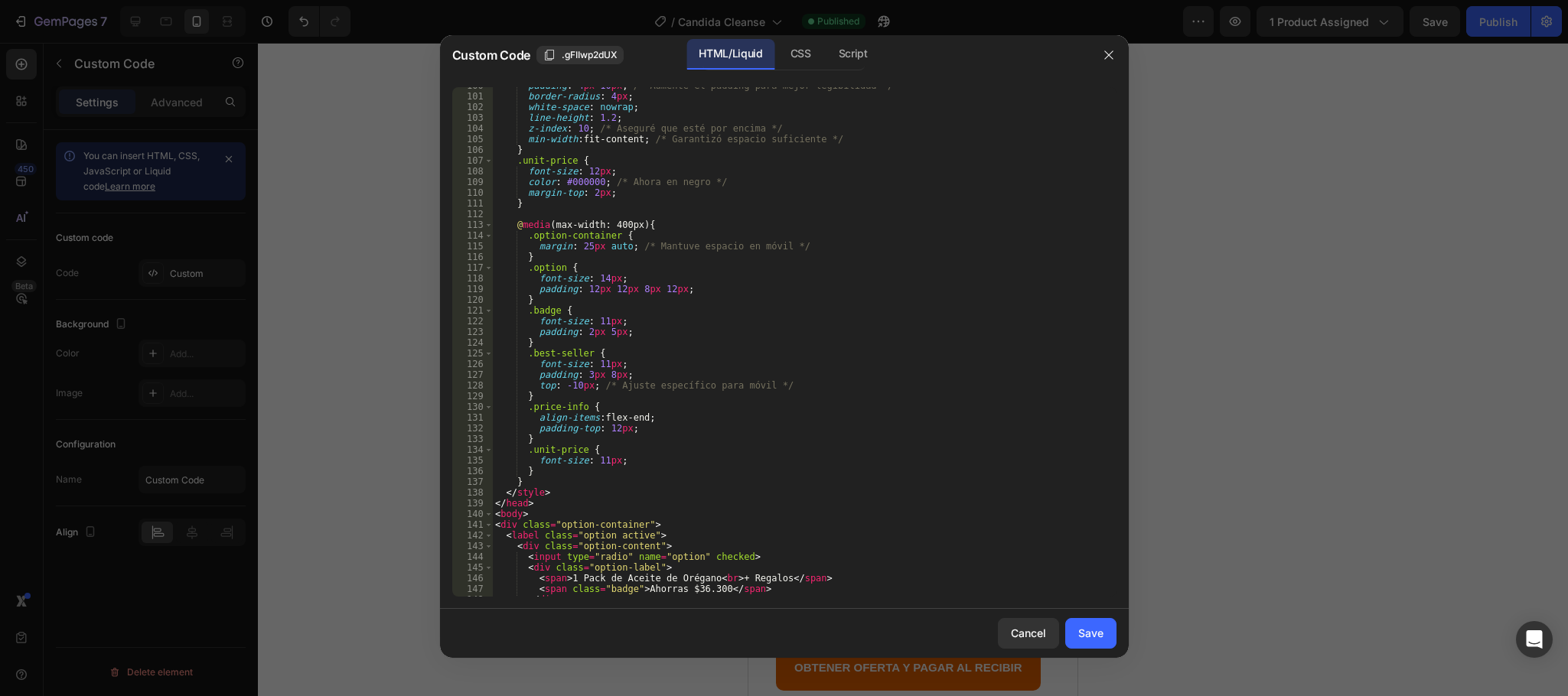
scroll to position [1343, 0]
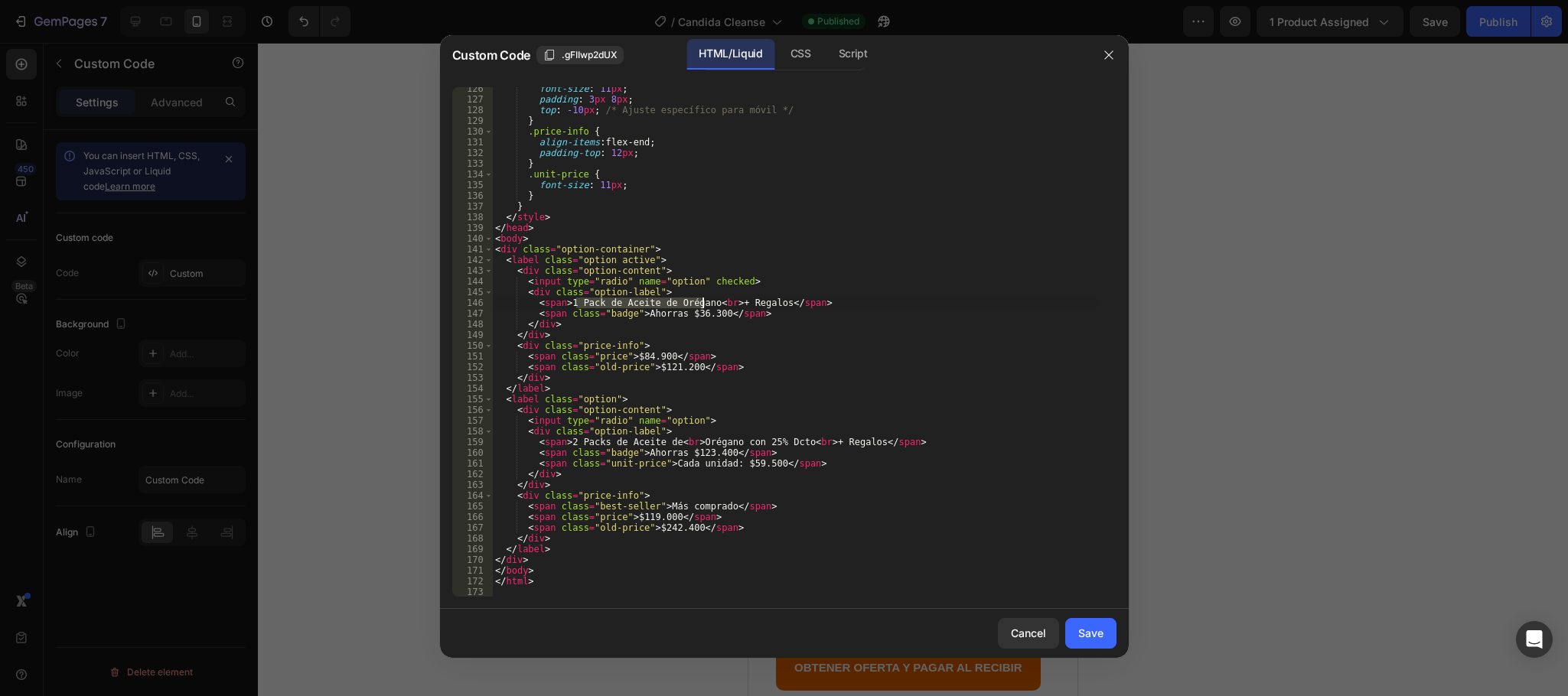
drag, startPoint x: 575, startPoint y: 299, endPoint x: 703, endPoint y: 303, distance: 128.1
click at [703, 303] on div "font-size : 11 px ; padding : 3 px 8 px ; top : -10 px ; /* Ajuste específico p…" at bounding box center [795, 349] width 606 height 532
drag, startPoint x: 655, startPoint y: 301, endPoint x: 566, endPoint y: 301, distance: 89.0
click at [566, 301] on div "font-size : 11 px ; padding : 3 px 8 px ; top : -10 px ; /* Ajuste específico p…" at bounding box center [795, 349] width 606 height 532
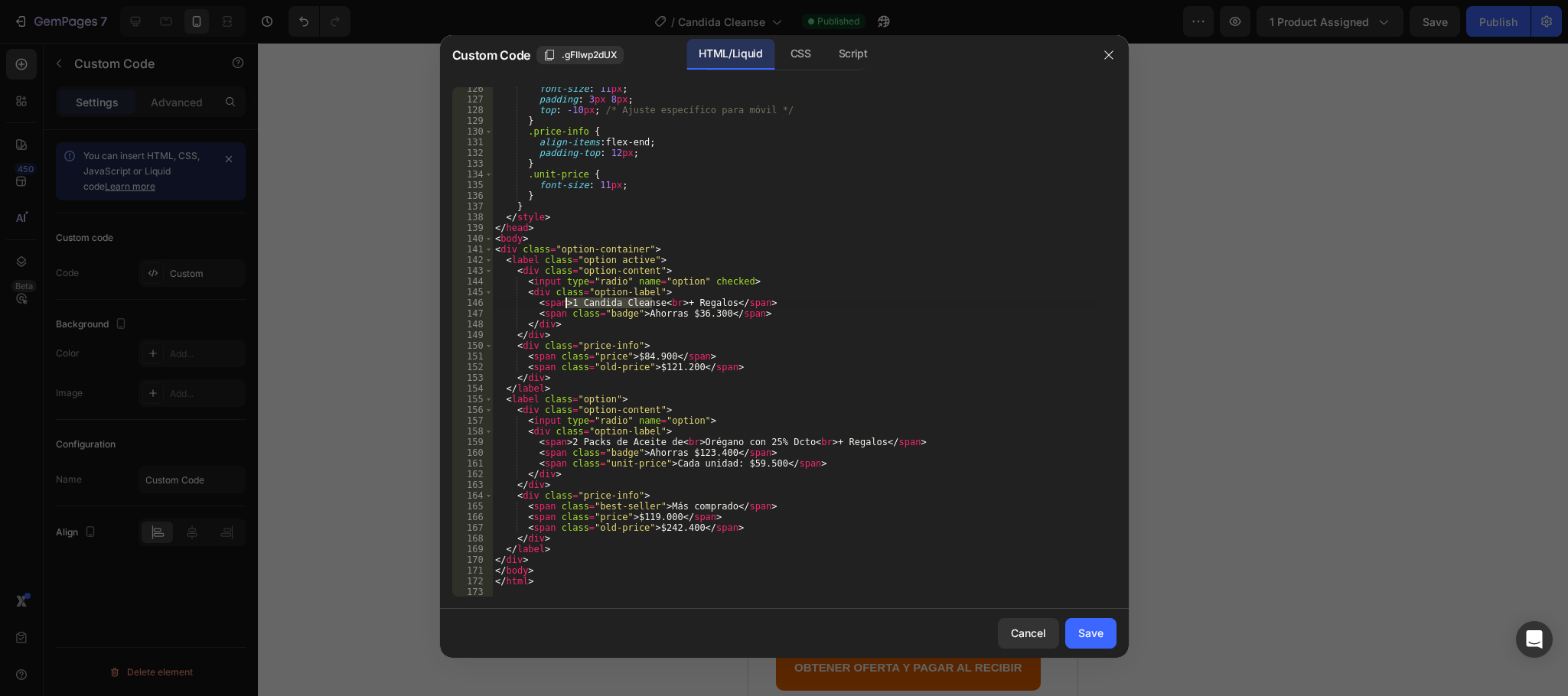
click at [597, 301] on div "font-size : 11 px ; padding : 3 px 8 px ; top : -10 px ; /* Ajuste específico p…" at bounding box center [795, 342] width 606 height 510
drag, startPoint x: 577, startPoint y: 301, endPoint x: 650, endPoint y: 303, distance: 73.0
click at [650, 303] on div "font-size : 11 px ; padding : 3 px 8 px ; top : -10 px ; /* Ajuste específico p…" at bounding box center [795, 349] width 606 height 532
click at [655, 443] on div "font-size : 11 px ; padding : 3 px 8 px ; top : -10 px ; /* Ajuste específico p…" at bounding box center [795, 349] width 606 height 532
drag, startPoint x: 574, startPoint y: 443, endPoint x: 726, endPoint y: 440, distance: 152.0
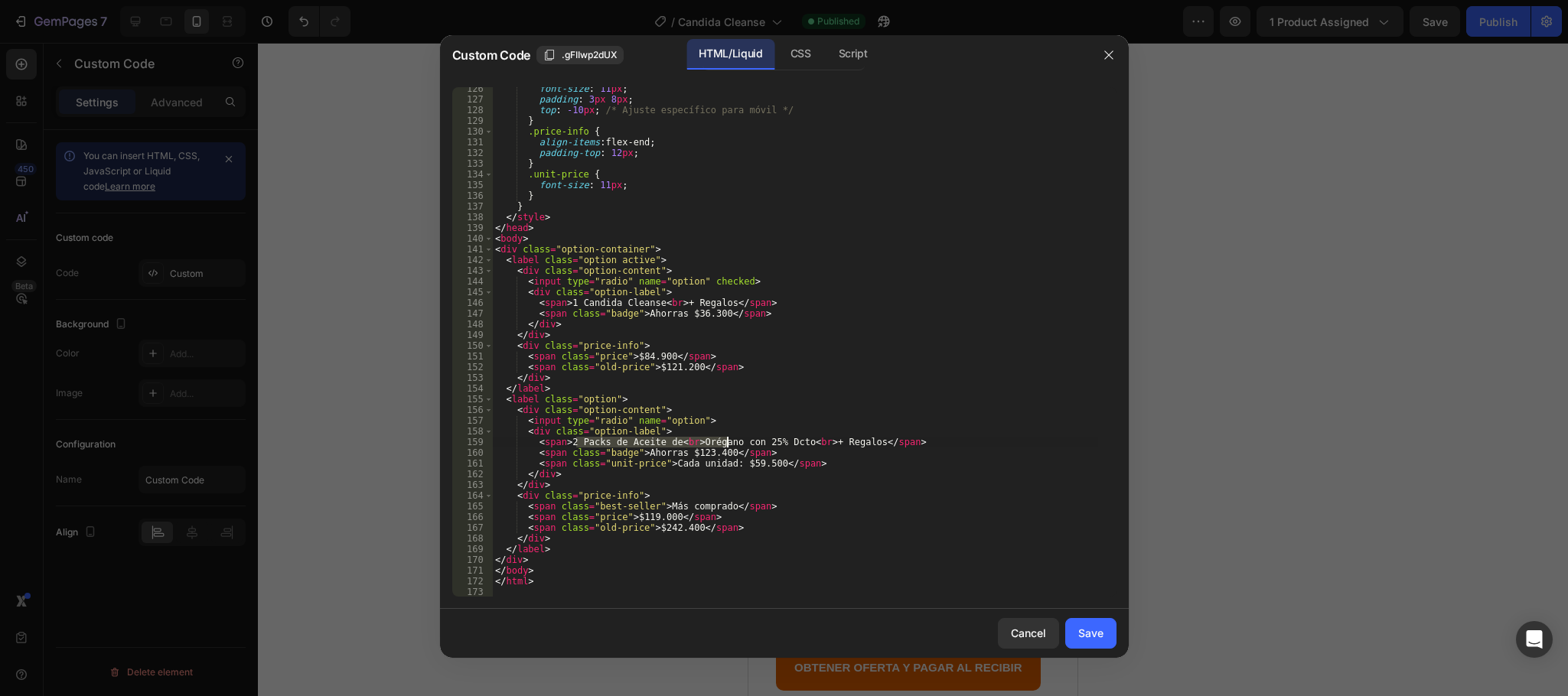
click at [726, 440] on div "font-size : 11 px ; padding : 3 px 8 px ; top : -10 px ; /* Ajuste específico p…" at bounding box center [795, 349] width 606 height 532
paste textarea "Candida Cleanse"
type textarea "<span>2 Candida Cleanse con 25% Dcto <br>+ Regalos</span>"
drag, startPoint x: 744, startPoint y: 443, endPoint x: 721, endPoint y: 439, distance: 23.3
click at [721, 439] on div "font-size : 11 px ; padding : 3 px 8 px ; top : -10 px ; /* Ajuste específico p…" at bounding box center [795, 349] width 606 height 532
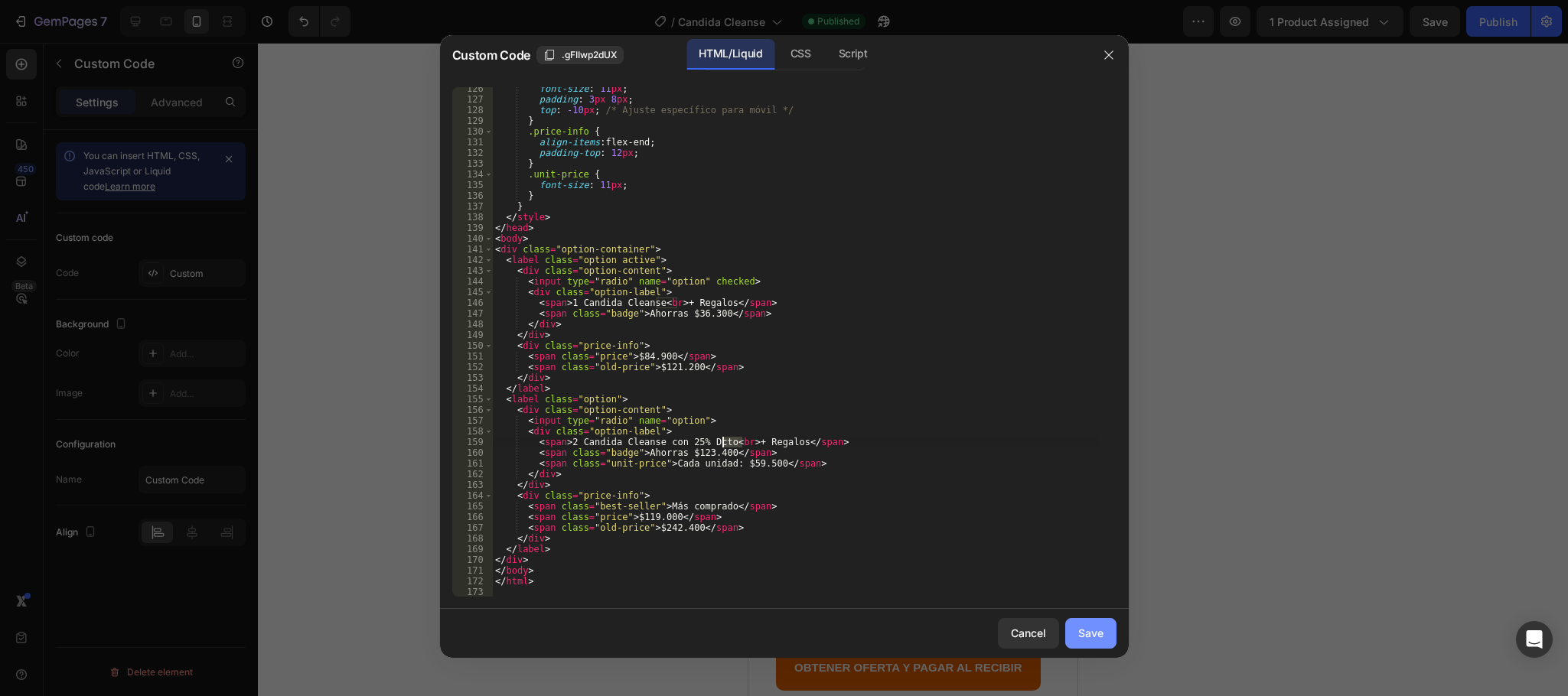
click at [1080, 633] on div "Save" at bounding box center [1091, 633] width 25 height 16
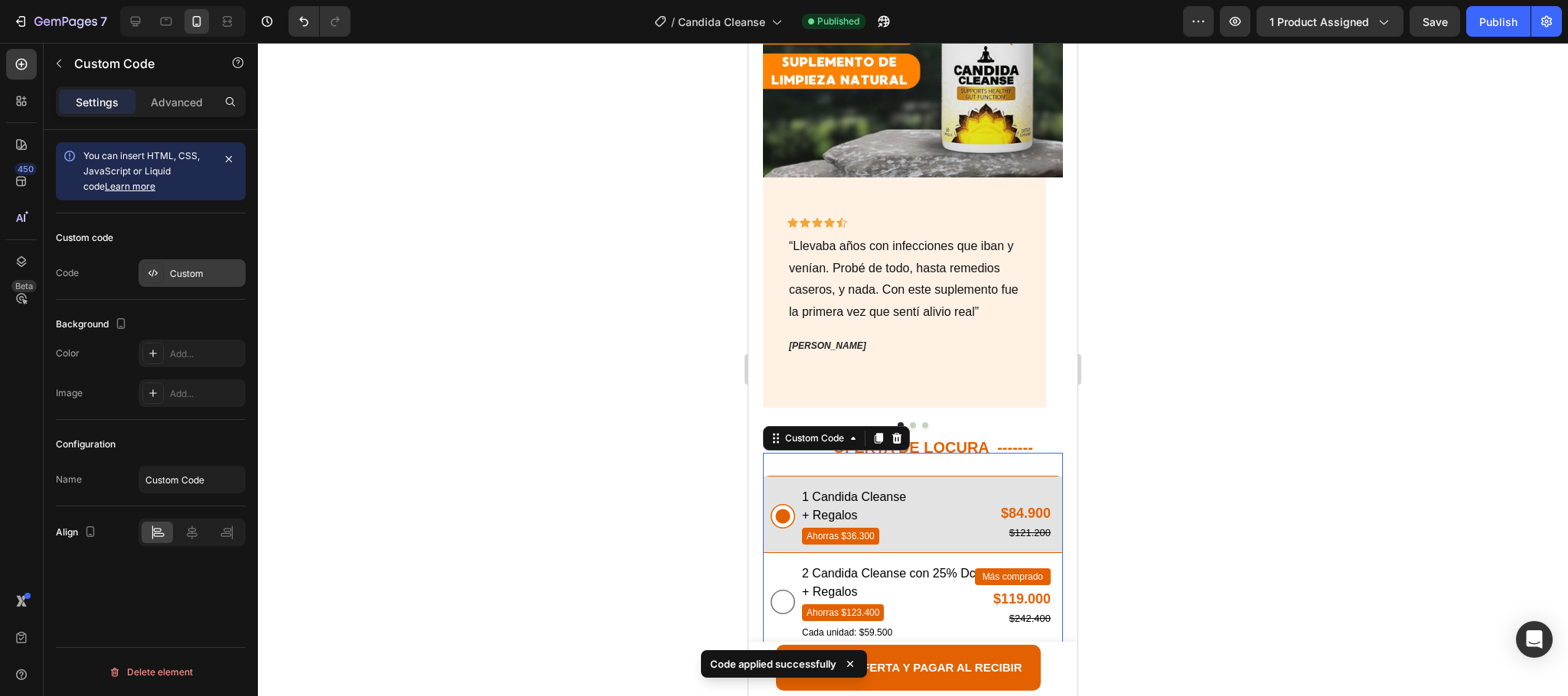
click at [201, 262] on div "Custom" at bounding box center [192, 273] width 107 height 28
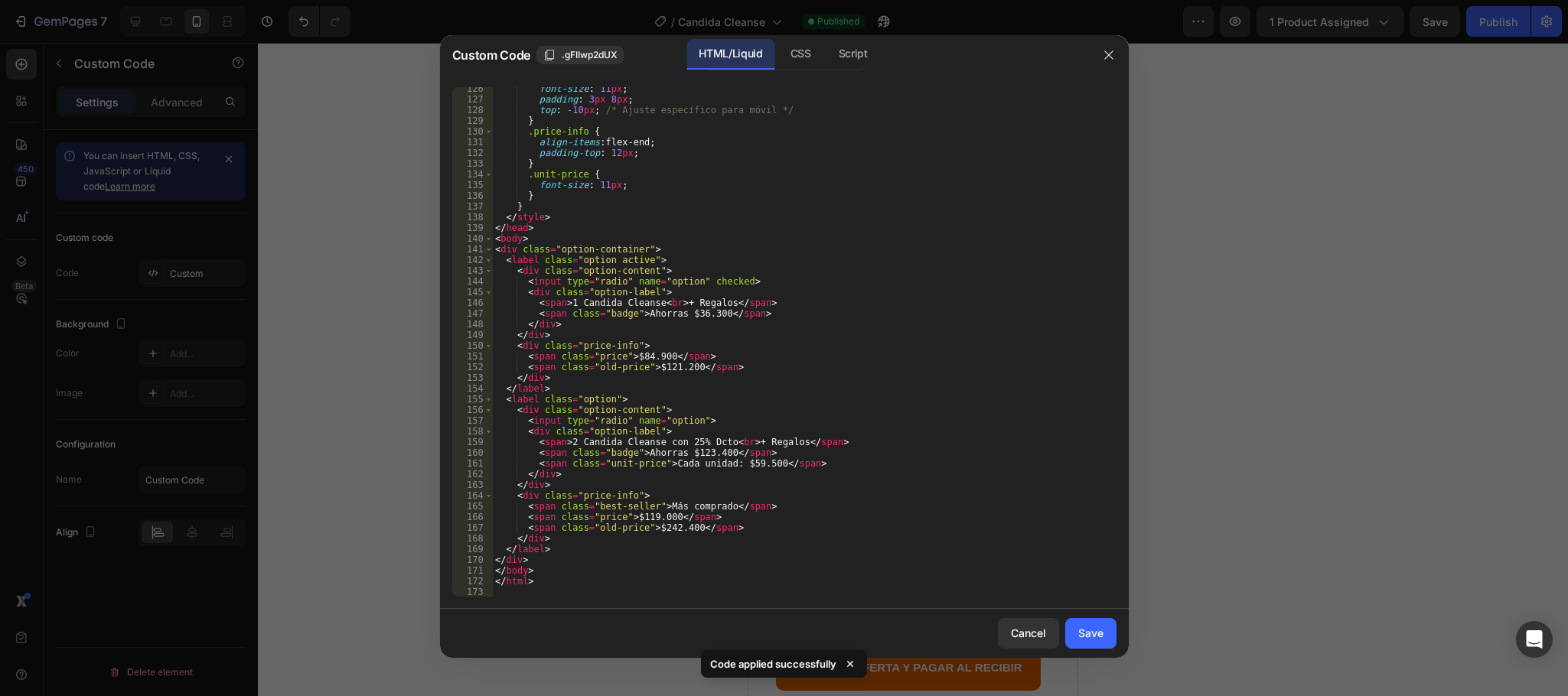
scroll to position [1343, 0]
drag, startPoint x: 721, startPoint y: 439, endPoint x: 744, endPoint y: 439, distance: 23.0
click at [744, 439] on div "font-size : 11 px ; padding : 3 px 8 px ; top : -10 px ; /* Ajuste específico p…" at bounding box center [795, 349] width 606 height 532
click at [657, 439] on div "font-size : 11 px ; padding : 3 px 8 px ; top : -10 px ; /* Ajuste específico p…" at bounding box center [795, 349] width 606 height 532
paste textarea "<br>"
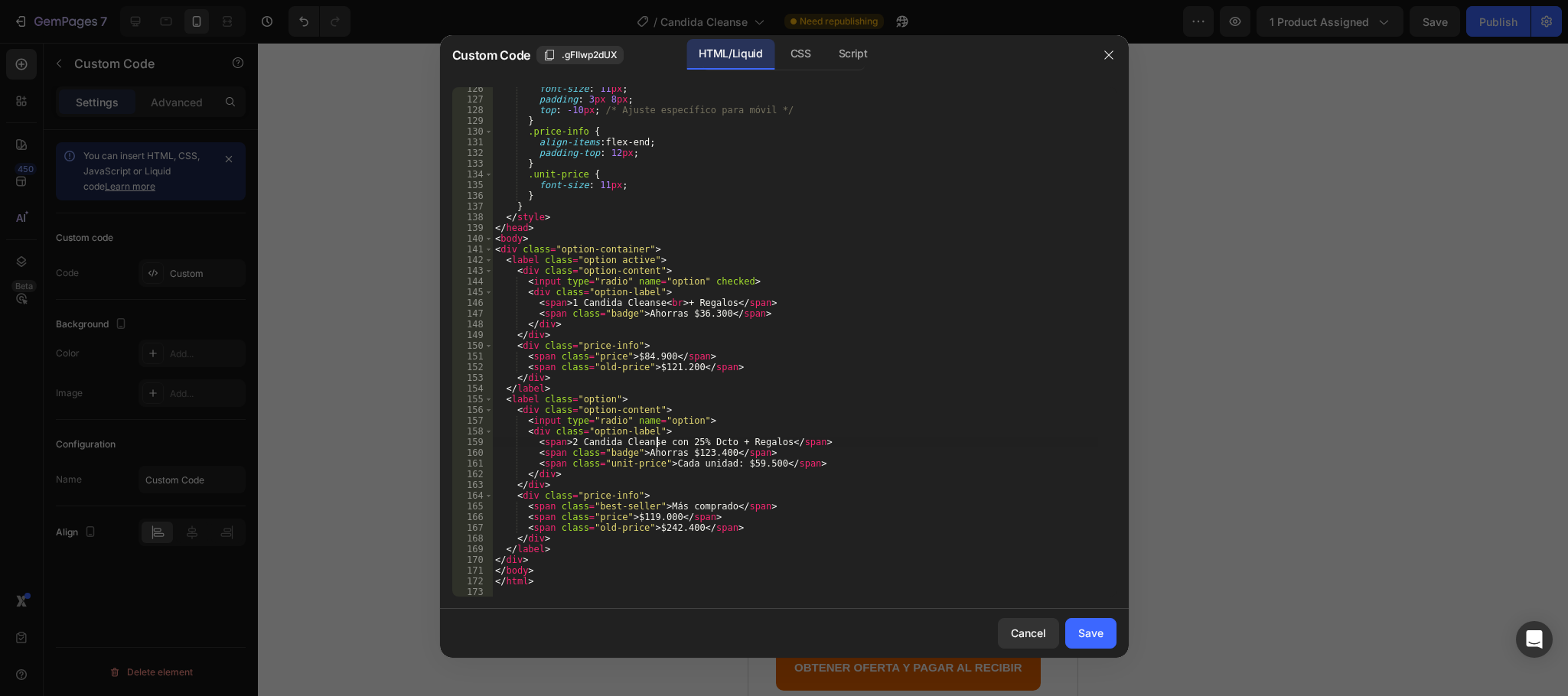
type textarea "<span>2 Candida Cleanse <br>con 25% Dcto + Regalos</span>"
click at [1100, 637] on div "Save" at bounding box center [1091, 633] width 25 height 16
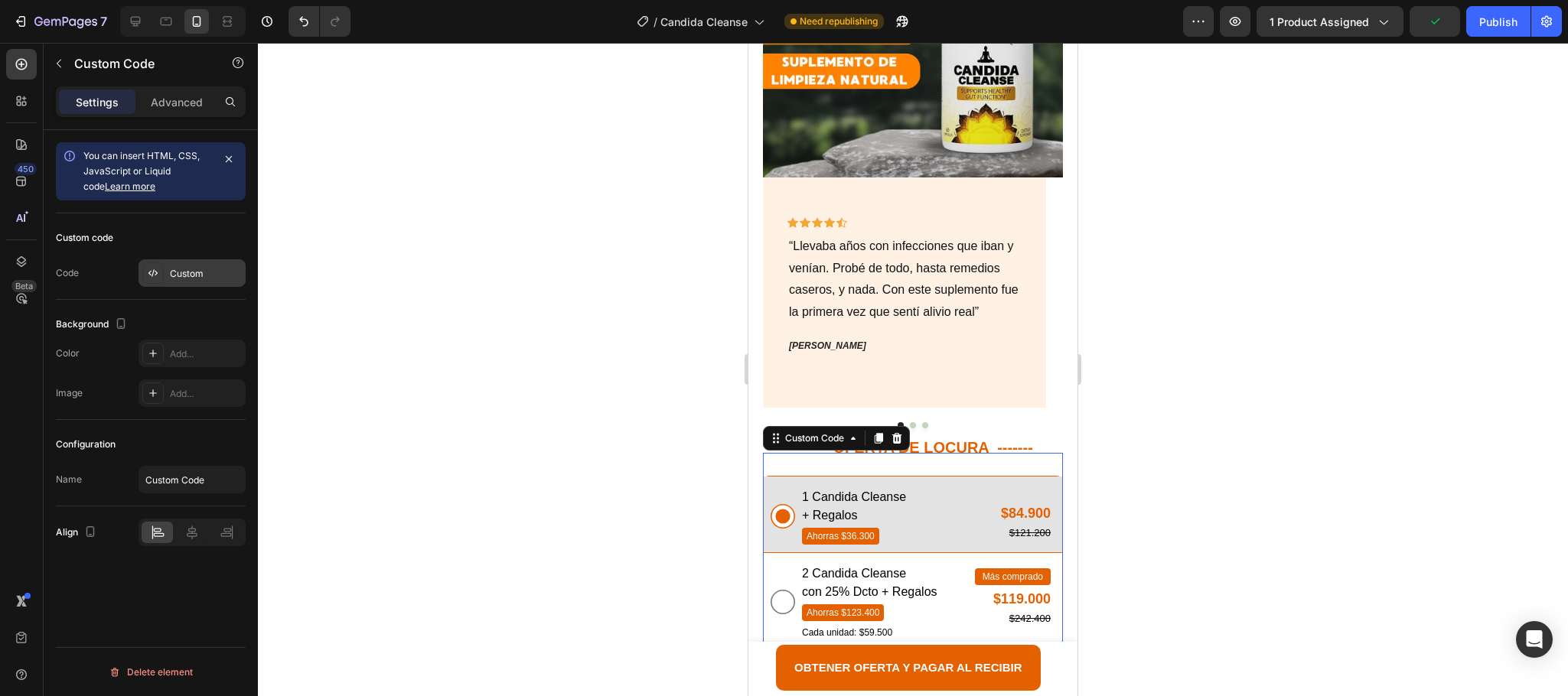
click at [187, 280] on div "Custom" at bounding box center [205, 274] width 72 height 14
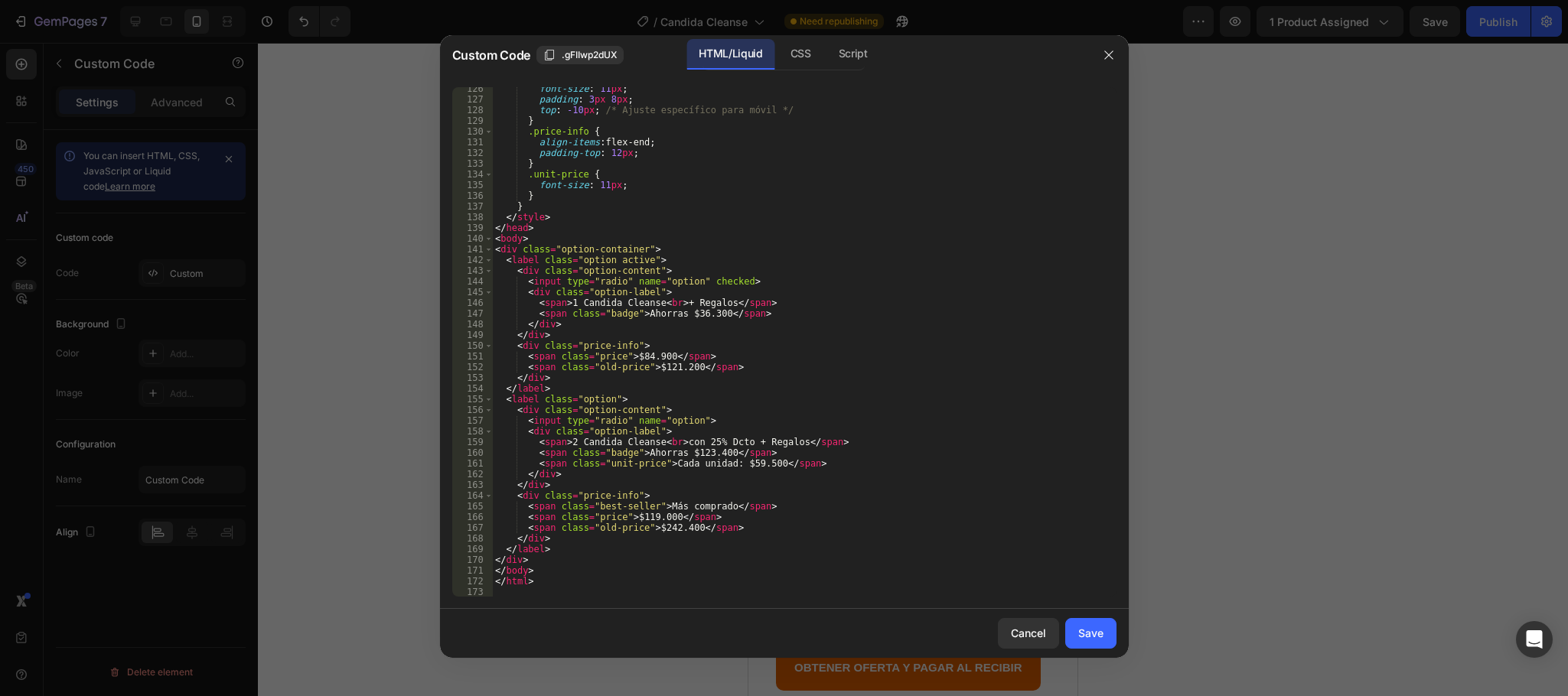
click at [788, 440] on div "font-size : 11 px ; padding : 3 px 8 px ; top : -10 px ; /* Ajuste específico p…" at bounding box center [795, 349] width 606 height 532
drag, startPoint x: 788, startPoint y: 444, endPoint x: 825, endPoint y: 439, distance: 37.3
click at [825, 439] on div "font-size : 11 px ; padding : 3 px 8 px ; top : -10 px ; /* Ajuste específico p…" at bounding box center [795, 349] width 606 height 532
click at [790, 440] on div "font-size : 11 px ; padding : 3 px 8 px ; top : -10 px ; /* Ajuste específico p…" at bounding box center [795, 342] width 606 height 510
paste textarea "</span>"
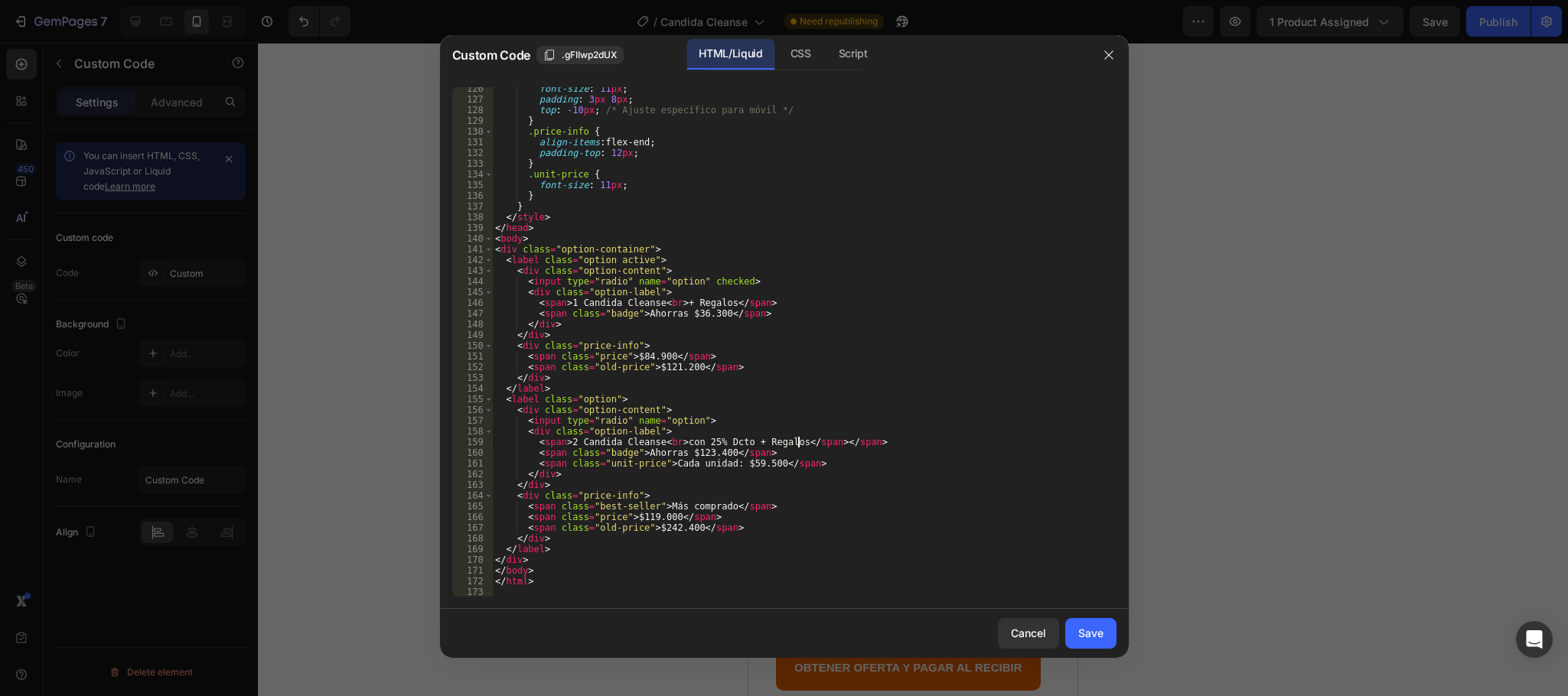
click at [800, 444] on div "font-size : 11 px ; padding : 3 px 8 px ; top : -10 px ; /* Ajuste específico p…" at bounding box center [795, 349] width 606 height 532
click at [676, 441] on div "font-size : 11 px ; padding : 3 px 8 px ; top : -10 px ; /* Ajuste específico p…" at bounding box center [795, 349] width 606 height 532
paste textarea "</span>"
click at [689, 440] on div "font-size : 11 px ; padding : 3 px 8 px ; top : -10 px ; /* Ajuste específico p…" at bounding box center [795, 349] width 606 height 532
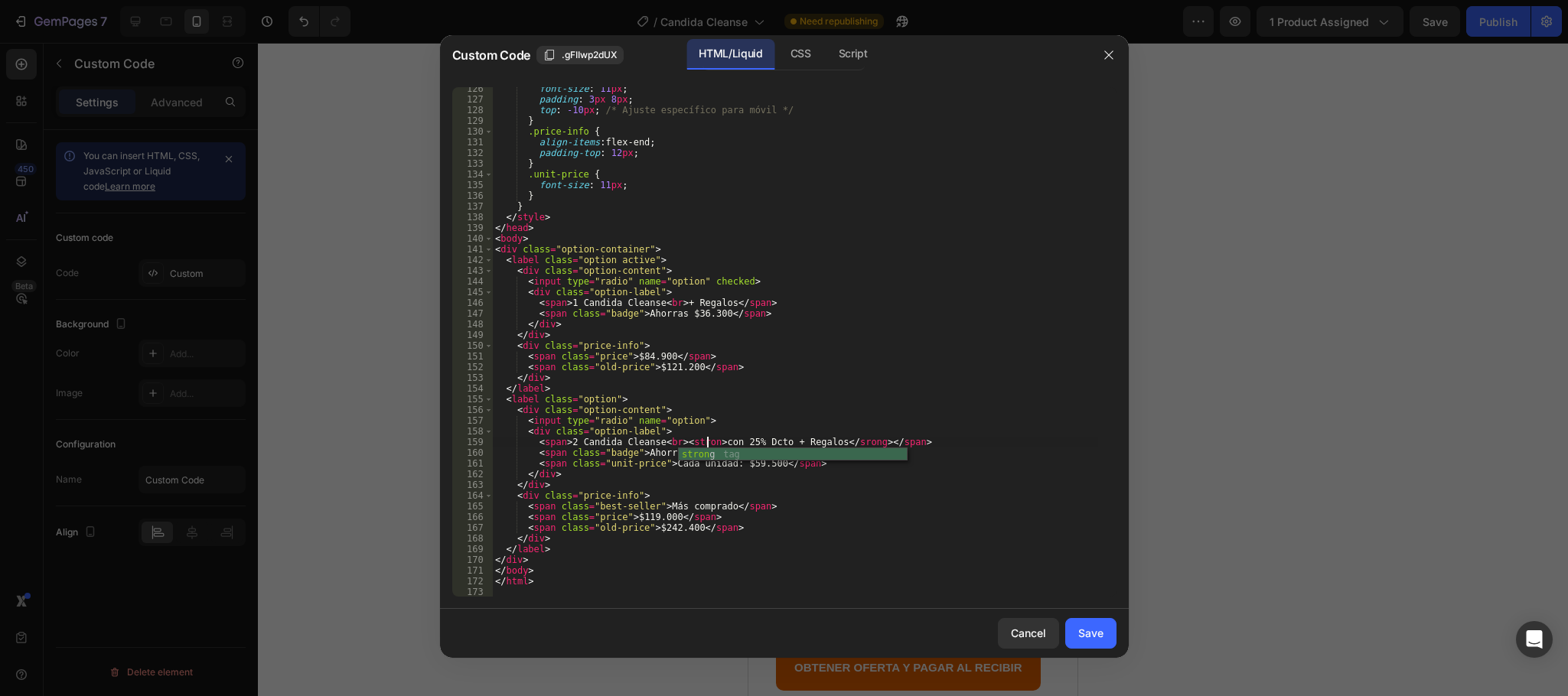
scroll to position [0, 17]
type textarea "<span>2 Candida Cleanse <br><strong>con 25% Dcto + Regalos</srong></span>"
click at [1111, 632] on button "Save" at bounding box center [1091, 633] width 52 height 30
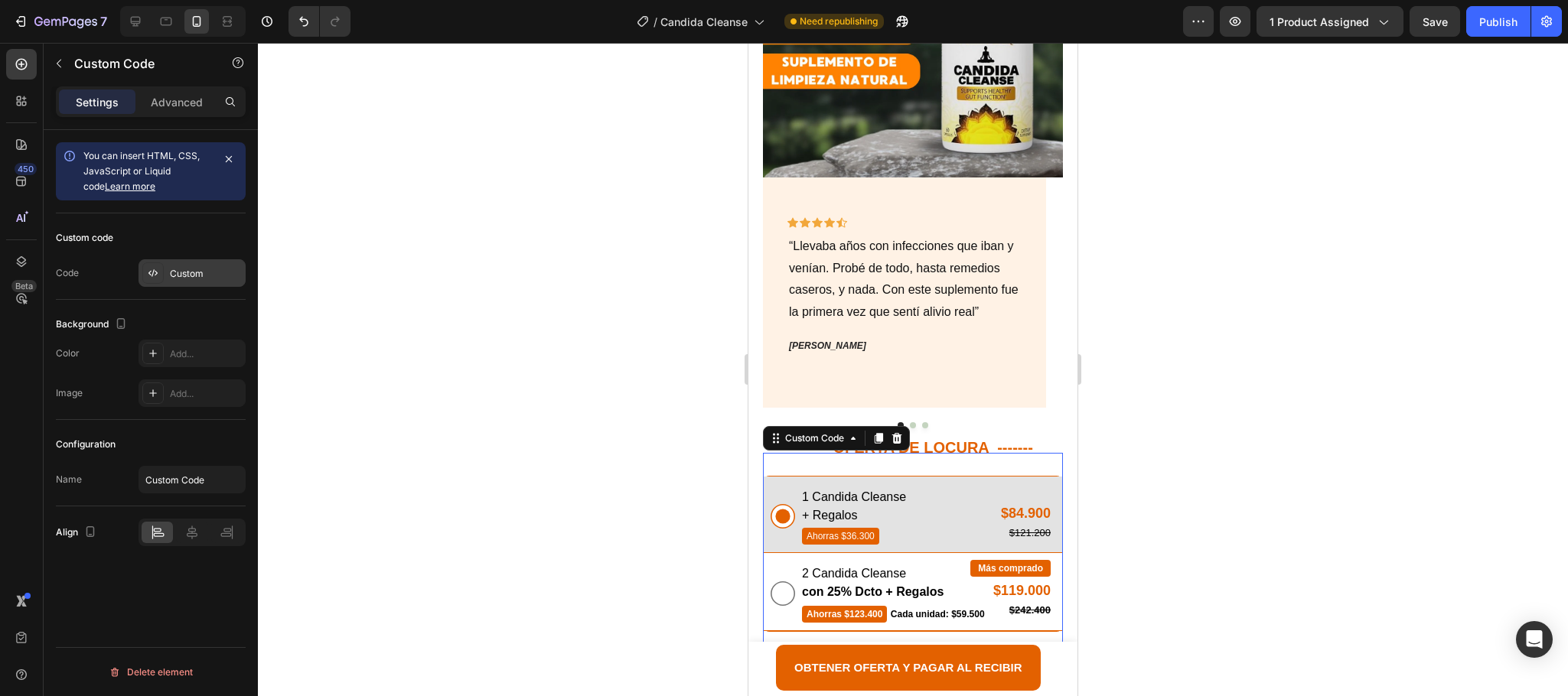
click at [166, 276] on div "Custom" at bounding box center [192, 273] width 107 height 28
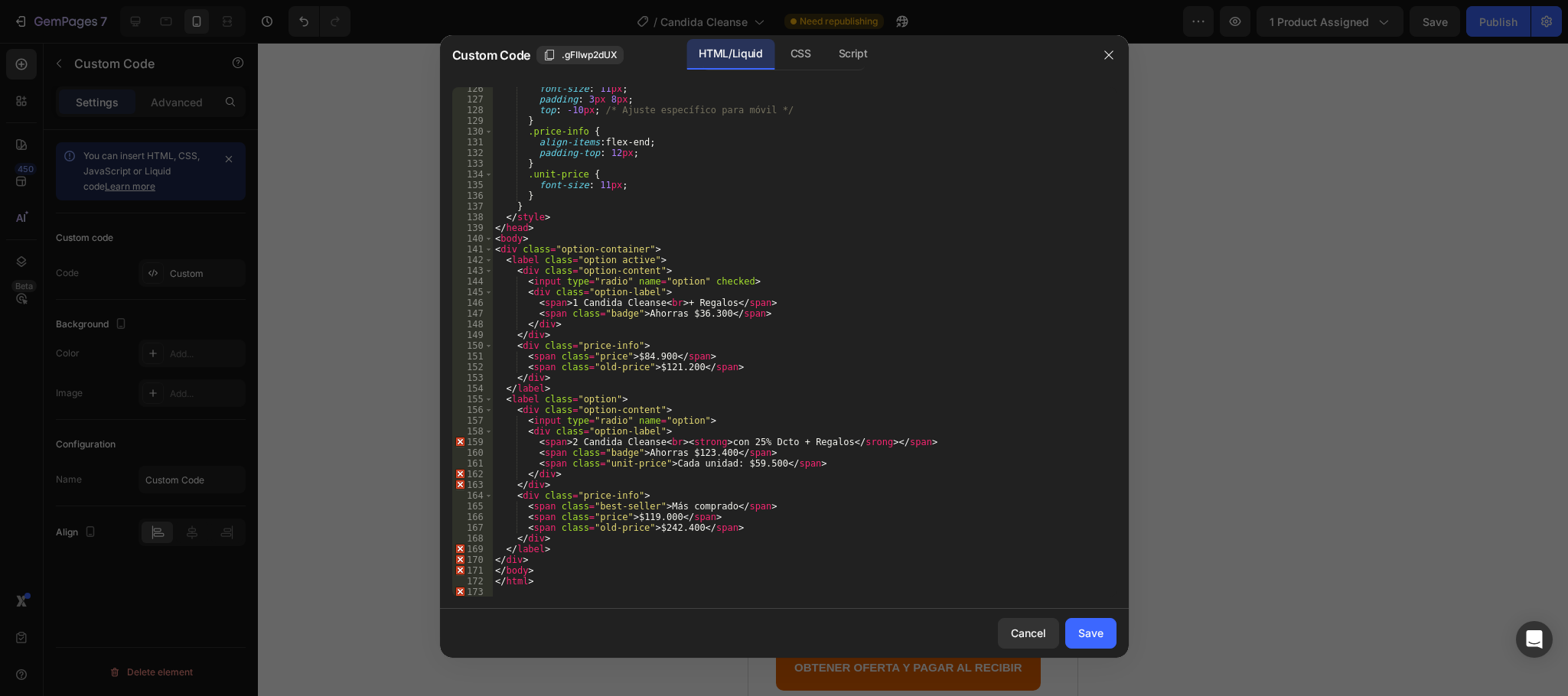
scroll to position [1342, 0]
click at [680, 298] on div "font-size : 11 px ; padding : 3 px 8 px ; top : -10 px ; /* Ajuste específico p…" at bounding box center [795, 349] width 606 height 532
drag, startPoint x: 869, startPoint y: 441, endPoint x: 829, endPoint y: 437, distance: 40.2
click at [829, 437] on div "font-size : 11 px ; padding : 3 px 8 px ; top : -10 px ; /* Ajuste específico p…" at bounding box center [795, 349] width 606 height 532
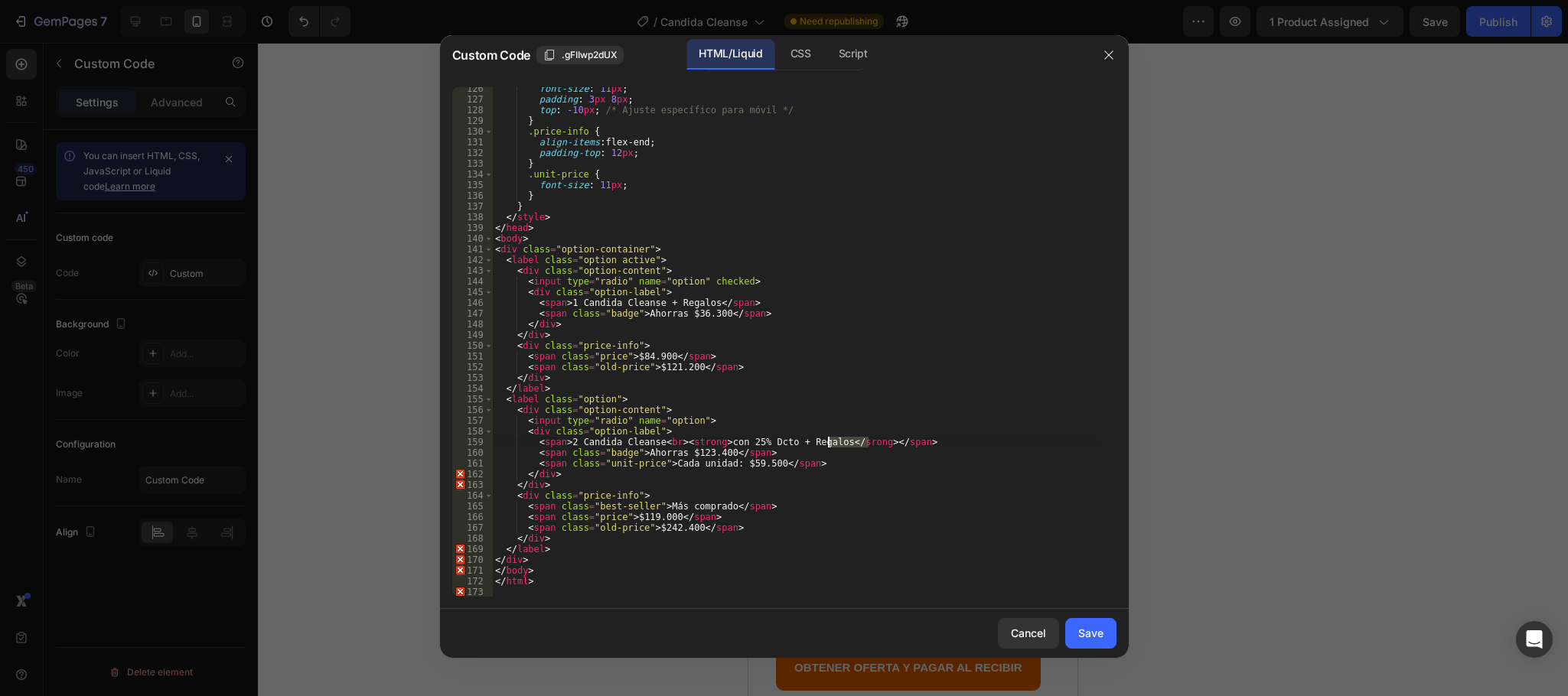
click at [707, 298] on div "font-size : 11 px ; padding : 3 px 8 px ; top : -10 px ; /* Ajuste específico p…" at bounding box center [795, 349] width 606 height 532
click at [703, 299] on div "font-size : 11 px ; padding : 3 px 8 px ; top : -10 px ; /* Ajuste específico p…" at bounding box center [795, 349] width 606 height 532
paste textarea "rong></s"
click at [657, 298] on div "font-size : 11 px ; padding : 3 px 8 px ; top : -10 px ; /* Ajuste específico p…" at bounding box center [795, 349] width 606 height 532
paste textarea "</srong>"
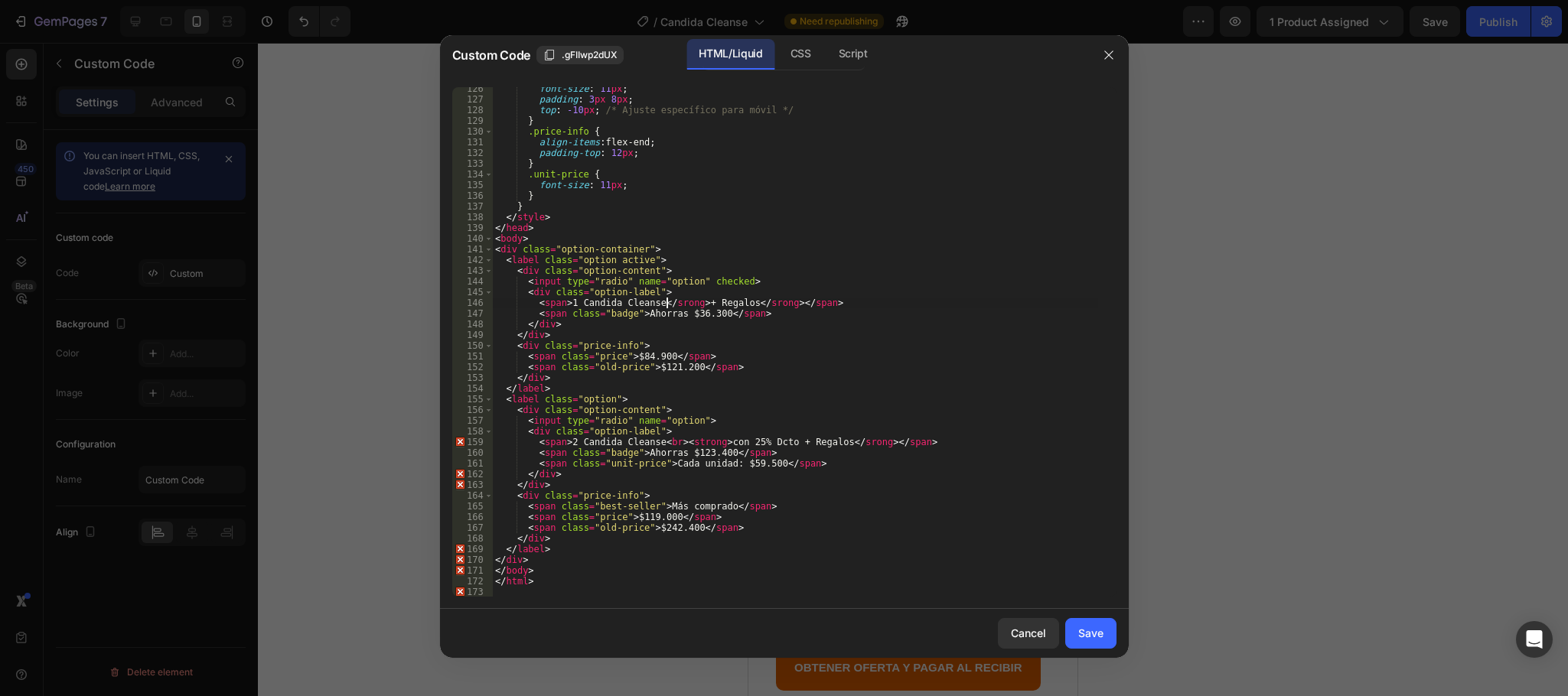
click at [666, 301] on div "font-size : 11 px ; padding : 3 px 8 px ; top : -10 px ; /* Ajuste específico p…" at bounding box center [795, 349] width 606 height 532
type textarea "<span>1 Candida Cleanse <srong>+ Regalos</srong></span>"
click at [1101, 647] on button "Save" at bounding box center [1091, 633] width 52 height 30
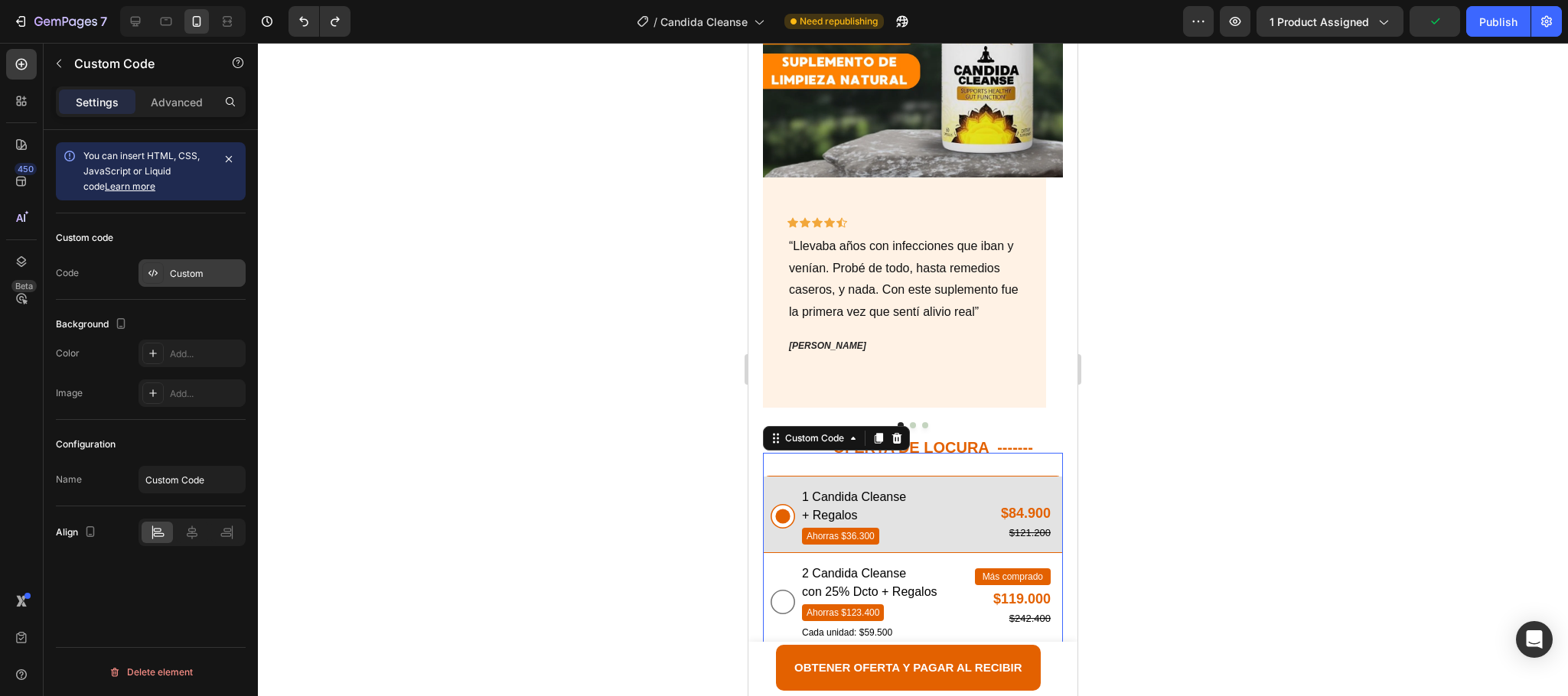
click at [157, 272] on icon at bounding box center [153, 273] width 12 height 12
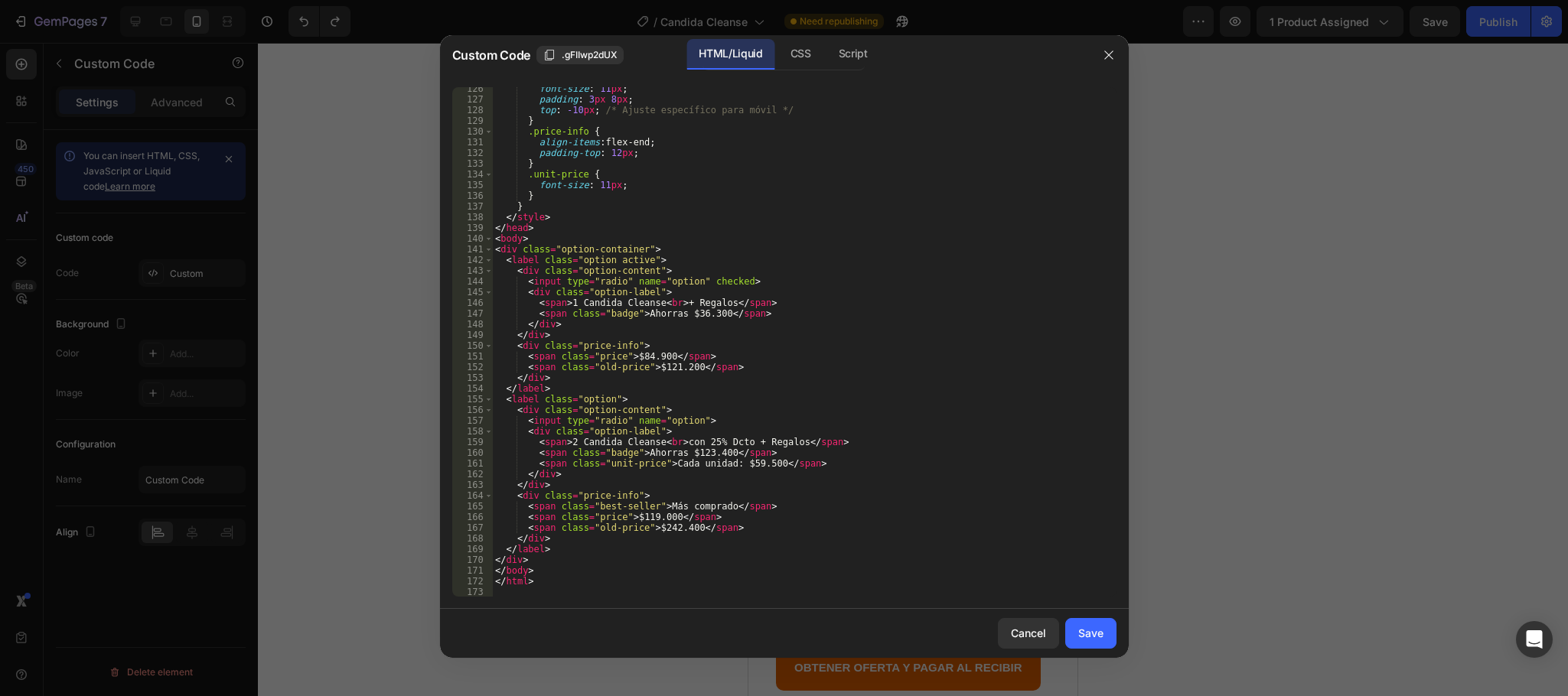
scroll to position [1343, 0]
click at [680, 298] on div "font-size : 11 px ; padding : 3 px 8 px ; top : -10 px ; /* Ajuste específico p…" at bounding box center [795, 349] width 606 height 532
paste textarea "<br>"
drag, startPoint x: 671, startPoint y: 301, endPoint x: 673, endPoint y: 406, distance: 105.0
click at [671, 301] on div "font-size : 11 px ; padding : 3 px 8 px ; top : -10 px ; /* Ajuste específico p…" at bounding box center [795, 349] width 606 height 532
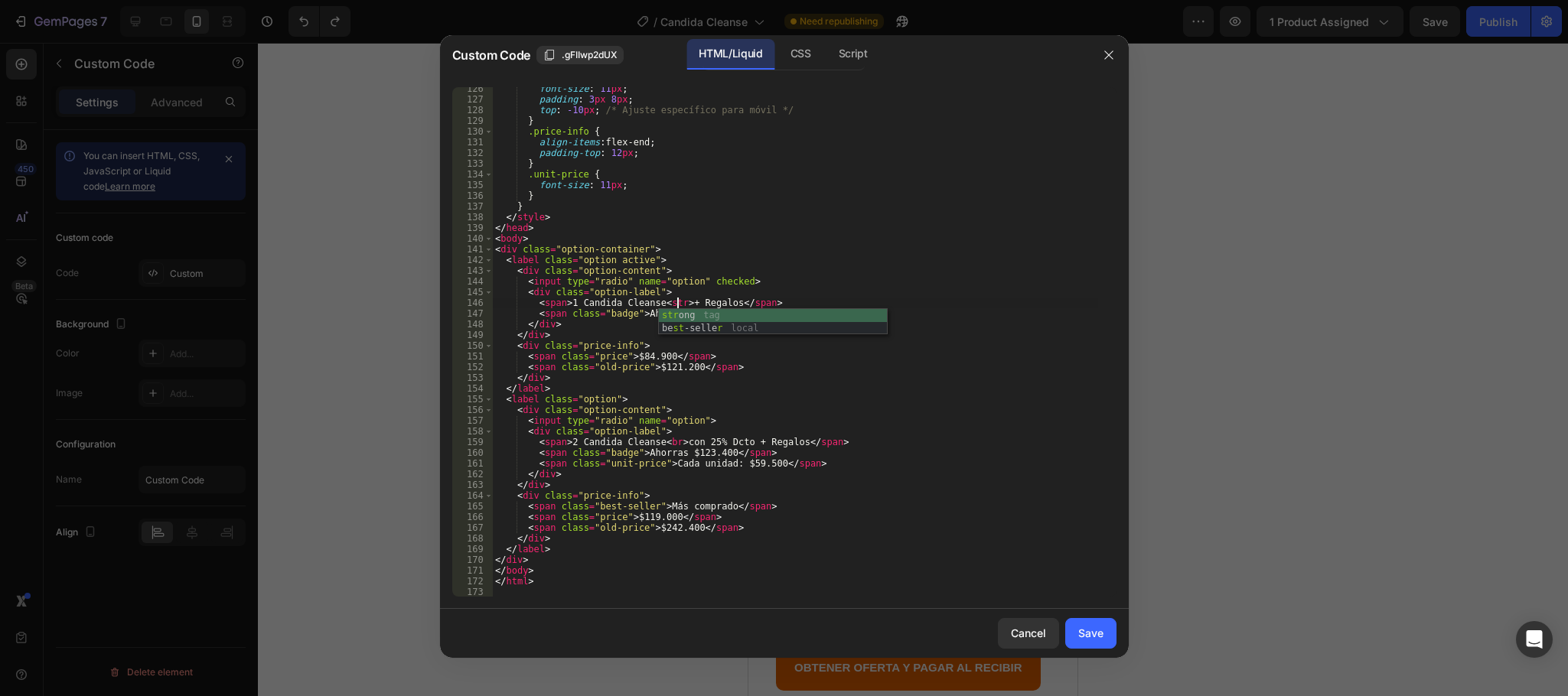
scroll to position [0, 14]
click at [698, 320] on div "stron g tag" at bounding box center [773, 328] width 228 height 39
click at [744, 301] on div "font-size : 11 px ; padding : 3 px 8 px ; top : -10 px ; /* Ajuste específico p…" at bounding box center [795, 349] width 606 height 532
drag, startPoint x: 696, startPoint y: 303, endPoint x: 657, endPoint y: 304, distance: 39.0
click at [657, 304] on div "font-size : 11 px ; padding : 3 px 8 px ; top : -10 px ; /* Ajuste específico p…" at bounding box center [795, 349] width 606 height 532
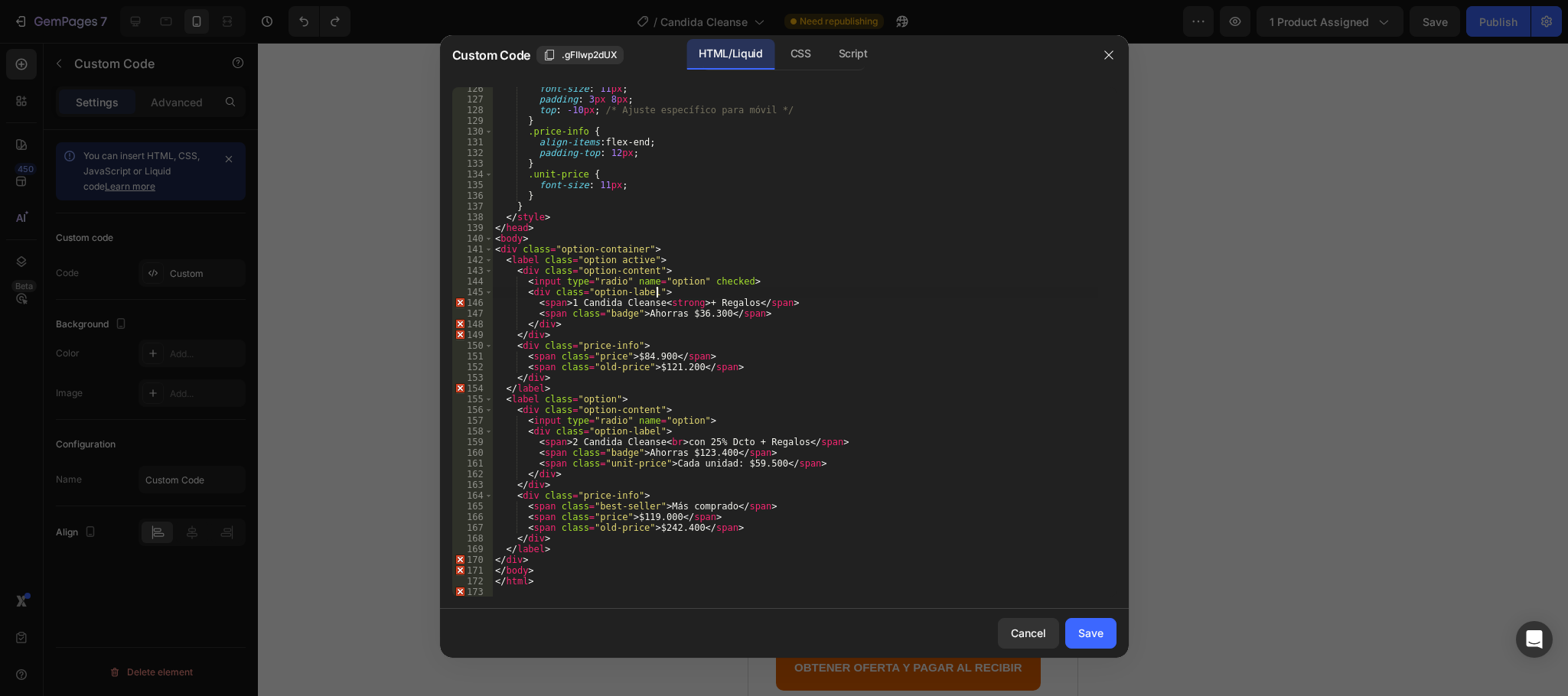
click at [744, 296] on div "font-size : 11 px ; padding : 3 px 8 px ; top : -10 px ; /* Ajuste específico p…" at bounding box center [795, 349] width 606 height 532
paste textarea "<strong>"
click at [744, 301] on div "font-size : 11 px ; padding : 3 px 8 px ; top : -10 px ; /* Ajuste específico p…" at bounding box center [795, 349] width 606 height 532
paste textarea "strong><"
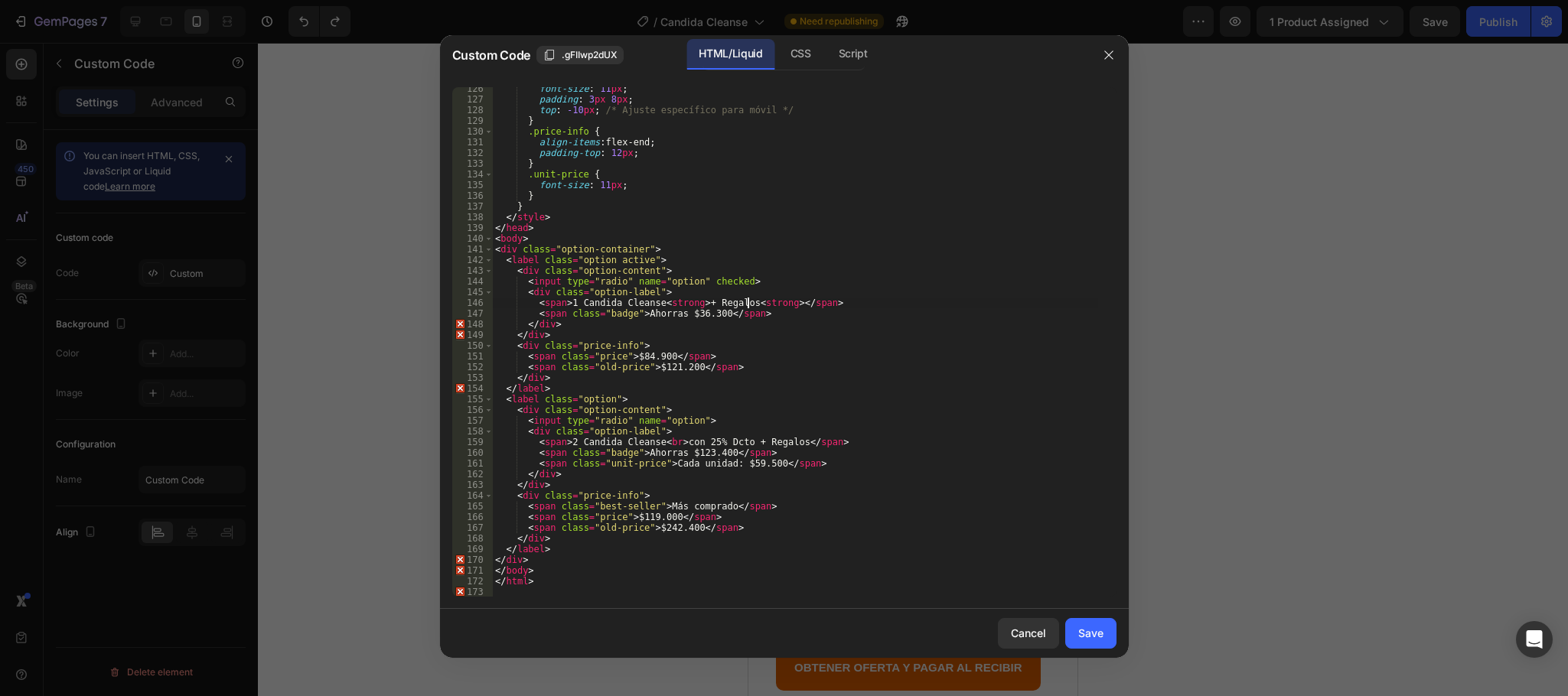
click at [749, 303] on div "font-size : 11 px ; padding : 3 px 8 px ; top : -10 px ; /* Ajuste específico p…" at bounding box center [795, 349] width 606 height 532
type textarea "<span>1 Candida Cleanse <strong>+ Regalos</strong></span>"
click at [1089, 627] on div "Save" at bounding box center [1091, 633] width 25 height 16
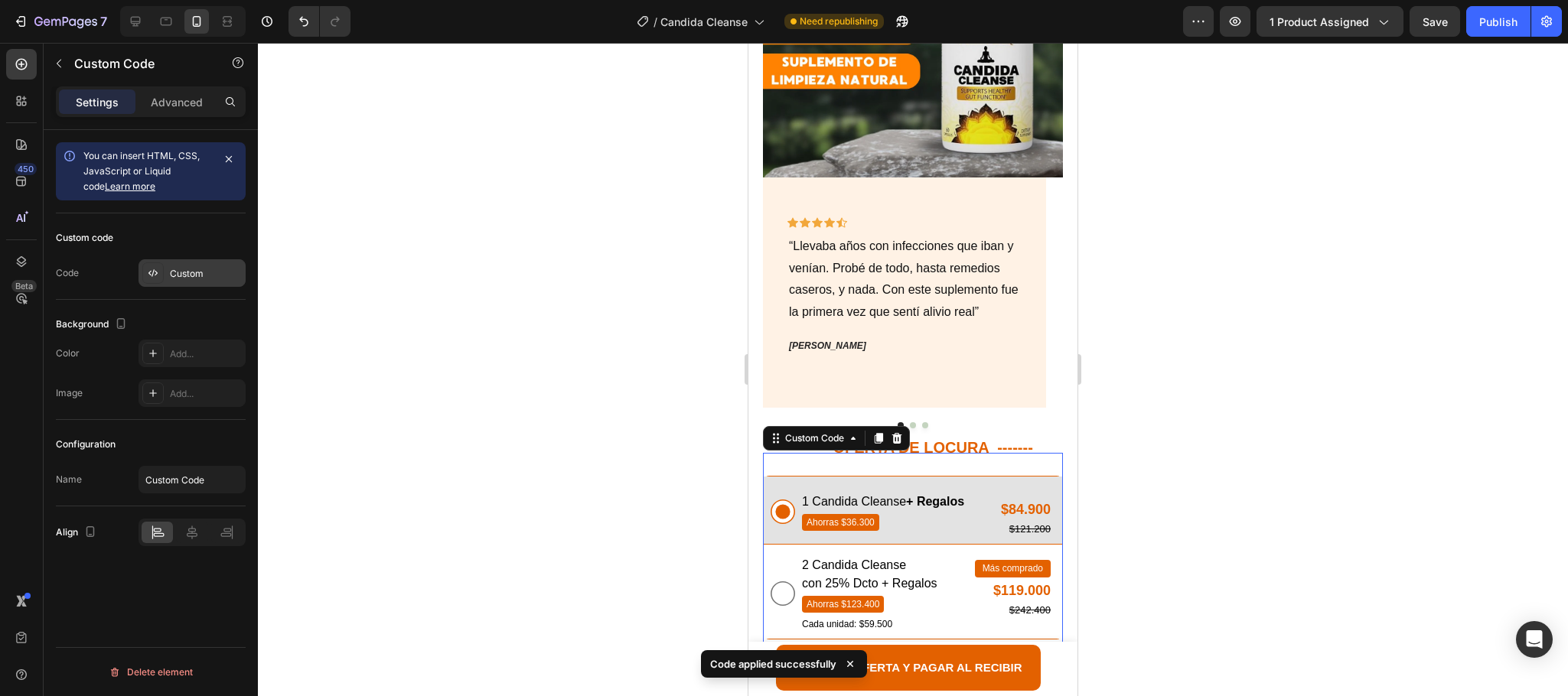
click at [187, 279] on div "Custom" at bounding box center [205, 274] width 72 height 14
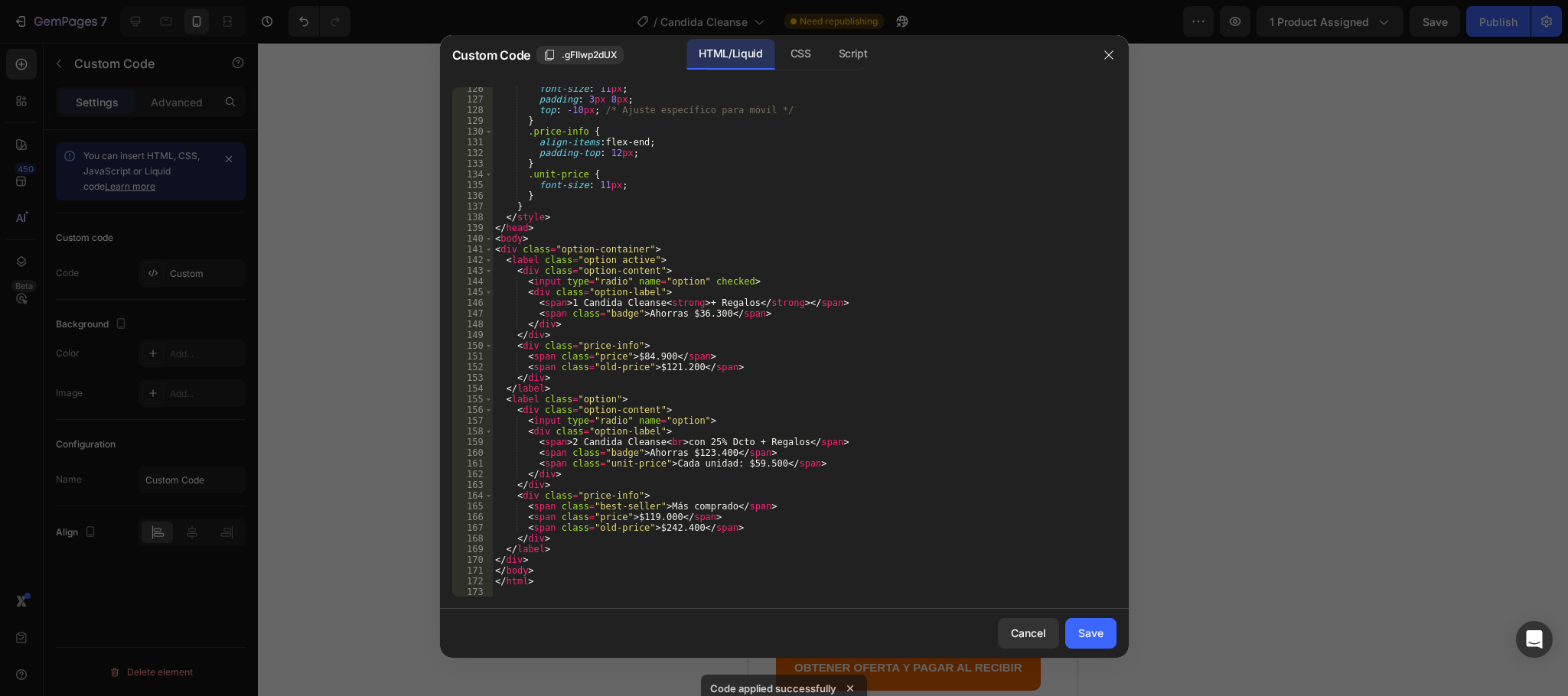
scroll to position [1342, 0]
drag, startPoint x: 657, startPoint y: 301, endPoint x: 696, endPoint y: 301, distance: 39.0
click at [696, 301] on div "font-size : 11 px ; padding : 3 px 8 px ; top : -10 px ; /* Ajuste específico p…" at bounding box center [795, 349] width 606 height 532
click at [717, 444] on div "font-size : 11 px ; padding : 3 px 8 px ; top : -10 px ; /* Ajuste específico p…" at bounding box center [795, 349] width 606 height 532
click at [677, 441] on div "font-size : 11 px ; padding : 3 px 8 px ; top : -10 px ; /* Ajuste específico p…" at bounding box center [795, 349] width 606 height 532
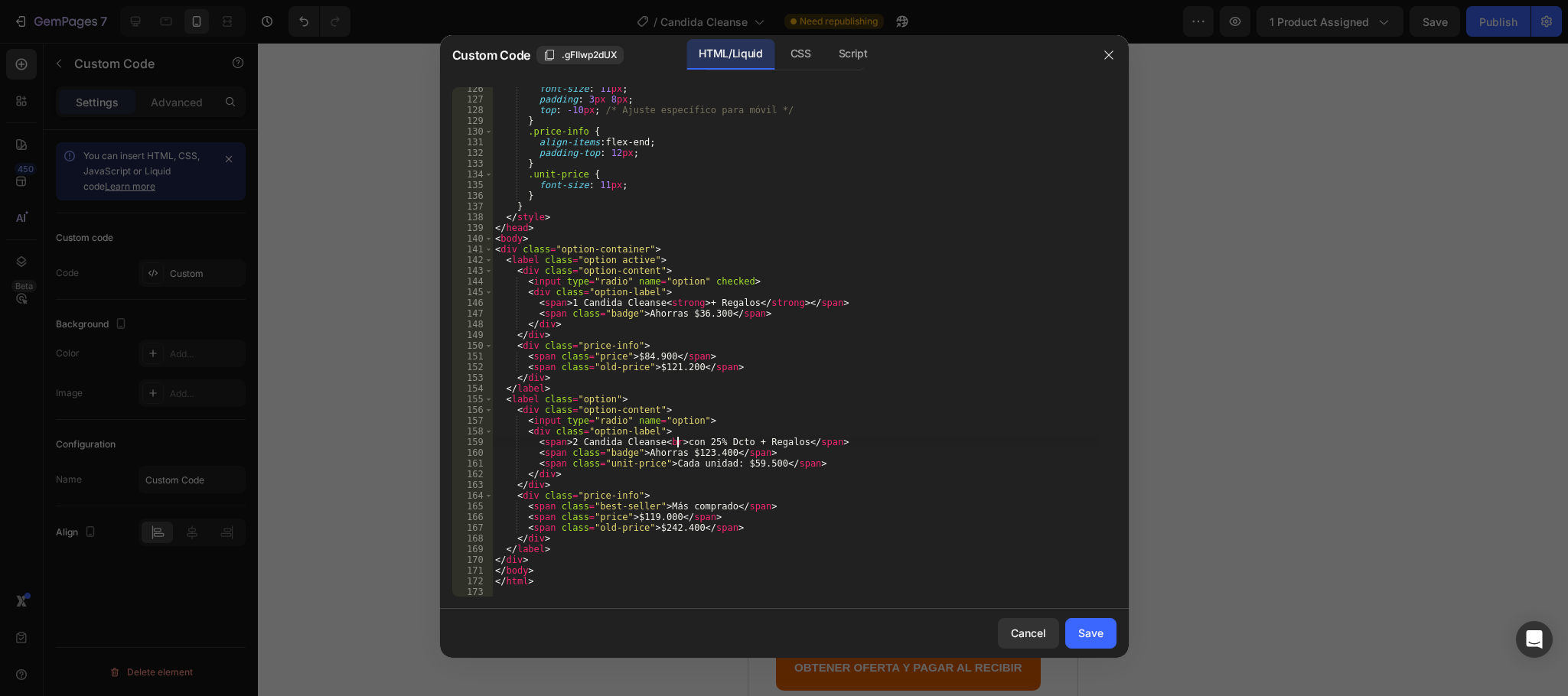
click at [657, 439] on div "font-size : 11 px ; padding : 3 px 8 px ; top : -10 px ; /* Ajuste específico p…" at bounding box center [795, 349] width 606 height 532
paste textarea "strong><"
drag, startPoint x: 830, startPoint y: 439, endPoint x: 841, endPoint y: 463, distance: 26.4
click at [830, 439] on div "font-size : 11 px ; padding : 3 px 8 px ; top : -10 px ; /* Ajuste específico p…" at bounding box center [795, 349] width 606 height 532
paste textarea "strong><"
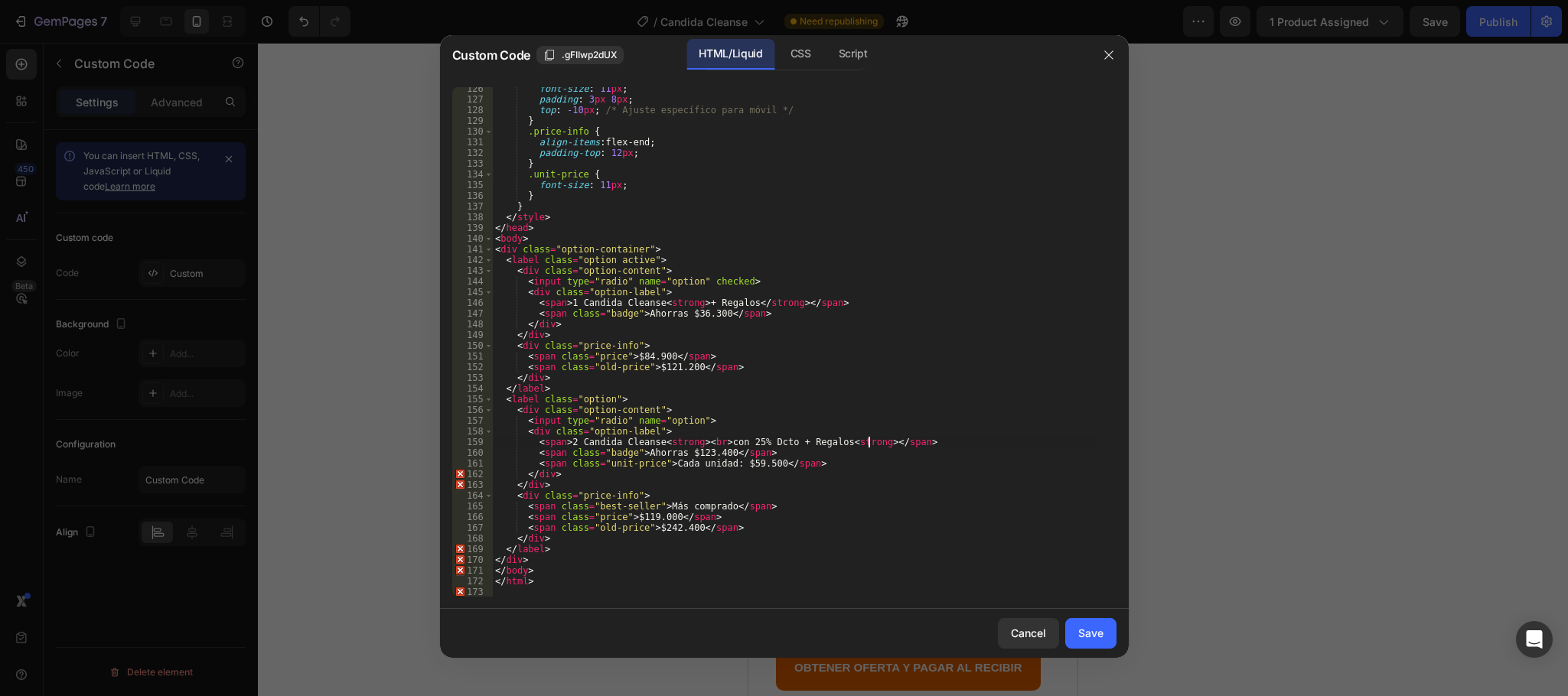
click at [833, 441] on div "font-size : 11 px ; padding : 3 px 8 px ; top : -10 px ; /* Ajuste específico p…" at bounding box center [795, 349] width 606 height 532
type textarea "<span>2 Candida Cleanse <strong><br>con 25% Dcto + Regalos</strong></span>"
click at [1094, 631] on div "Save" at bounding box center [1091, 633] width 25 height 16
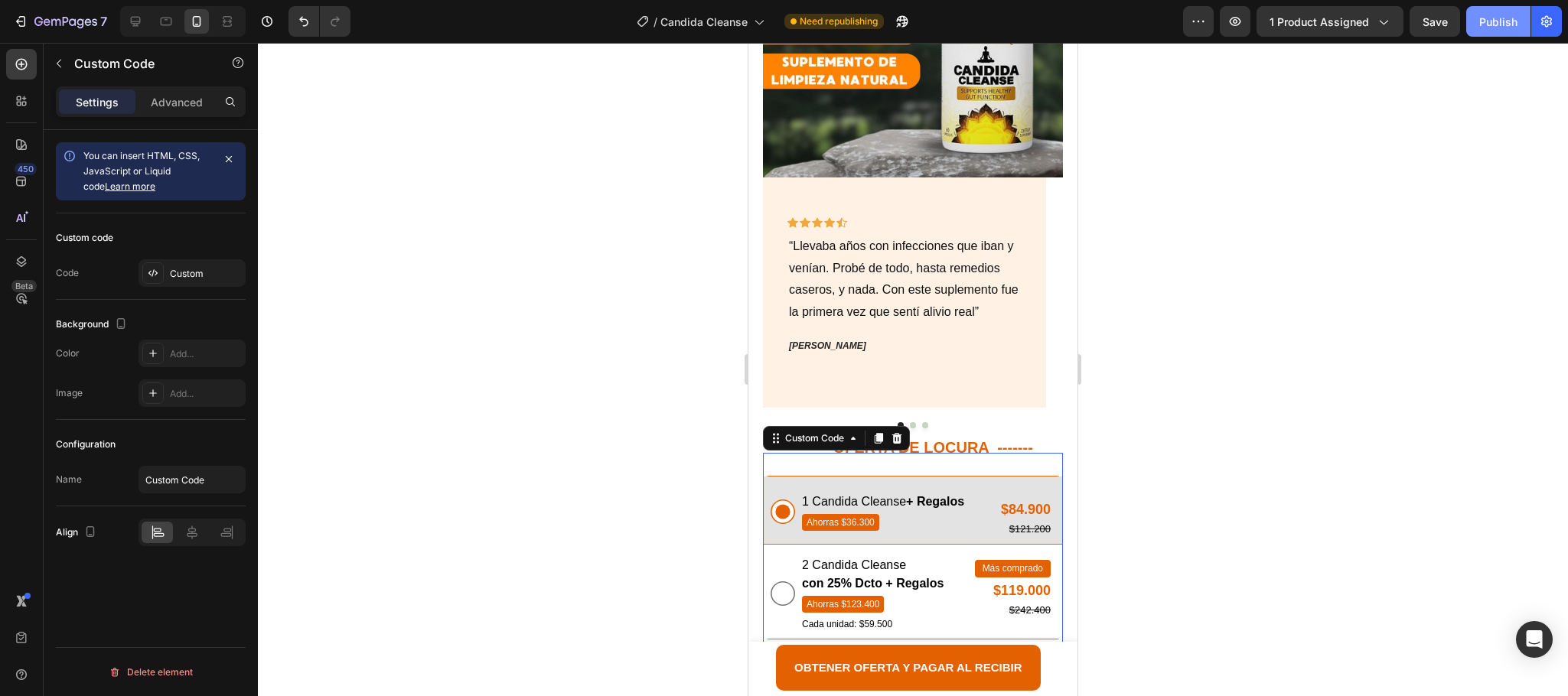
click at [1479, 25] on div "Publish" at bounding box center [1498, 22] width 38 height 16
click at [163, 260] on div "Custom" at bounding box center [192, 273] width 107 height 28
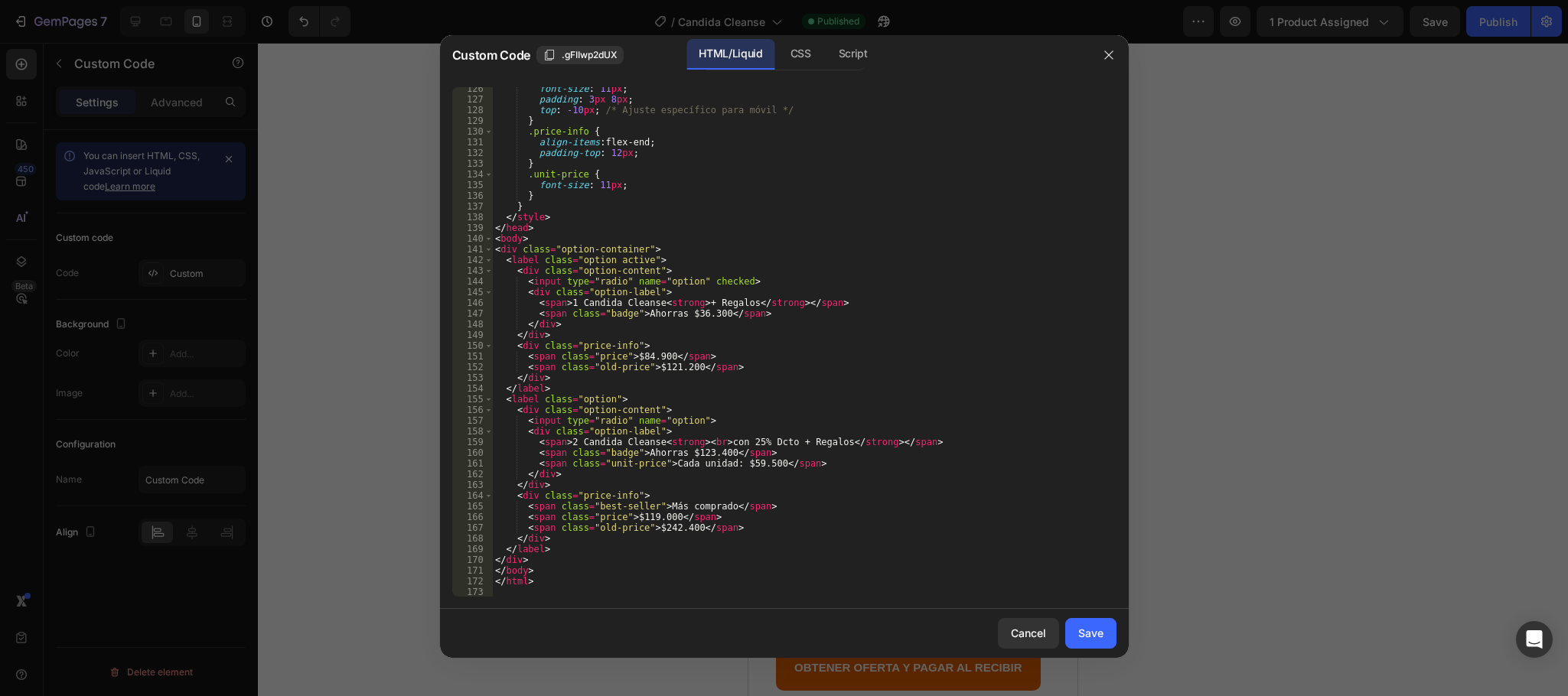
scroll to position [1343, 0]
click at [567, 439] on div "font-size : 11 px ; padding : 3 px 8 px ; top : -10 px ; /* Ajuste específico p…" at bounding box center [795, 349] width 606 height 532
paste textarea "<strong>"
click at [610, 440] on div "font-size : 11 px ; padding : 3 px 8 px ; top : -10 px ; /* Ajuste específico p…" at bounding box center [795, 349] width 606 height 532
paste textarea "<strong>"
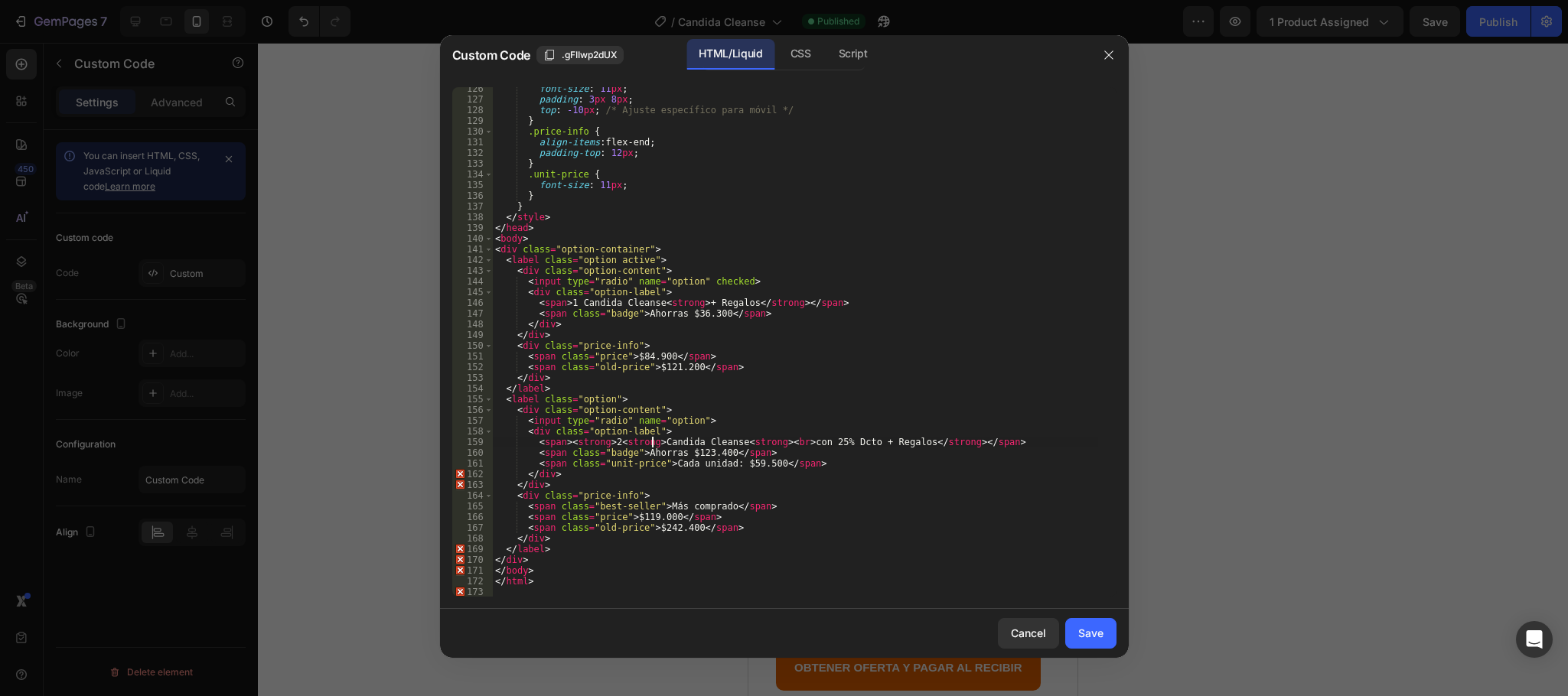
click at [616, 441] on div "font-size : 11 px ; padding : 3 px 8 px ; top : -10 px ; /* Ajuste específico p…" at bounding box center [795, 349] width 606 height 532
click at [570, 301] on div "font-size : 11 px ; padding : 3 px 8 px ; top : -10 px ; /* Ajuste específico p…" at bounding box center [795, 349] width 606 height 532
paste textarea "<strong>"
click at [565, 299] on div "font-size : 11 px ; padding : 3 px 8 px ; top : -10 px ; /* Ajuste específico p…" at bounding box center [795, 349] width 606 height 532
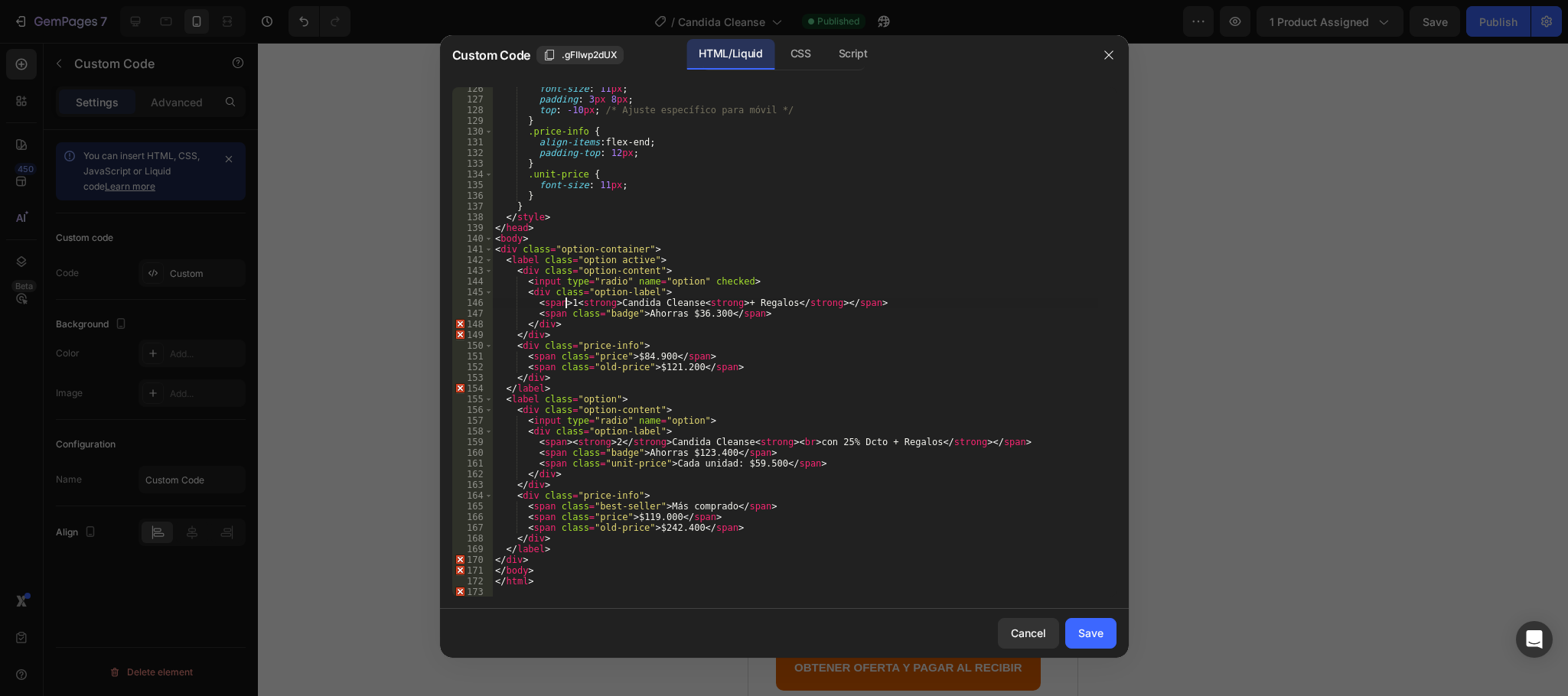
paste textarea "<strong>"
click at [616, 303] on div "font-size : 11 px ; padding : 3 px 8 px ; top : -10 px ; /* Ajuste específico p…" at bounding box center [795, 349] width 606 height 532
type textarea "<span><strong>1</strong> Candida Cleanse <strong>+ Regalos</strong></span>"
drag, startPoint x: 1097, startPoint y: 633, endPoint x: 1518, endPoint y: 322, distance: 523.4
click at [1098, 633] on div "Save" at bounding box center [1091, 633] width 25 height 16
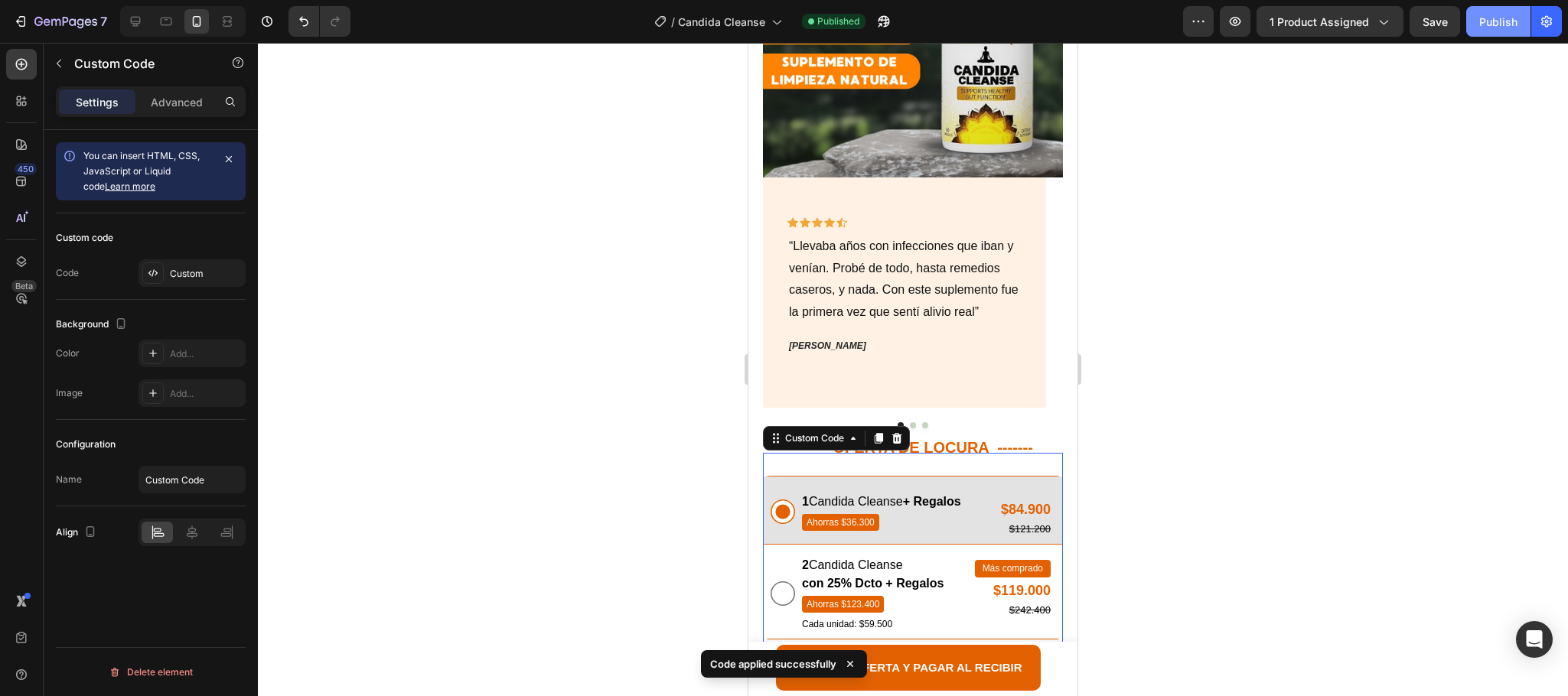
click at [1481, 19] on div "Publish" at bounding box center [1498, 22] width 38 height 16
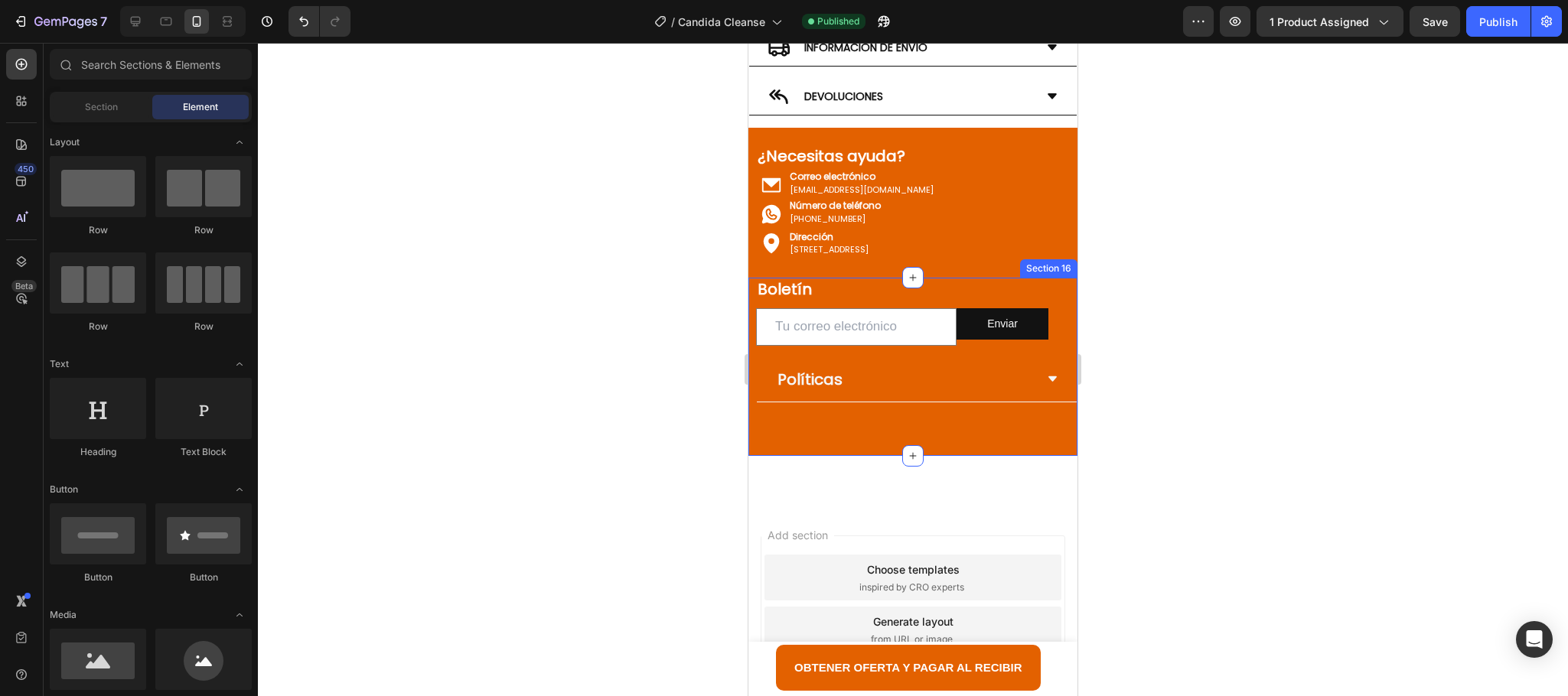
scroll to position [5578, 0]
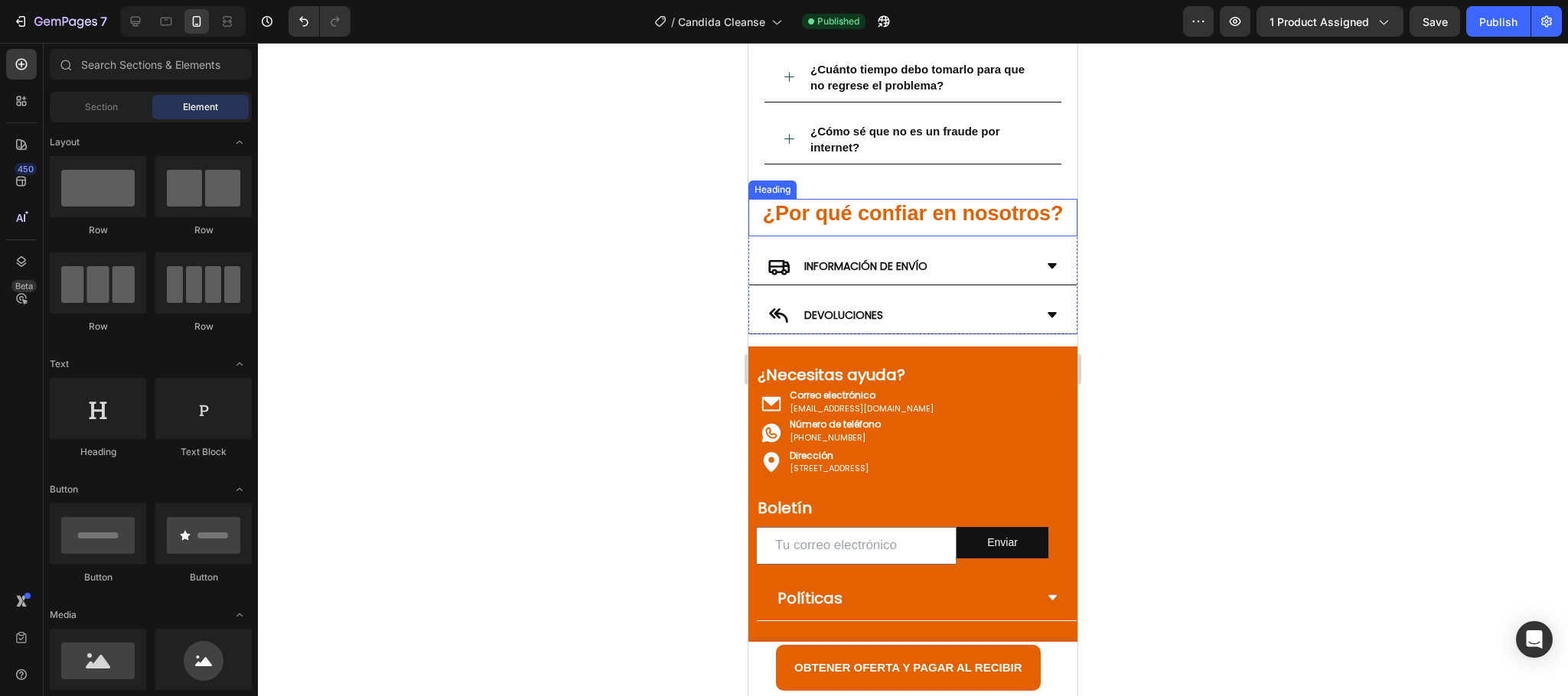
click at [1030, 225] on strong "¿Por qué confiar en nosotros?" at bounding box center [912, 213] width 301 height 23
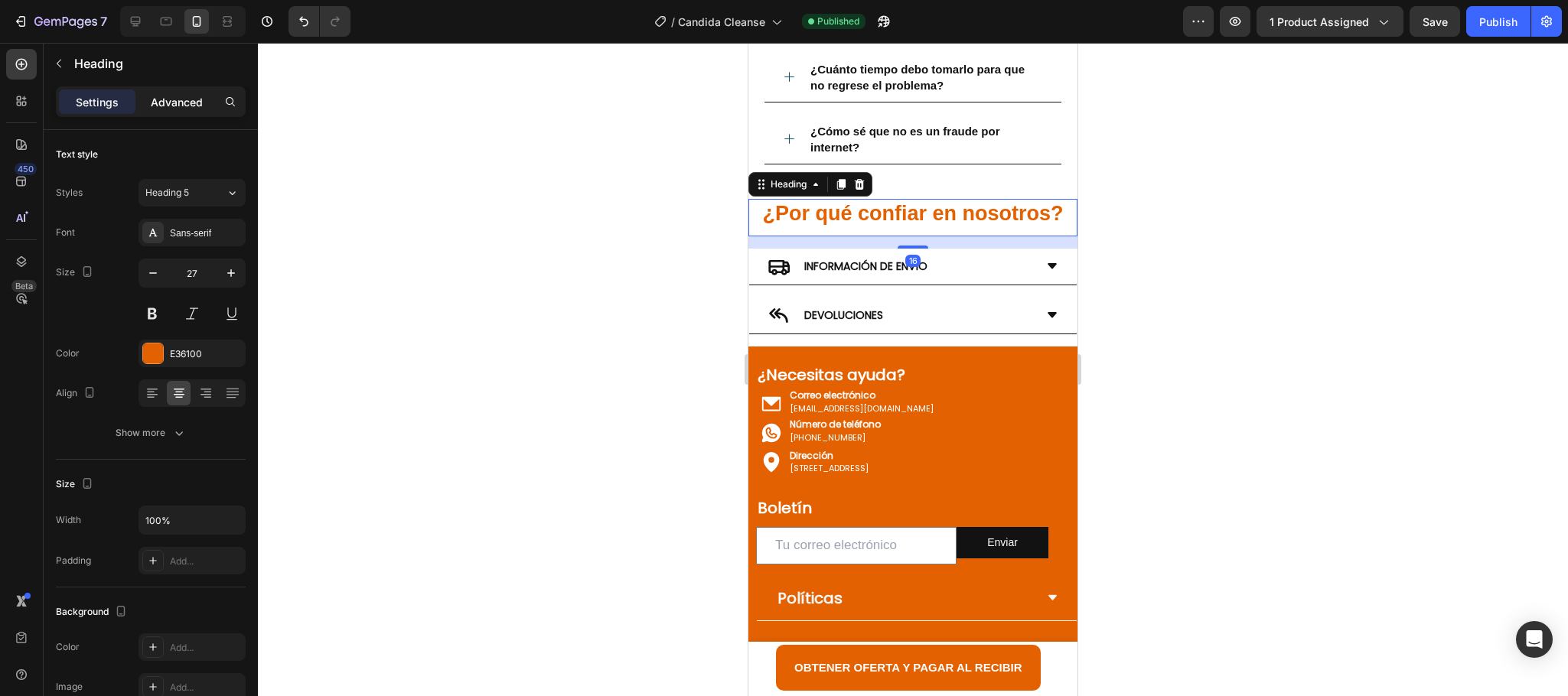
click at [186, 107] on p "Advanced" at bounding box center [177, 102] width 52 height 16
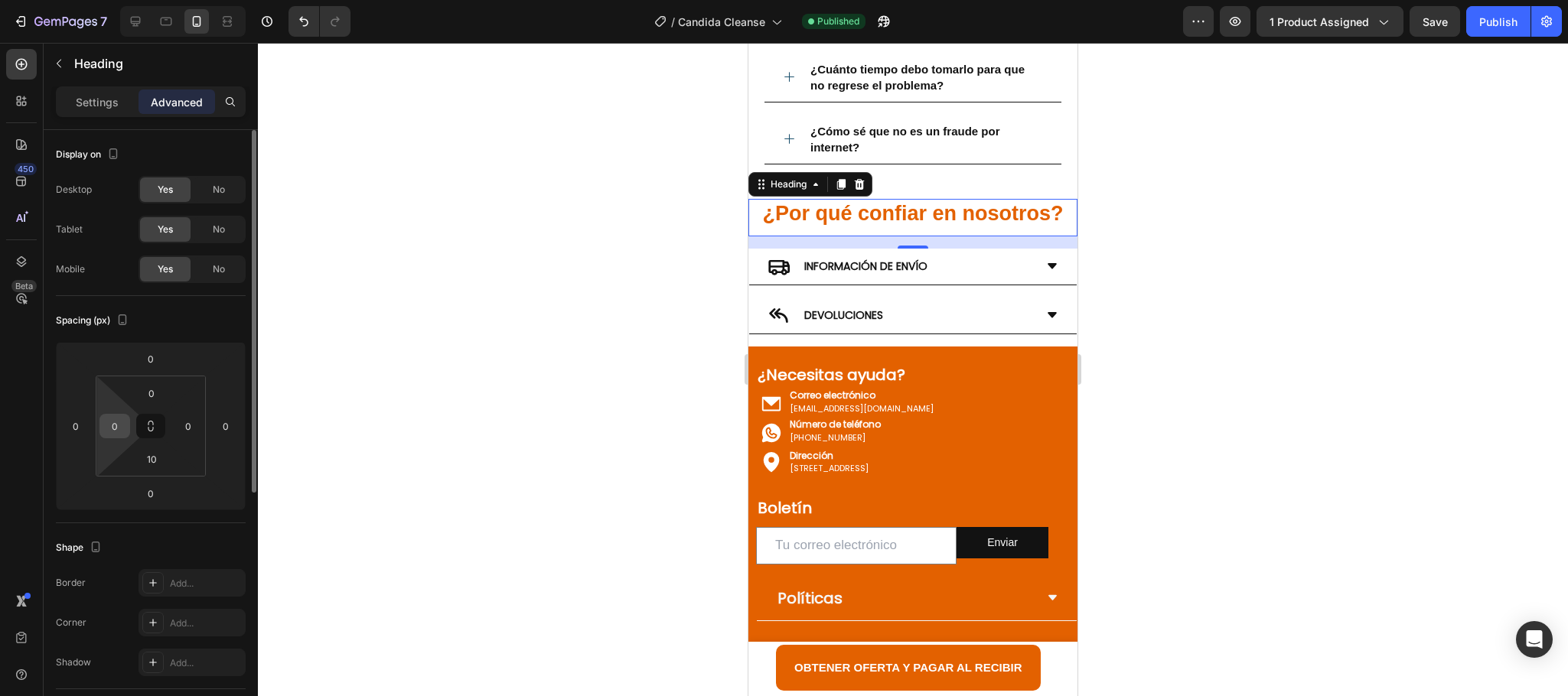
click at [117, 429] on input "0" at bounding box center [115, 426] width 23 height 23
type input "6"
click at [185, 423] on input "0" at bounding box center [188, 426] width 23 height 23
type input "16"
click at [114, 424] on input "6" at bounding box center [115, 426] width 23 height 23
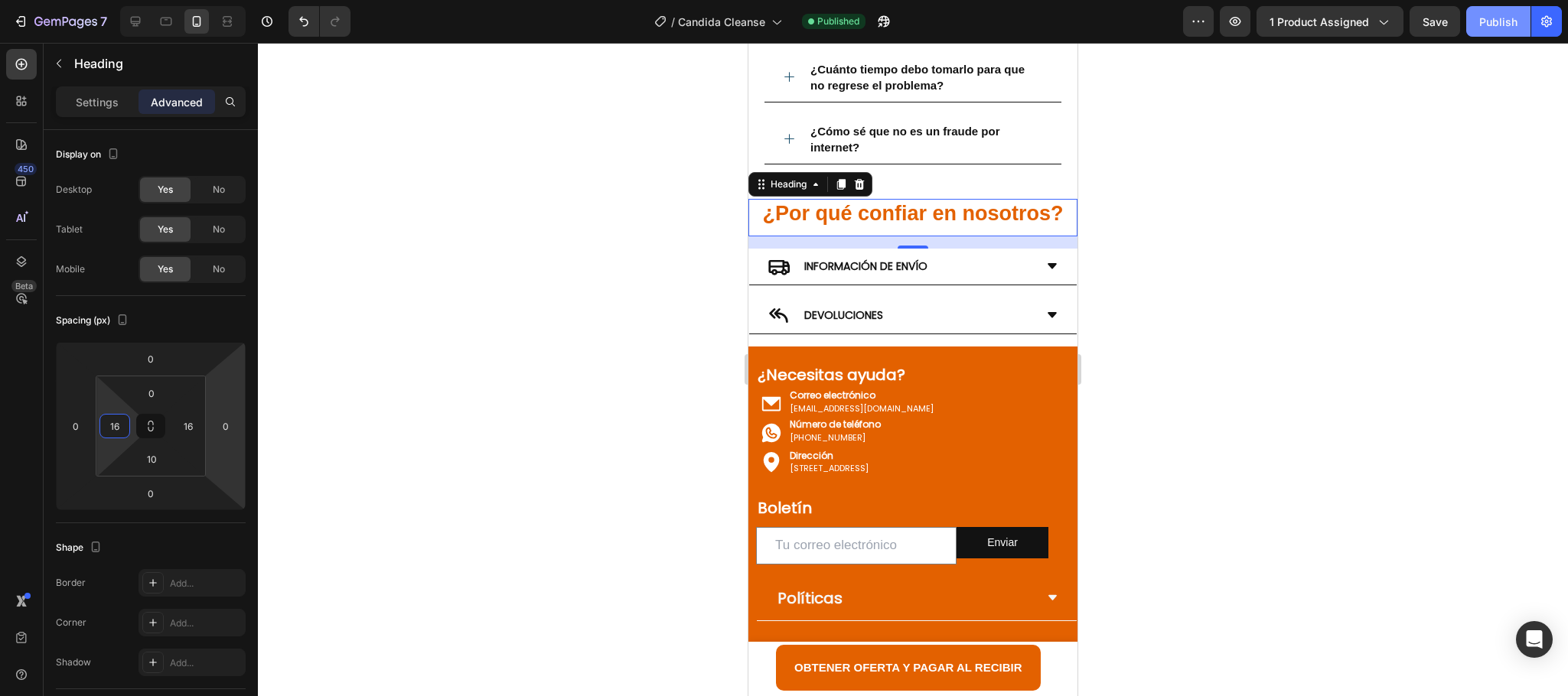
type input "16"
click at [1492, 21] on div "Publish" at bounding box center [1498, 22] width 38 height 16
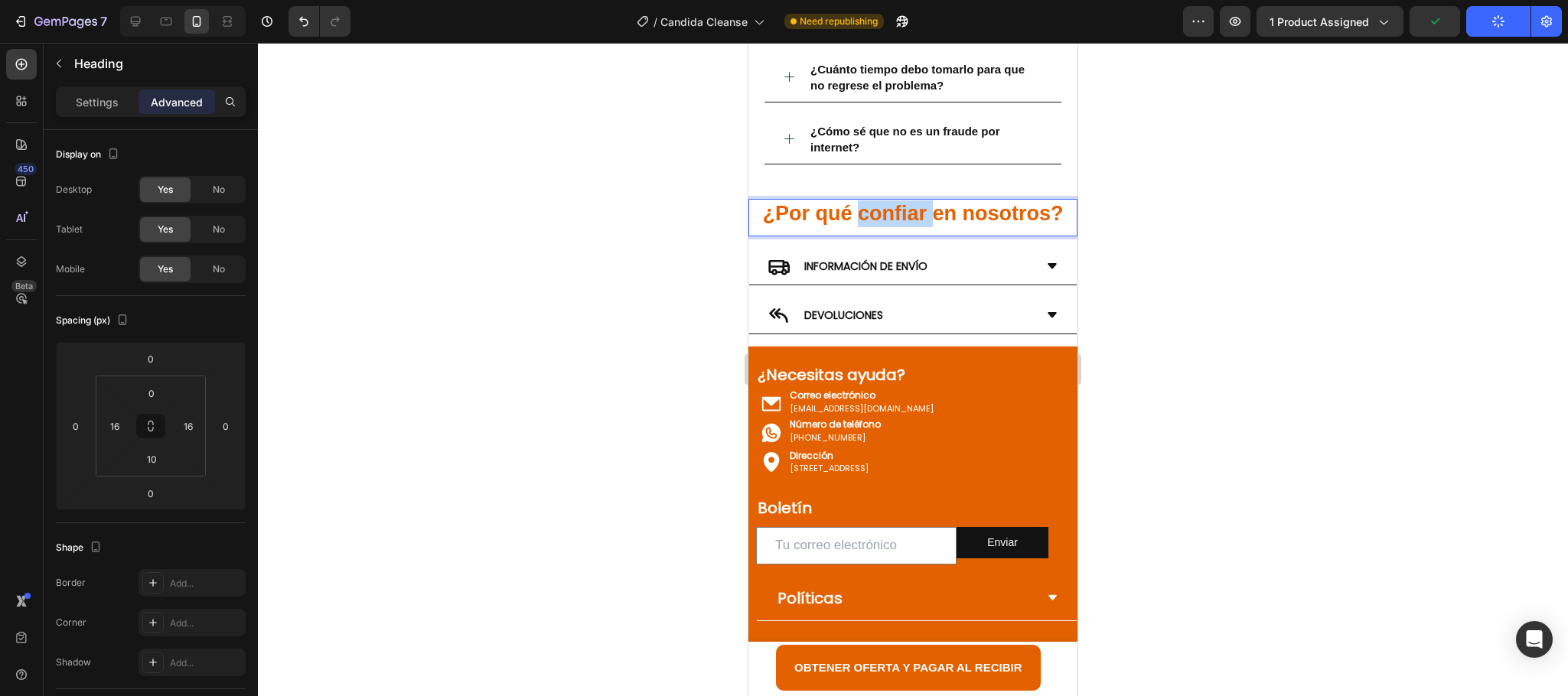
click at [939, 225] on strong "¿Por qué confiar en nosotros?" at bounding box center [912, 213] width 301 height 23
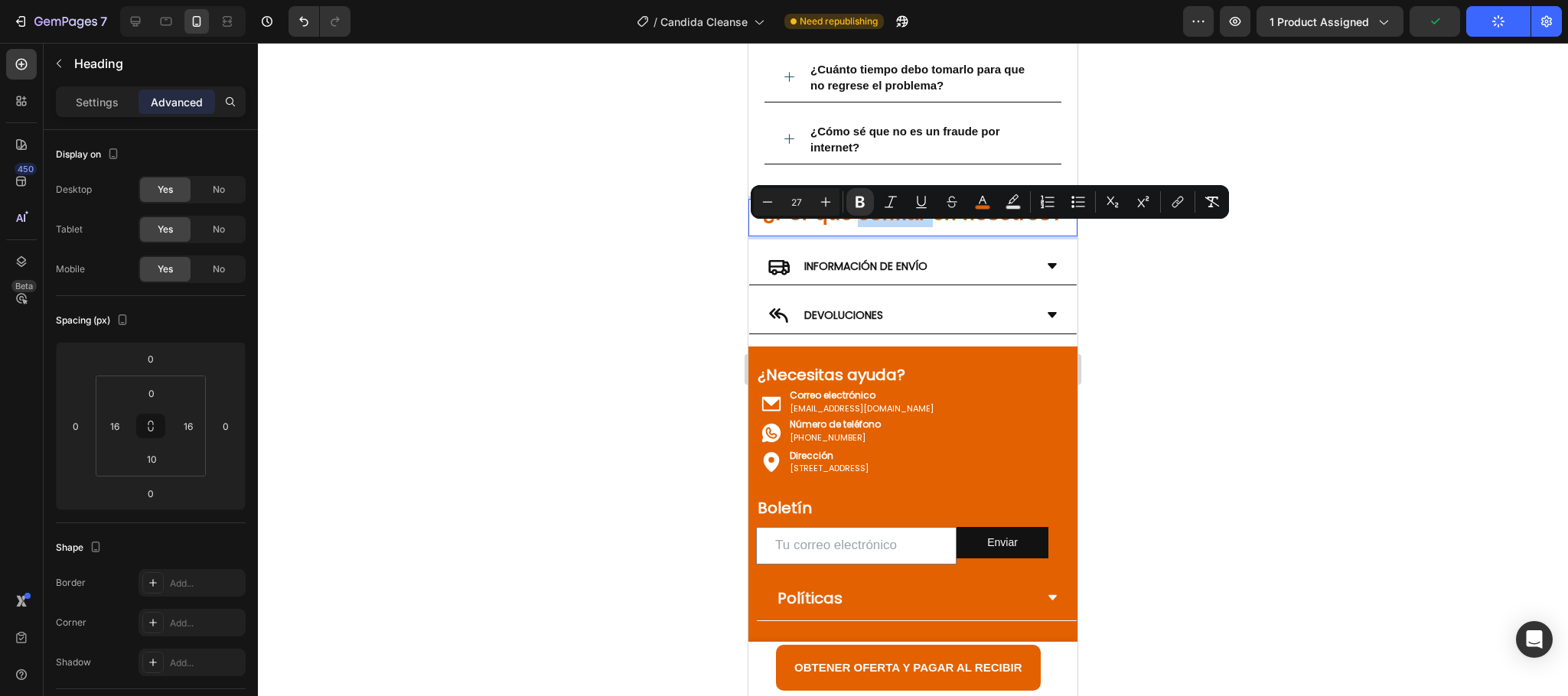
click at [915, 225] on strong "¿Por qué confiar en nosotros?" at bounding box center [912, 213] width 301 height 23
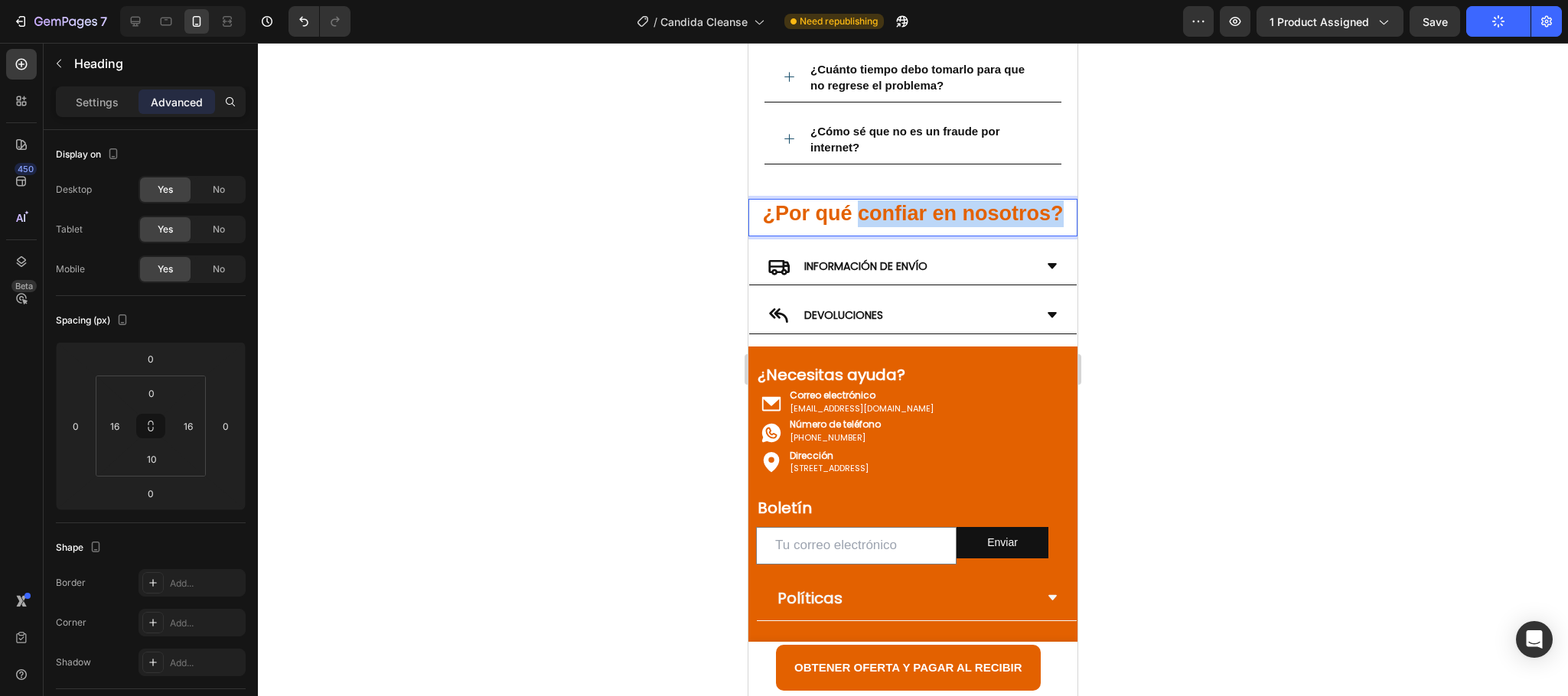
drag, startPoint x: 903, startPoint y: 237, endPoint x: 981, endPoint y: 267, distance: 83.6
click at [979, 227] on p "¿Por qué confiar en nosotros?" at bounding box center [912, 214] width 301 height 27
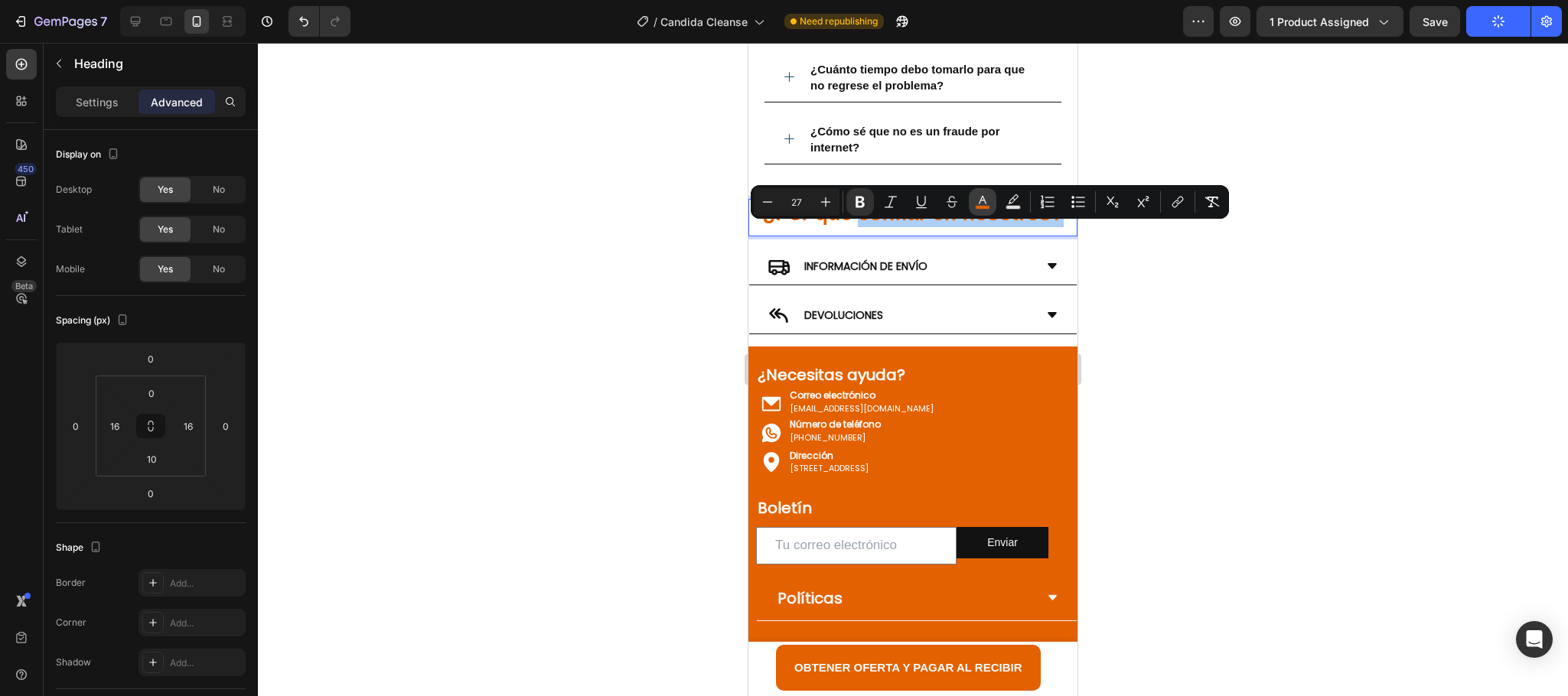
click at [985, 200] on icon "Editor contextual toolbar" at bounding box center [983, 202] width 15 height 15
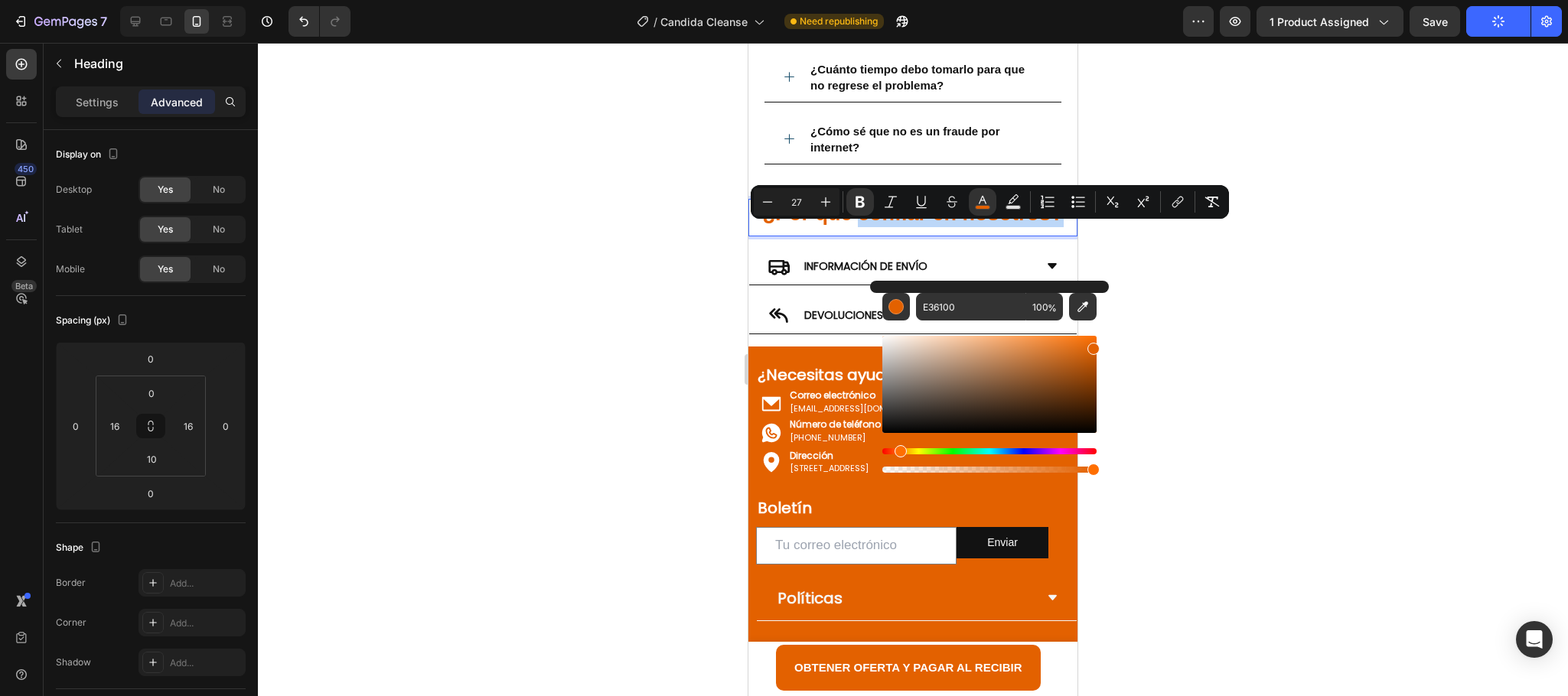
click at [946, 225] on strong "¿Por qué confiar en nosotros?" at bounding box center [912, 213] width 301 height 23
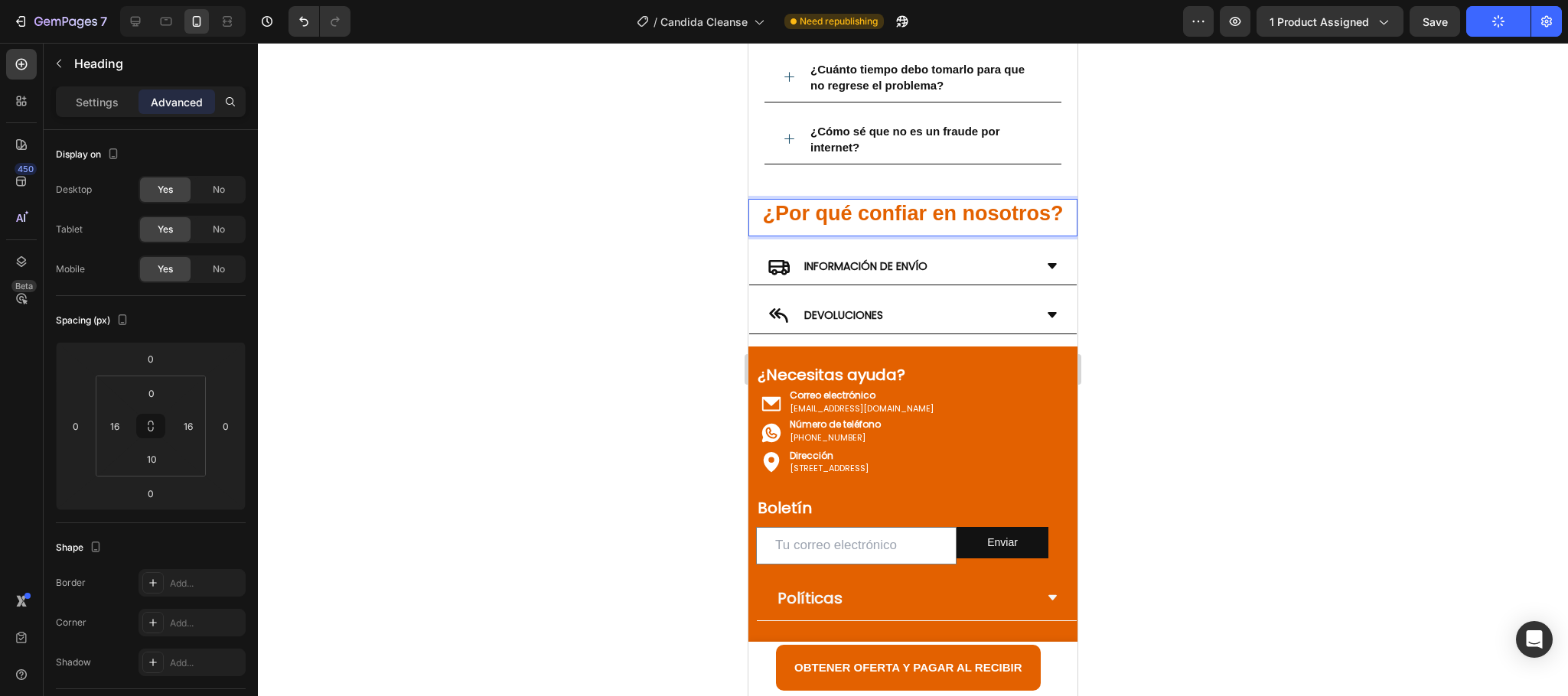
click at [983, 227] on p "¿Por qué confiar en nosotros?" at bounding box center [912, 214] width 301 height 27
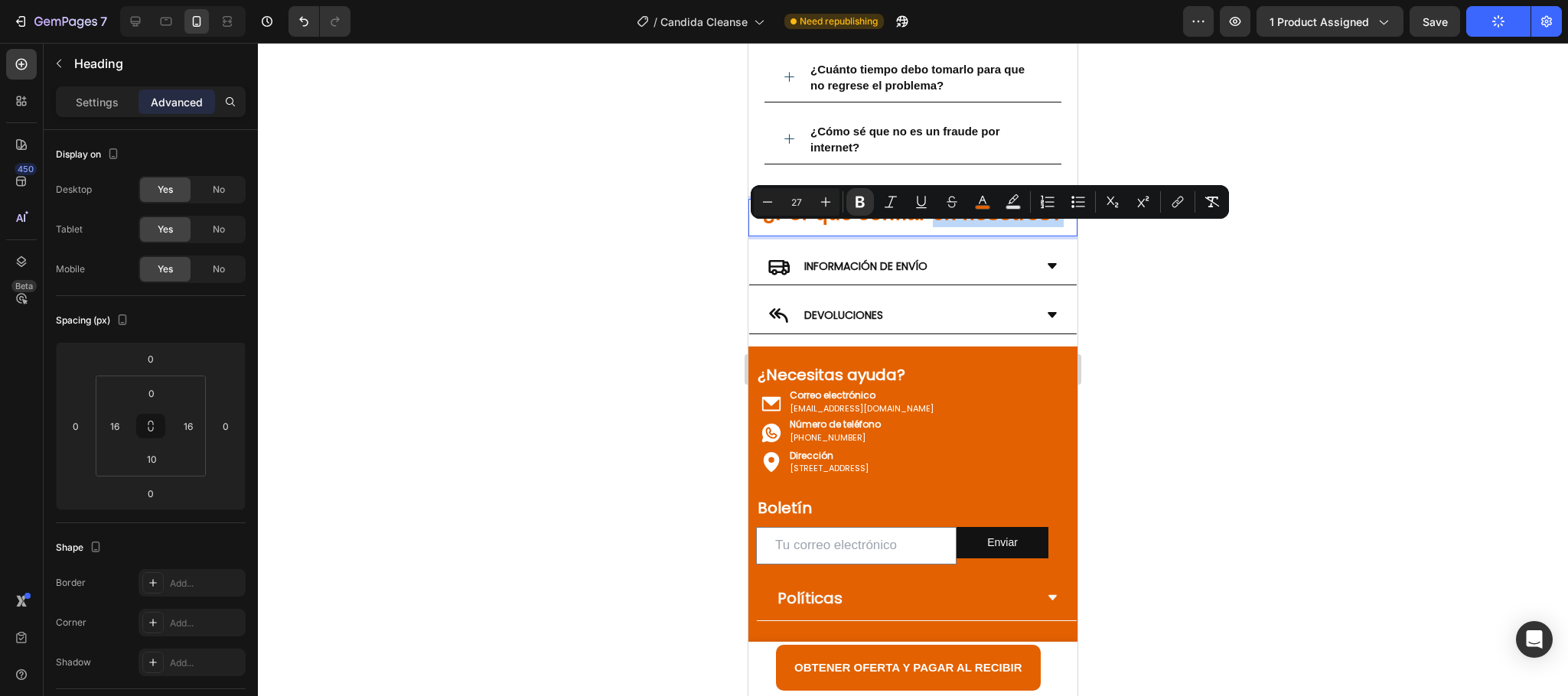
drag, startPoint x: 975, startPoint y: 234, endPoint x: 999, endPoint y: 252, distance: 30.0
click at [999, 227] on p "¿Por qué confiar en nosotros?" at bounding box center [912, 214] width 301 height 27
click at [981, 200] on icon "Editor contextual toolbar" at bounding box center [983, 200] width 8 height 8
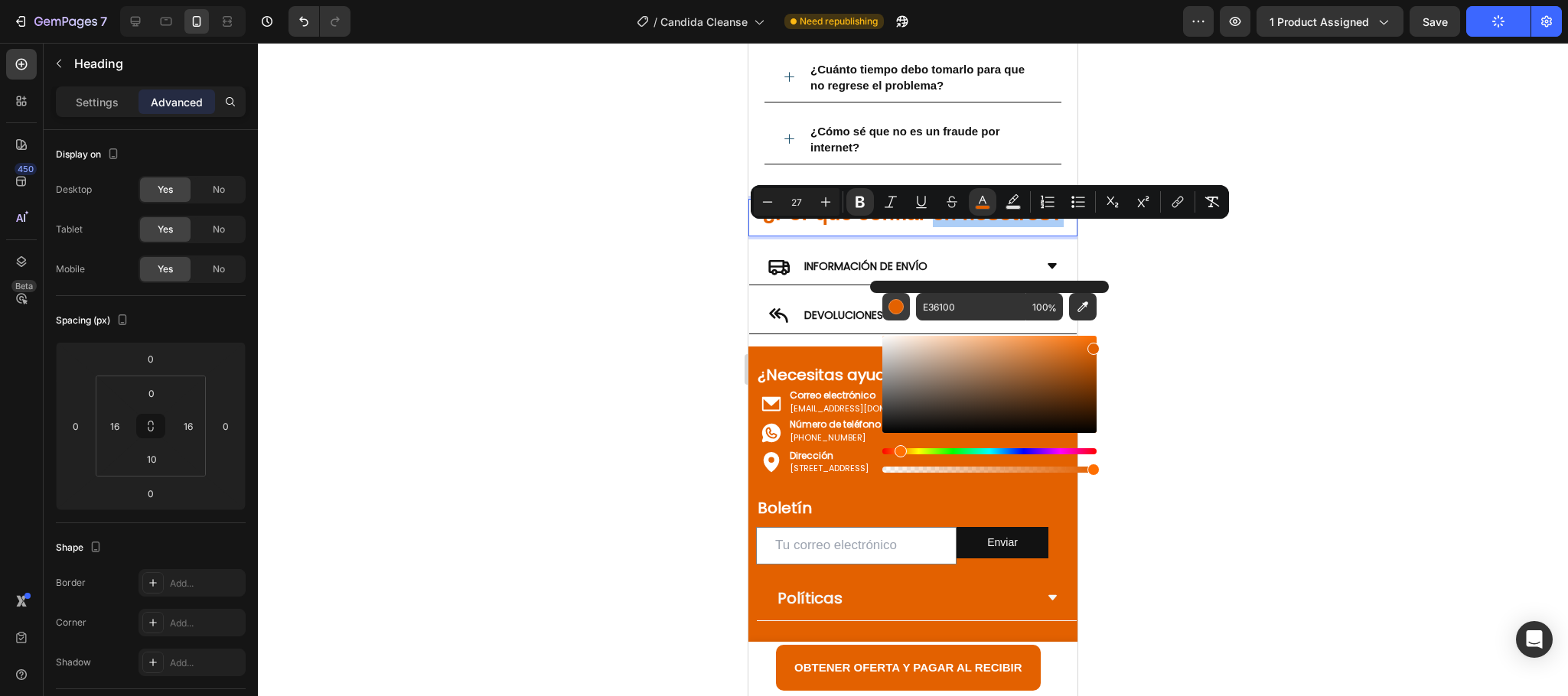
click at [894, 294] on button "Editor contextual toolbar" at bounding box center [895, 306] width 28 height 28
drag, startPoint x: 891, startPoint y: 425, endPoint x: 871, endPoint y: 457, distance: 37.7
click at [871, 455] on div "E36100 100 %" at bounding box center [990, 378] width 239 height 195
type input "000000"
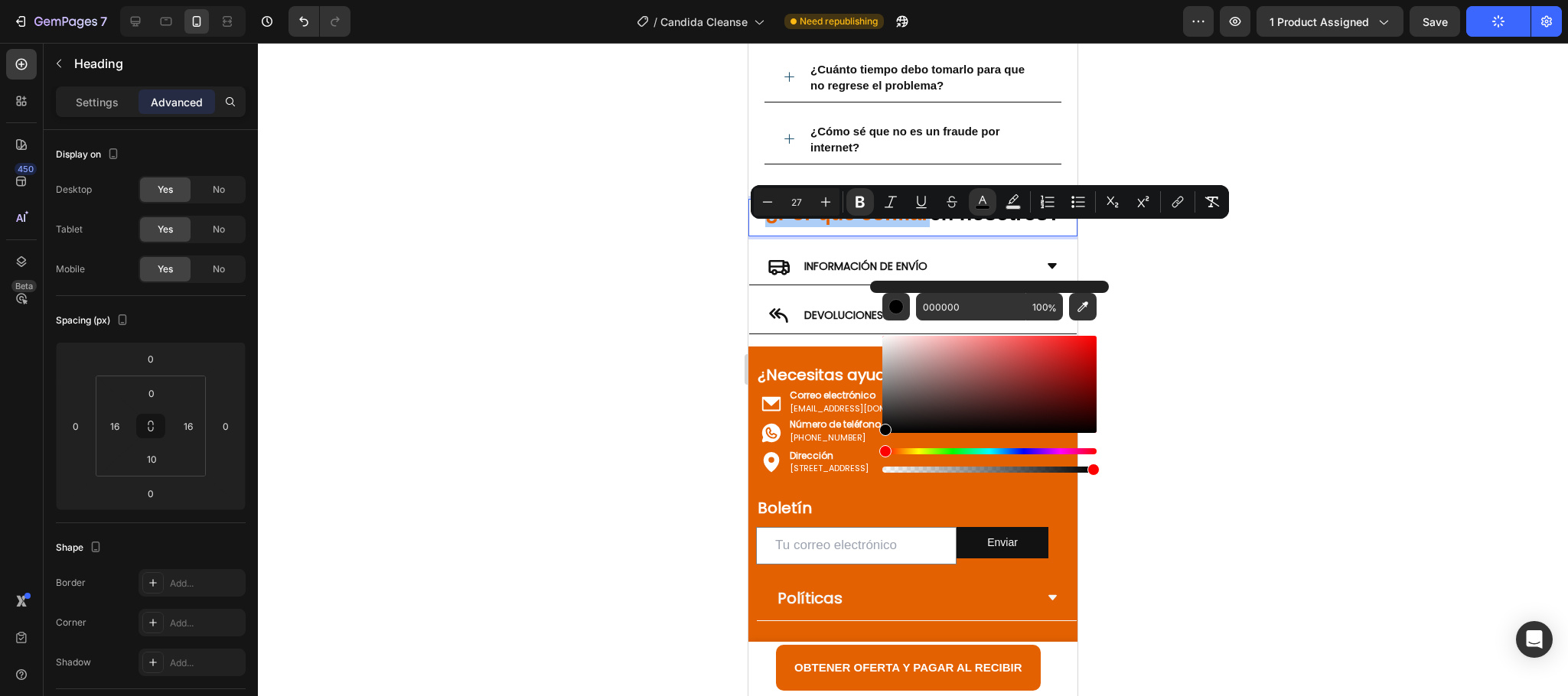
click at [1447, 142] on div at bounding box center [912, 369] width 1310 height 653
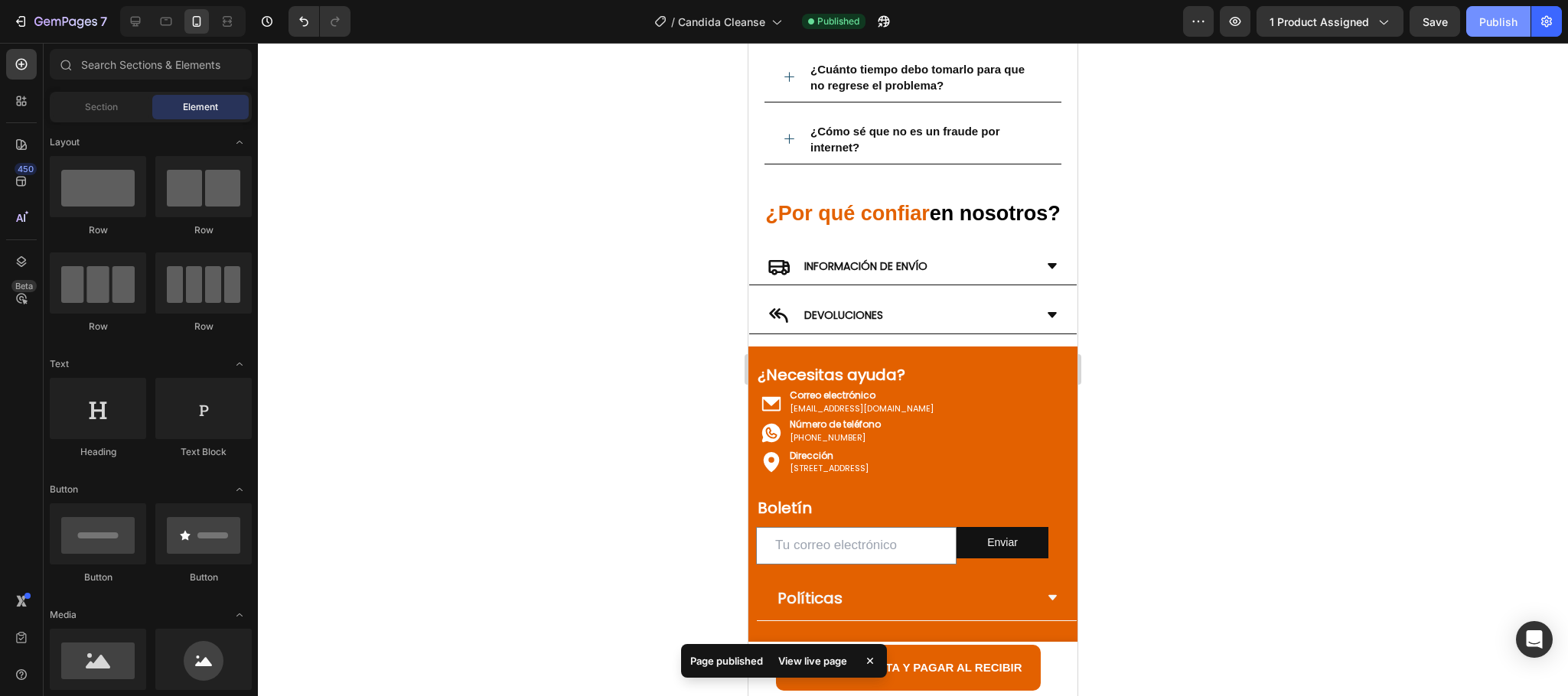
click at [1500, 20] on div "Publish" at bounding box center [1498, 22] width 38 height 16
click at [1020, 227] on p "⁠⁠⁠⁠⁠⁠⁠ ¿Por qué confiar en nosotros?" at bounding box center [912, 214] width 301 height 27
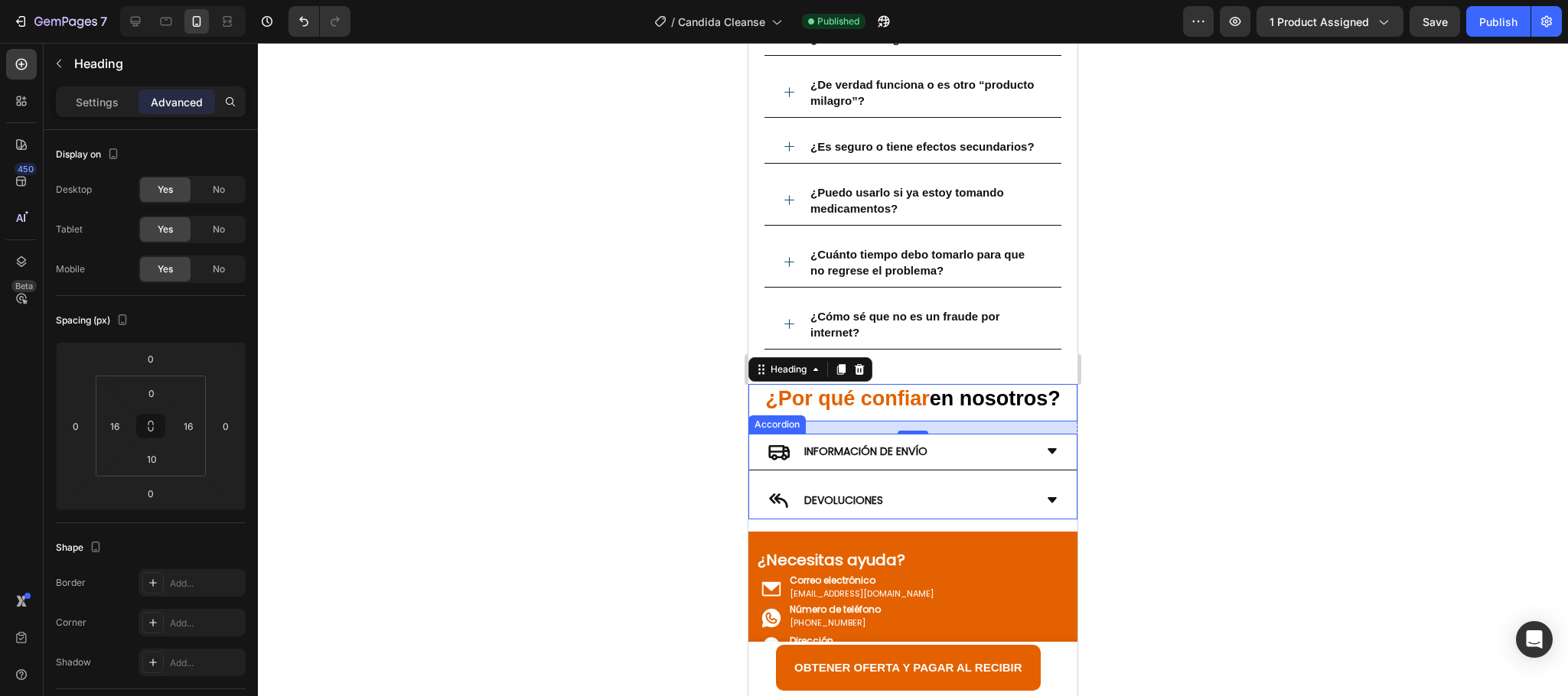
scroll to position [5119, 0]
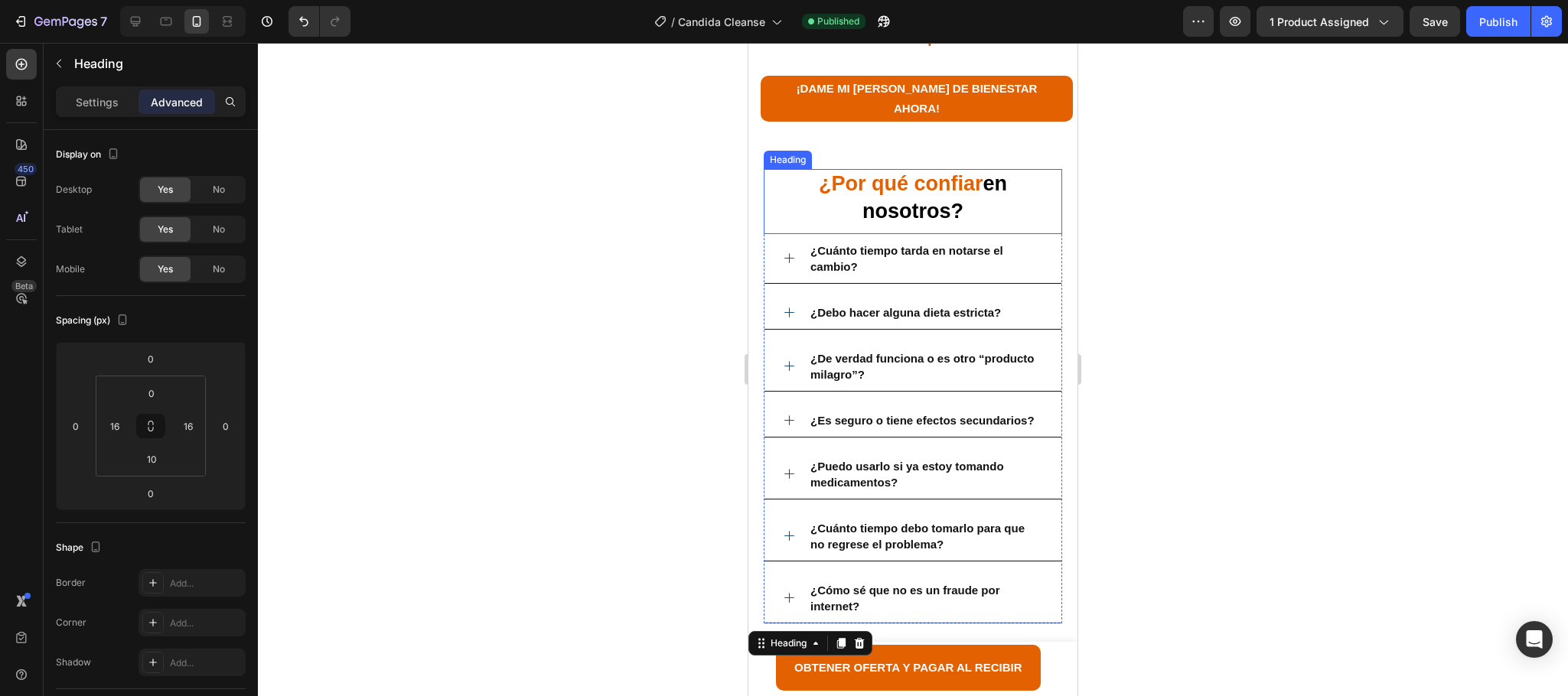
click at [932, 204] on strong "en nosotros?" at bounding box center [935, 197] width 145 height 50
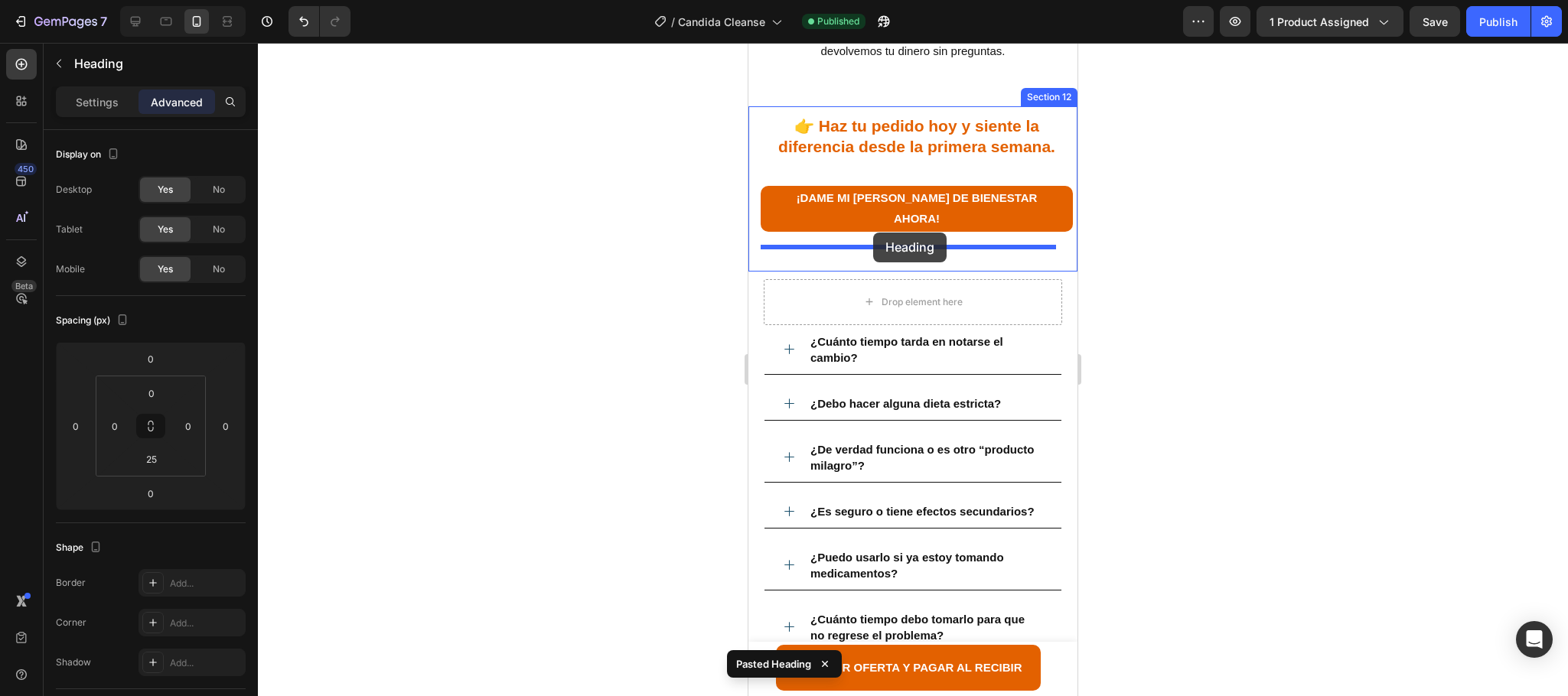
scroll to position [5004, 0]
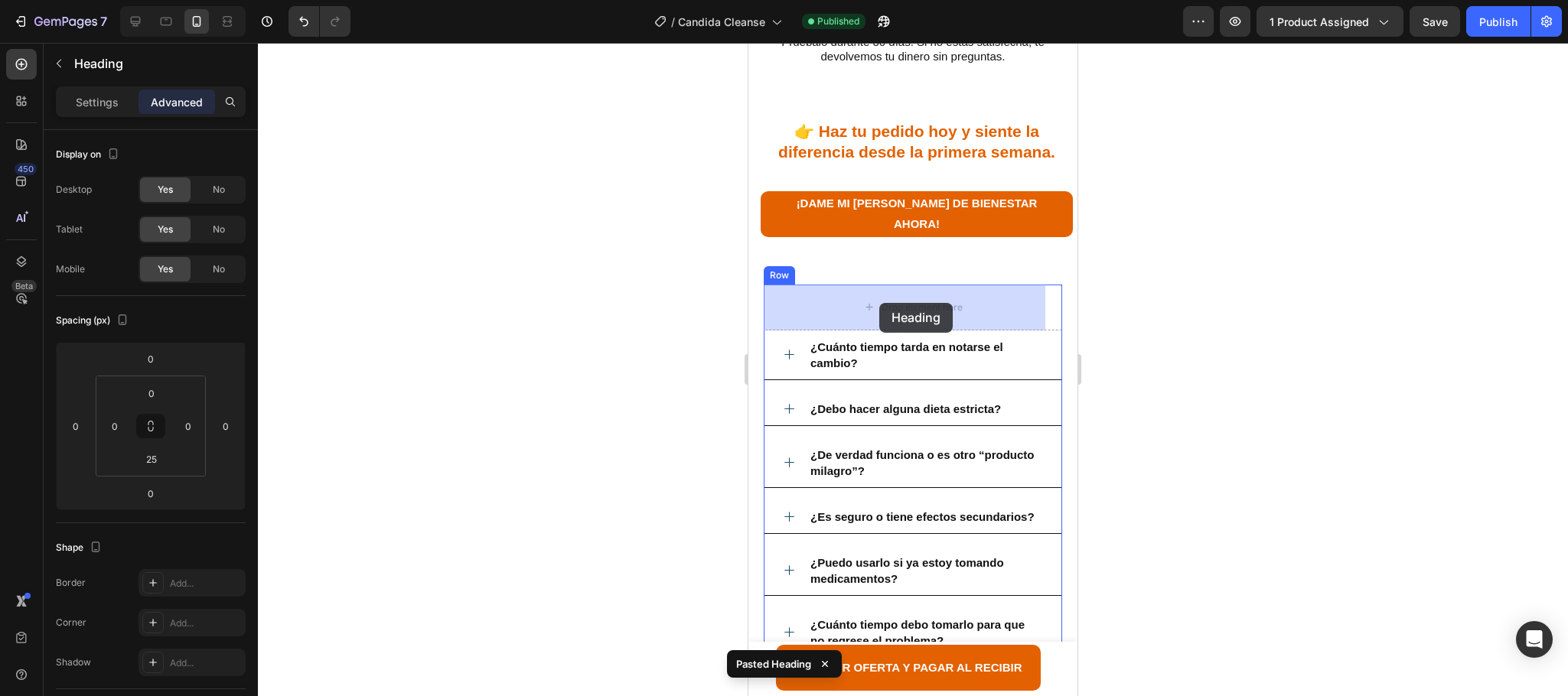
drag, startPoint x: 788, startPoint y: 273, endPoint x: 880, endPoint y: 285, distance: 92.8
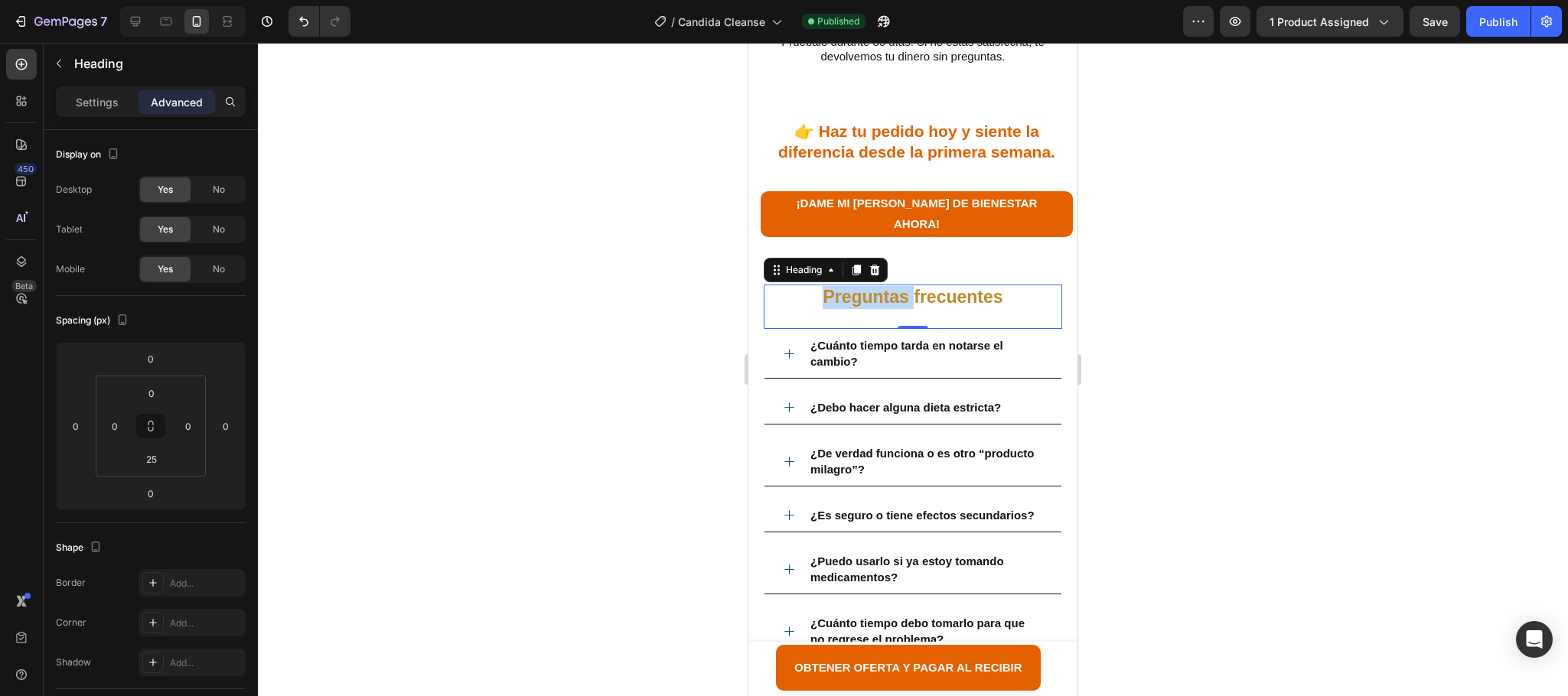
click at [885, 296] on strong "Preguntas frecuentes" at bounding box center [912, 297] width 179 height 20
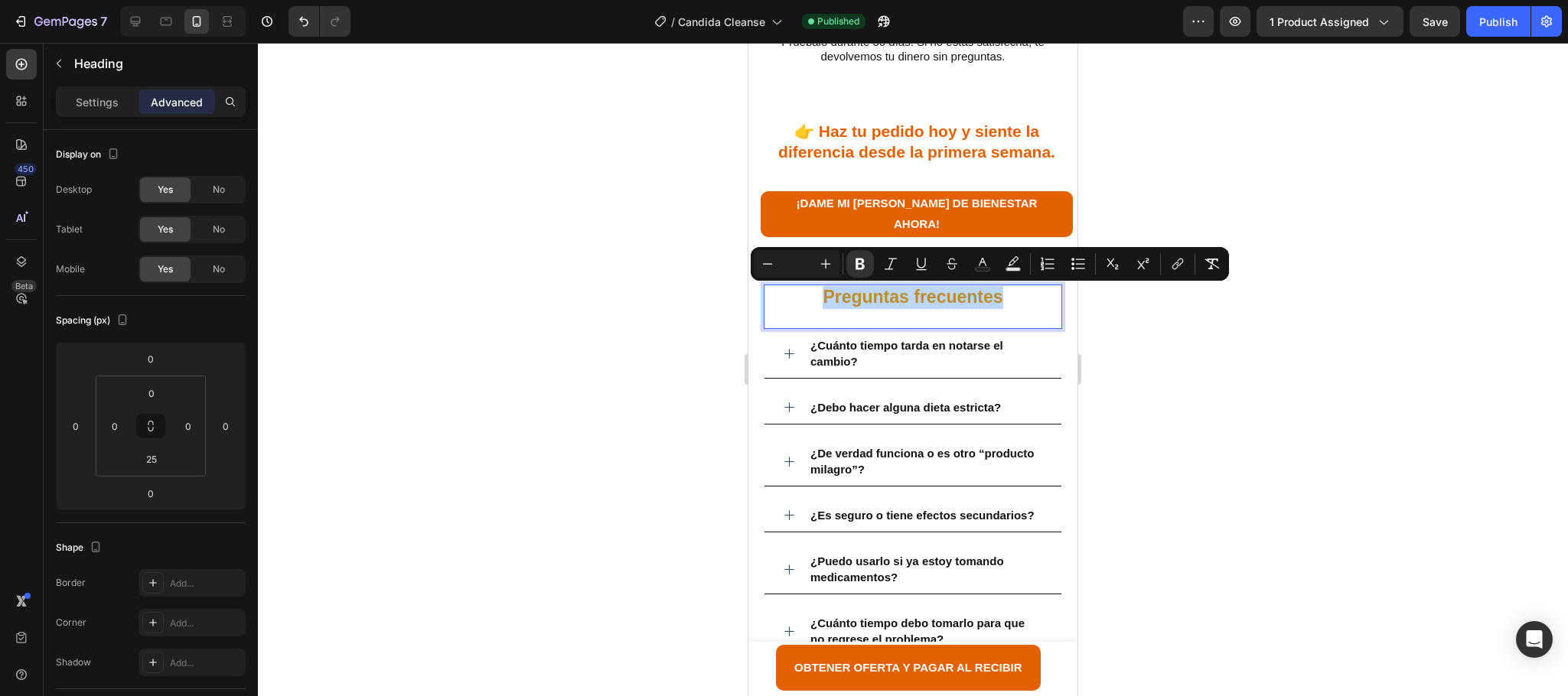
click at [891, 292] on strong "Preguntas frecuentes" at bounding box center [912, 297] width 179 height 20
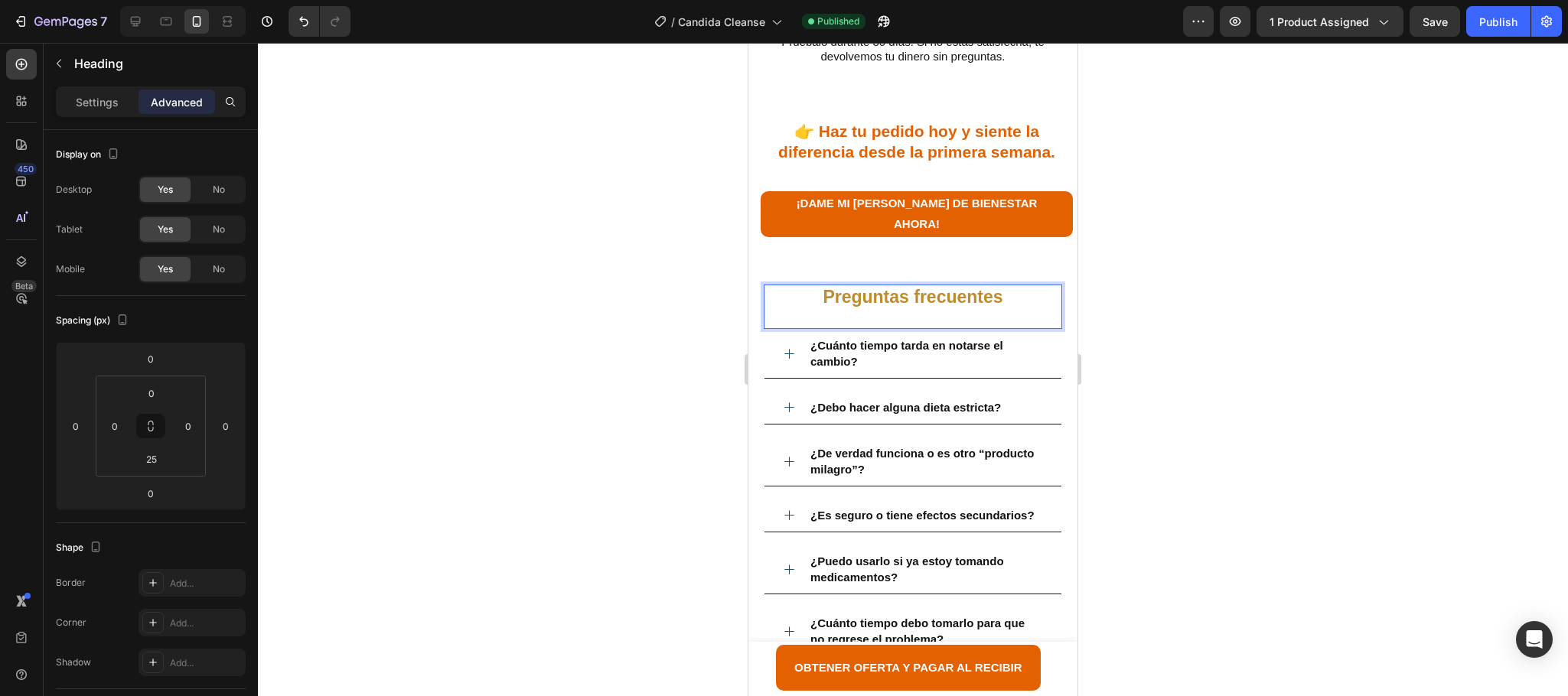
click at [887, 296] on strong "Preguntas frecuentes" at bounding box center [912, 297] width 179 height 20
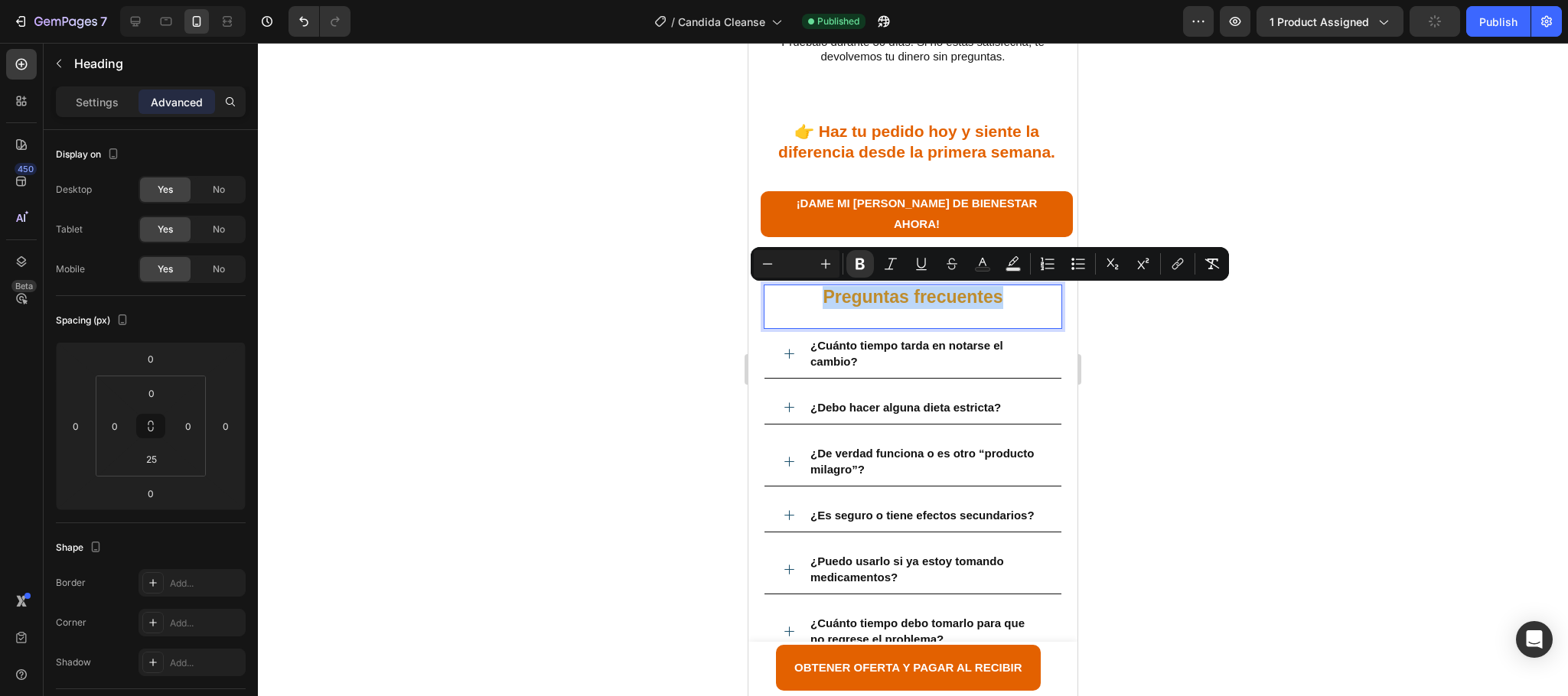
click at [887, 296] on strong "Preguntas frecuentes" at bounding box center [912, 297] width 179 height 20
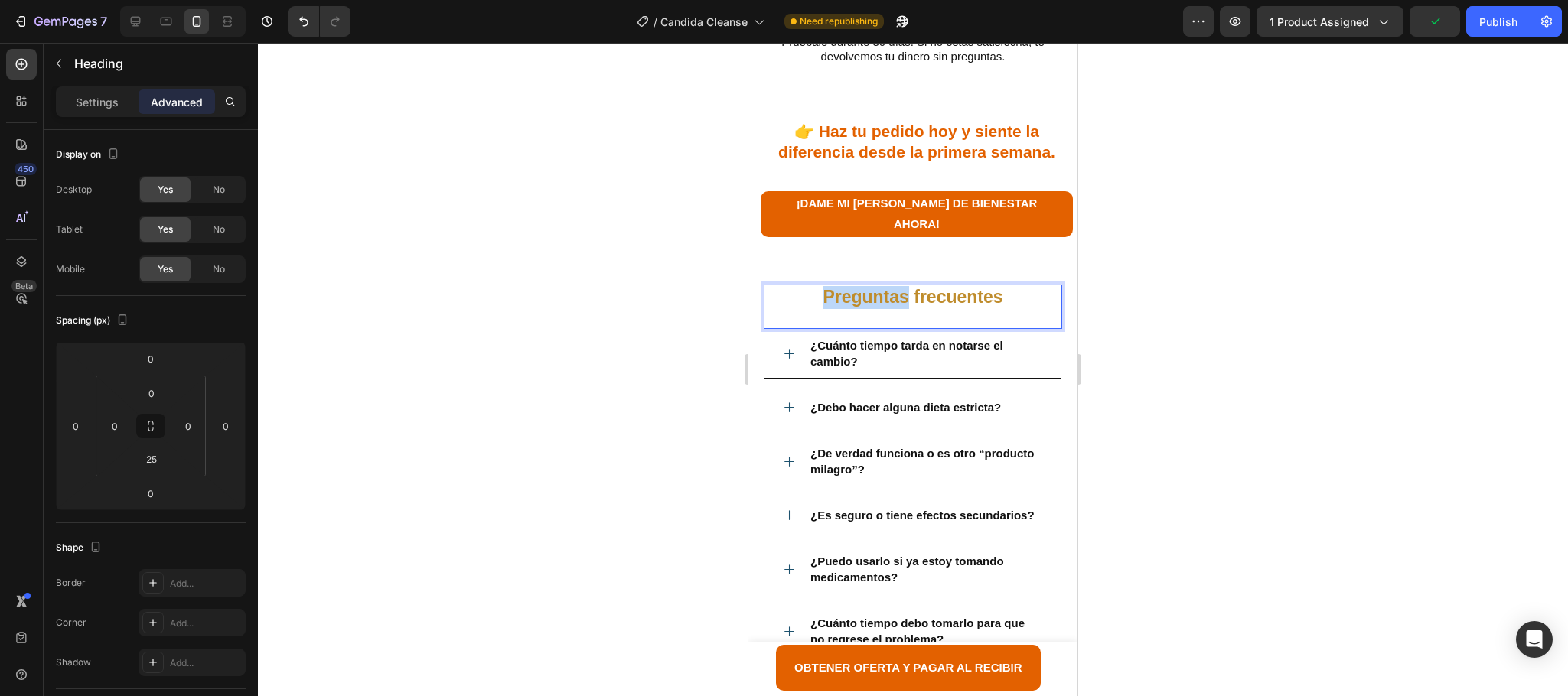
drag, startPoint x: 901, startPoint y: 297, endPoint x: 1490, endPoint y: 341, distance: 590.6
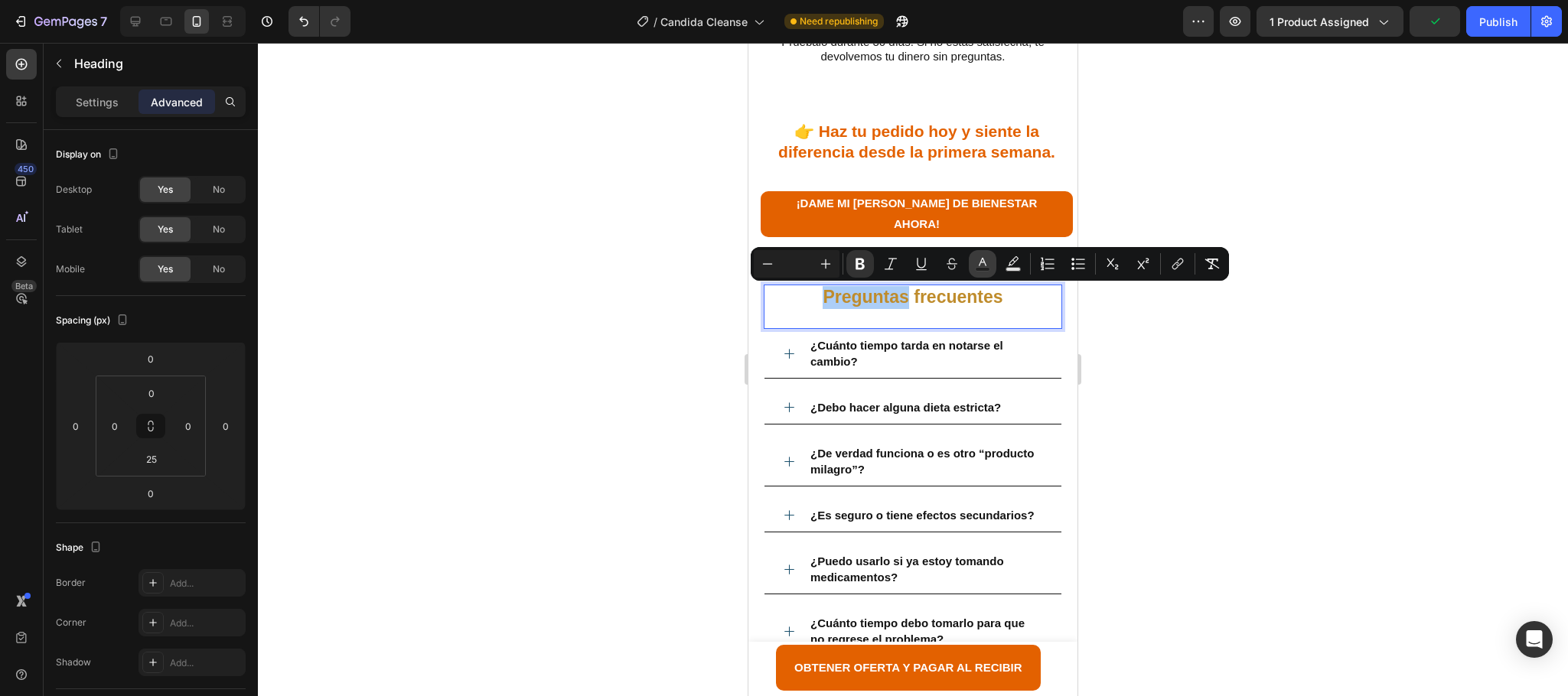
click at [987, 257] on icon "Editor contextual toolbar" at bounding box center [983, 264] width 15 height 15
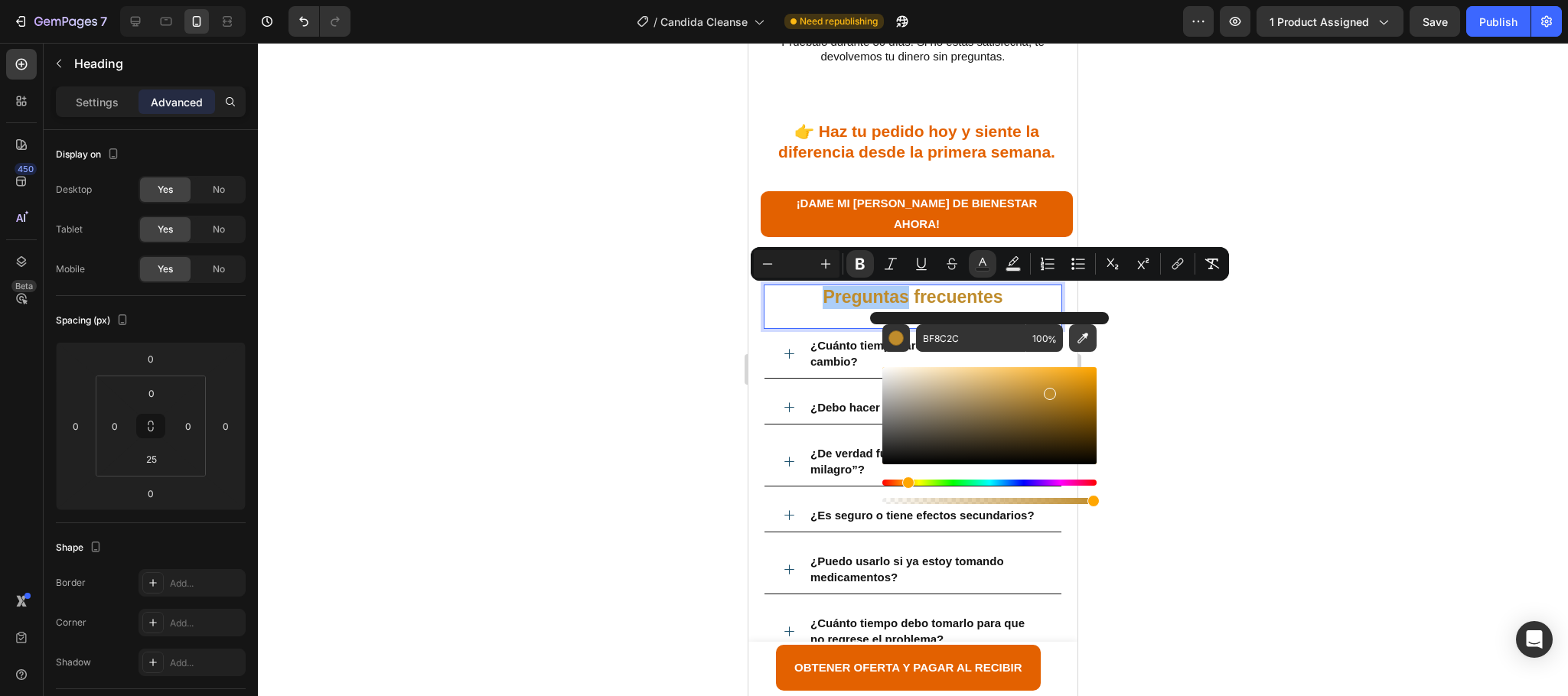
drag, startPoint x: 1081, startPoint y: 334, endPoint x: 1075, endPoint y: 345, distance: 12.5
click at [1078, 338] on icon "Editor contextual toolbar" at bounding box center [1082, 337] width 15 height 15
type input "E36100"
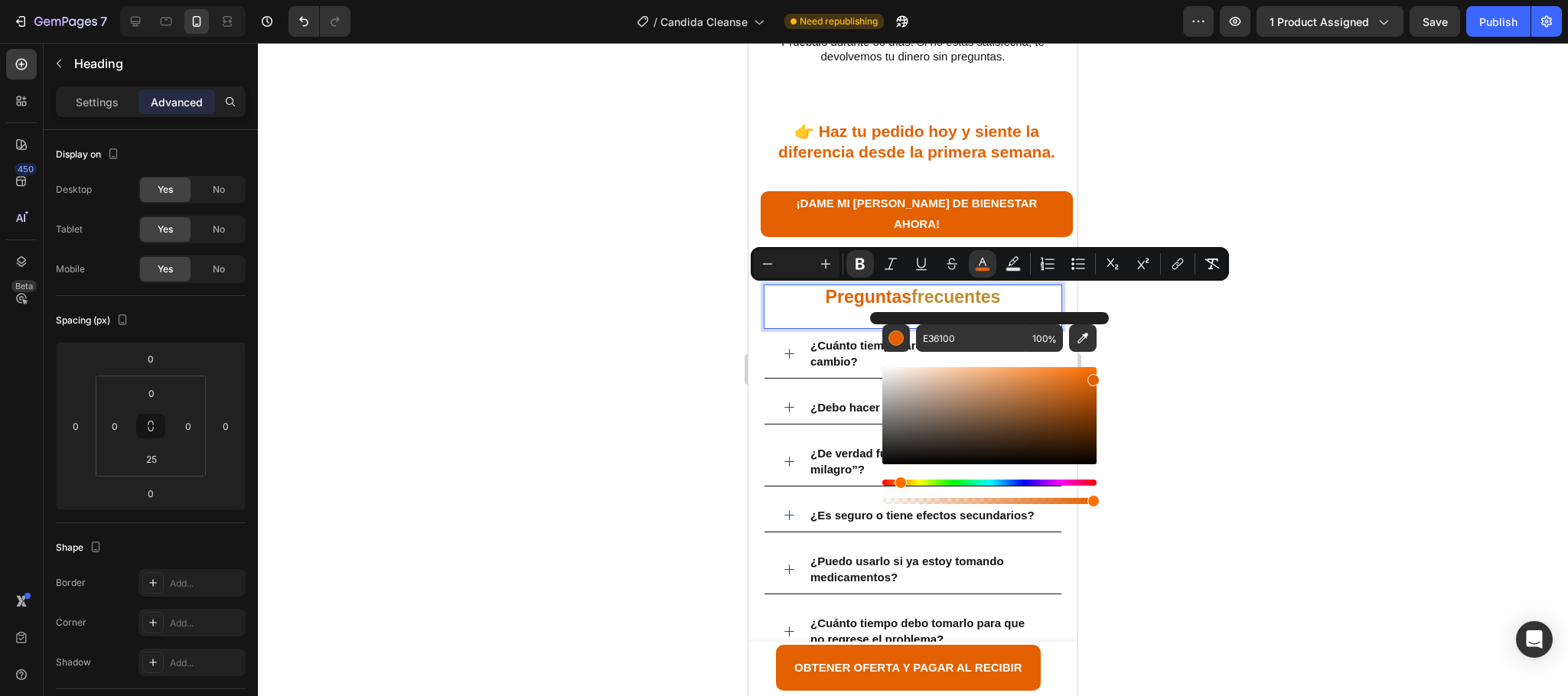
click at [926, 289] on strong "frecuentes" at bounding box center [956, 297] width 89 height 20
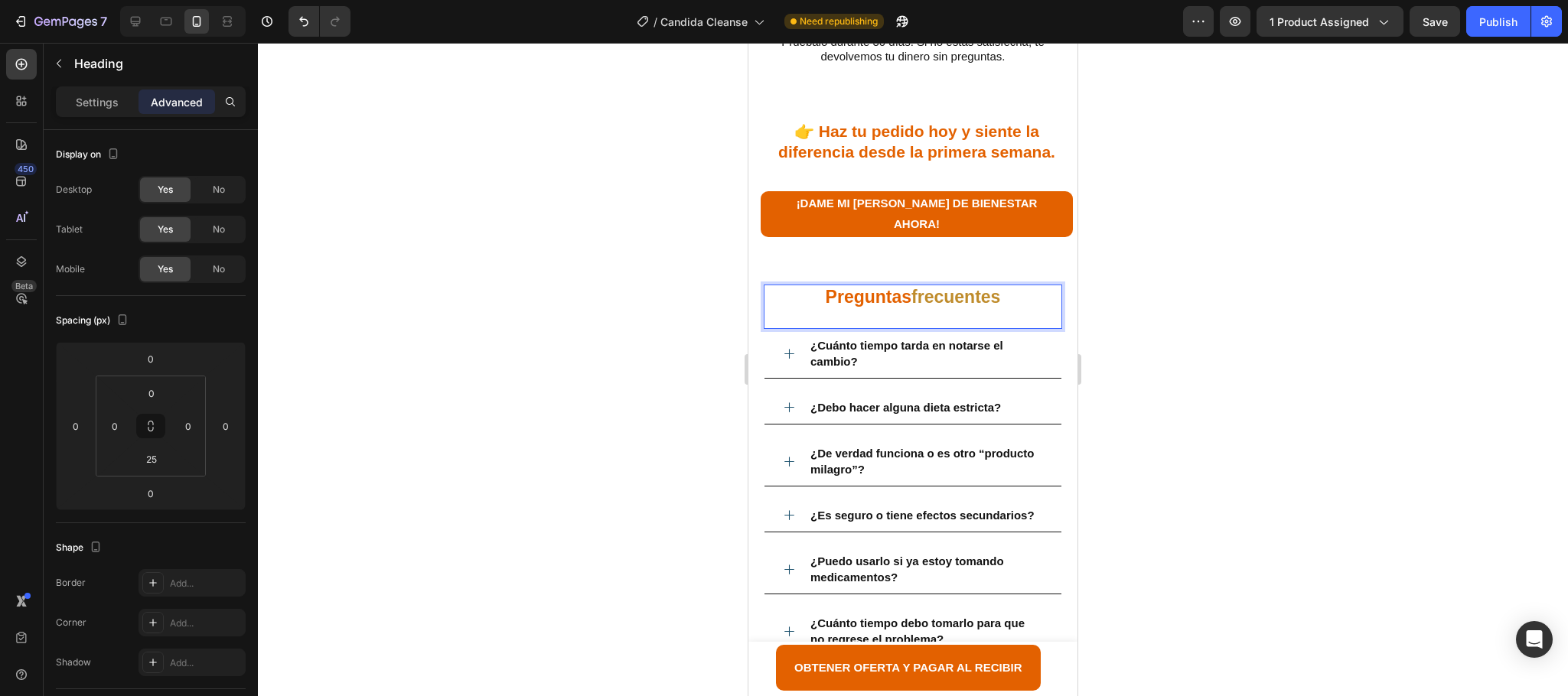
drag, startPoint x: 292, startPoint y: 302, endPoint x: 1213, endPoint y: 358, distance: 922.7
click at [1213, 358] on div at bounding box center [912, 369] width 1310 height 653
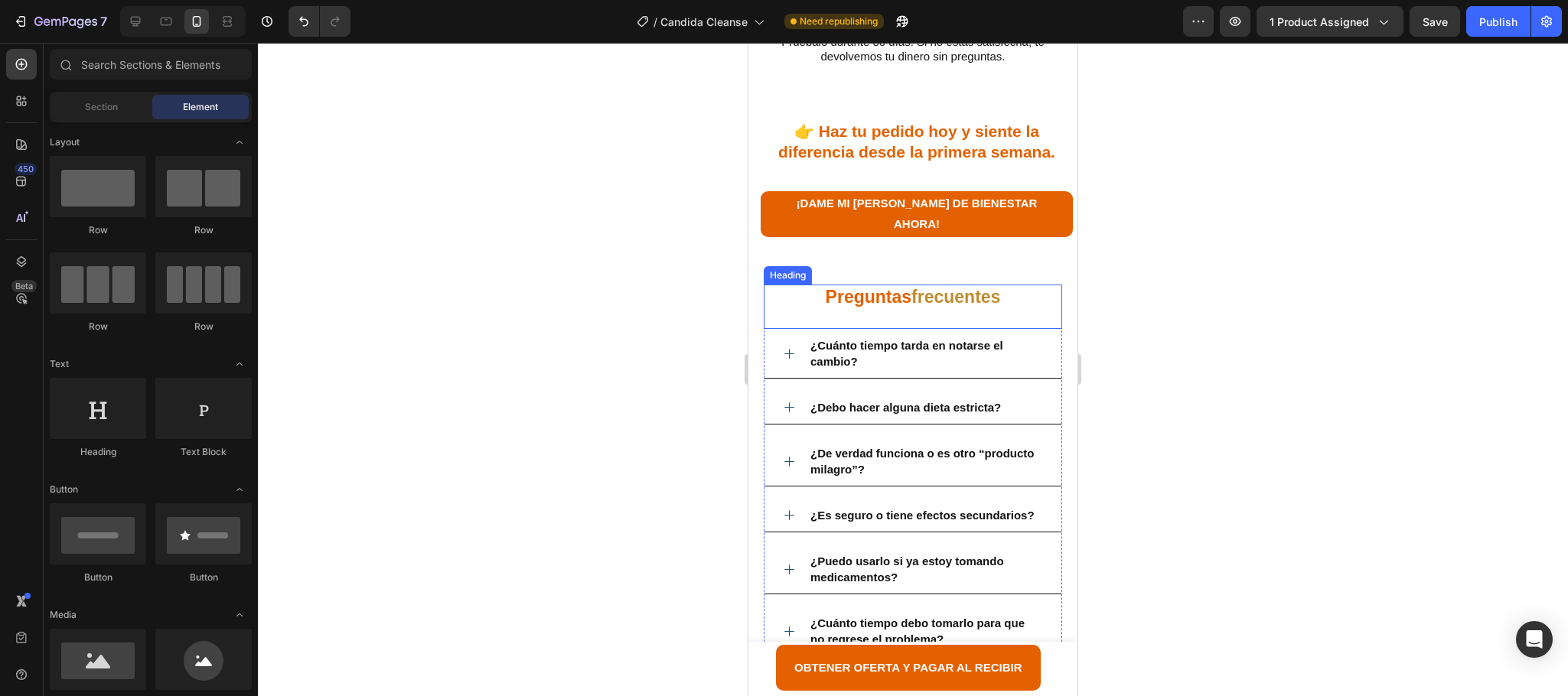
click at [972, 310] on h2 "⁠⁠⁠⁠⁠⁠⁠ Preguntas frecuentes" at bounding box center [913, 297] width 298 height 26
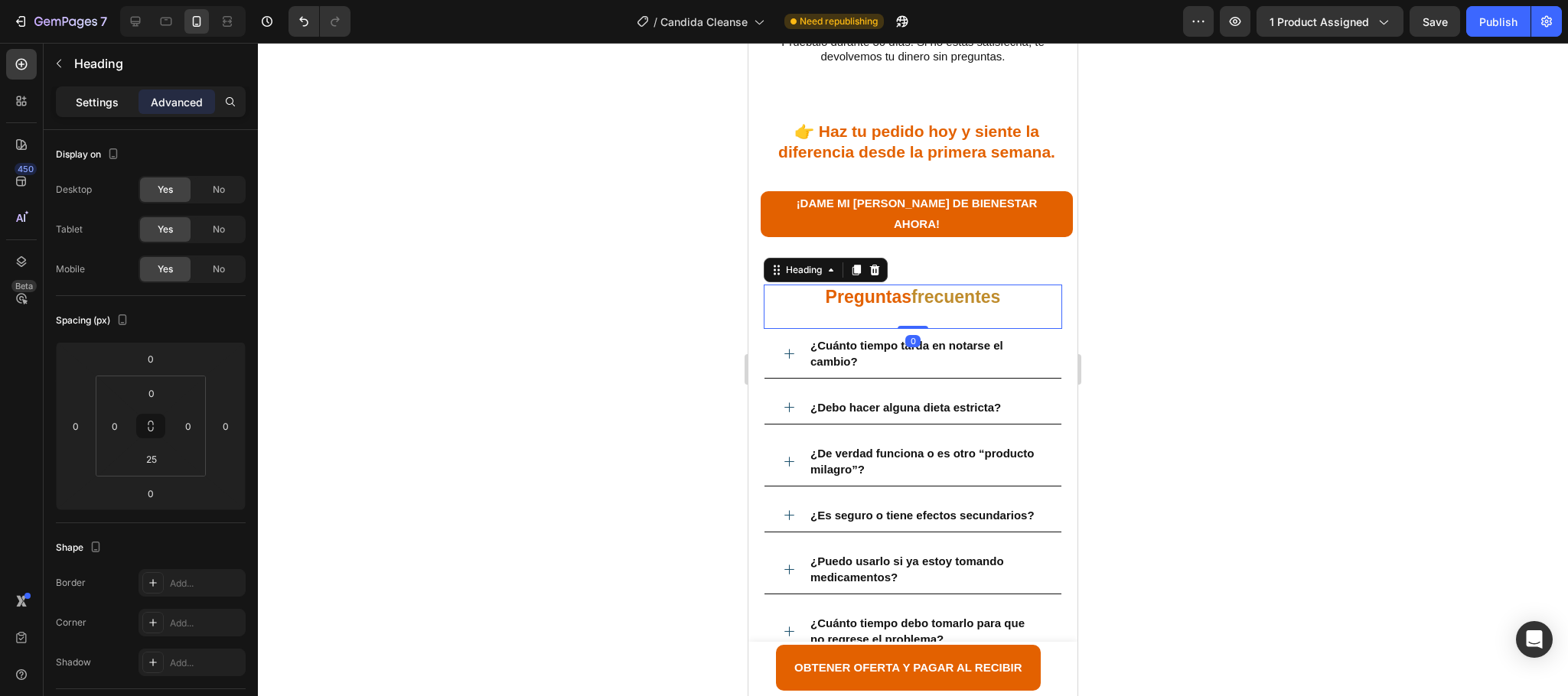
click at [87, 104] on p "Settings" at bounding box center [97, 102] width 43 height 16
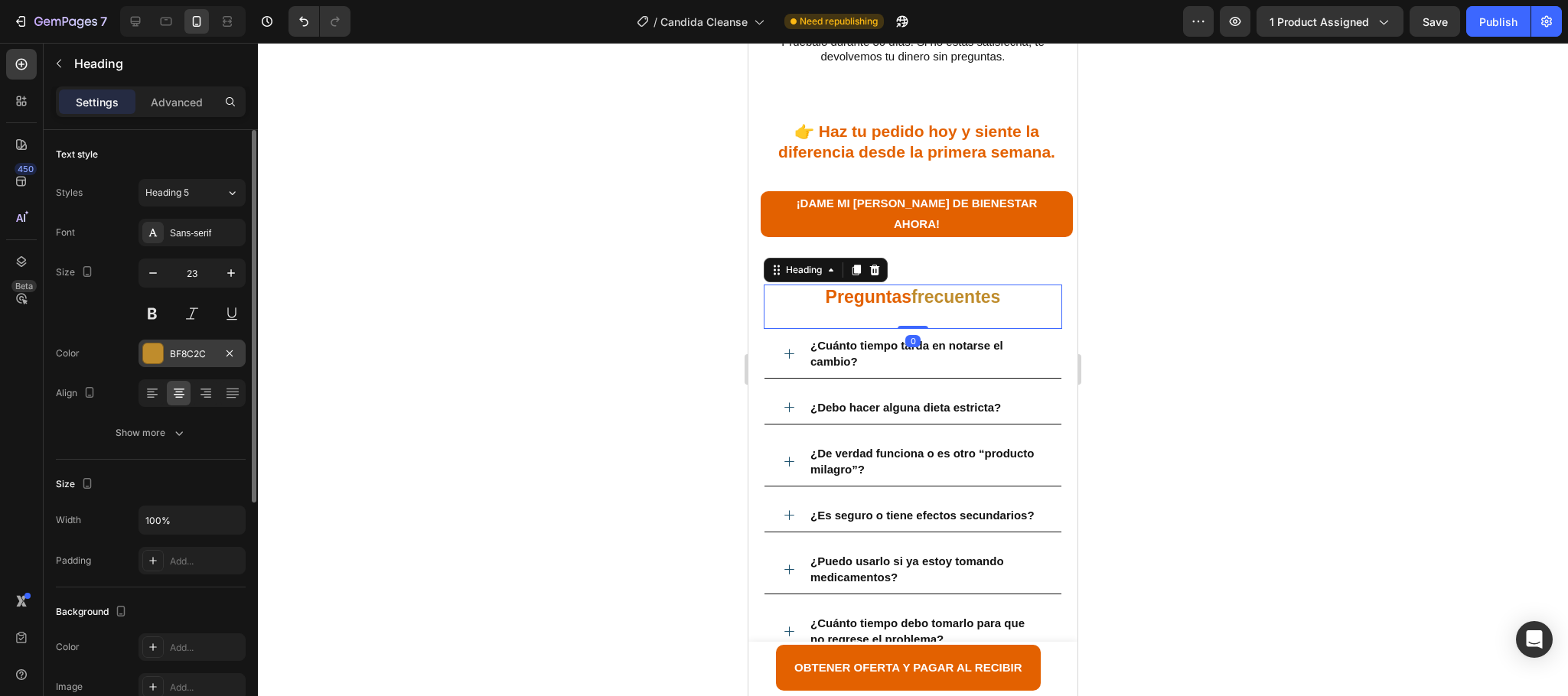
click at [177, 366] on div "BF8C2C" at bounding box center [192, 353] width 107 height 28
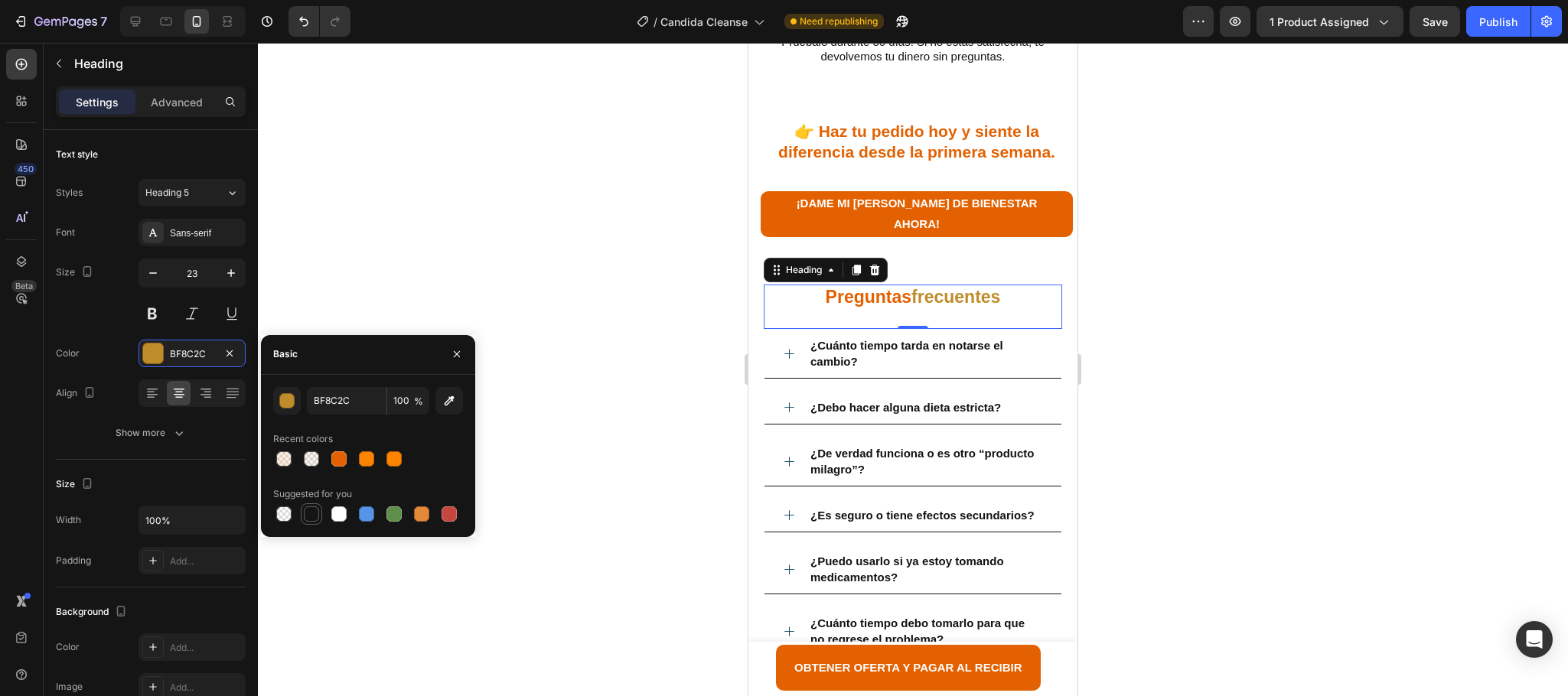
click at [312, 514] on div at bounding box center [311, 513] width 15 height 15
type input "151515"
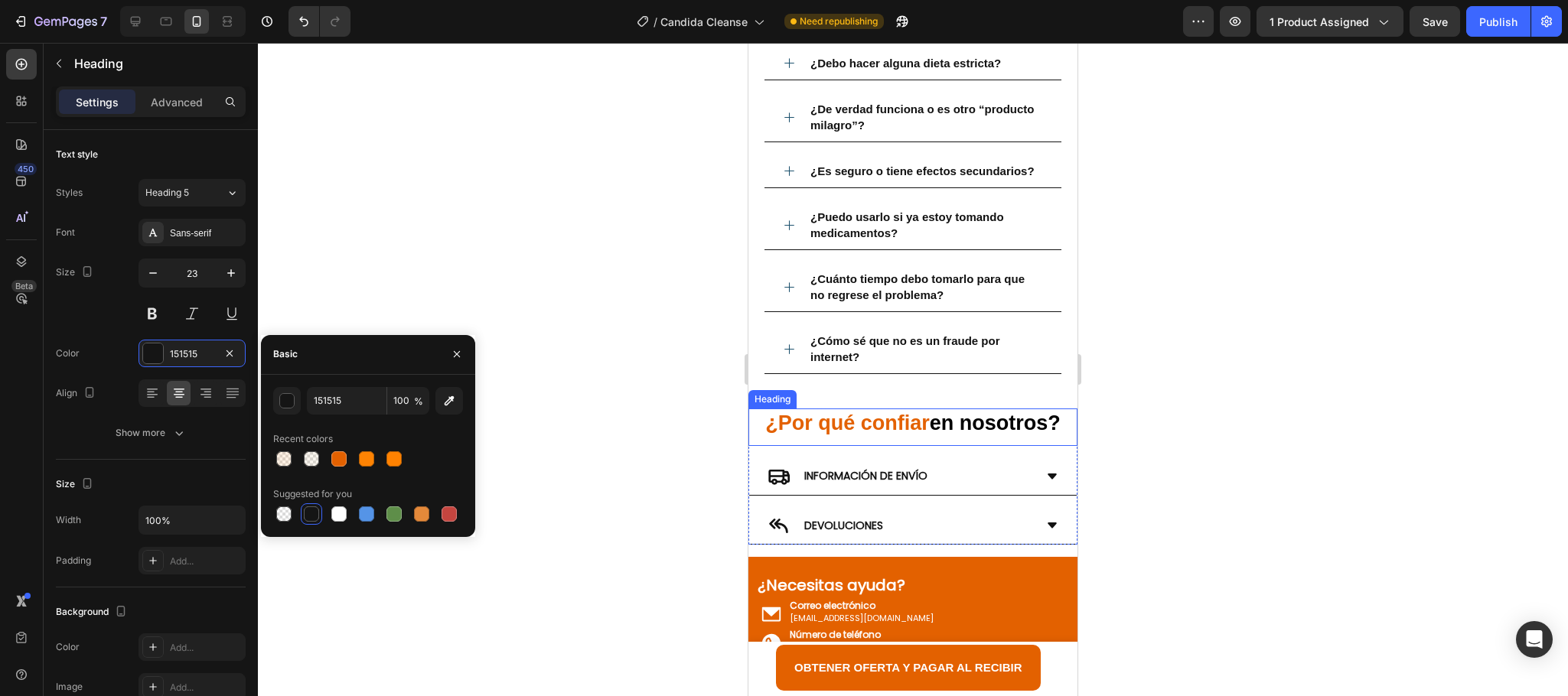
click at [930, 434] on strong "en nosotros?" at bounding box center [995, 423] width 131 height 23
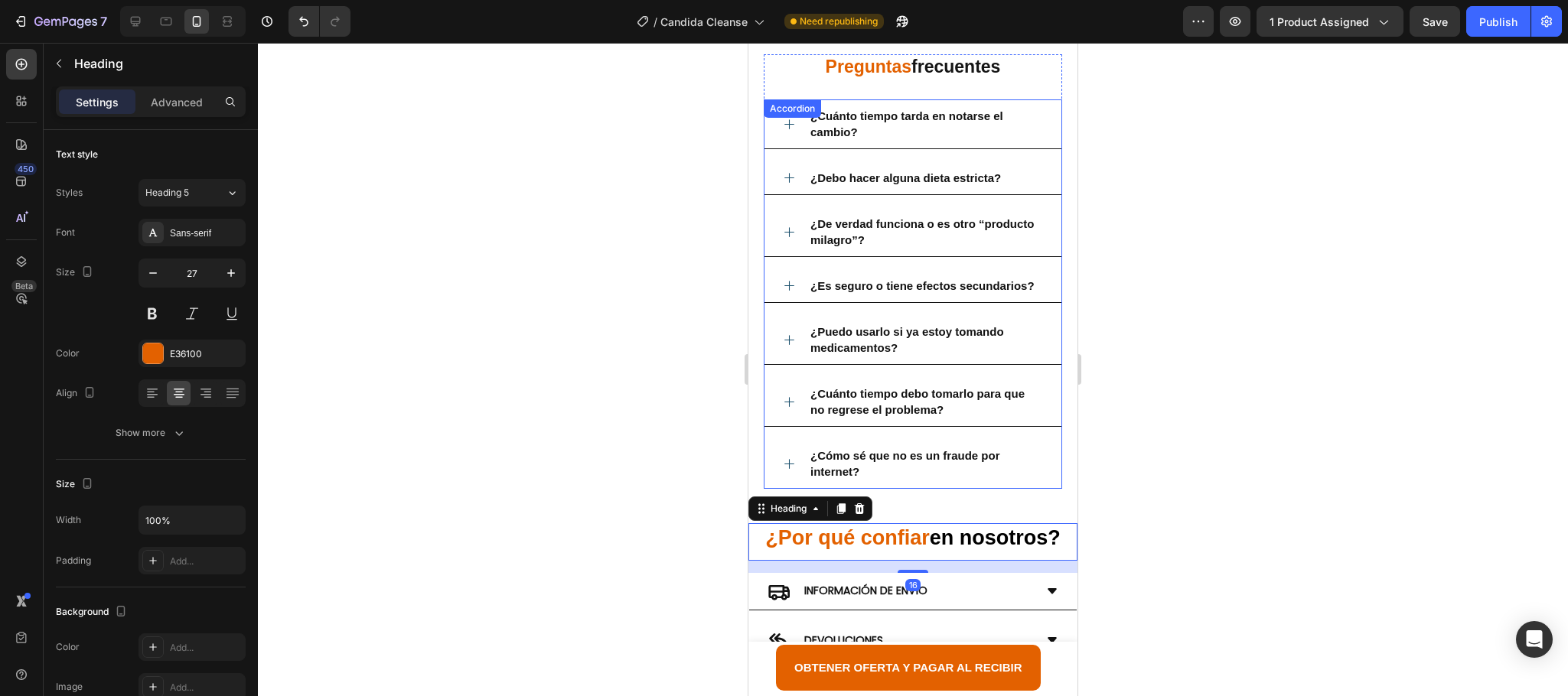
scroll to position [5004, 0]
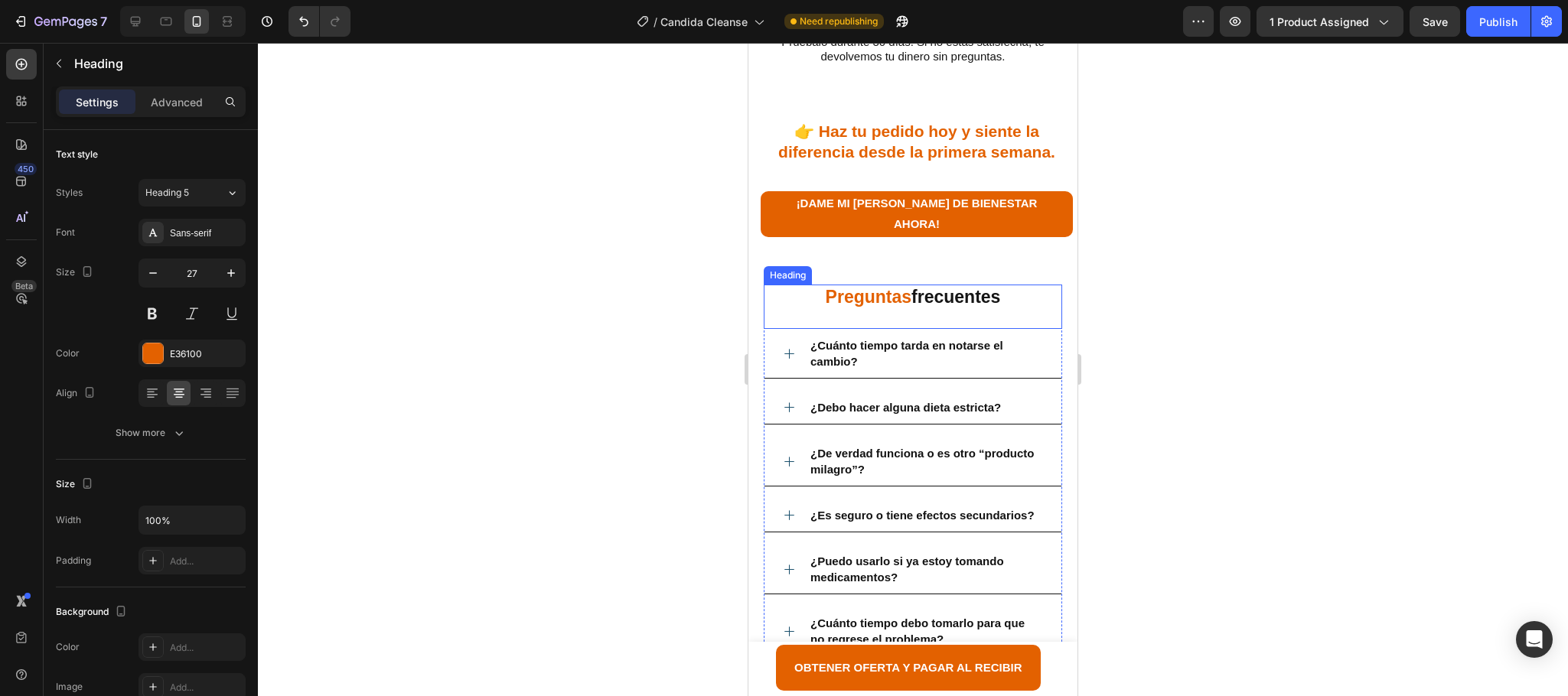
click at [943, 298] on strong "frecuentes" at bounding box center [956, 297] width 89 height 20
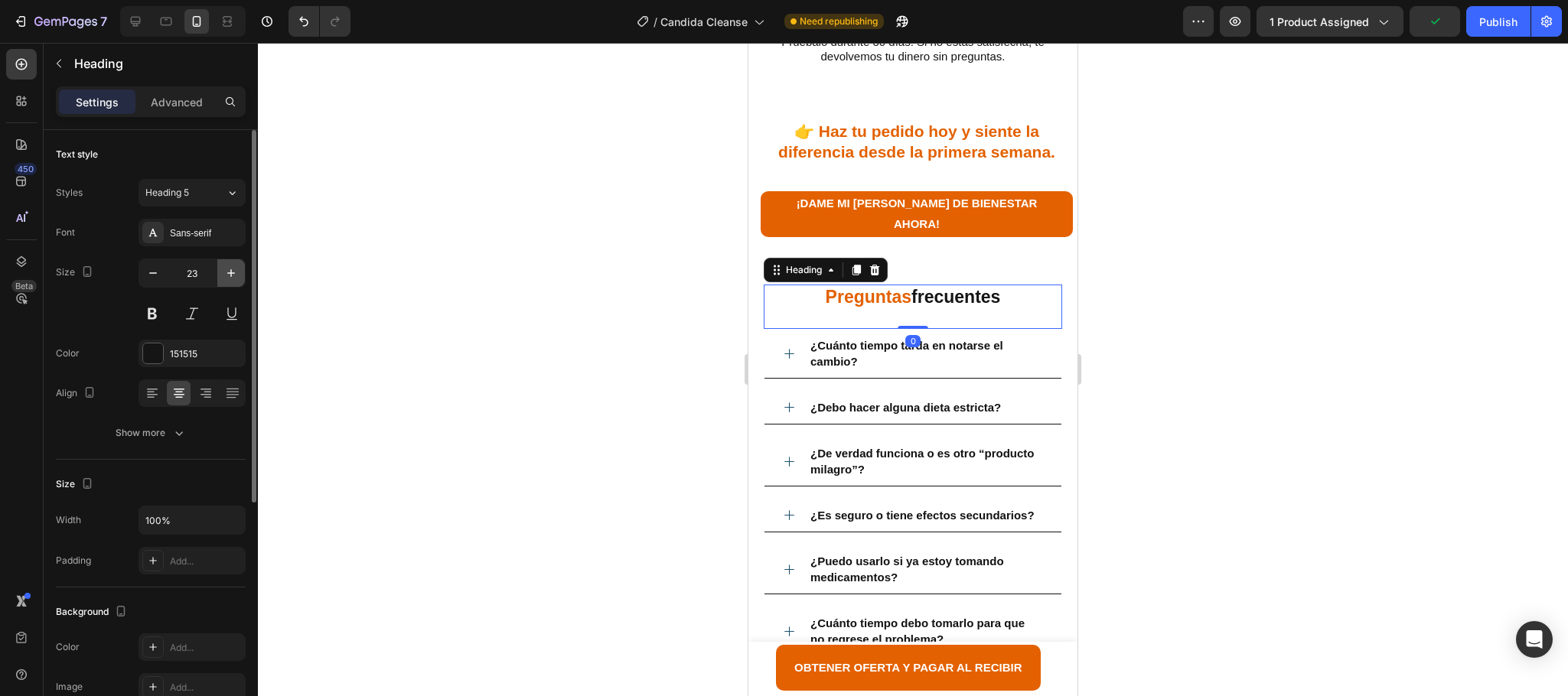
click at [232, 276] on icon "button" at bounding box center [231, 273] width 15 height 15
click at [230, 275] on icon "button" at bounding box center [231, 273] width 8 height 8
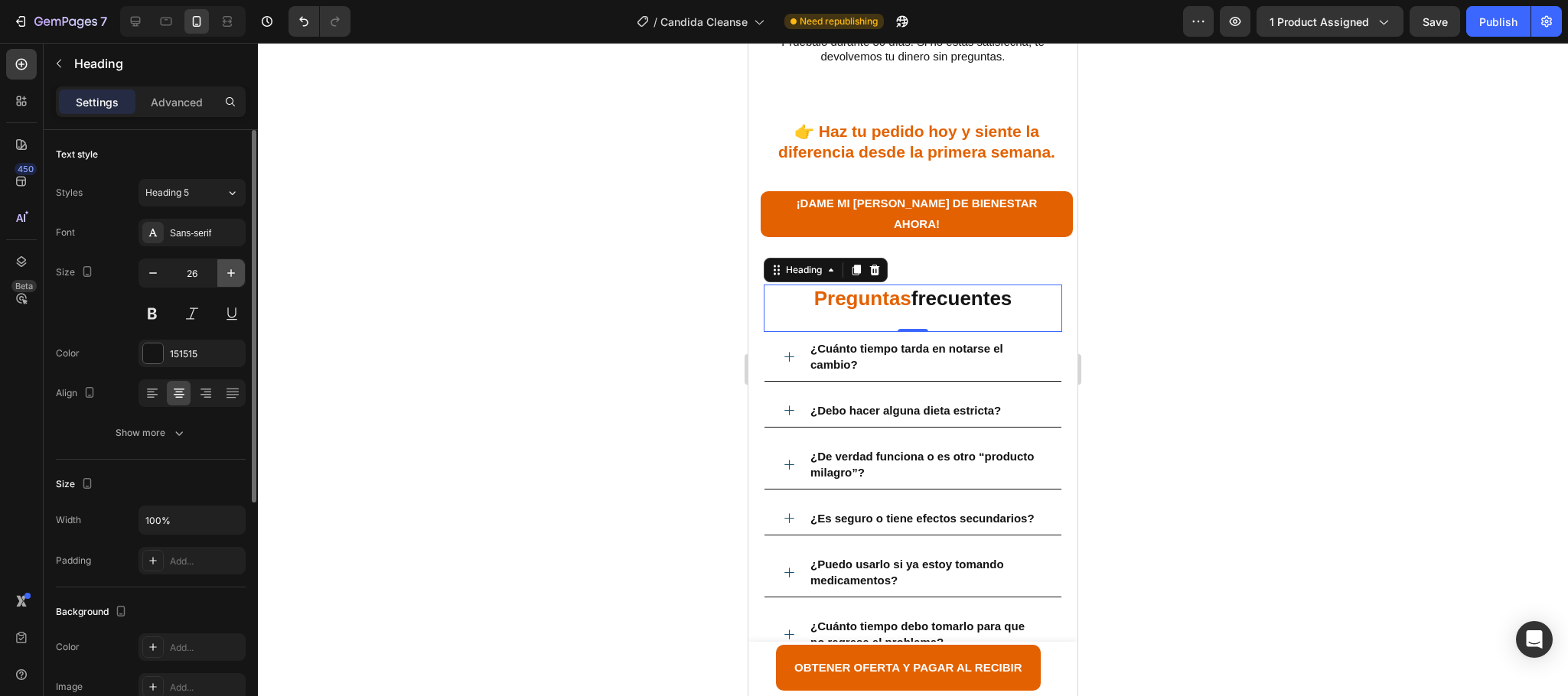
type input "27"
click at [1504, 20] on div "Publish" at bounding box center [1498, 22] width 38 height 16
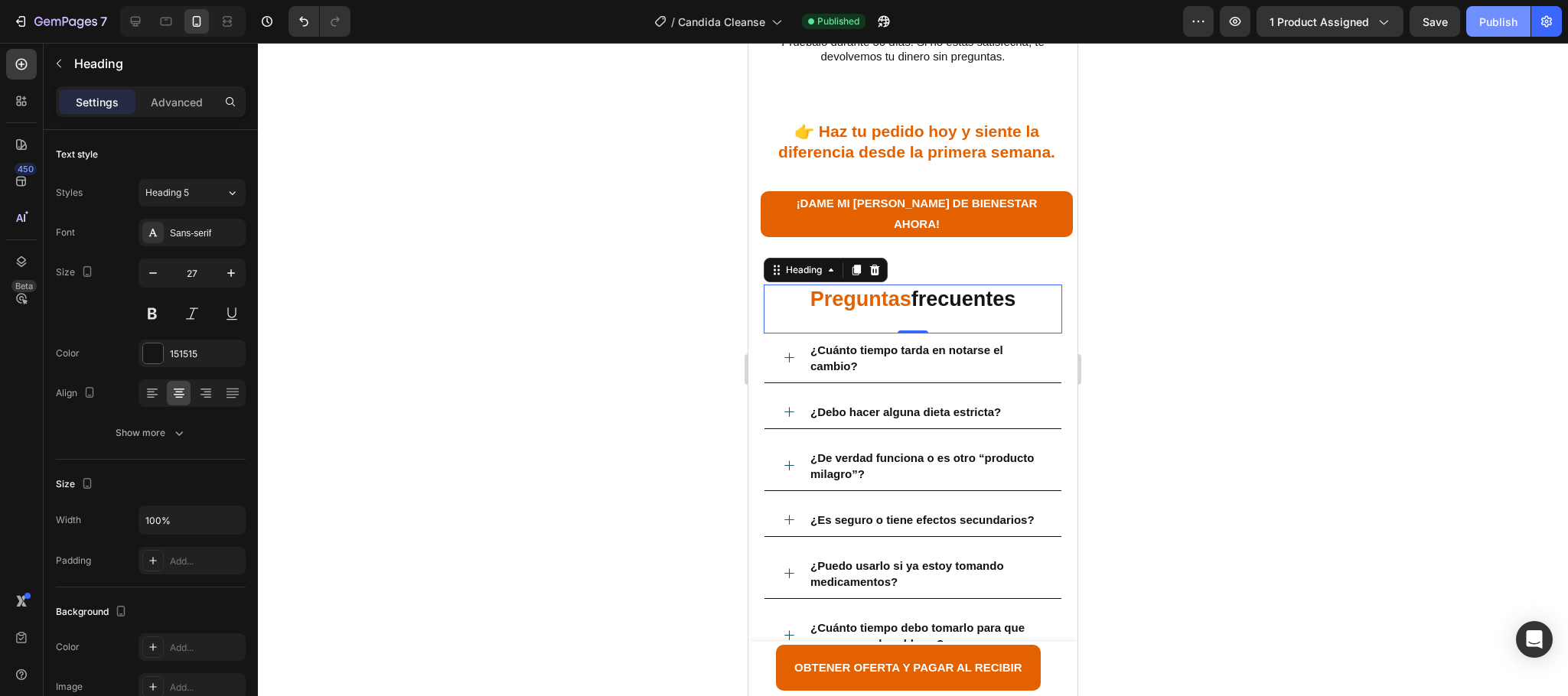
click at [1517, 26] on button "Publish" at bounding box center [1499, 21] width 64 height 30
click at [888, 20] on icon "button" at bounding box center [883, 21] width 15 height 15
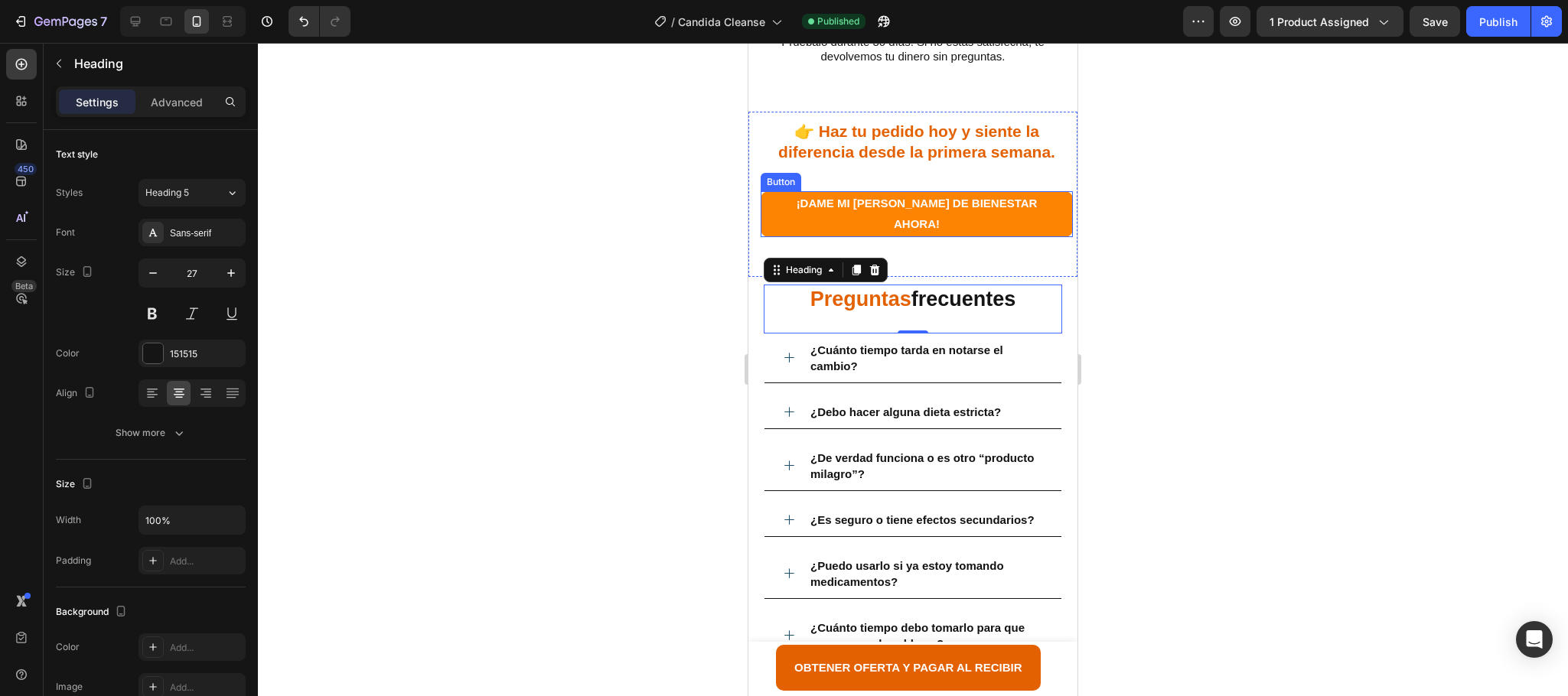
click at [1043, 223] on button "¡Dame mi [PERSON_NAME] de bienestar ahora!" at bounding box center [916, 214] width 312 height 46
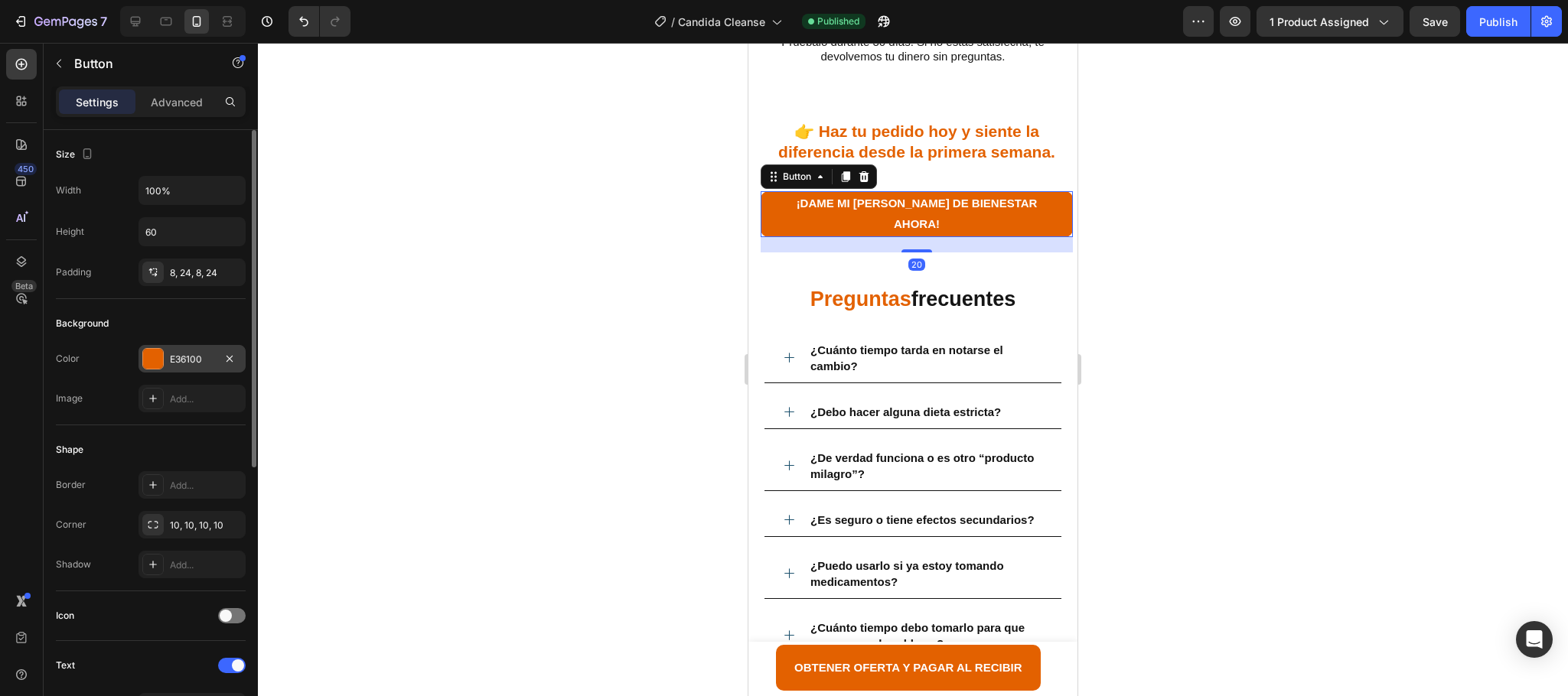
click at [185, 360] on div "E36100" at bounding box center [192, 360] width 44 height 14
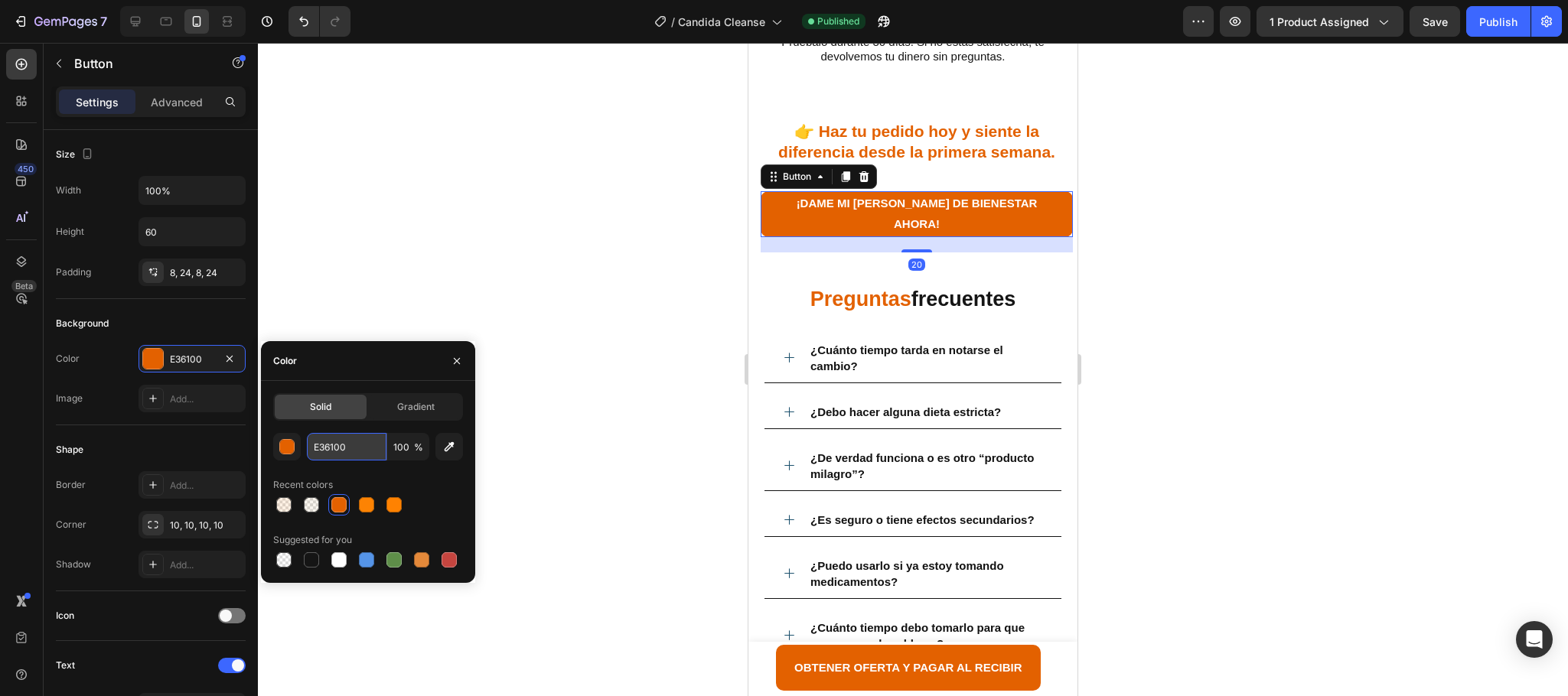
click at [338, 447] on input "E36100" at bounding box center [346, 447] width 80 height 28
